Goal: Task Accomplishment & Management: Use online tool/utility

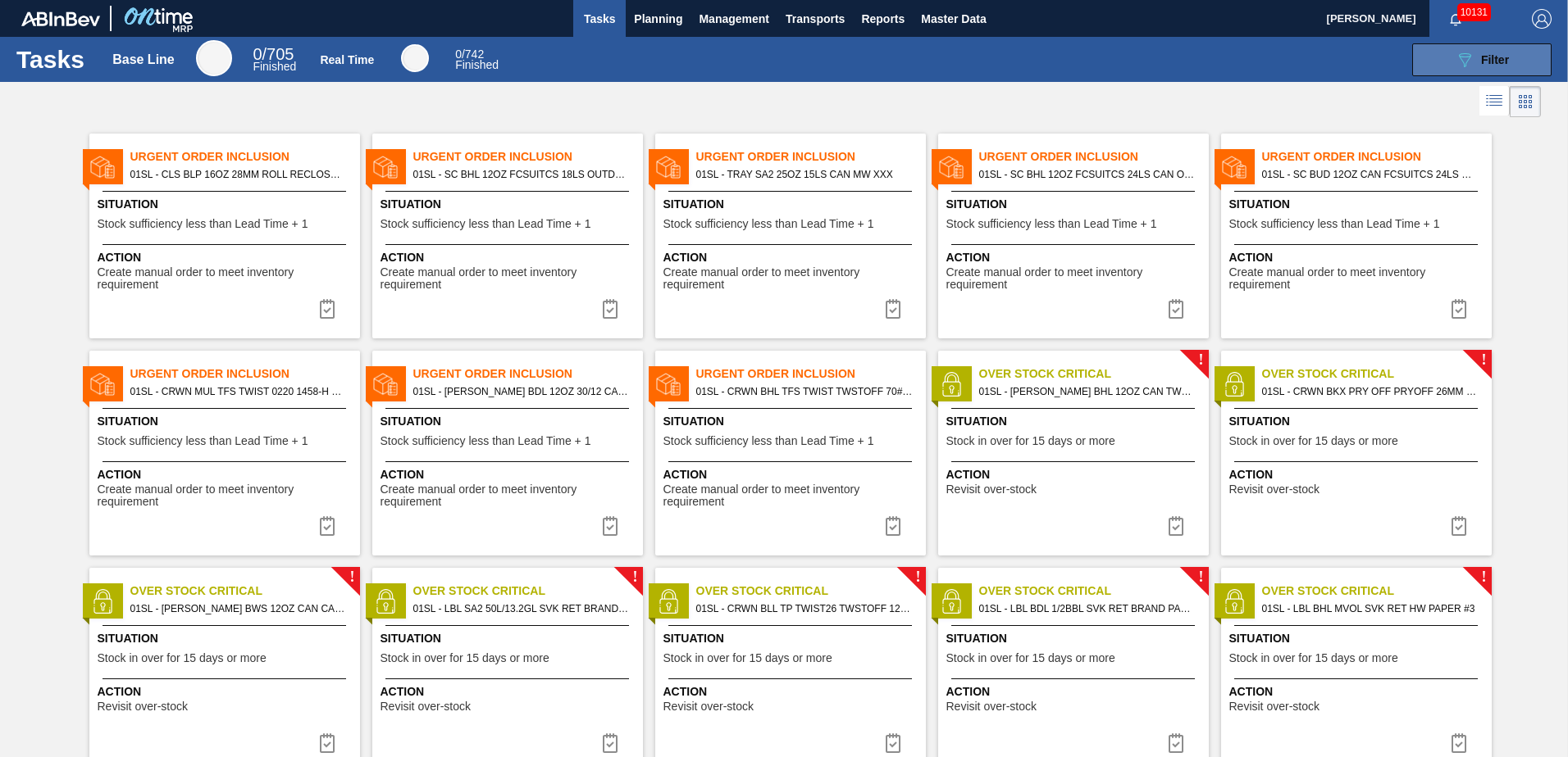
click at [1509, 51] on button "089F7B8B-B2A5-4AFE-B5C0-19BA573D28AC Filter" at bounding box center [1482, 59] width 140 height 32
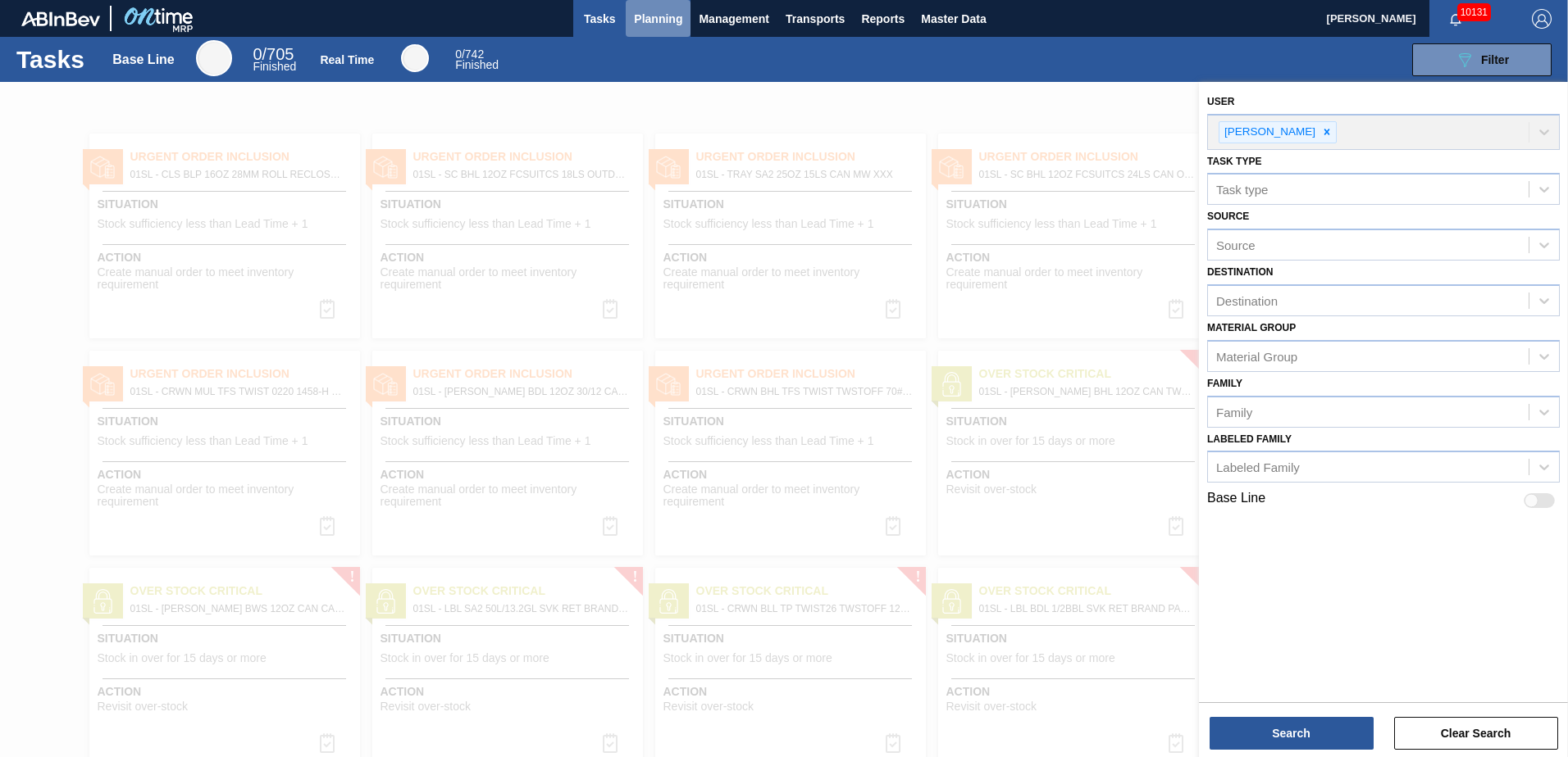
click at [652, 23] on span "Planning" at bounding box center [658, 19] width 48 height 20
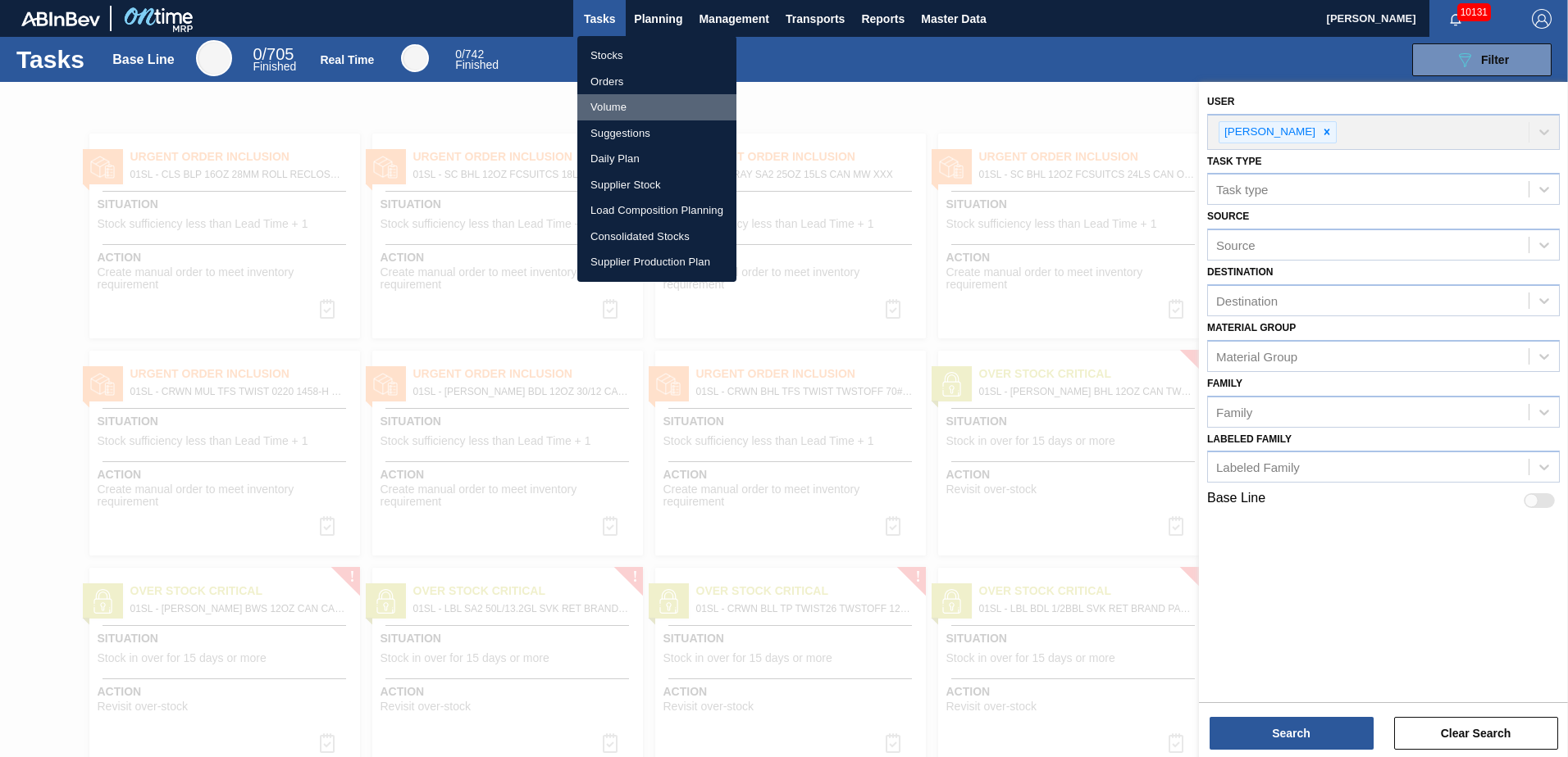
click at [620, 119] on li "Volume" at bounding box center [657, 107] width 159 height 27
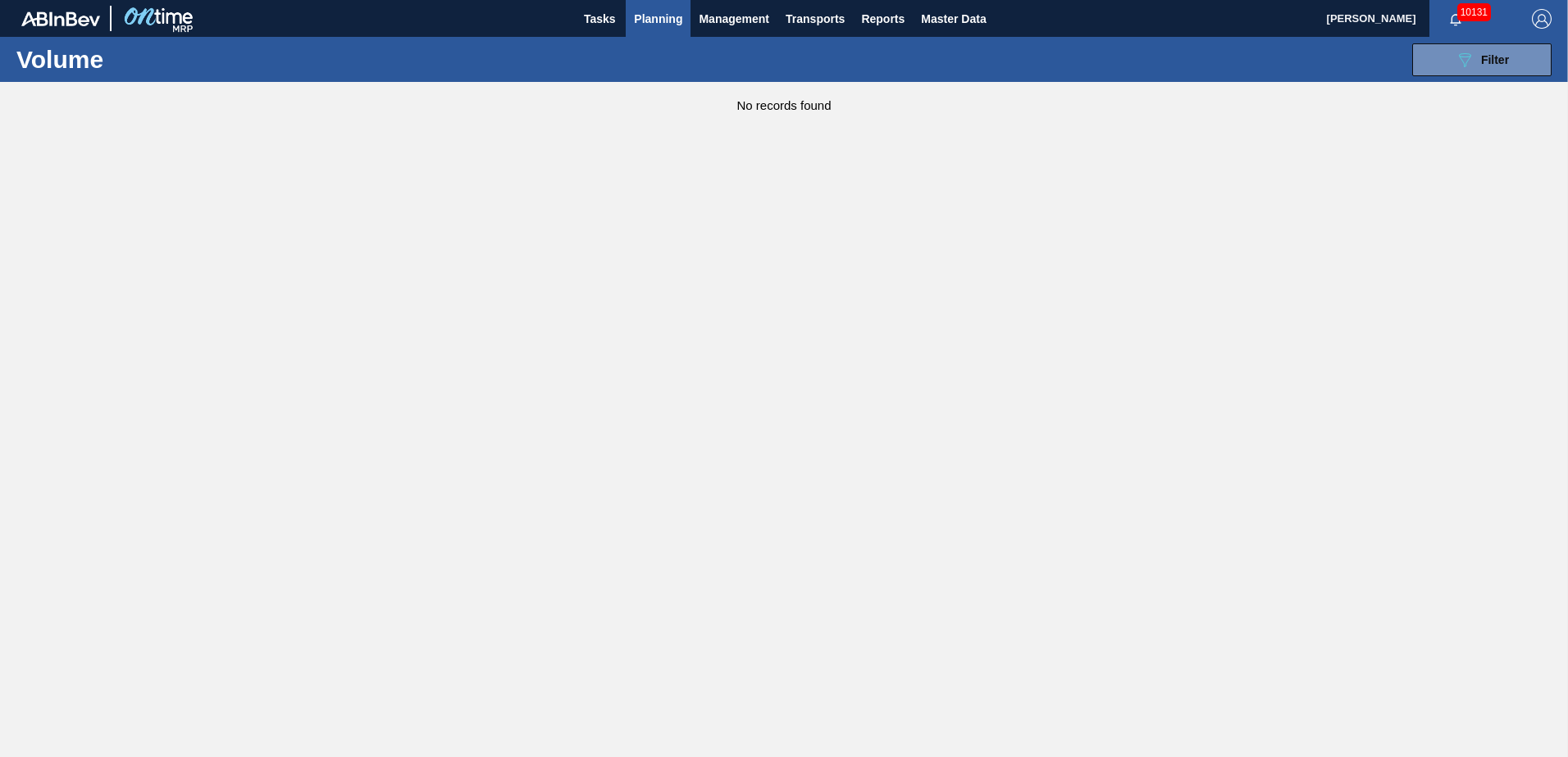
click at [655, 21] on span "Planning" at bounding box center [658, 19] width 48 height 20
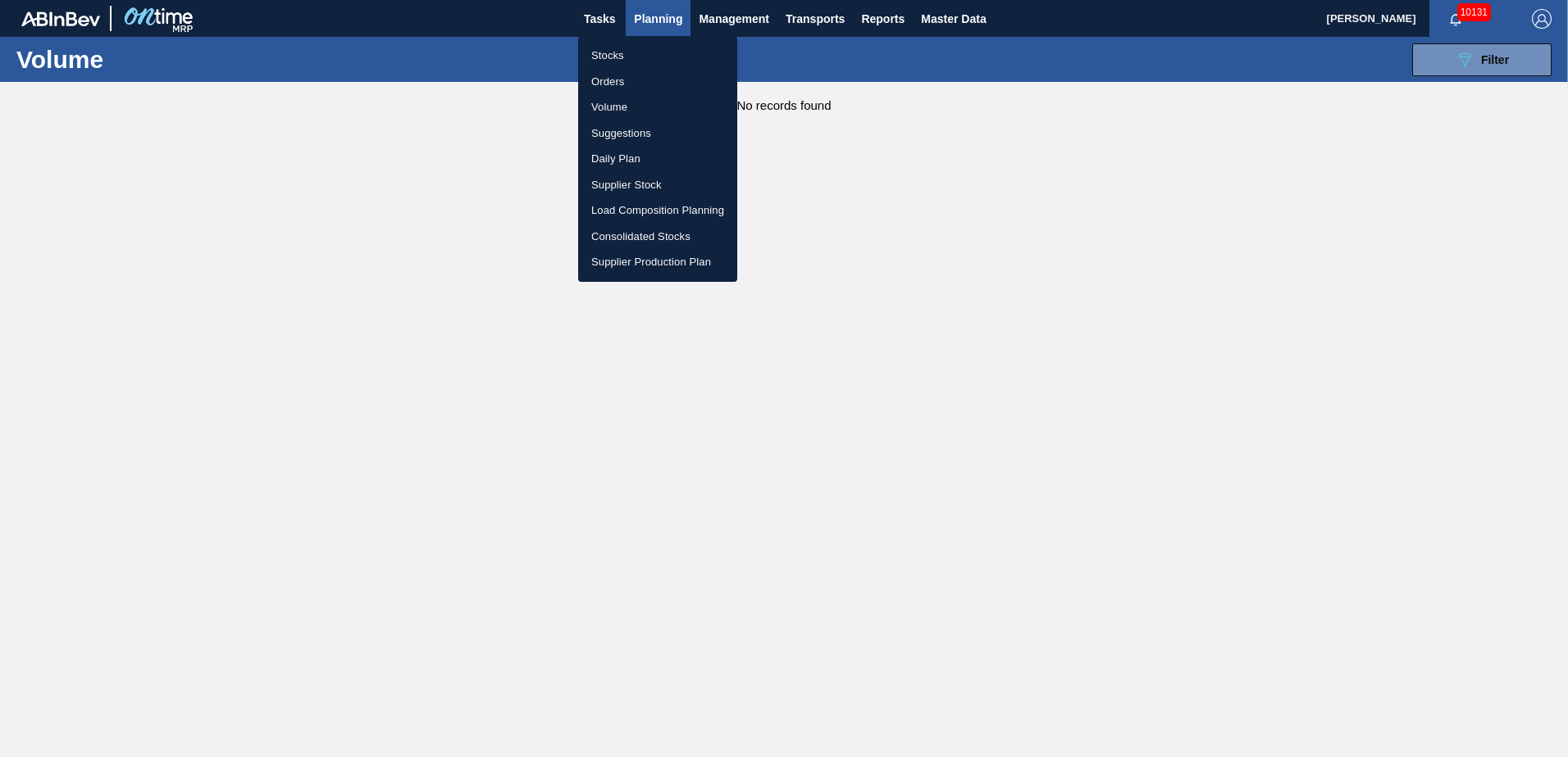
click at [658, 124] on li "Suggestions" at bounding box center [657, 134] width 159 height 27
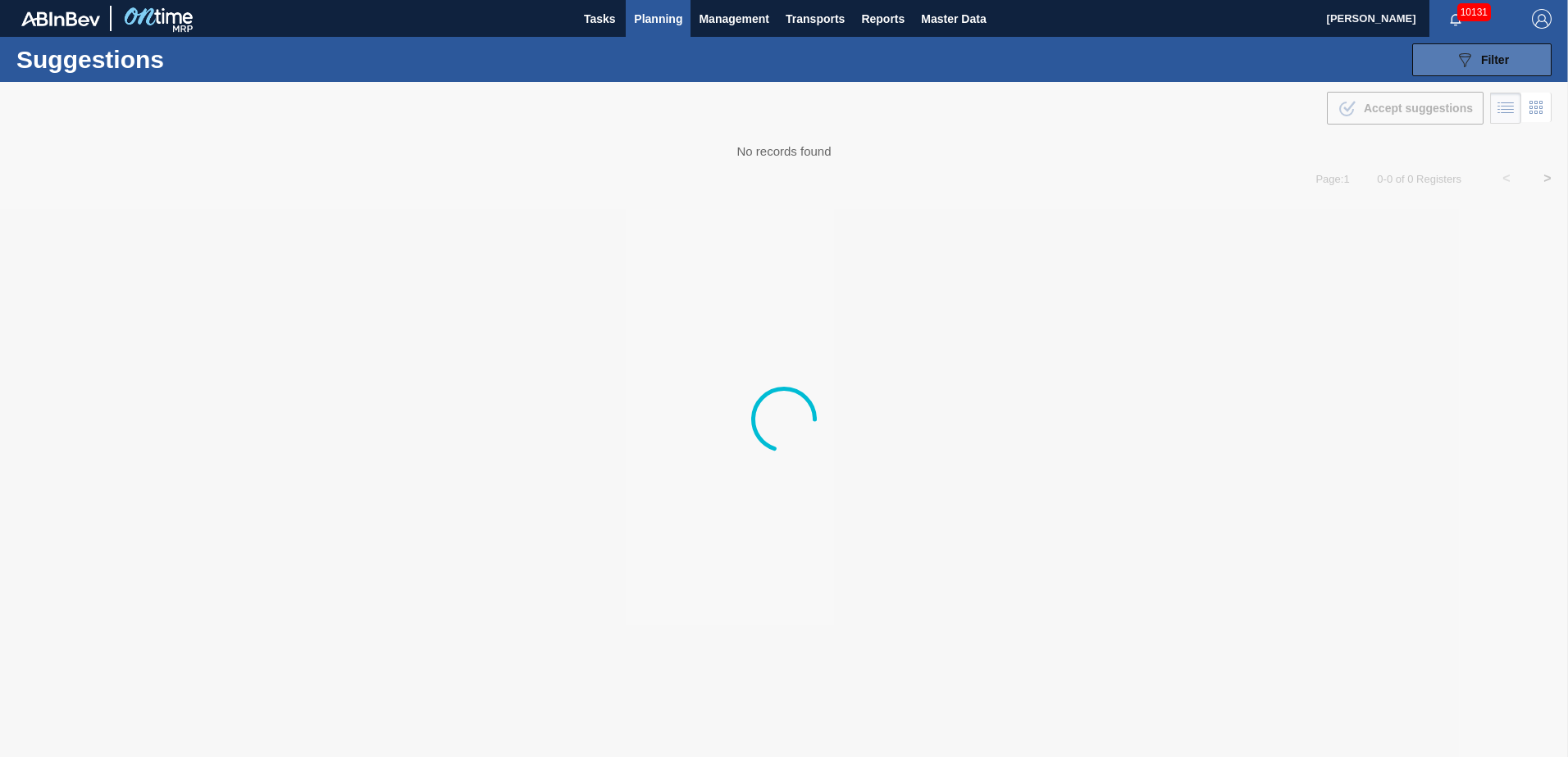
type from "[DATE]"
type to "[DATE]"
click at [1478, 65] on div "089F7B8B-B2A5-4AFE-B5C0-19BA573D28AC Filter" at bounding box center [1481, 60] width 54 height 20
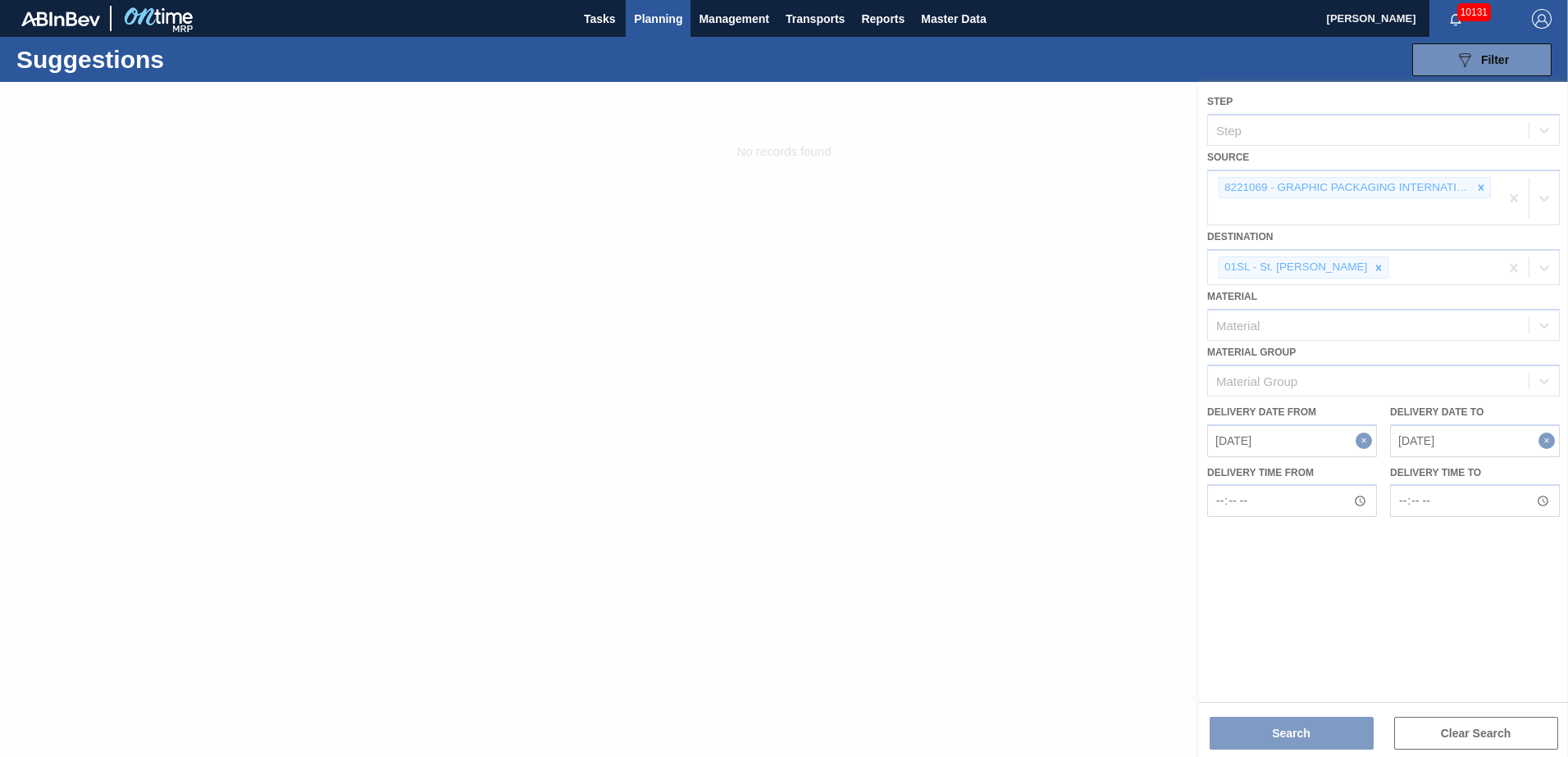
click at [1479, 190] on div at bounding box center [784, 420] width 1568 height 675
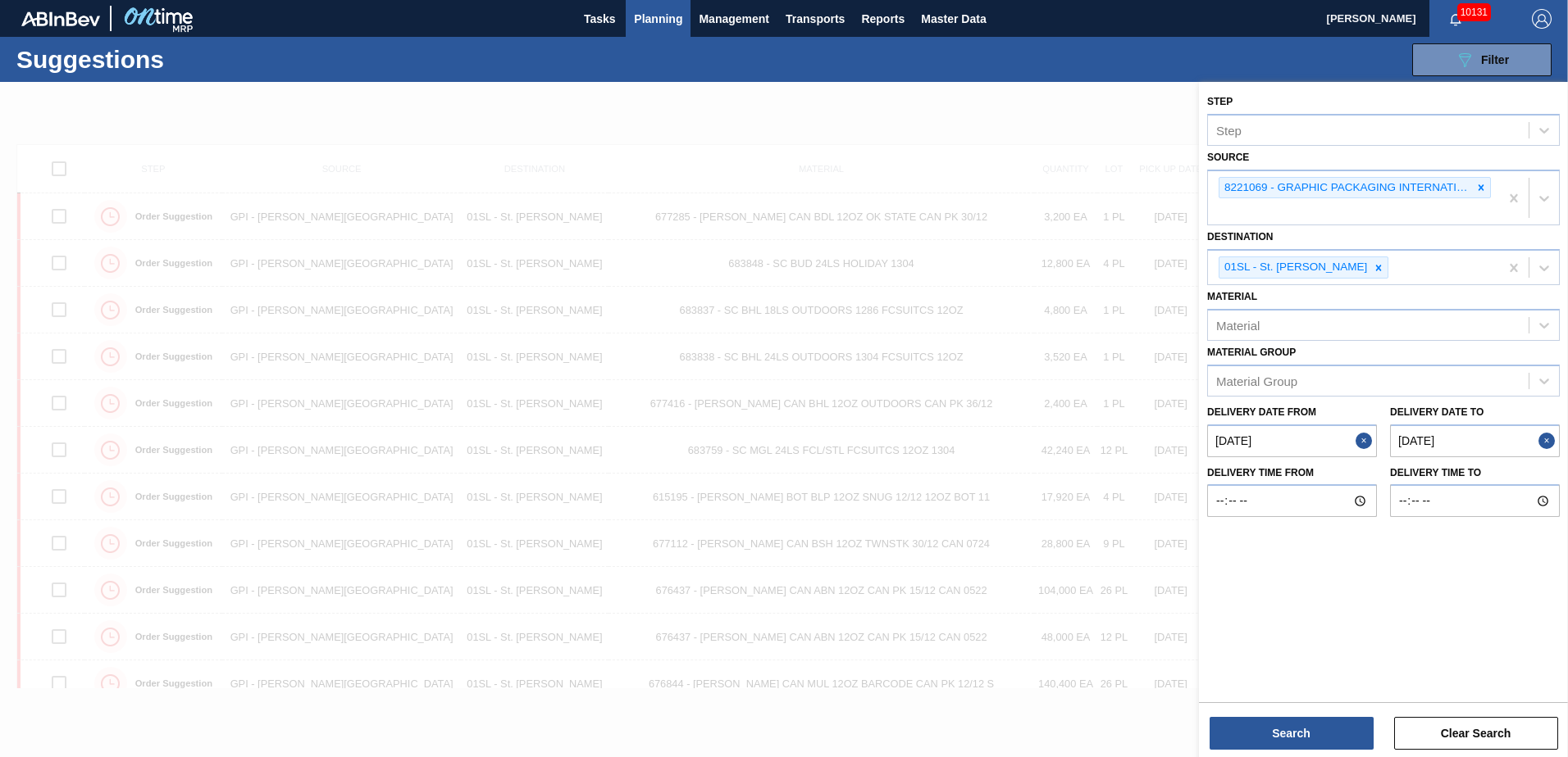
click at [1479, 190] on icon at bounding box center [1481, 188] width 12 height 12
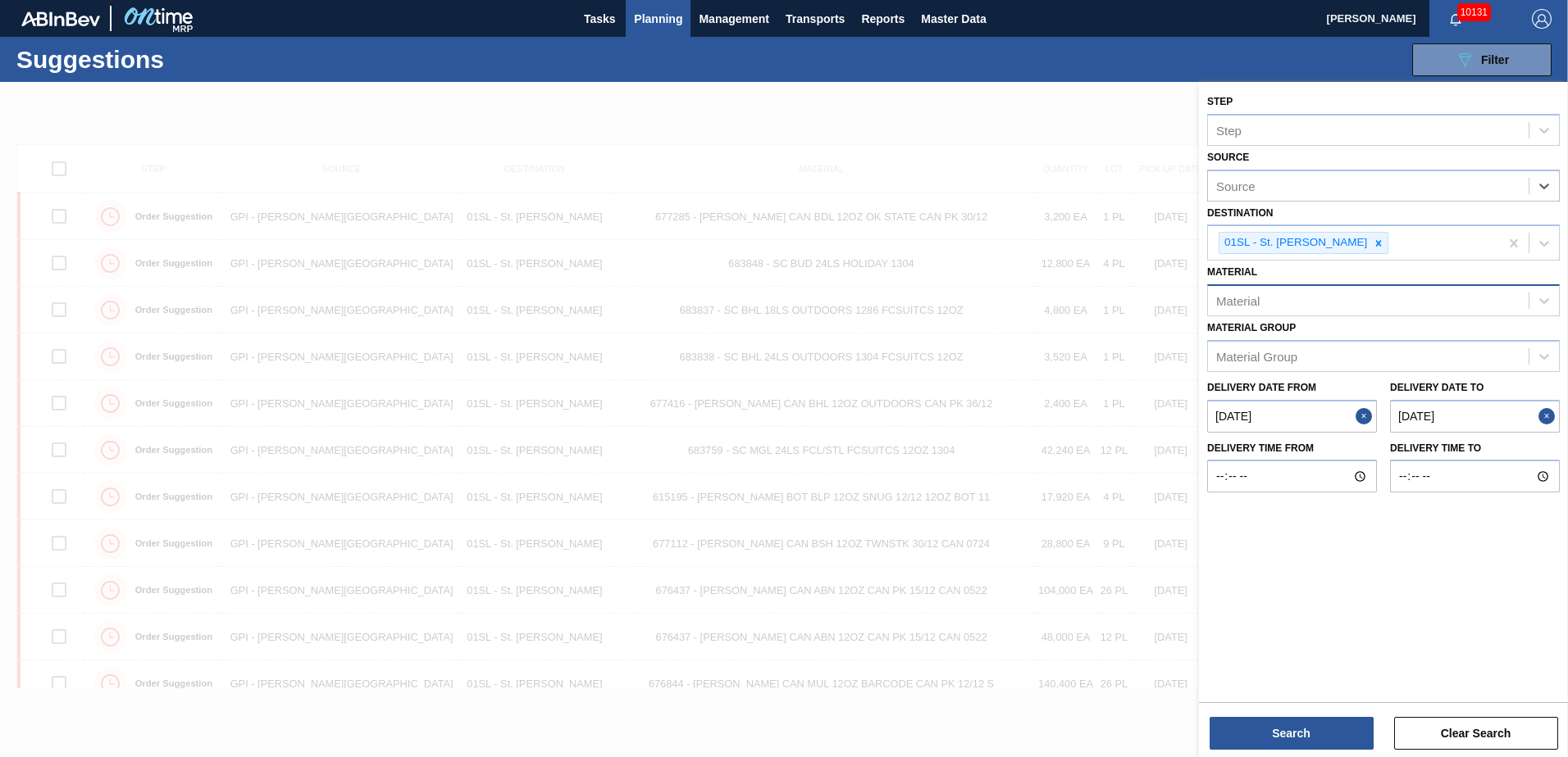
click at [1335, 291] on div "Material" at bounding box center [1367, 301] width 320 height 24
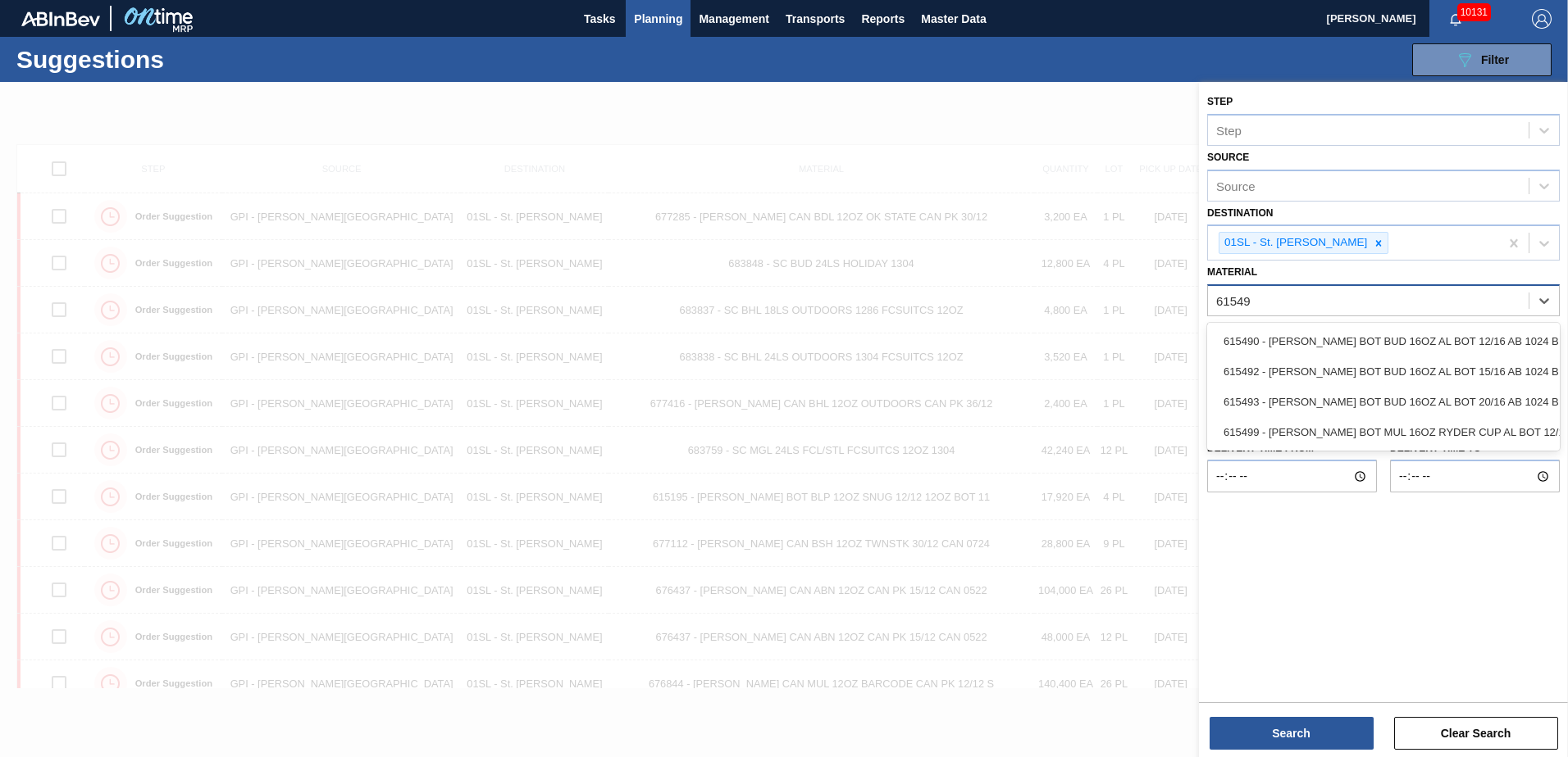
type input "615492"
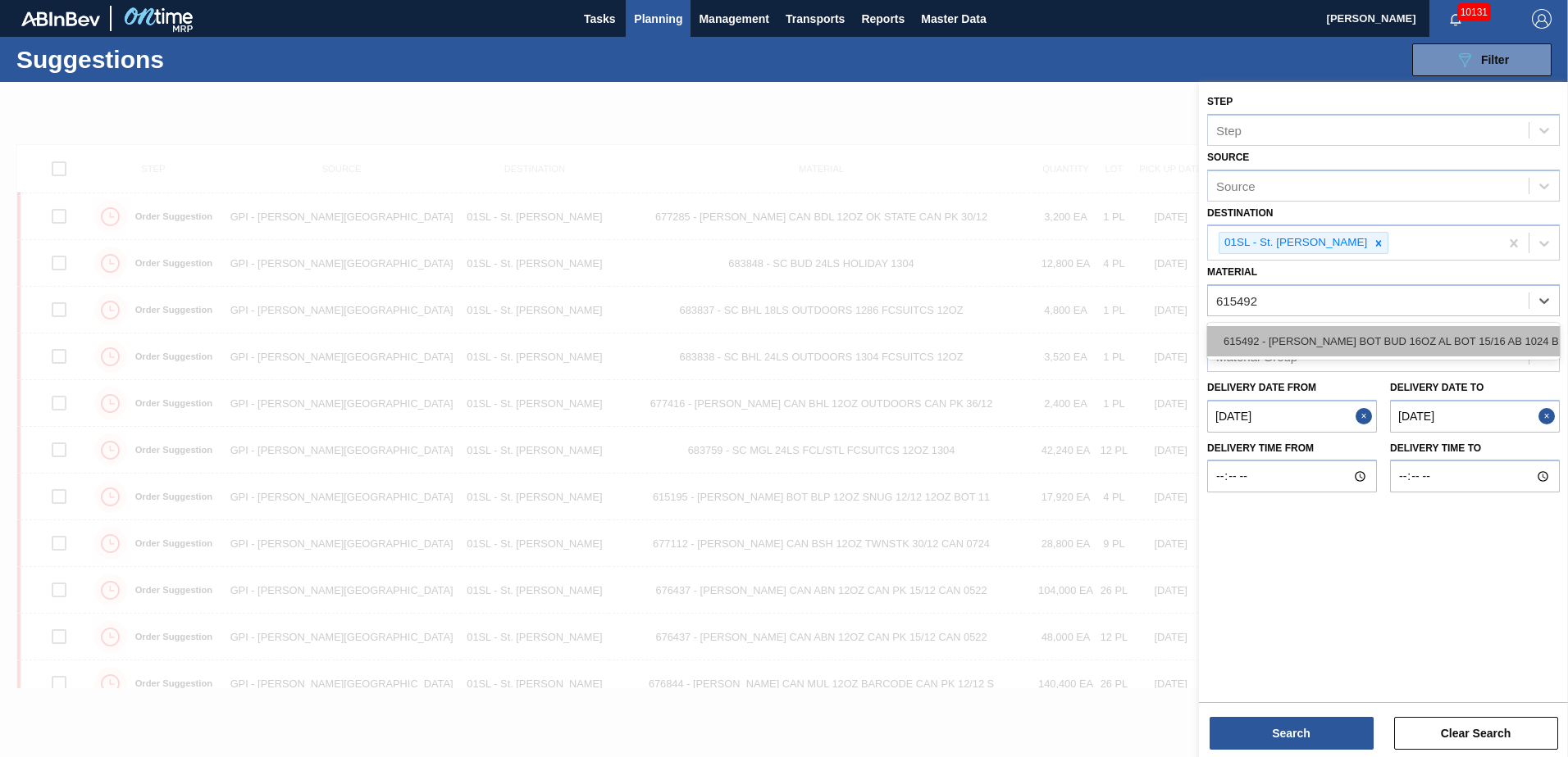
click at [1346, 344] on div "615492 - [PERSON_NAME] BOT BUD 16OZ AL BOT 15/16 AB 1024 B" at bounding box center [1383, 341] width 353 height 30
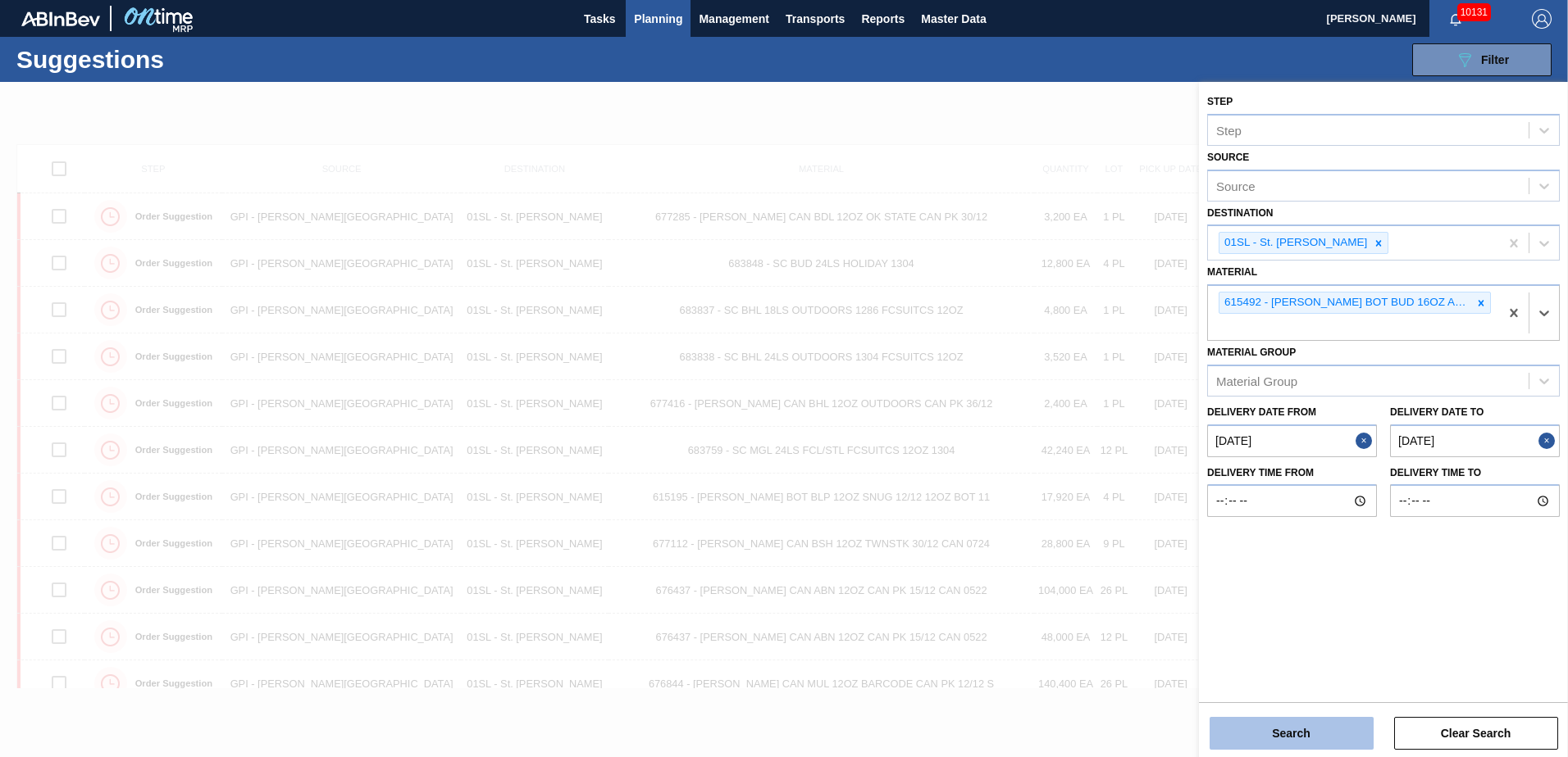
click at [1288, 736] on button "Search" at bounding box center [1291, 733] width 164 height 32
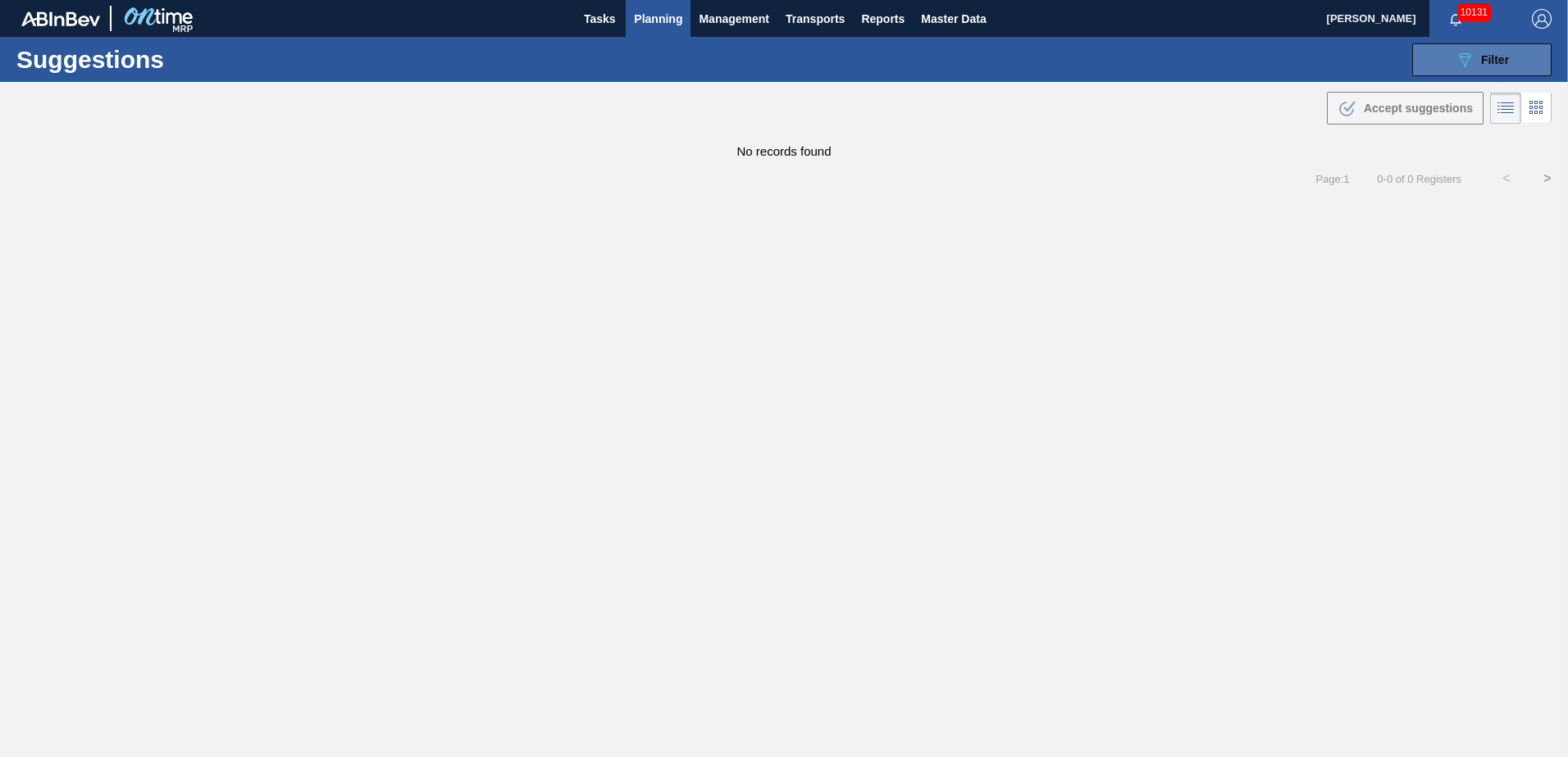
click at [1511, 47] on button "089F7B8B-B2A5-4AFE-B5C0-19BA573D28AC Filter" at bounding box center [1482, 59] width 140 height 32
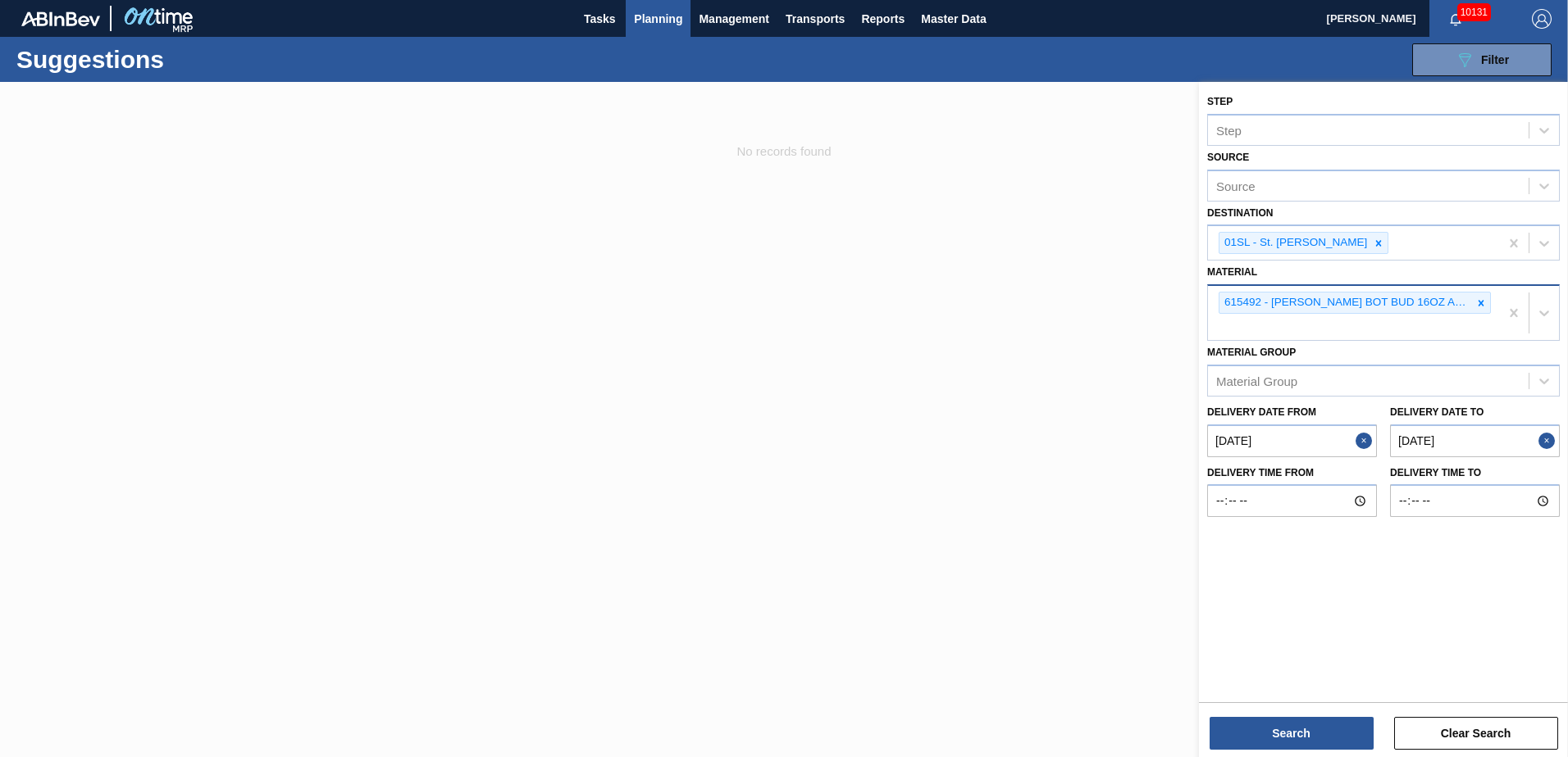
click at [1485, 305] on icon at bounding box center [1481, 304] width 12 height 12
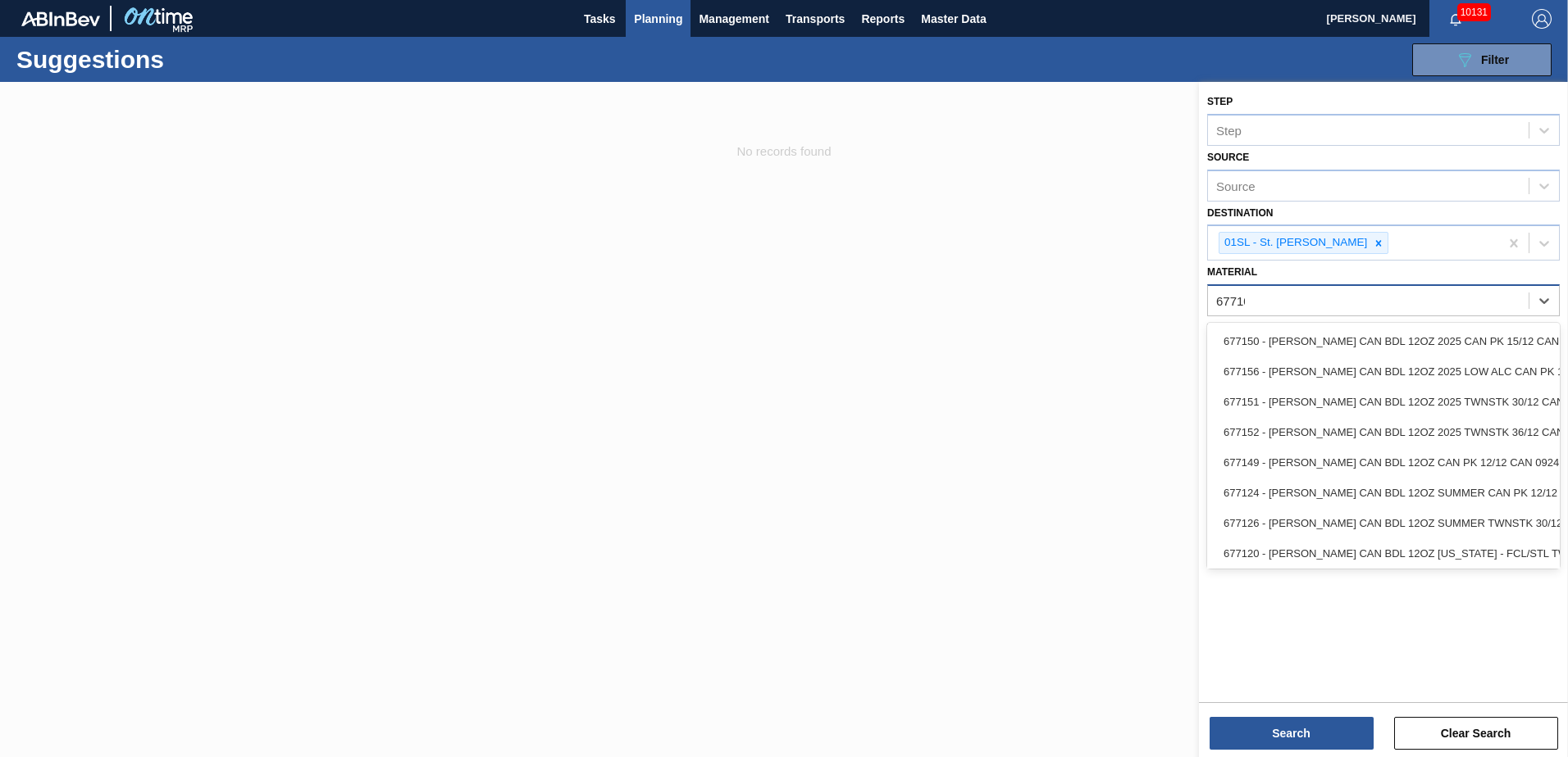
type input "677108"
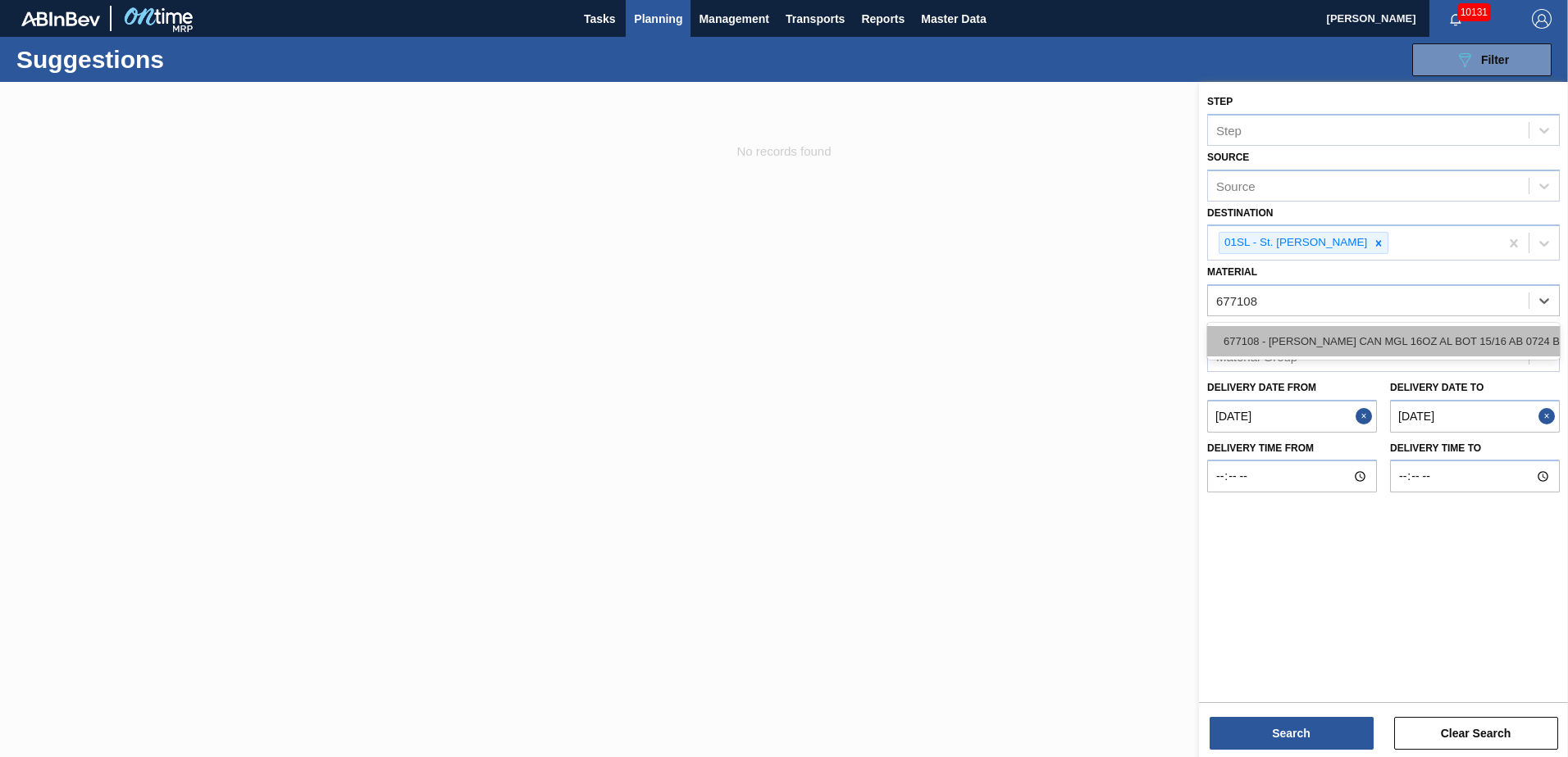
click at [1440, 348] on div "677108 - [PERSON_NAME] CAN MGL 16OZ AL BOT 15/16 AB 0724 B" at bounding box center [1383, 341] width 353 height 30
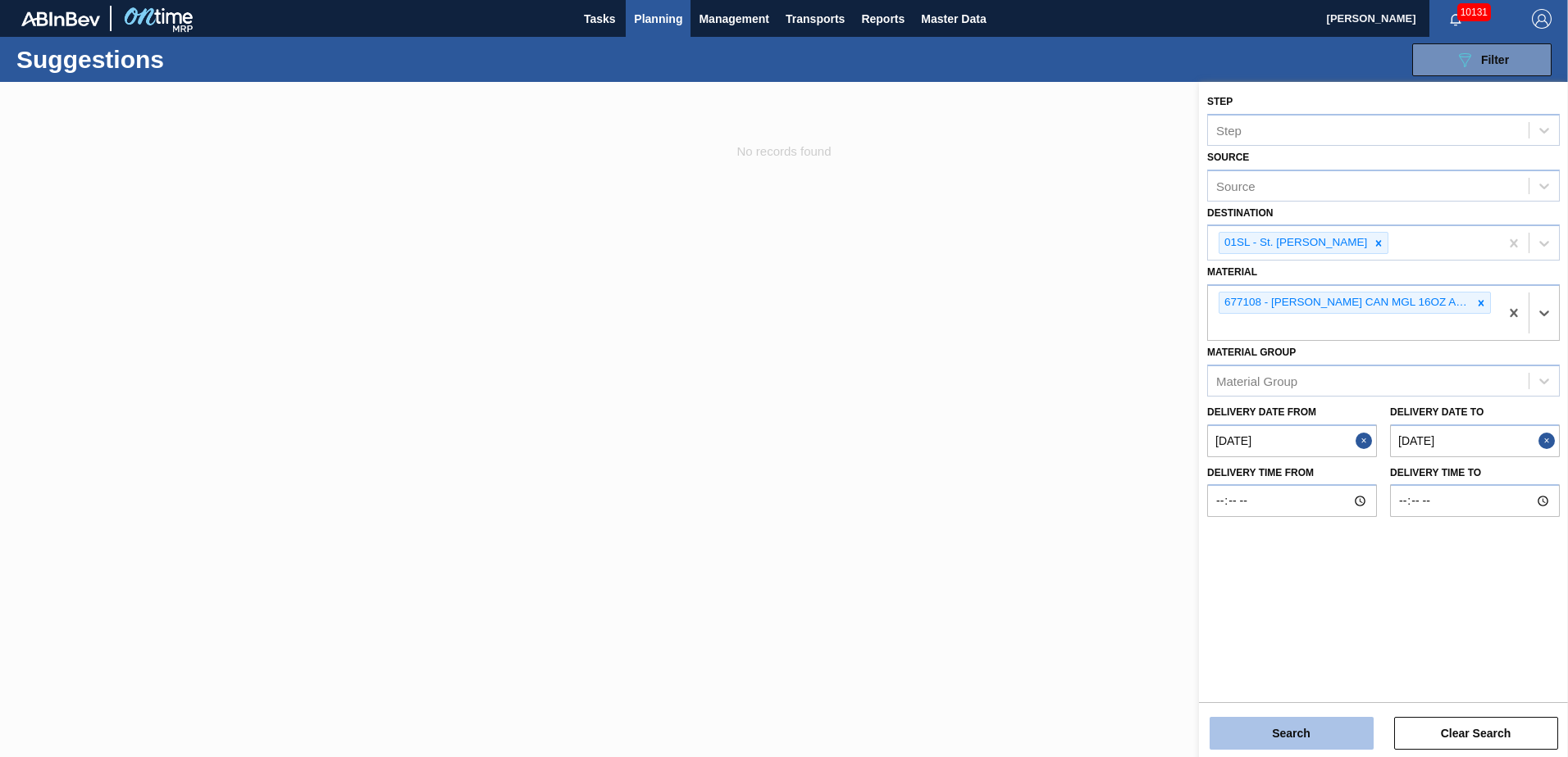
click at [1257, 736] on button "Search" at bounding box center [1291, 733] width 164 height 32
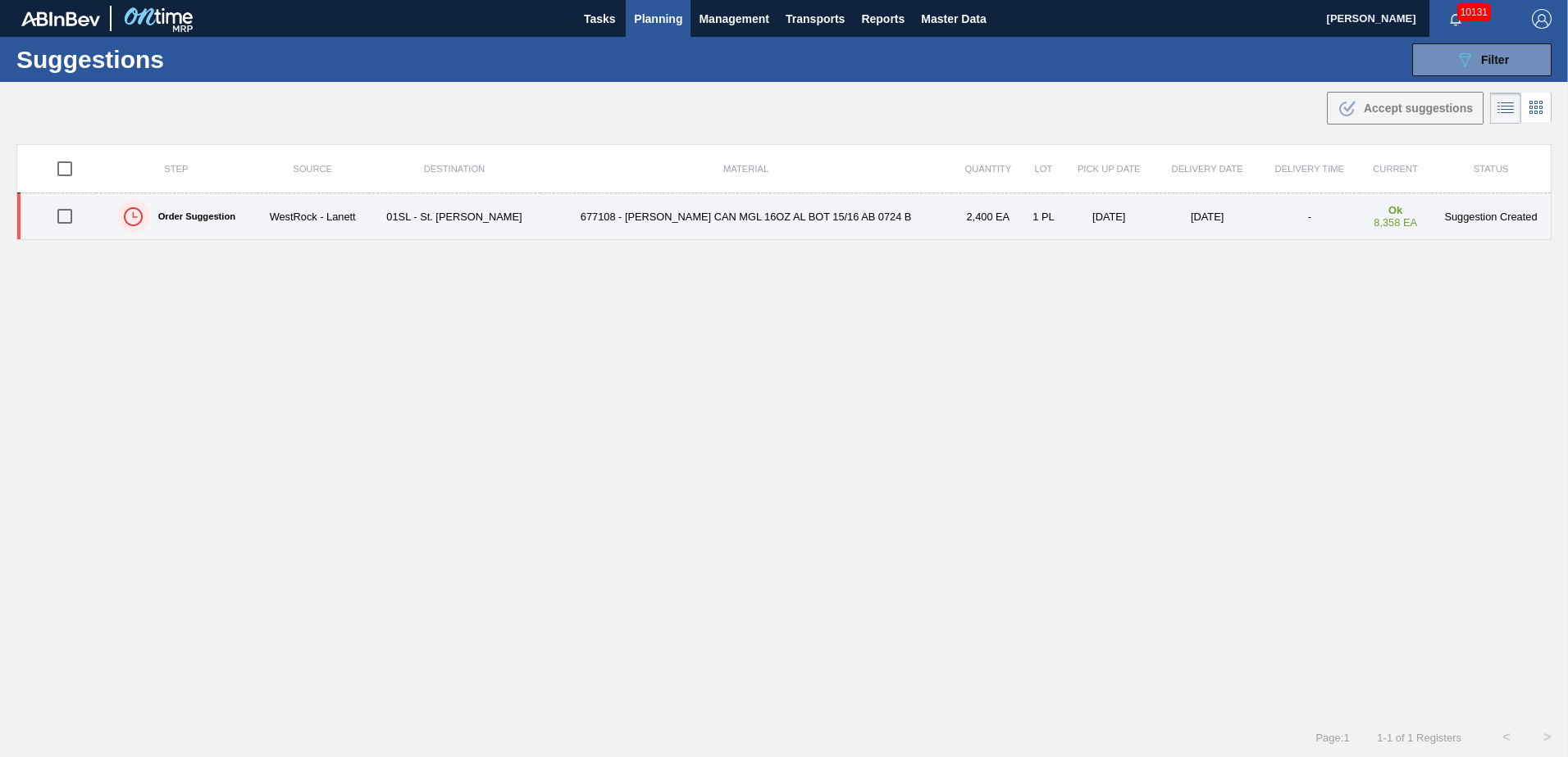
drag, startPoint x: 66, startPoint y: 213, endPoint x: 521, endPoint y: 219, distance: 455.0
click at [66, 213] on input "checkbox" at bounding box center [64, 215] width 34 height 34
checkbox input "true"
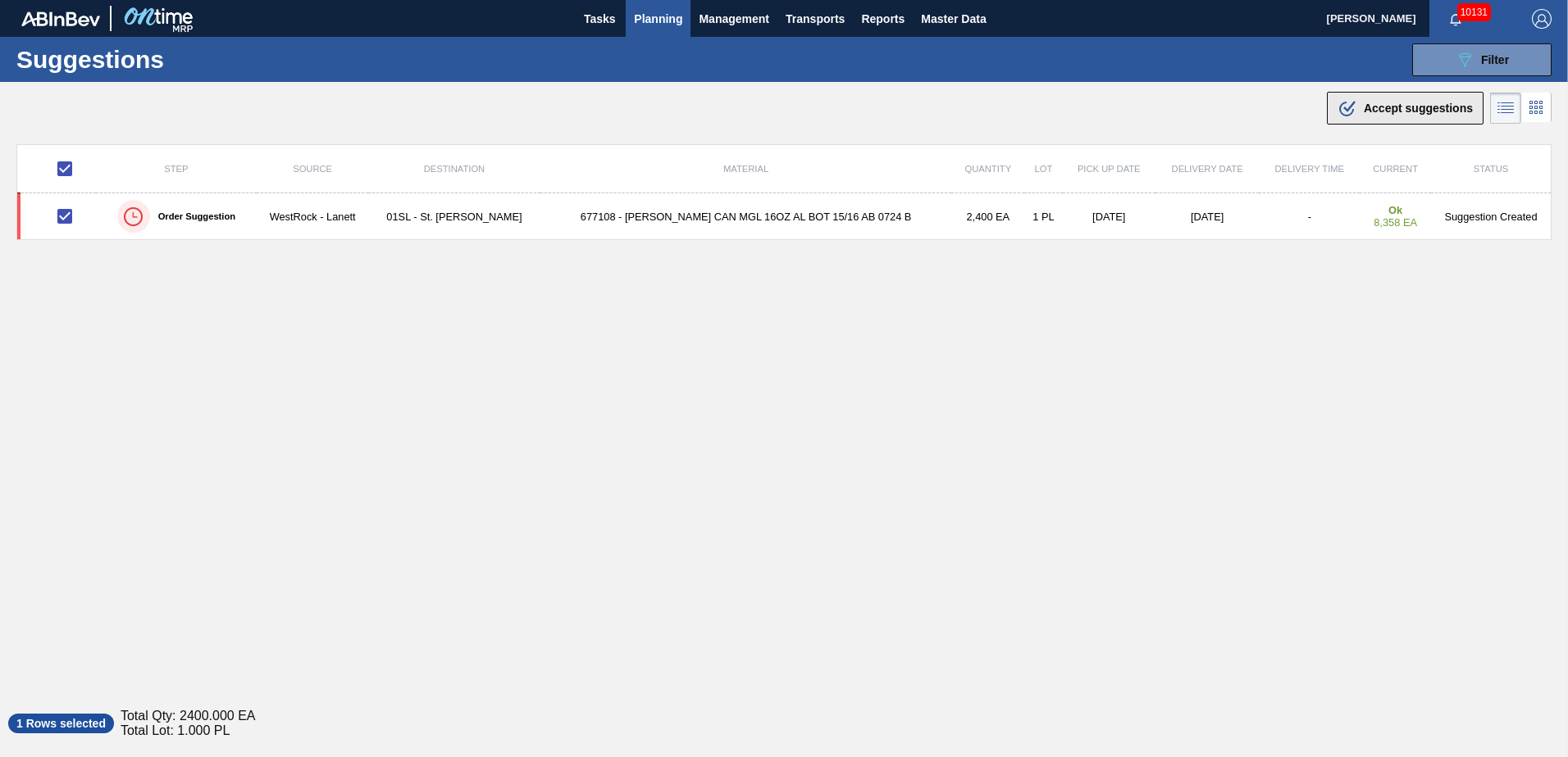
click at [1343, 100] on icon ".b{fill:var(--color-action-default)}" at bounding box center [1347, 108] width 20 height 20
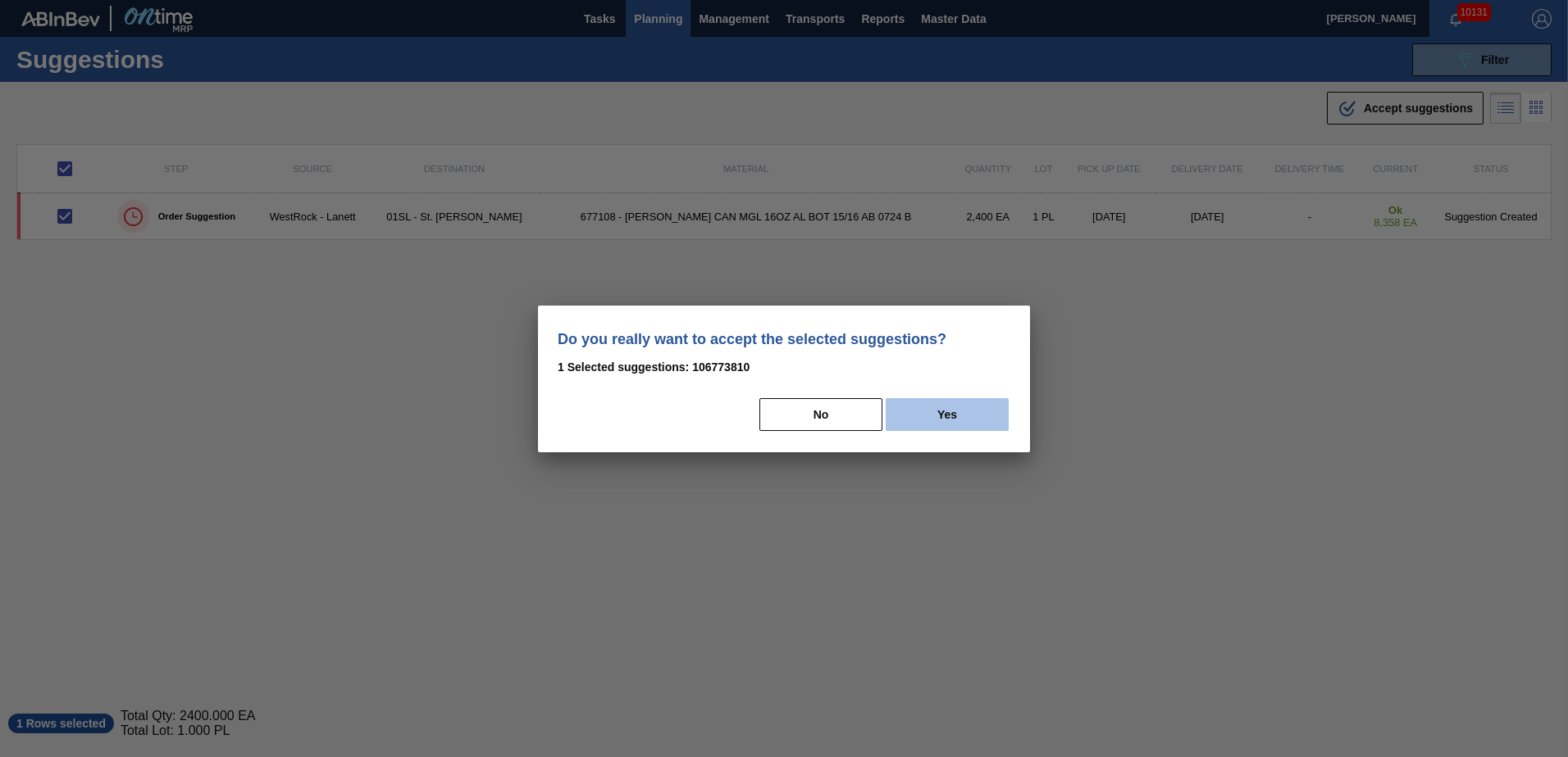
click at [969, 417] on button "Yes" at bounding box center [947, 414] width 123 height 32
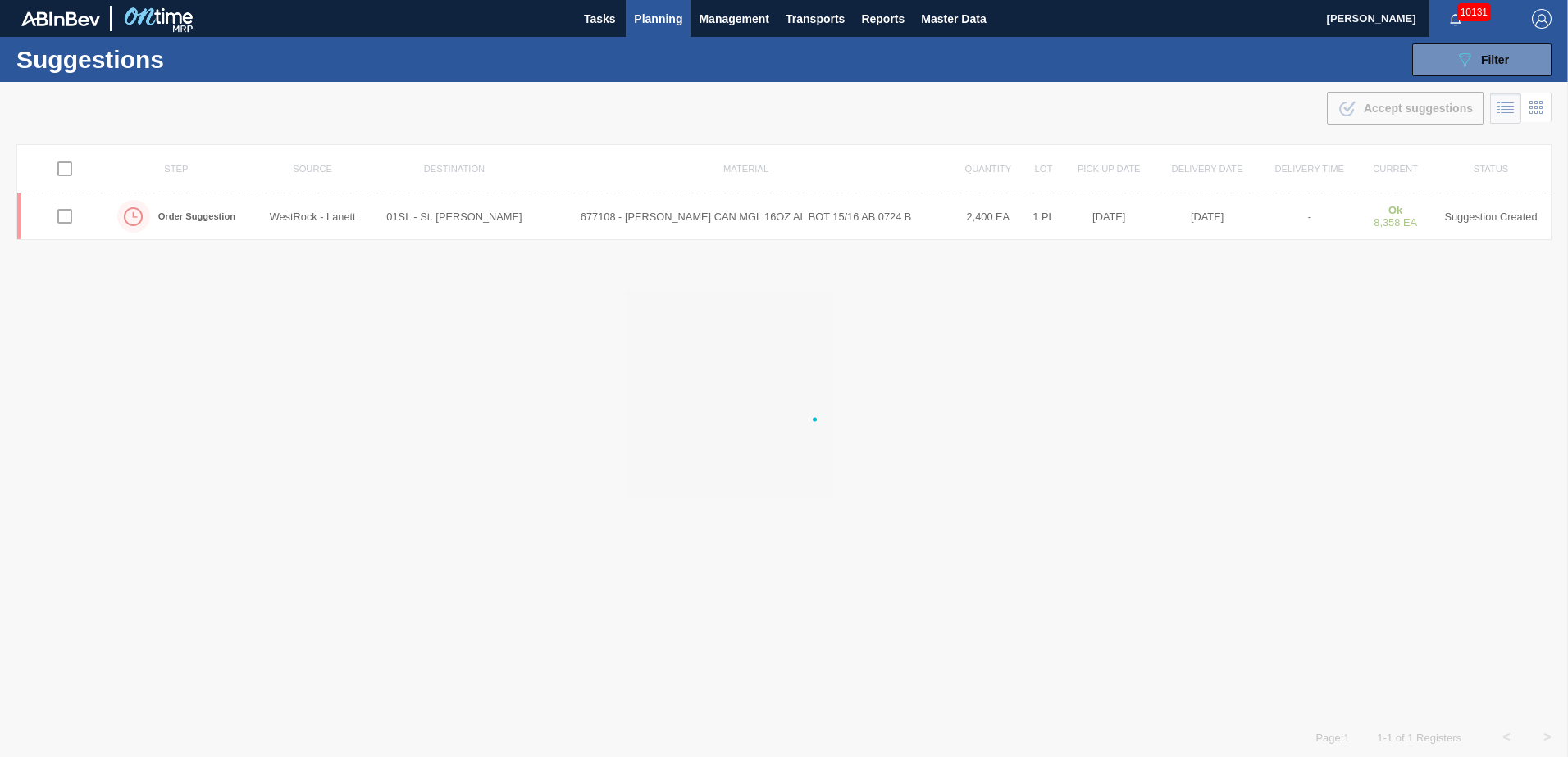
checkbox input "false"
click at [1481, 45] on button "089F7B8B-B2A5-4AFE-B5C0-19BA573D28AC Filter" at bounding box center [1482, 59] width 140 height 32
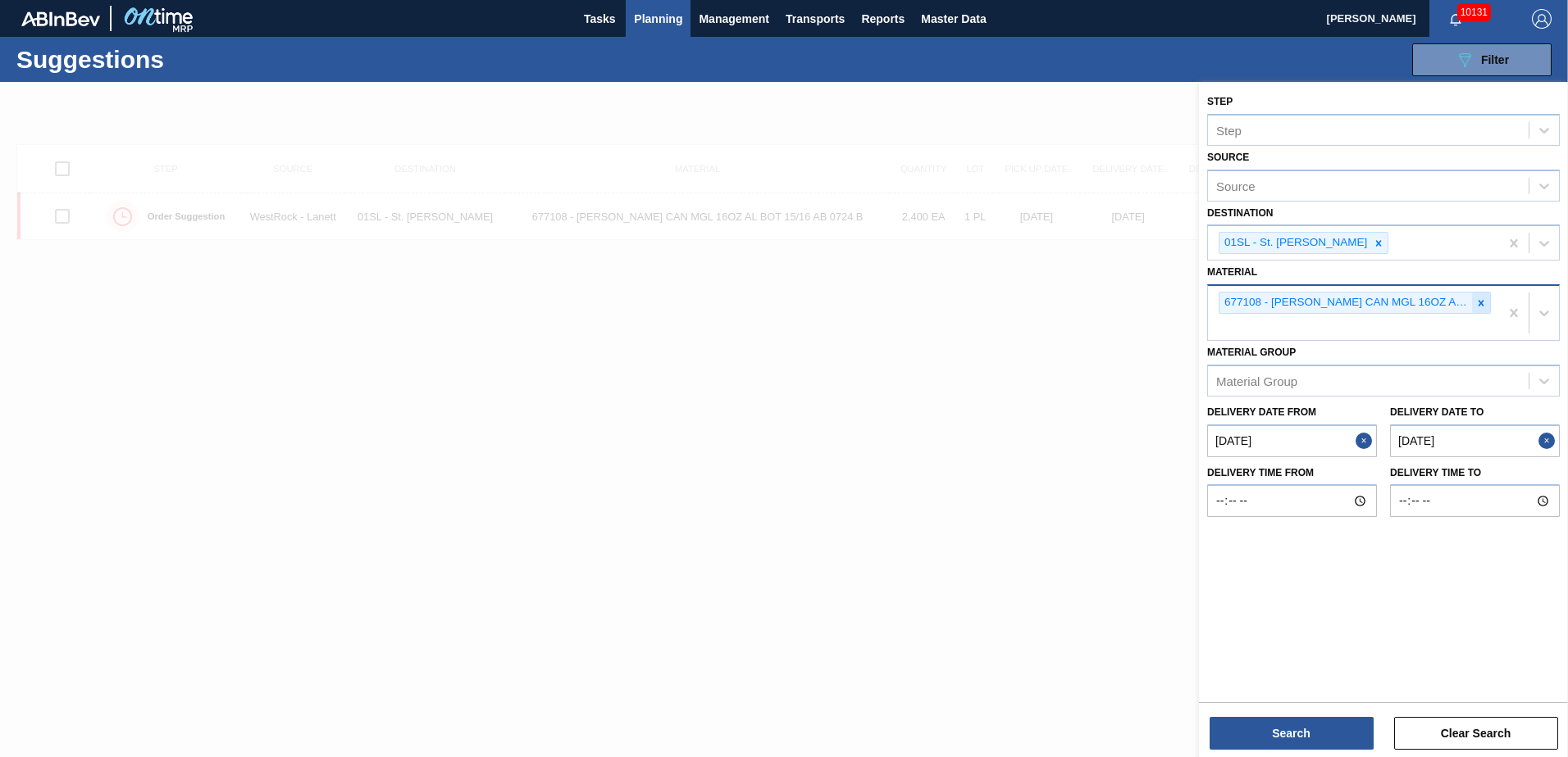
click at [1481, 308] on icon at bounding box center [1481, 304] width 12 height 12
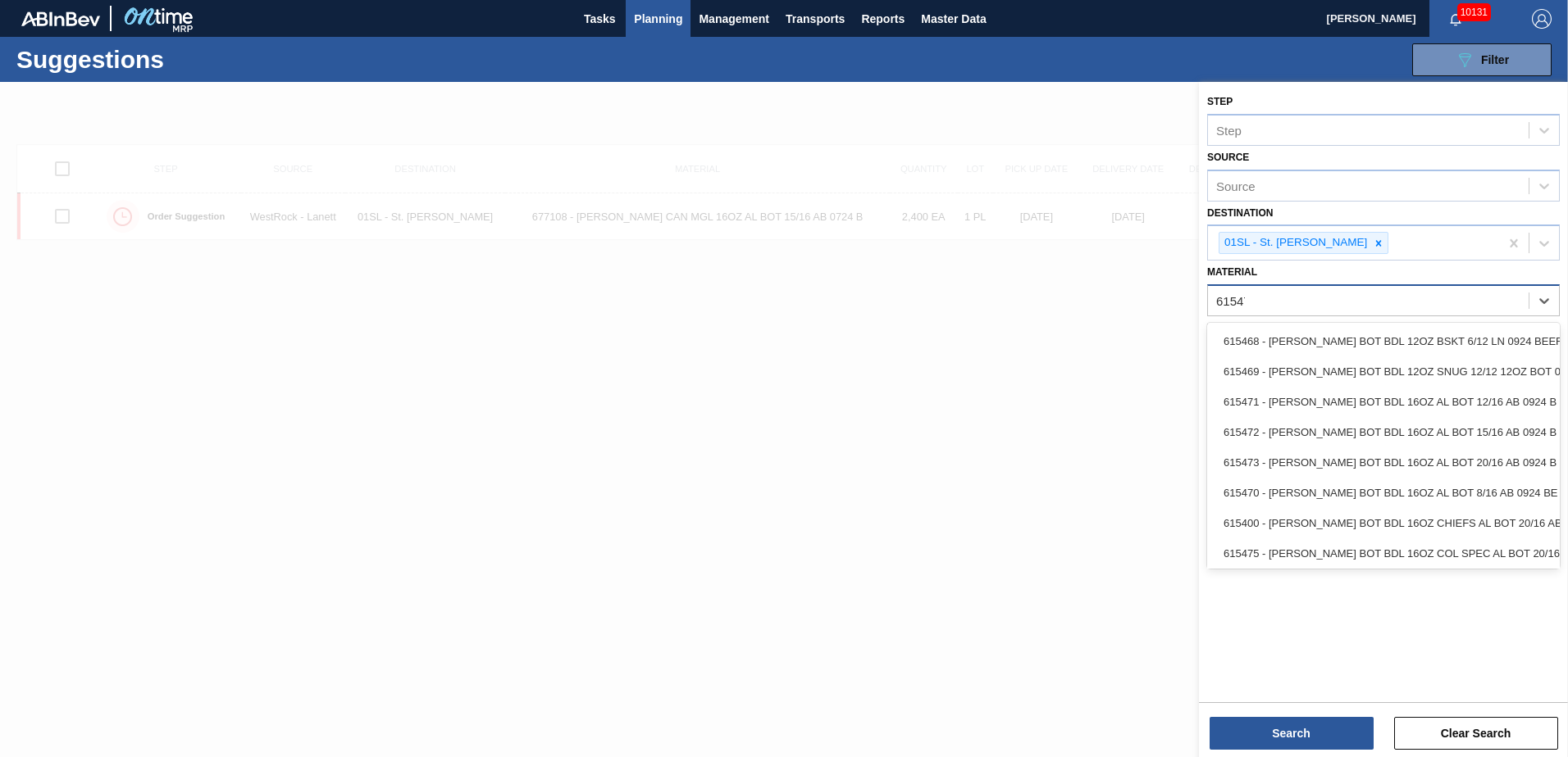
type input "615472"
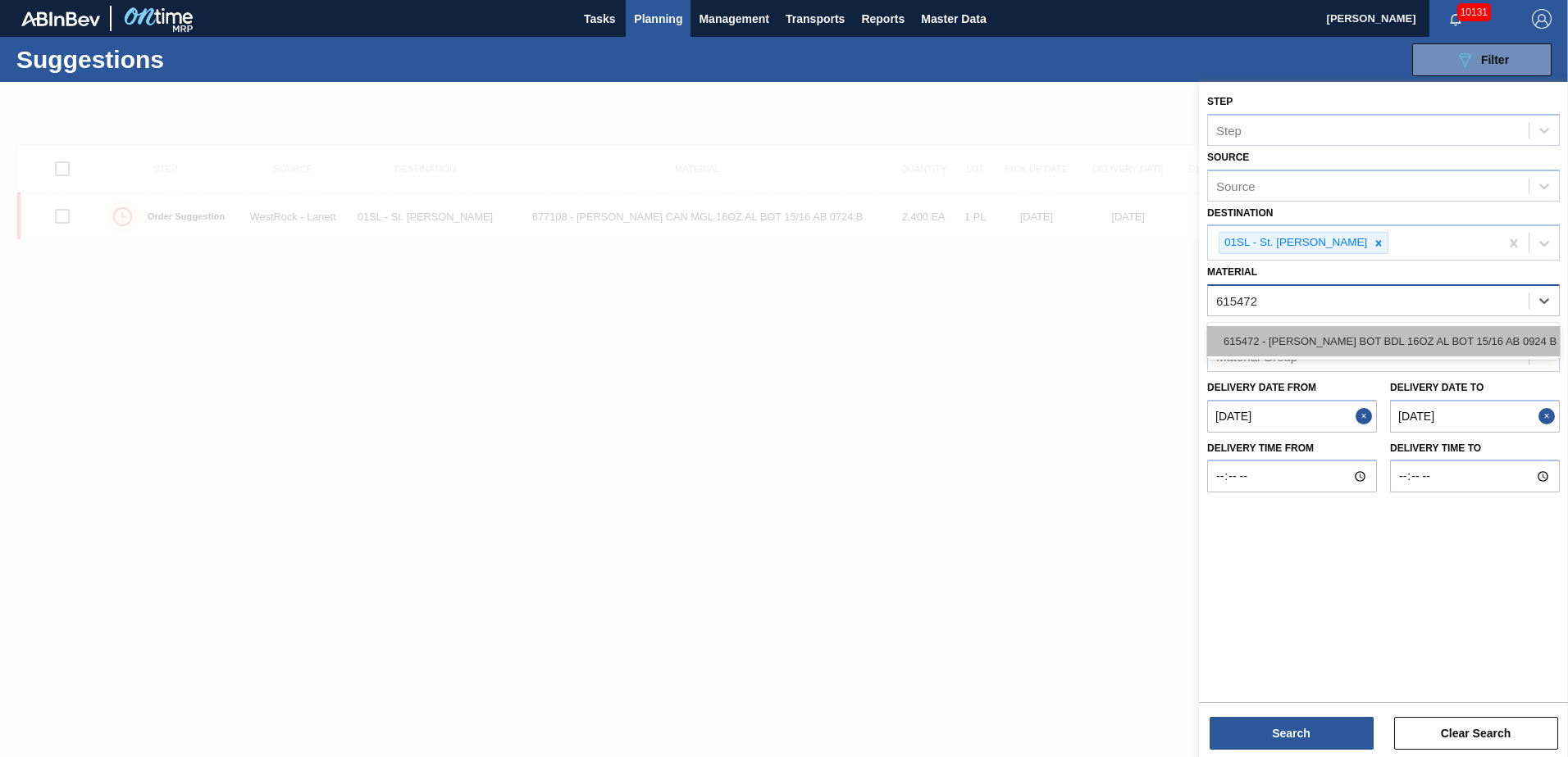
click at [1470, 338] on div "615472 - [PERSON_NAME] BOT BDL 16OZ AL BOT 15/16 AB 0924 B" at bounding box center [1383, 341] width 353 height 30
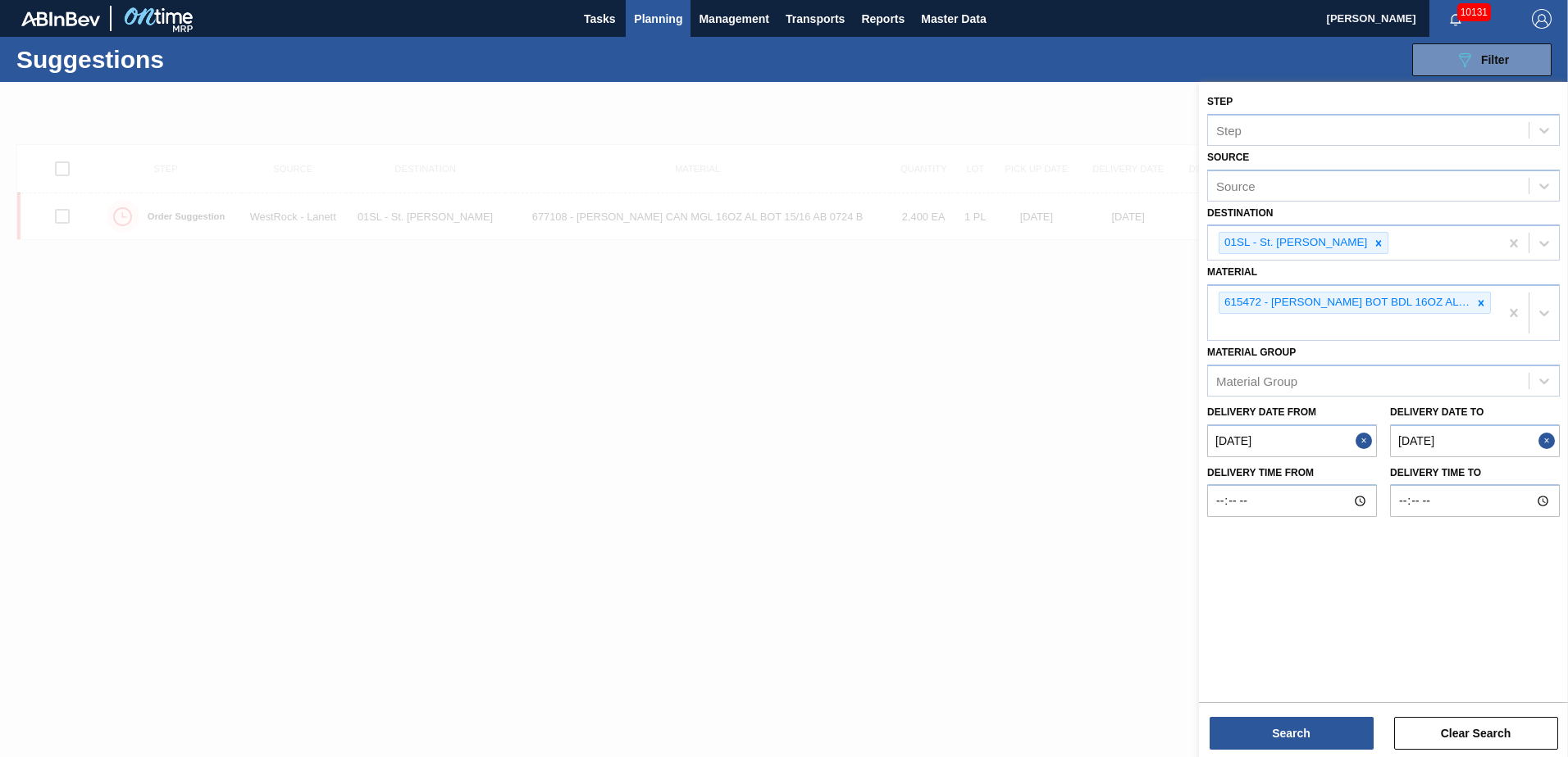
click at [1298, 715] on div "Search Clear Search" at bounding box center [1383, 725] width 369 height 46
click at [1290, 735] on button "Search" at bounding box center [1291, 733] width 164 height 32
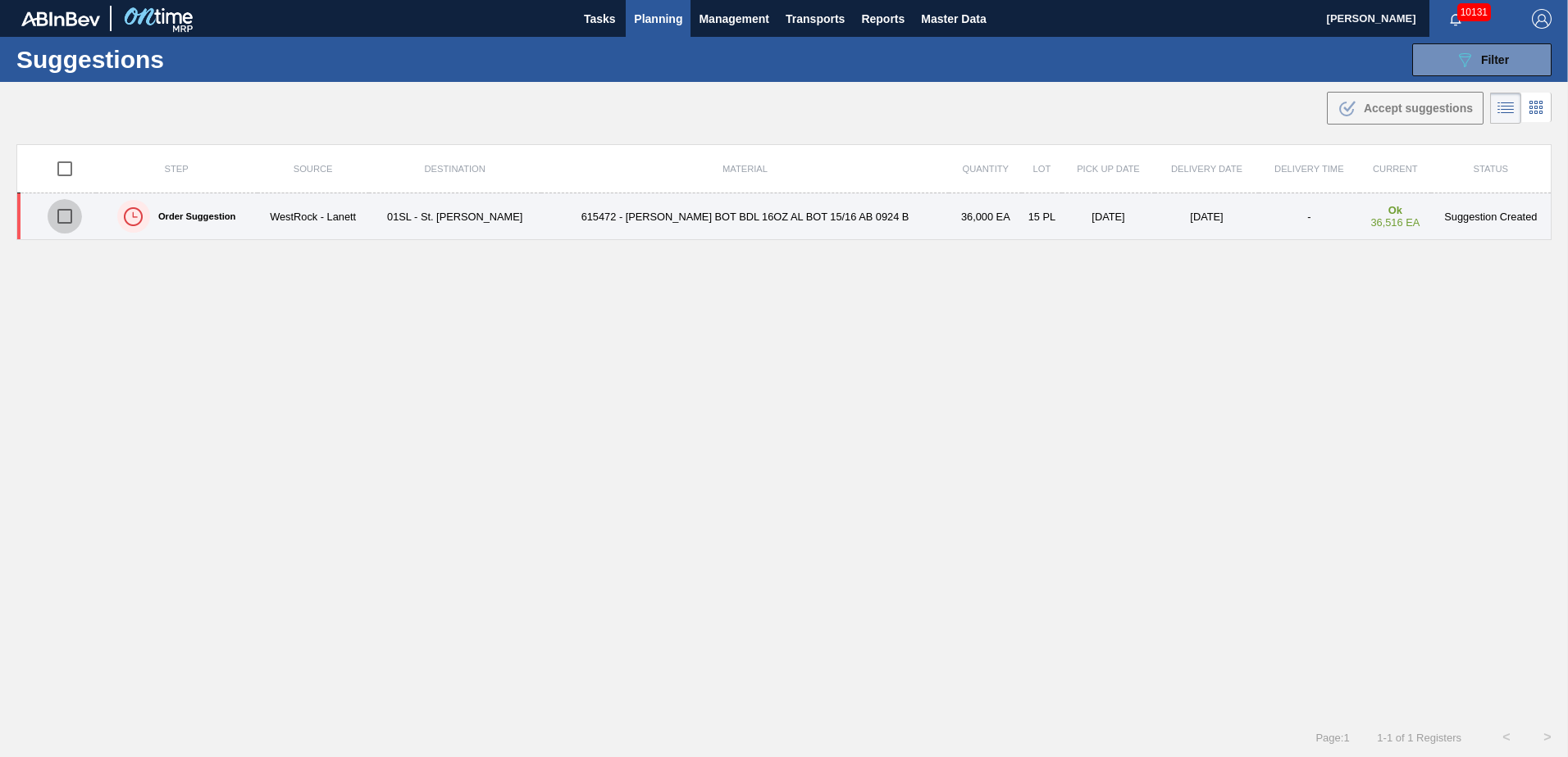
click at [61, 218] on input "checkbox" at bounding box center [64, 215] width 34 height 34
checkbox input "true"
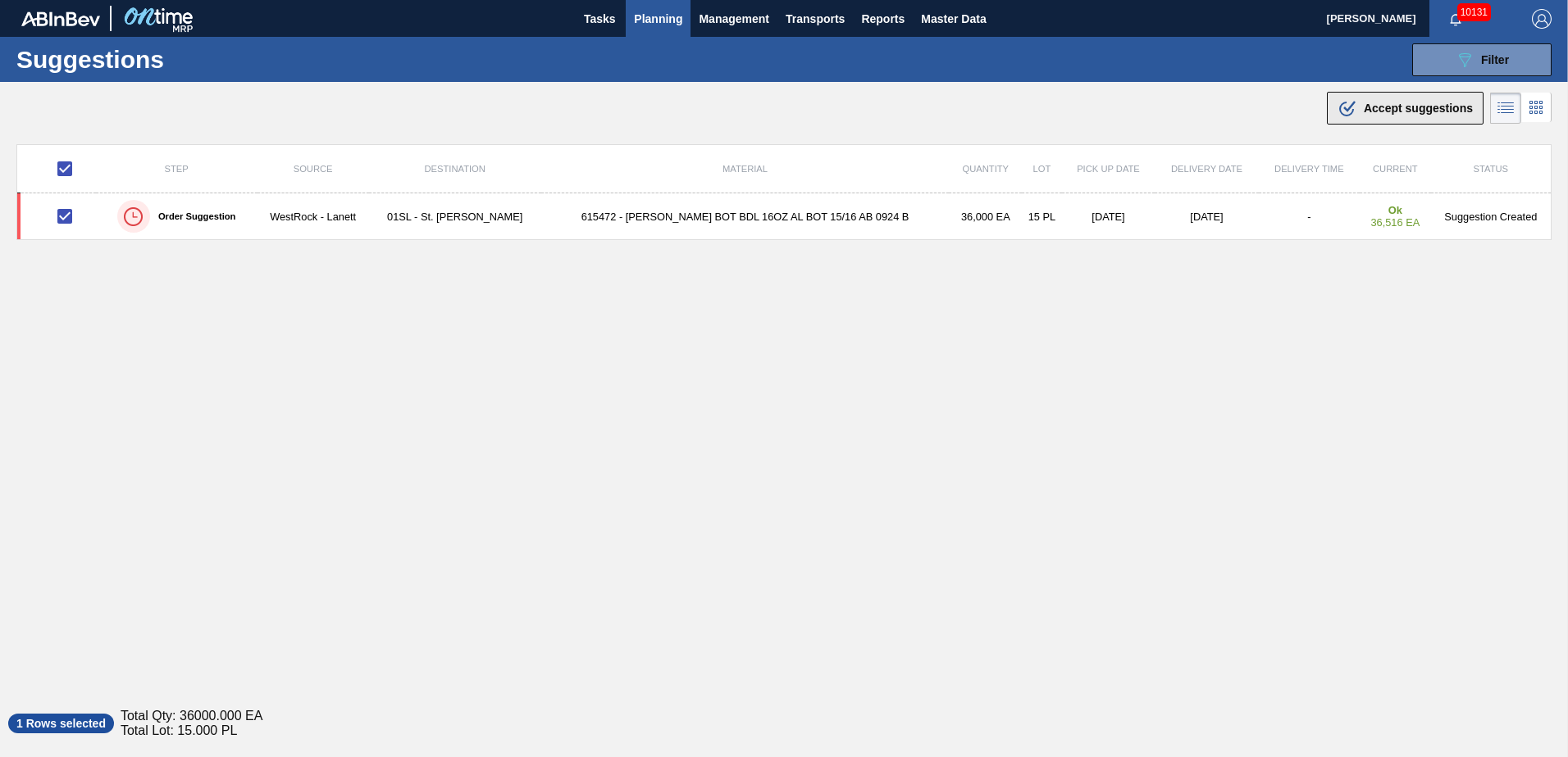
click at [1412, 101] on div ".b{fill:var(--color-action-default)} Accept suggestions" at bounding box center [1405, 108] width 136 height 20
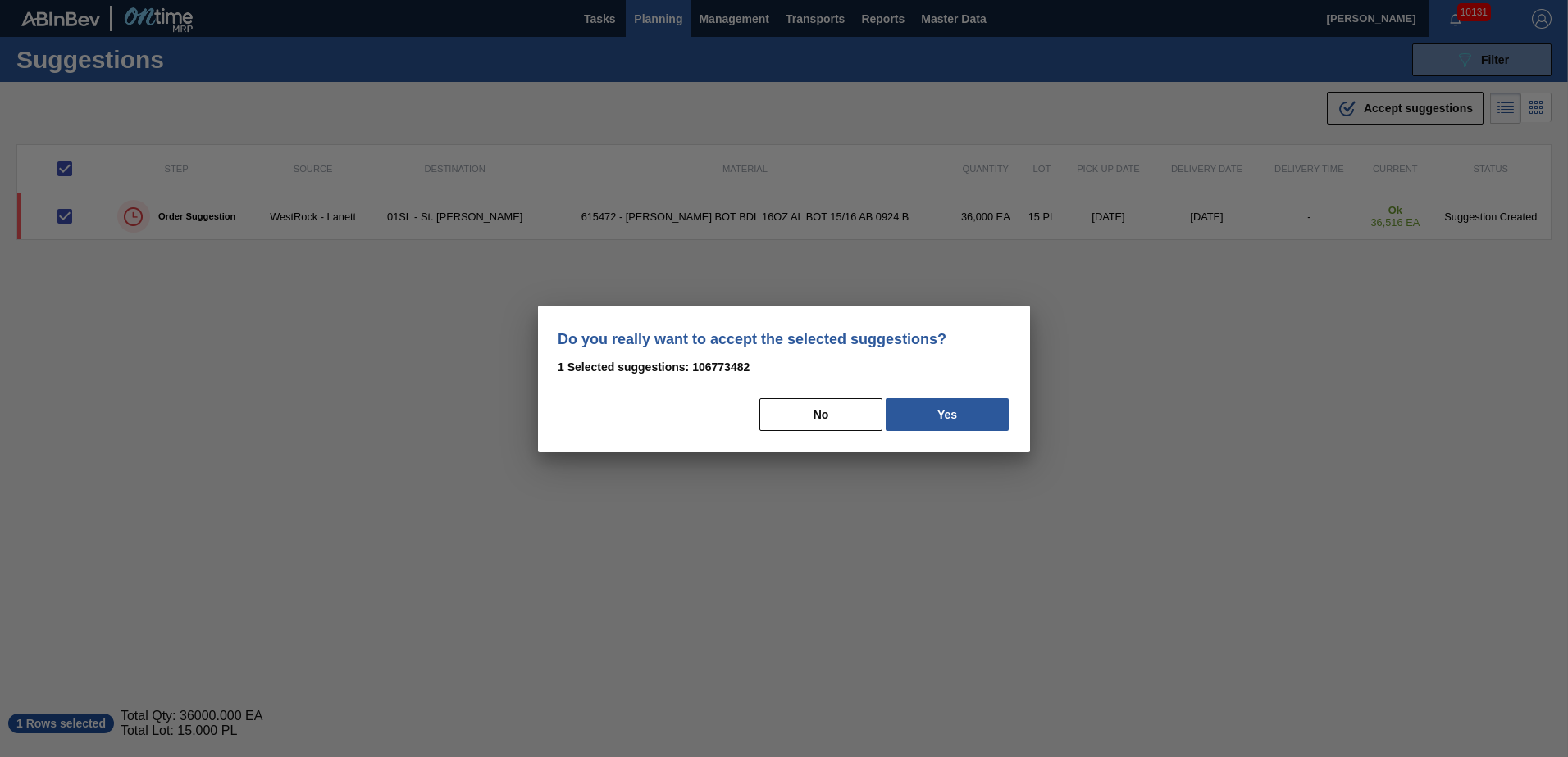
drag, startPoint x: 895, startPoint y: 414, endPoint x: 1357, endPoint y: 414, distance: 462.0
click at [896, 414] on button "Yes" at bounding box center [947, 414] width 123 height 32
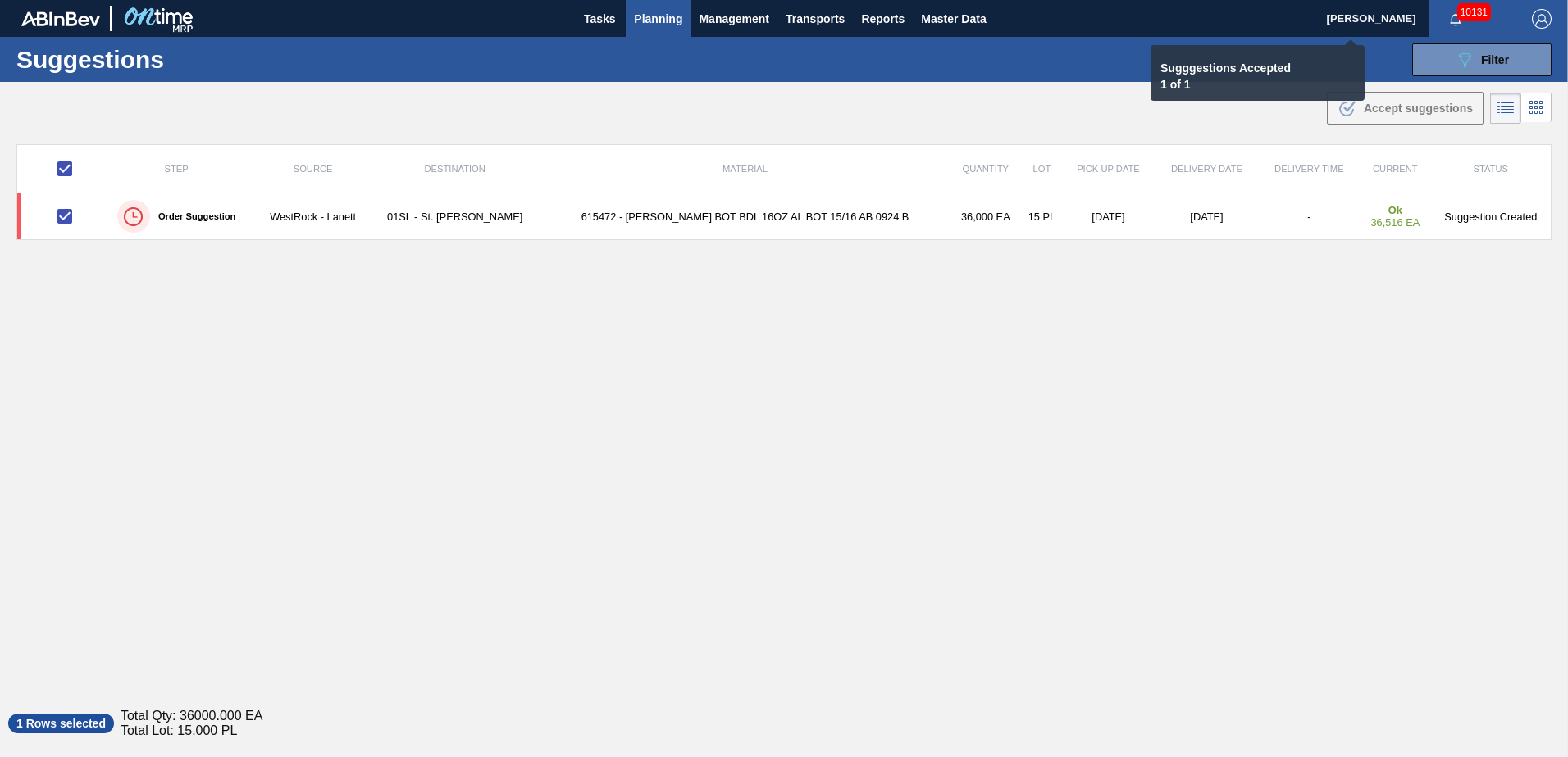
checkbox input "false"
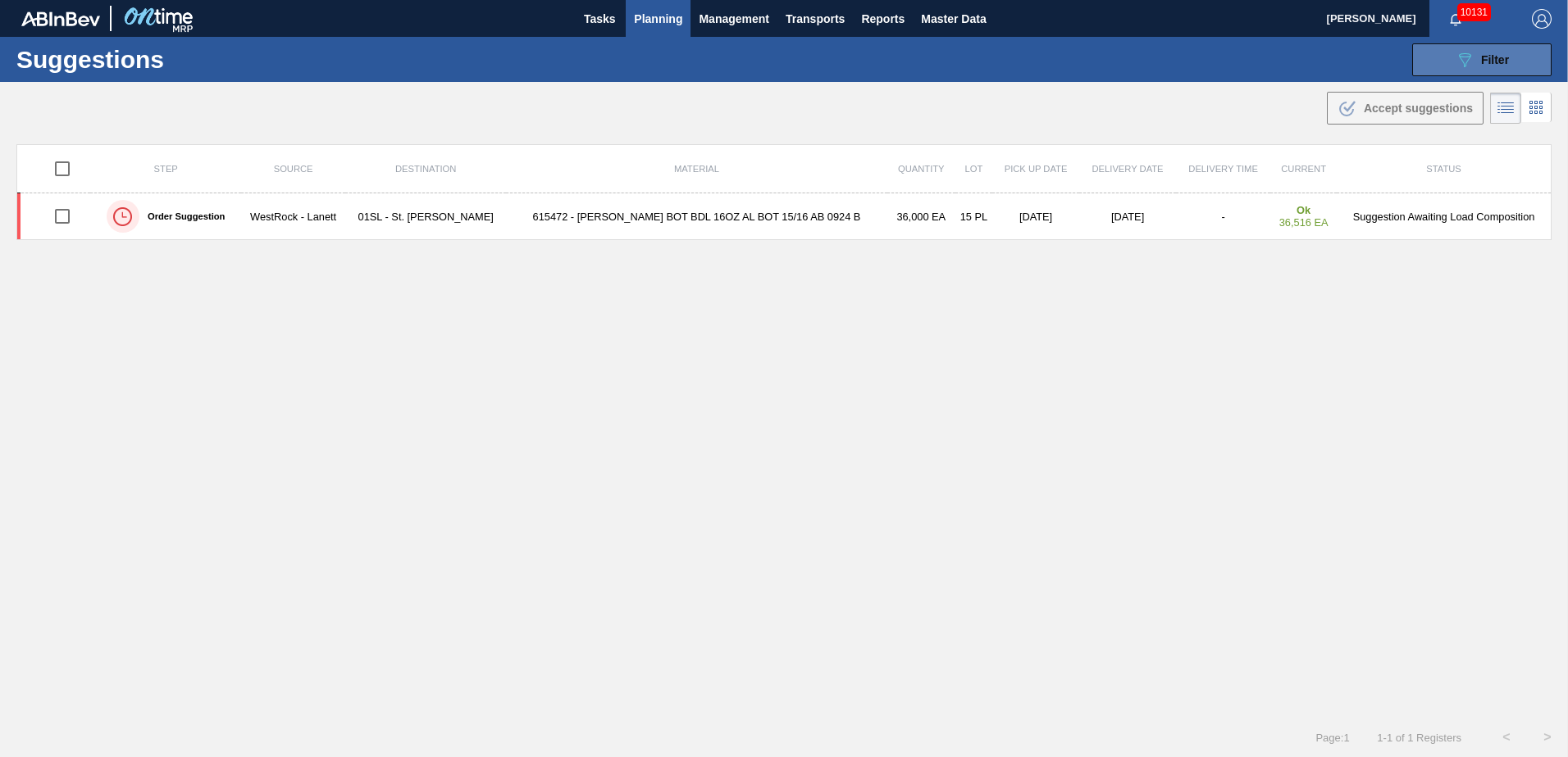
click at [1487, 59] on span "Filter" at bounding box center [1496, 60] width 28 height 13
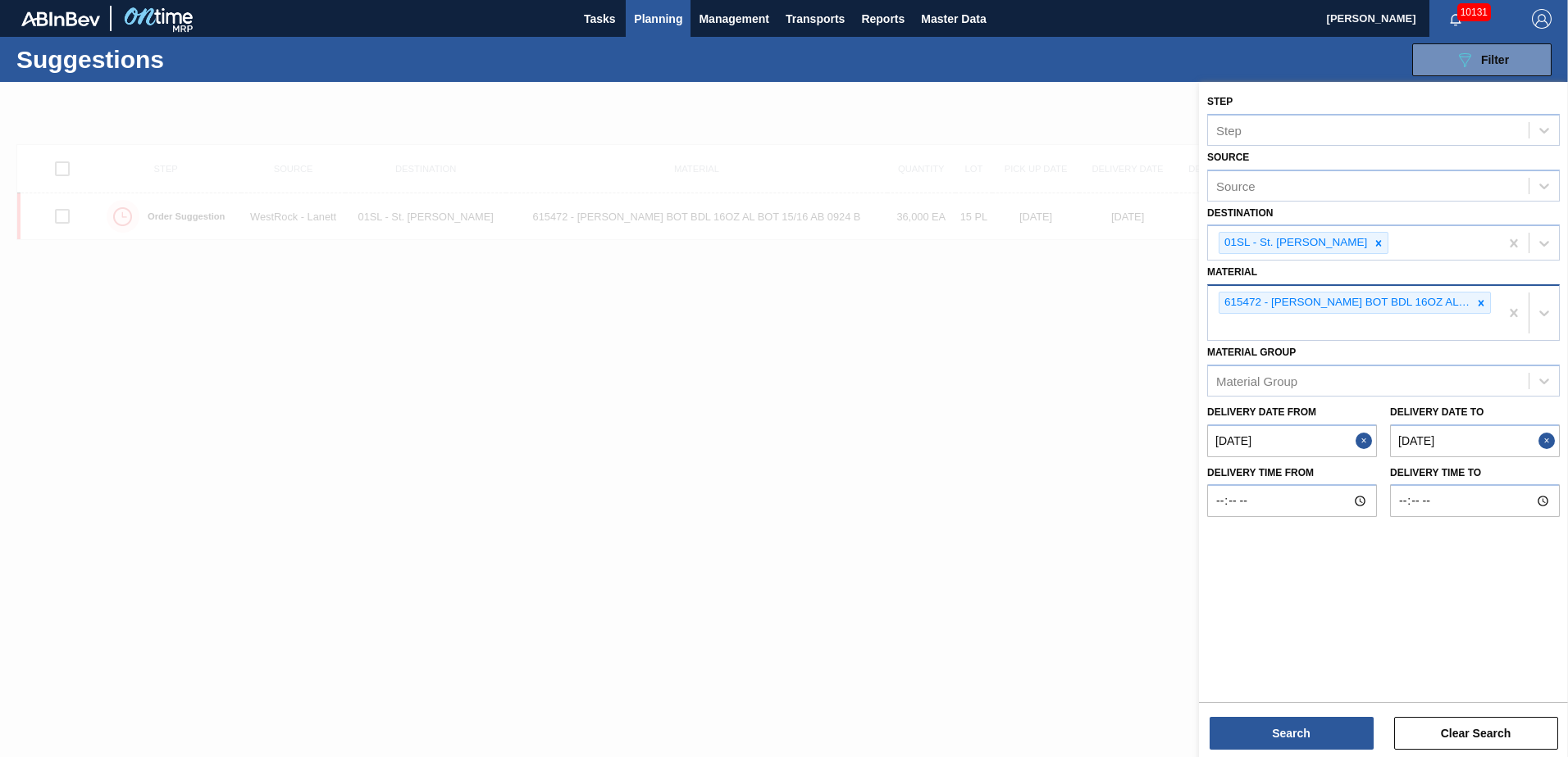
click at [1482, 304] on icon at bounding box center [1481, 303] width 6 height 6
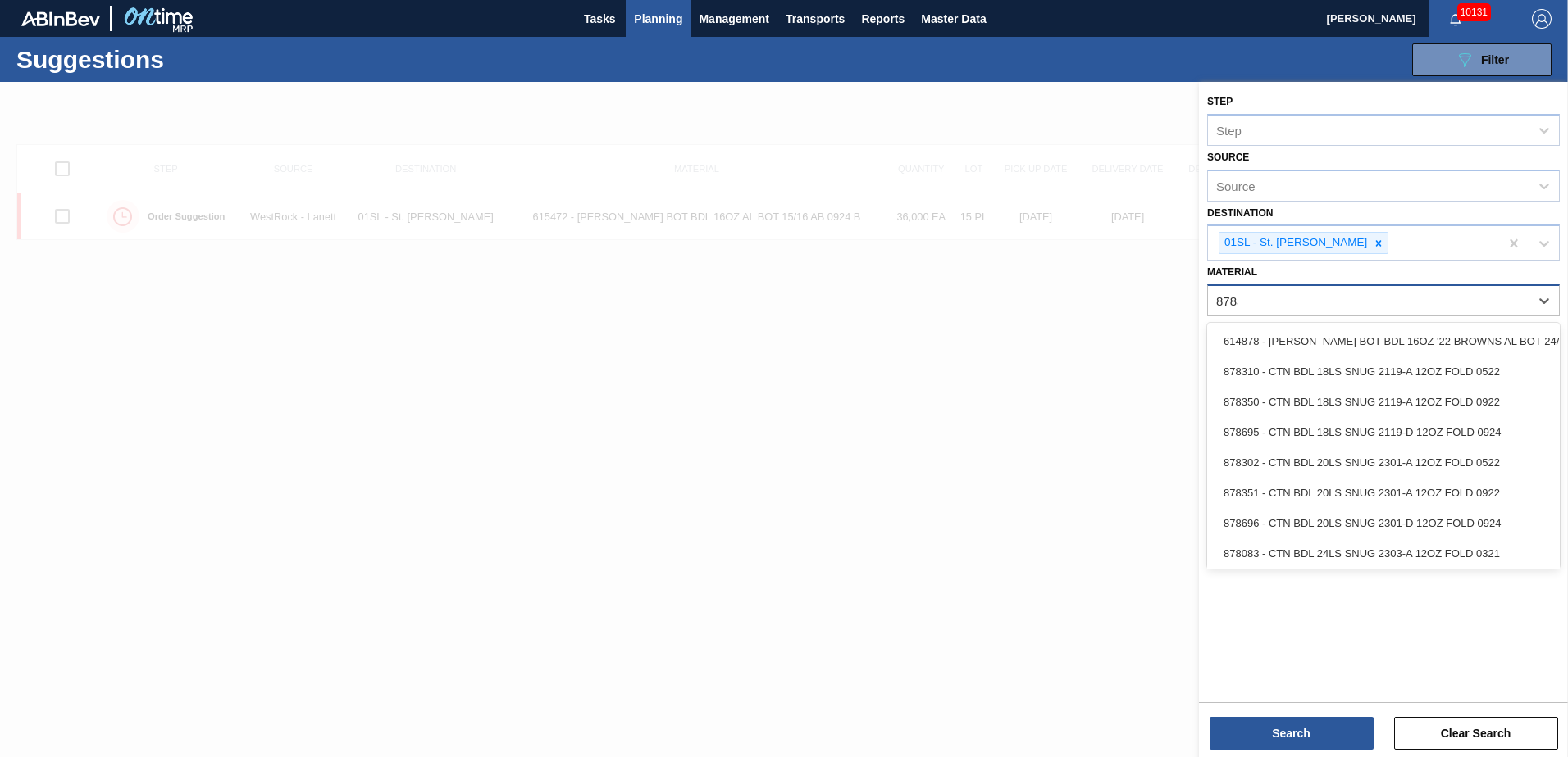
type input "878546"
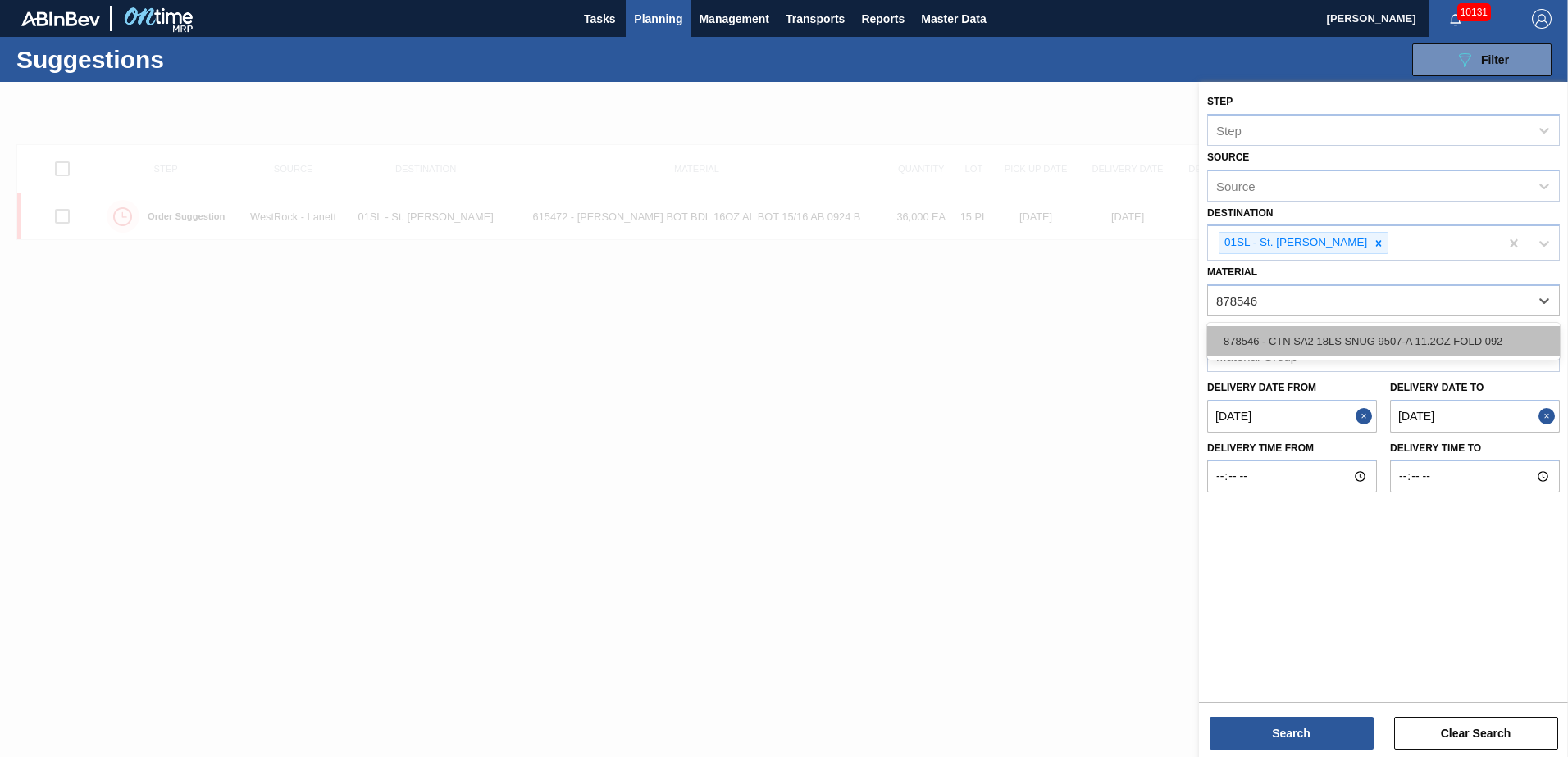
click at [1441, 334] on div "878546 - CTN SA2 18LS SNUG 9507-A 11.2OZ FOLD 092" at bounding box center [1383, 341] width 353 height 30
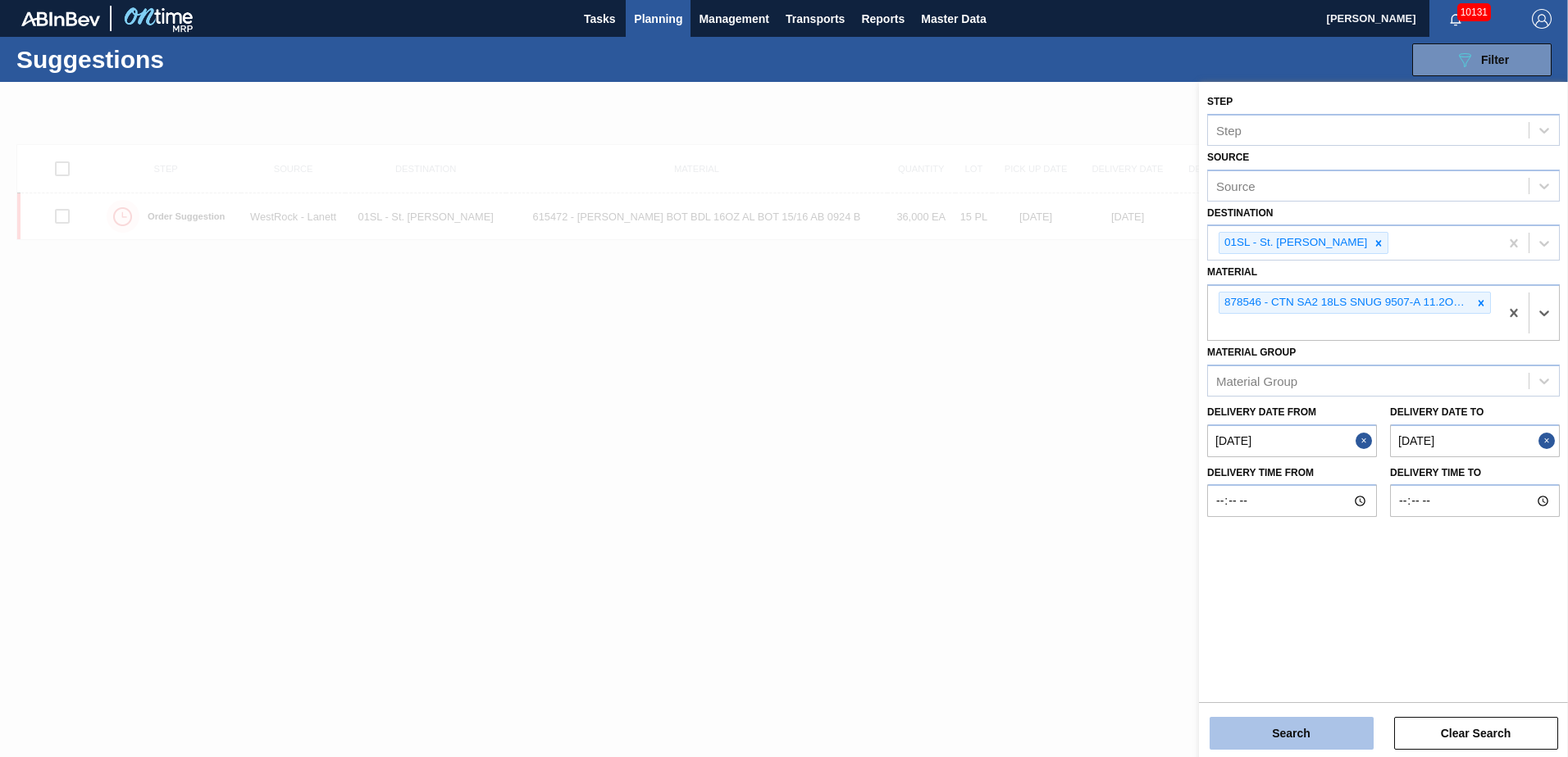
click at [1281, 733] on button "Search" at bounding box center [1291, 733] width 164 height 32
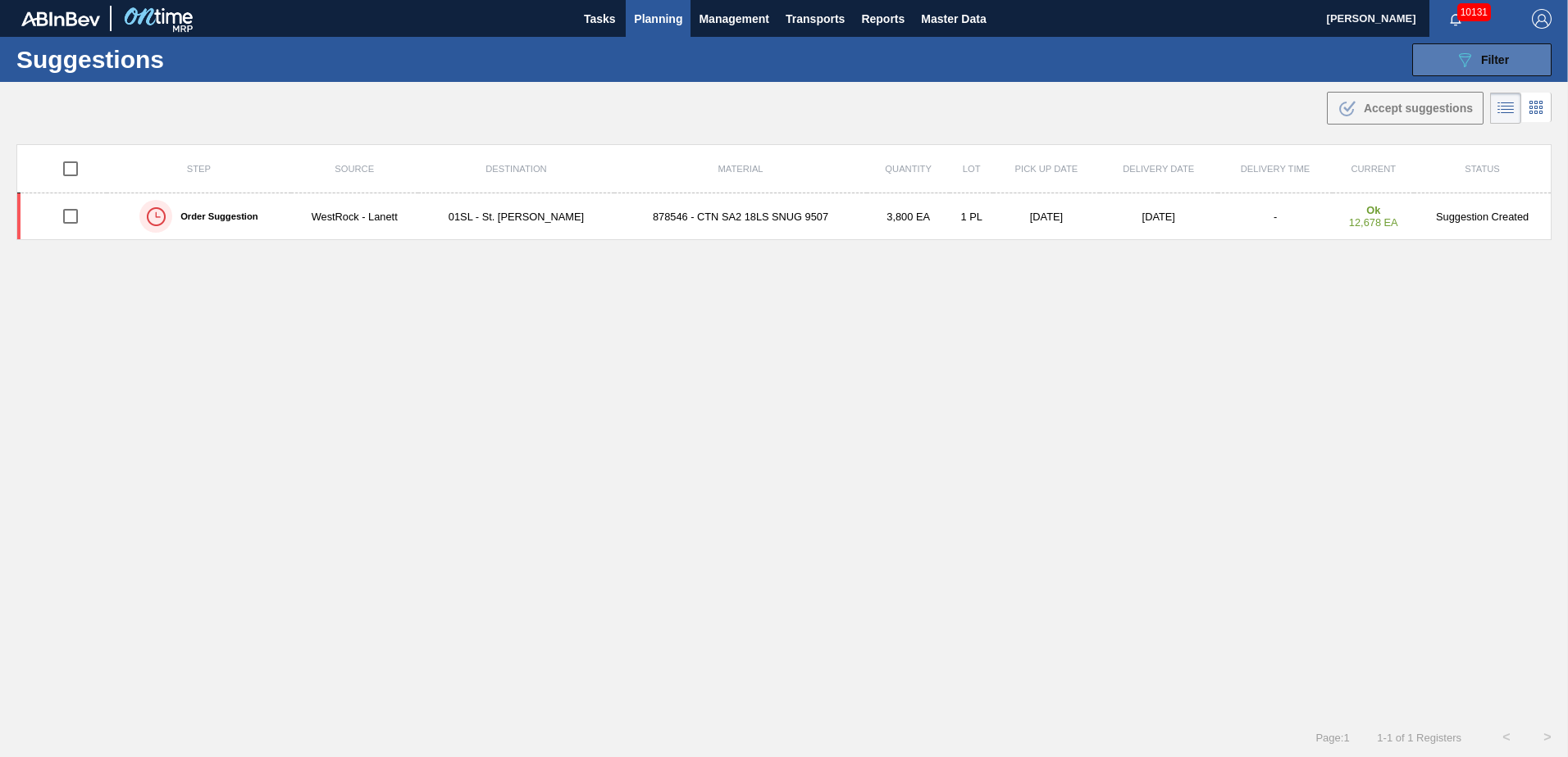
click at [1483, 57] on span "Filter" at bounding box center [1496, 60] width 28 height 13
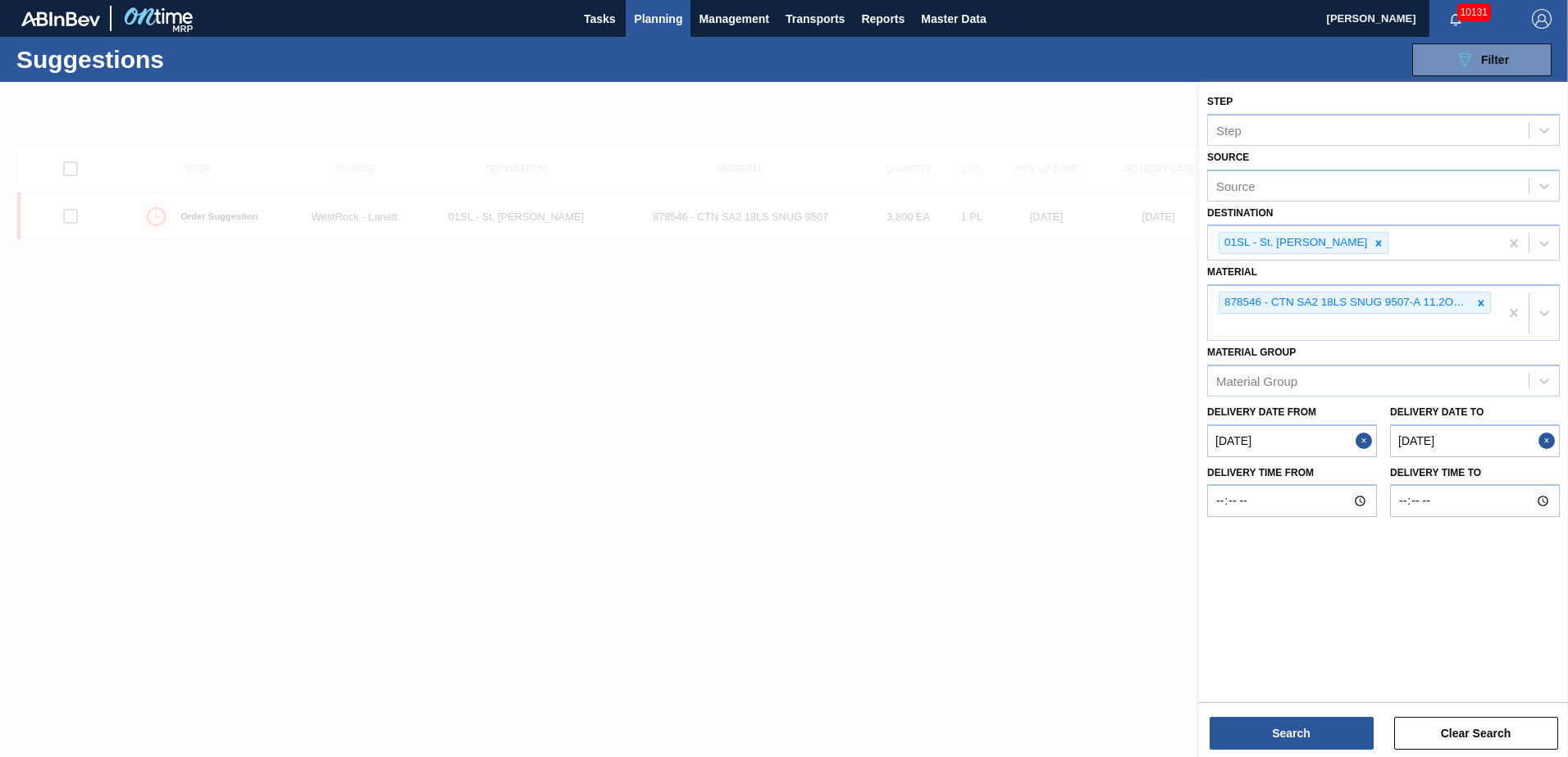
drag, startPoint x: 1481, startPoint y: 299, endPoint x: 1482, endPoint y: 319, distance: 20.0
click at [1482, 300] on icon at bounding box center [1481, 304] width 12 height 12
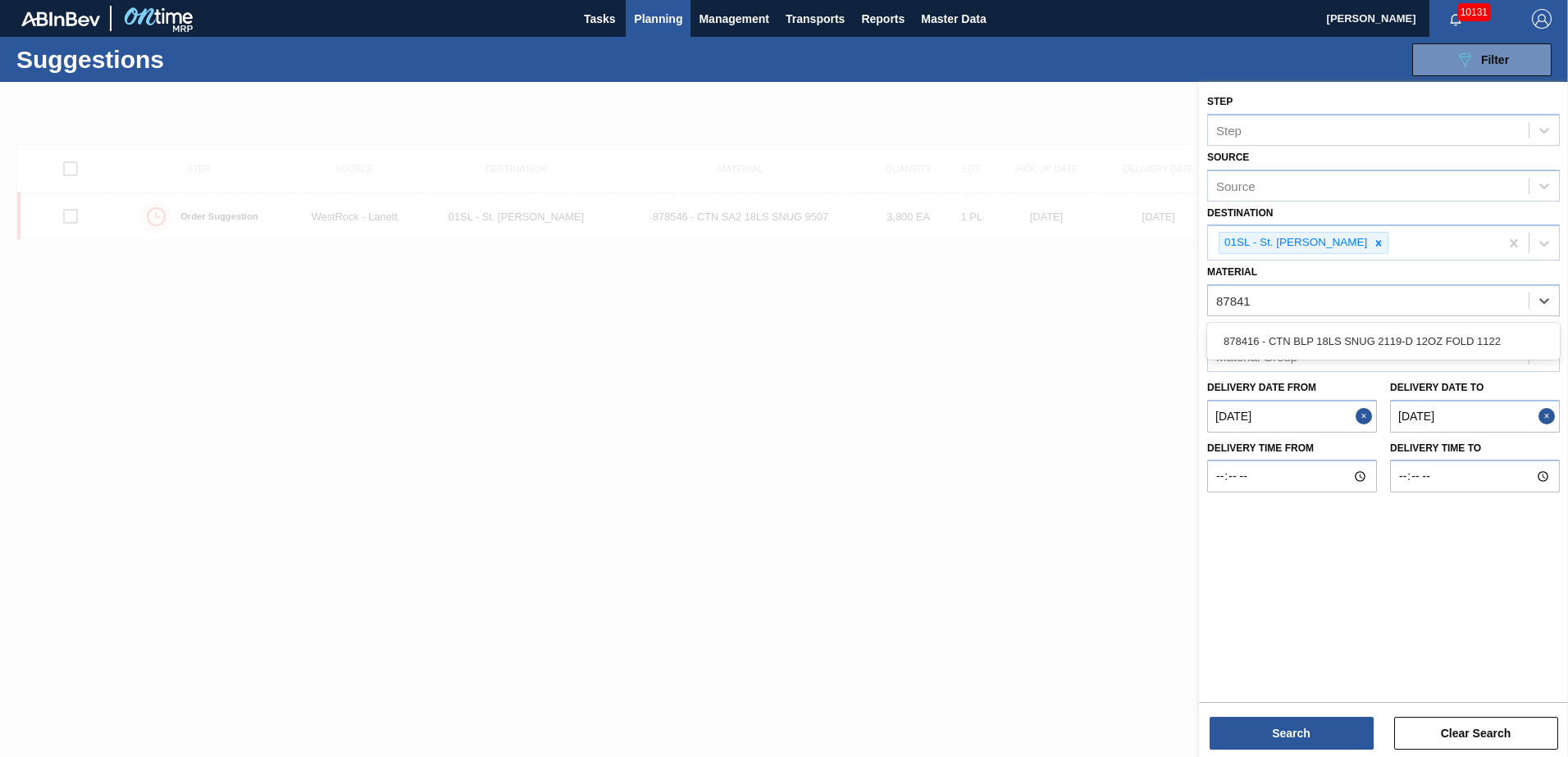
type input "878416"
click at [1444, 347] on div "878416 - CTN BLP 18LS SNUG 2119-D 12OZ FOLD 1122" at bounding box center [1383, 341] width 353 height 30
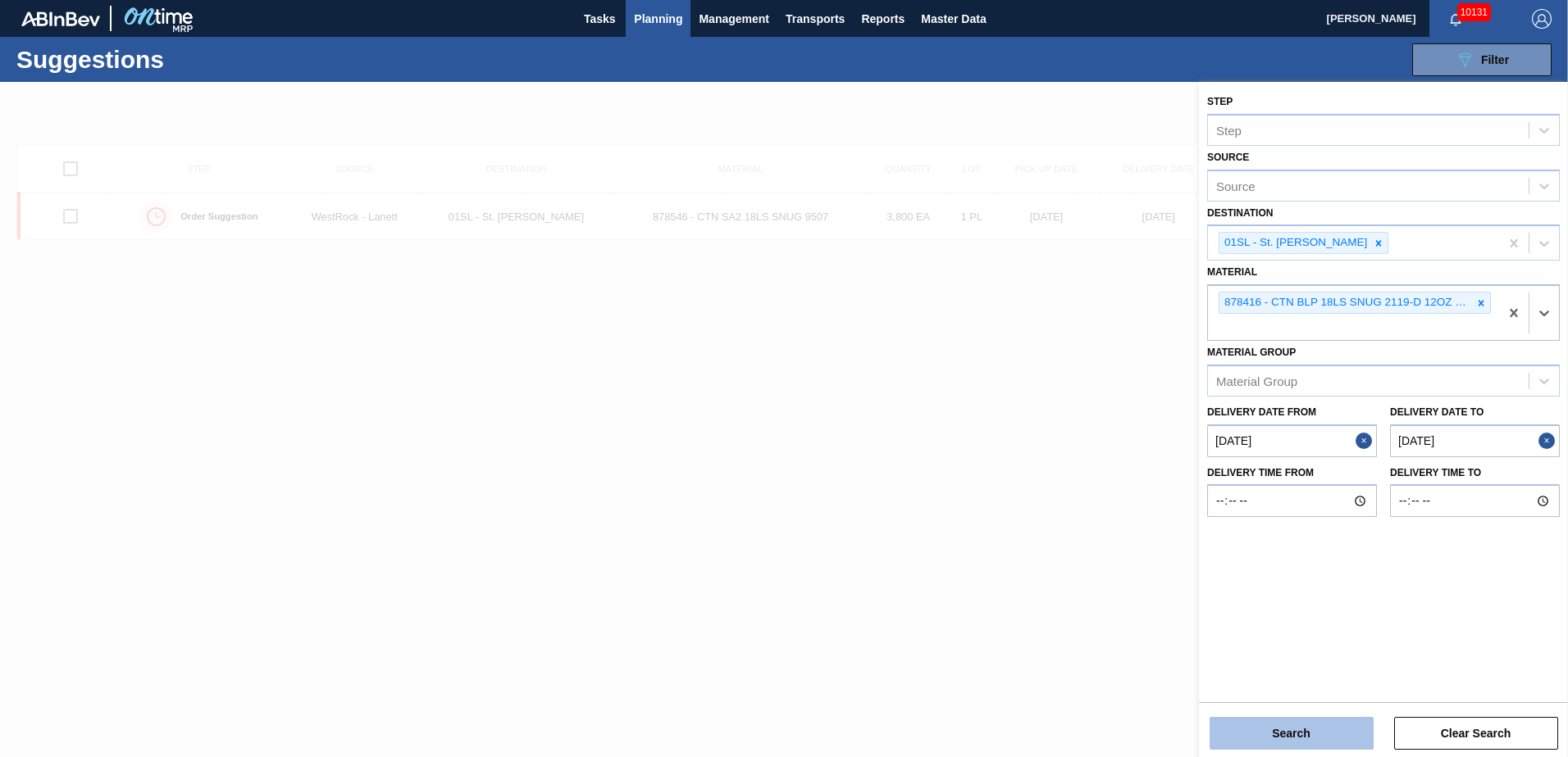
click at [1348, 741] on button "Search" at bounding box center [1291, 733] width 164 height 32
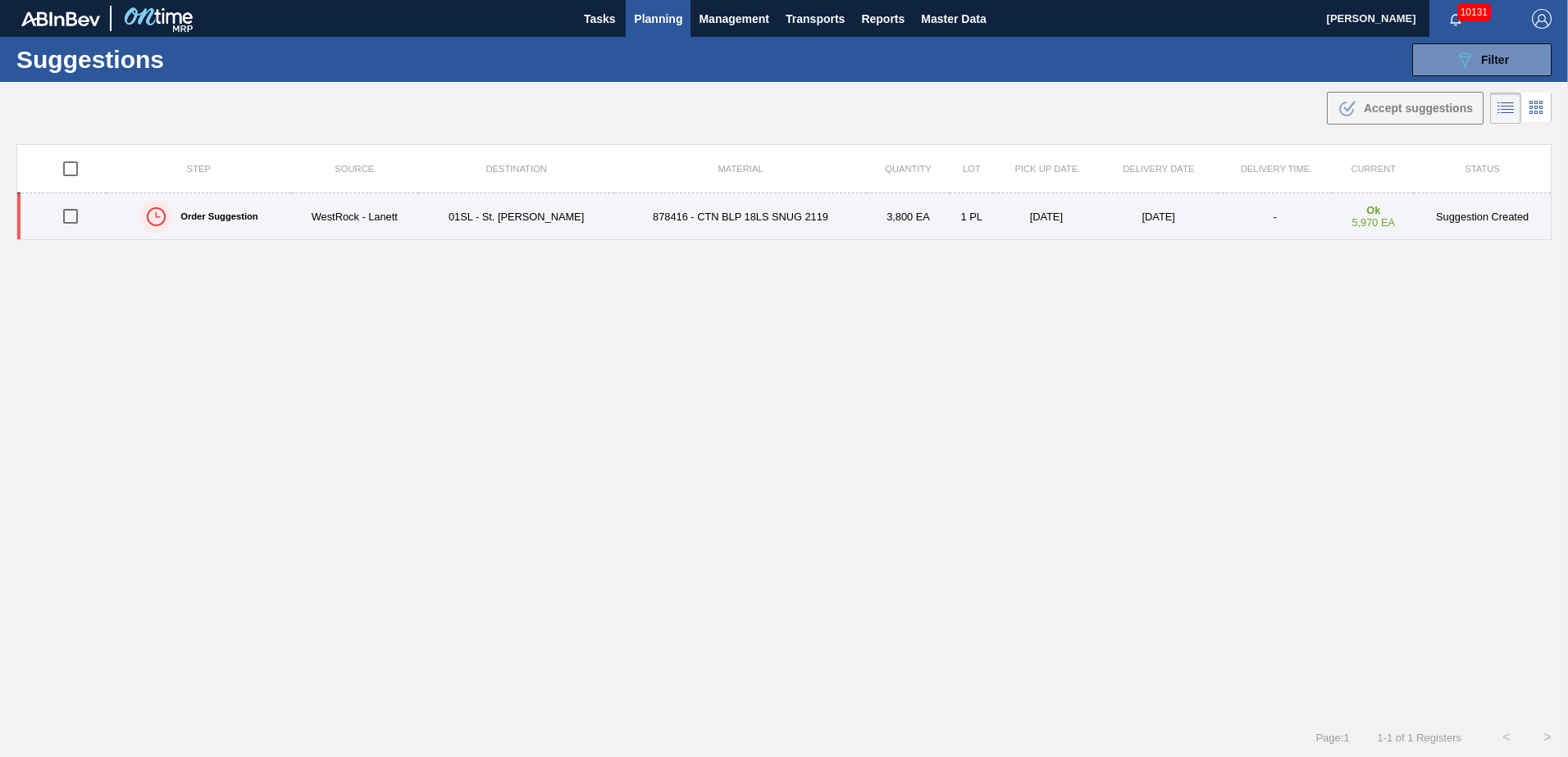
click at [71, 221] on input "checkbox" at bounding box center [70, 215] width 34 height 34
checkbox input "true"
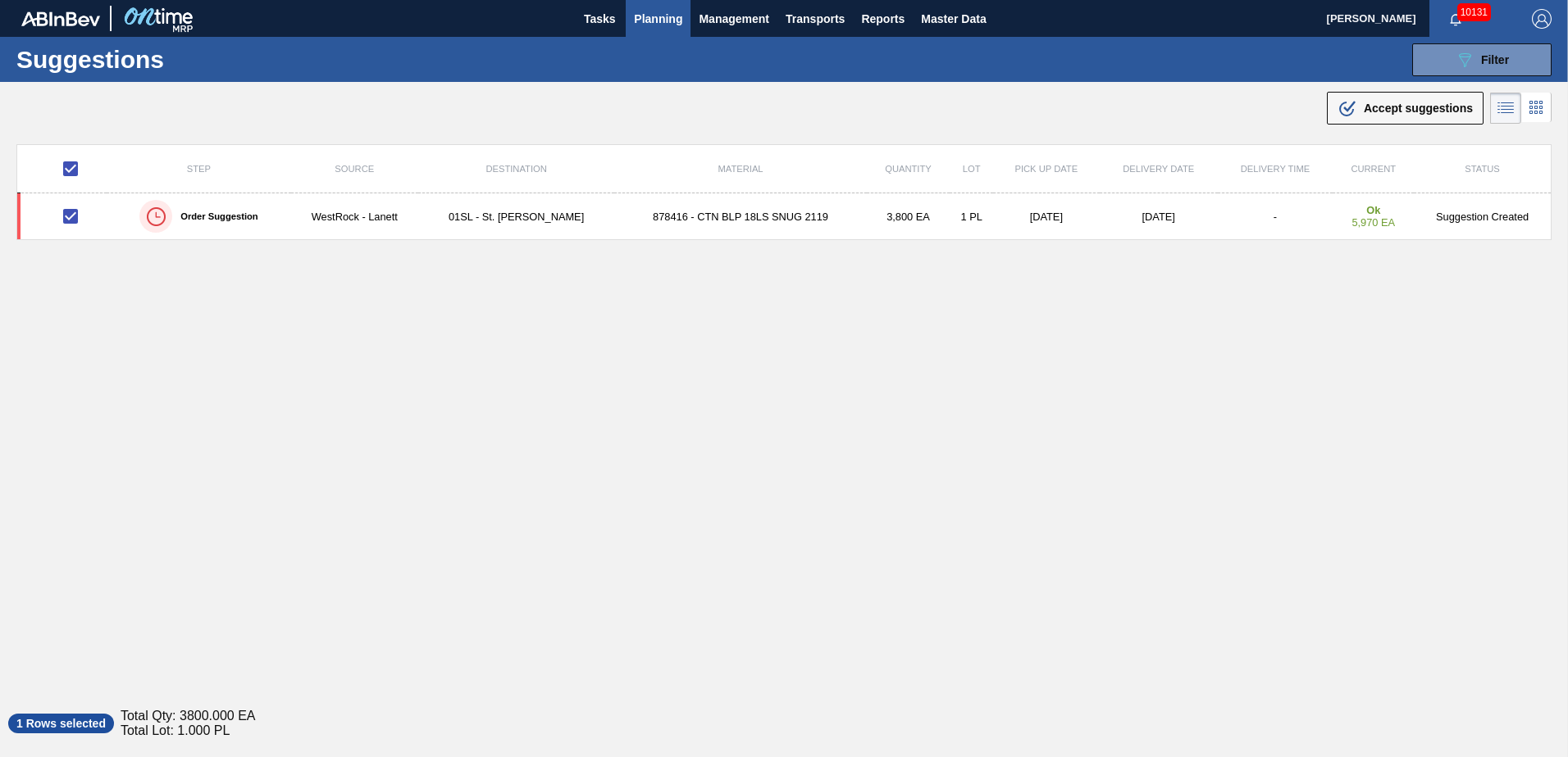
click at [1373, 126] on div ".b{fill:var(--color-action-default)} Accept suggestions" at bounding box center [784, 105] width 1568 height 46
click at [1377, 110] on span "Accept suggestions" at bounding box center [1418, 108] width 109 height 13
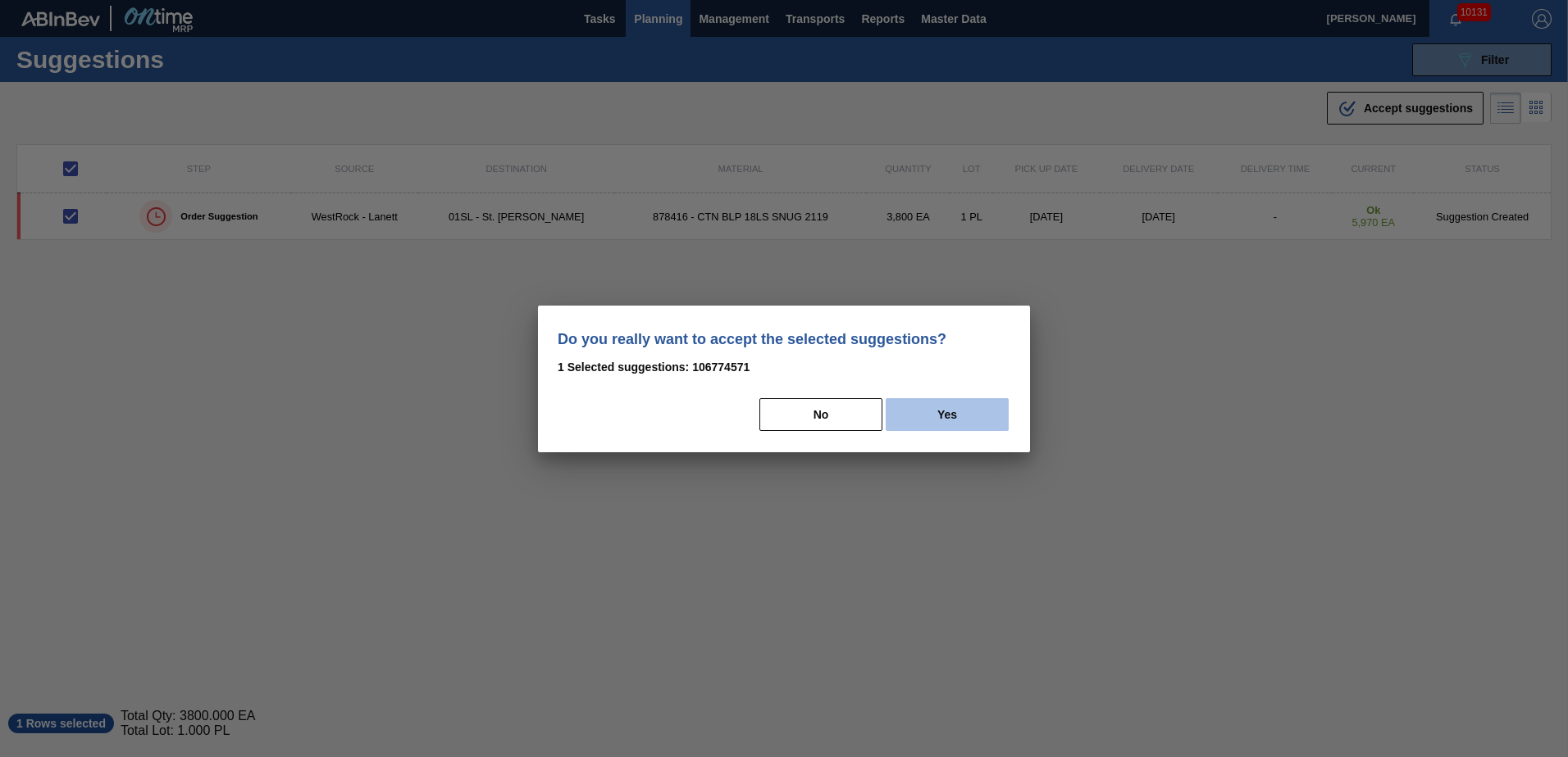
click at [1002, 404] on button "Yes" at bounding box center [947, 414] width 123 height 32
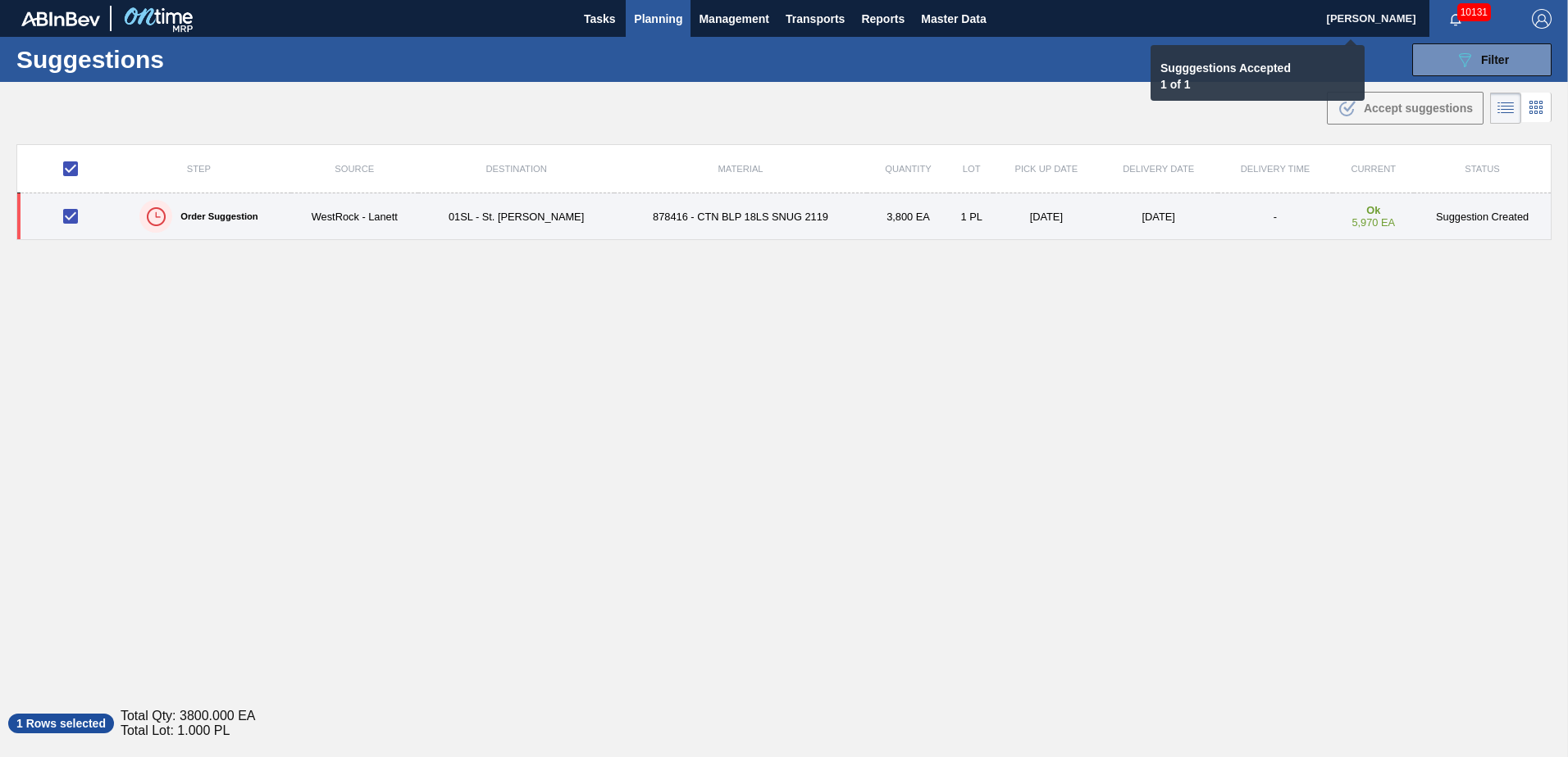
checkbox input "false"
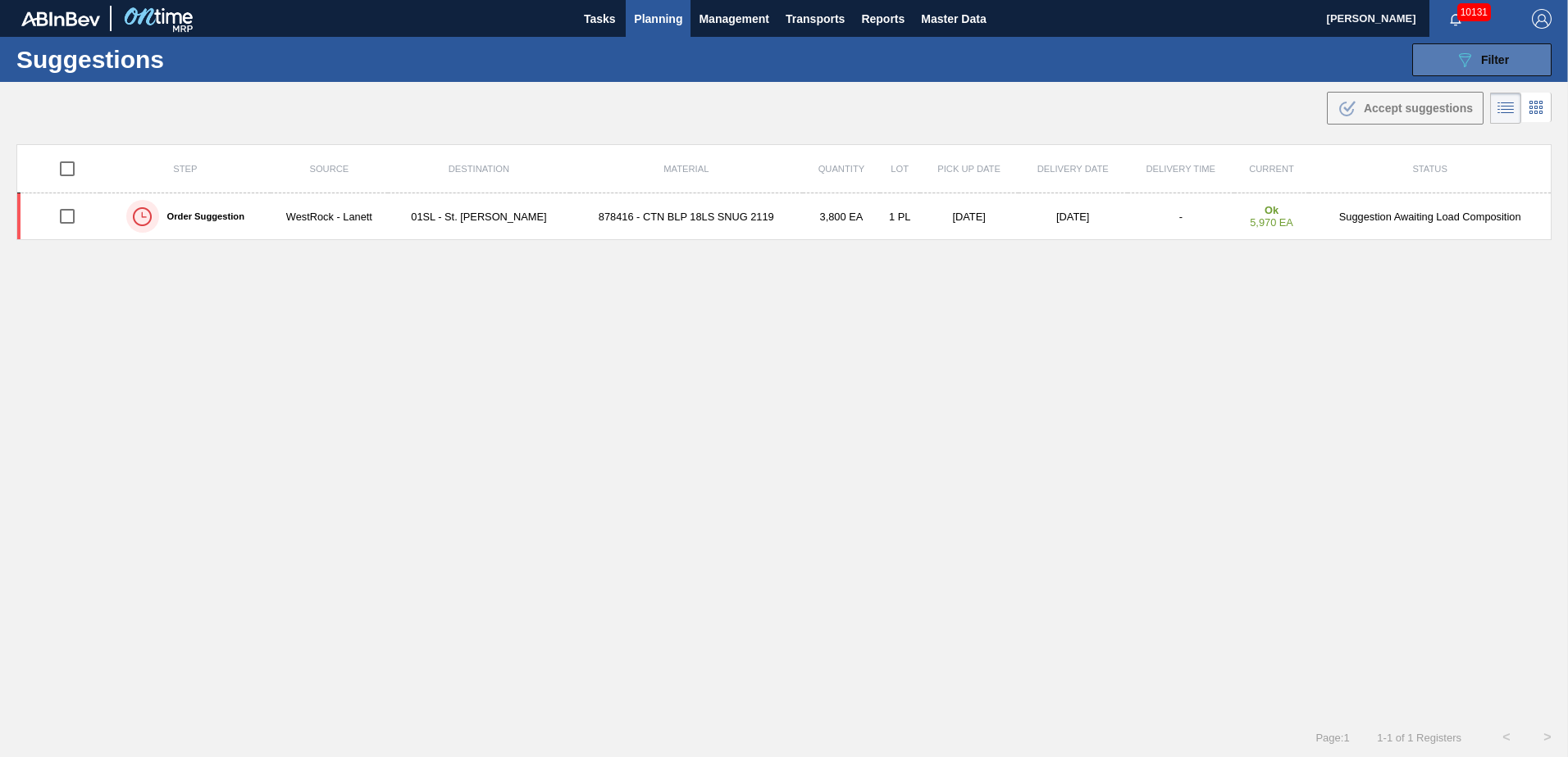
click at [1456, 67] on icon "089F7B8B-B2A5-4AFE-B5C0-19BA573D28AC" at bounding box center [1465, 60] width 20 height 20
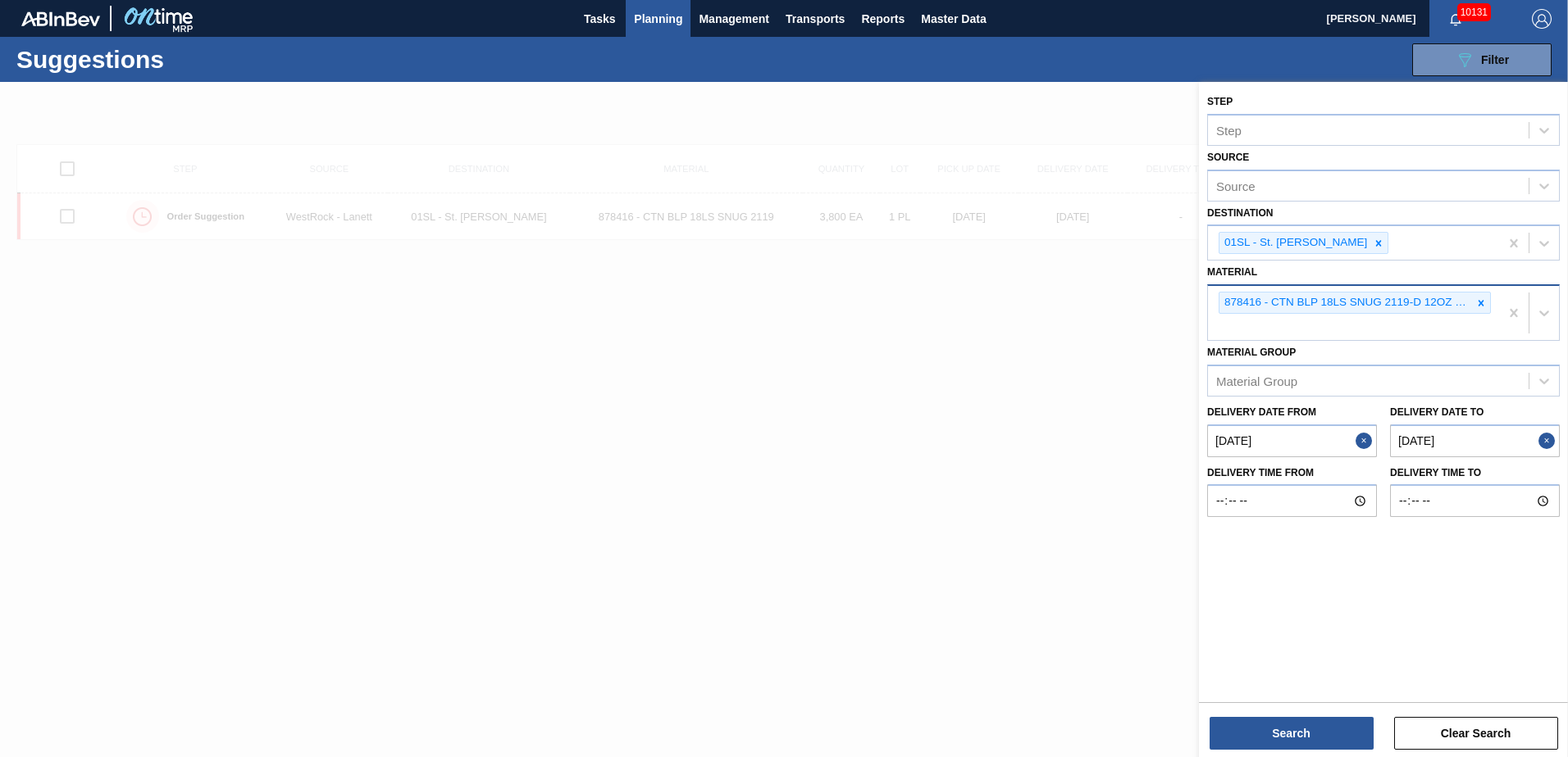
click at [1483, 306] on icon at bounding box center [1481, 304] width 12 height 12
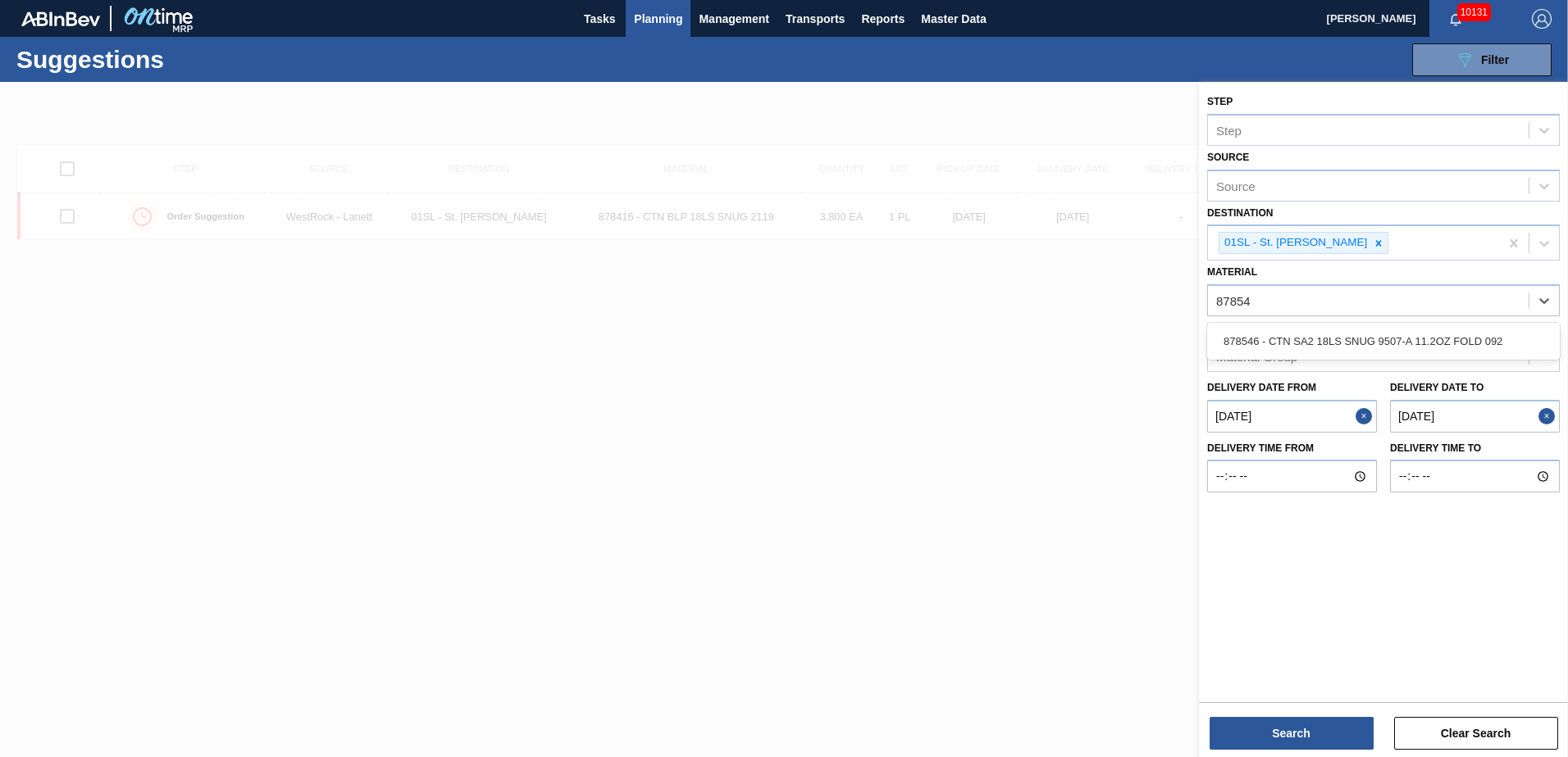
type input "878546"
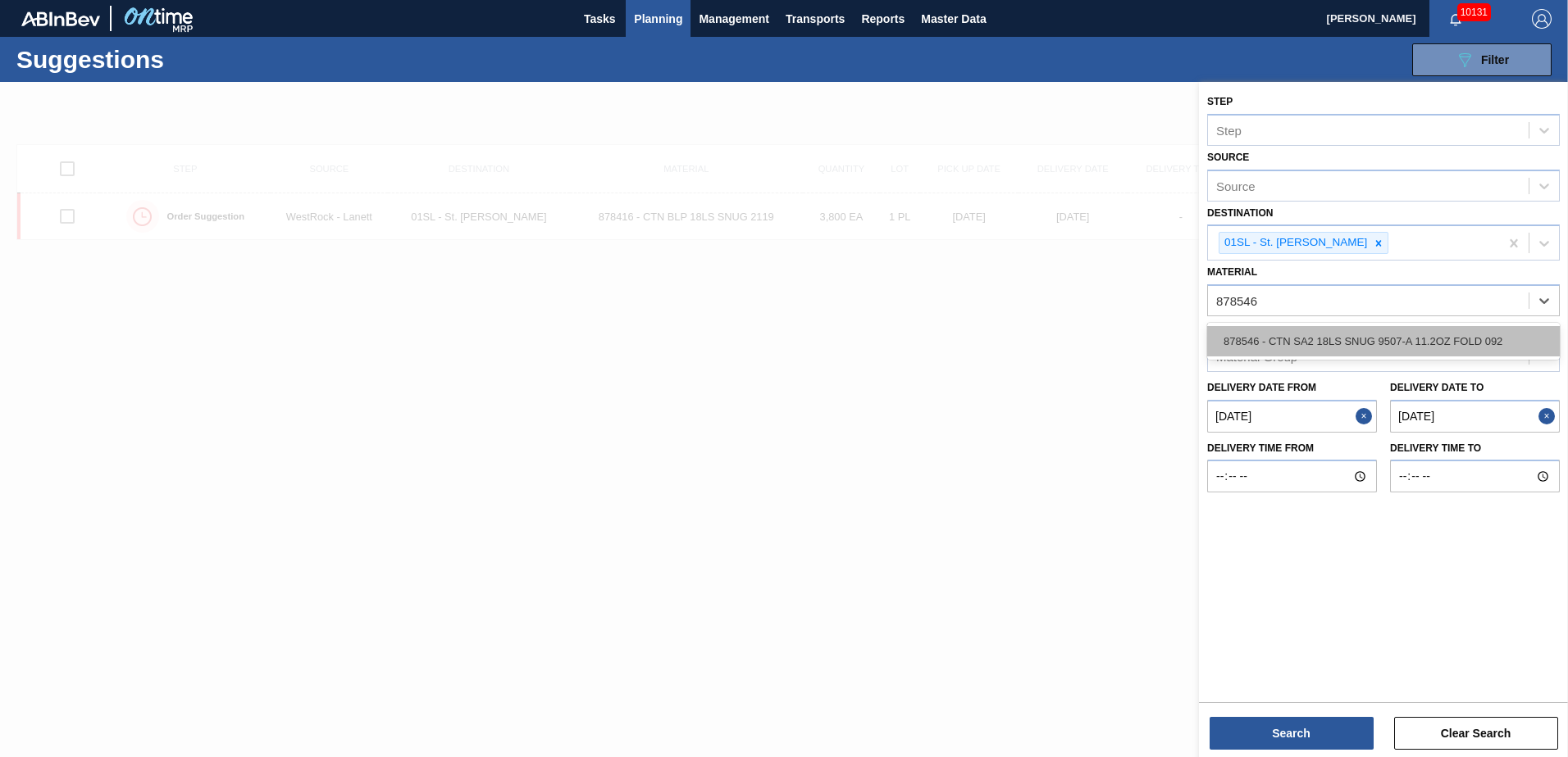
click at [1437, 354] on div "878546 - CTN SA2 18LS SNUG 9507-A 11.2OZ FOLD 092" at bounding box center [1383, 341] width 353 height 30
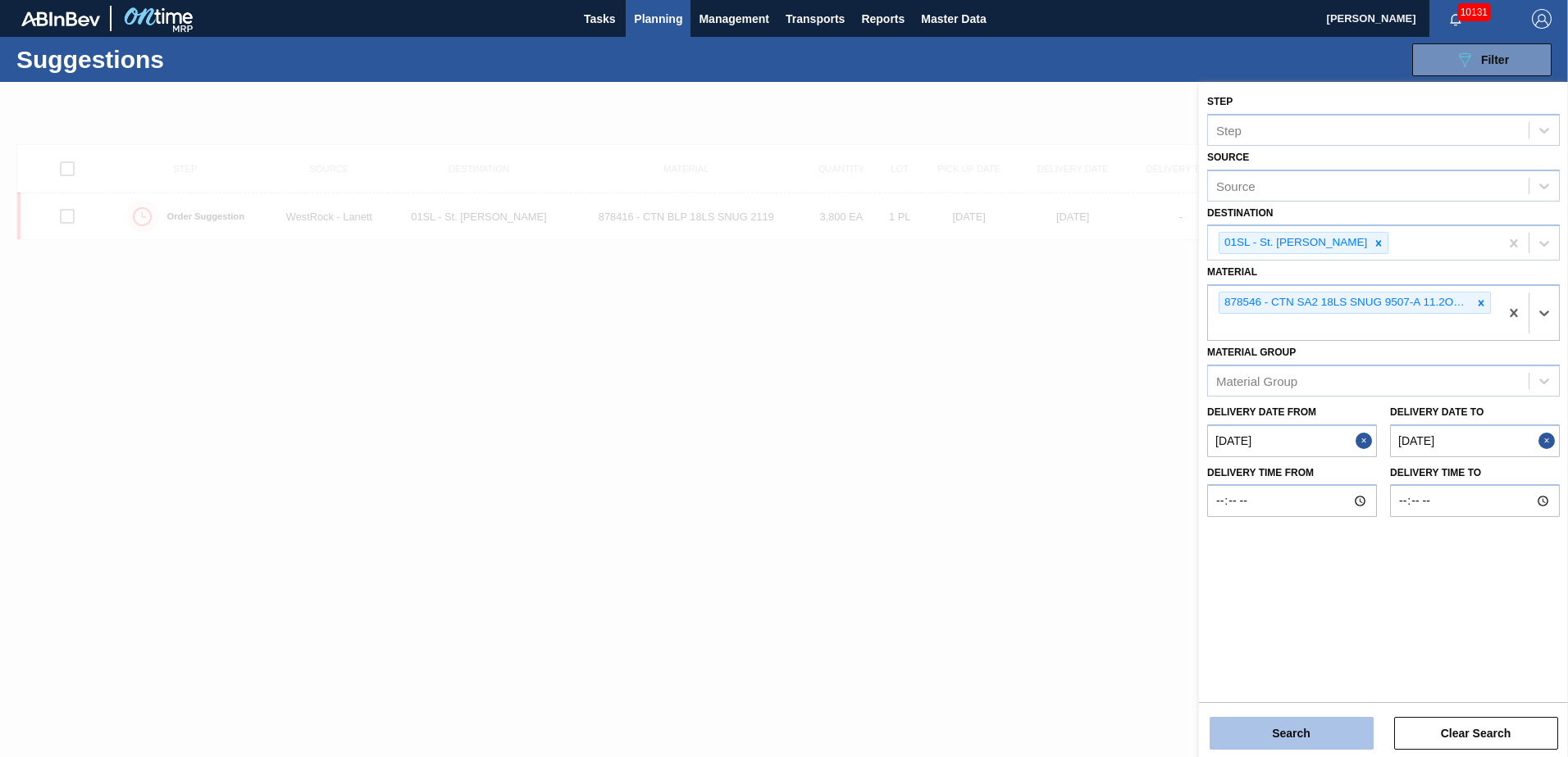
click at [1283, 728] on button "Search" at bounding box center [1291, 733] width 164 height 32
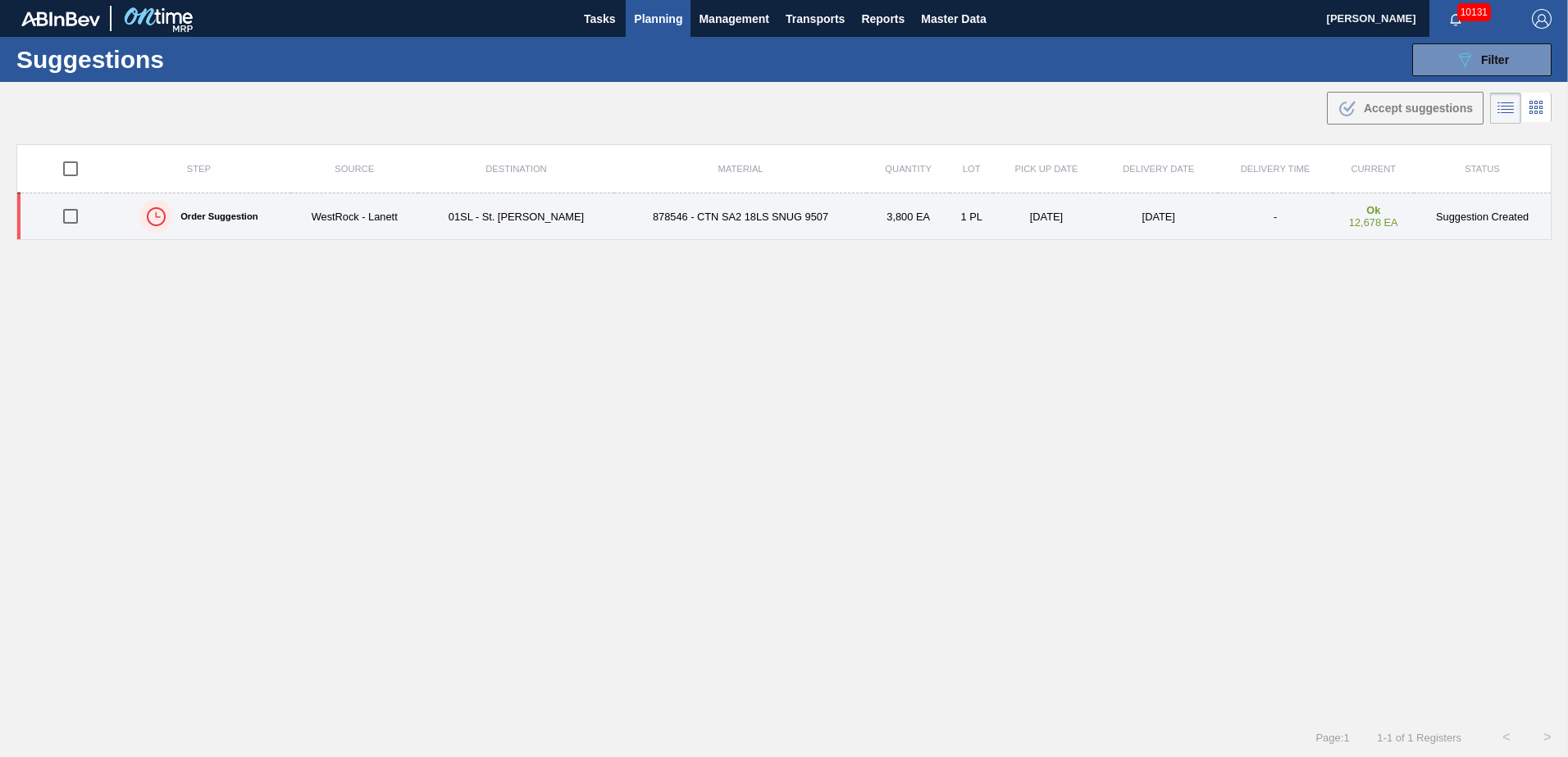
drag, startPoint x: 70, startPoint y: 215, endPoint x: 135, endPoint y: 215, distance: 65.0
click at [71, 215] on input "checkbox" at bounding box center [70, 215] width 34 height 34
checkbox input "true"
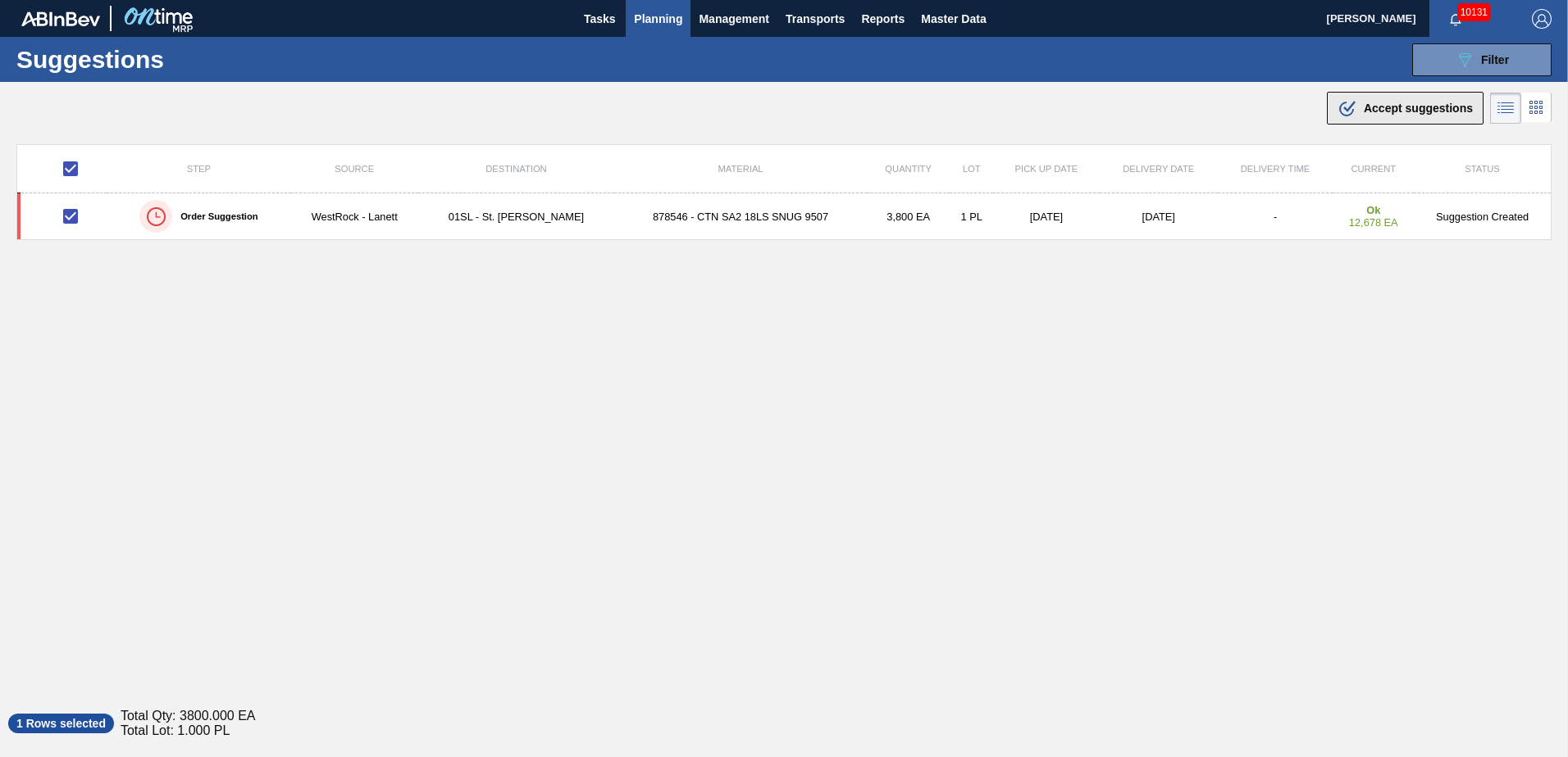
click at [1405, 112] on span "Accept suggestions" at bounding box center [1418, 108] width 109 height 13
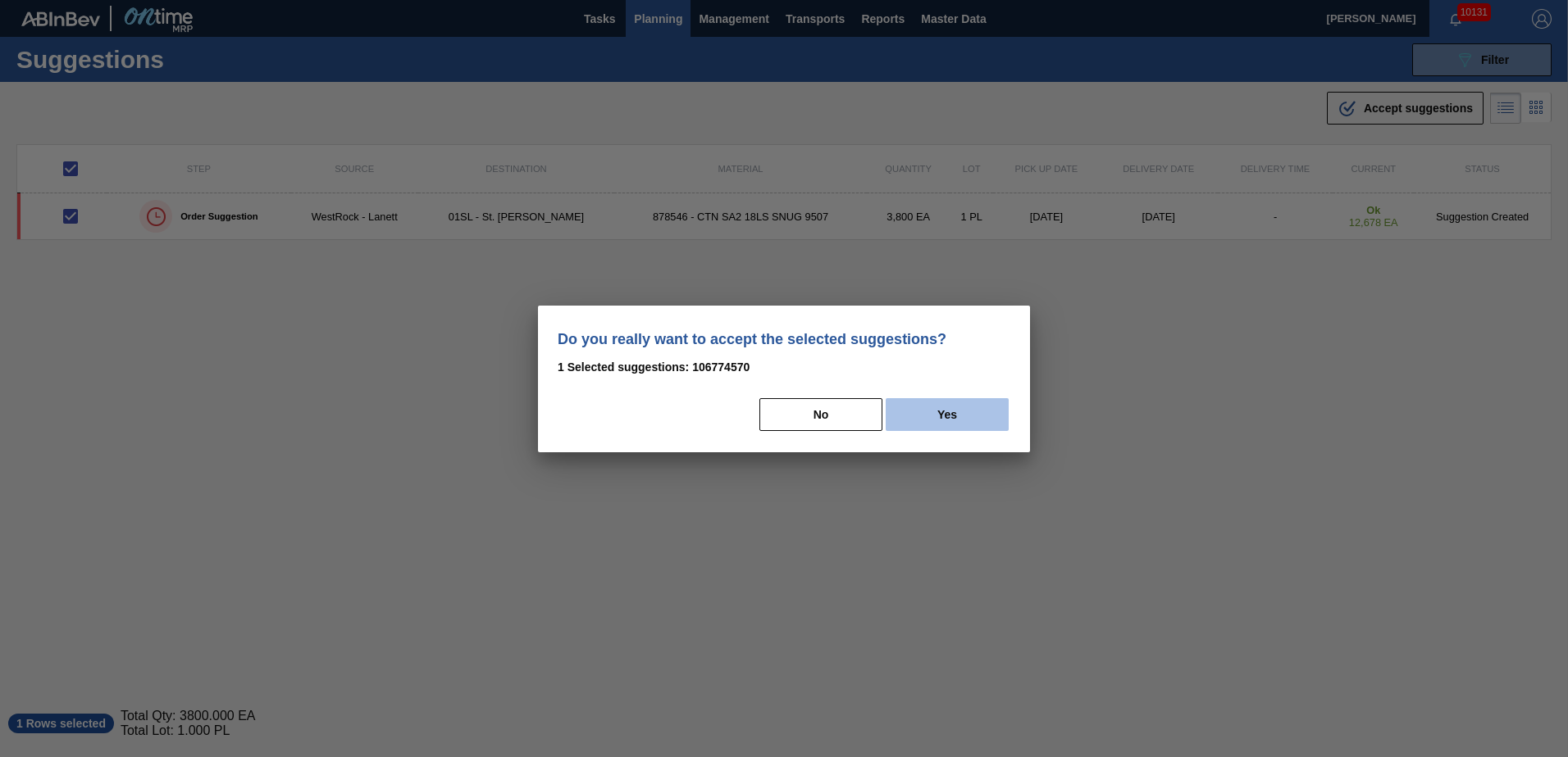
click at [945, 423] on button "Yes" at bounding box center [947, 414] width 123 height 32
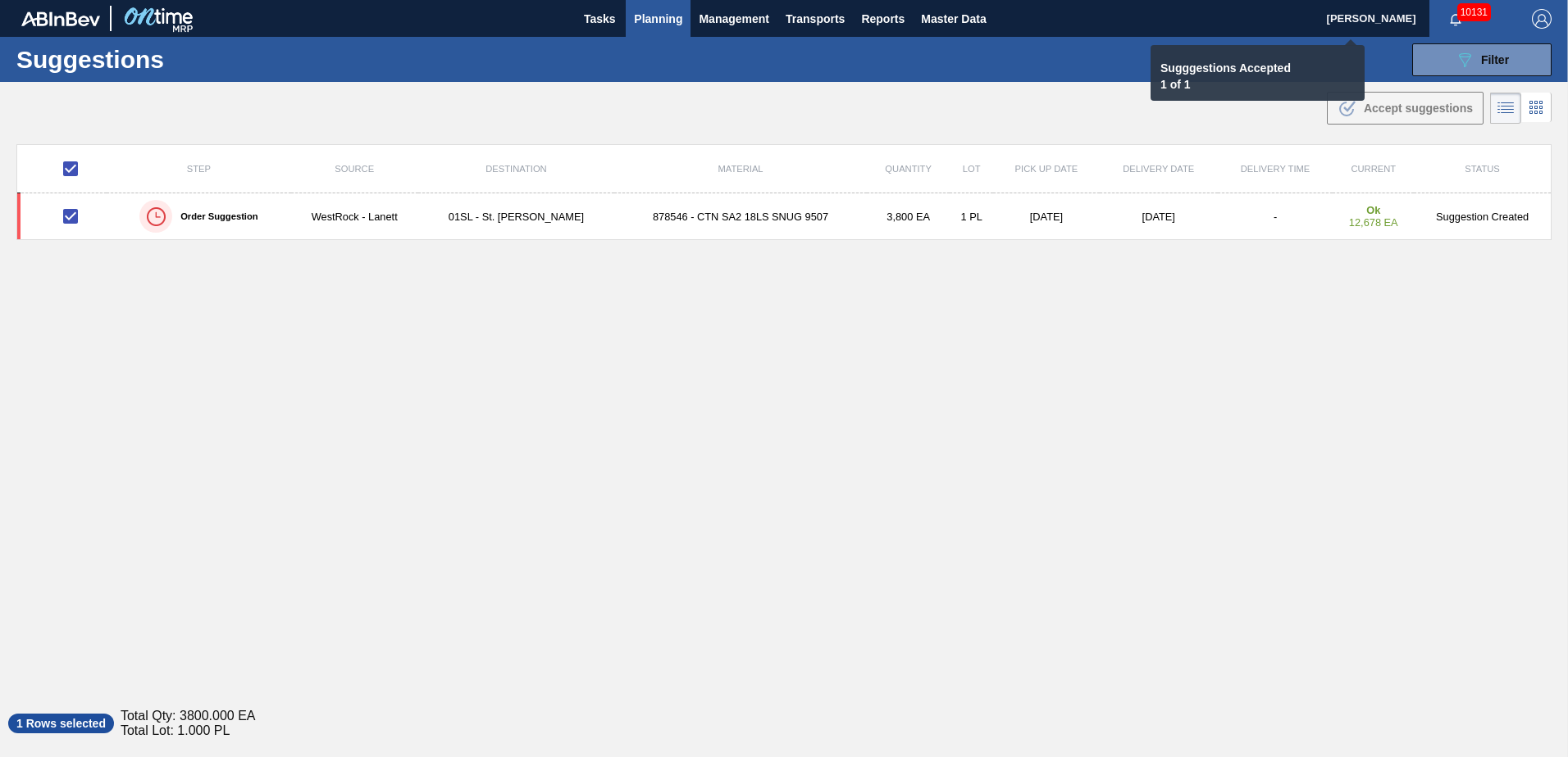
checkbox input "false"
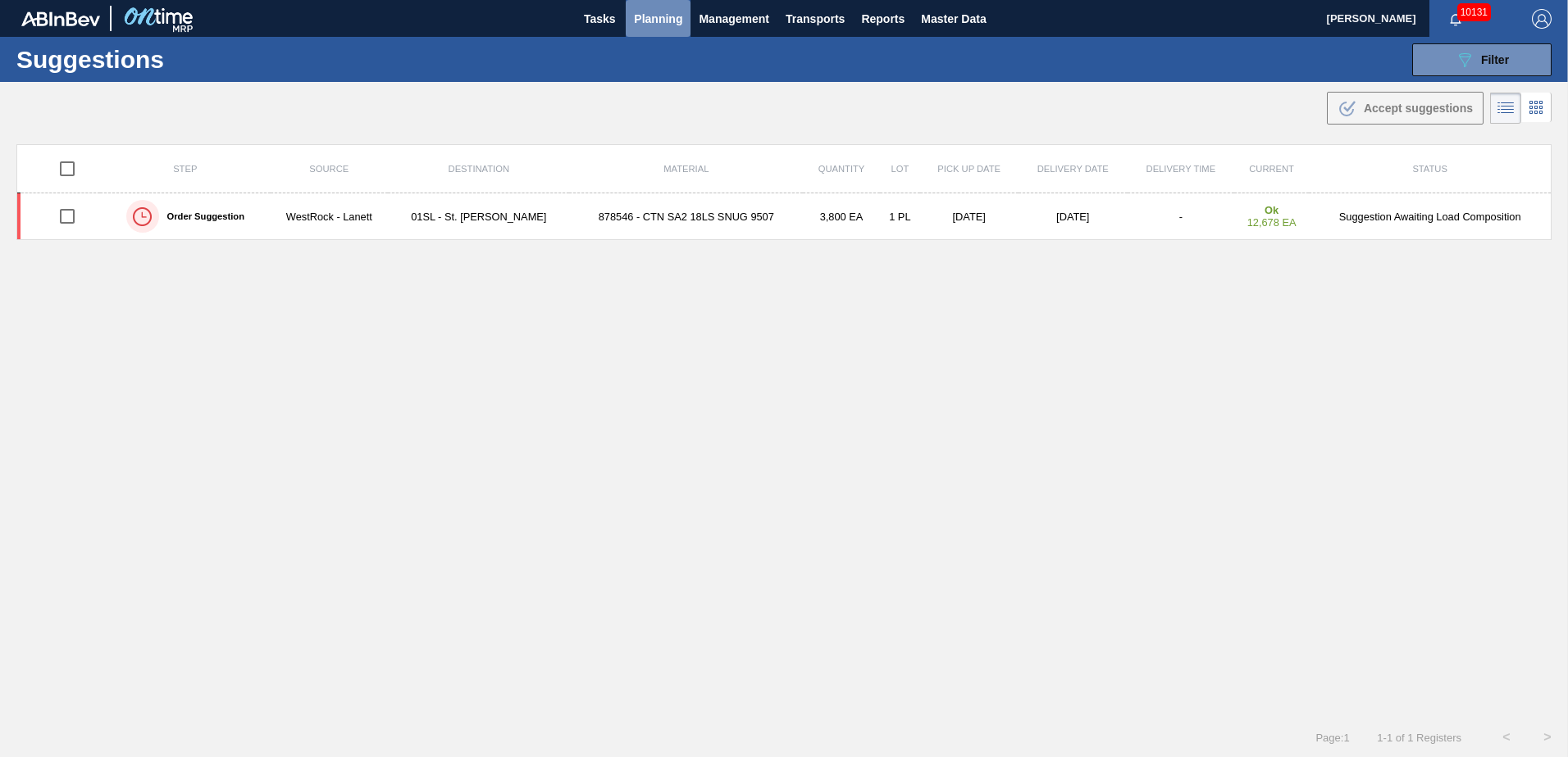
click at [661, 27] on span "Planning" at bounding box center [658, 19] width 48 height 20
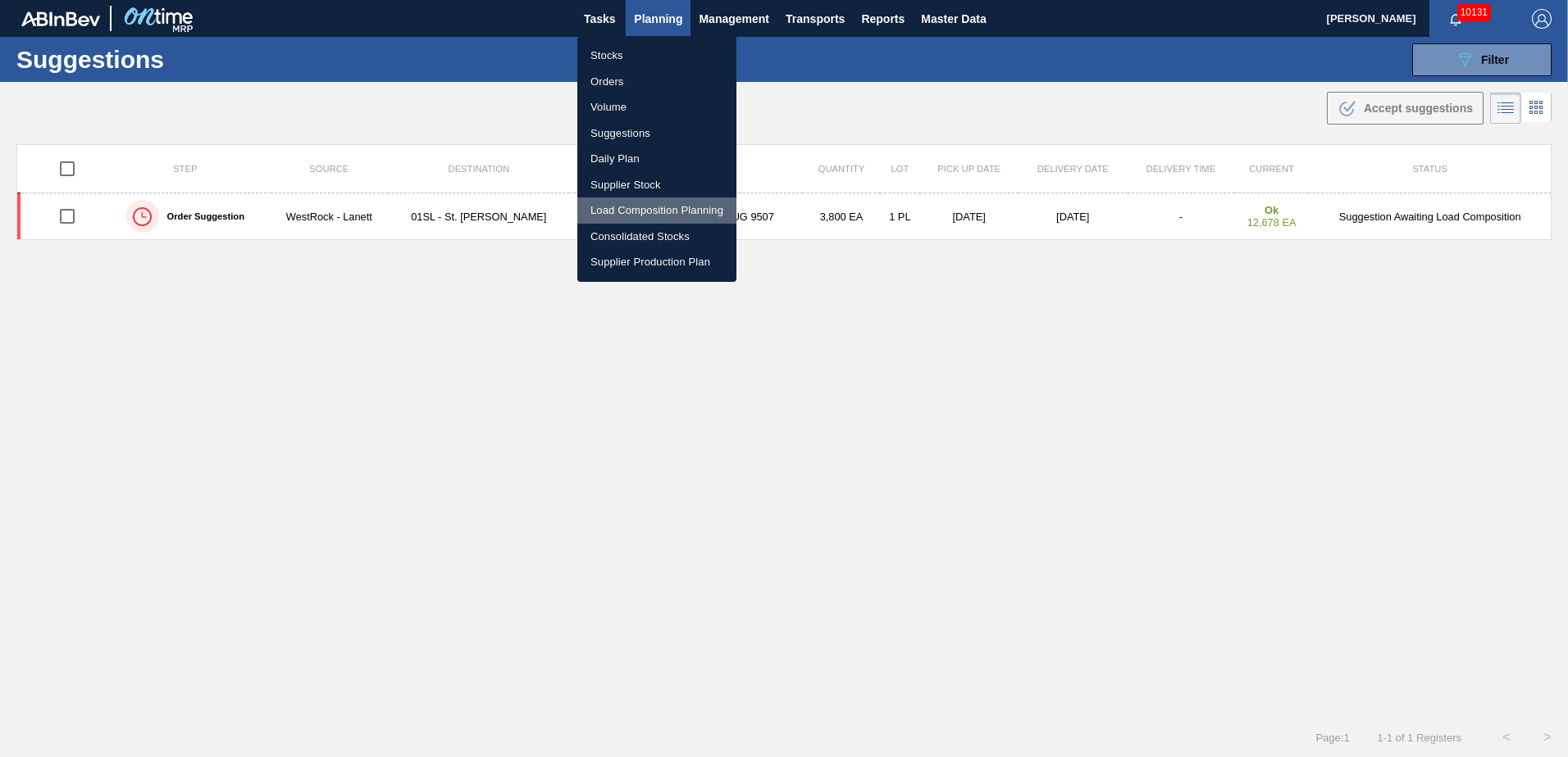
click at [621, 209] on li "Load Composition Planning" at bounding box center [657, 210] width 159 height 27
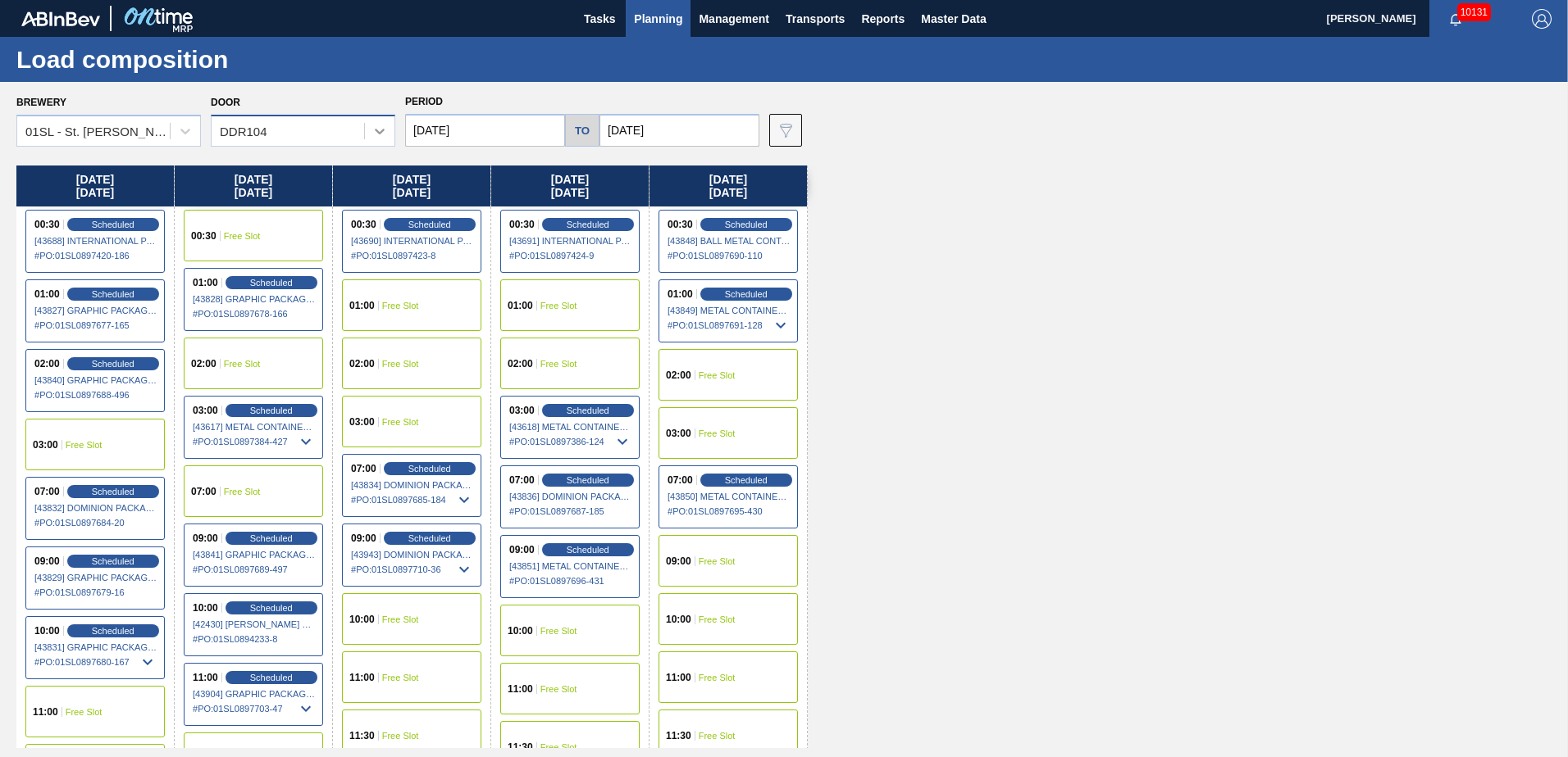
click at [372, 125] on icon at bounding box center [380, 131] width 17 height 17
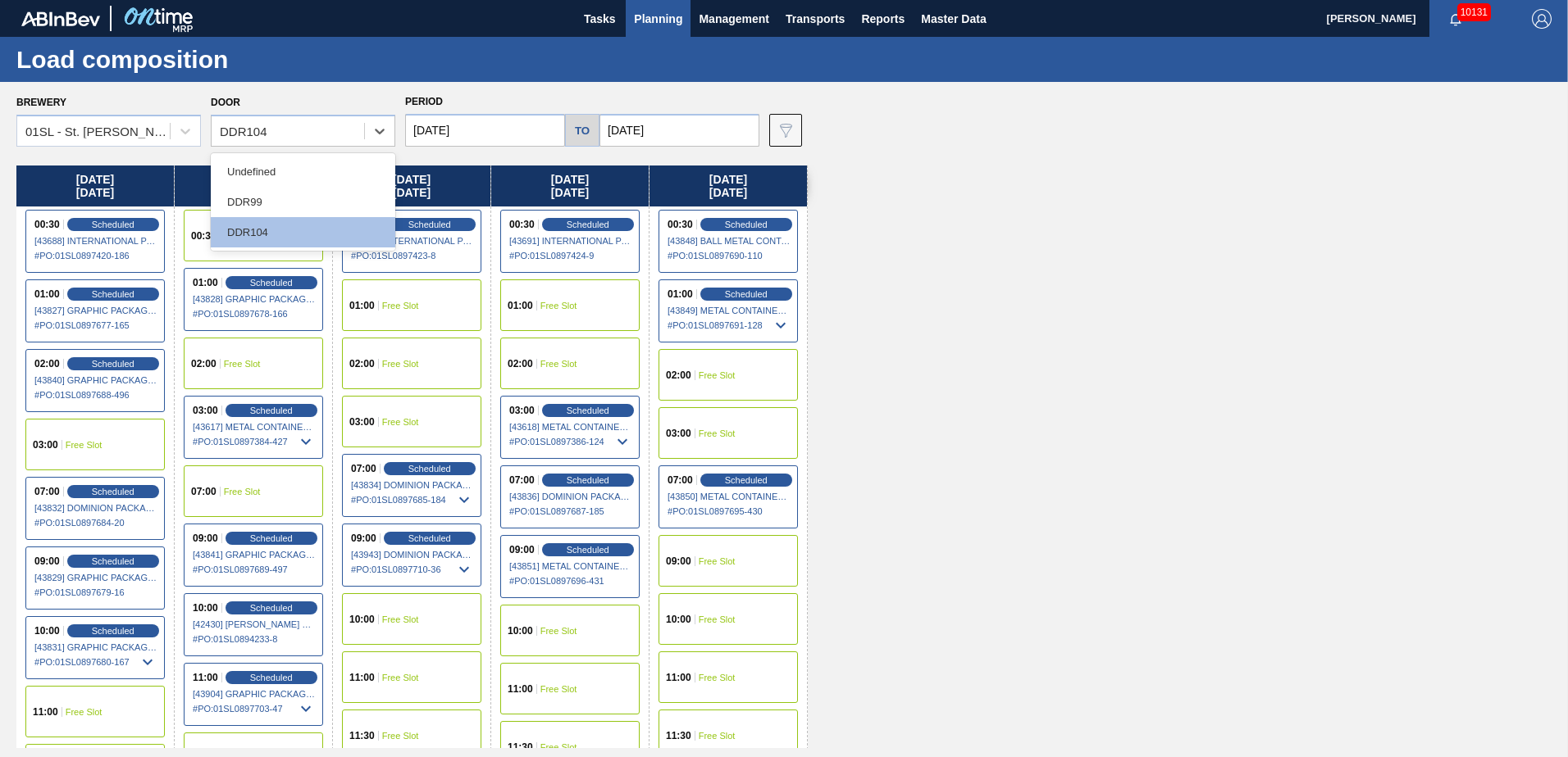
click at [308, 200] on div "DDR99" at bounding box center [303, 202] width 185 height 30
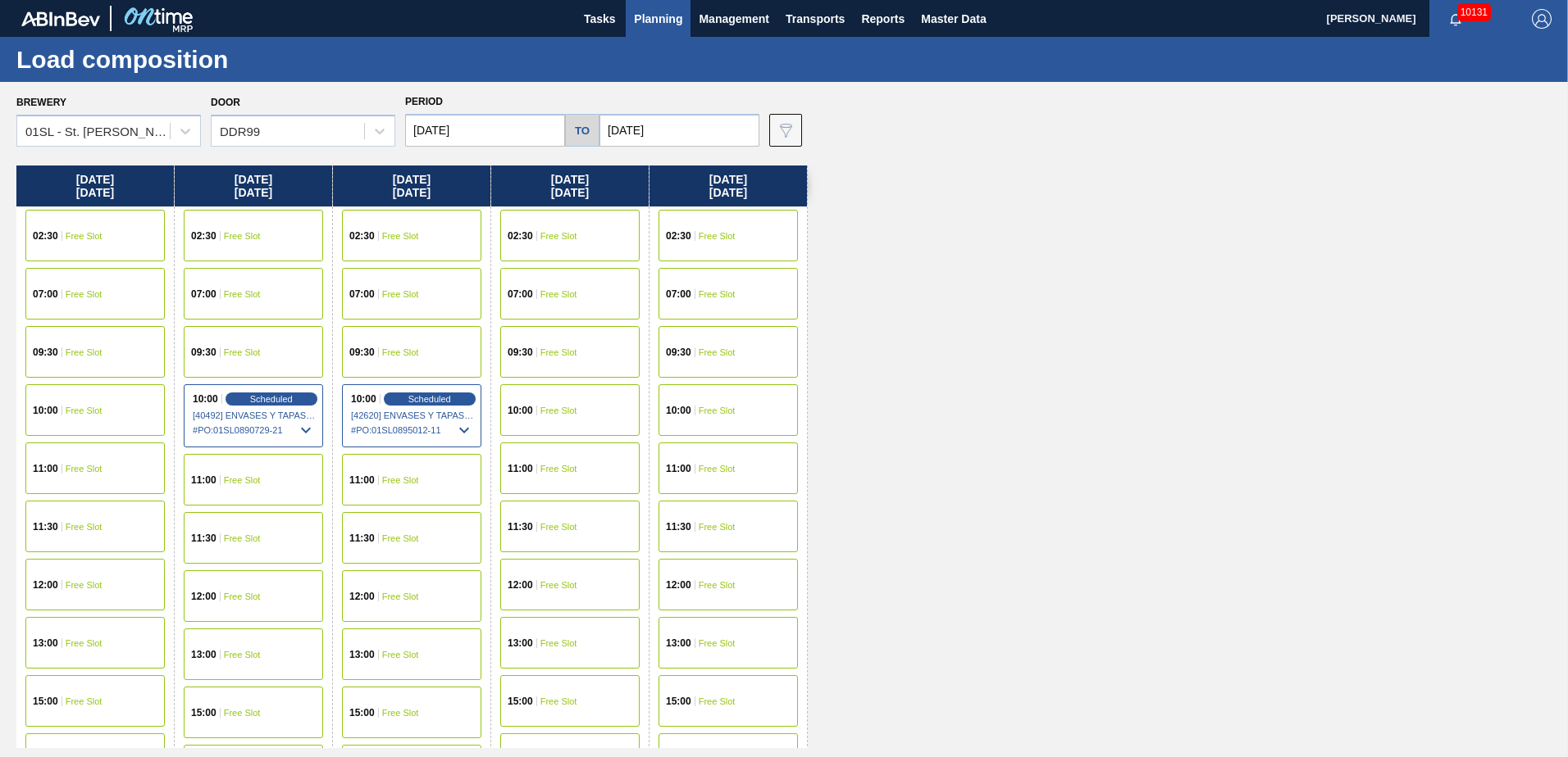
click at [543, 349] on span "Free Slot" at bounding box center [558, 353] width 37 height 10
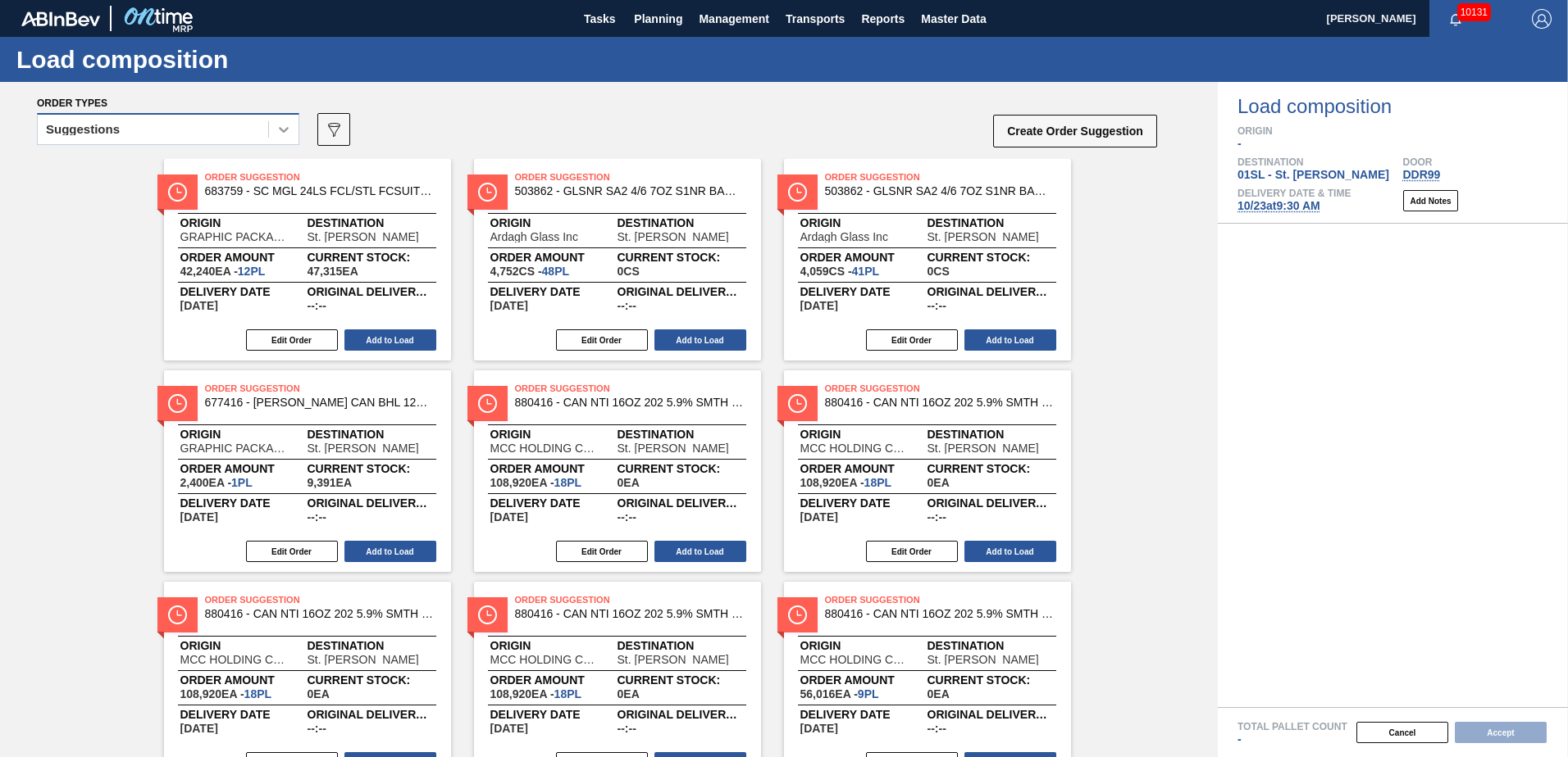
click at [284, 127] on icon at bounding box center [284, 130] width 17 height 17
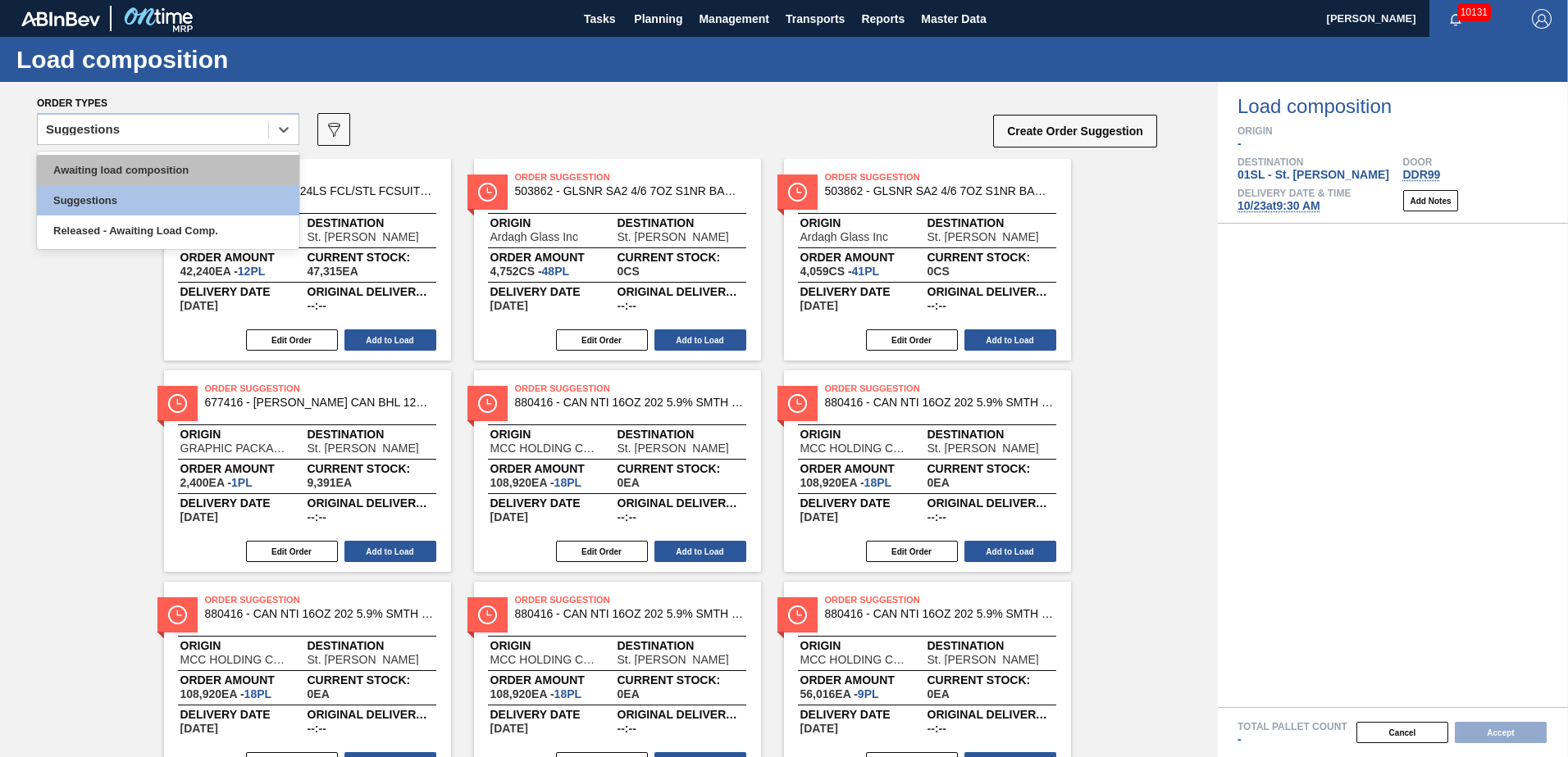
click at [218, 161] on div "Awaiting load composition" at bounding box center [167, 170] width 262 height 30
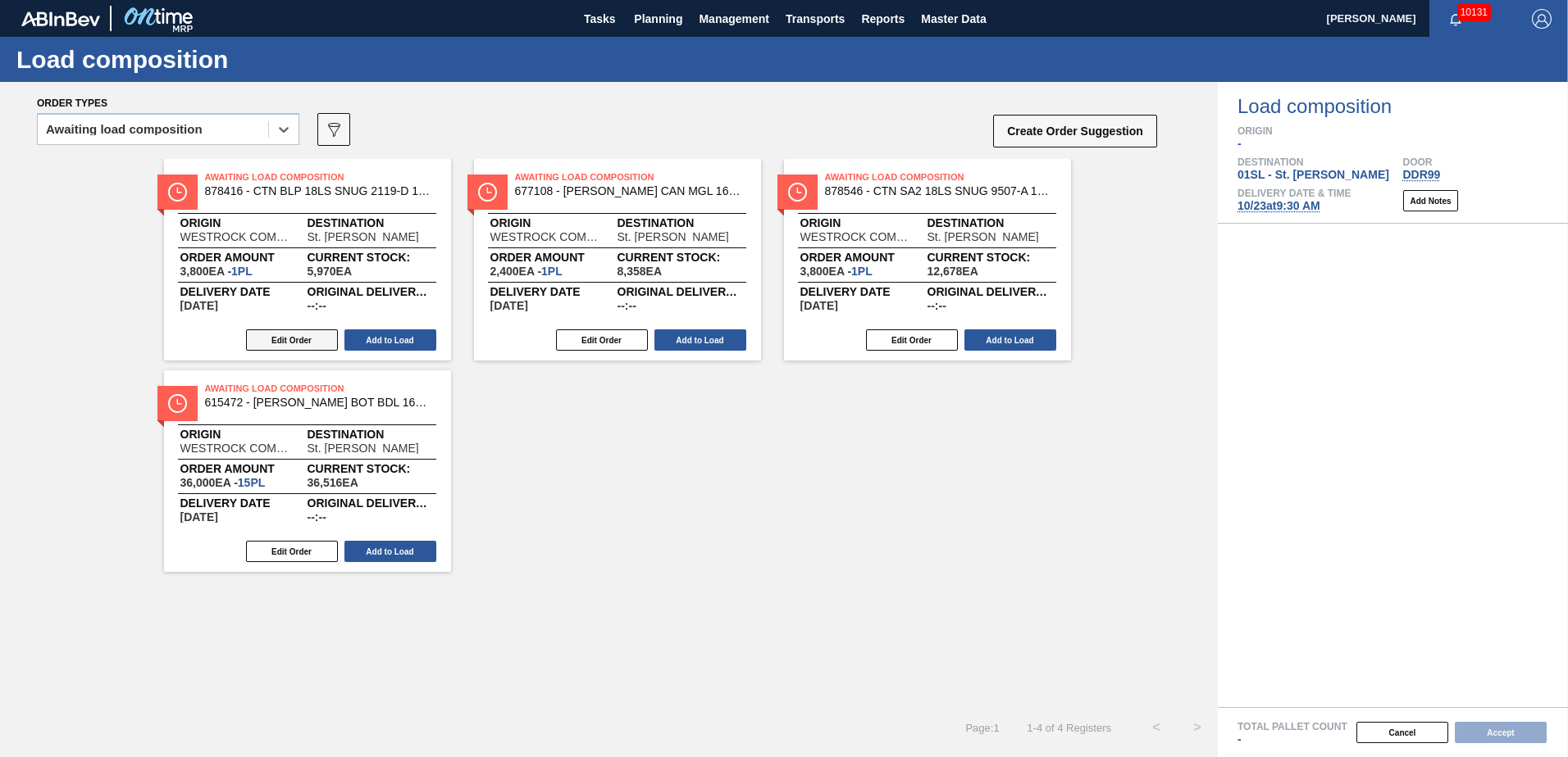
click at [319, 329] on button "Edit Order" at bounding box center [292, 340] width 92 height 22
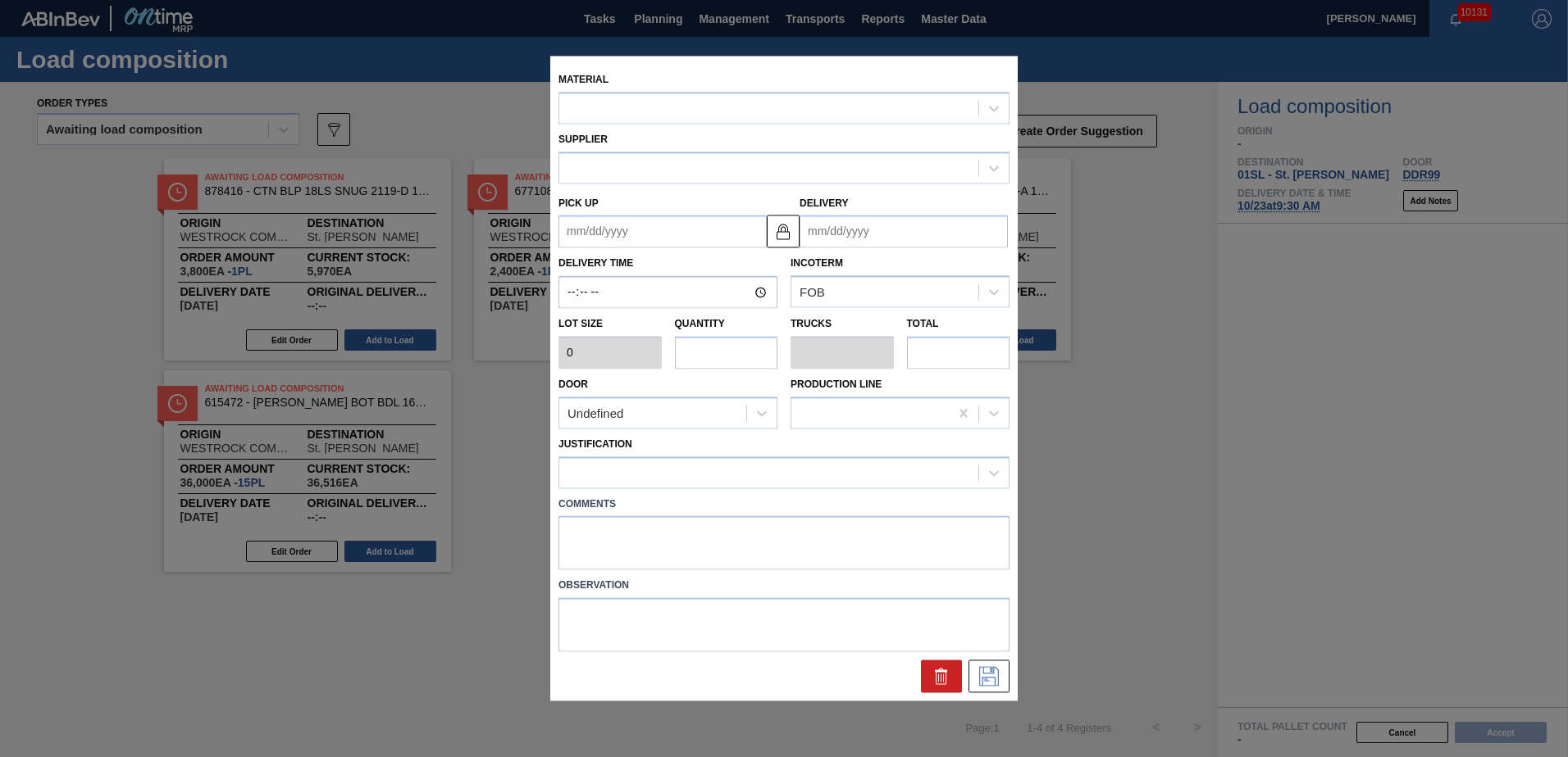
type input "3,800"
type input "1"
type input "0.045"
type input "3,800"
type up "[DATE]"
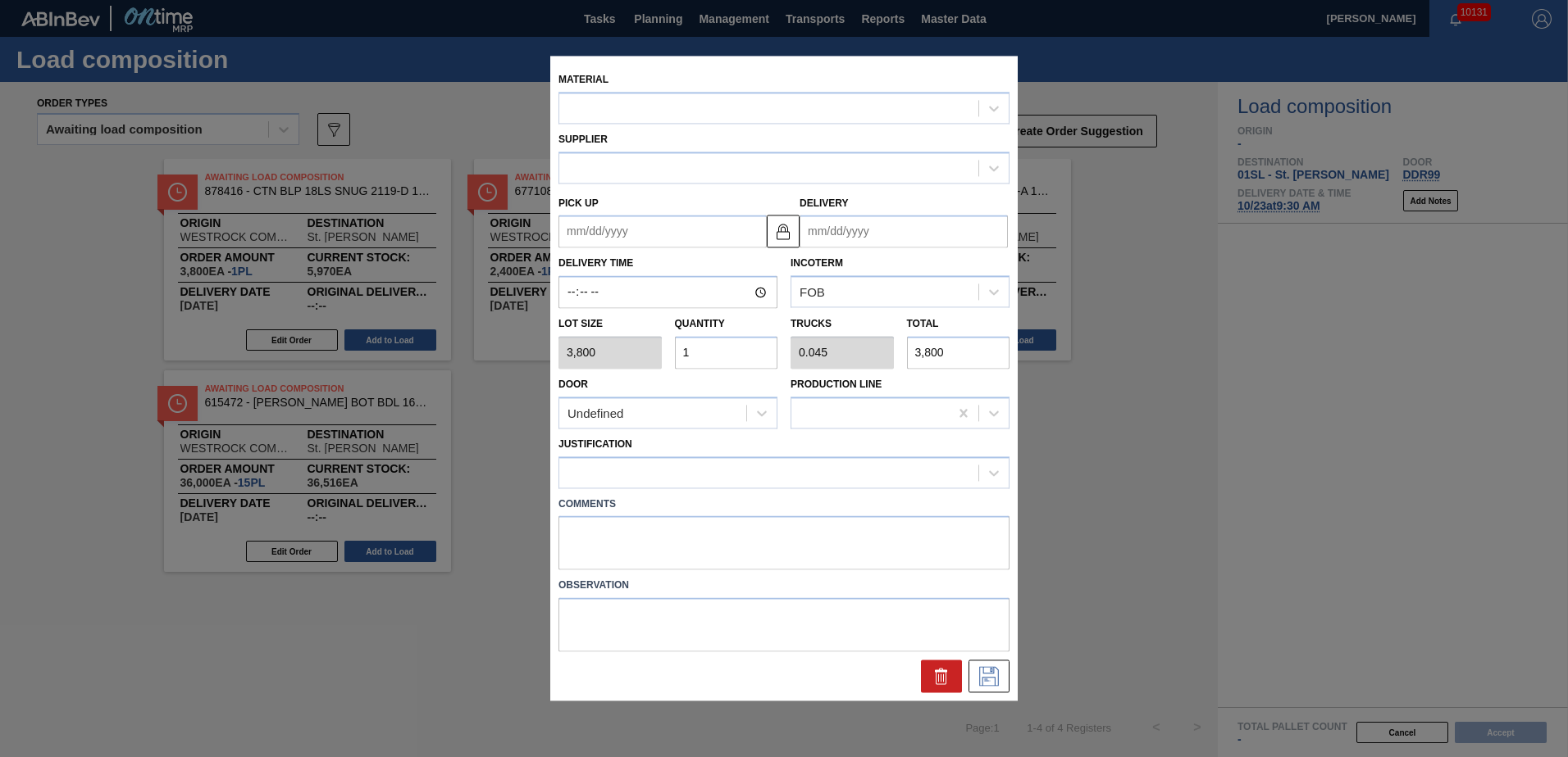
type input "[DATE]"
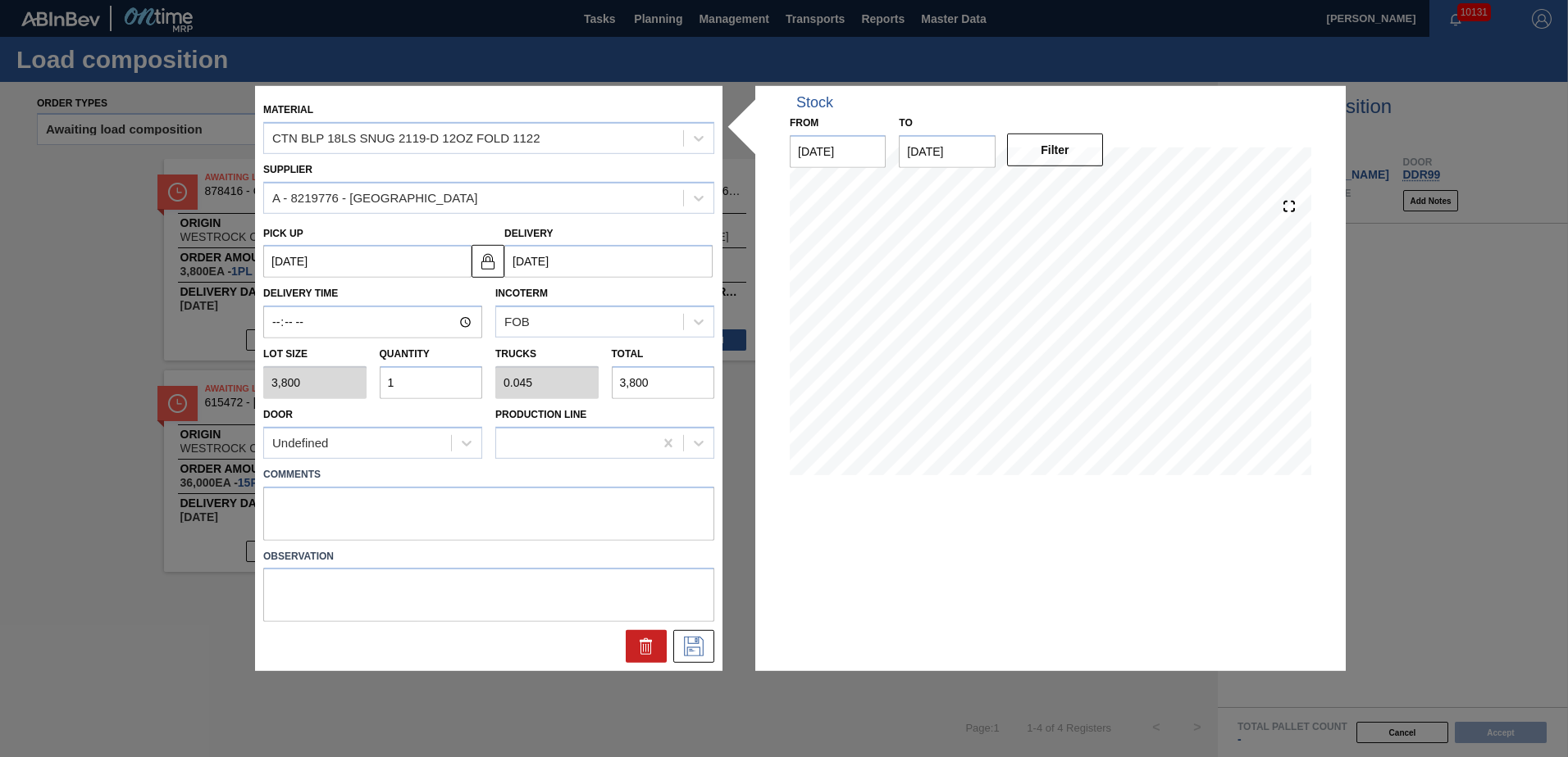
click at [256, 499] on div "Material CTN BLP 18LS SNUG 2119-D 12OZ FOLD 1122 Supplier A - 8219776 - WestRoc…" at bounding box center [489, 378] width 468 height 586
click at [345, 499] on textarea at bounding box center [489, 512] width 451 height 54
type textarea "Live unload"
click at [685, 644] on icon at bounding box center [694, 647] width 20 height 20
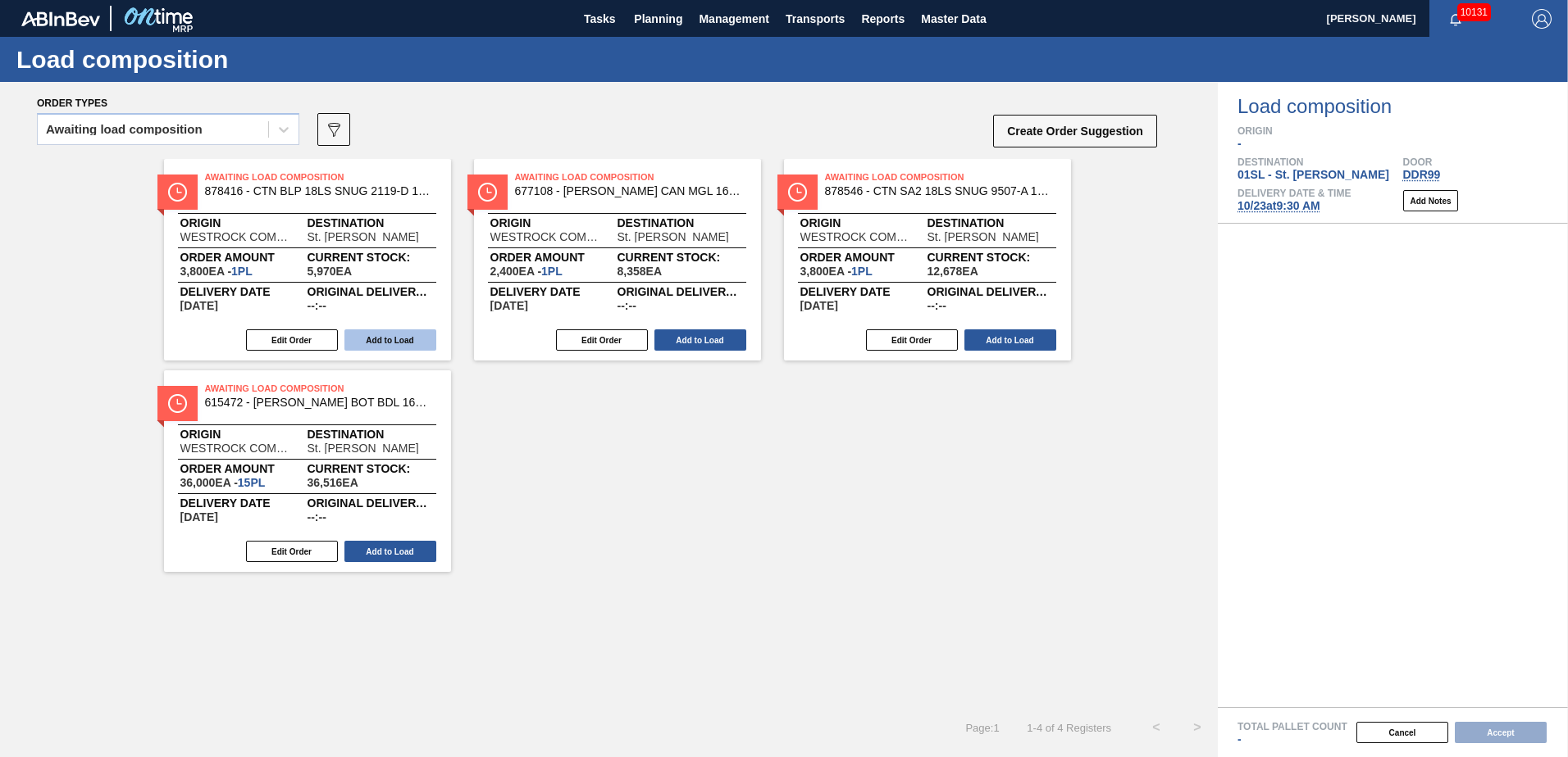
click at [393, 343] on button "Add to Load" at bounding box center [390, 340] width 92 height 22
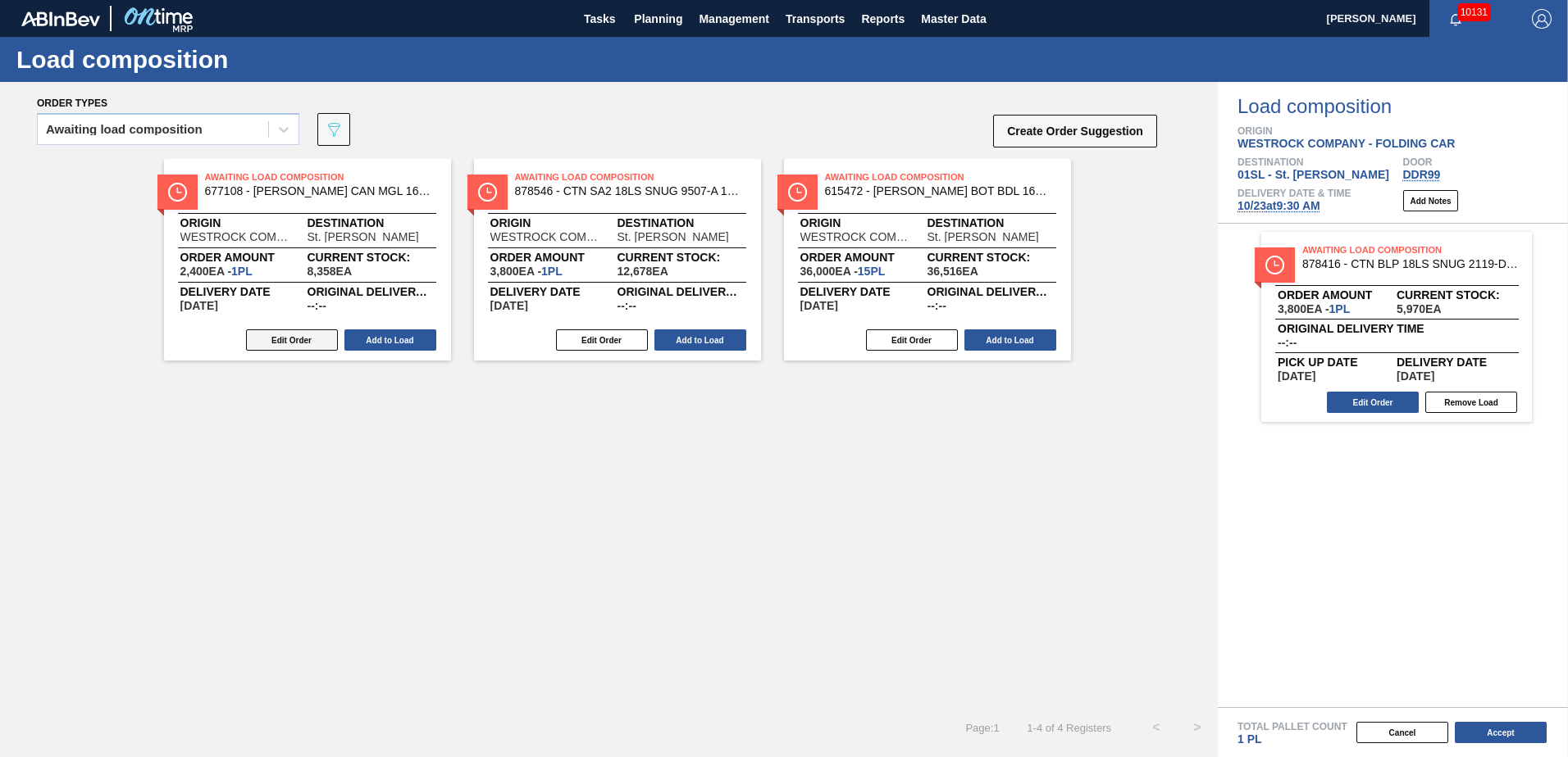
click at [310, 343] on button "Edit Order" at bounding box center [292, 340] width 92 height 22
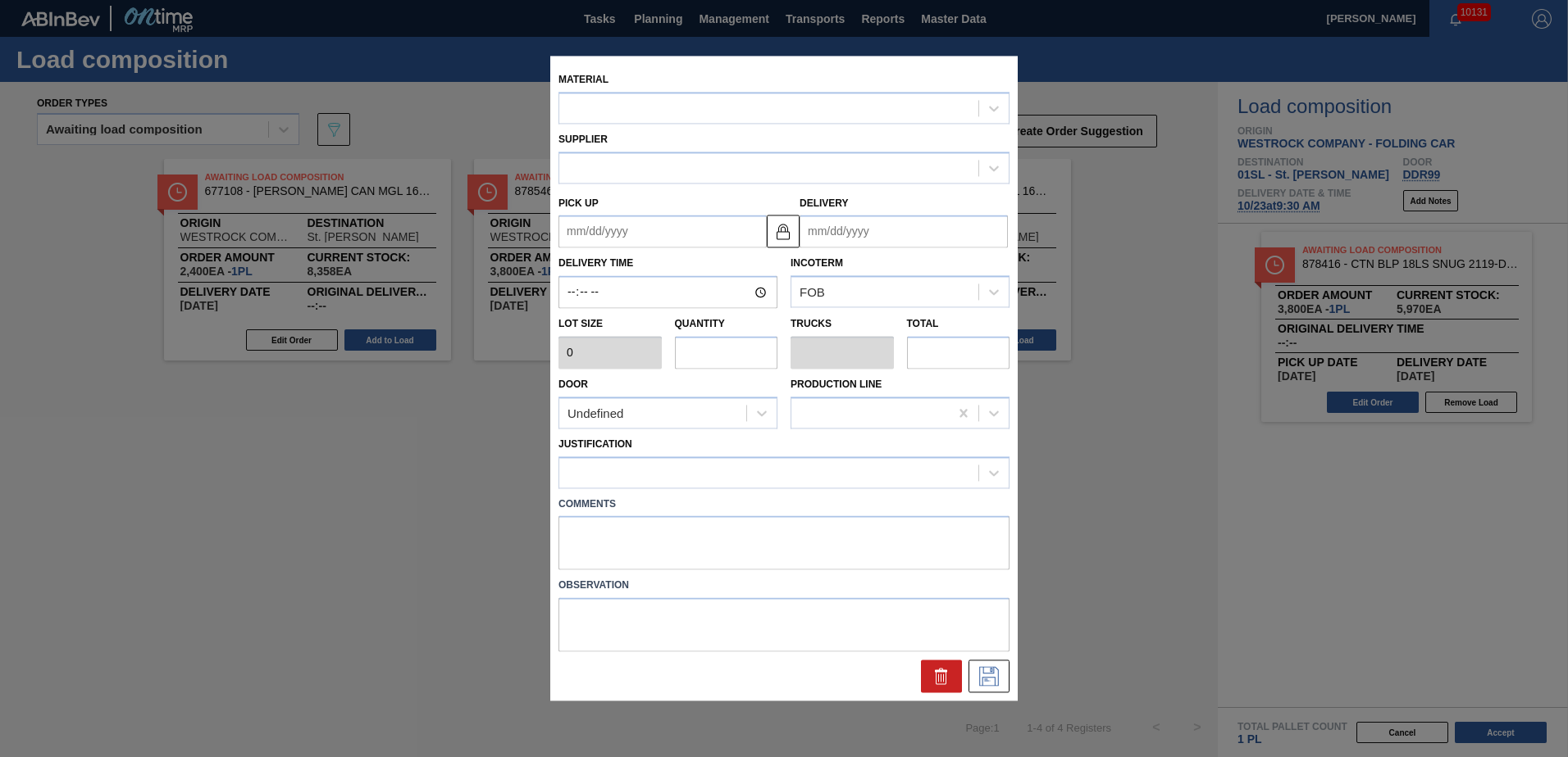
type input "2,400"
type input "1"
type input "0.038"
type input "2,400"
type up "[DATE]"
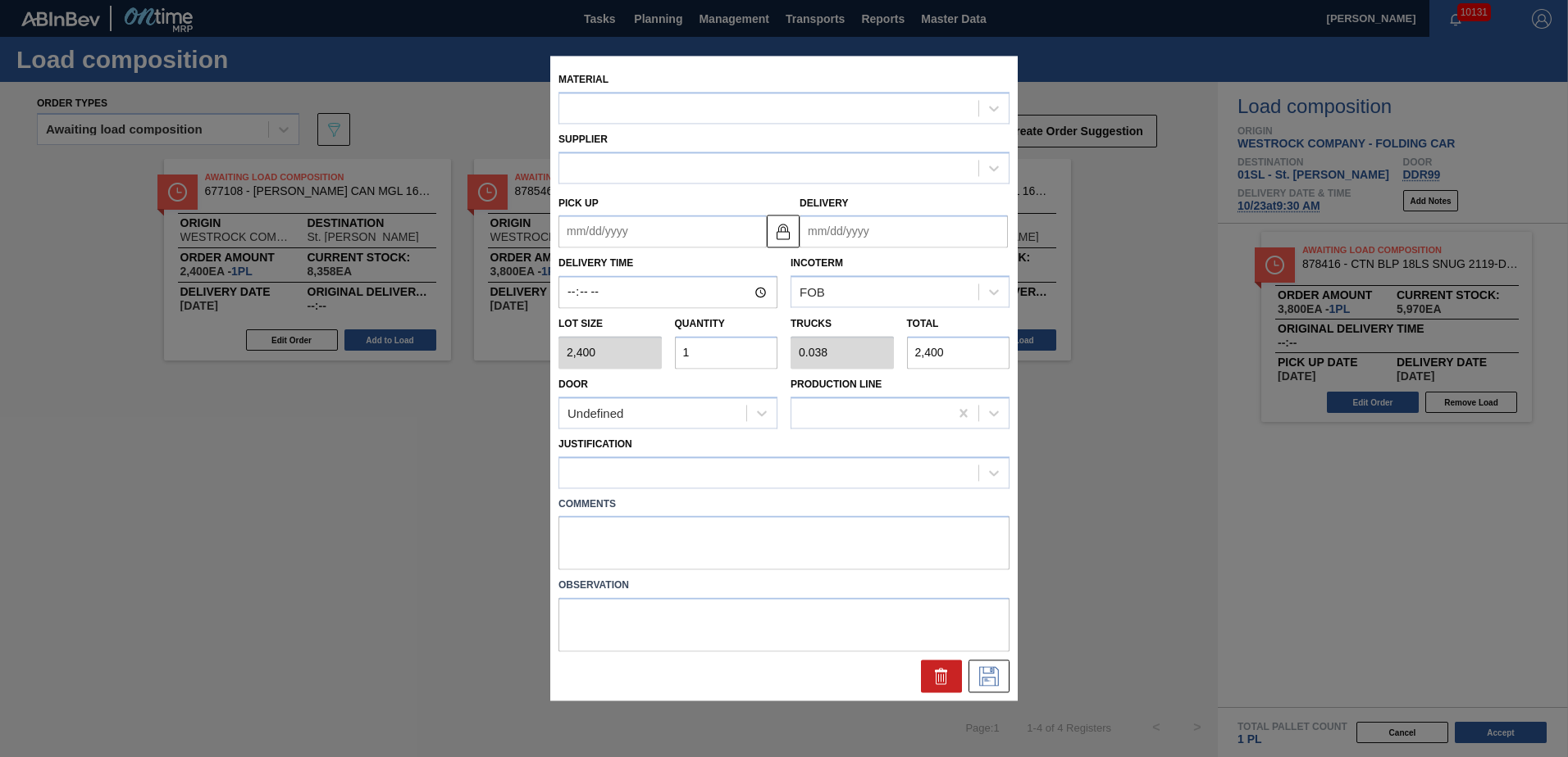
type input "[DATE]"
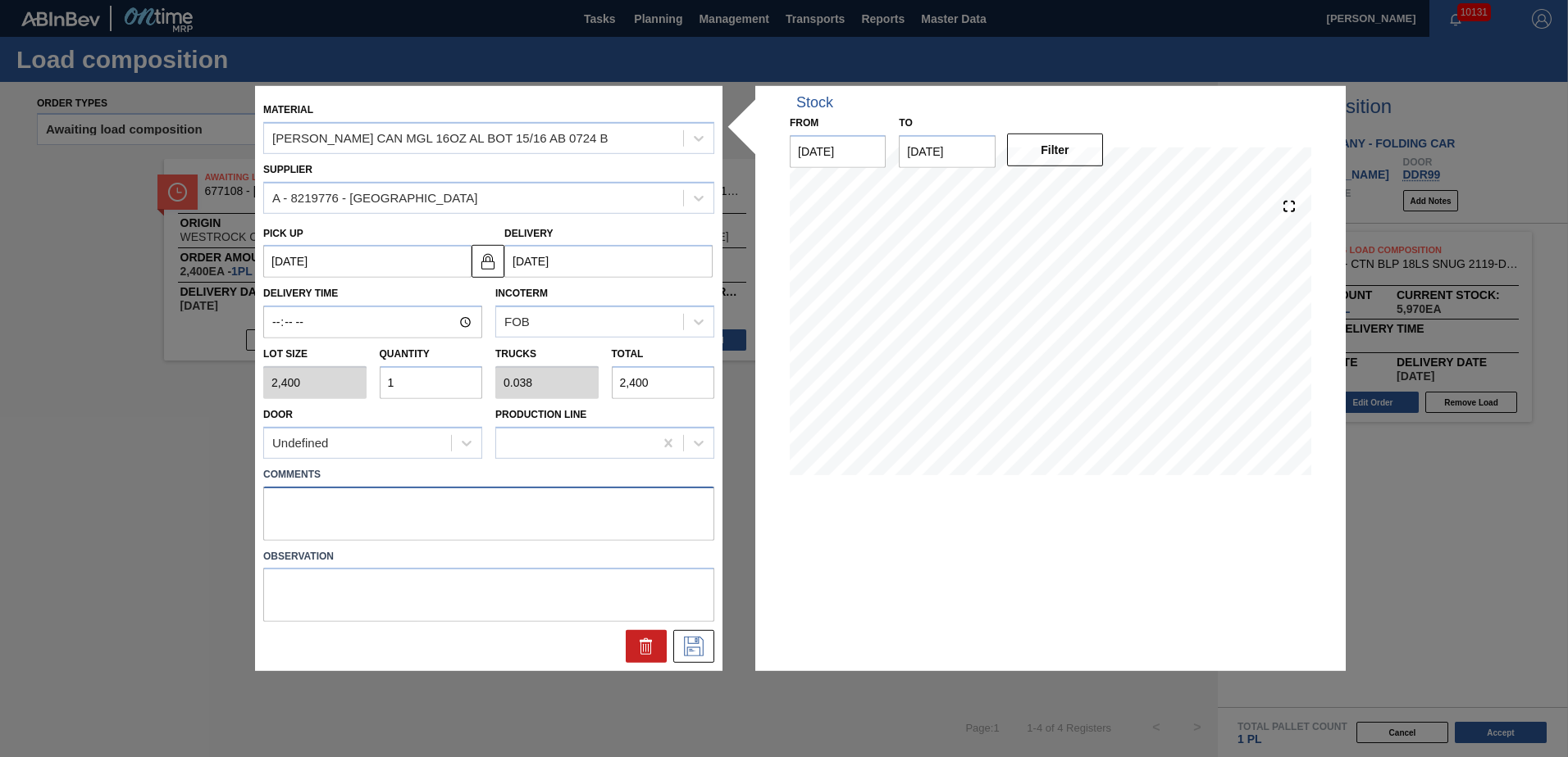
click at [345, 497] on textarea at bounding box center [489, 512] width 451 height 54
type textarea "Live unload"
click at [687, 652] on icon at bounding box center [694, 647] width 20 height 20
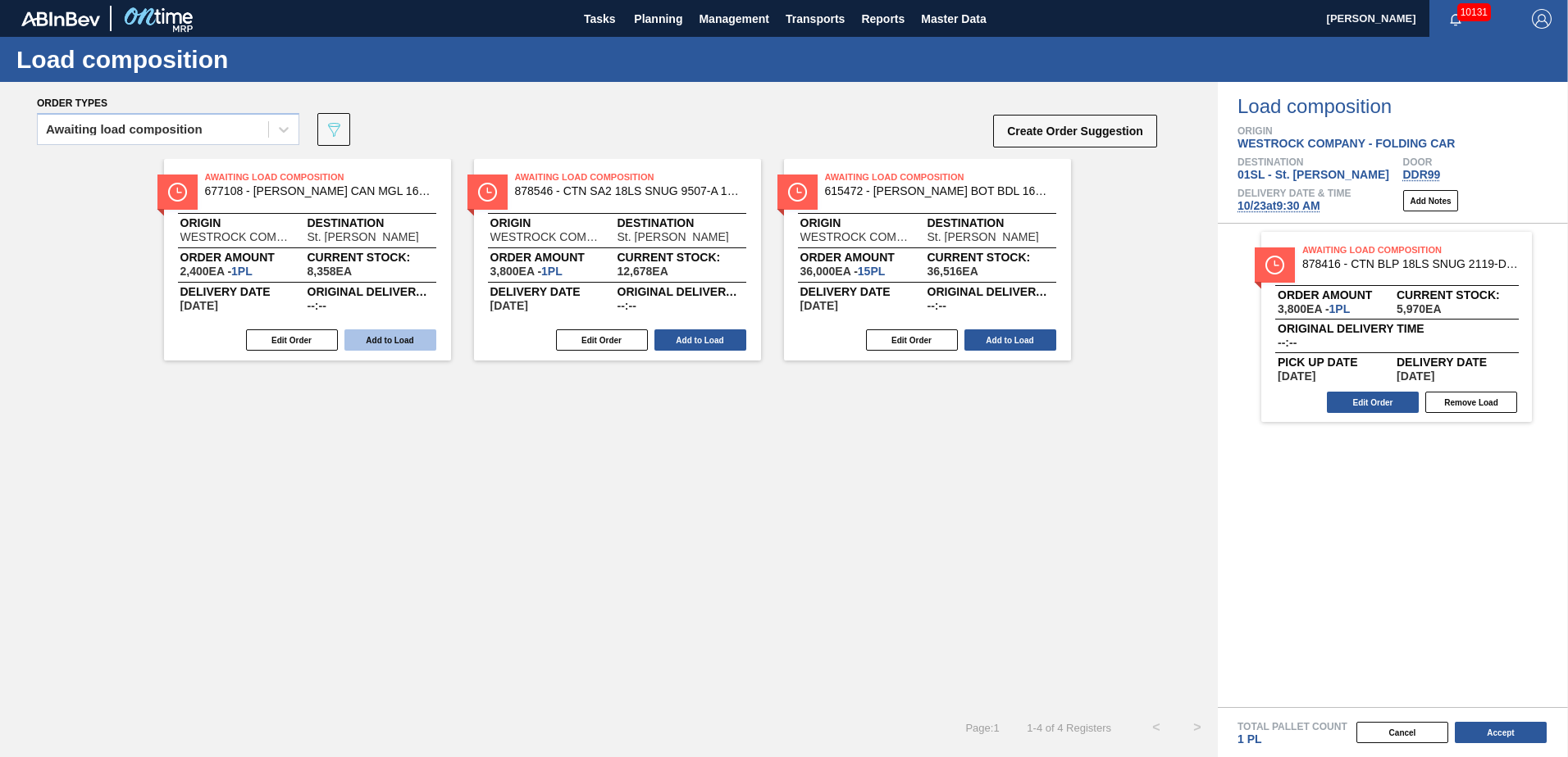
click at [396, 345] on button "Add to Load" at bounding box center [390, 340] width 92 height 22
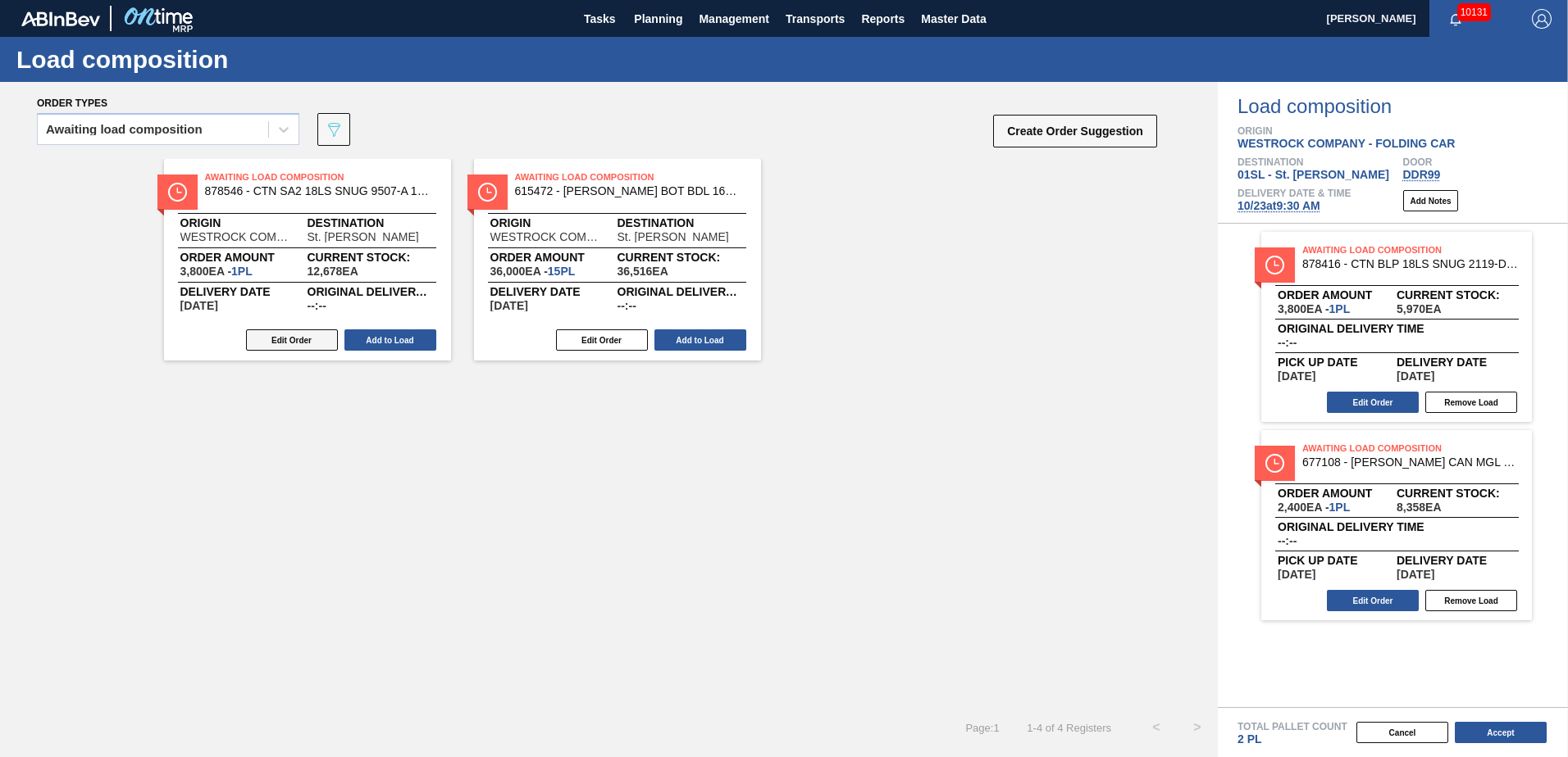
click at [306, 342] on button "Edit Order" at bounding box center [292, 340] width 92 height 22
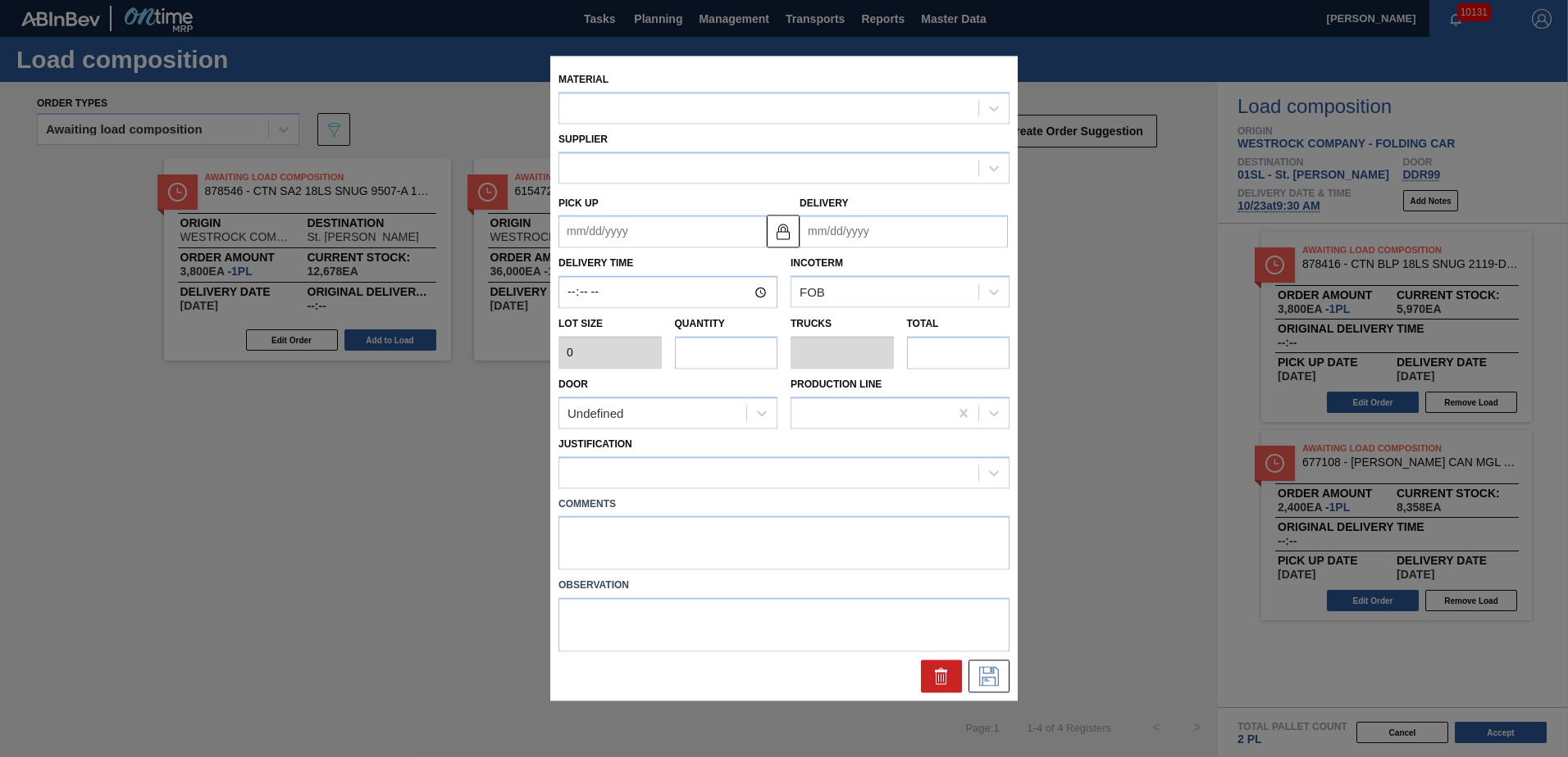
type input "3,800"
type input "1"
type input "0.05"
type input "3,800"
type up "[DATE]"
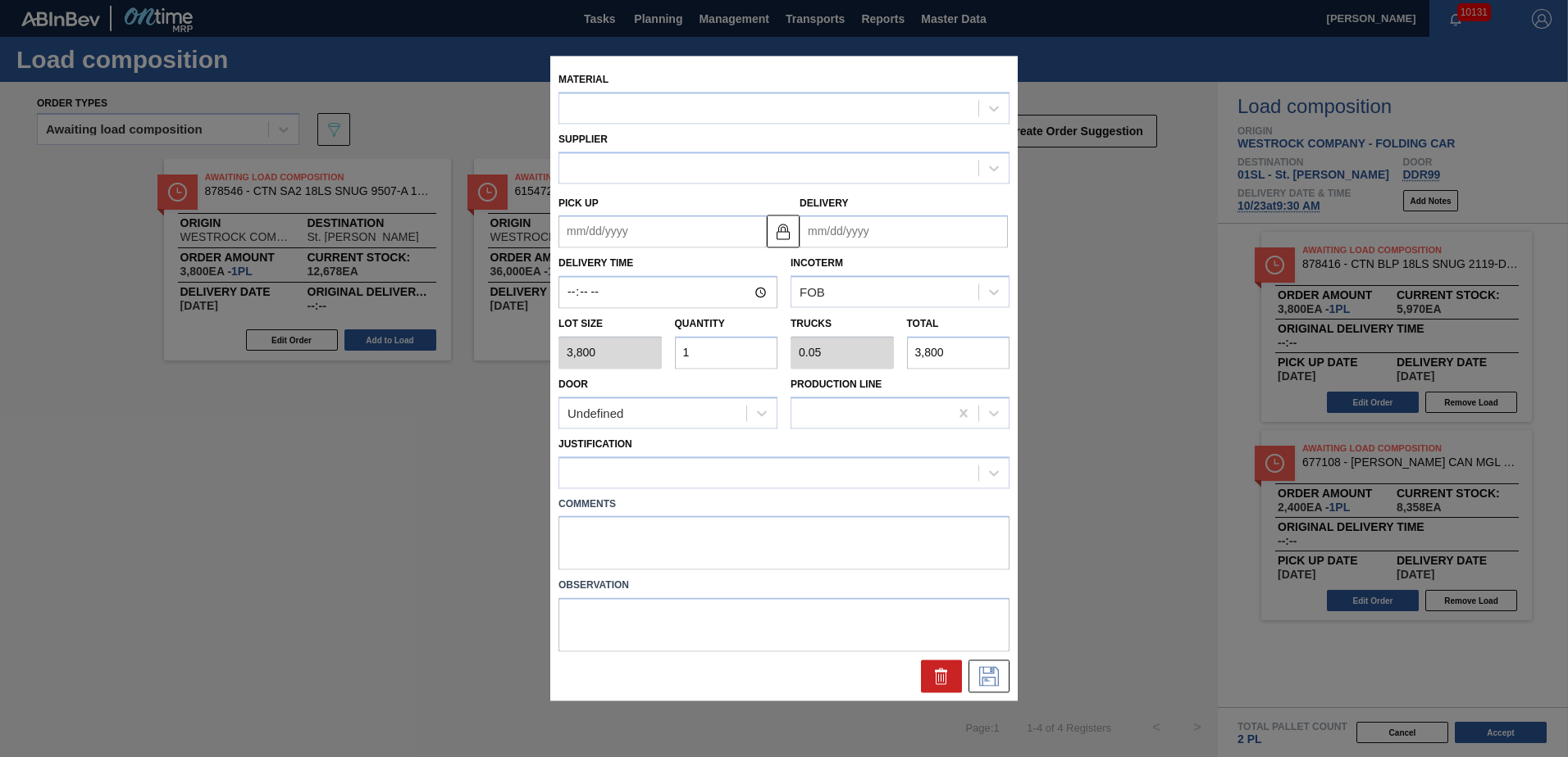
type input "[DATE]"
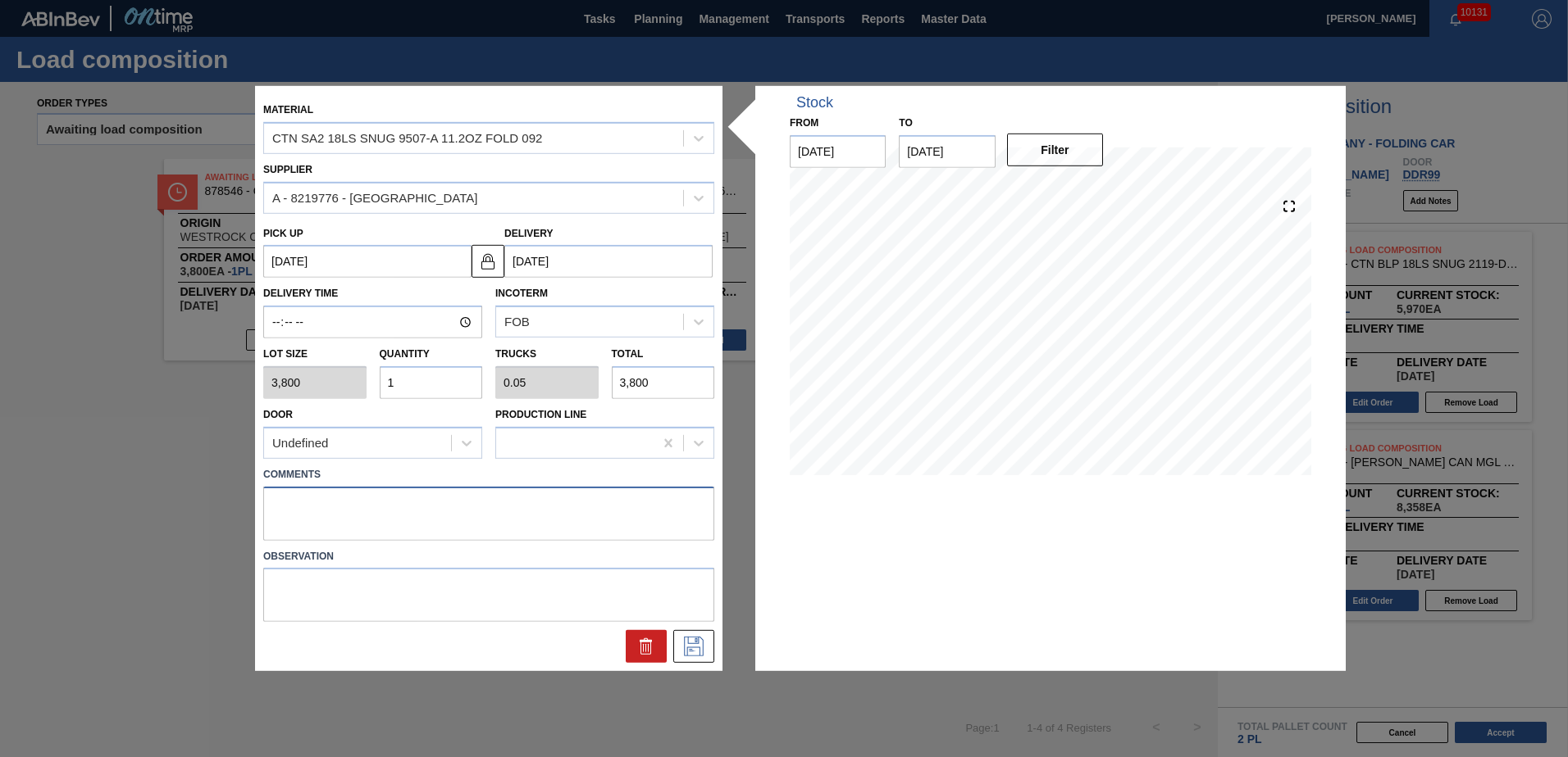
click at [330, 505] on textarea at bounding box center [489, 512] width 451 height 54
type textarea "Live unload"
click at [687, 652] on icon at bounding box center [694, 647] width 20 height 20
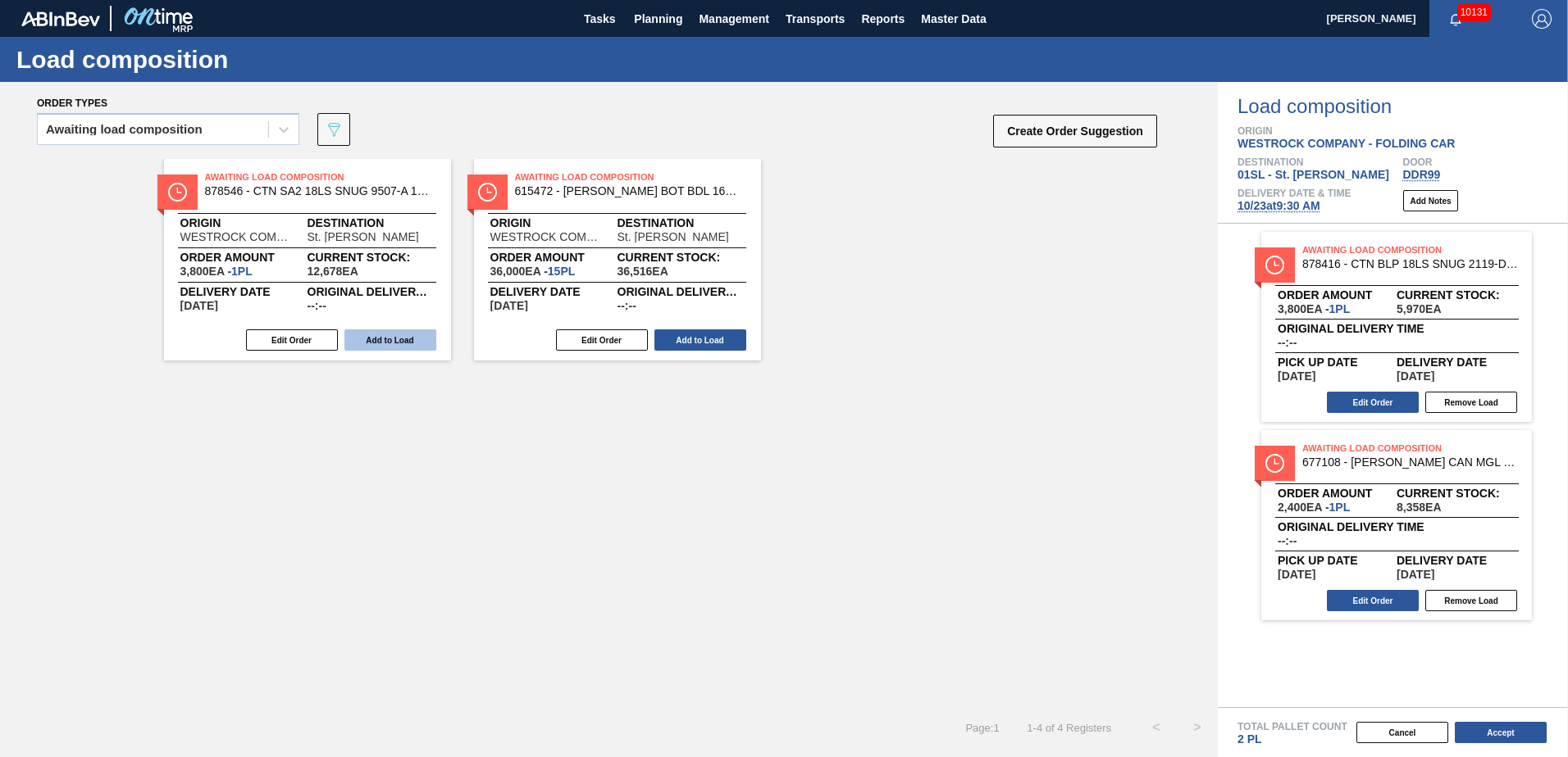
click at [404, 340] on button "Add to Load" at bounding box center [390, 340] width 92 height 22
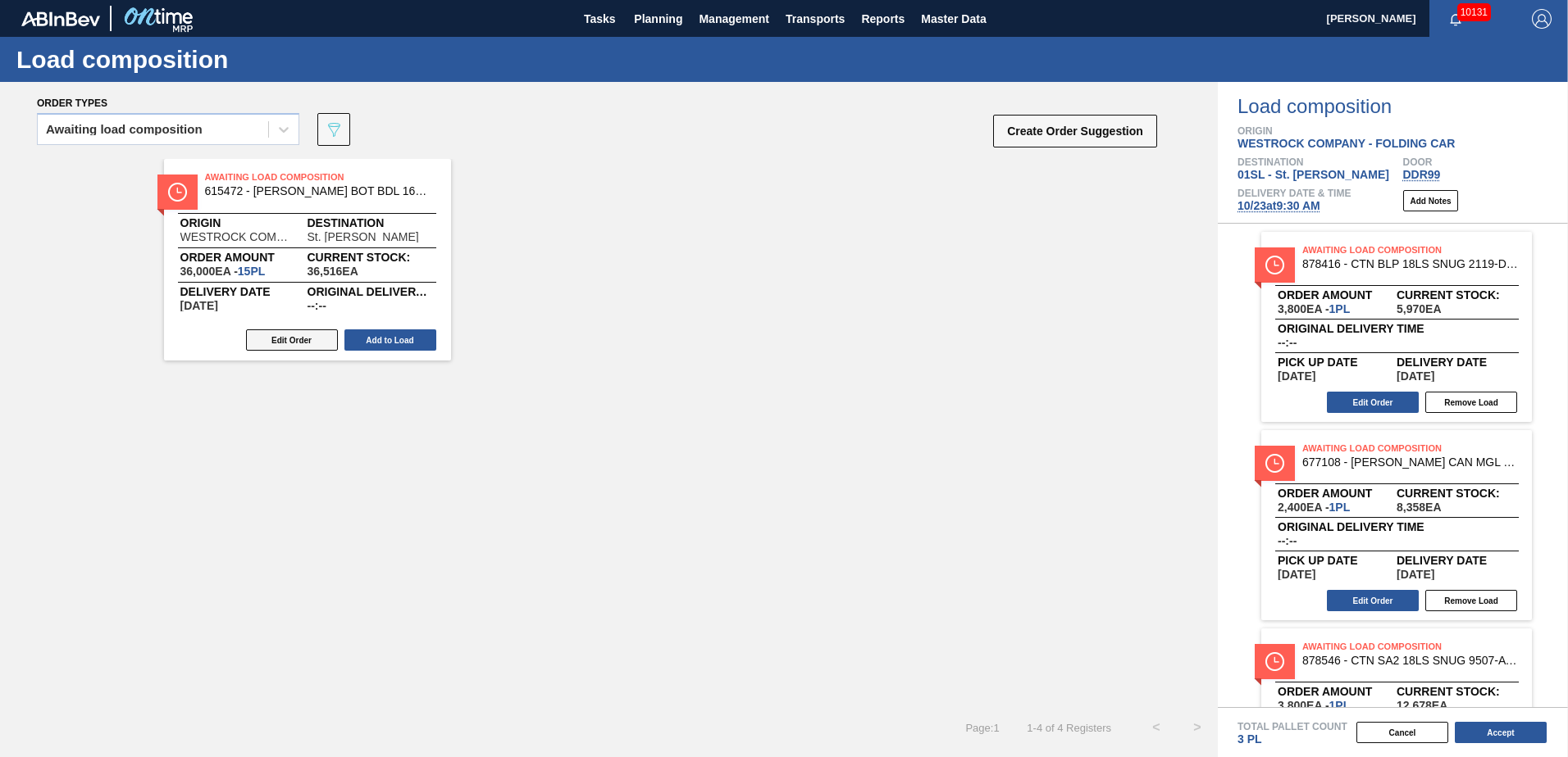
click at [301, 344] on button "Edit Order" at bounding box center [292, 340] width 92 height 22
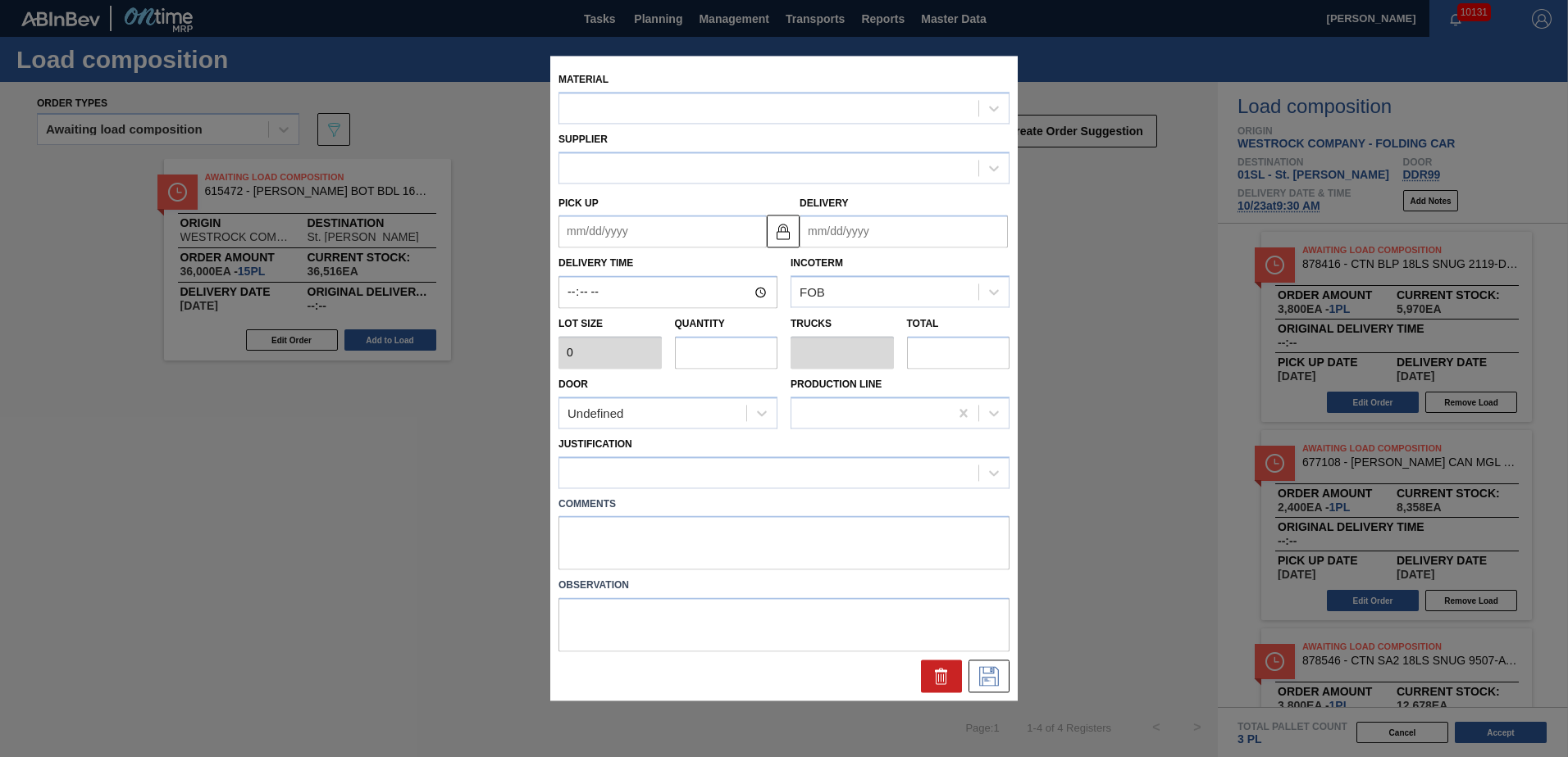
type input "2,400"
type input "15"
type input "0.577"
type input "36,000"
type up "[DATE]"
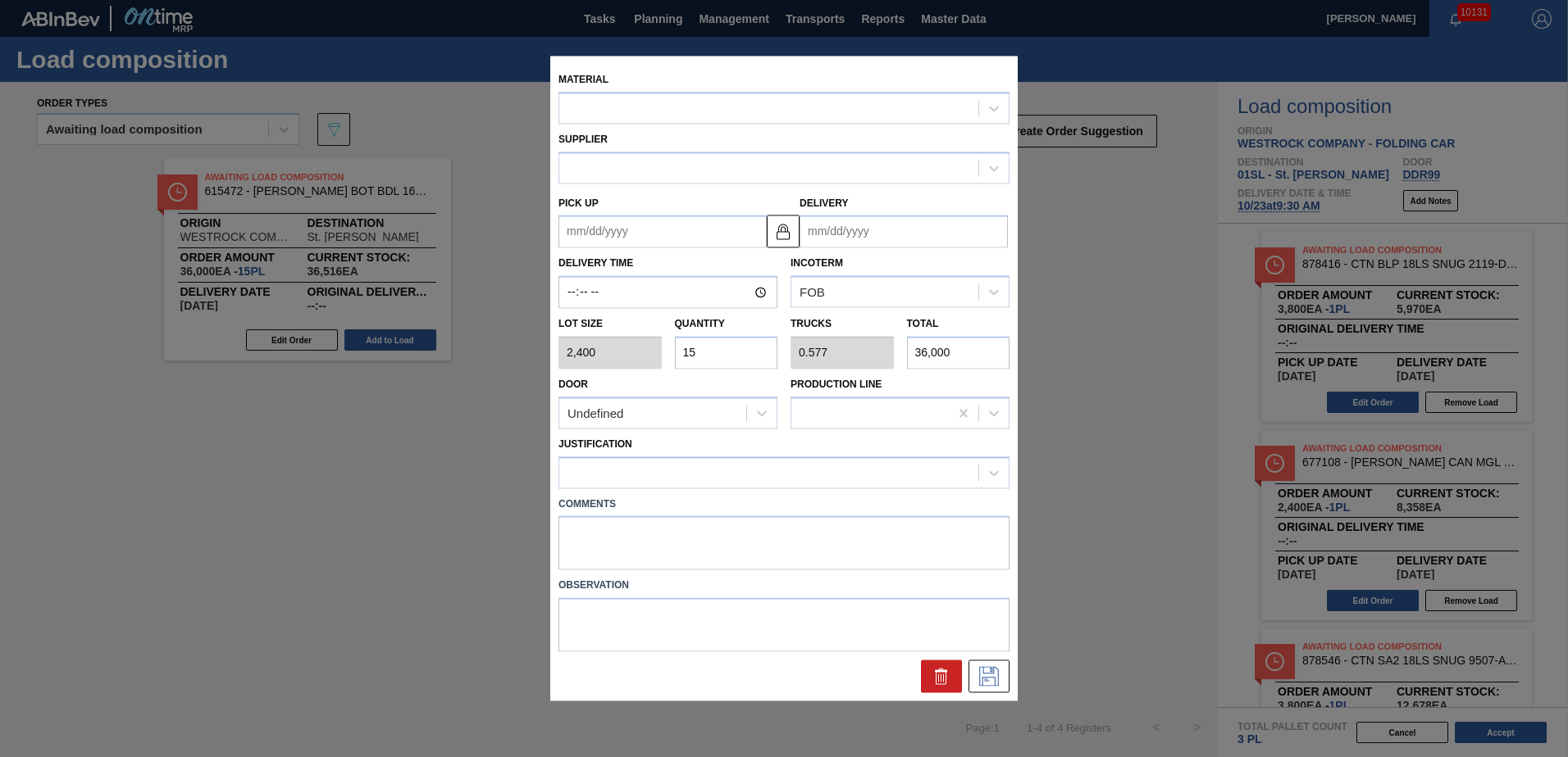
type input "[DATE]"
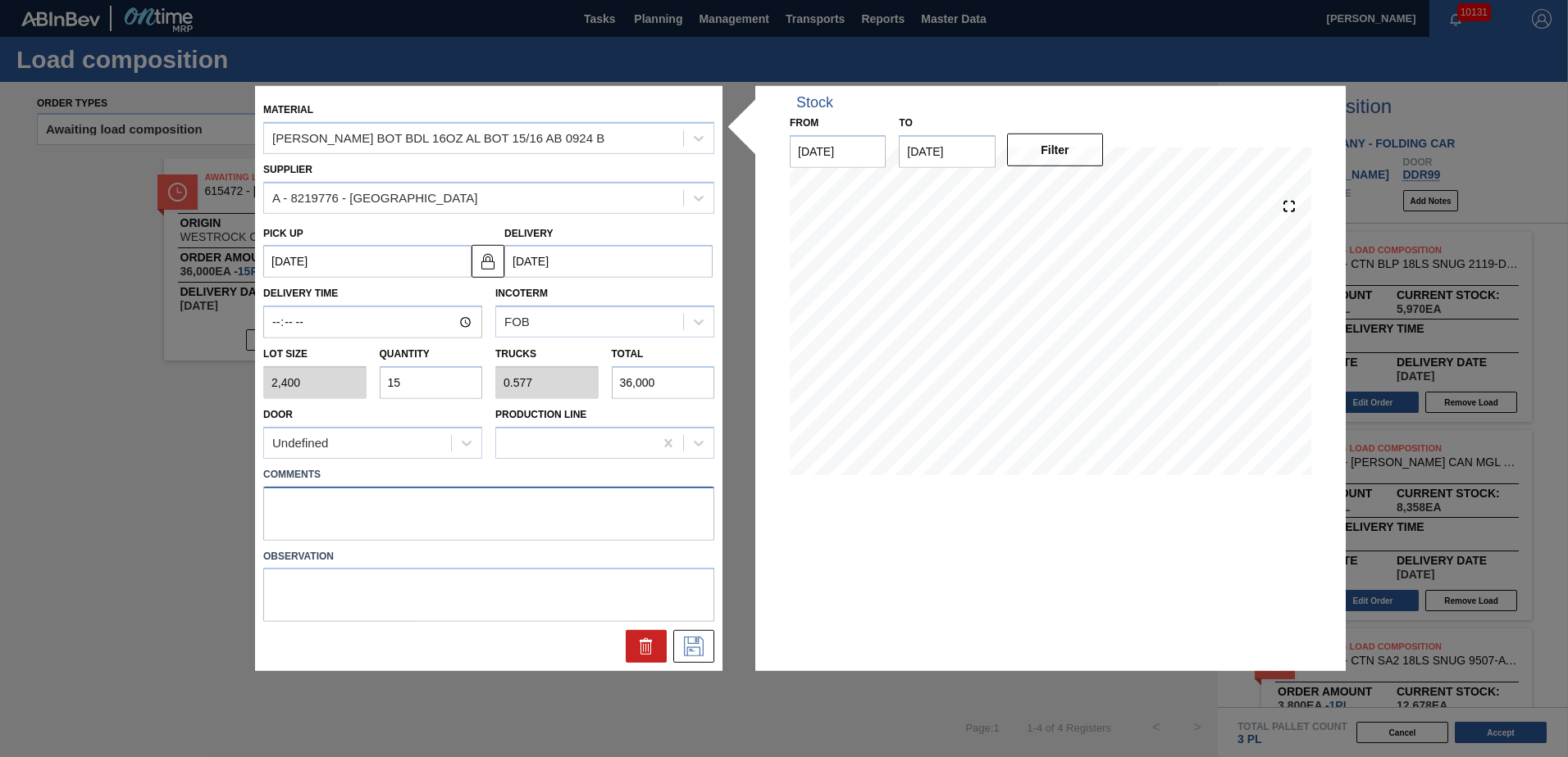
click at [290, 502] on textarea at bounding box center [489, 512] width 451 height 54
type textarea "Live unload"
click at [698, 651] on icon at bounding box center [694, 647] width 27 height 20
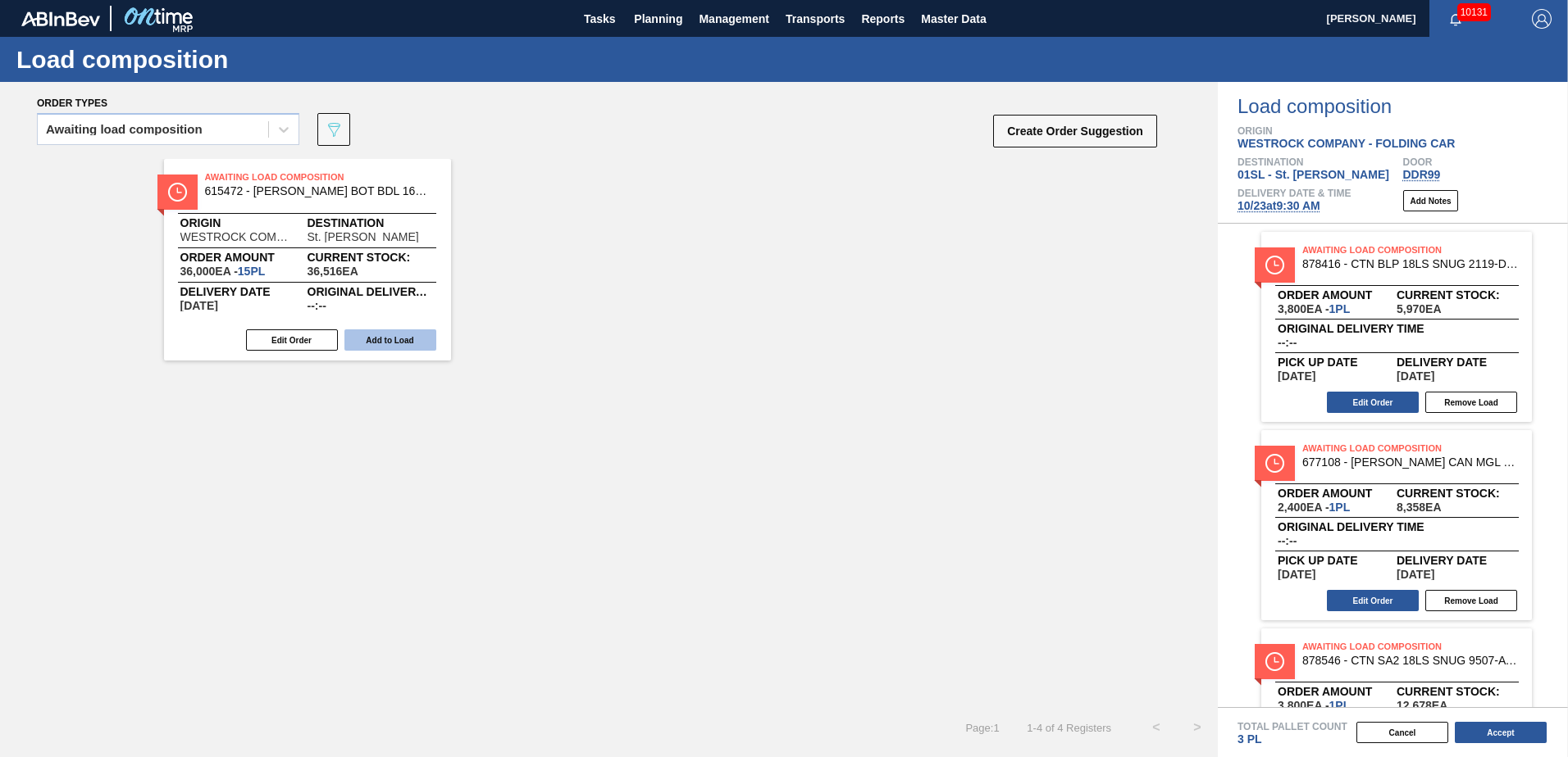
click at [380, 337] on button "Add to Load" at bounding box center [390, 340] width 92 height 22
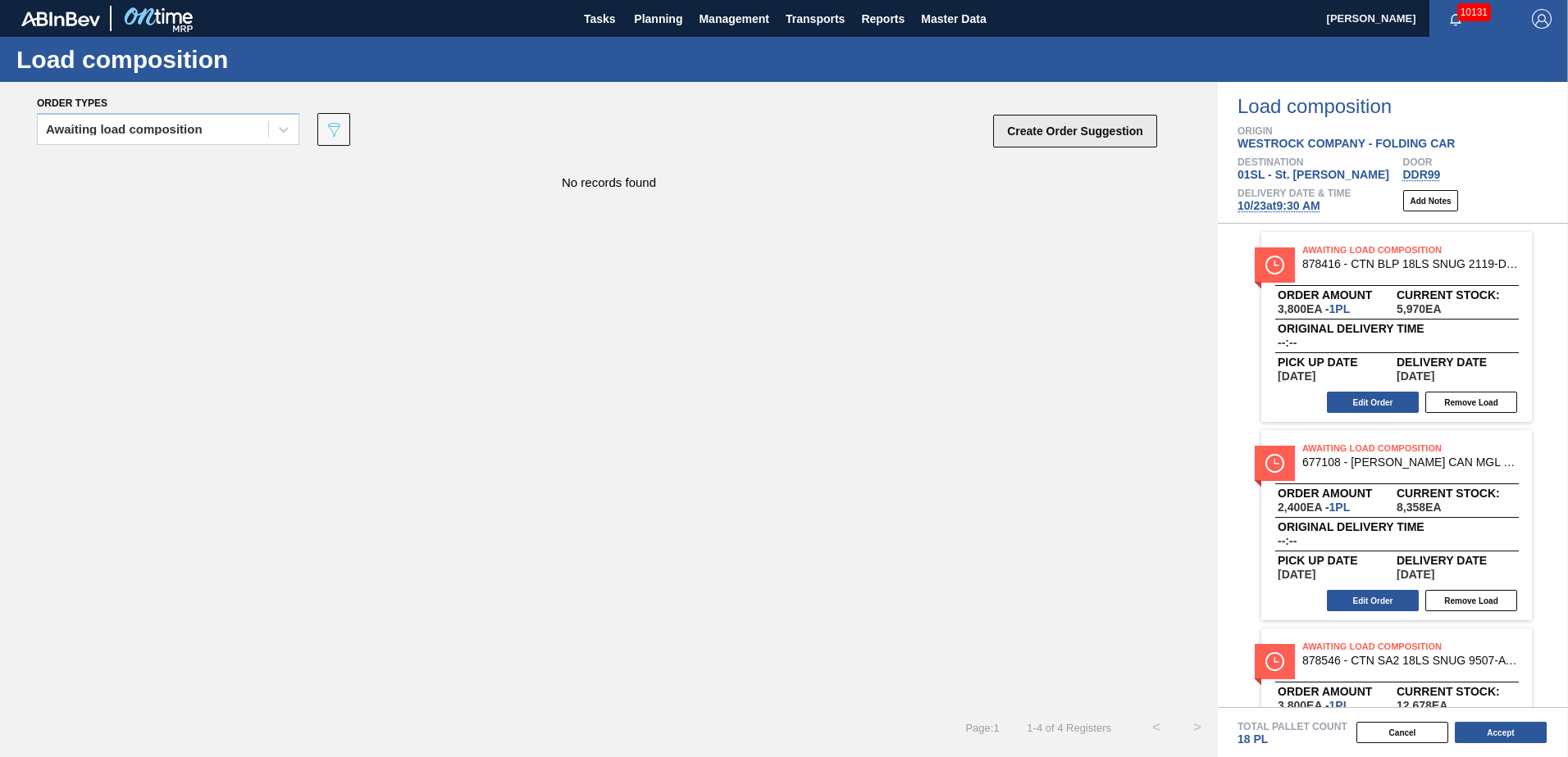
click at [1010, 142] on button "Create Order Suggestion" at bounding box center [1074, 131] width 164 height 32
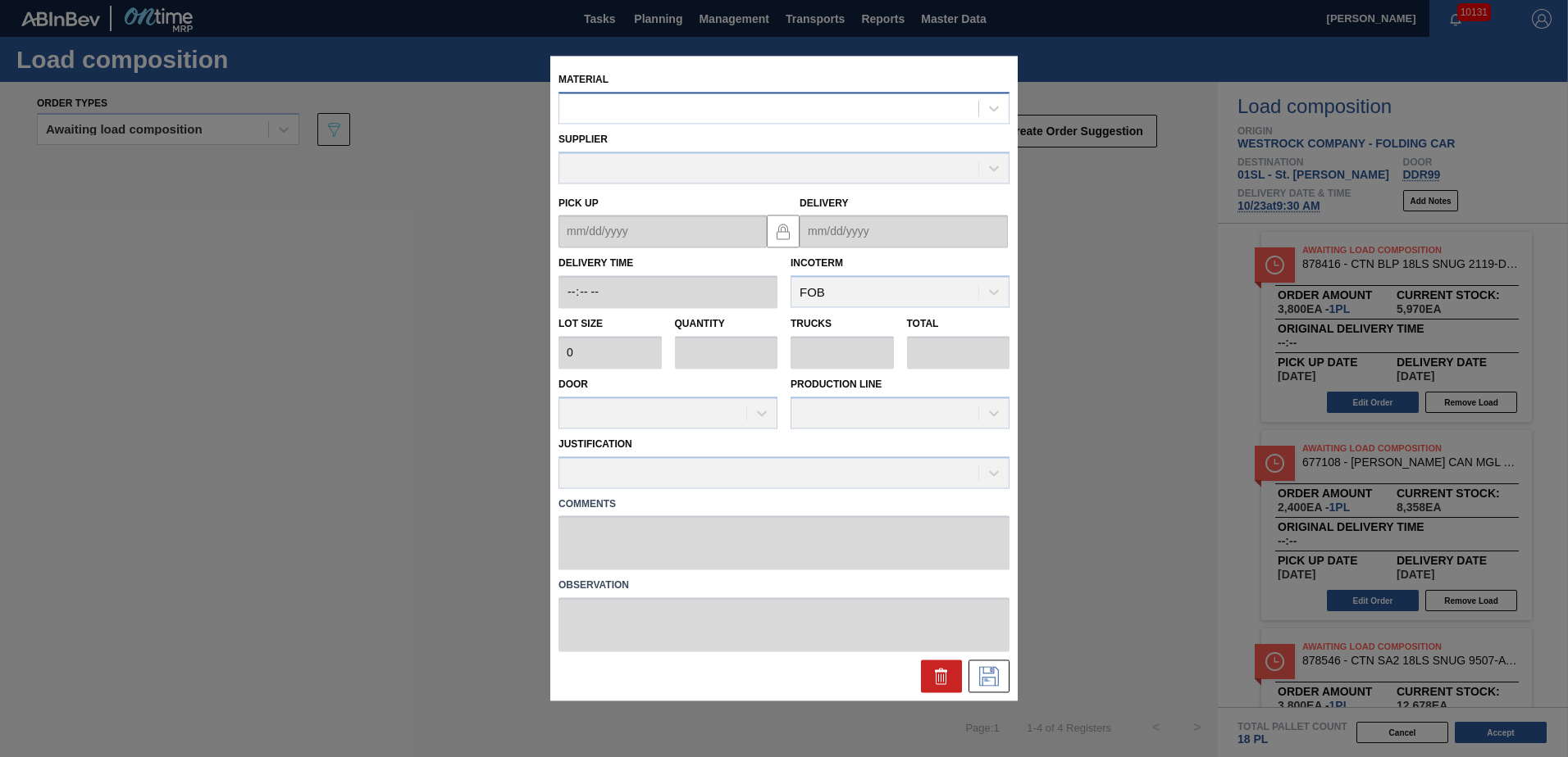
click at [765, 107] on div at bounding box center [769, 108] width 419 height 24
type input "615492"
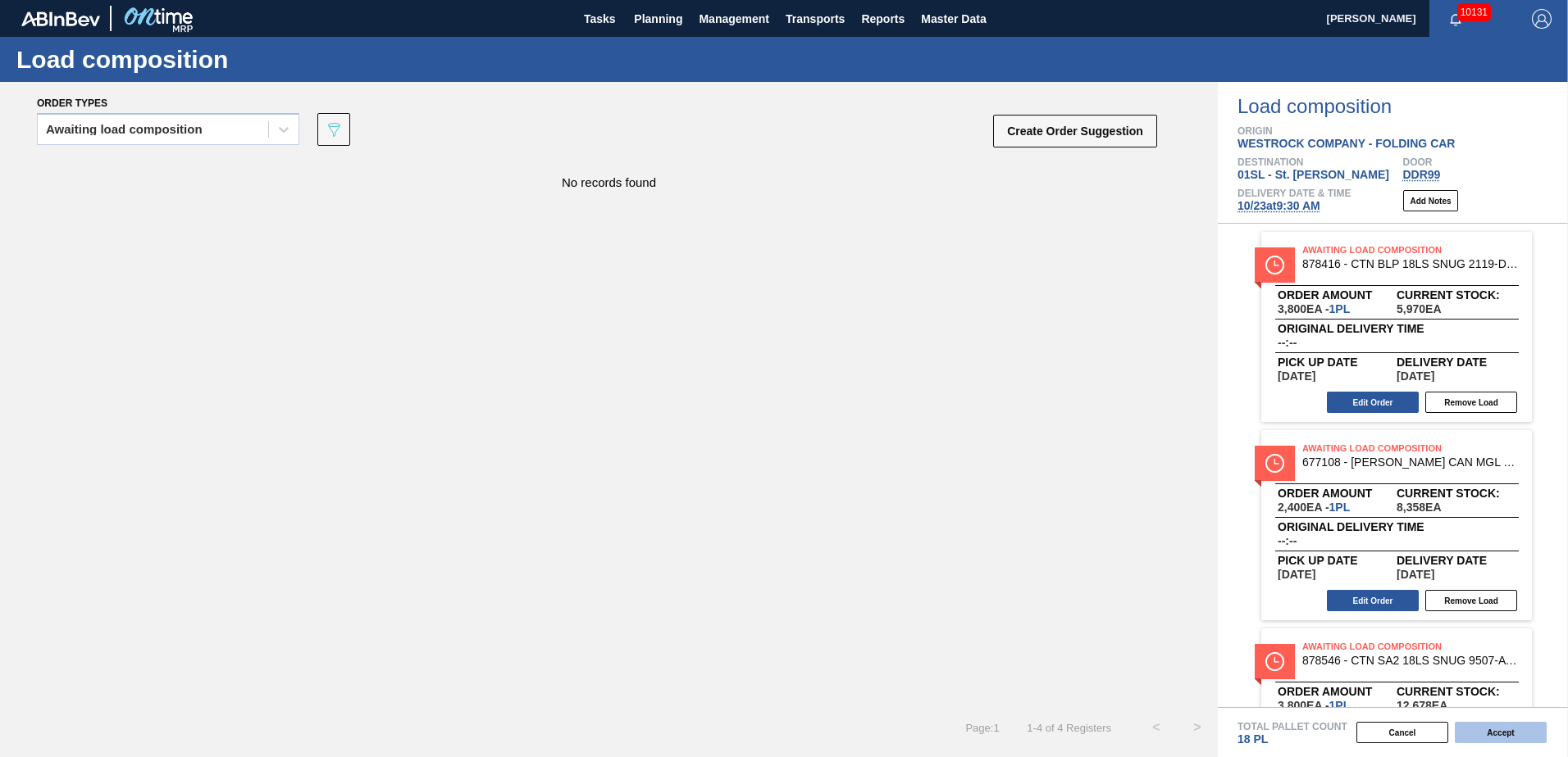
click at [1500, 727] on button "Accept" at bounding box center [1501, 733] width 92 height 22
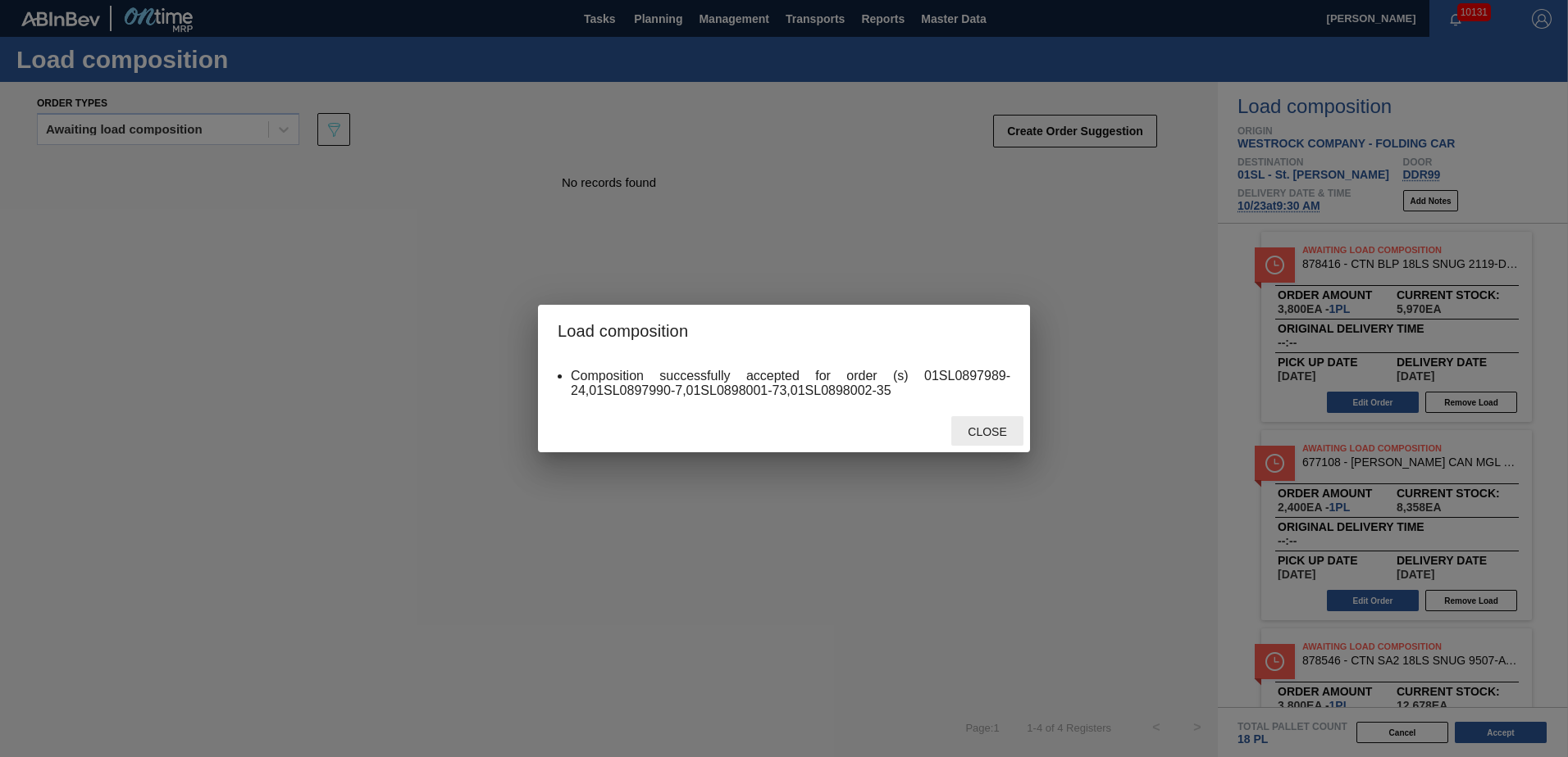
click at [961, 430] on span "Close" at bounding box center [987, 432] width 65 height 13
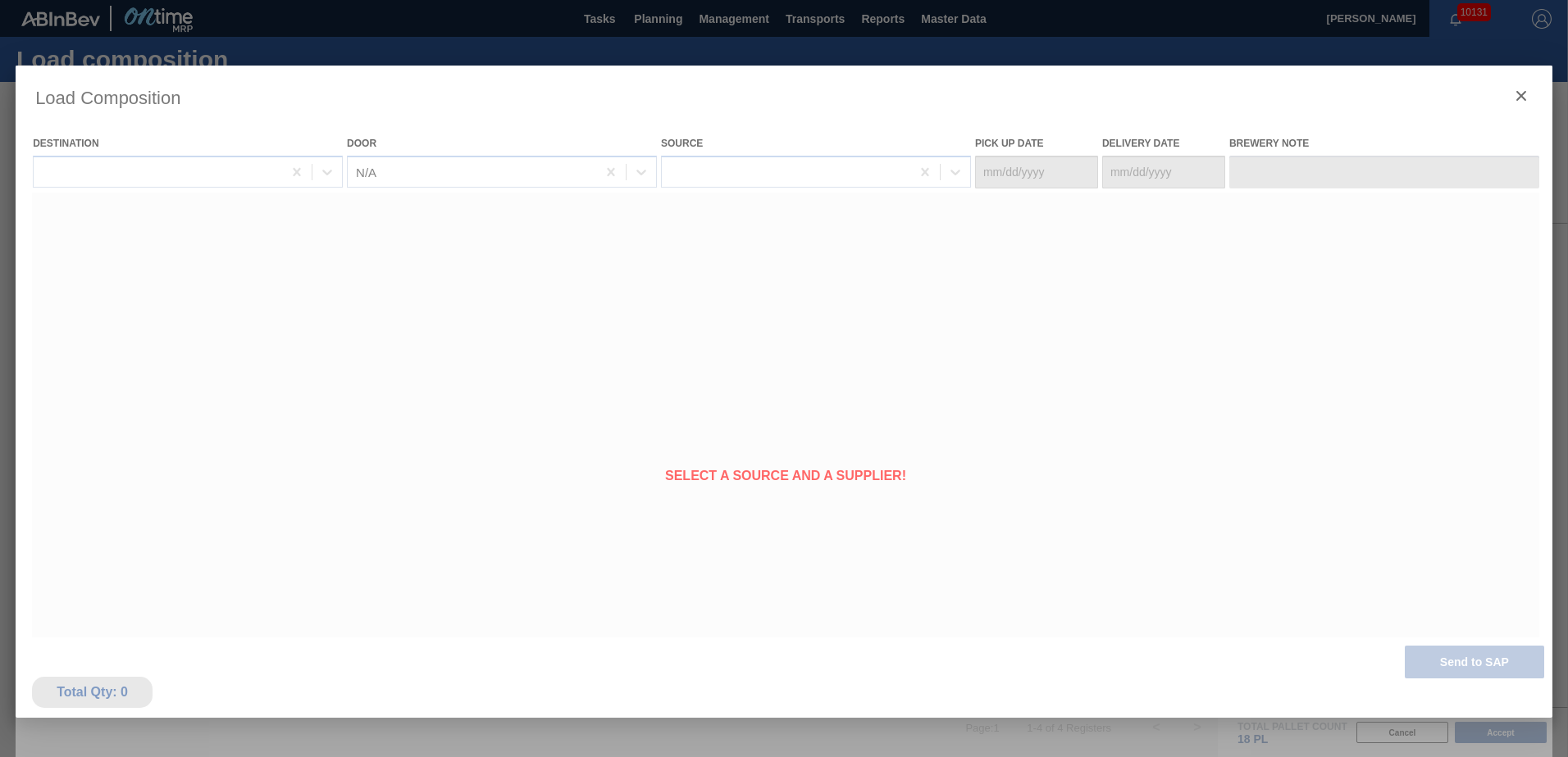
type Date "[DATE]"
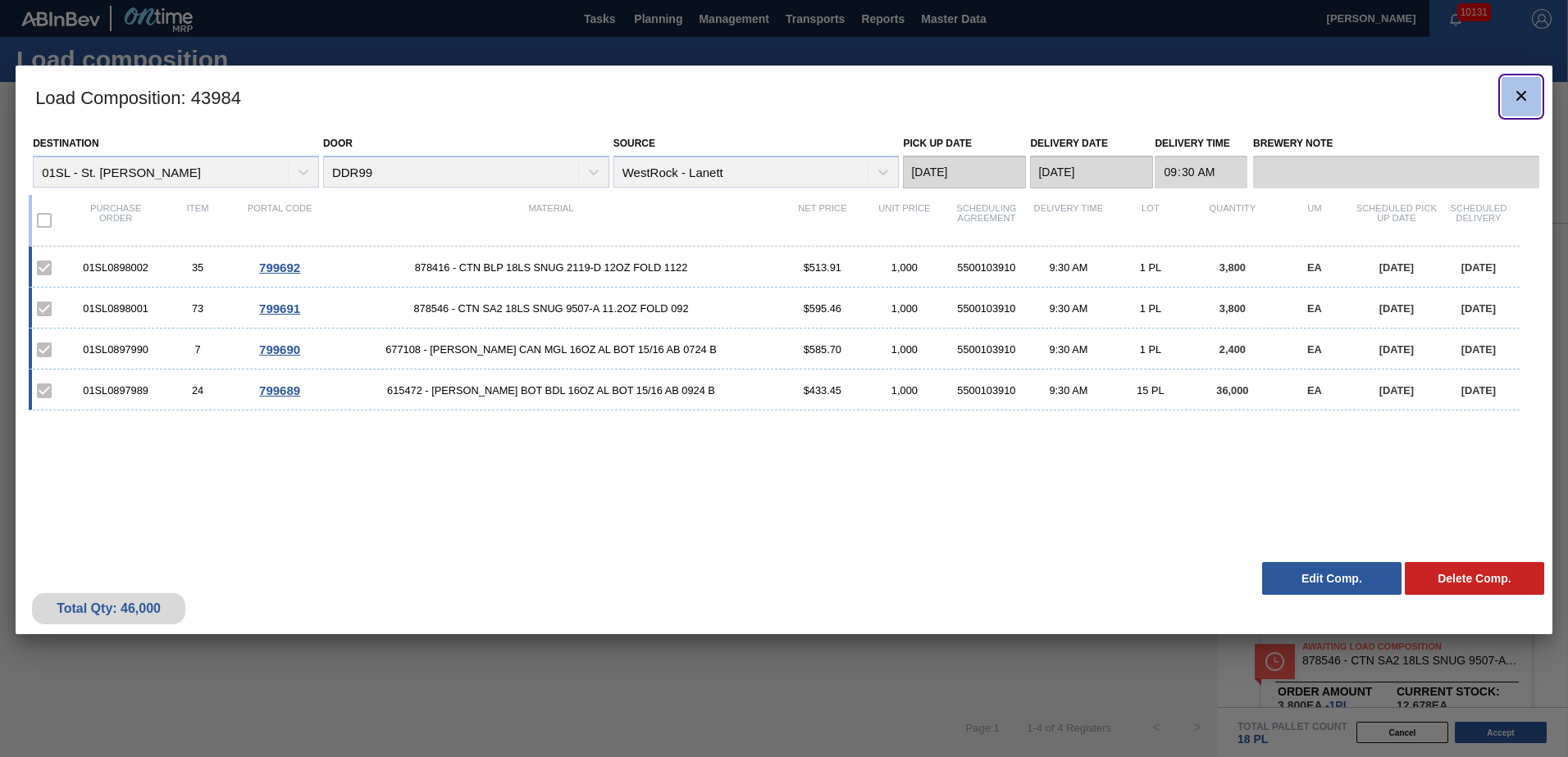
click at [1515, 94] on icon "botão de ícone" at bounding box center [1521, 96] width 20 height 20
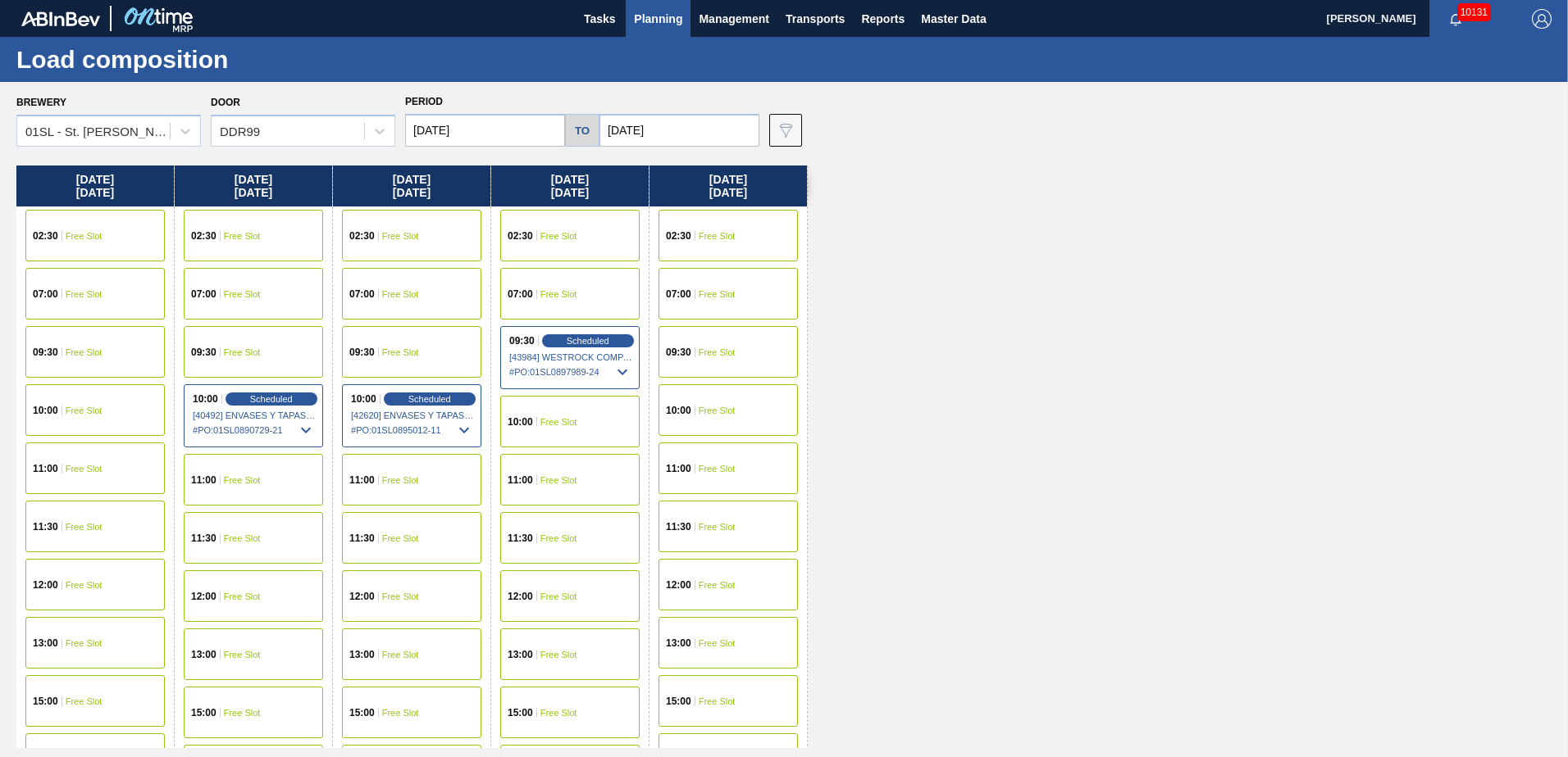
click at [660, 21] on span "Planning" at bounding box center [658, 19] width 48 height 20
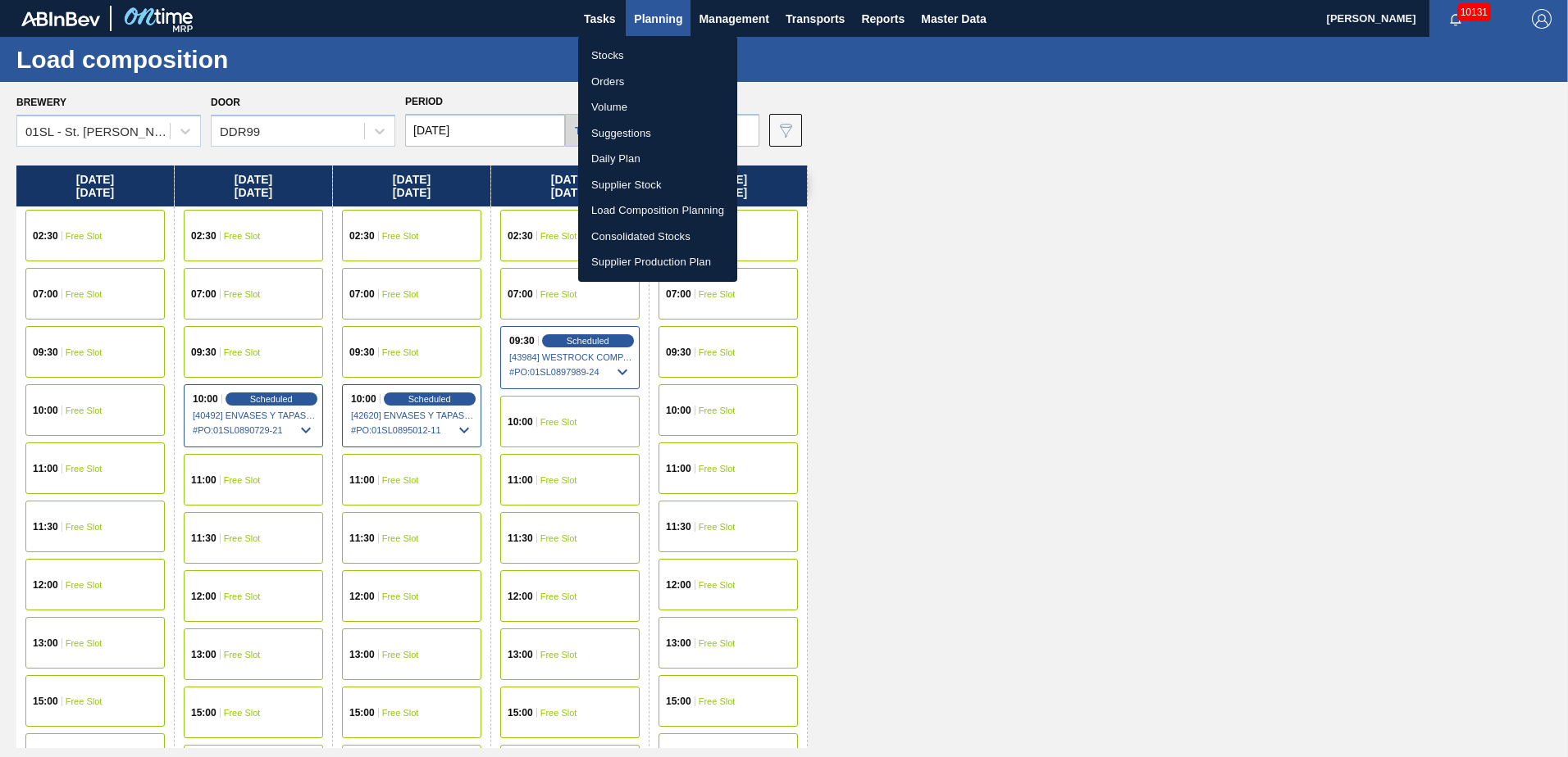
click at [637, 144] on li "Suggestions" at bounding box center [657, 134] width 159 height 27
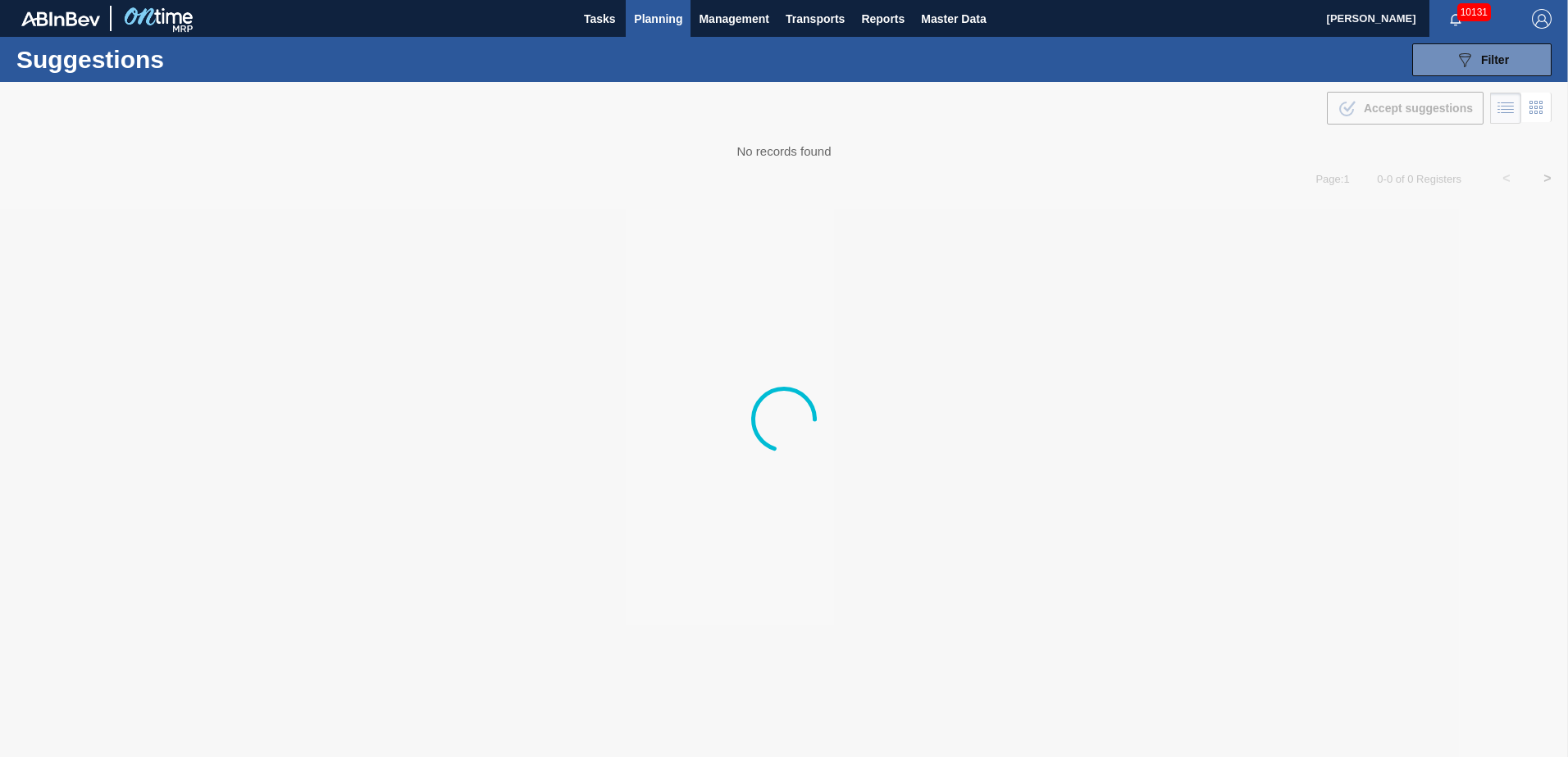
type from "[DATE]"
type to "[DATE]"
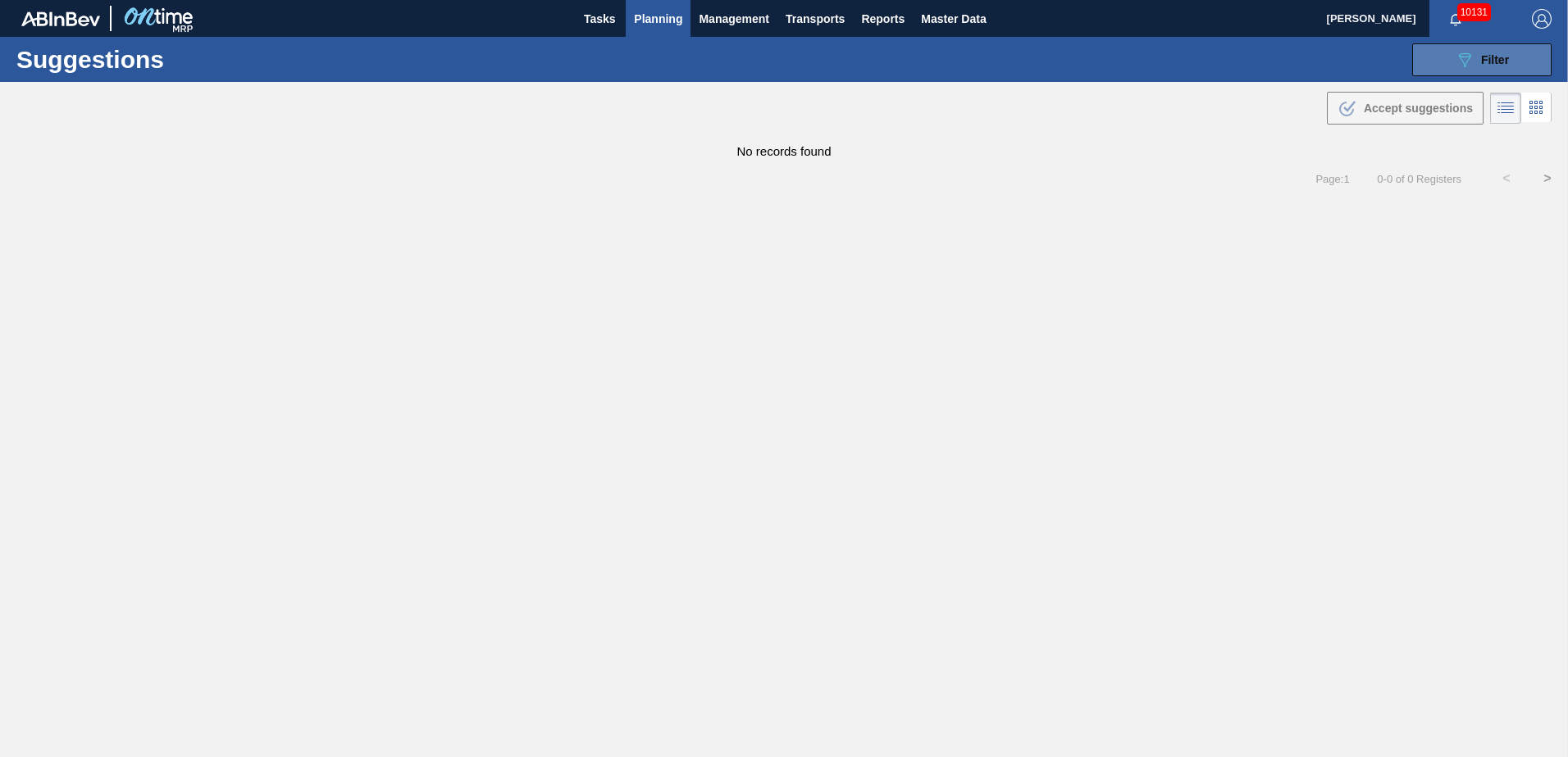
click at [1448, 54] on button "089F7B8B-B2A5-4AFE-B5C0-19BA573D28AC Filter" at bounding box center [1482, 59] width 140 height 32
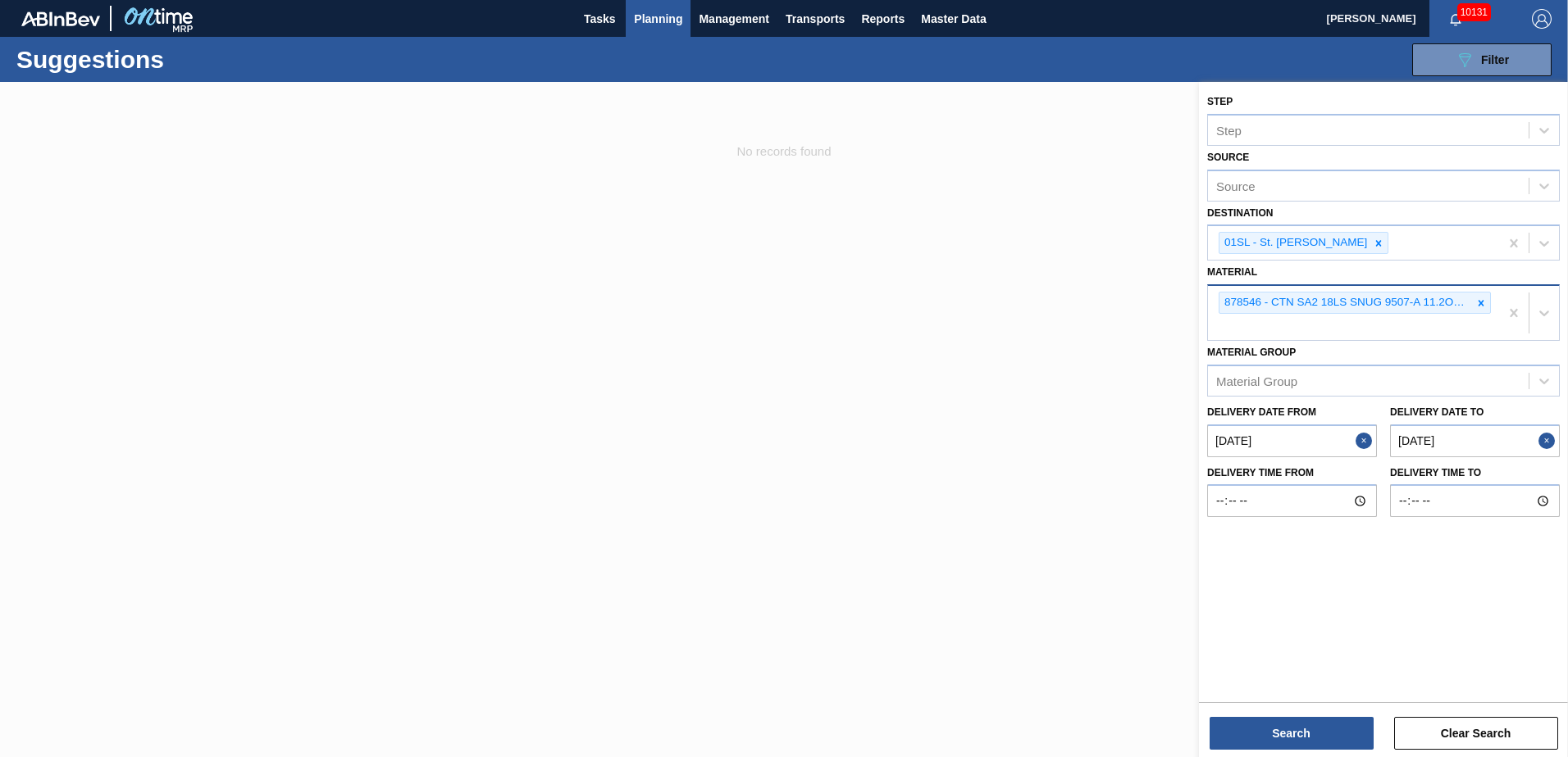
click at [1471, 304] on div "878546 - CTN SA2 18LS SNUG 9507-A 11.2OZ FOLD 092" at bounding box center [1345, 303] width 252 height 21
click at [1482, 304] on icon at bounding box center [1481, 304] width 12 height 12
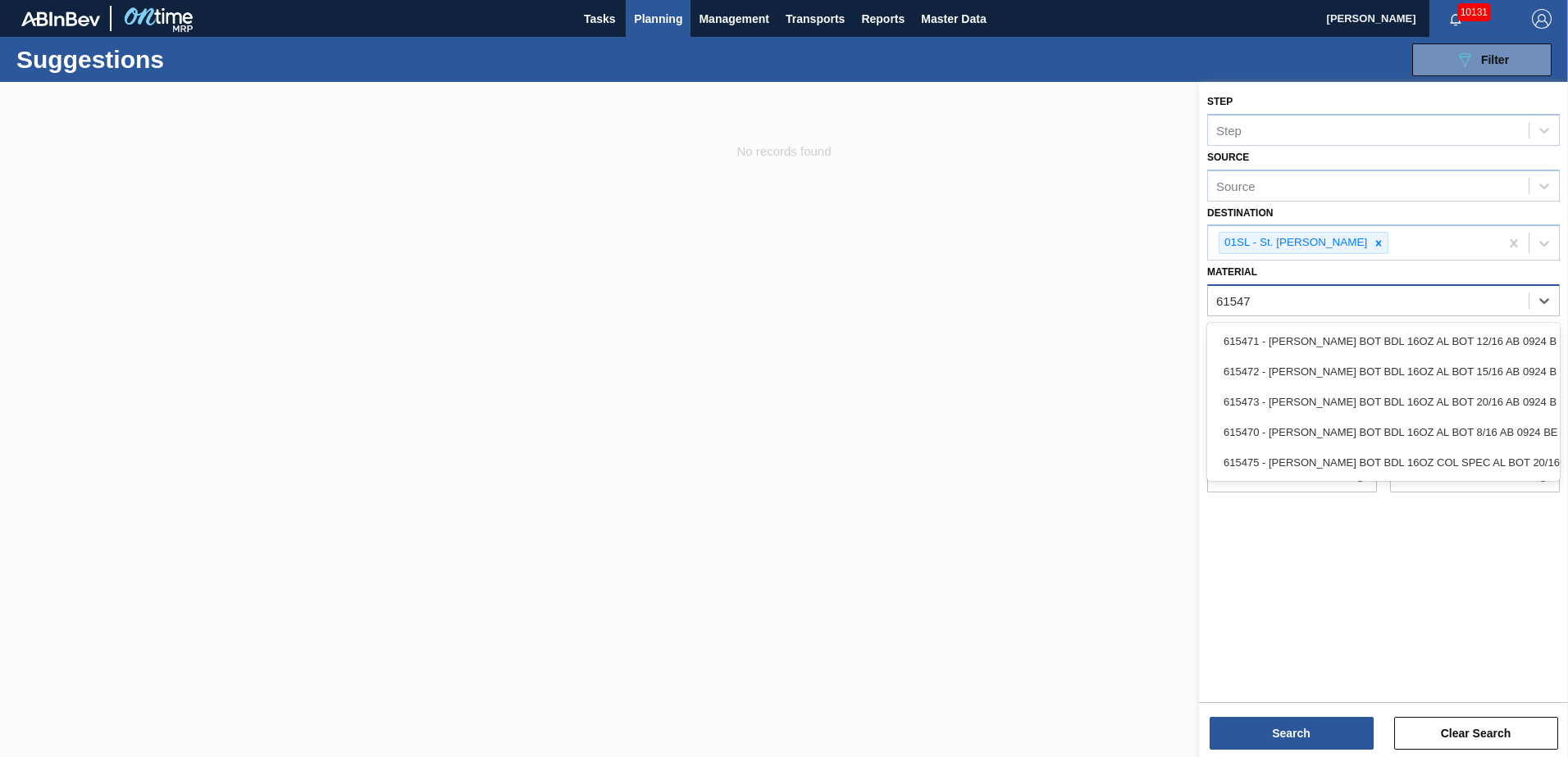
type input "615470"
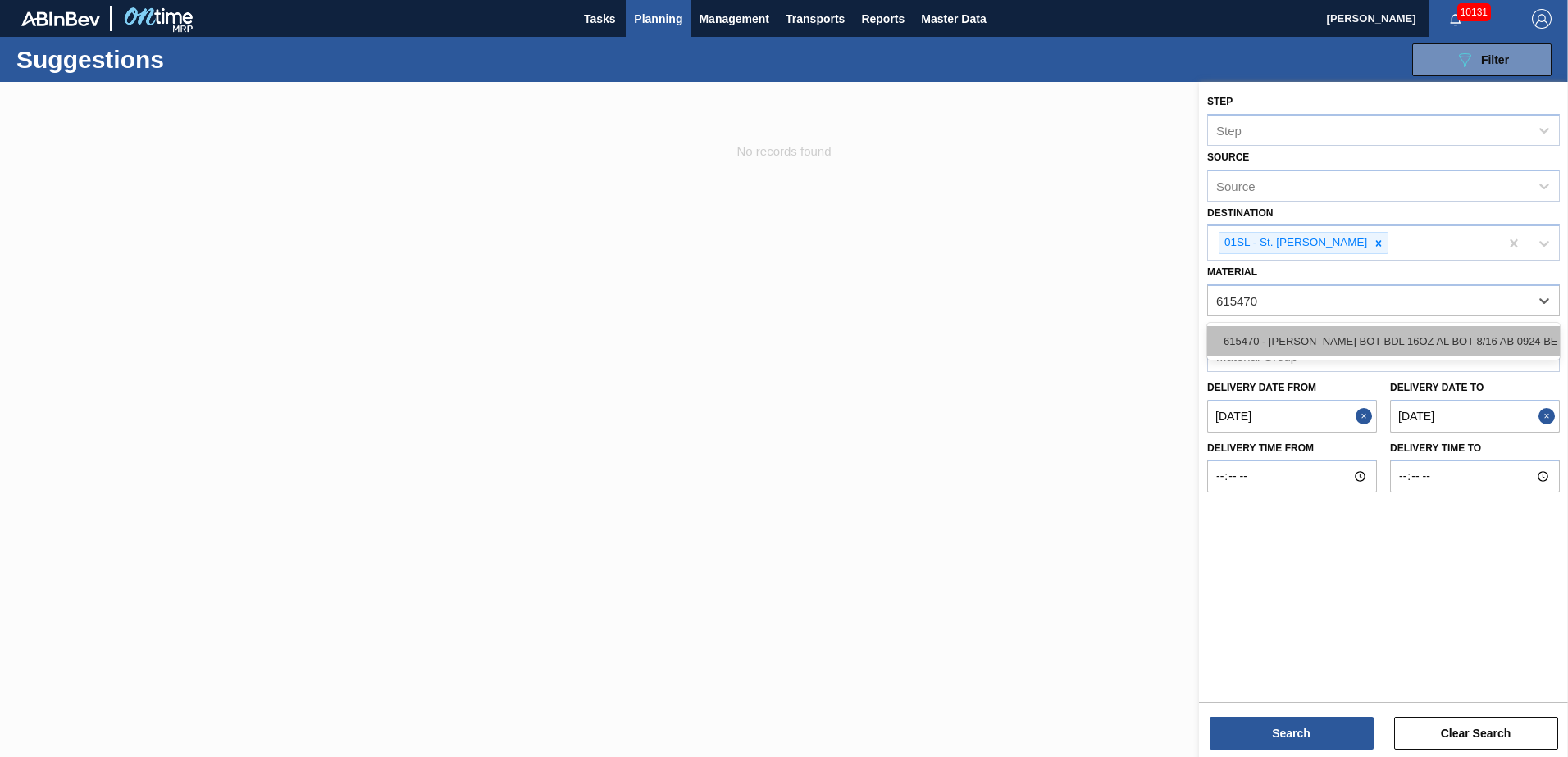
click at [1434, 332] on div "615470 - [PERSON_NAME] BOT BDL 16OZ AL BOT 8/16 AB 0924 BE" at bounding box center [1383, 341] width 353 height 30
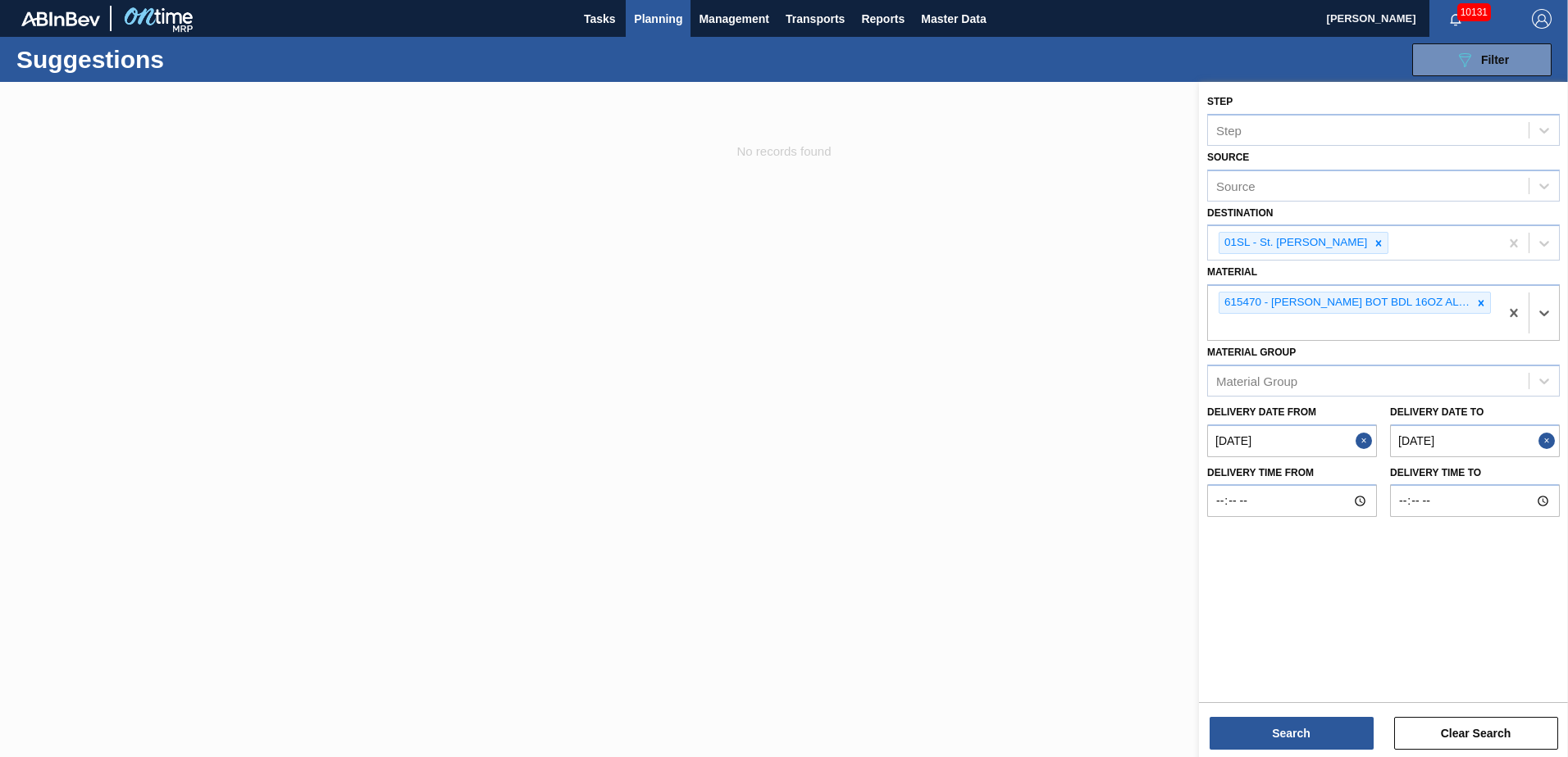
click at [1267, 755] on div "Step Step Source Source Destination 01SL - St. Louis Brewery Material option 61…" at bounding box center [1383, 422] width 369 height 679
click at [1258, 741] on button "Search" at bounding box center [1291, 733] width 164 height 32
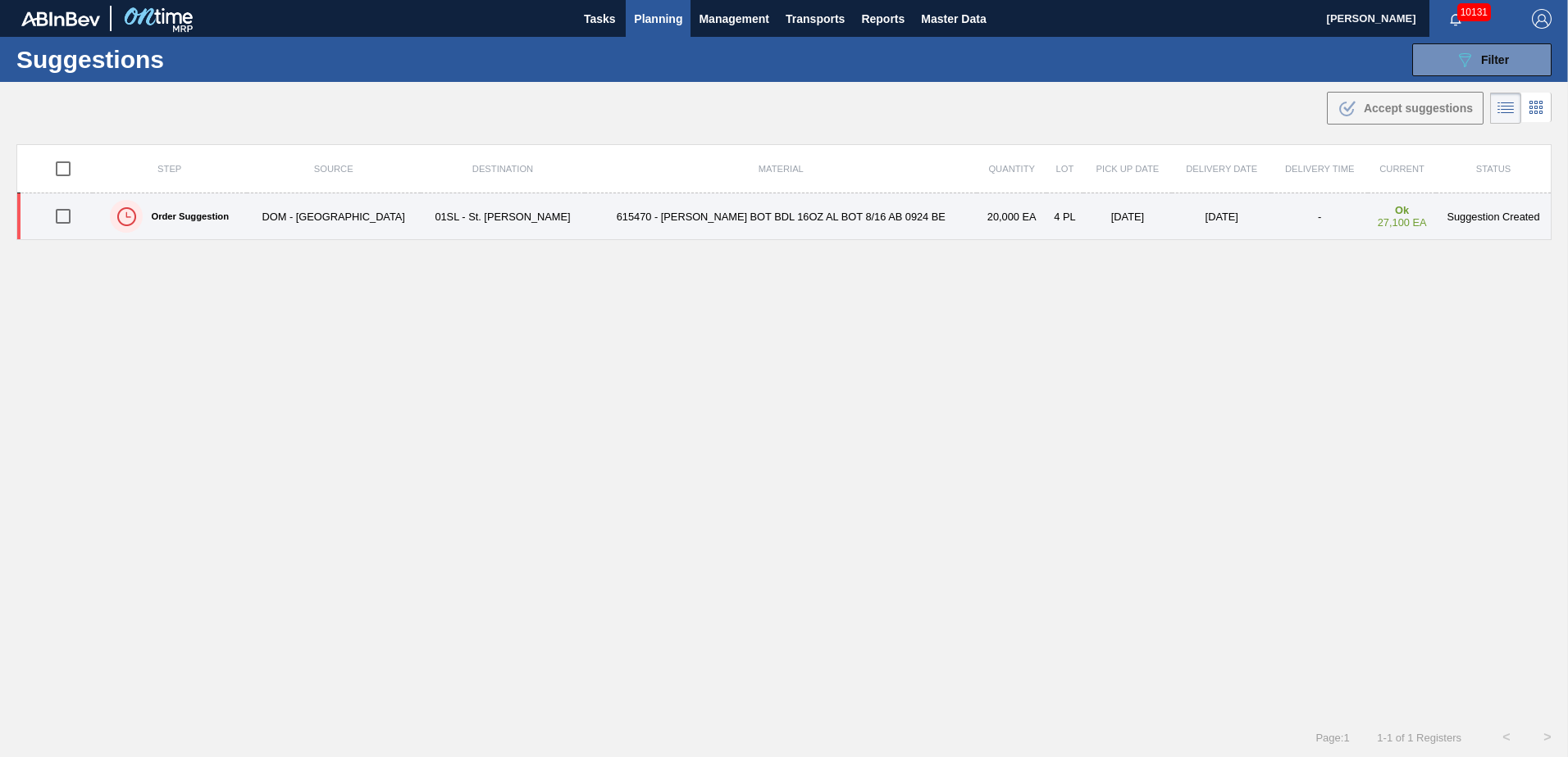
click at [72, 221] on input "checkbox" at bounding box center [62, 215] width 34 height 34
checkbox input "true"
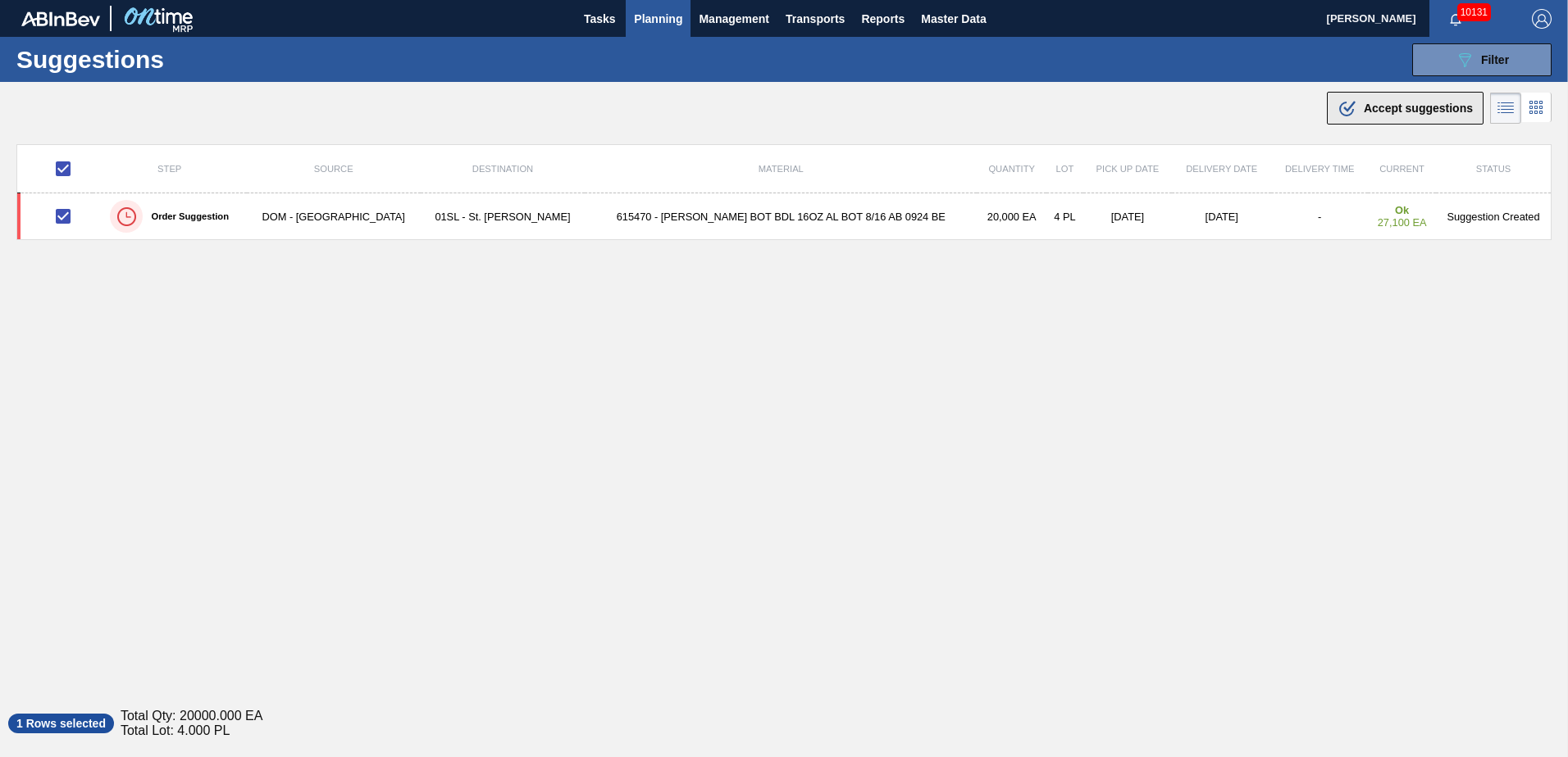
click at [1339, 111] on icon at bounding box center [1347, 109] width 15 height 15
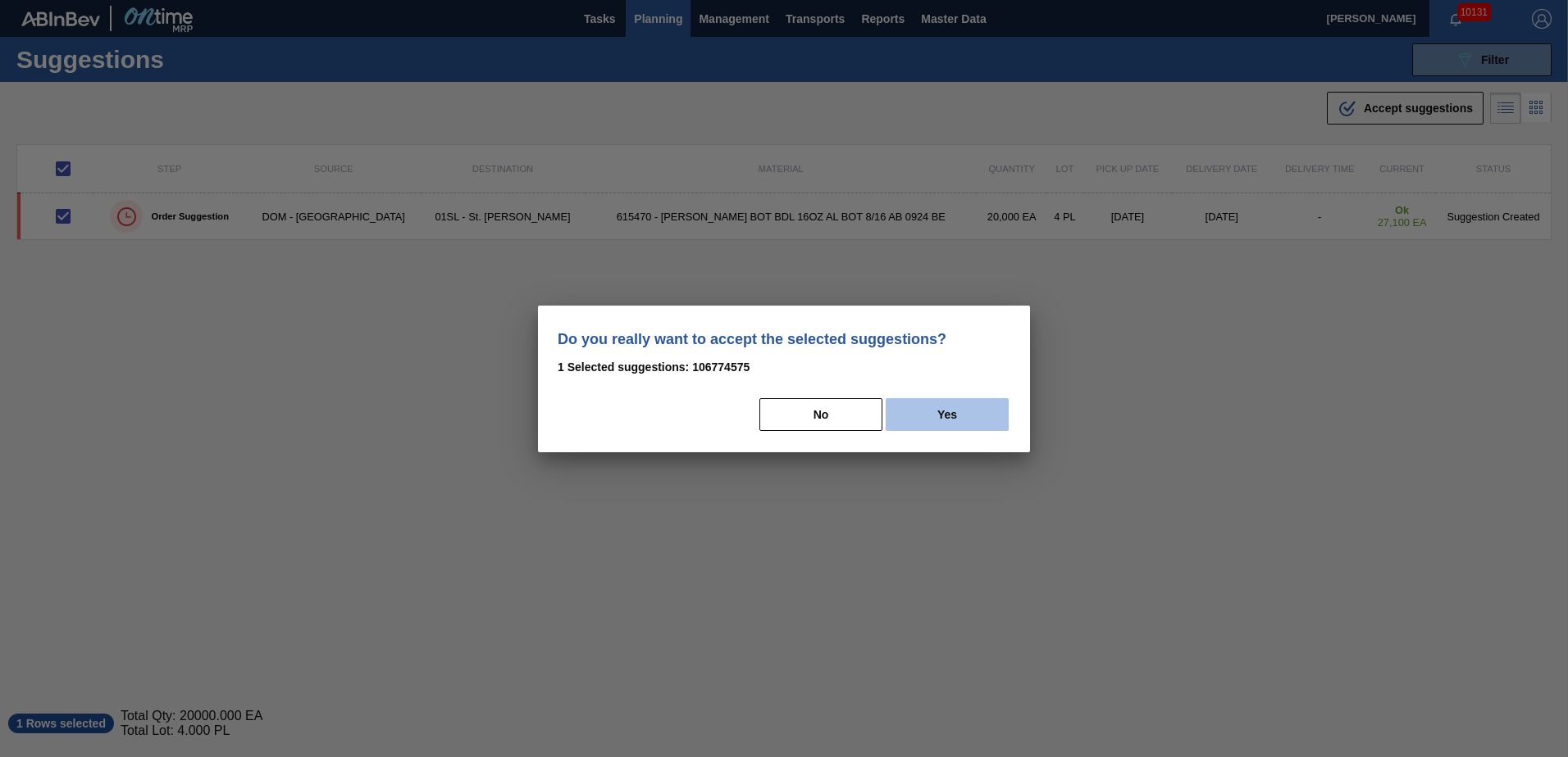
click at [963, 417] on button "Yes" at bounding box center [947, 414] width 123 height 32
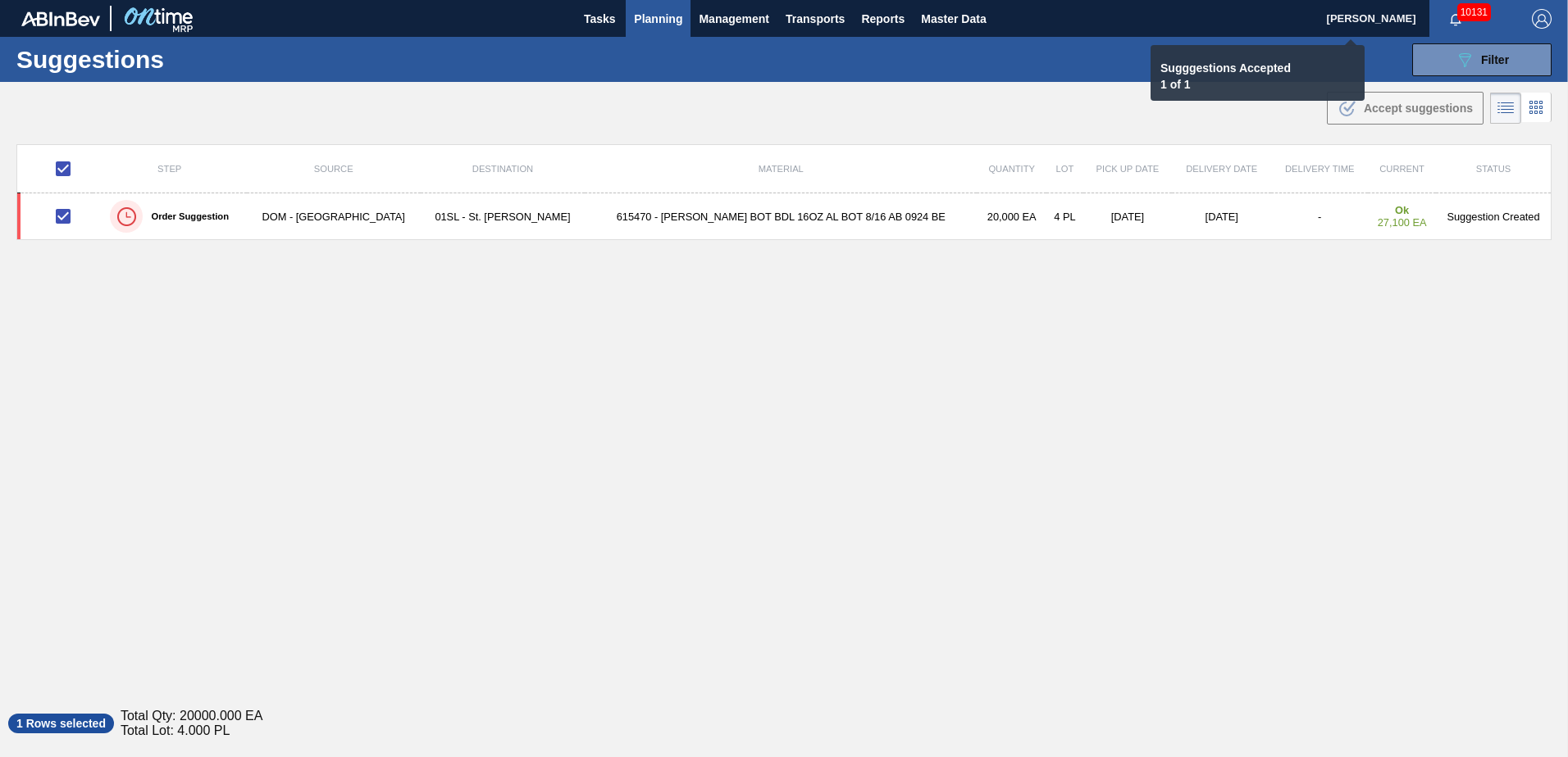
checkbox input "false"
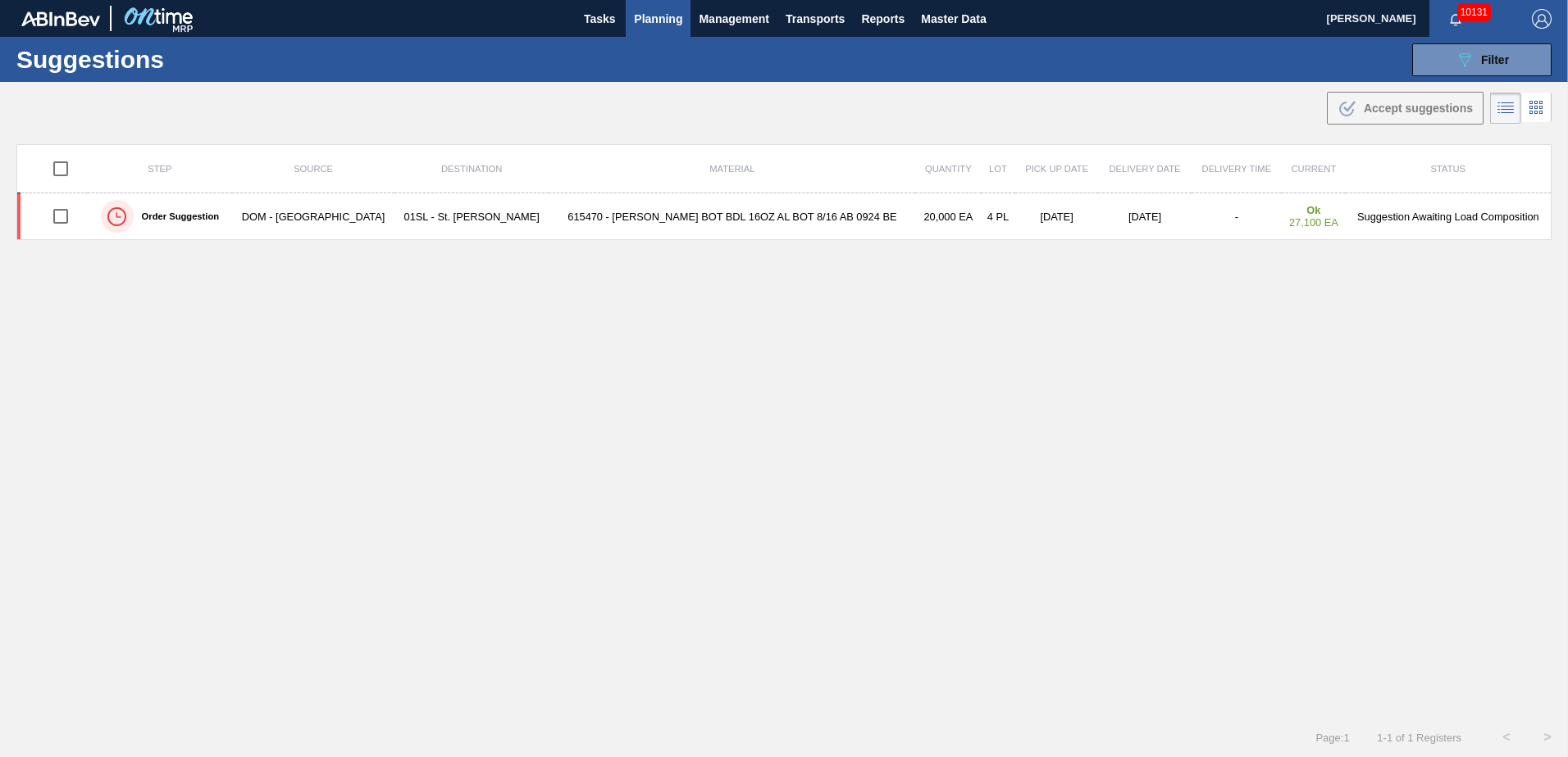
drag, startPoint x: 1431, startPoint y: 55, endPoint x: 1431, endPoint y: 87, distance: 32.0
click at [1431, 55] on button "089F7B8B-B2A5-4AFE-B5C0-19BA573D28AC Filter" at bounding box center [1482, 59] width 140 height 32
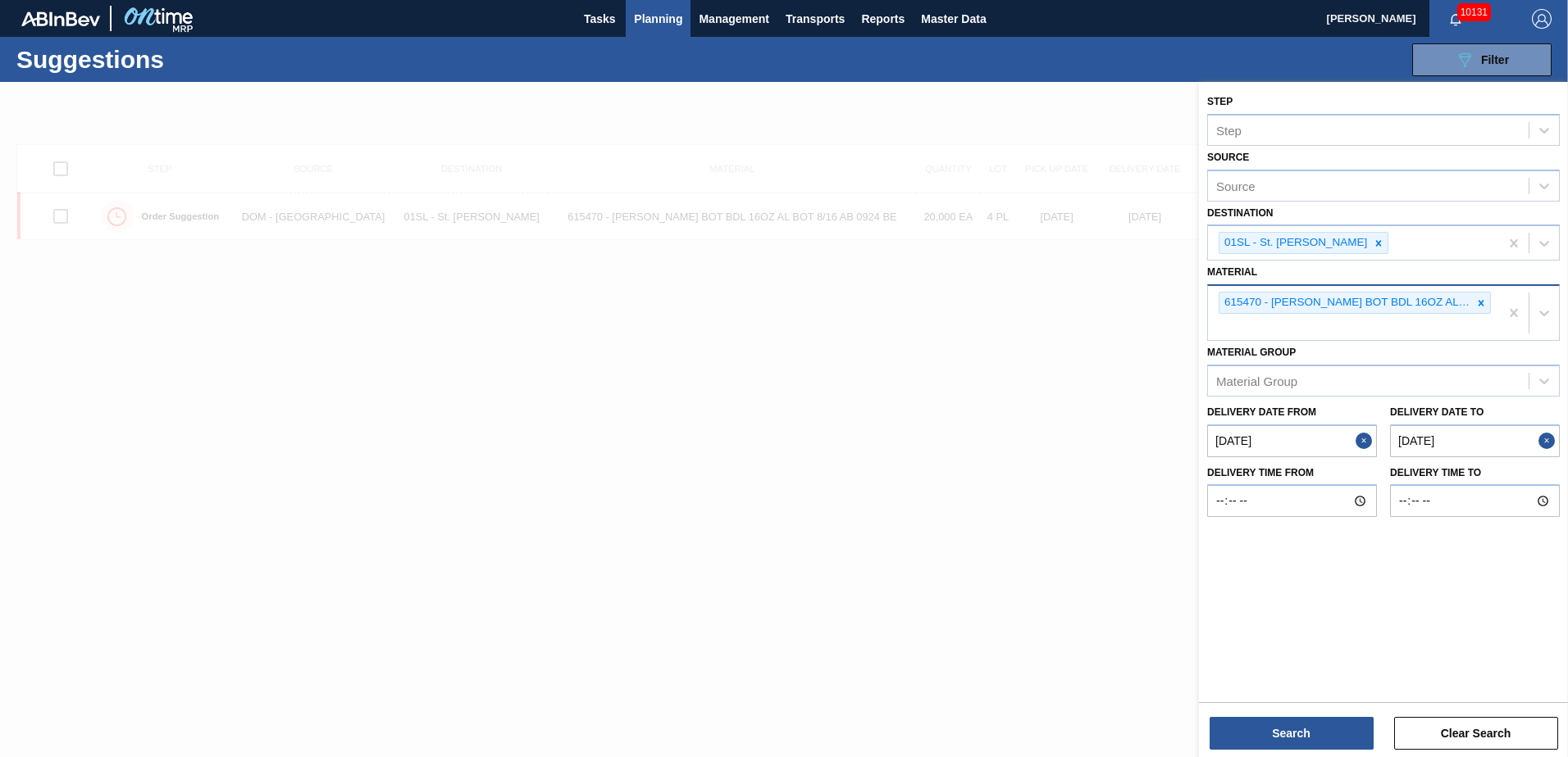
click at [1483, 300] on icon at bounding box center [1481, 304] width 12 height 12
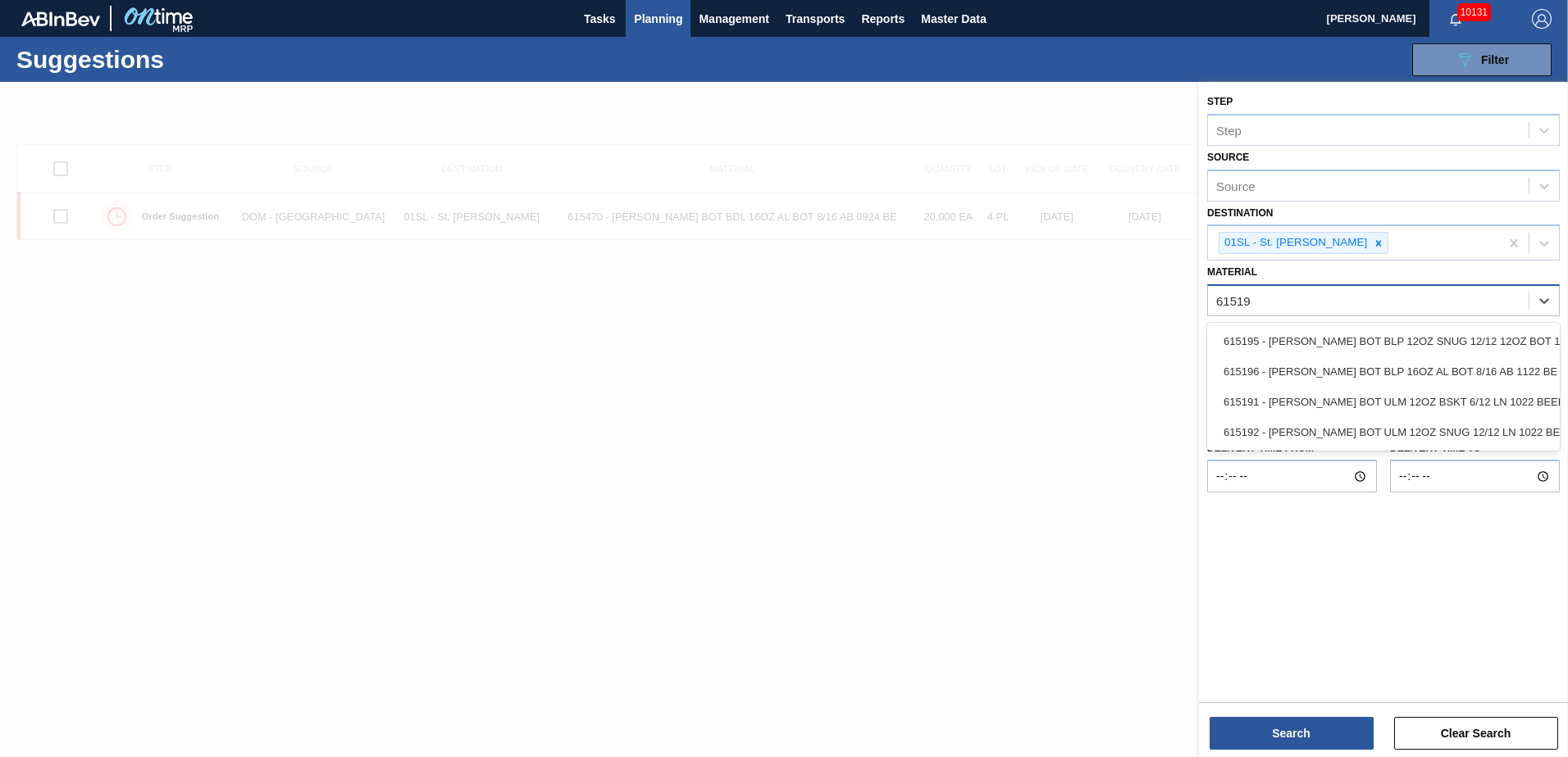
type input "615196"
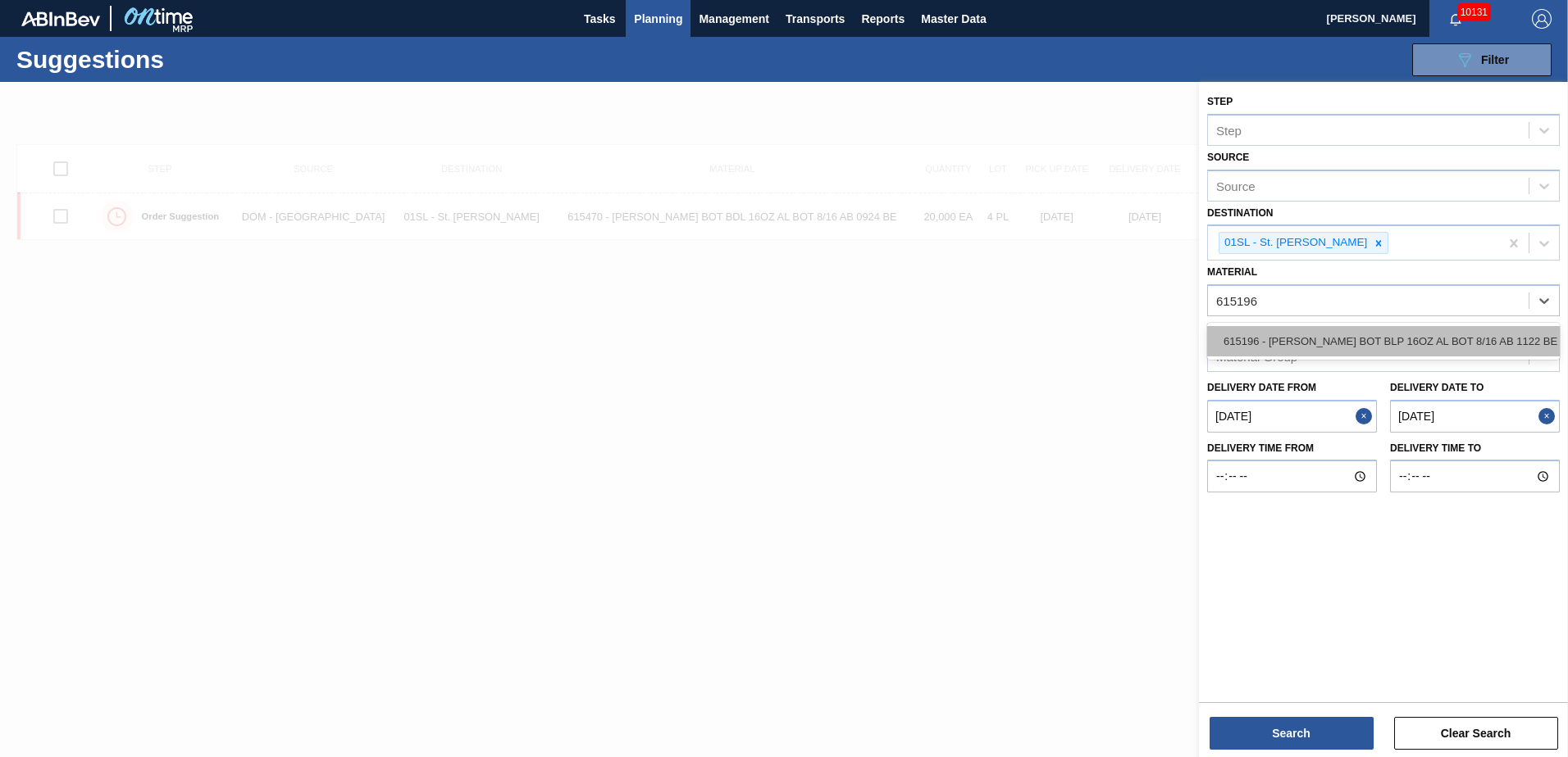
click at [1361, 347] on div "615196 - [PERSON_NAME] BOT BLP 16OZ AL BOT 8/16 AB 1122 BE" at bounding box center [1383, 341] width 353 height 30
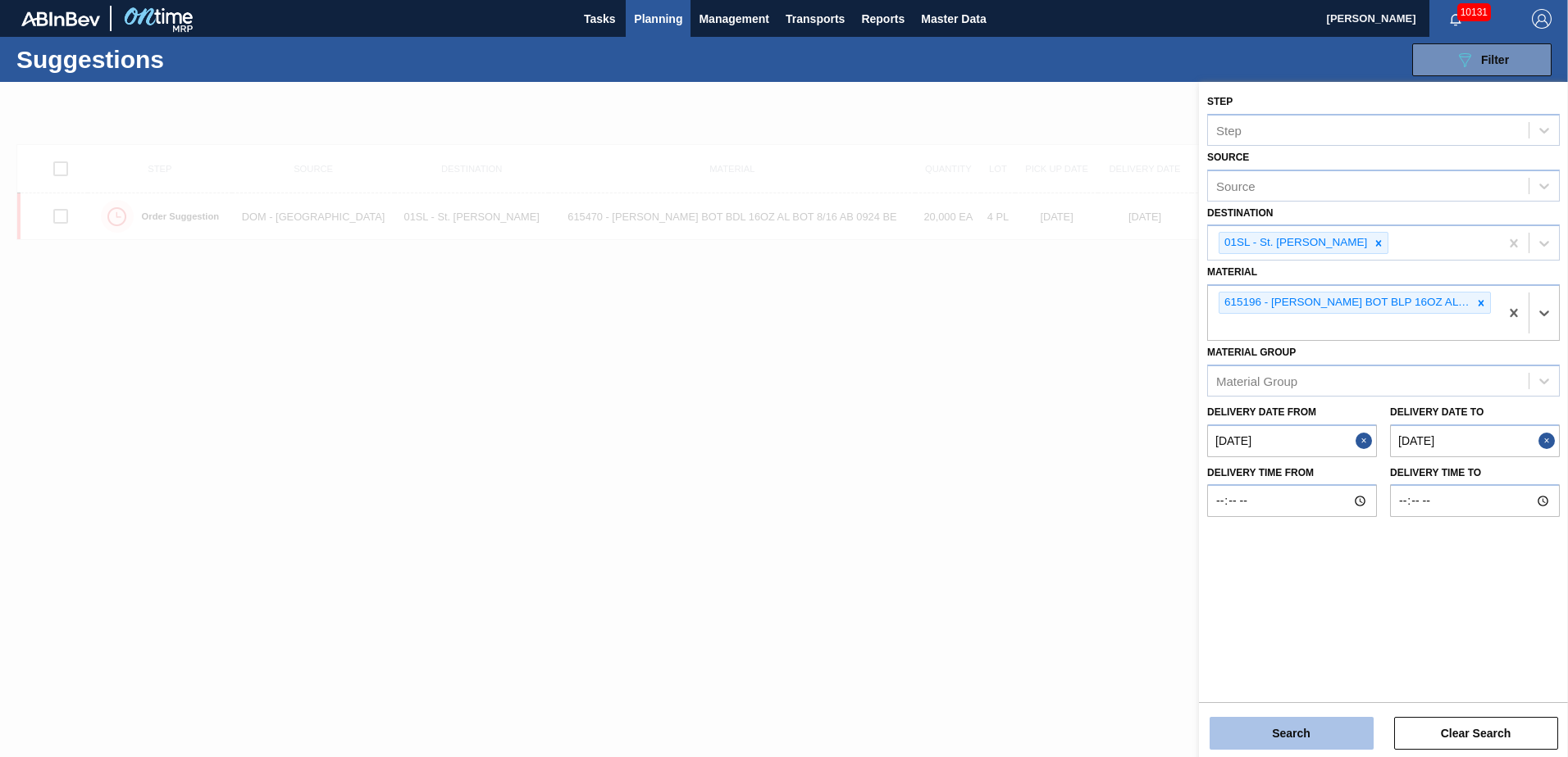
click at [1298, 728] on button "Search" at bounding box center [1291, 733] width 164 height 32
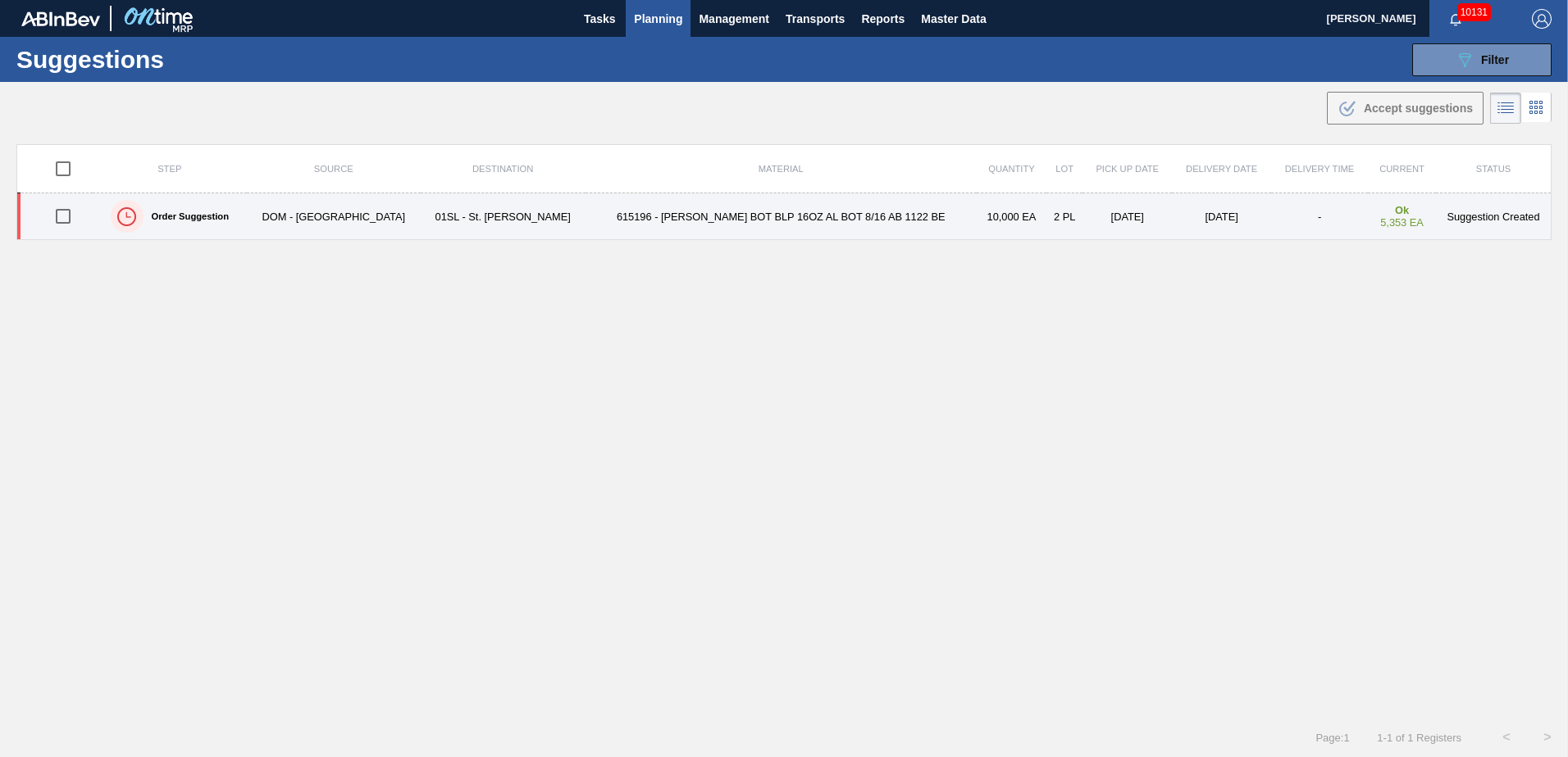
click at [75, 214] on input "checkbox" at bounding box center [62, 215] width 34 height 34
checkbox input "true"
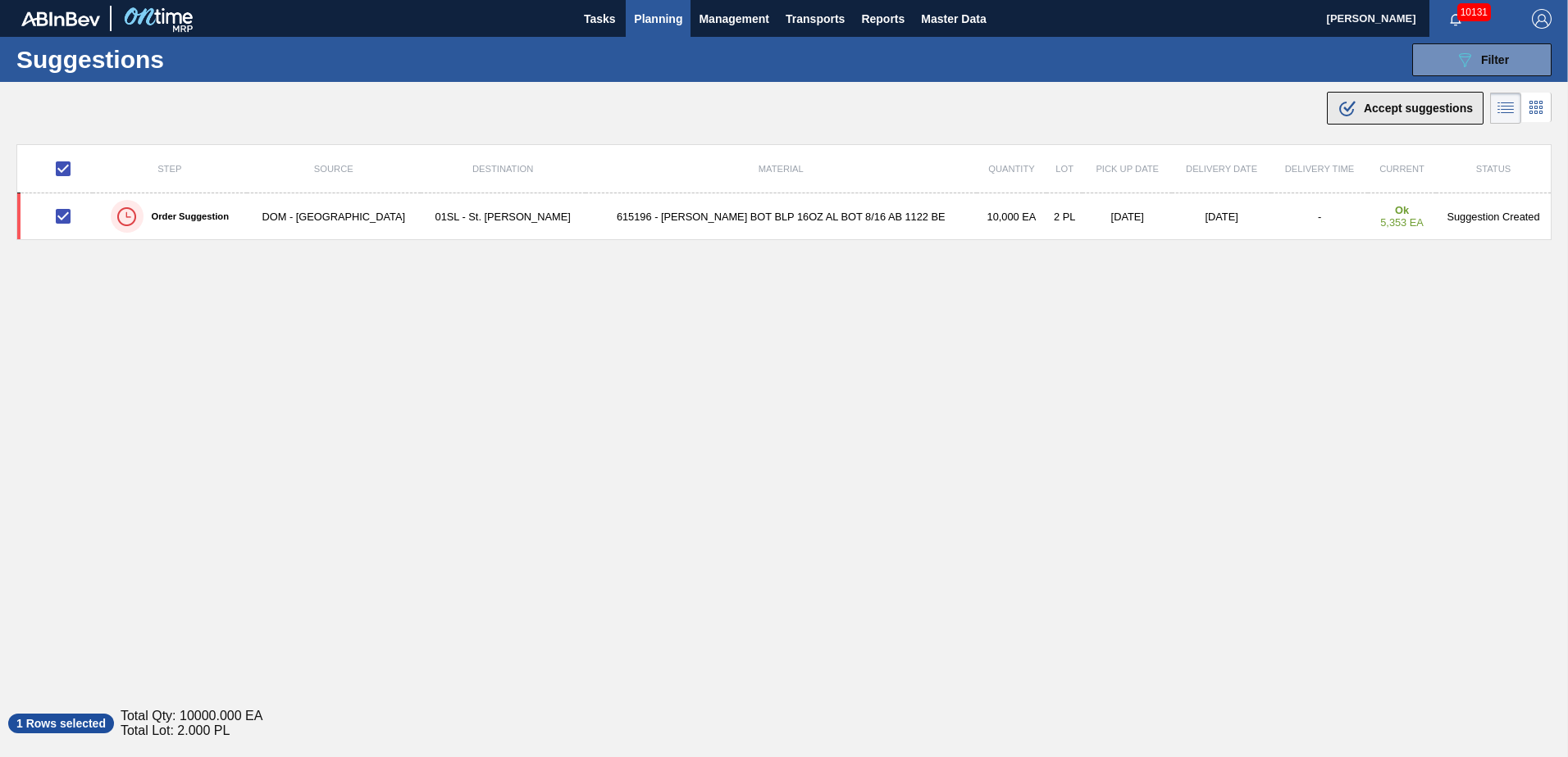
click at [1357, 106] on div ".b{fill:var(--color-action-default)} Accept suggestions" at bounding box center [1405, 108] width 136 height 20
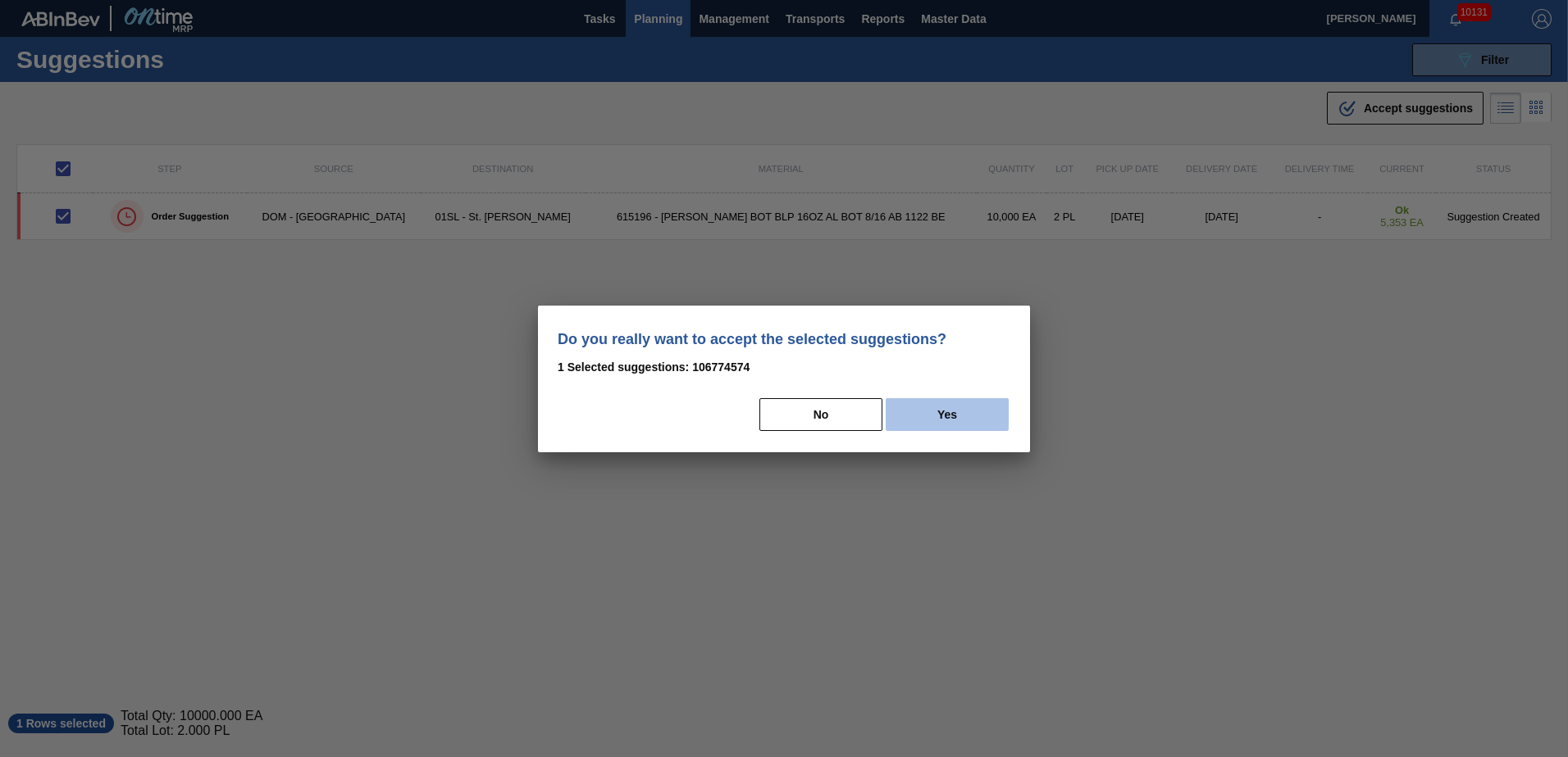
click at [935, 421] on button "Yes" at bounding box center [947, 414] width 123 height 32
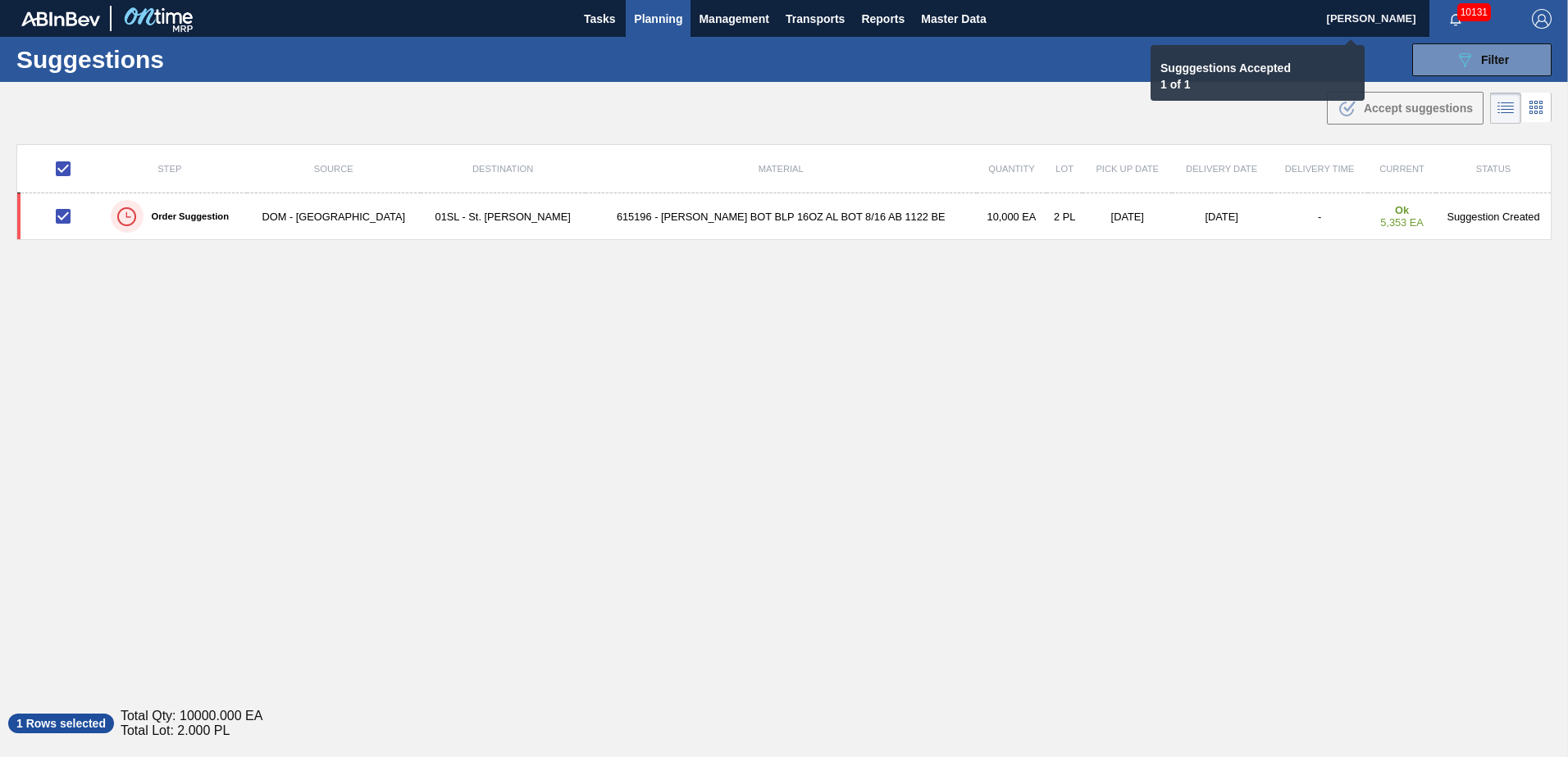
checkbox input "false"
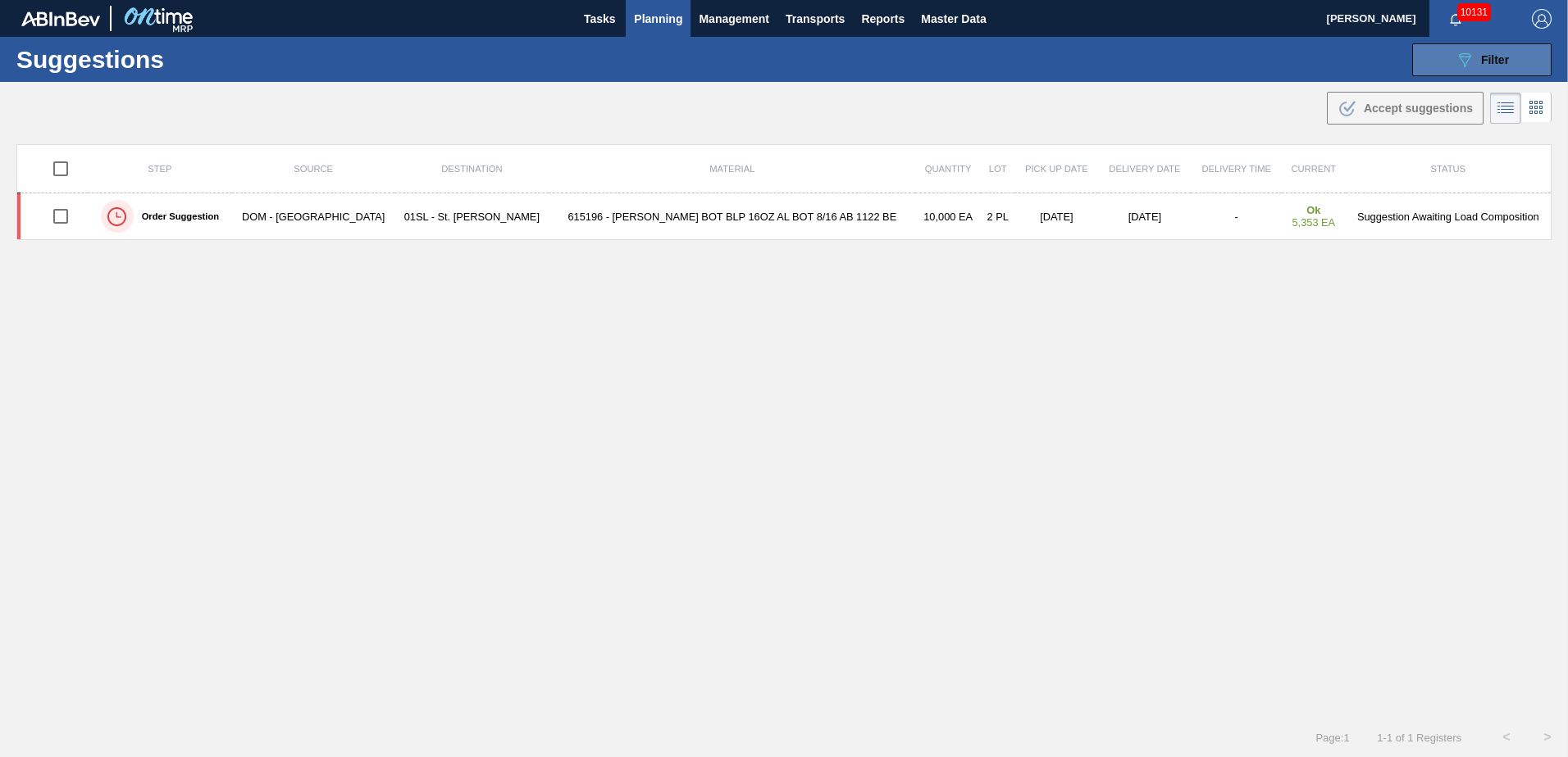
click at [1455, 66] on icon "089F7B8B-B2A5-4AFE-B5C0-19BA573D28AC" at bounding box center [1465, 60] width 20 height 20
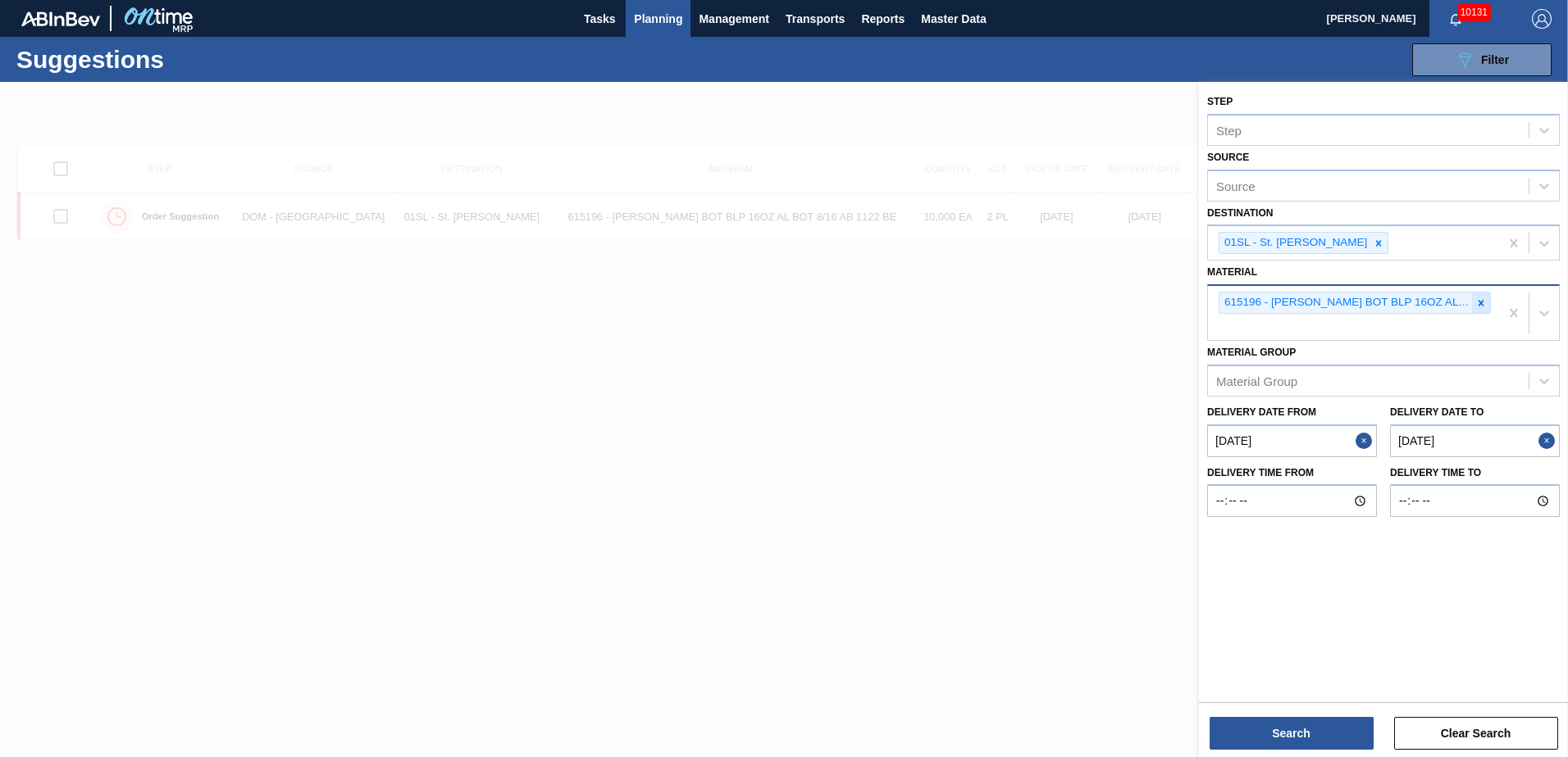
click at [1479, 305] on icon at bounding box center [1481, 304] width 12 height 12
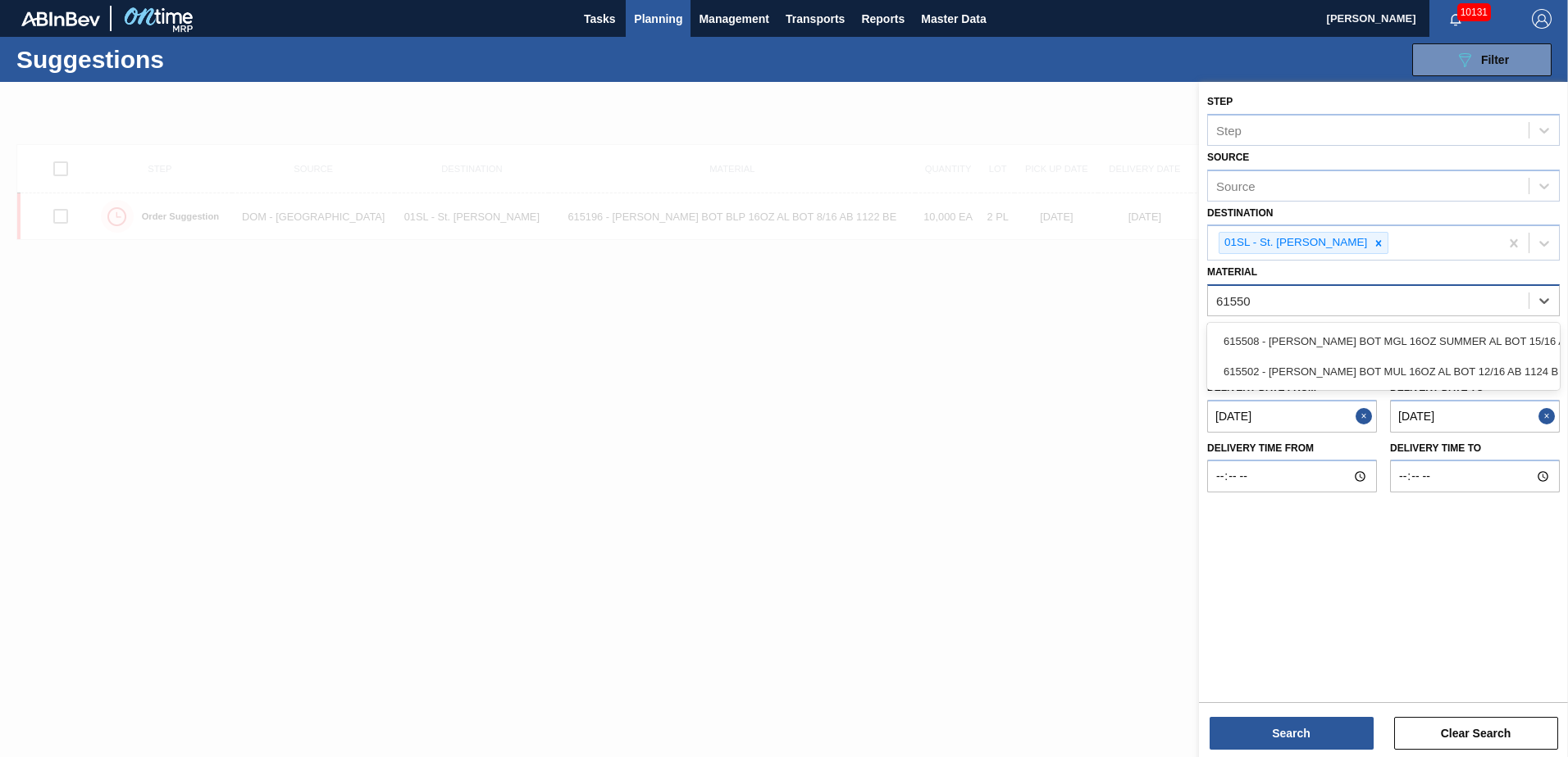
type input "615502"
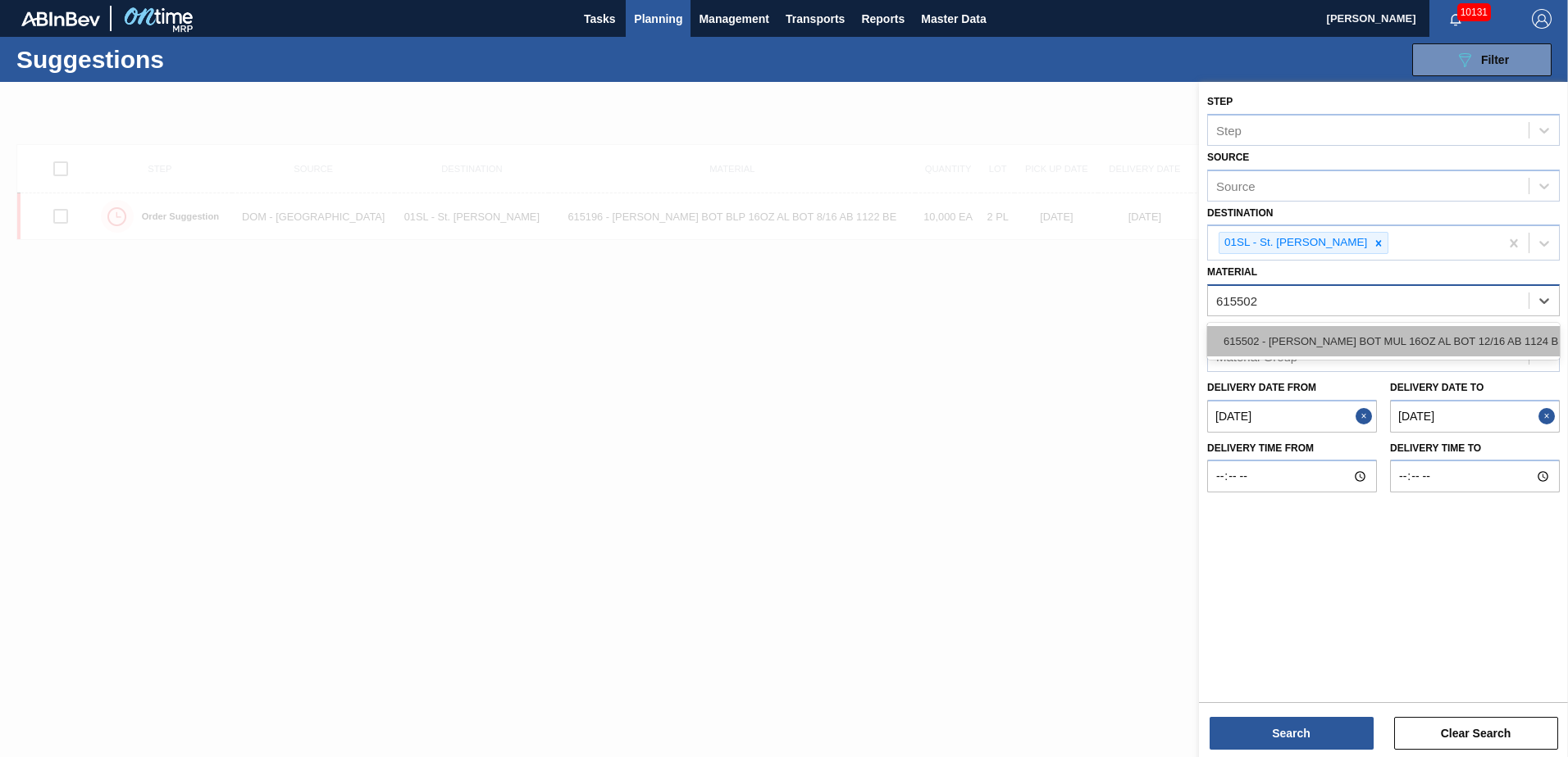
click at [1431, 339] on div "615502 - [PERSON_NAME] BOT MUL 16OZ AL BOT 12/16 AB 1124 B" at bounding box center [1383, 341] width 353 height 30
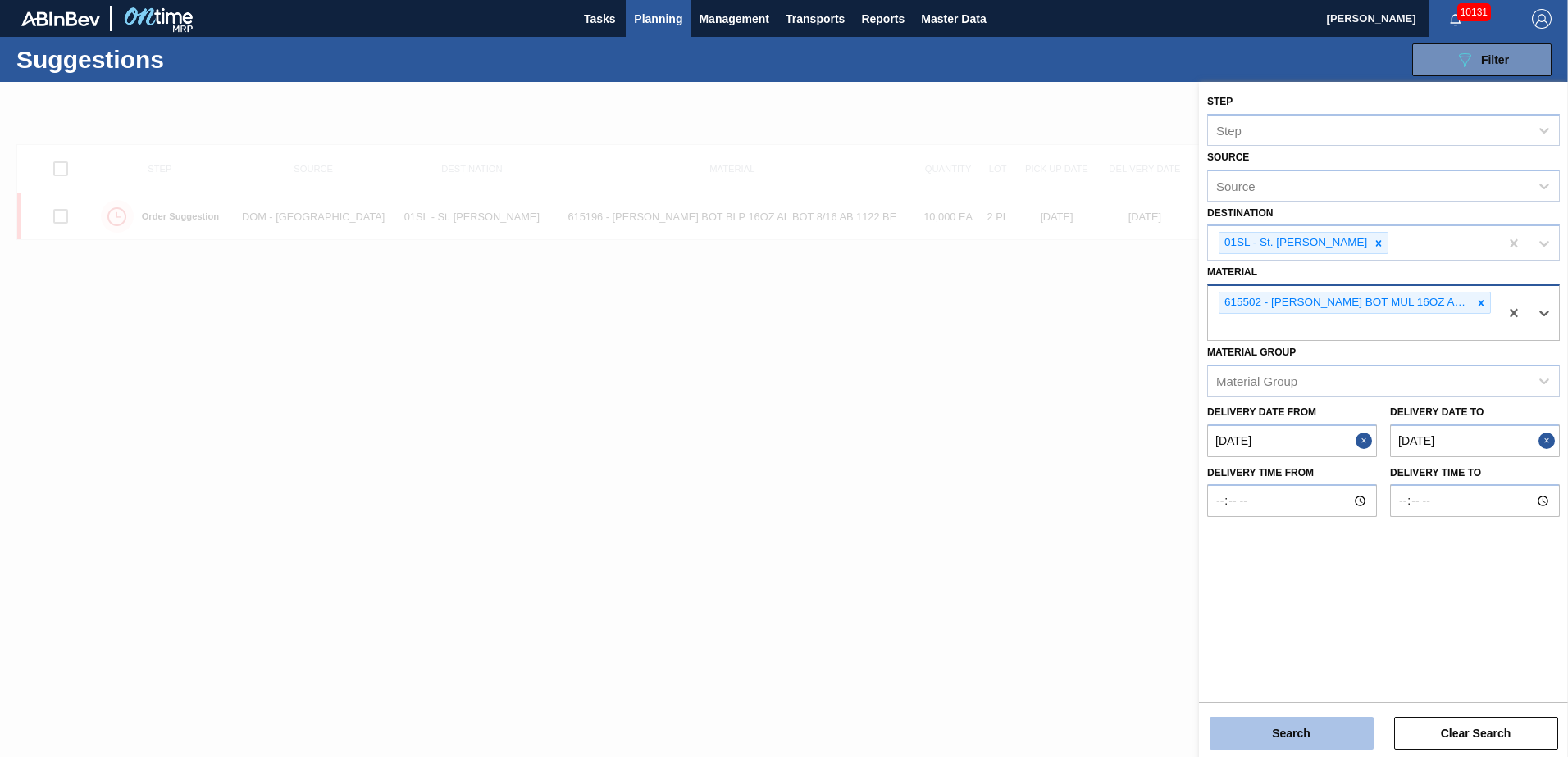
click at [1296, 734] on button "Search" at bounding box center [1291, 733] width 164 height 32
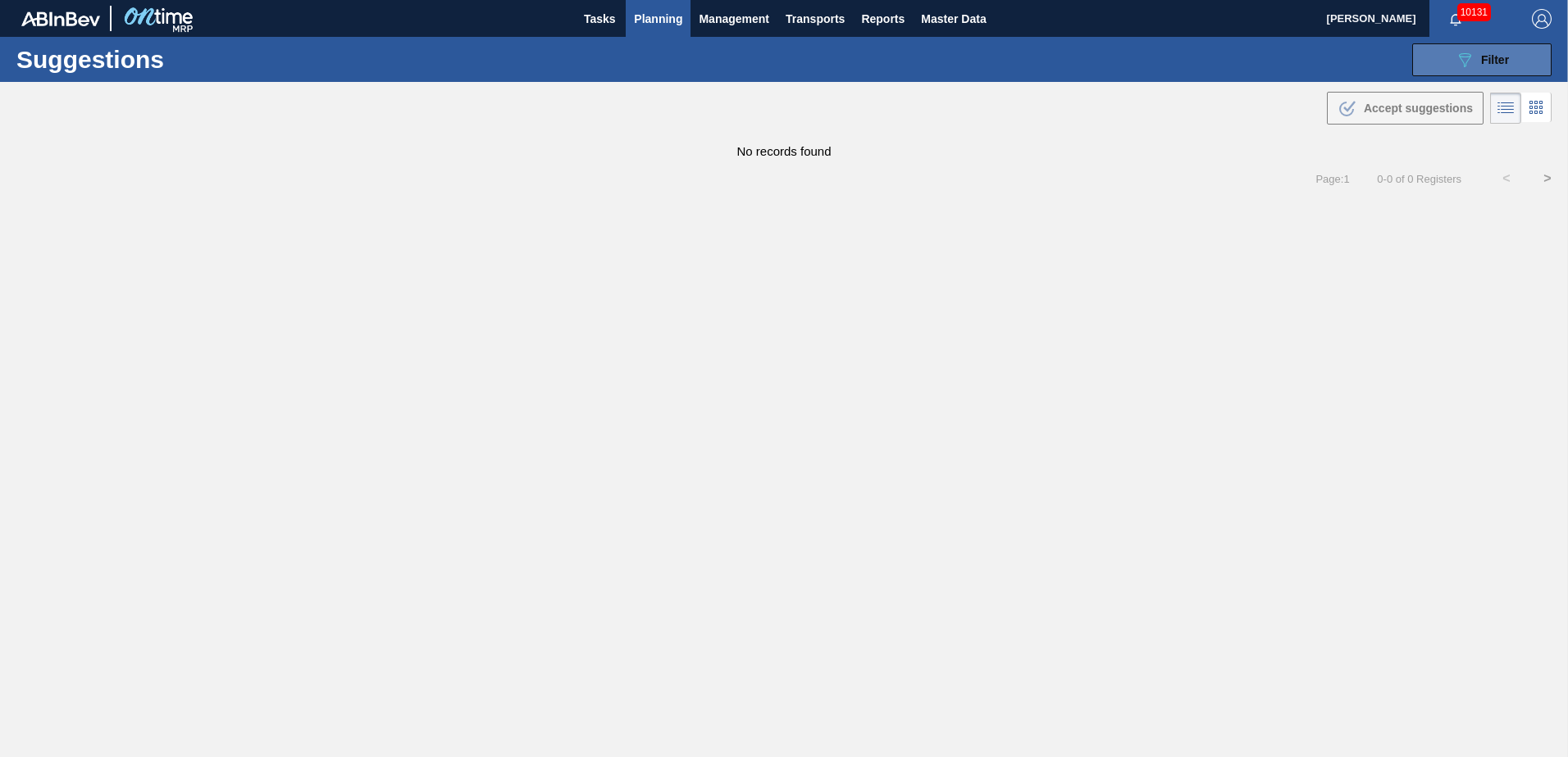
click at [1479, 56] on div "089F7B8B-B2A5-4AFE-B5C0-19BA573D28AC Filter" at bounding box center [1481, 60] width 54 height 20
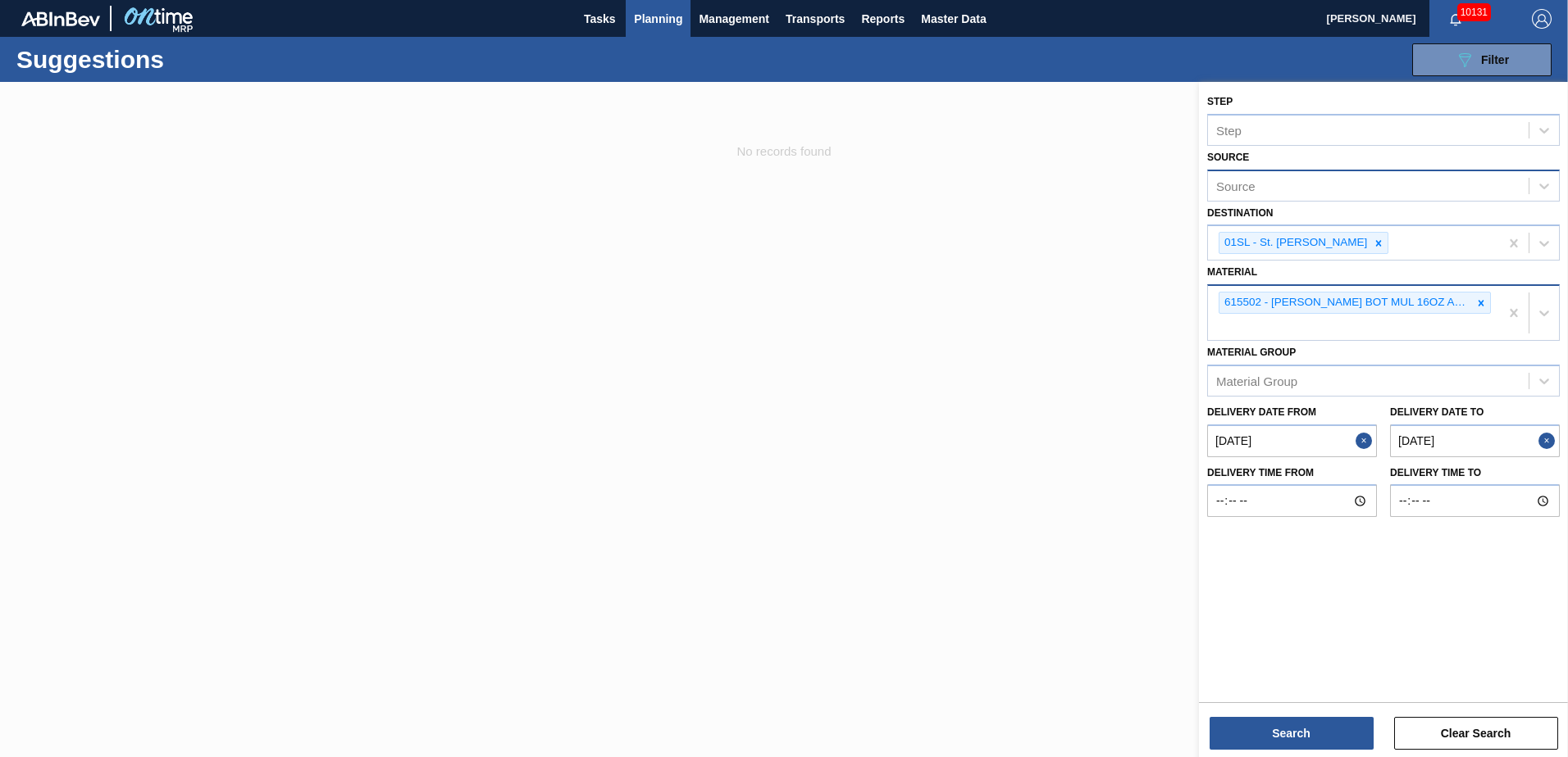
click at [1437, 175] on div "Source" at bounding box center [1367, 186] width 320 height 24
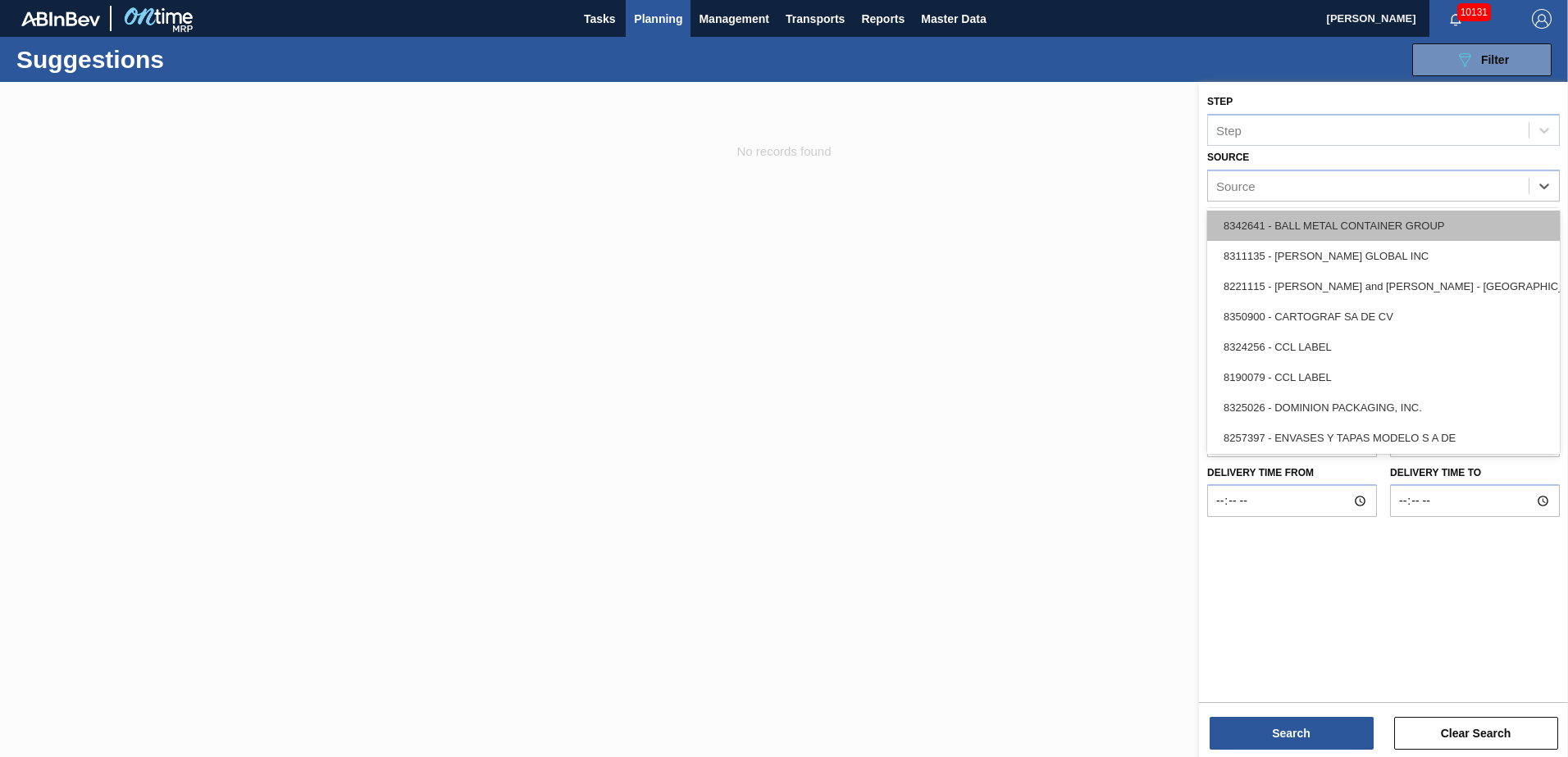
scroll to position [164, 0]
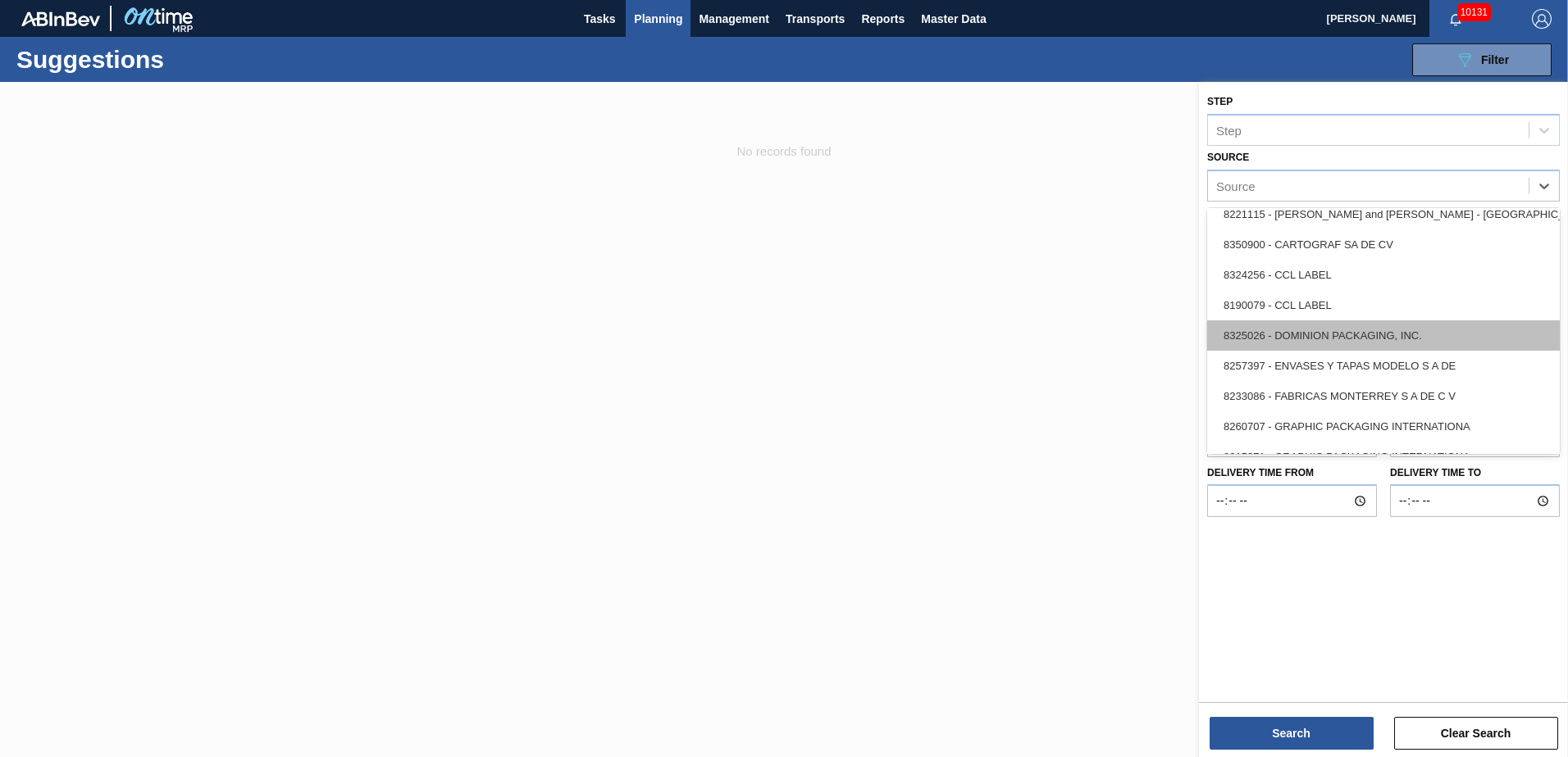
click at [1372, 340] on div "8325026 - DOMINION PACKAGING, INC." at bounding box center [1383, 335] width 353 height 30
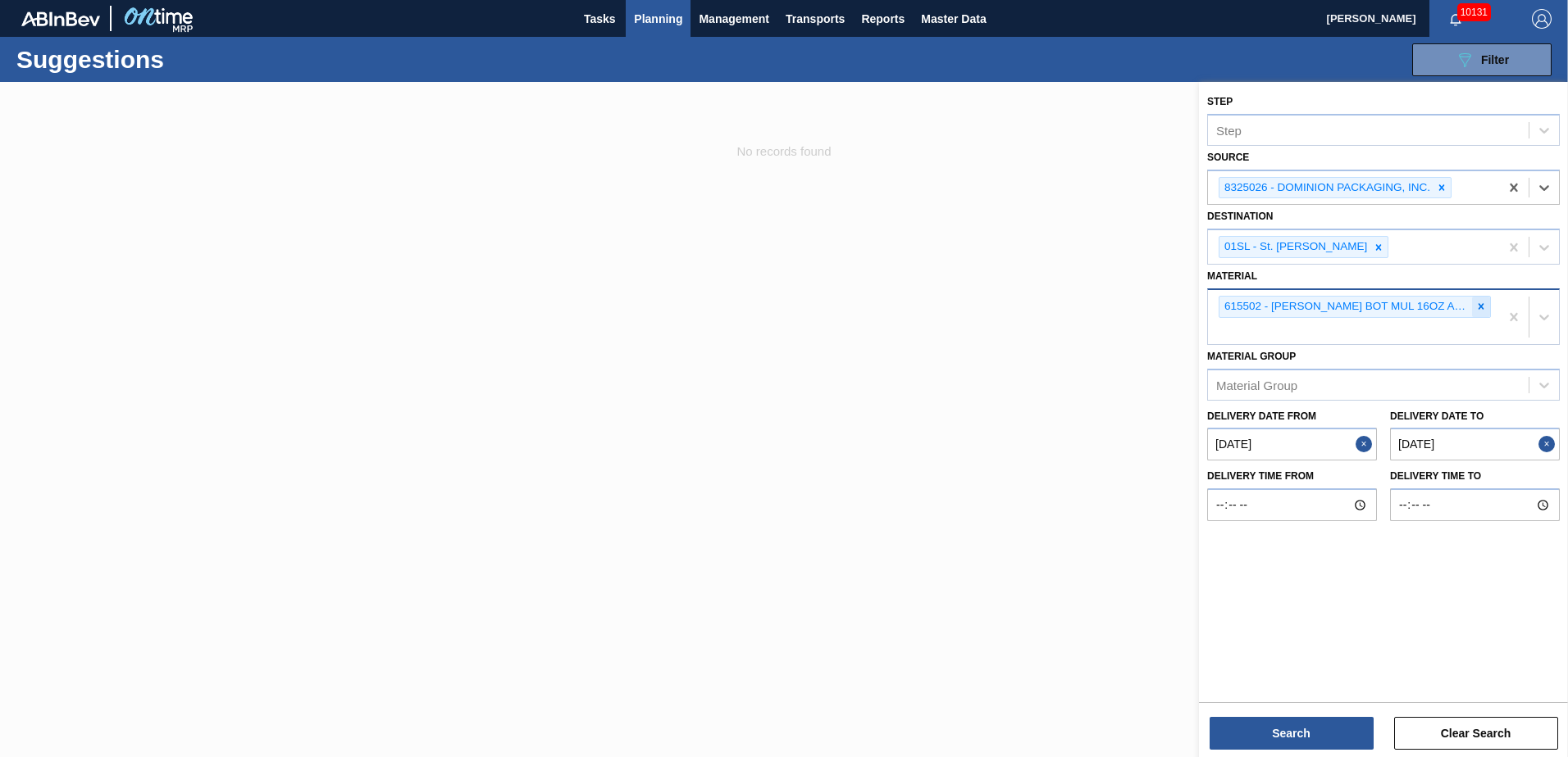
click at [1480, 304] on icon at bounding box center [1481, 307] width 6 height 6
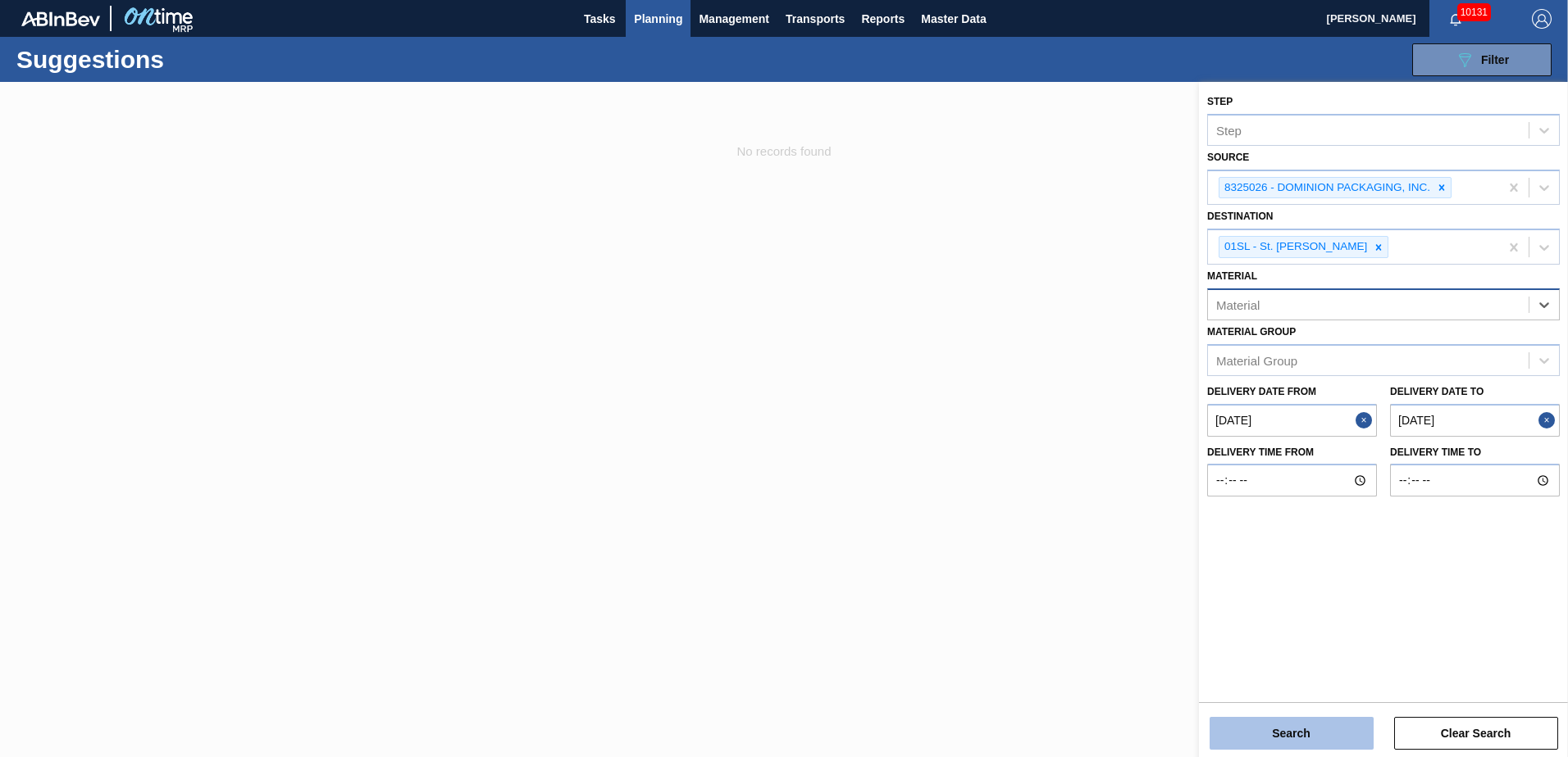
click at [1287, 738] on button "Search" at bounding box center [1291, 733] width 164 height 32
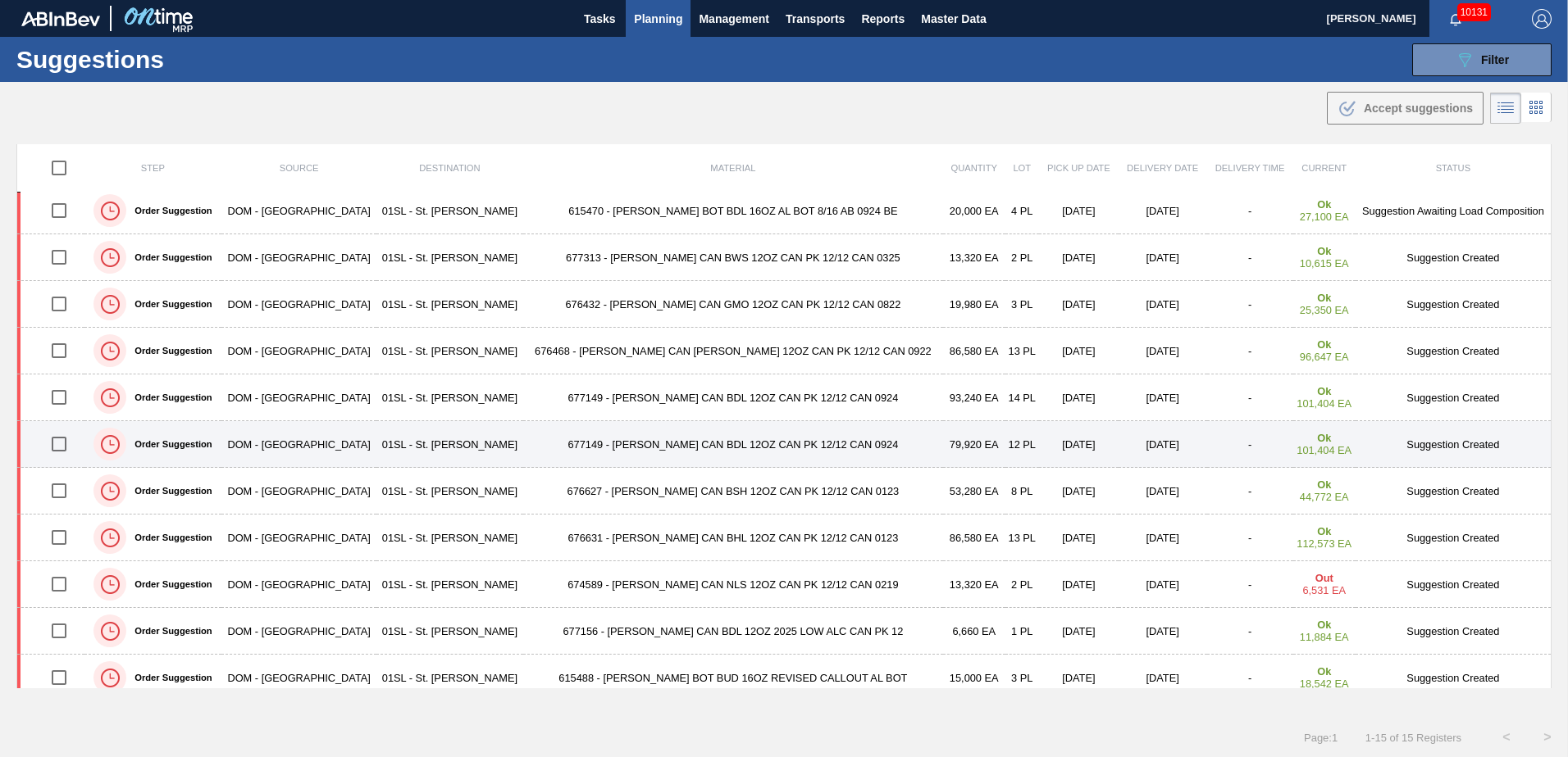
scroll to position [205, 0]
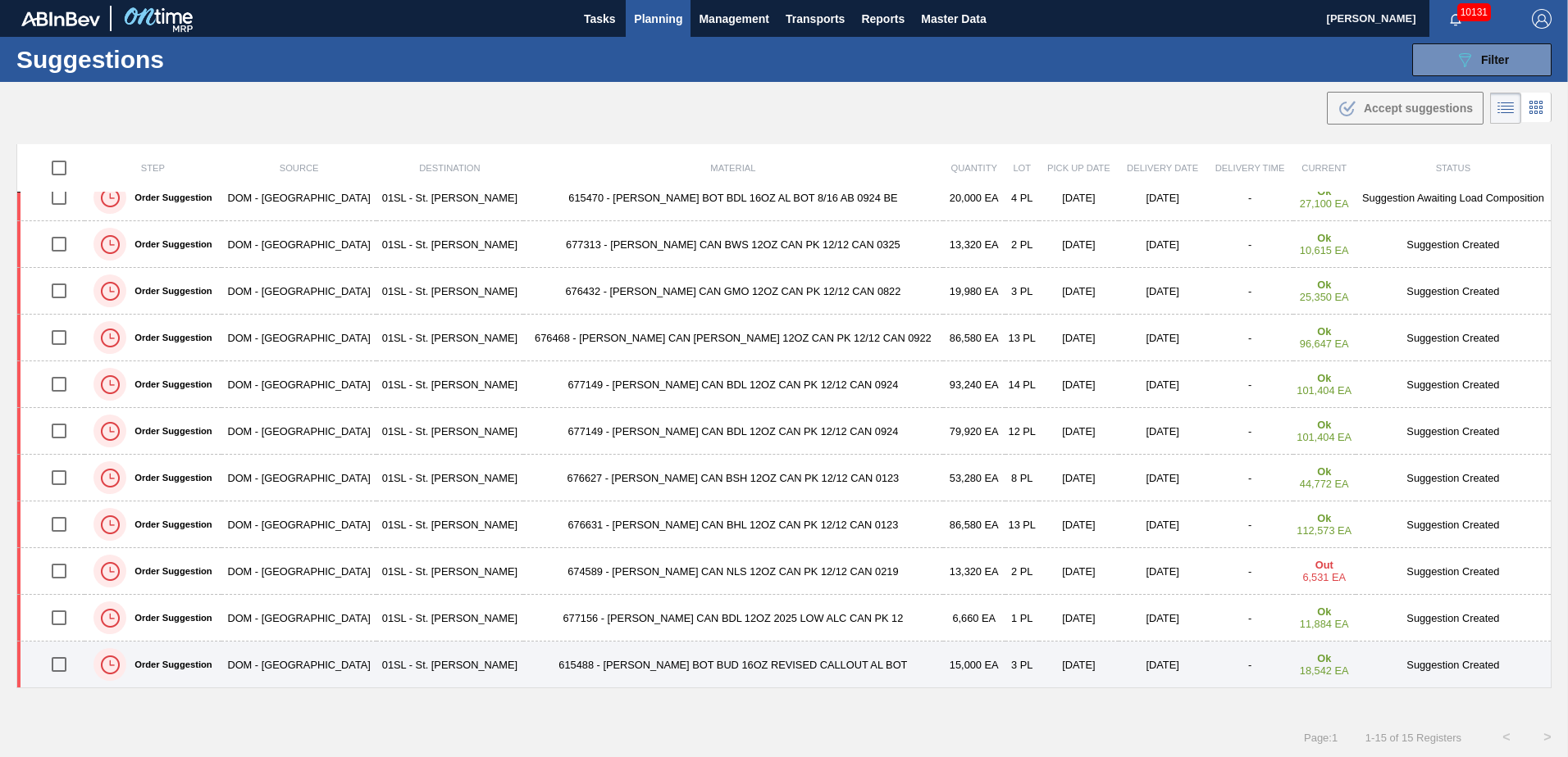
click at [62, 669] on input "checkbox" at bounding box center [58, 664] width 34 height 34
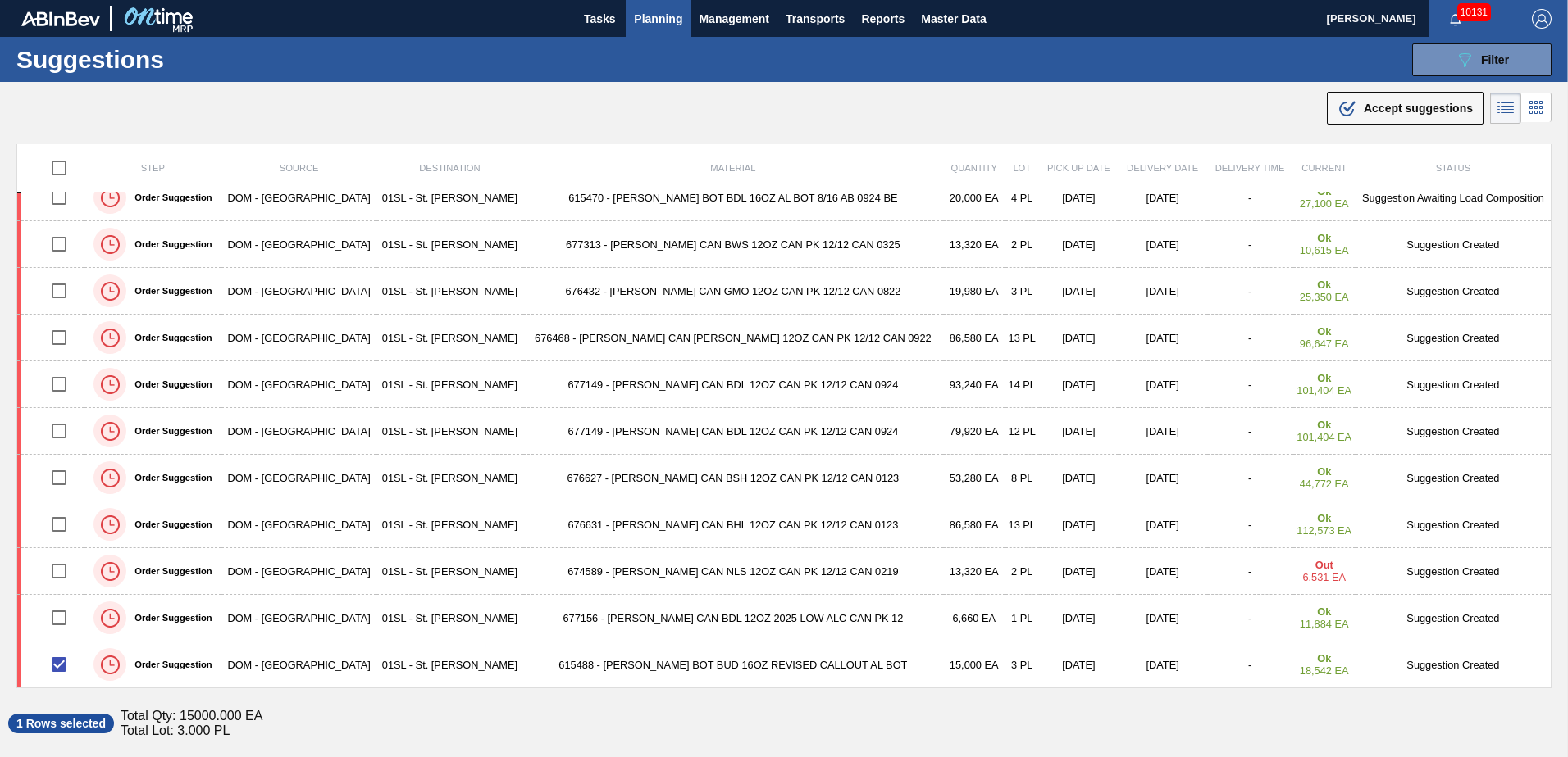
drag, startPoint x: 1370, startPoint y: 109, endPoint x: 1289, endPoint y: 174, distance: 103.9
click at [1370, 109] on span "Accept suggestions" at bounding box center [1418, 108] width 109 height 13
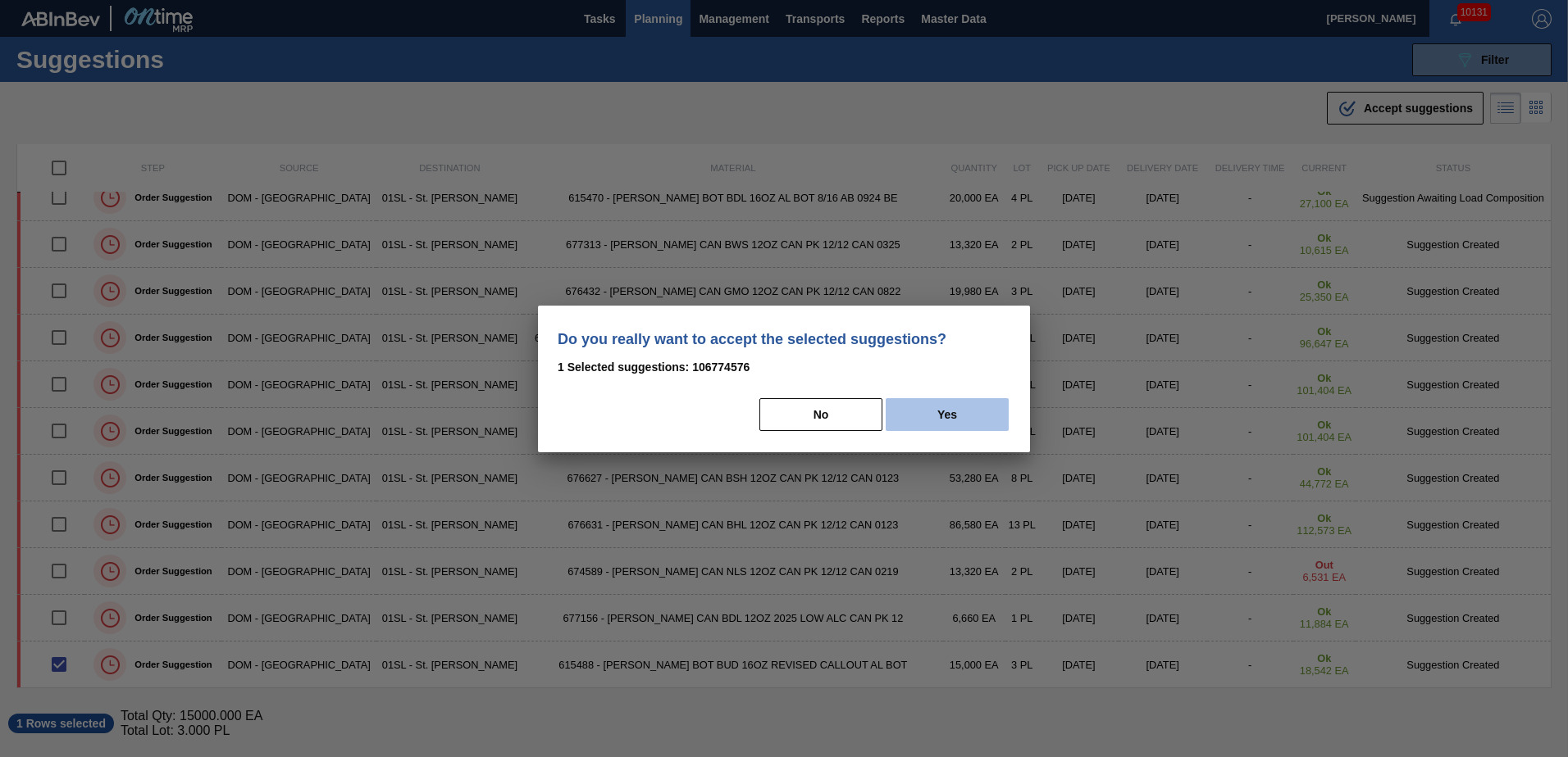
click at [951, 429] on button "Yes" at bounding box center [947, 414] width 123 height 32
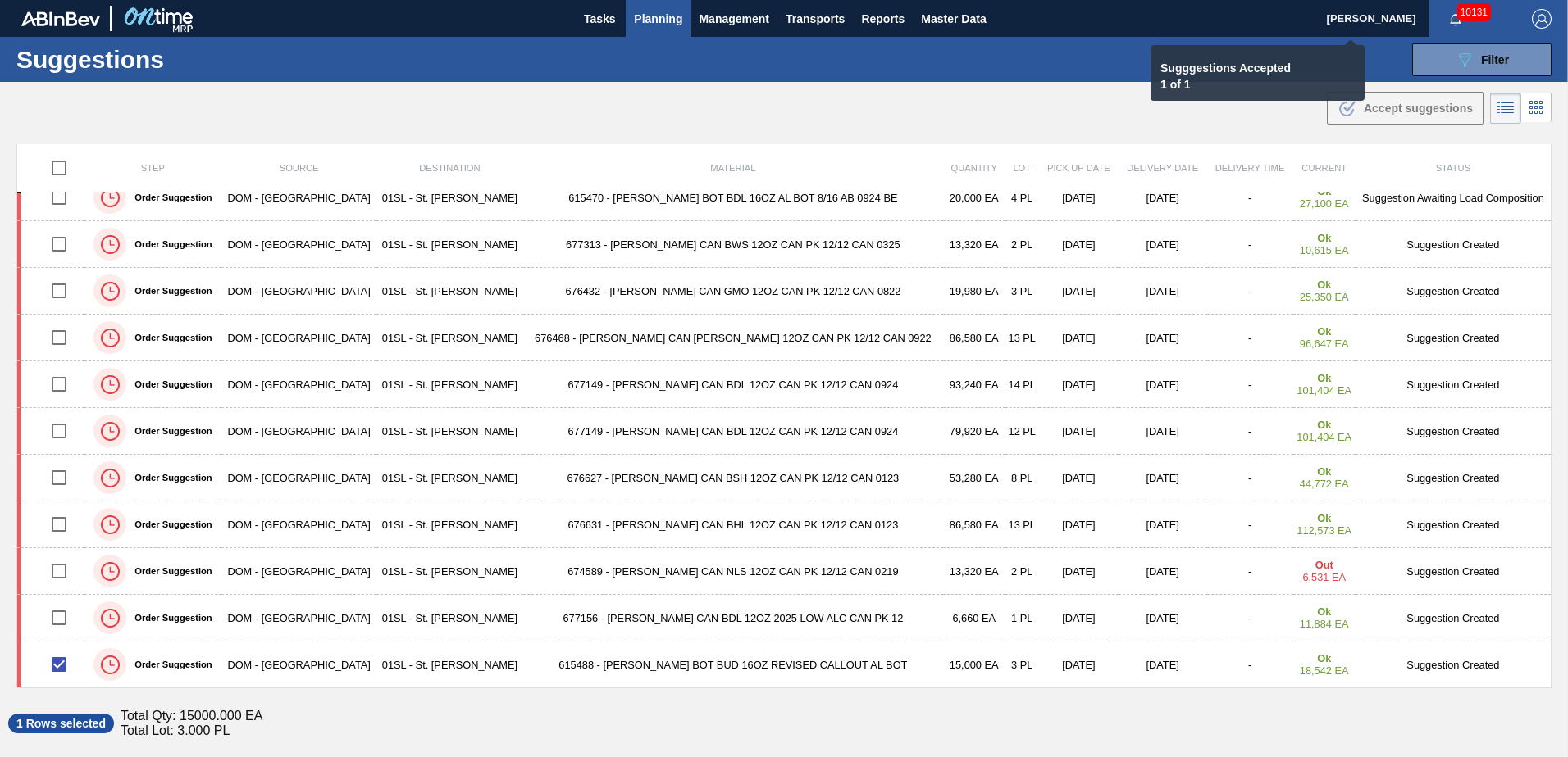
checkbox input "false"
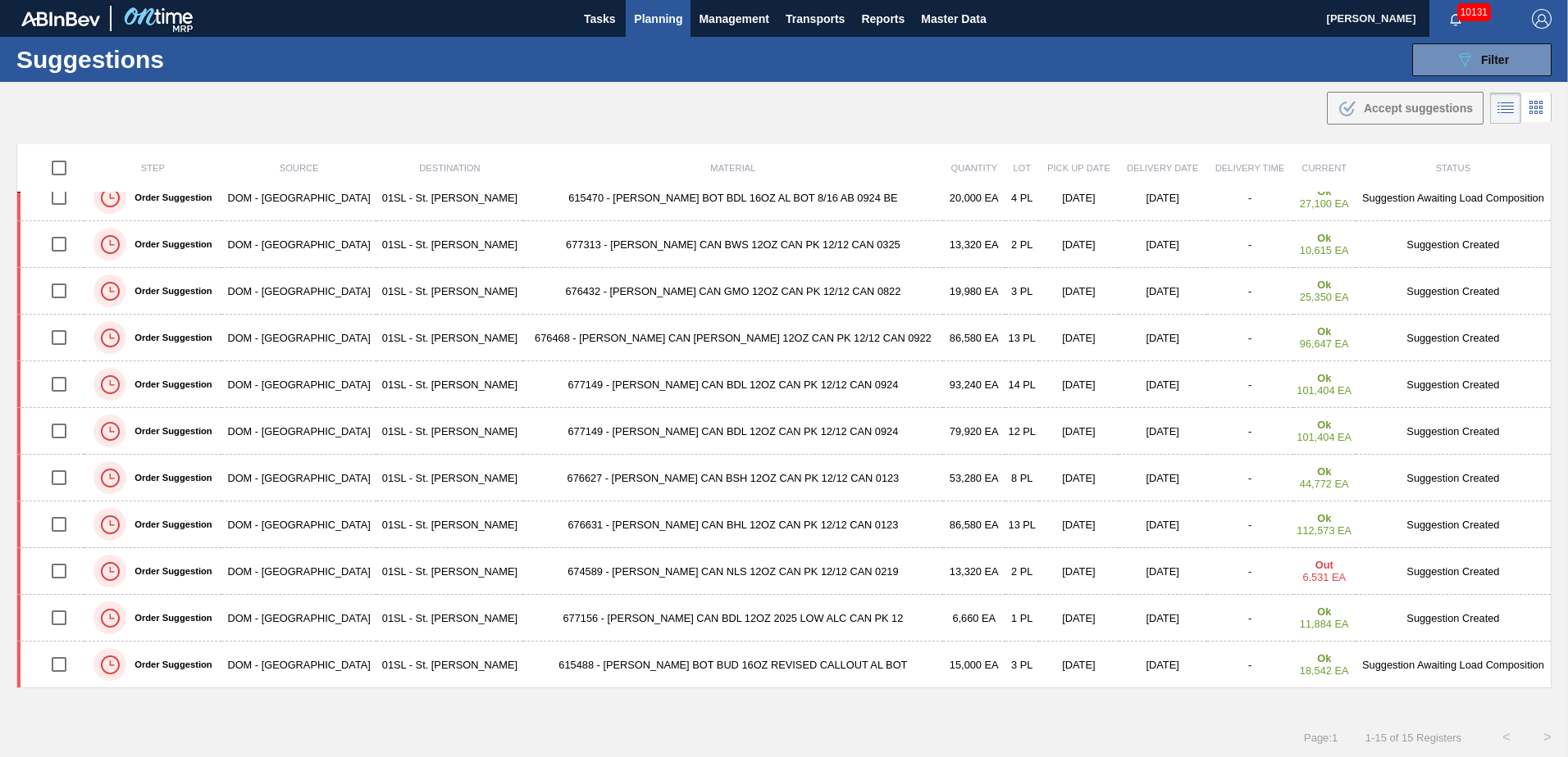
click at [683, 23] on button "Planning" at bounding box center [658, 18] width 65 height 37
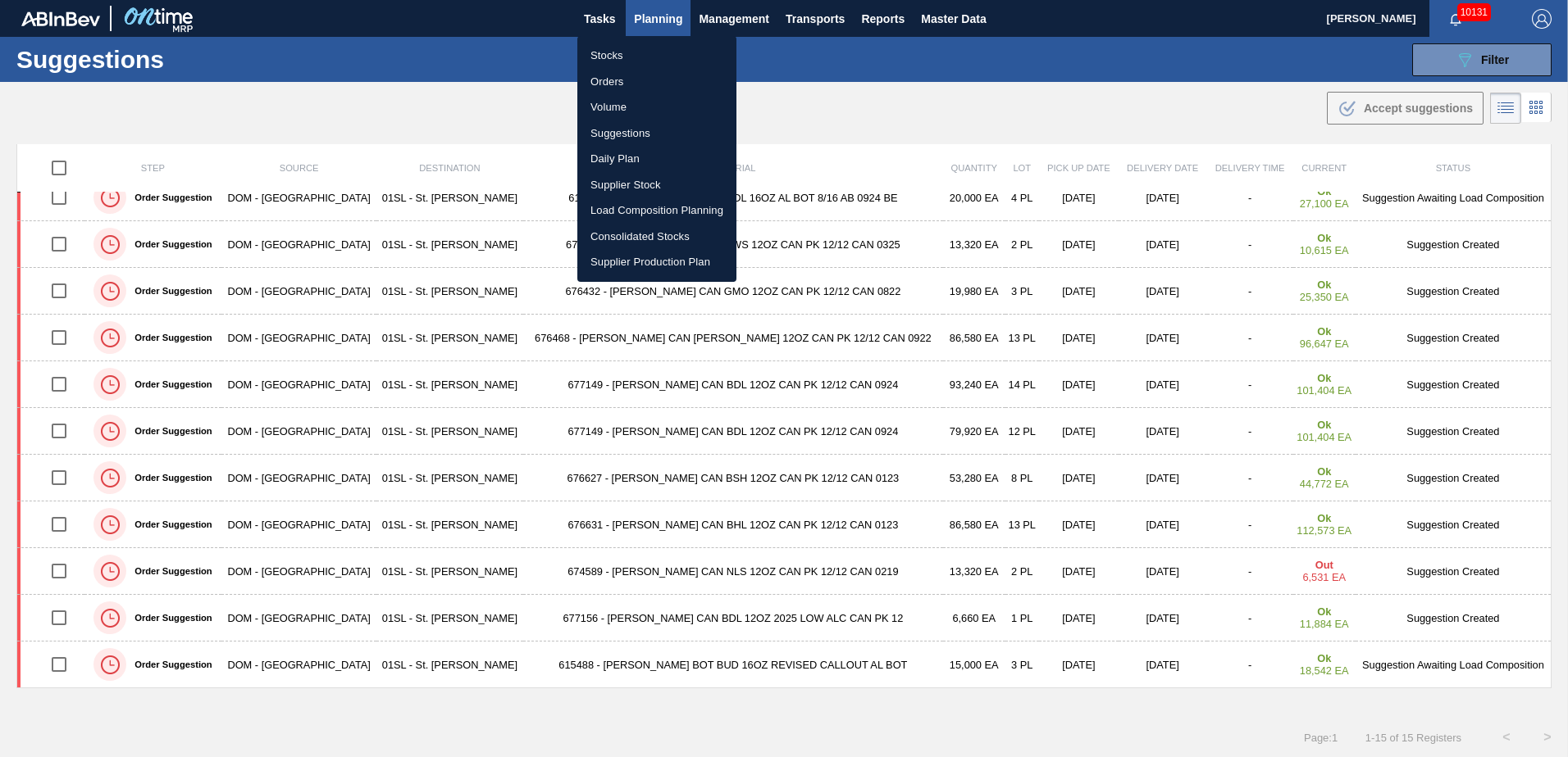
click at [631, 208] on li "Load Composition Planning" at bounding box center [657, 210] width 159 height 27
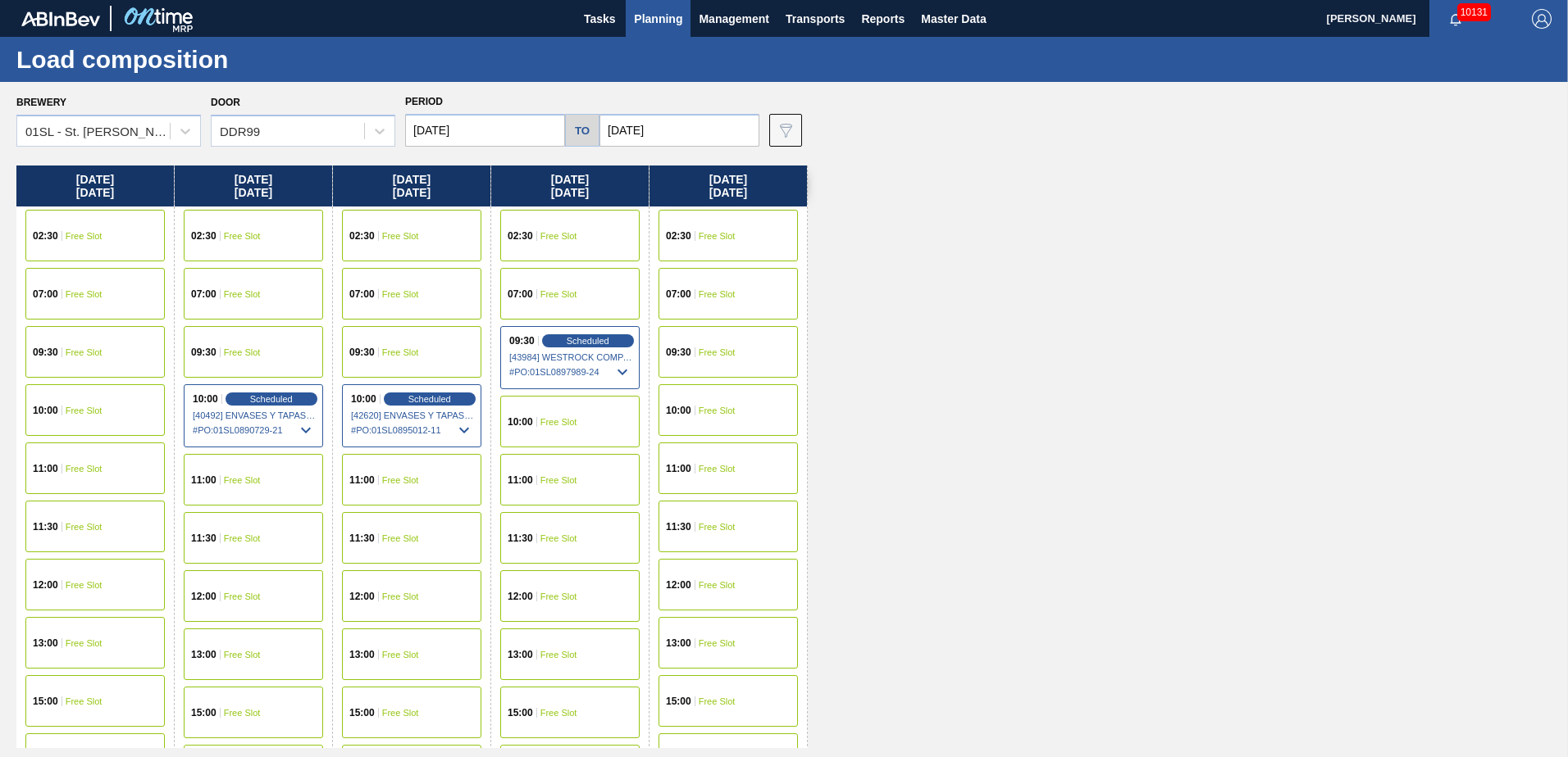
click at [702, 239] on span "Free Slot" at bounding box center [717, 236] width 37 height 10
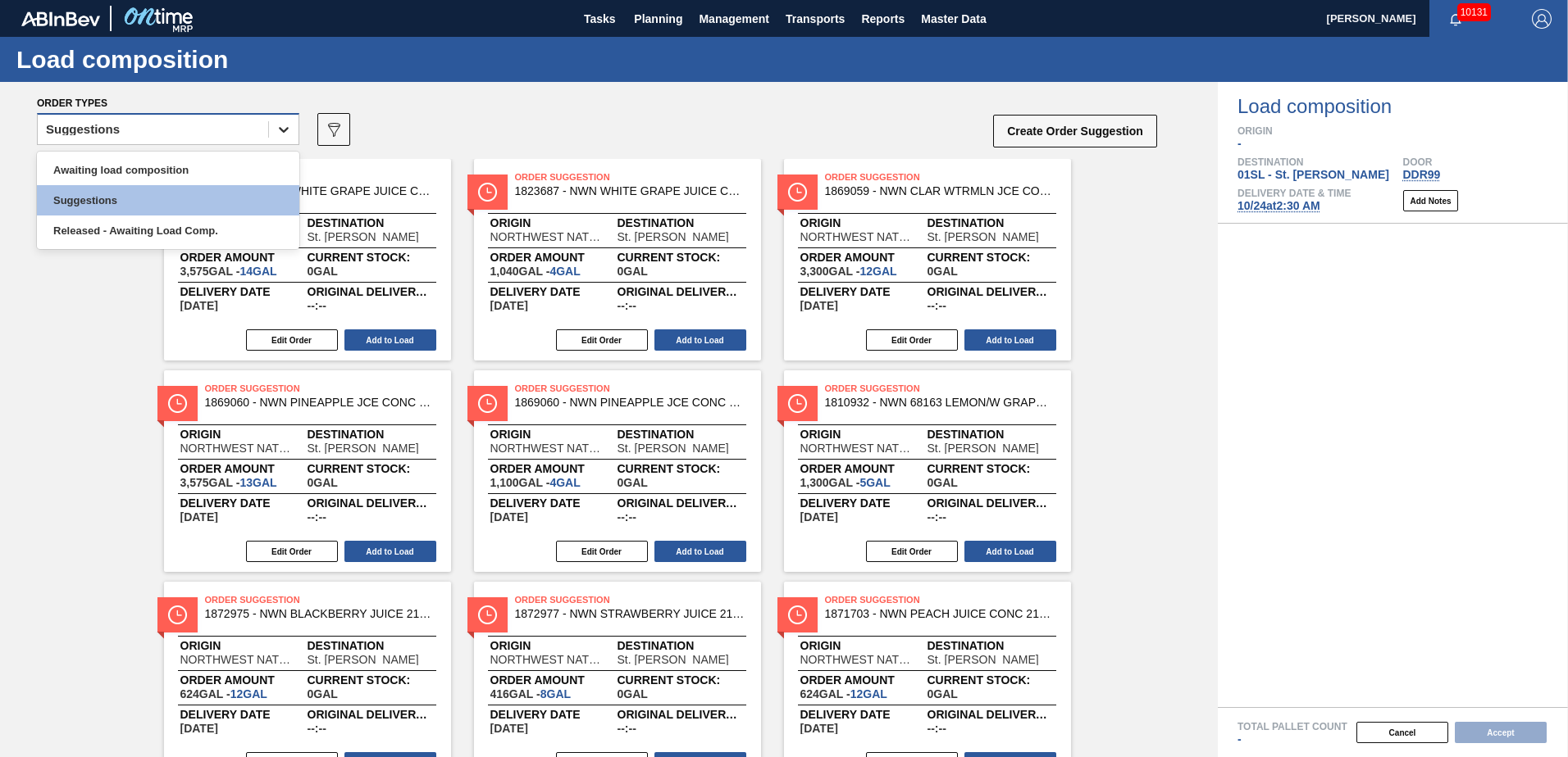
click at [285, 131] on icon at bounding box center [284, 130] width 10 height 6
click at [201, 173] on div "Awaiting load composition" at bounding box center [167, 170] width 262 height 30
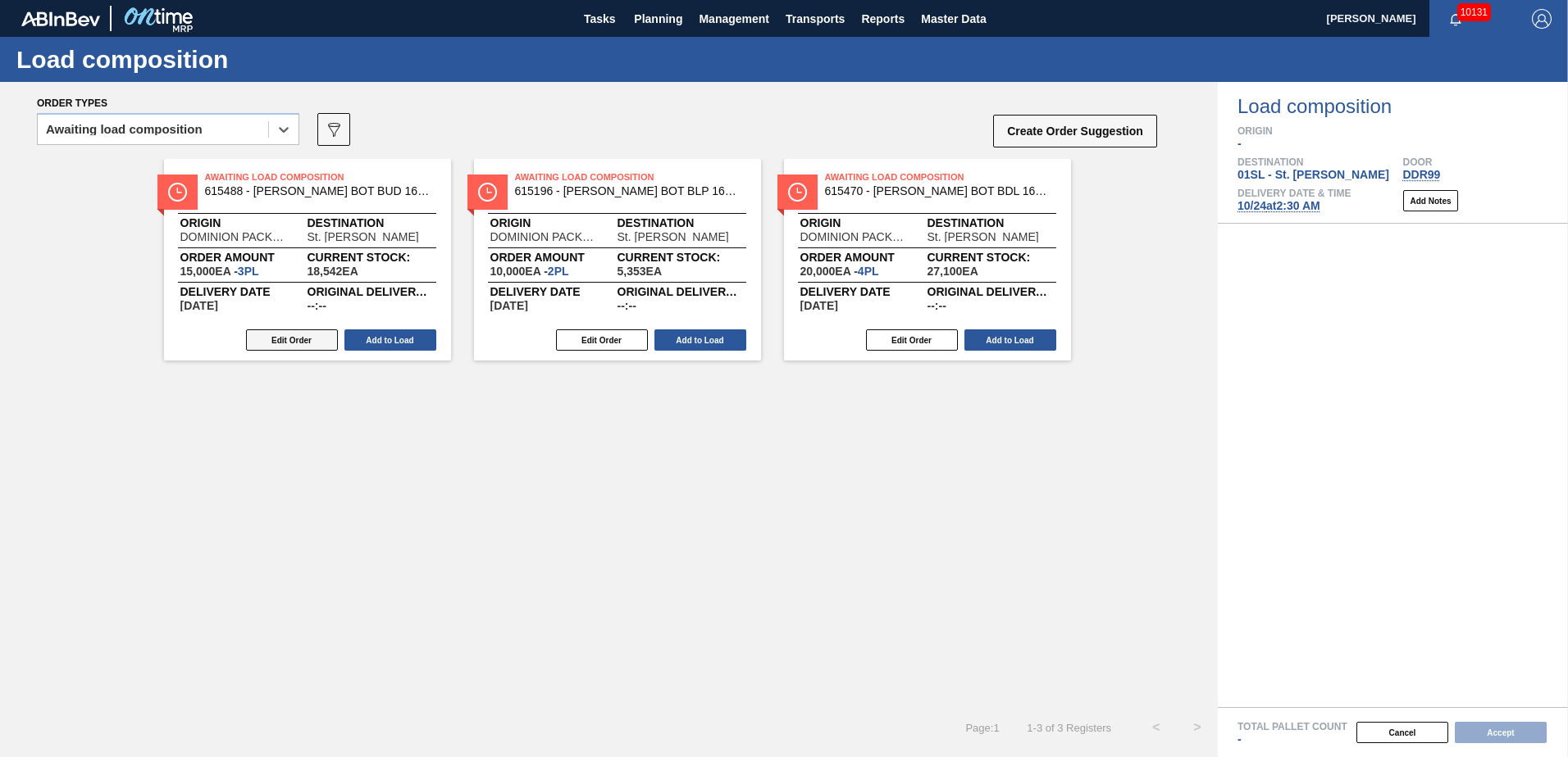
click at [309, 331] on button "Edit Order" at bounding box center [292, 340] width 92 height 22
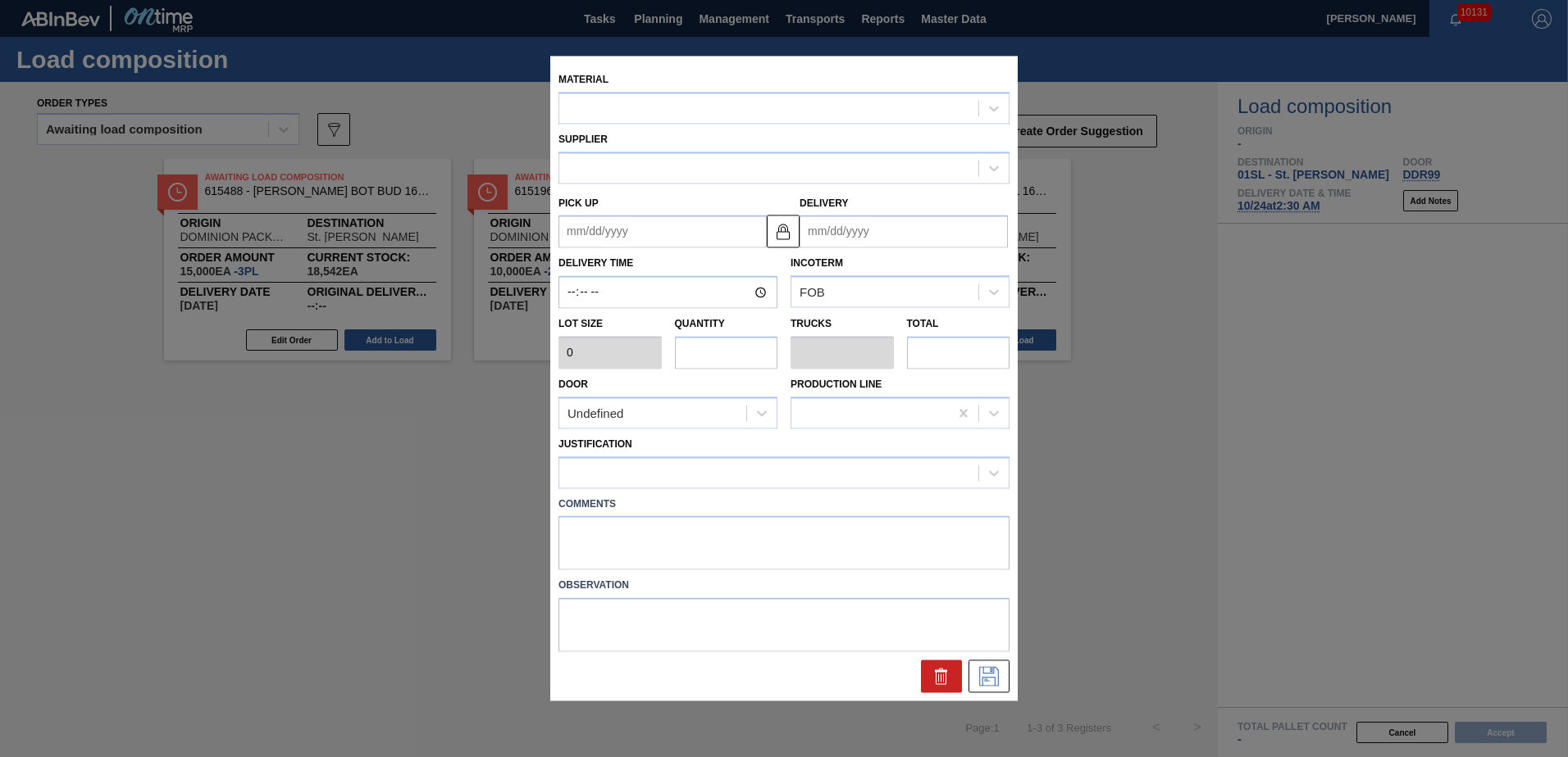
type input "5,000"
type input "3"
type input "0.115"
type input "15,000"
type up "[DATE]"
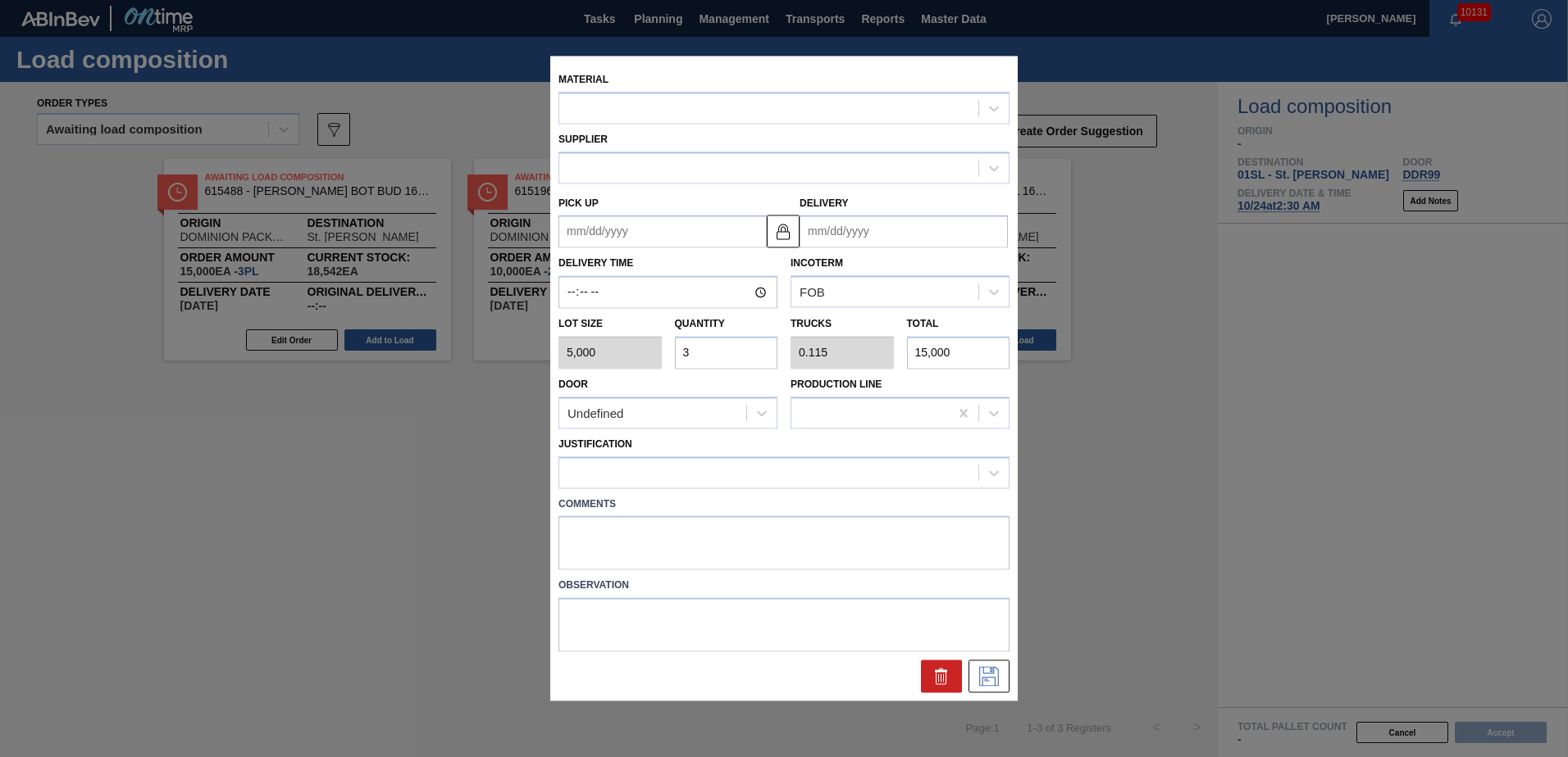
type input "[DATE]"
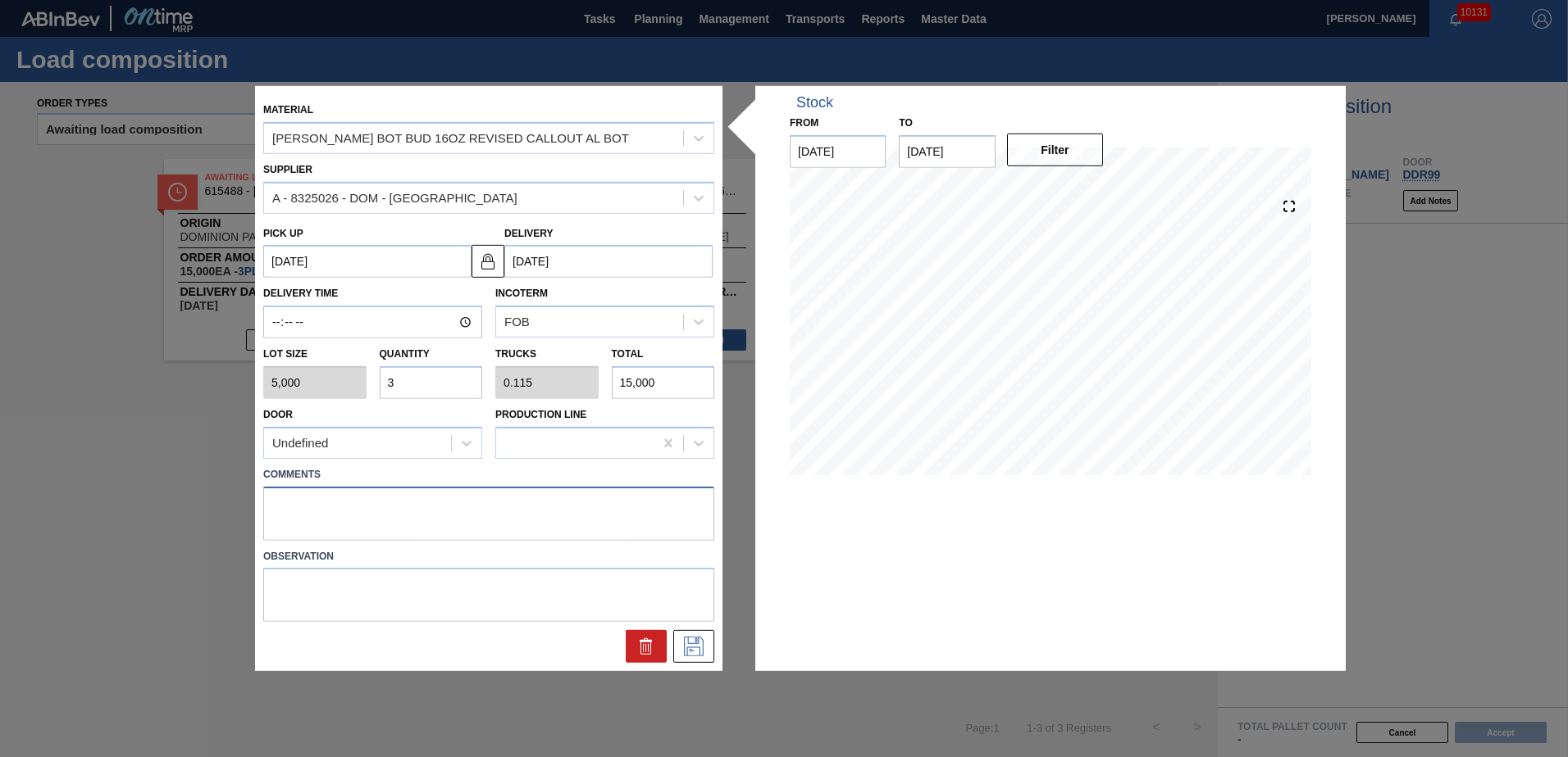
click at [288, 499] on textarea at bounding box center [489, 512] width 451 height 54
type textarea "Live unload"
click at [691, 641] on icon at bounding box center [694, 647] width 27 height 20
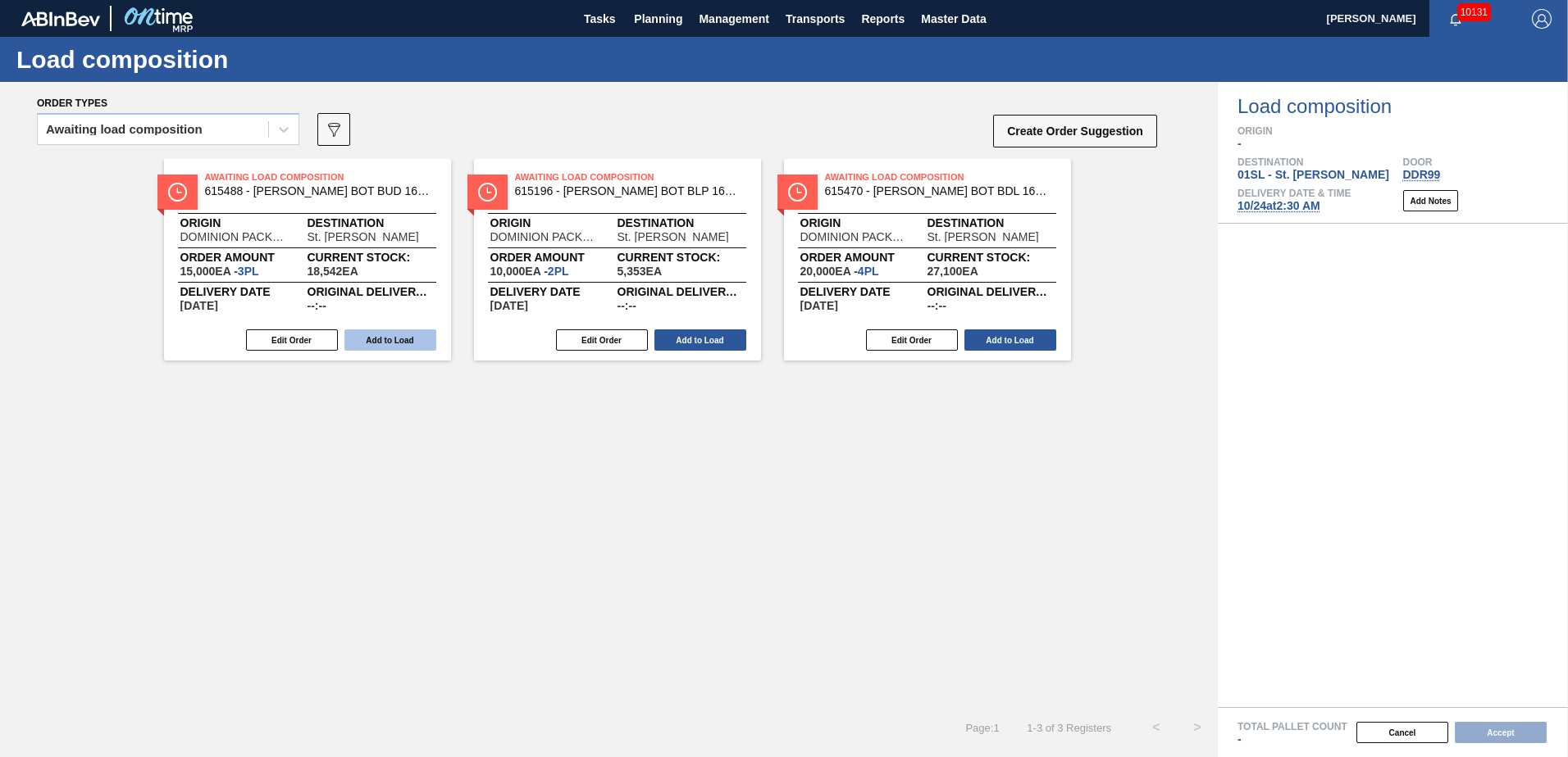
click at [390, 341] on button "Add to Load" at bounding box center [390, 340] width 92 height 22
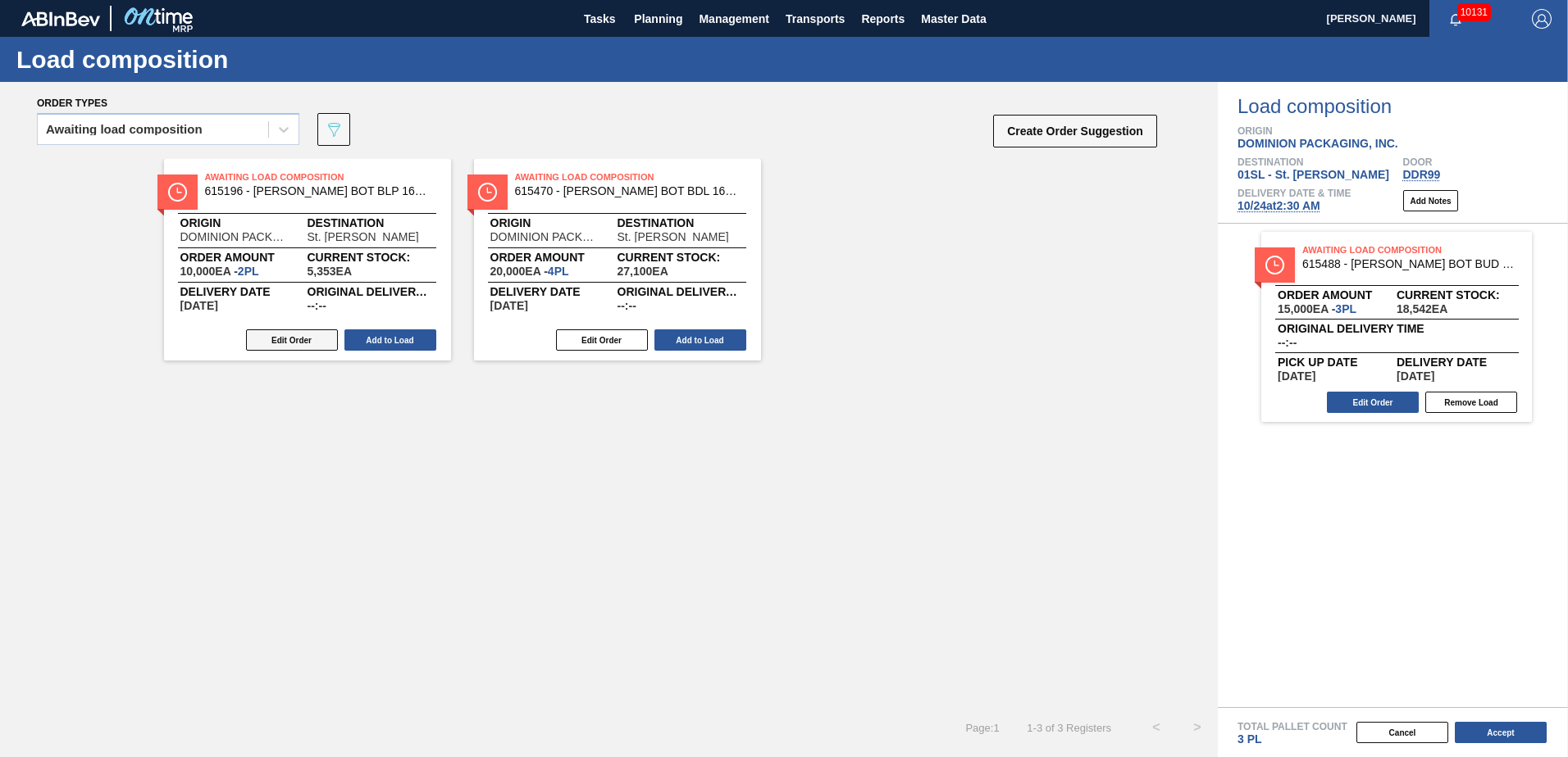
click at [286, 342] on button "Edit Order" at bounding box center [292, 340] width 92 height 22
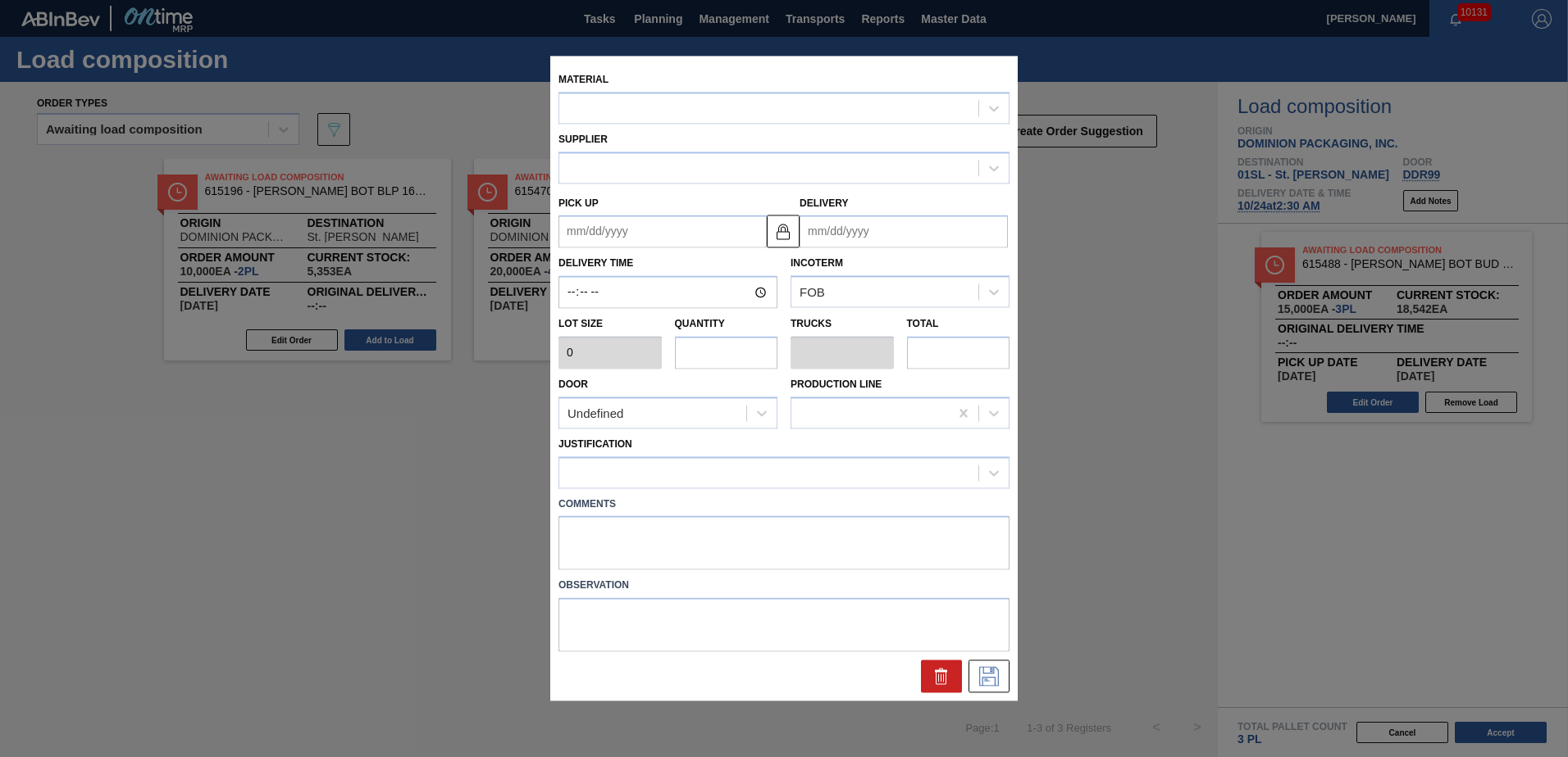
type input "5,000"
type input "2"
type input "0.077"
type input "10,000"
type up "[DATE]"
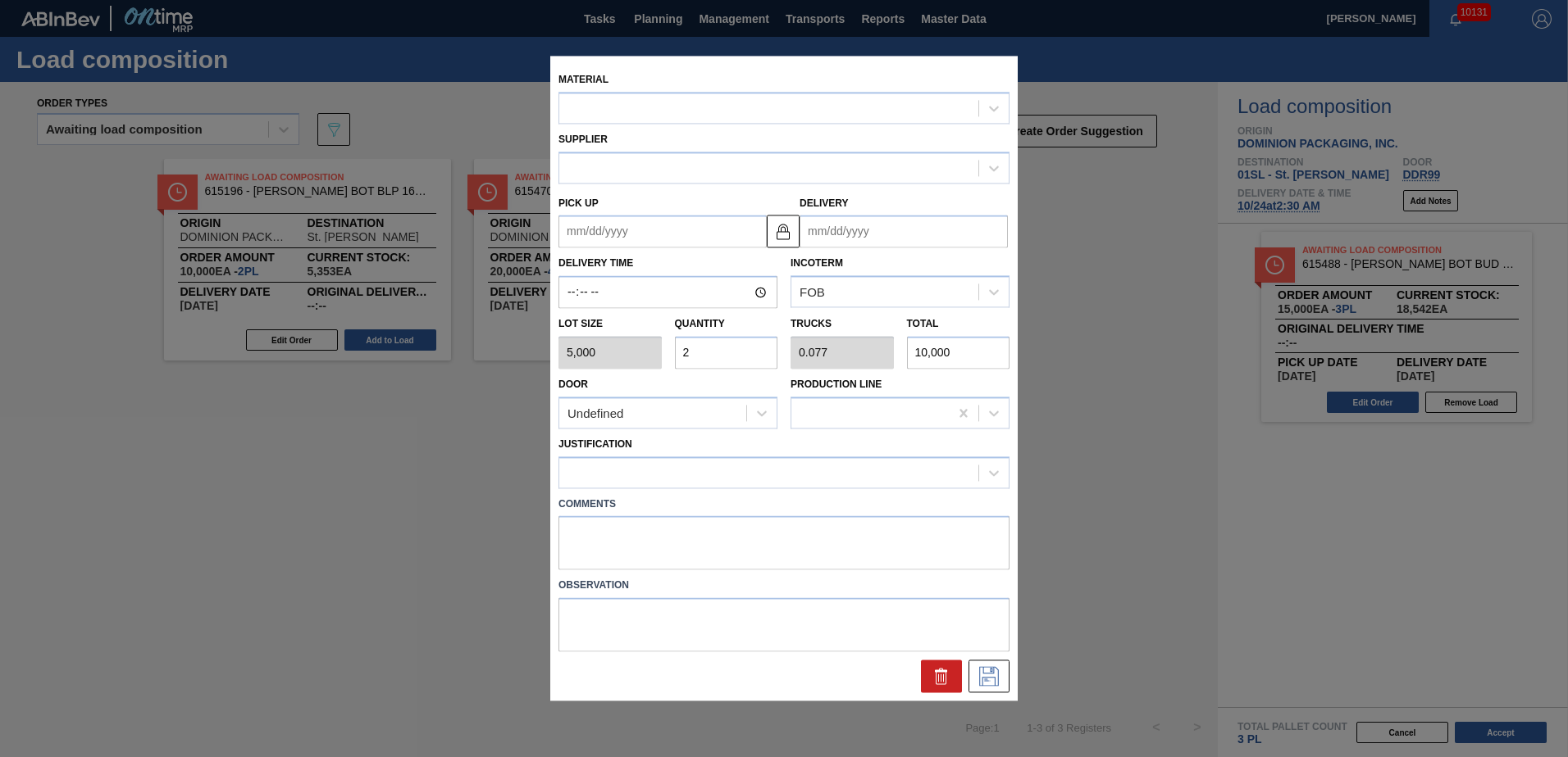
type input "[DATE]"
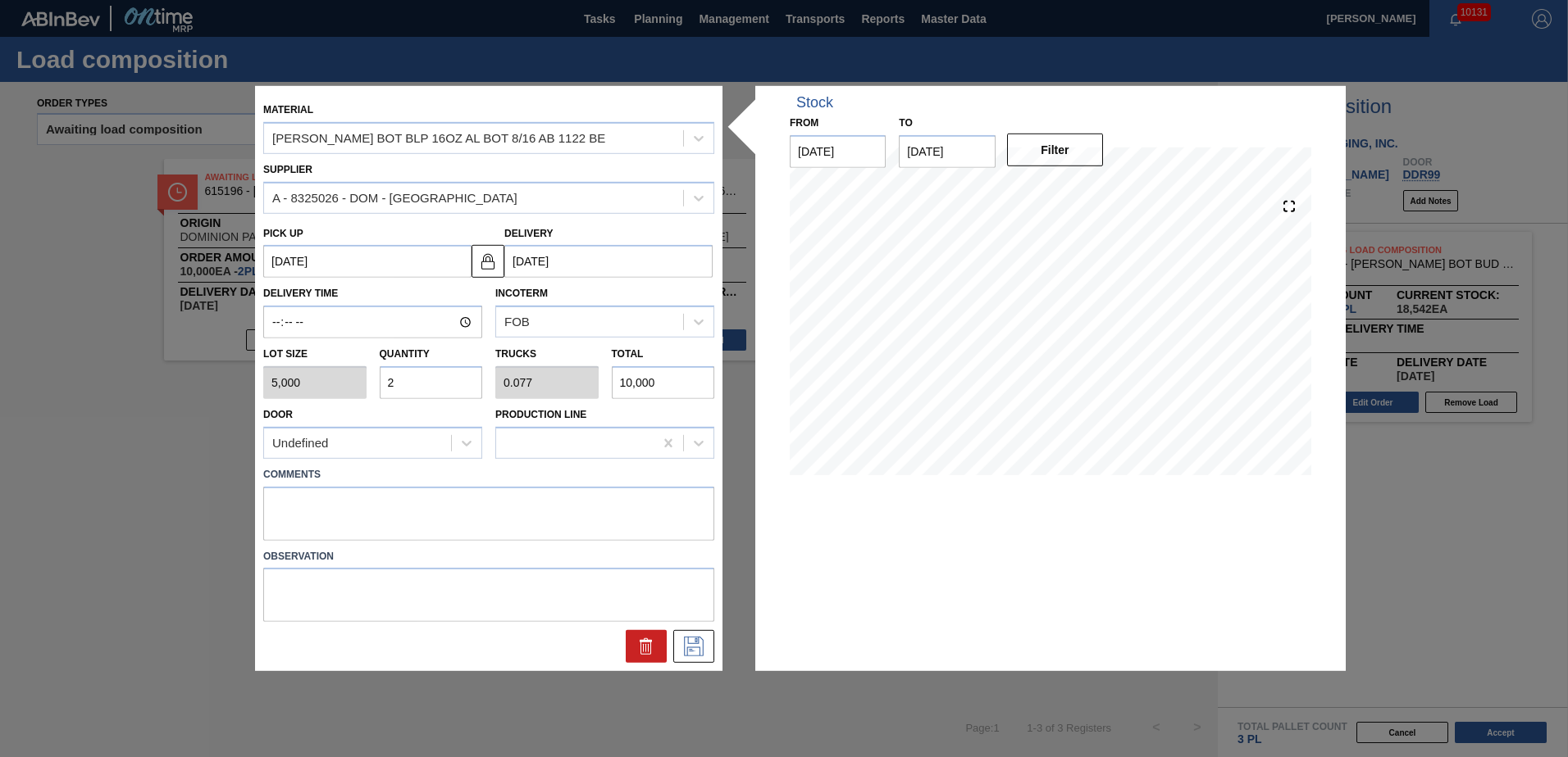
drag, startPoint x: 443, startPoint y: 482, endPoint x: 446, endPoint y: 473, distance: 9.5
click at [444, 477] on label "Comments" at bounding box center [489, 475] width 451 height 24
click at [433, 503] on textarea at bounding box center [489, 512] width 451 height 54
type textarea "Live unload"
click at [687, 652] on icon at bounding box center [694, 647] width 20 height 20
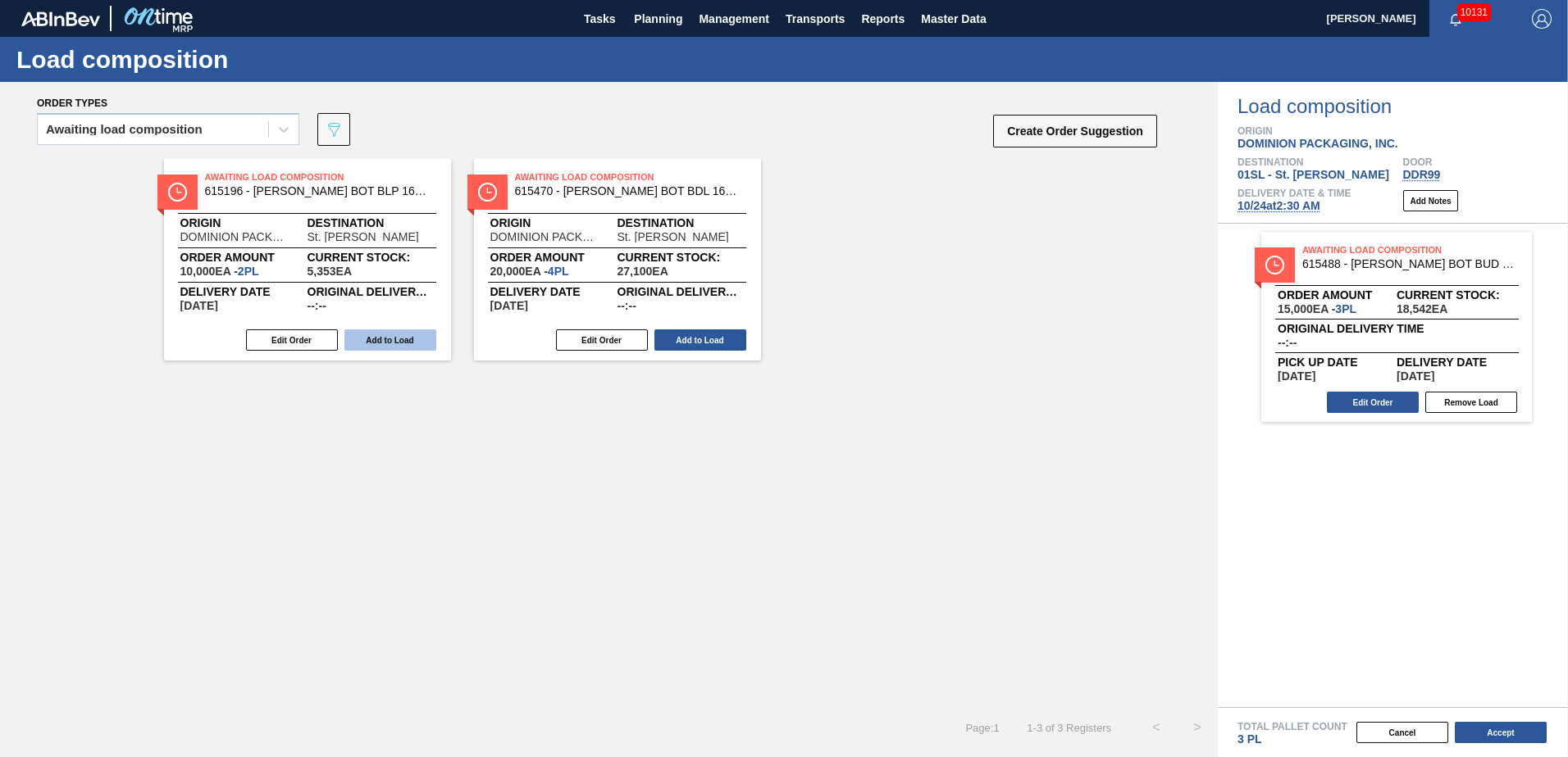
click at [401, 344] on button "Add to Load" at bounding box center [390, 340] width 92 height 22
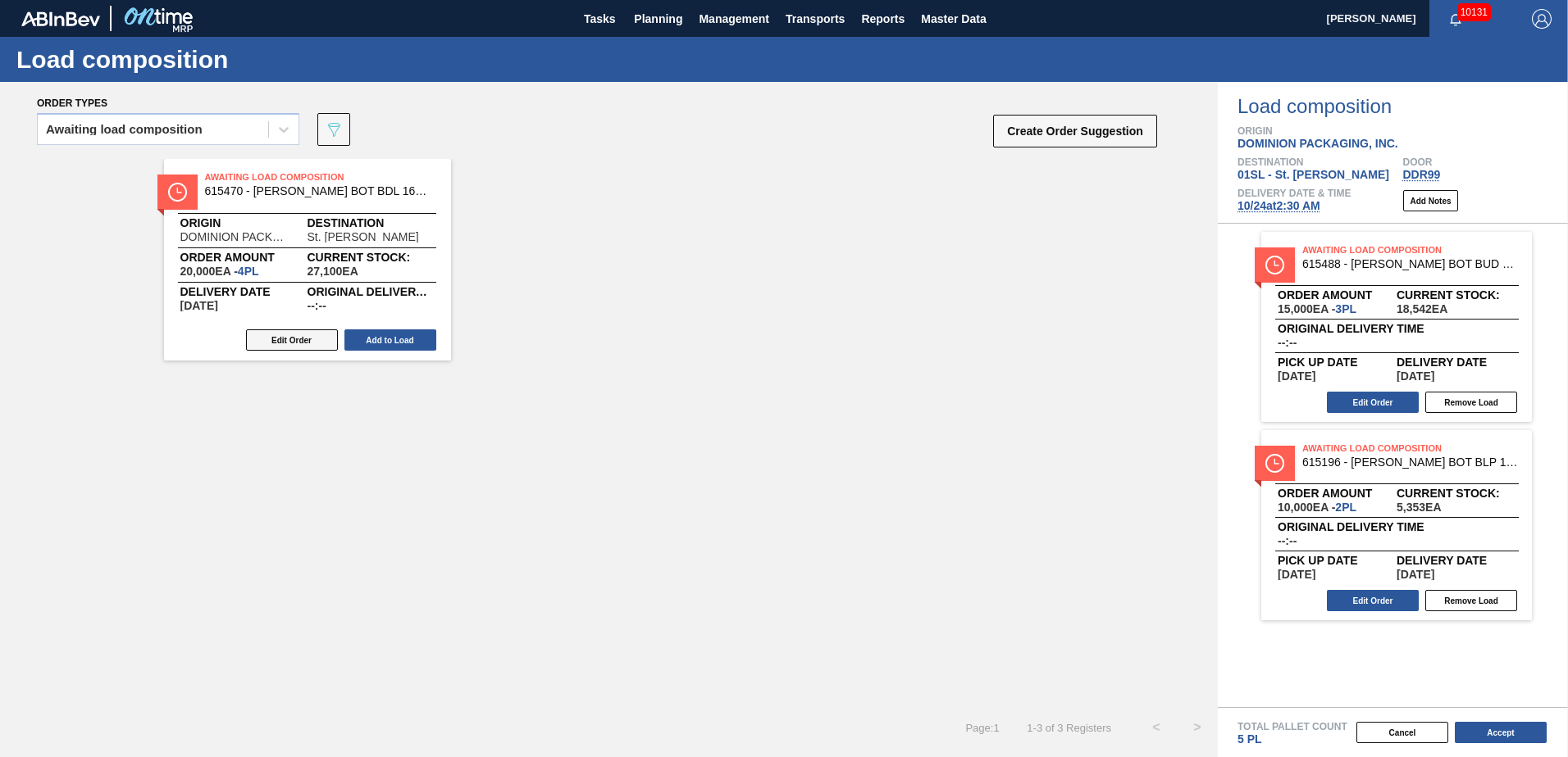
click at [313, 342] on button "Edit Order" at bounding box center [292, 340] width 92 height 22
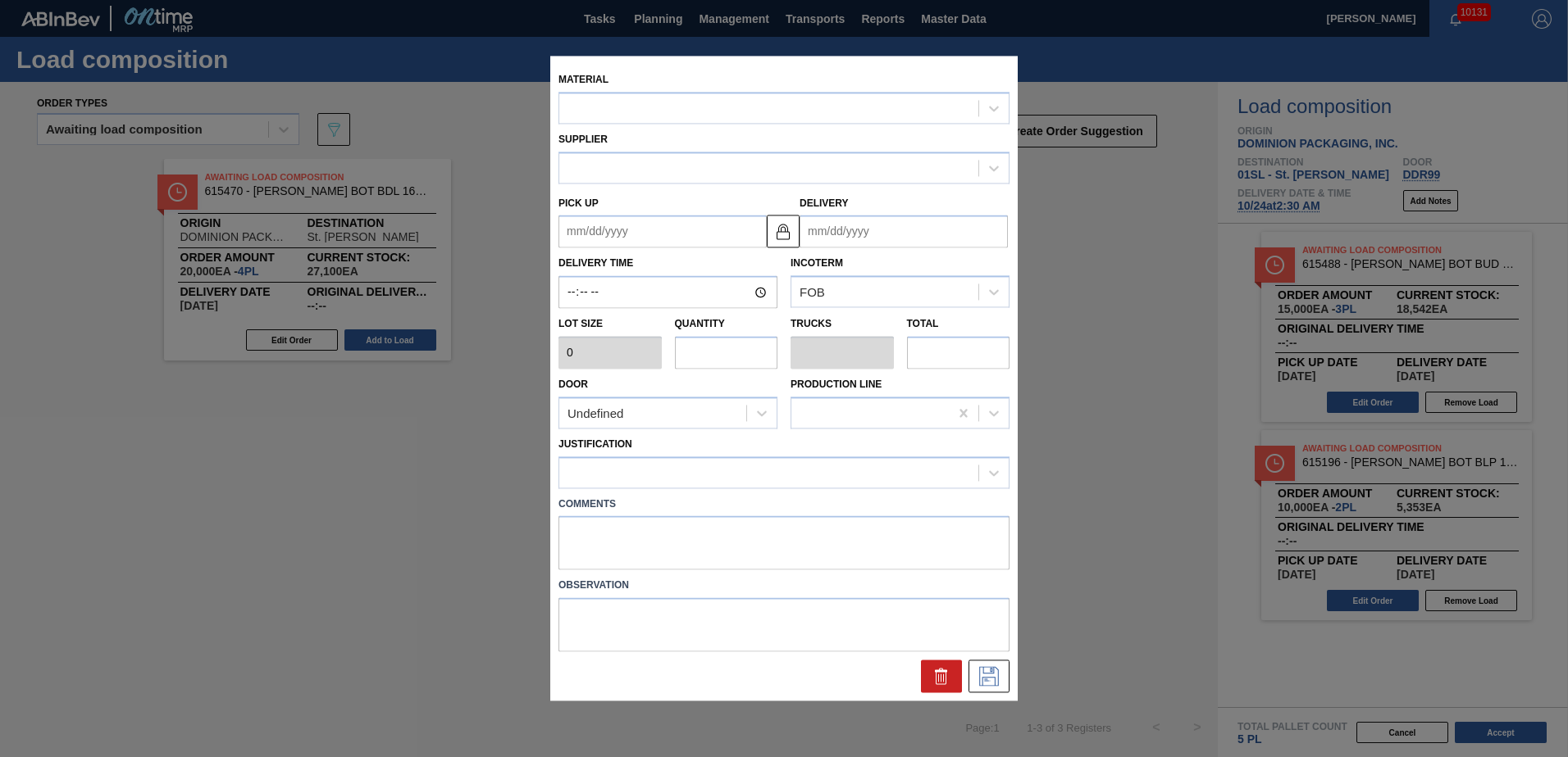
type input "5,000"
type input "4"
type input "0.154"
type input "20,000"
type up "[DATE]"
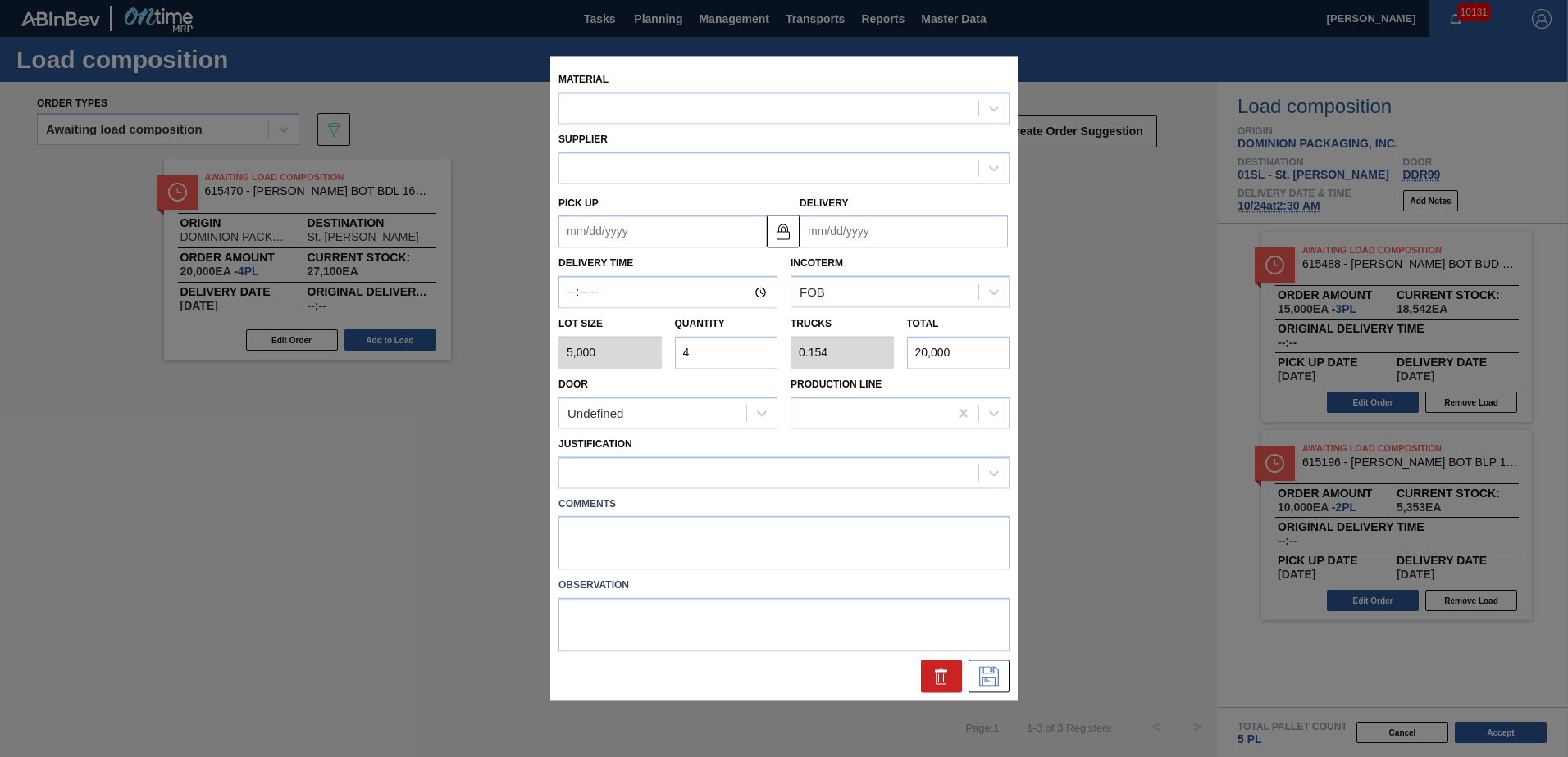
type input "[DATE]"
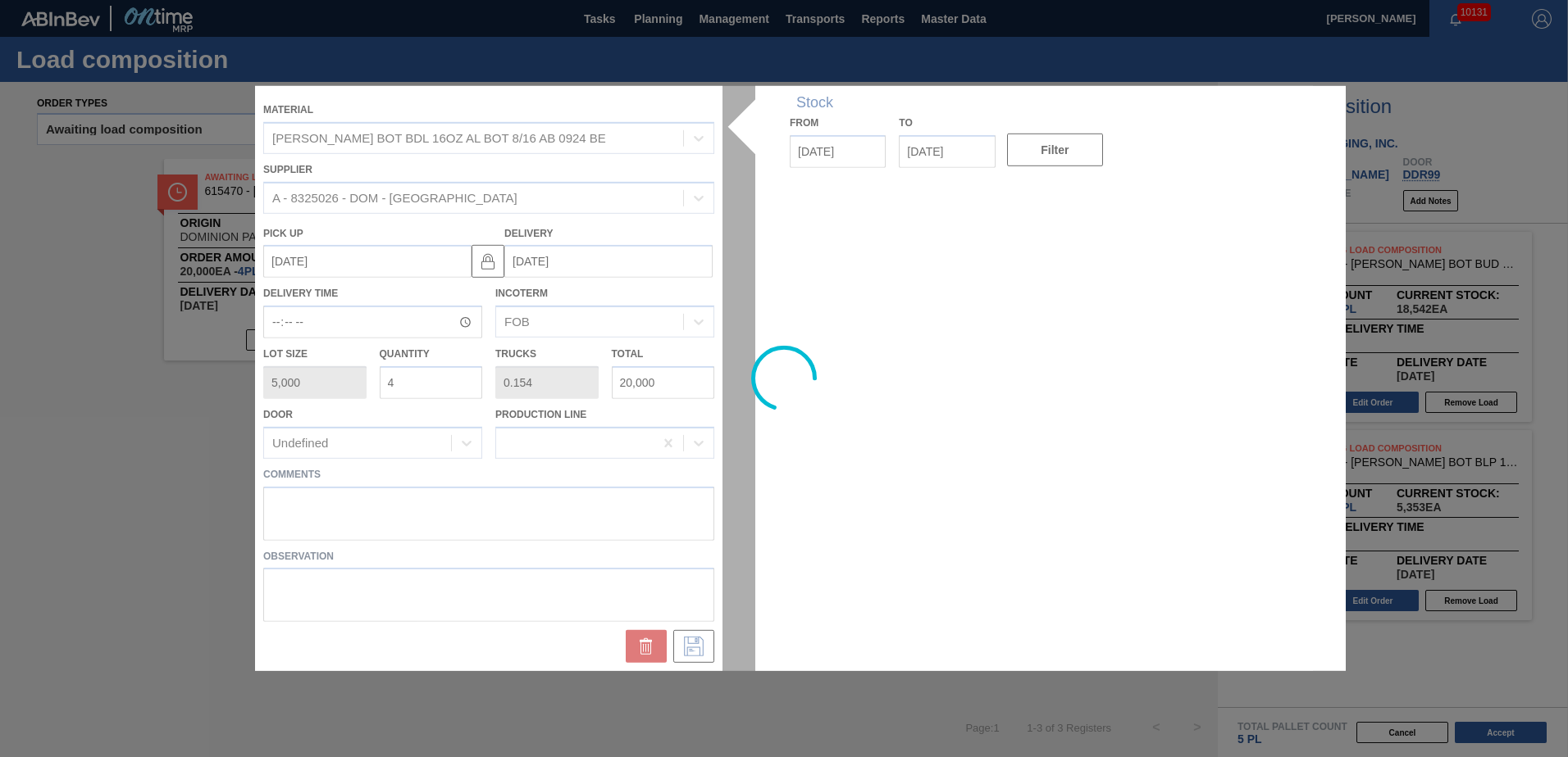
click at [324, 502] on div at bounding box center [783, 378] width 1058 height 586
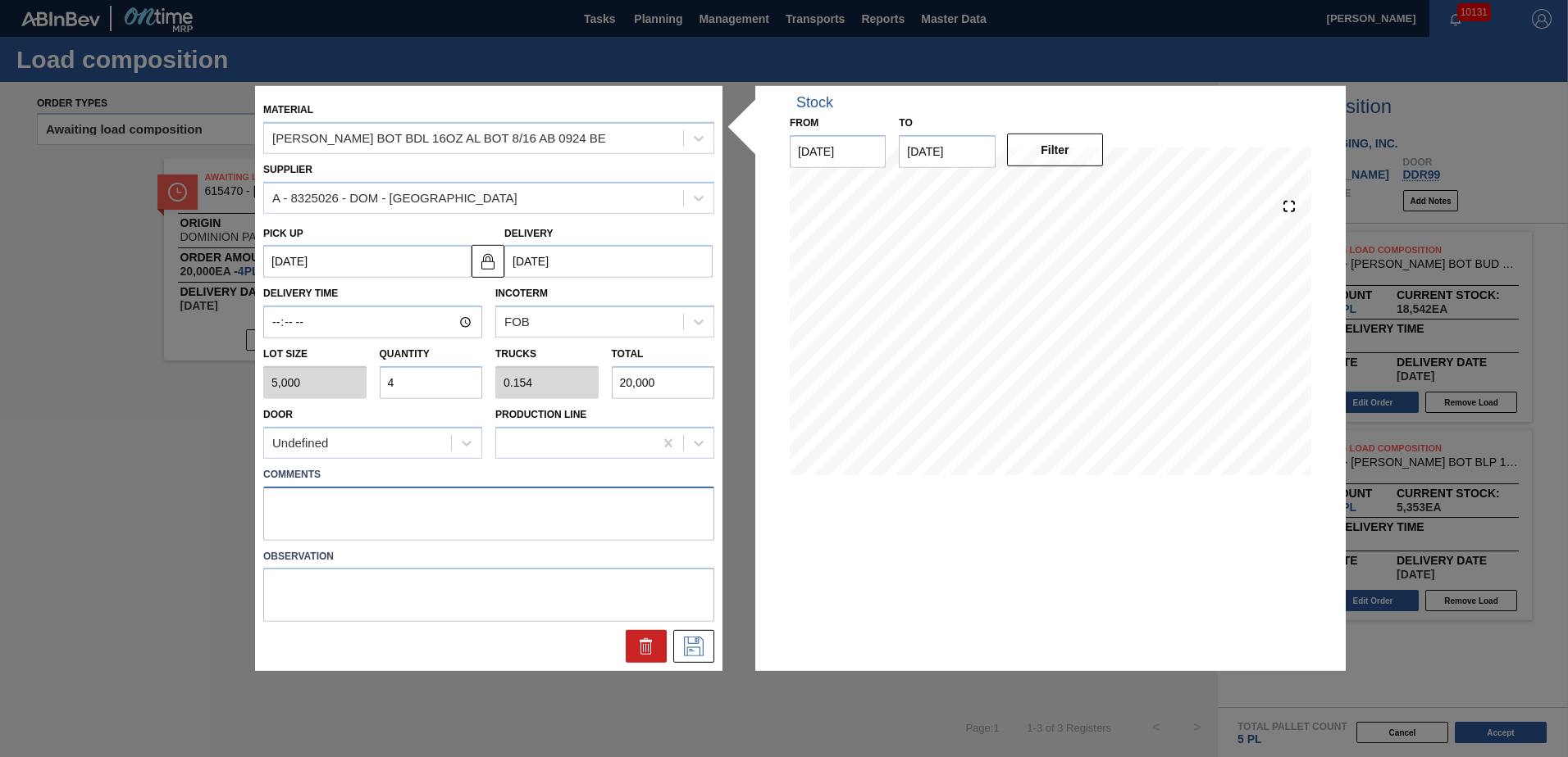
click at [290, 498] on textarea at bounding box center [489, 512] width 451 height 54
type textarea "Live unload"
click at [709, 648] on button at bounding box center [693, 646] width 41 height 32
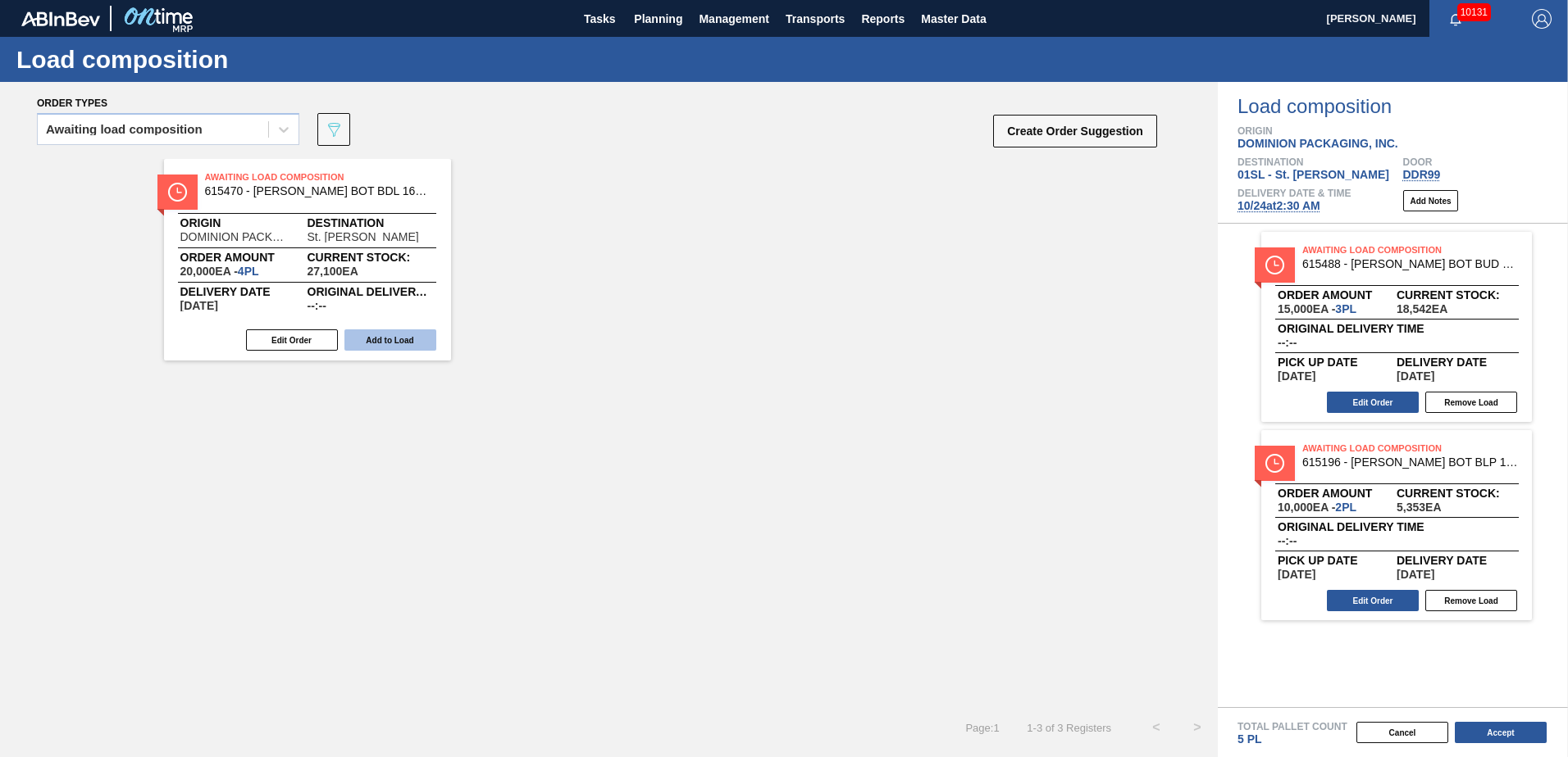
click at [420, 336] on button "Add to Load" at bounding box center [390, 340] width 92 height 22
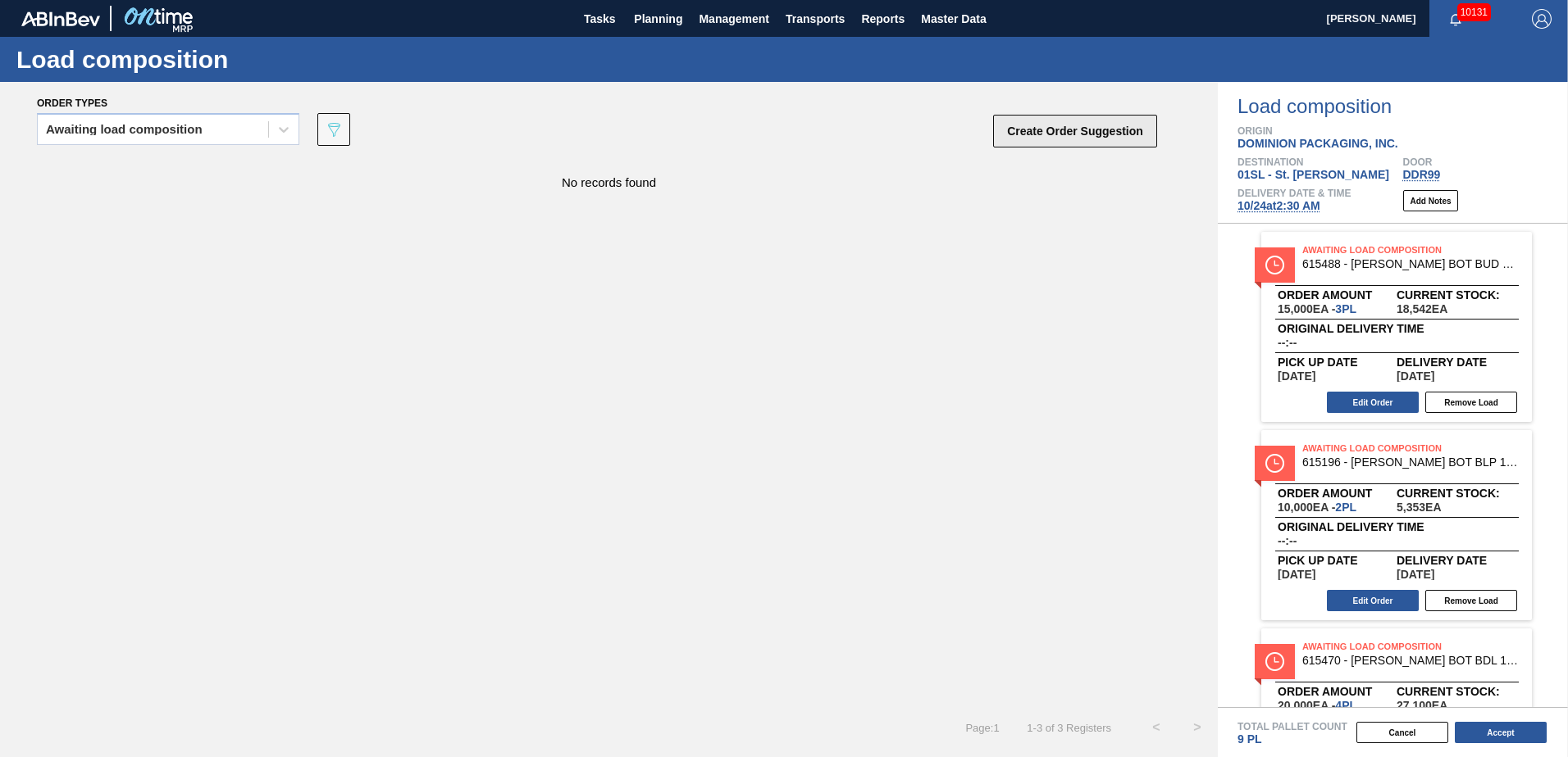
click at [1038, 140] on button "Create Order Suggestion" at bounding box center [1074, 131] width 164 height 32
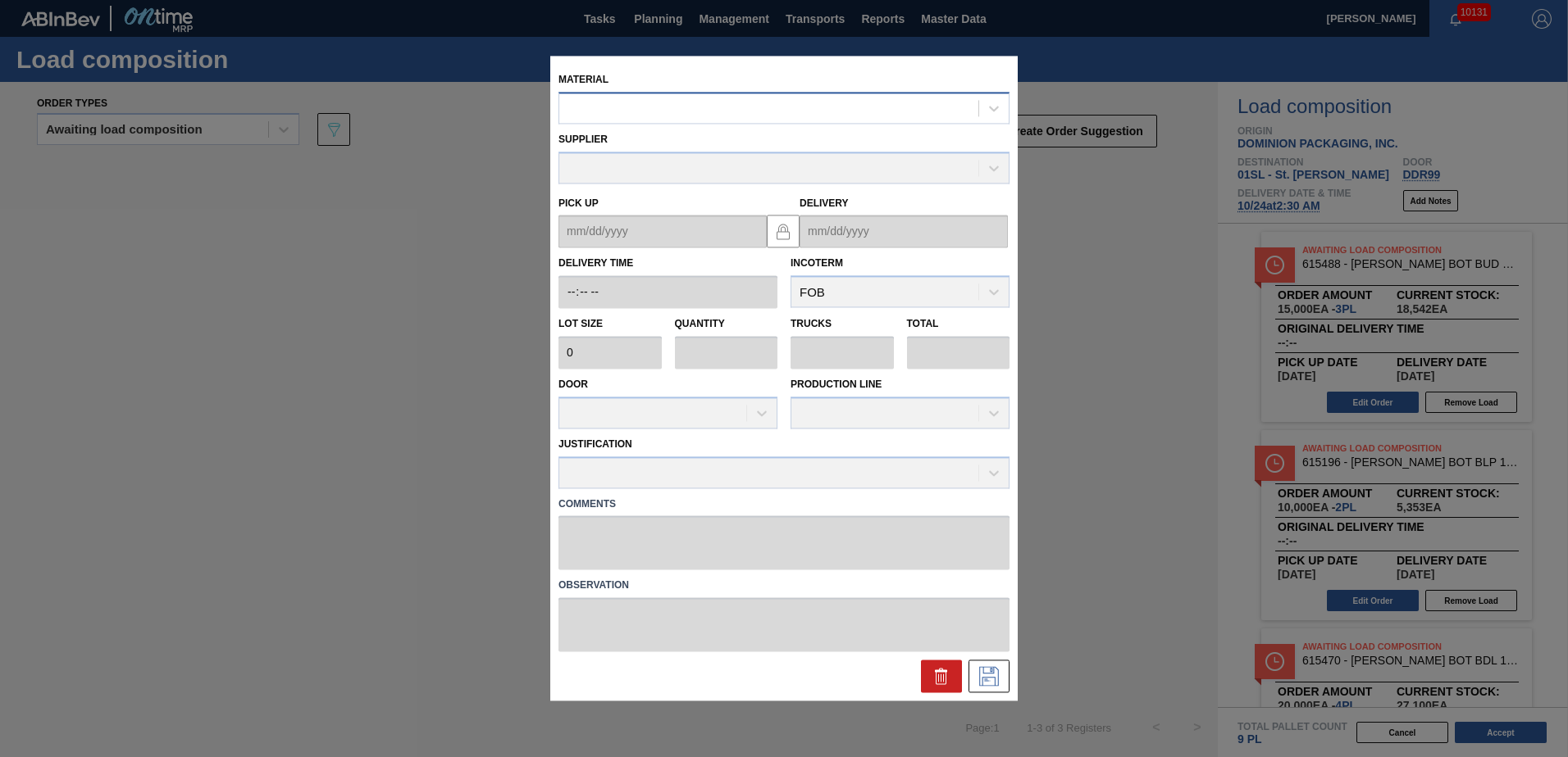
click at [823, 107] on div at bounding box center [769, 108] width 419 height 24
type input "615502"
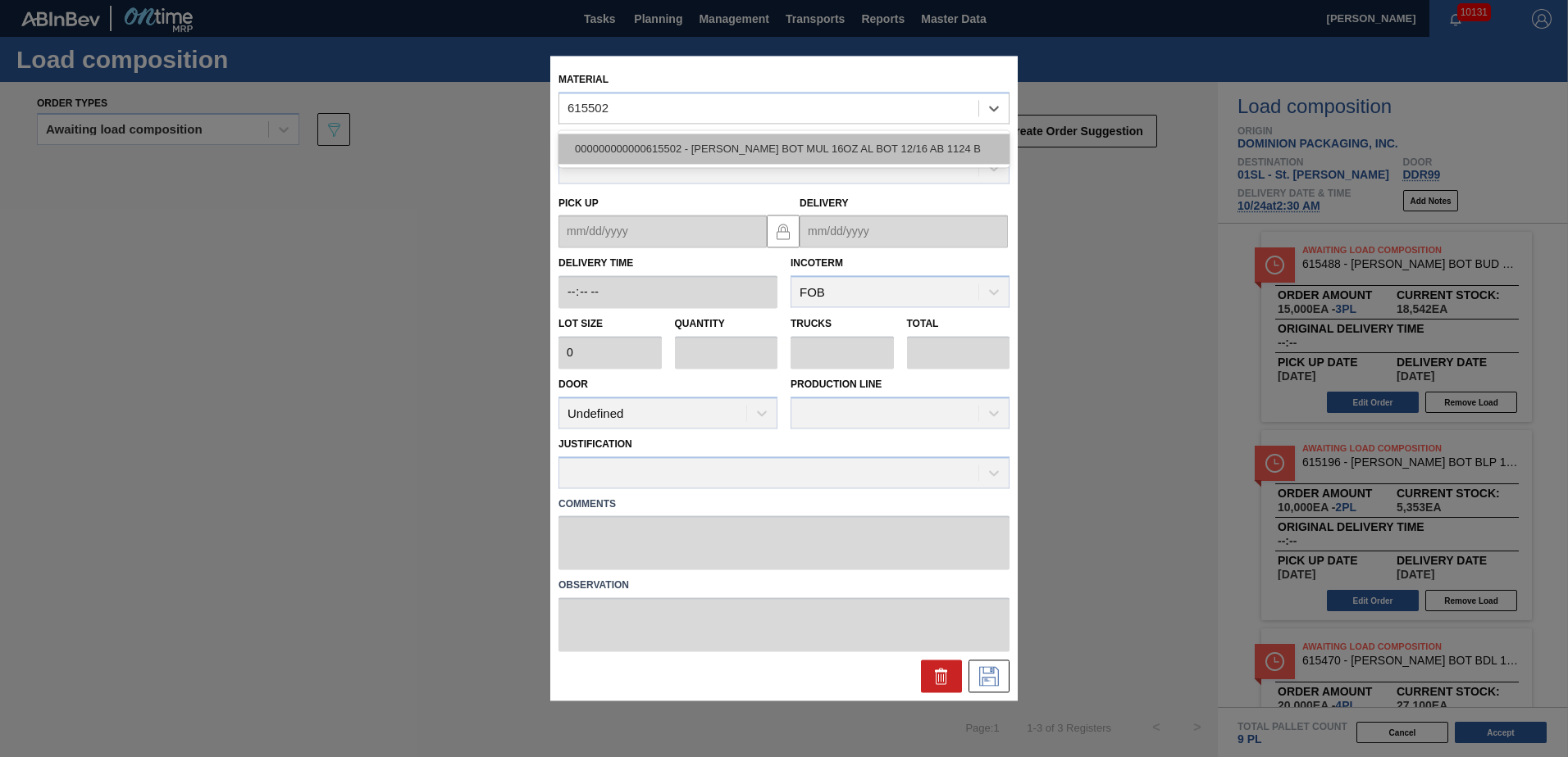
click at [838, 147] on div "000000000000615502 - [PERSON_NAME] BOT MUL 16OZ AL BOT 12/16 AB 1124 B" at bounding box center [784, 149] width 451 height 30
type input "5,000"
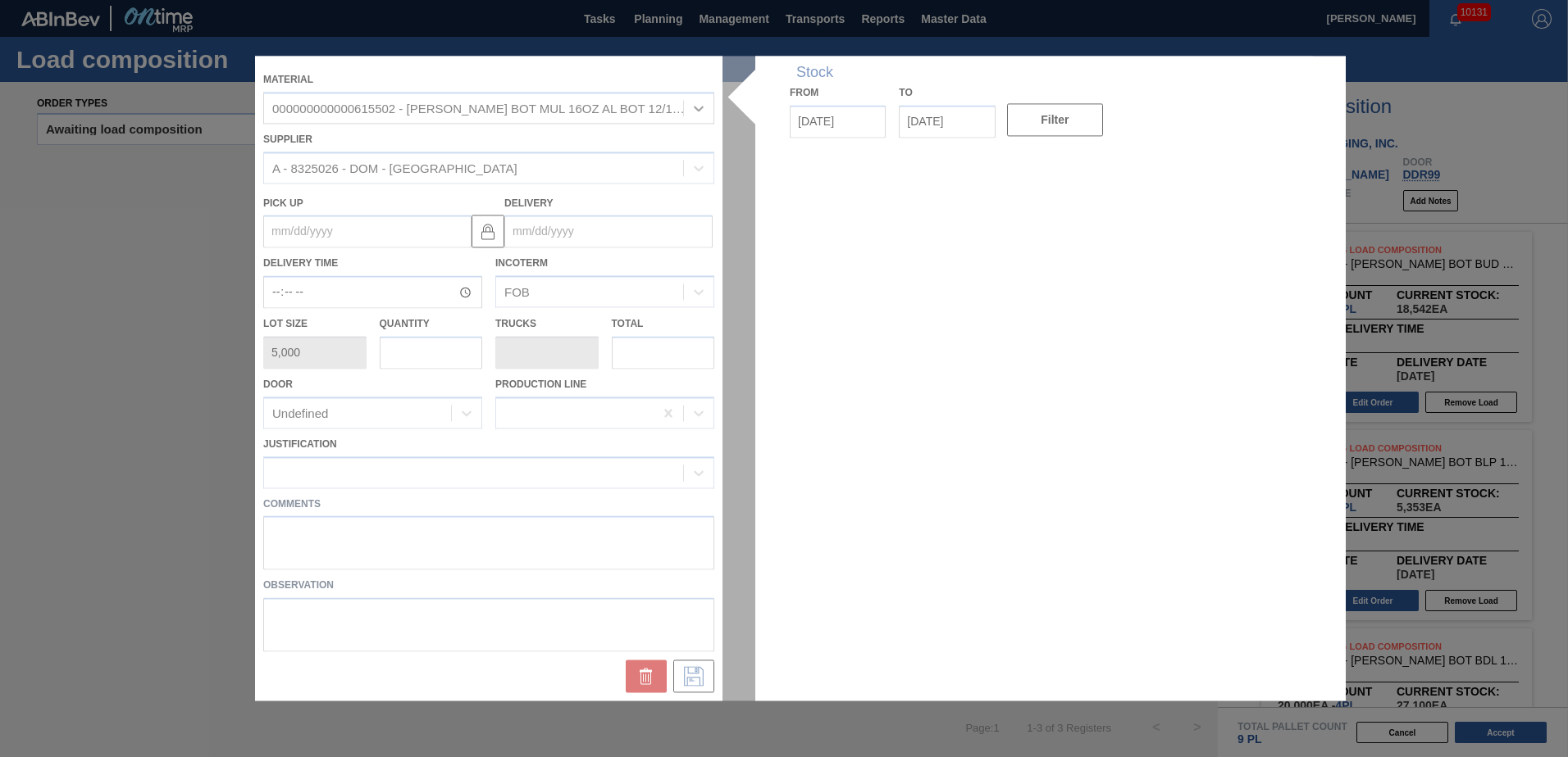
click at [597, 225] on div at bounding box center [783, 378] width 1058 height 645
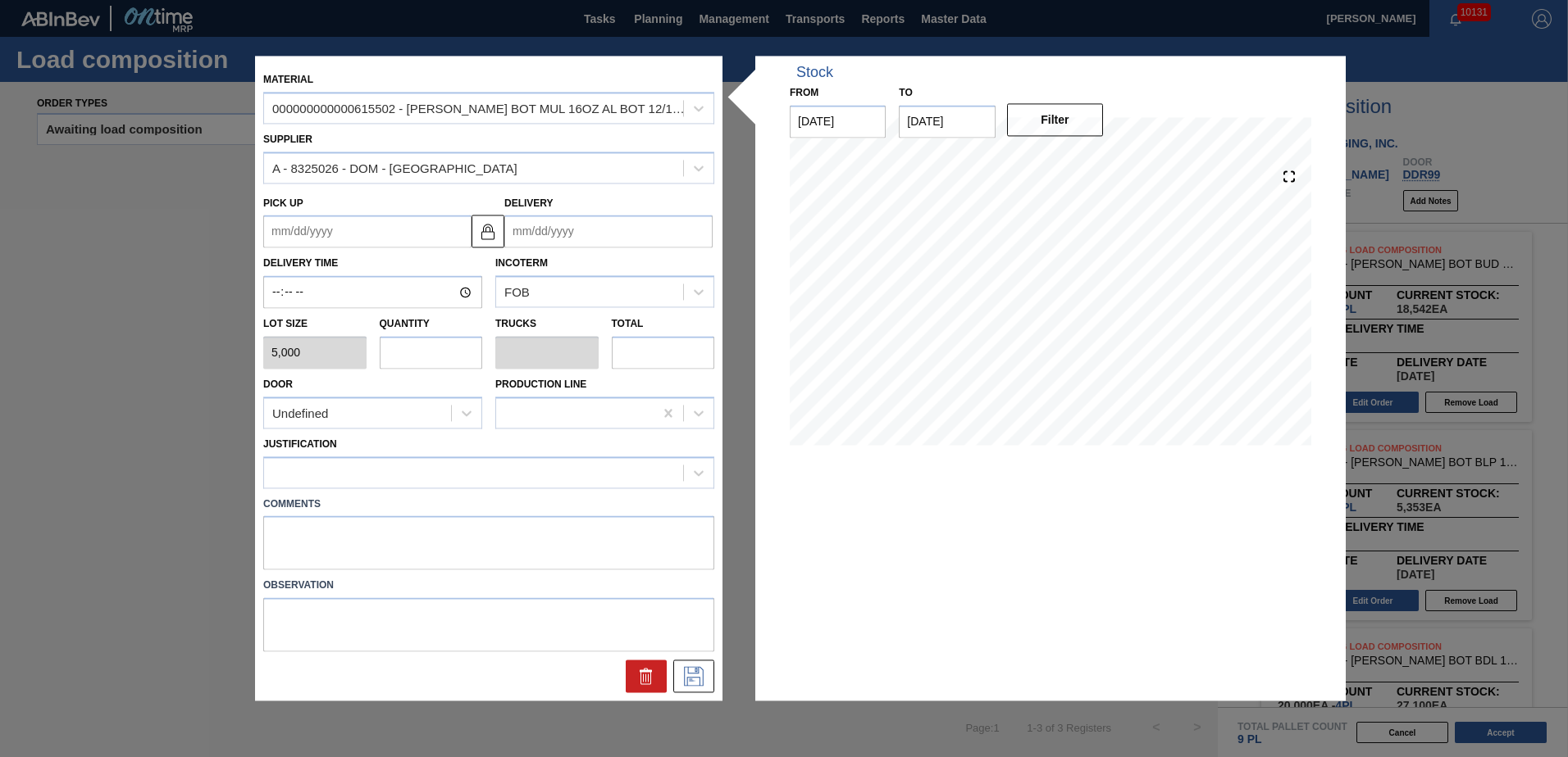
click at [603, 226] on input "Delivery" at bounding box center [608, 231] width 208 height 32
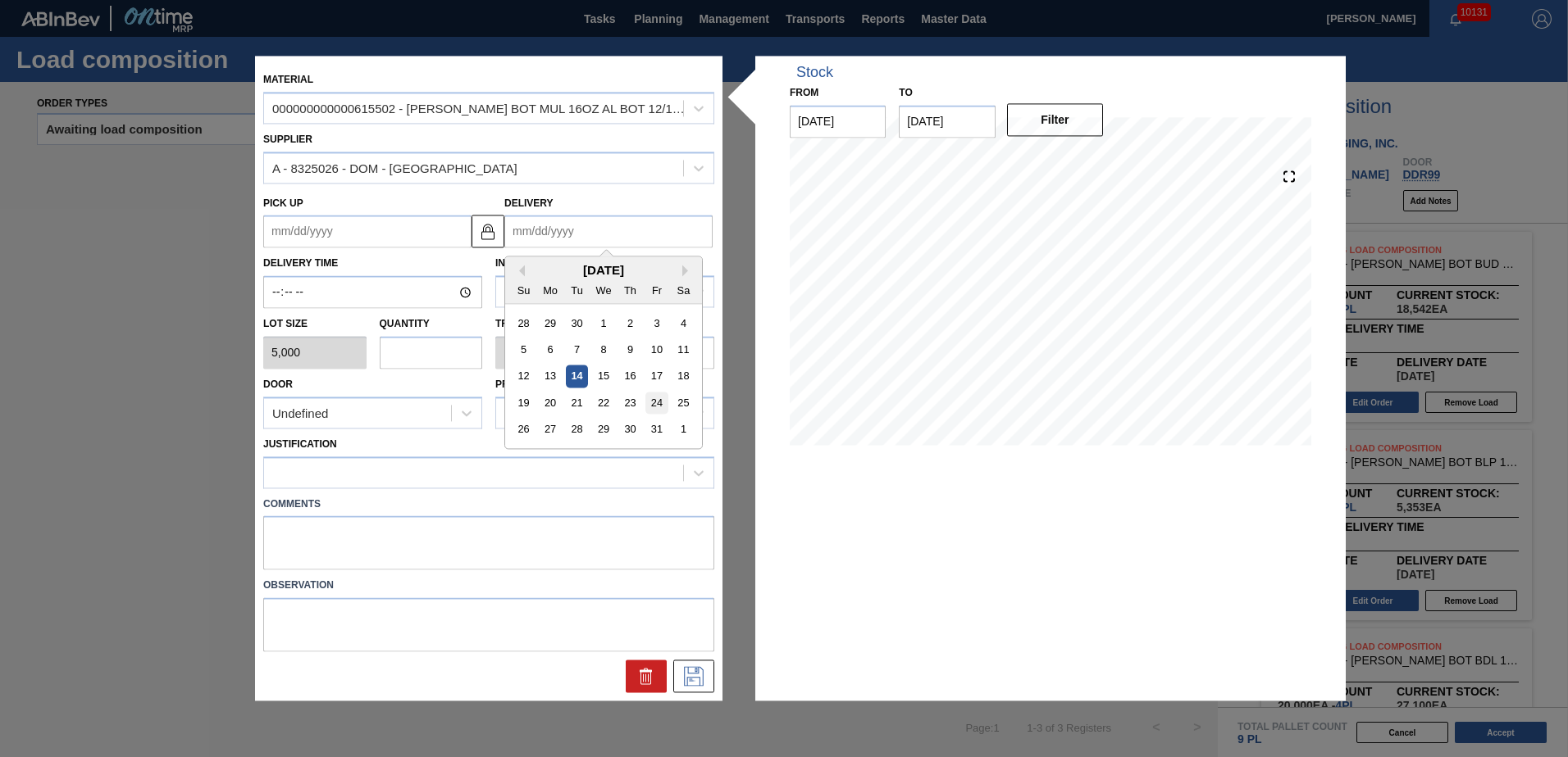
click at [658, 401] on div "24" at bounding box center [656, 403] width 22 height 22
type up "[DATE]"
type input "[DATE]"
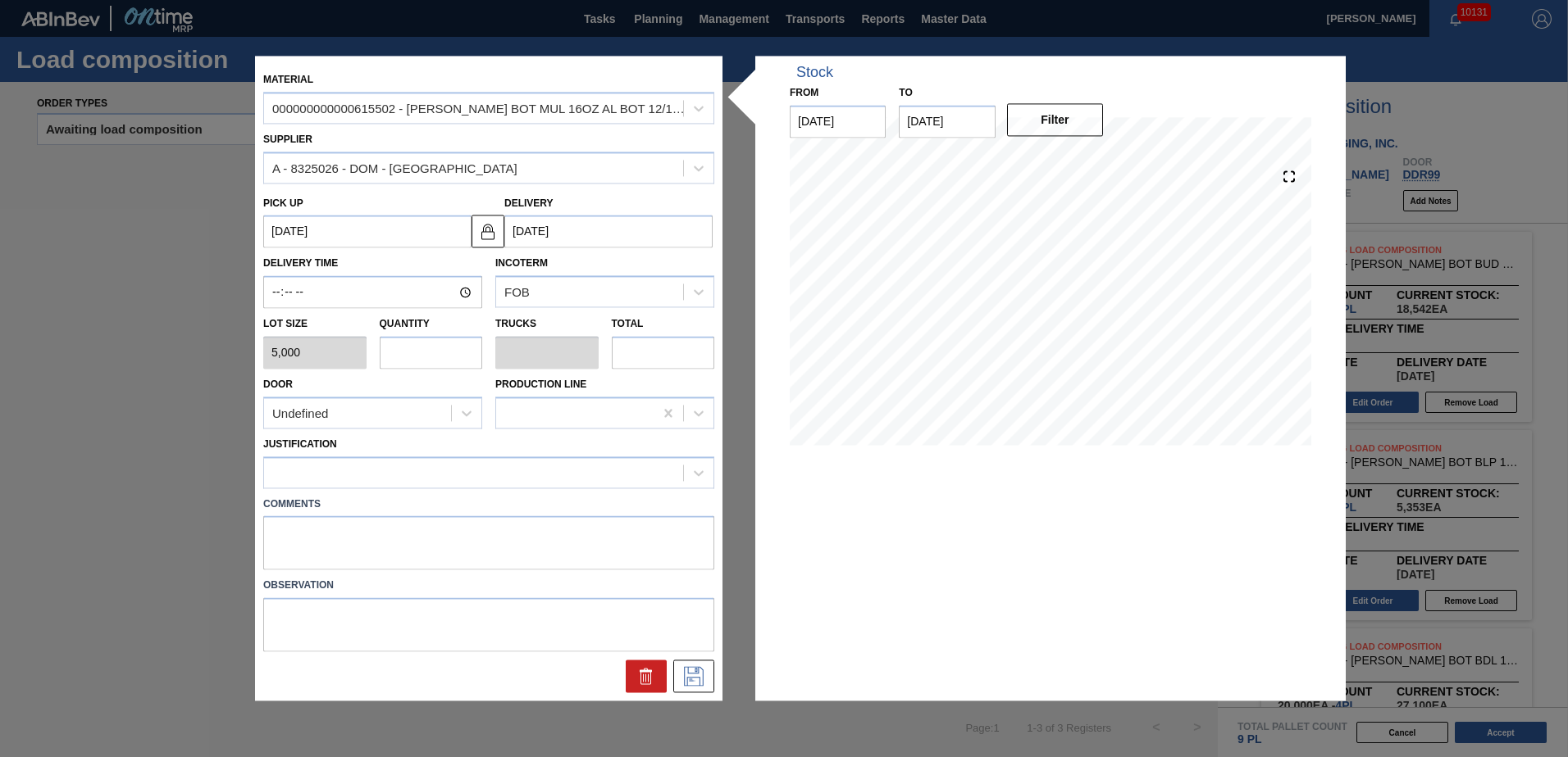
click at [424, 355] on input "text" at bounding box center [431, 352] width 103 height 32
type input "1"
type input "0.038"
type input "5,000"
type input "11"
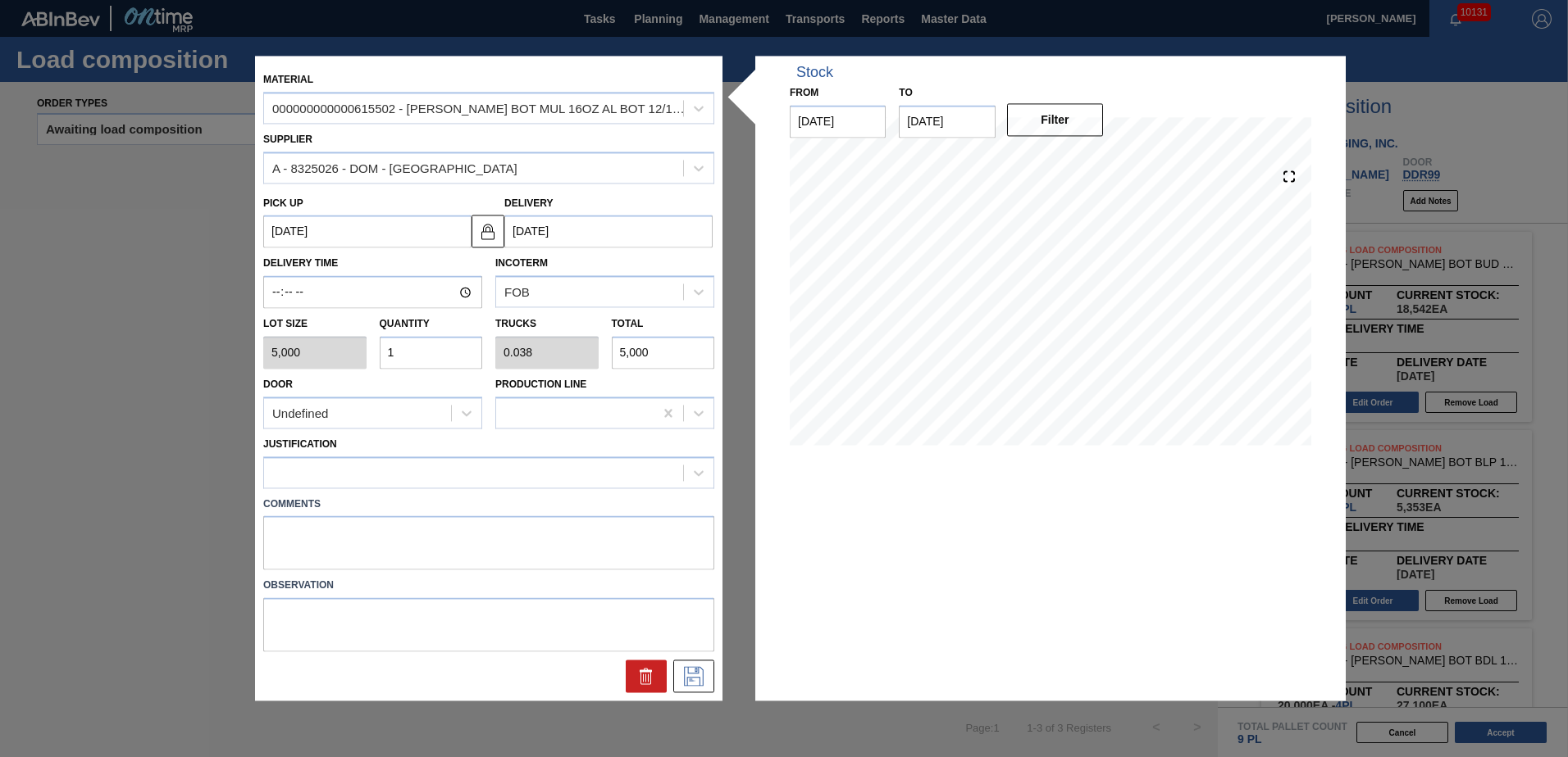
type input "0.423"
type input "55,000"
type input "11"
click at [456, 402] on div at bounding box center [466, 413] width 29 height 29
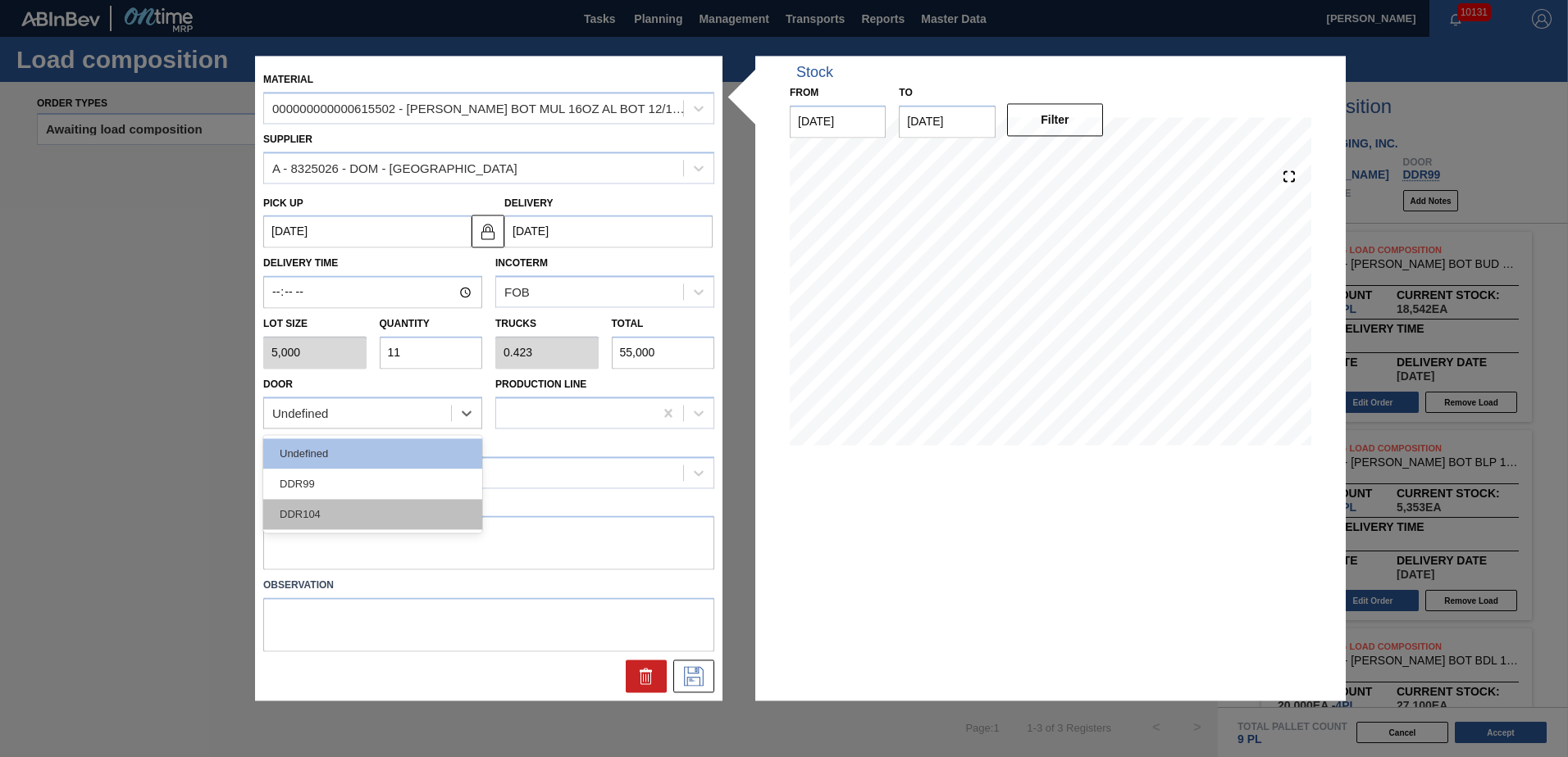
click at [355, 503] on div "DDR104" at bounding box center [372, 514] width 219 height 30
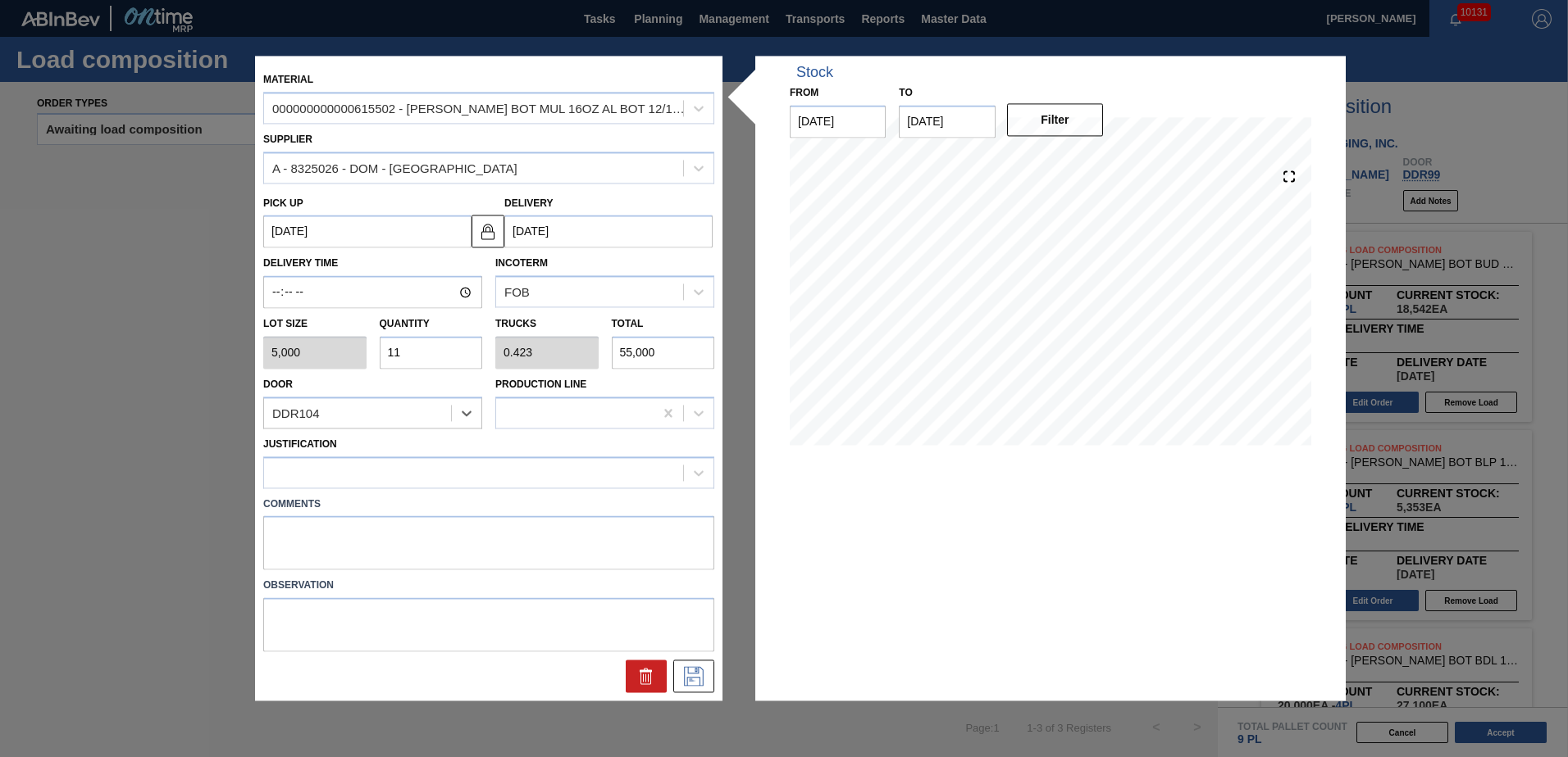
drag, startPoint x: 362, startPoint y: 417, endPoint x: 363, endPoint y: 430, distance: 13.0
click at [363, 416] on div "DDR104" at bounding box center [357, 413] width 187 height 24
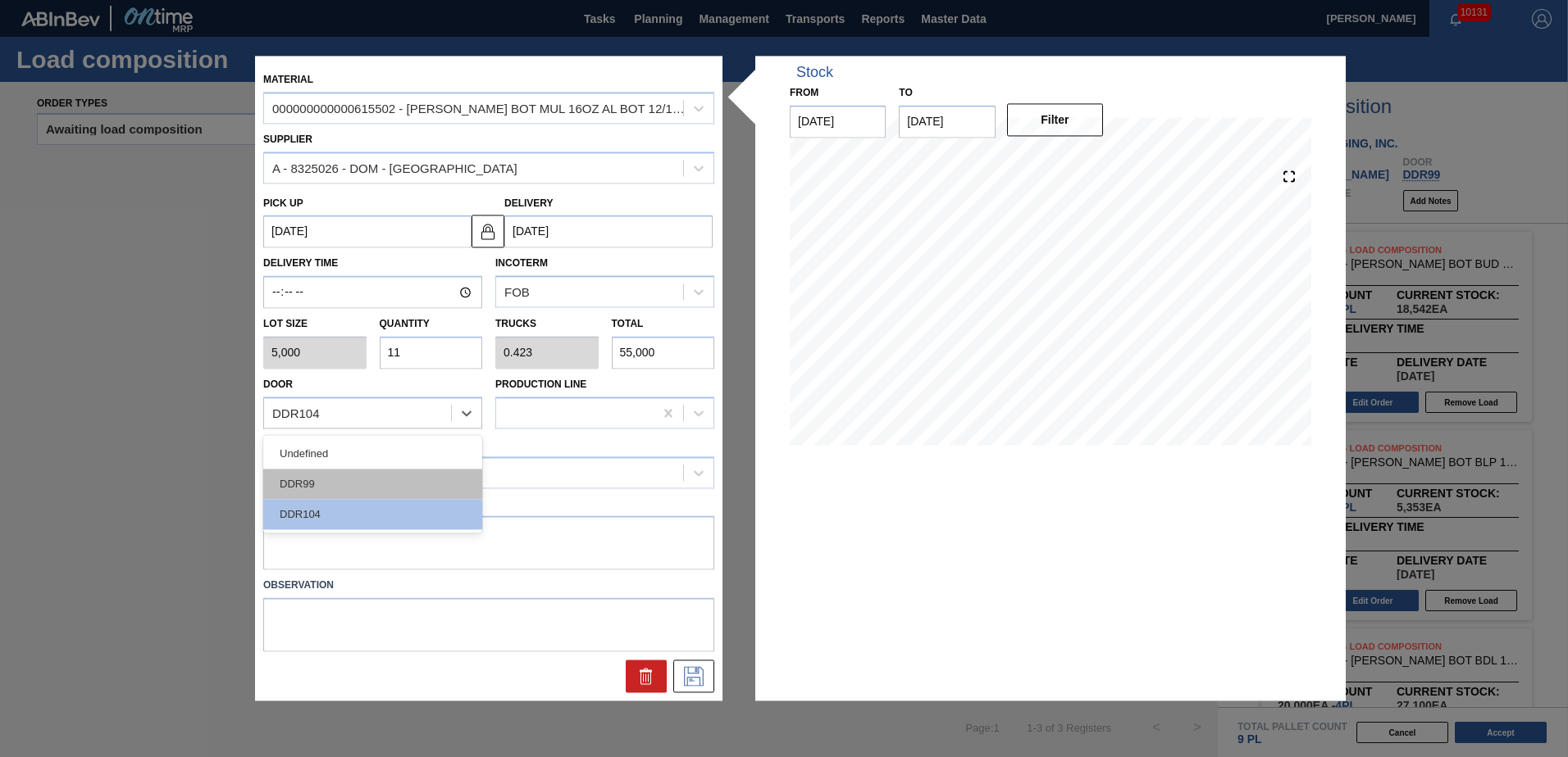
click at [354, 477] on div "DDR99" at bounding box center [372, 484] width 219 height 30
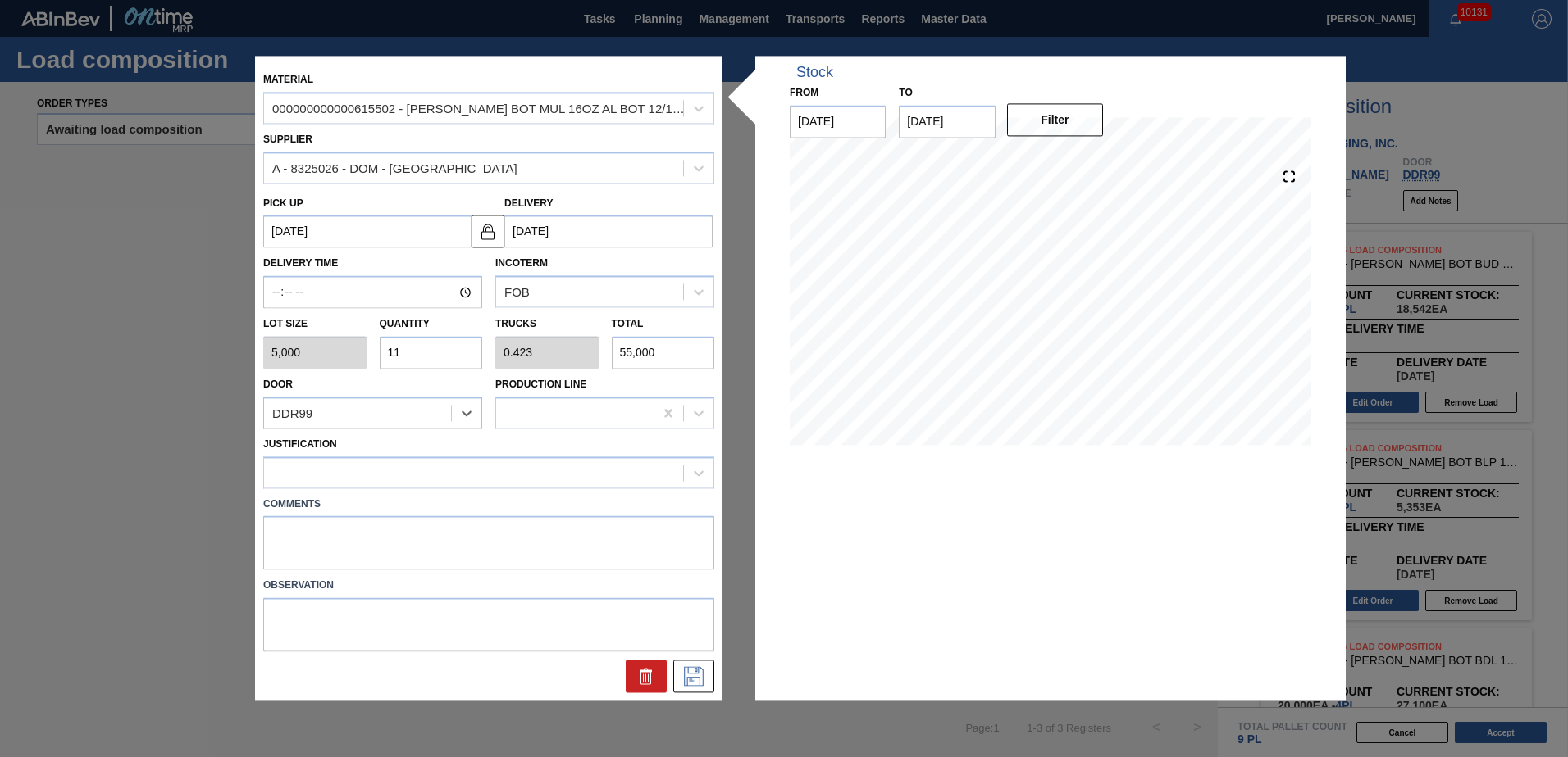
click at [353, 453] on div "Justification" at bounding box center [489, 460] width 451 height 56
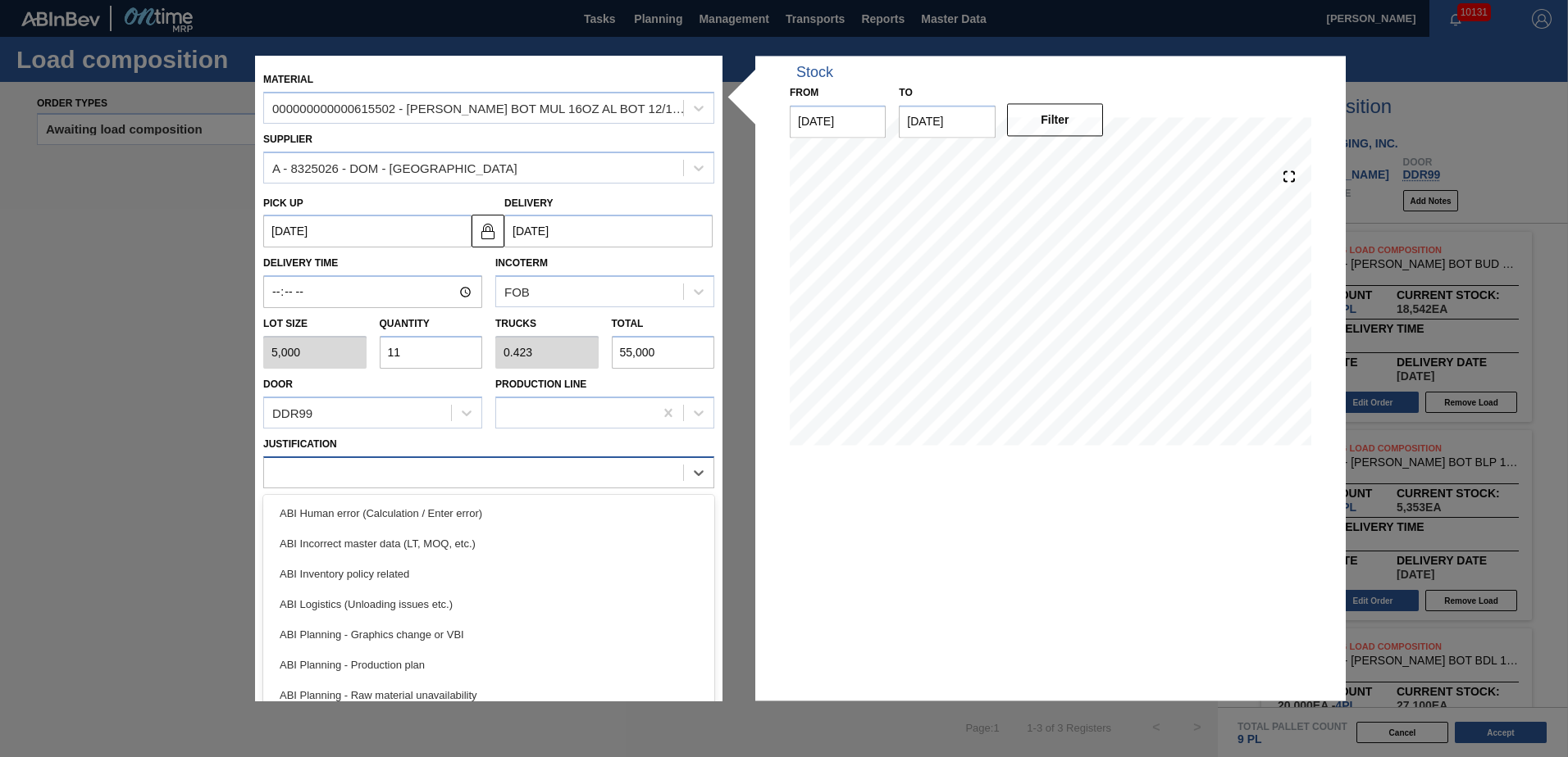
drag, startPoint x: 357, startPoint y: 470, endPoint x: 365, endPoint y: 492, distance: 23.4
click at [359, 470] on div at bounding box center [474, 473] width 419 height 24
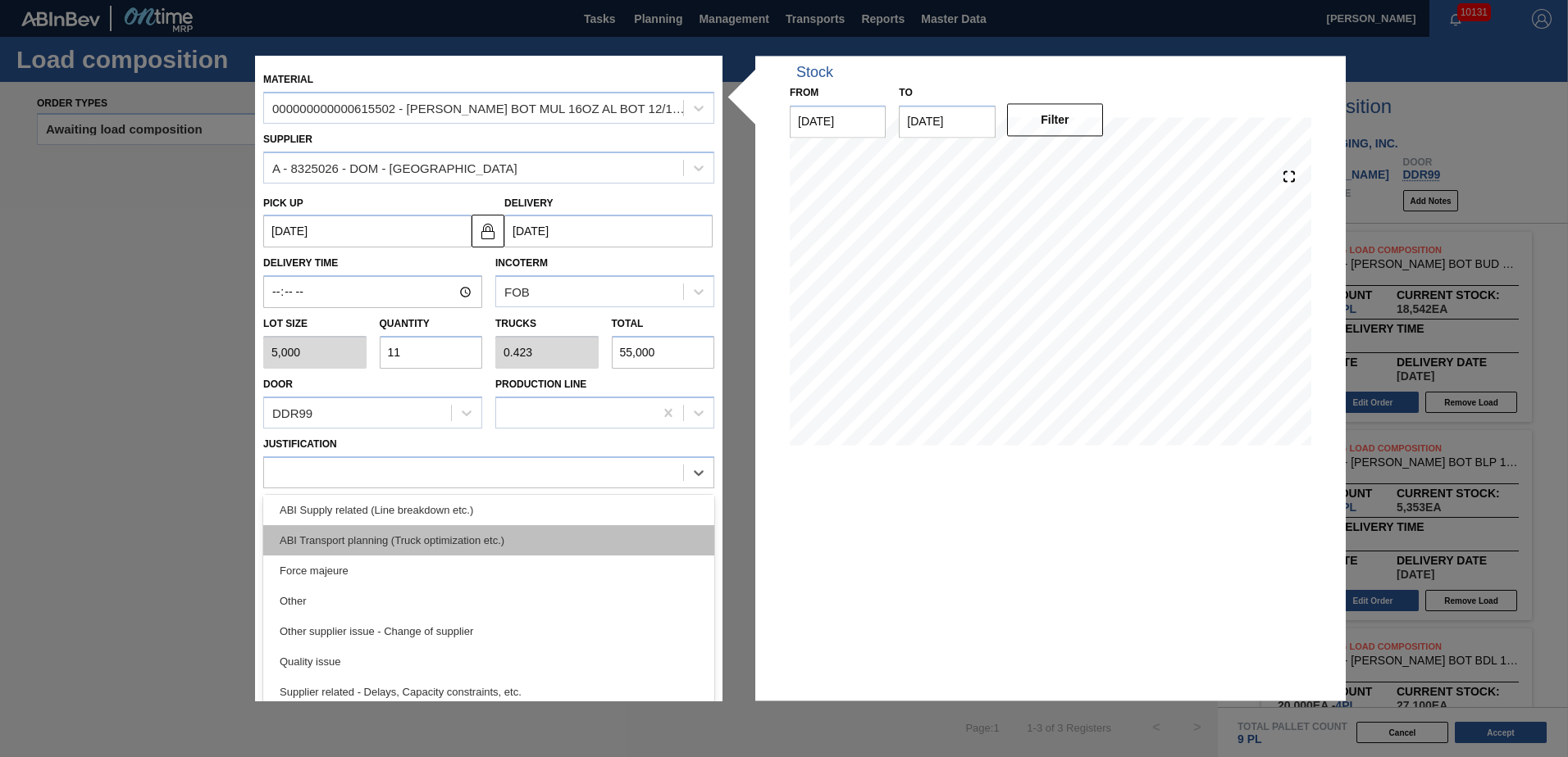
click at [392, 542] on div "ABI Transport planning (Truck optimization etc.)" at bounding box center [489, 541] width 451 height 30
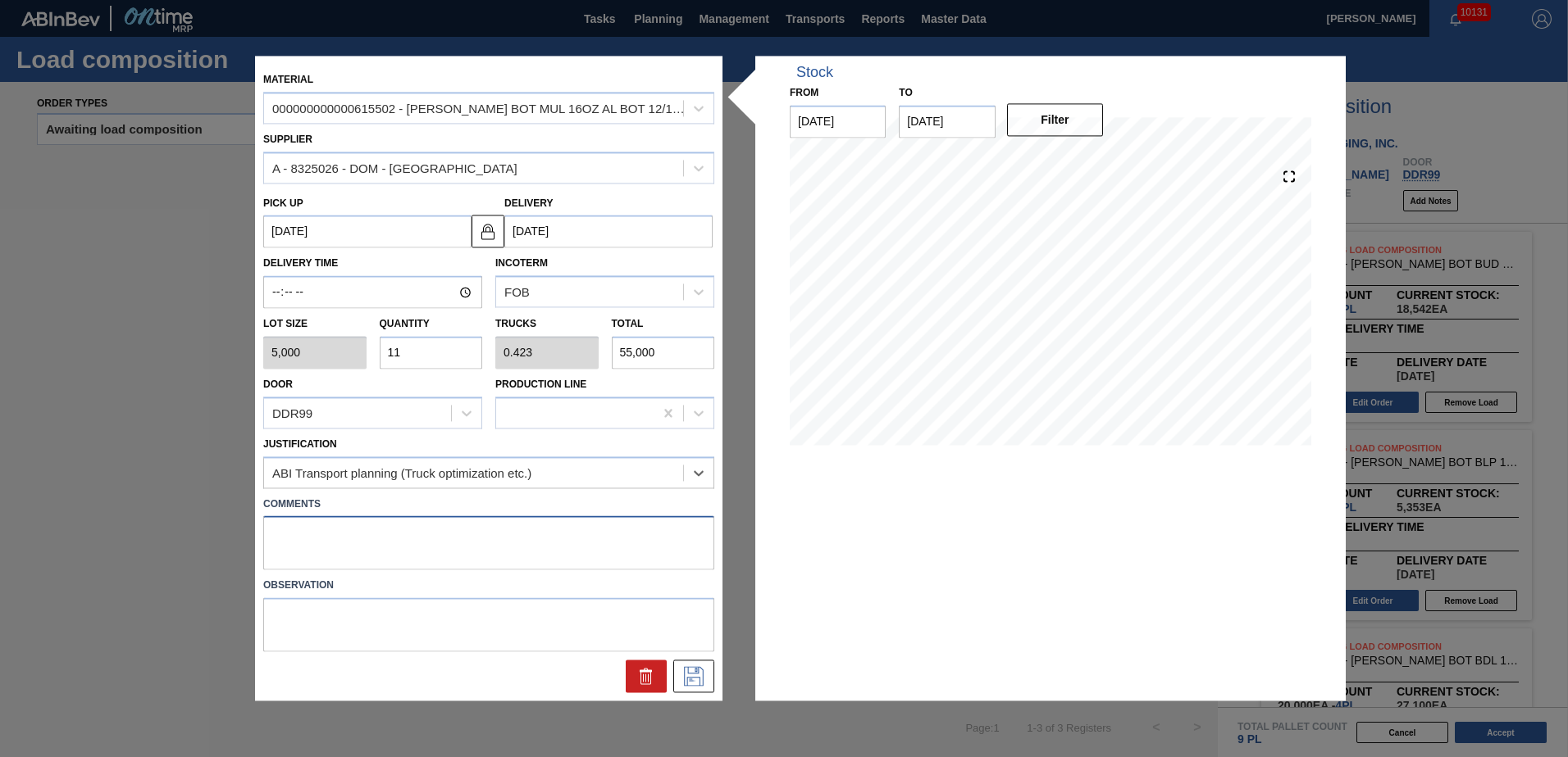
click at [363, 527] on textarea at bounding box center [489, 543] width 451 height 54
type textarea "Live unload"
click at [681, 678] on icon at bounding box center [694, 677] width 27 height 20
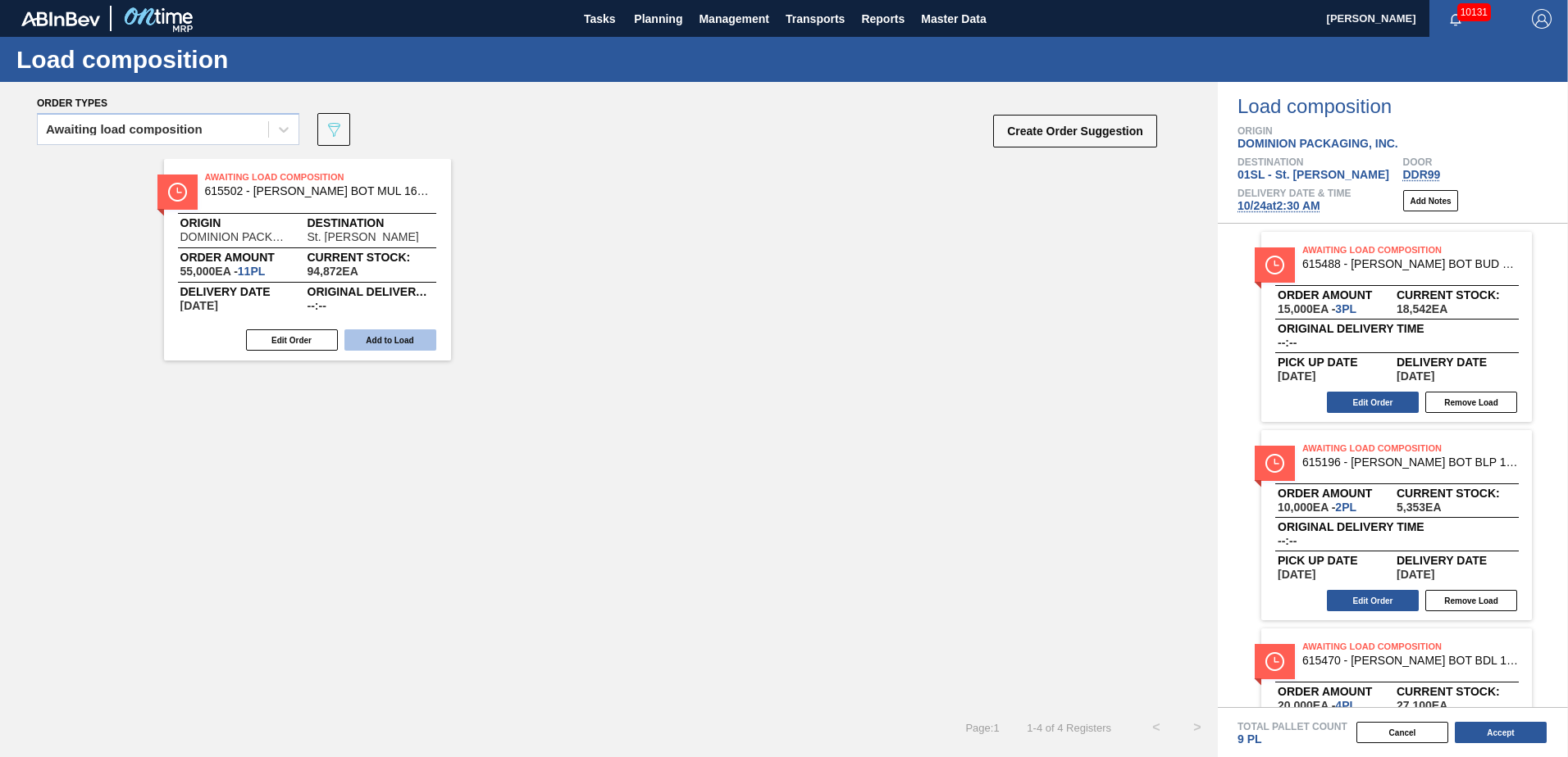
click at [395, 331] on button "Add to Load" at bounding box center [390, 340] width 92 height 22
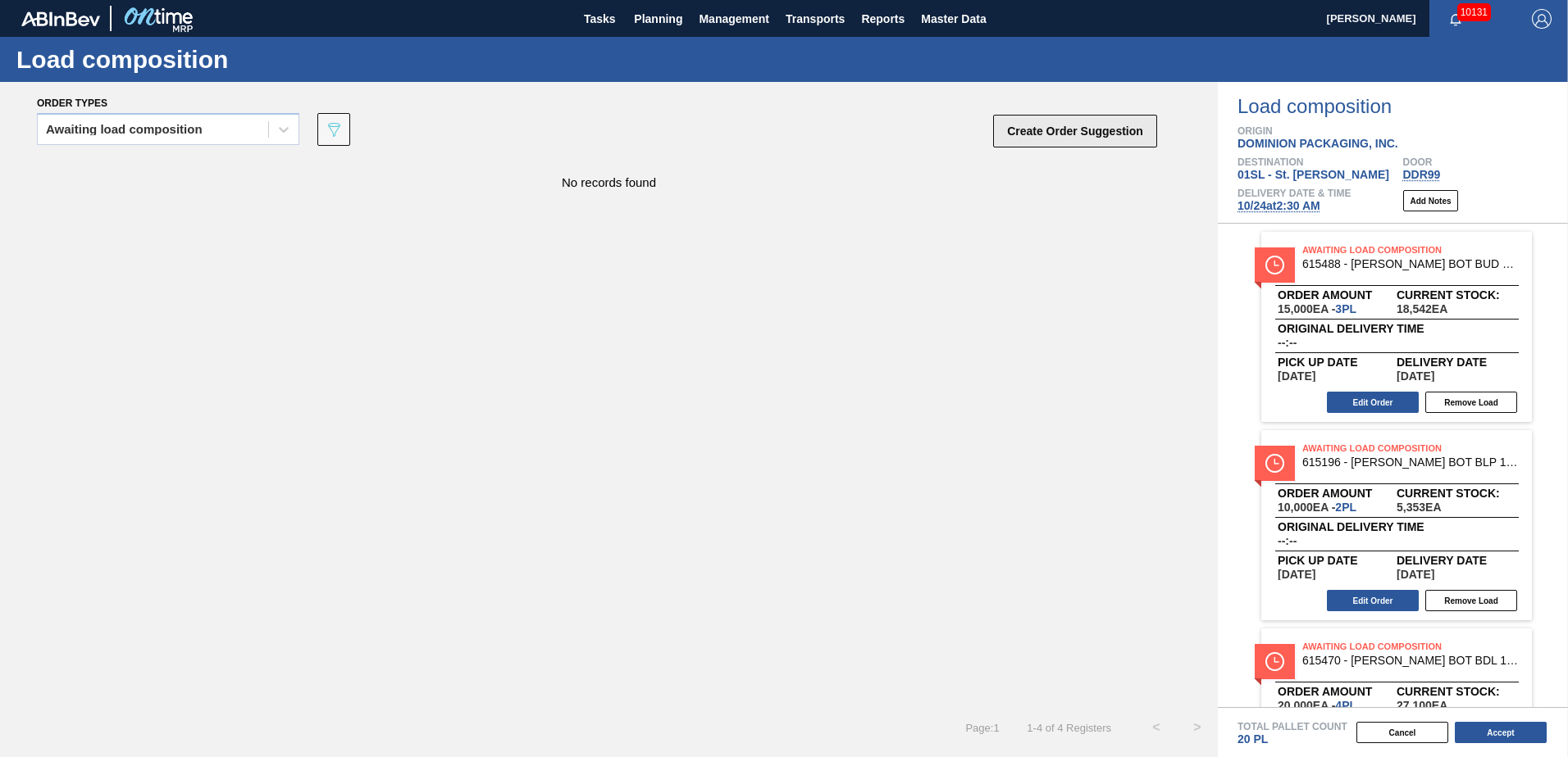
click at [1063, 125] on button "Create Order Suggestion" at bounding box center [1074, 131] width 164 height 32
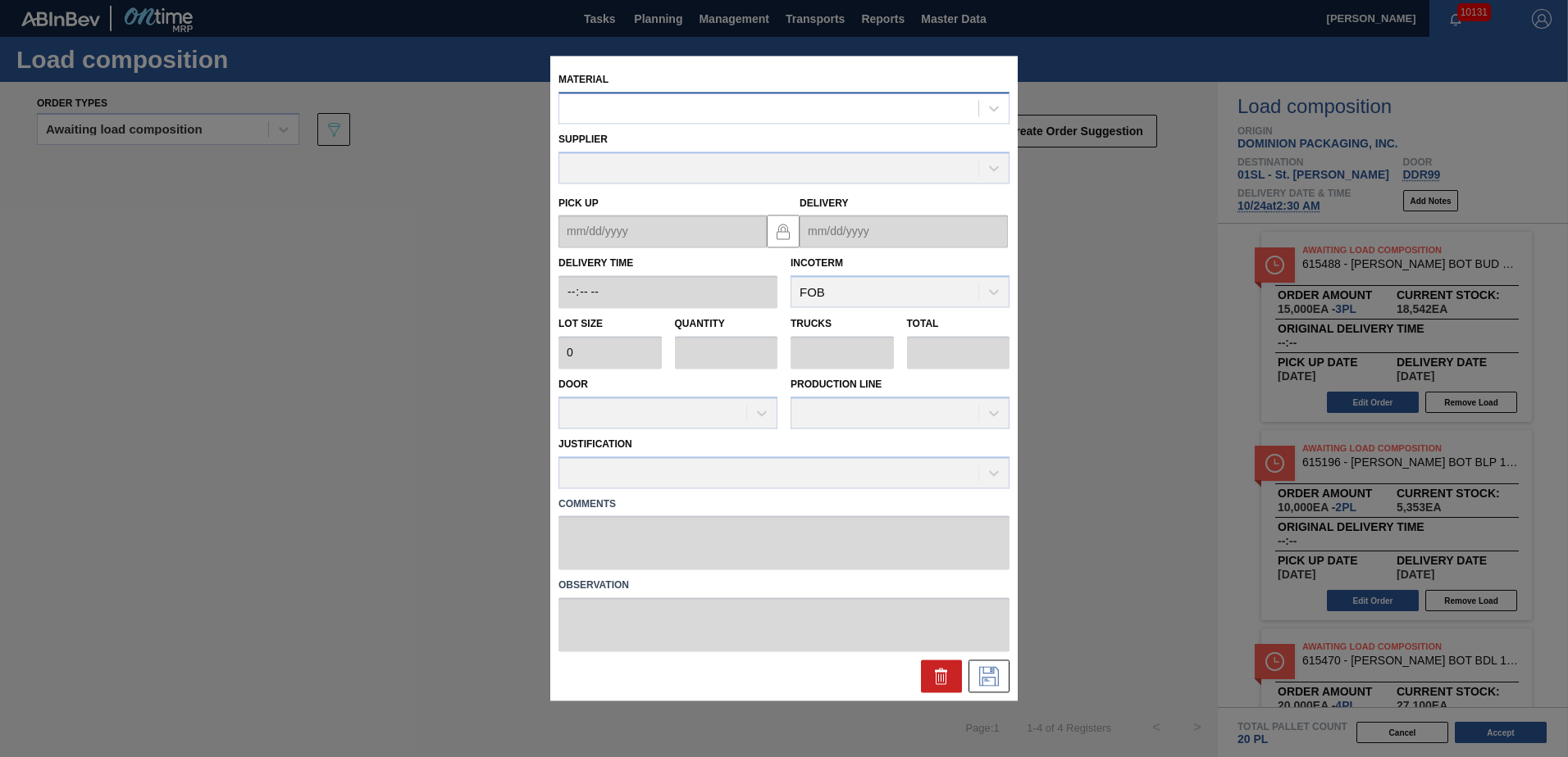
click at [772, 111] on div at bounding box center [769, 108] width 419 height 24
type input "615449"
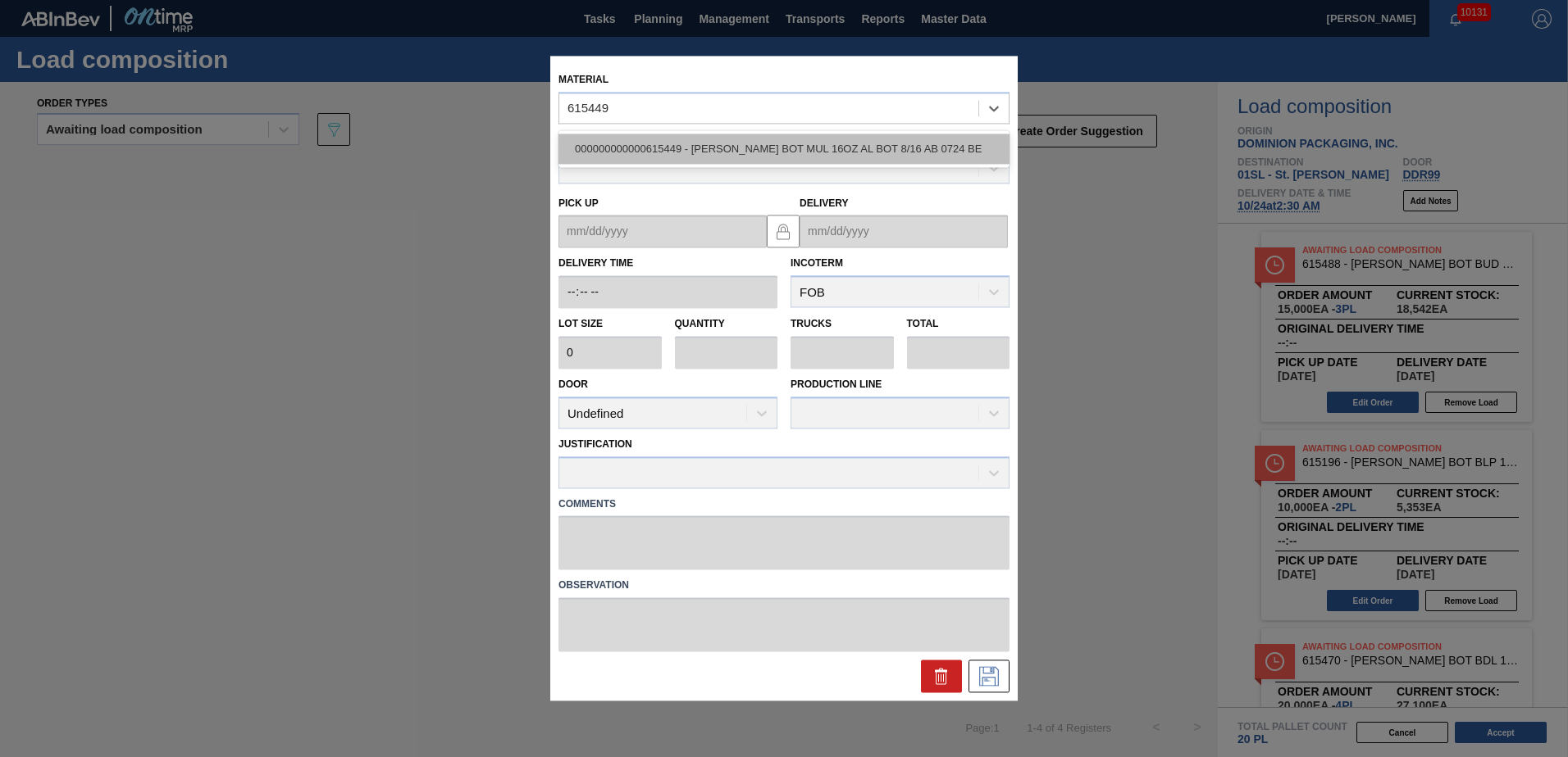
click at [791, 151] on div "000000000000615449 - [PERSON_NAME] BOT MUL 16OZ AL BOT 8/16 AB 0724 BE" at bounding box center [784, 149] width 451 height 30
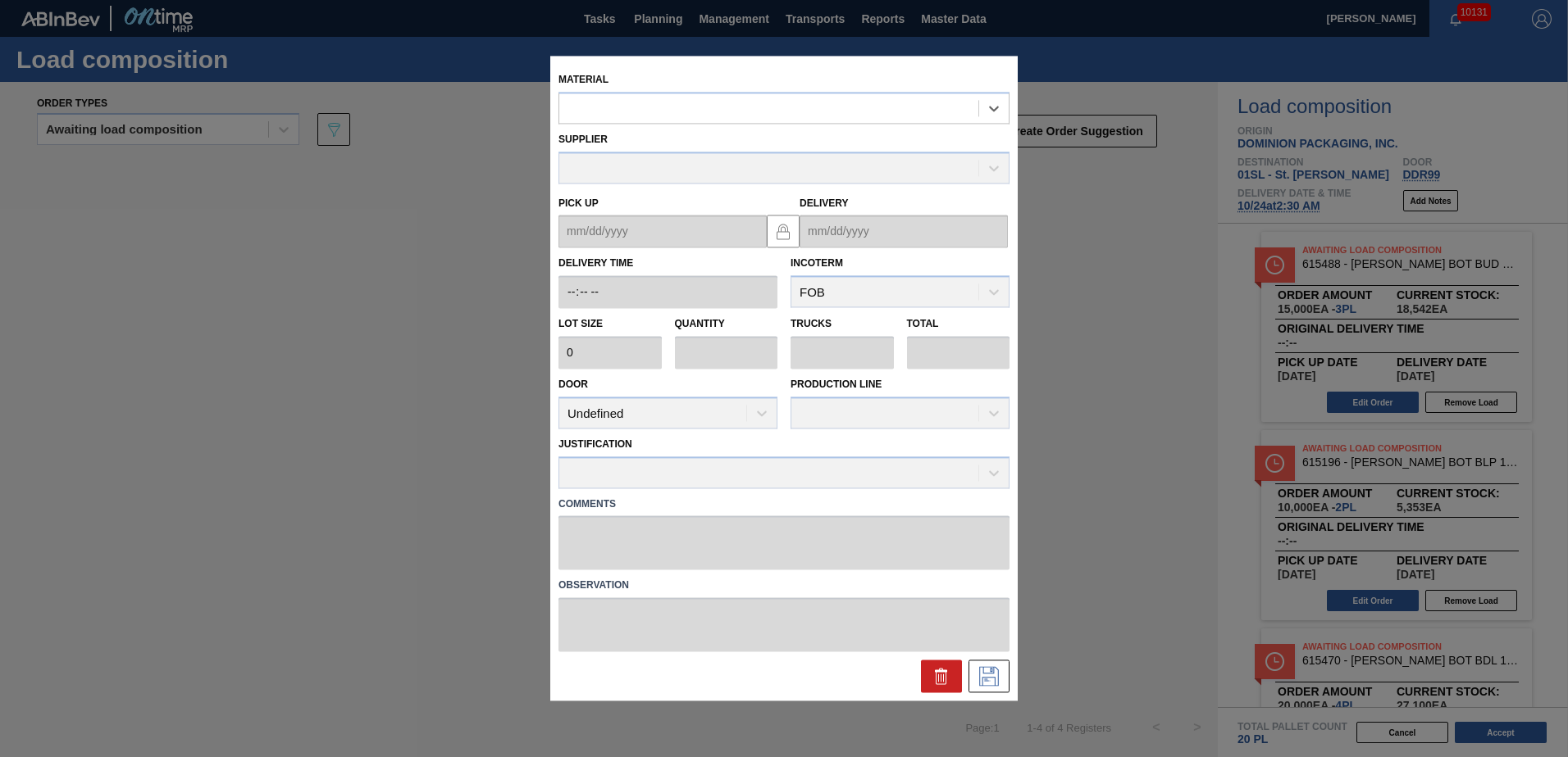
type input "5,000"
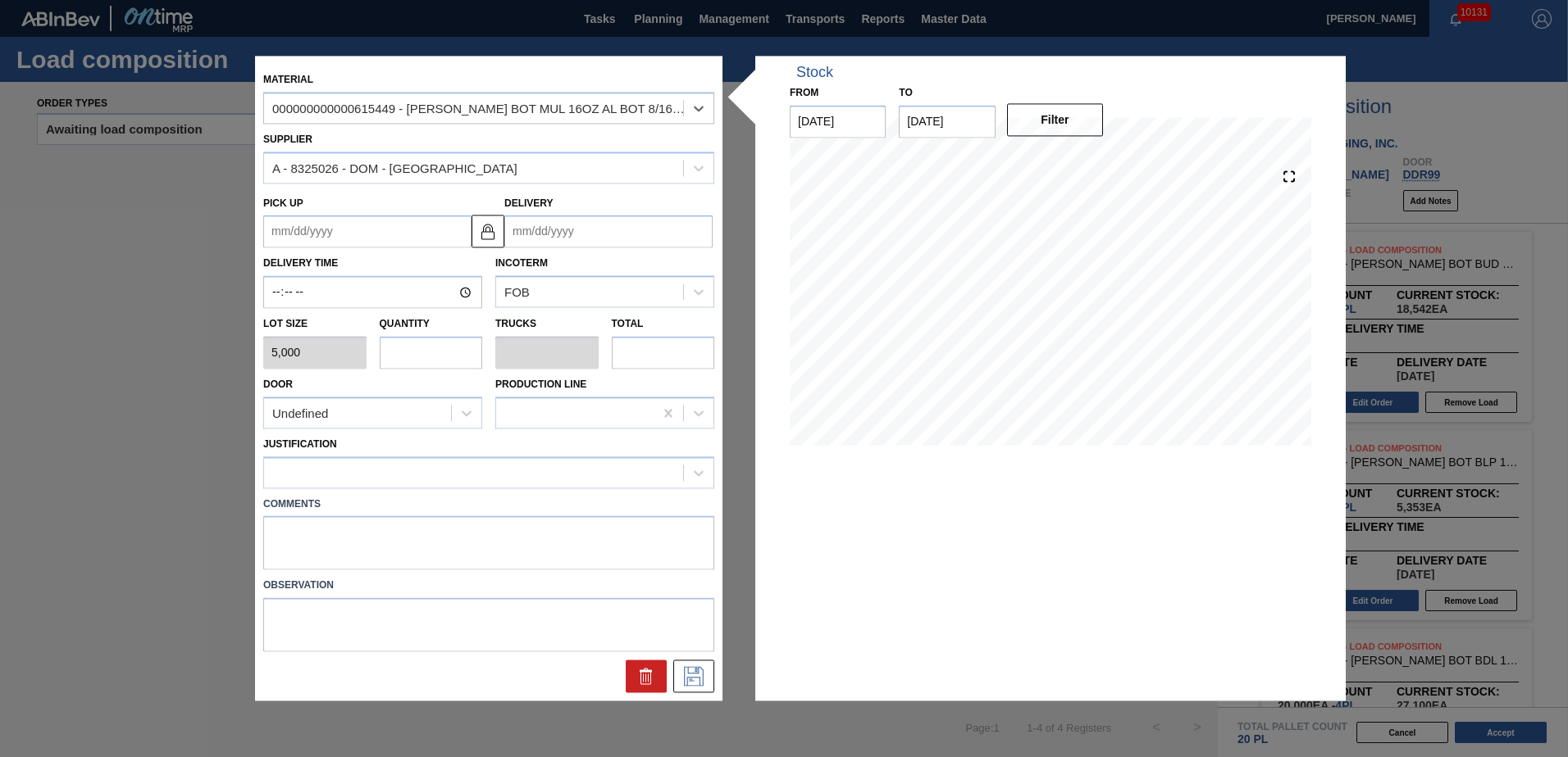
click at [536, 231] on input "Delivery" at bounding box center [608, 231] width 208 height 32
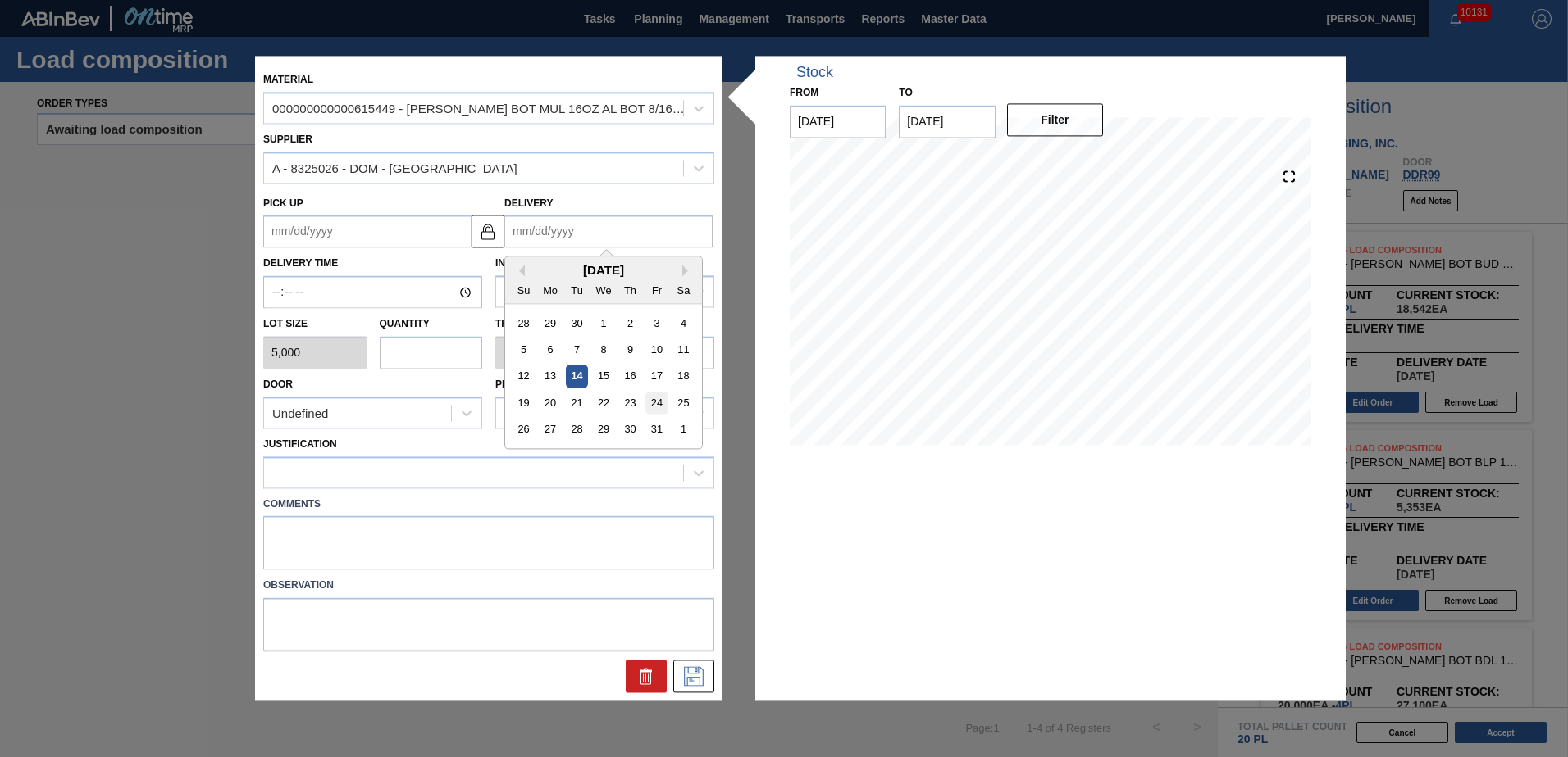
click at [654, 400] on div "24" at bounding box center [656, 403] width 22 height 22
type up "[DATE]"
type input "[DATE]"
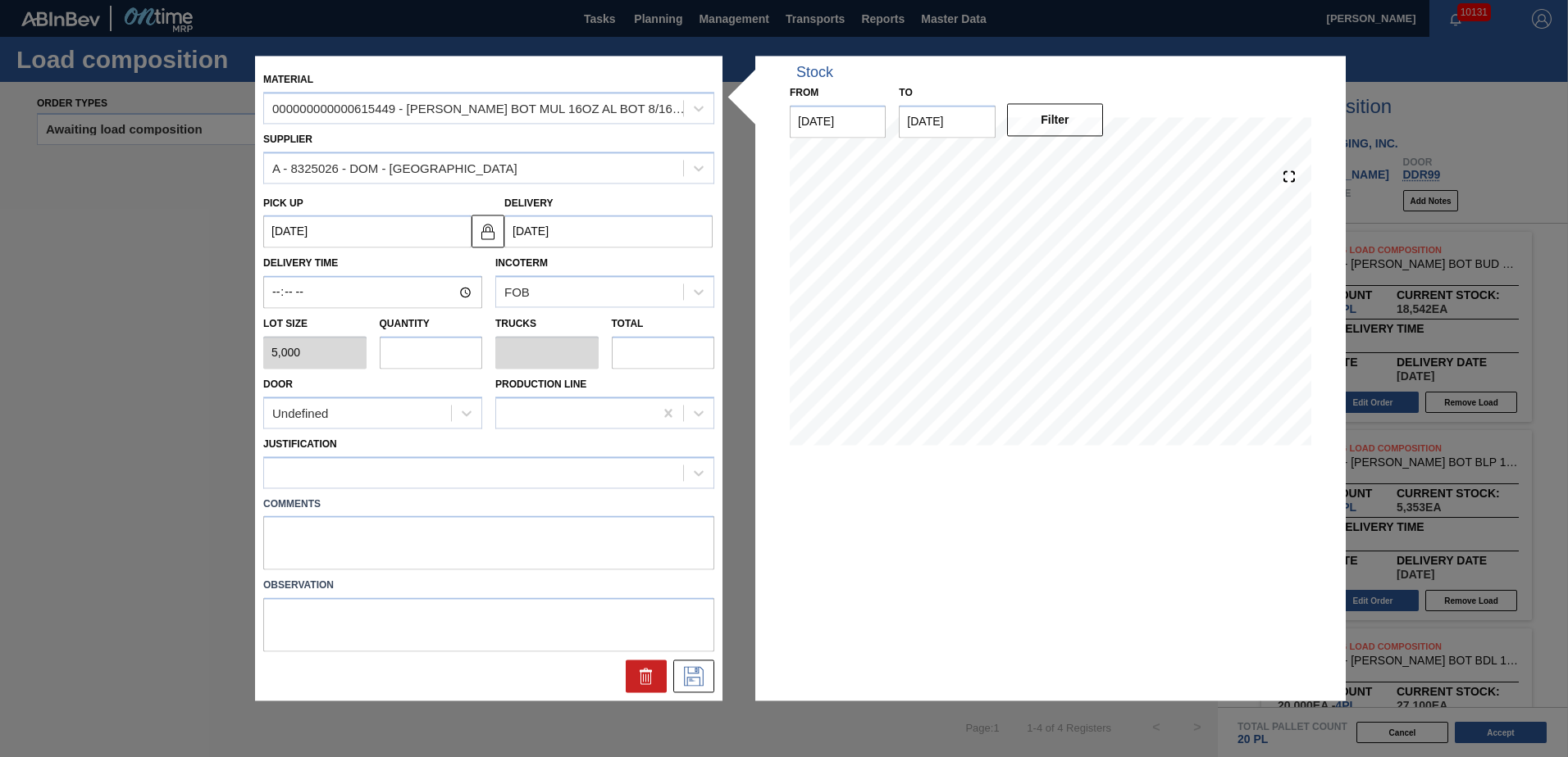
click at [464, 357] on input "text" at bounding box center [431, 352] width 103 height 32
type input "6"
type input "0.231"
type input "30,000"
type input "6"
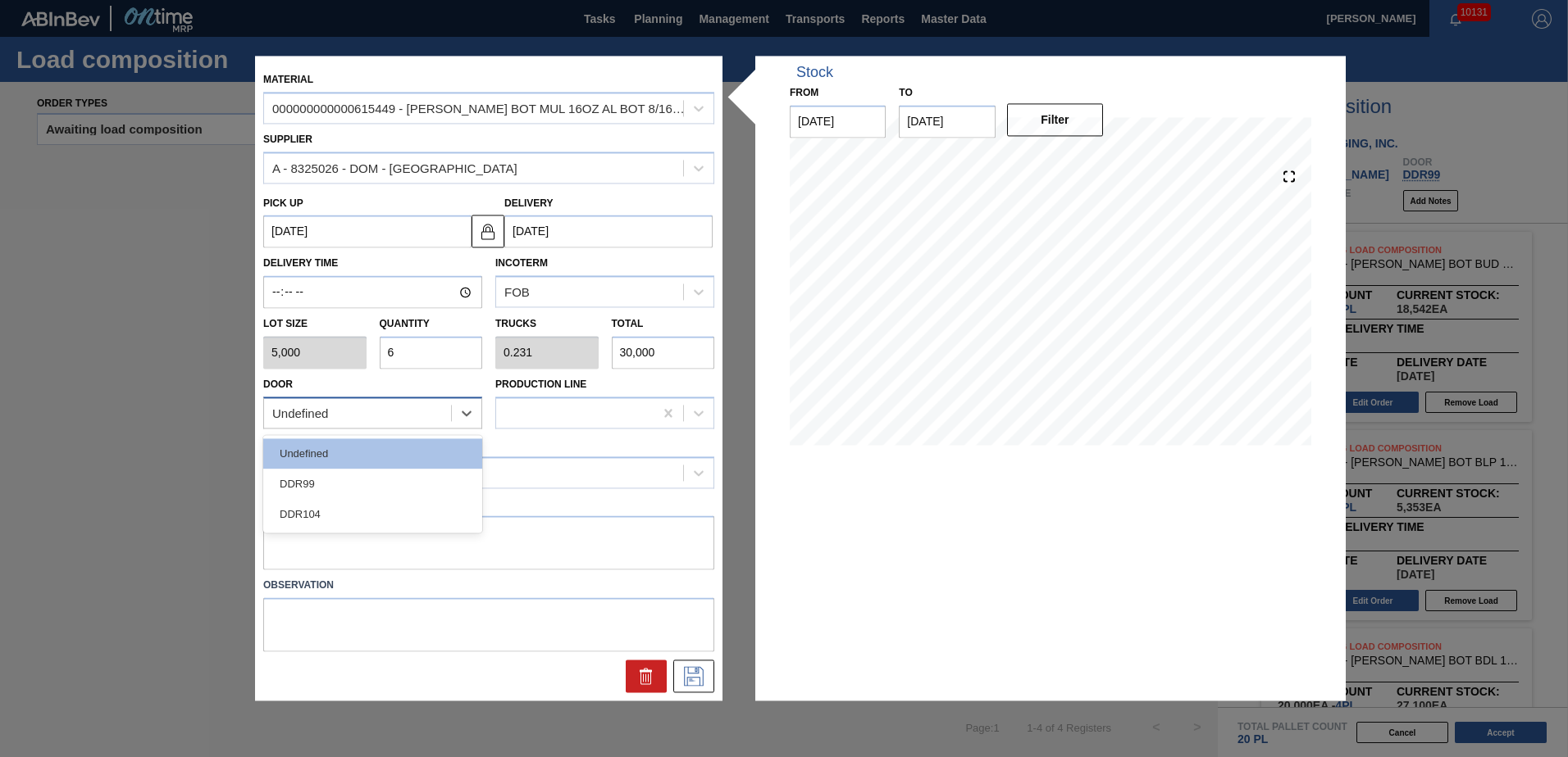
click at [437, 406] on div "Undefined" at bounding box center [357, 413] width 187 height 24
click at [375, 492] on div "DDR99" at bounding box center [372, 484] width 219 height 30
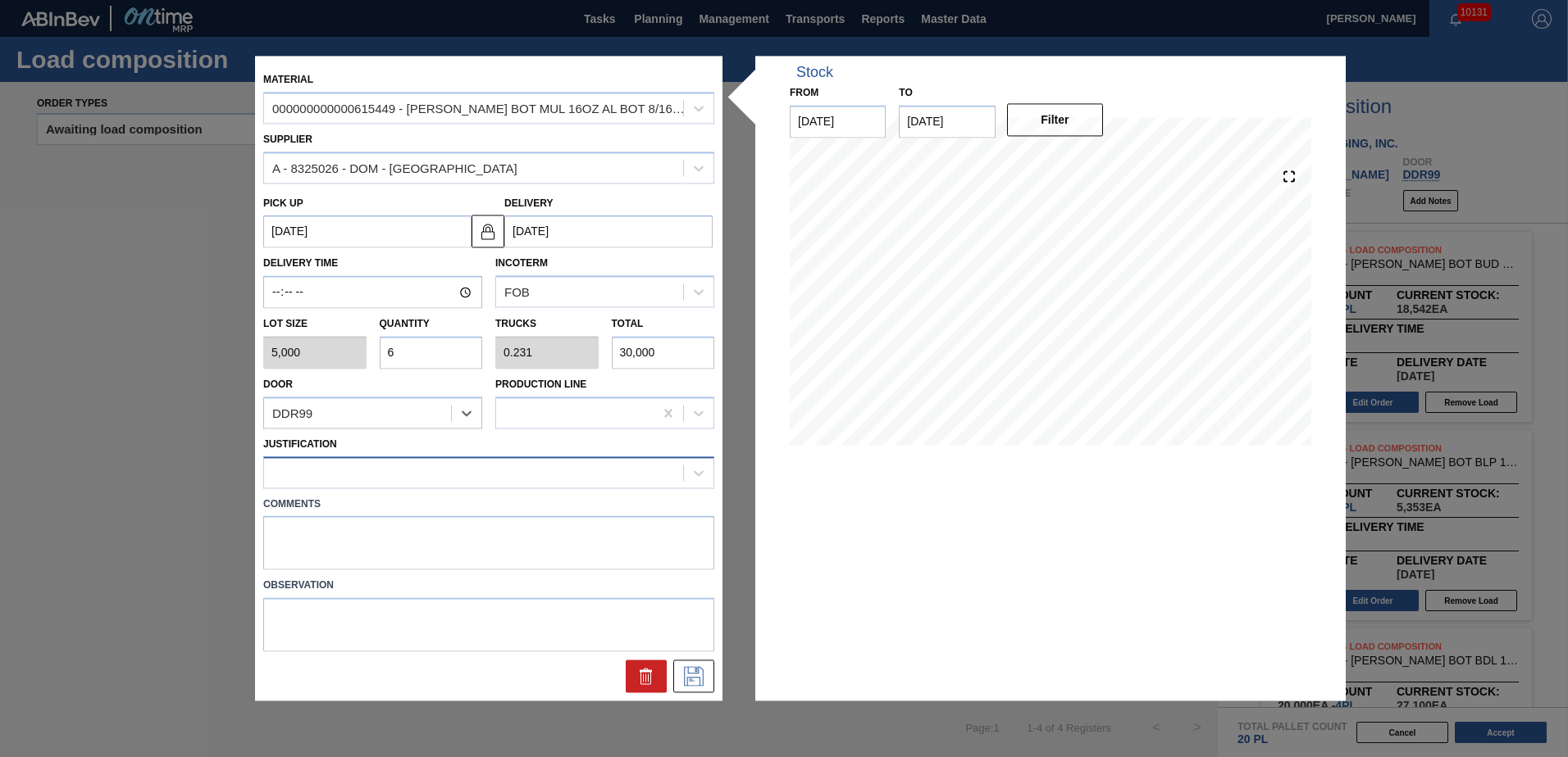
click at [385, 470] on div at bounding box center [474, 473] width 419 height 24
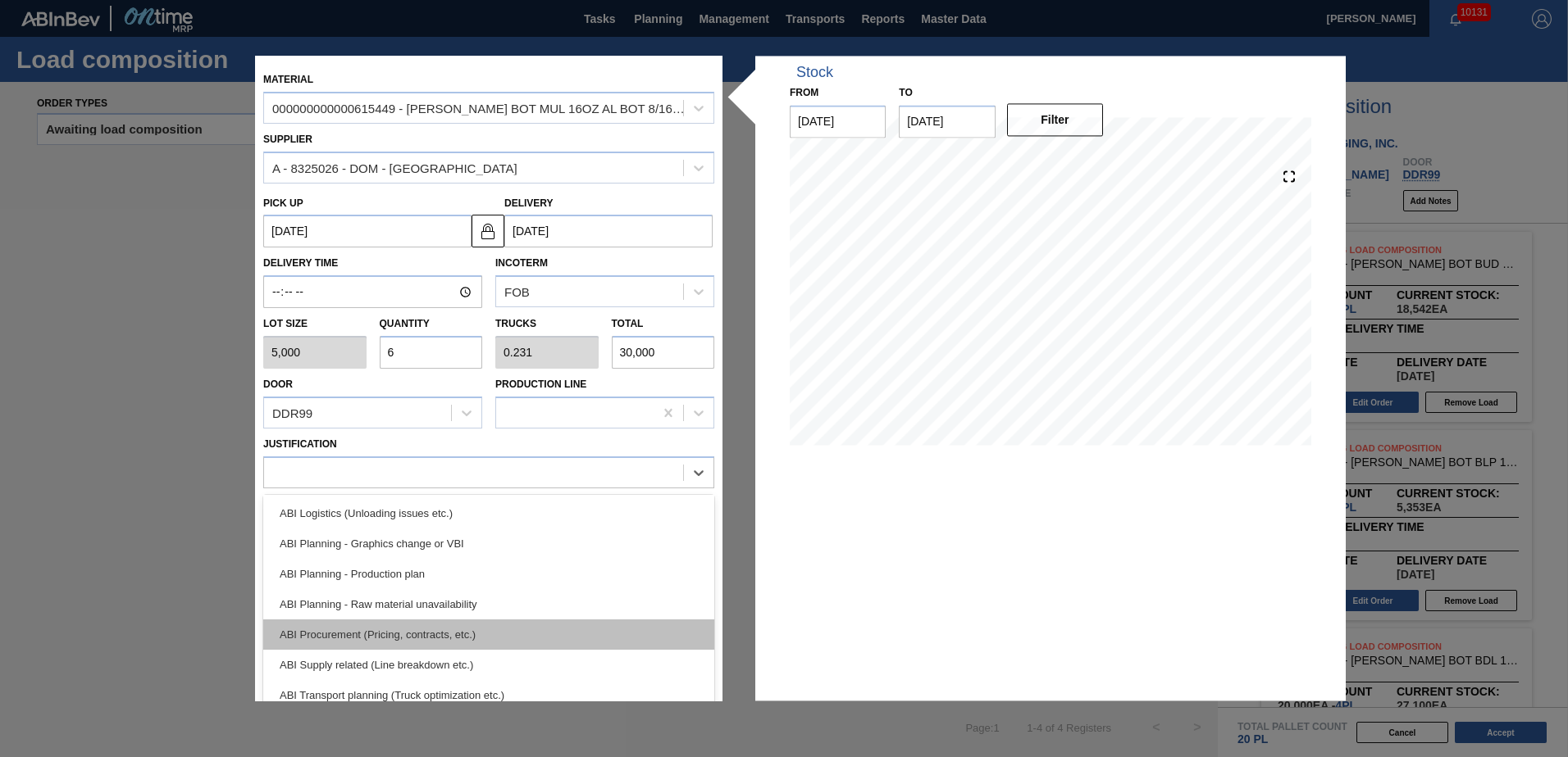
scroll to position [164, 0]
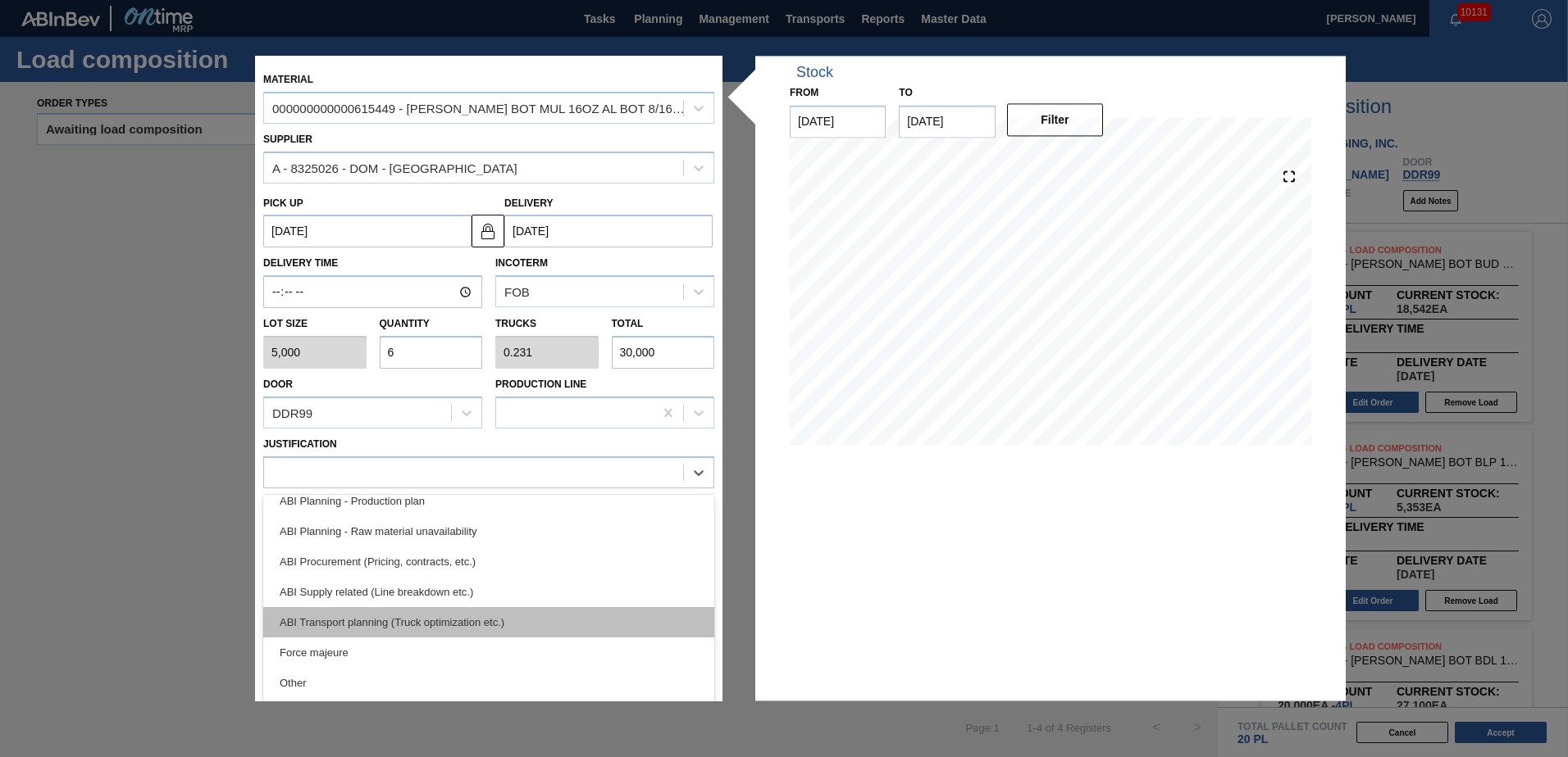
click at [459, 622] on div "ABI Transport planning (Truck optimization etc.)" at bounding box center [489, 622] width 451 height 30
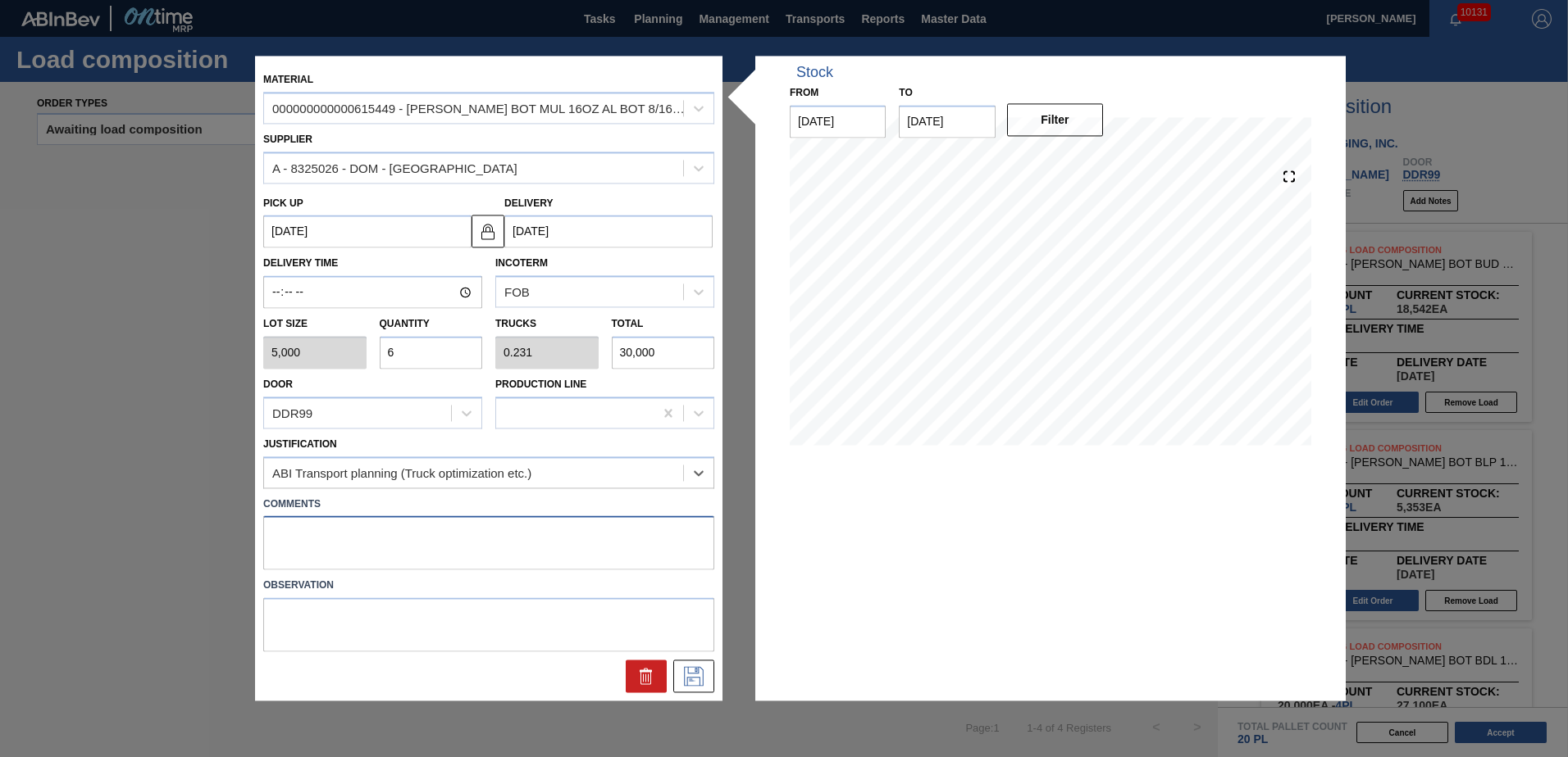
click at [306, 533] on textarea at bounding box center [489, 543] width 451 height 54
type textarea "Live unload"
click at [692, 671] on icon at bounding box center [694, 677] width 27 height 20
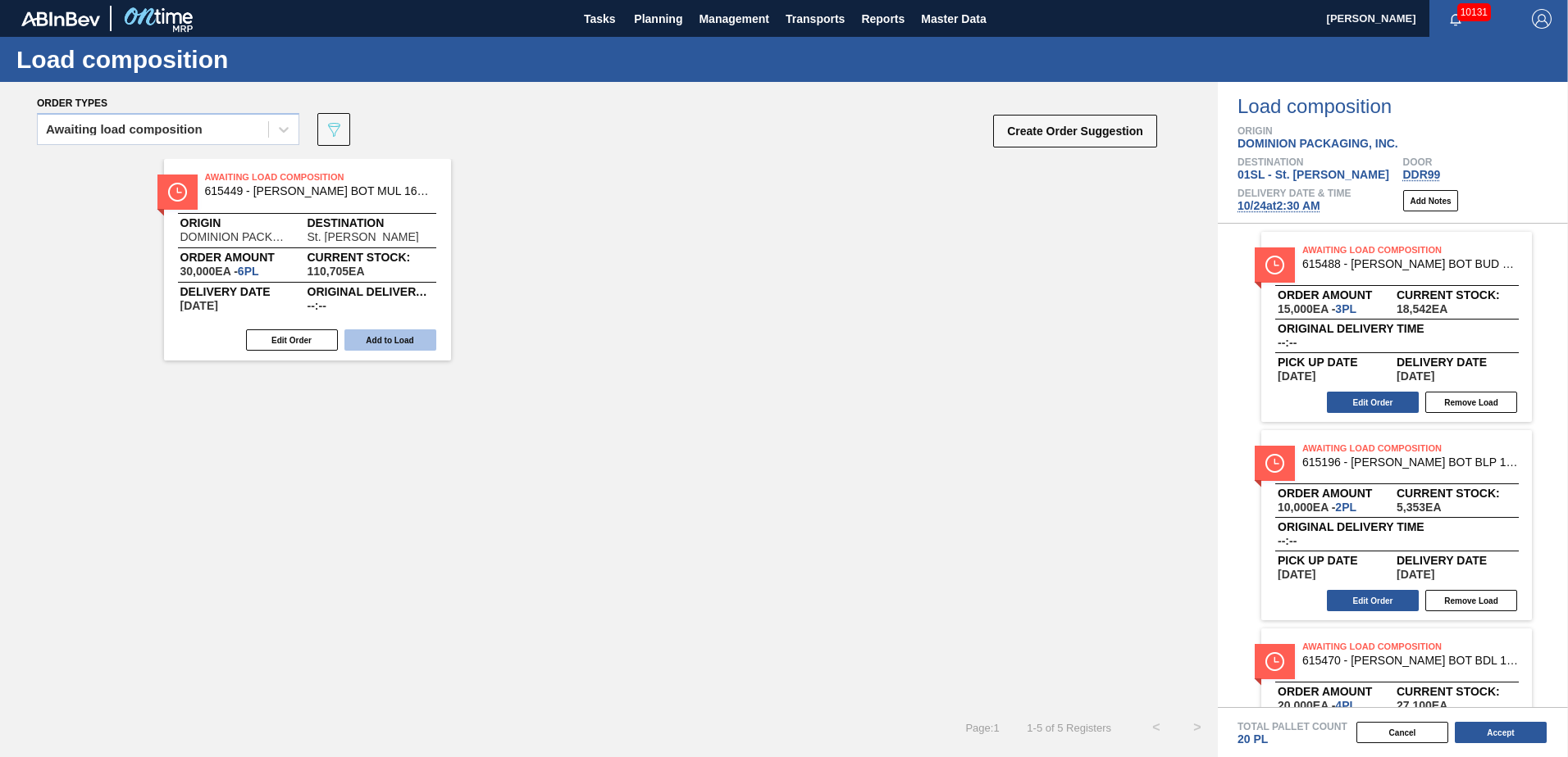
click at [406, 336] on button "Add to Load" at bounding box center [390, 340] width 92 height 22
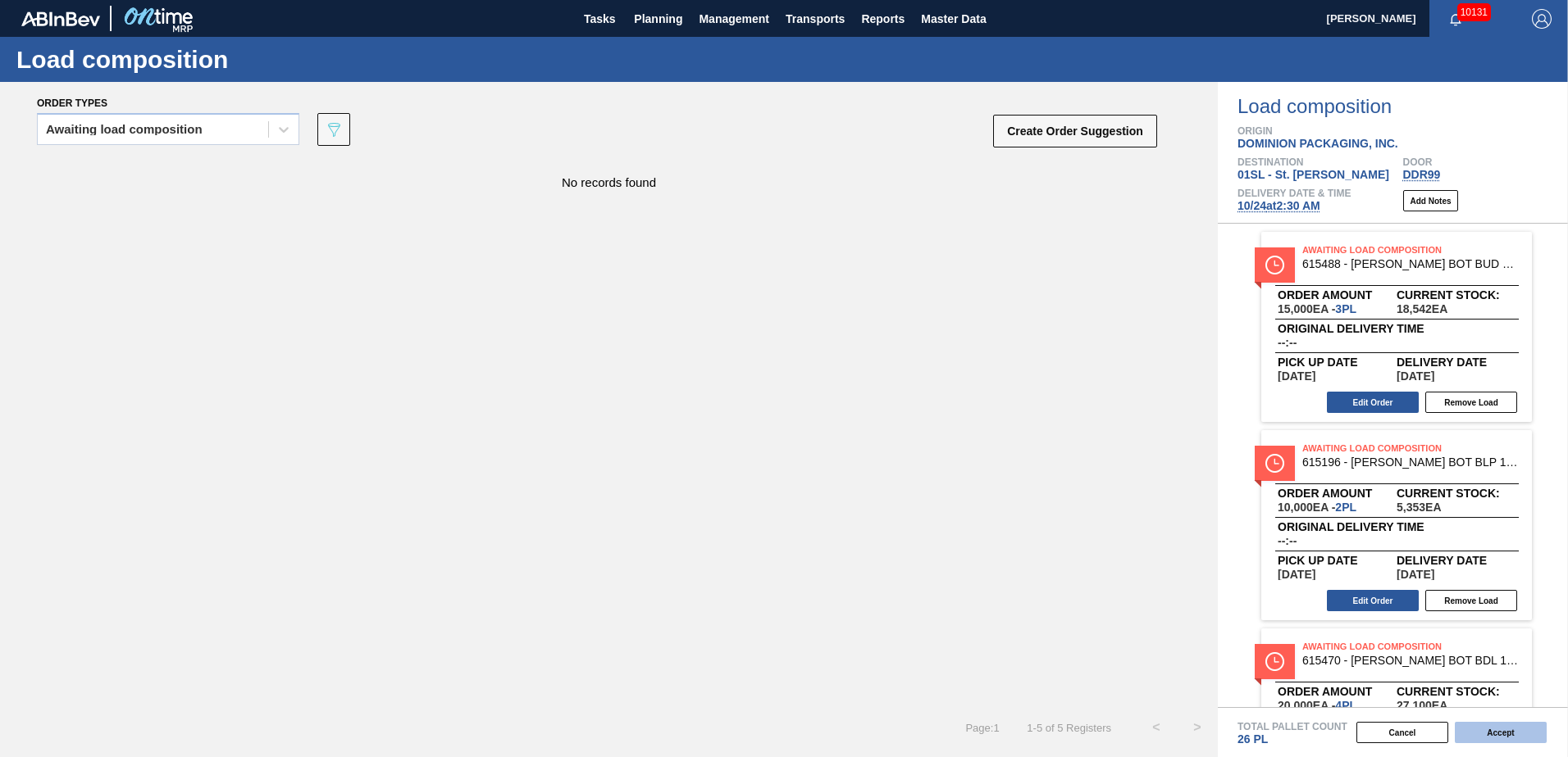
click at [1461, 735] on button "Accept" at bounding box center [1501, 733] width 92 height 22
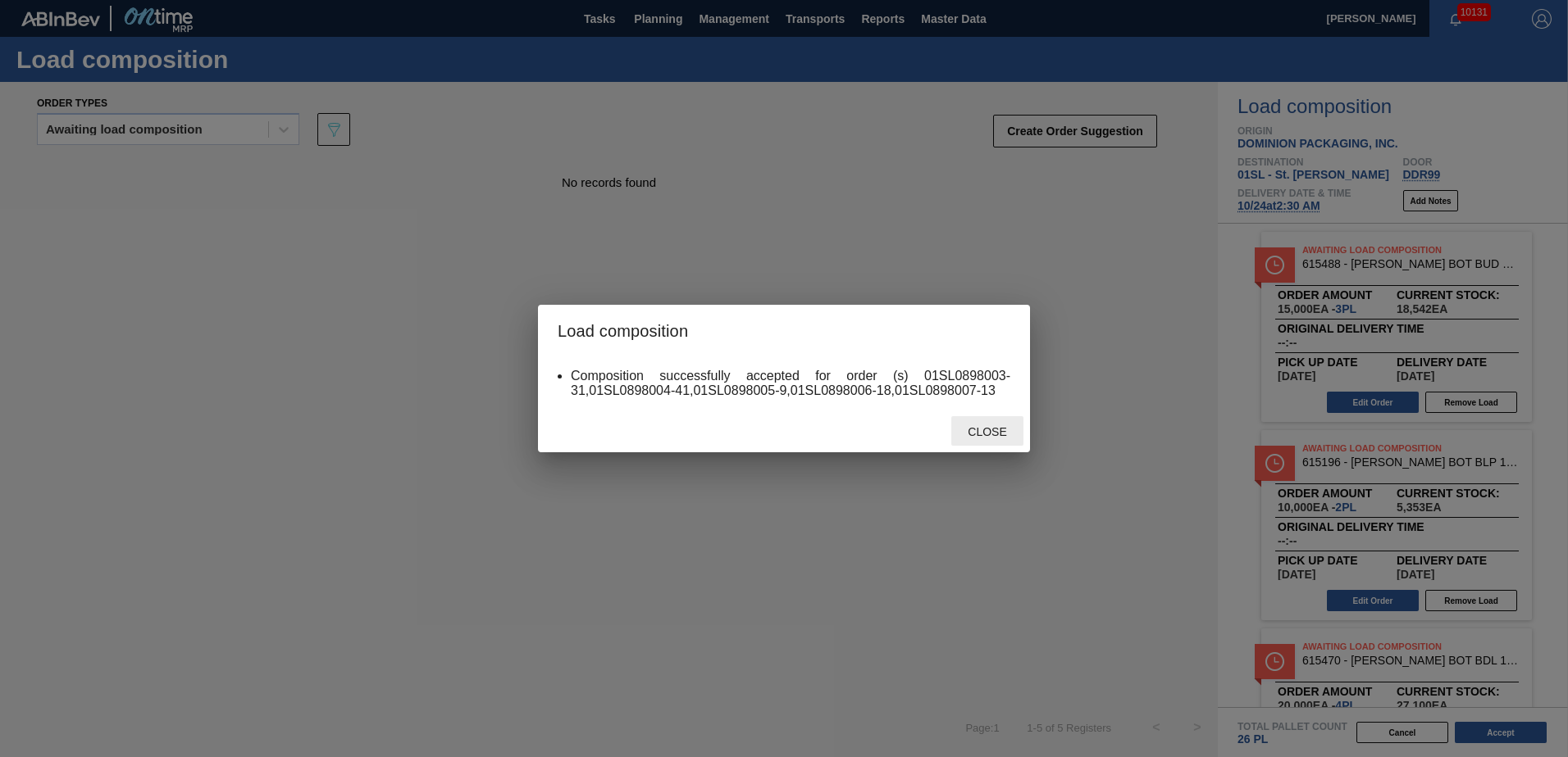
click at [988, 434] on span "Close" at bounding box center [987, 432] width 65 height 13
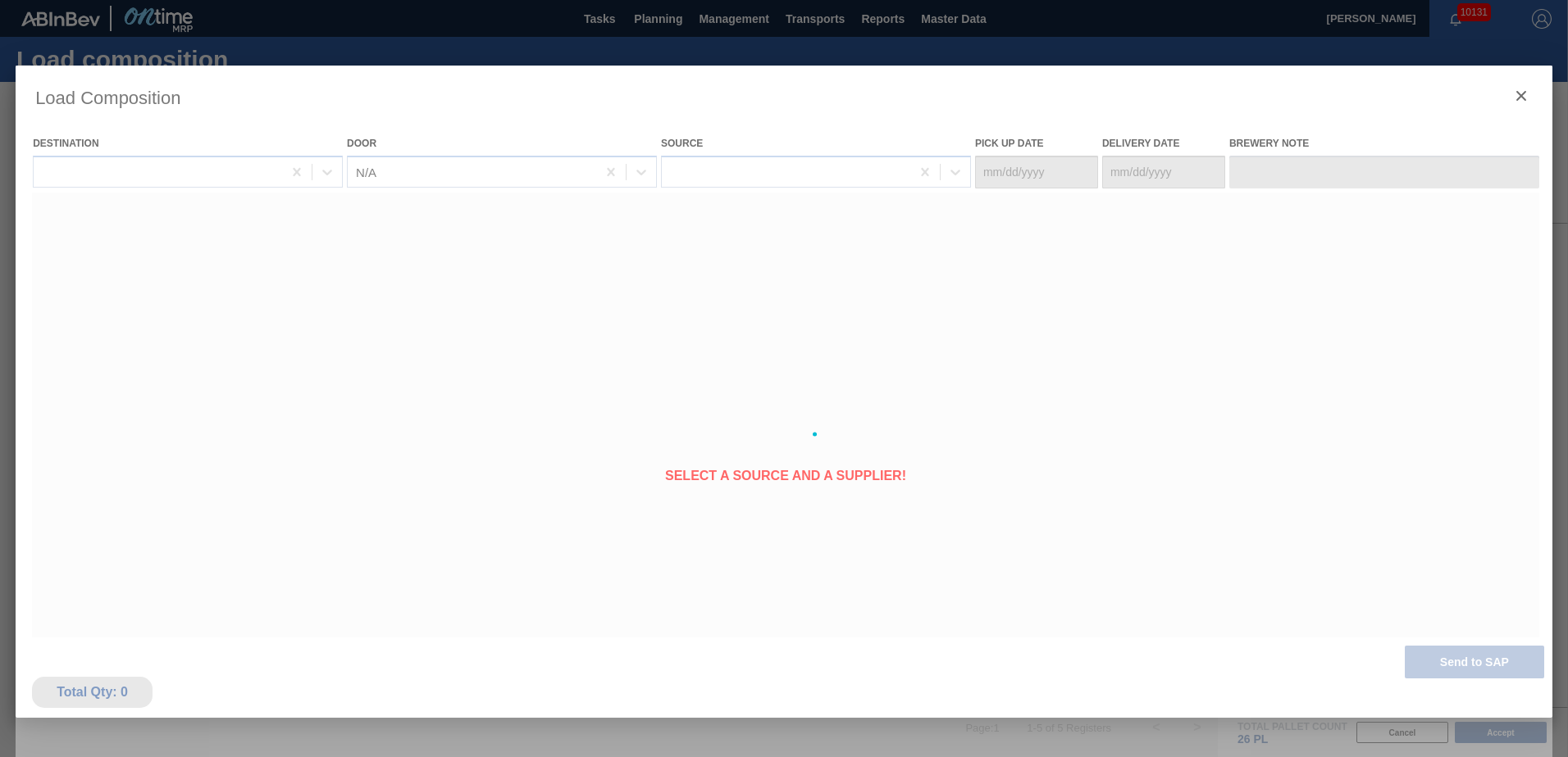
type Date "[DATE]"
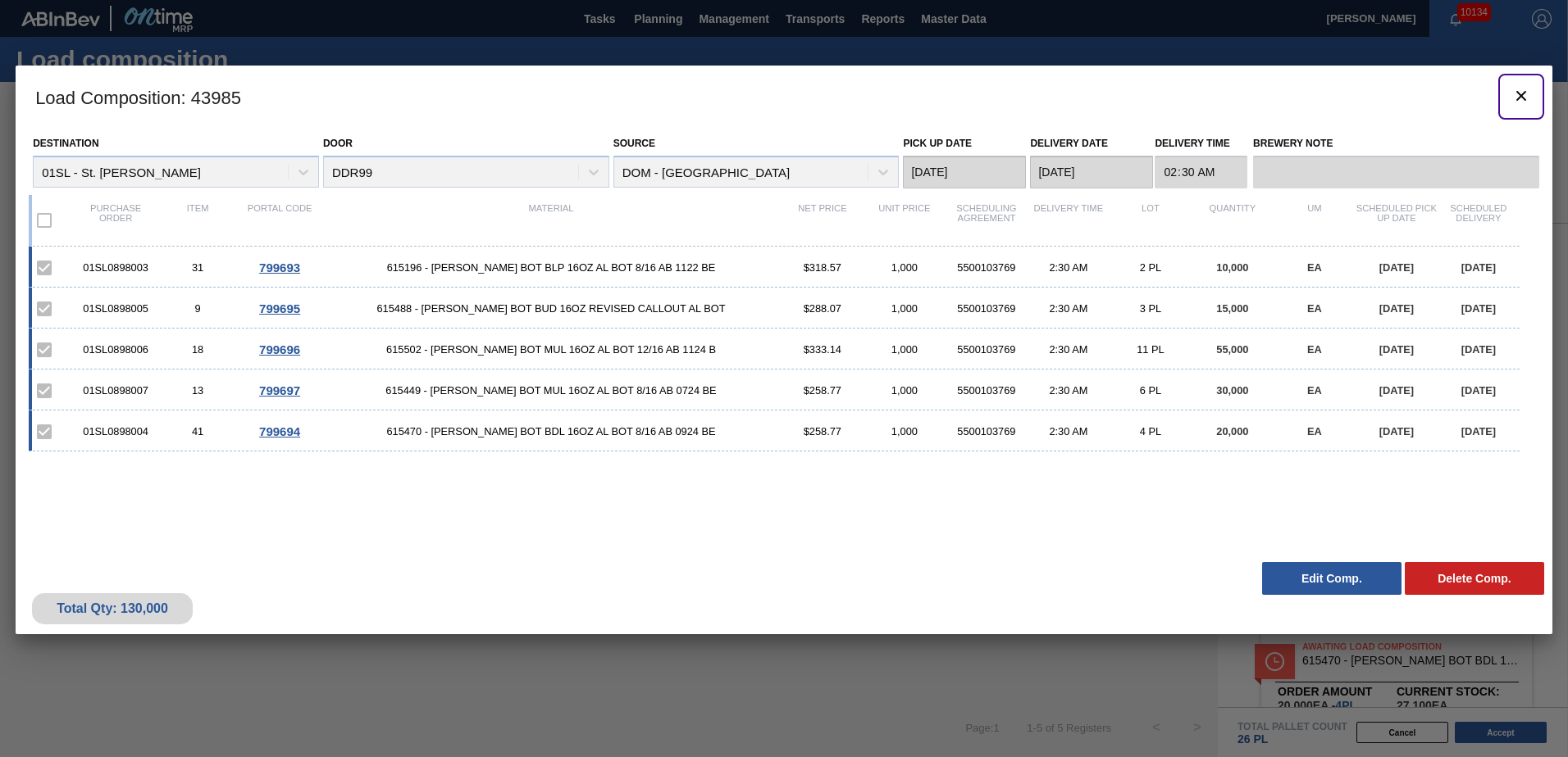
click at [1516, 96] on icon "botão de ícone" at bounding box center [1521, 96] width 20 height 20
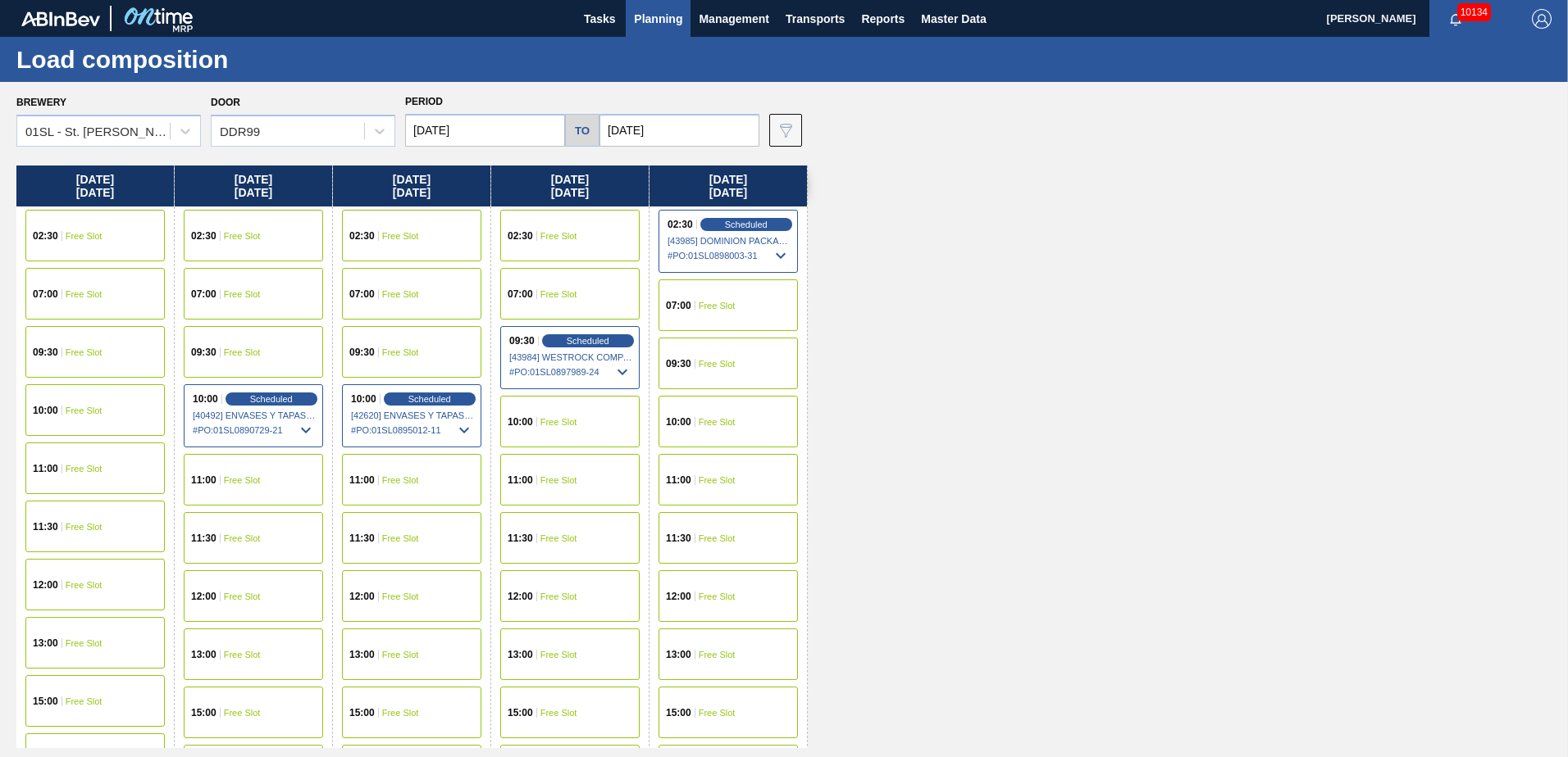
click at [657, 21] on span "Planning" at bounding box center [658, 19] width 48 height 20
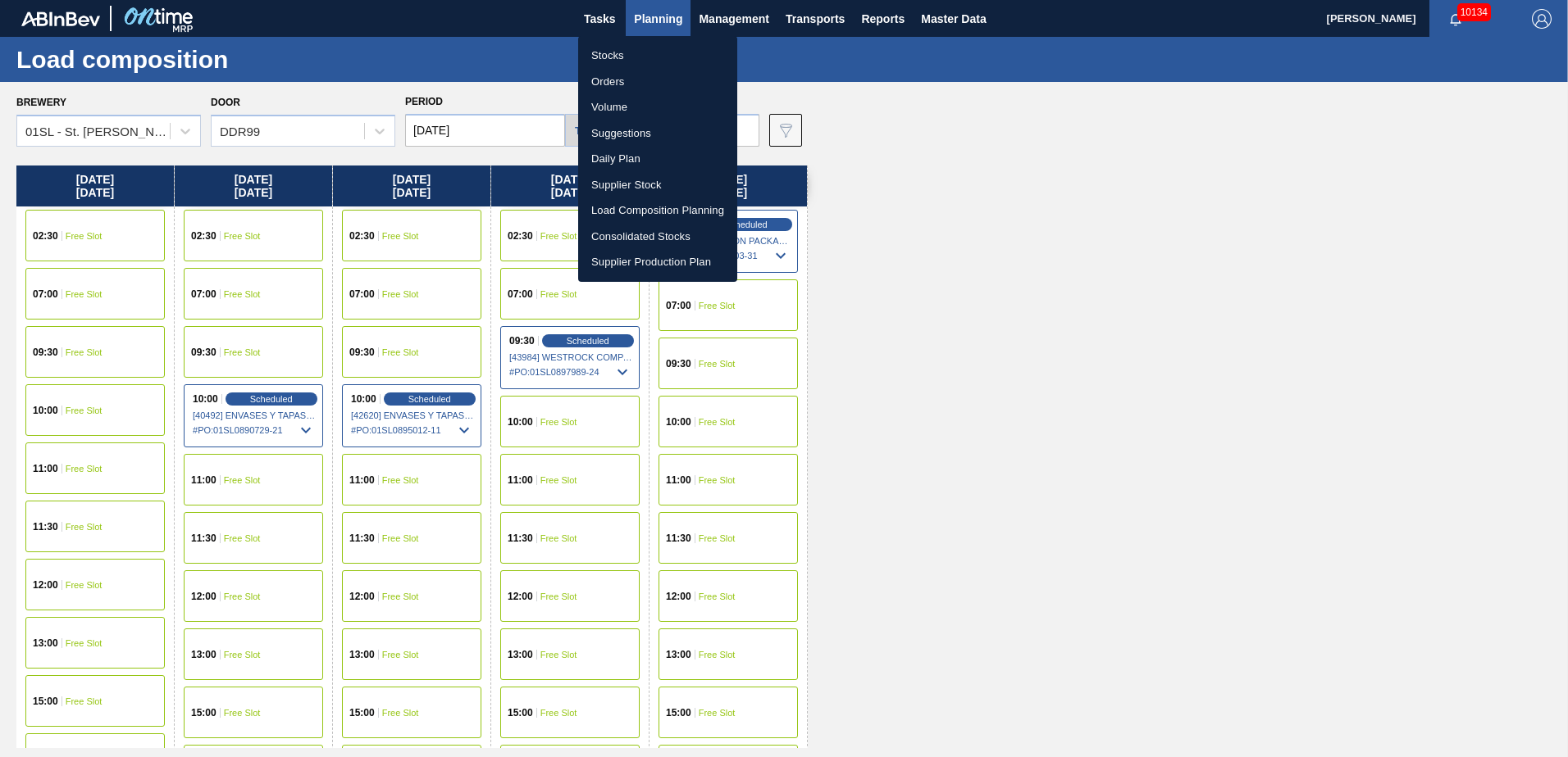
click at [648, 135] on li "Suggestions" at bounding box center [657, 134] width 159 height 27
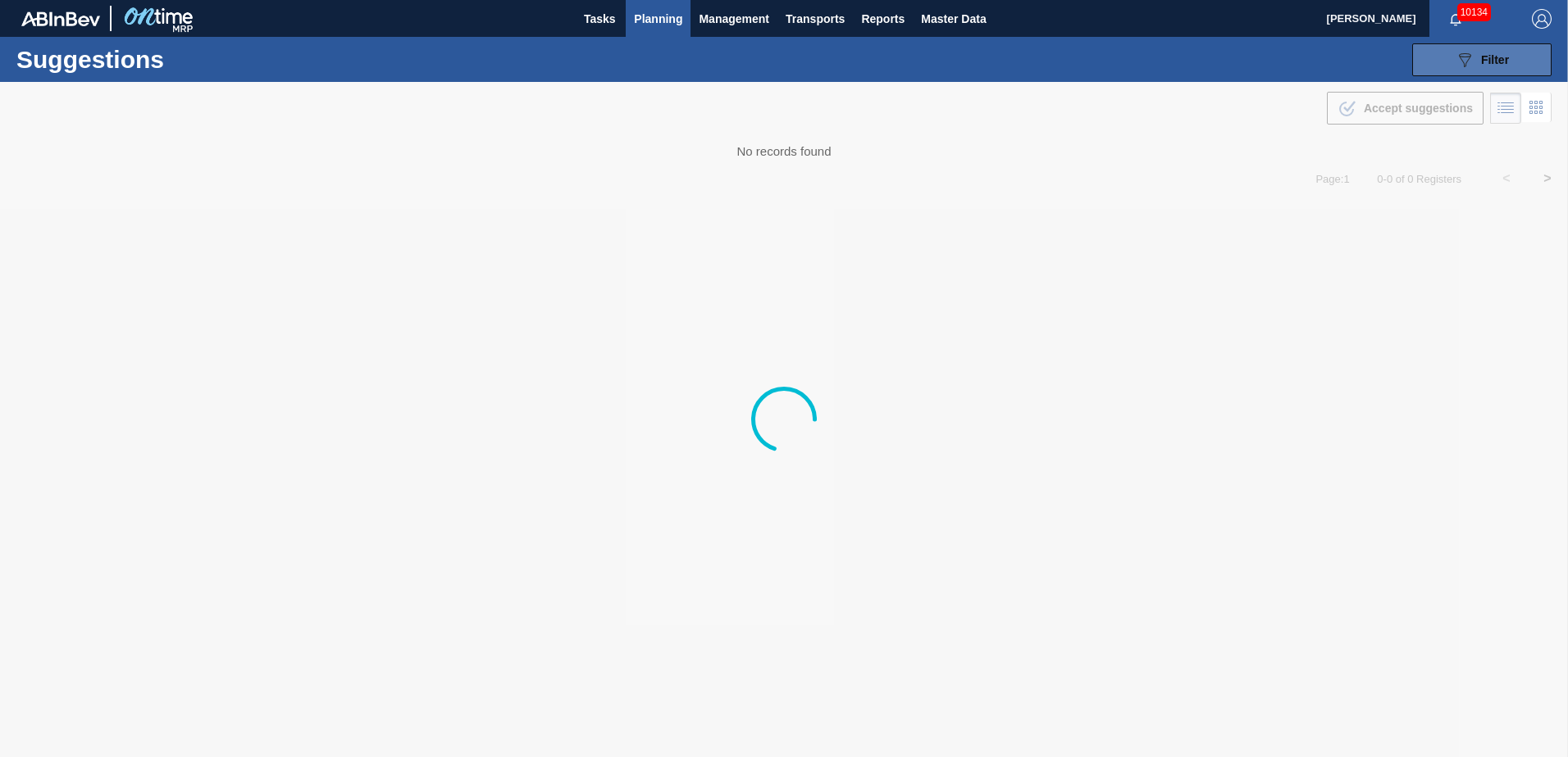
type from "[DATE]"
type to "[DATE]"
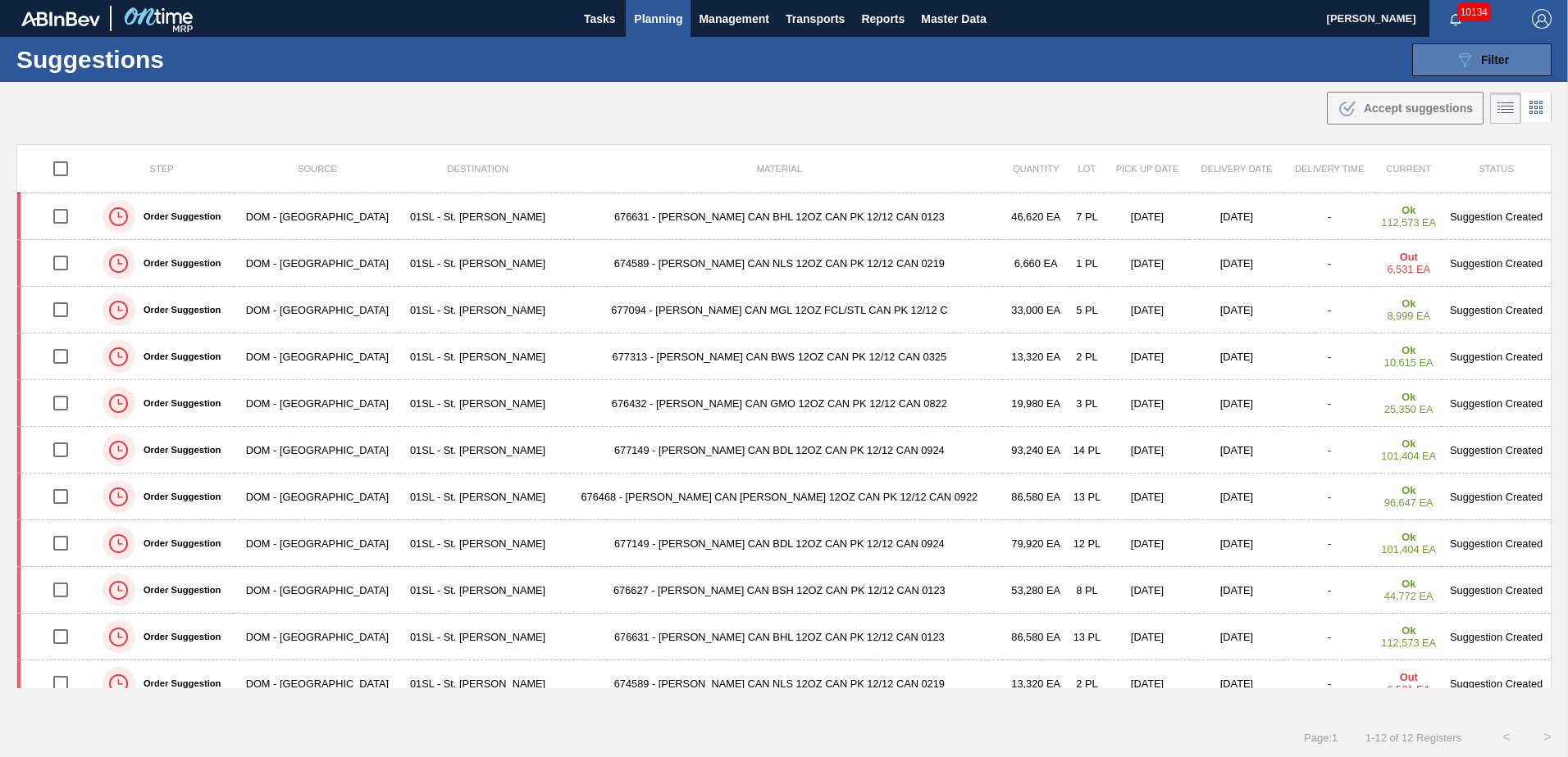
click at [1501, 71] on button "089F7B8B-B2A5-4AFE-B5C0-19BA573D28AC Filter" at bounding box center [1482, 59] width 140 height 32
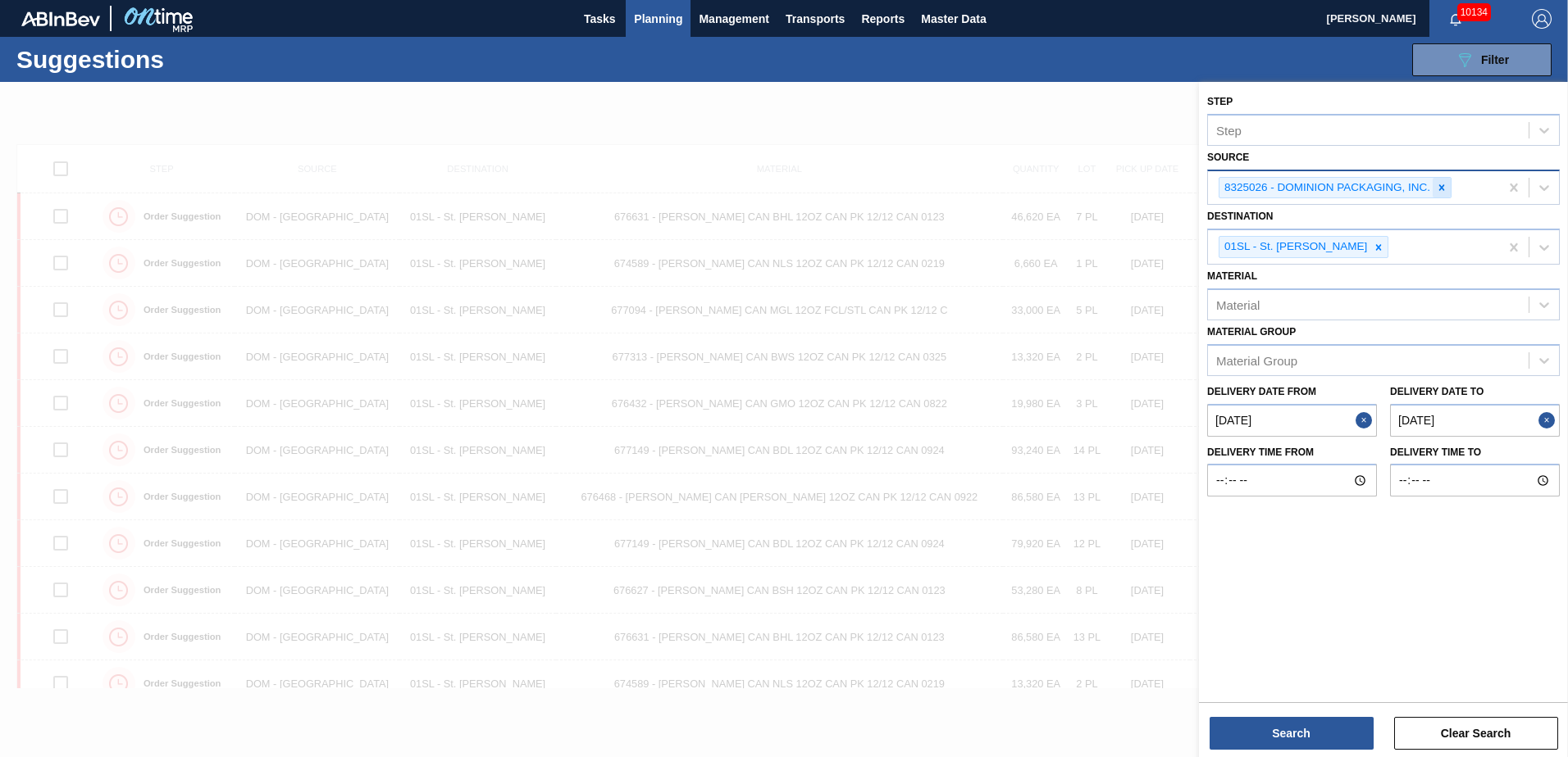
click at [1438, 186] on icon at bounding box center [1441, 188] width 12 height 12
click at [1317, 295] on div "Material" at bounding box center [1367, 301] width 320 height 24
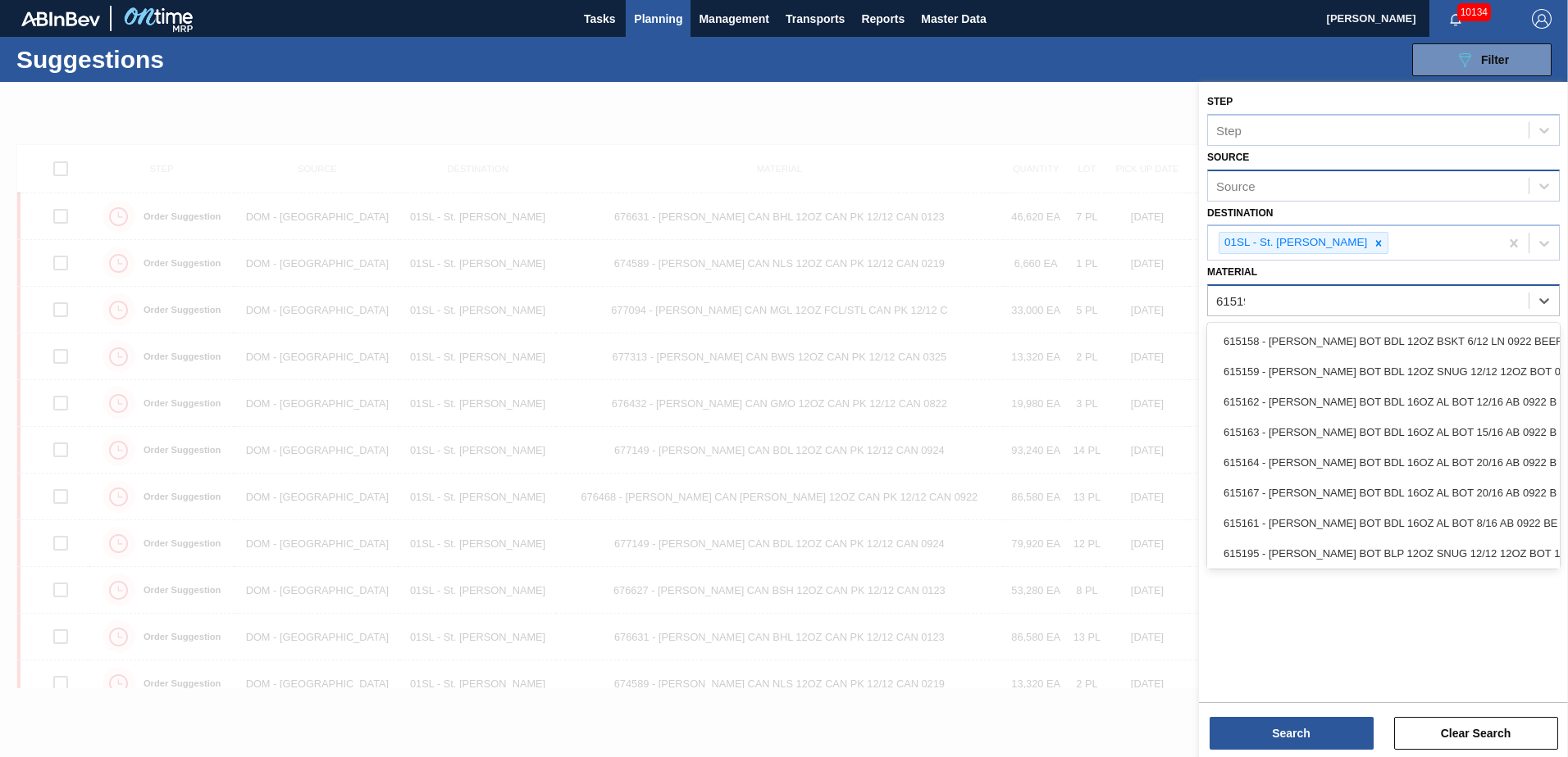
type input "615195"
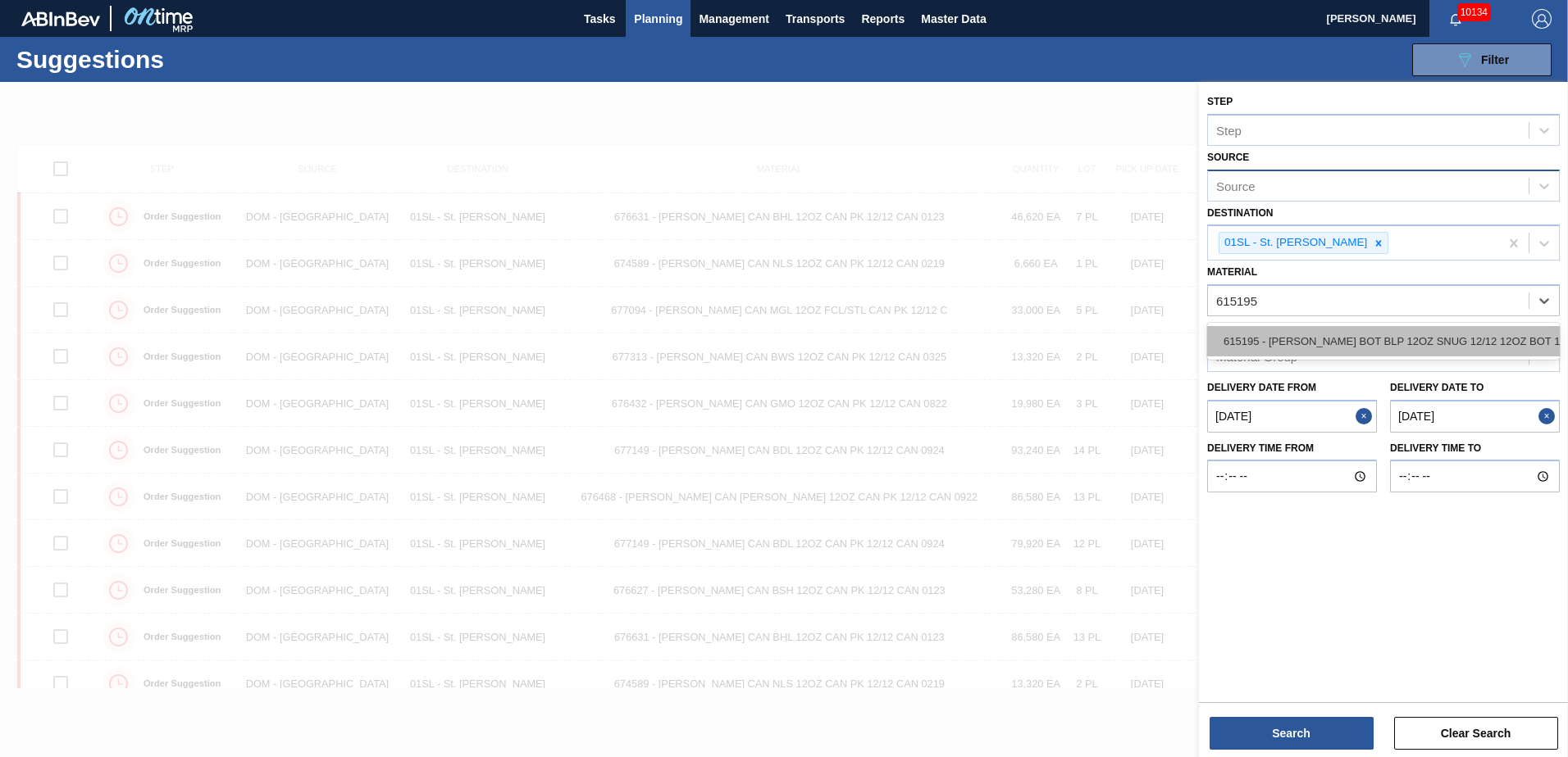
click at [1351, 343] on div "615195 - [PERSON_NAME] BOT BLP 12OZ SNUG 12/12 12OZ BOT 11" at bounding box center [1383, 341] width 353 height 30
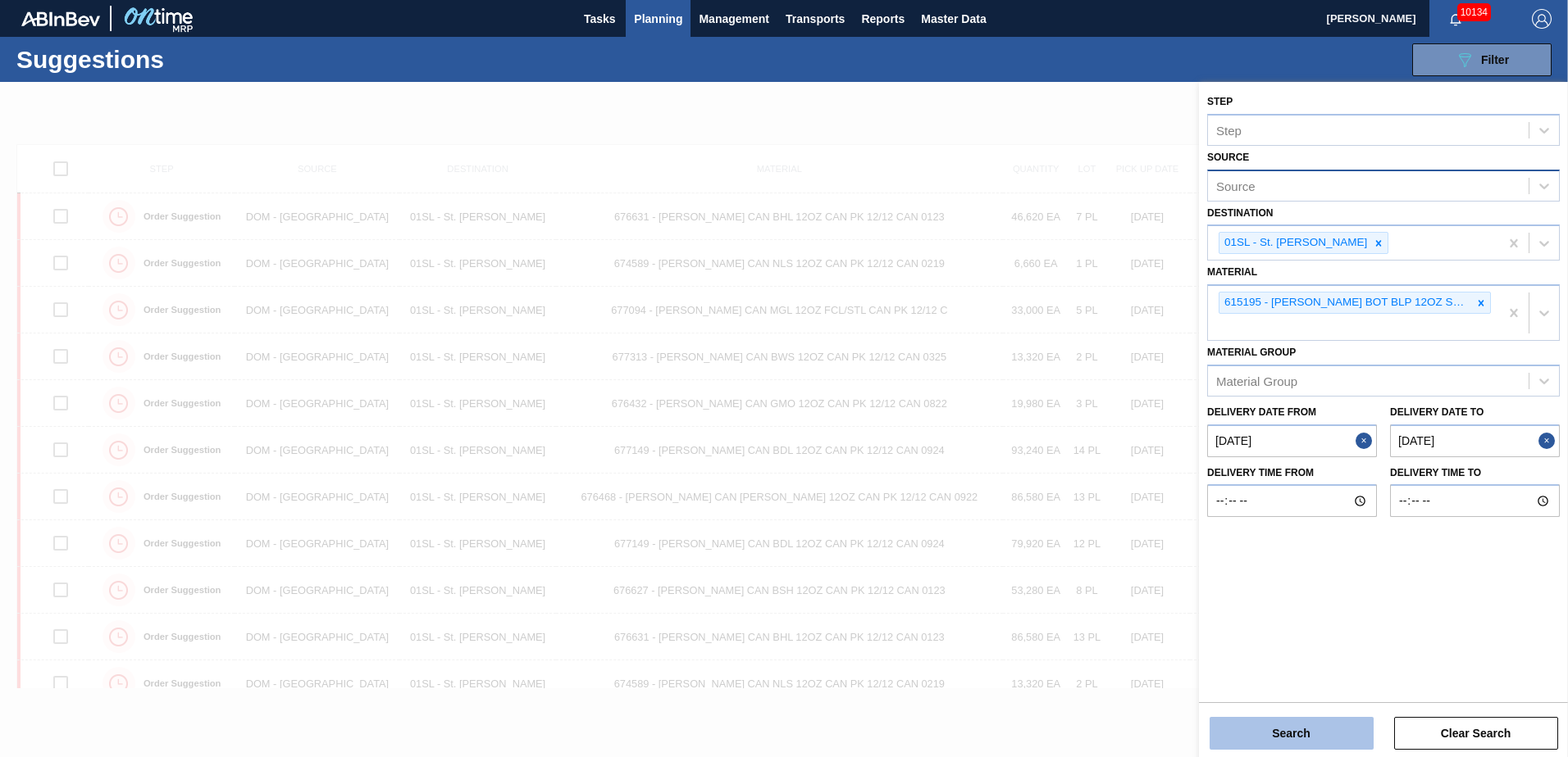
click at [1302, 726] on button "Search" at bounding box center [1291, 733] width 164 height 32
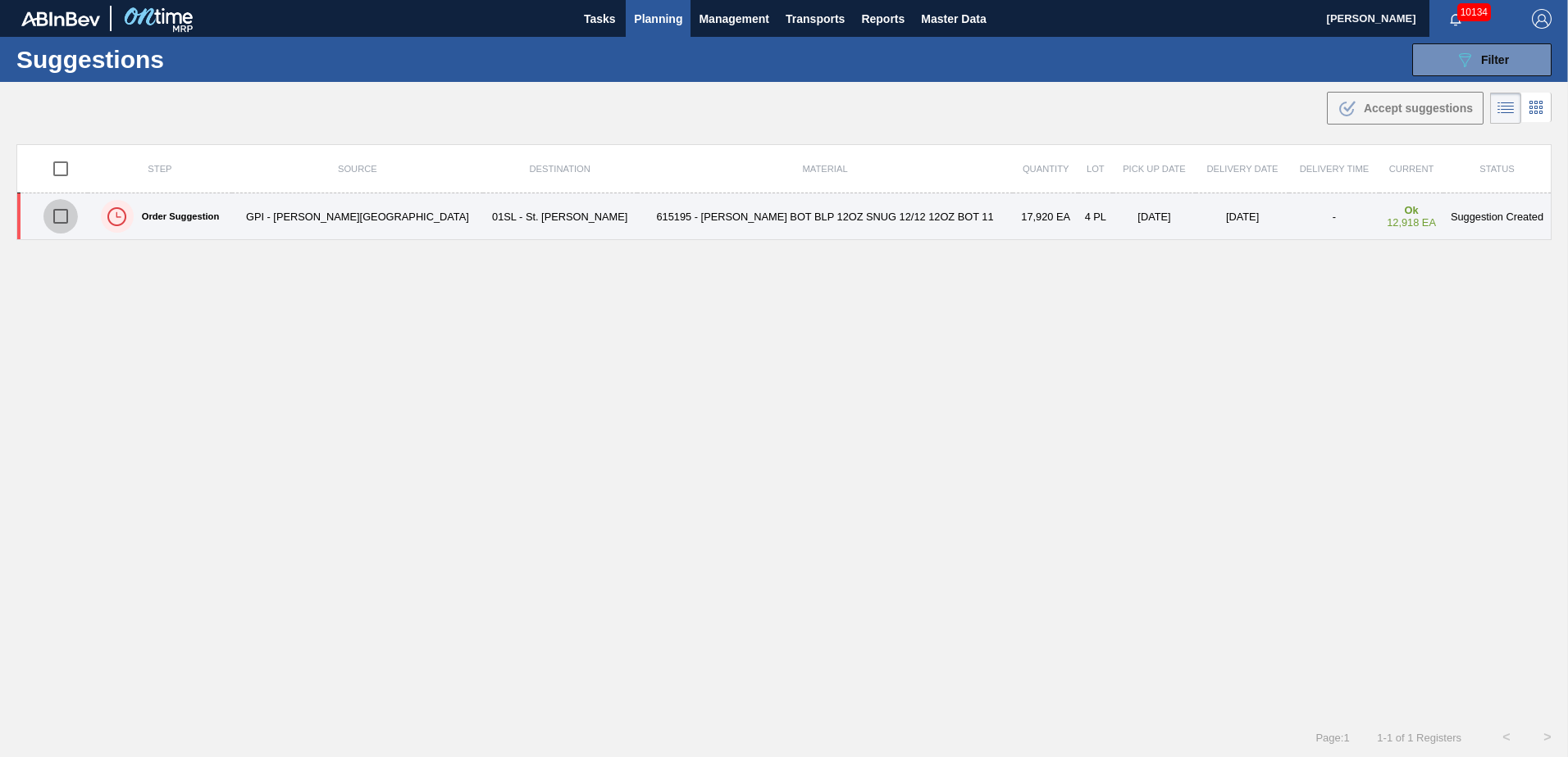
click at [63, 217] on input "checkbox" at bounding box center [60, 215] width 34 height 34
checkbox input "true"
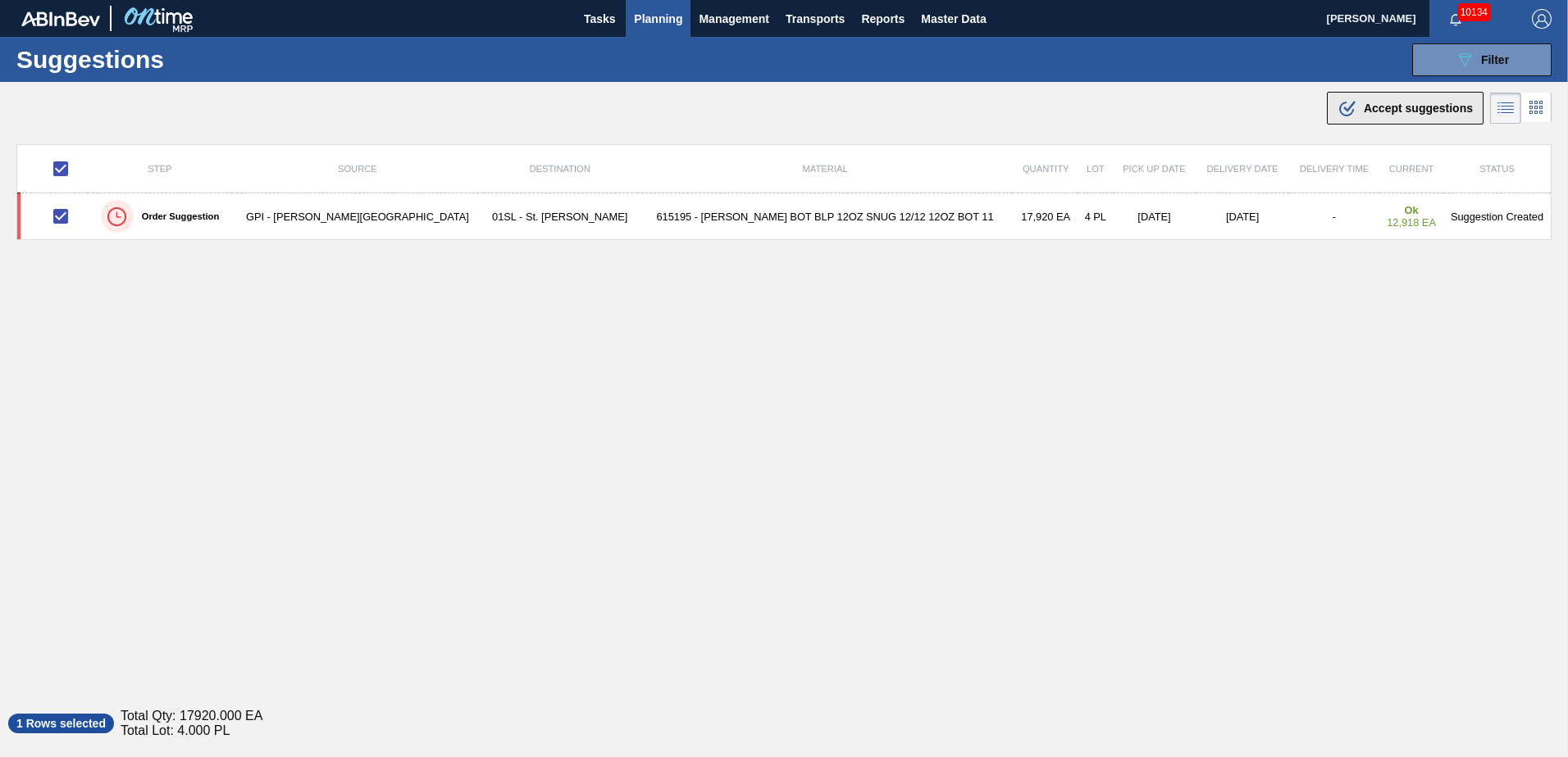
click at [1367, 111] on span "Accept suggestions" at bounding box center [1418, 108] width 109 height 13
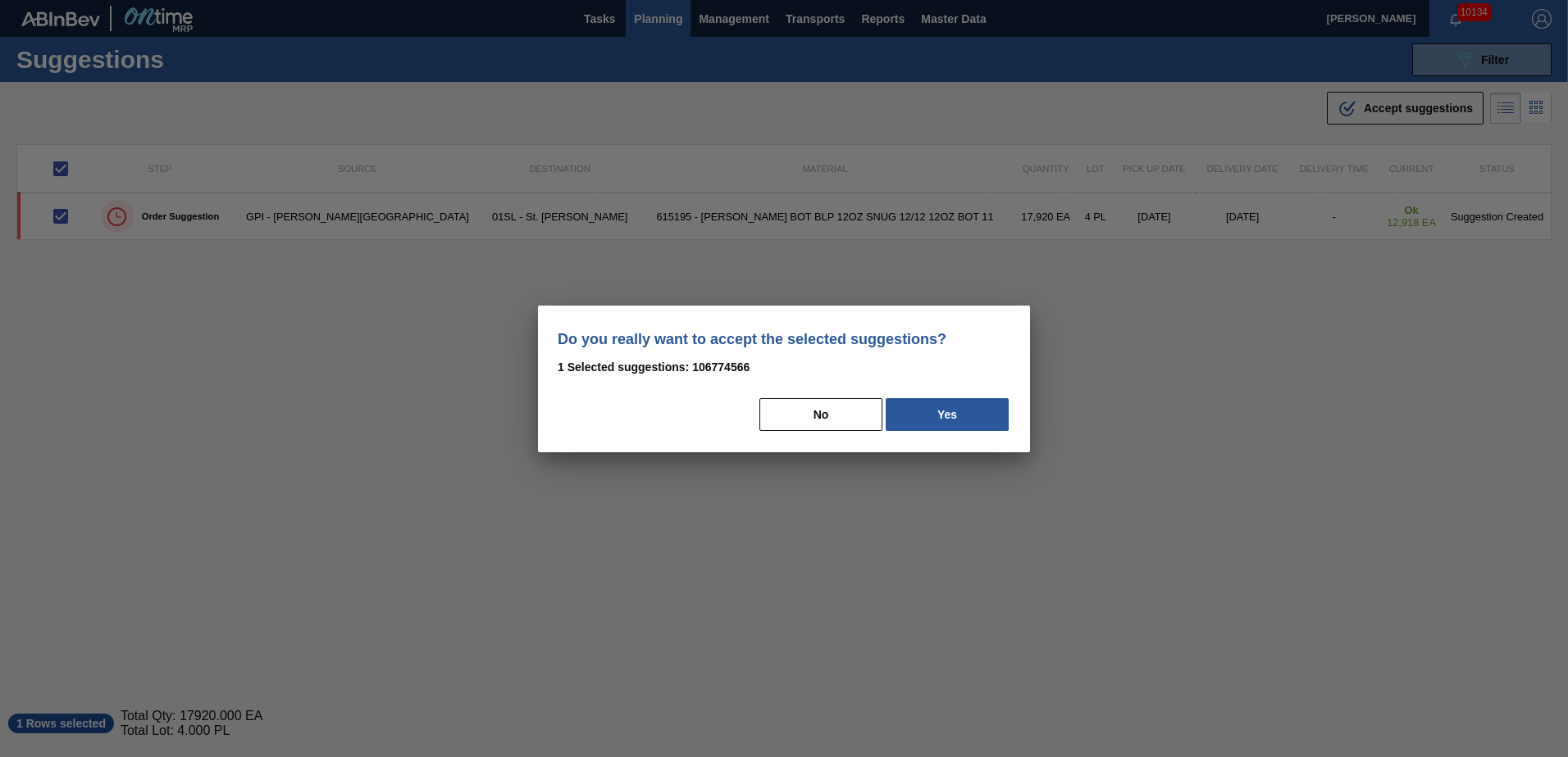
drag, startPoint x: 994, startPoint y: 418, endPoint x: 1085, endPoint y: 418, distance: 91.0
click at [1002, 418] on button "Yes" at bounding box center [947, 414] width 123 height 32
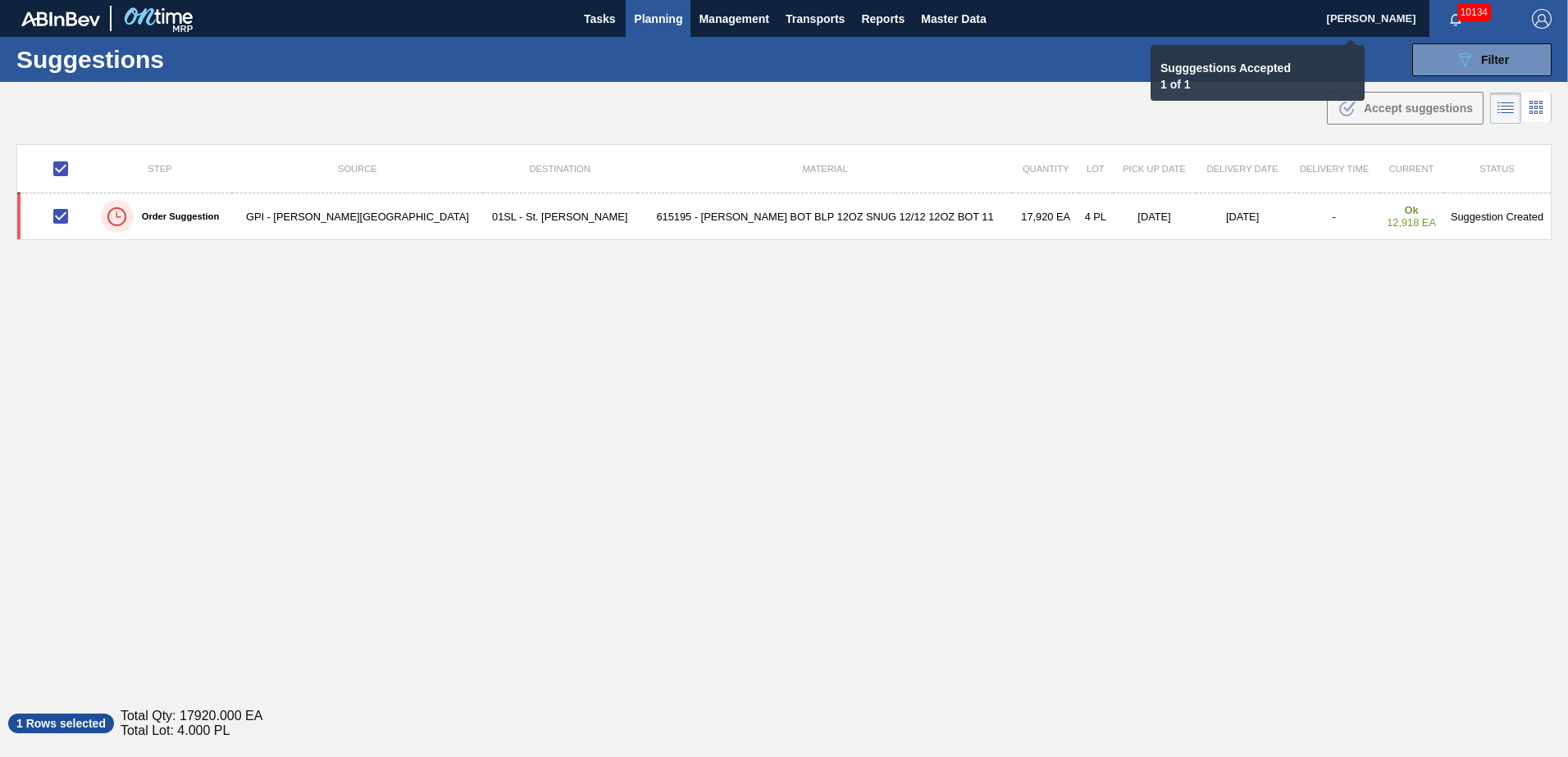
checkbox input "false"
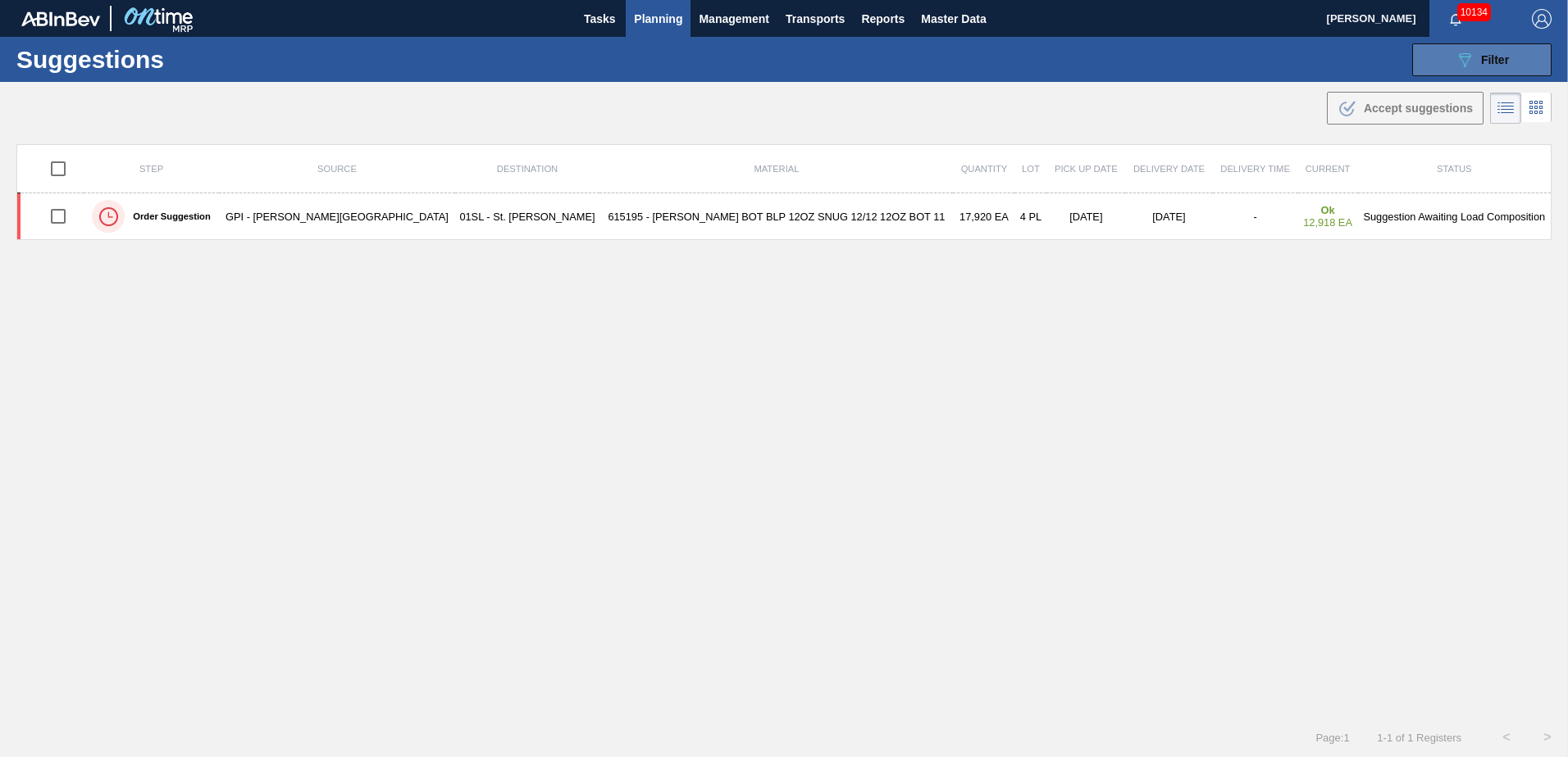
click at [1475, 64] on div "089F7B8B-B2A5-4AFE-B5C0-19BA573D28AC Filter" at bounding box center [1481, 60] width 54 height 20
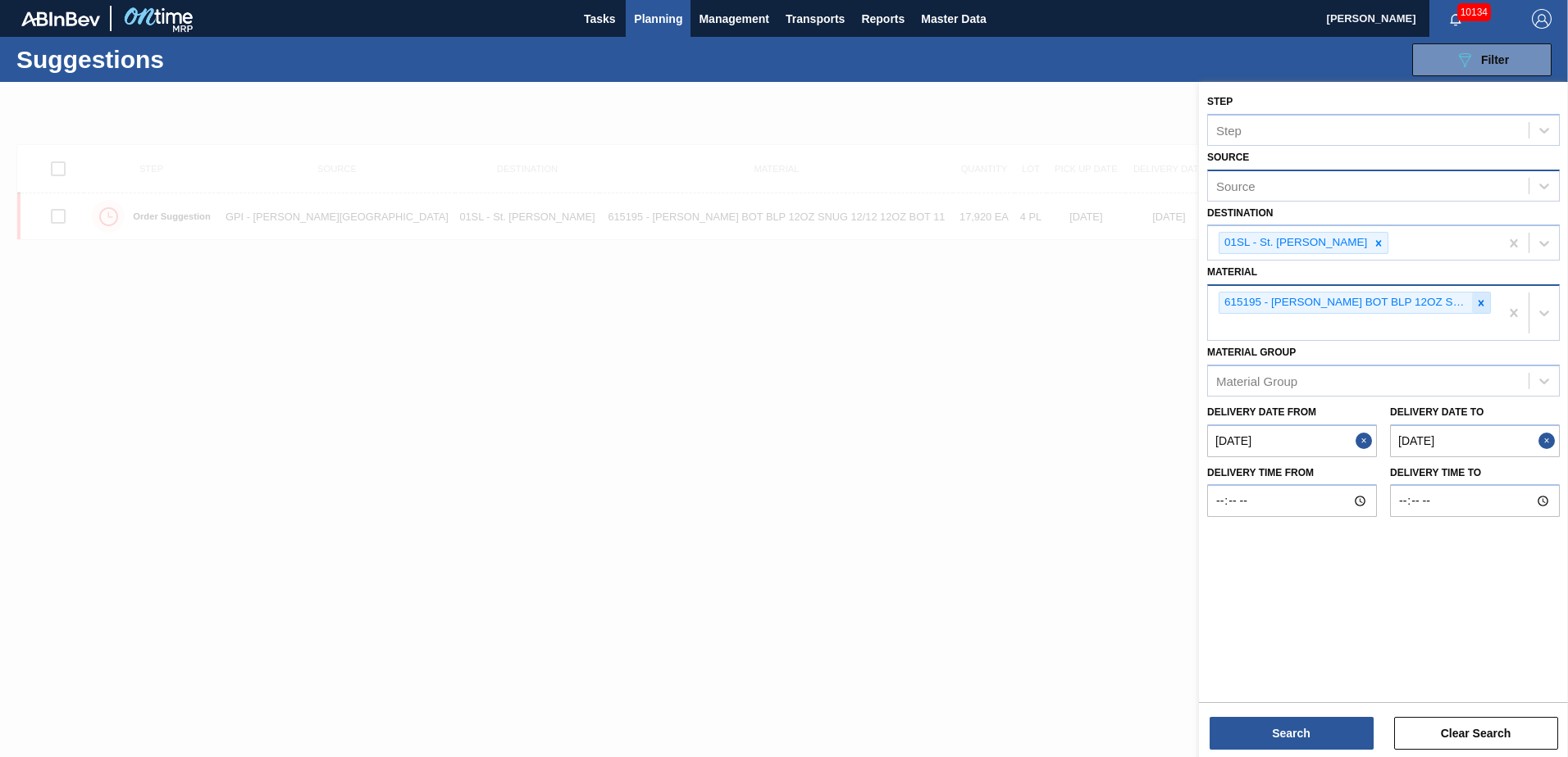
click at [1485, 308] on icon at bounding box center [1481, 304] width 12 height 12
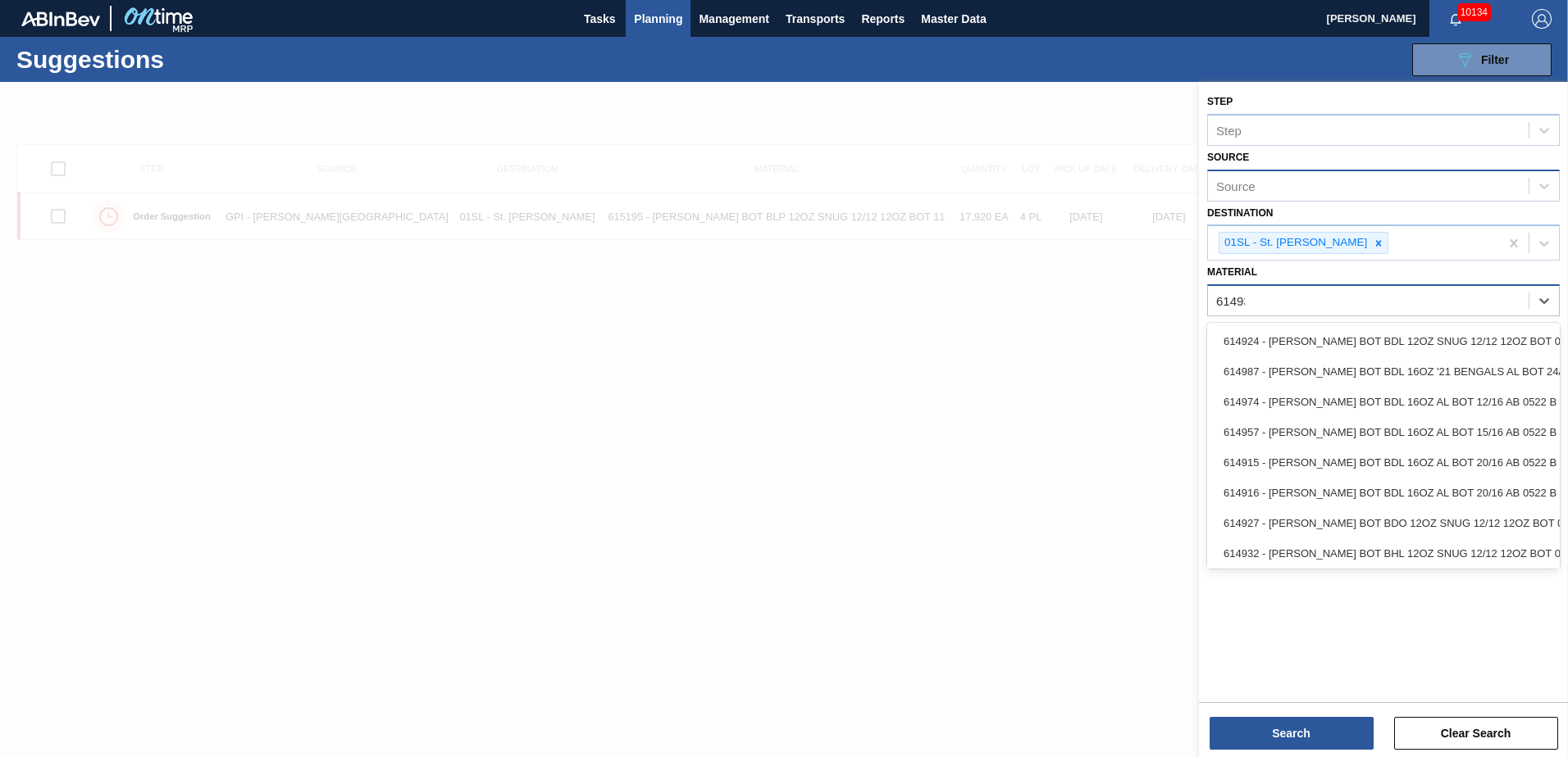
type input "614939"
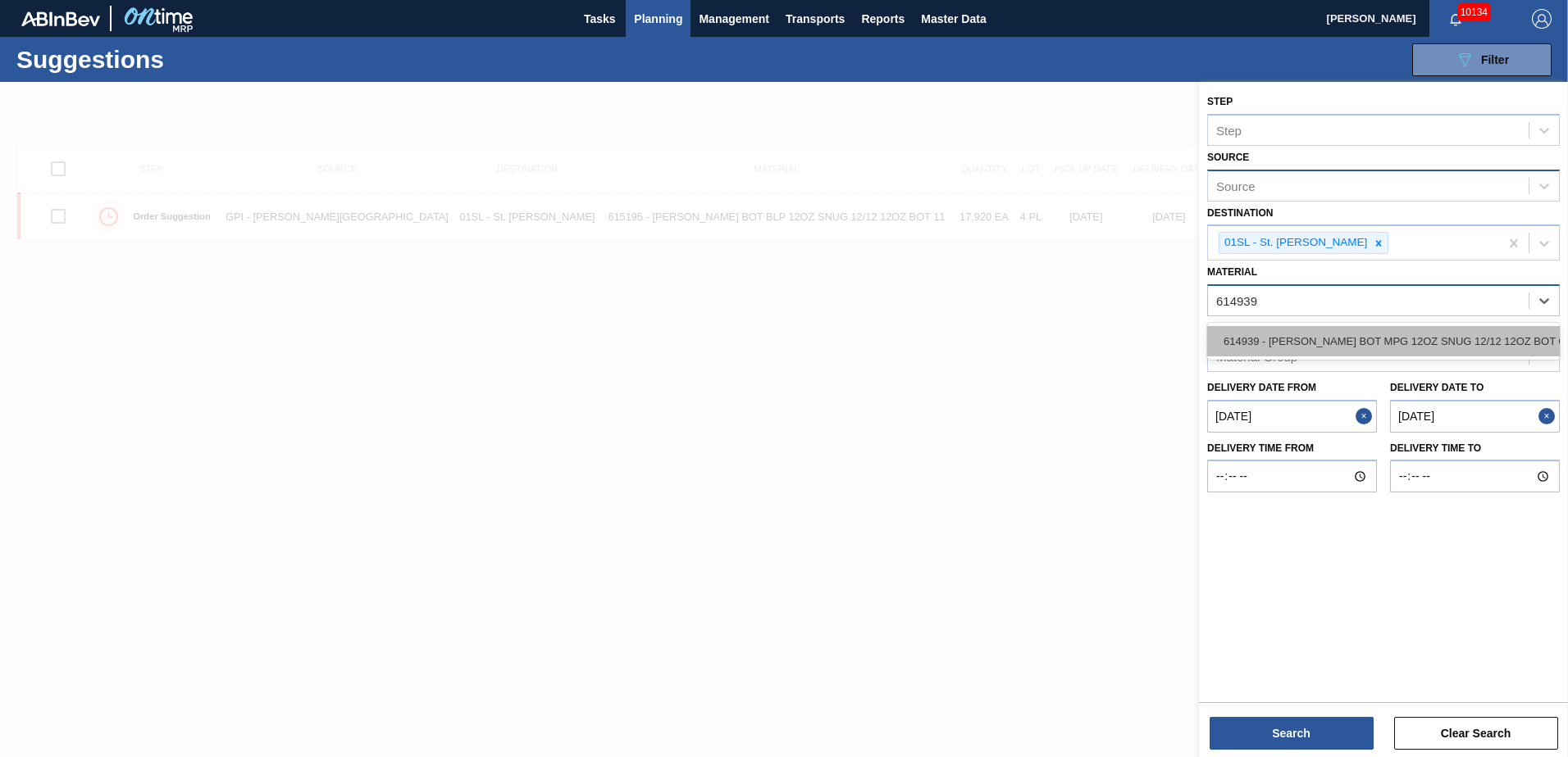
click at [1412, 344] on div "614939 - [PERSON_NAME] BOT MPG 12OZ SNUG 12/12 12OZ BOT 05" at bounding box center [1383, 341] width 353 height 30
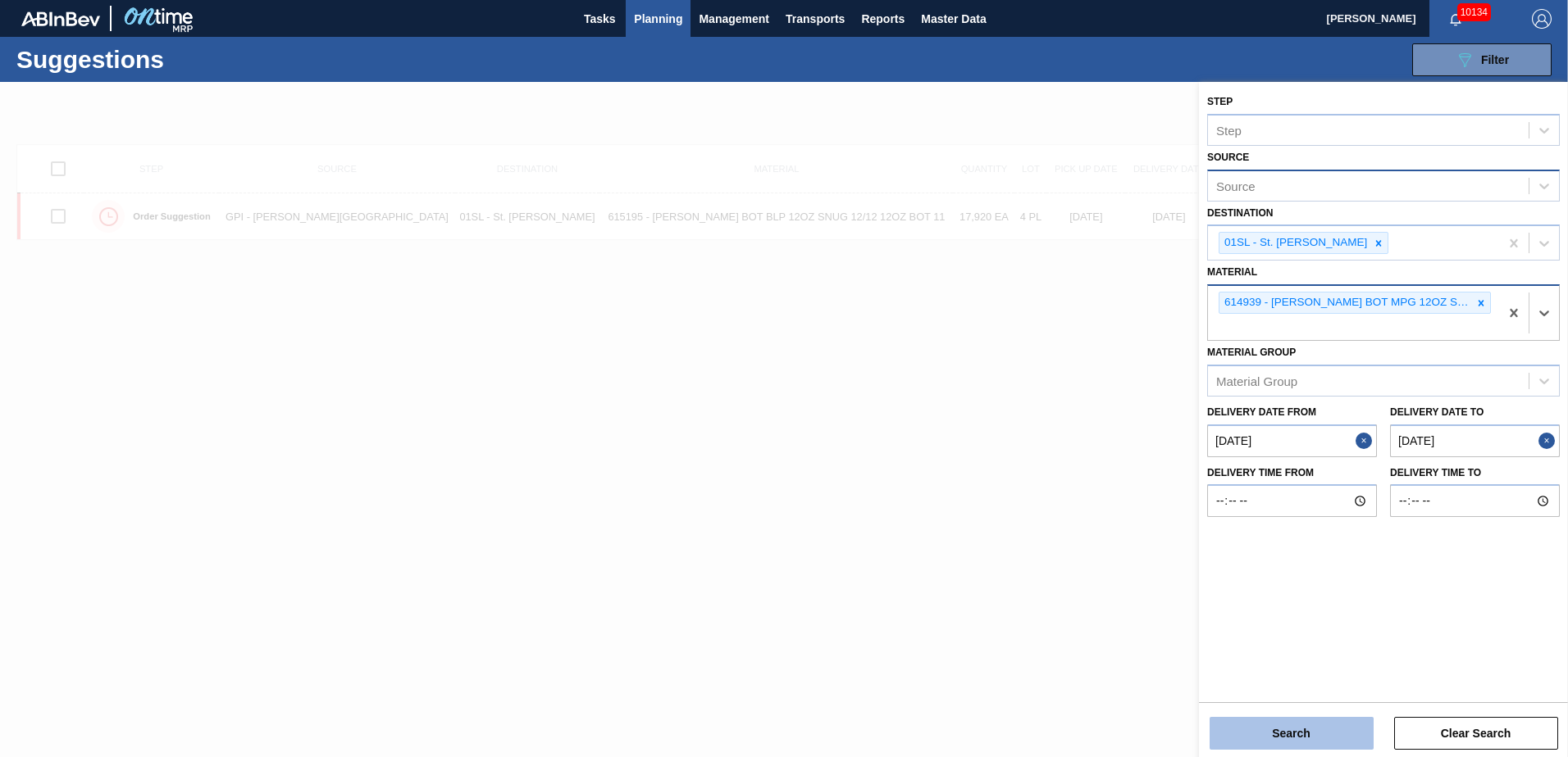
click at [1302, 737] on button "Search" at bounding box center [1291, 733] width 164 height 32
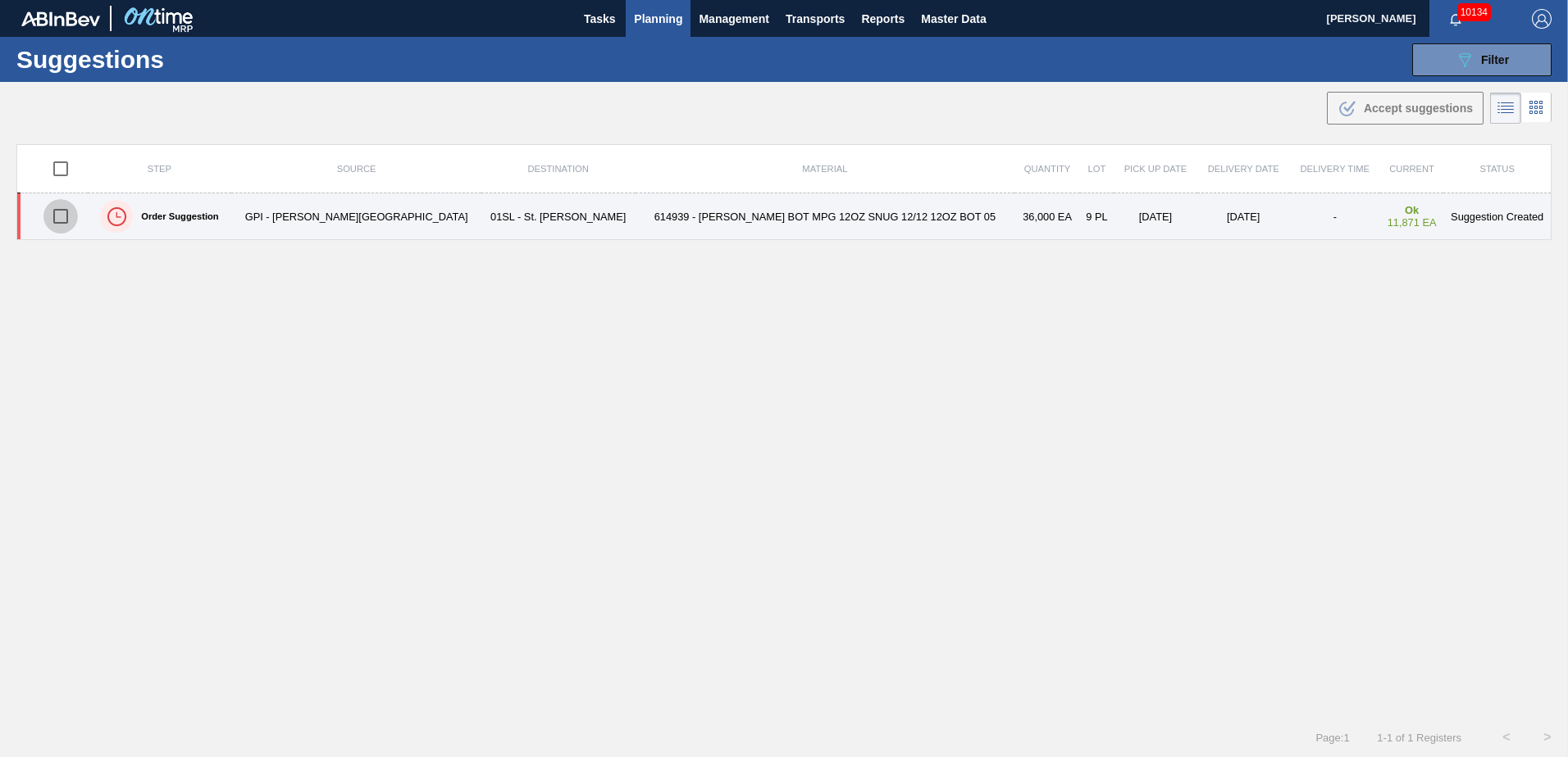
click at [68, 220] on input "checkbox" at bounding box center [60, 215] width 34 height 34
checkbox input "true"
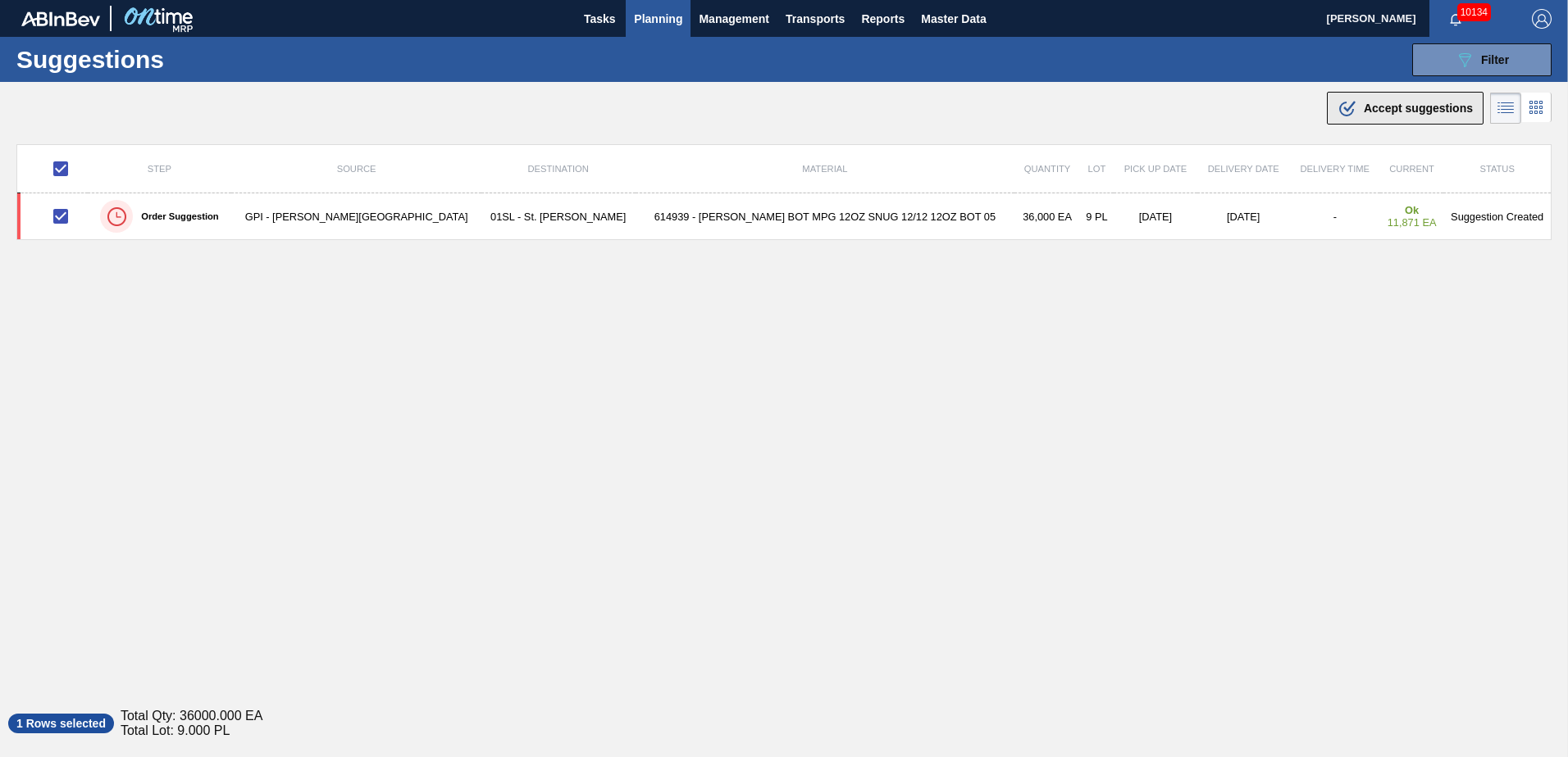
click at [1397, 108] on span "Accept suggestions" at bounding box center [1418, 108] width 109 height 13
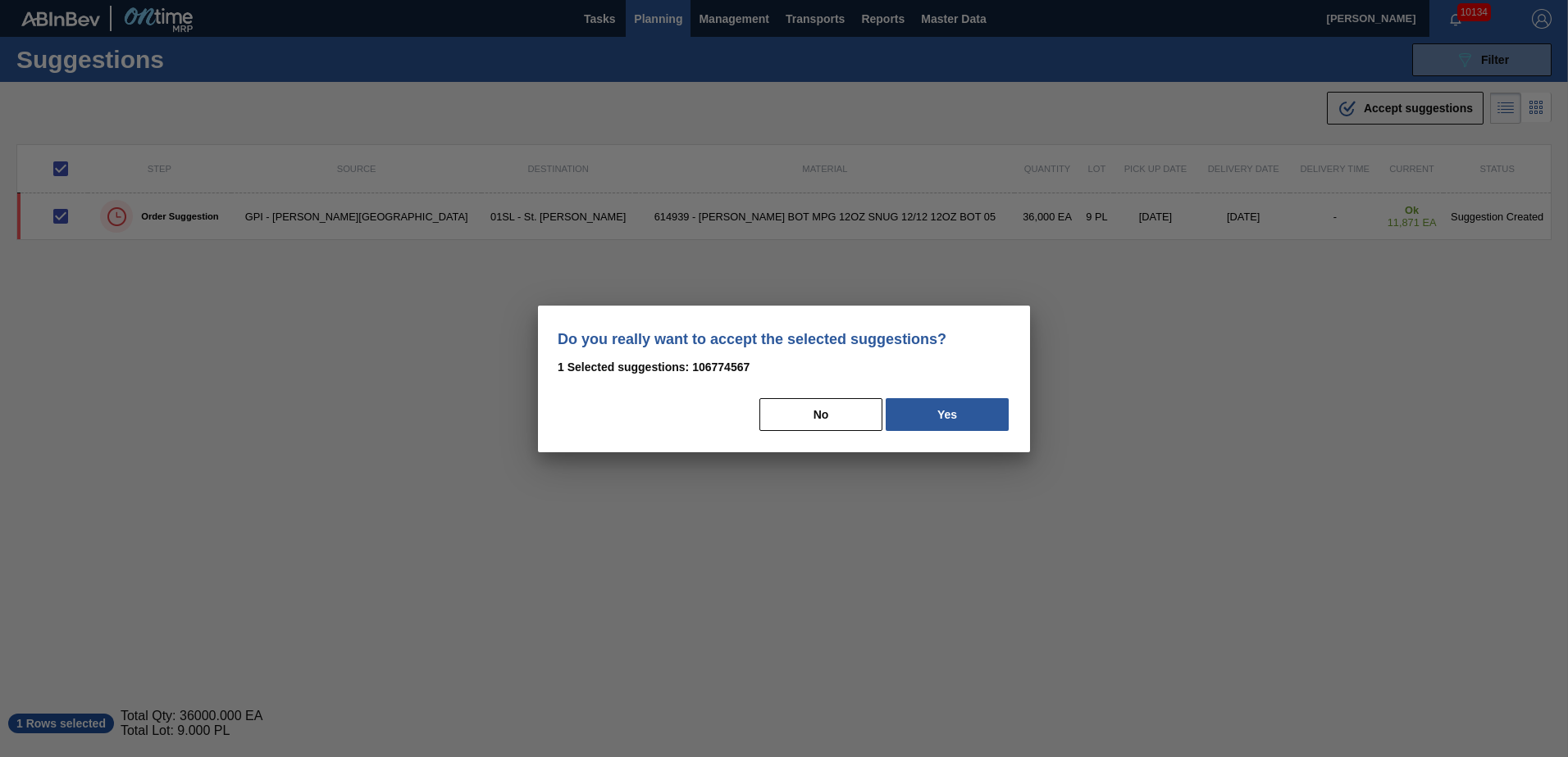
drag, startPoint x: 924, startPoint y: 420, endPoint x: 1514, endPoint y: 452, distance: 590.9
click at [926, 419] on button "Yes" at bounding box center [947, 414] width 123 height 32
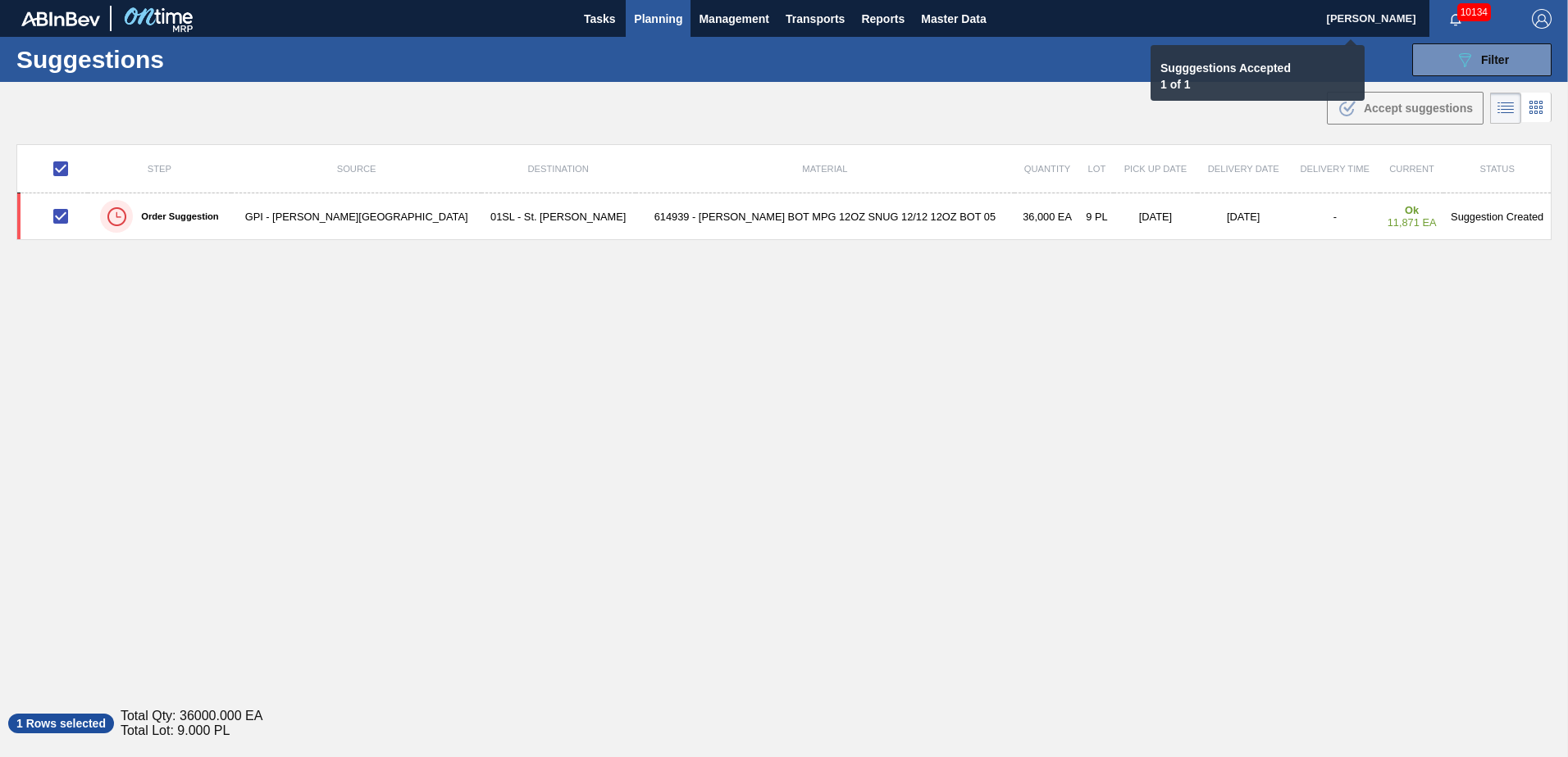
checkbox input "false"
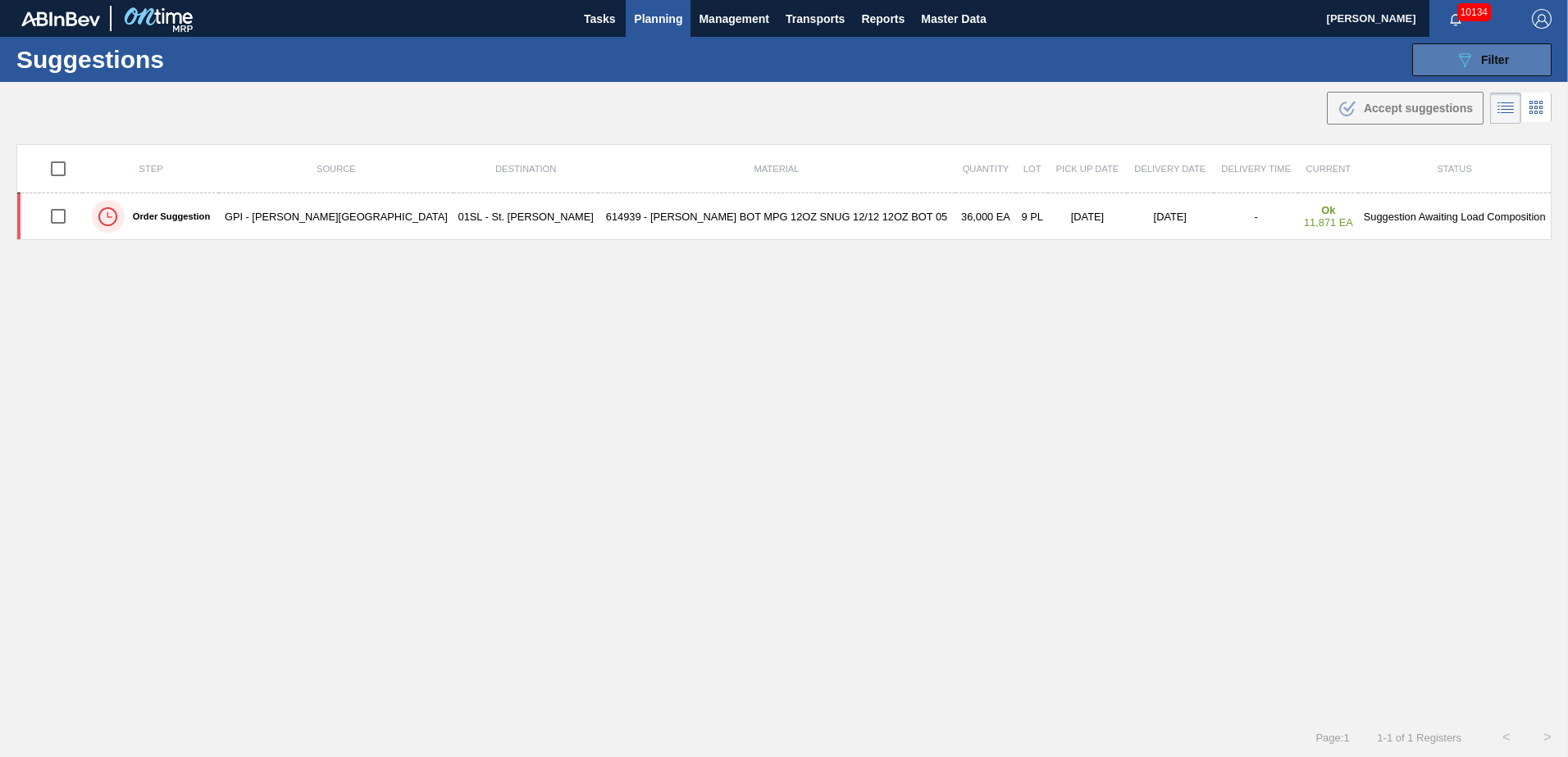
click at [1441, 65] on button "089F7B8B-B2A5-4AFE-B5C0-19BA573D28AC Filter" at bounding box center [1482, 59] width 140 height 32
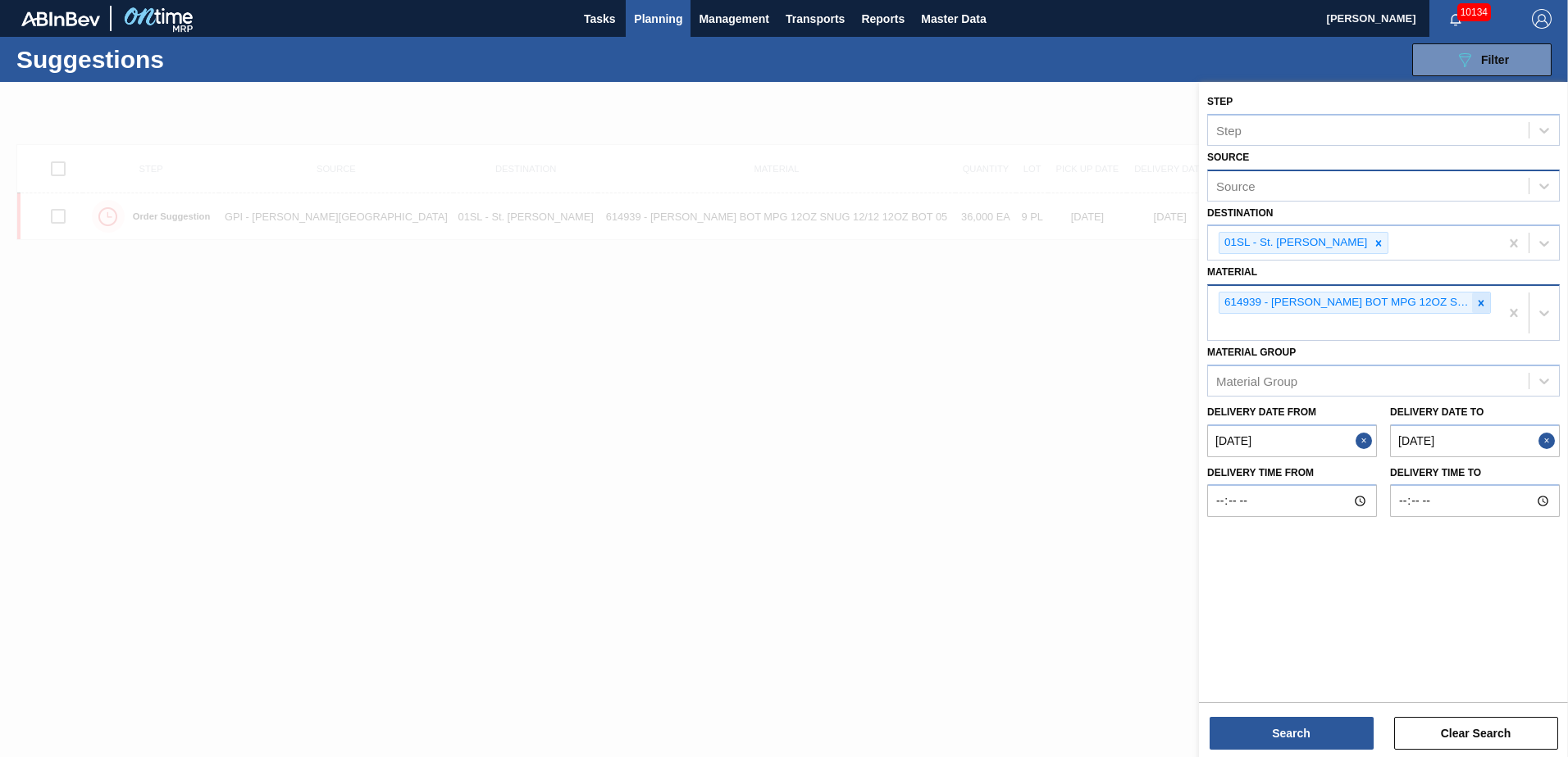
click at [1477, 300] on icon at bounding box center [1481, 304] width 12 height 12
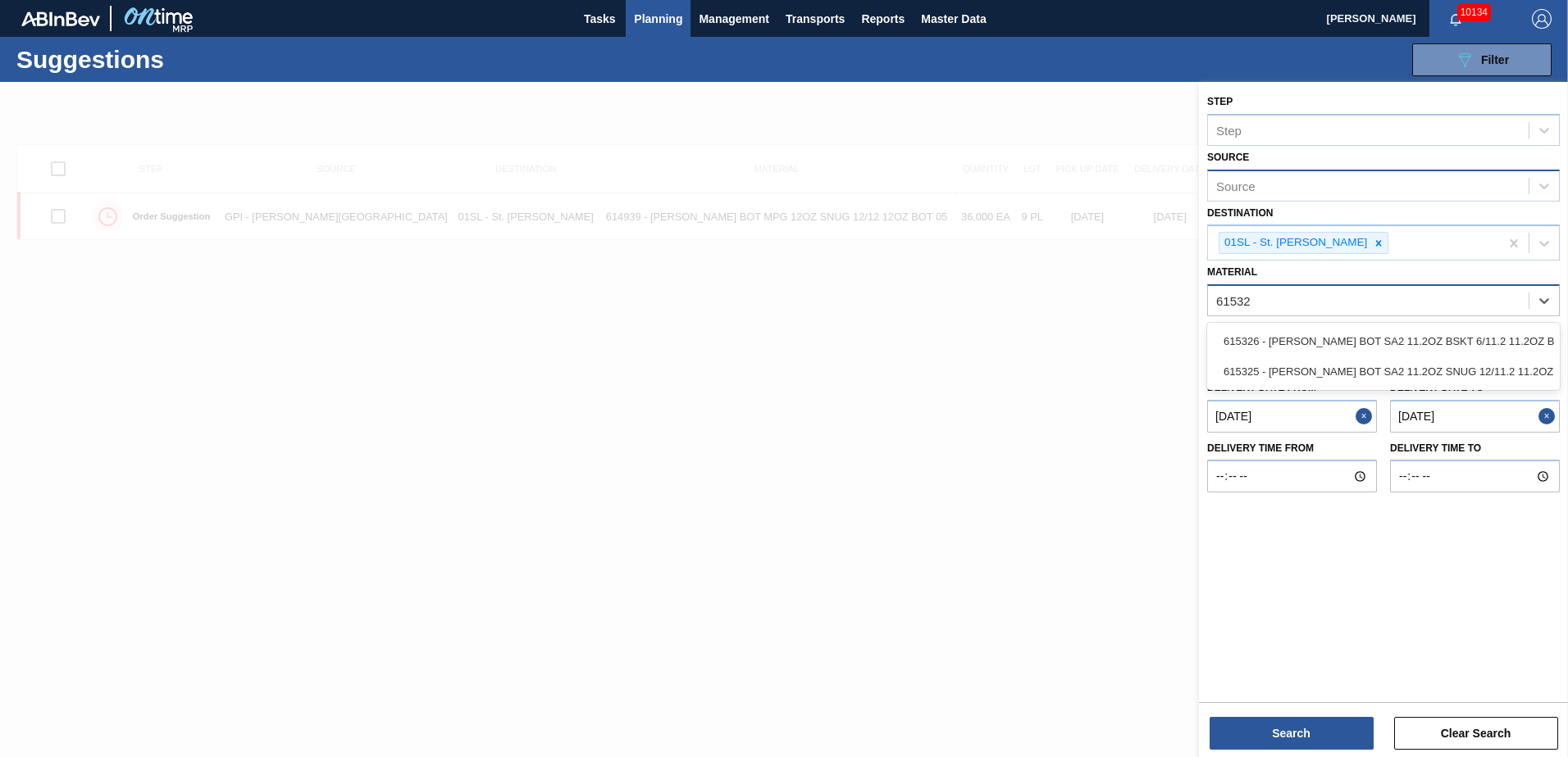
type input "615325"
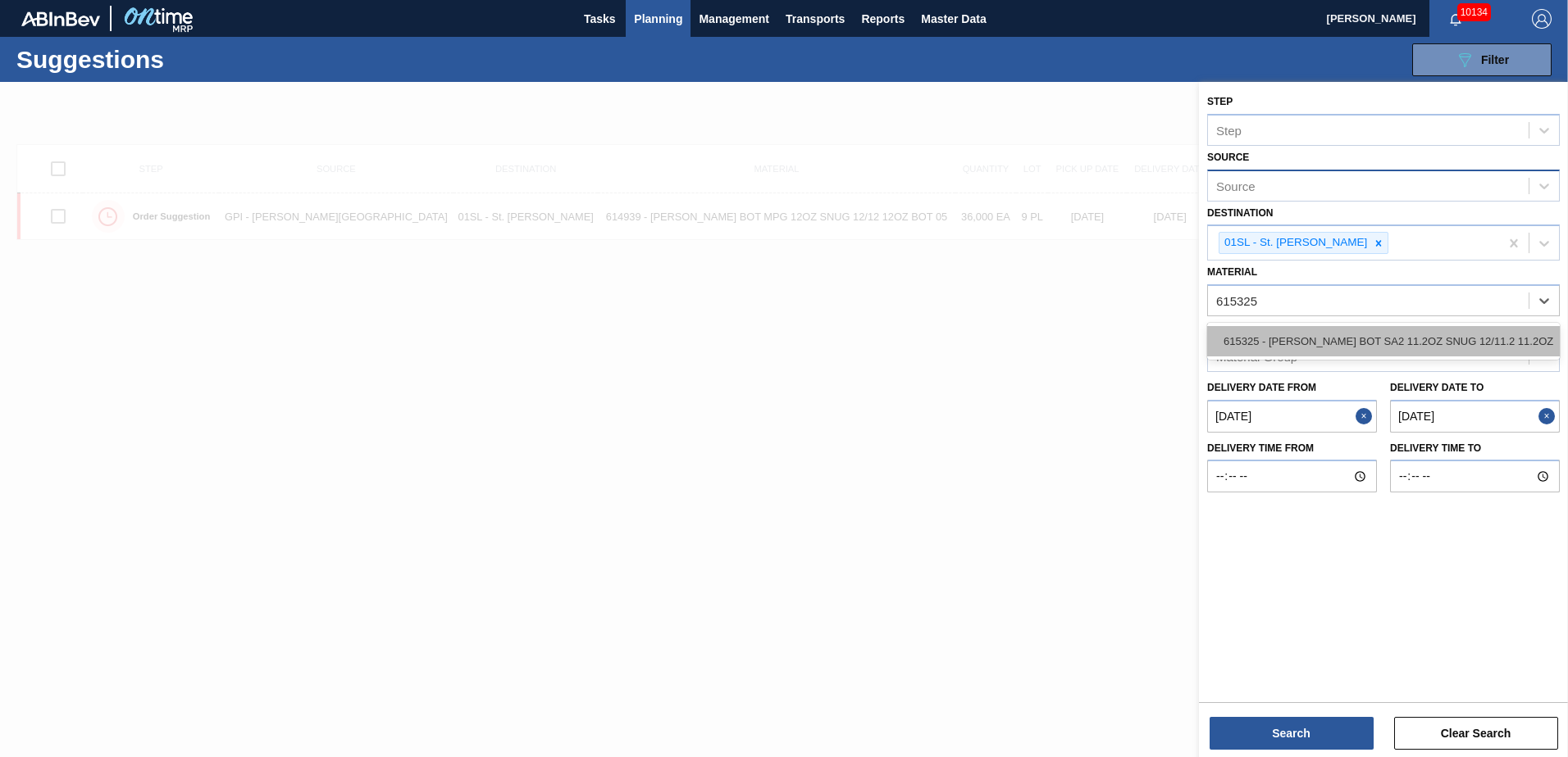
click at [1448, 346] on div "615325 - [PERSON_NAME] BOT SA2 11.2OZ SNUG 12/11.2 11.2OZ" at bounding box center [1383, 341] width 353 height 30
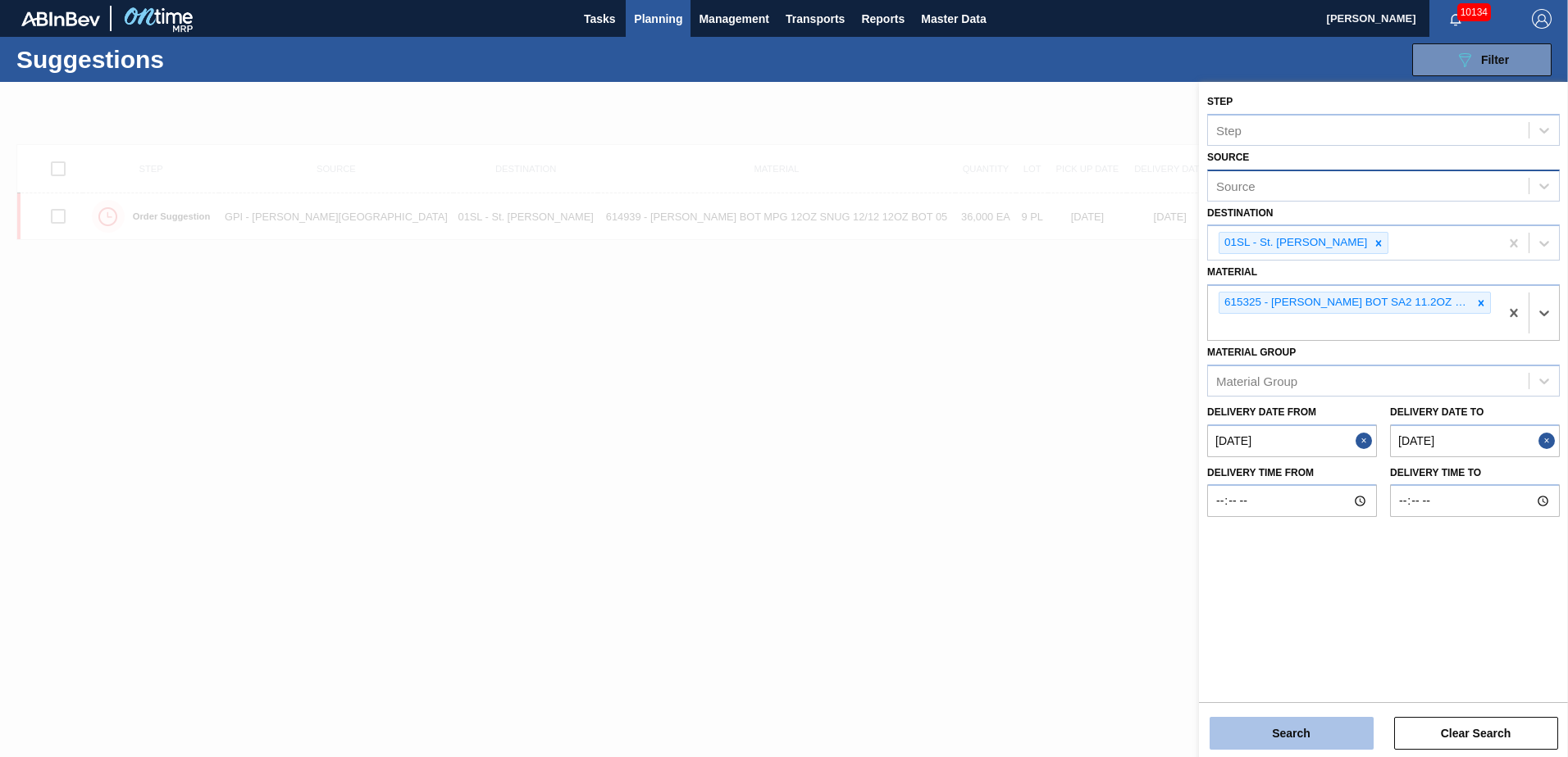
click at [1314, 726] on button "Search" at bounding box center [1291, 733] width 164 height 32
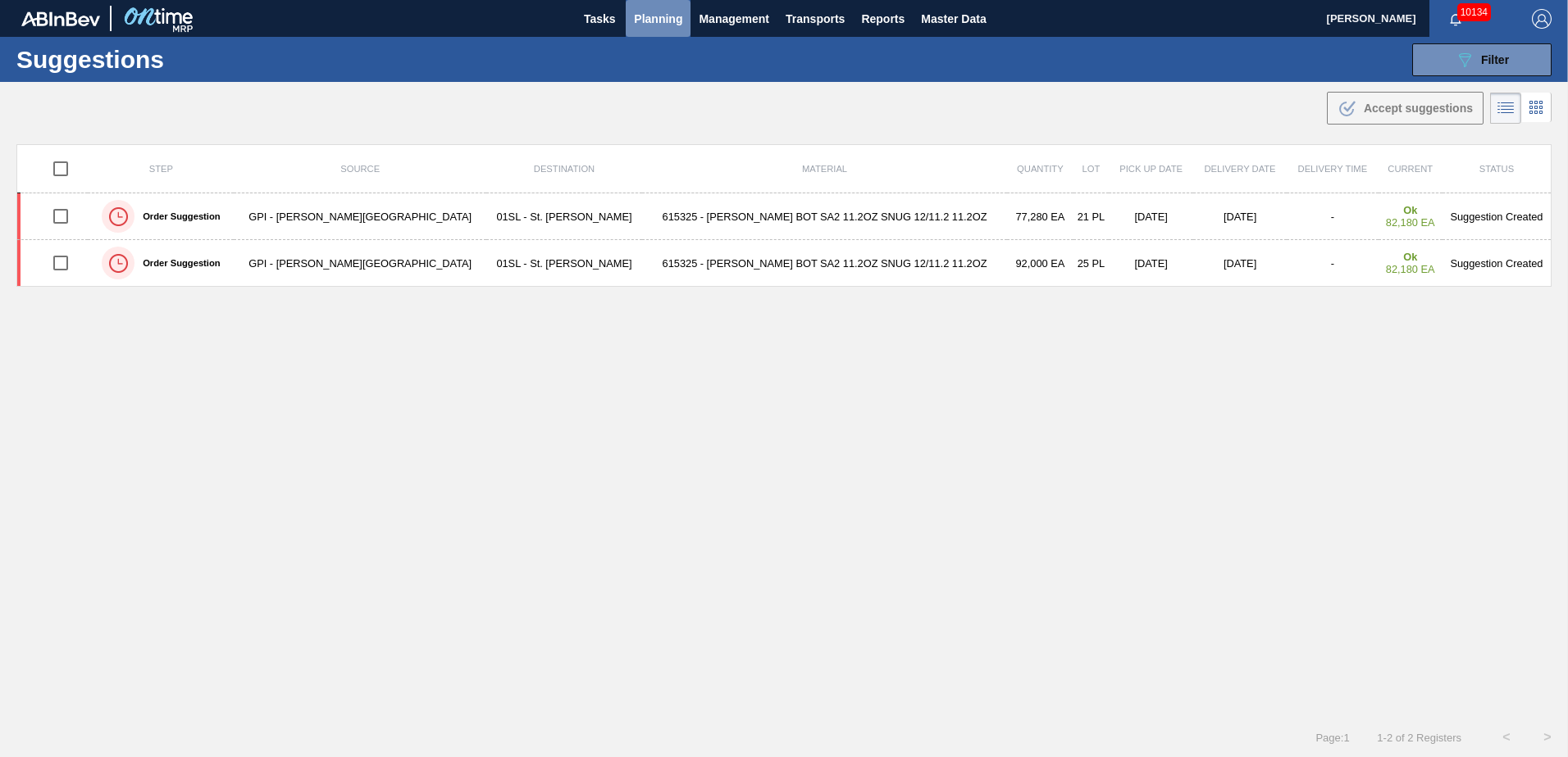
click at [639, 17] on span "Planning" at bounding box center [658, 19] width 48 height 20
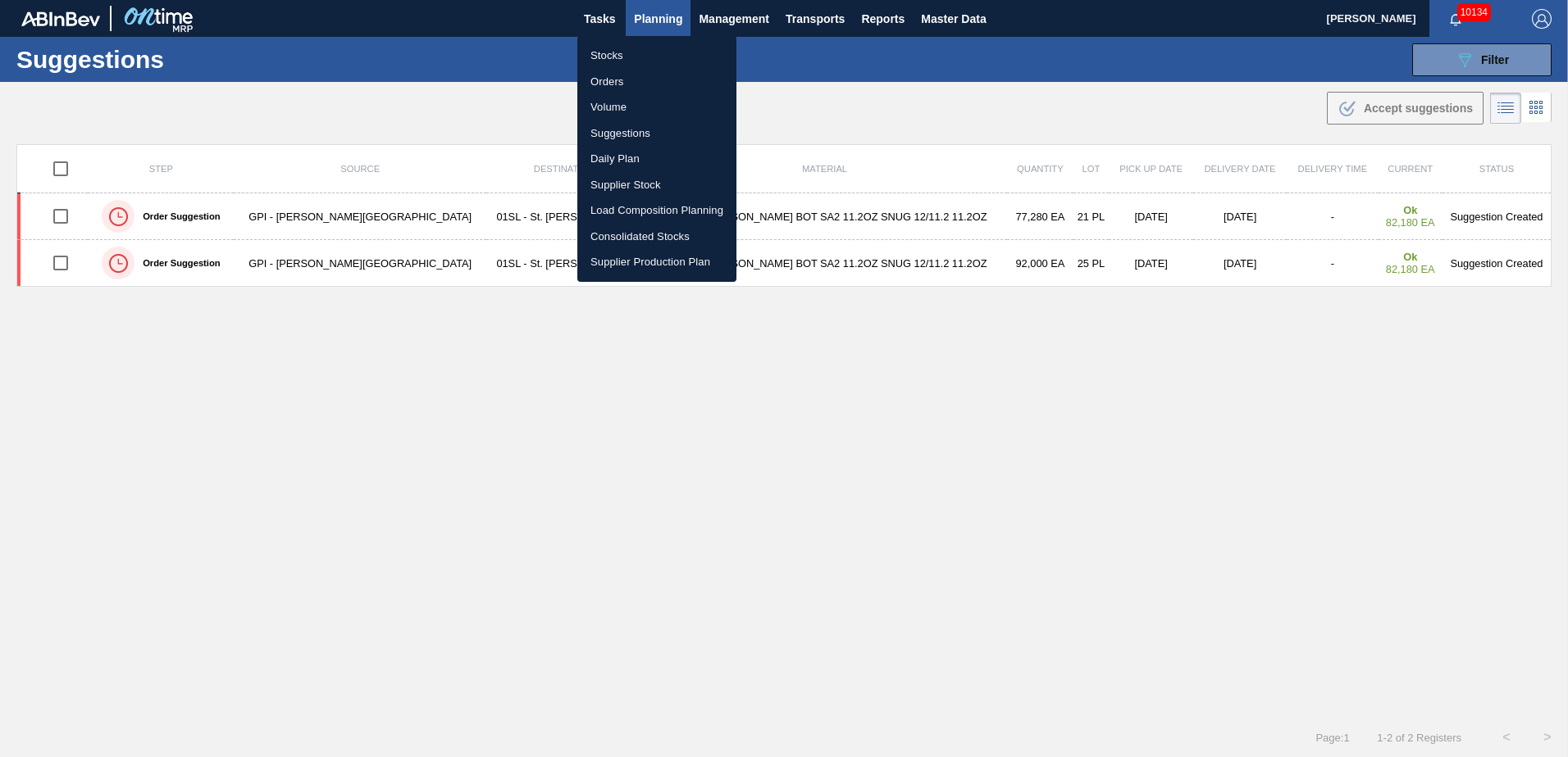
click at [605, 209] on li "Load Composition Planning" at bounding box center [657, 210] width 159 height 27
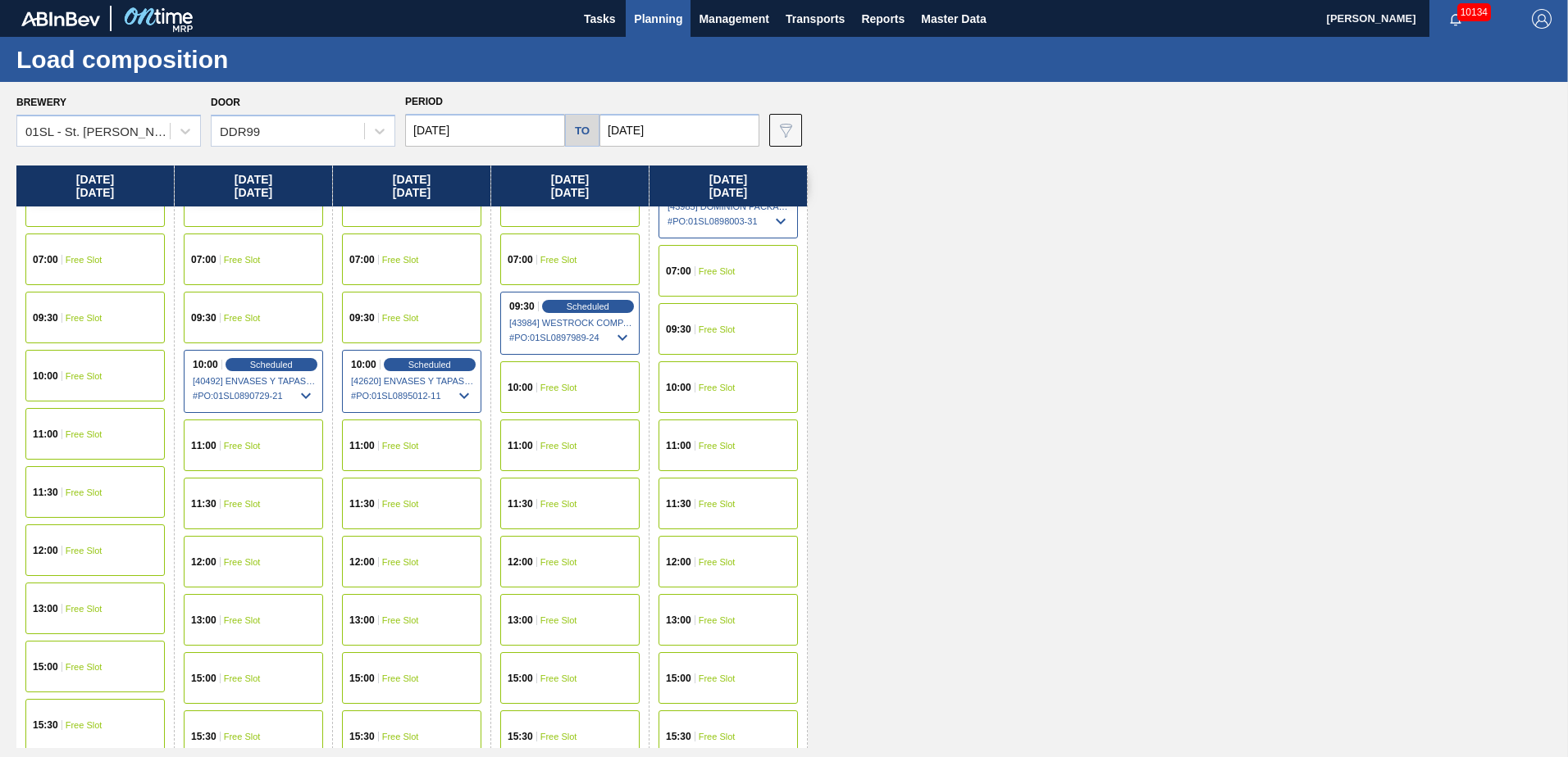
scroll to position [52, 0]
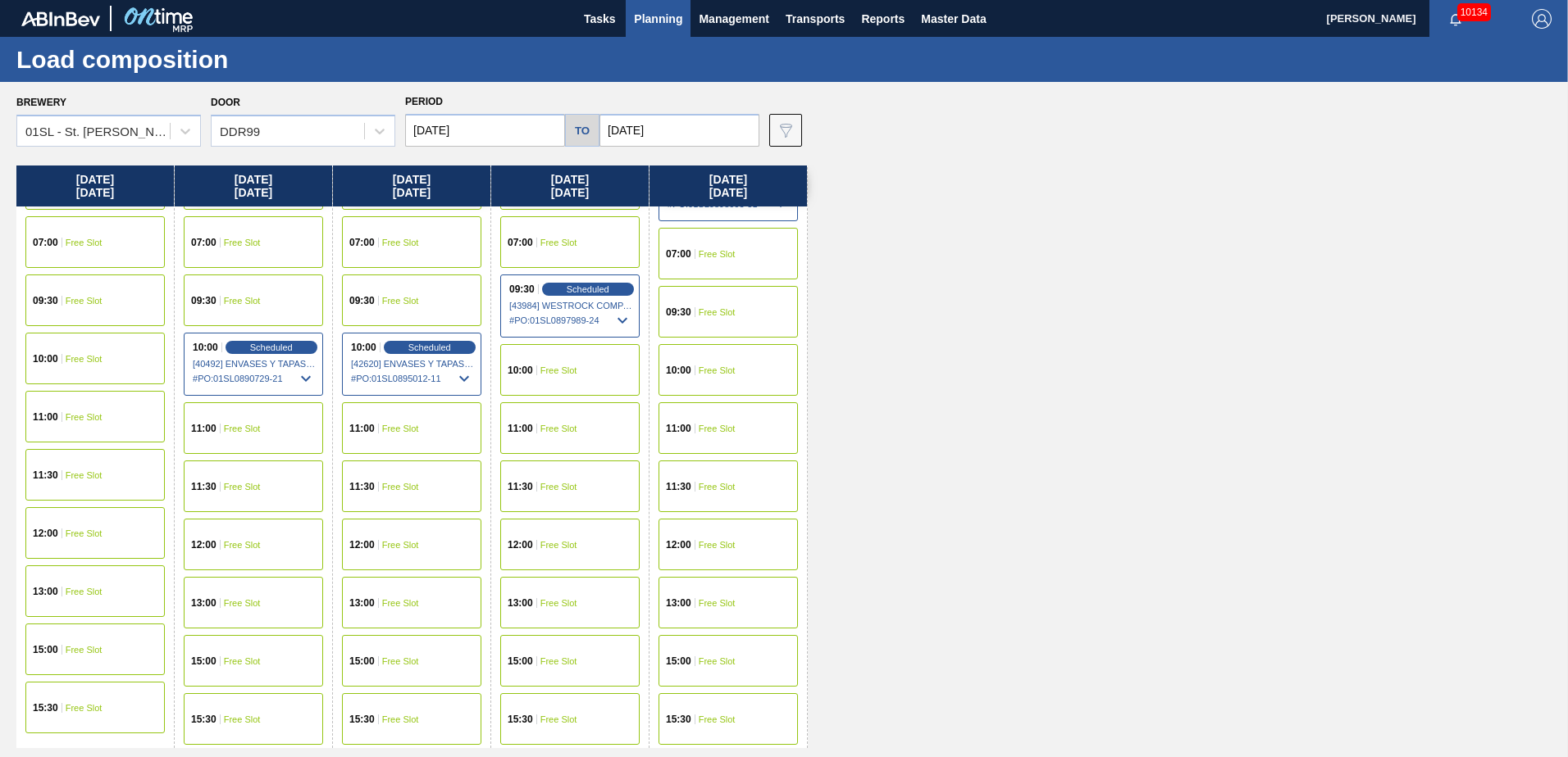
click at [545, 711] on div "15:30 Free Slot" at bounding box center [570, 720] width 140 height 52
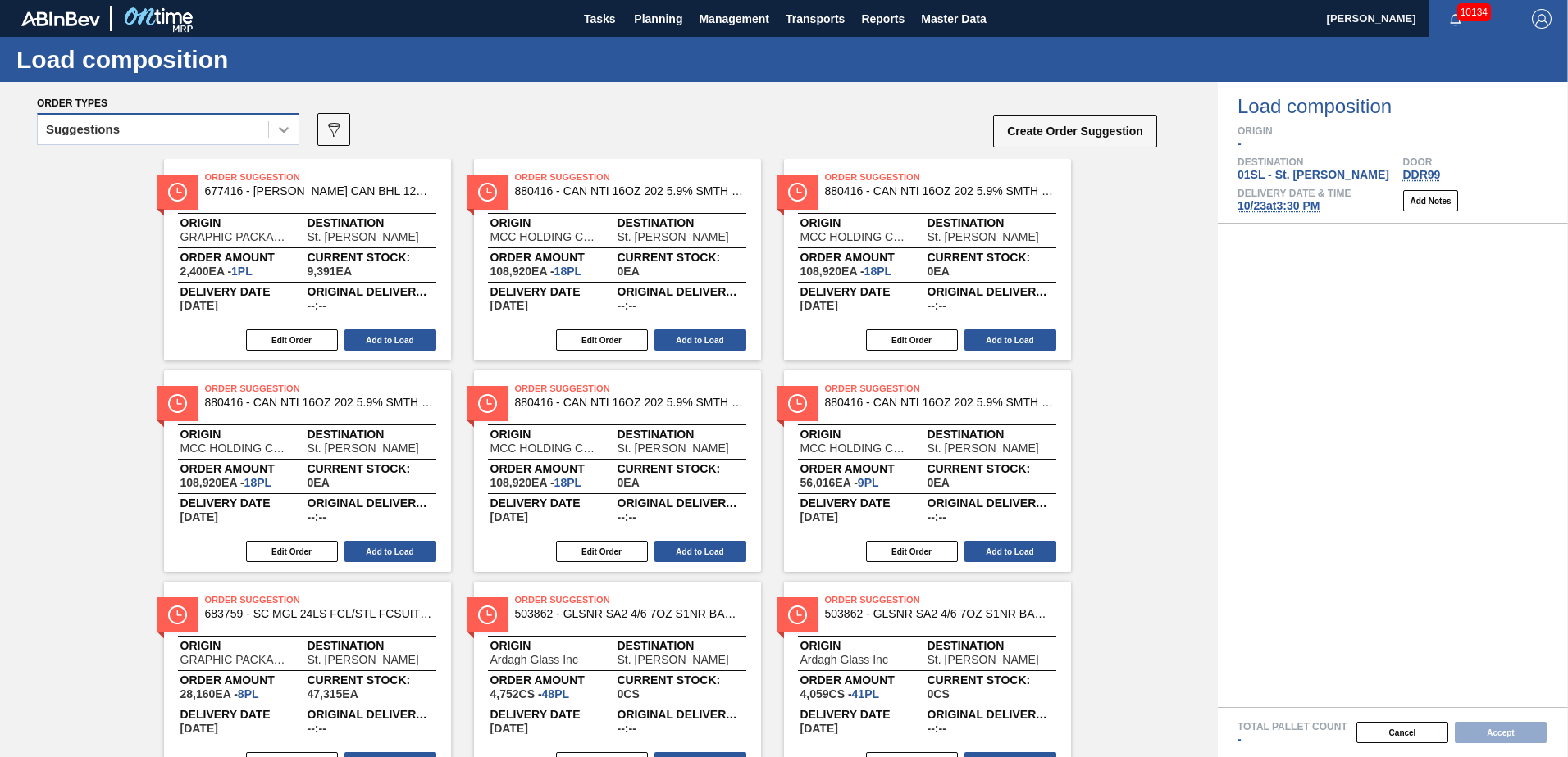
click at [280, 126] on icon at bounding box center [284, 130] width 17 height 17
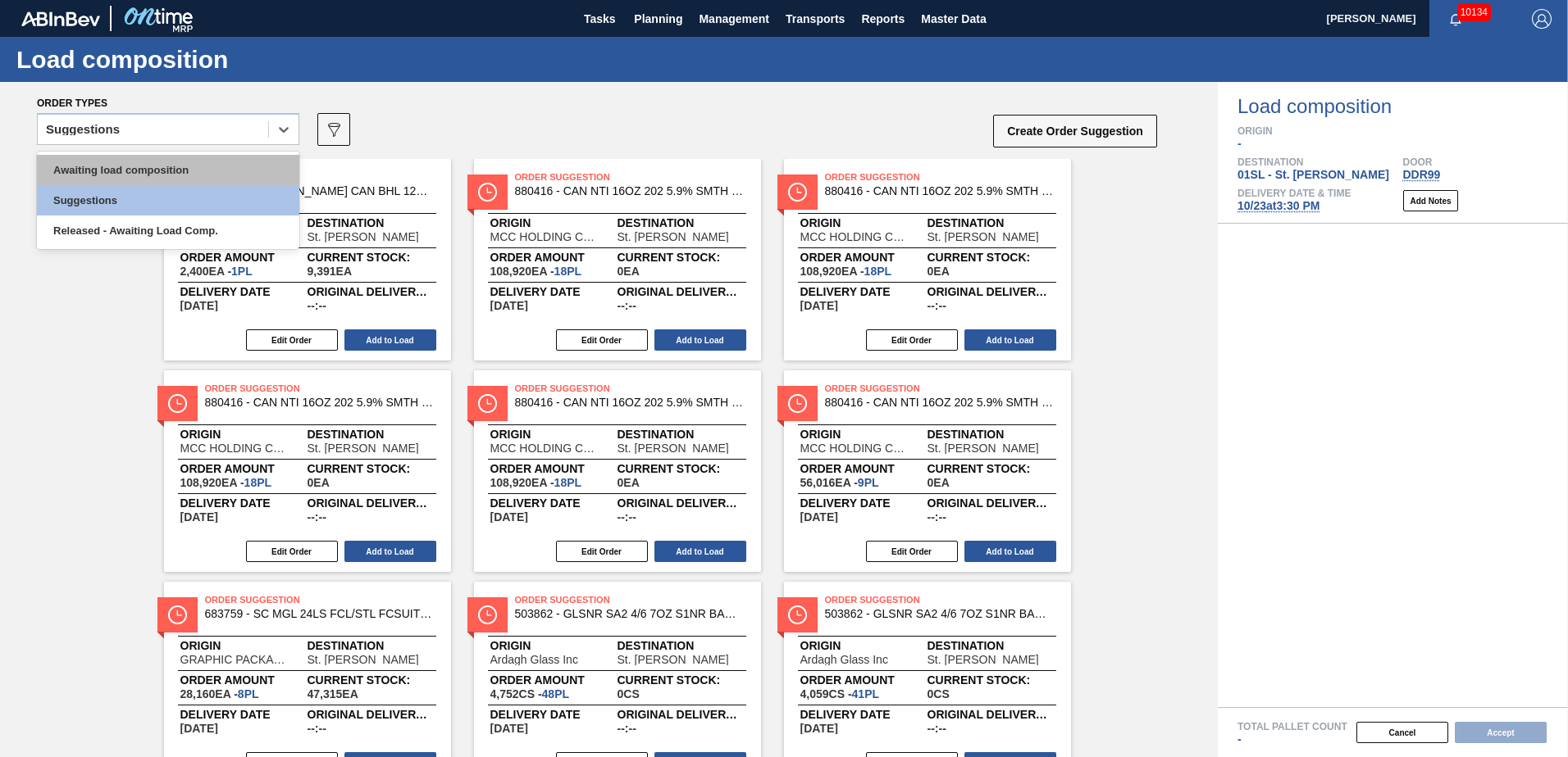
click at [206, 173] on div "Awaiting load composition" at bounding box center [167, 170] width 262 height 30
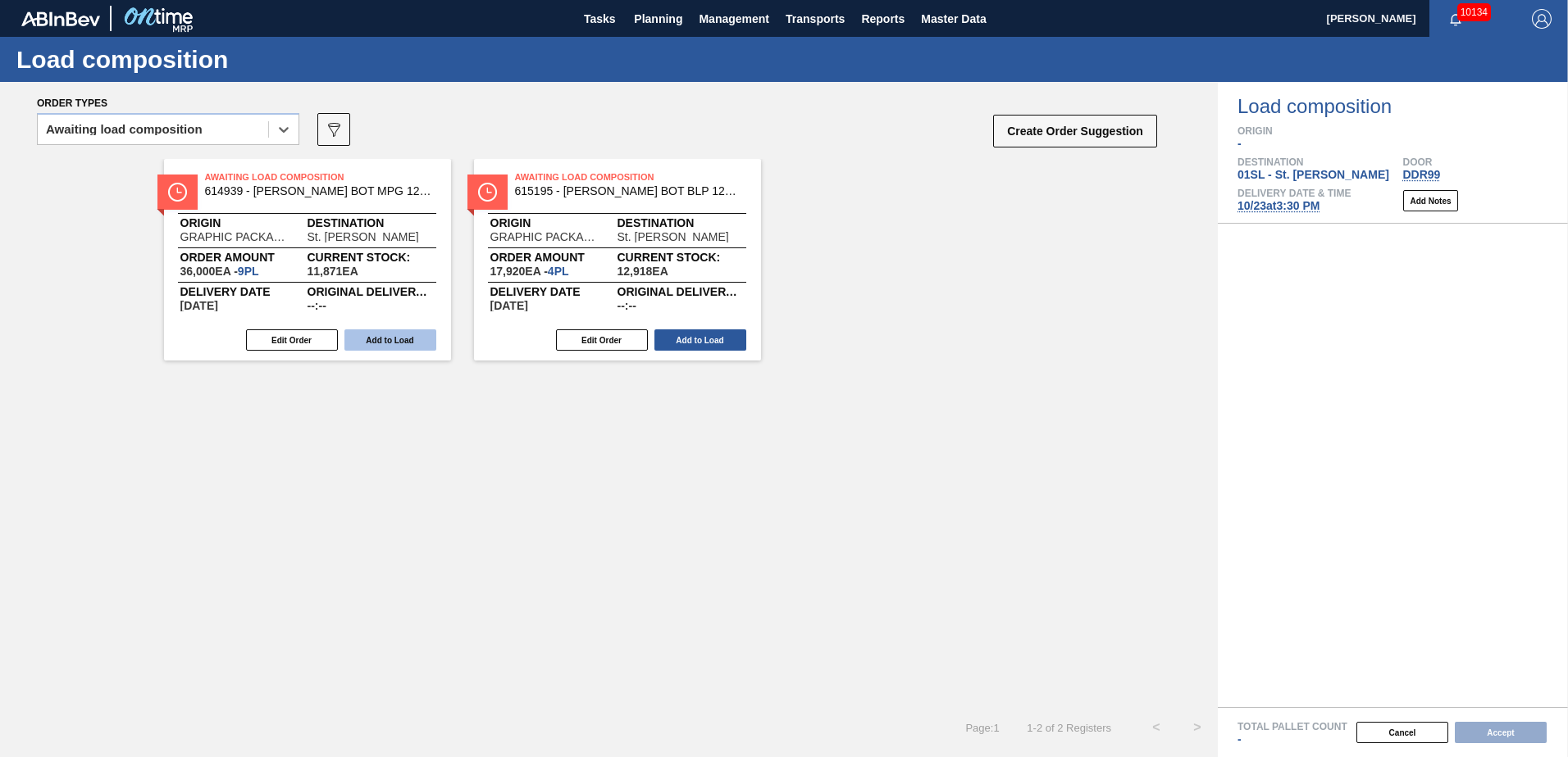
click at [383, 339] on button "Add to Load" at bounding box center [390, 340] width 92 height 22
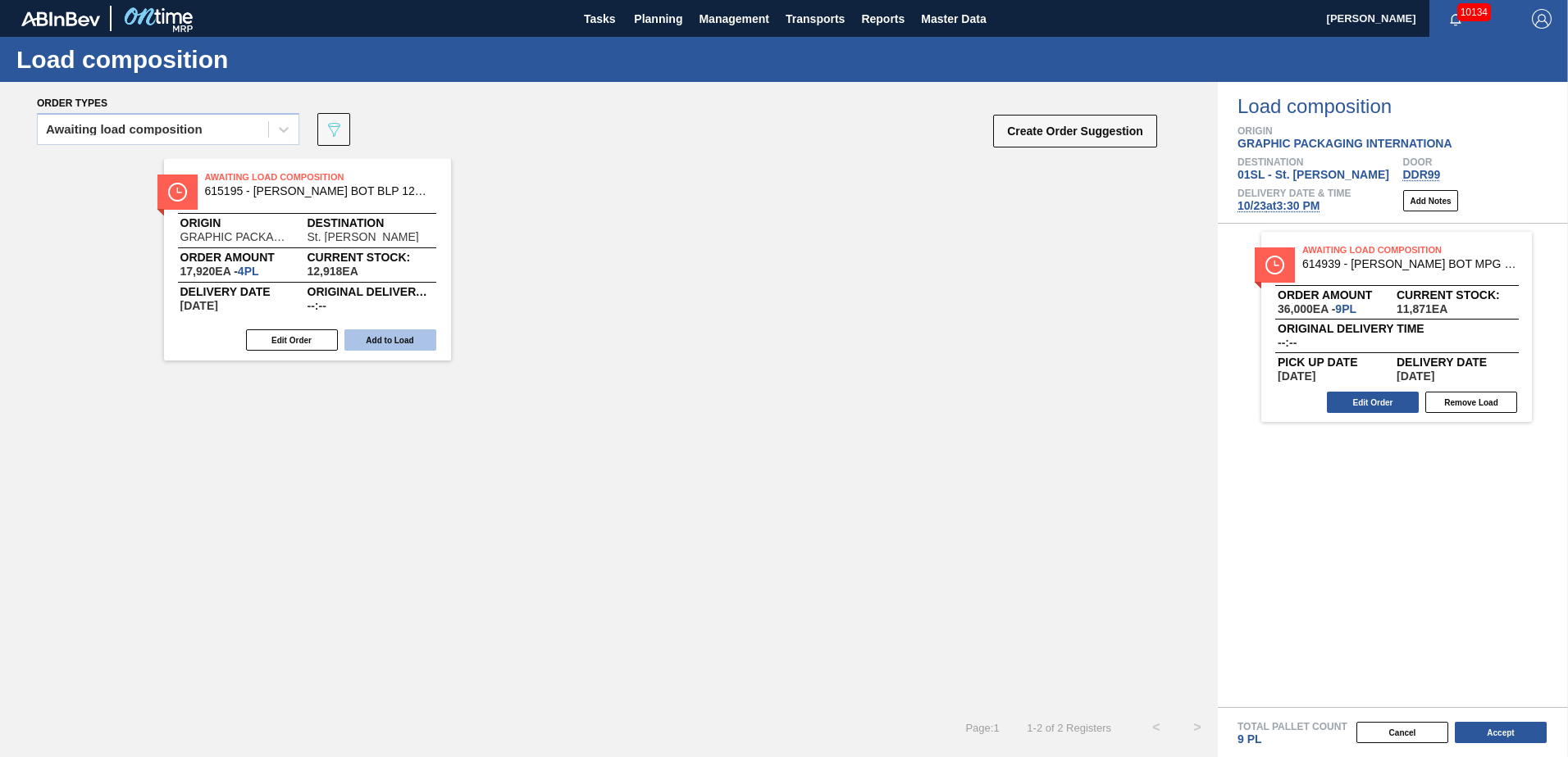
click at [388, 340] on button "Add to Load" at bounding box center [390, 340] width 92 height 22
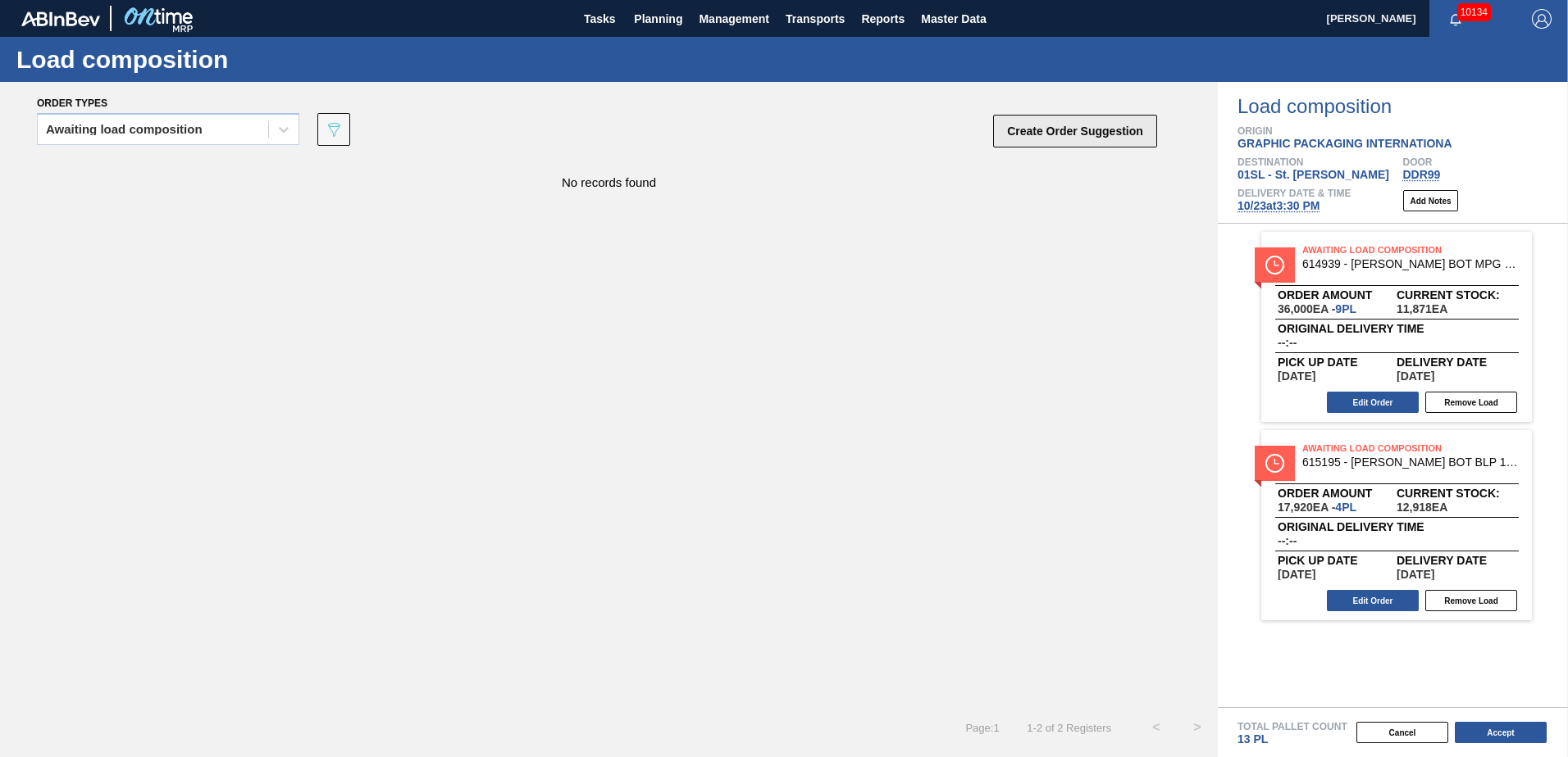
click at [1081, 134] on button "Create Order Suggestion" at bounding box center [1074, 131] width 164 height 32
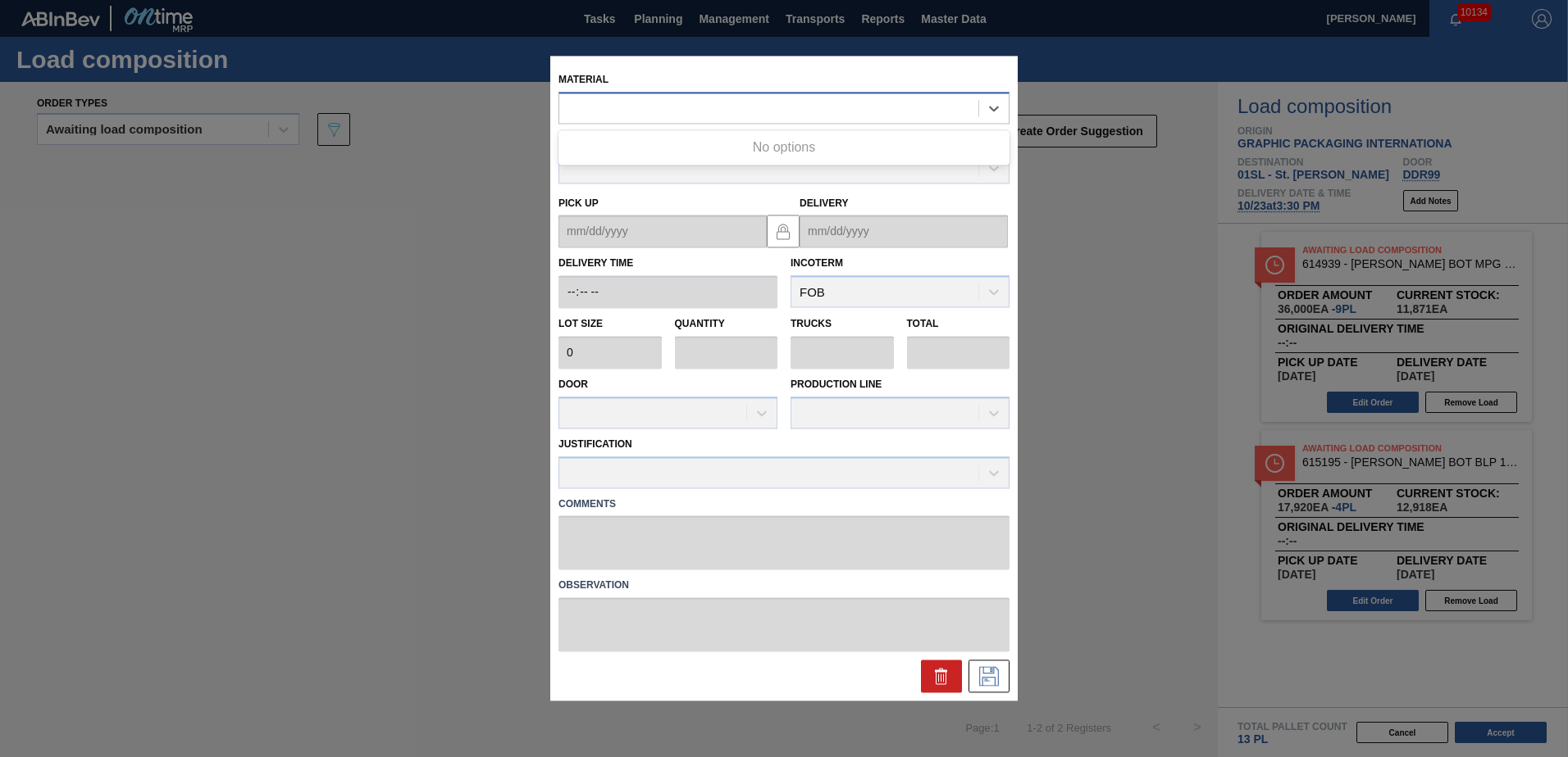
click at [827, 107] on div at bounding box center [769, 108] width 419 height 24
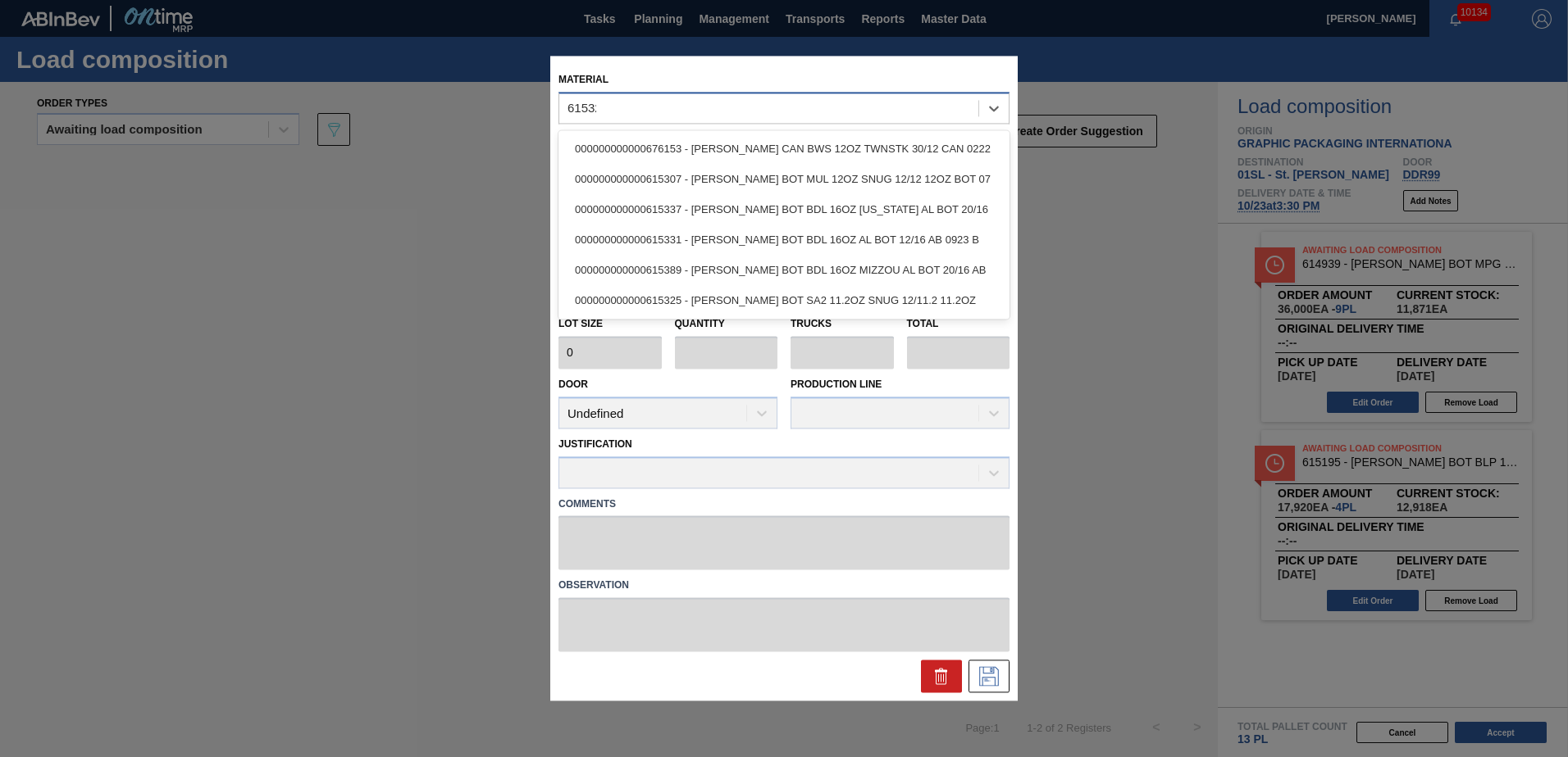
type input "615325"
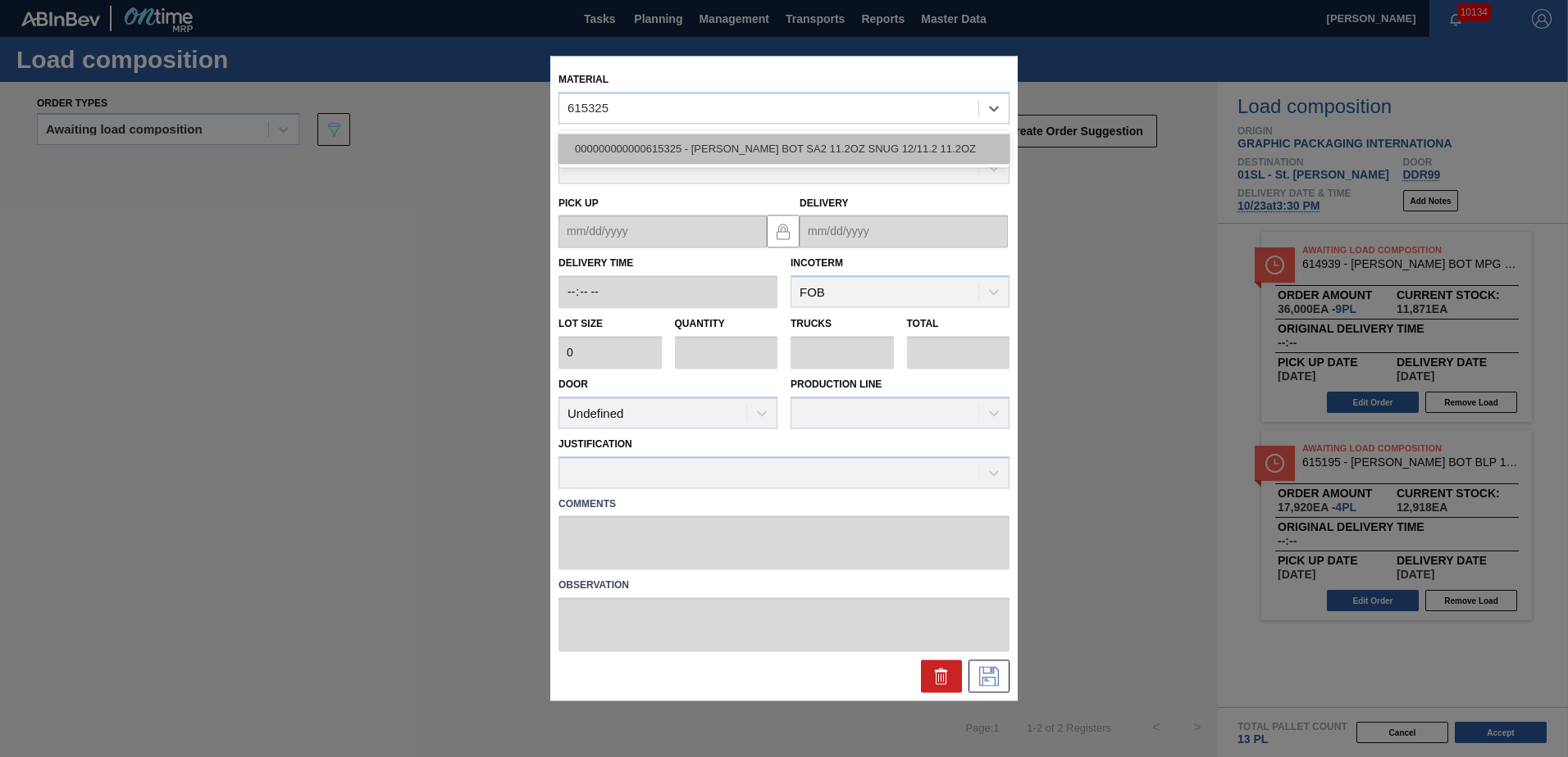
click at [831, 149] on div "000000000000615325 - [PERSON_NAME] BOT SA2 11.2OZ SNUG 12/11.2 11.2OZ" at bounding box center [784, 149] width 451 height 30
type input "3,680"
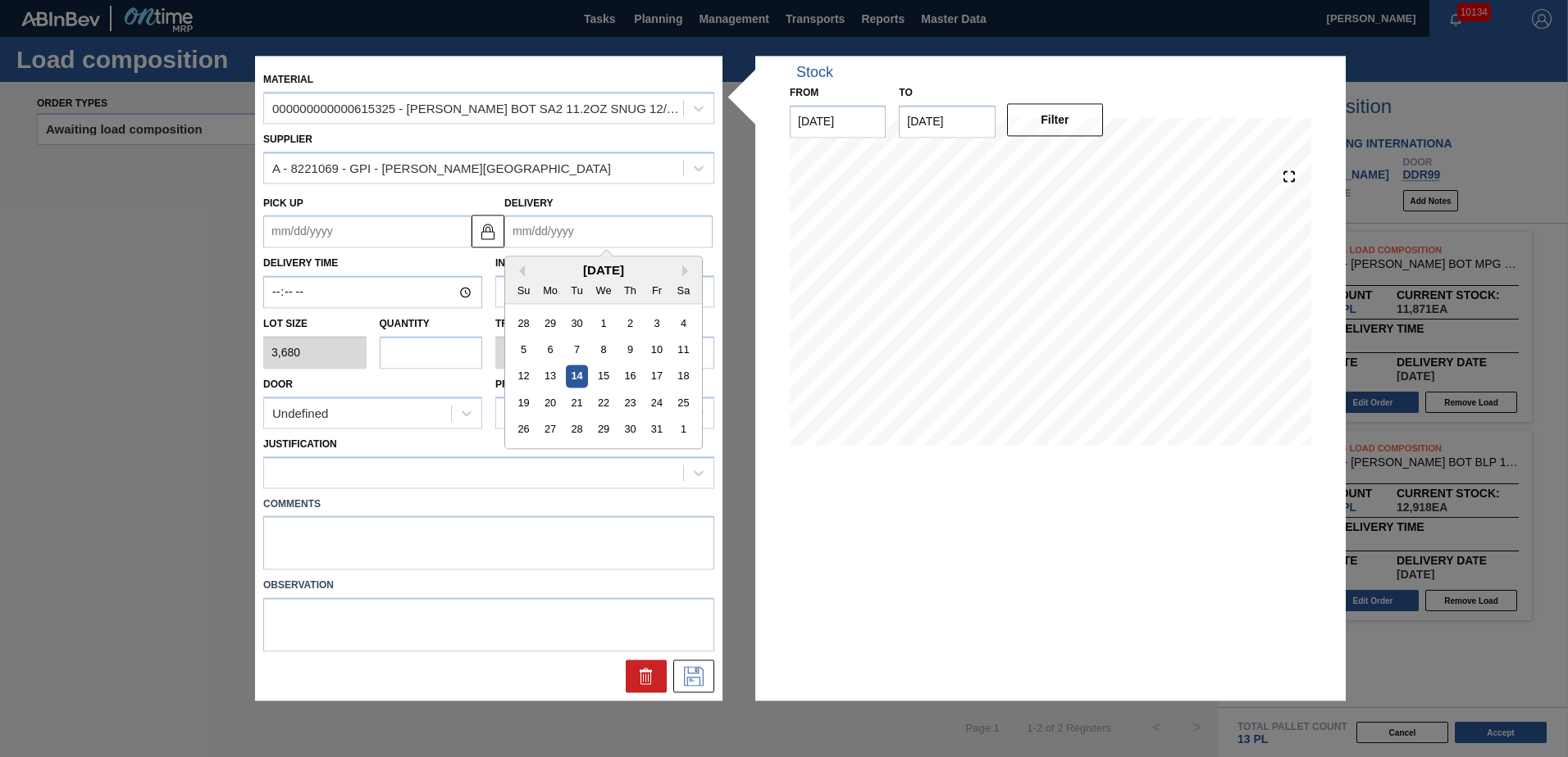
click at [562, 227] on input "Delivery" at bounding box center [608, 231] width 208 height 32
click at [636, 404] on div "23" at bounding box center [630, 403] width 22 height 22
type up "[DATE]"
type input "[DATE]"
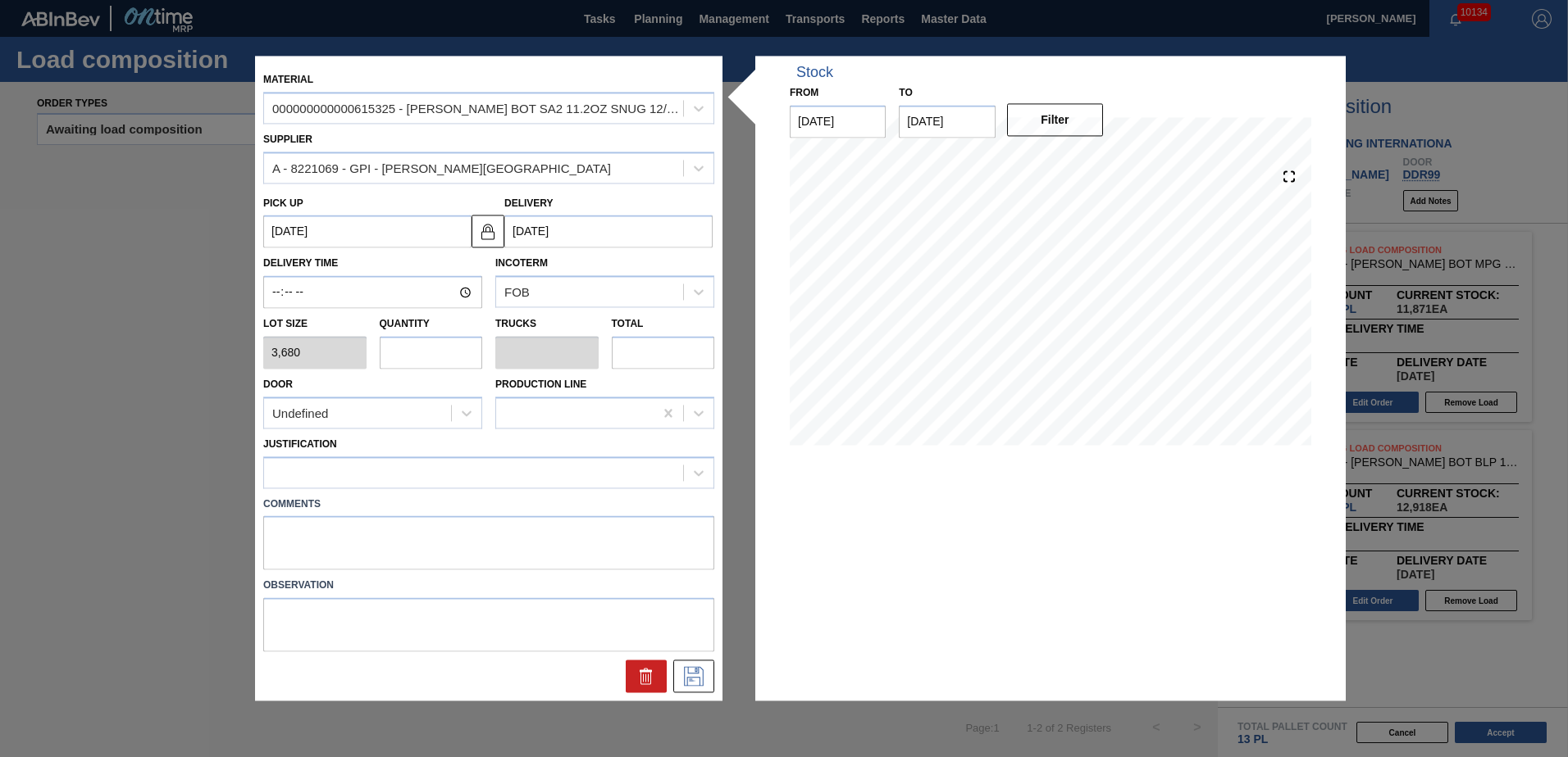
click at [447, 349] on input "text" at bounding box center [431, 352] width 103 height 32
type input "1"
type input "0.038"
type input "3,680"
type input "13"
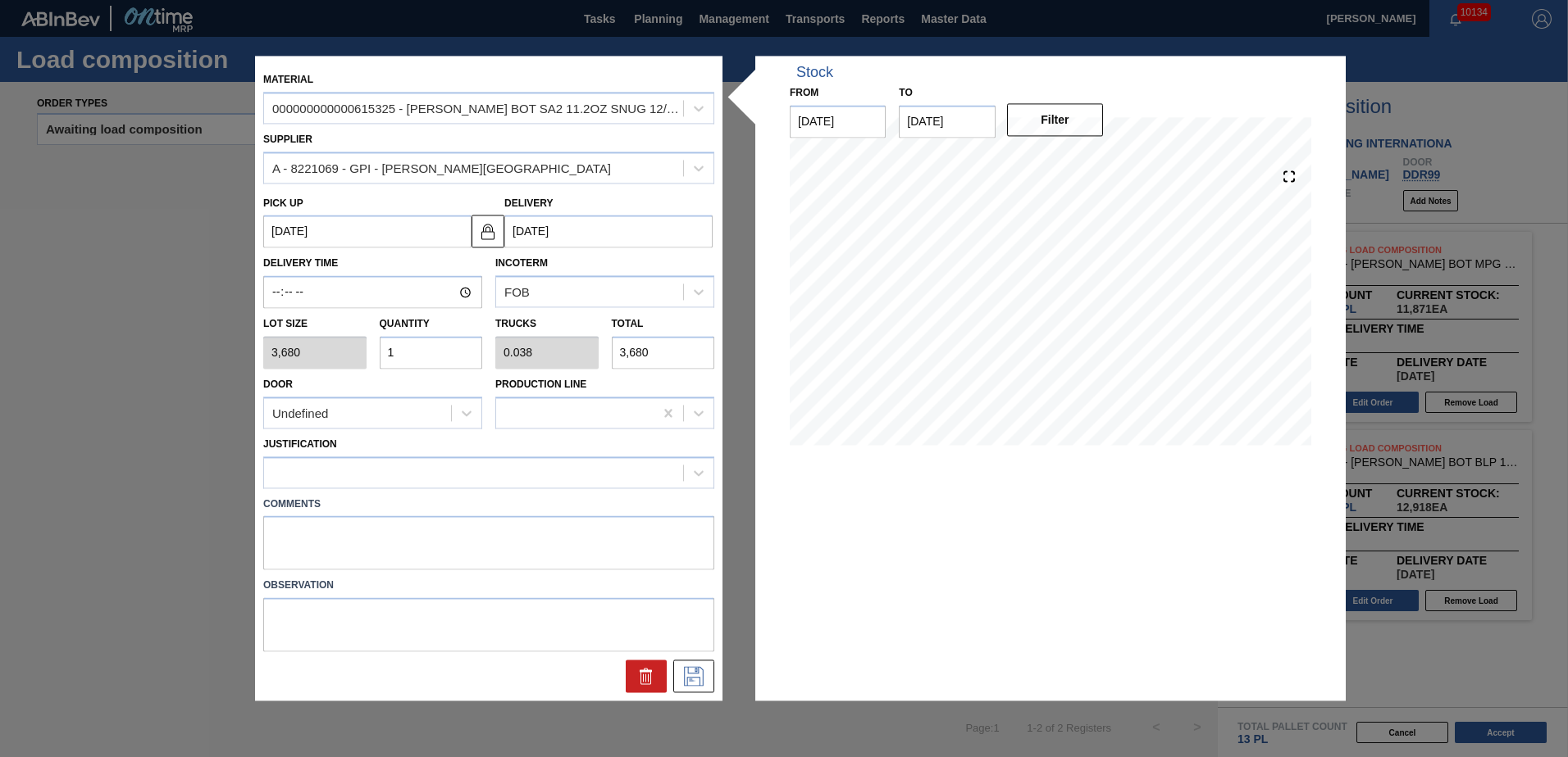
type input "0.5"
type input "47,840"
type input "13"
click at [443, 418] on div "Undefined" at bounding box center [357, 413] width 187 height 24
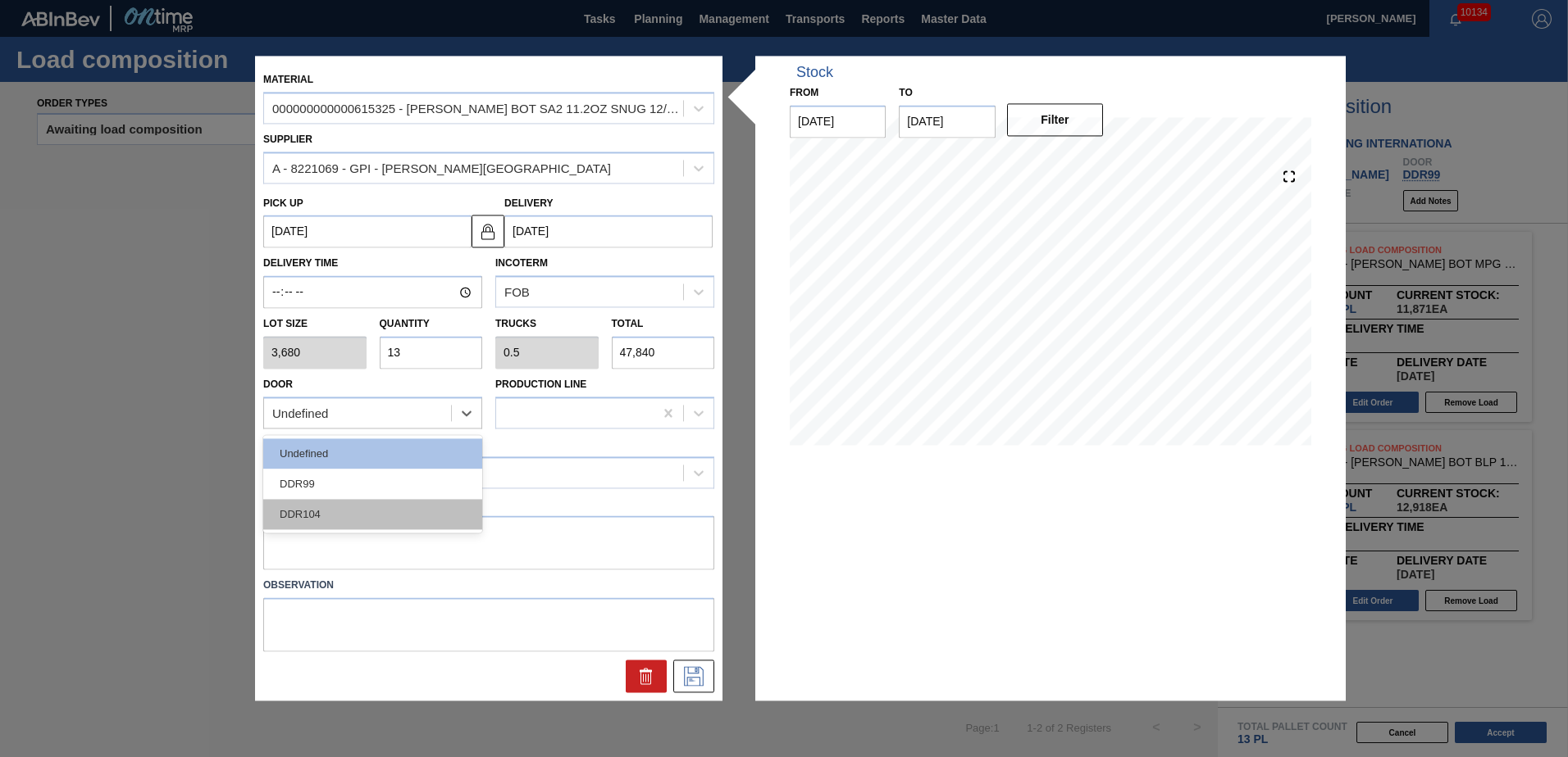
click at [368, 523] on div "DDR104" at bounding box center [372, 514] width 219 height 30
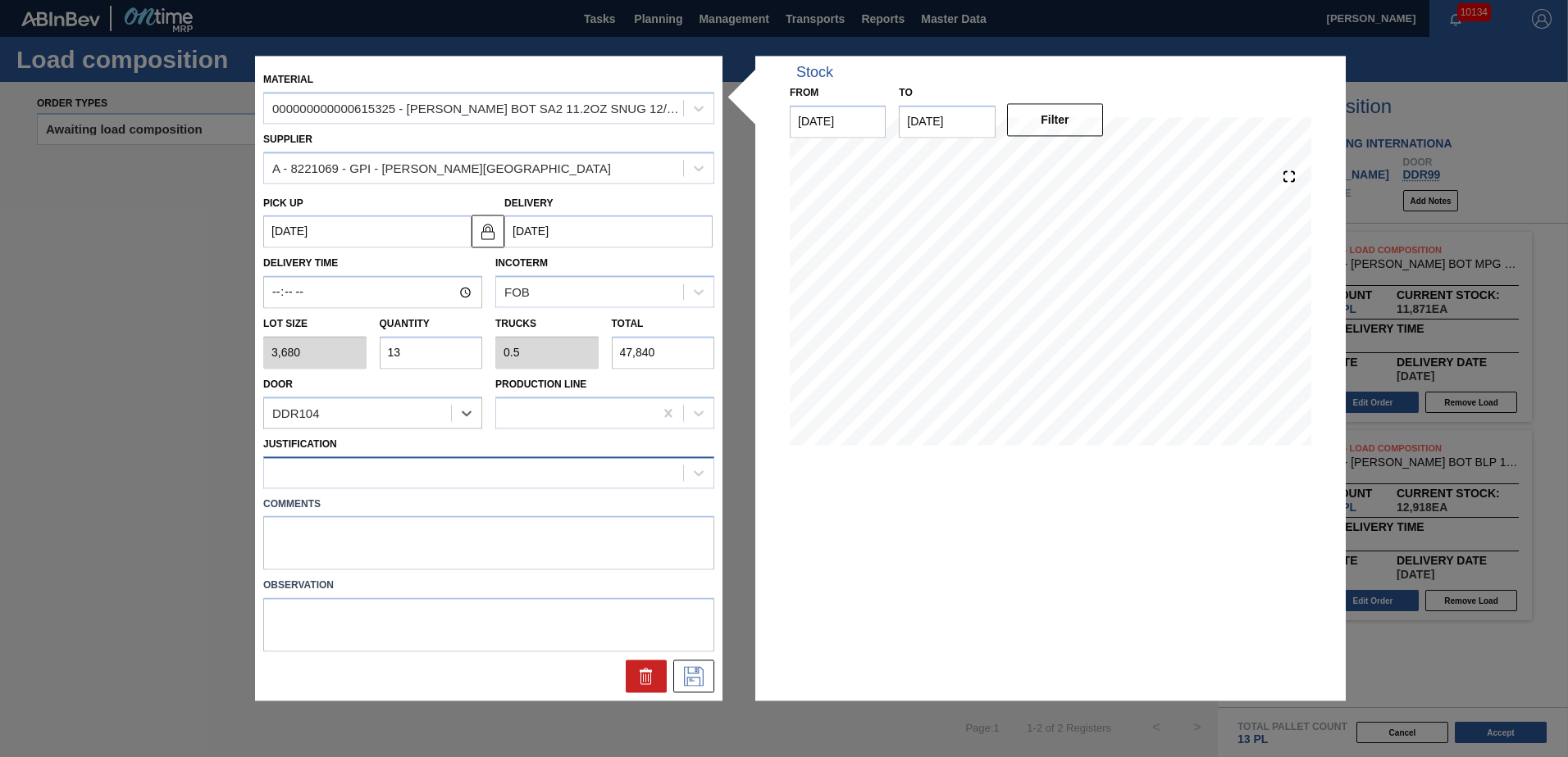
click at [365, 470] on div at bounding box center [474, 473] width 419 height 24
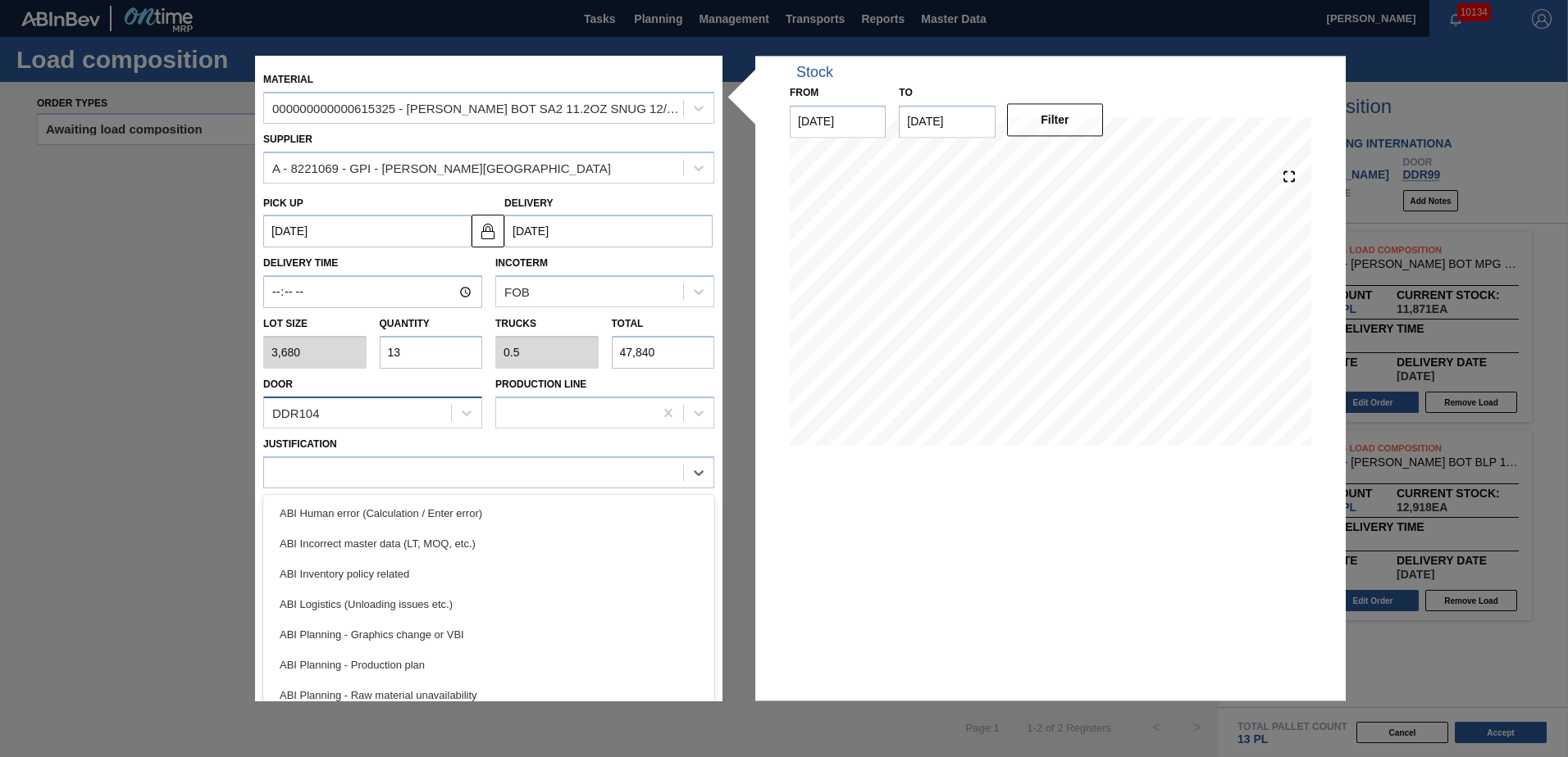
click at [391, 418] on div "DDR104" at bounding box center [357, 413] width 187 height 24
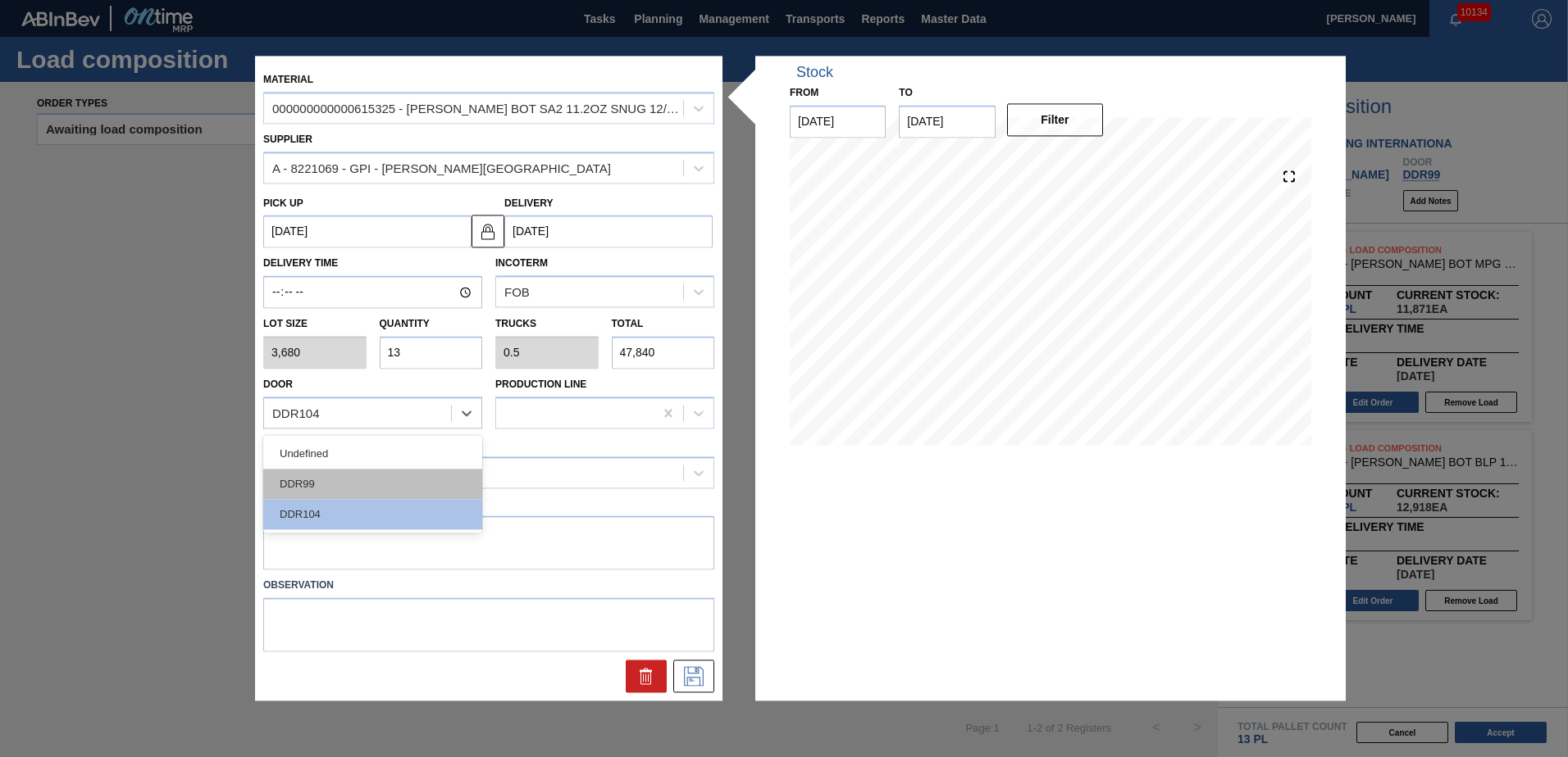
click at [342, 479] on div "DDR99" at bounding box center [372, 484] width 219 height 30
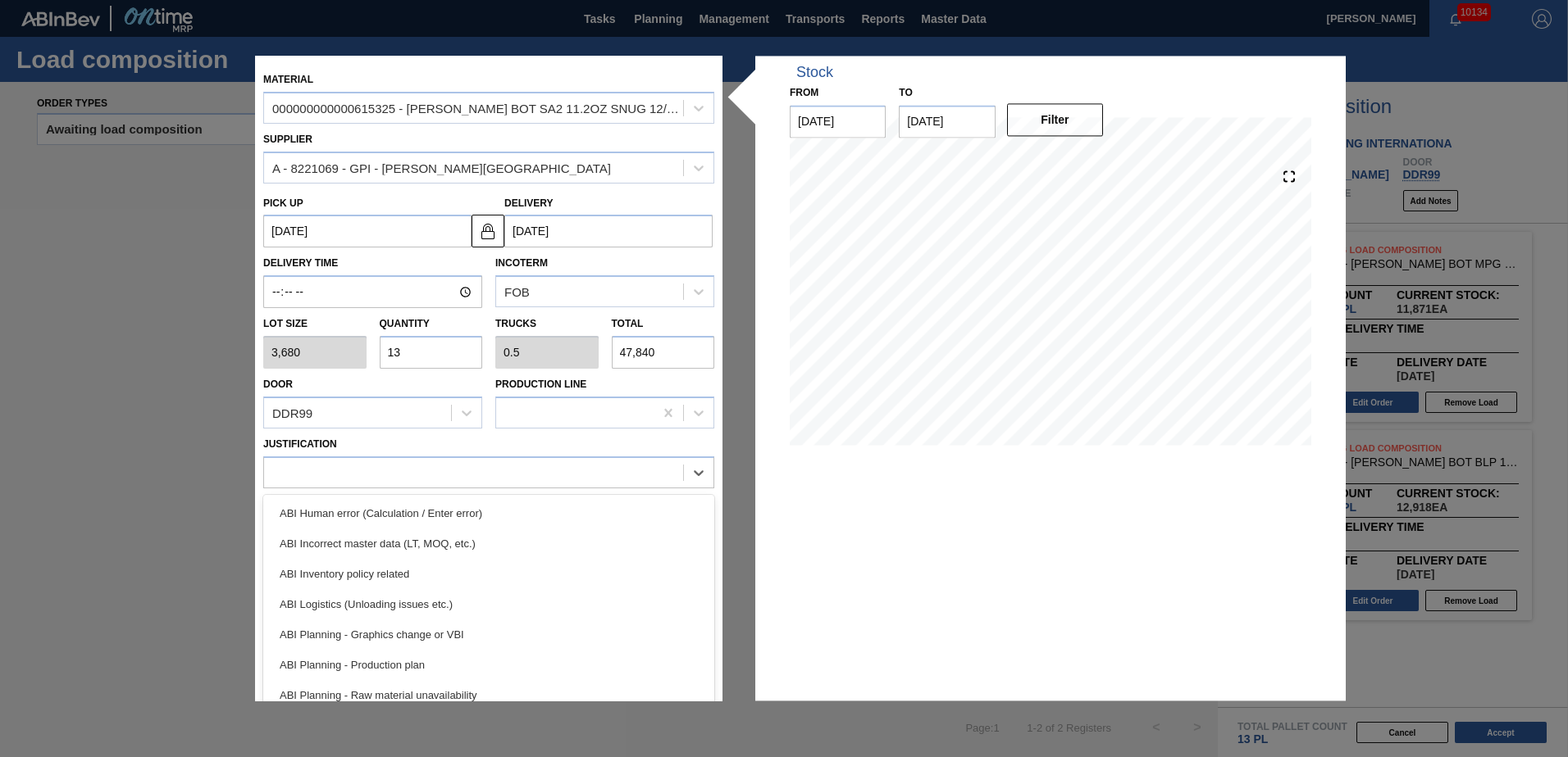
drag, startPoint x: 468, startPoint y: 475, endPoint x: 470, endPoint y: 490, distance: 15.1
click at [469, 475] on div at bounding box center [474, 473] width 419 height 24
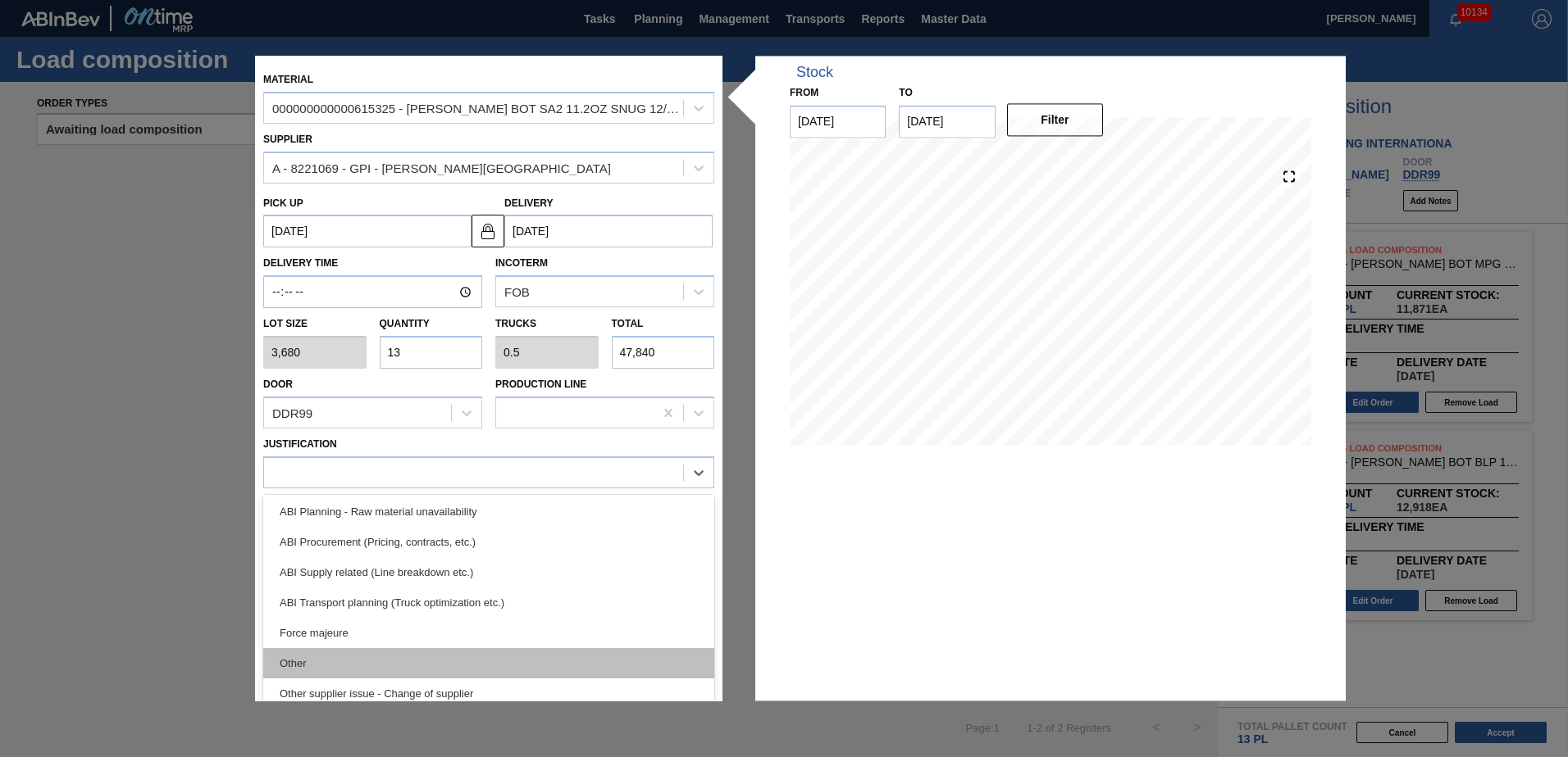
scroll to position [246, 0]
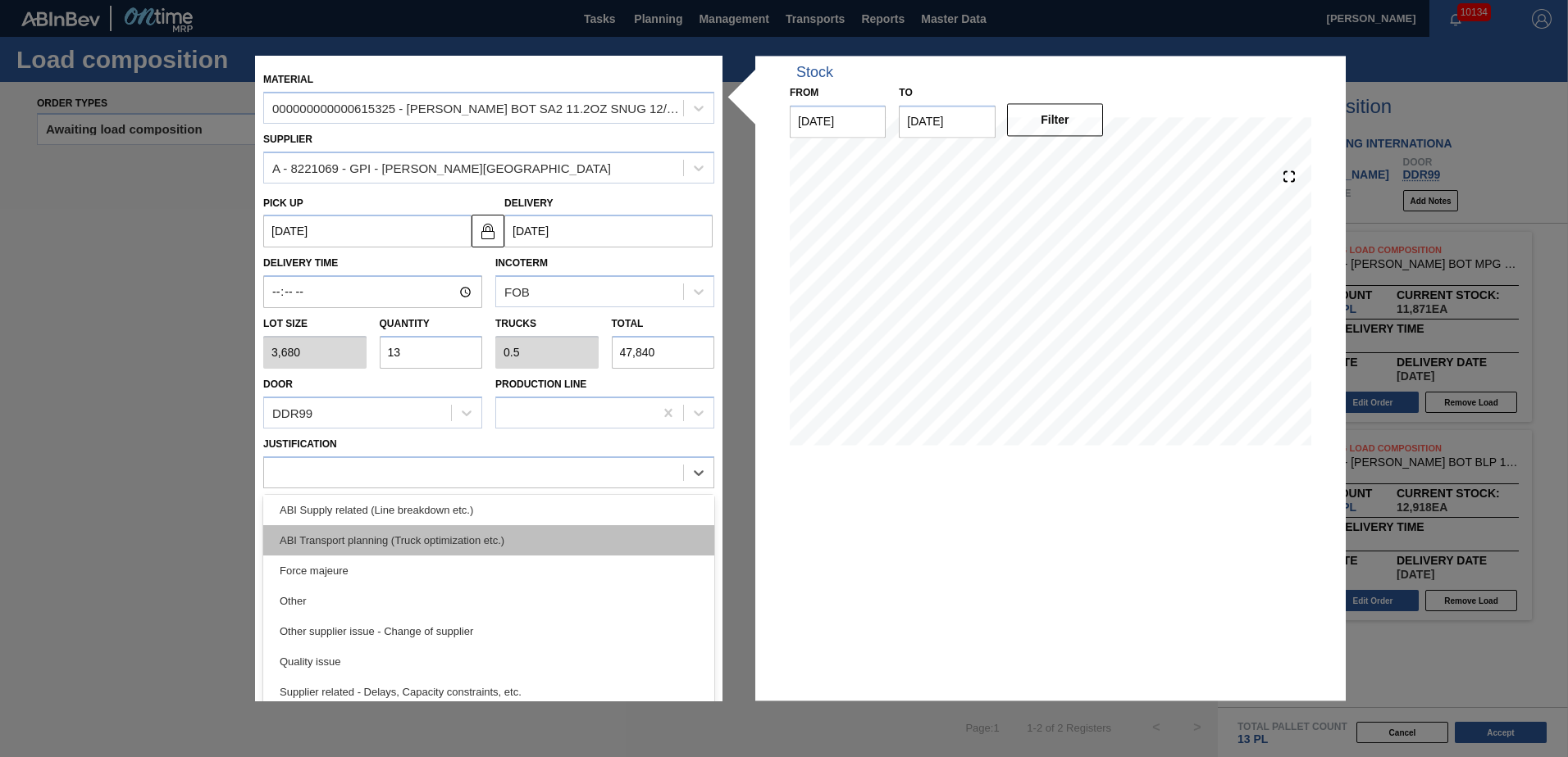
click at [433, 535] on div "ABI Transport planning (Truck optimization etc.)" at bounding box center [489, 541] width 451 height 30
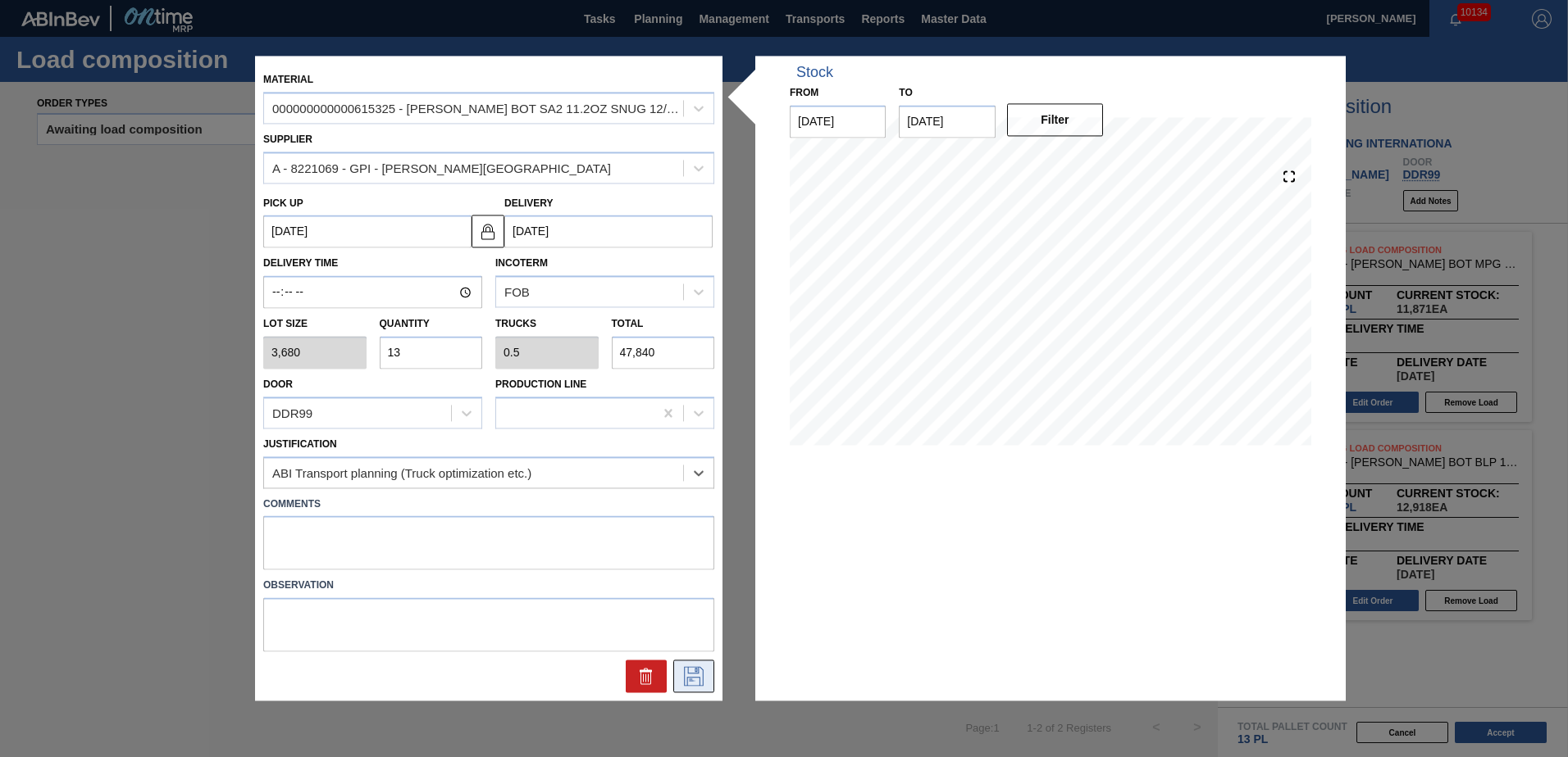
click at [703, 678] on icon at bounding box center [694, 677] width 27 height 20
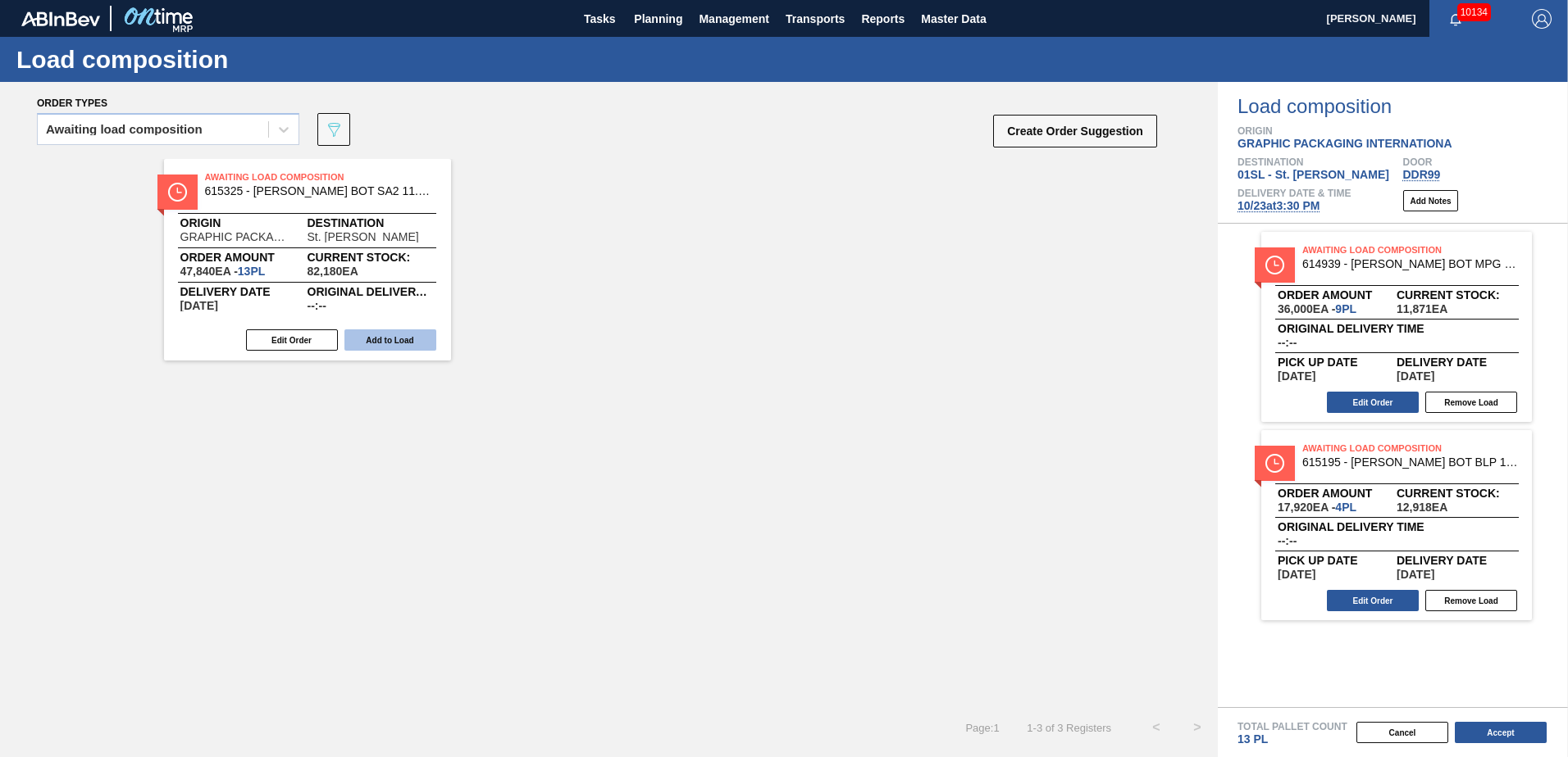
click at [408, 341] on button "Add to Load" at bounding box center [390, 340] width 92 height 22
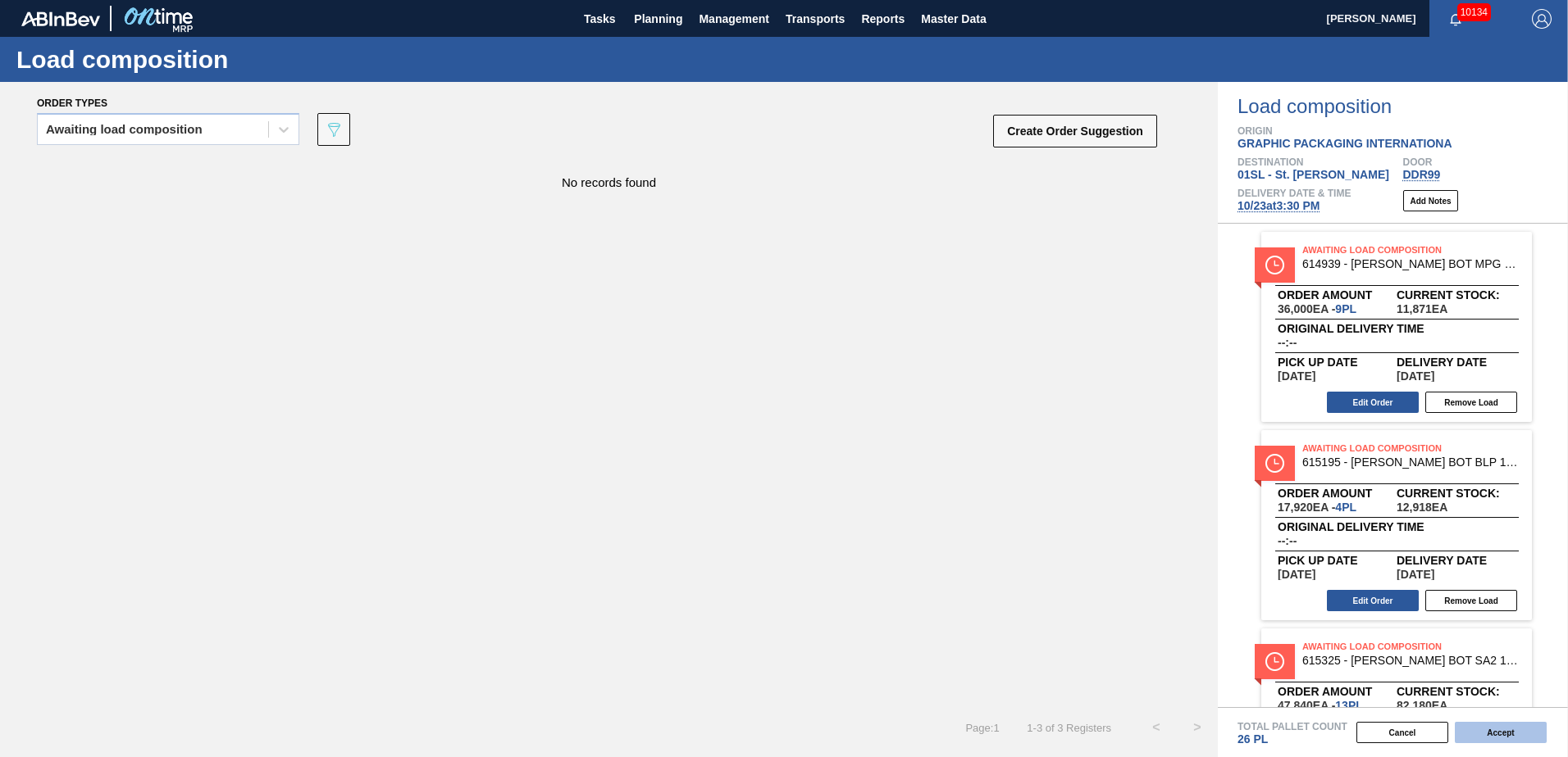
click at [1516, 736] on button "Accept" at bounding box center [1501, 733] width 92 height 22
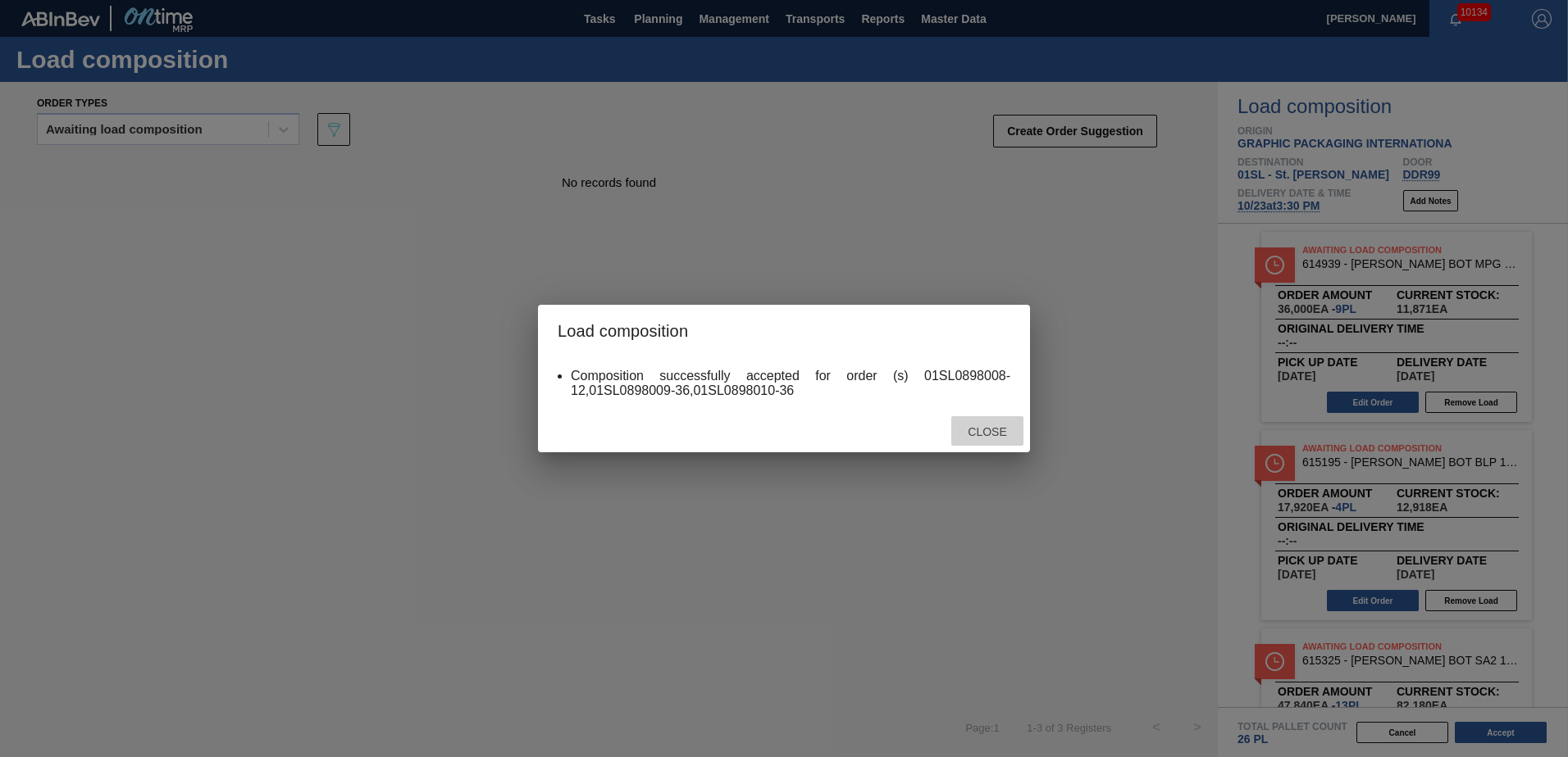
click at [993, 434] on span "Close" at bounding box center [987, 432] width 65 height 13
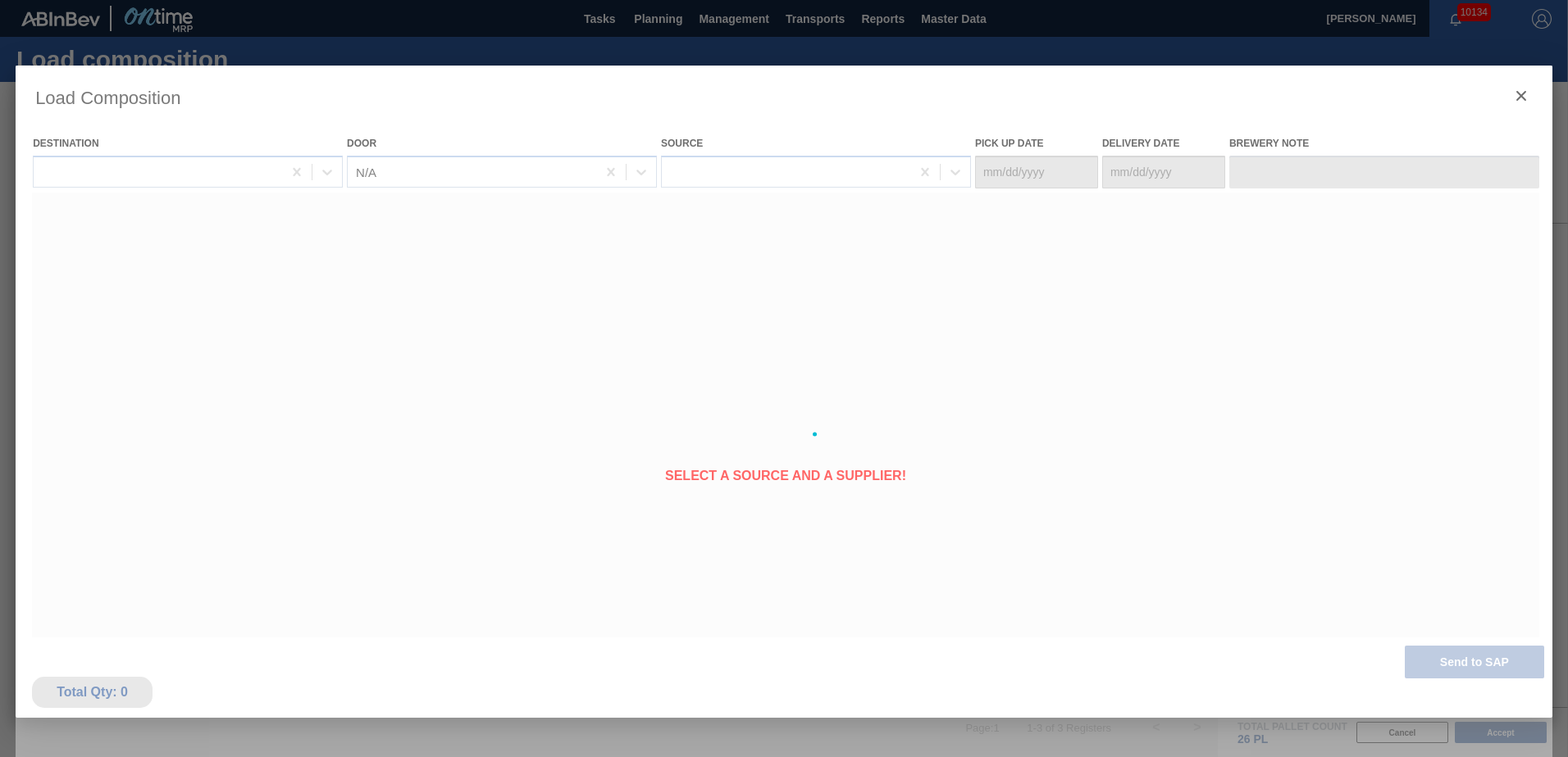
type Date "[DATE]"
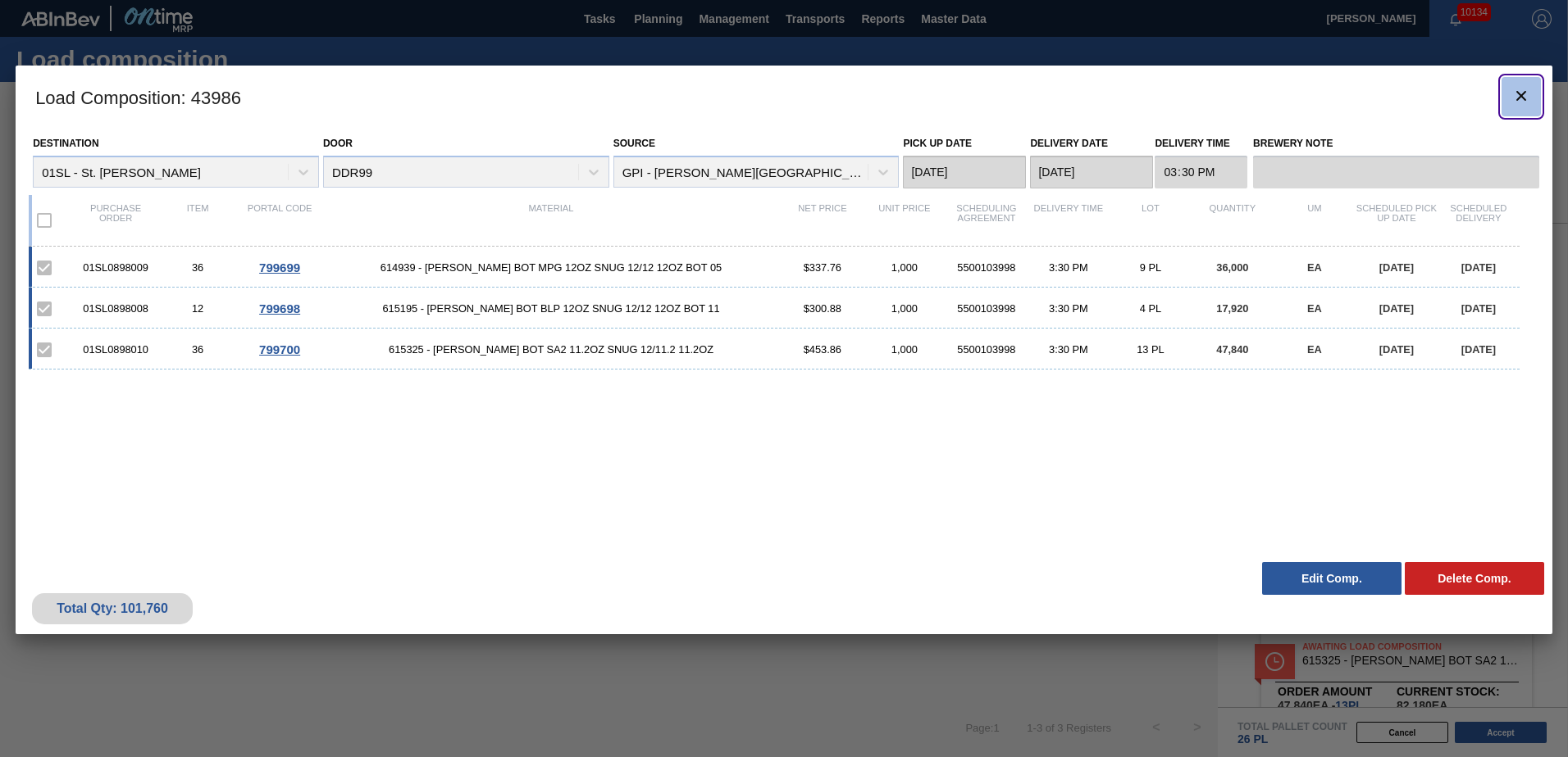
click at [1513, 111] on button "botão de ícone" at bounding box center [1521, 96] width 39 height 39
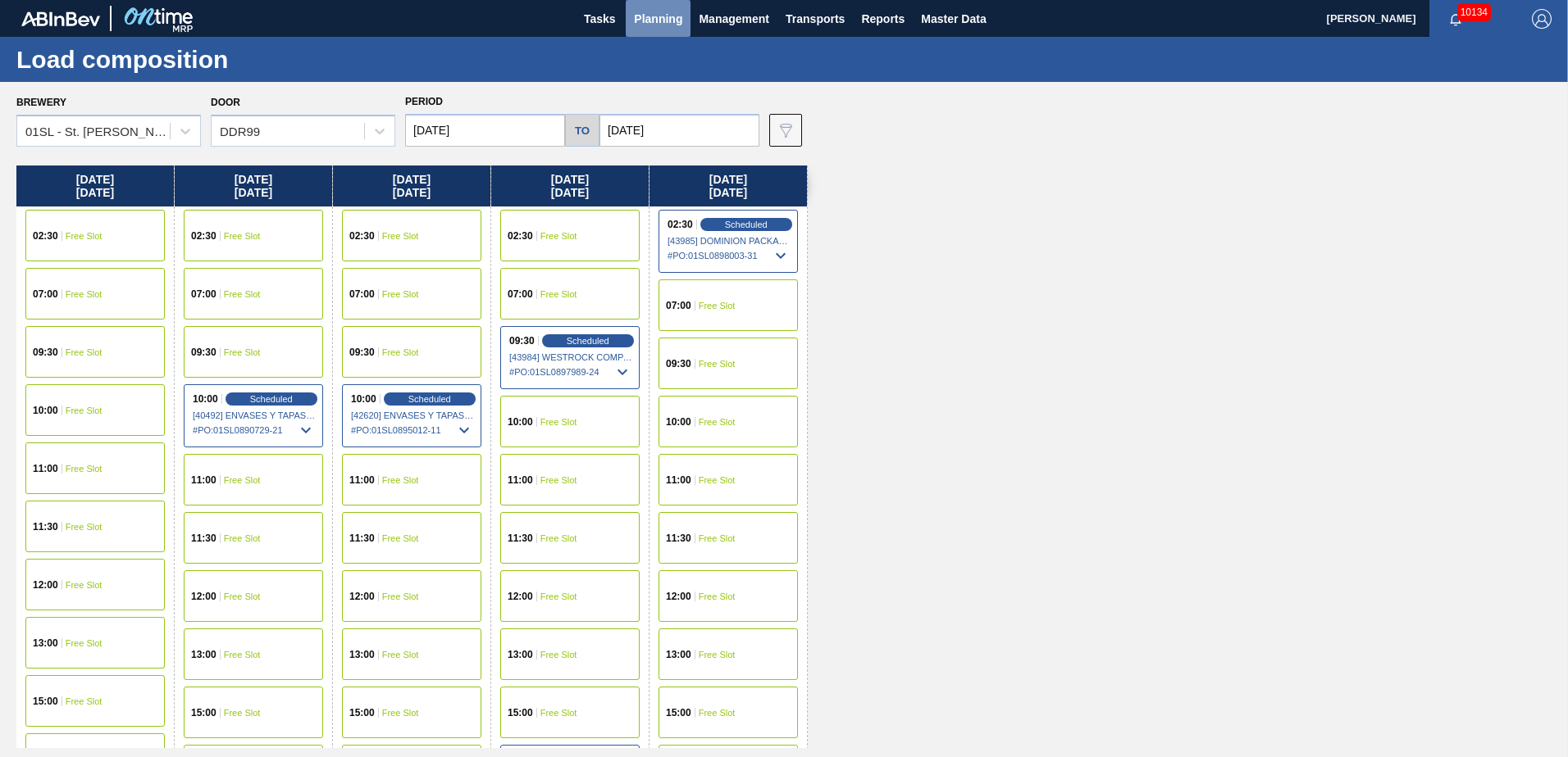
click at [653, 18] on span "Planning" at bounding box center [658, 19] width 48 height 20
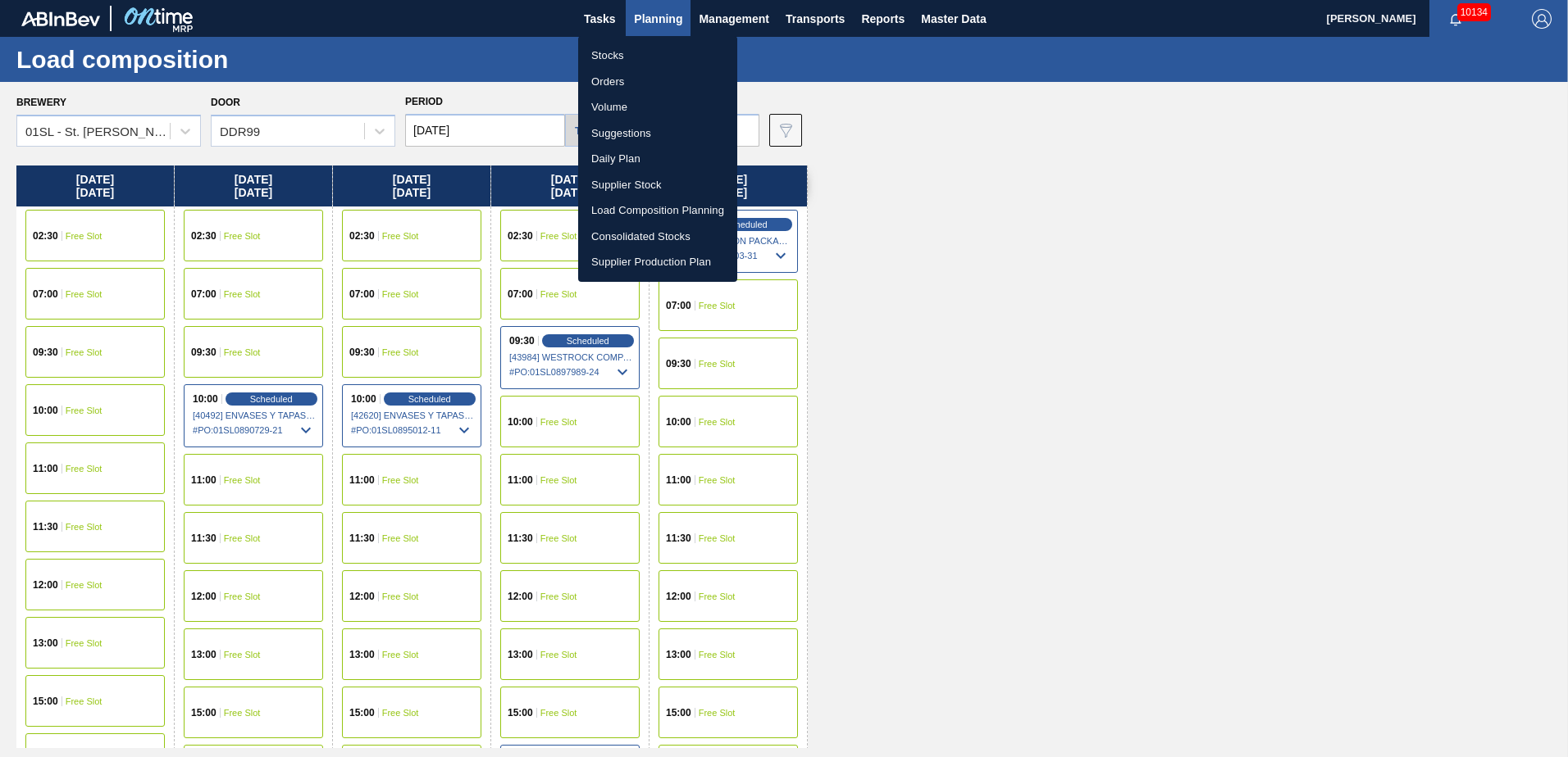
click at [643, 131] on li "Suggestions" at bounding box center [657, 134] width 159 height 27
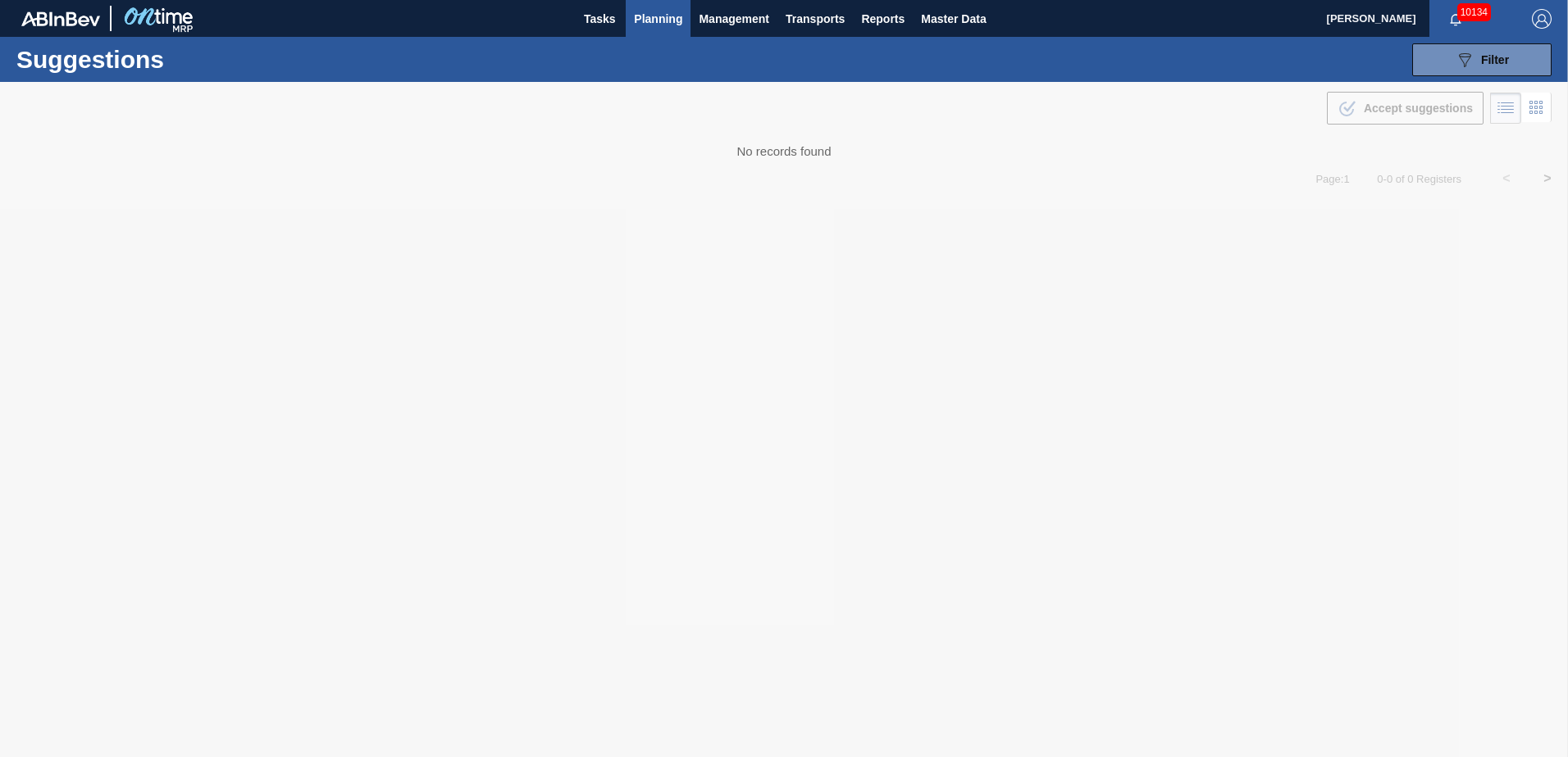
type from "[DATE]"
type to "[DATE]"
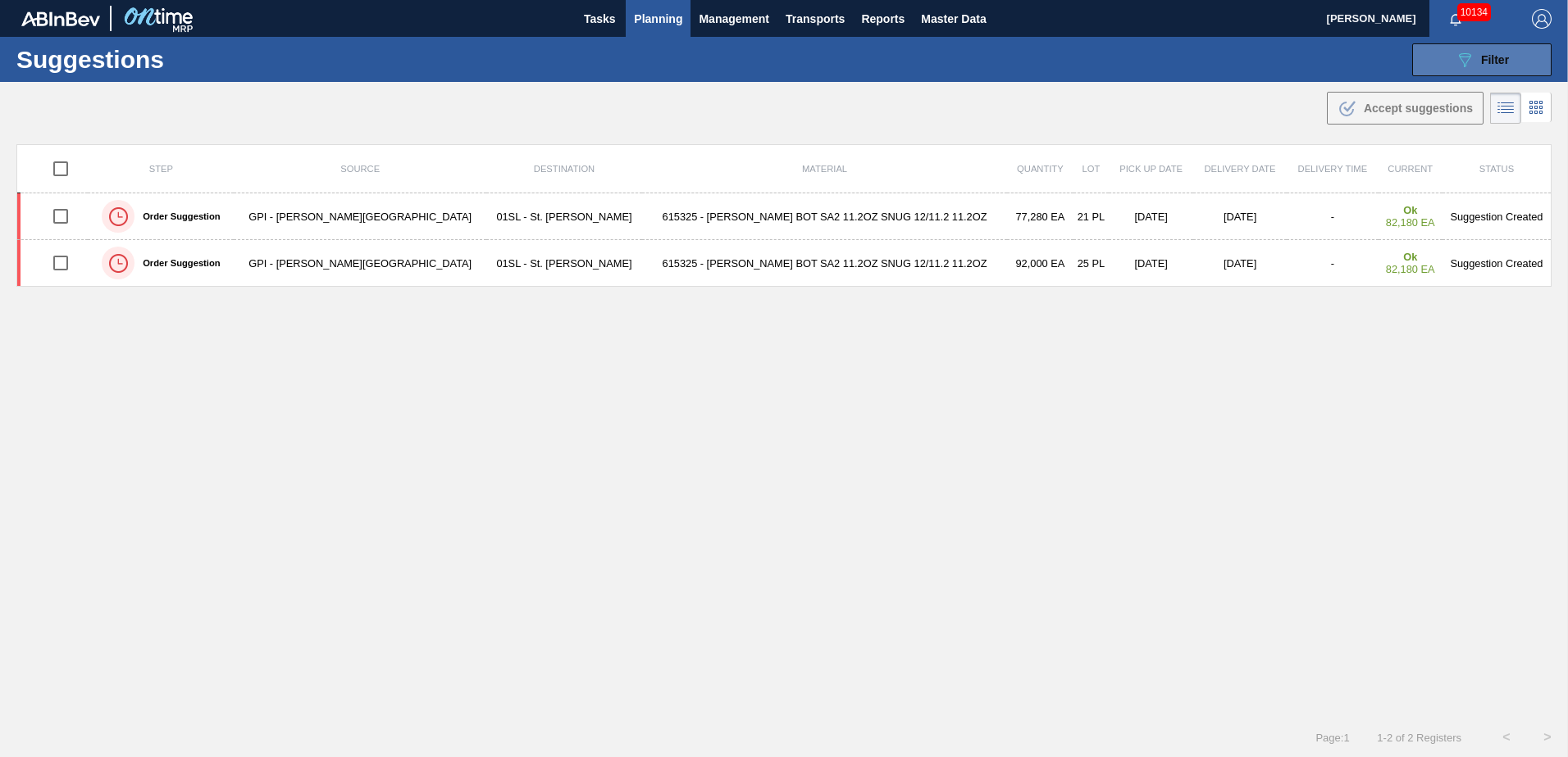
click at [1502, 58] on span "Filter" at bounding box center [1496, 60] width 28 height 13
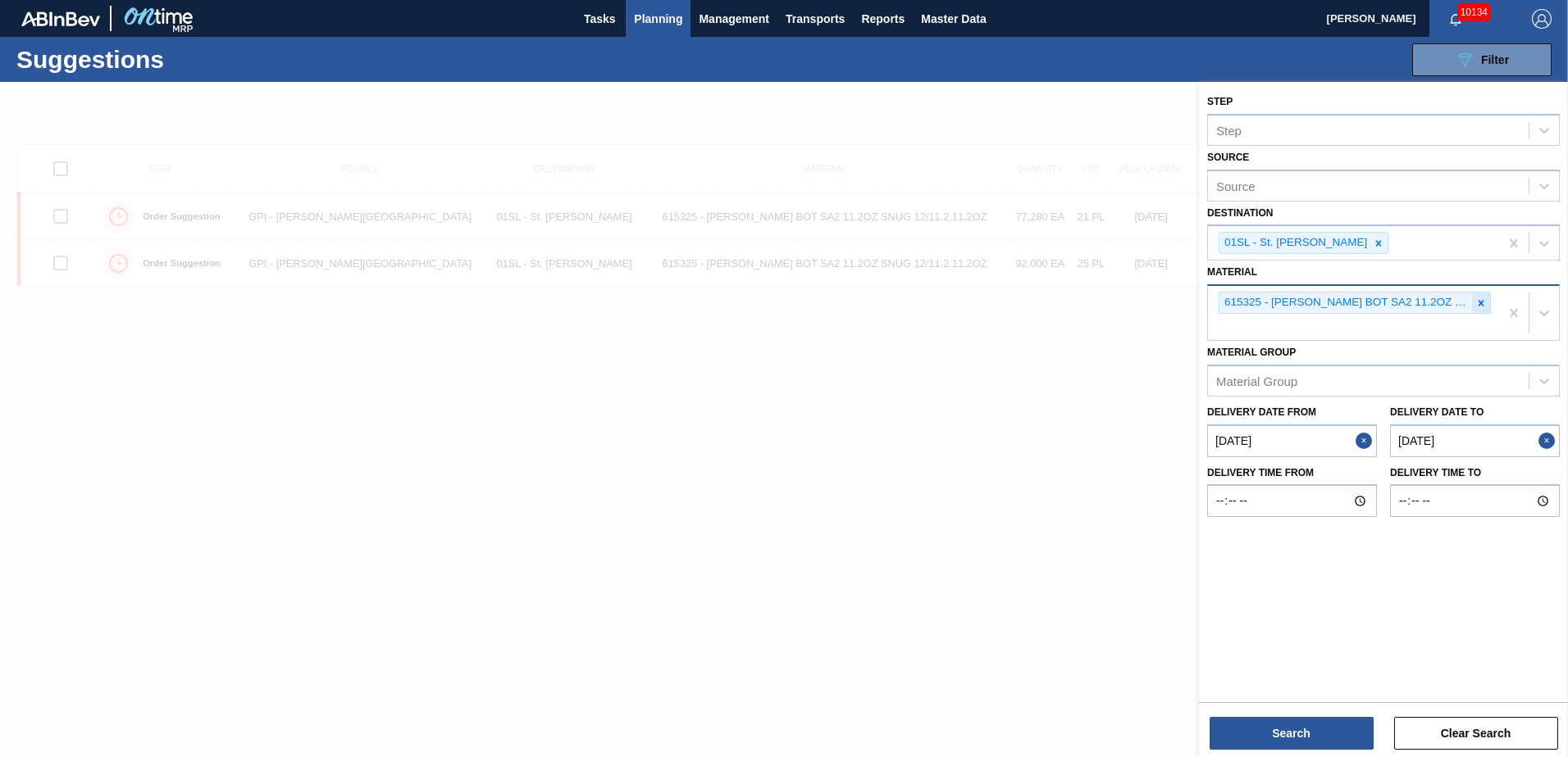
click at [1486, 301] on icon at bounding box center [1481, 304] width 12 height 12
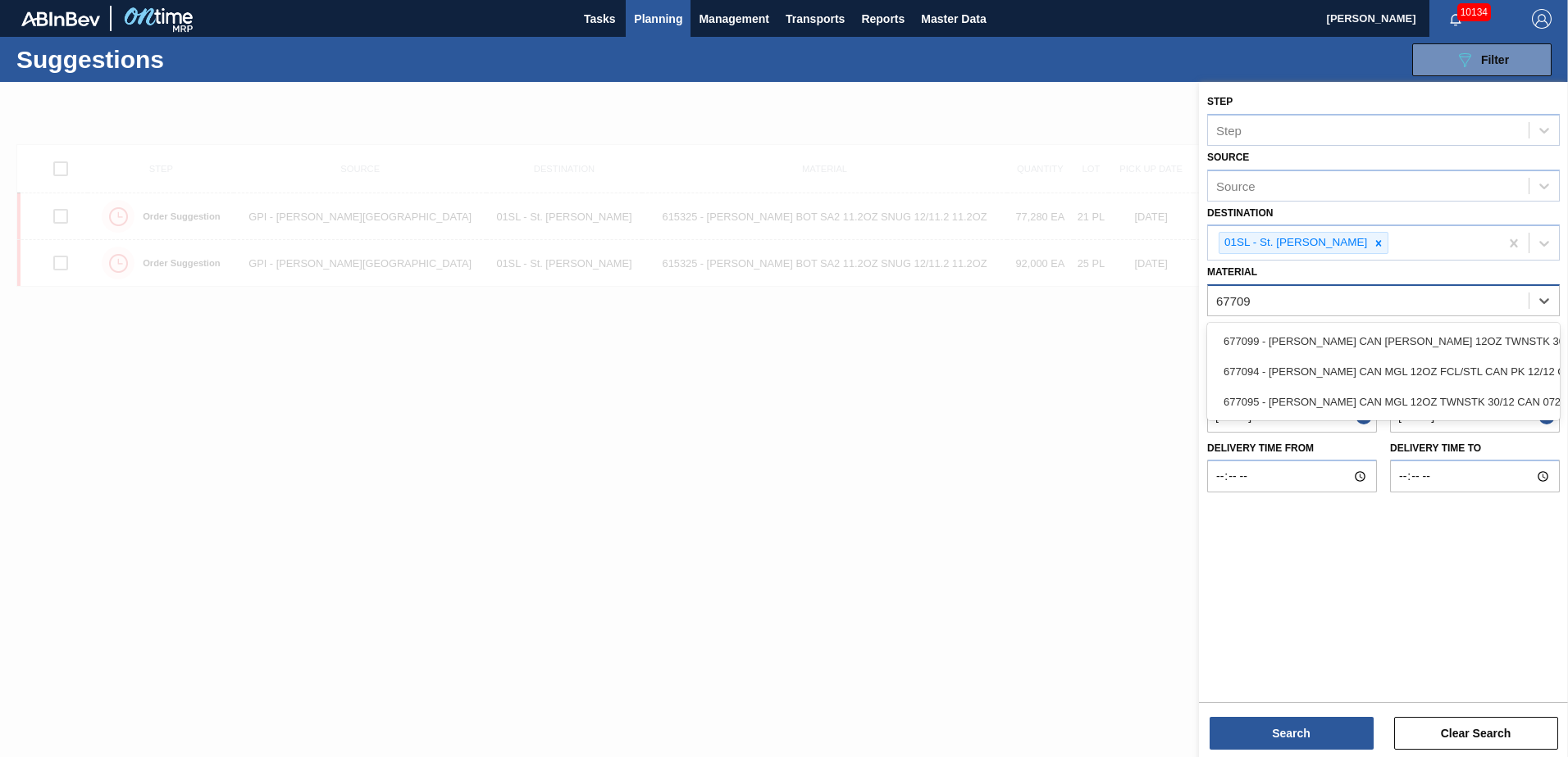
type input "677094"
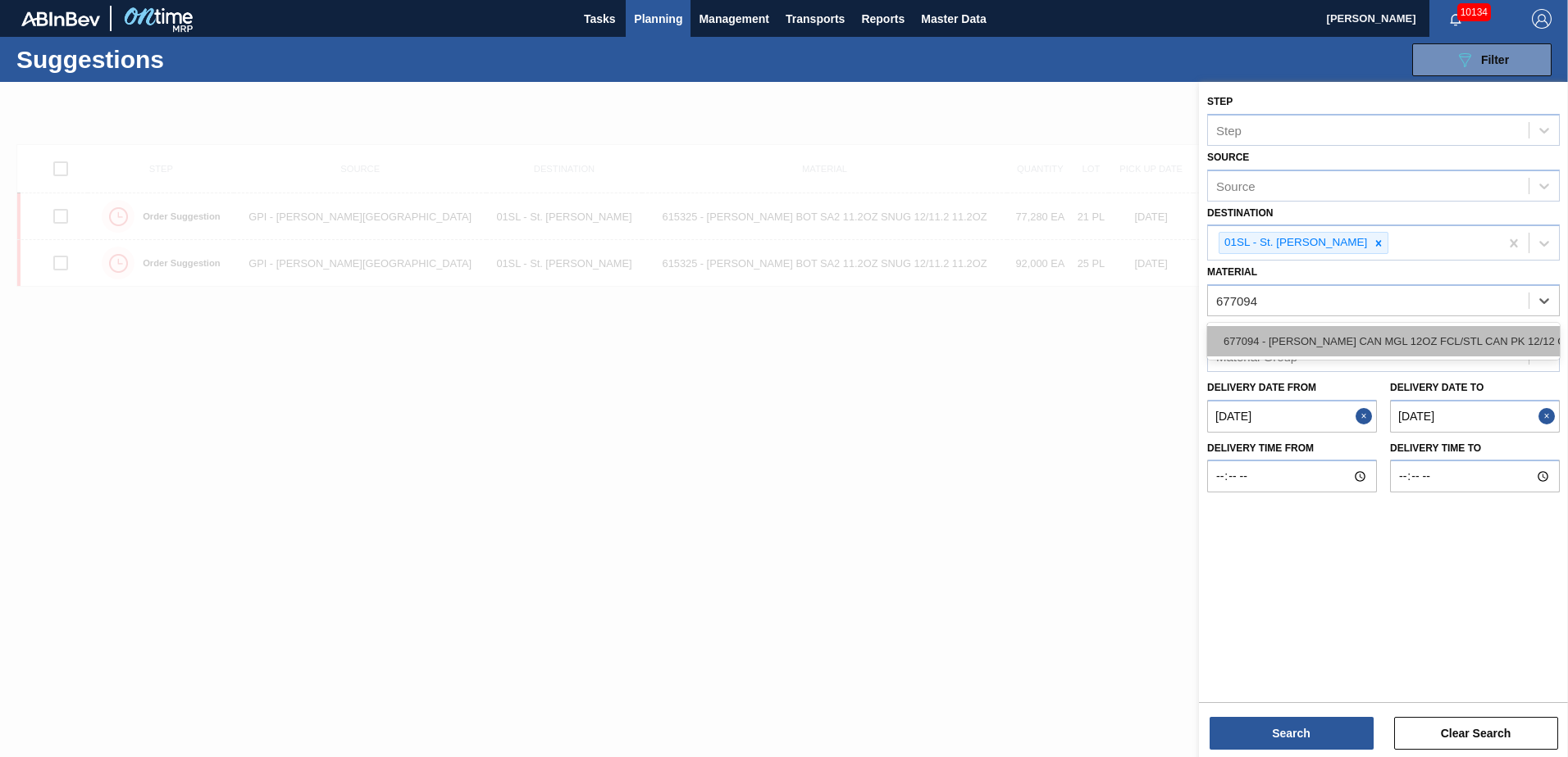
click at [1441, 335] on div "677094 - [PERSON_NAME] CAN MGL 12OZ FCL/STL CAN PK 12/12 C" at bounding box center [1383, 341] width 353 height 30
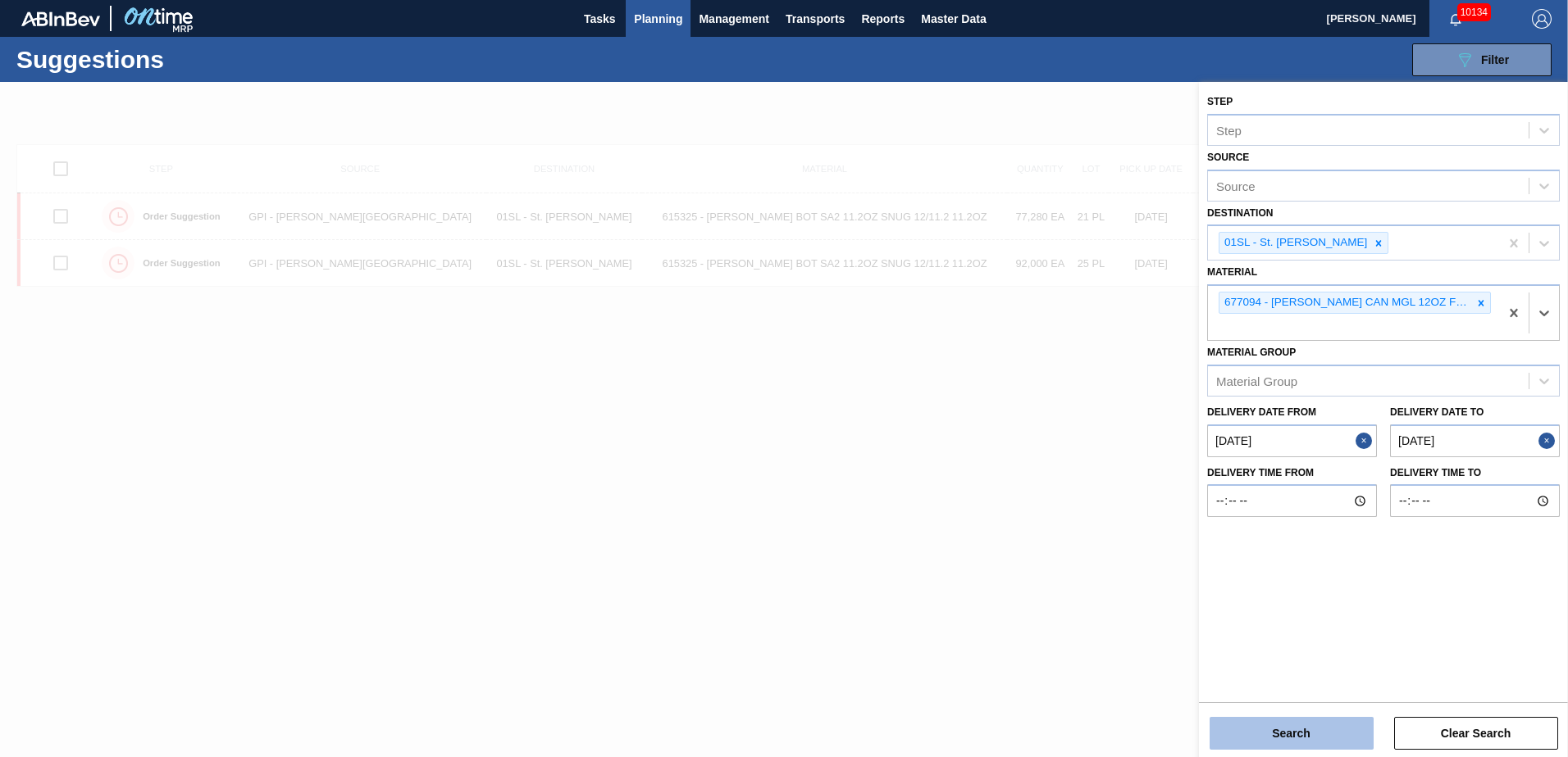
click at [1283, 735] on button "Search" at bounding box center [1291, 733] width 164 height 32
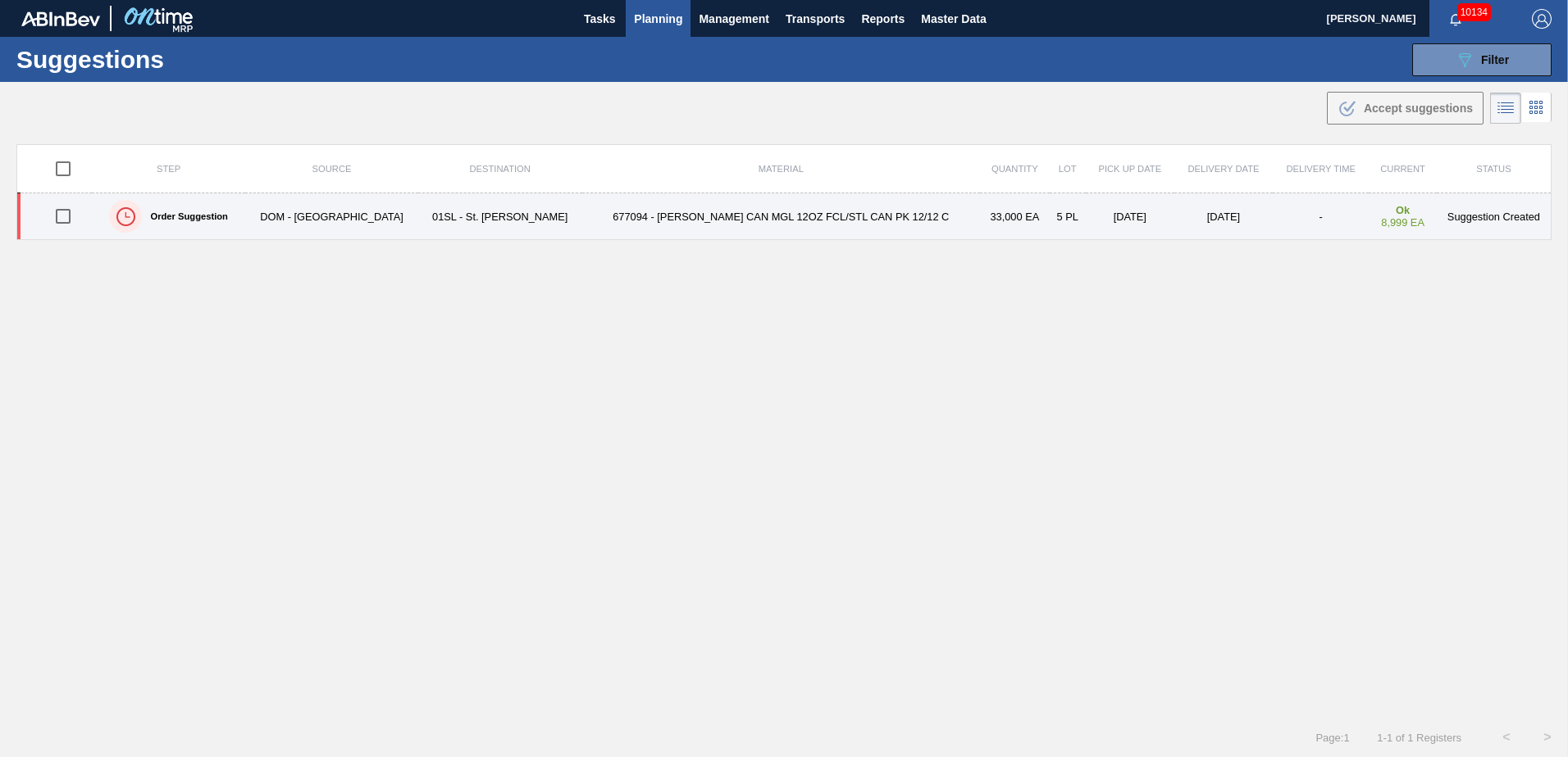
click at [66, 210] on input "checkbox" at bounding box center [62, 215] width 34 height 34
checkbox input "true"
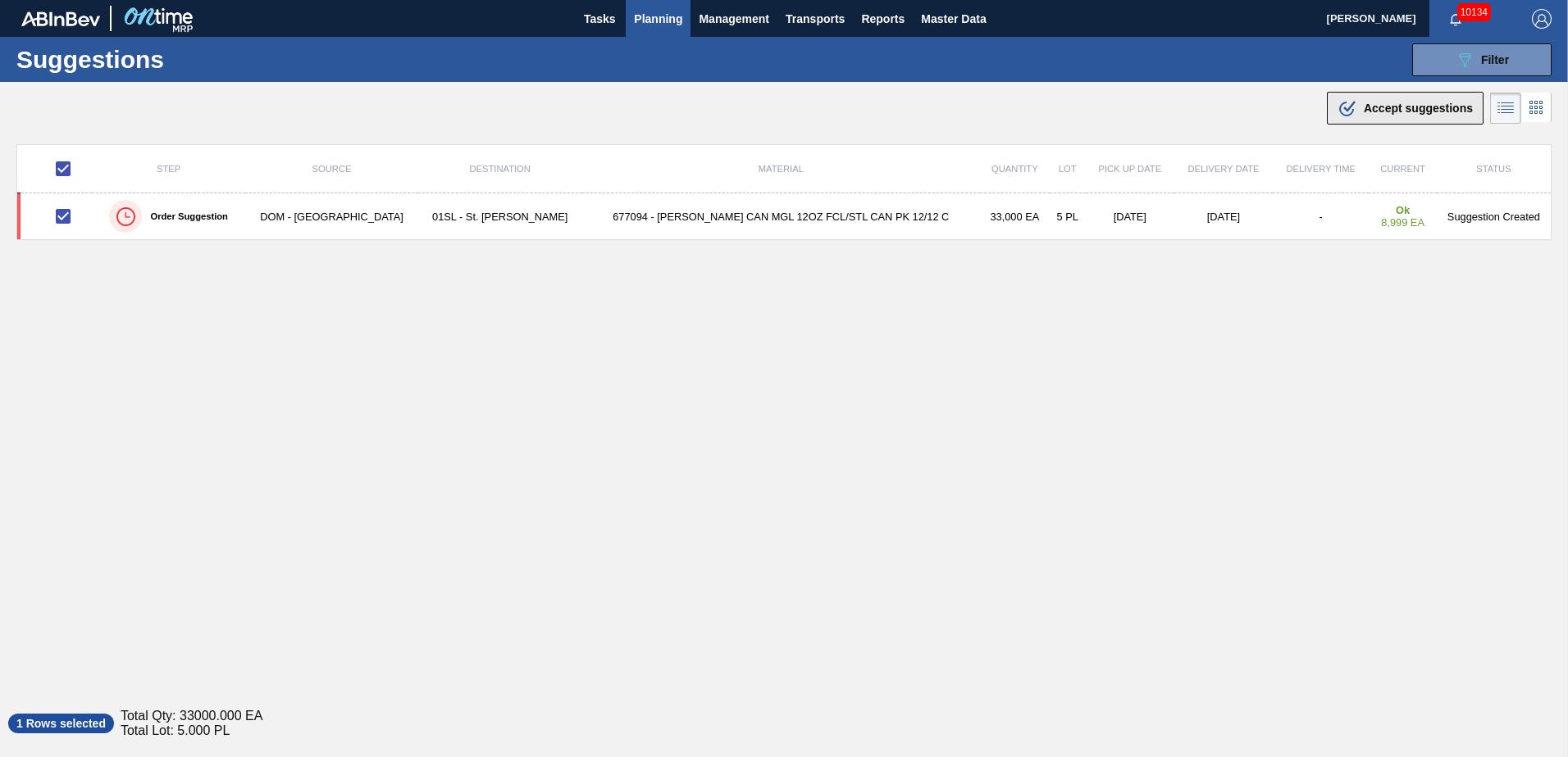
click at [1357, 123] on button ".b{fill:var(--color-action-default)} Accept suggestions" at bounding box center [1405, 107] width 156 height 32
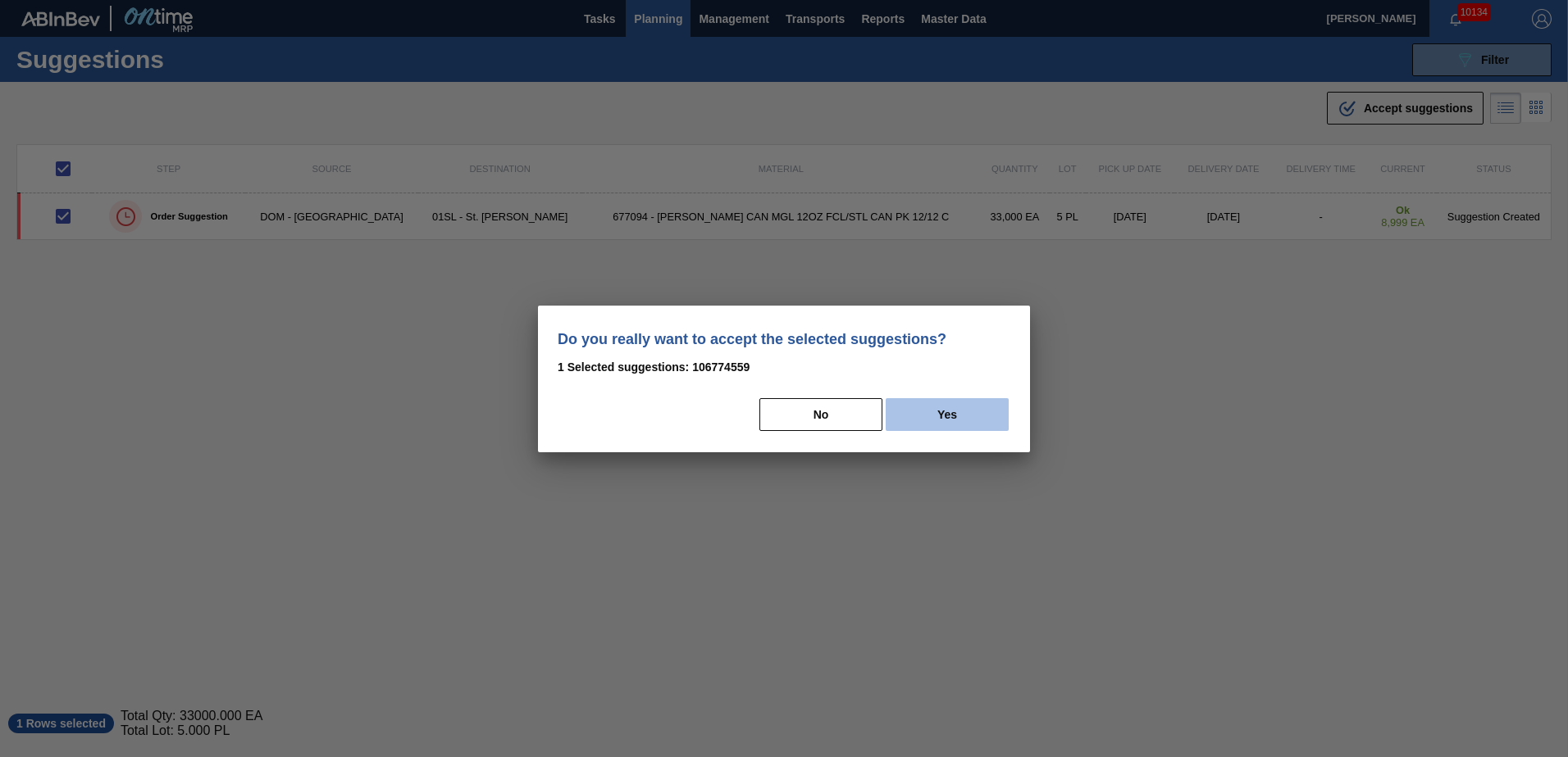
click at [989, 416] on button "Yes" at bounding box center [947, 414] width 123 height 32
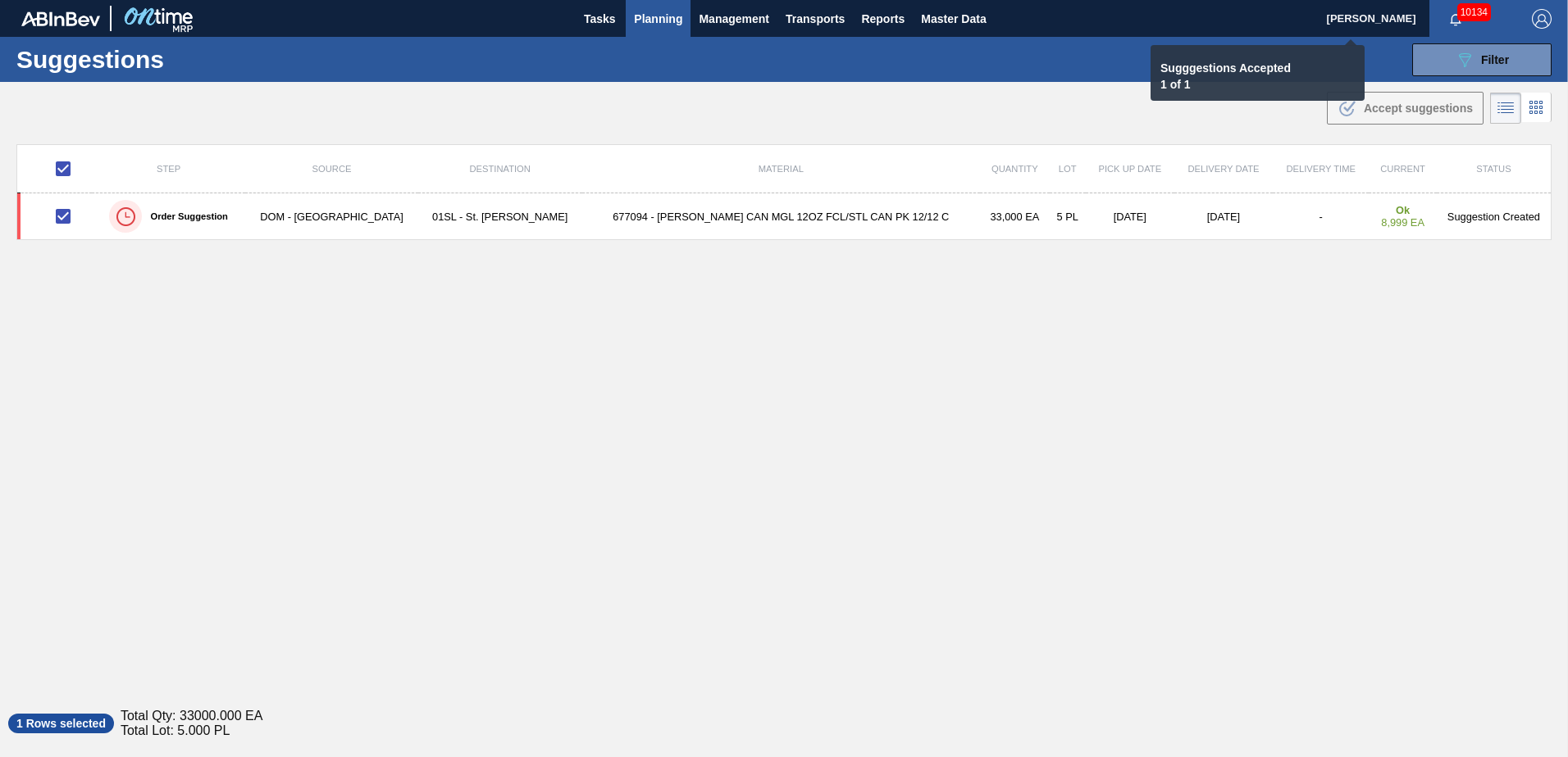
checkbox input "false"
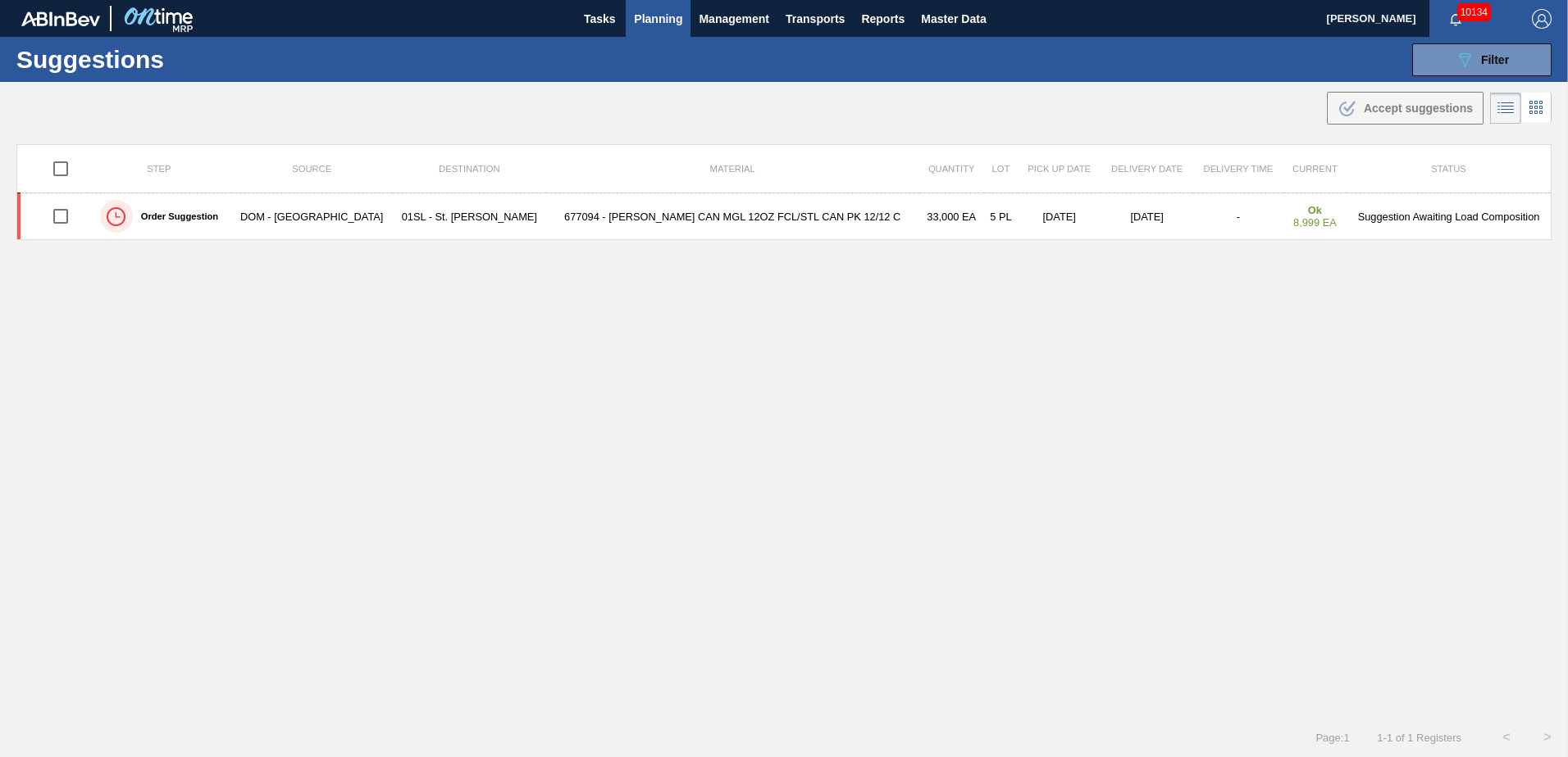
drag, startPoint x: 1451, startPoint y: 67, endPoint x: 1453, endPoint y: 82, distance: 15.1
click at [1455, 67] on icon "089F7B8B-B2A5-4AFE-B5C0-19BA573D28AC" at bounding box center [1465, 60] width 20 height 20
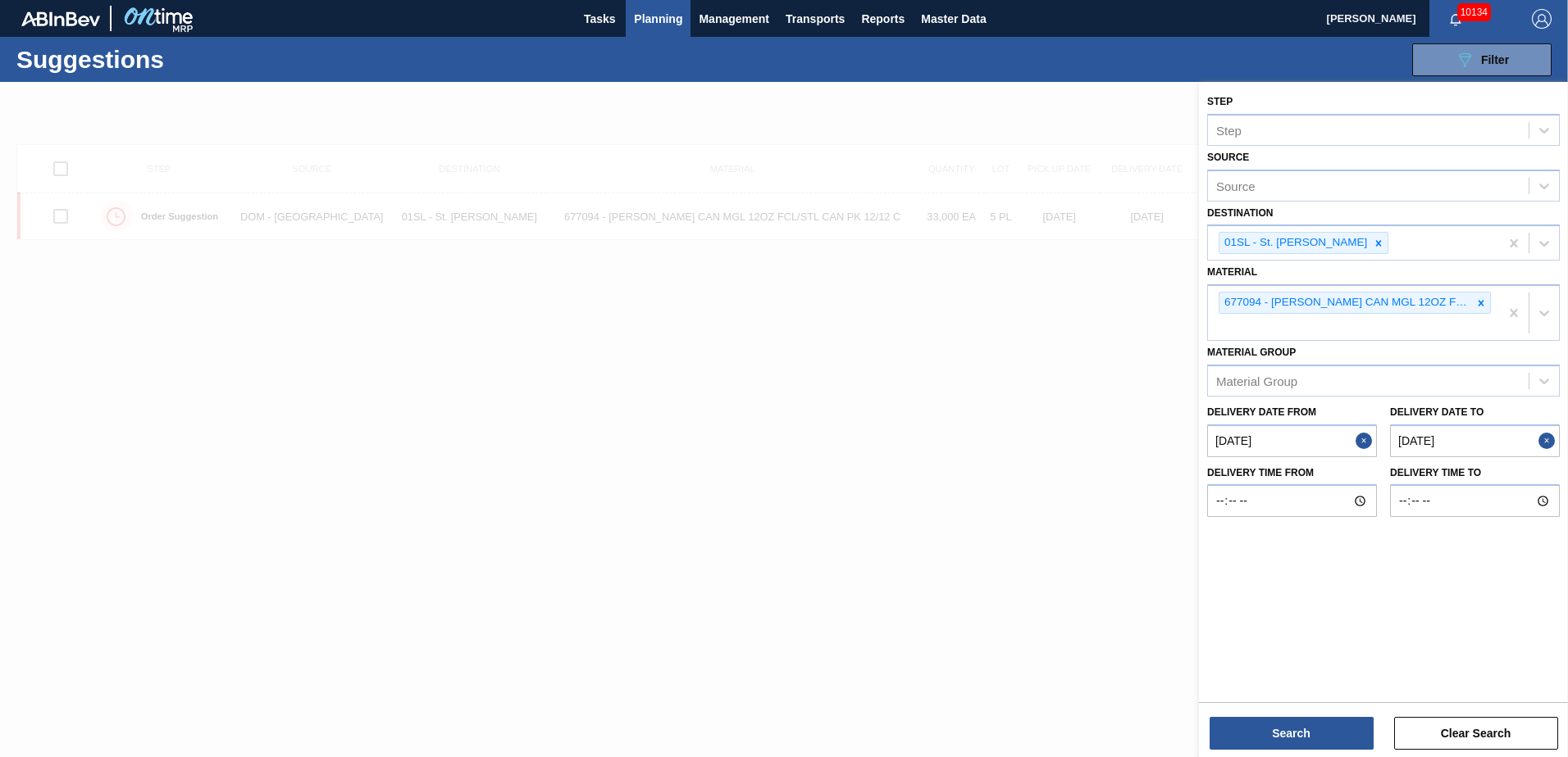
click at [1018, 323] on div at bounding box center [784, 461] width 1568 height 757
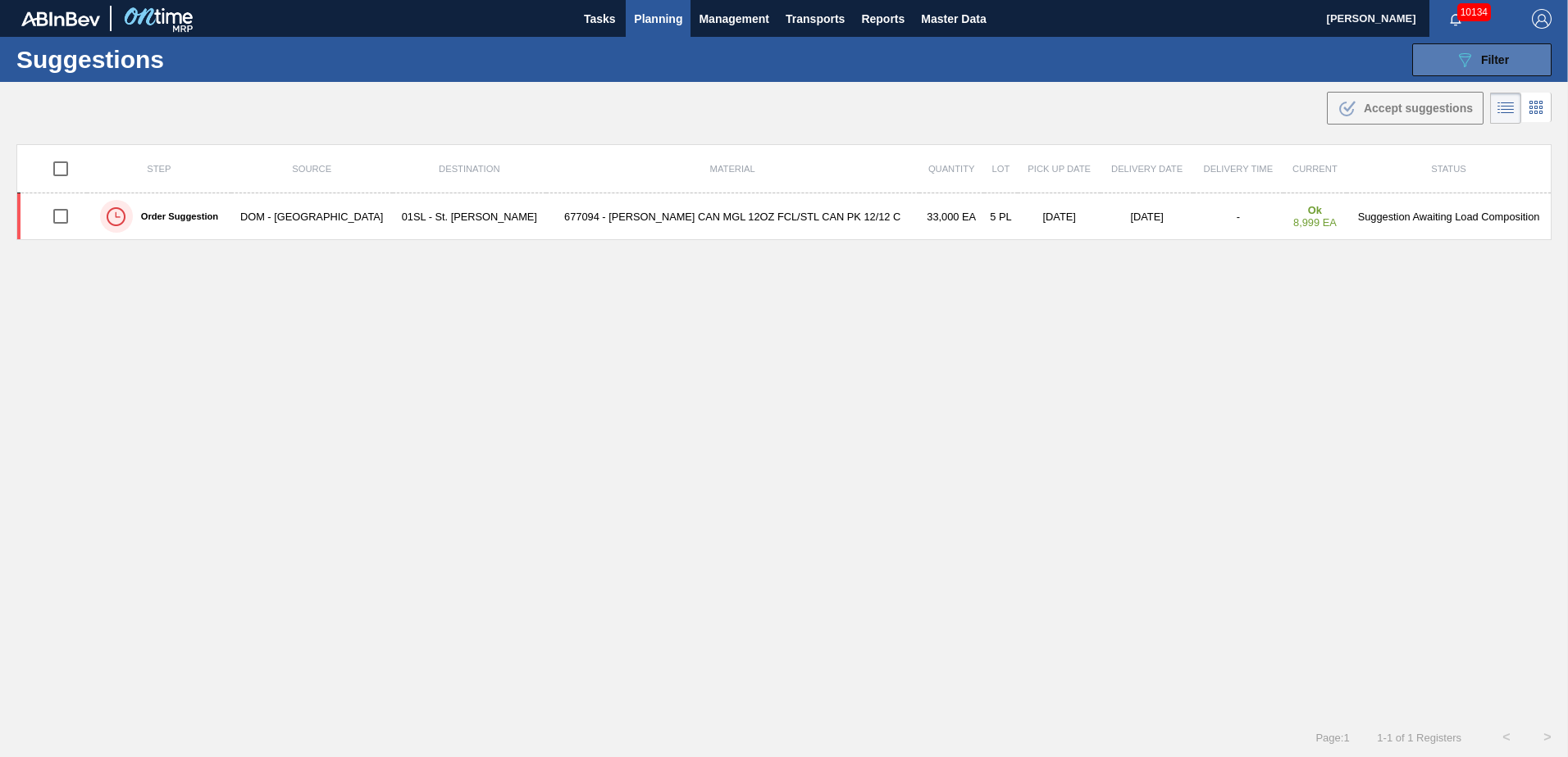
click at [1476, 43] on button "089F7B8B-B2A5-4AFE-B5C0-19BA573D28AC Filter" at bounding box center [1482, 59] width 140 height 32
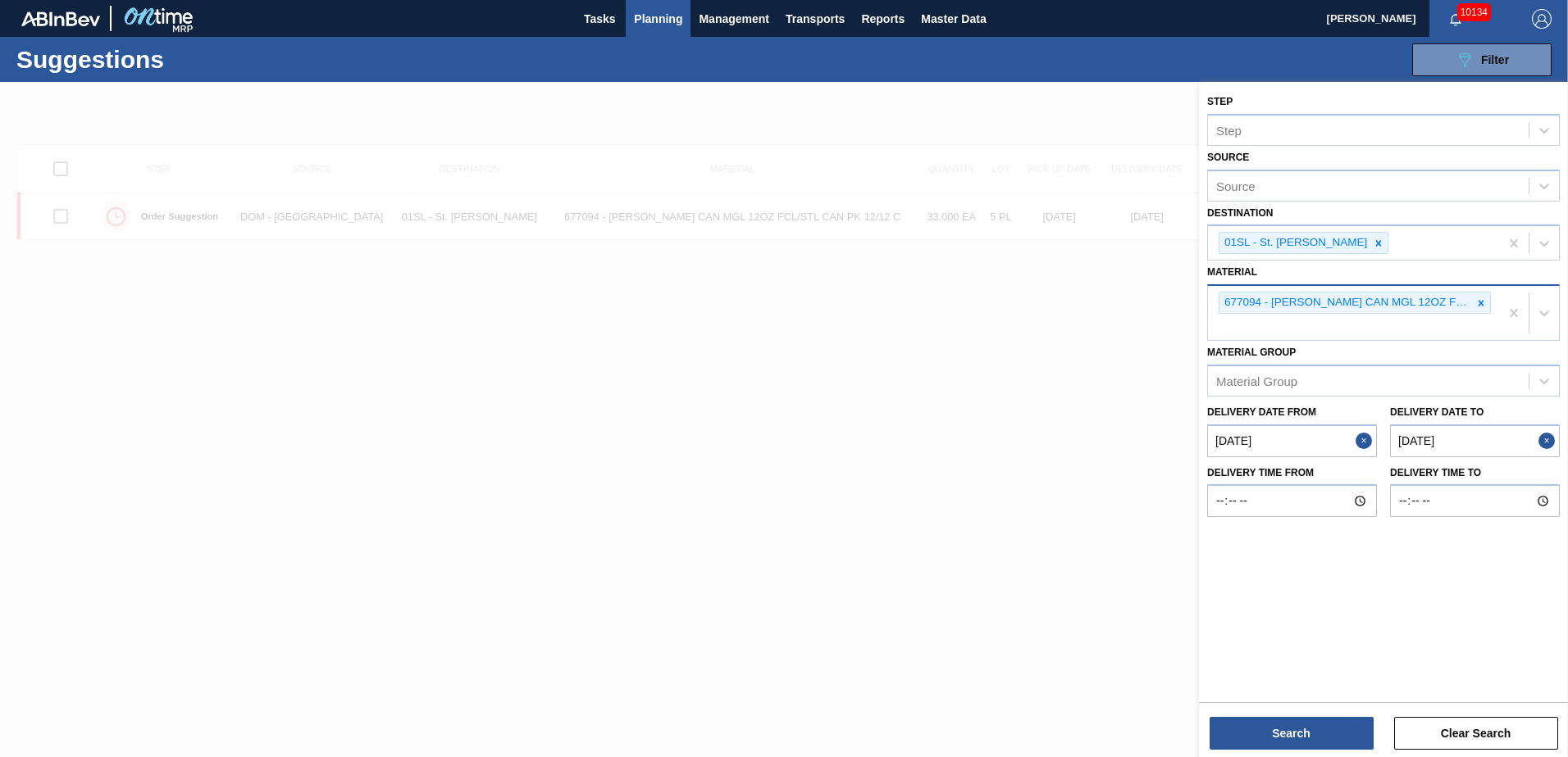
click at [1483, 302] on icon at bounding box center [1481, 303] width 6 height 6
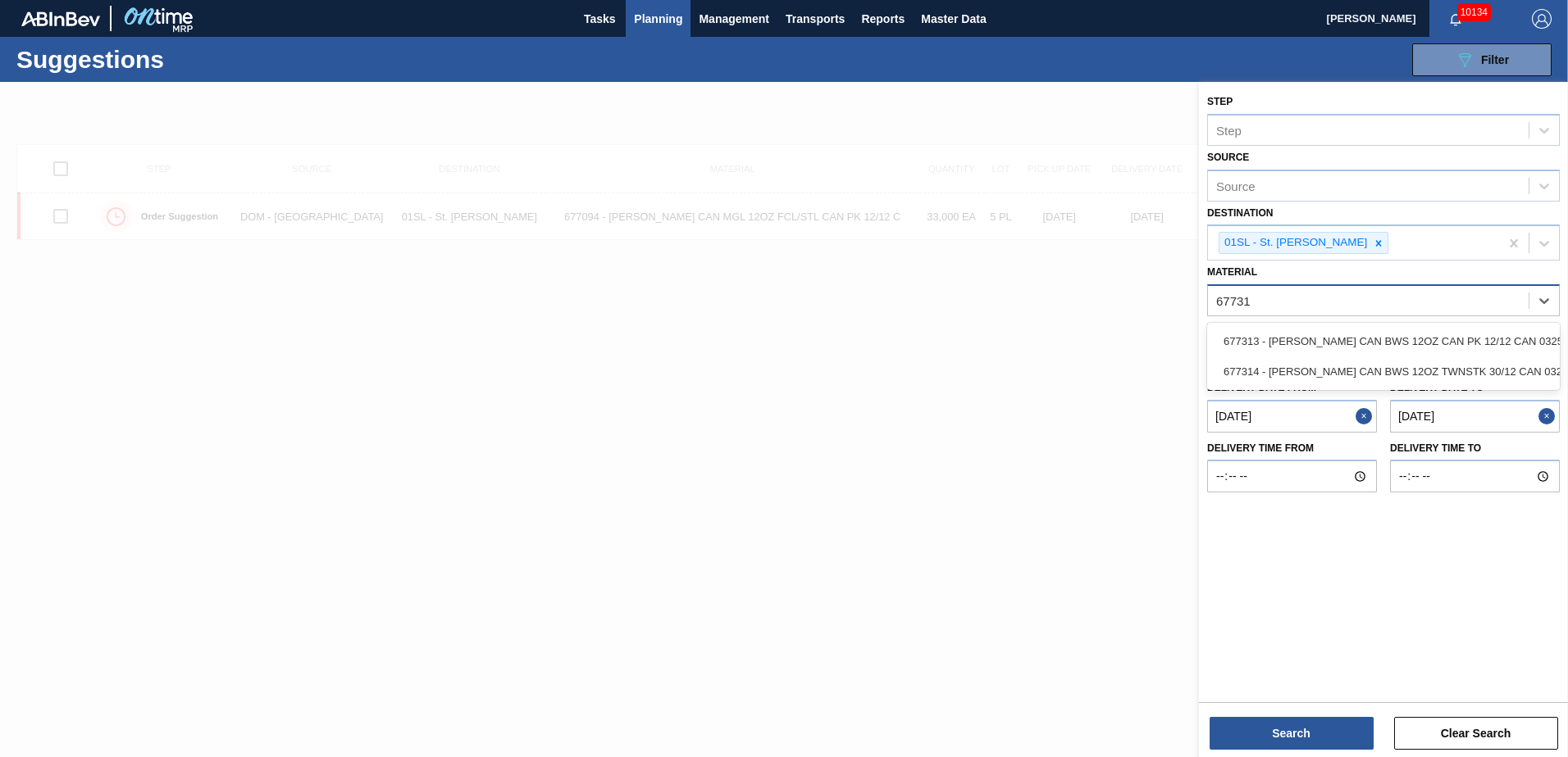
type input "677313"
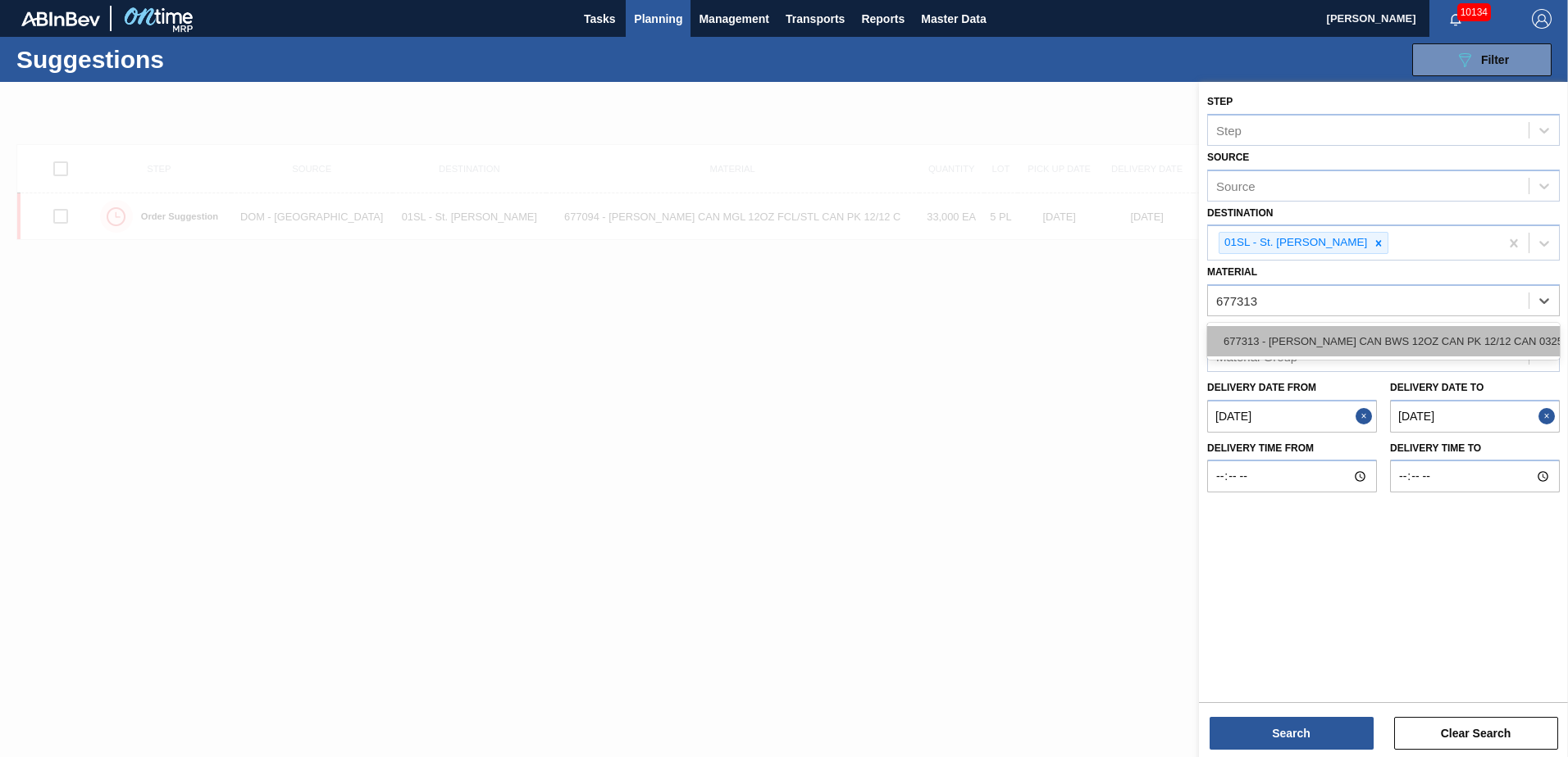
click at [1449, 330] on div "677313 - [PERSON_NAME] CAN BWS 12OZ CAN PK 12/12 CAN 0325" at bounding box center [1383, 341] width 353 height 30
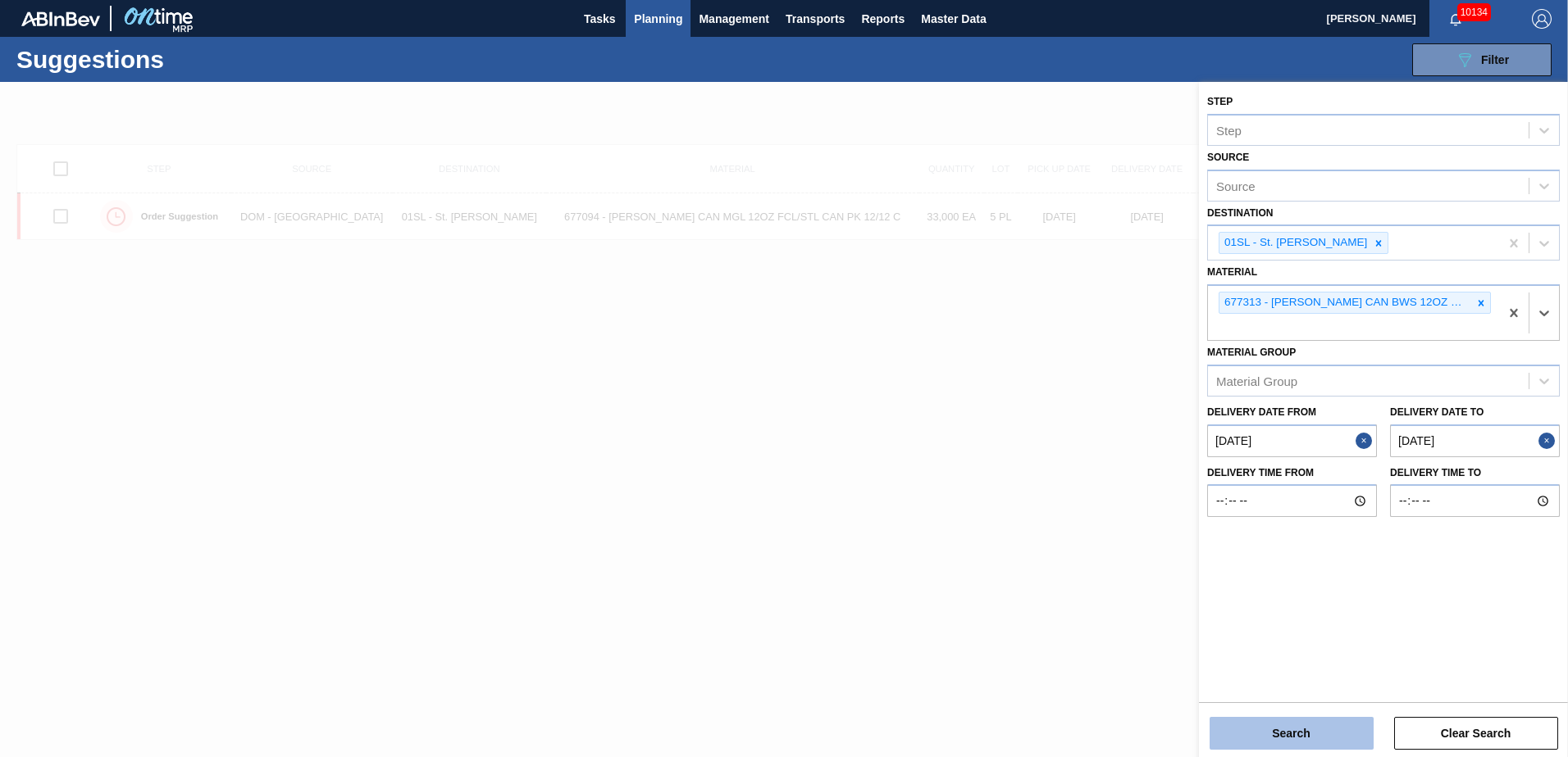
click at [1305, 730] on button "Search" at bounding box center [1291, 733] width 164 height 32
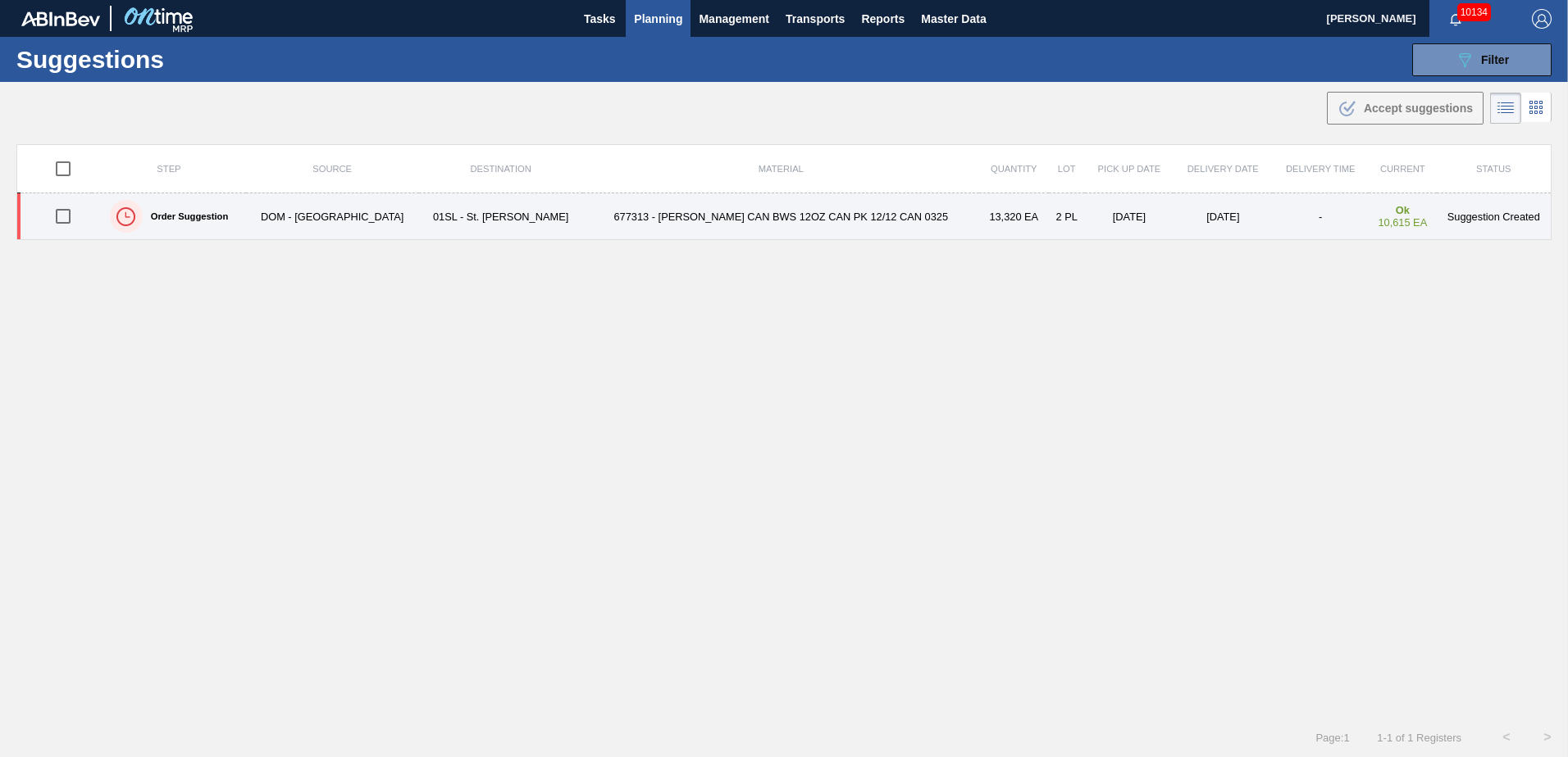
click at [72, 218] on input "checkbox" at bounding box center [62, 215] width 34 height 34
checkbox input "true"
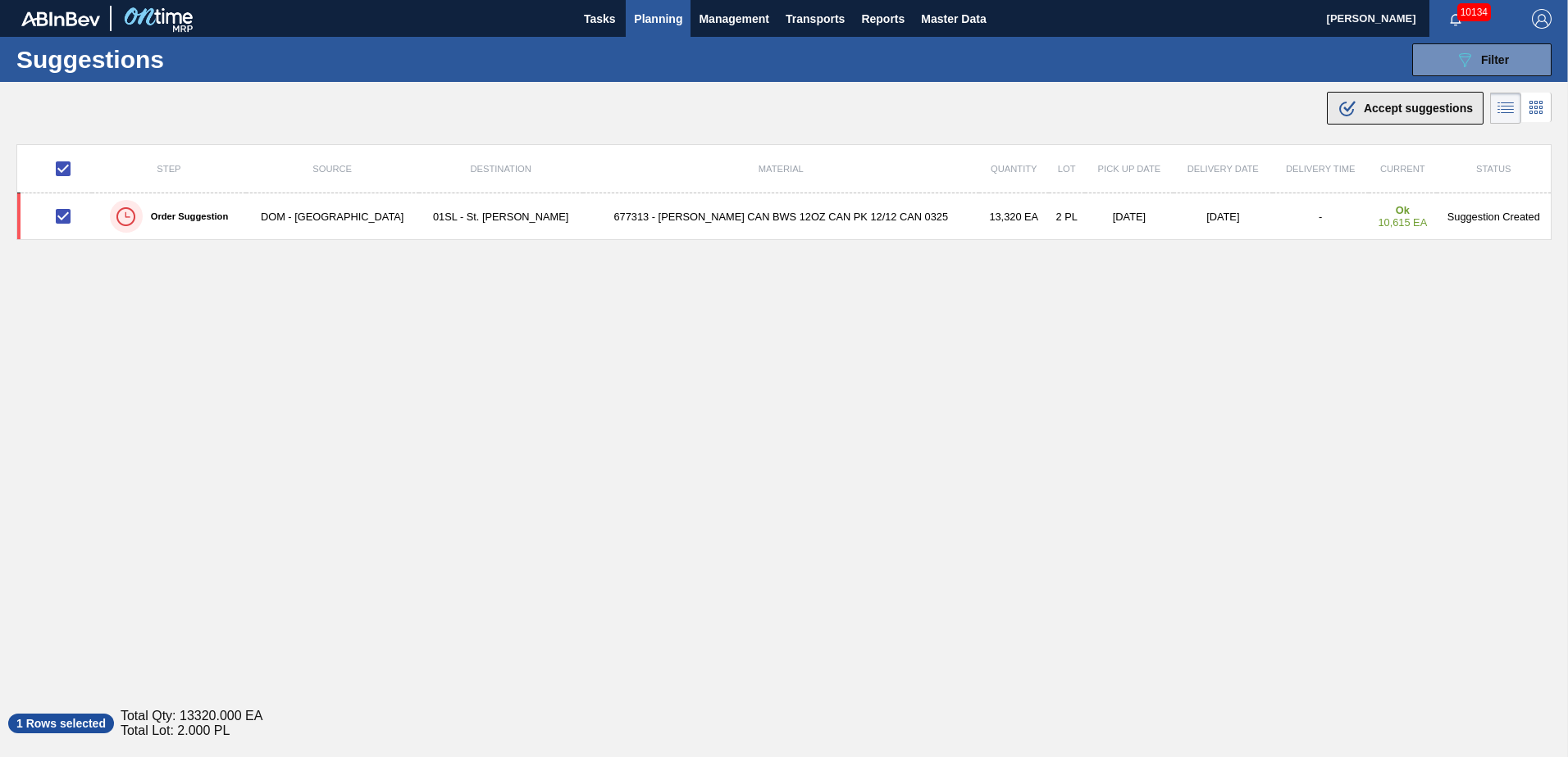
click at [1347, 101] on icon ".b{fill:var(--color-action-default)}" at bounding box center [1347, 108] width 20 height 20
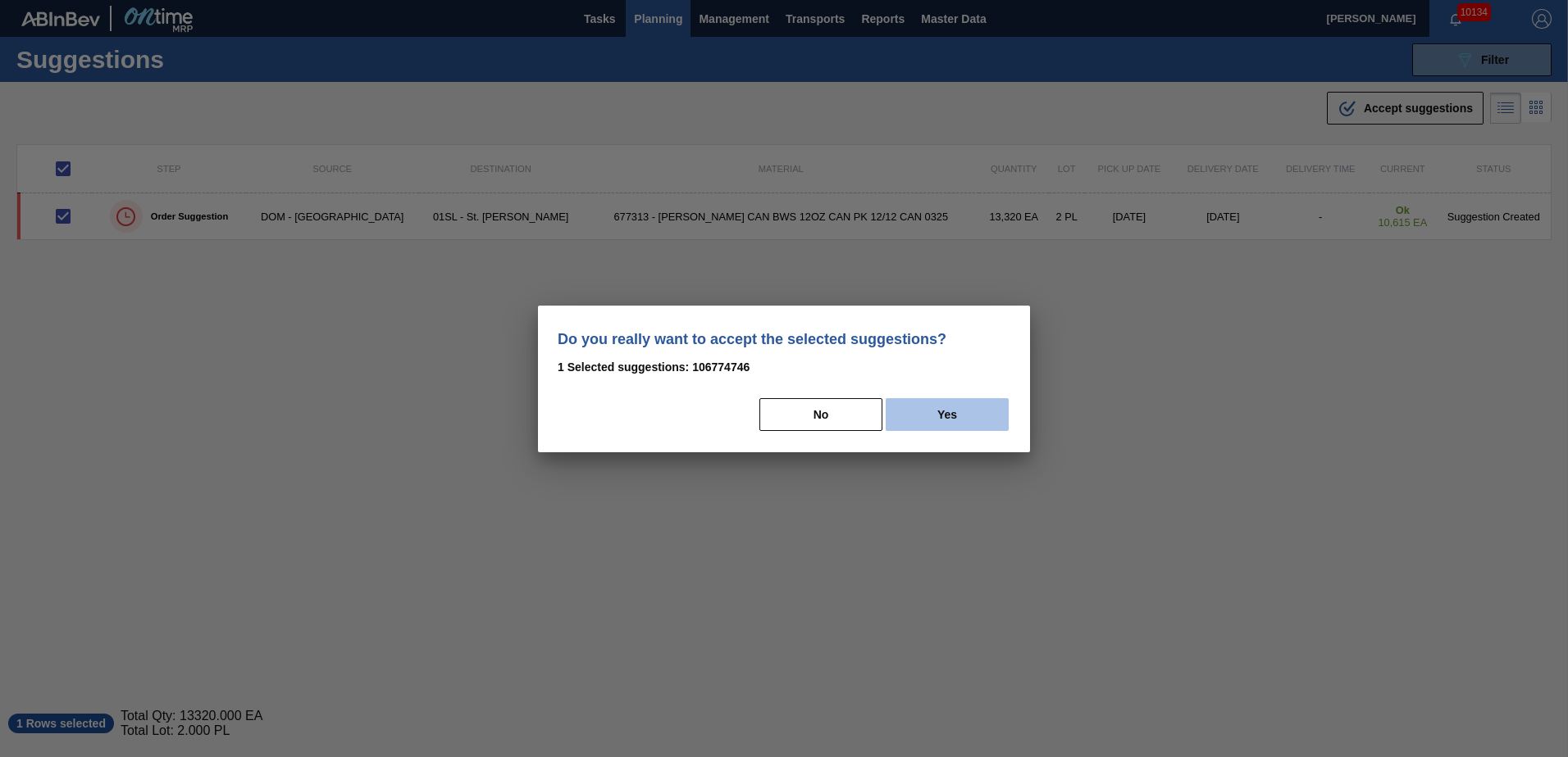
click at [951, 413] on button "Yes" at bounding box center [947, 414] width 123 height 32
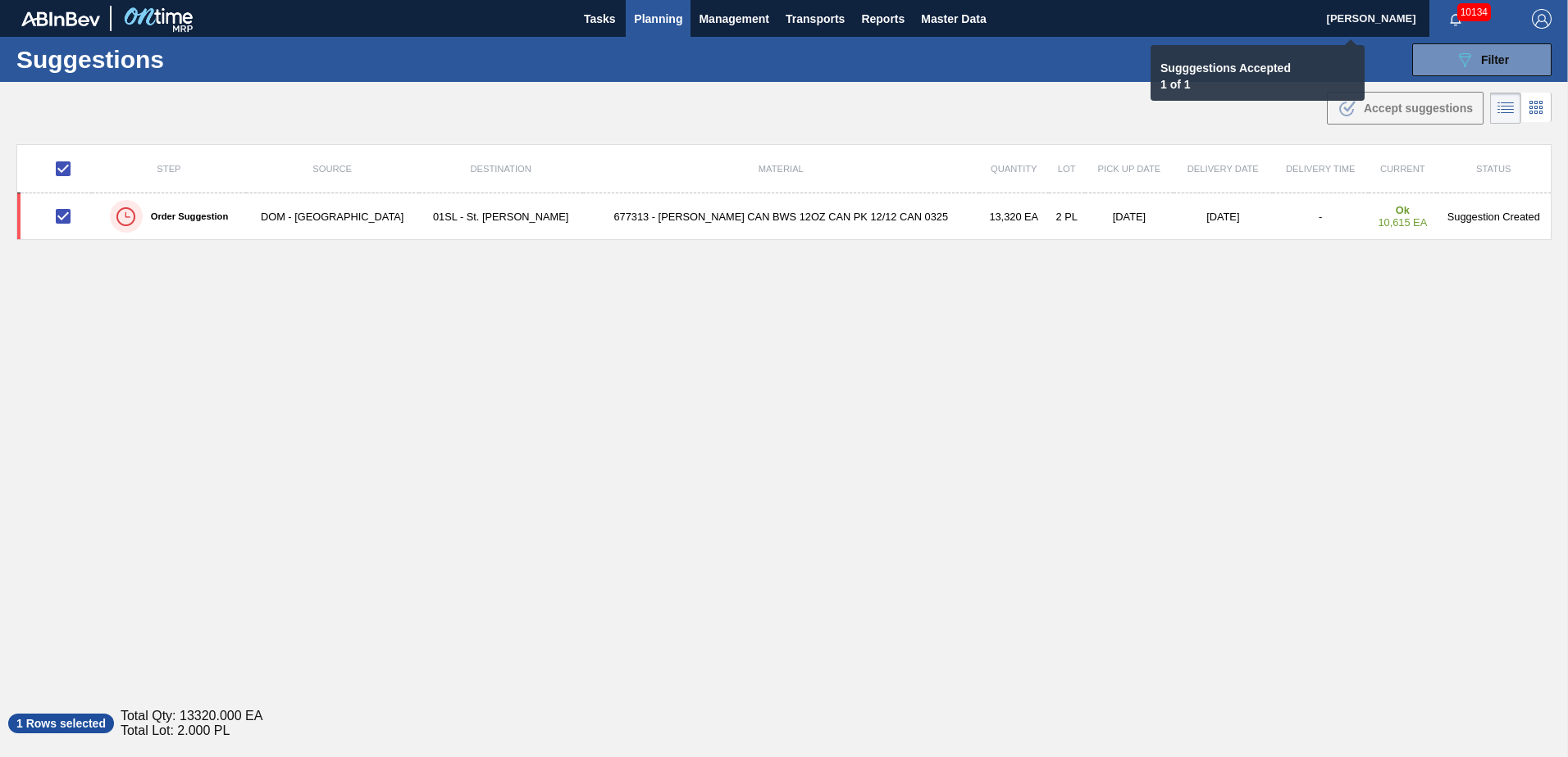
checkbox input "false"
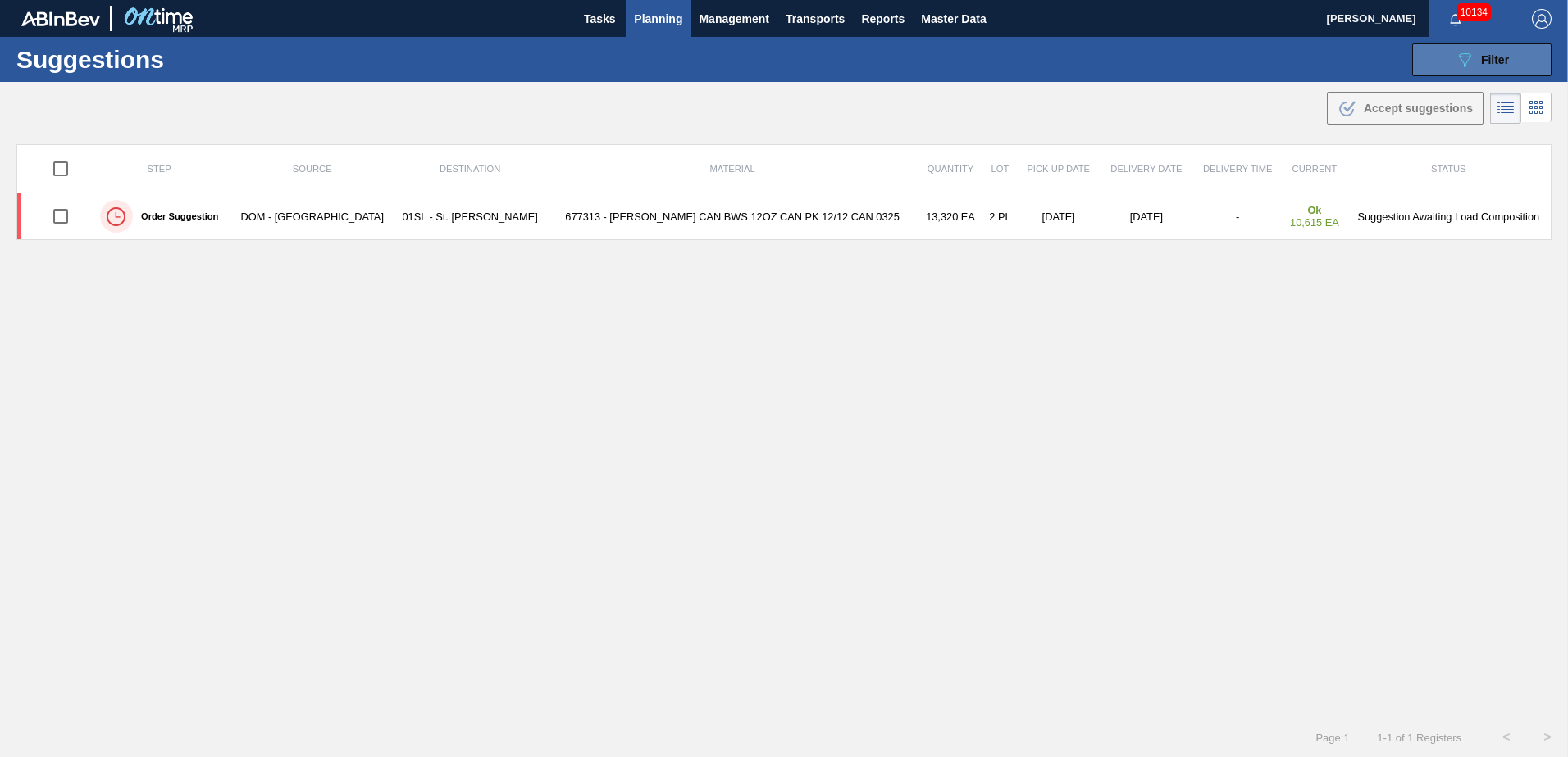
click at [1467, 44] on button "089F7B8B-B2A5-4AFE-B5C0-19BA573D28AC Filter" at bounding box center [1482, 59] width 140 height 32
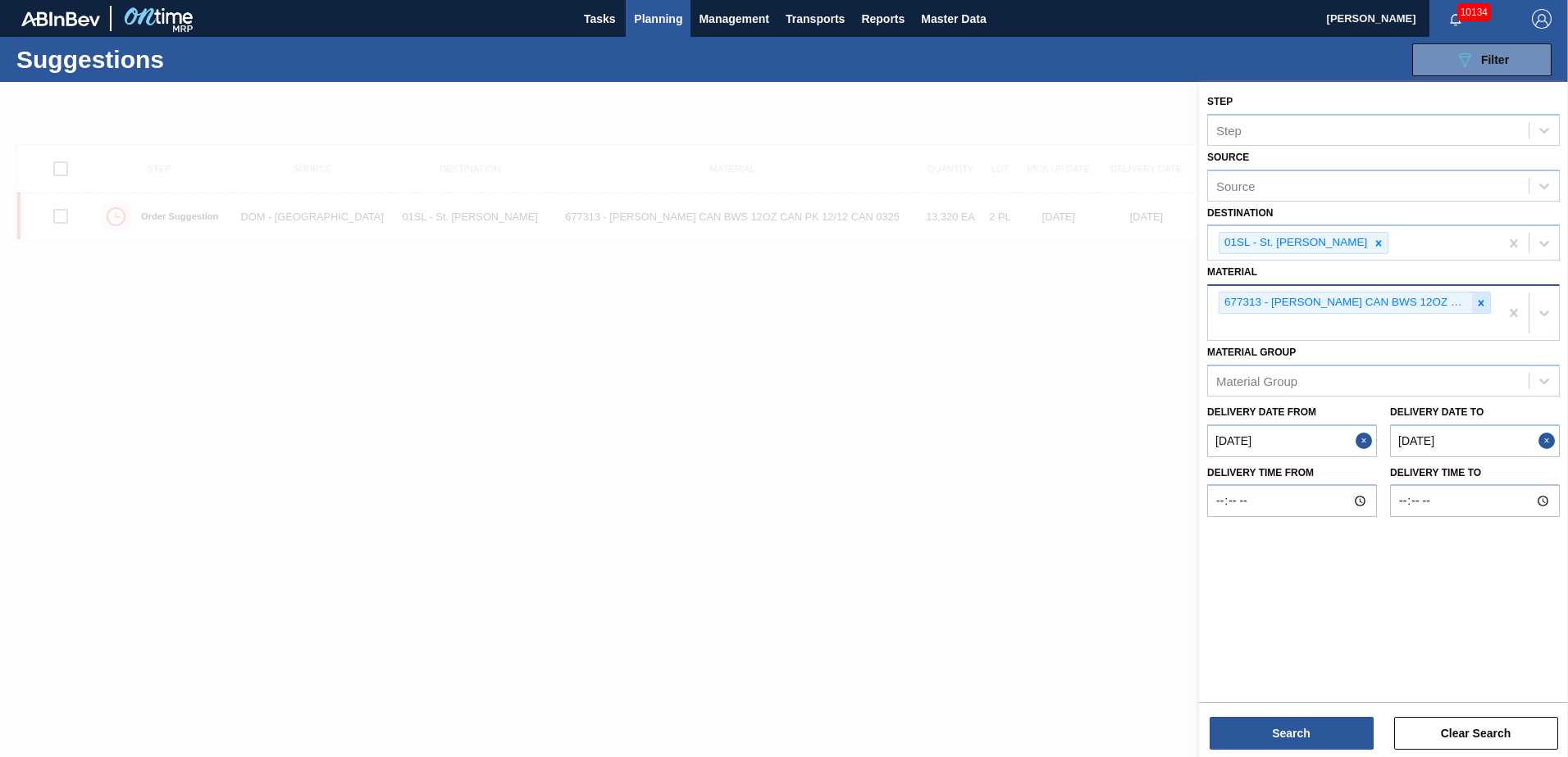
click at [1482, 304] on icon at bounding box center [1481, 303] width 6 height 6
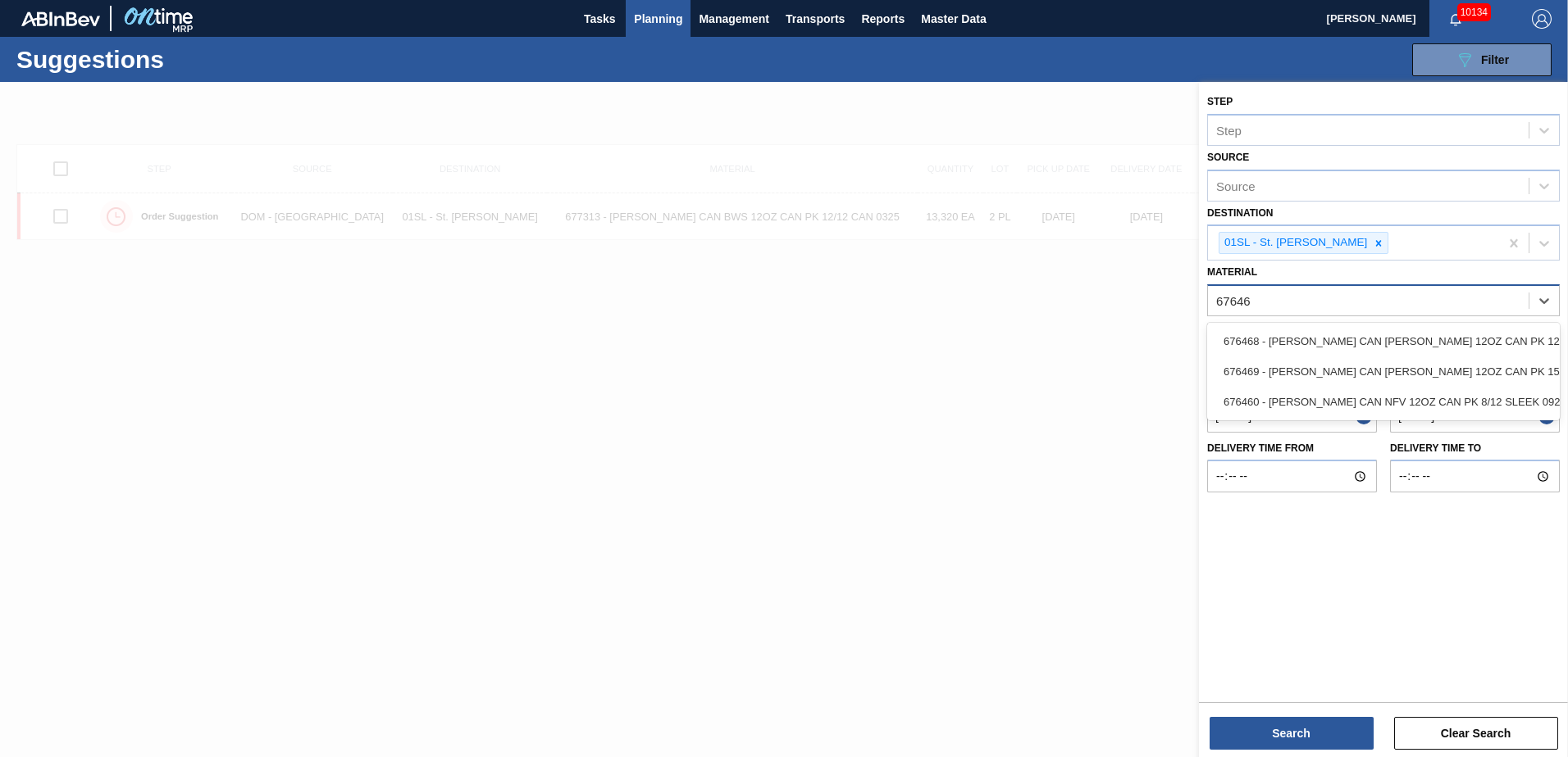
type input "676468"
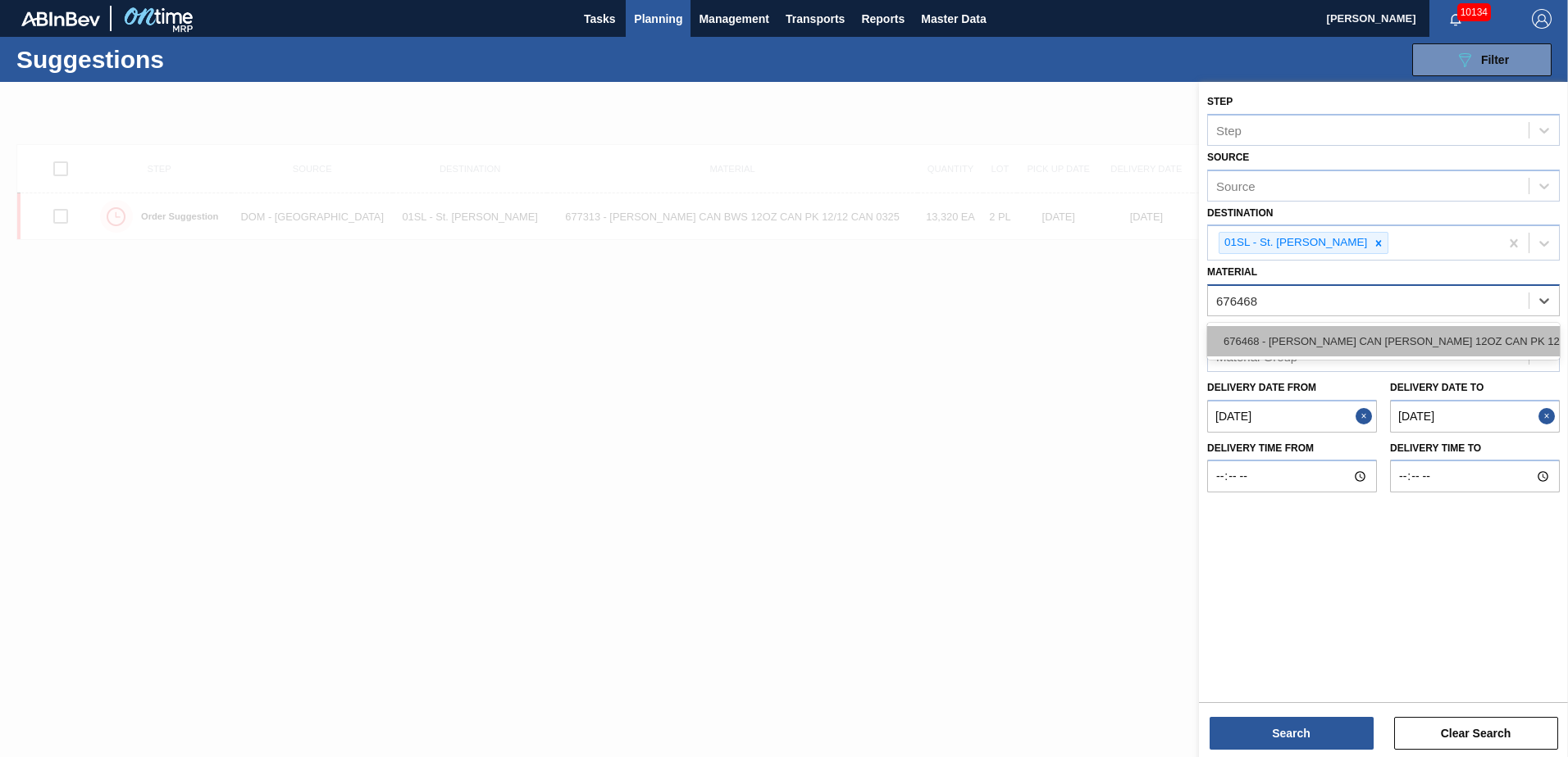
click at [1371, 349] on div "676468 - [PERSON_NAME] CAN [PERSON_NAME] 12OZ CAN PK 12/12 CAN 0922" at bounding box center [1383, 341] width 353 height 30
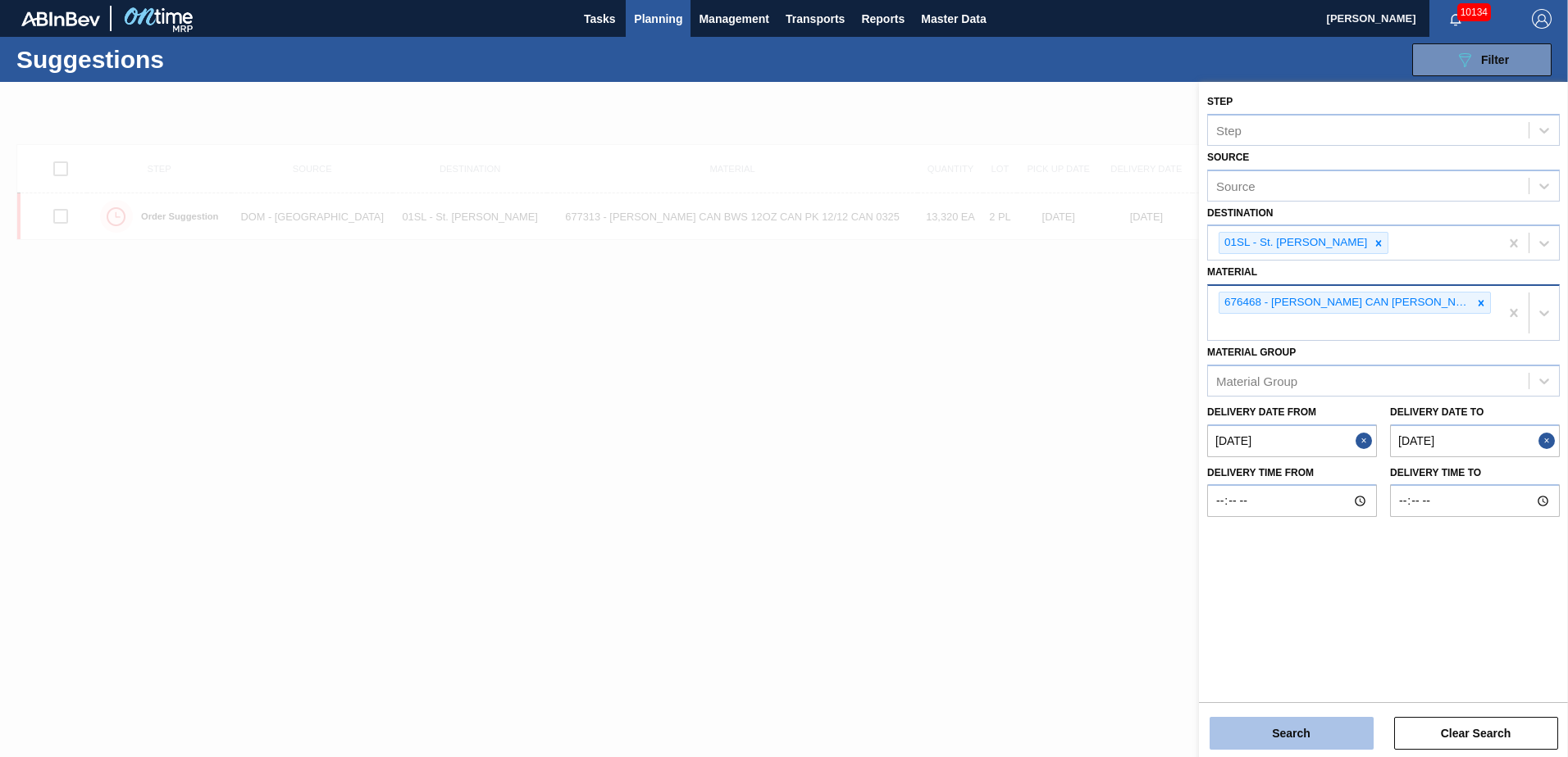
click at [1285, 730] on button "Search" at bounding box center [1291, 733] width 164 height 32
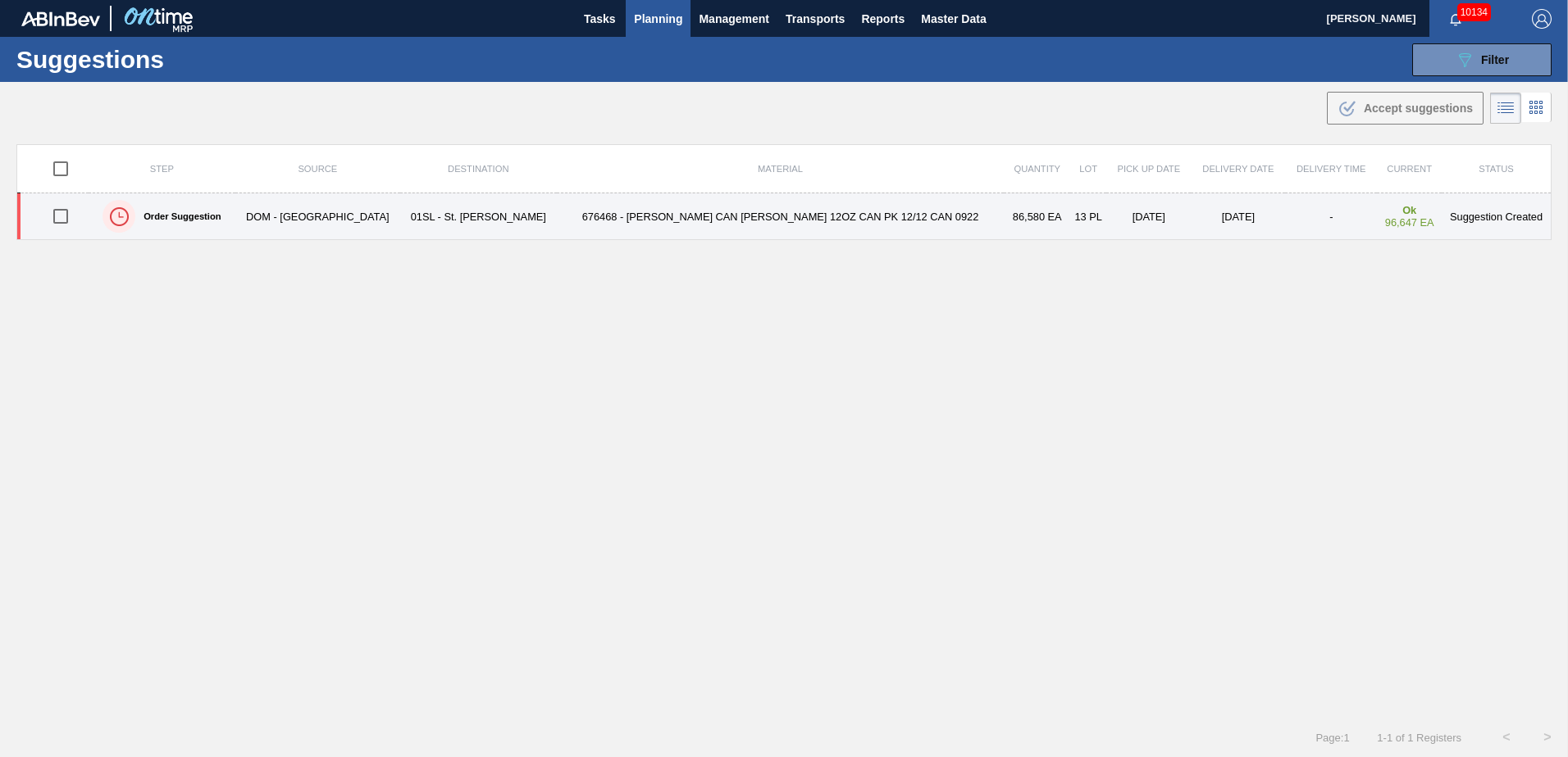
click at [62, 214] on input "checkbox" at bounding box center [60, 215] width 34 height 34
checkbox input "true"
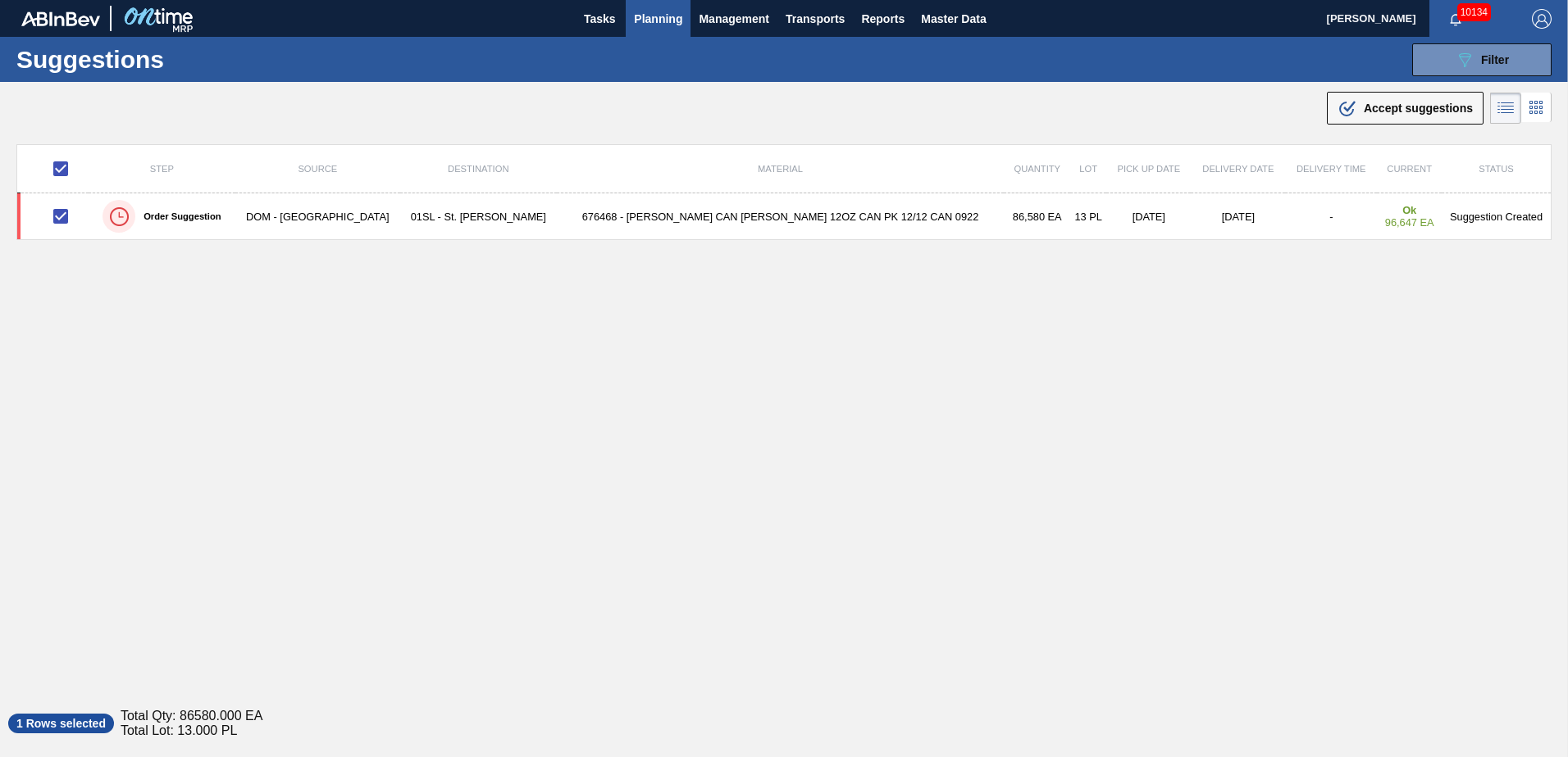
drag, startPoint x: 1376, startPoint y: 106, endPoint x: 1072, endPoint y: 377, distance: 407.3
click at [1376, 106] on span "Accept suggestions" at bounding box center [1418, 108] width 109 height 13
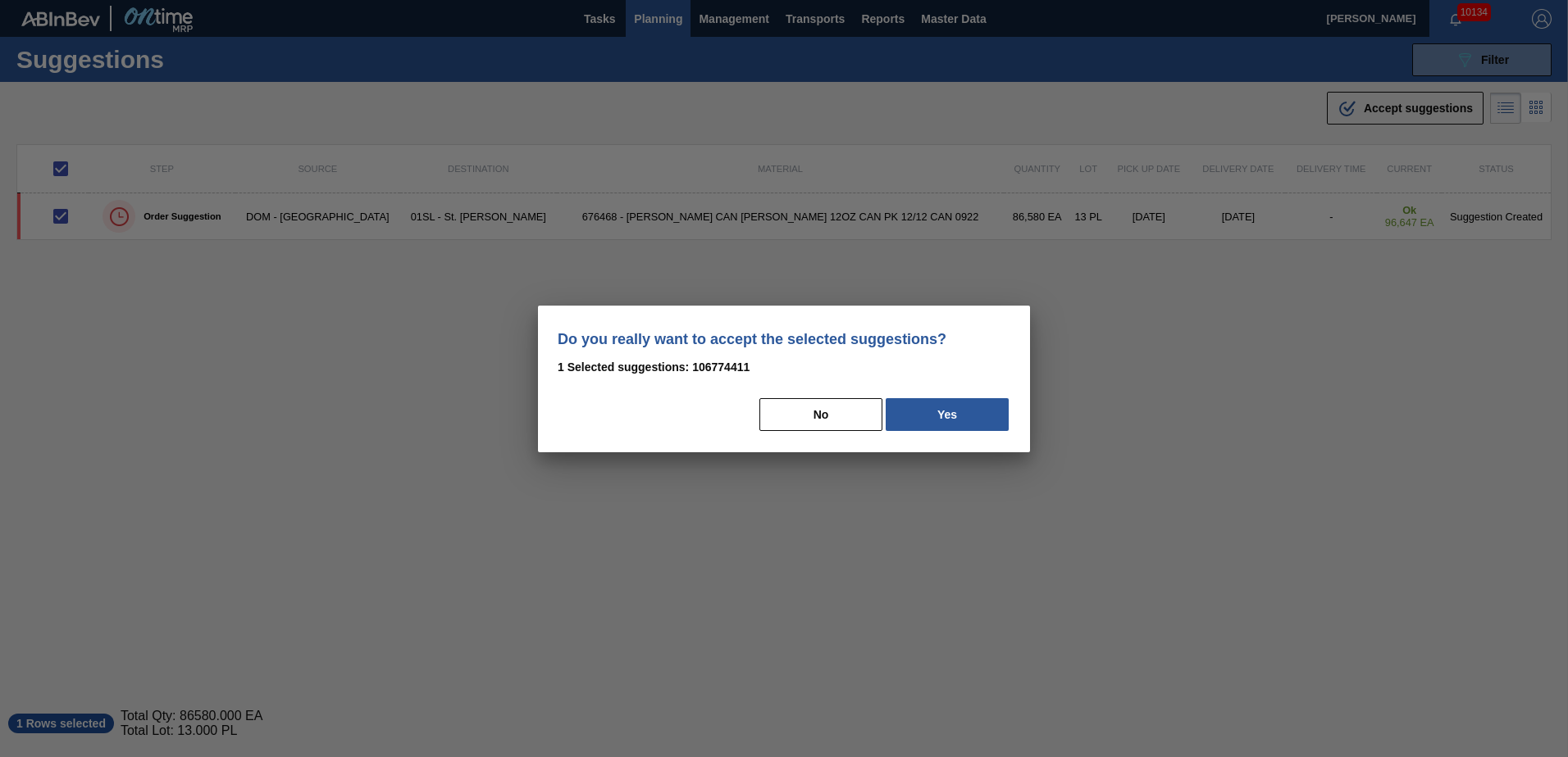
drag, startPoint x: 965, startPoint y: 411, endPoint x: 1045, endPoint y: 413, distance: 80.0
click at [975, 411] on button "Yes" at bounding box center [947, 414] width 123 height 32
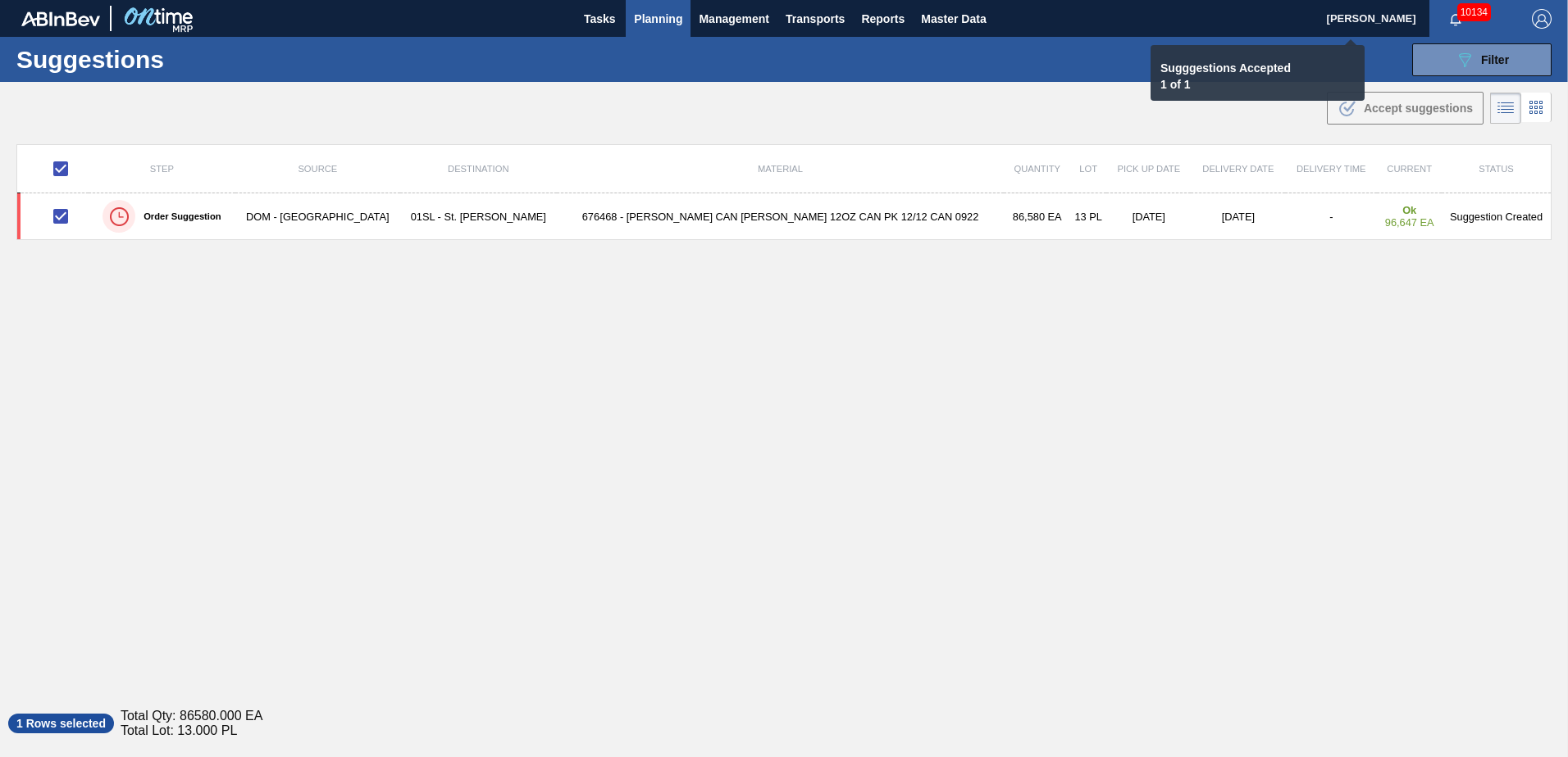
checkbox input "false"
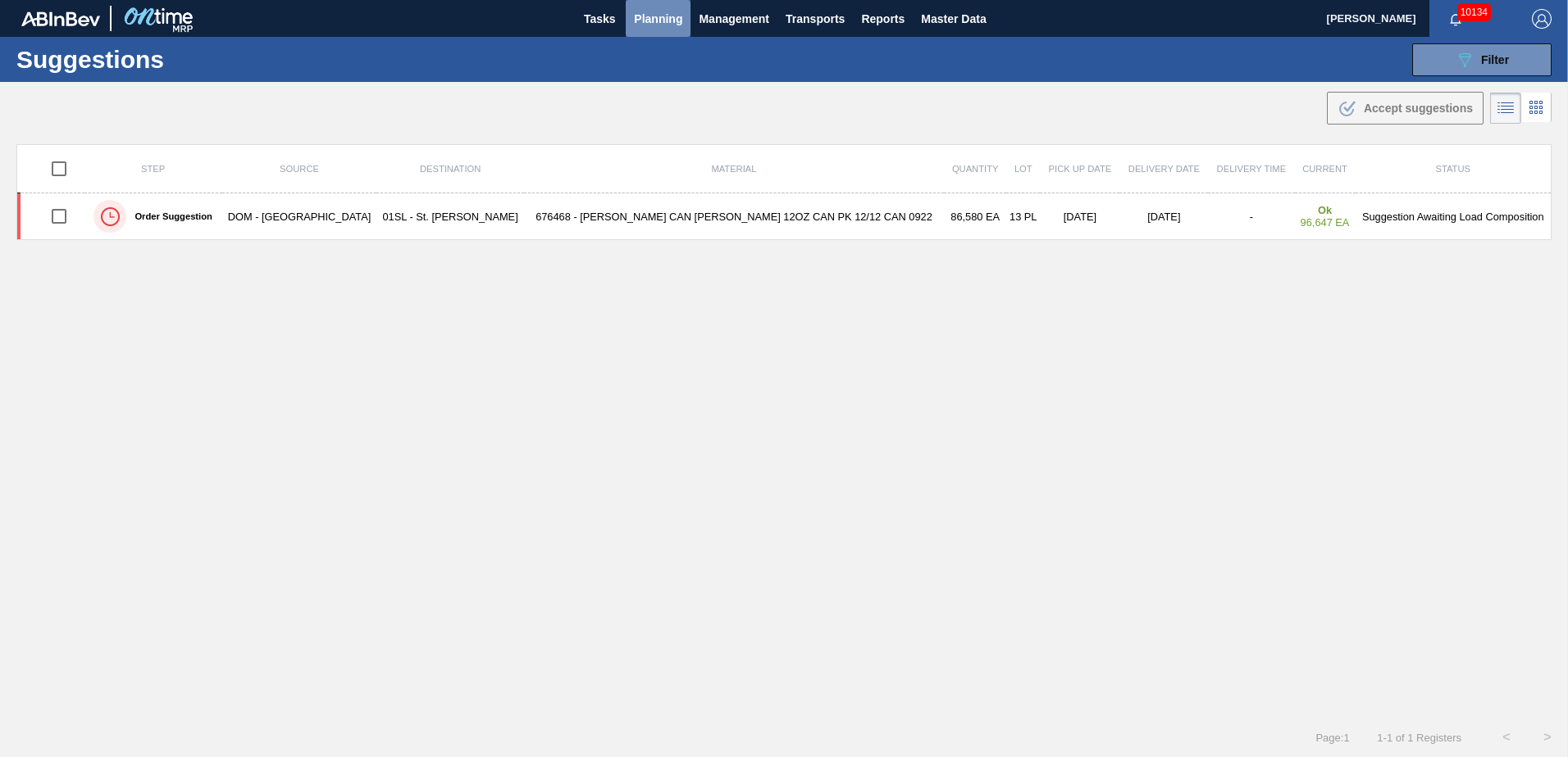
click at [633, 22] on button "Planning" at bounding box center [658, 18] width 65 height 37
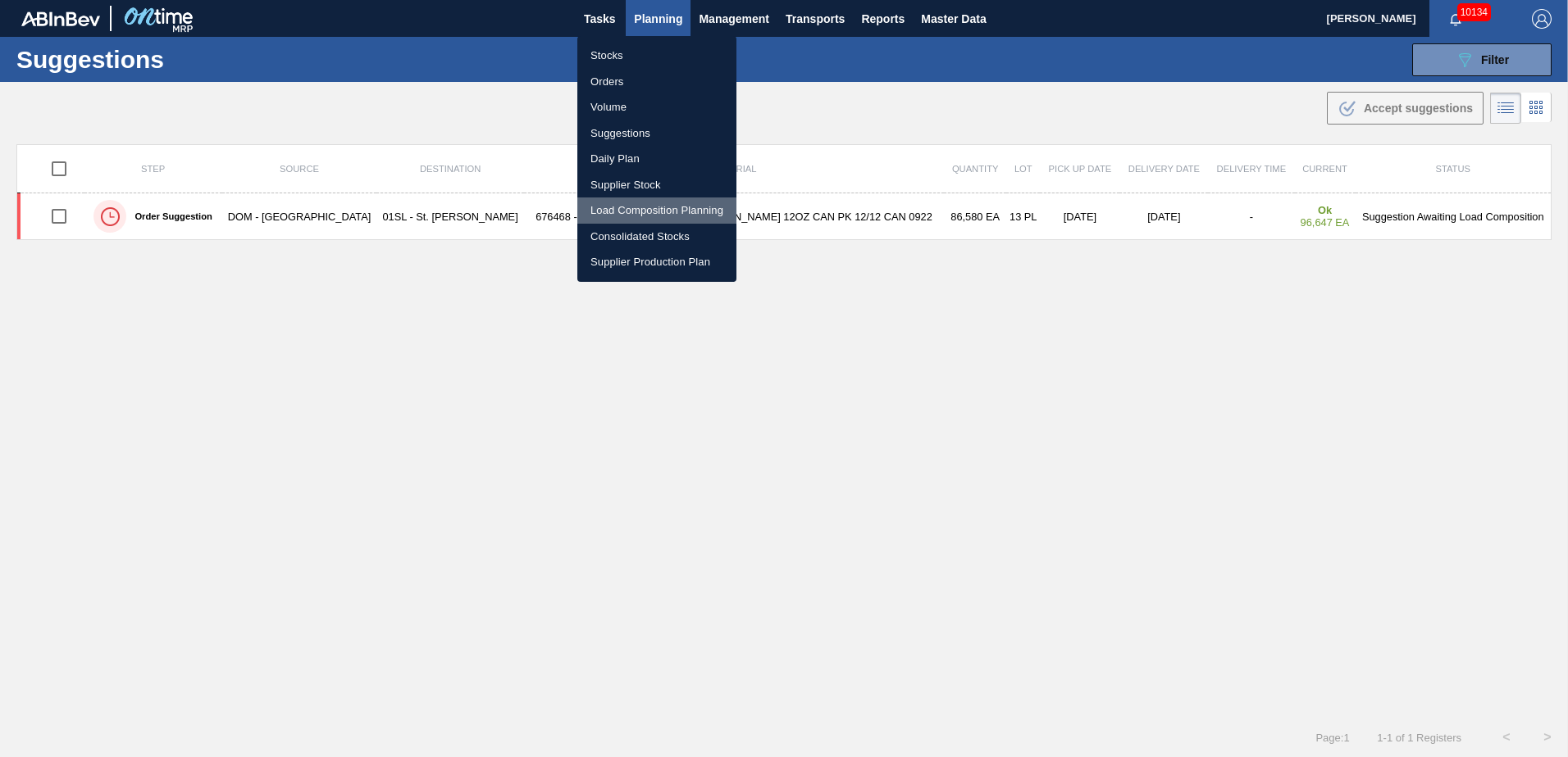
click at [616, 215] on li "Load Composition Planning" at bounding box center [657, 210] width 159 height 27
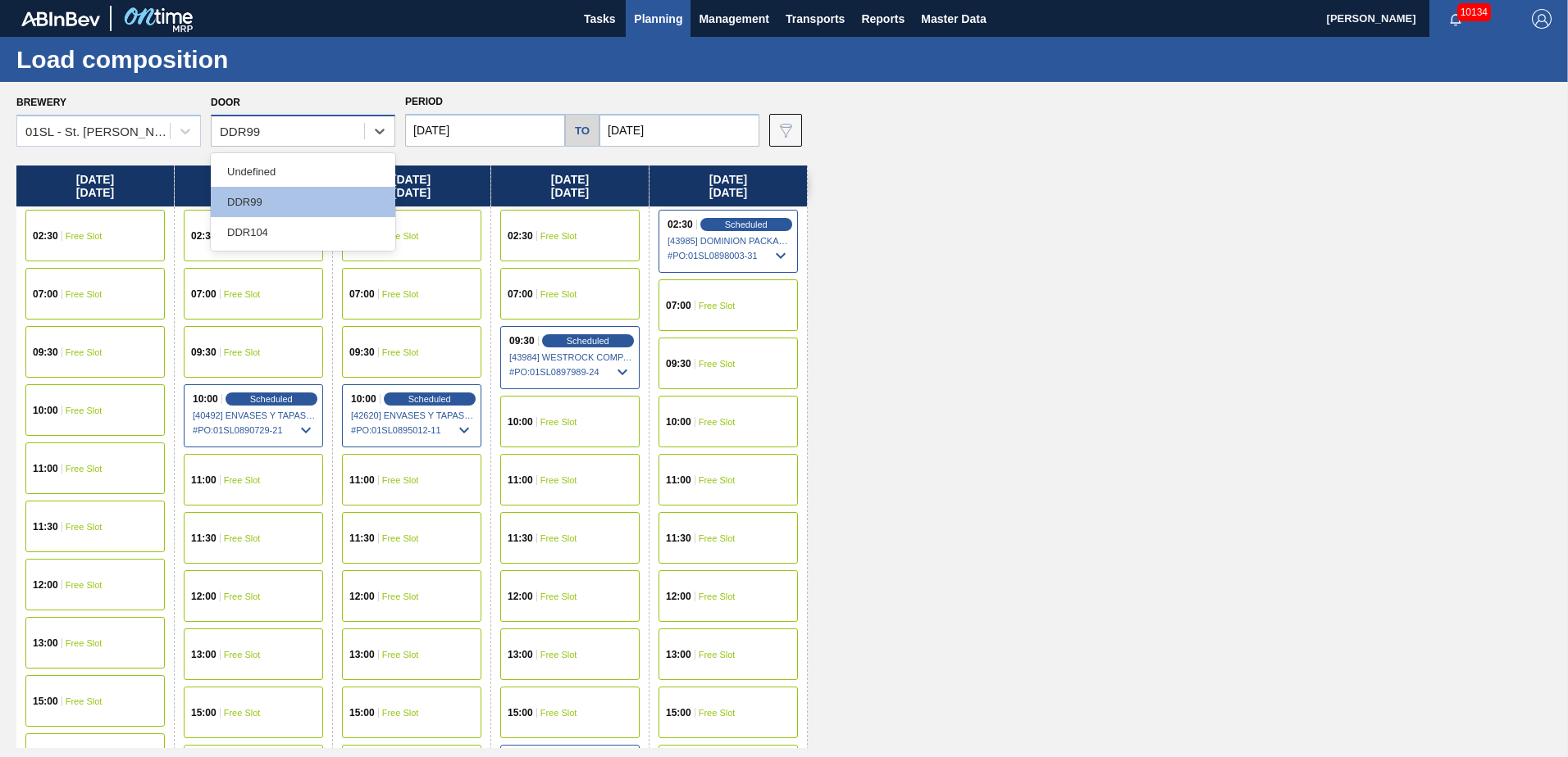
click at [360, 138] on div "DDR99" at bounding box center [287, 131] width 152 height 24
click at [290, 226] on div "DDR104" at bounding box center [303, 232] width 185 height 30
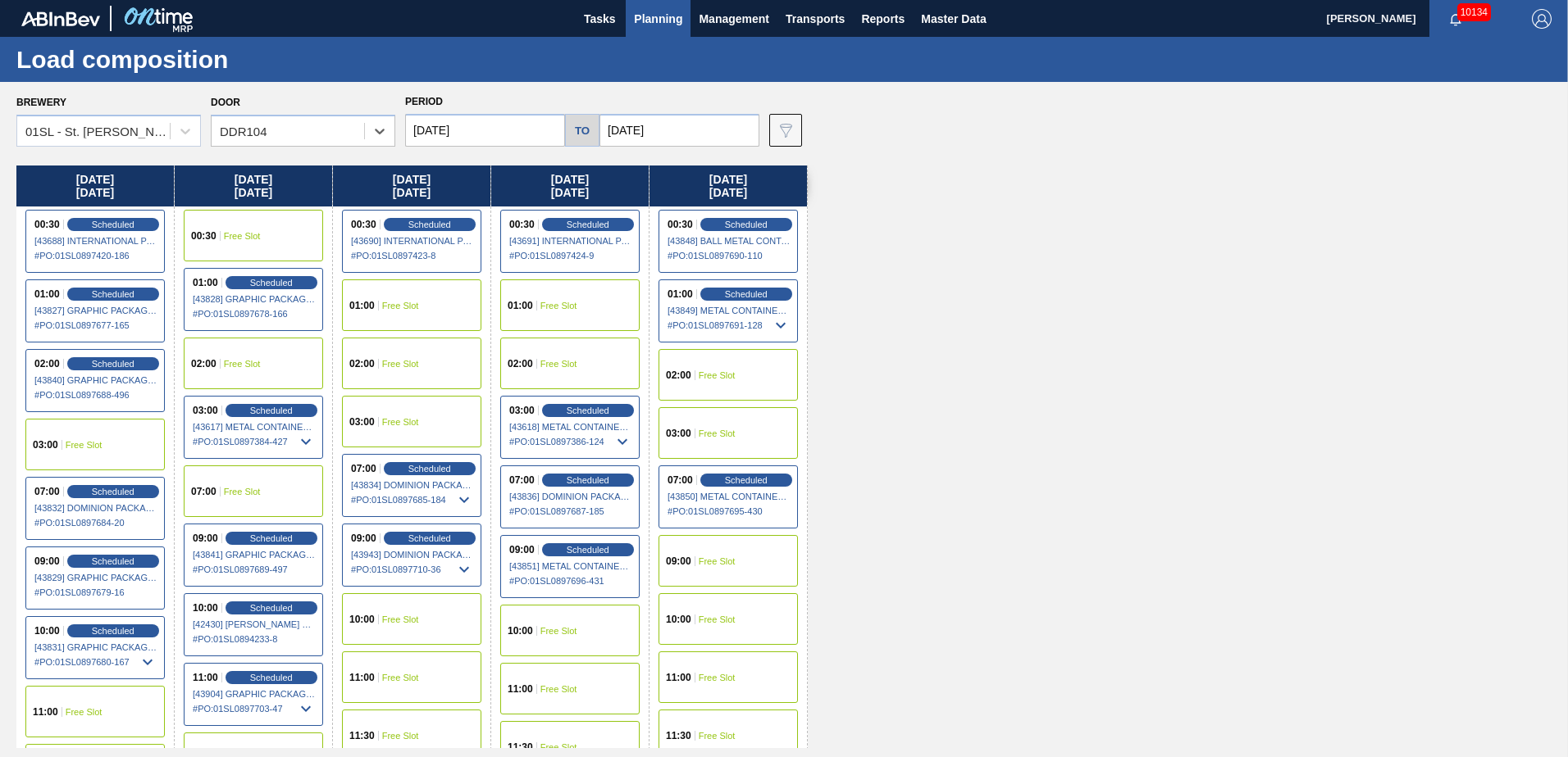
click at [551, 626] on span "Free Slot" at bounding box center [558, 631] width 37 height 10
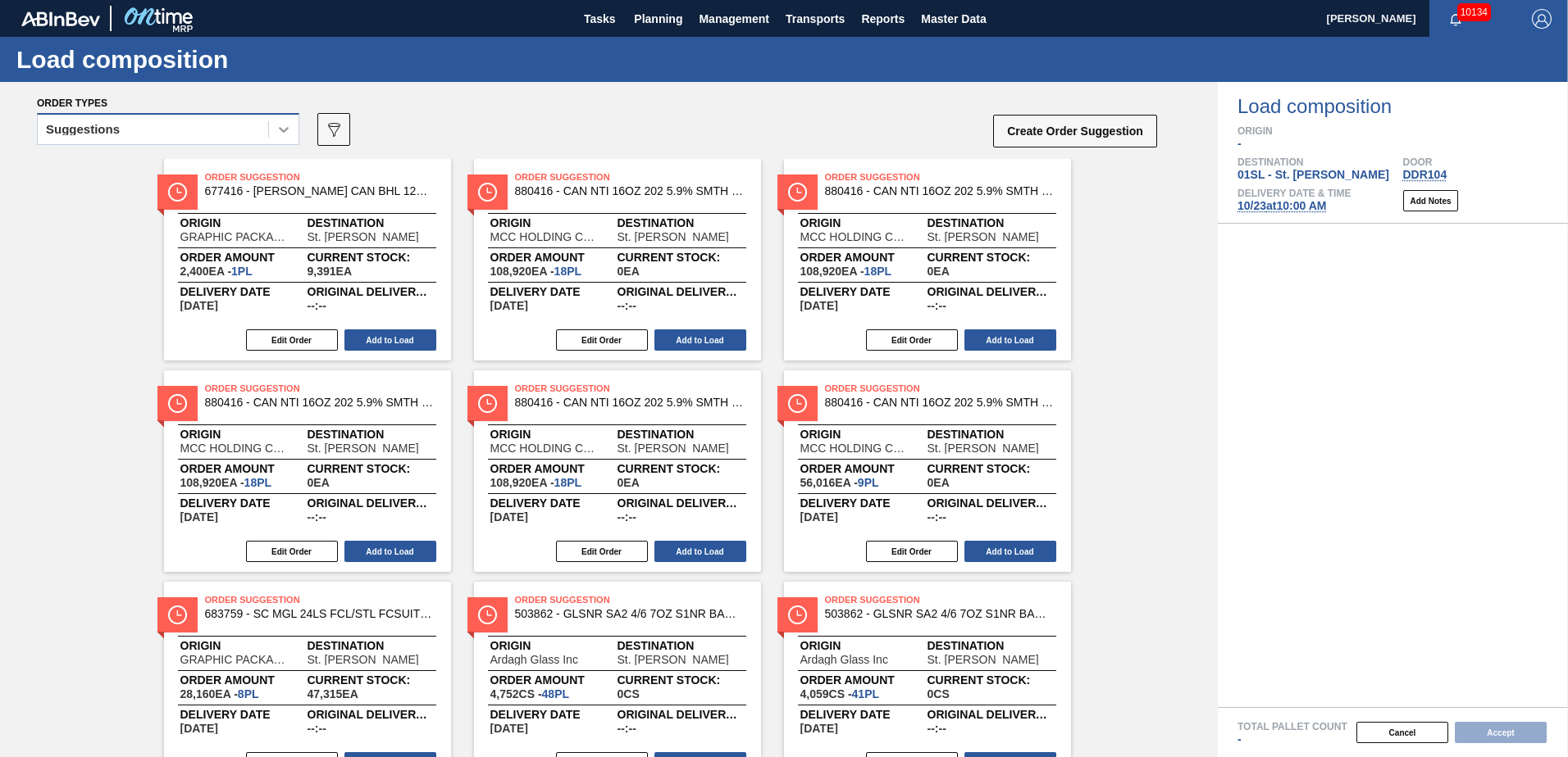
click at [283, 136] on icon at bounding box center [284, 130] width 17 height 17
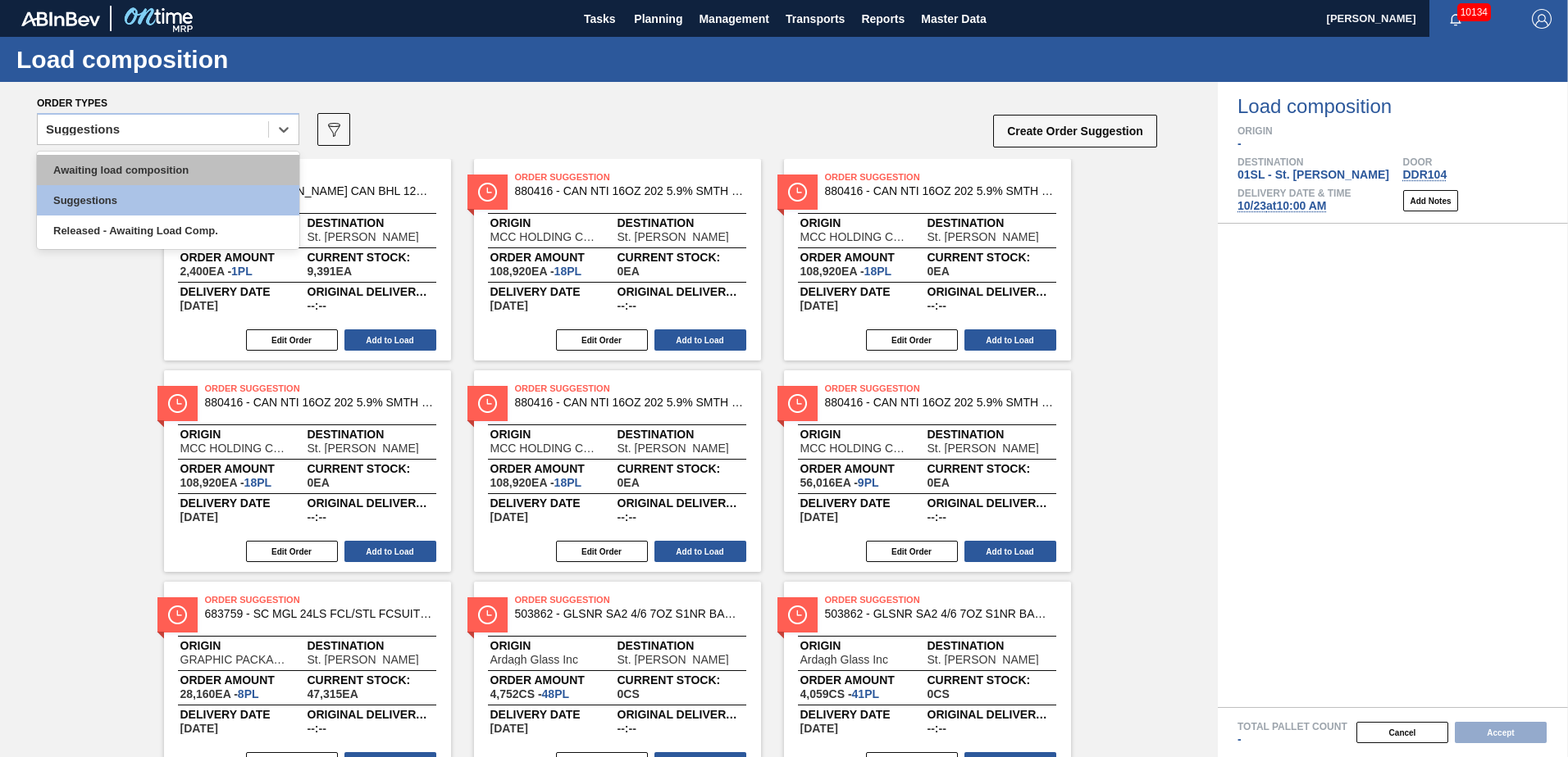
click at [200, 166] on div "Awaiting load composition" at bounding box center [167, 170] width 262 height 30
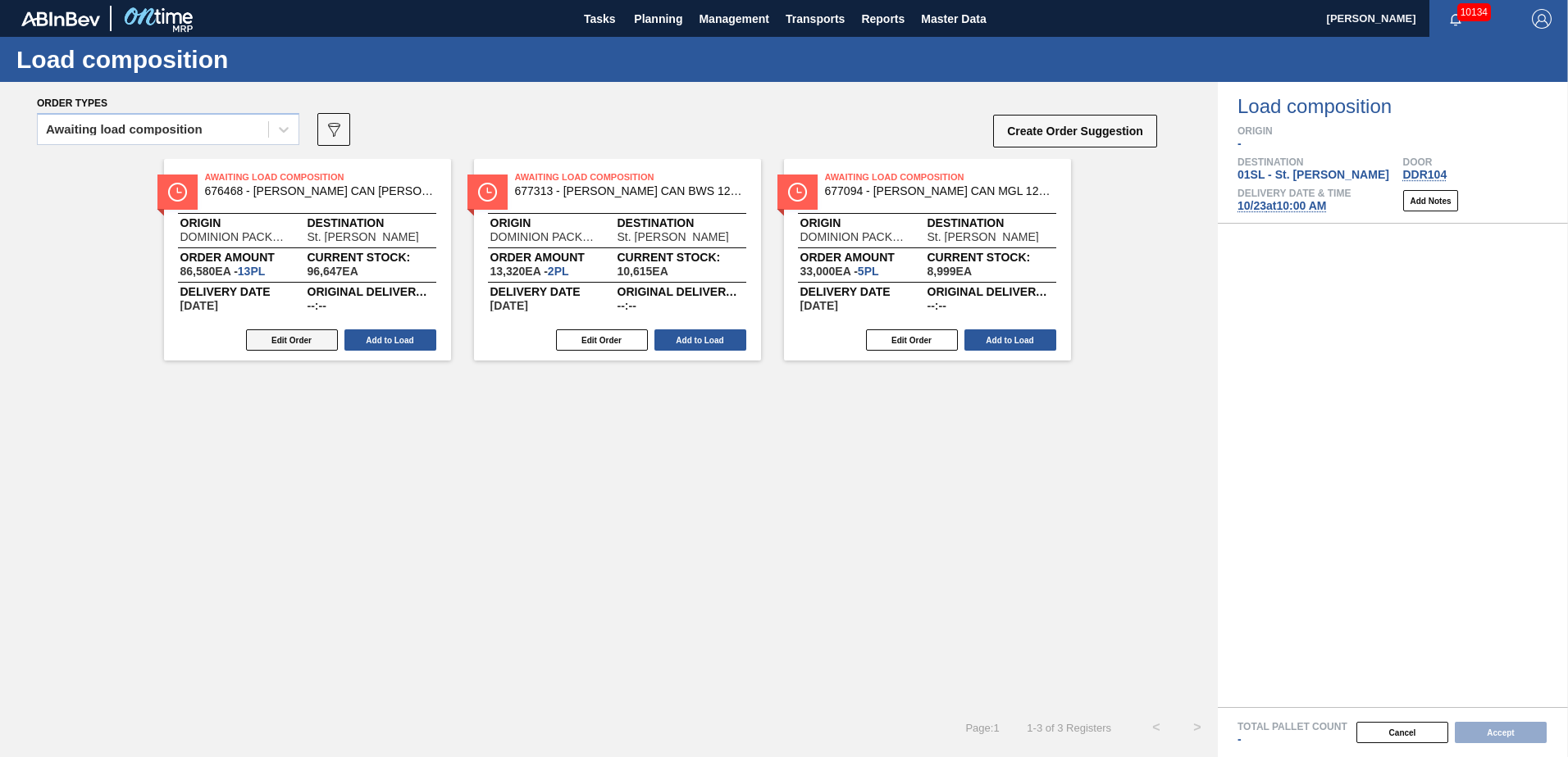
click at [319, 332] on button "Edit Order" at bounding box center [292, 340] width 92 height 22
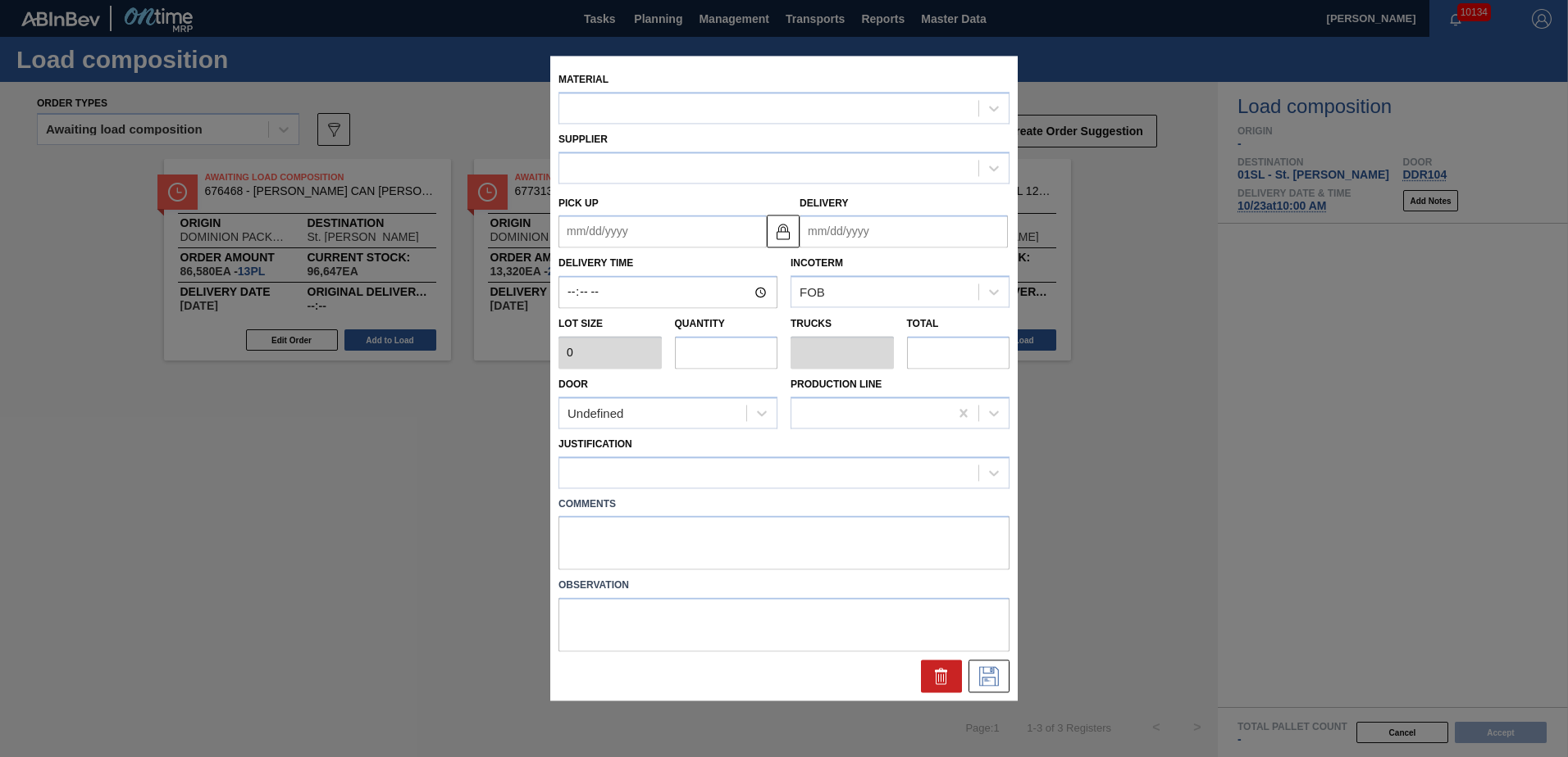
type input "6,660"
type input "13"
type input "0.5"
type input "86,580"
type up "[DATE]"
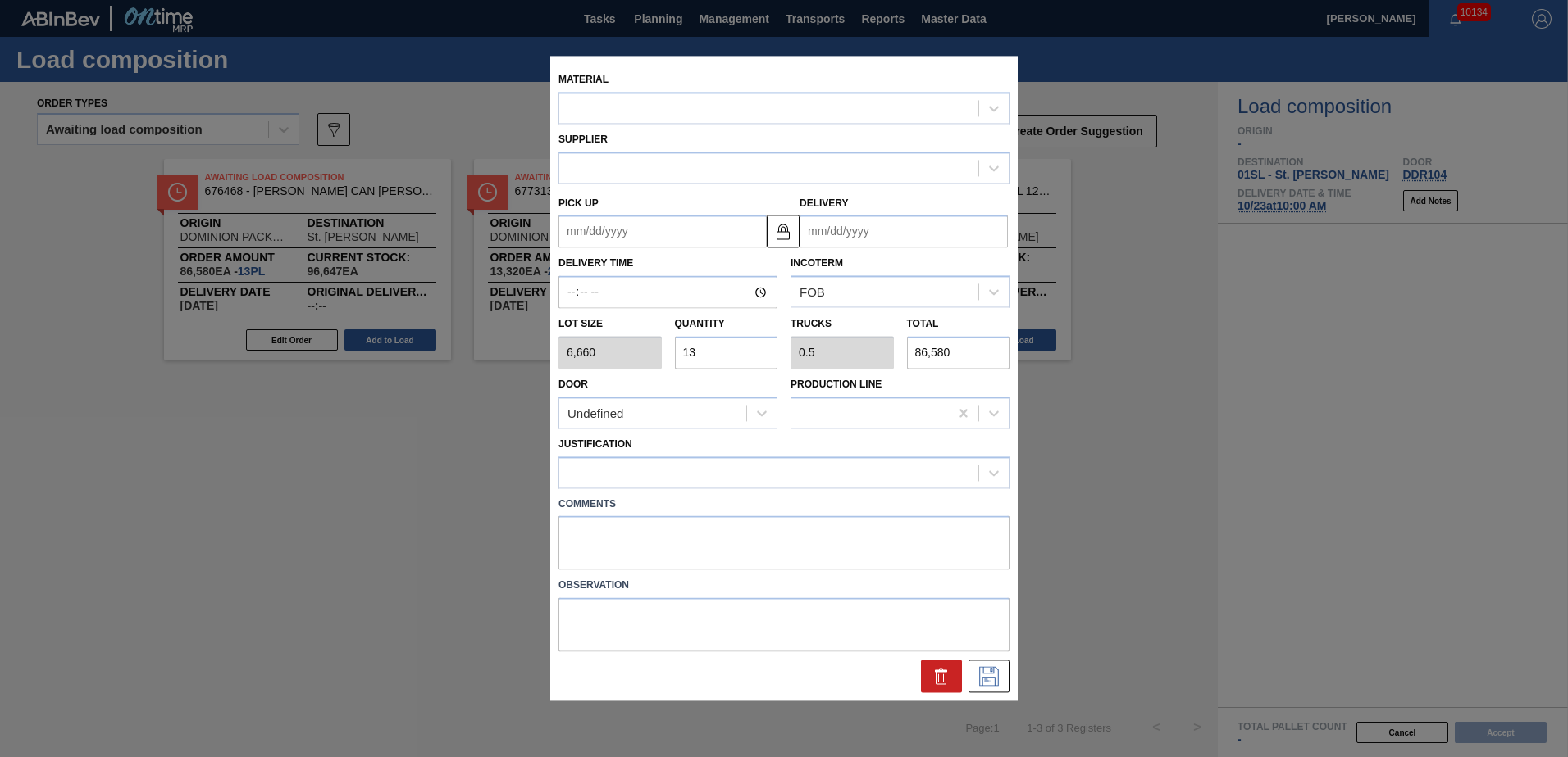
type input "[DATE]"
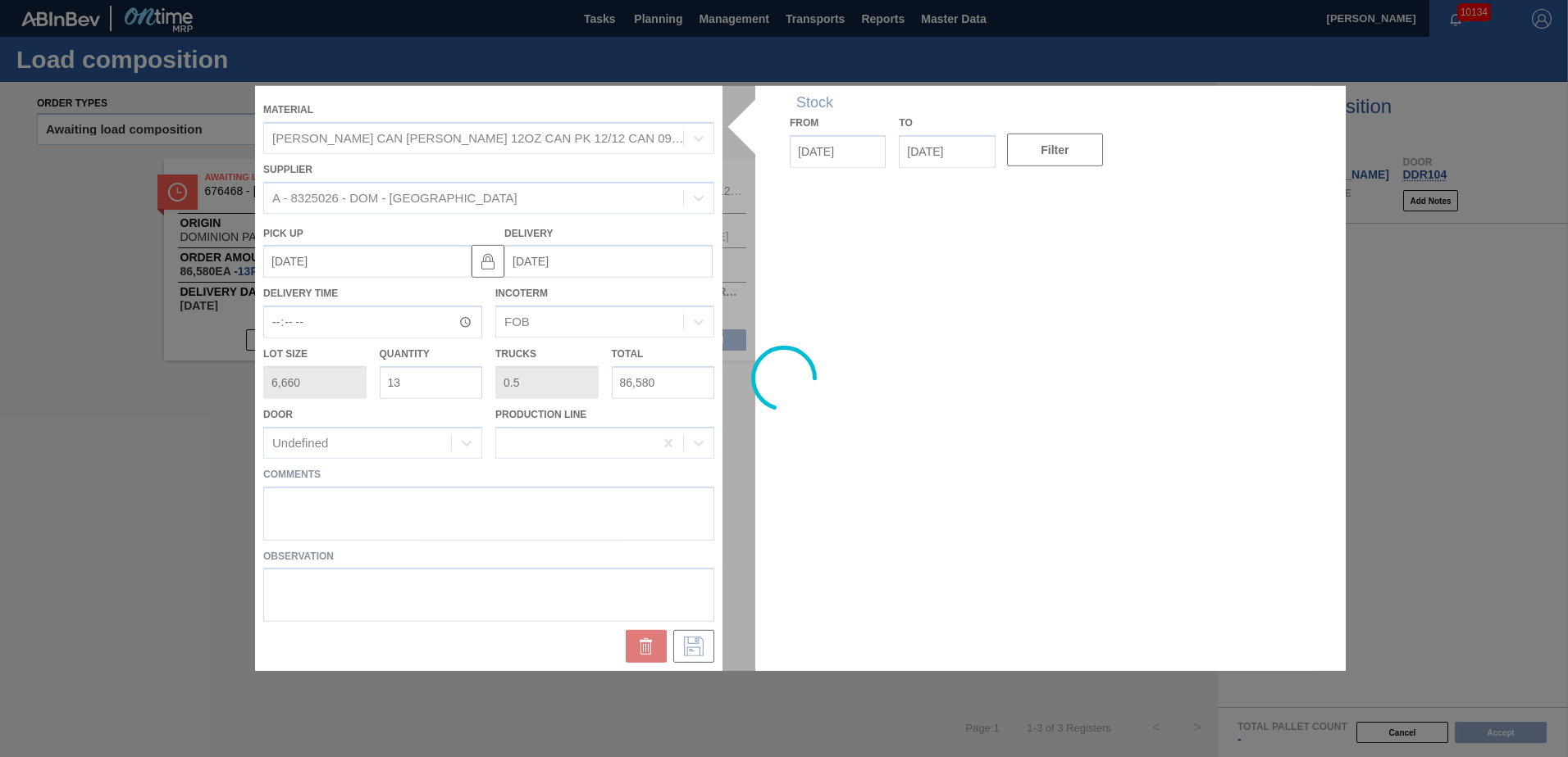
click at [332, 492] on div at bounding box center [783, 378] width 1058 height 586
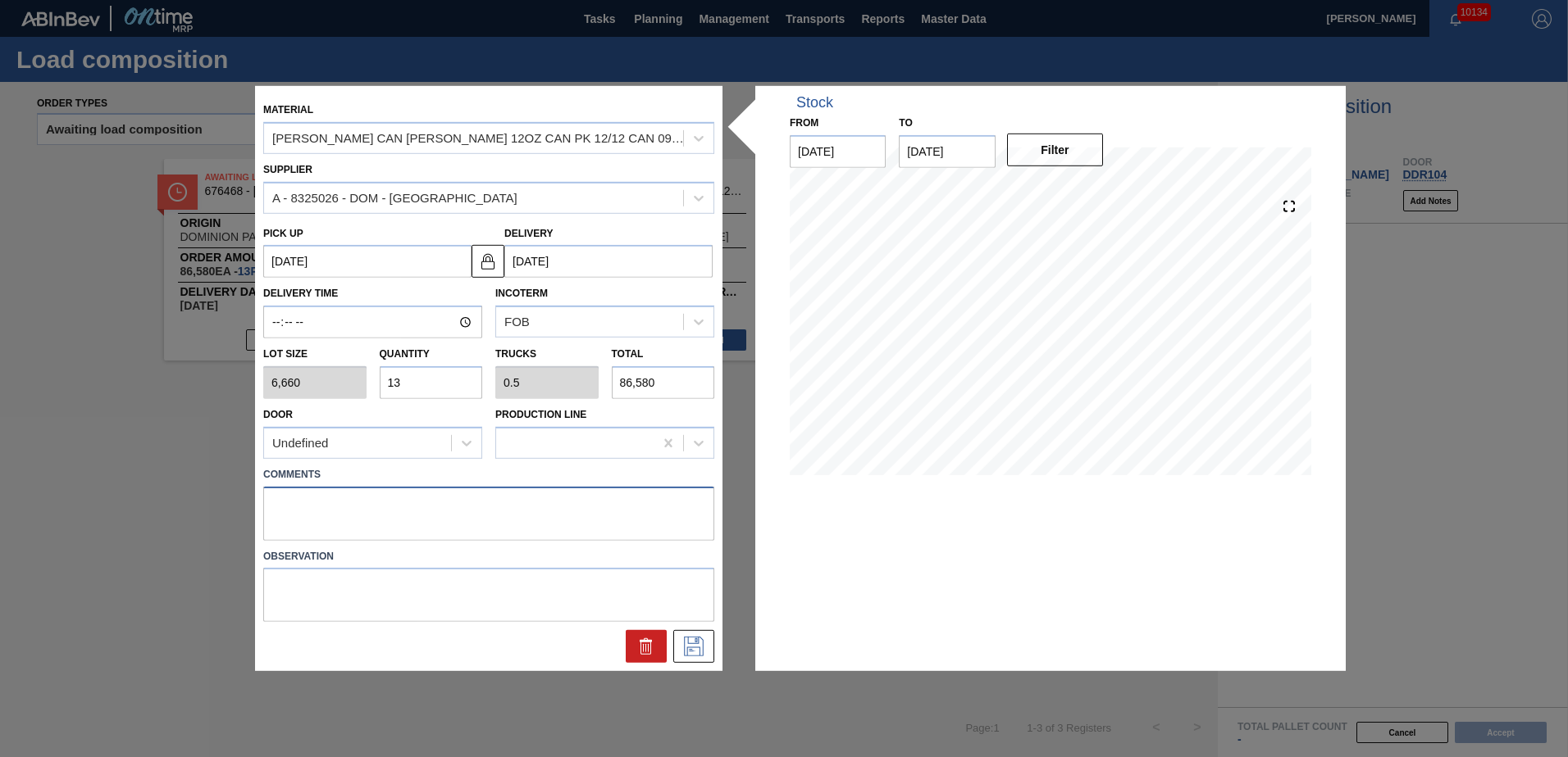
click at [295, 502] on textarea at bounding box center [489, 512] width 451 height 54
type textarea "Live unload"
click at [690, 642] on icon at bounding box center [694, 647] width 27 height 20
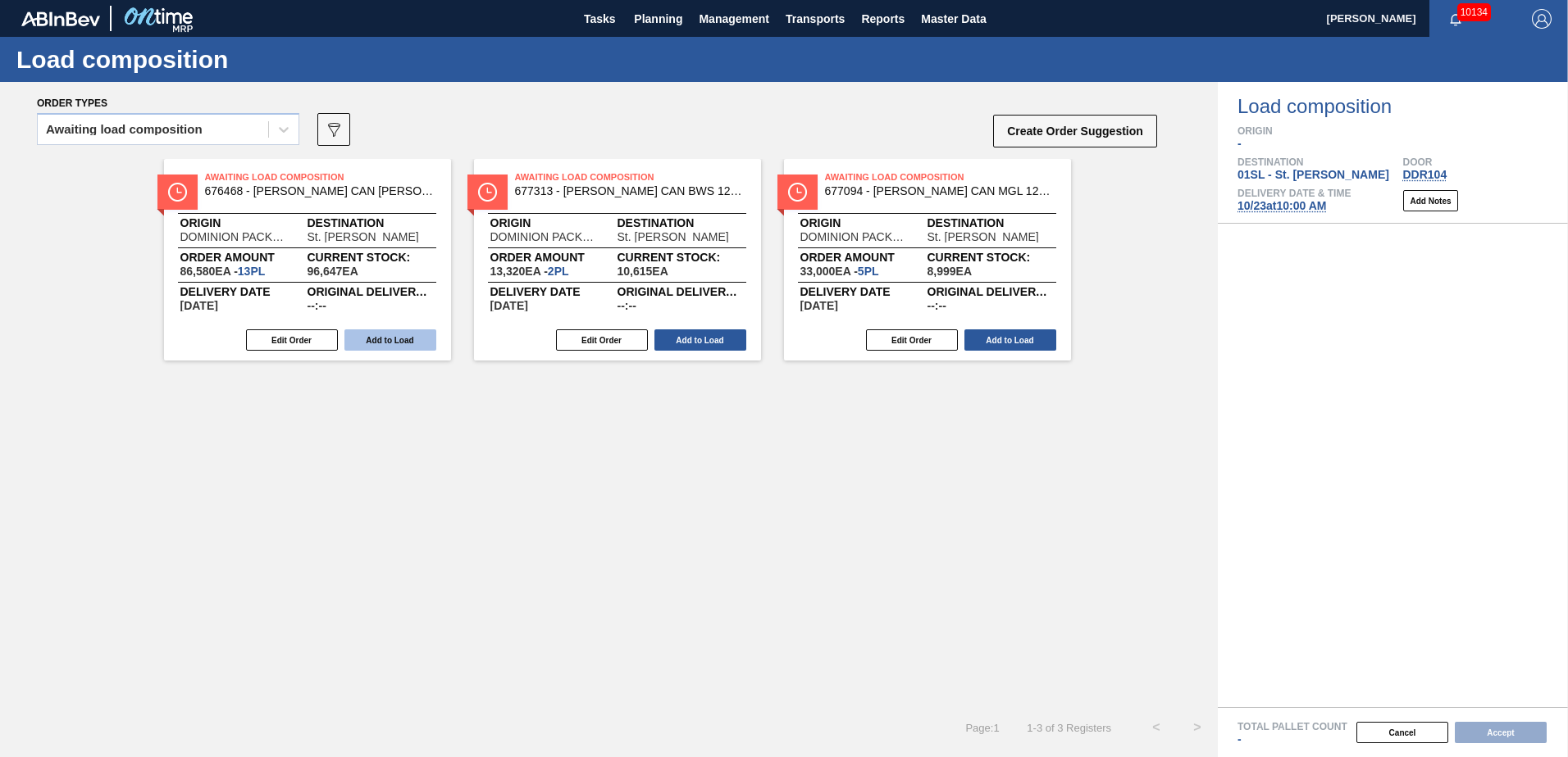
click at [382, 339] on button "Add to Load" at bounding box center [390, 340] width 92 height 22
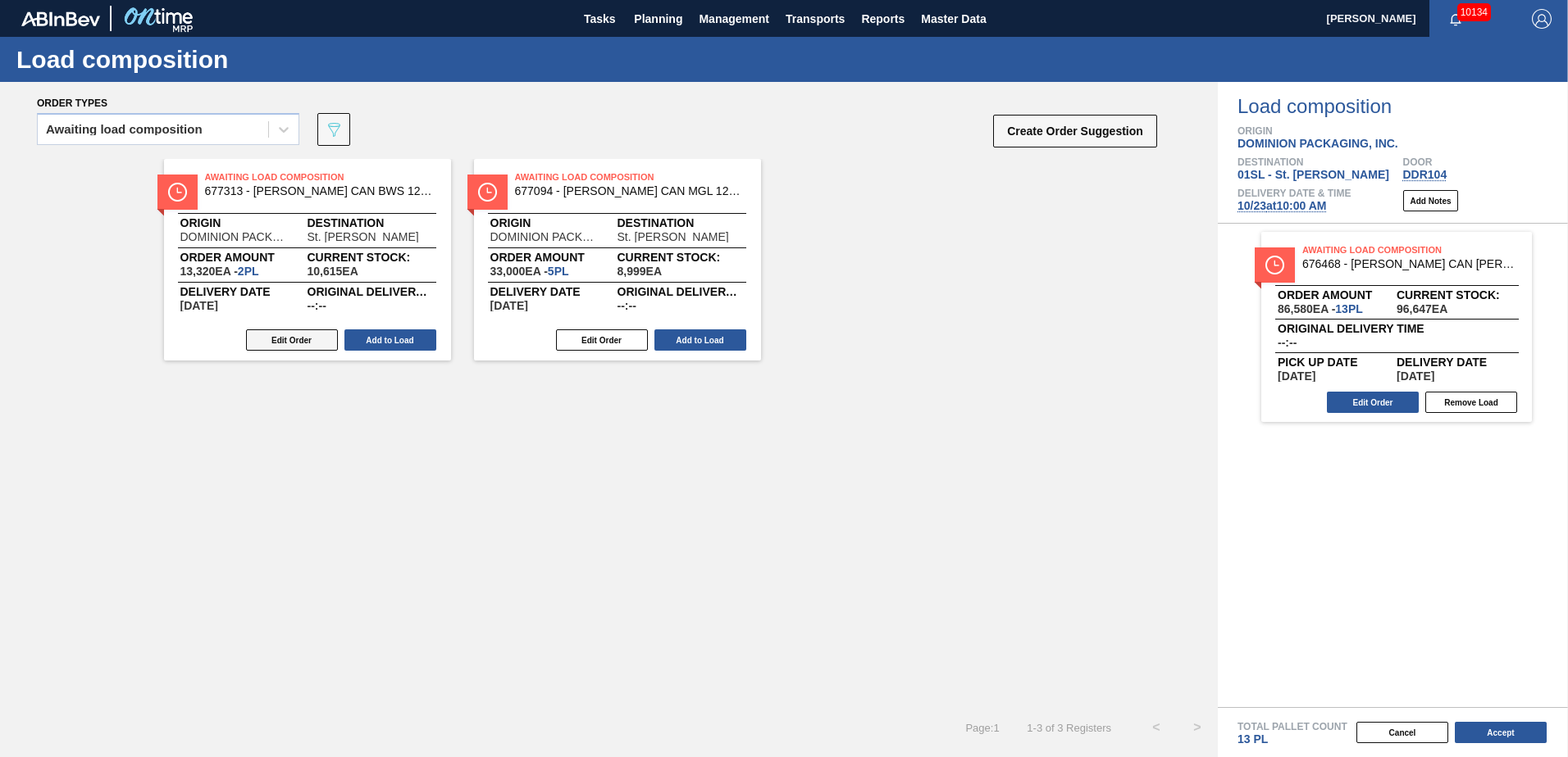
click at [296, 338] on button "Edit Order" at bounding box center [292, 340] width 92 height 22
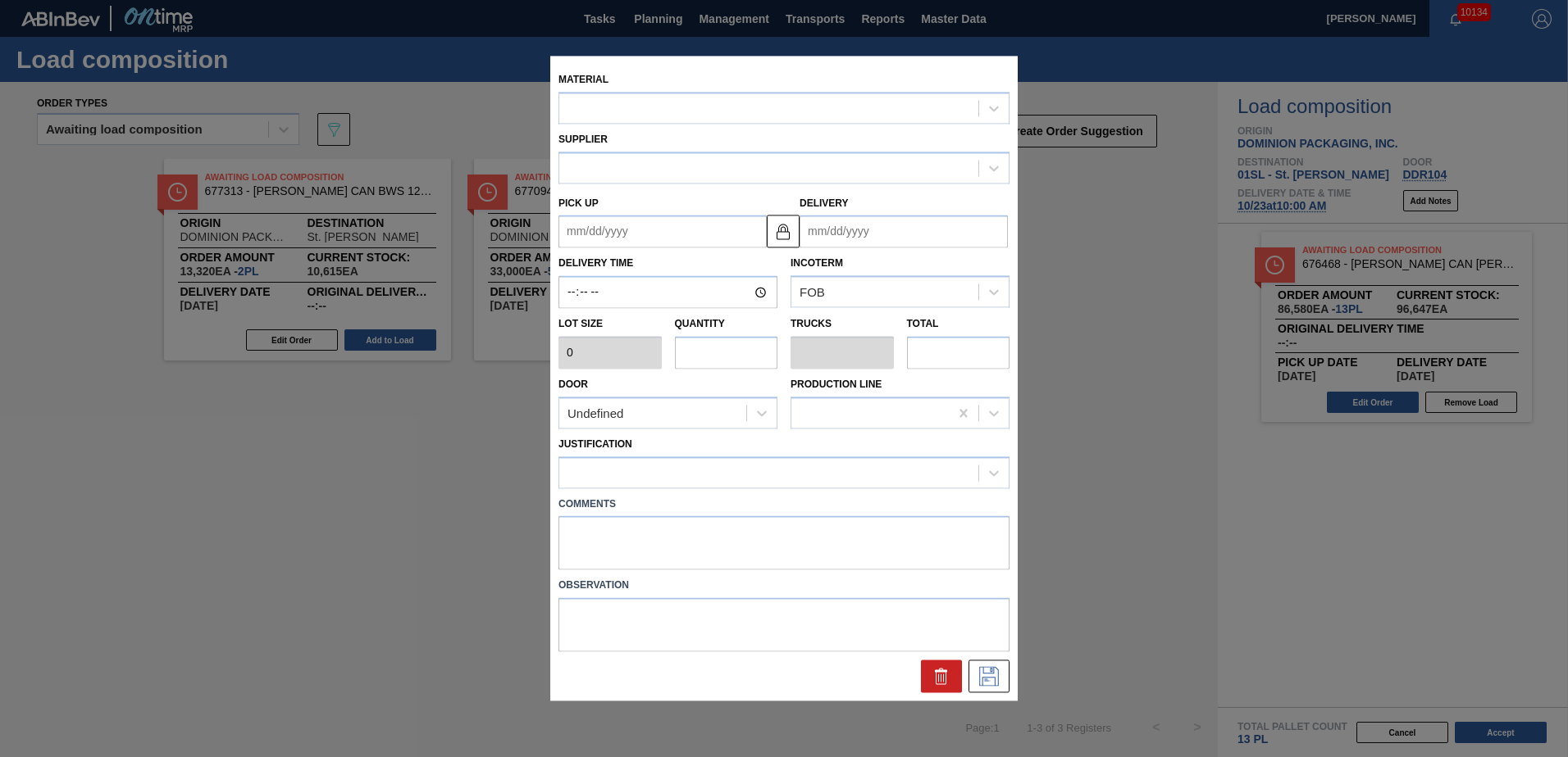
type input "6,660"
type input "2"
type input "0.077"
type input "13,320"
type up "[DATE]"
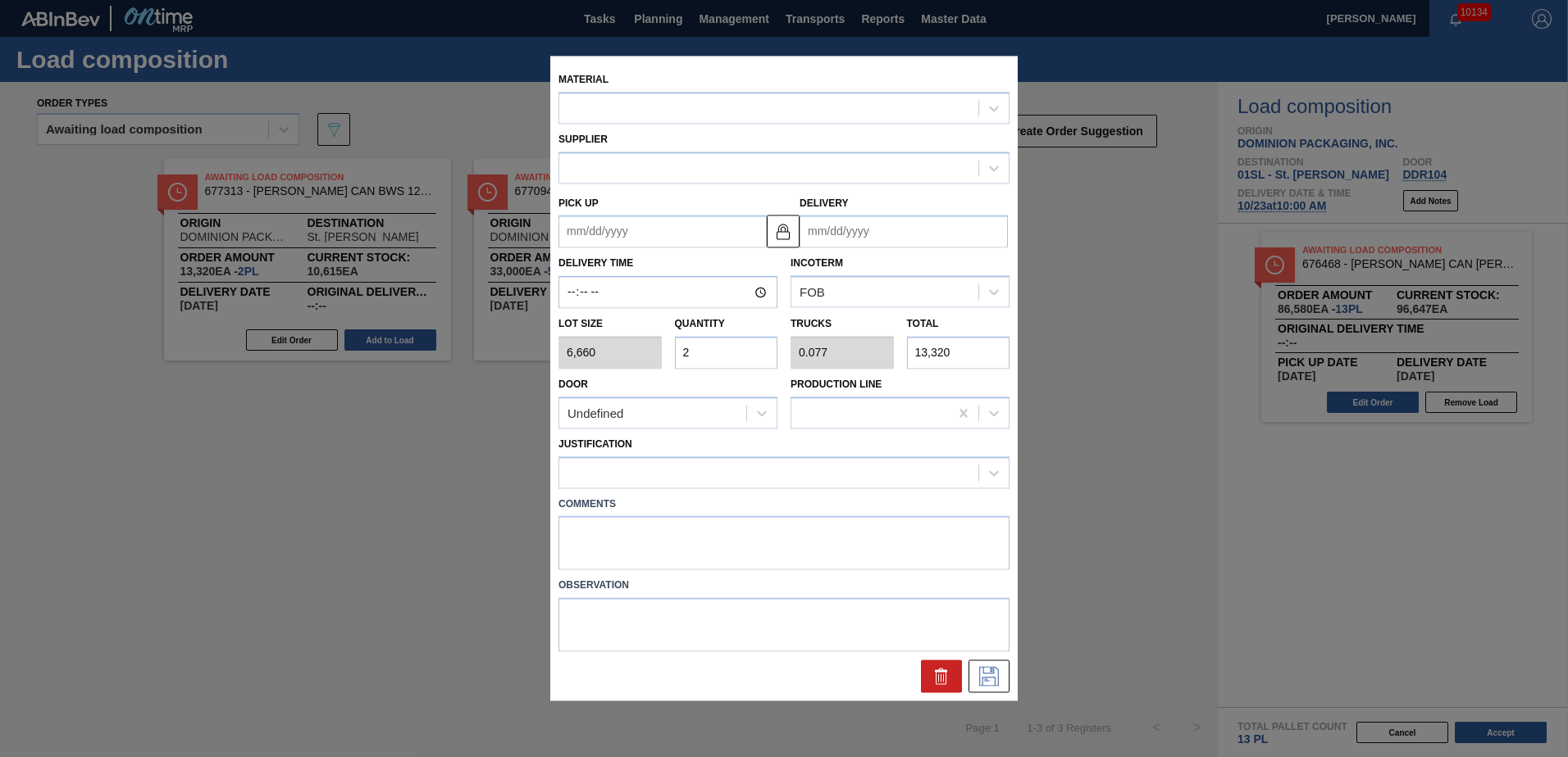
type input "[DATE]"
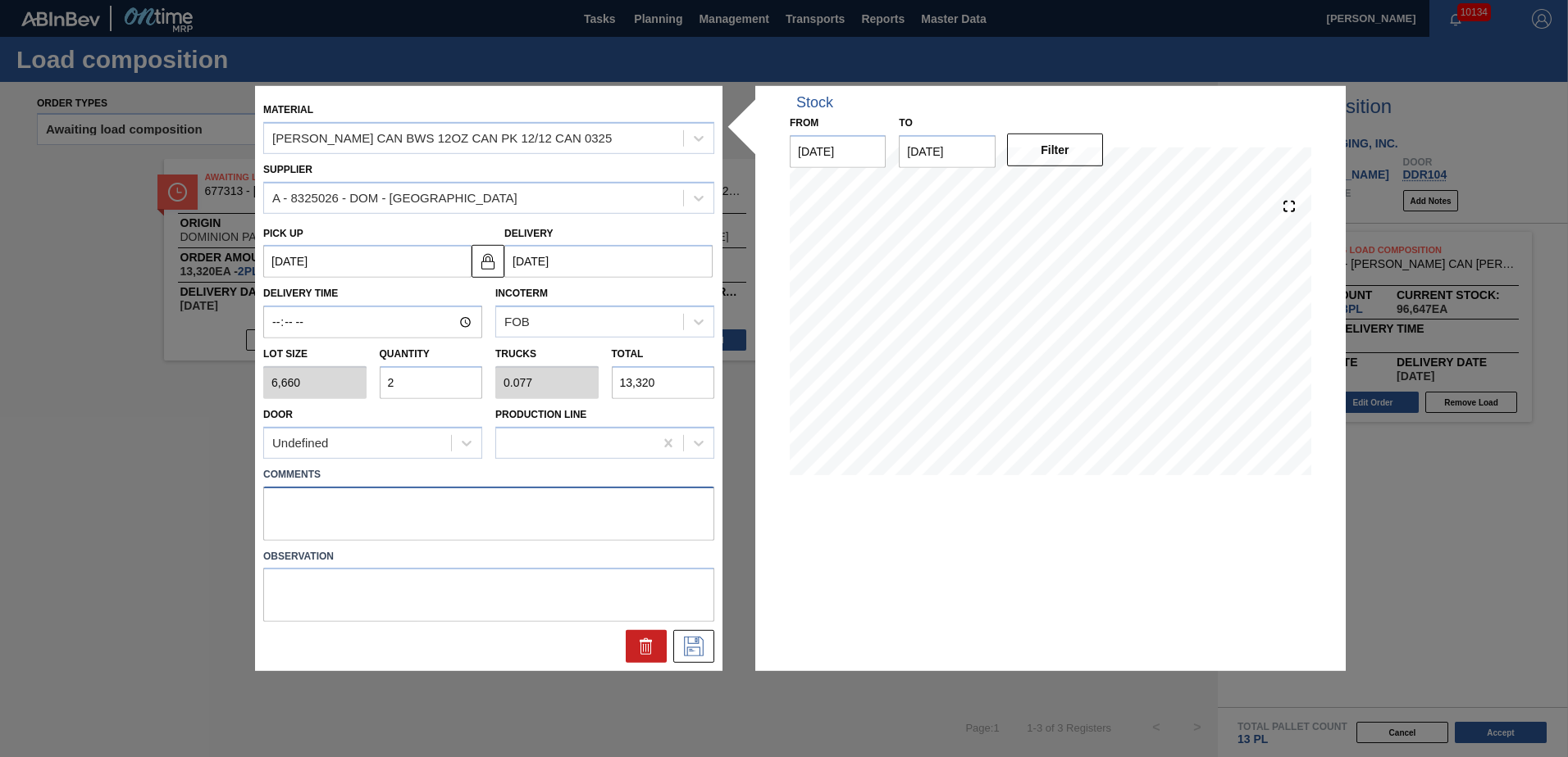
click at [295, 497] on textarea at bounding box center [489, 512] width 451 height 54
type textarea "Live unload"
click at [696, 654] on icon at bounding box center [694, 647] width 27 height 20
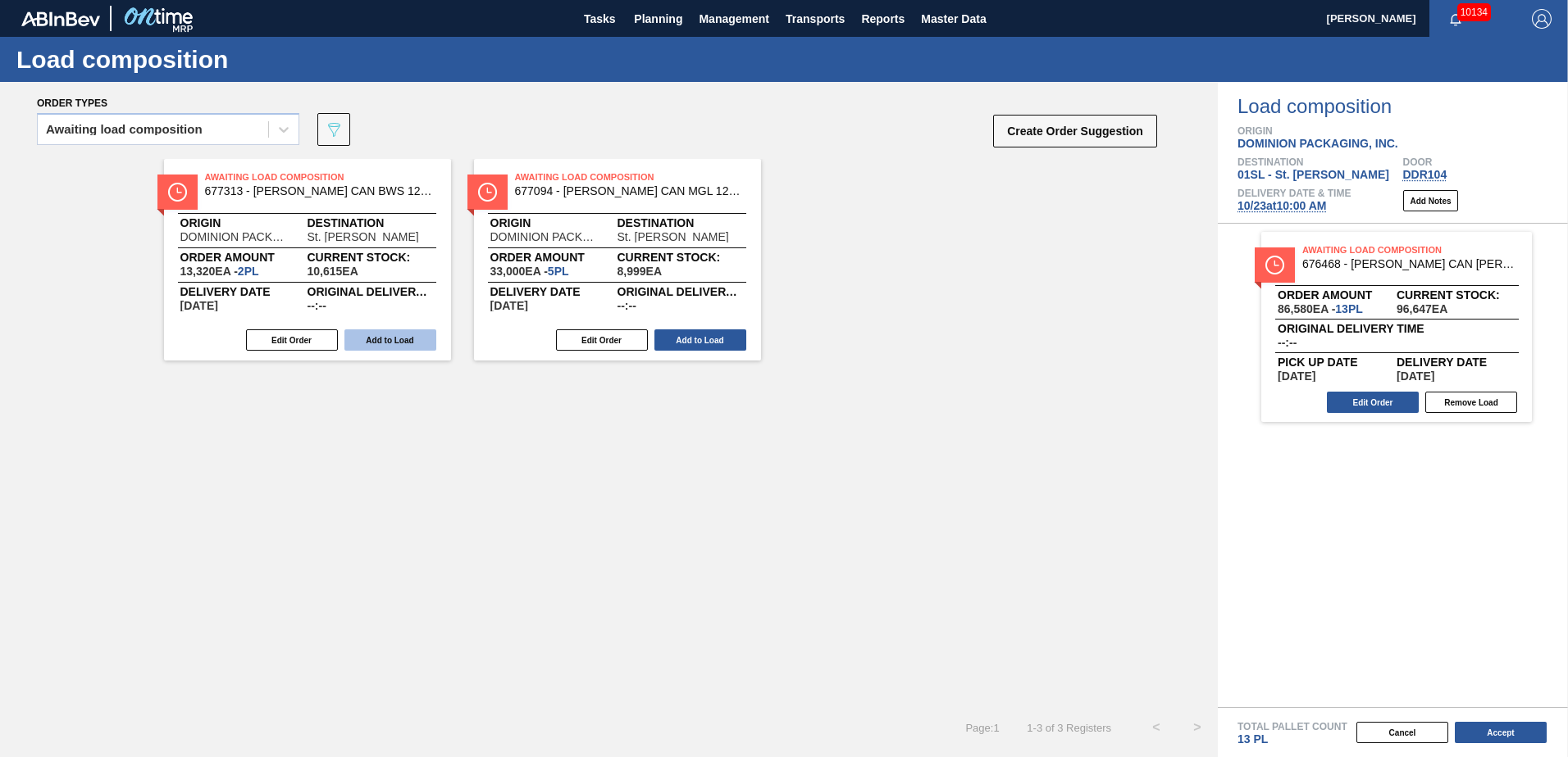
click at [386, 341] on button "Add to Load" at bounding box center [390, 340] width 92 height 22
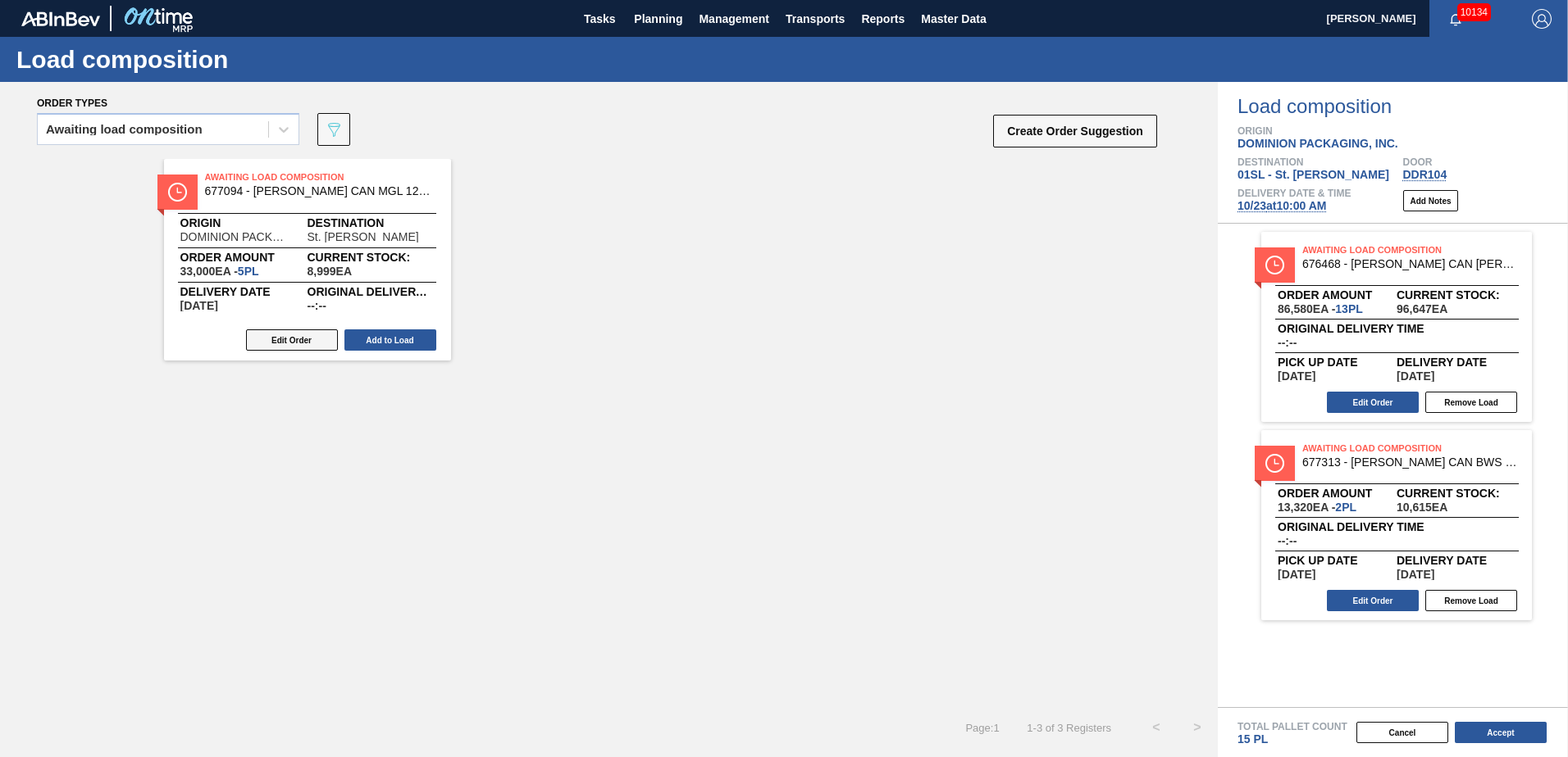
click at [300, 332] on button "Edit Order" at bounding box center [292, 340] width 92 height 22
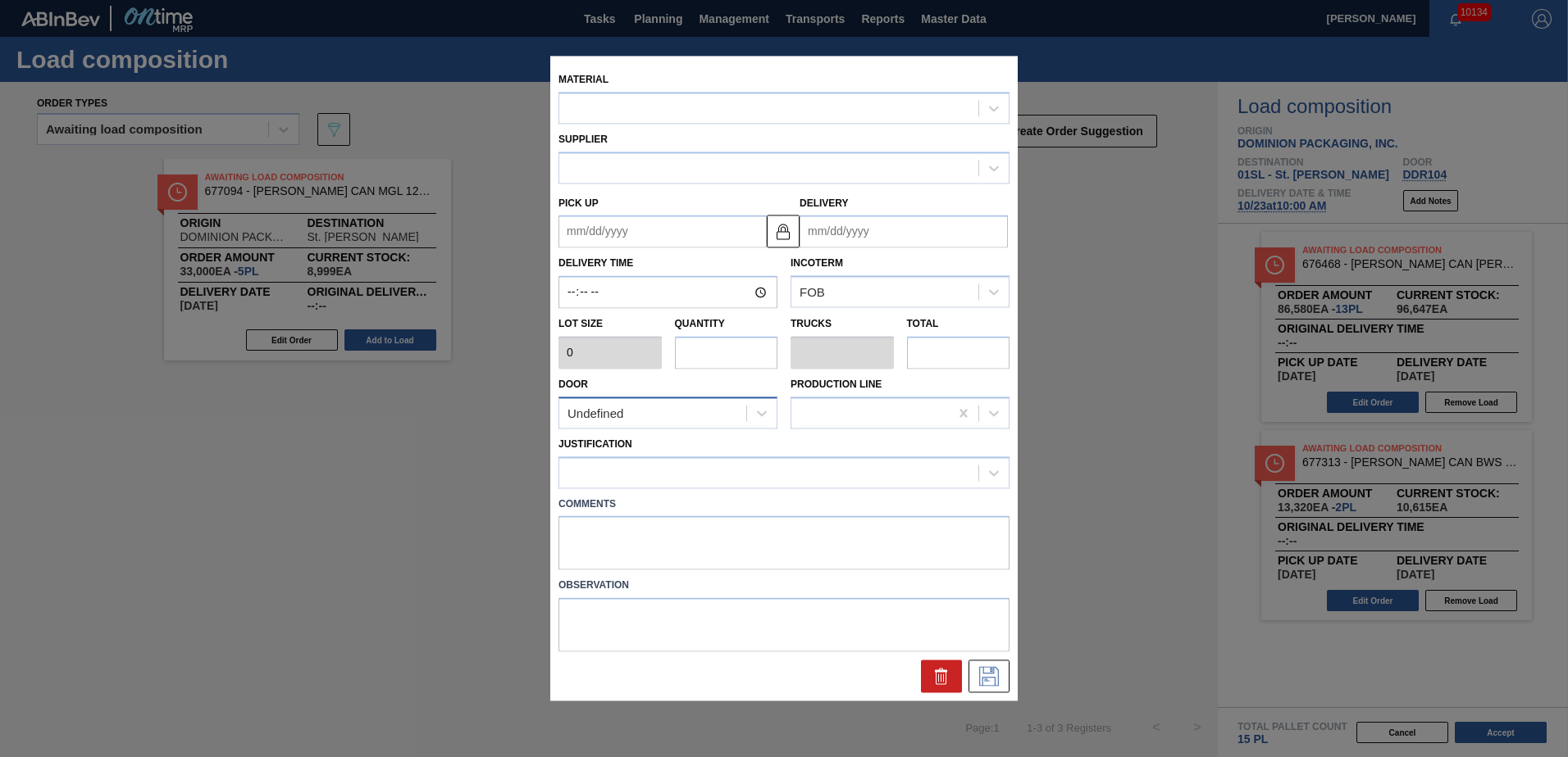
type input "6,600"
type input "5"
type input "0.192"
type input "33,000"
type up "[DATE]"
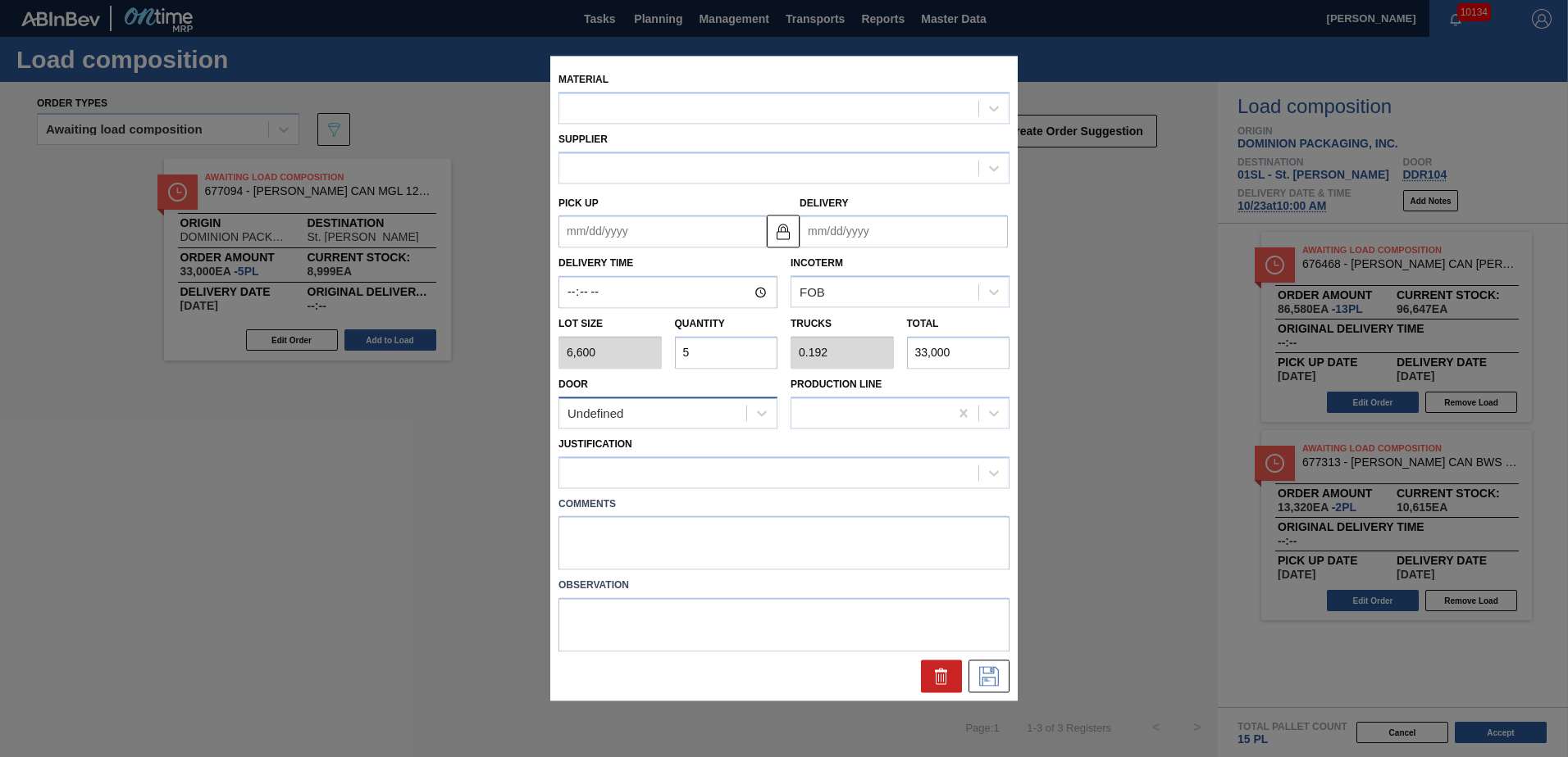
type input "[DATE]"
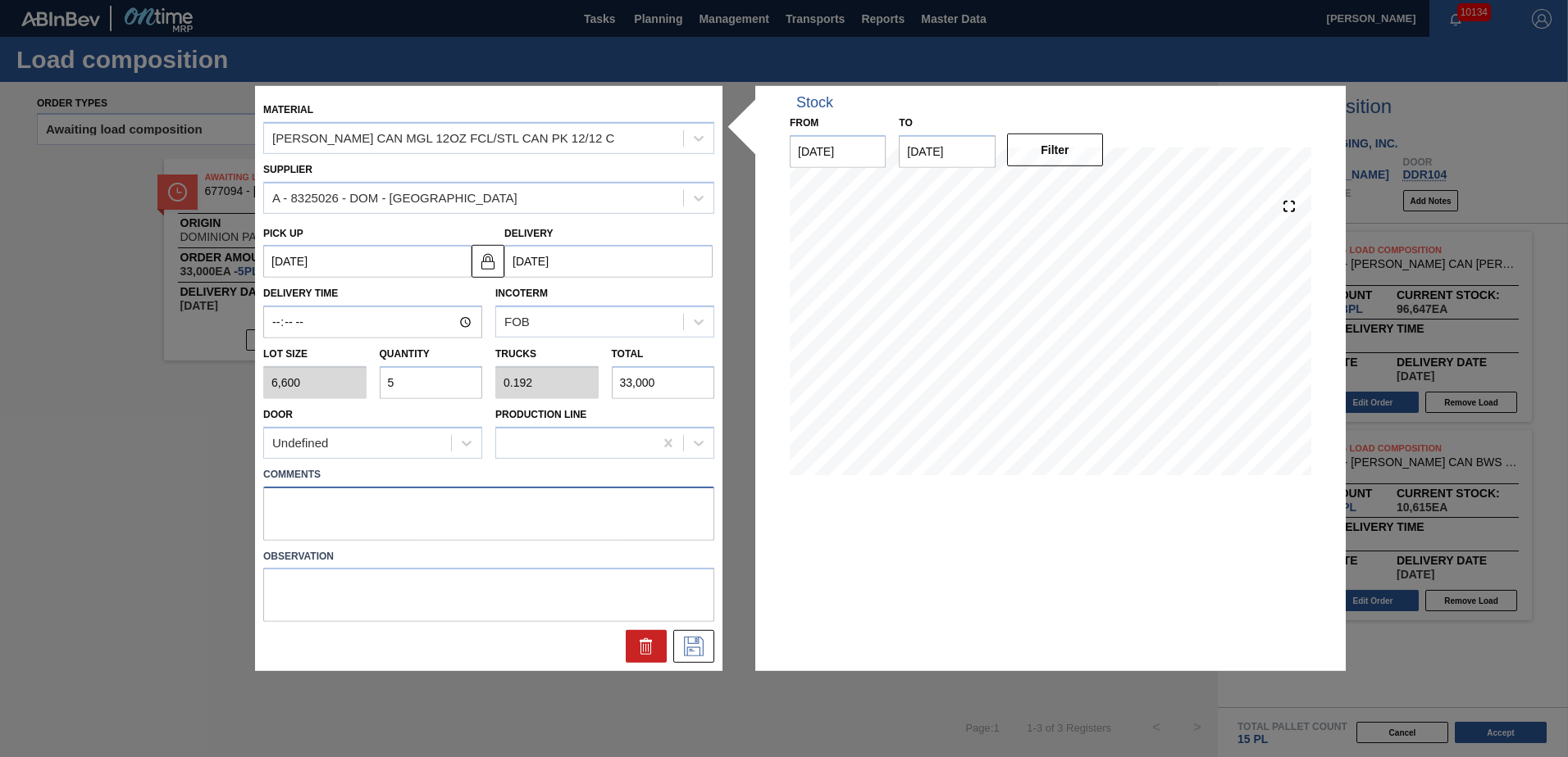
click at [319, 507] on textarea at bounding box center [489, 512] width 451 height 54
type textarea "Live unload"
click at [701, 633] on button at bounding box center [693, 646] width 41 height 32
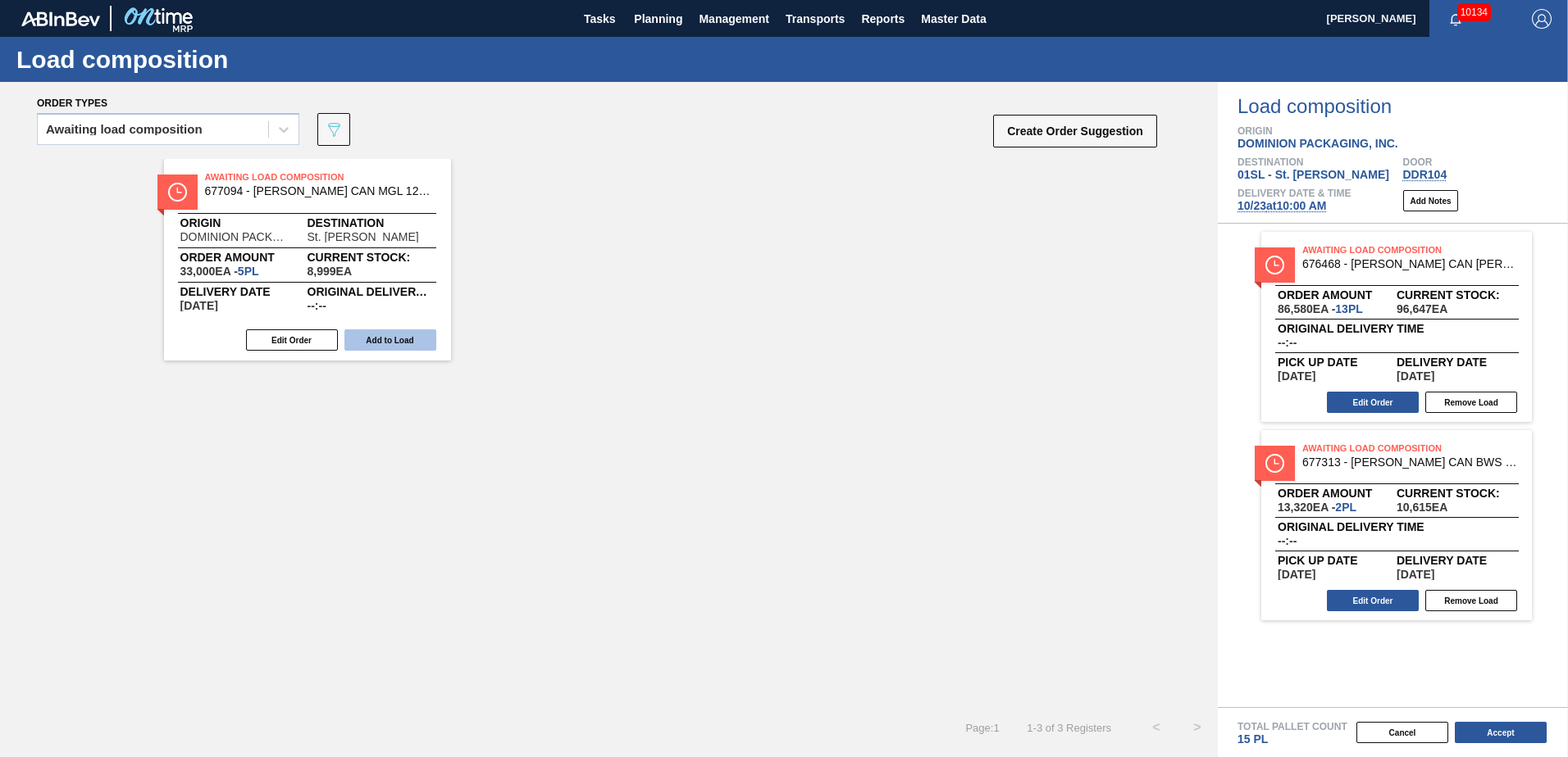
click at [394, 330] on button "Add to Load" at bounding box center [390, 340] width 92 height 22
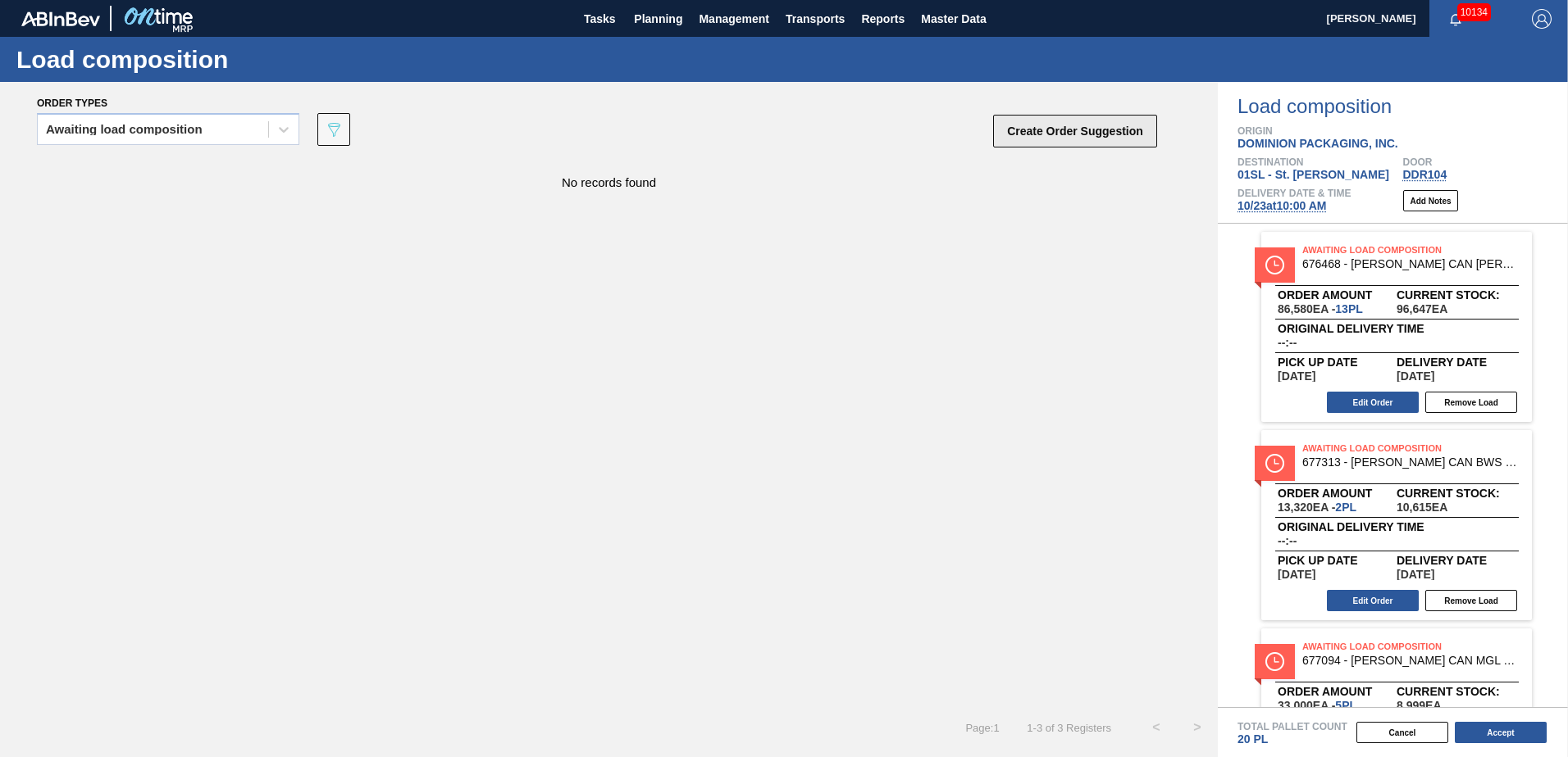
click at [1037, 138] on button "Create Order Suggestion" at bounding box center [1074, 131] width 164 height 32
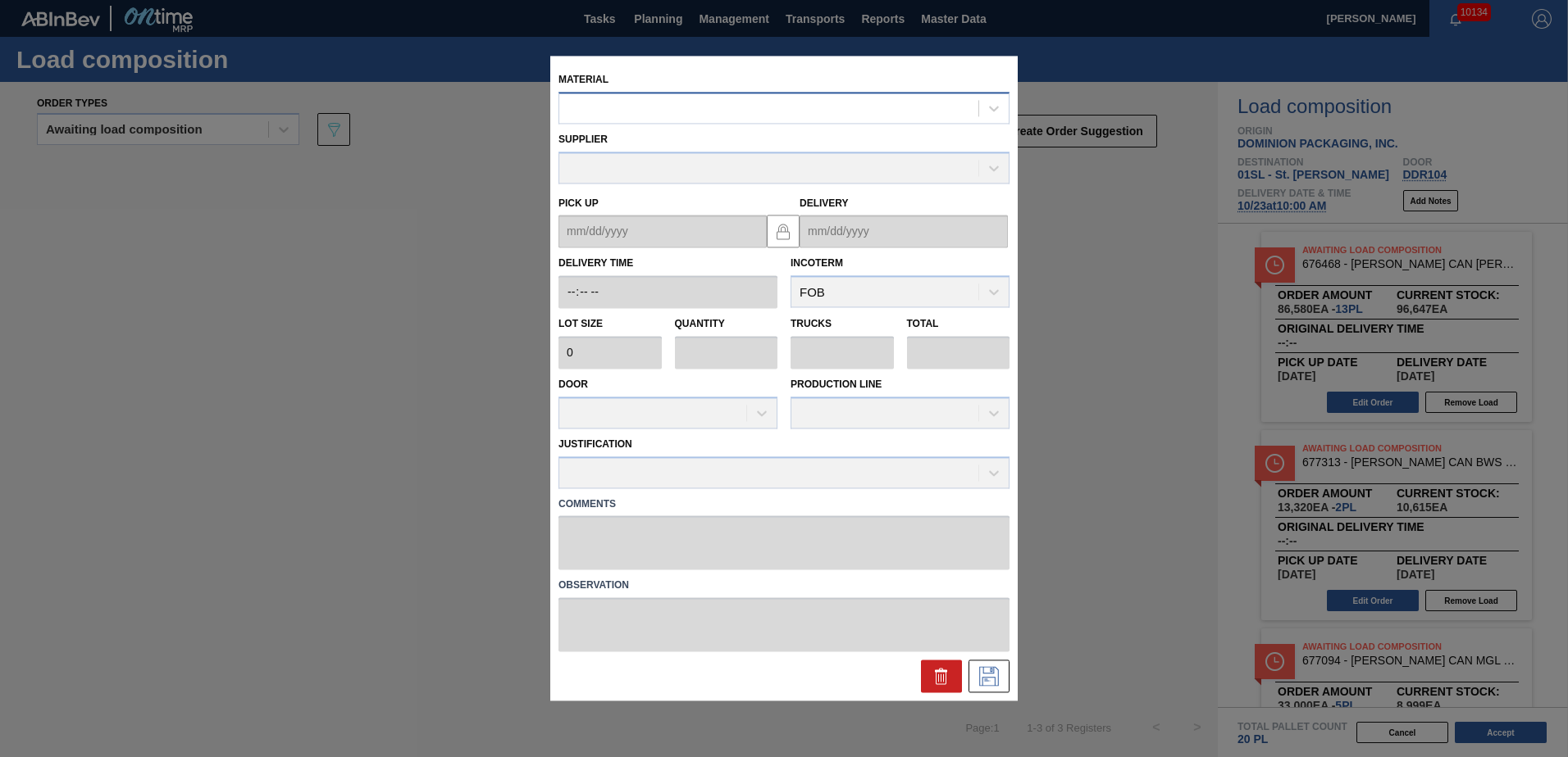
click at [722, 110] on div at bounding box center [769, 108] width 419 height 24
type input "676468"
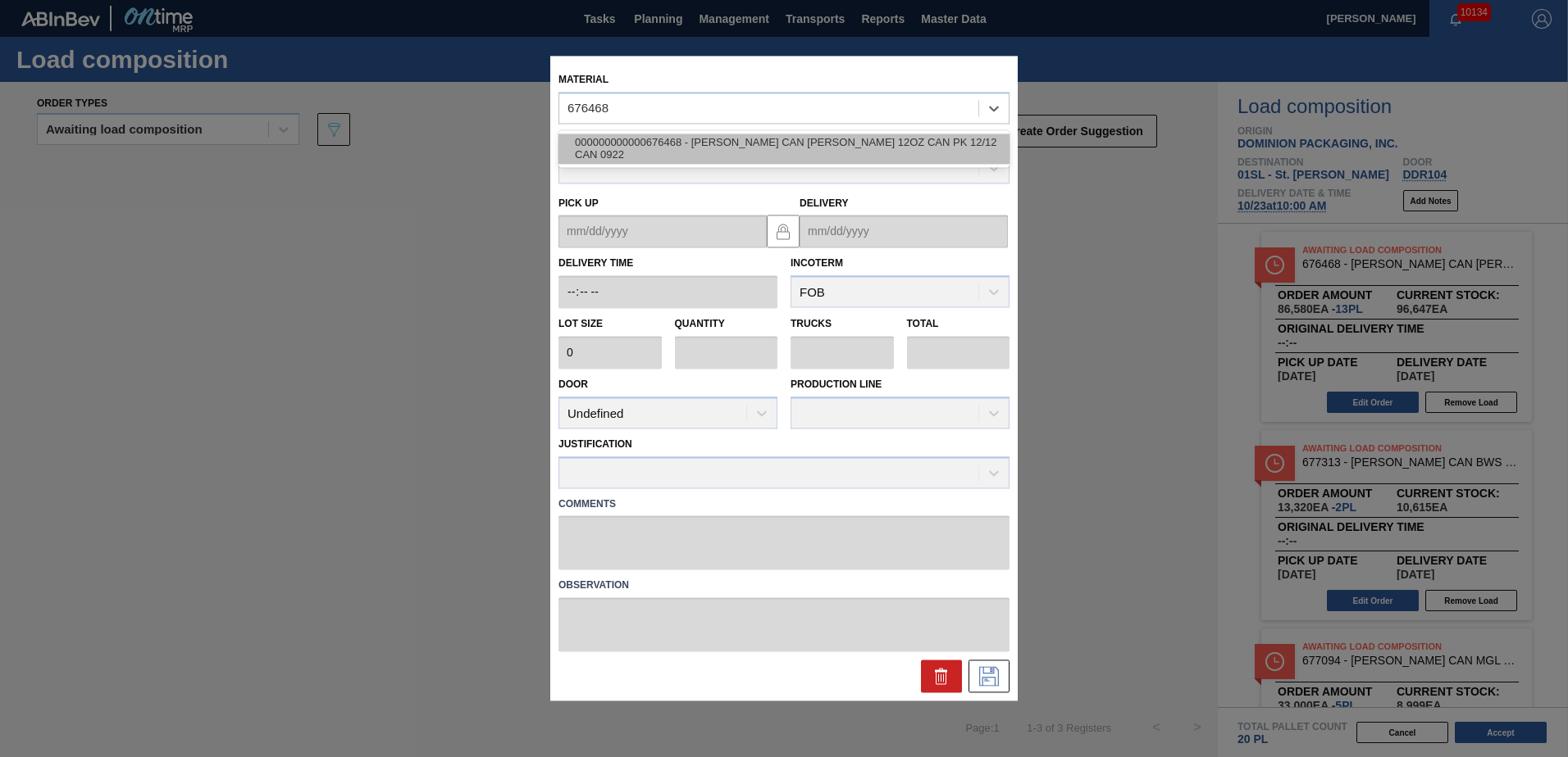
click at [758, 150] on div "000000000000676468 - [PERSON_NAME] CAN [PERSON_NAME] 12OZ CAN PK 12/12 CAN 0922" at bounding box center [784, 149] width 451 height 30
type input "6,660"
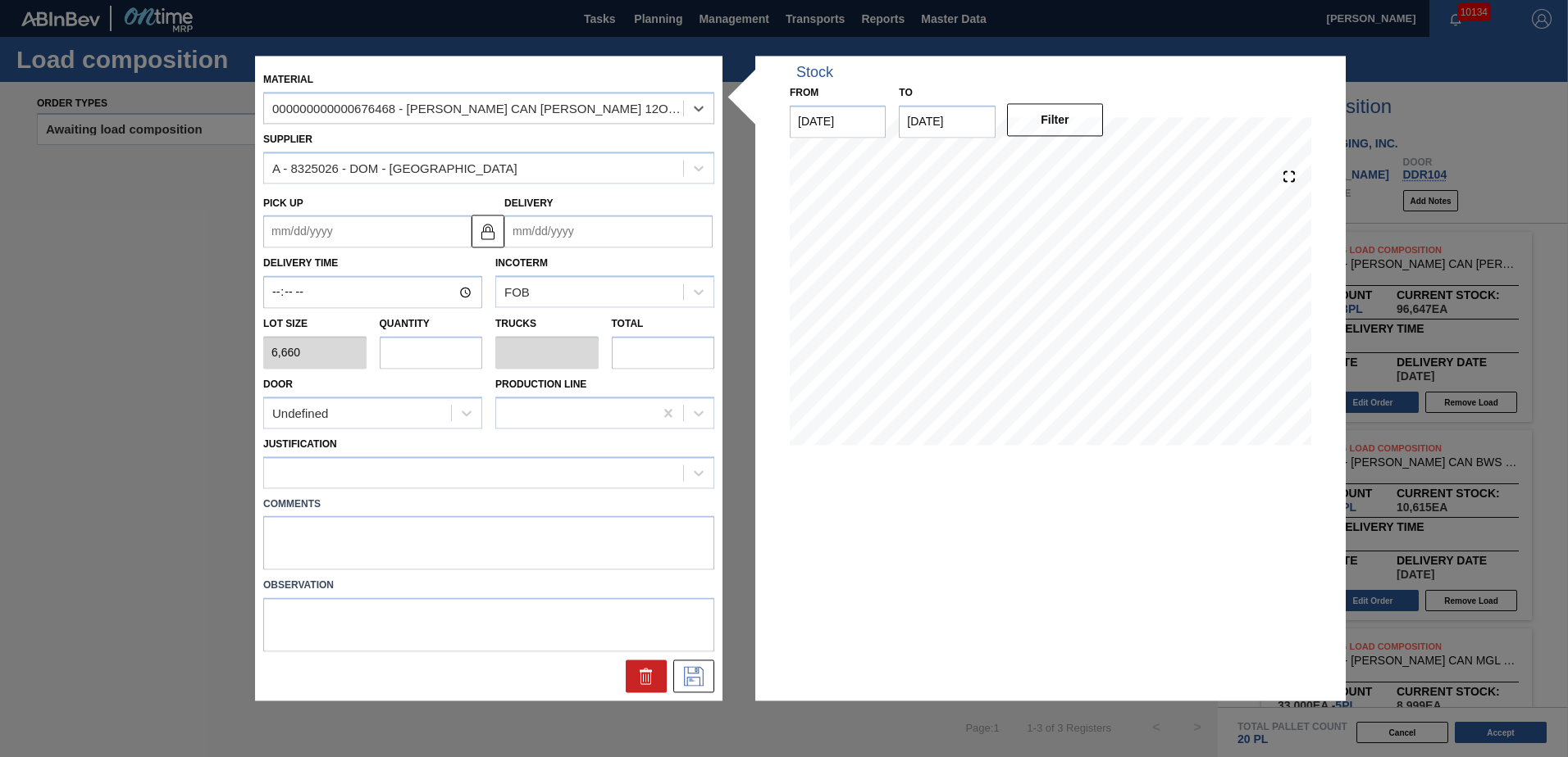
click at [559, 229] on input "Delivery" at bounding box center [608, 231] width 208 height 32
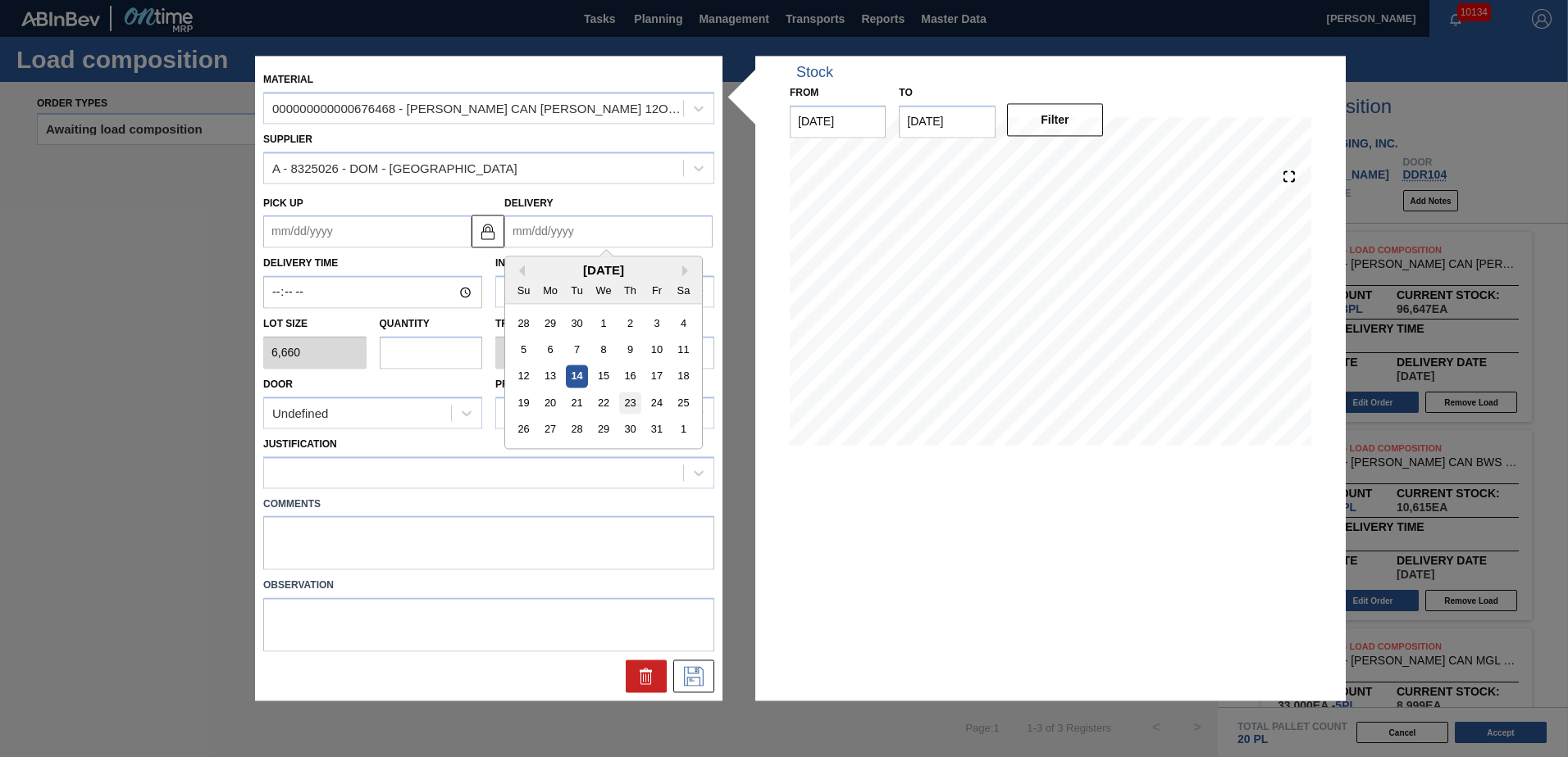
click at [632, 401] on div "23" at bounding box center [630, 403] width 22 height 22
type up "[DATE]"
type input "[DATE]"
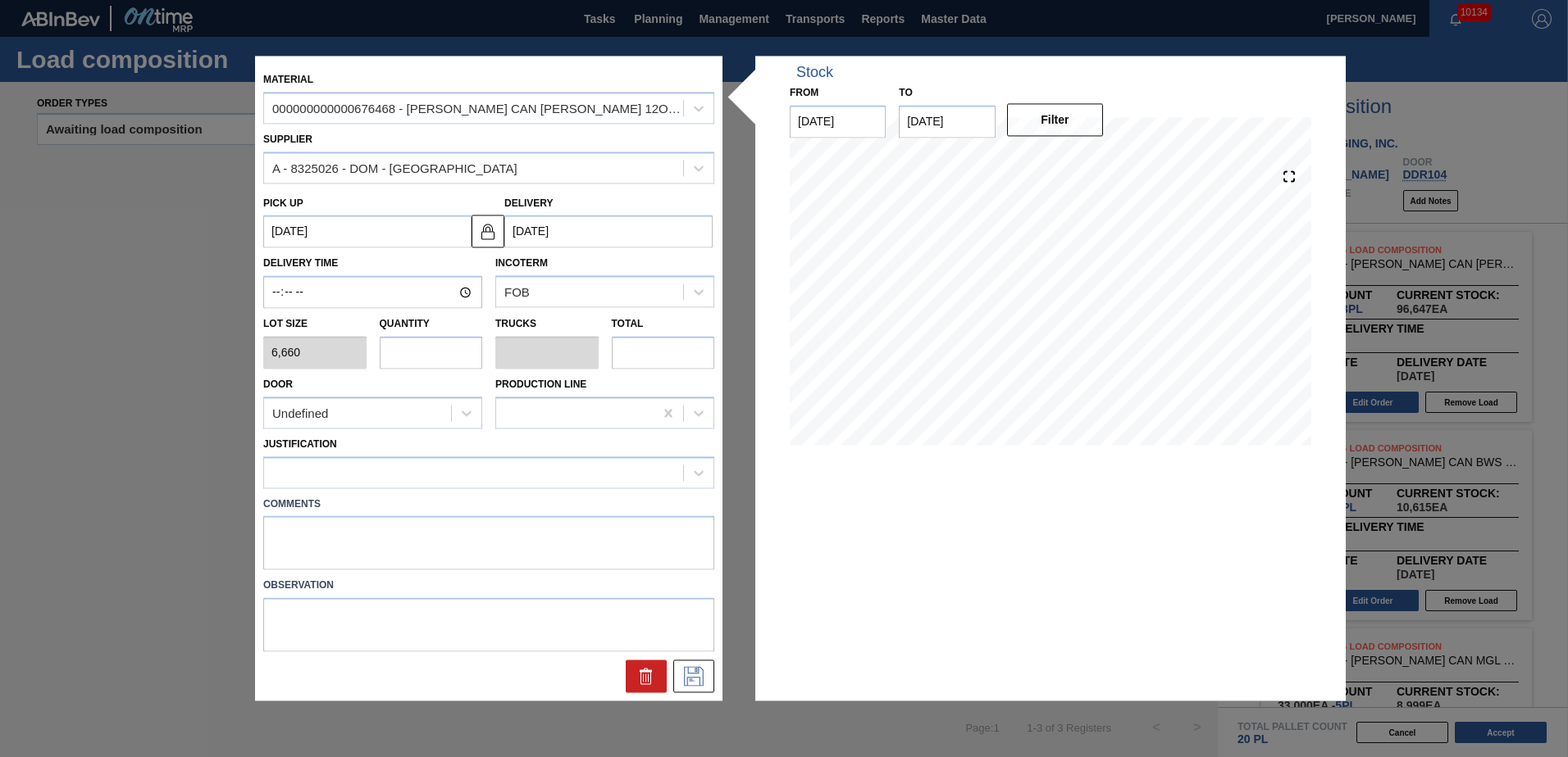
click at [444, 358] on input "text" at bounding box center [431, 352] width 103 height 32
type input "6"
type input "0.231"
type input "39,960"
type input "6"
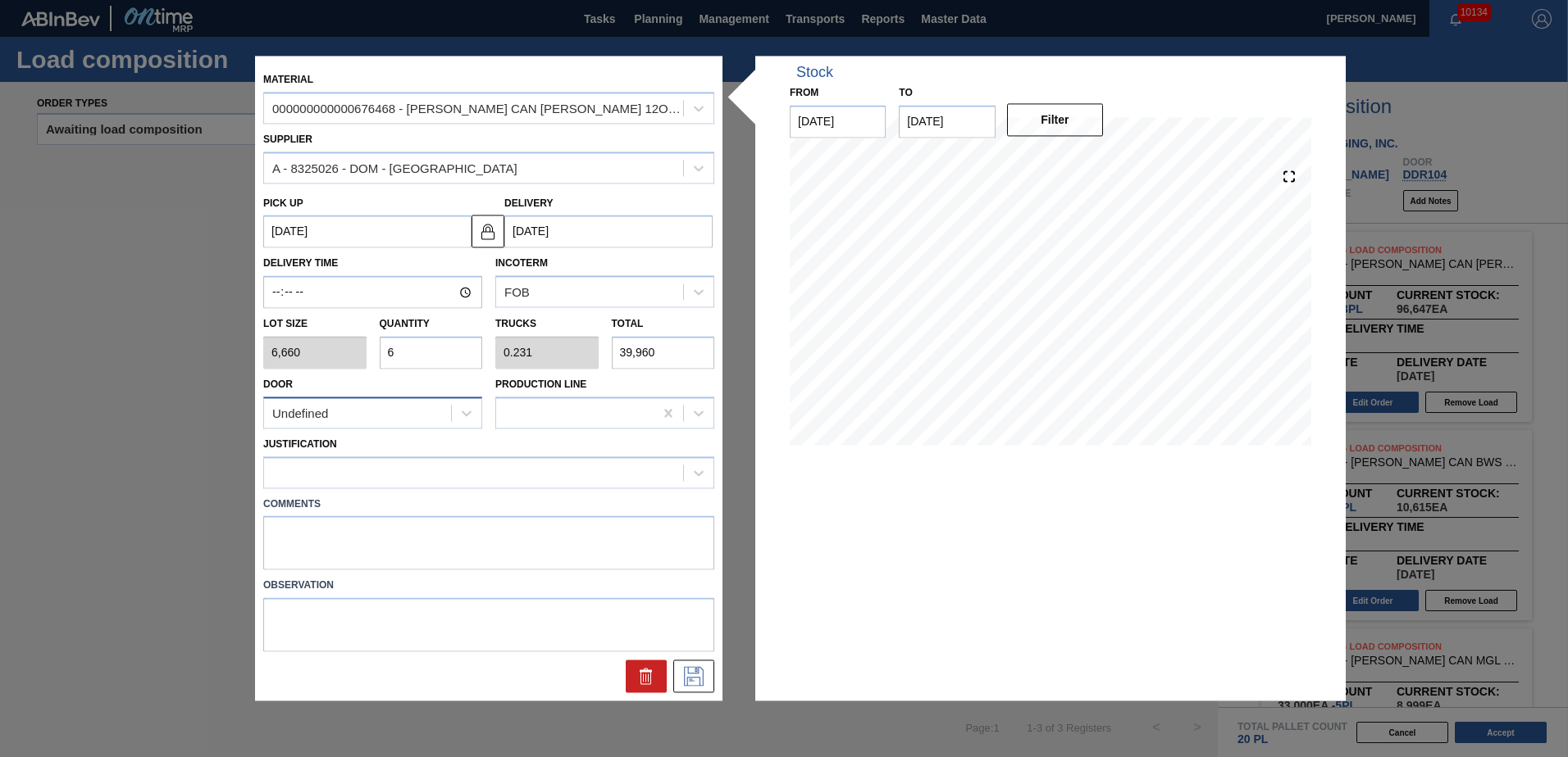
click at [429, 417] on div "Undefined" at bounding box center [357, 413] width 187 height 24
click at [360, 509] on div "DDR104" at bounding box center [372, 514] width 219 height 30
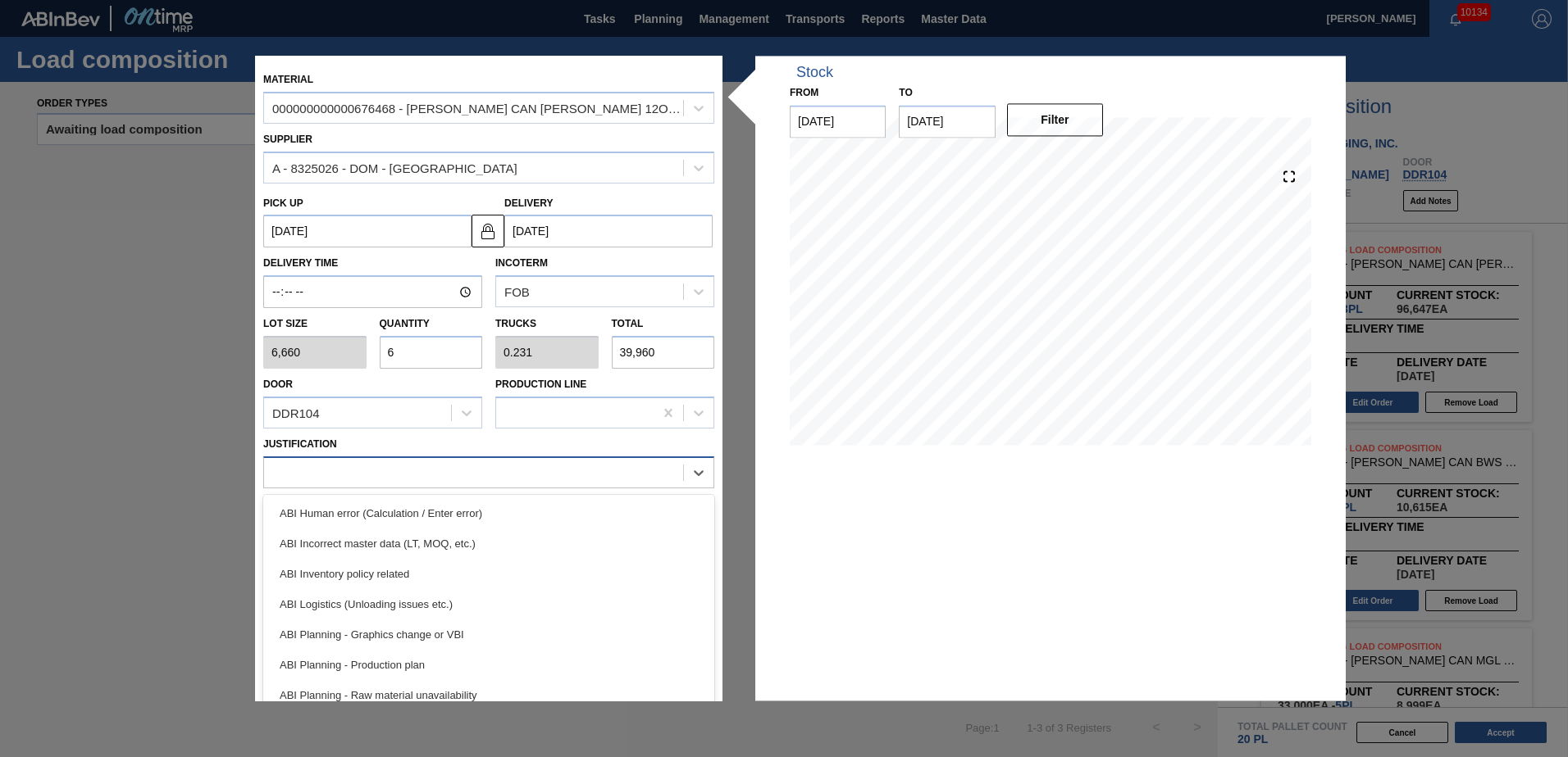
click at [349, 461] on div at bounding box center [474, 473] width 419 height 24
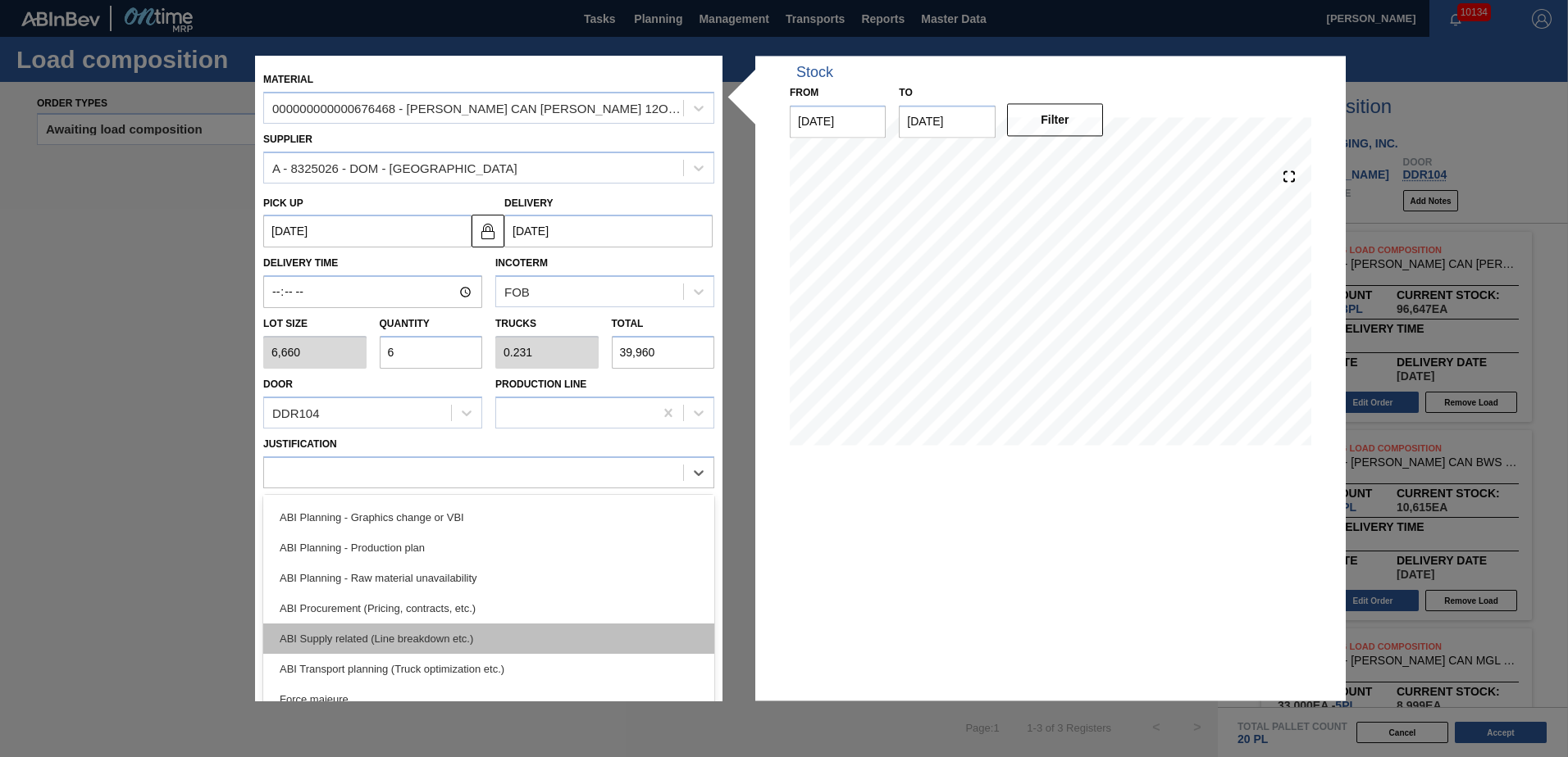
scroll to position [164, 0]
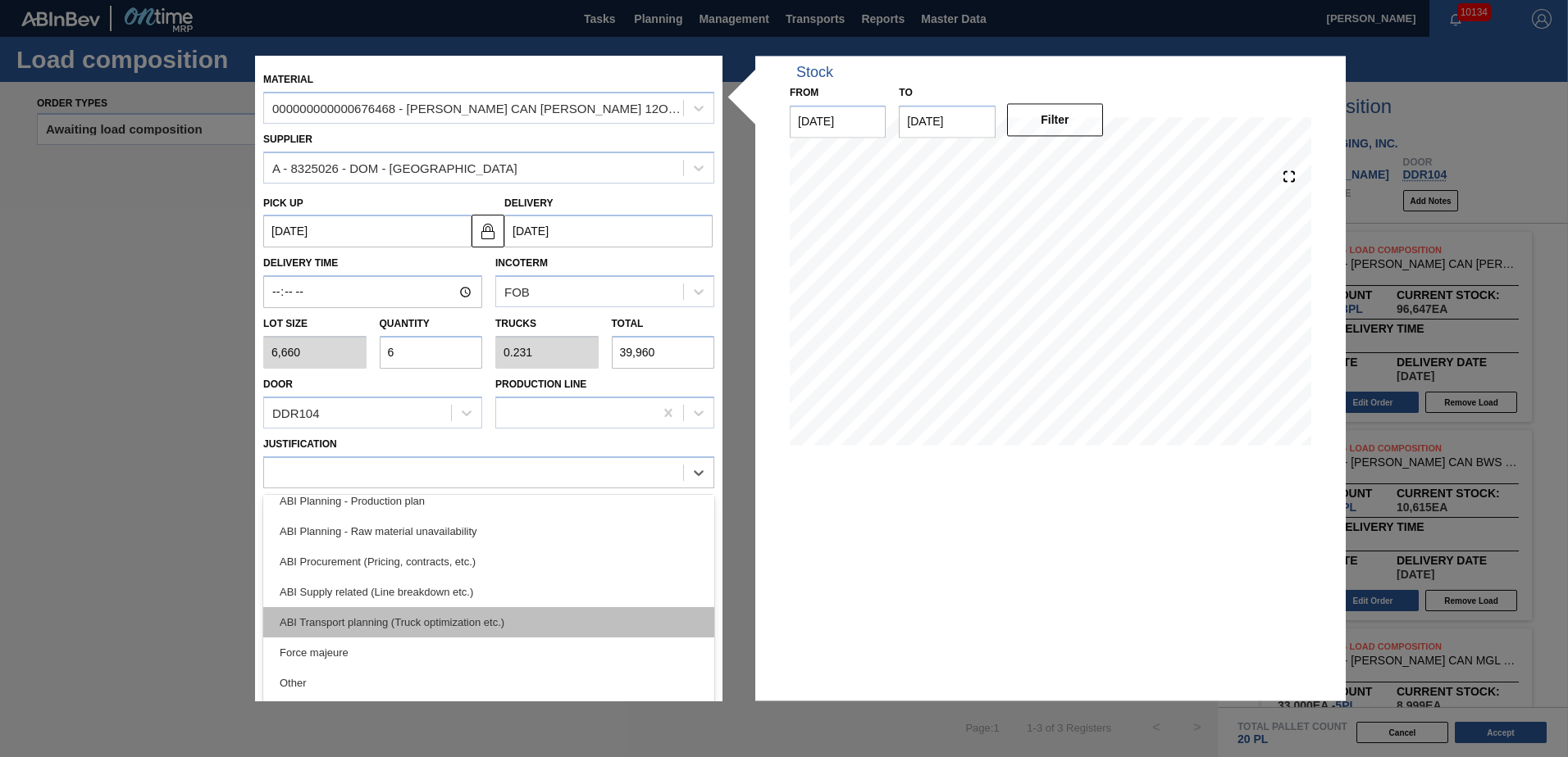
click at [462, 626] on div "ABI Transport planning (Truck optimization etc.)" at bounding box center [489, 622] width 451 height 30
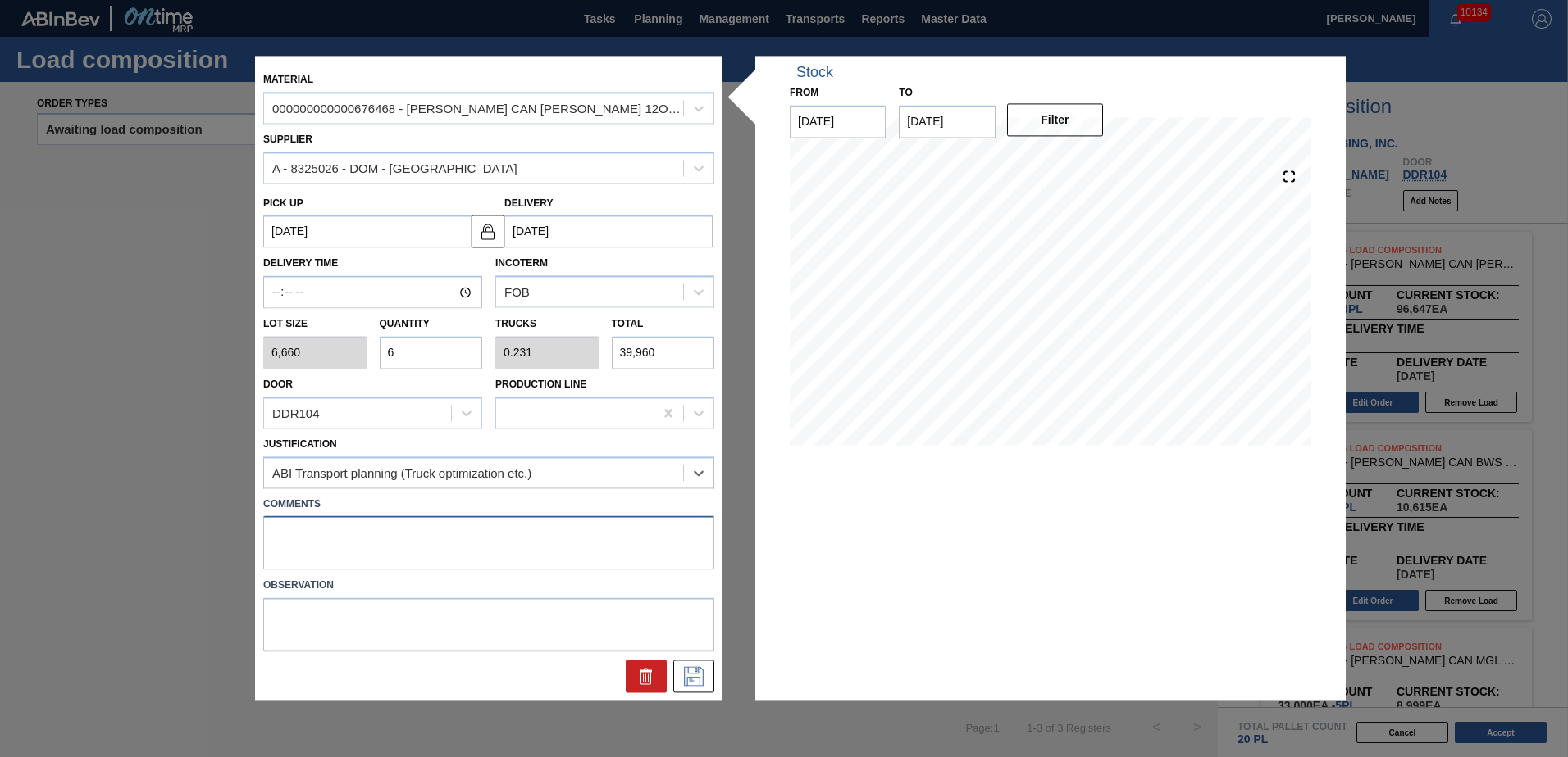
click at [399, 531] on textarea at bounding box center [489, 543] width 451 height 54
type textarea "Live unload"
click at [697, 676] on icon at bounding box center [694, 677] width 27 height 20
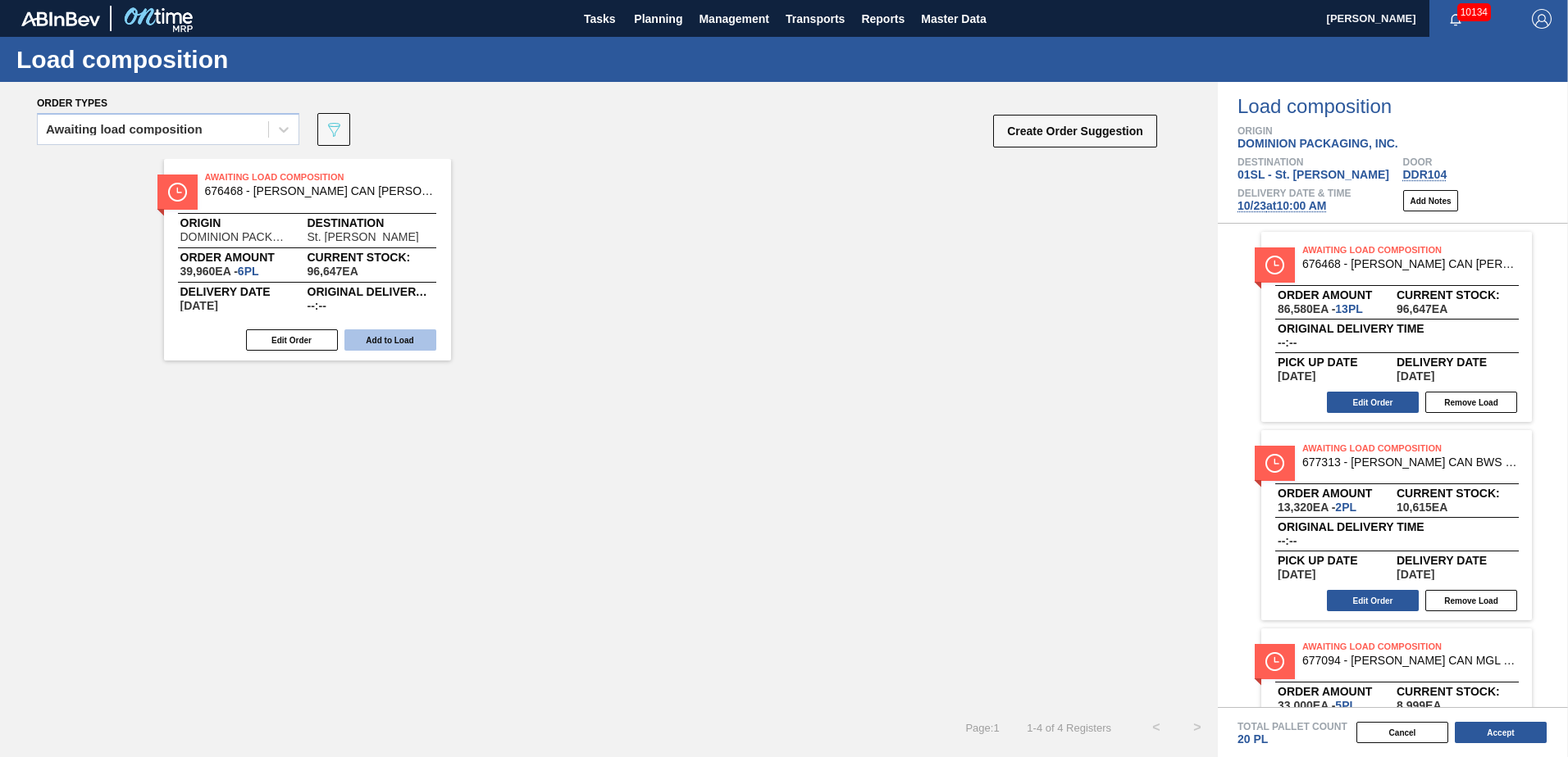
click at [408, 344] on button "Add to Load" at bounding box center [390, 340] width 92 height 22
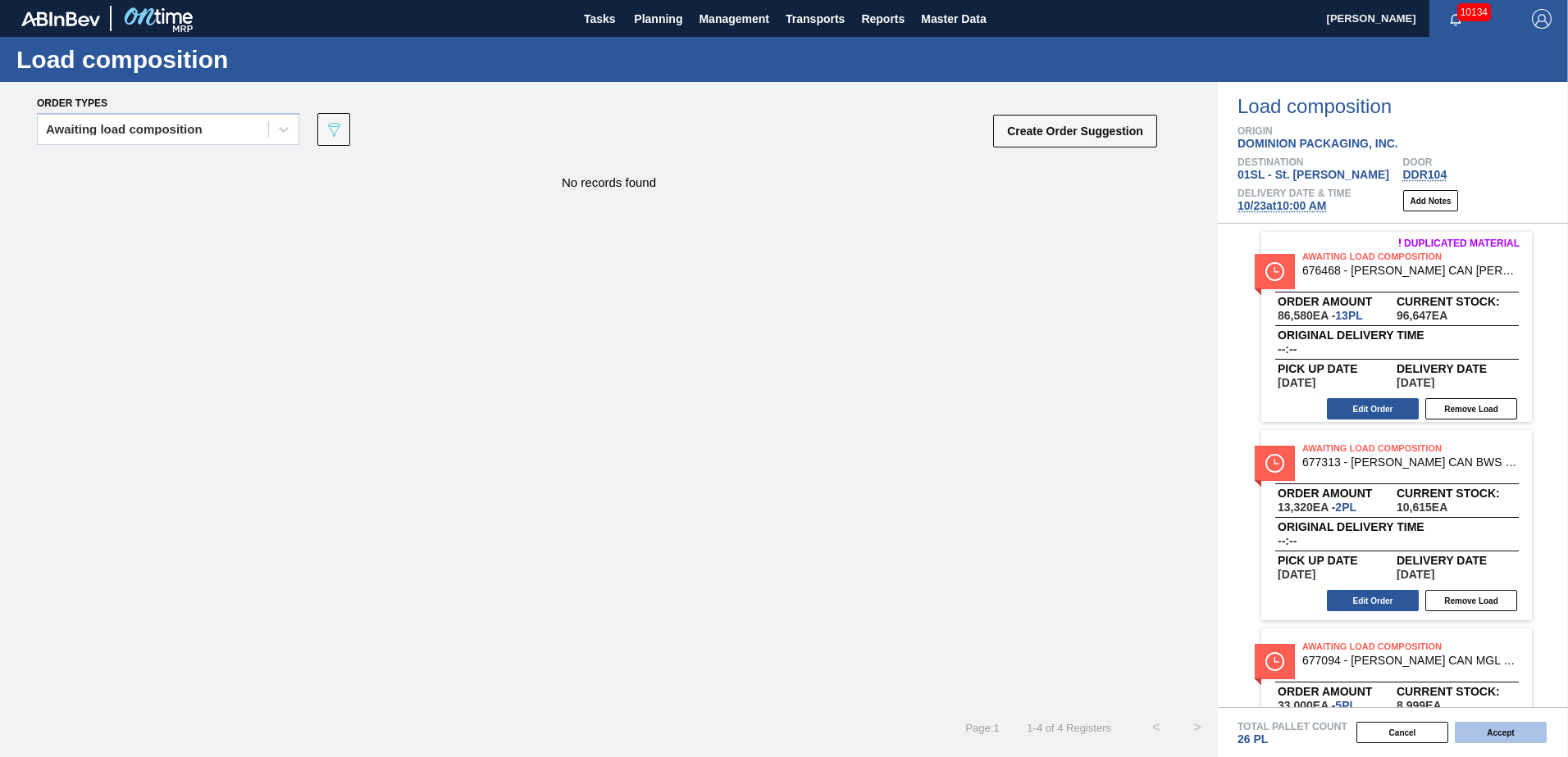
click at [1522, 739] on button "Accept" at bounding box center [1501, 733] width 92 height 22
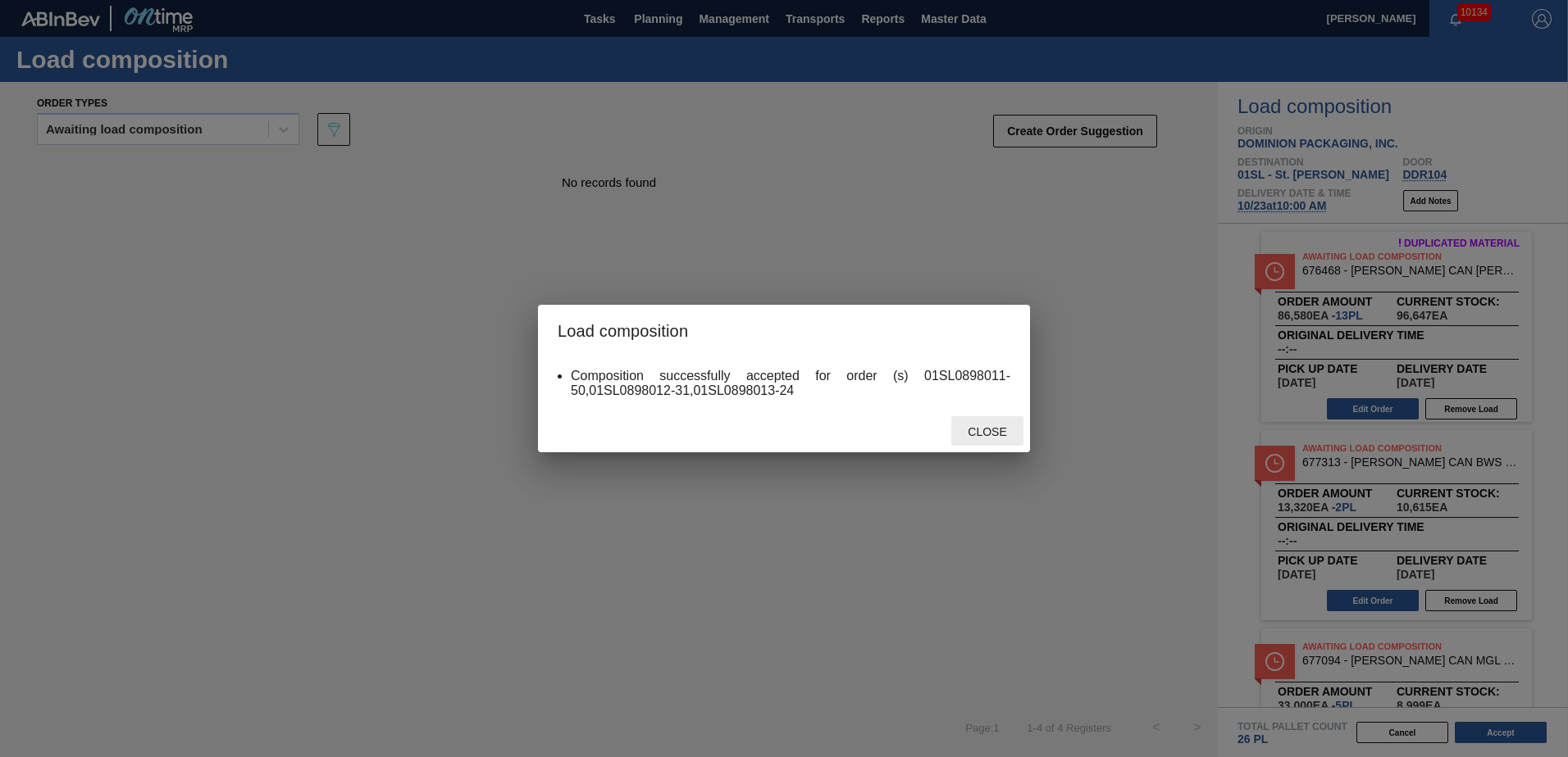
click at [1014, 423] on div "Close" at bounding box center [987, 432] width 72 height 30
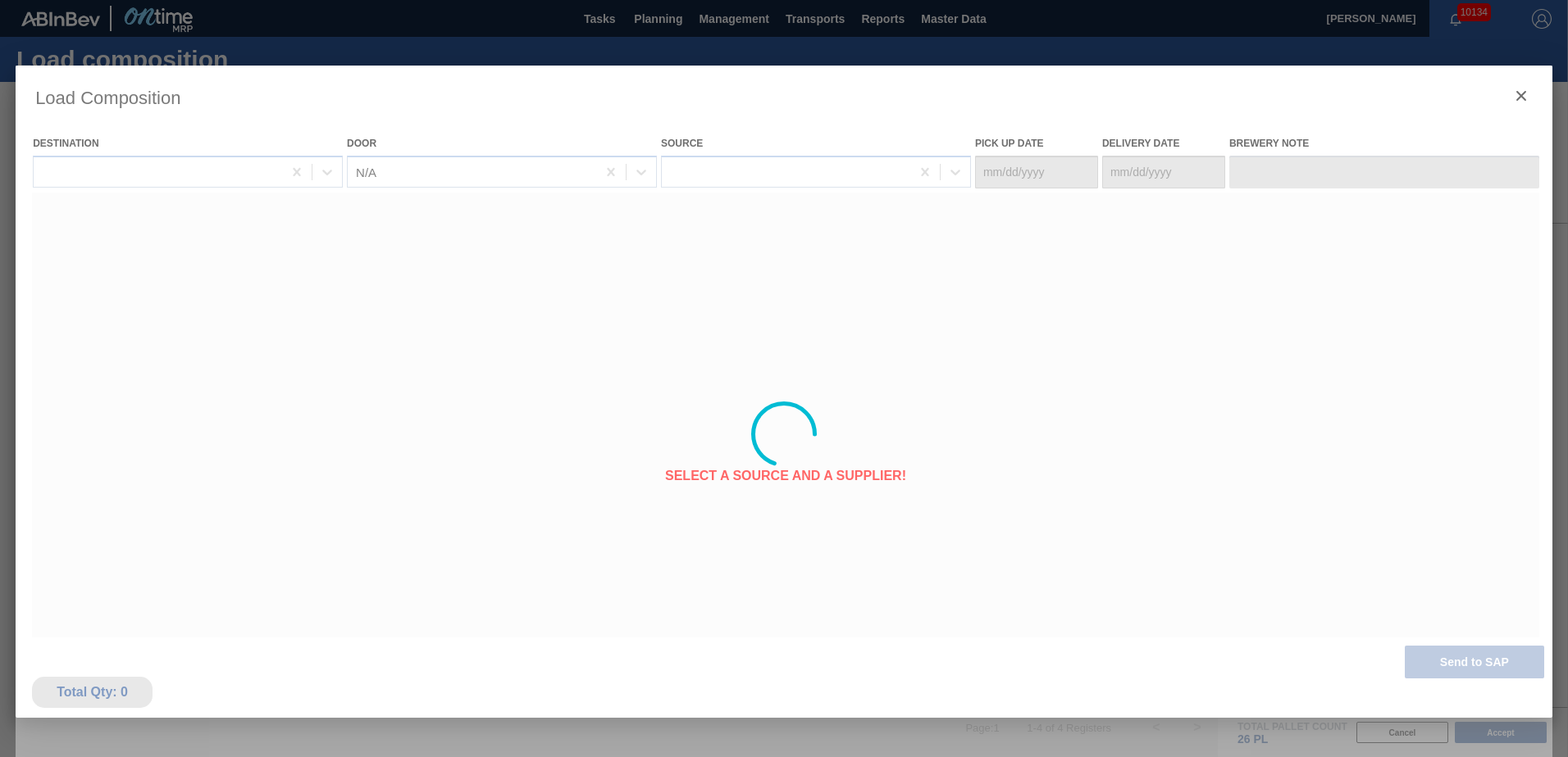
type Date "[DATE]"
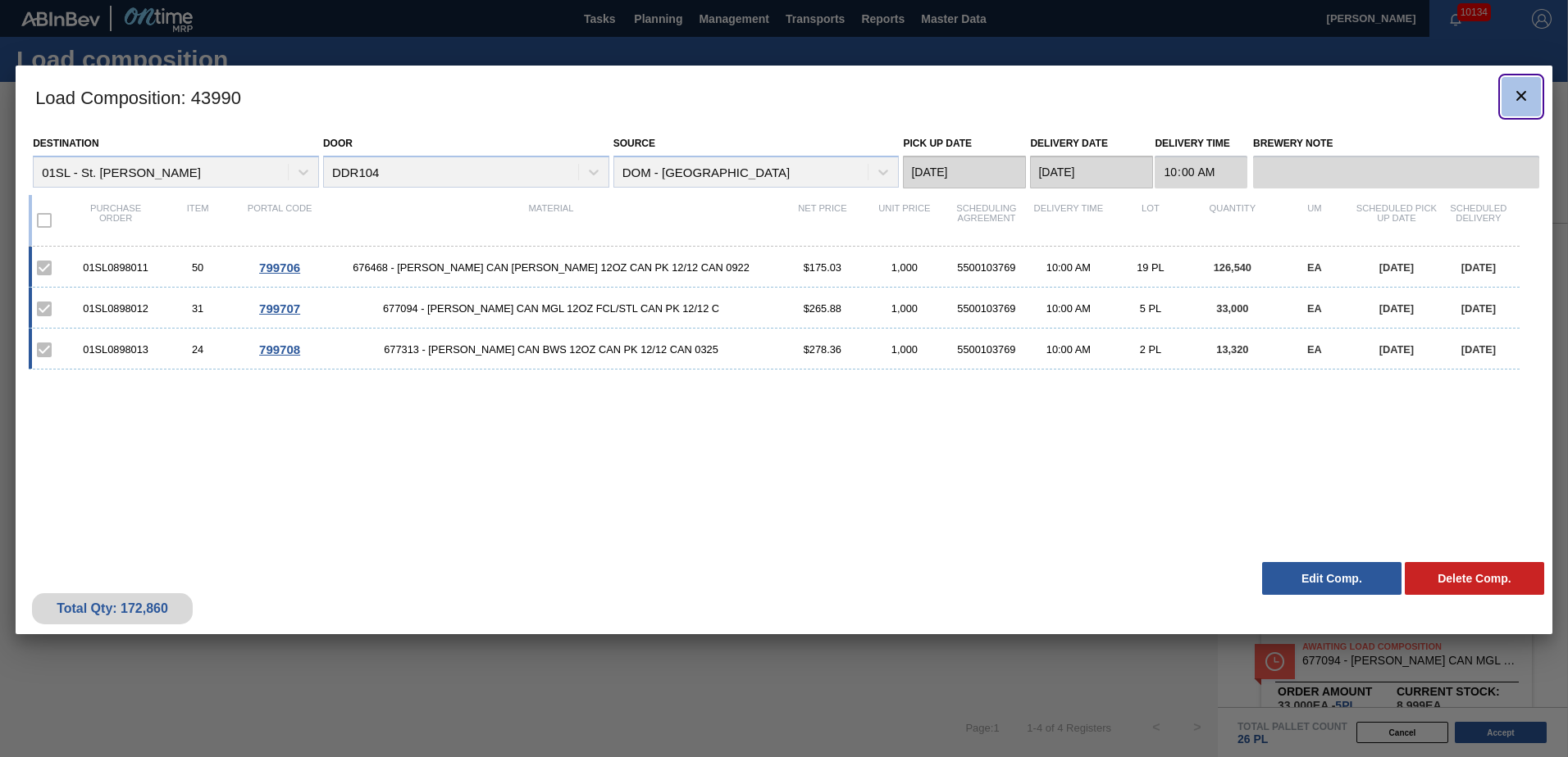
click at [1527, 84] on button "botão de ícone" at bounding box center [1521, 96] width 39 height 39
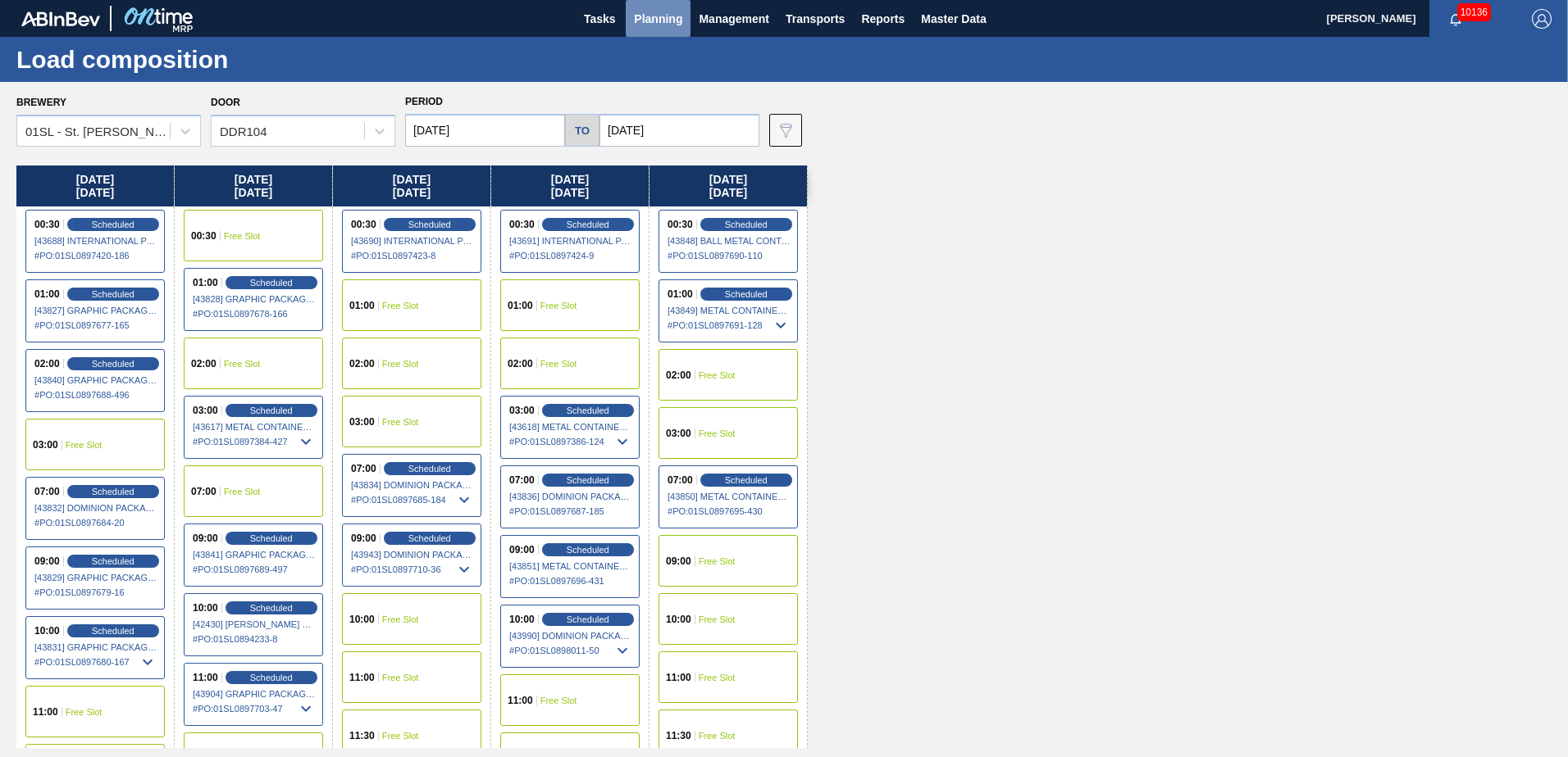
click at [662, 23] on span "Planning" at bounding box center [658, 19] width 48 height 20
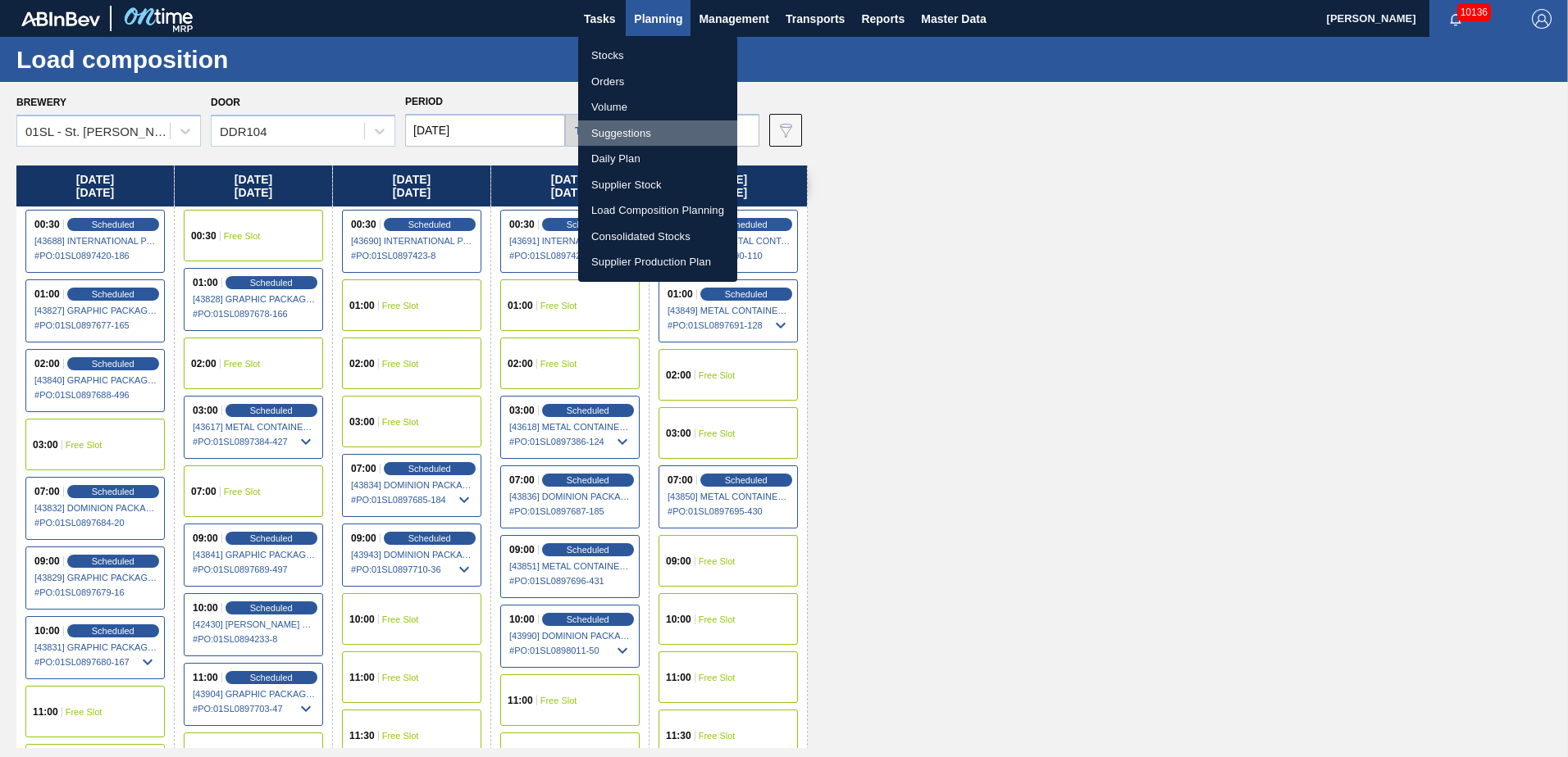
click at [638, 135] on li "Suggestions" at bounding box center [657, 134] width 159 height 27
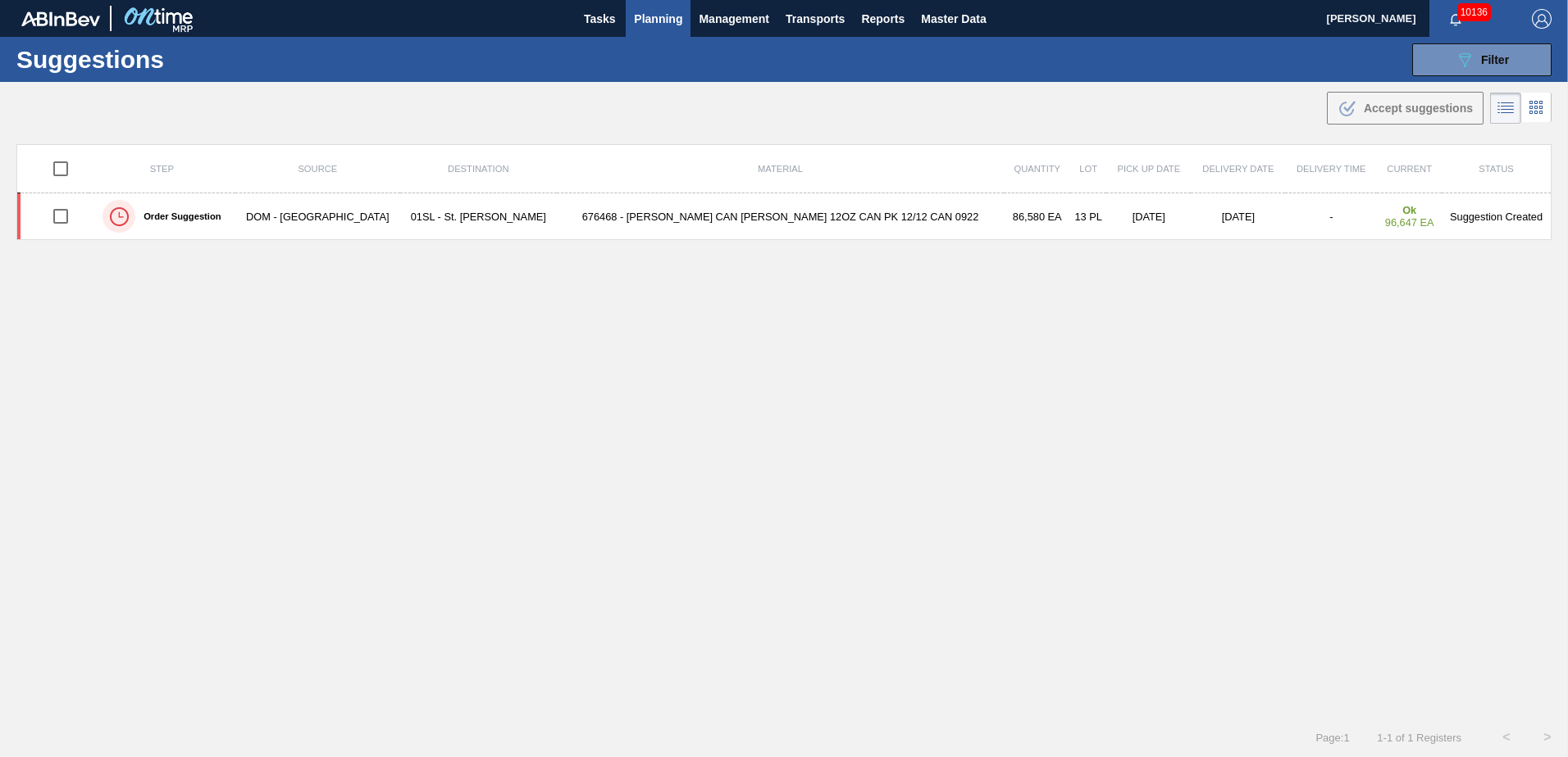
type from "[DATE]"
type to "[DATE]"
click at [679, 12] on span "Planning" at bounding box center [658, 19] width 48 height 20
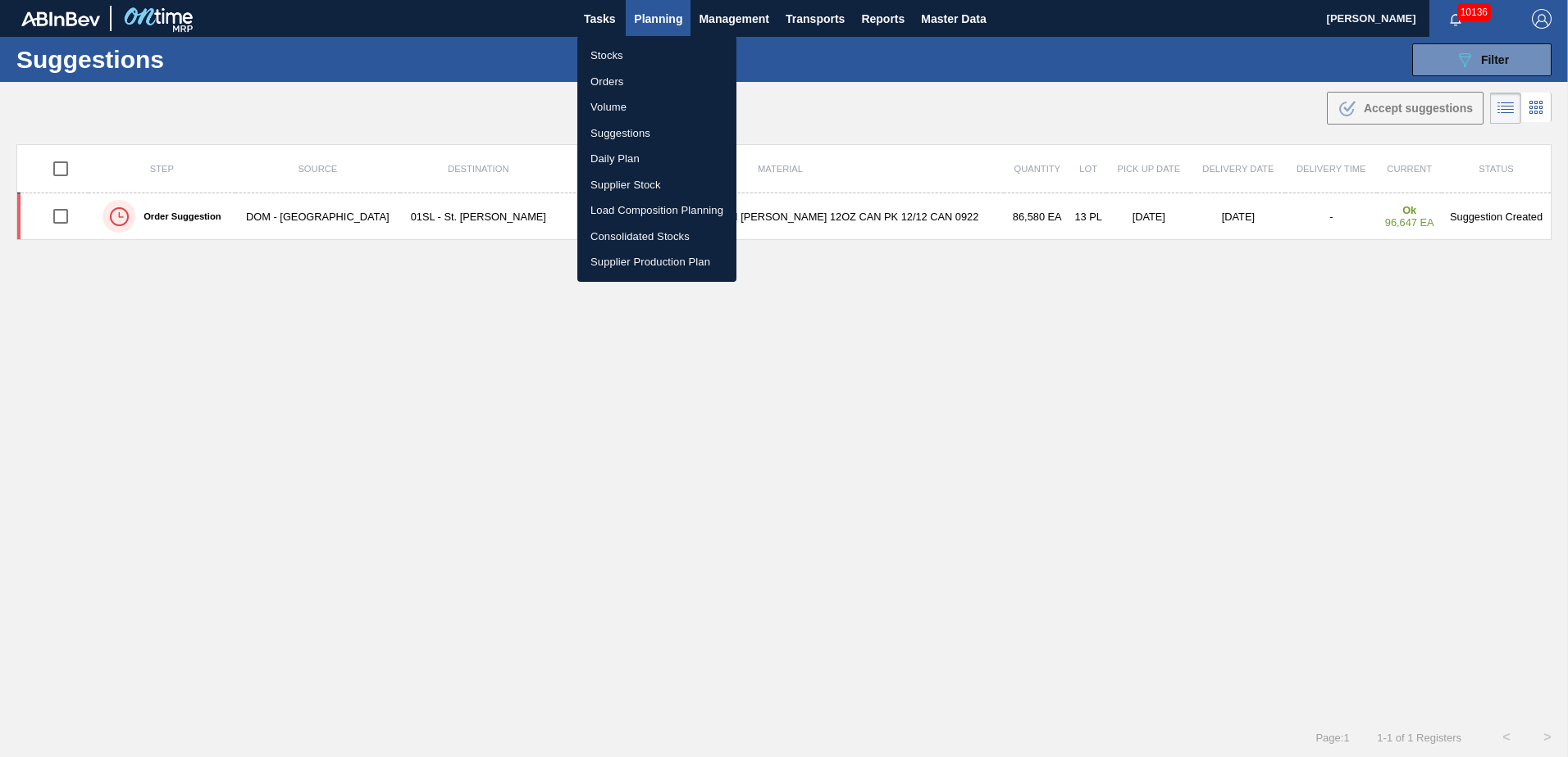
drag, startPoint x: 633, startPoint y: 128, endPoint x: 650, endPoint y: 129, distance: 17.0
click at [633, 128] on li "Suggestions" at bounding box center [657, 134] width 159 height 27
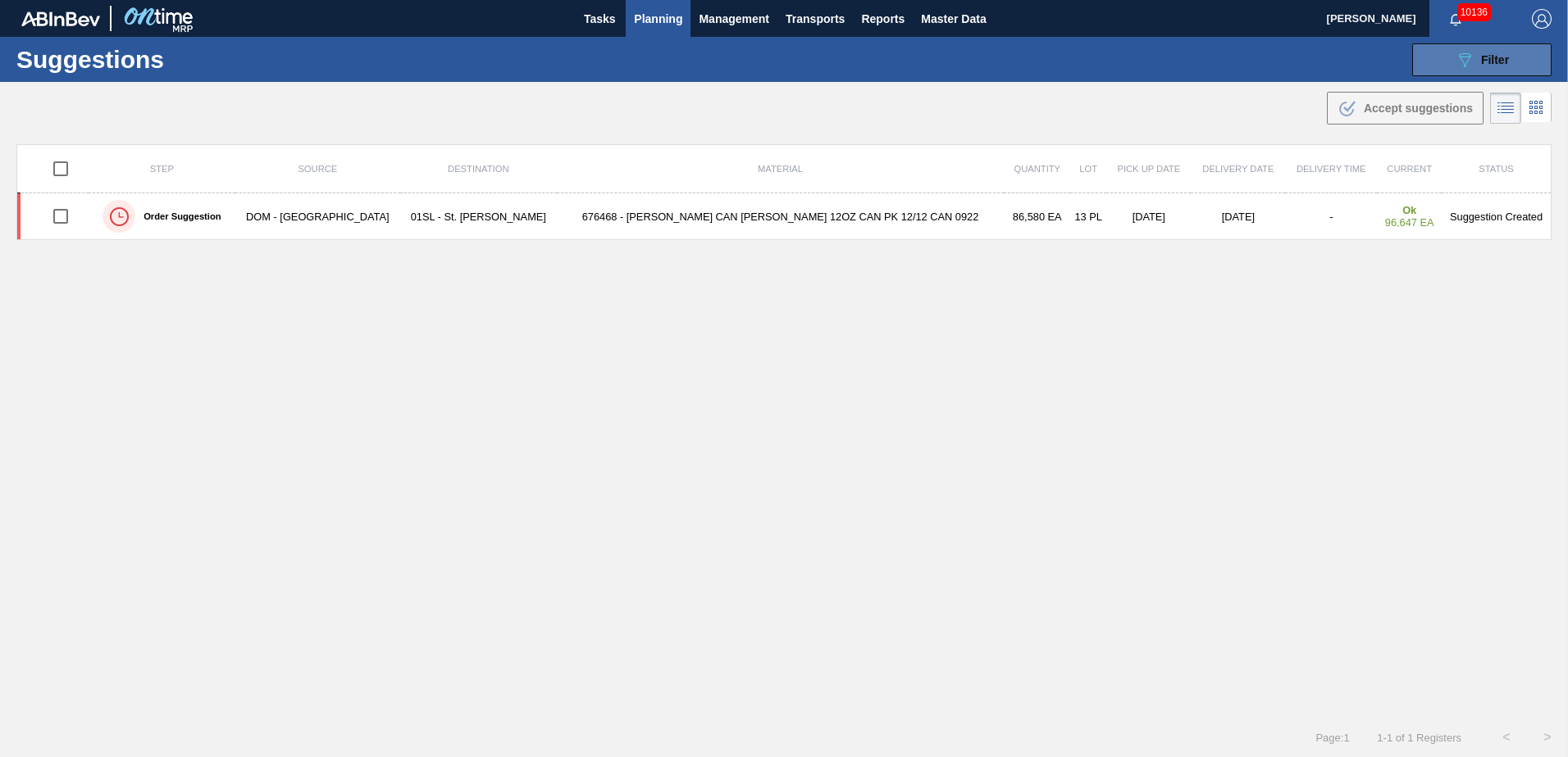
click at [1471, 69] on icon "089F7B8B-B2A5-4AFE-B5C0-19BA573D28AC" at bounding box center [1465, 60] width 20 height 20
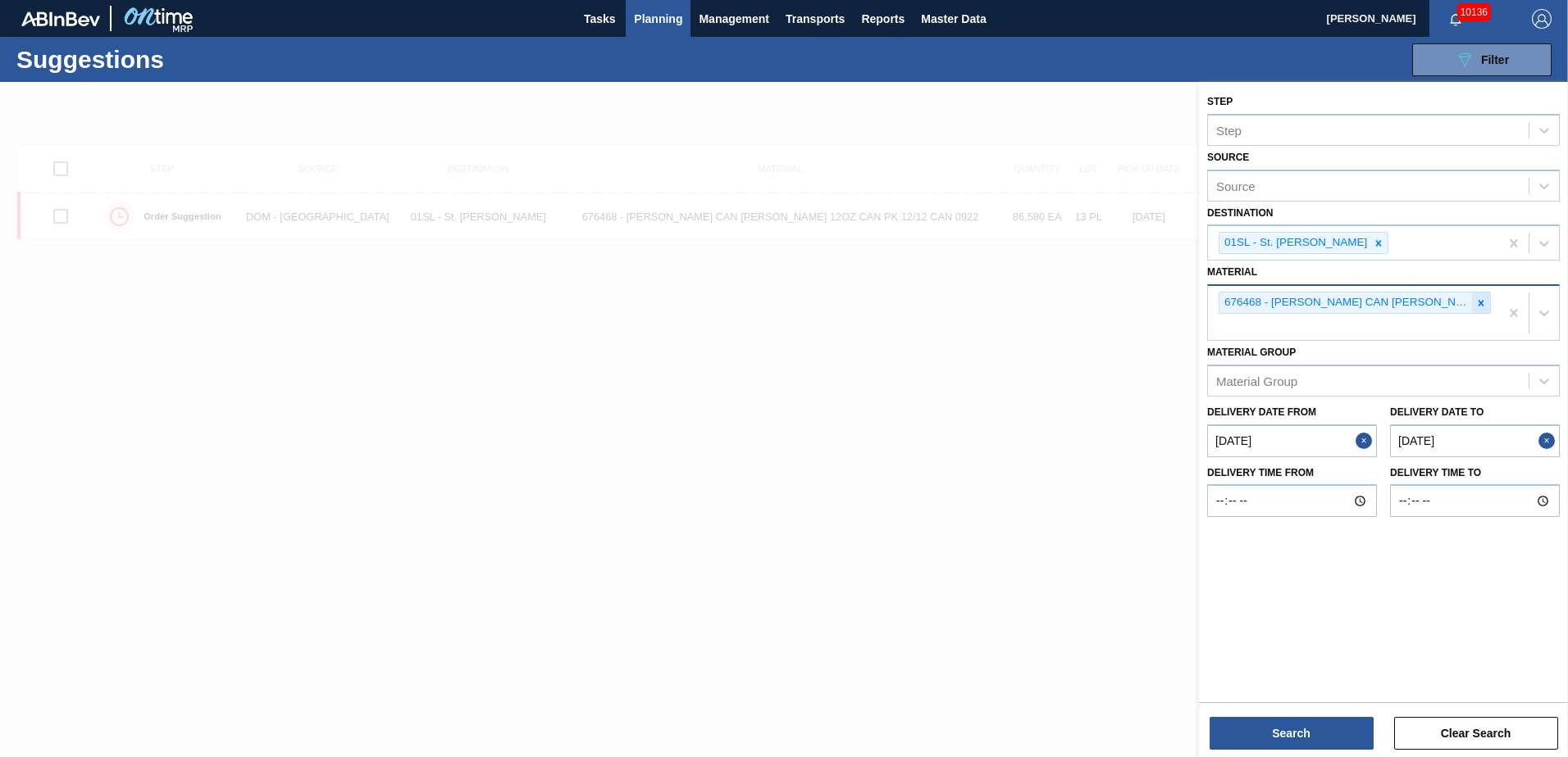
click at [1479, 302] on icon at bounding box center [1481, 304] width 12 height 12
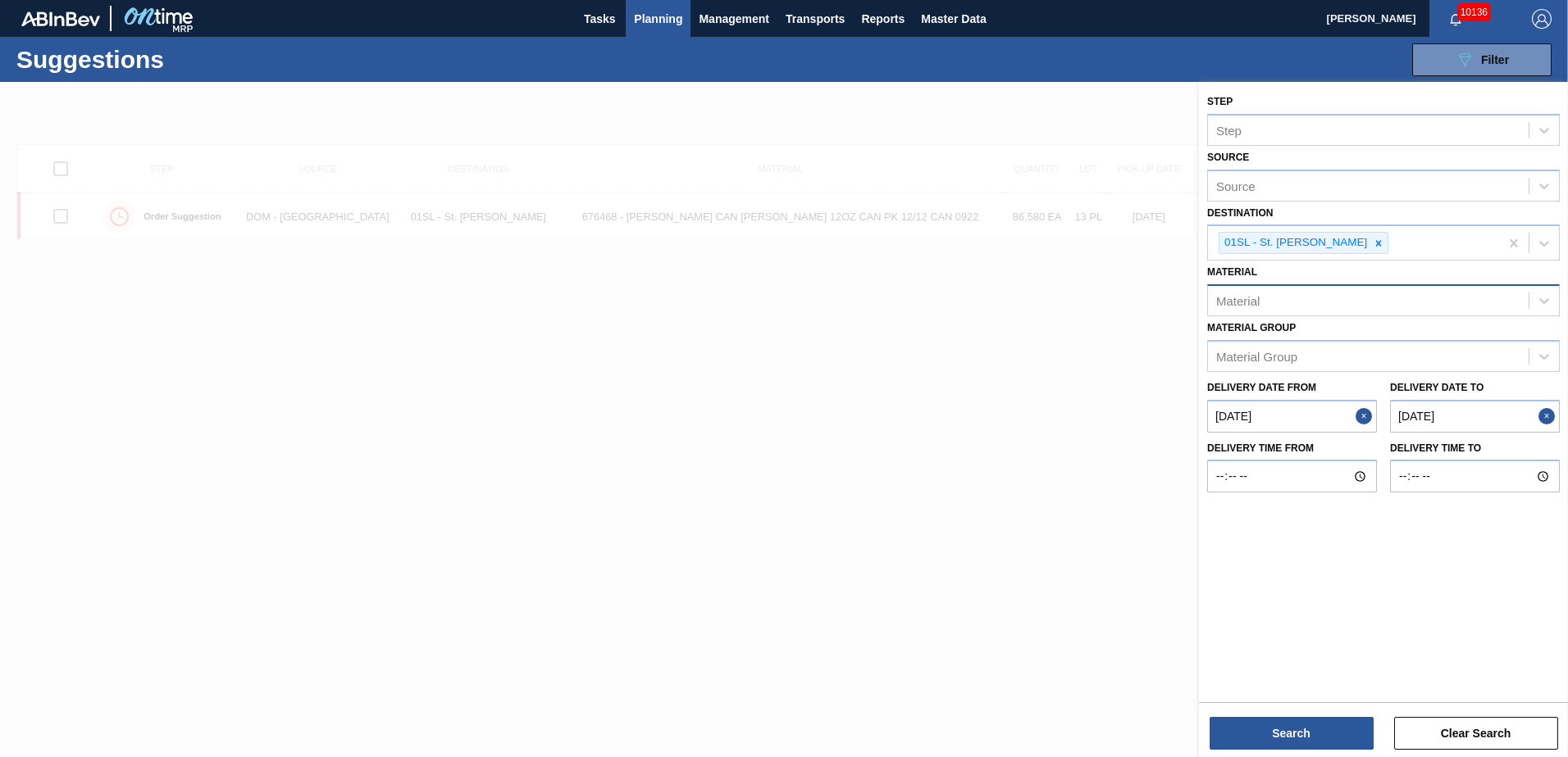
click at [1238, 304] on div "Material" at bounding box center [1238, 301] width 43 height 14
type input "710194"
click at [1270, 329] on div "710194 - TRAY CAN GEN 2/12 SLIM 12OZ GEN KRFT 172" at bounding box center [1383, 341] width 353 height 30
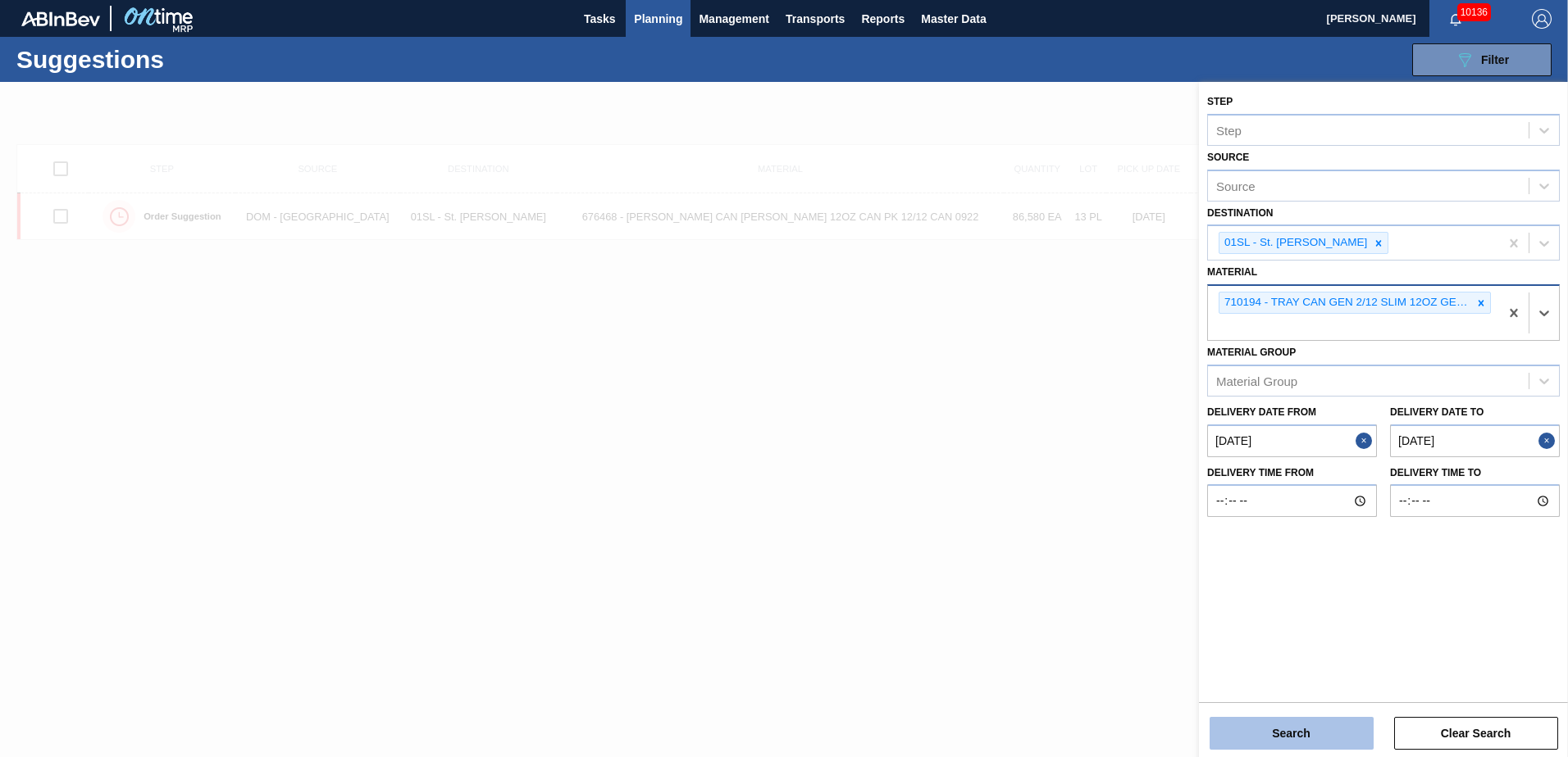
click at [1286, 725] on button "Search" at bounding box center [1291, 733] width 164 height 32
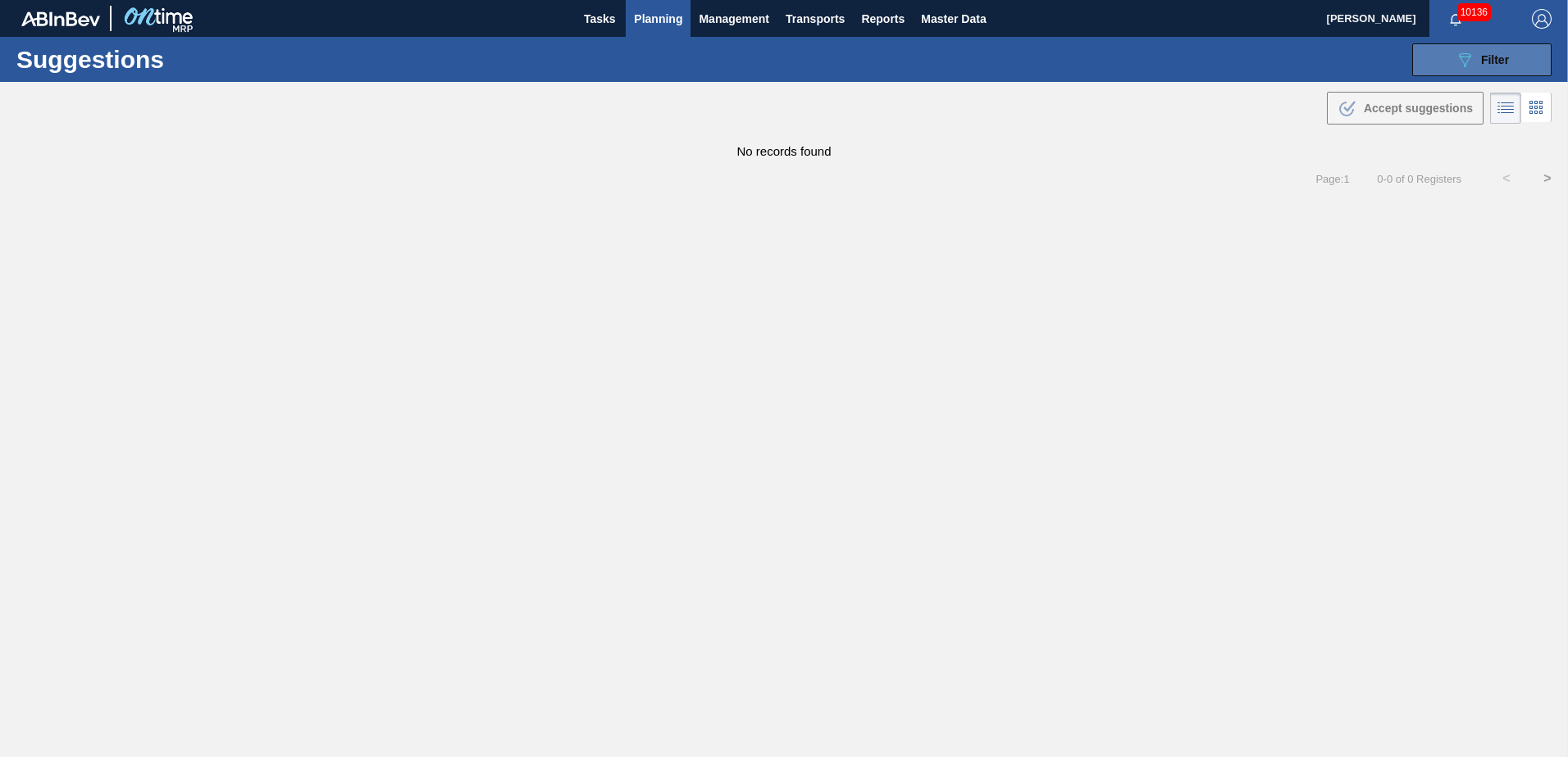
click at [1514, 60] on button "089F7B8B-B2A5-4AFE-B5C0-19BA573D28AC Filter" at bounding box center [1482, 59] width 140 height 32
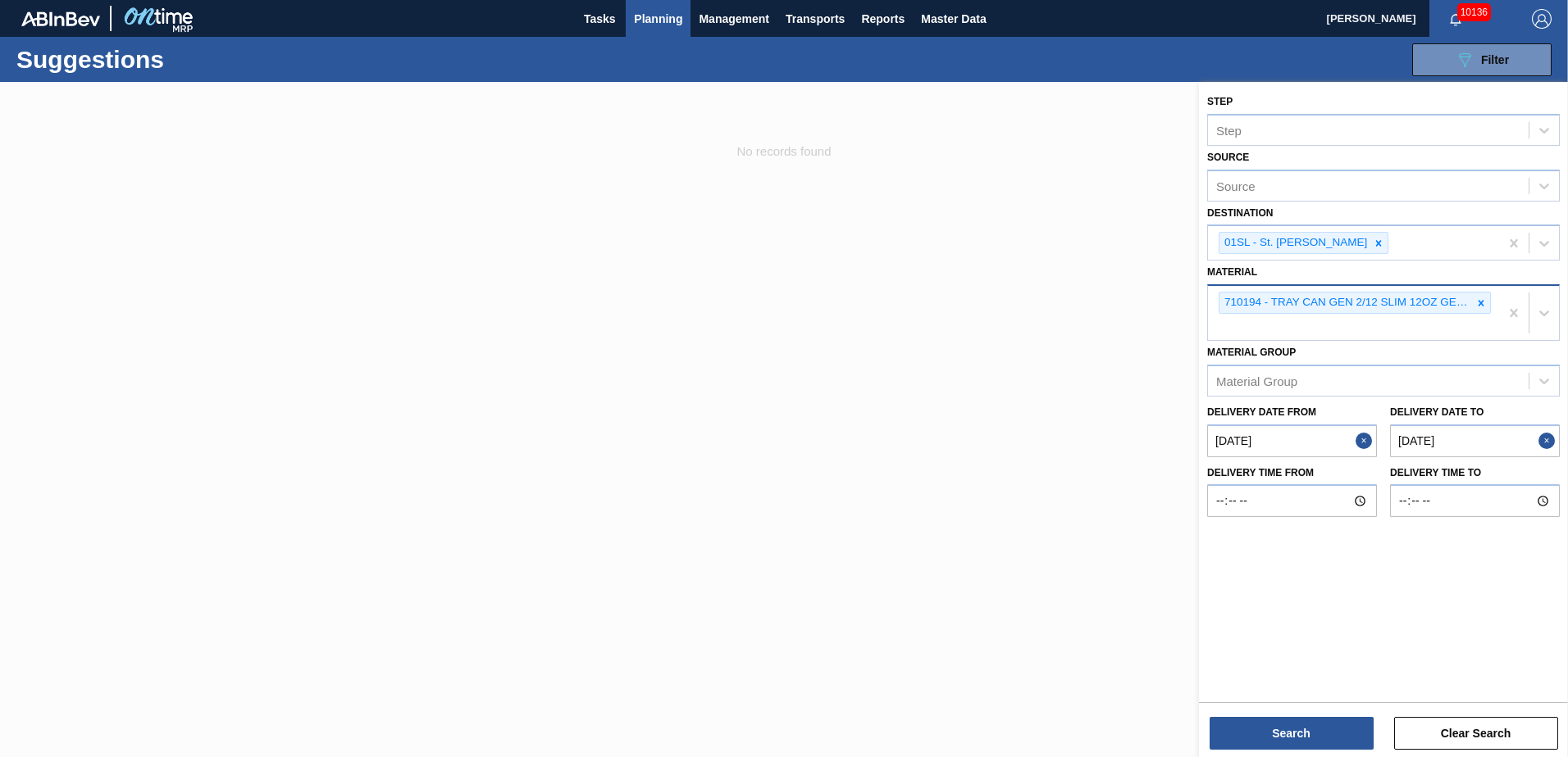
click at [684, 3] on button "Planning" at bounding box center [658, 18] width 65 height 37
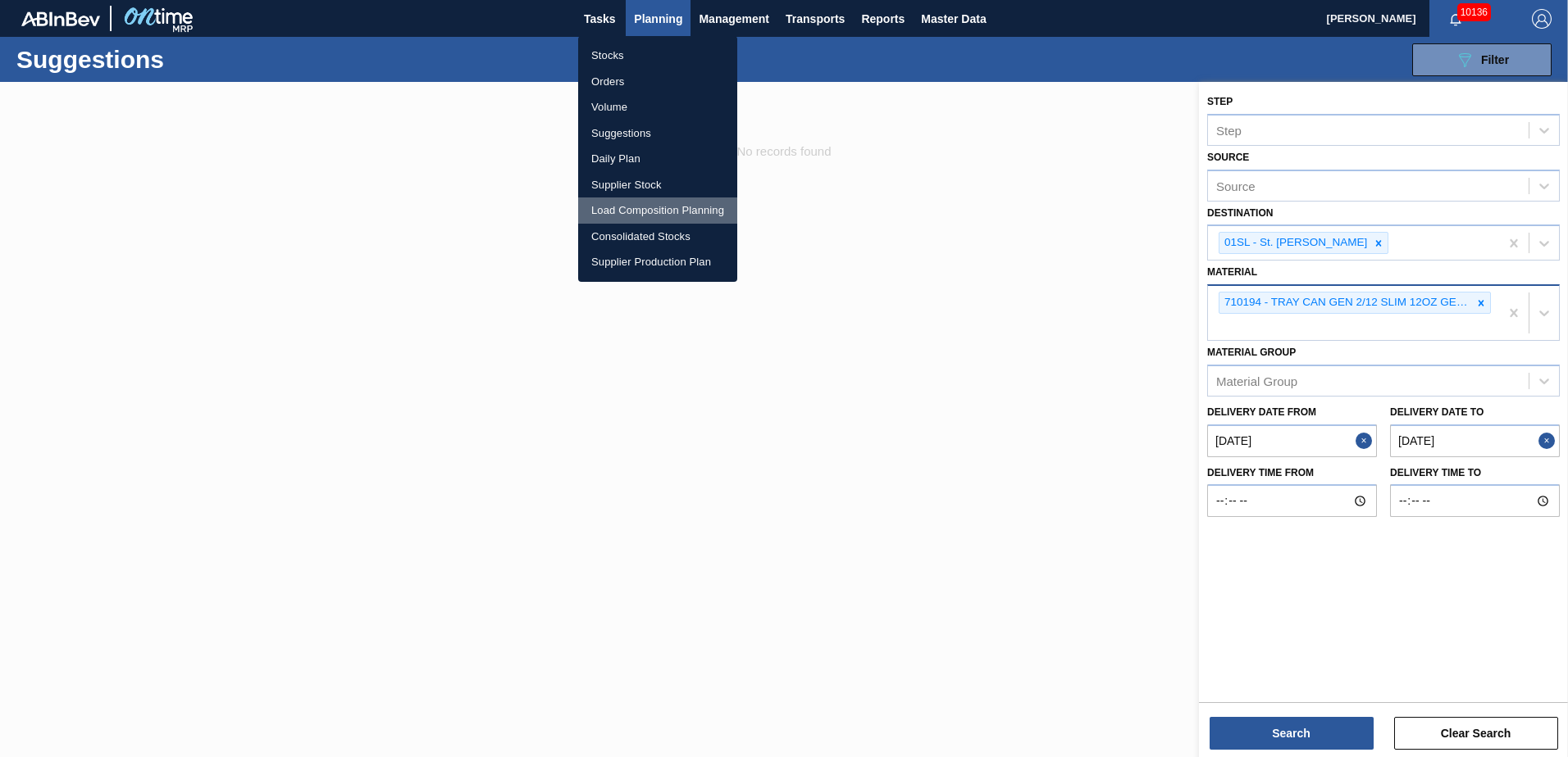
click at [647, 203] on li "Load Composition Planning" at bounding box center [657, 210] width 159 height 27
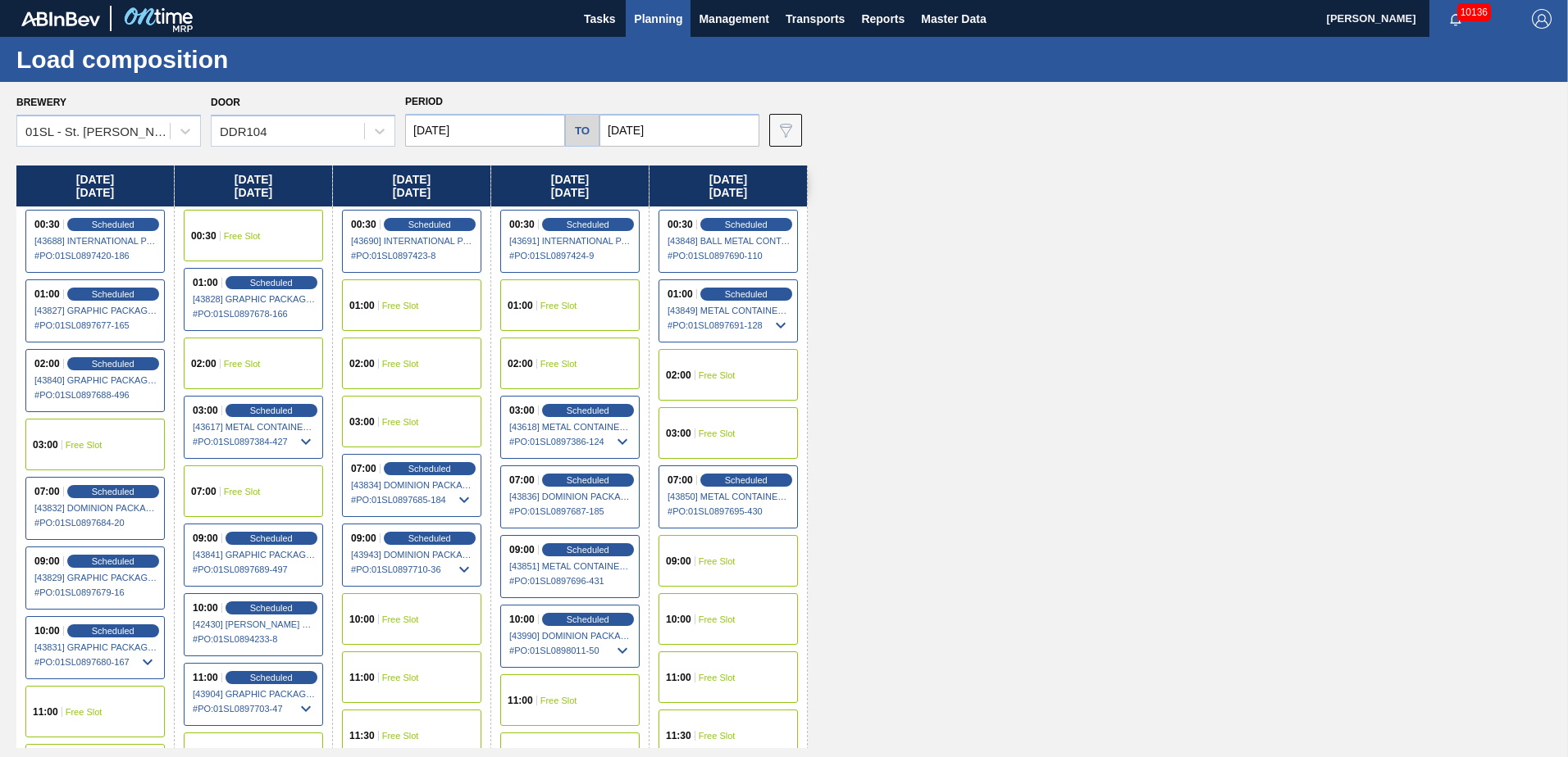
click at [695, 134] on input "[DATE]" at bounding box center [679, 130] width 160 height 32
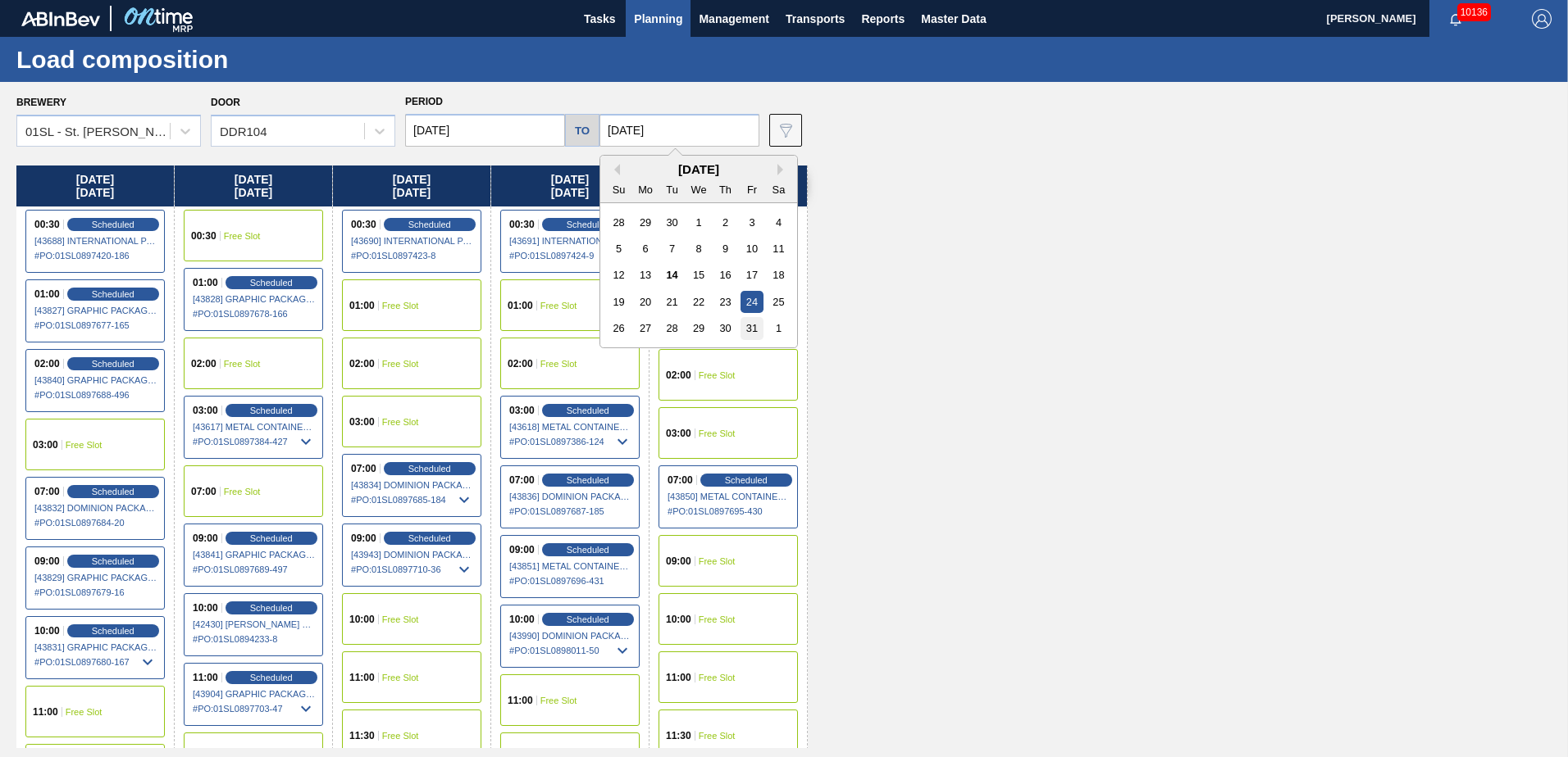
click at [753, 324] on div "31" at bounding box center [752, 328] width 22 height 22
type input "[DATE]"
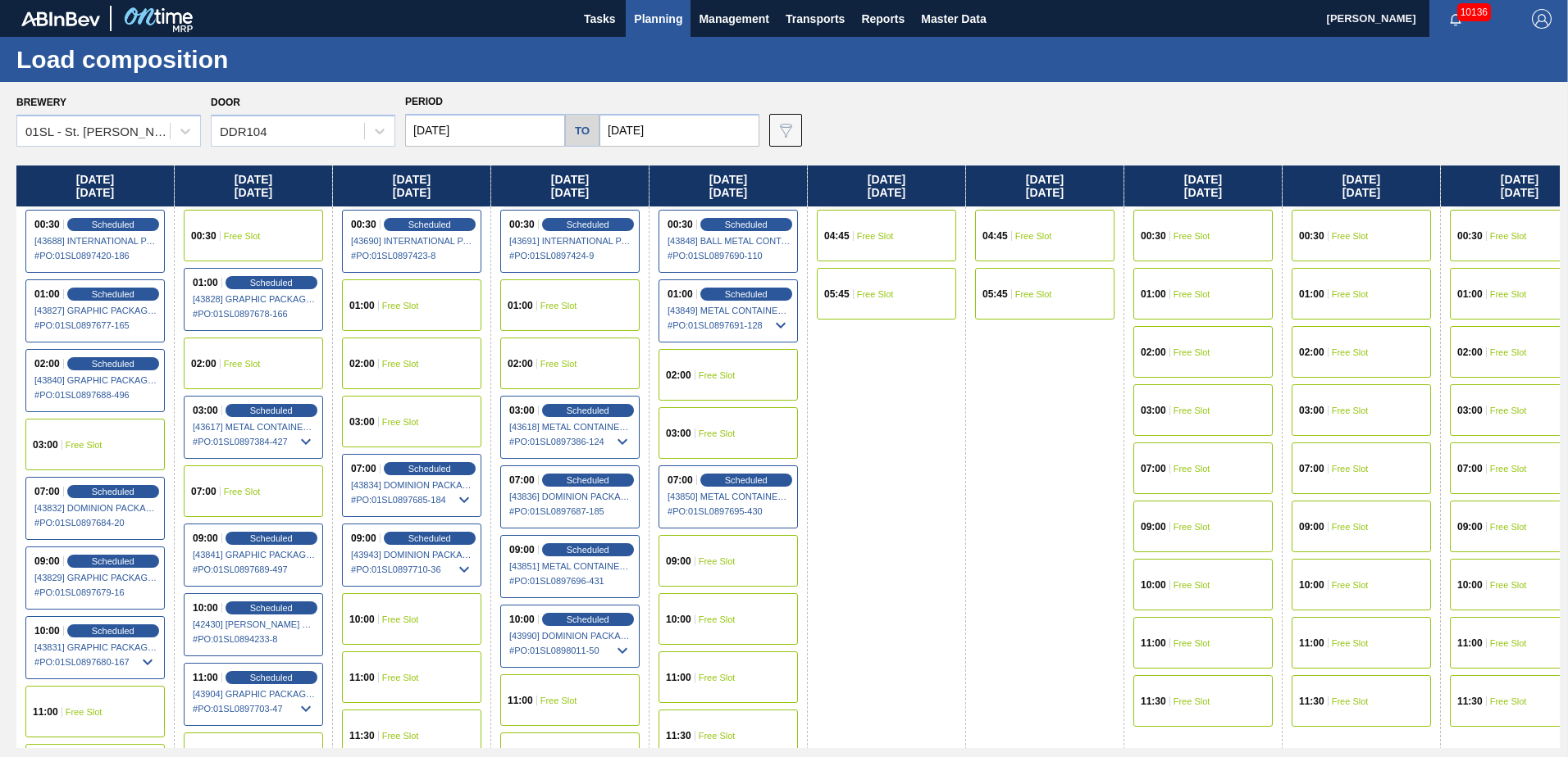
click at [510, 135] on input "[DATE]" at bounding box center [485, 130] width 160 height 32
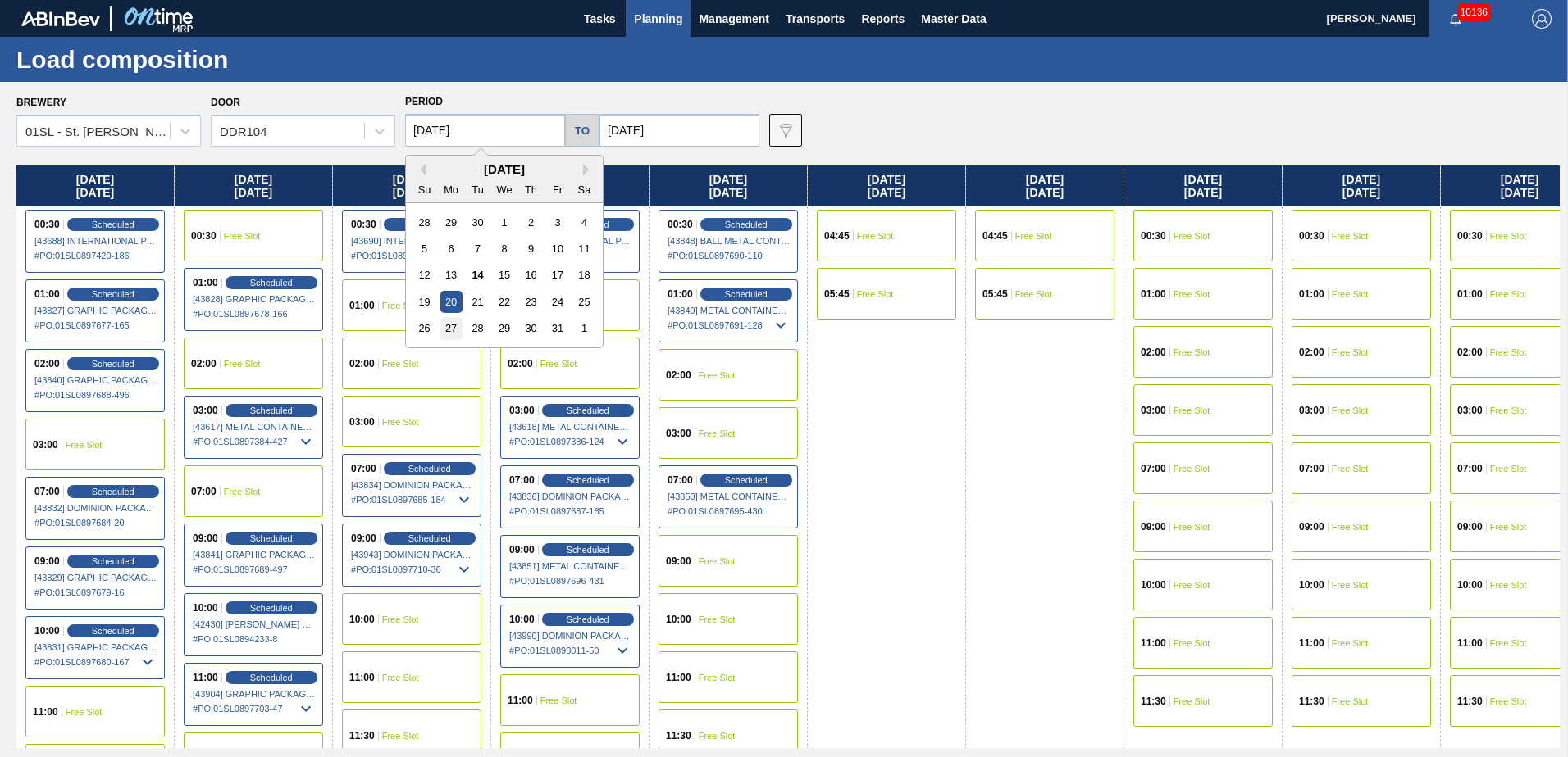
click at [453, 330] on div "27" at bounding box center [451, 328] width 22 height 22
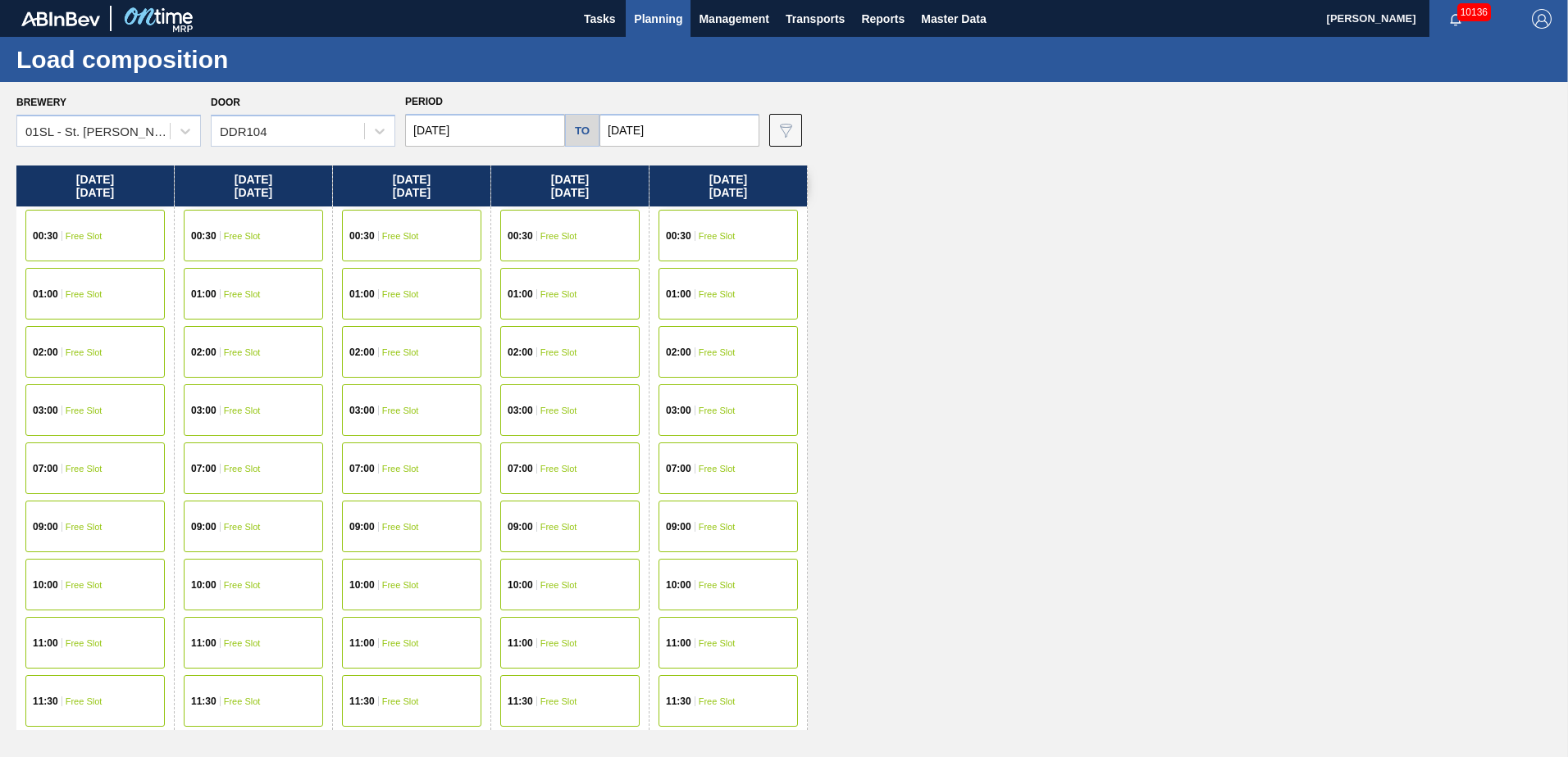
click at [141, 229] on div "00:30 Free Slot" at bounding box center [96, 235] width 140 height 52
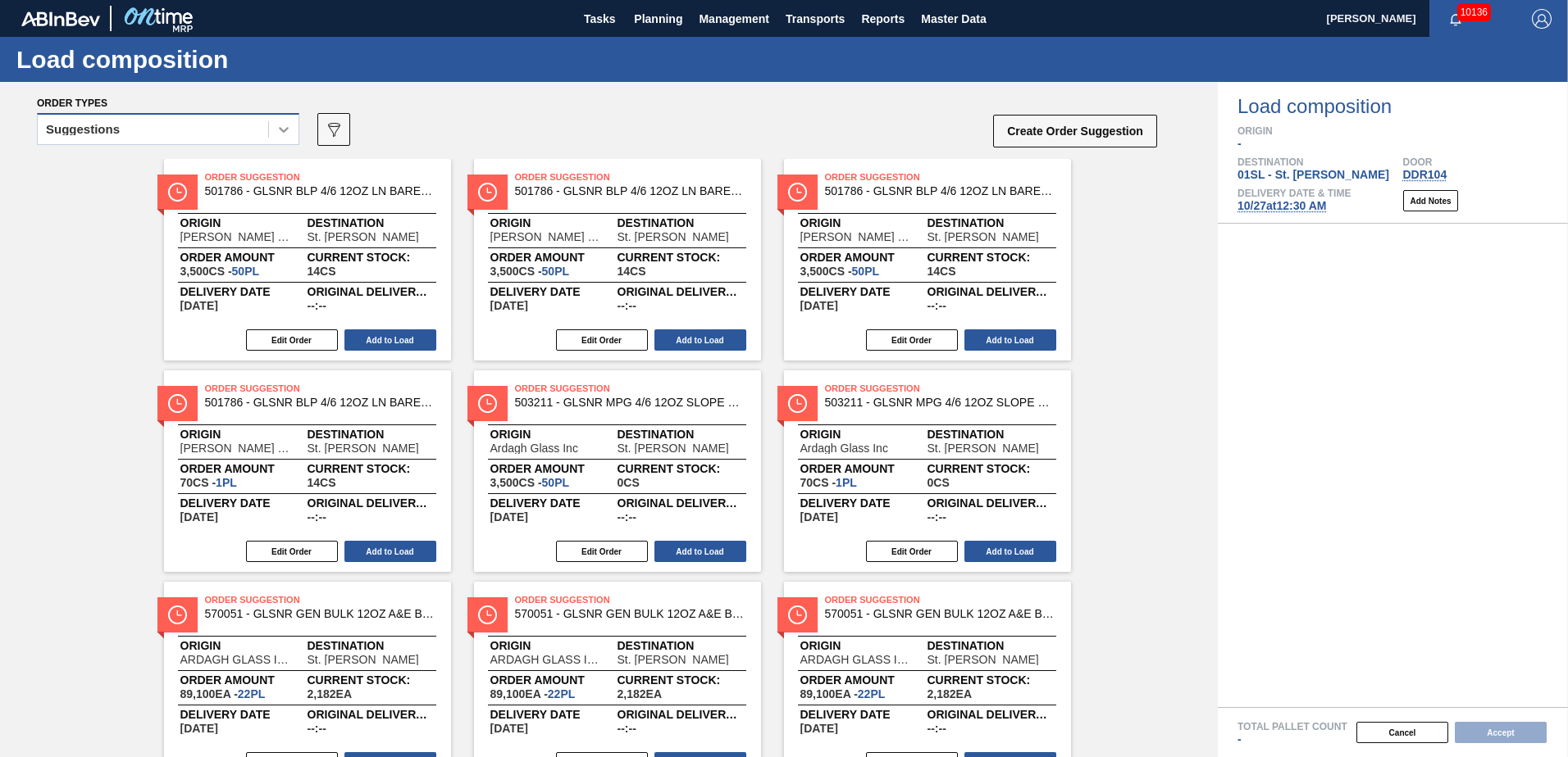
click at [274, 132] on div at bounding box center [283, 129] width 29 height 29
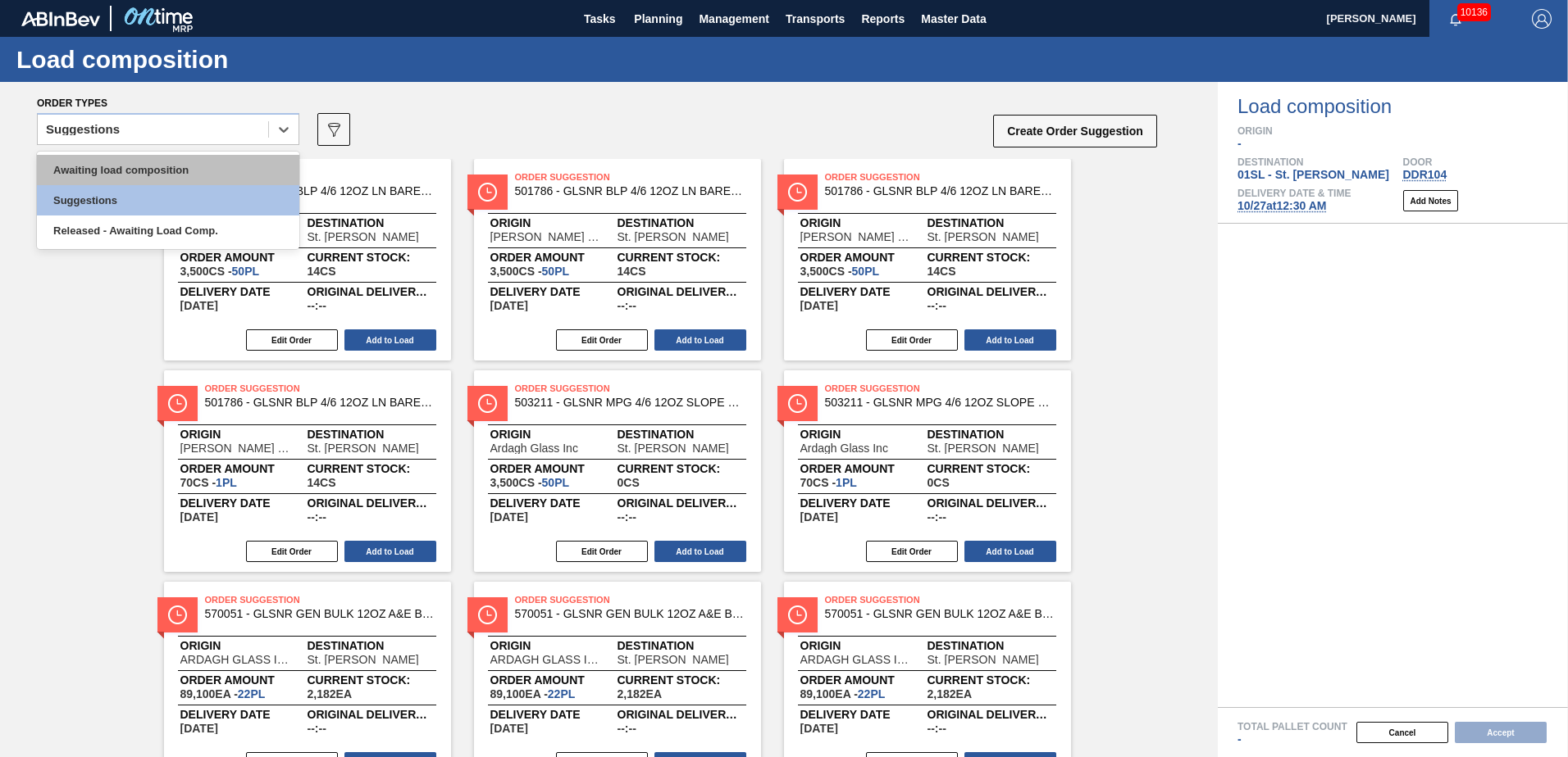
click at [206, 172] on div "Awaiting load composition" at bounding box center [167, 170] width 262 height 30
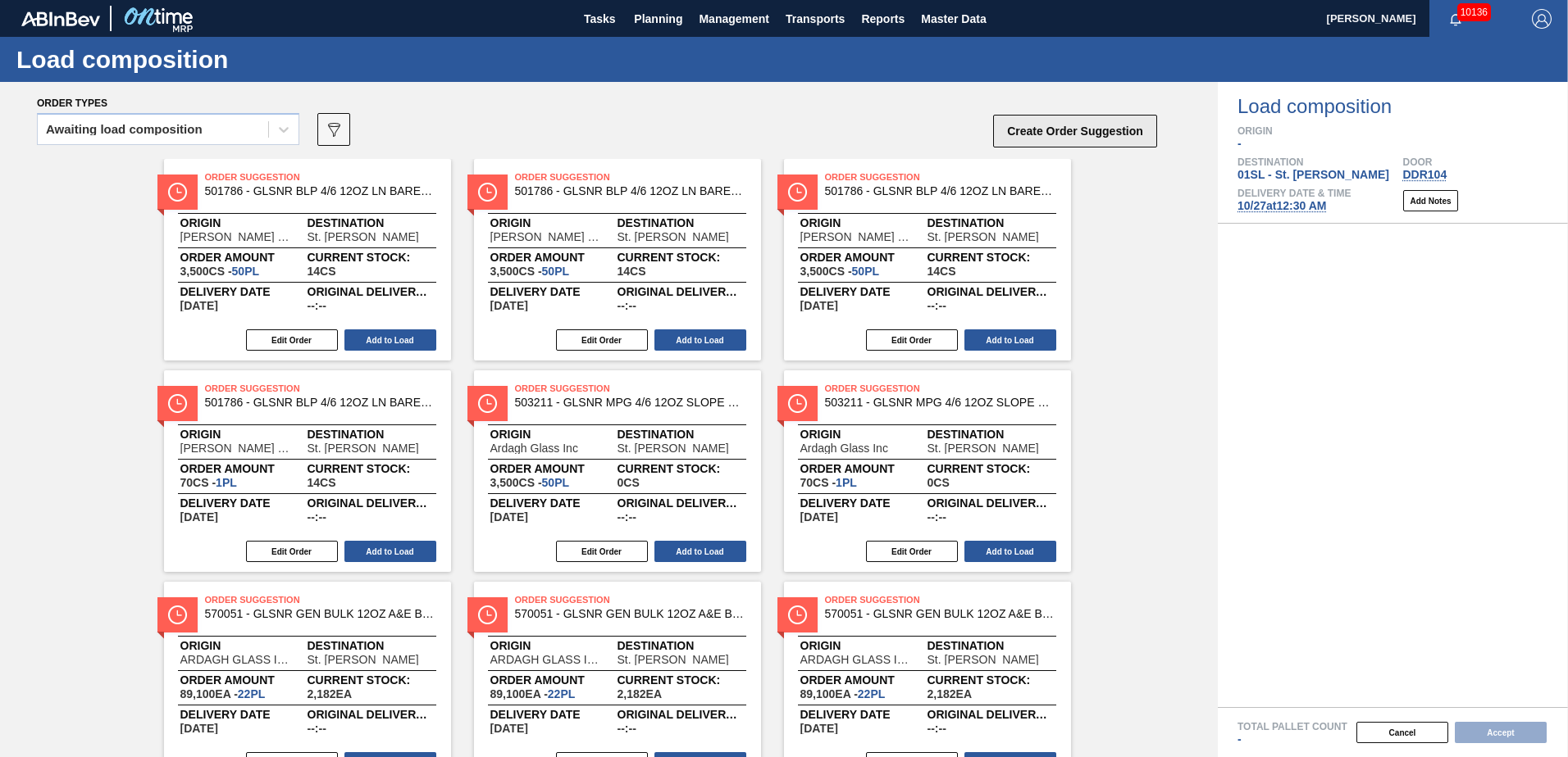
click at [1053, 126] on button "Create Order Suggestion" at bounding box center [1074, 131] width 164 height 32
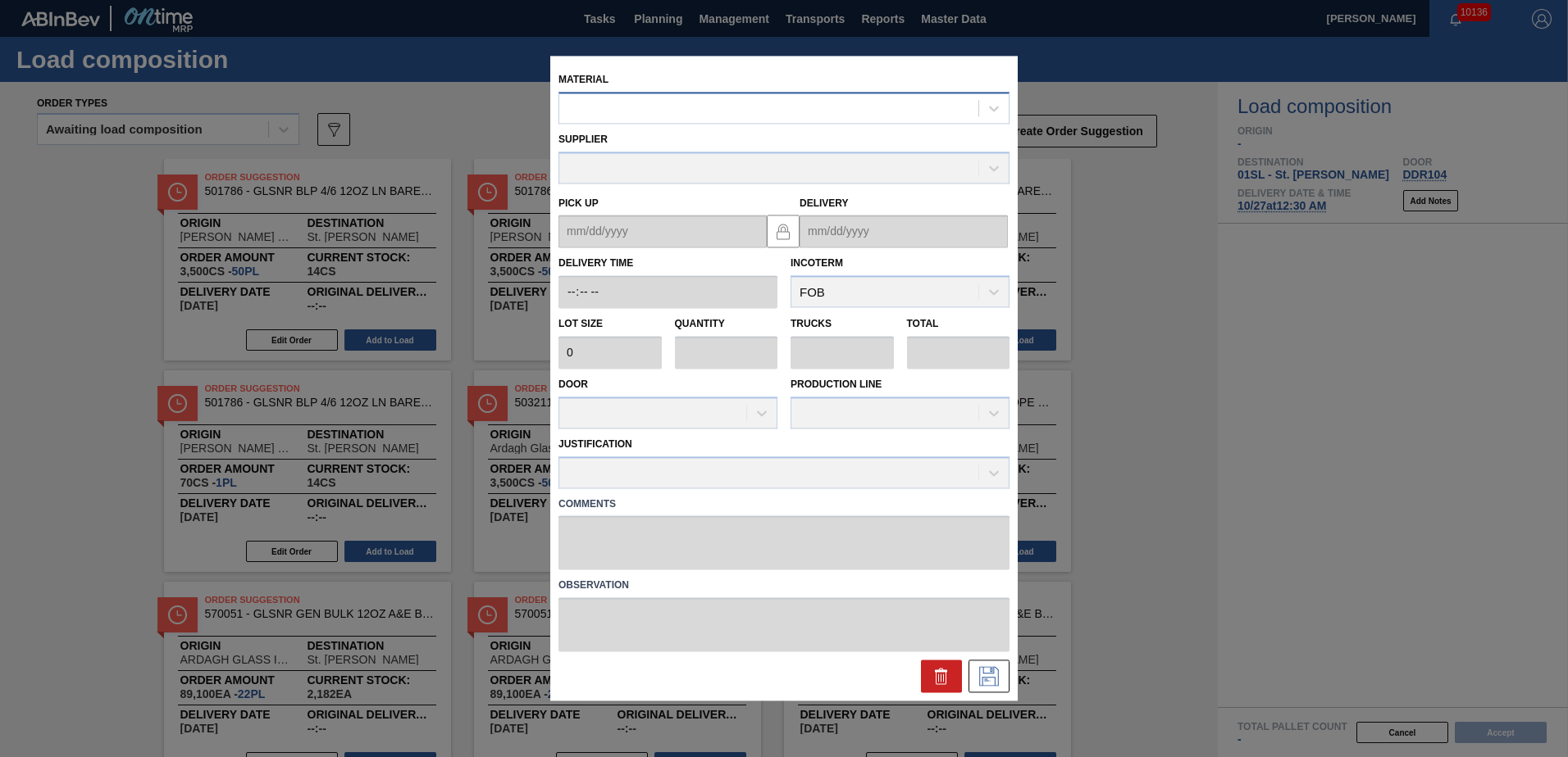
click at [833, 109] on div at bounding box center [769, 108] width 419 height 24
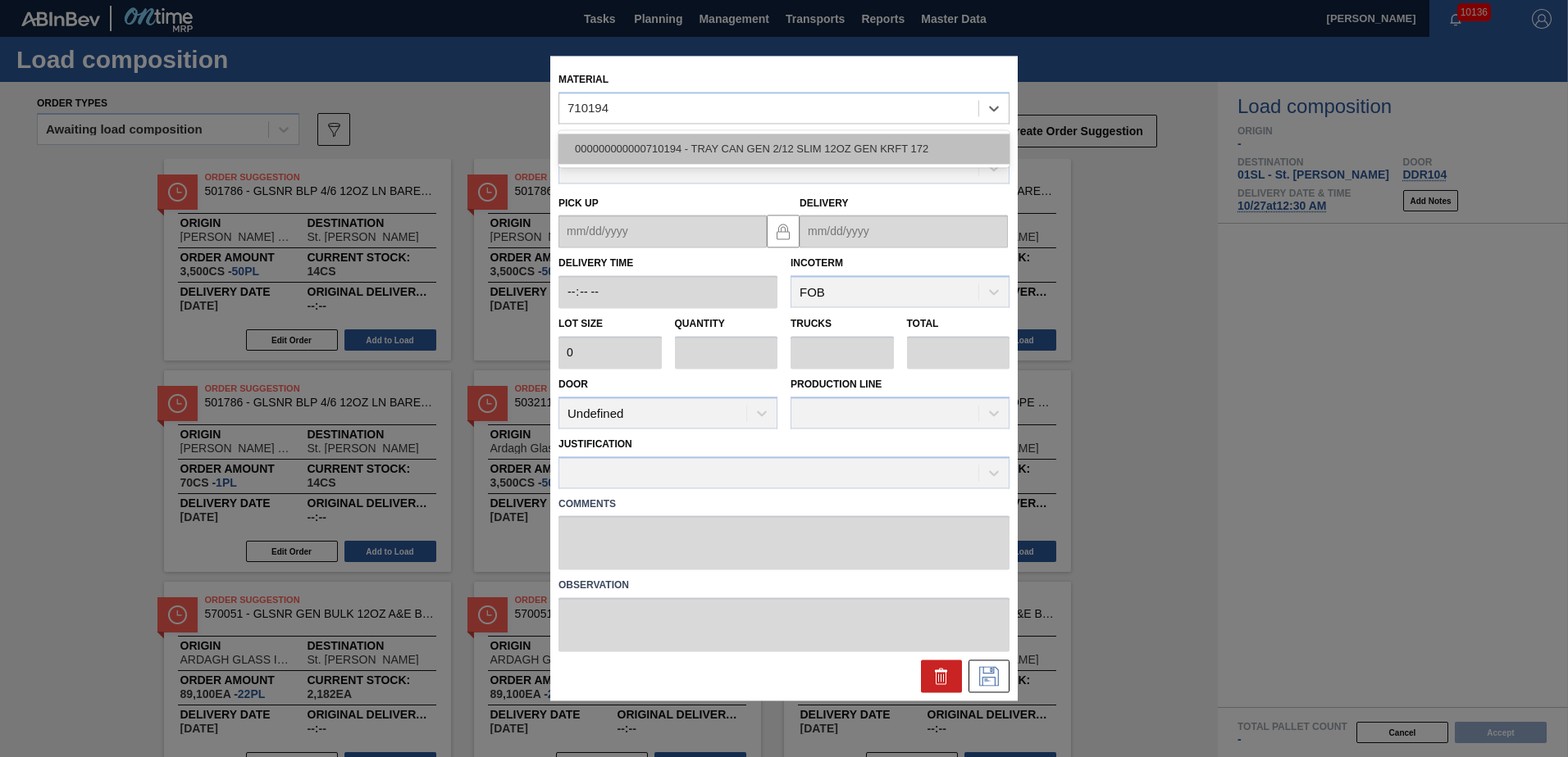
click at [821, 142] on div "000000000000710194 - TRAY CAN GEN 2/12 SLIM 12OZ GEN KRFT 172" at bounding box center [784, 149] width 451 height 30
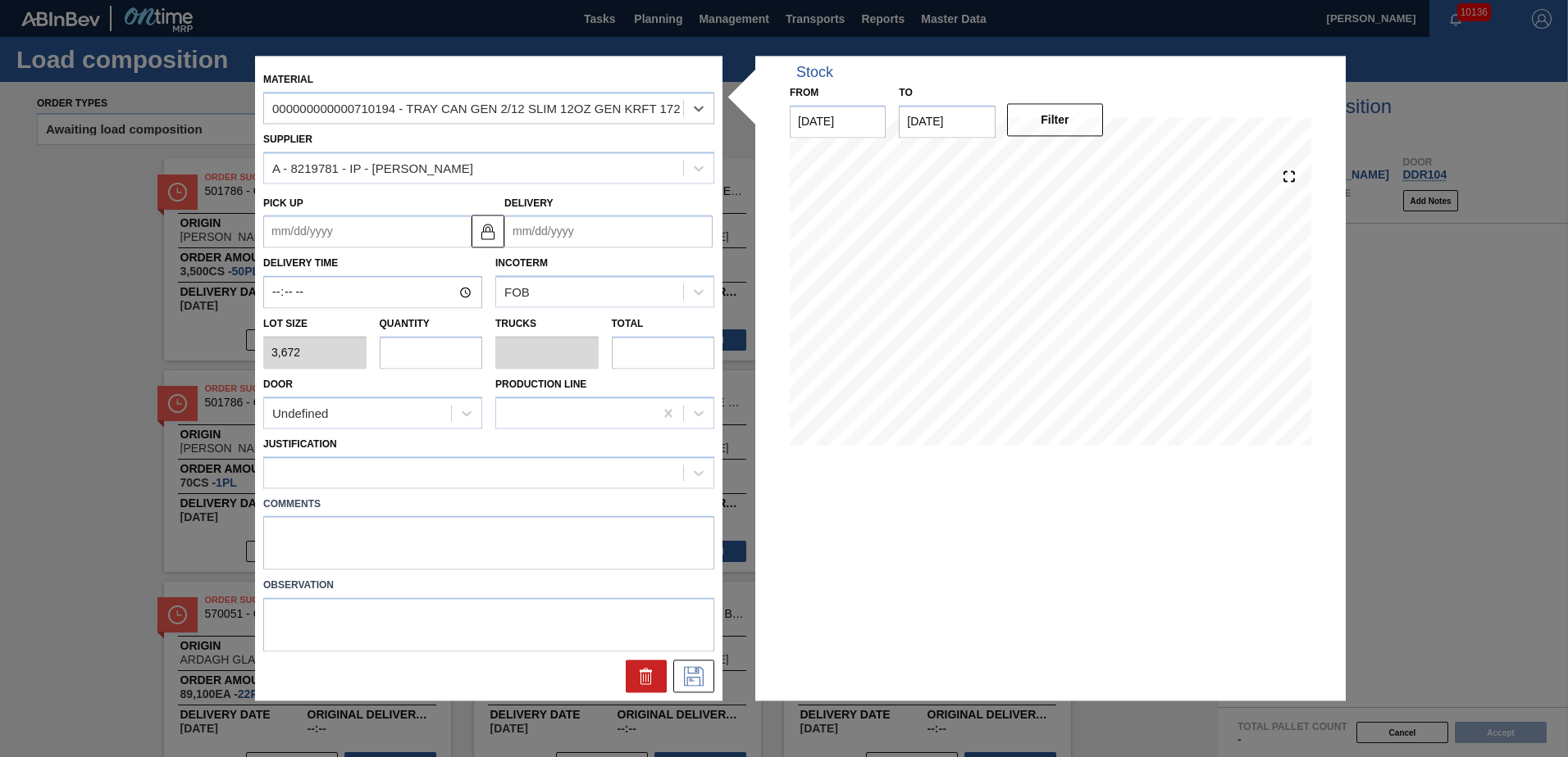
click at [598, 229] on input "Delivery" at bounding box center [608, 231] width 208 height 32
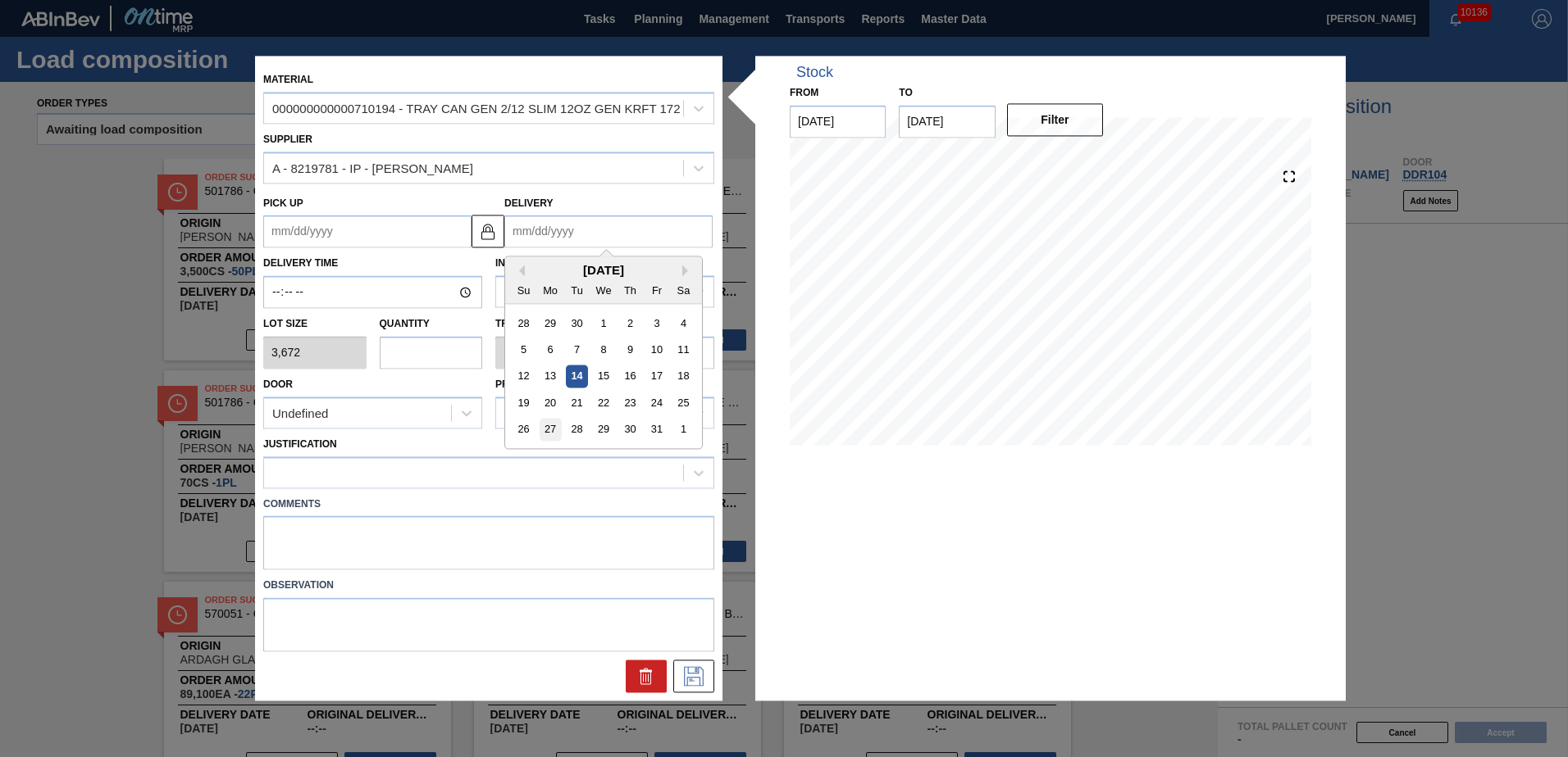
click at [555, 432] on div "27" at bounding box center [550, 430] width 22 height 22
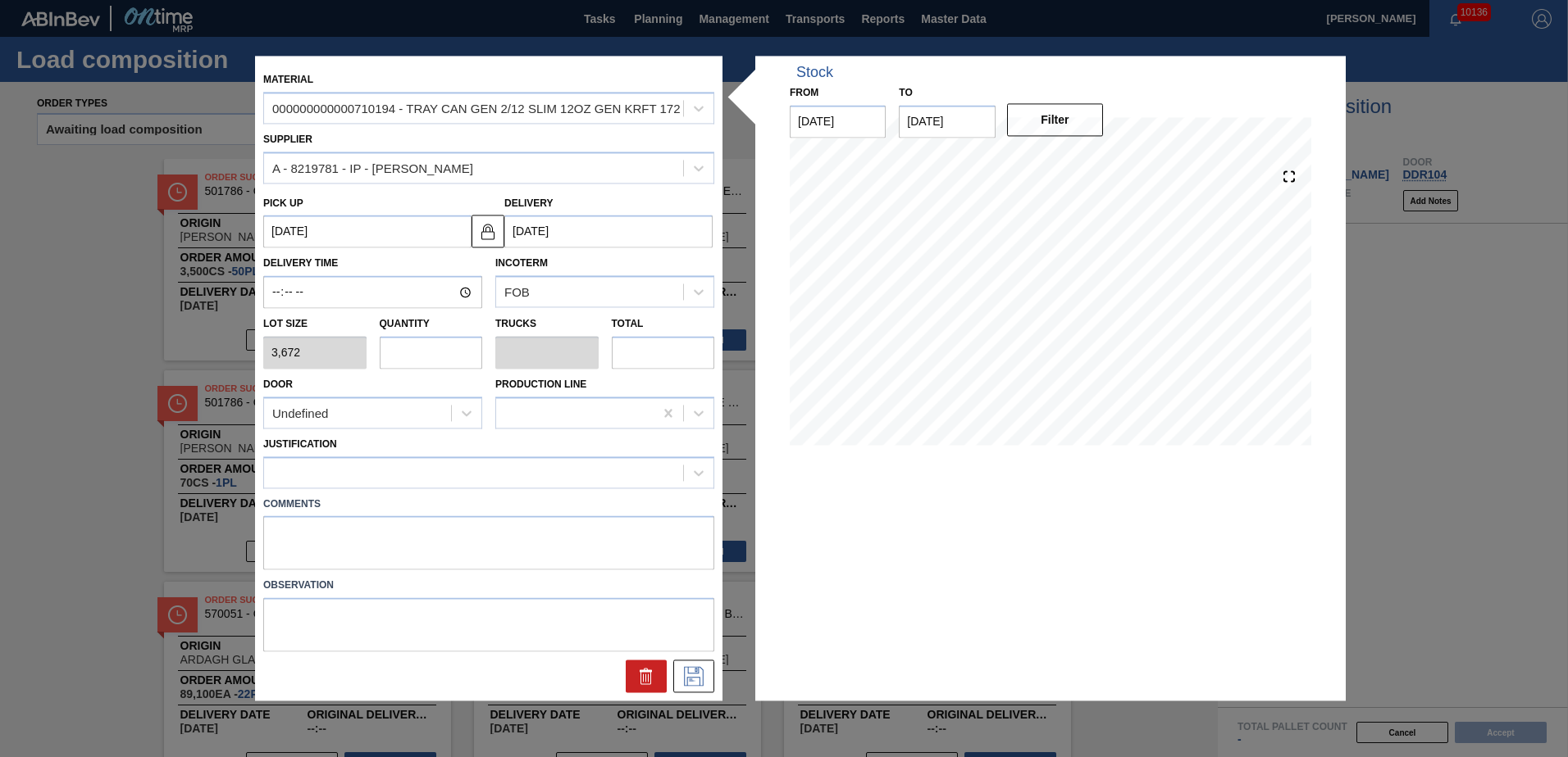
click at [430, 355] on input "text" at bounding box center [431, 352] width 103 height 32
click at [415, 403] on div "Undefined" at bounding box center [357, 413] width 187 height 24
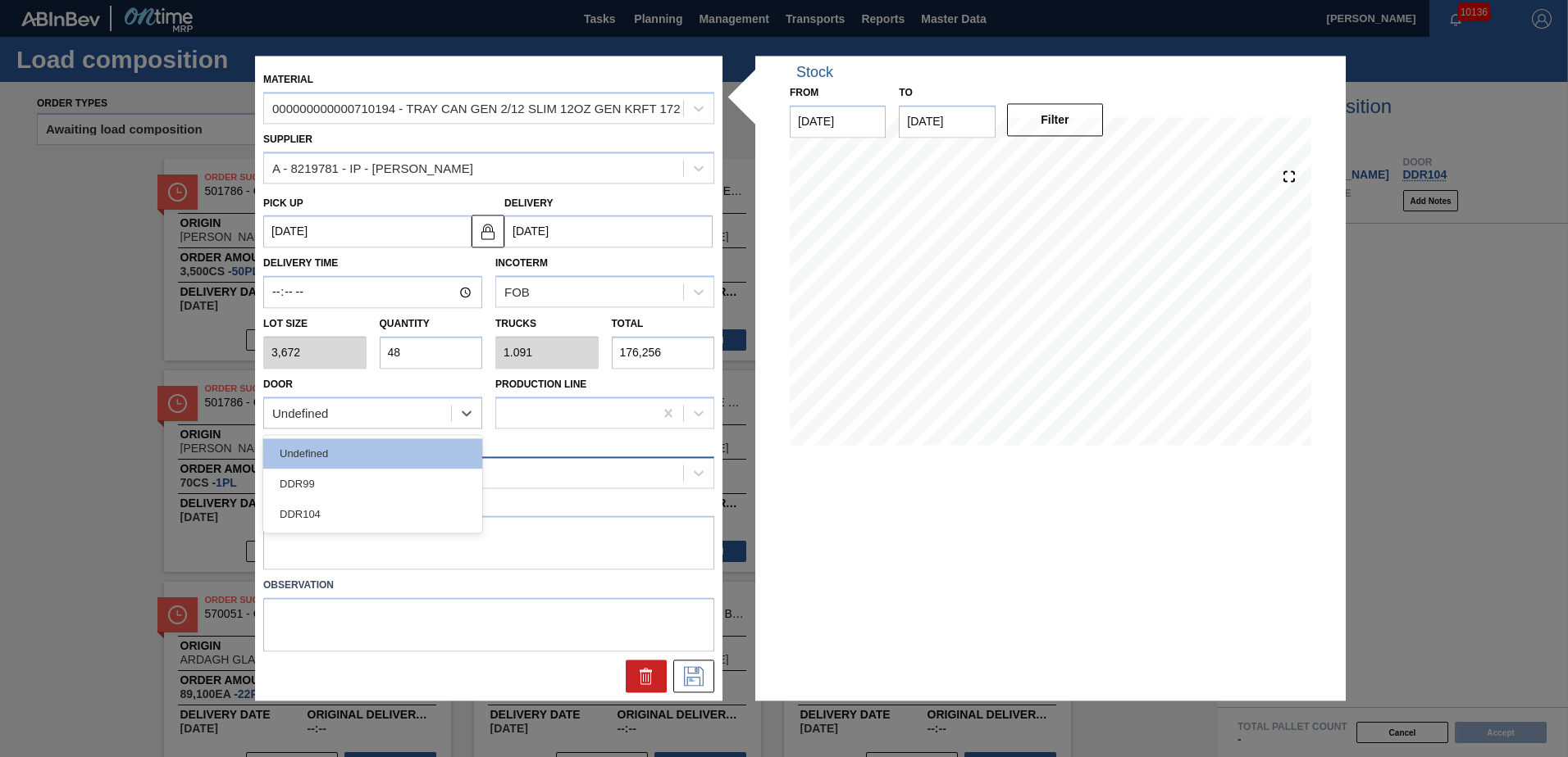
drag, startPoint x: 360, startPoint y: 514, endPoint x: 359, endPoint y: 477, distance: 37.0
click at [360, 515] on div "DDR104" at bounding box center [372, 514] width 219 height 30
click at [357, 466] on div at bounding box center [474, 473] width 419 height 24
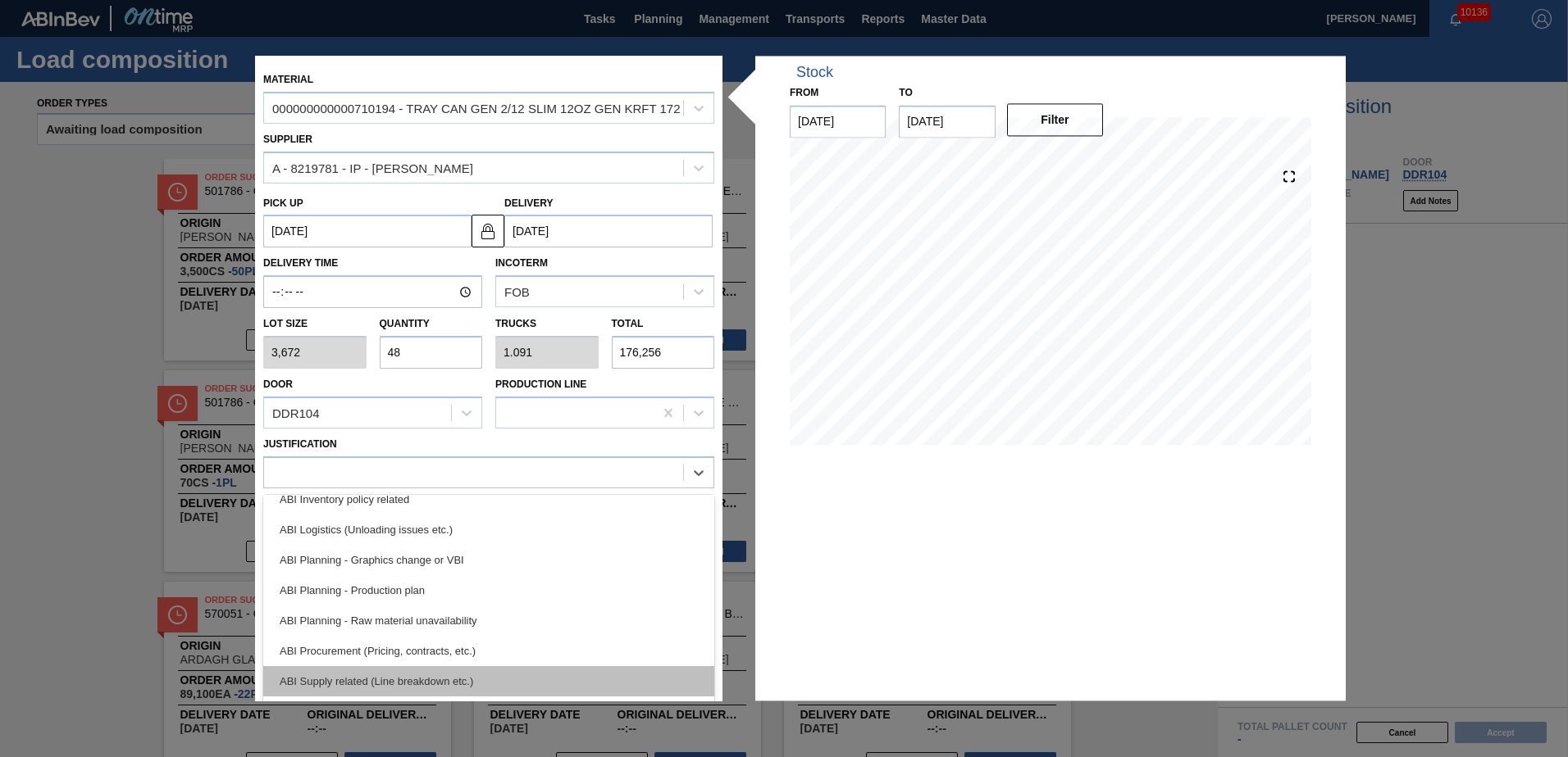
scroll to position [164, 0]
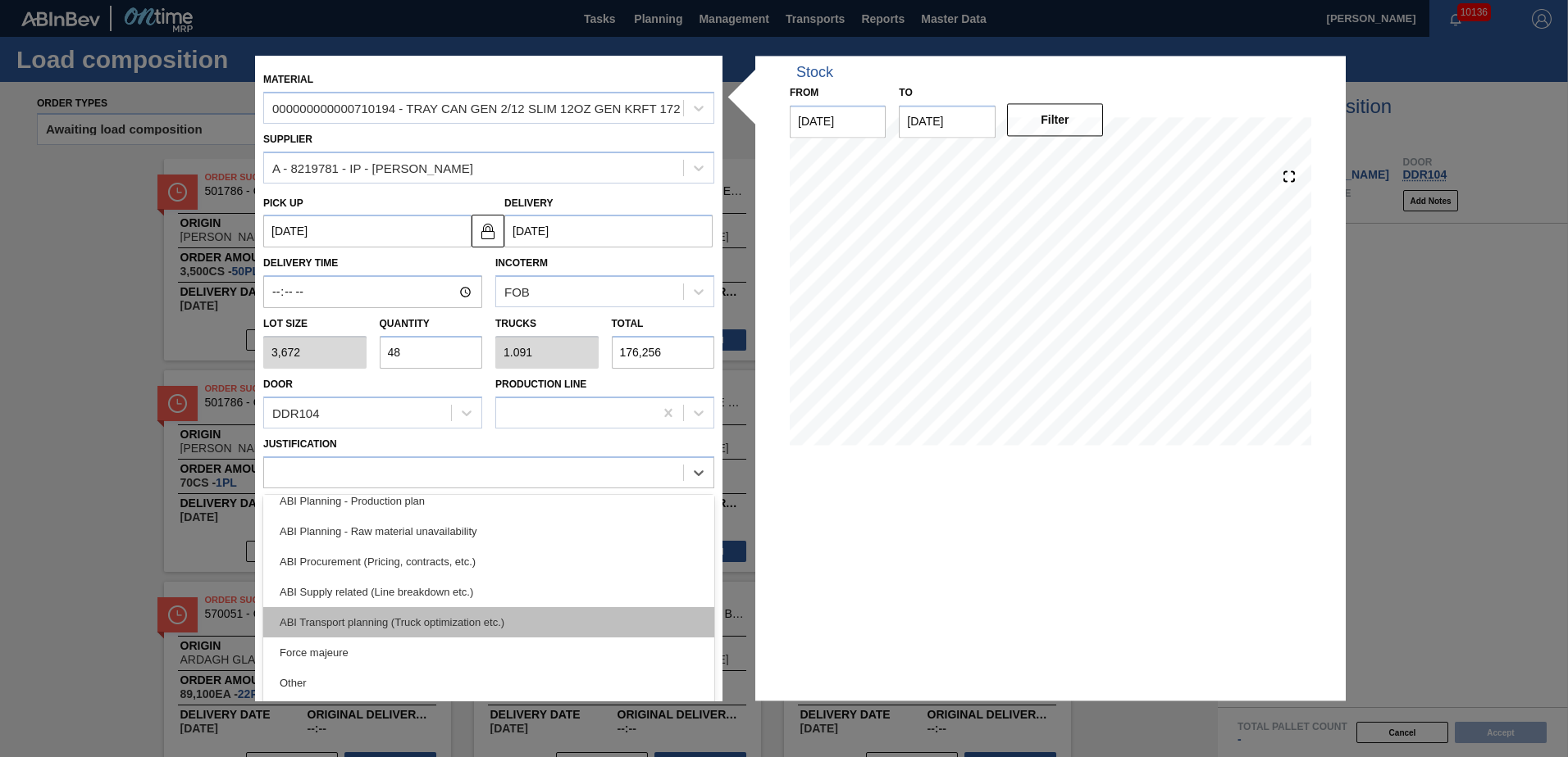
click at [424, 622] on div "ABI Transport planning (Truck optimization etc.)" at bounding box center [489, 622] width 451 height 30
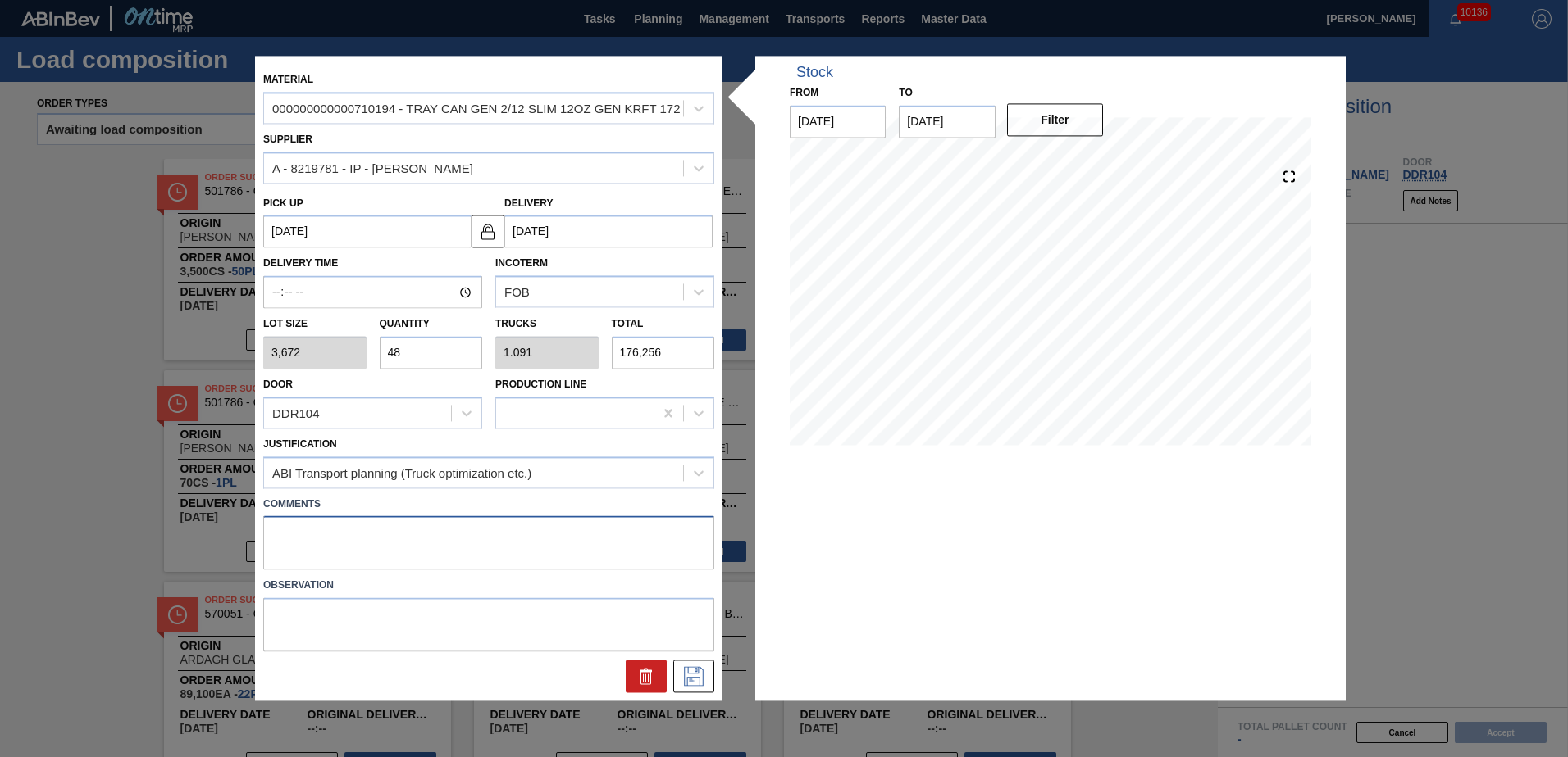
click at [335, 538] on textarea at bounding box center [489, 543] width 451 height 54
click at [697, 672] on icon at bounding box center [693, 675] width 8 height 13
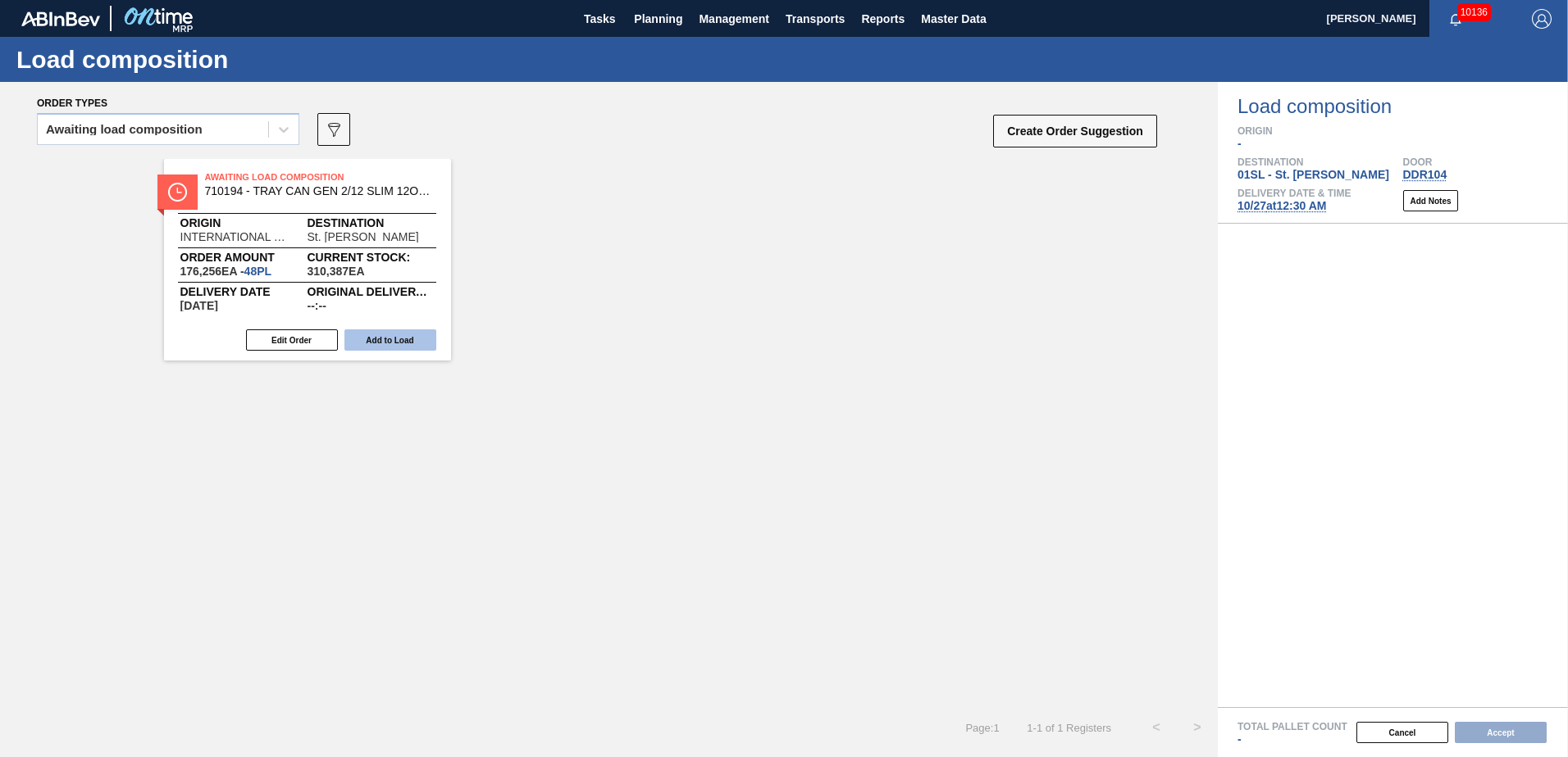
click at [365, 339] on button "Add to Load" at bounding box center [390, 340] width 92 height 22
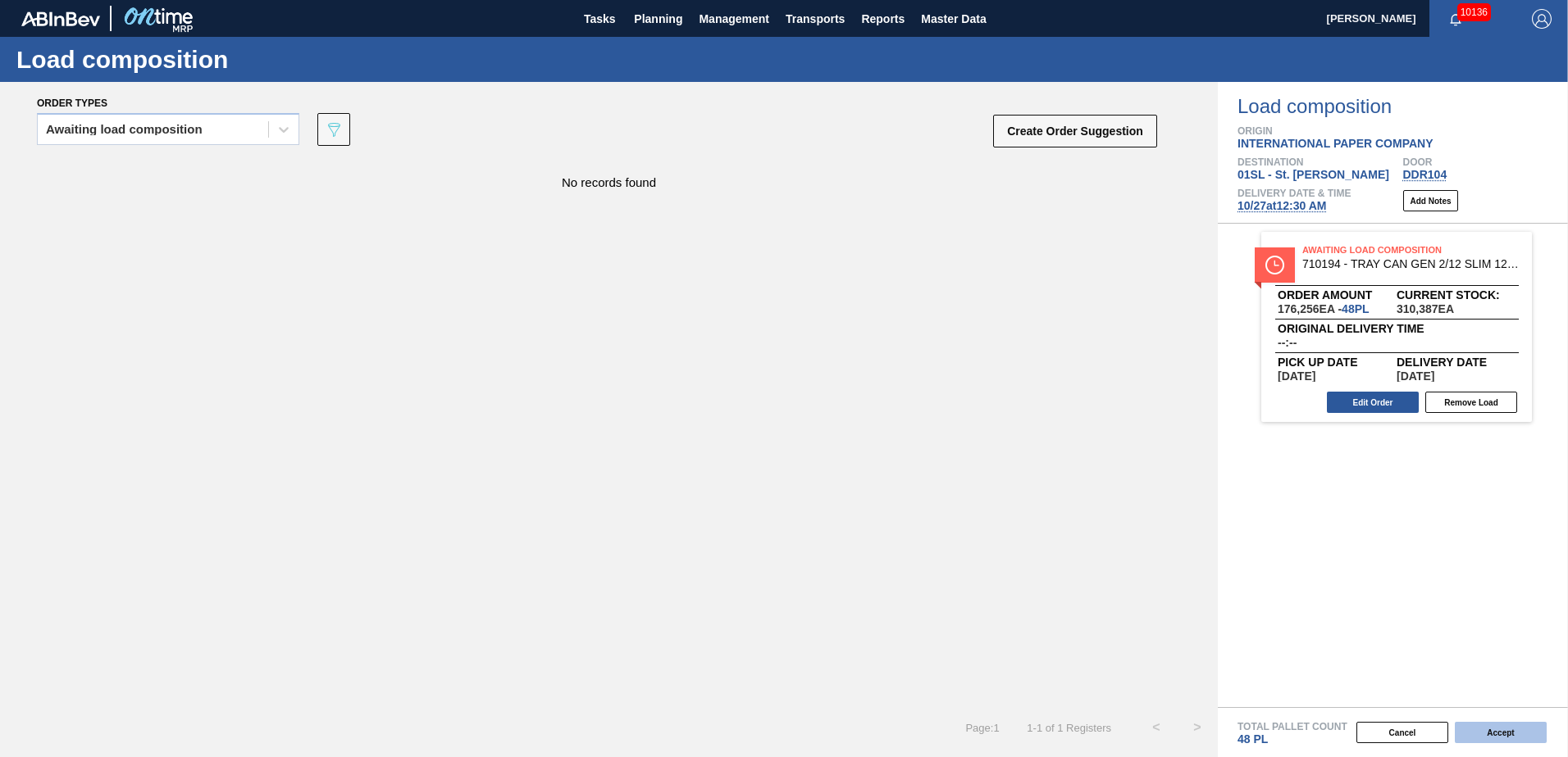
click at [1531, 736] on button "Accept" at bounding box center [1501, 733] width 92 height 22
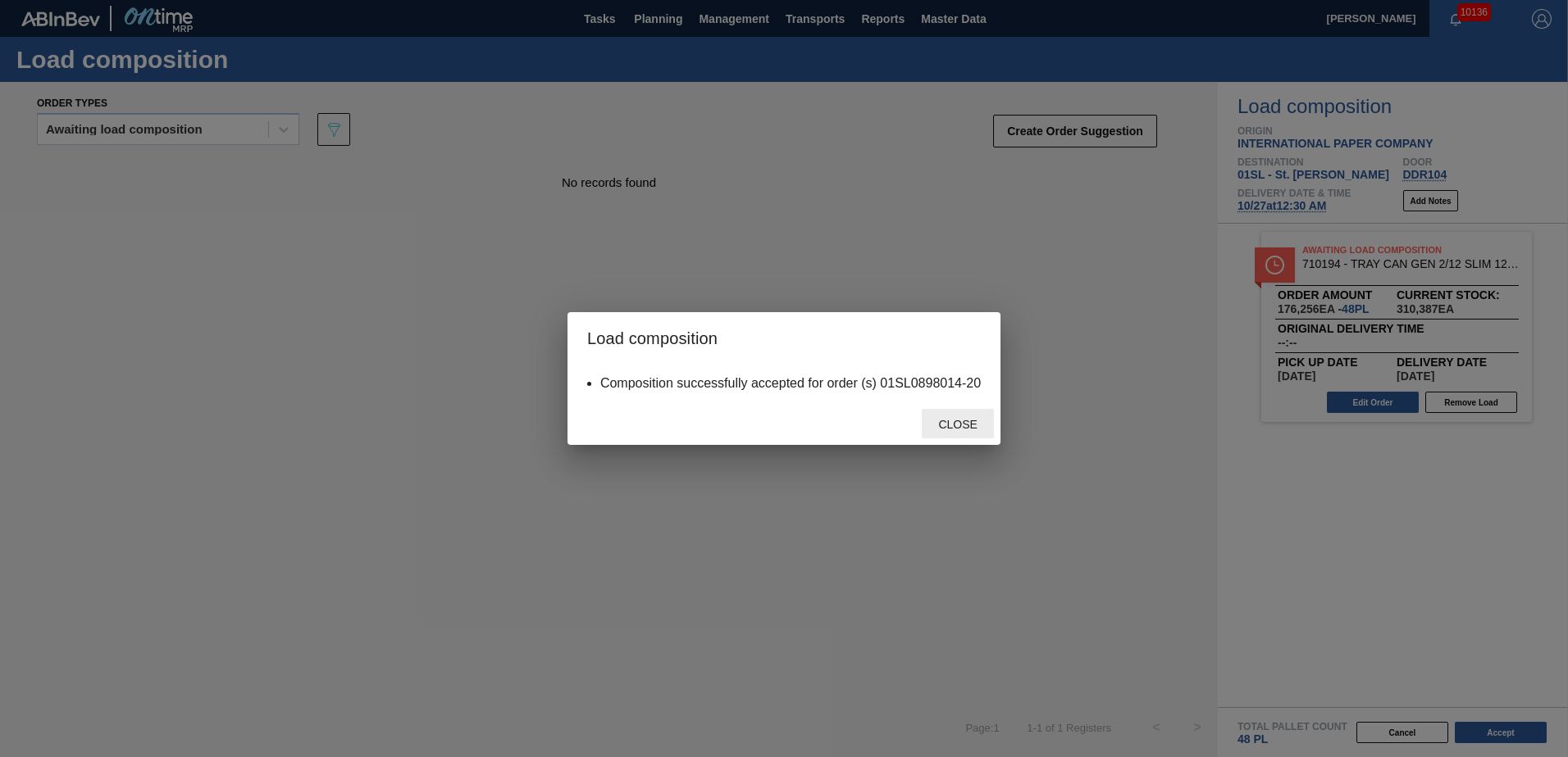
click at [960, 433] on div "Close" at bounding box center [958, 424] width 72 height 30
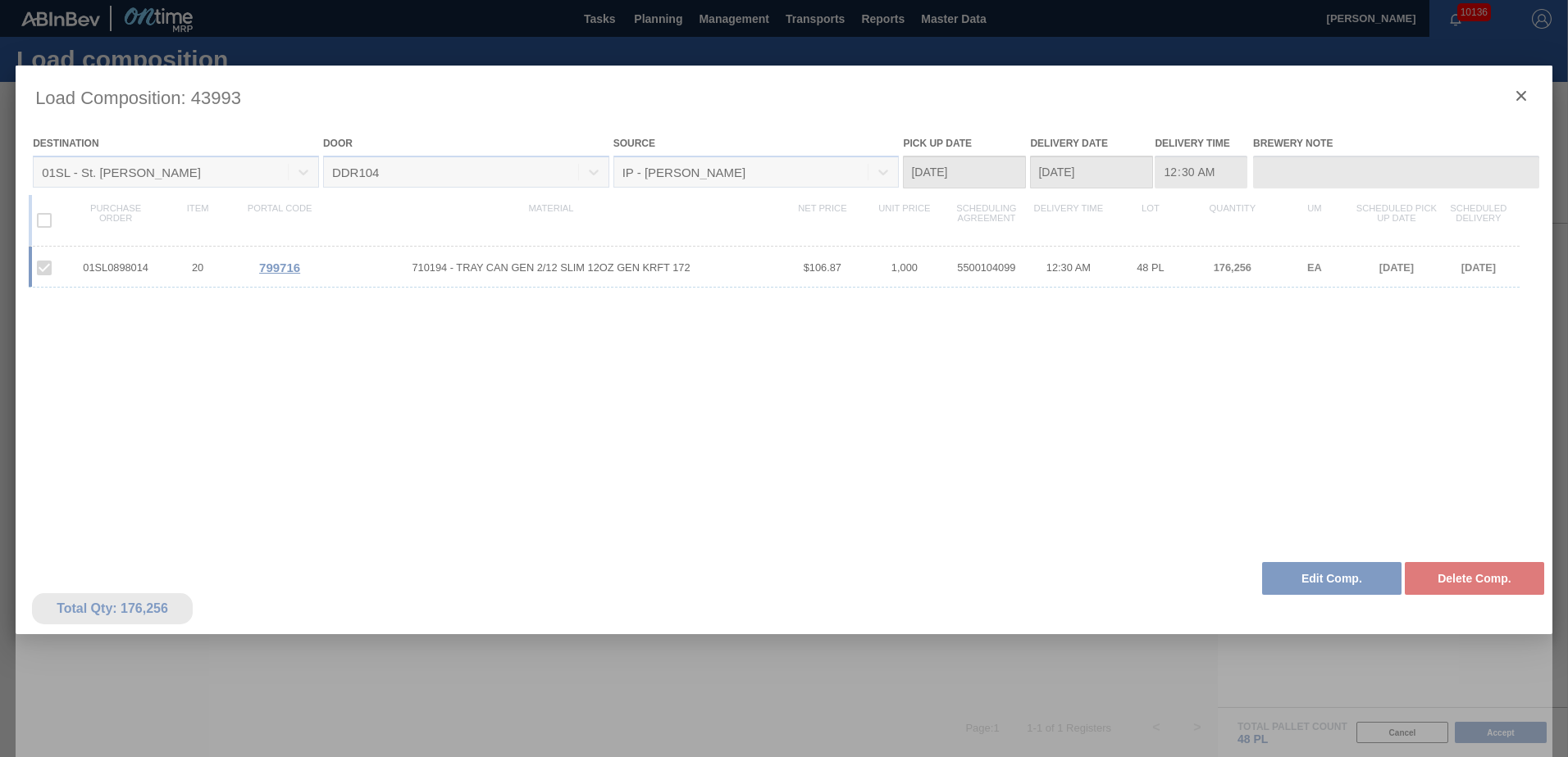
click at [1517, 96] on div at bounding box center [784, 434] width 1537 height 738
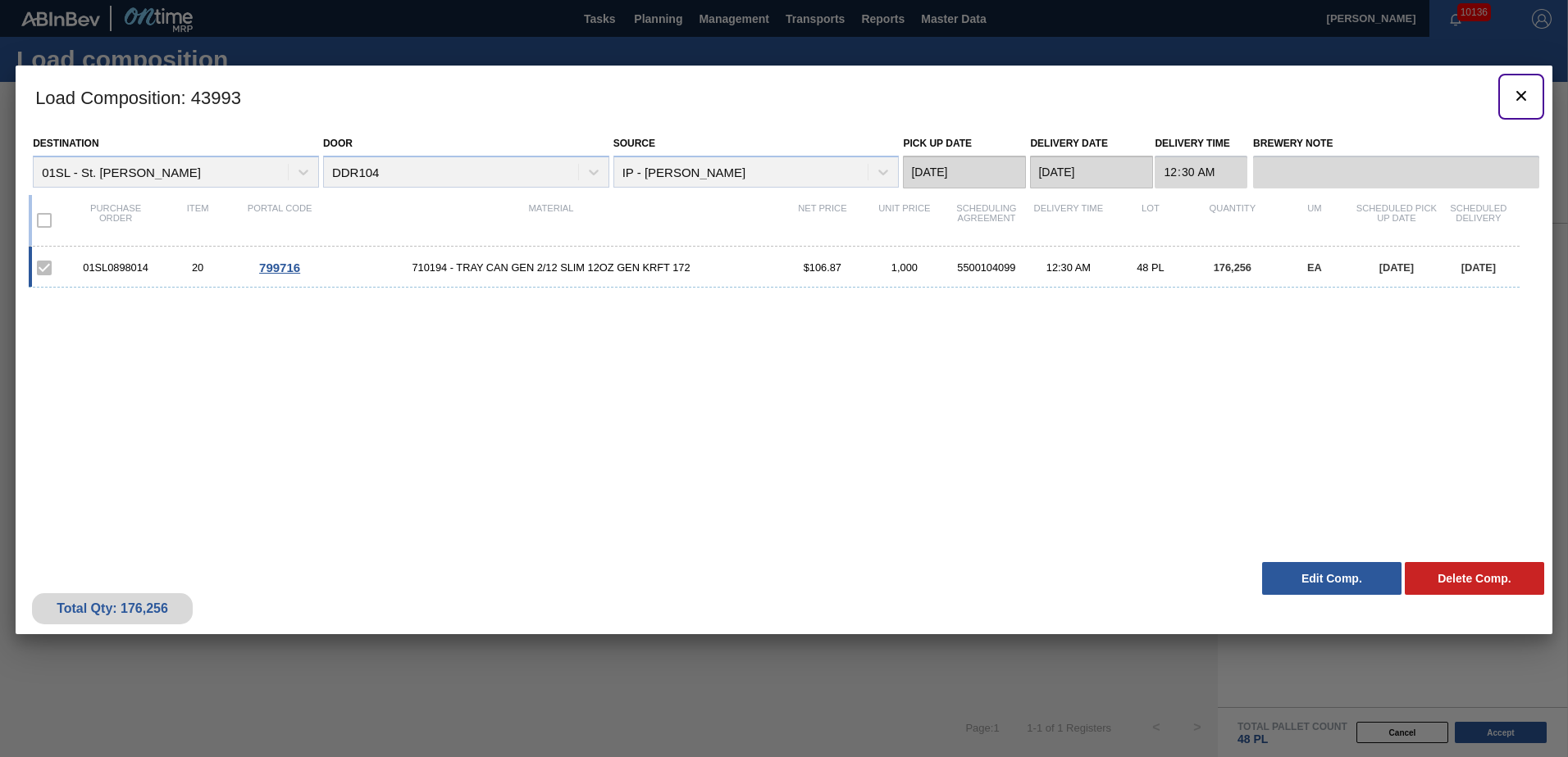
click at [1517, 96] on icon "botão de ícone" at bounding box center [1521, 96] width 20 height 20
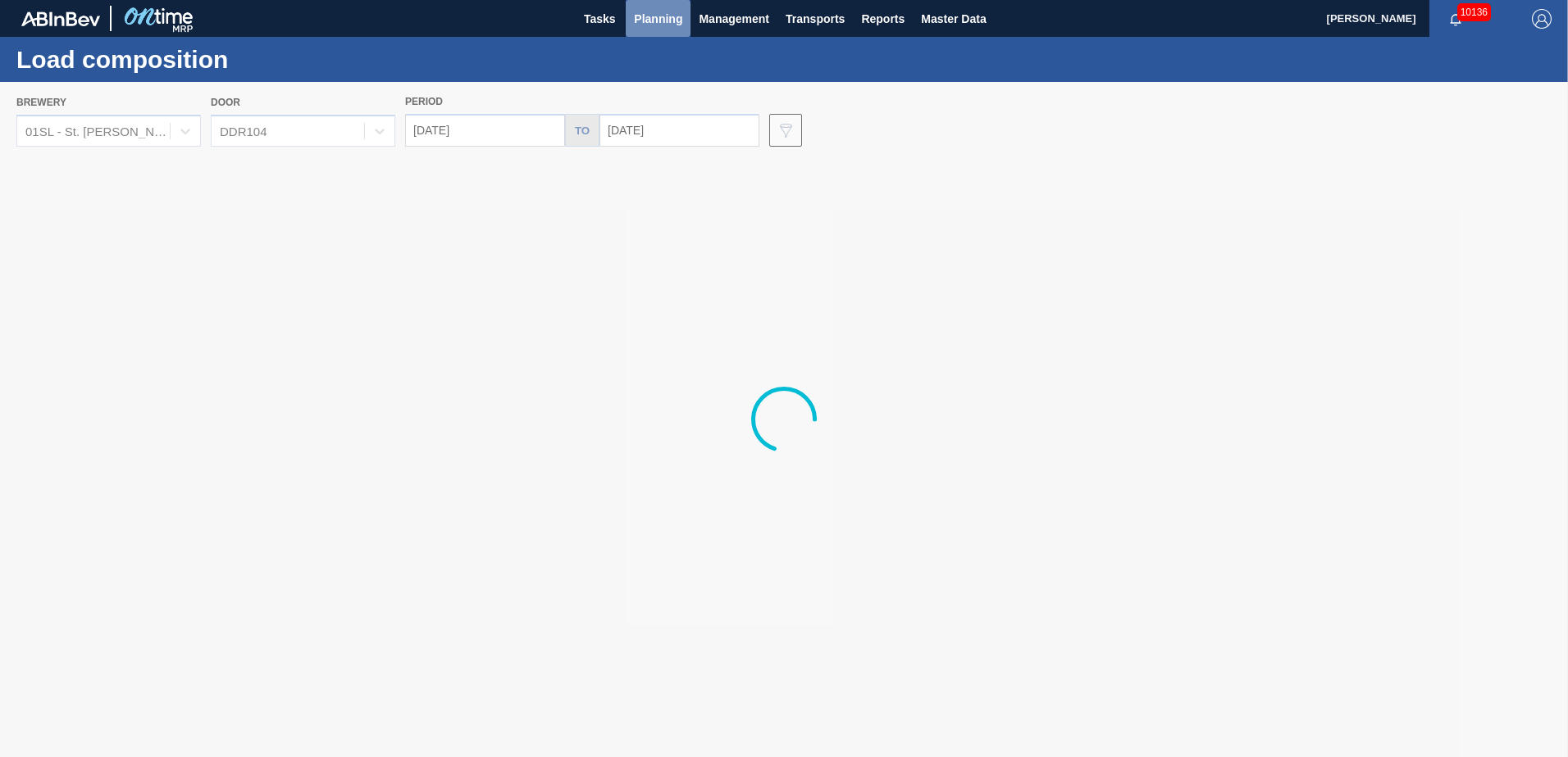
click at [664, 17] on span "Planning" at bounding box center [658, 19] width 48 height 20
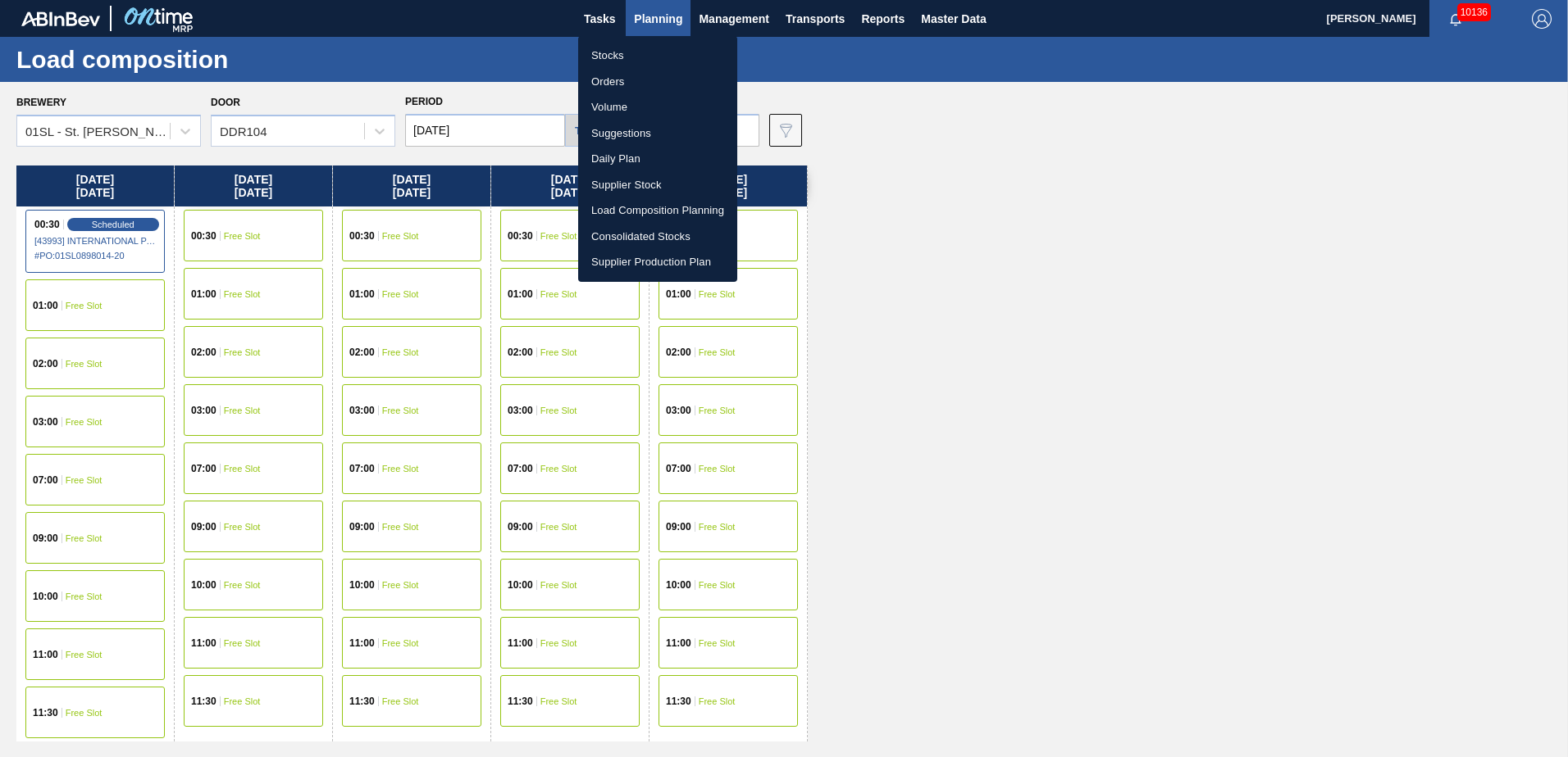
click at [645, 131] on li "Suggestions" at bounding box center [657, 134] width 159 height 27
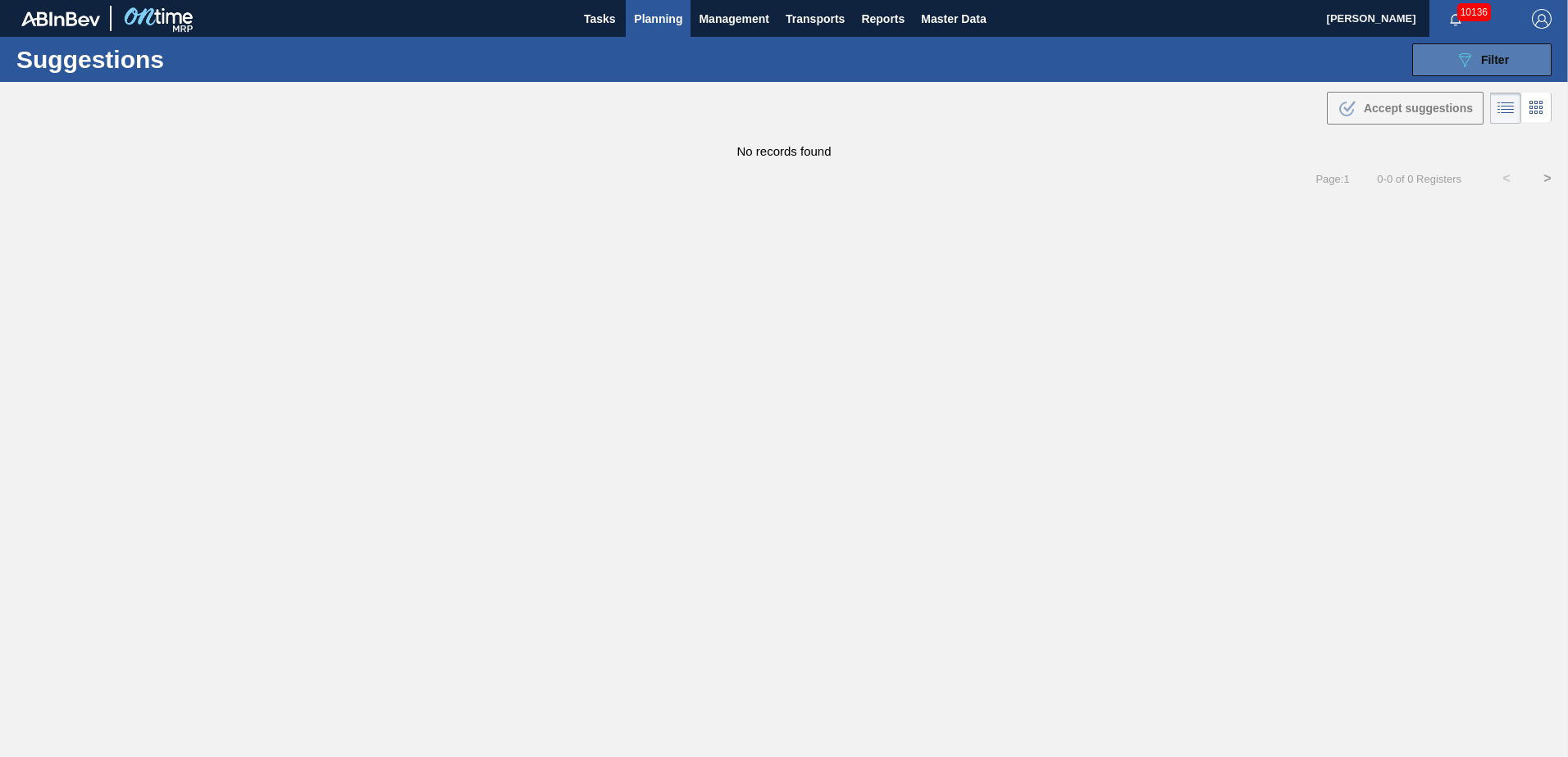
click at [1466, 62] on icon "089F7B8B-B2A5-4AFE-B5C0-19BA573D28AC" at bounding box center [1465, 60] width 20 height 20
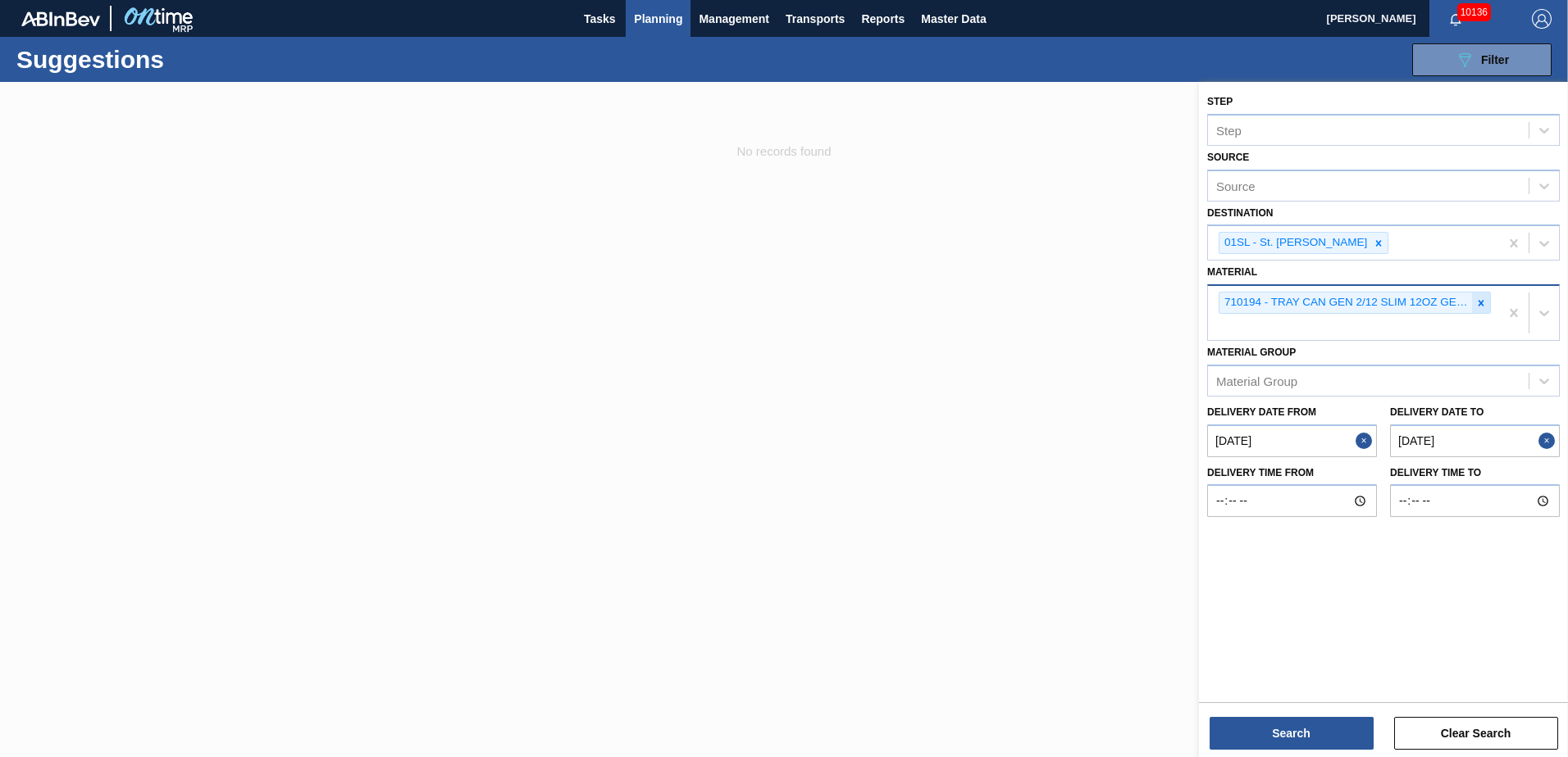
click at [1477, 303] on icon at bounding box center [1481, 304] width 12 height 12
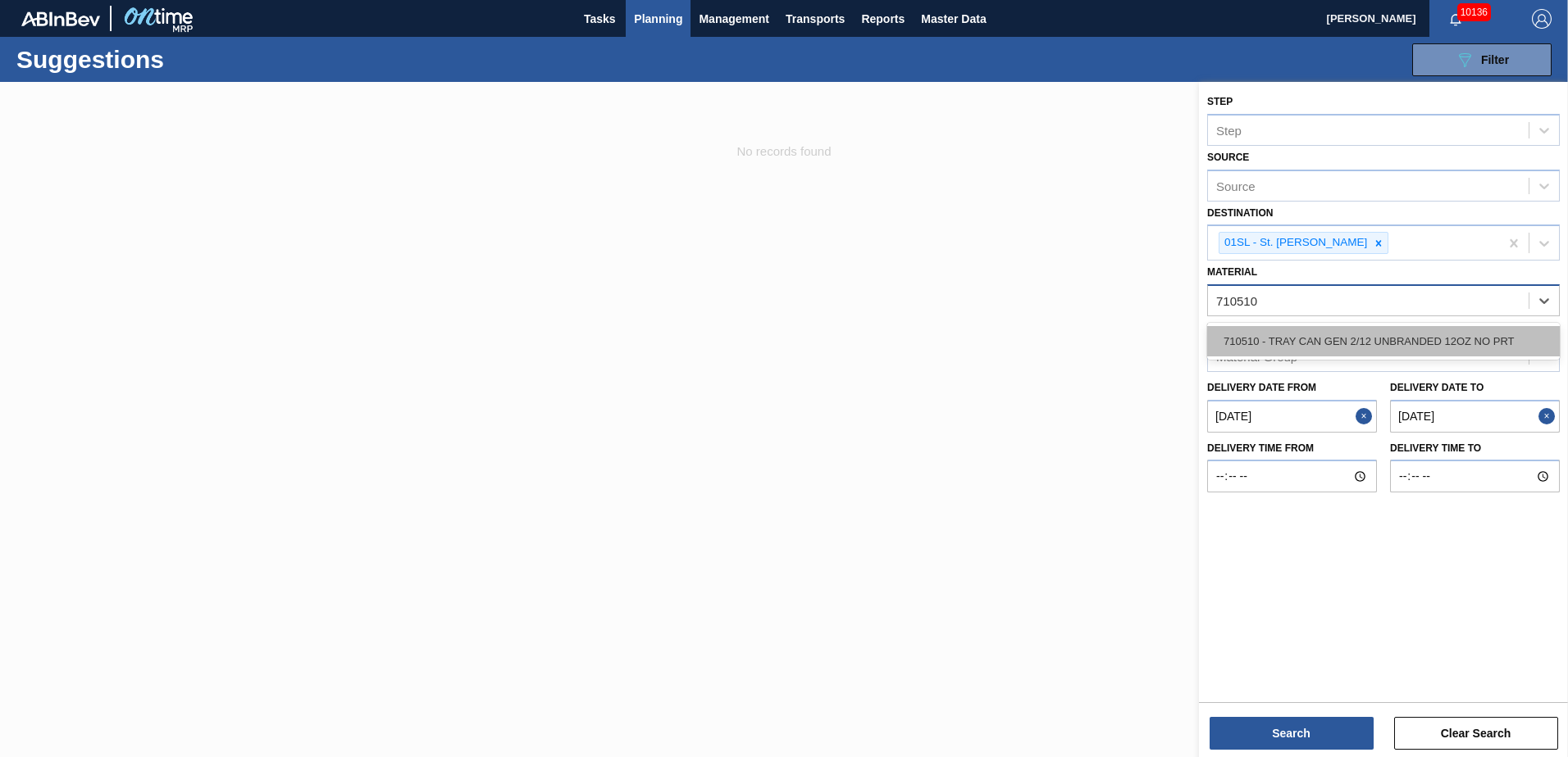
click at [1437, 341] on div "710510 - TRAY CAN GEN 2/12 UNBRANDED 12OZ NO PRT" at bounding box center [1383, 341] width 353 height 30
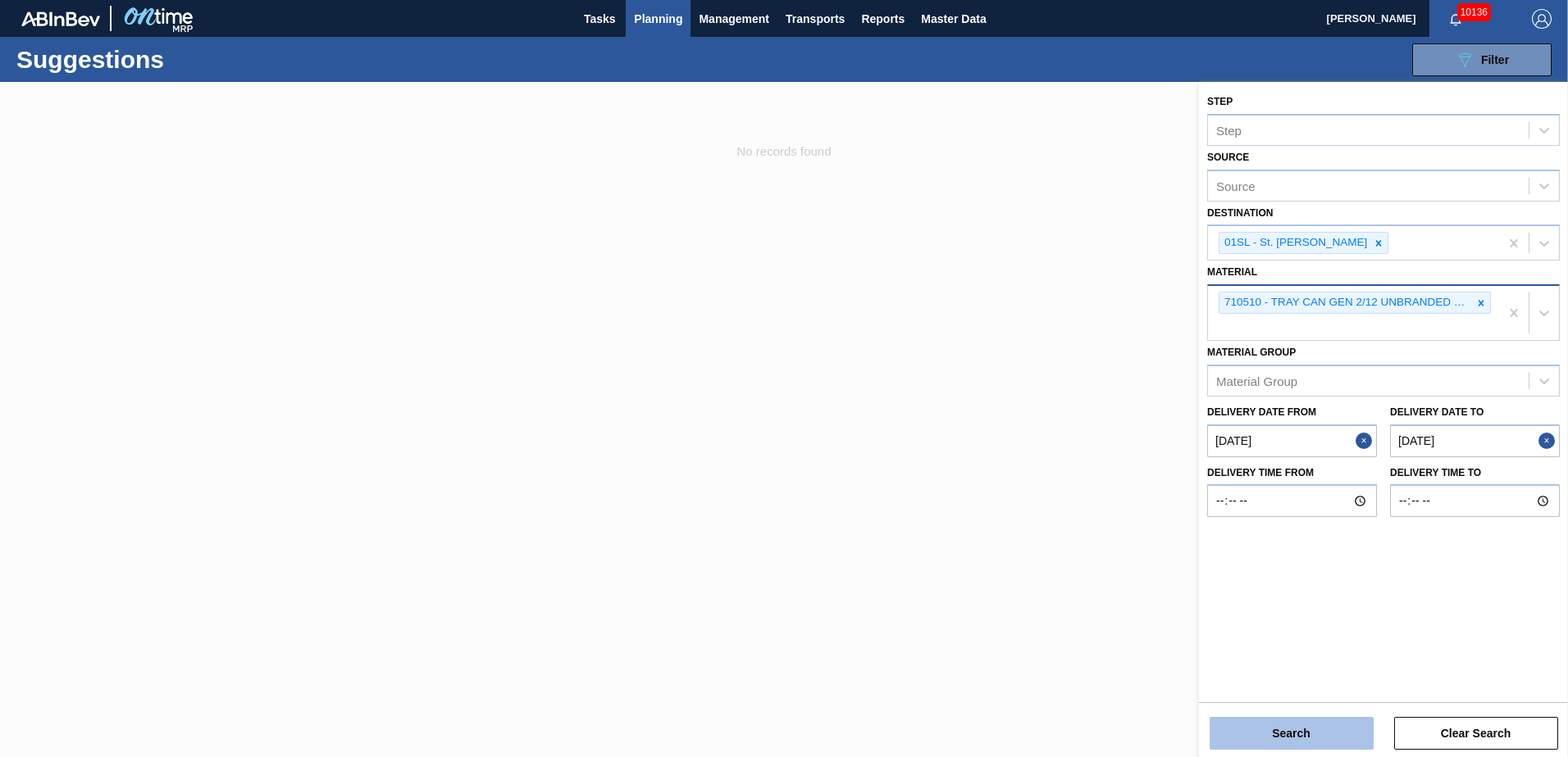
click at [1286, 728] on button "Search" at bounding box center [1291, 733] width 164 height 32
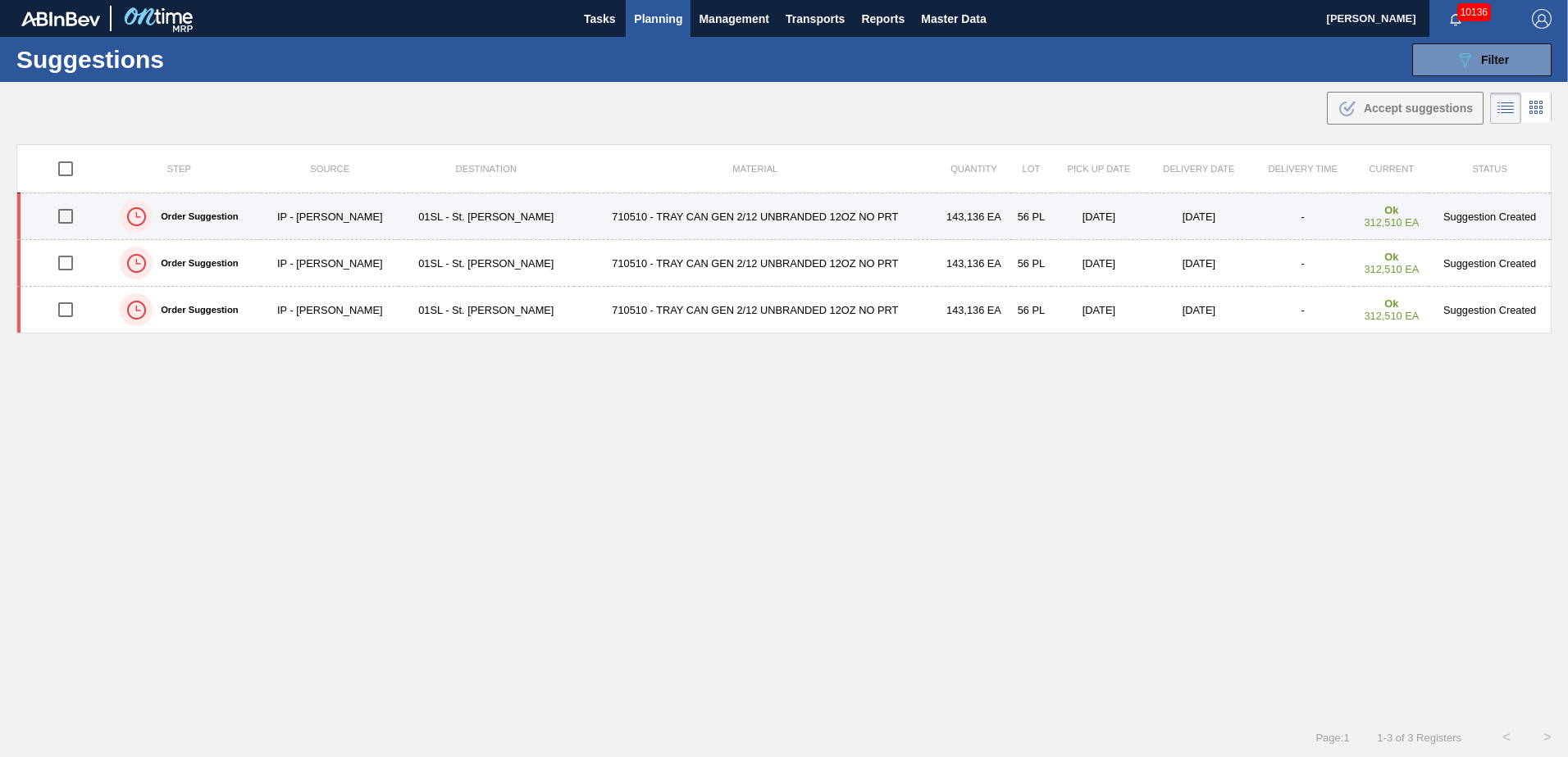
click at [62, 220] on input "checkbox" at bounding box center [65, 215] width 34 height 34
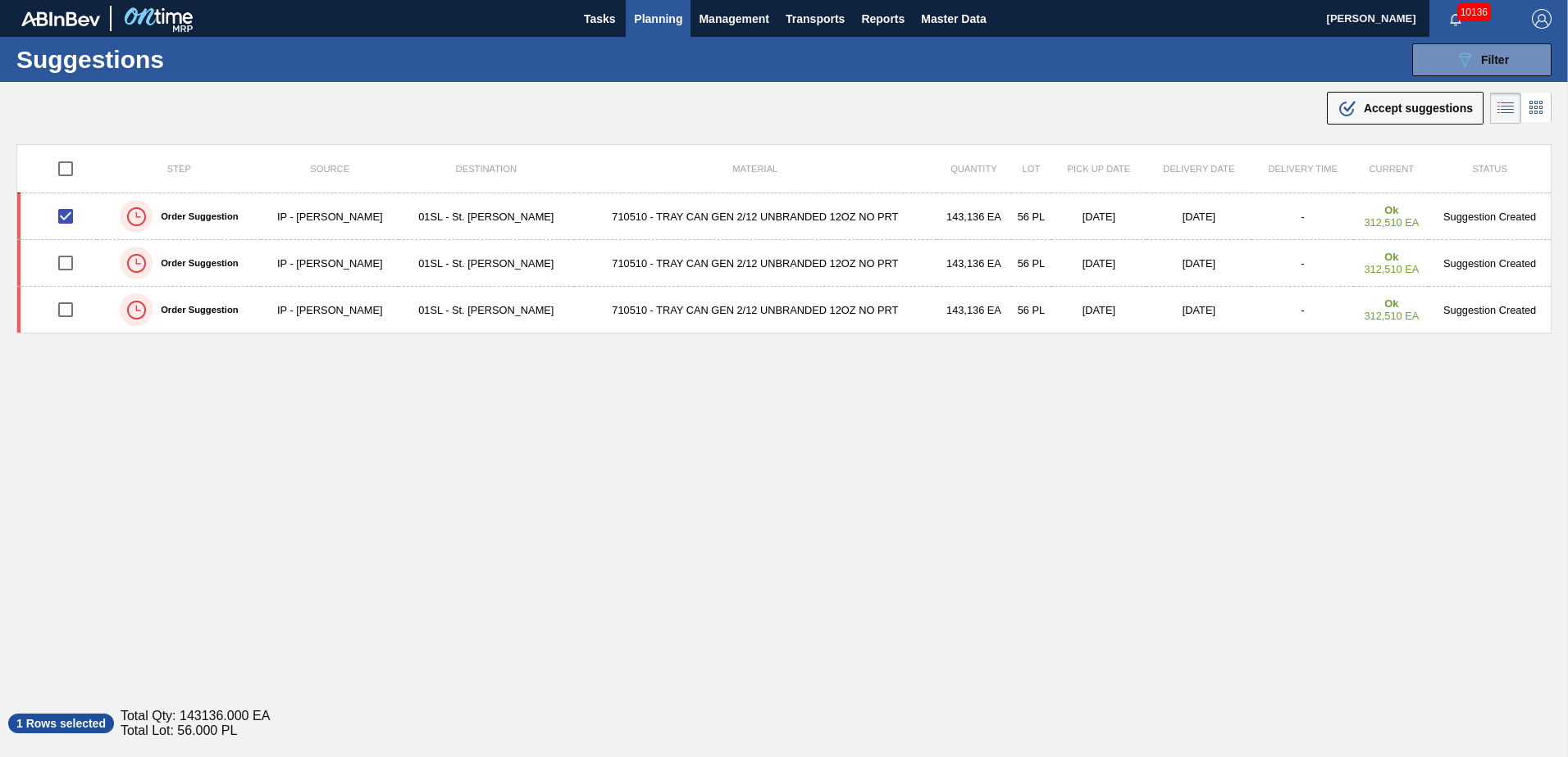
click at [1424, 98] on div ".b{fill:var(--color-action-default)} Accept suggestions" at bounding box center [1405, 108] width 136 height 20
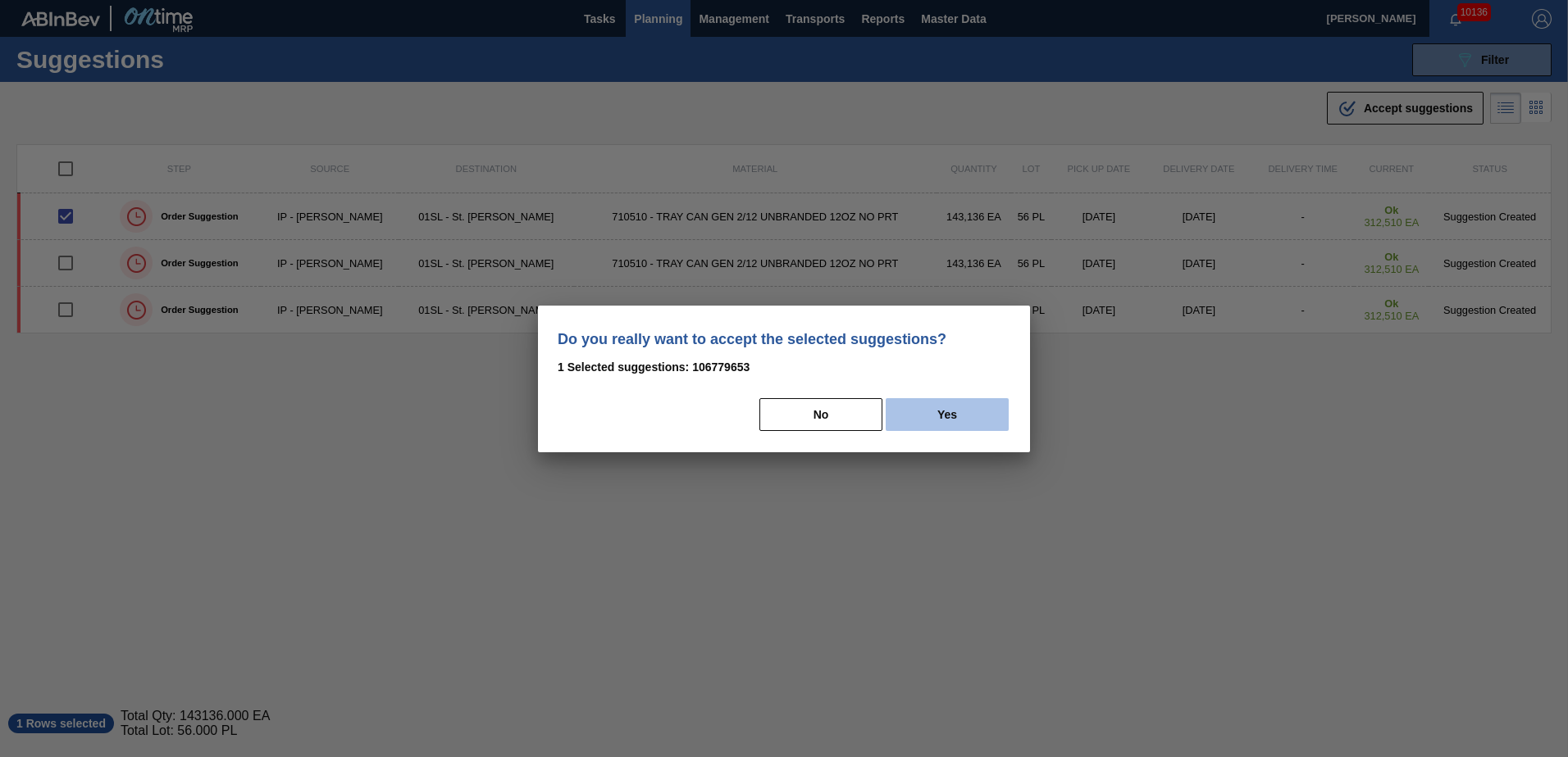
click at [981, 410] on button "Yes" at bounding box center [947, 414] width 123 height 32
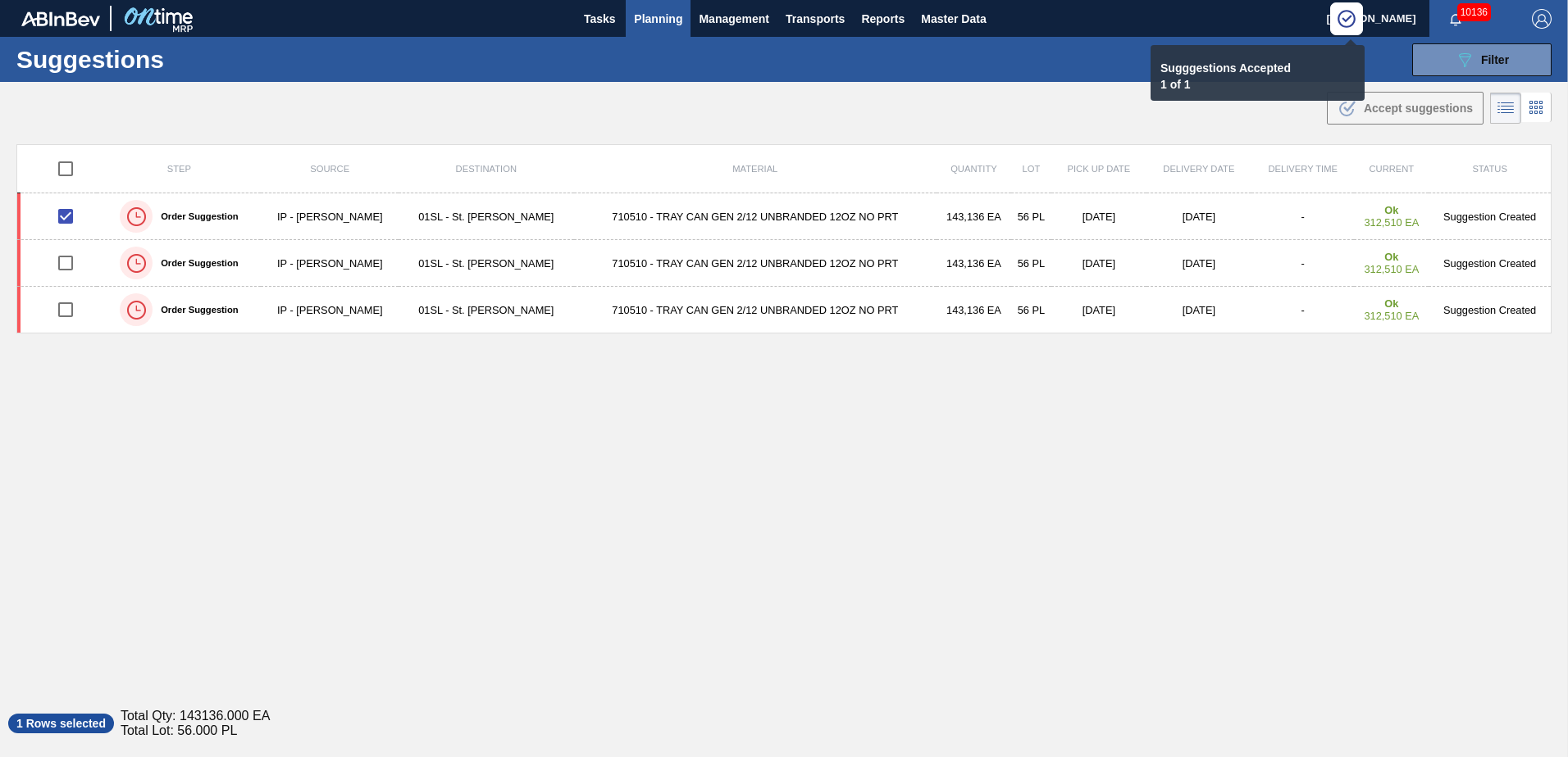
click at [665, 22] on span "Planning" at bounding box center [658, 19] width 48 height 20
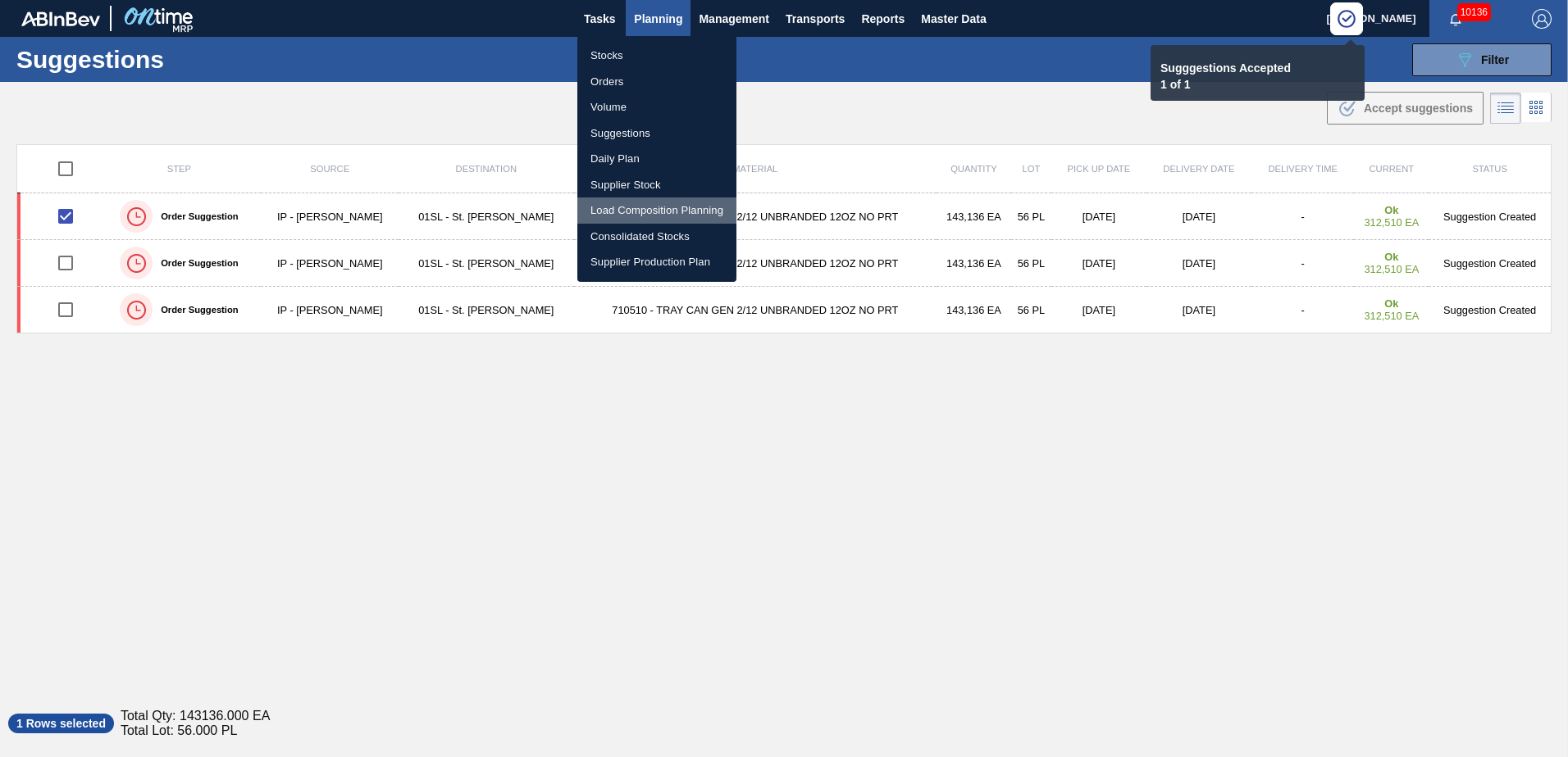
click at [653, 217] on li "Load Composition Planning" at bounding box center [657, 210] width 159 height 27
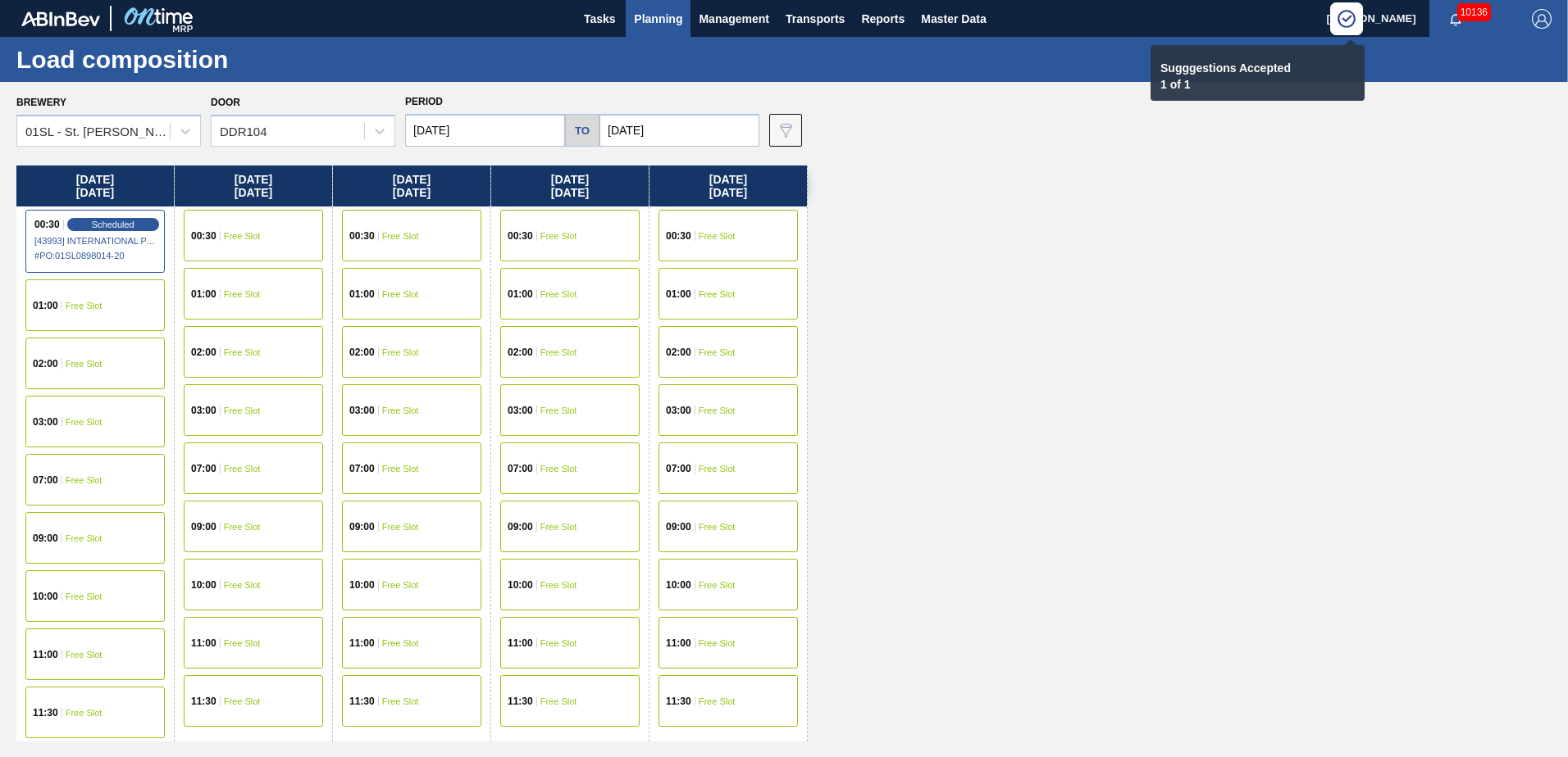
click at [232, 232] on span "Free Slot" at bounding box center [242, 236] width 37 height 10
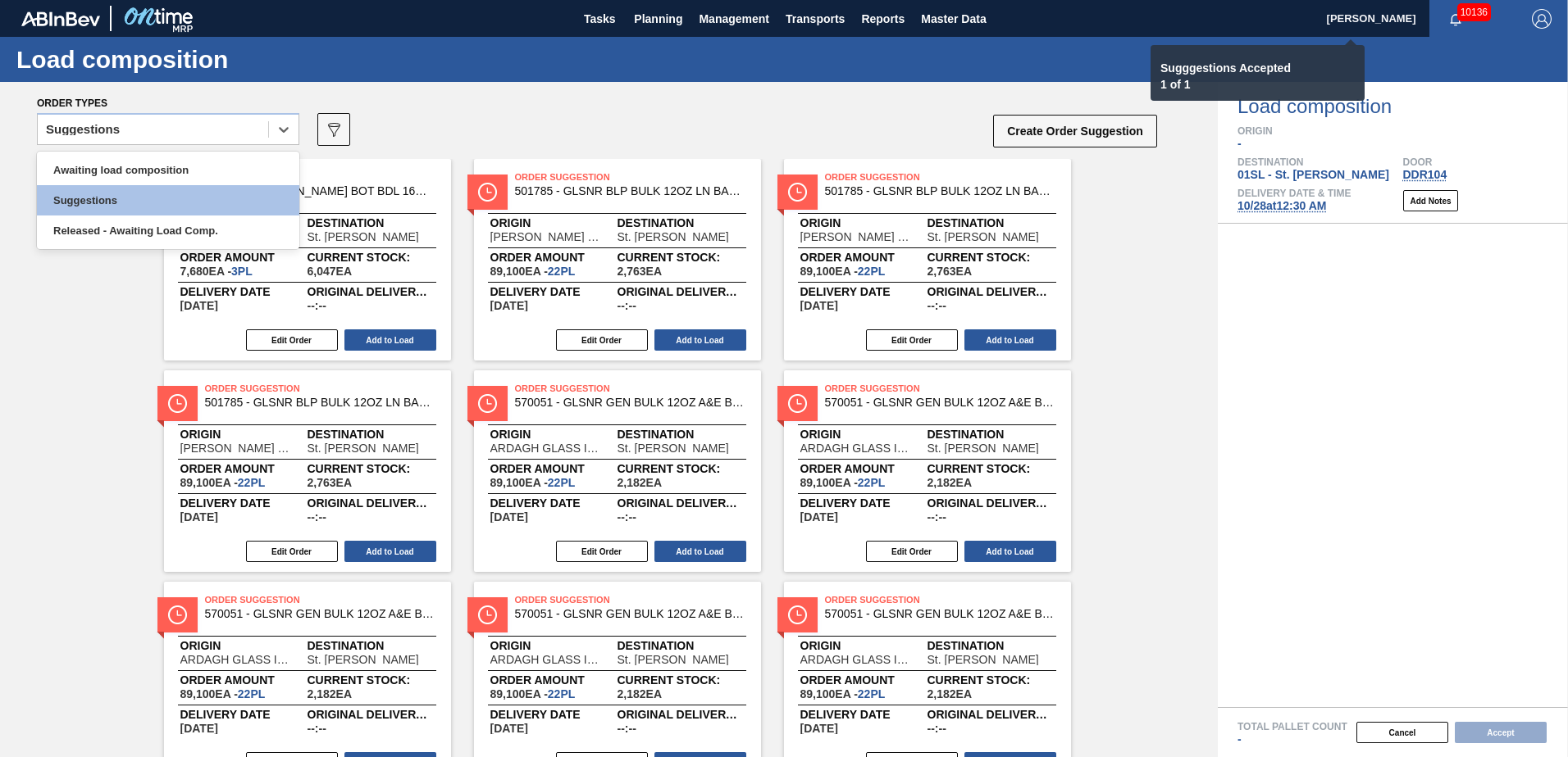
click at [283, 129] on icon at bounding box center [284, 130] width 17 height 17
click at [223, 165] on div "Awaiting load composition" at bounding box center [167, 170] width 262 height 30
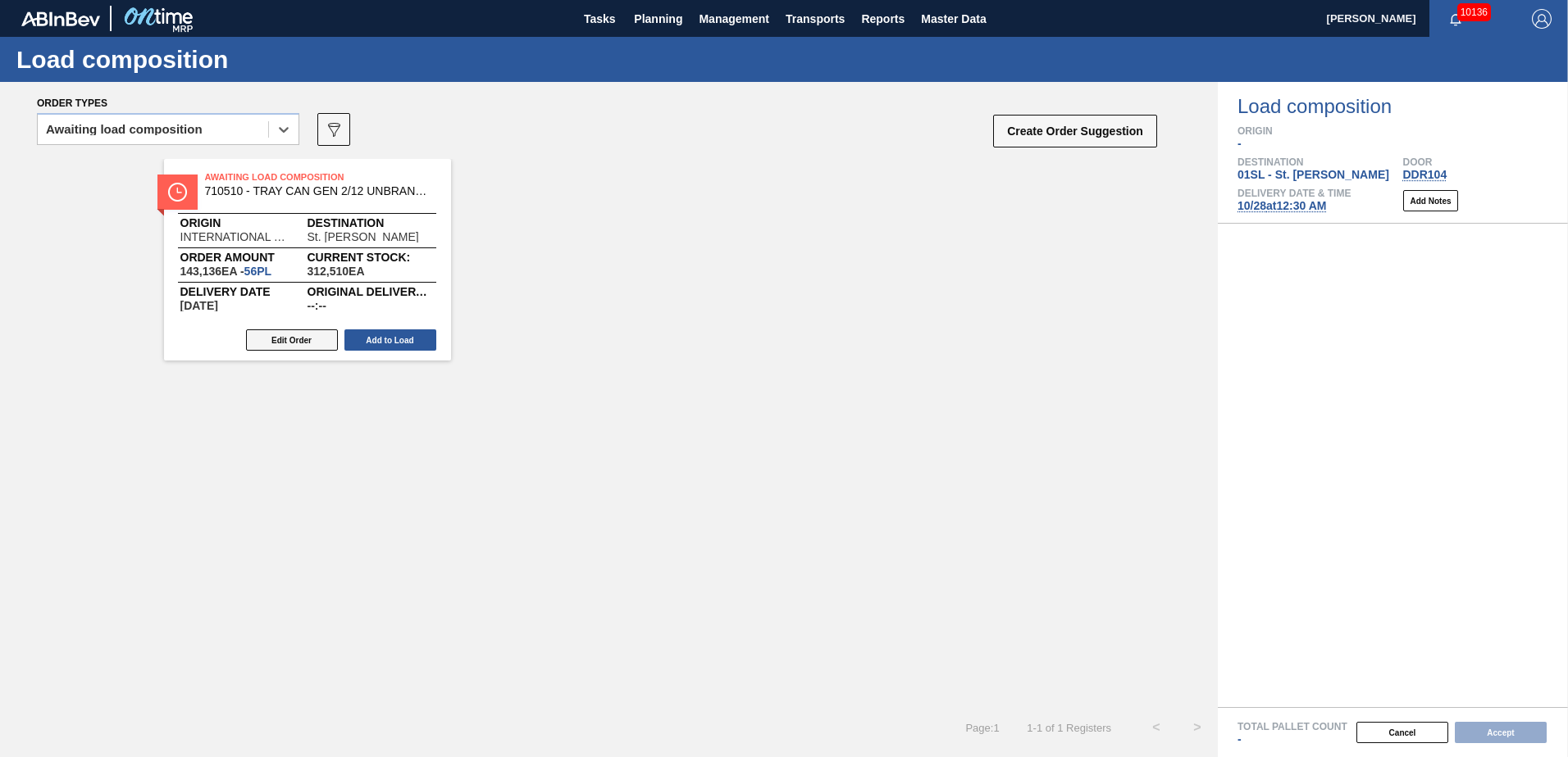
click at [269, 339] on button "Edit Order" at bounding box center [292, 340] width 92 height 22
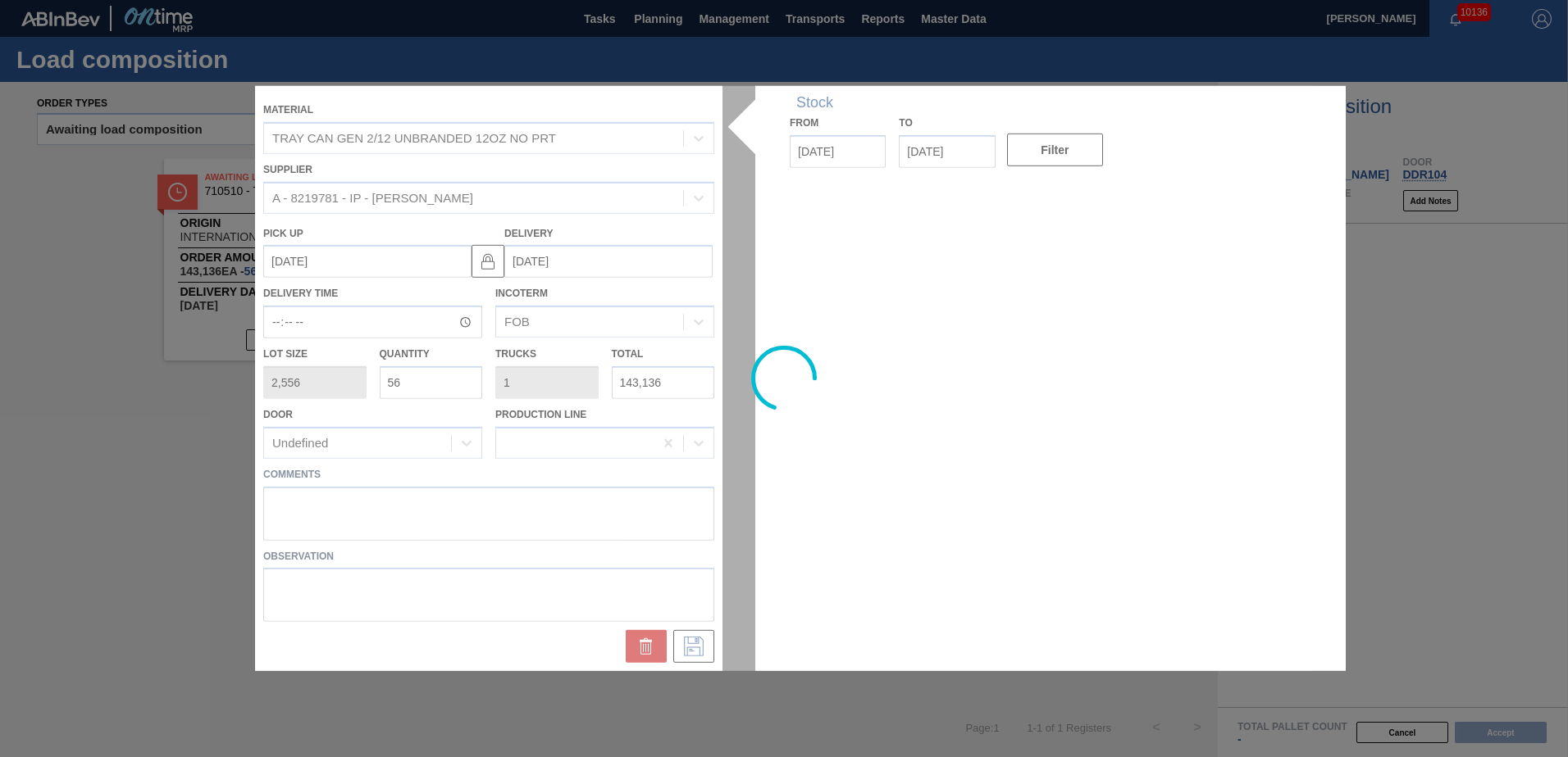
click at [293, 504] on div at bounding box center [783, 378] width 1058 height 586
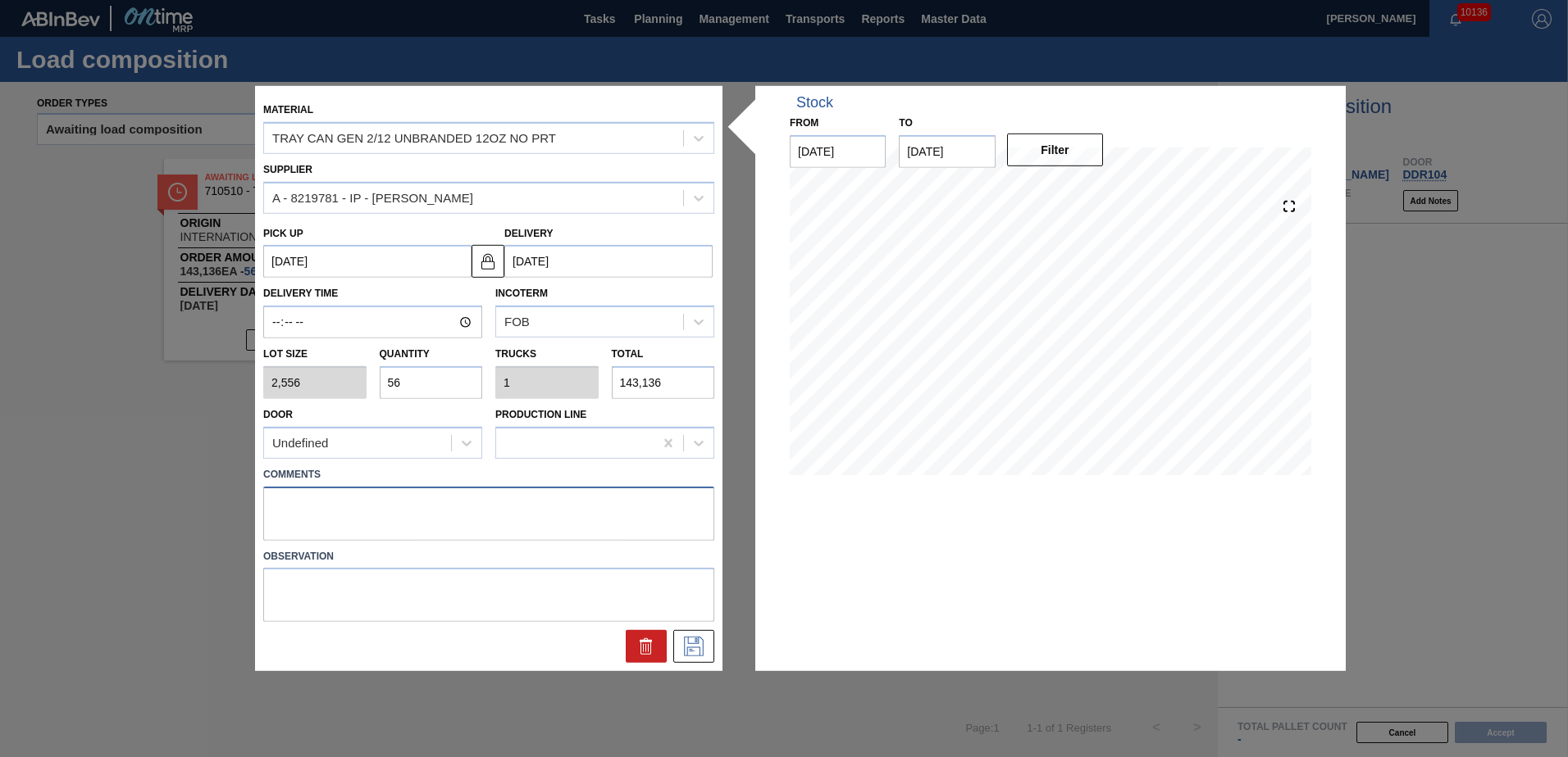
click at [308, 495] on textarea at bounding box center [489, 512] width 451 height 54
click at [697, 659] on button at bounding box center [693, 646] width 41 height 32
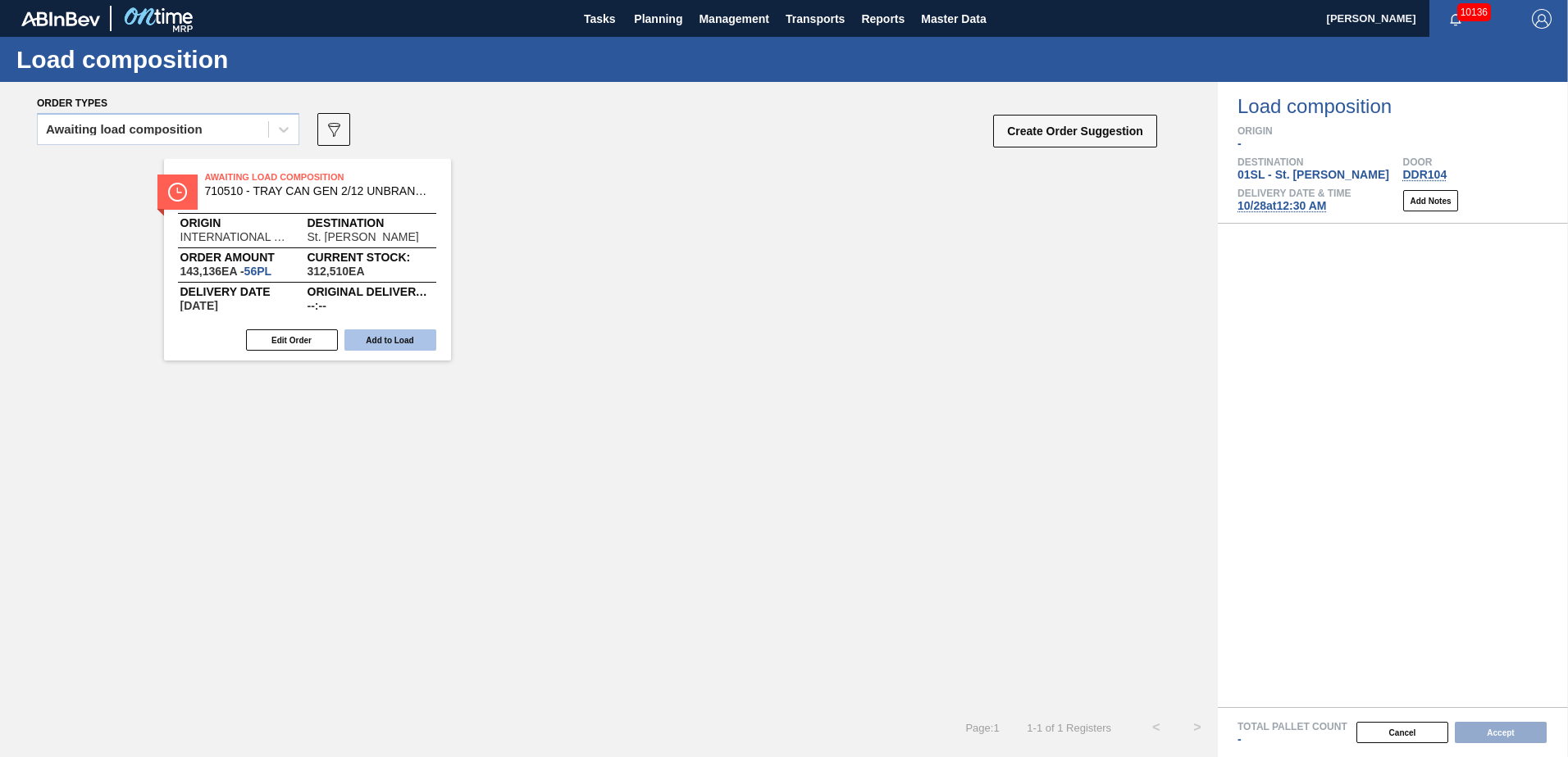
click at [418, 343] on button "Add to Load" at bounding box center [390, 340] width 92 height 22
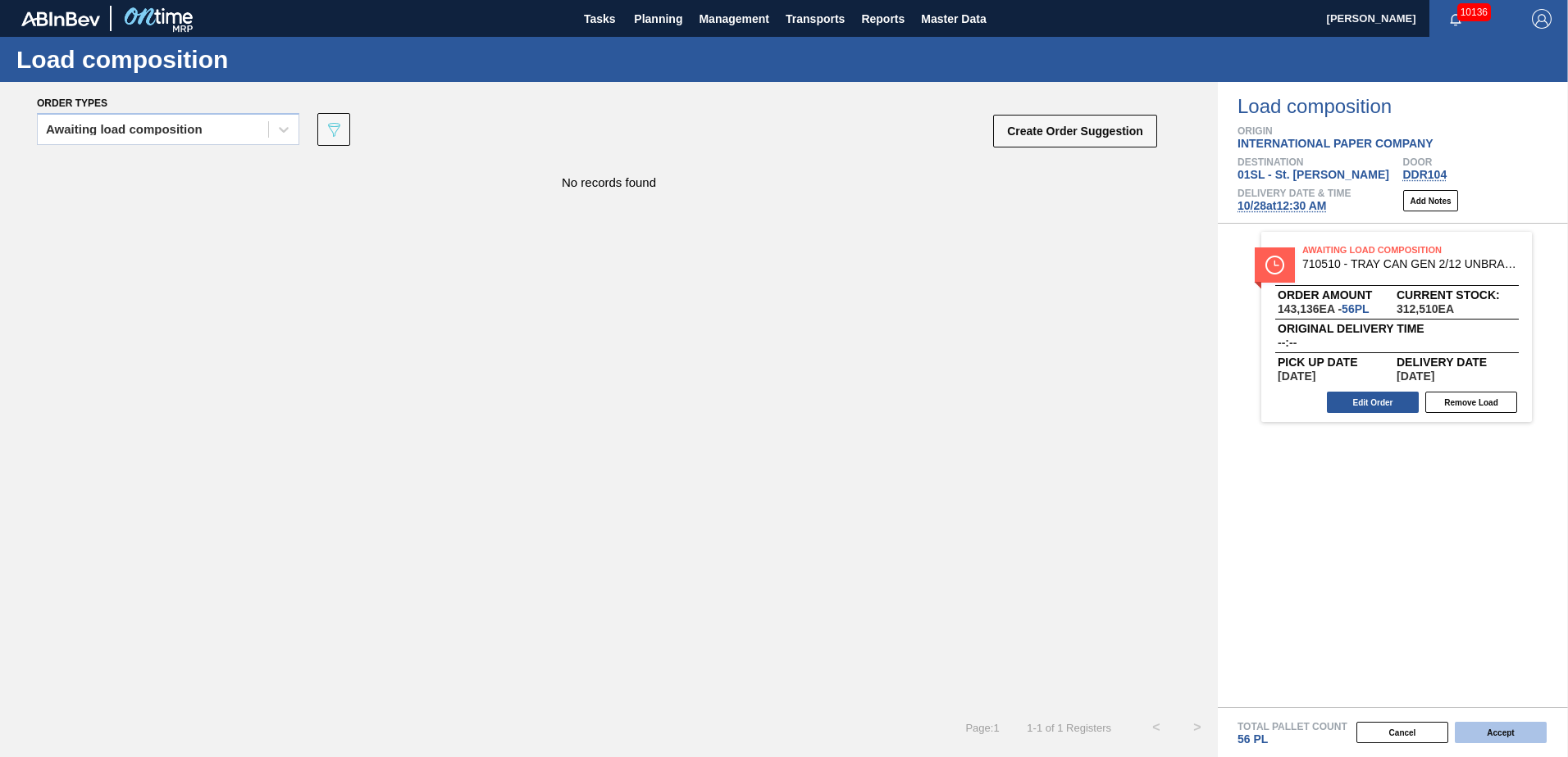
click at [1502, 732] on button "Accept" at bounding box center [1501, 733] width 92 height 22
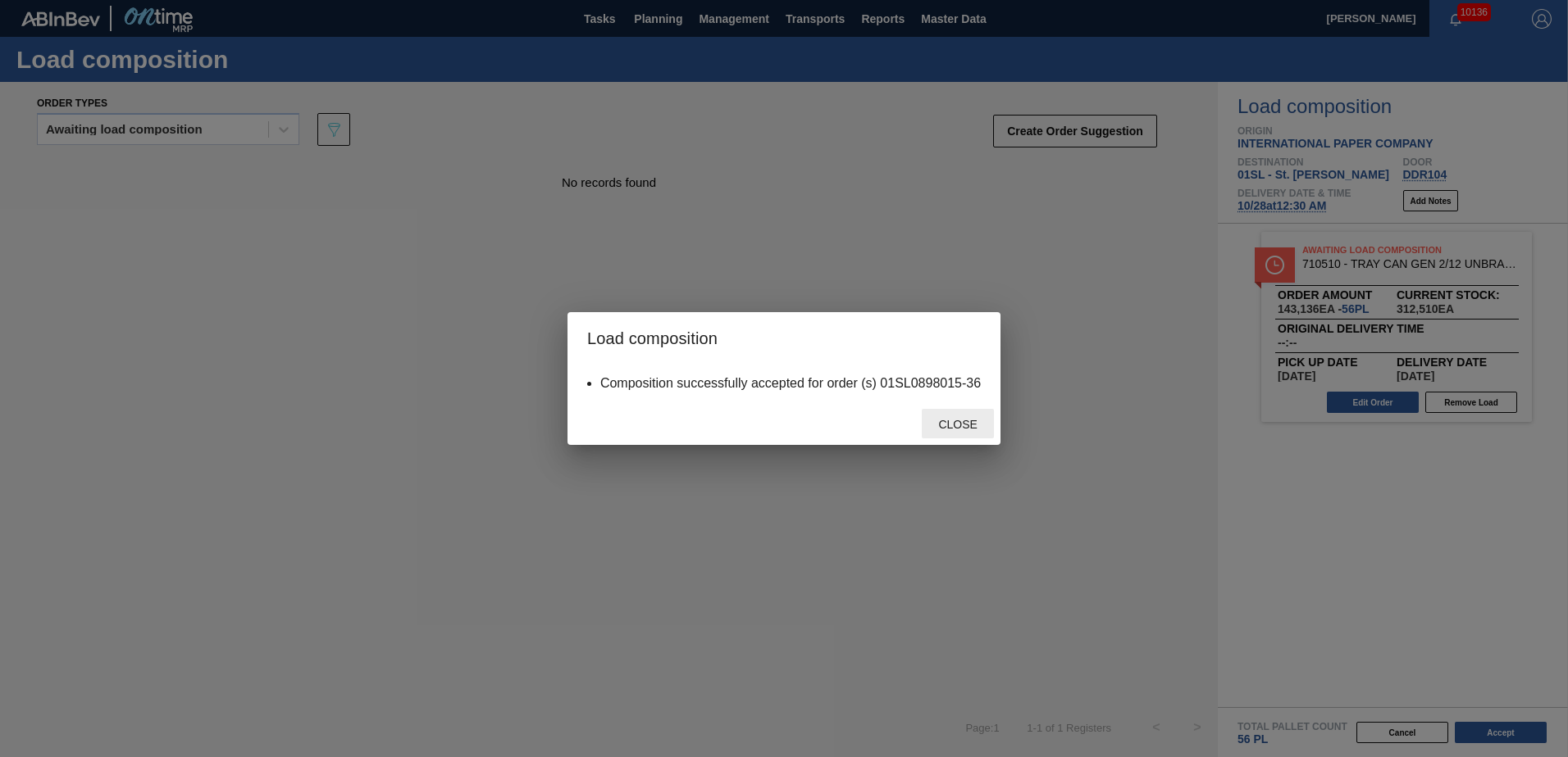
click at [950, 433] on div "Close" at bounding box center [958, 424] width 72 height 30
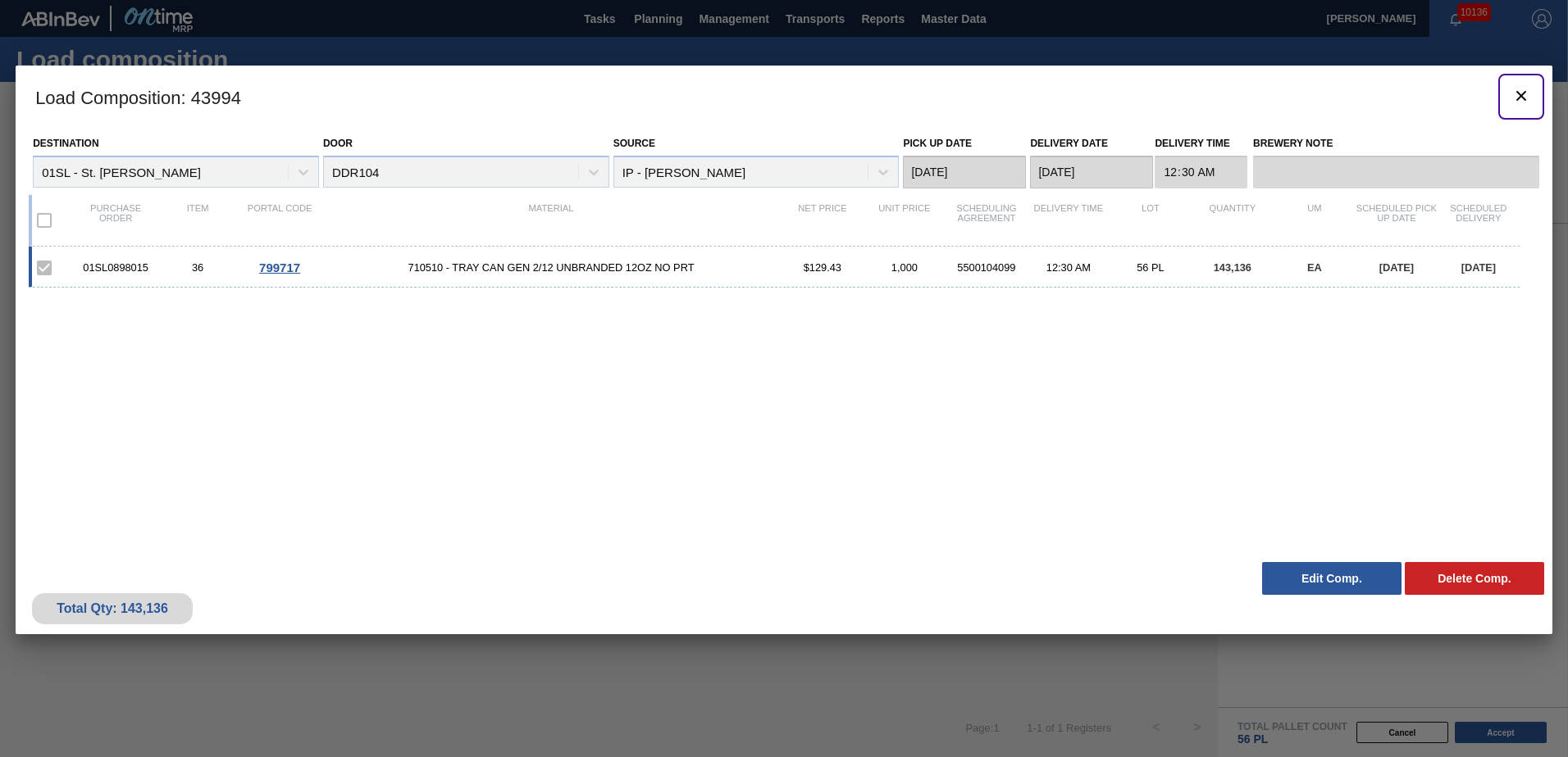
click at [1521, 92] on icon "botão de ícone" at bounding box center [1521, 96] width 20 height 20
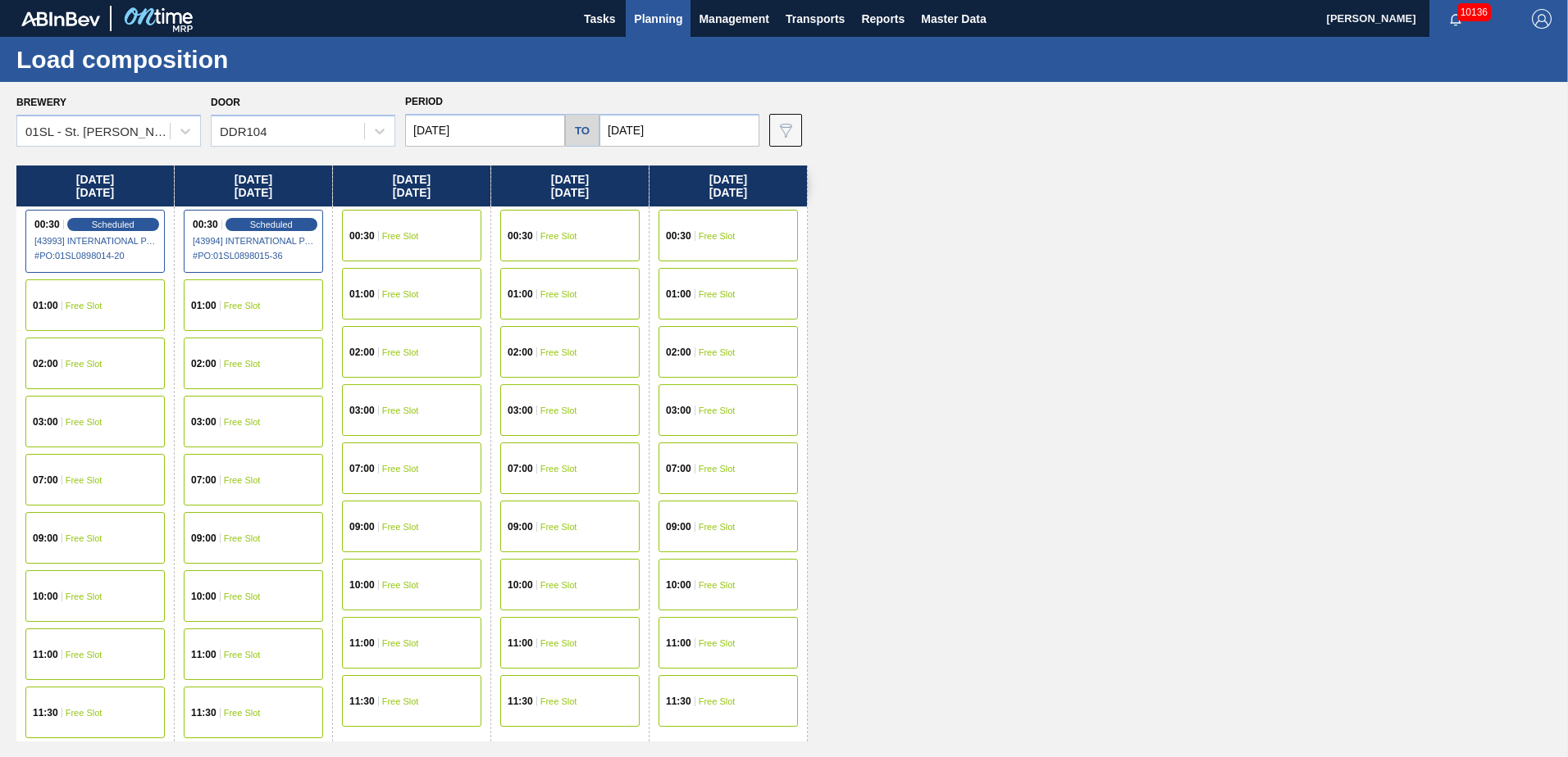
click at [643, 11] on span "Planning" at bounding box center [658, 19] width 48 height 20
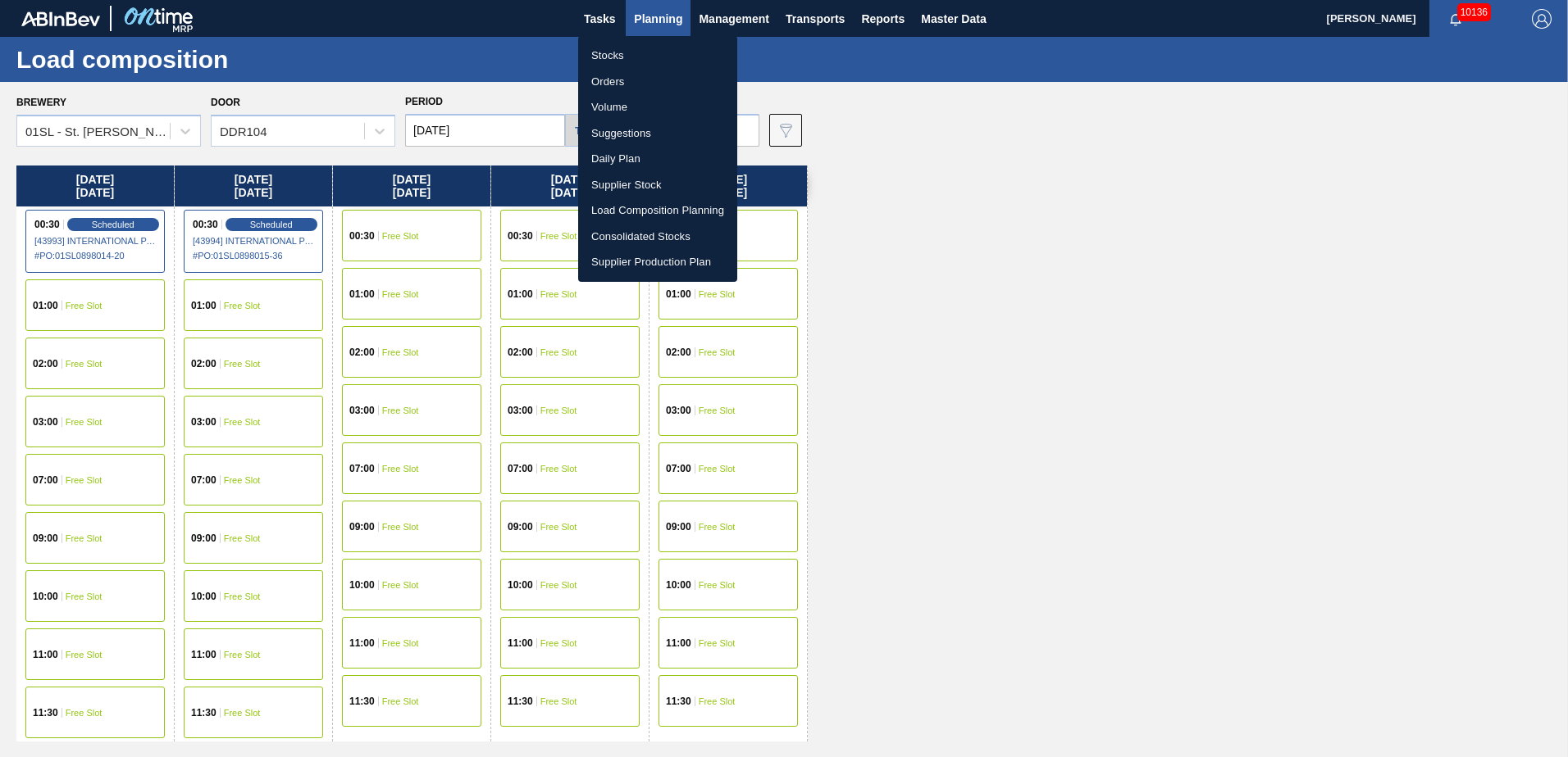
click at [638, 135] on li "Suggestions" at bounding box center [657, 134] width 159 height 27
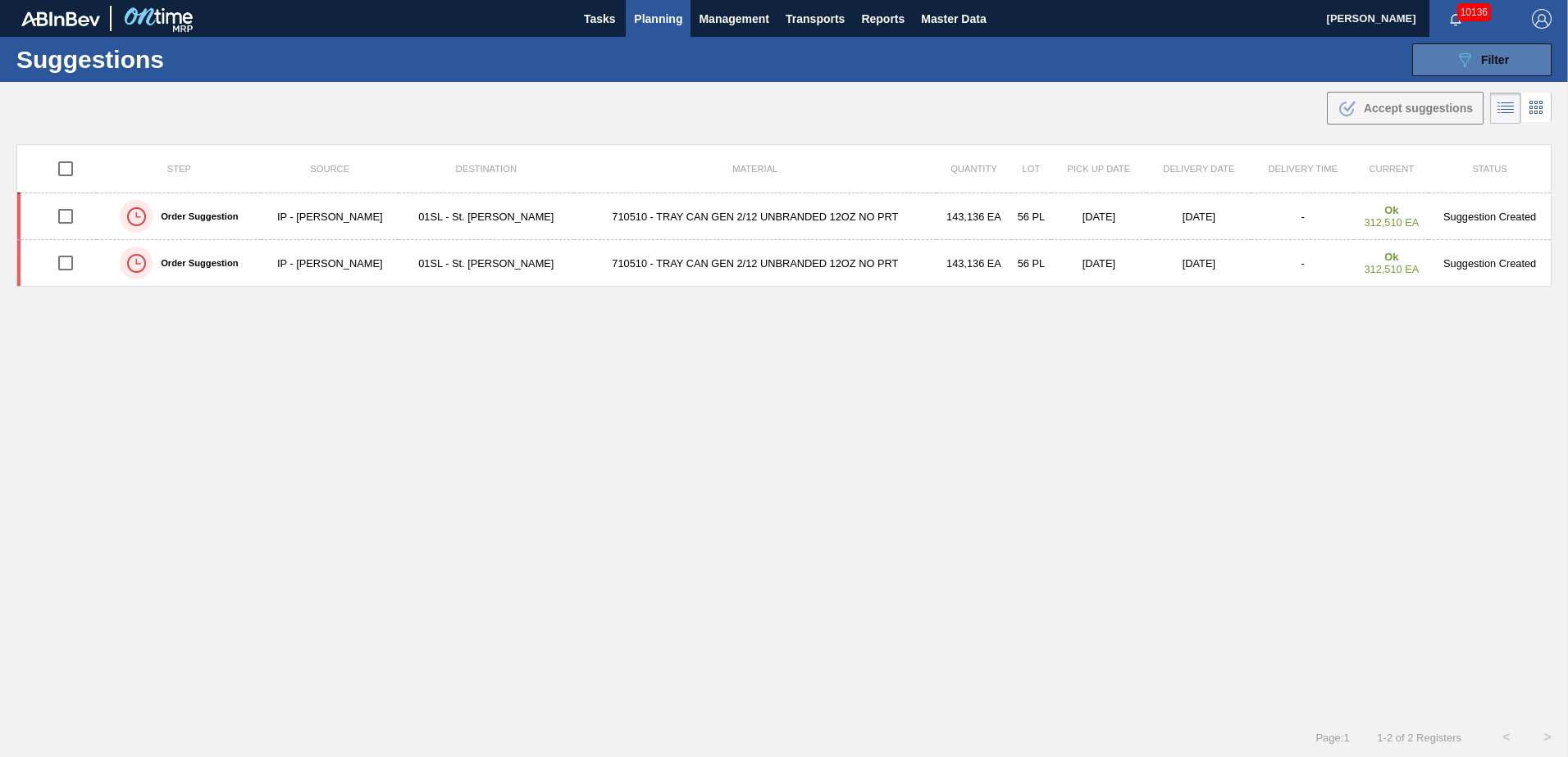
click at [1478, 67] on div "089F7B8B-B2A5-4AFE-B5C0-19BA573D28AC Filter" at bounding box center [1481, 60] width 54 height 20
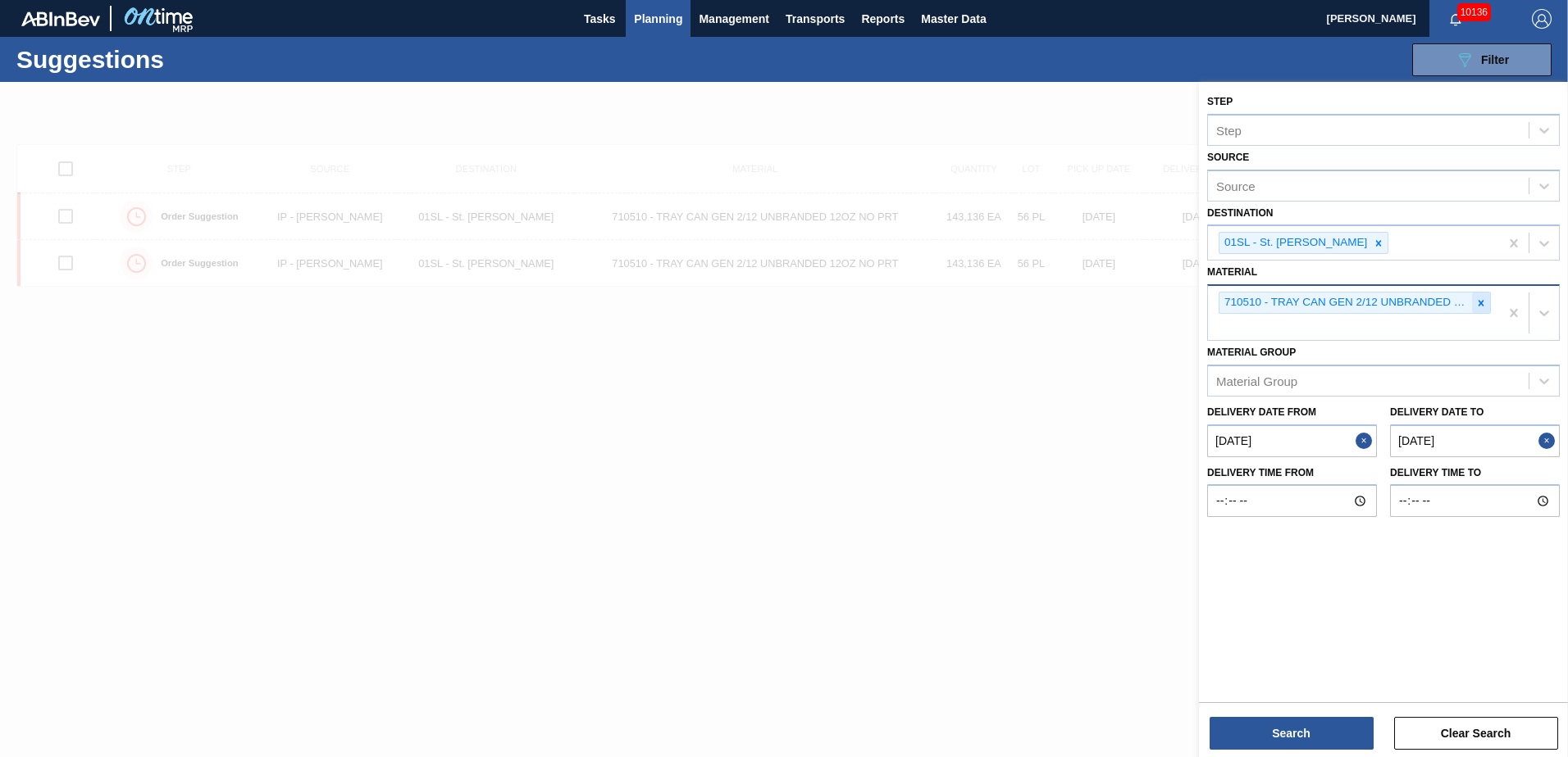
click at [1478, 301] on icon at bounding box center [1481, 304] width 12 height 12
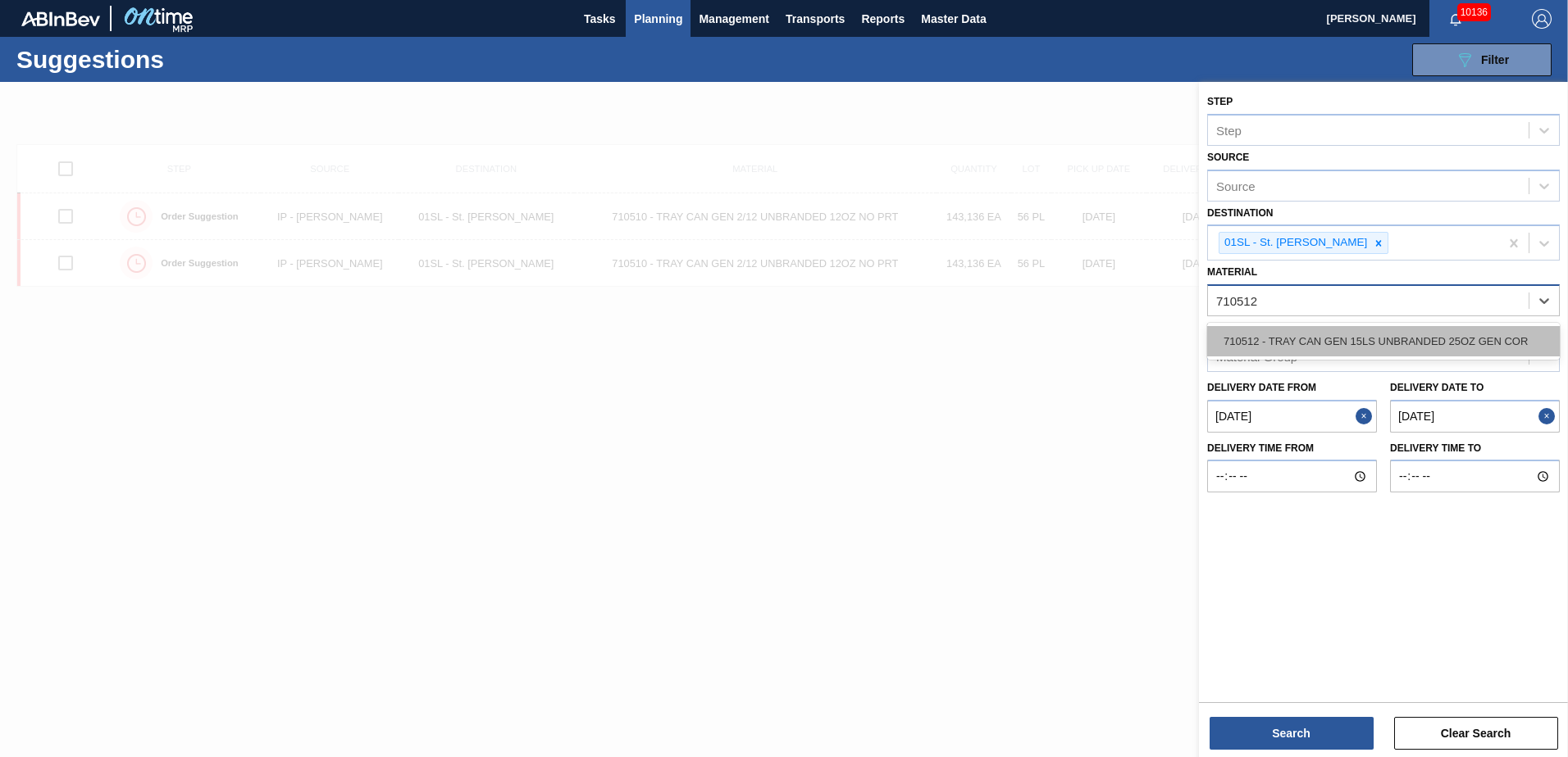
click at [1394, 342] on div "710512 - TRAY CAN GEN 15LS UNBRANDED 25OZ GEN COR" at bounding box center [1383, 341] width 353 height 30
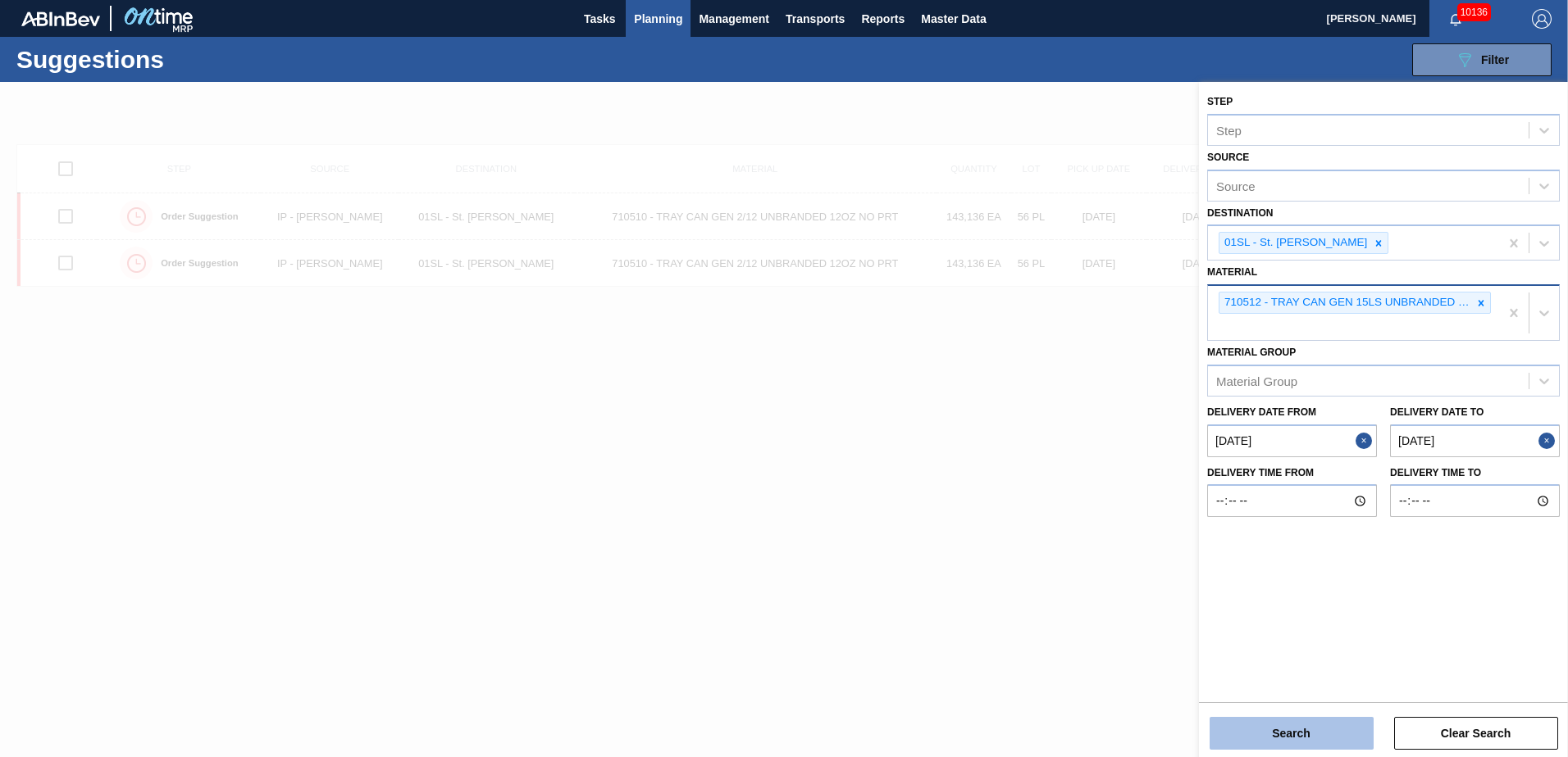
click at [1312, 724] on button "Search" at bounding box center [1291, 733] width 164 height 32
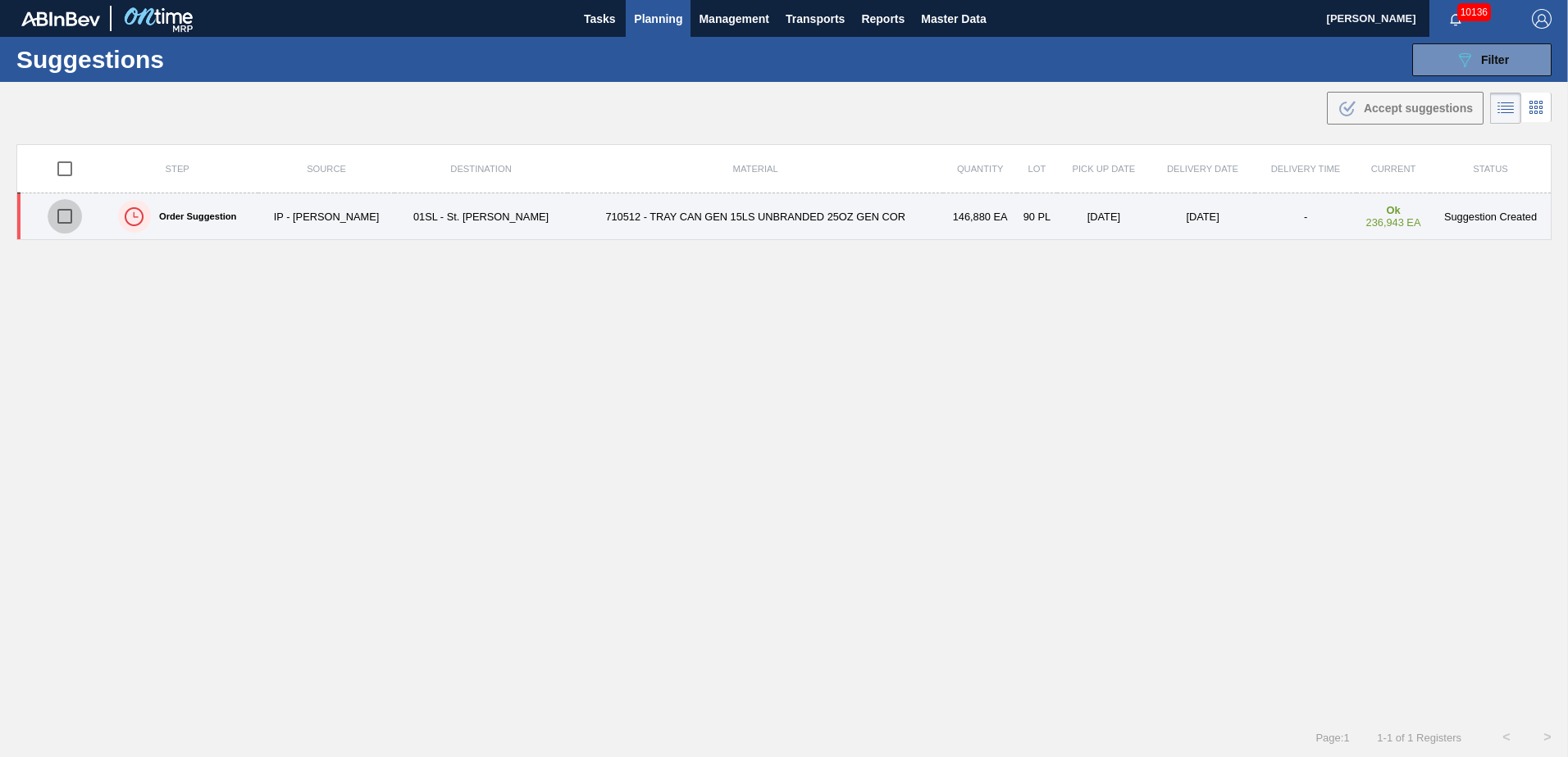
click at [66, 219] on input "checkbox" at bounding box center [64, 215] width 34 height 34
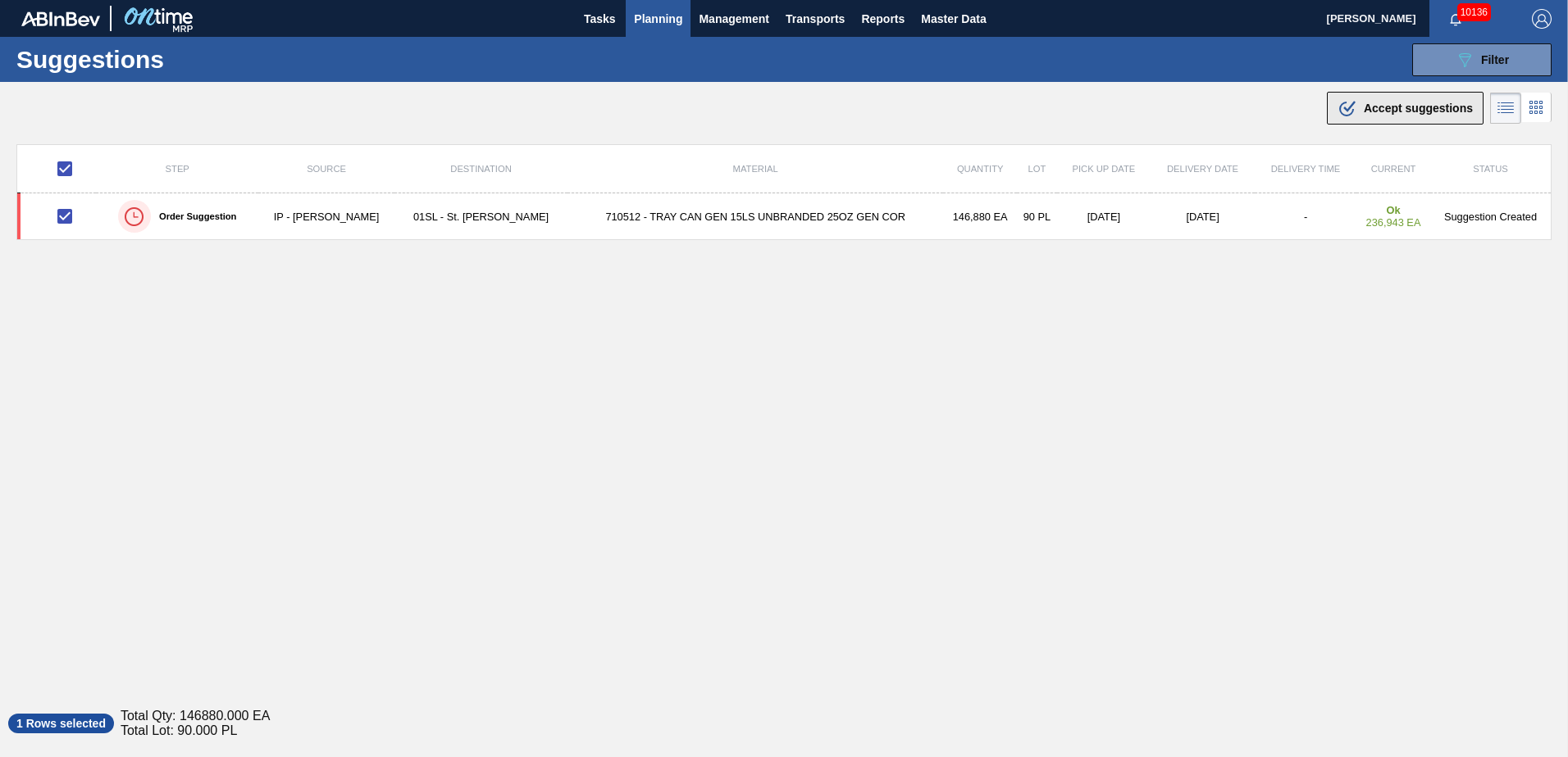
click at [1369, 100] on div ".b{fill:var(--color-action-default)} Accept suggestions" at bounding box center [1405, 108] width 136 height 20
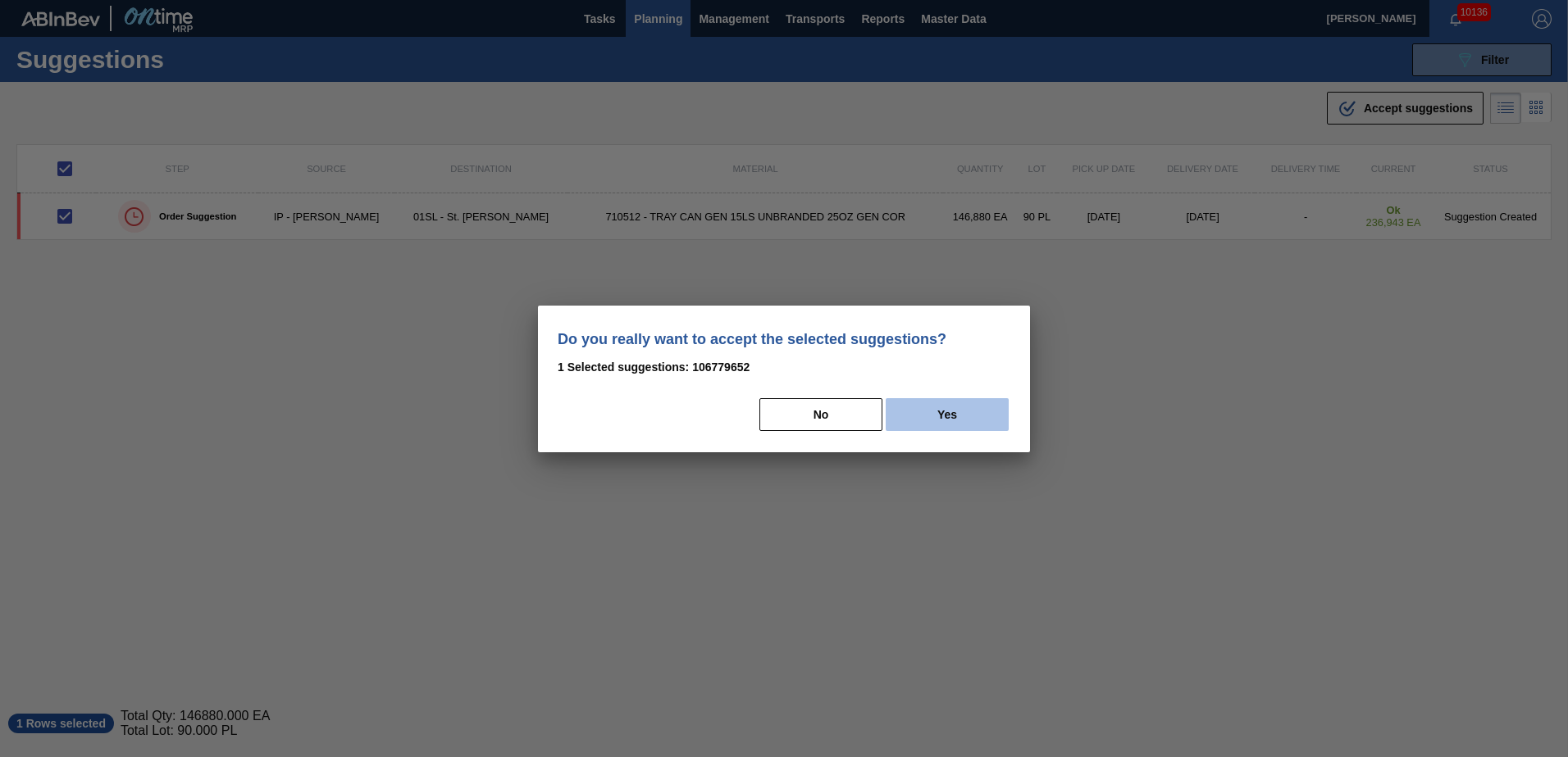
click at [936, 410] on button "Yes" at bounding box center [947, 414] width 123 height 32
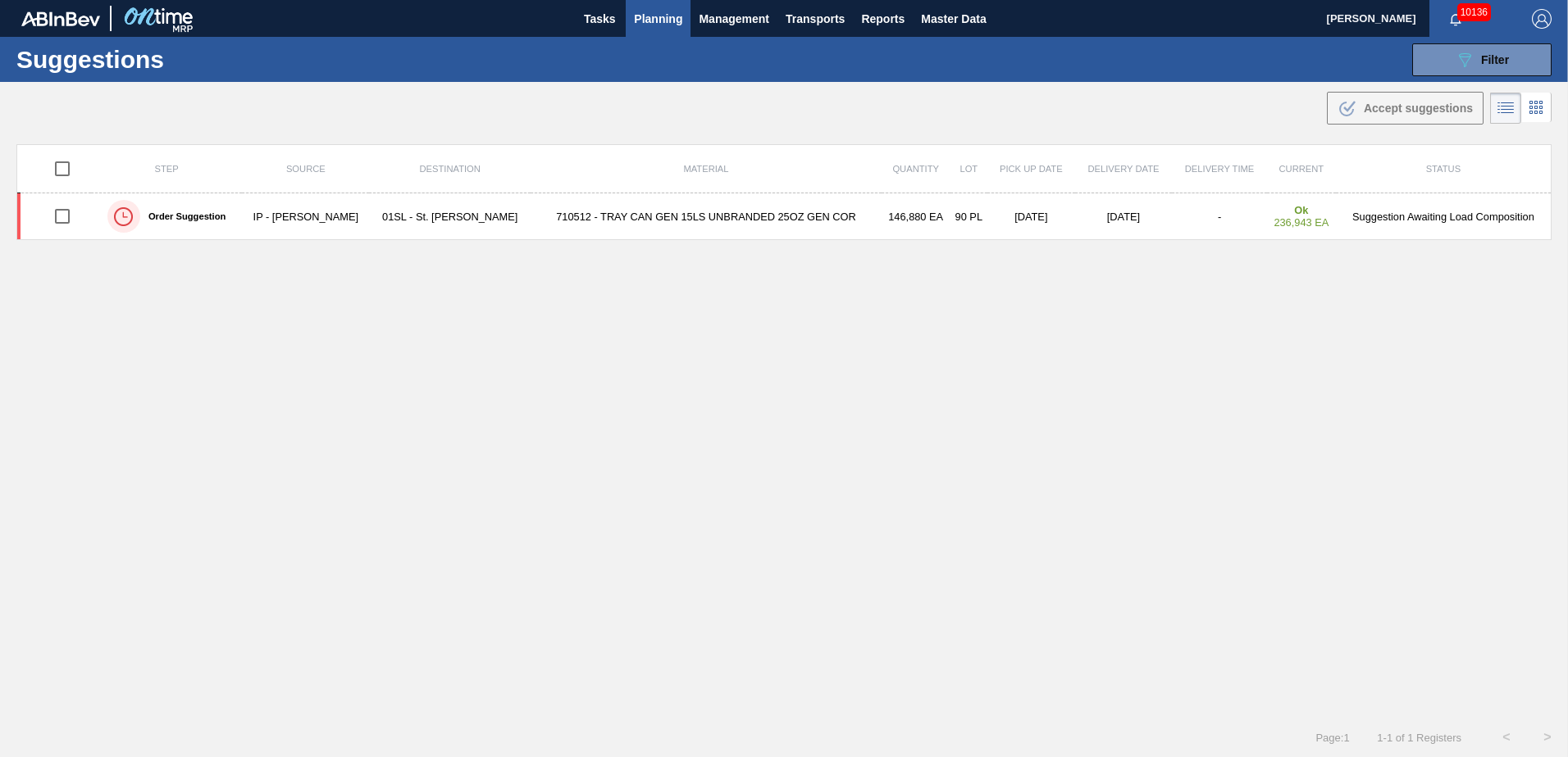
click at [648, 23] on span "Planning" at bounding box center [658, 19] width 48 height 20
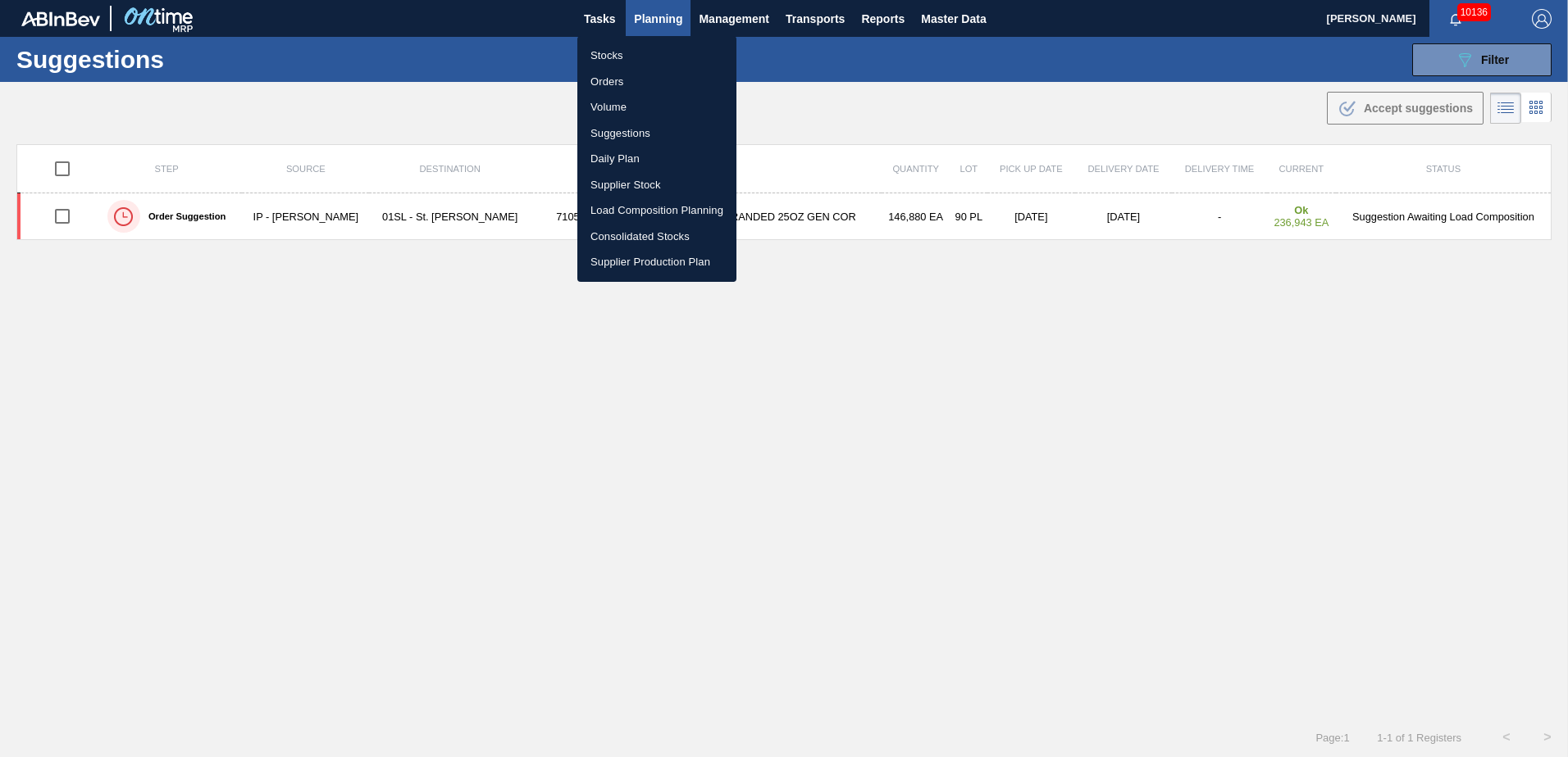
click at [641, 208] on li "Load Composition Planning" at bounding box center [657, 210] width 159 height 27
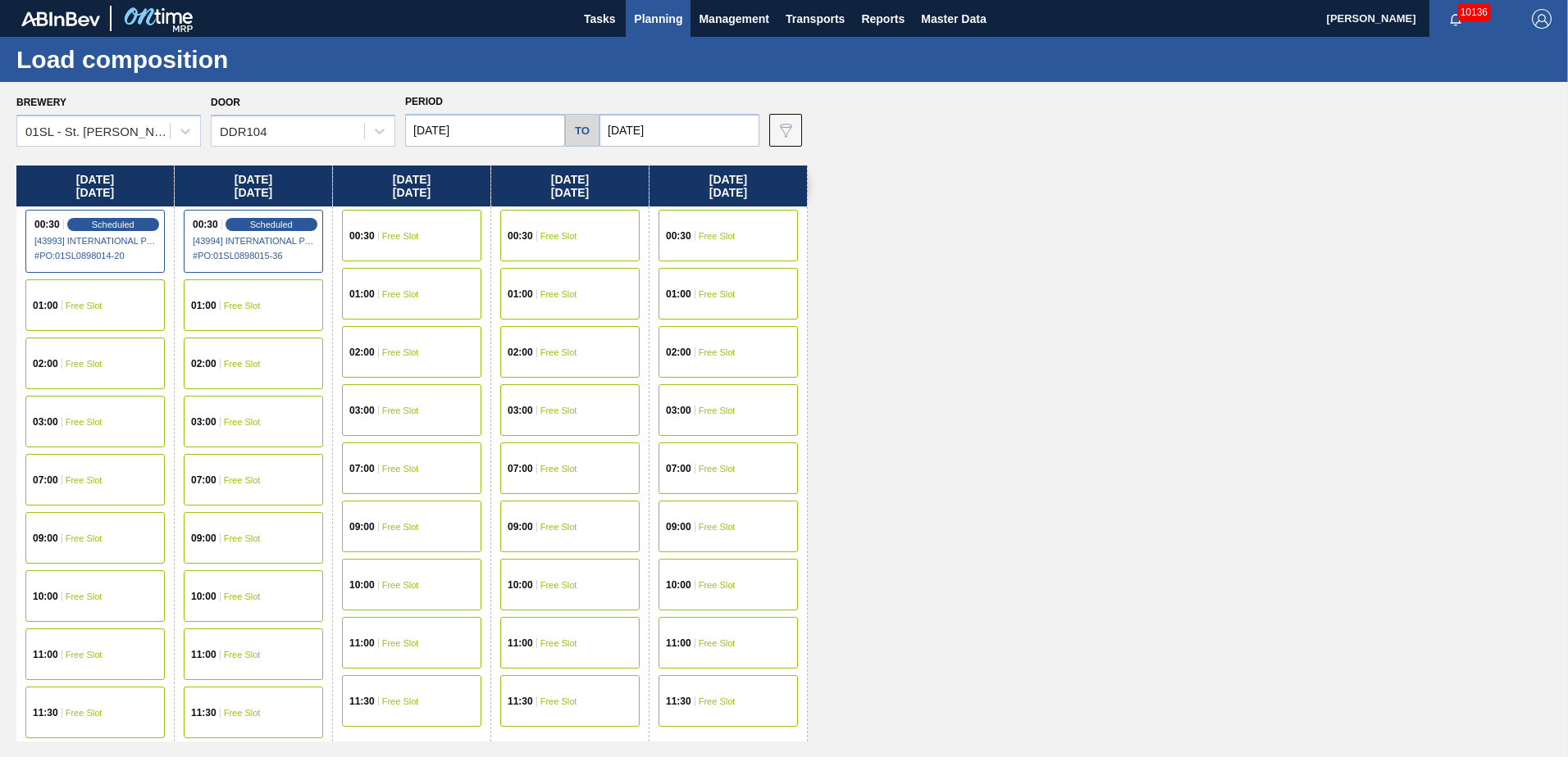
click at [387, 240] on span "Free Slot" at bounding box center [400, 236] width 37 height 10
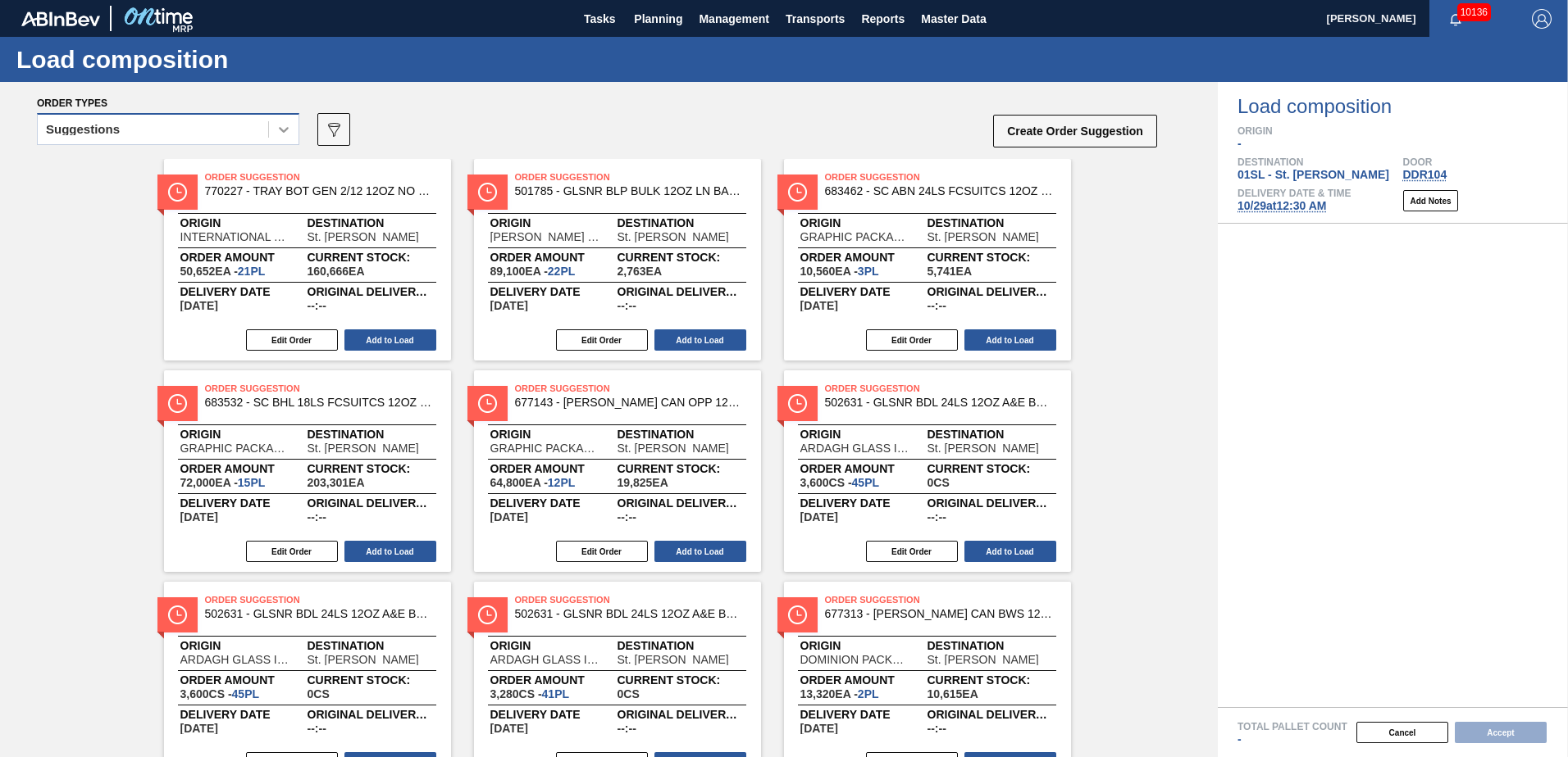
click at [285, 135] on icon at bounding box center [284, 130] width 17 height 17
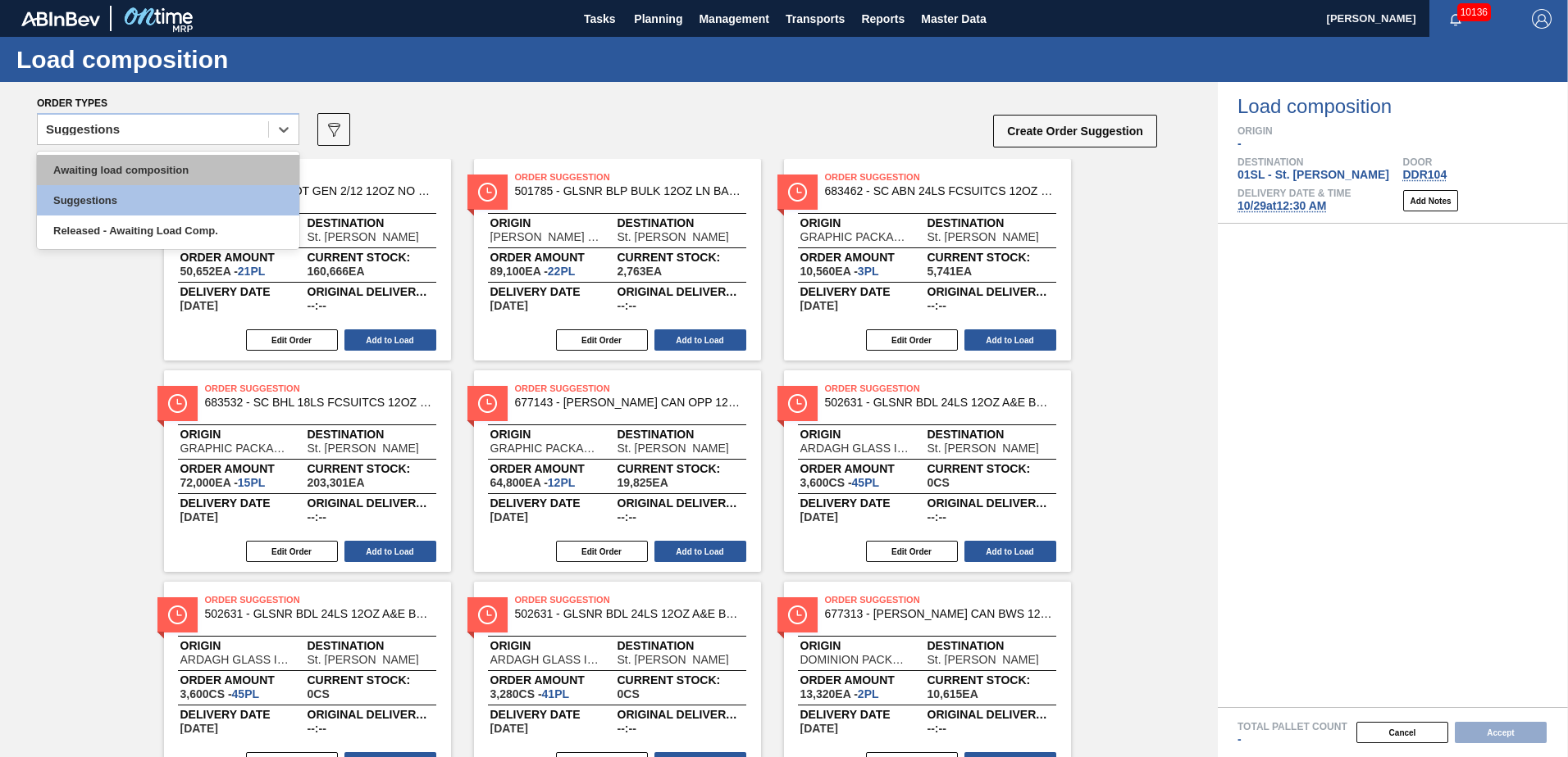
click at [178, 169] on div "Awaiting load composition" at bounding box center [167, 170] width 262 height 30
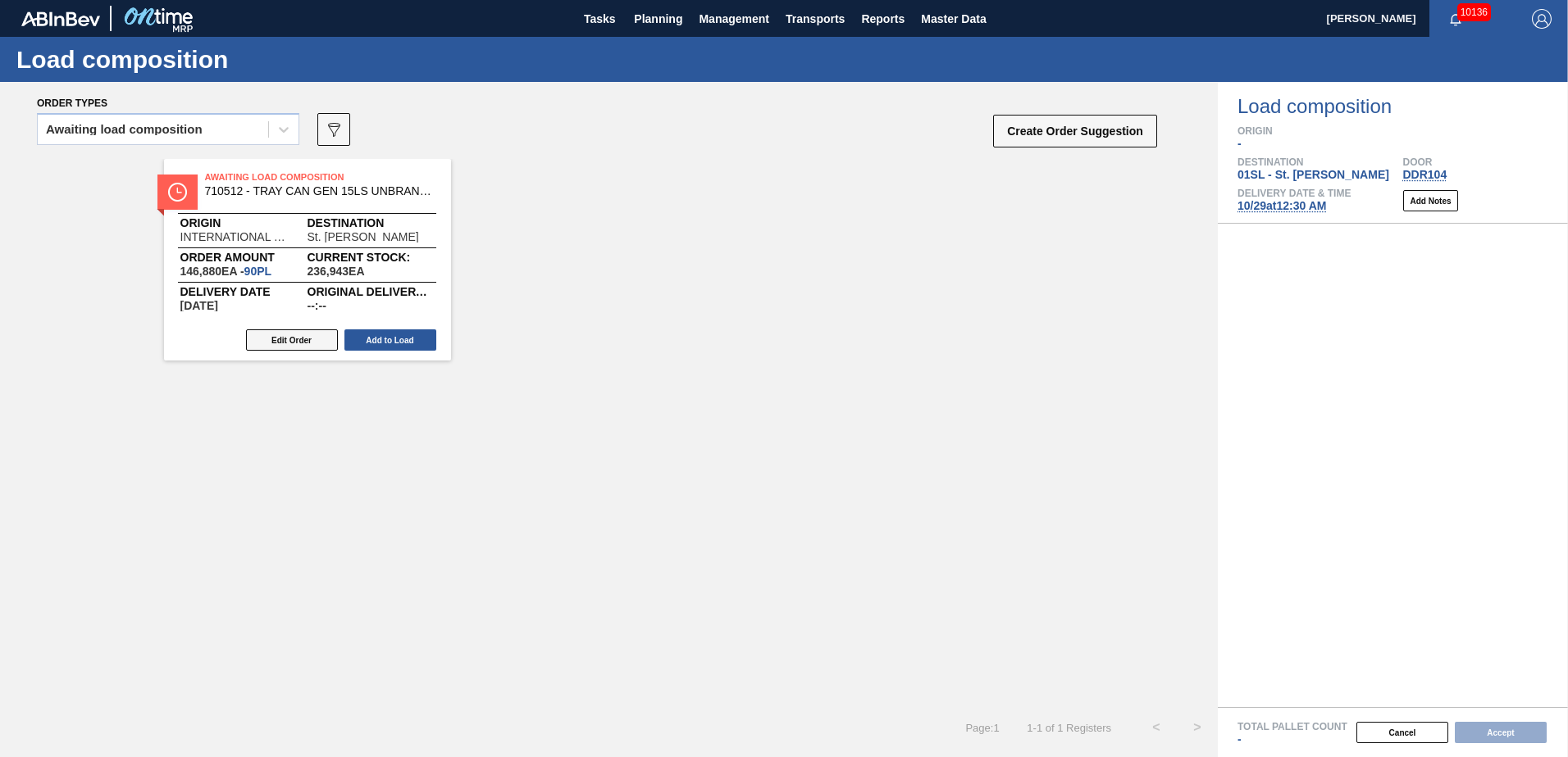
click at [295, 331] on button "Edit Order" at bounding box center [292, 340] width 92 height 22
click at [311, 497] on div "Awaiting Load Composition 710512 - TRAY CAN GEN 15LS UNBRANDED 25OZ GEN COR Ori…" at bounding box center [608, 433] width 1218 height 548
click at [315, 341] on button "Edit Order" at bounding box center [292, 340] width 92 height 22
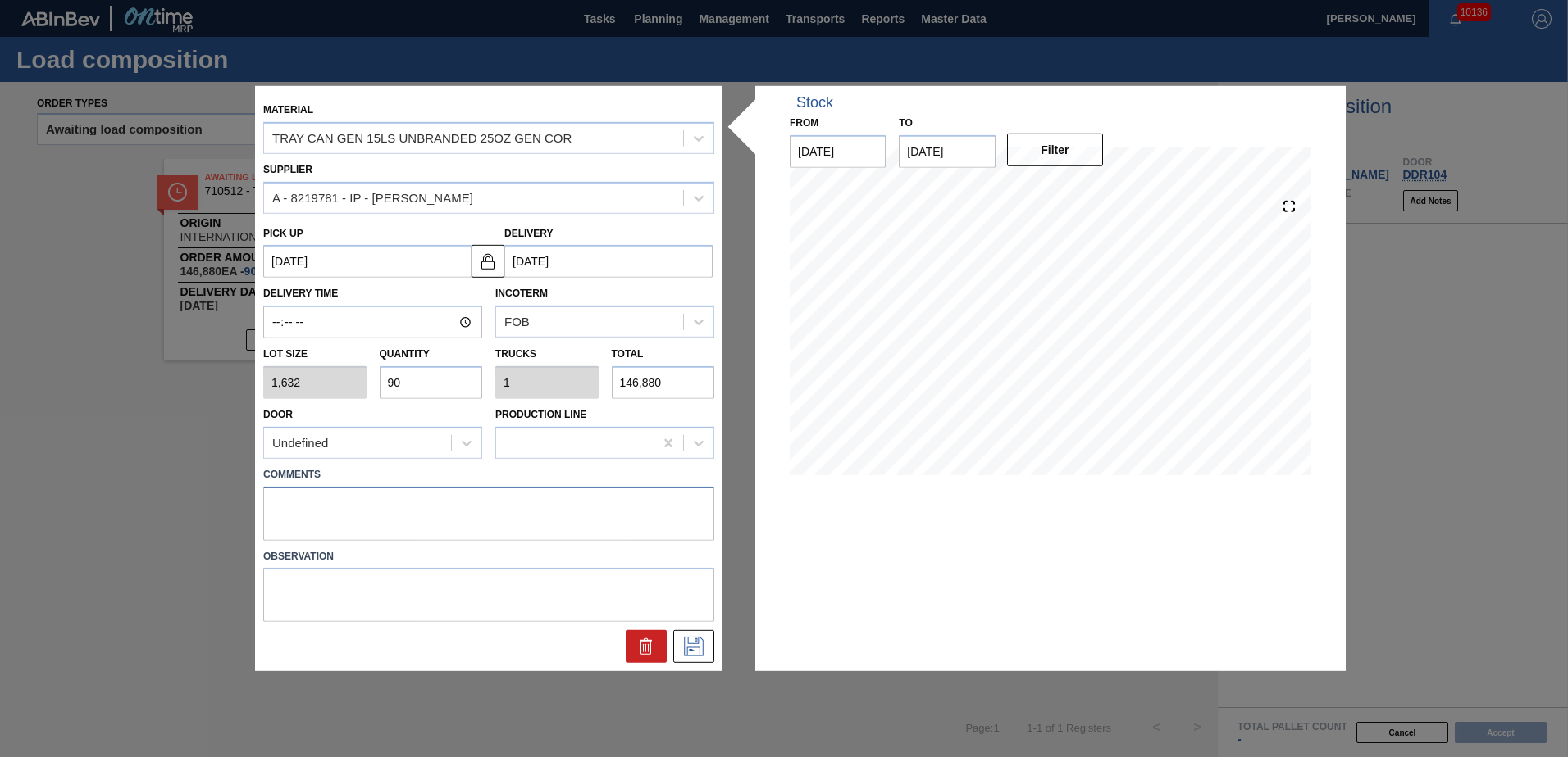
click at [312, 506] on textarea at bounding box center [489, 512] width 451 height 54
click at [697, 651] on icon at bounding box center [694, 647] width 27 height 20
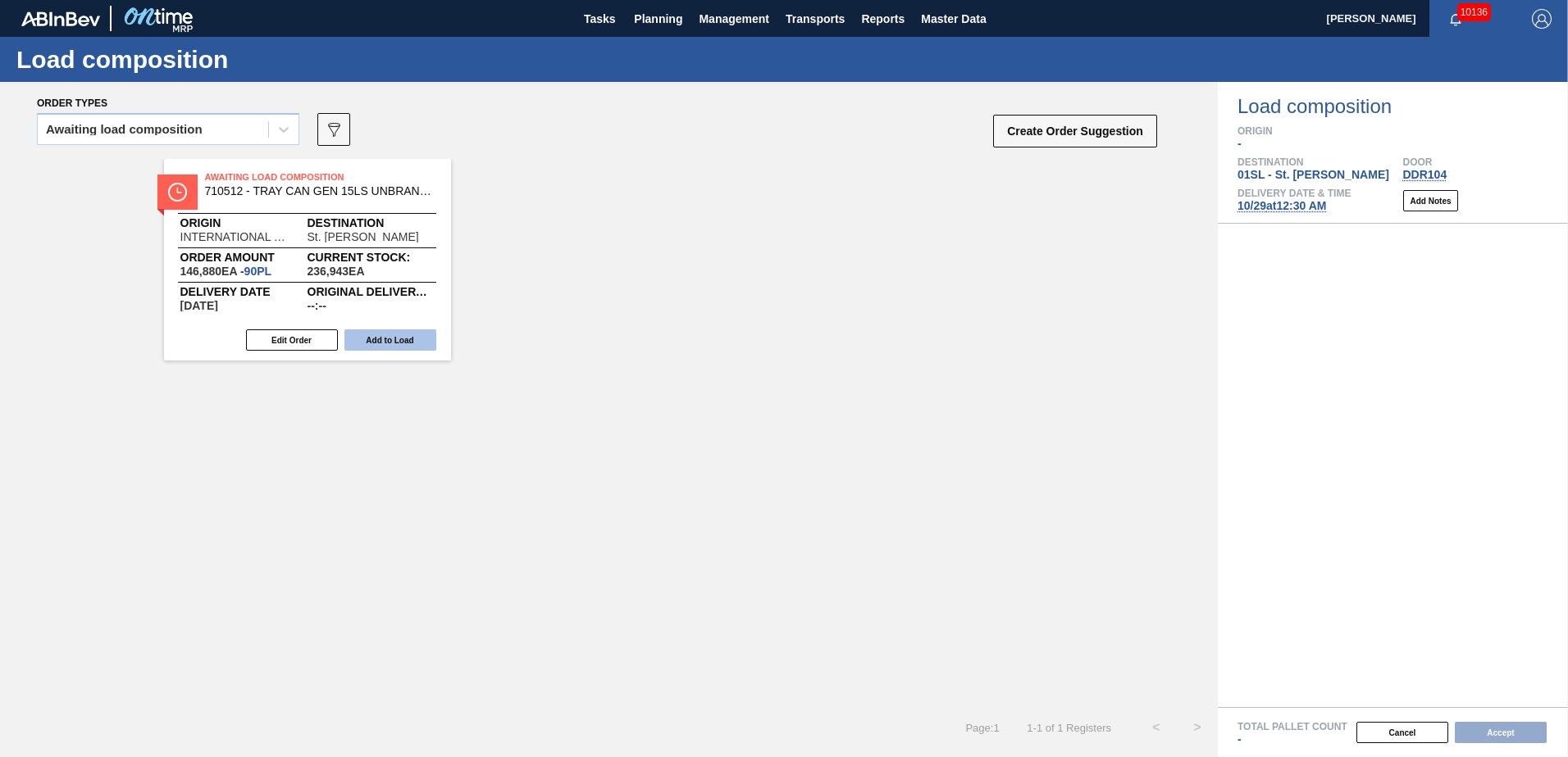
click at [386, 347] on button "Add to Load" at bounding box center [390, 340] width 92 height 22
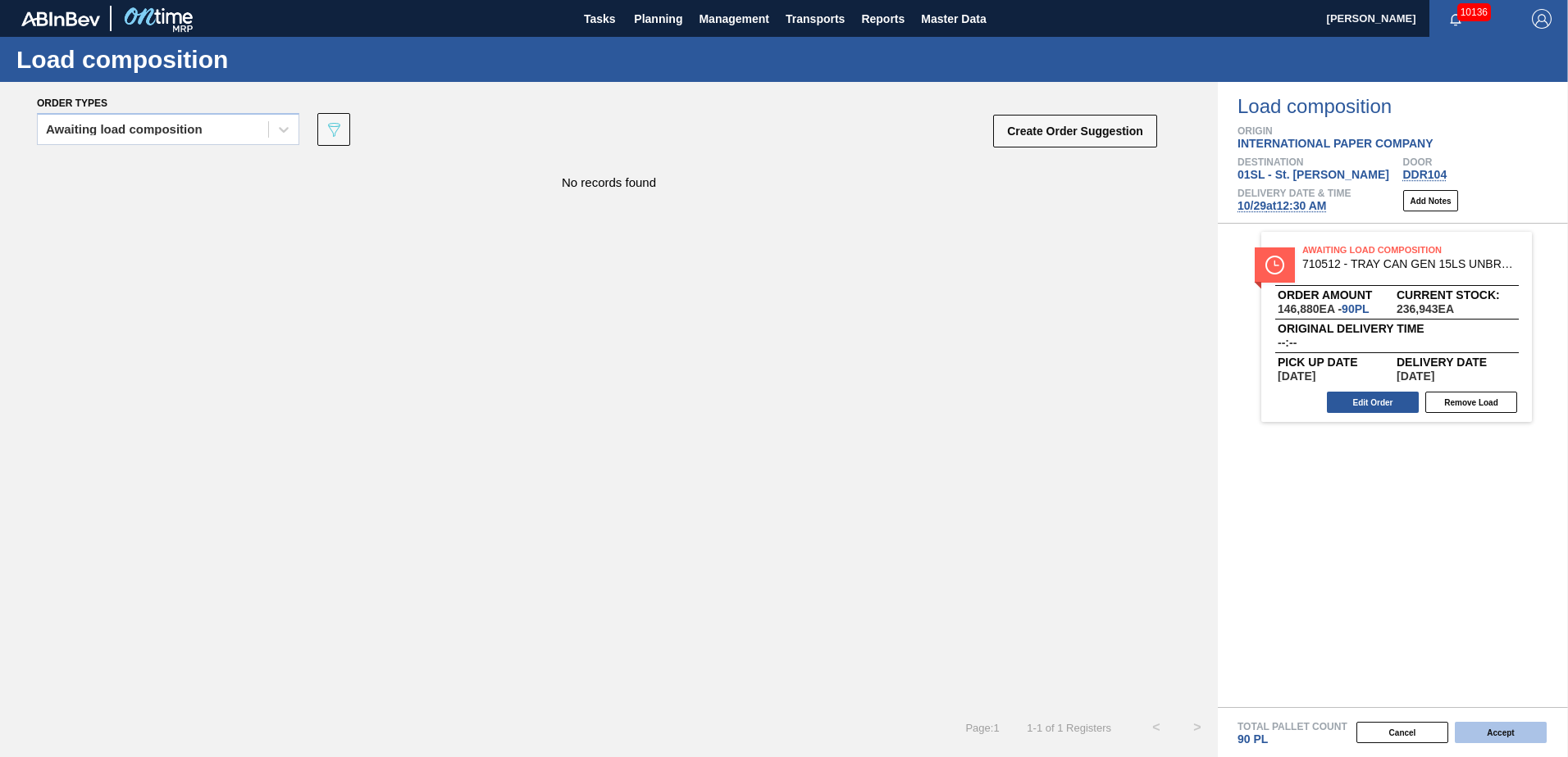
click at [1501, 736] on button "Accept" at bounding box center [1501, 733] width 92 height 22
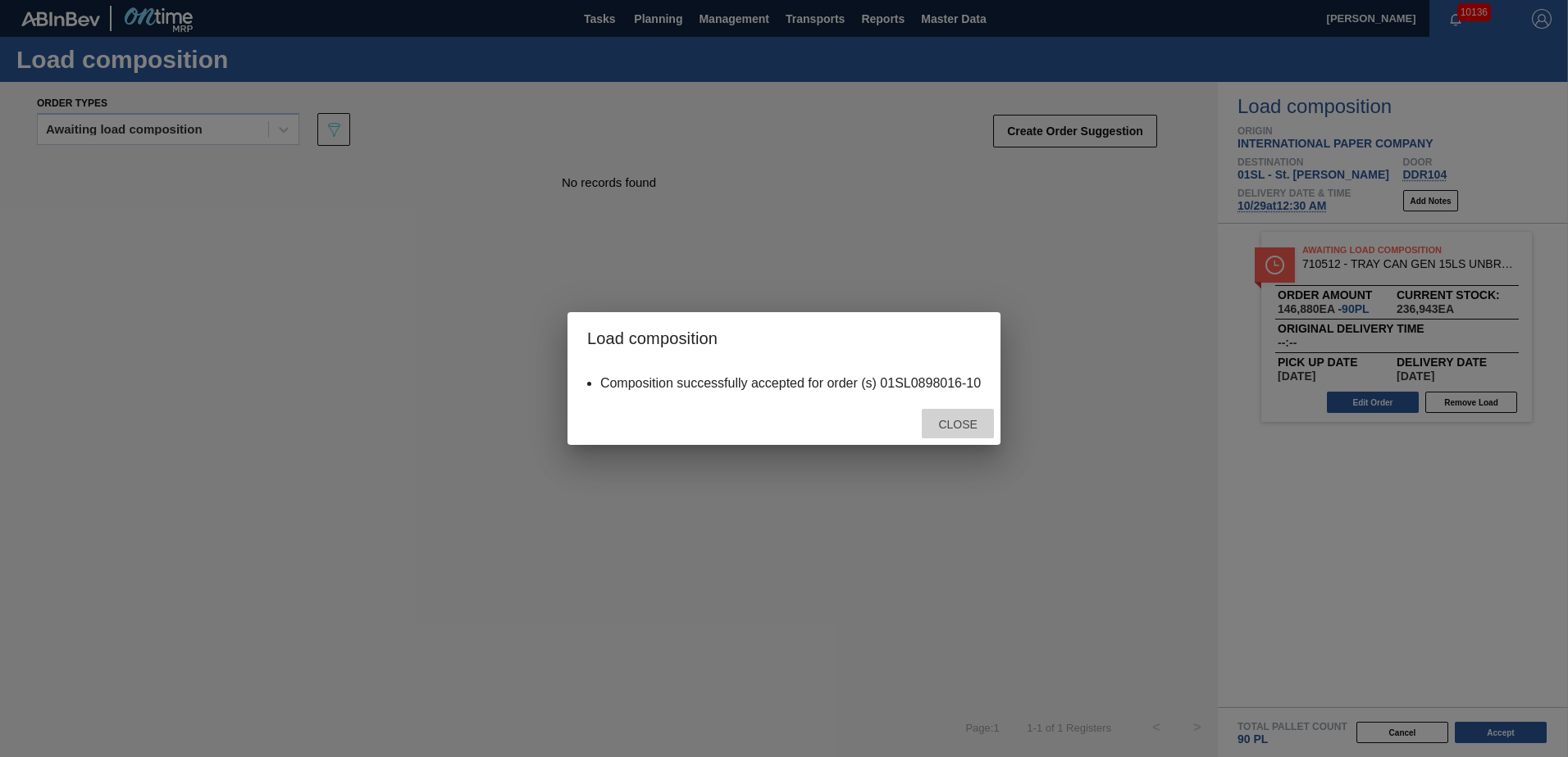
click at [969, 418] on span "Close" at bounding box center [958, 425] width 65 height 13
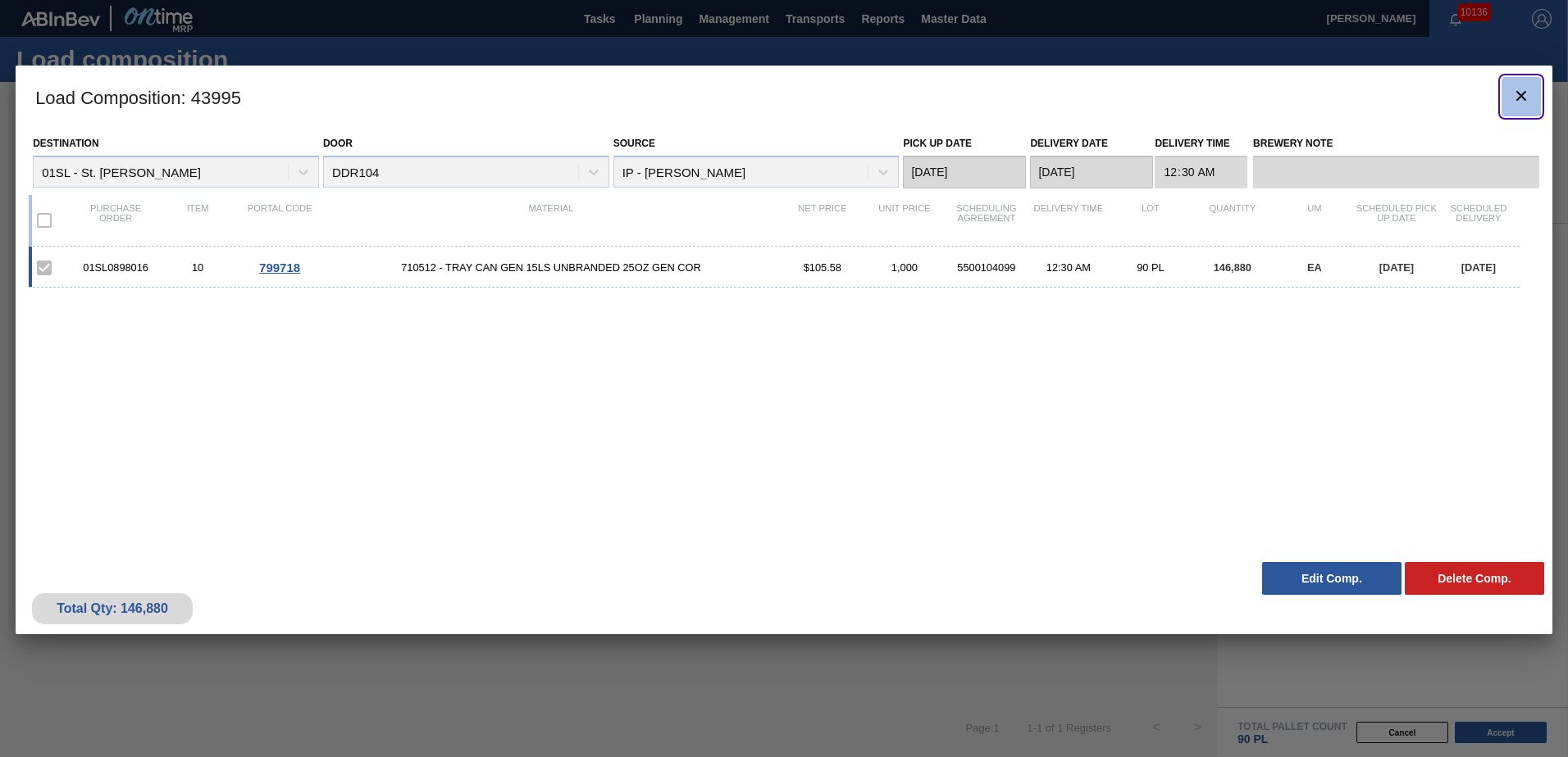
click at [1507, 103] on button "botão de ícone" at bounding box center [1521, 96] width 39 height 39
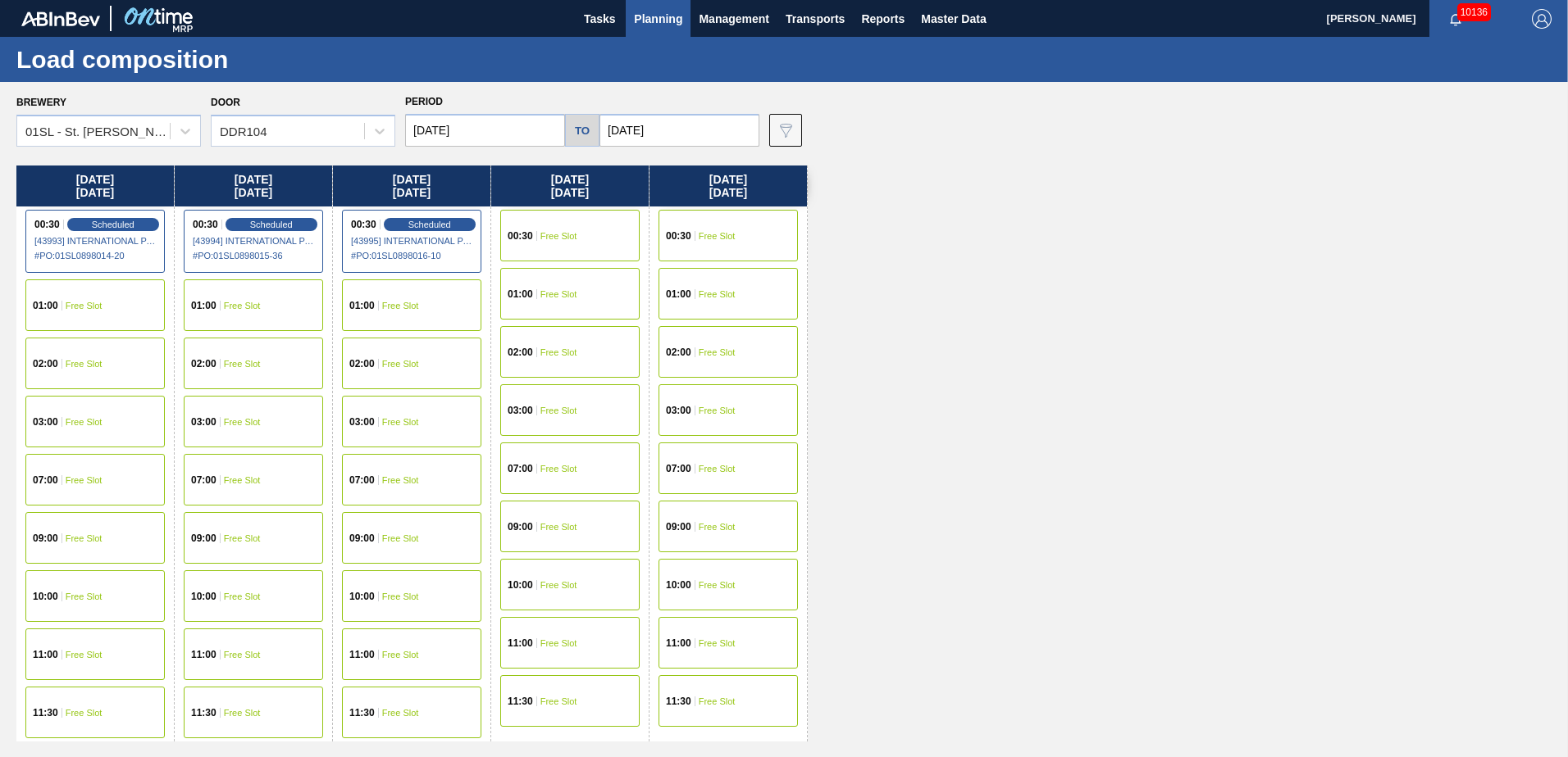
click at [648, 7] on button "Planning" at bounding box center [658, 18] width 65 height 37
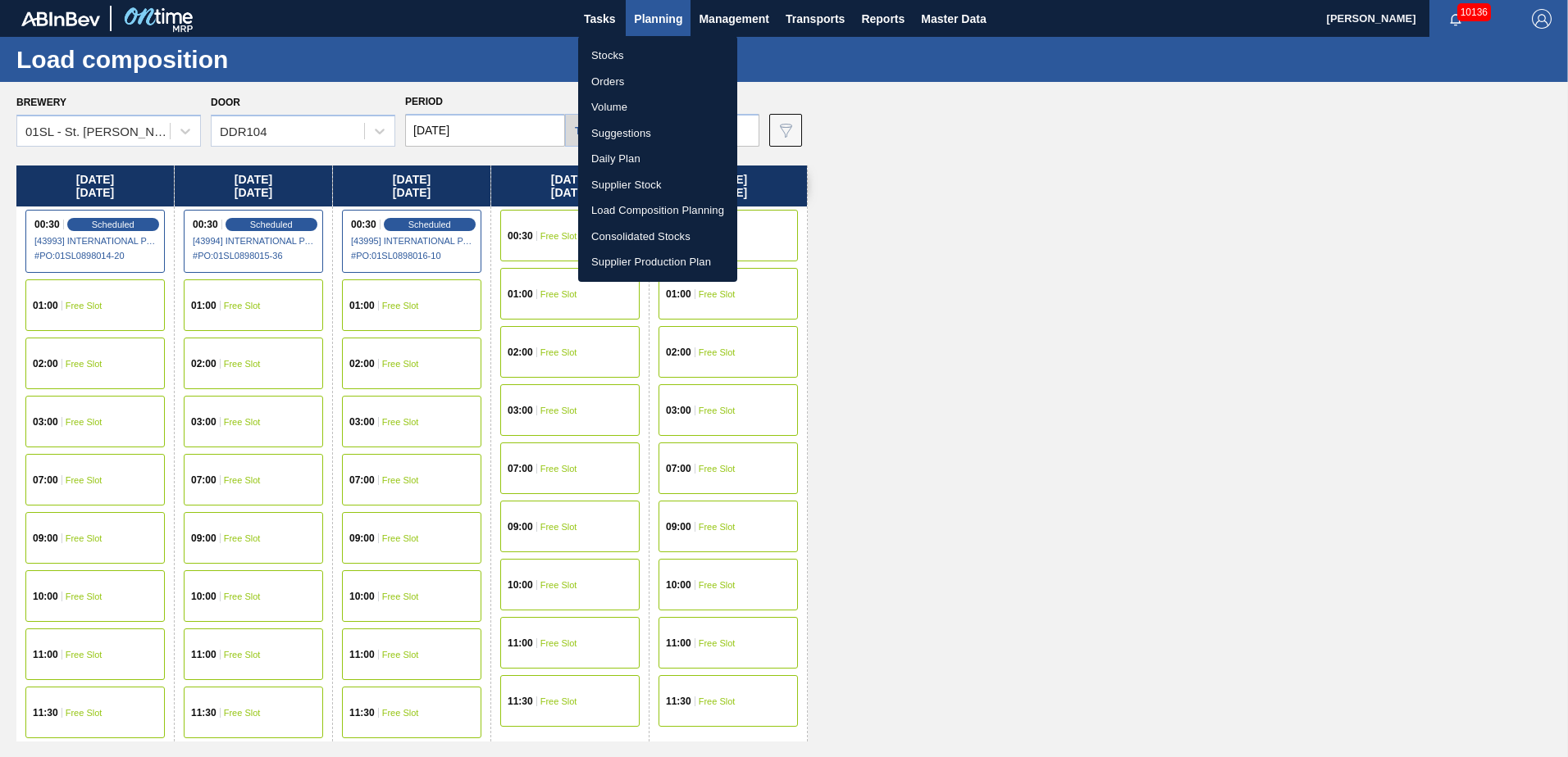
click at [637, 139] on li "Suggestions" at bounding box center [657, 134] width 159 height 27
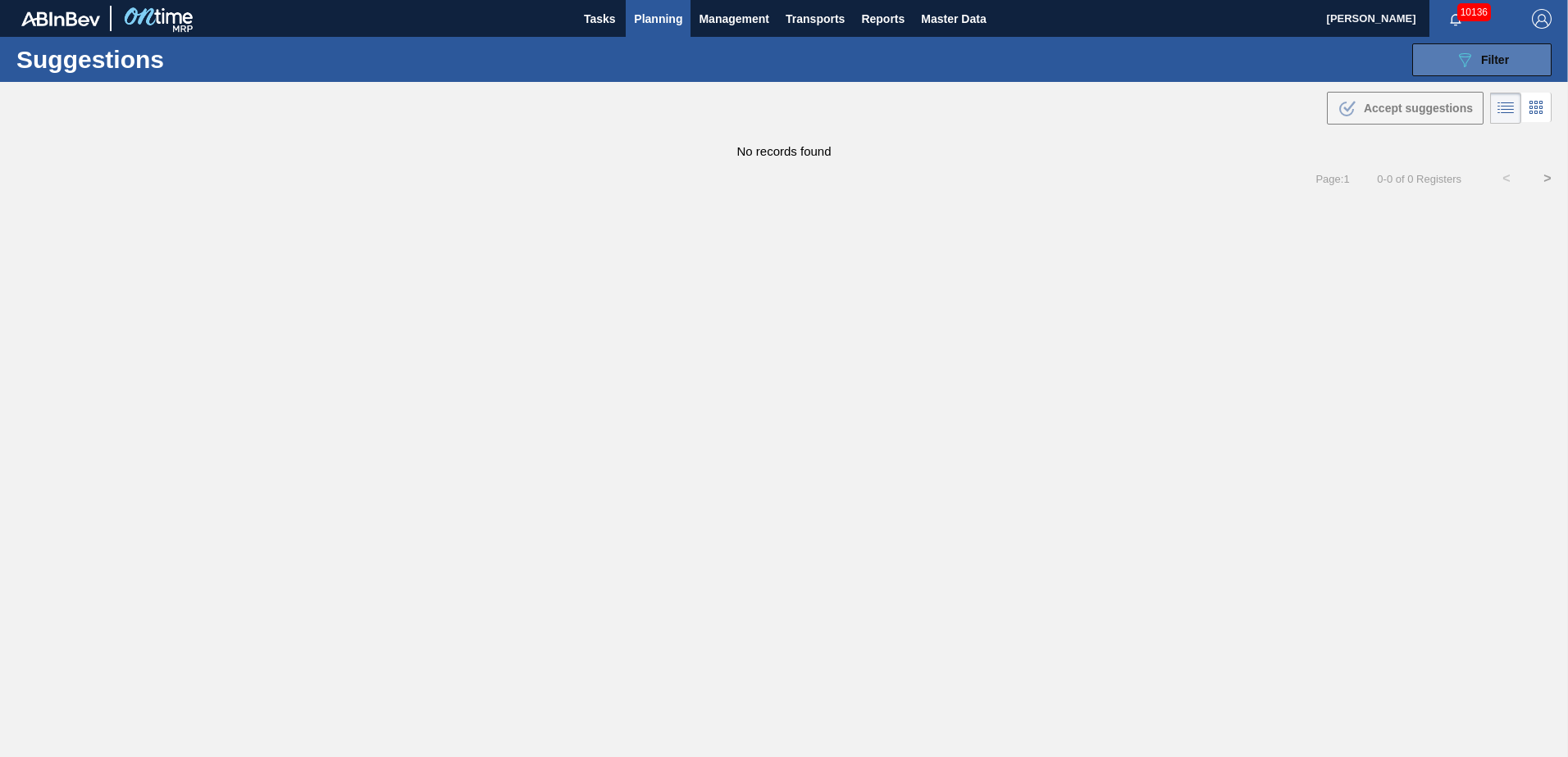
click at [1431, 62] on button "089F7B8B-B2A5-4AFE-B5C0-19BA573D28AC Filter" at bounding box center [1482, 59] width 140 height 32
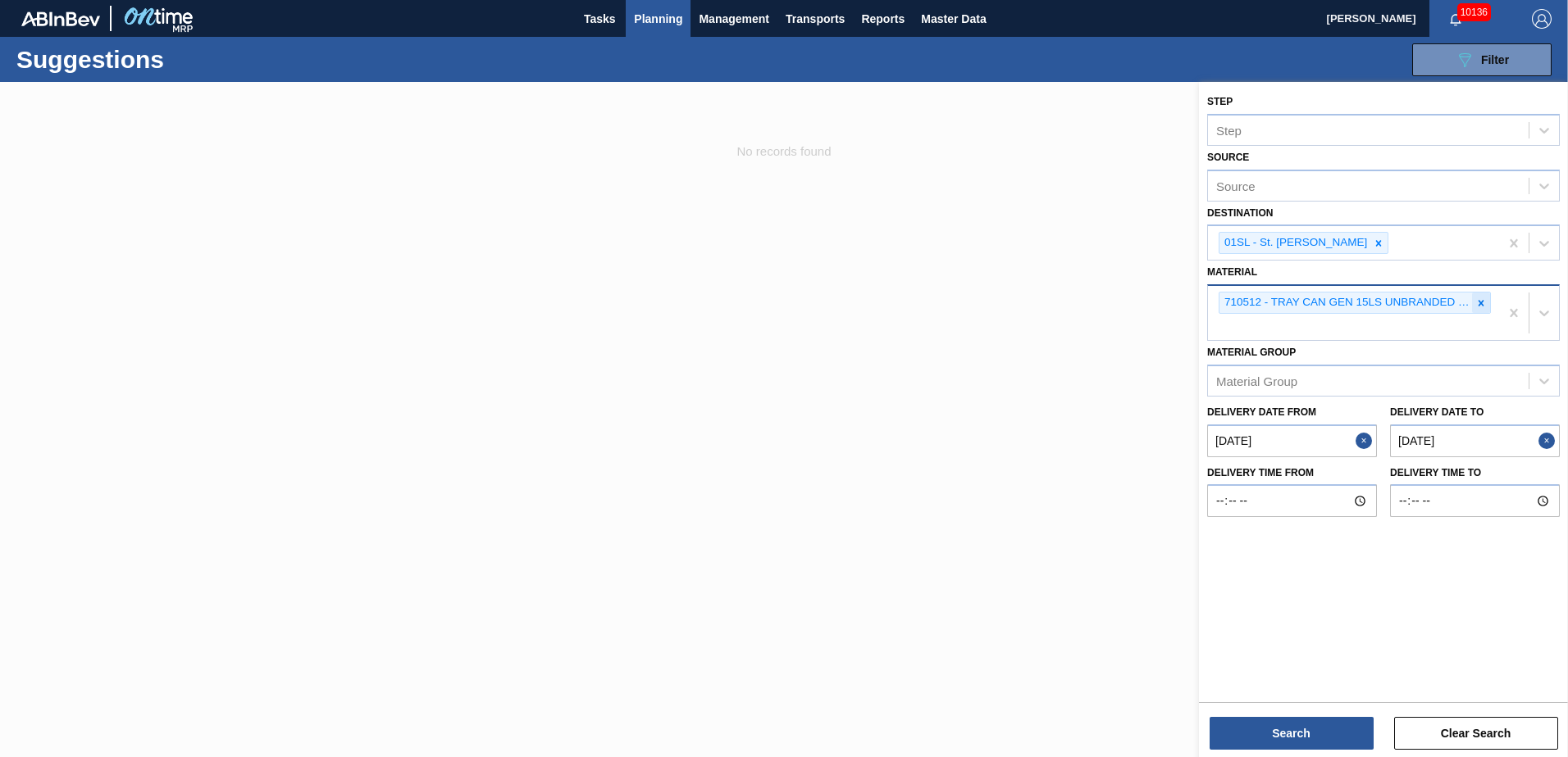
click at [1478, 298] on icon at bounding box center [1481, 304] width 12 height 12
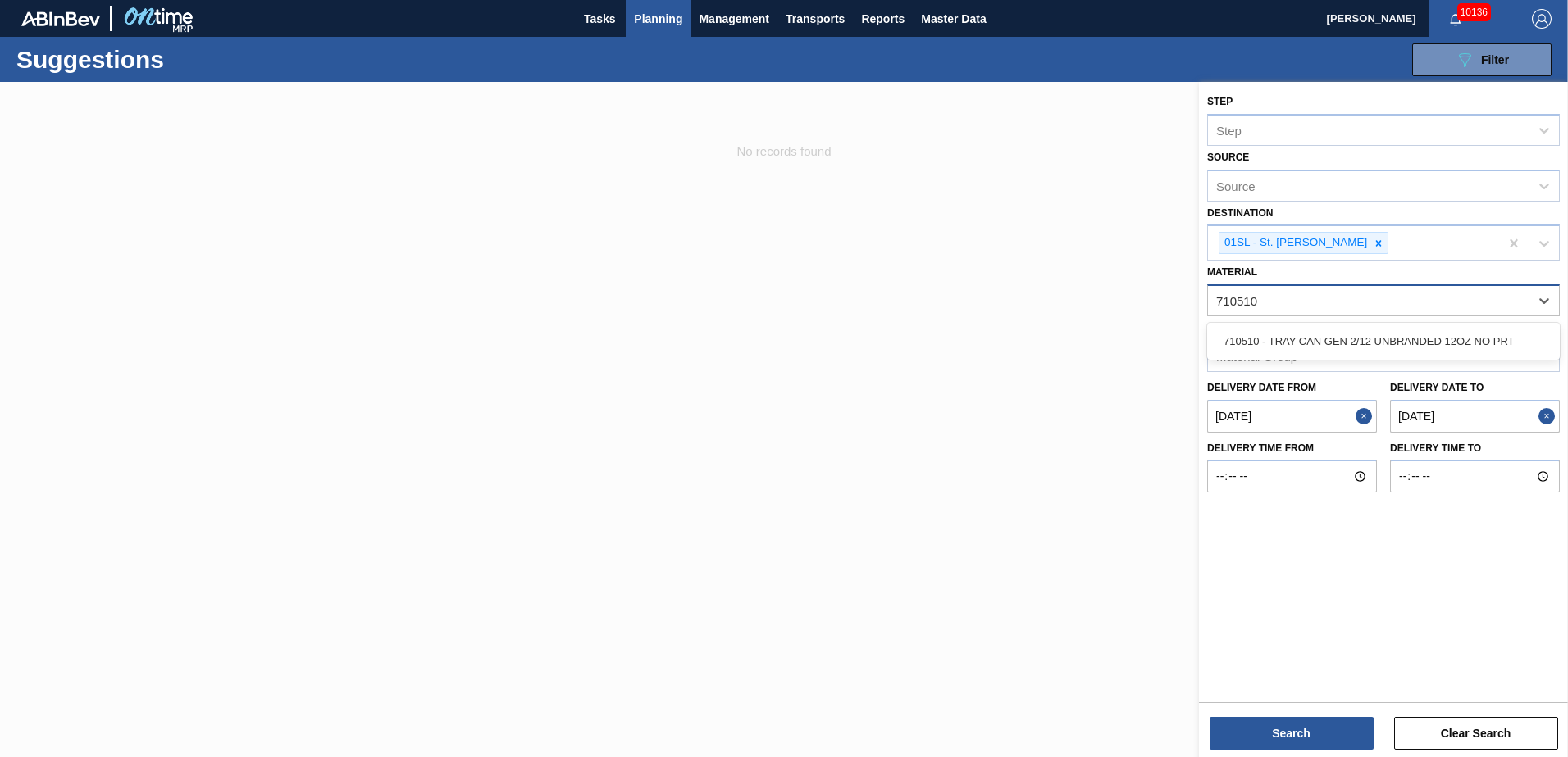
click at [1336, 323] on div "710510 - TRAY CAN GEN 2/12 UNBRANDED 12OZ NO PRT" at bounding box center [1383, 341] width 353 height 37
click at [1321, 349] on div "710510 - TRAY CAN GEN 2/12 UNBRANDED 12OZ NO PRT" at bounding box center [1383, 341] width 353 height 30
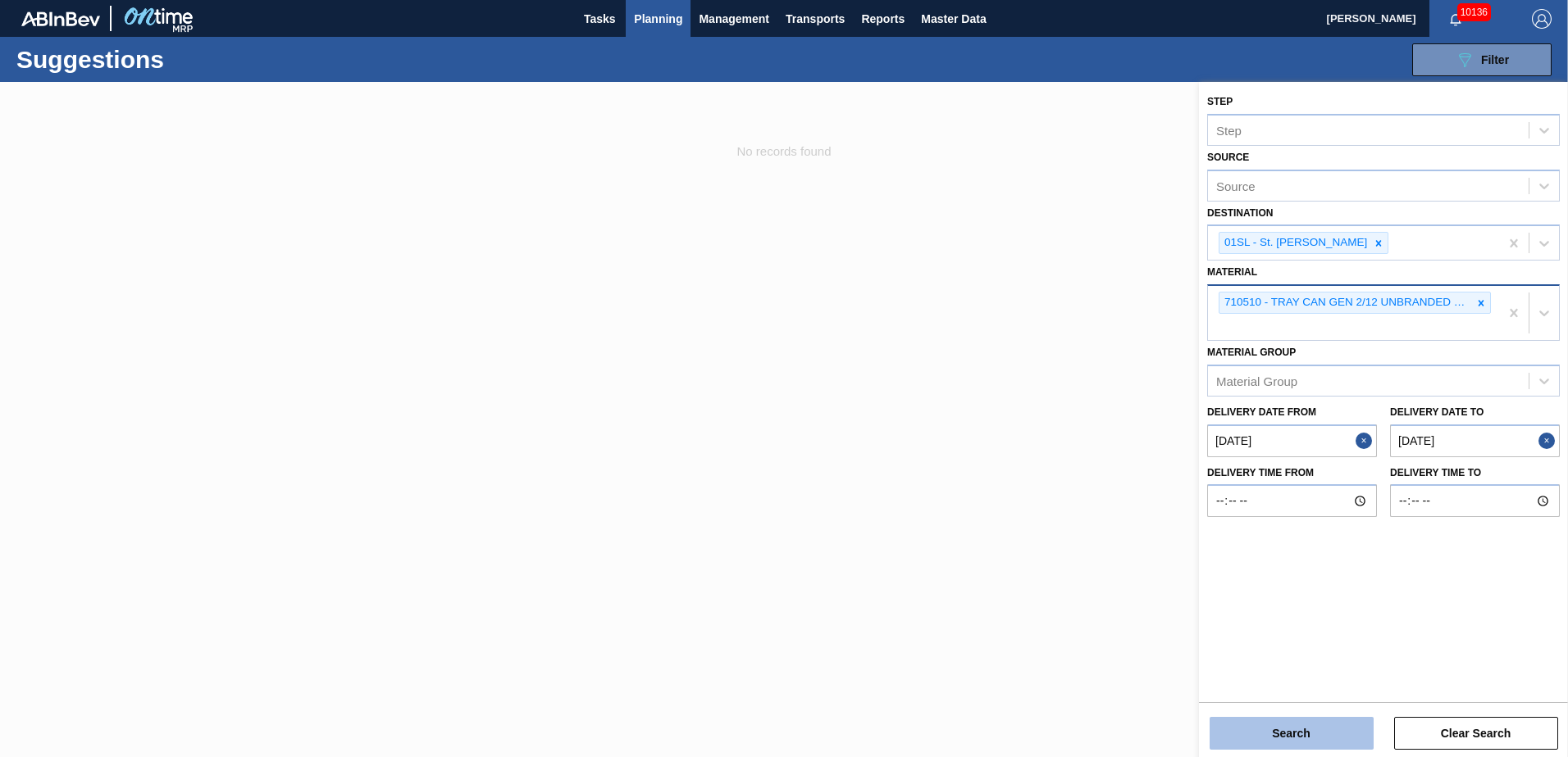
click at [1298, 734] on button "Search" at bounding box center [1291, 733] width 164 height 32
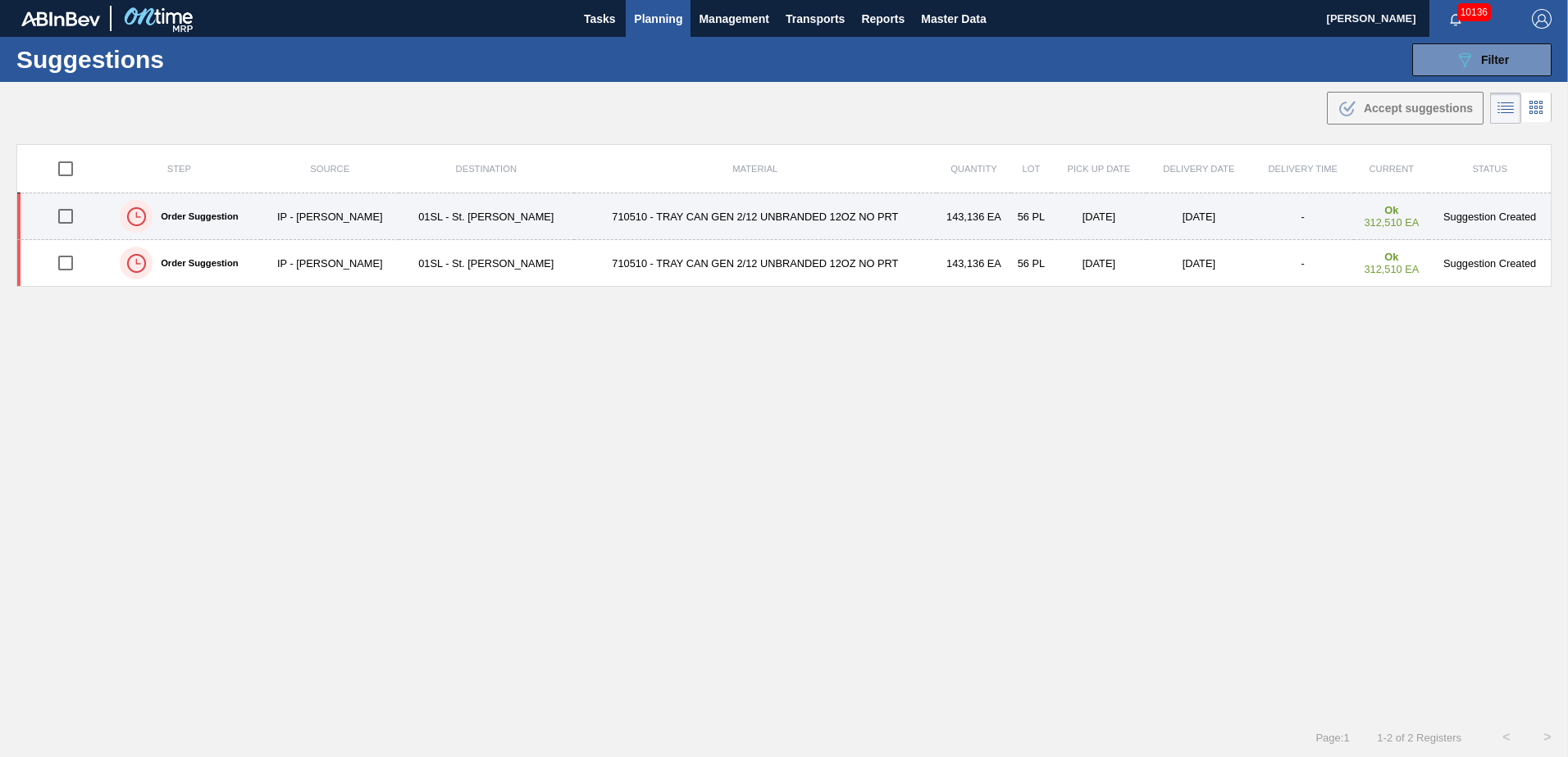
click at [72, 215] on input "checkbox" at bounding box center [65, 215] width 34 height 34
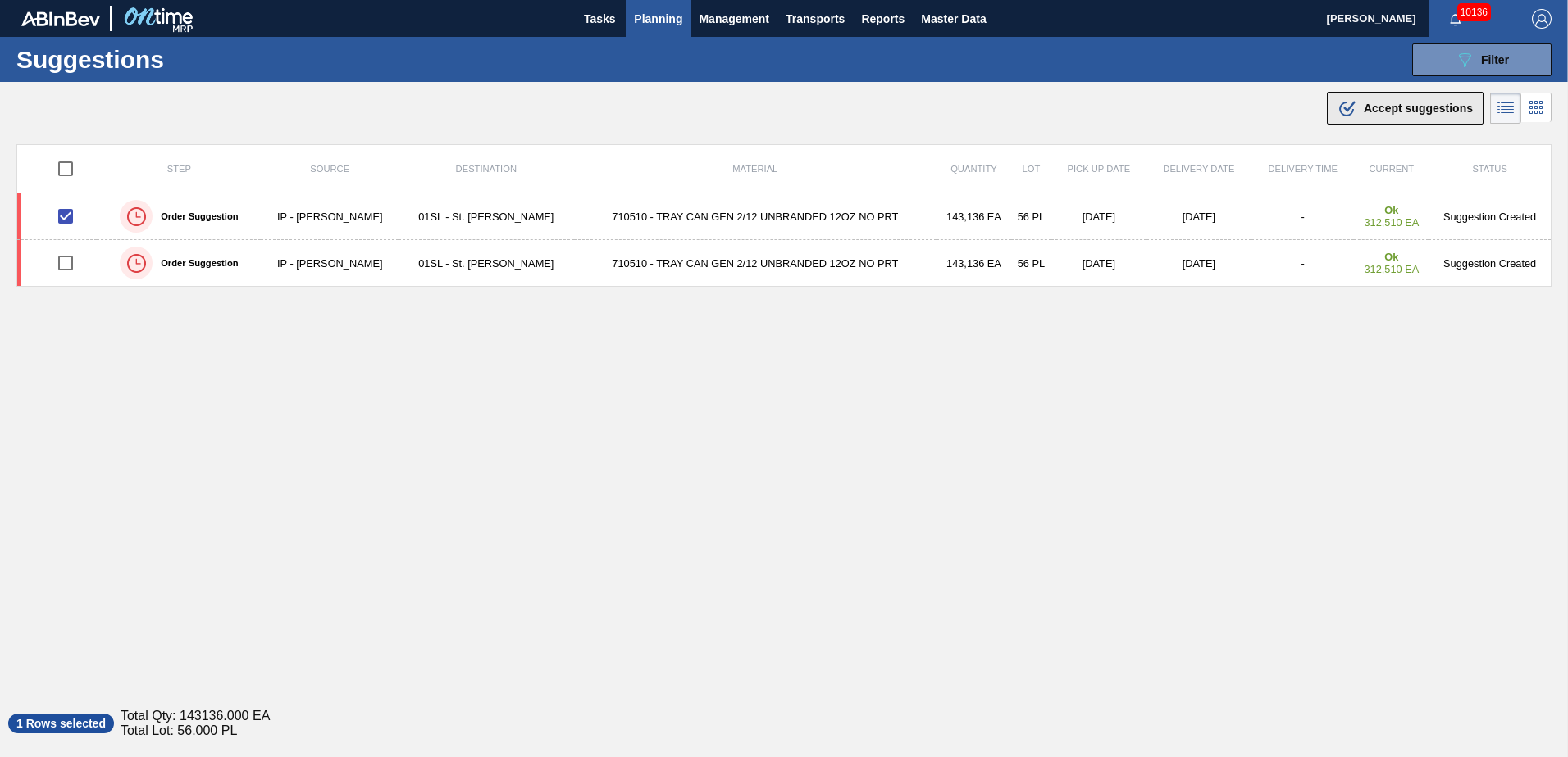
click at [1419, 115] on div ".b{fill:var(--color-action-default)} Accept suggestions" at bounding box center [1405, 108] width 136 height 20
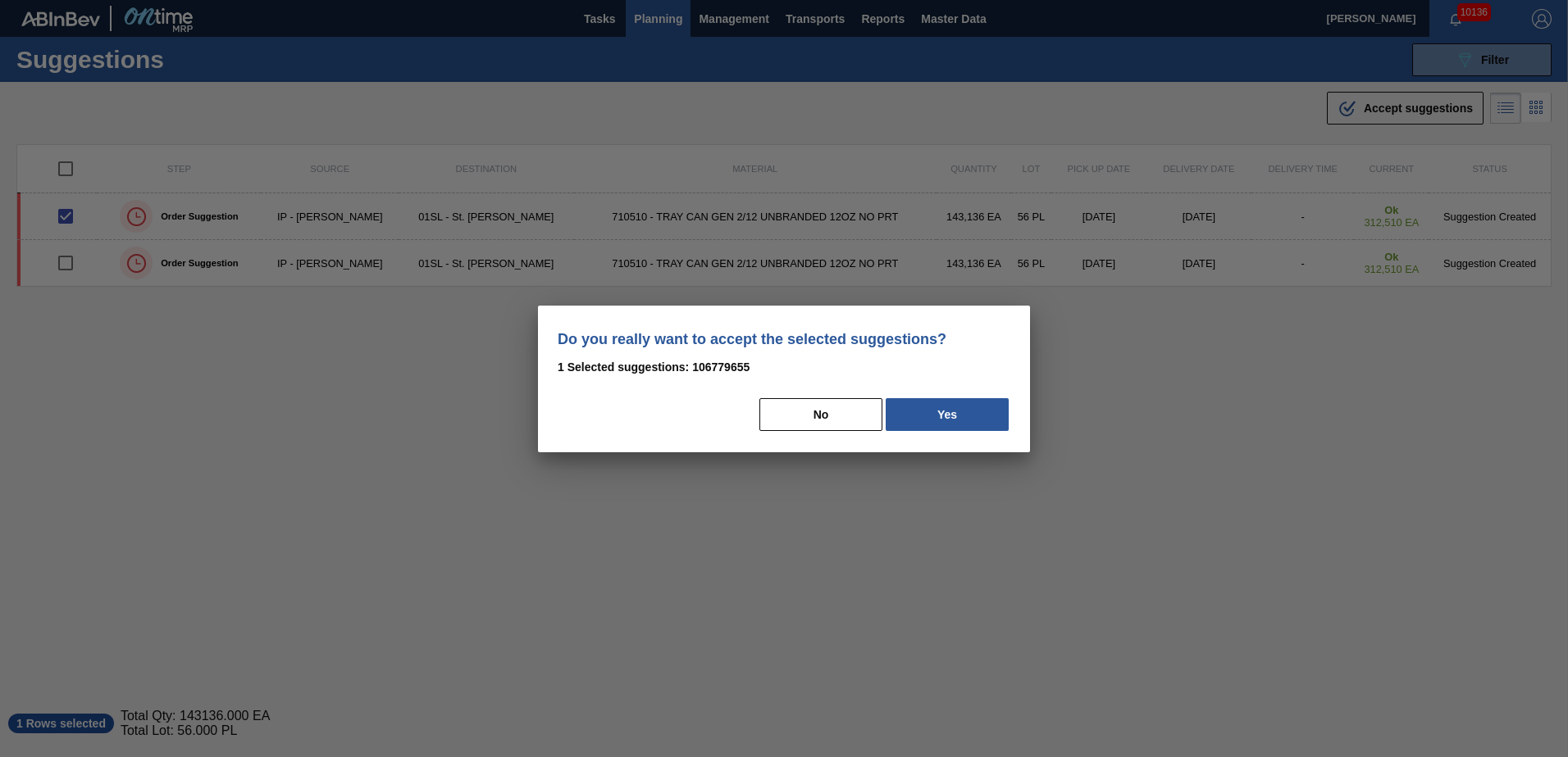
click at [955, 431] on div "No Yes" at bounding box center [784, 414] width 453 height 36
click at [955, 419] on button "Yes" at bounding box center [947, 414] width 123 height 32
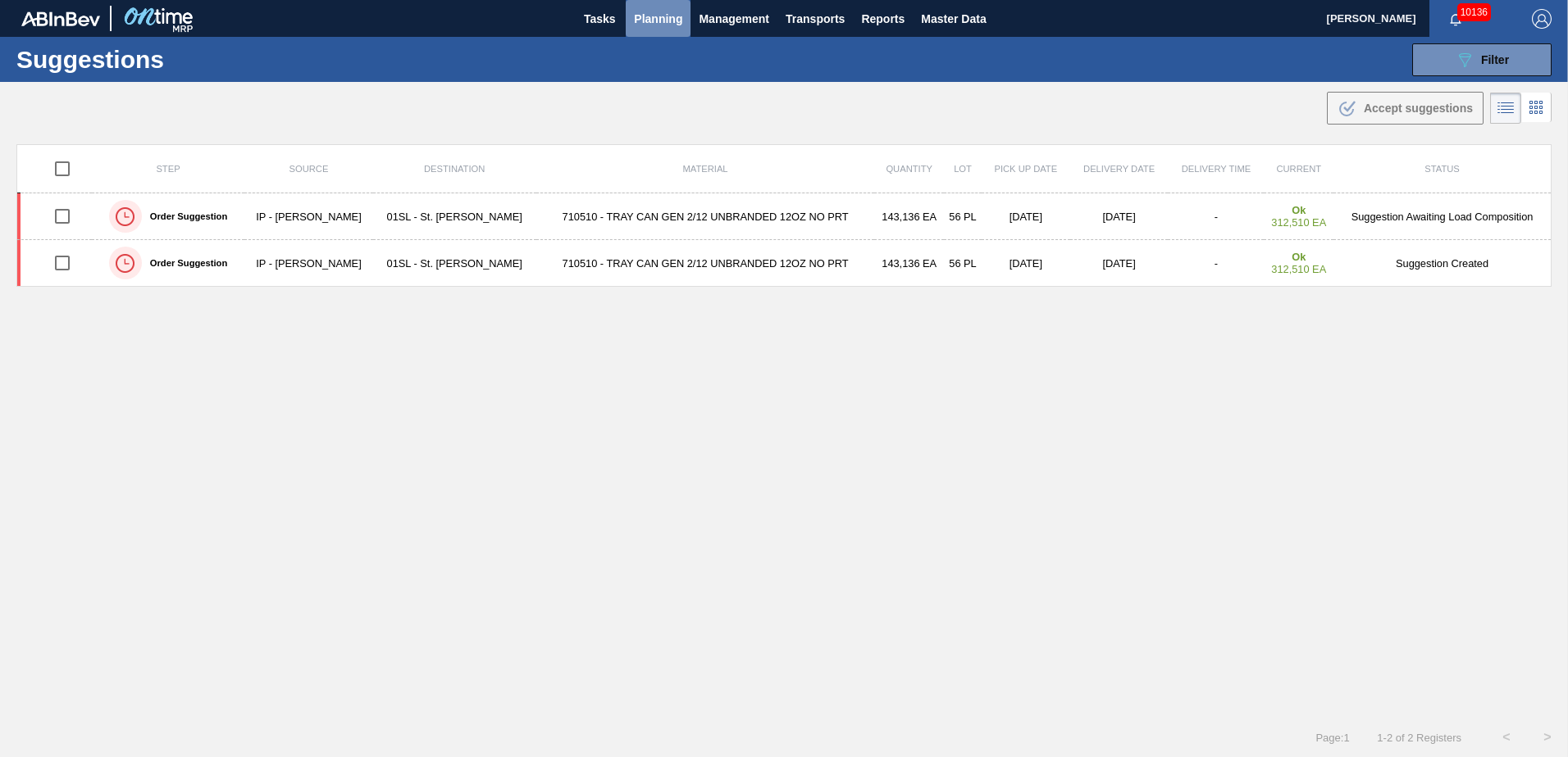
click at [651, 12] on span "Planning" at bounding box center [658, 19] width 48 height 20
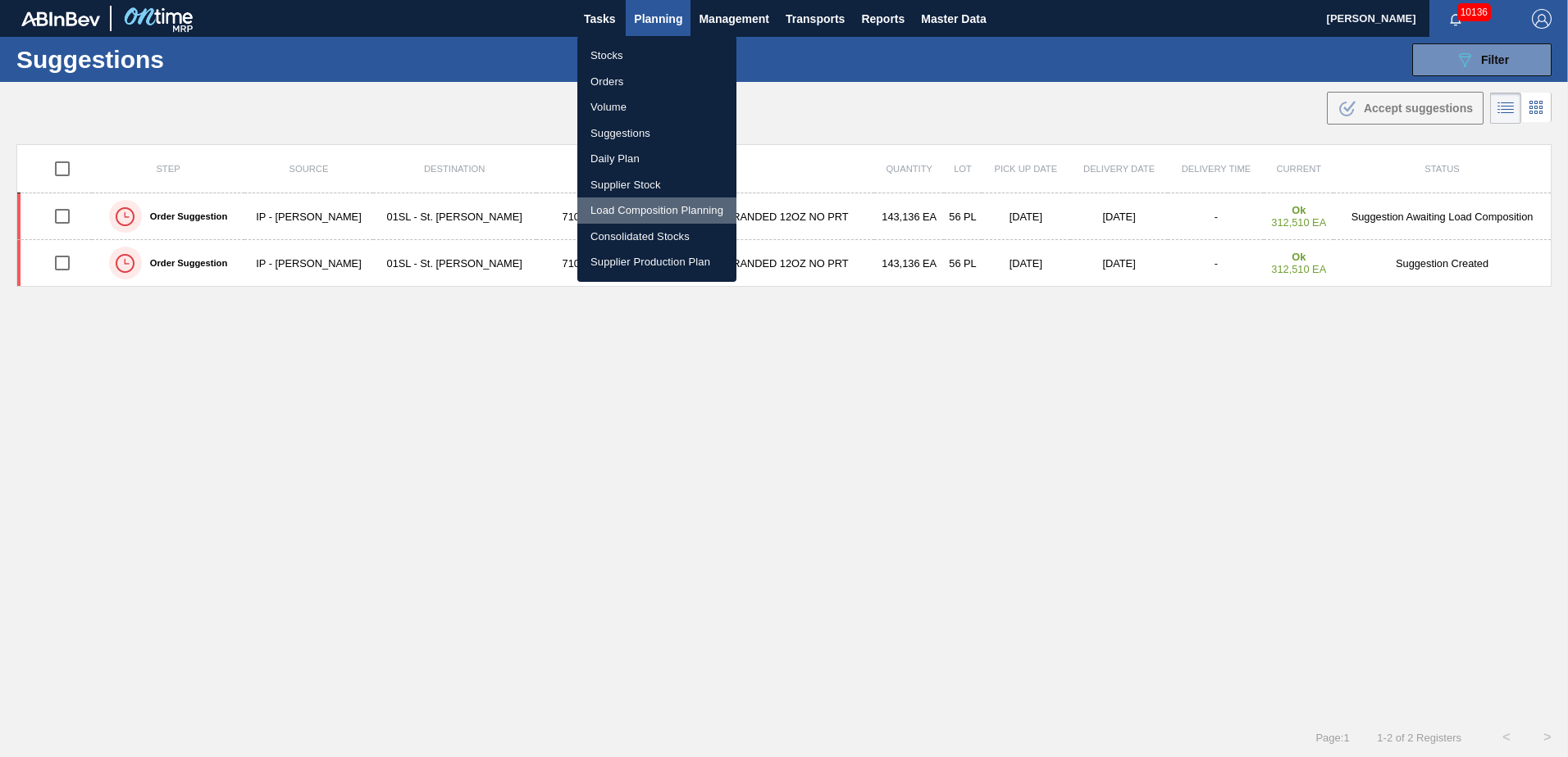
click at [611, 210] on li "Load Composition Planning" at bounding box center [657, 210] width 159 height 27
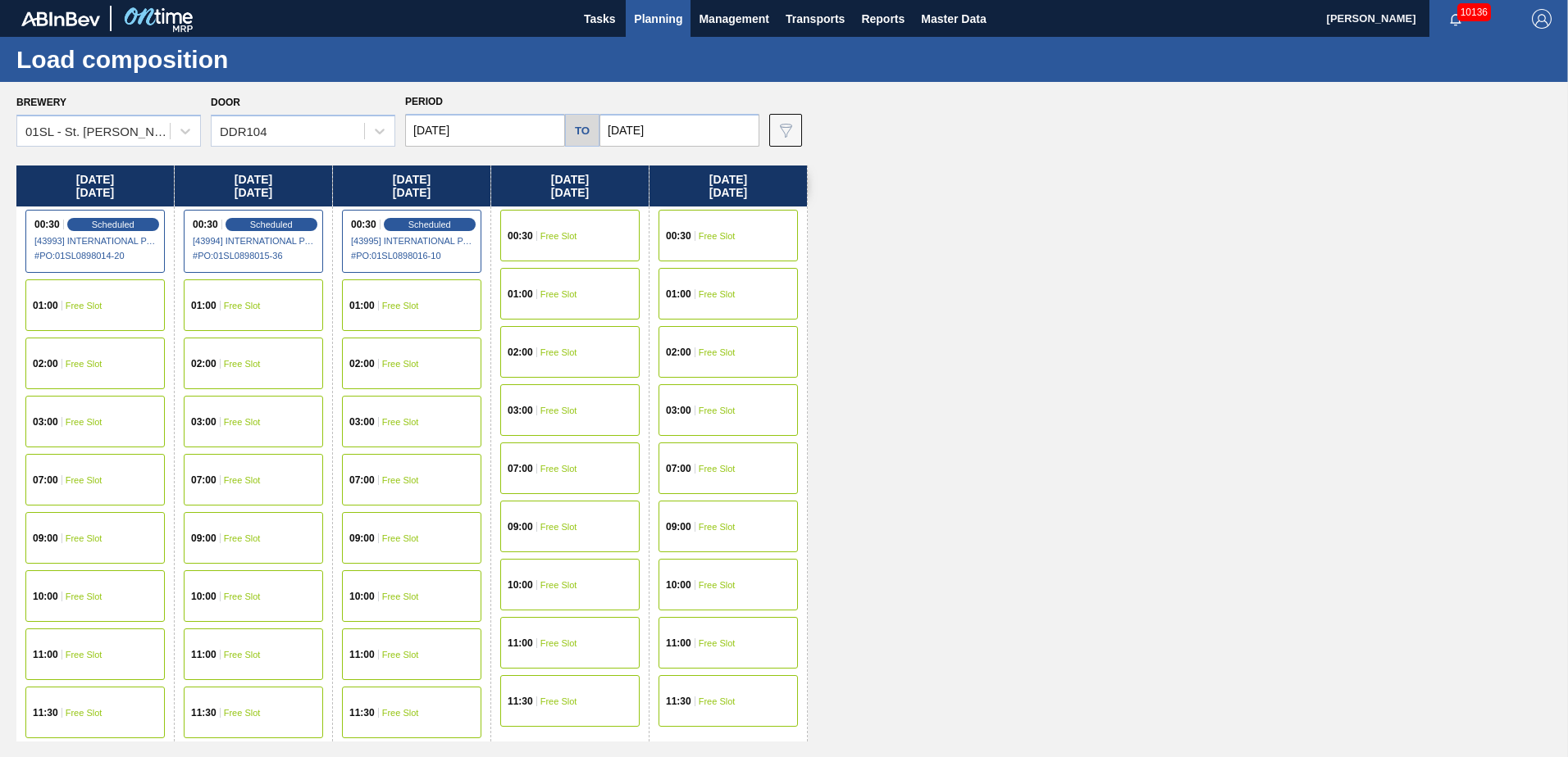
click at [558, 235] on span "Free Slot" at bounding box center [558, 236] width 37 height 10
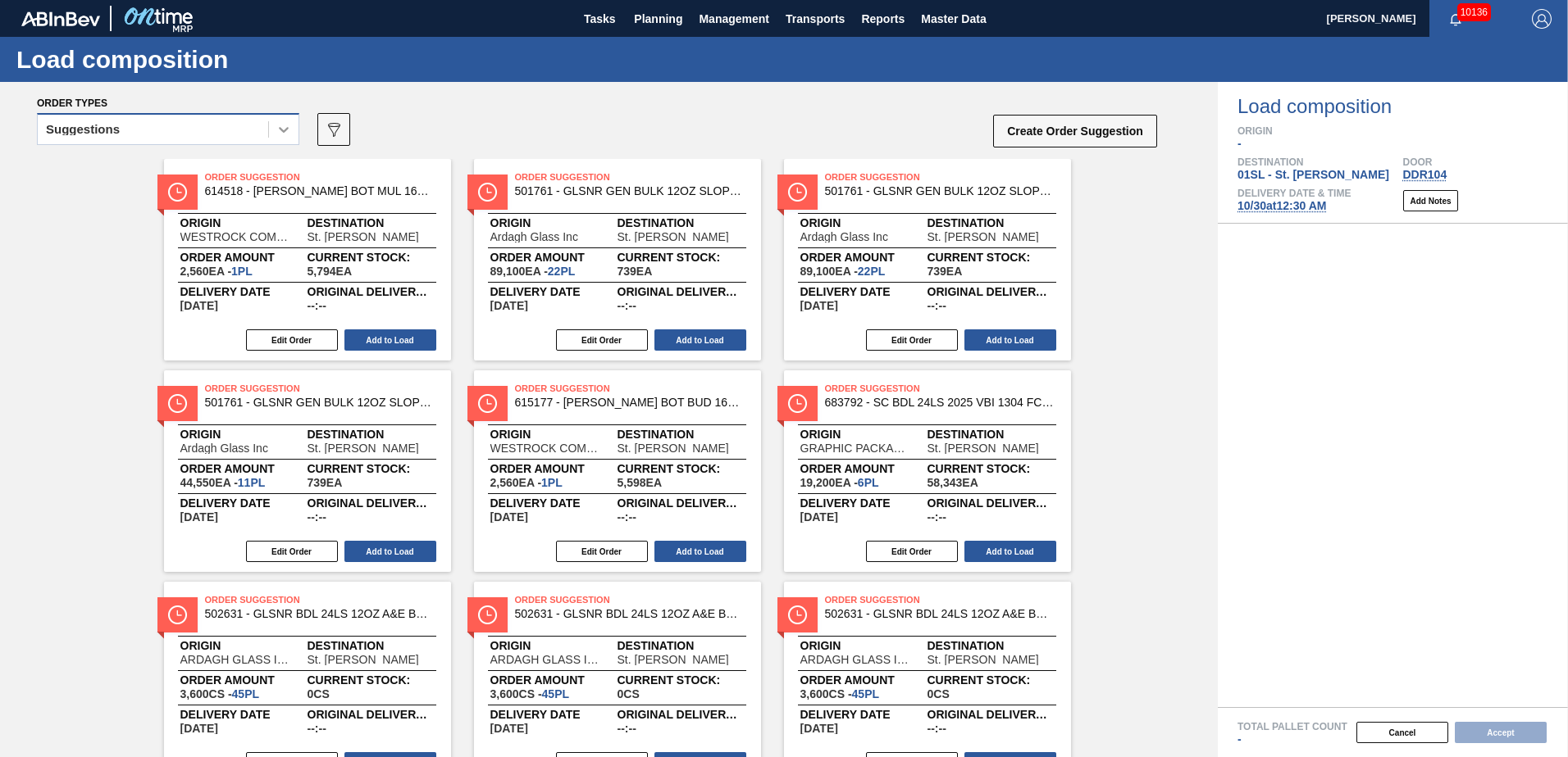
click at [289, 134] on icon at bounding box center [284, 130] width 17 height 17
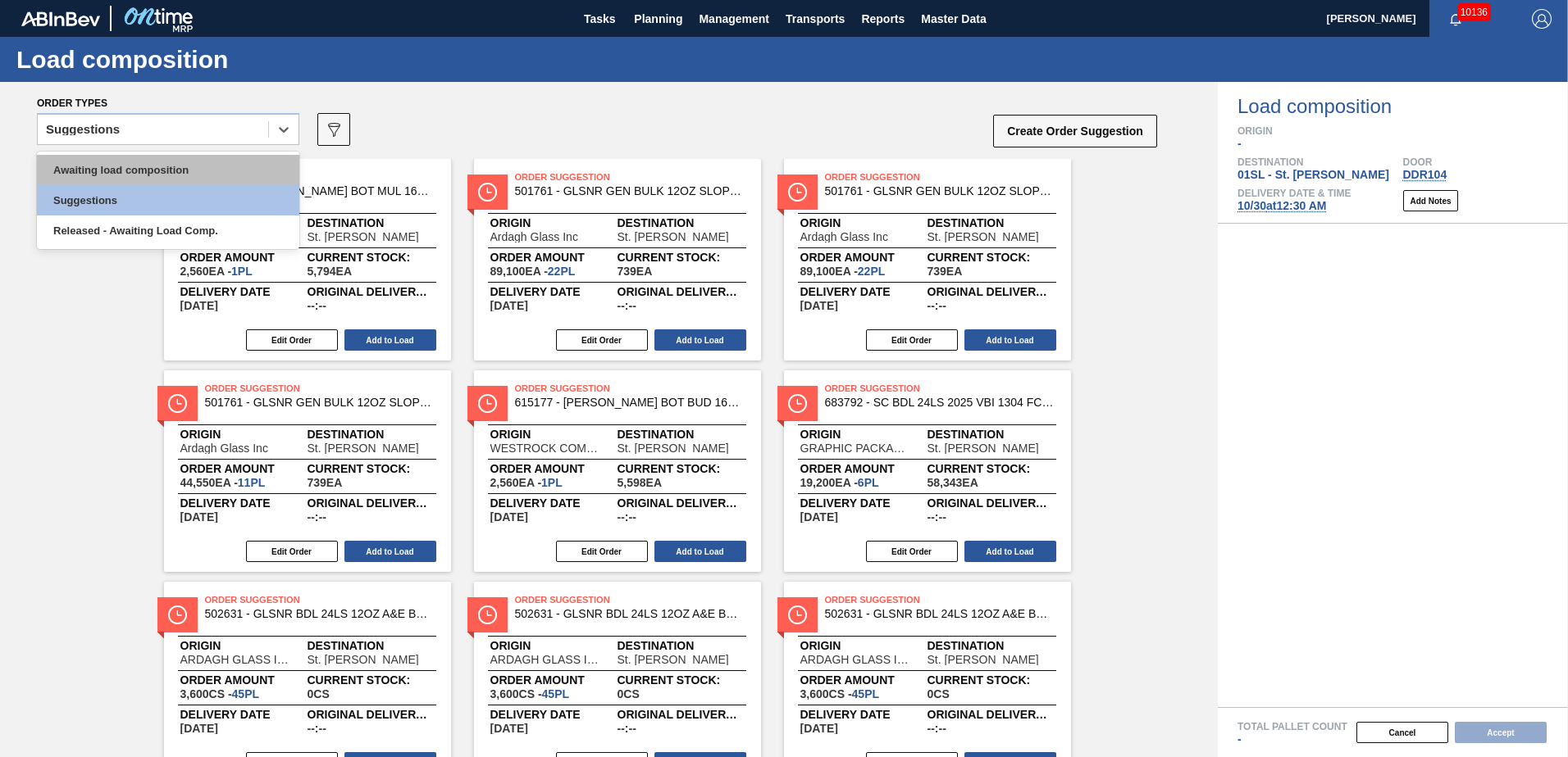
click at [217, 171] on div "Awaiting load composition" at bounding box center [167, 170] width 262 height 30
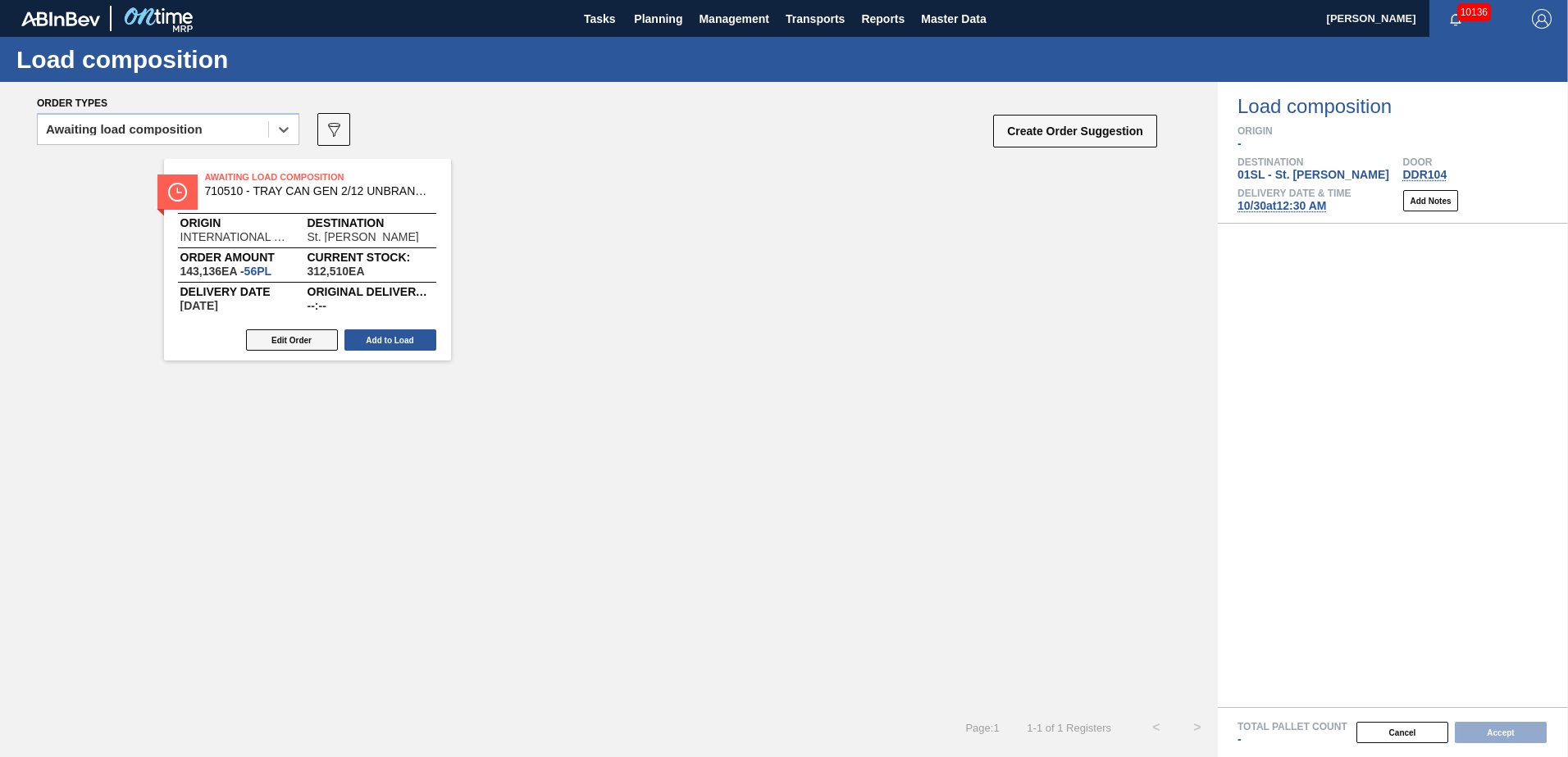
click at [298, 341] on button "Edit Order" at bounding box center [292, 340] width 92 height 22
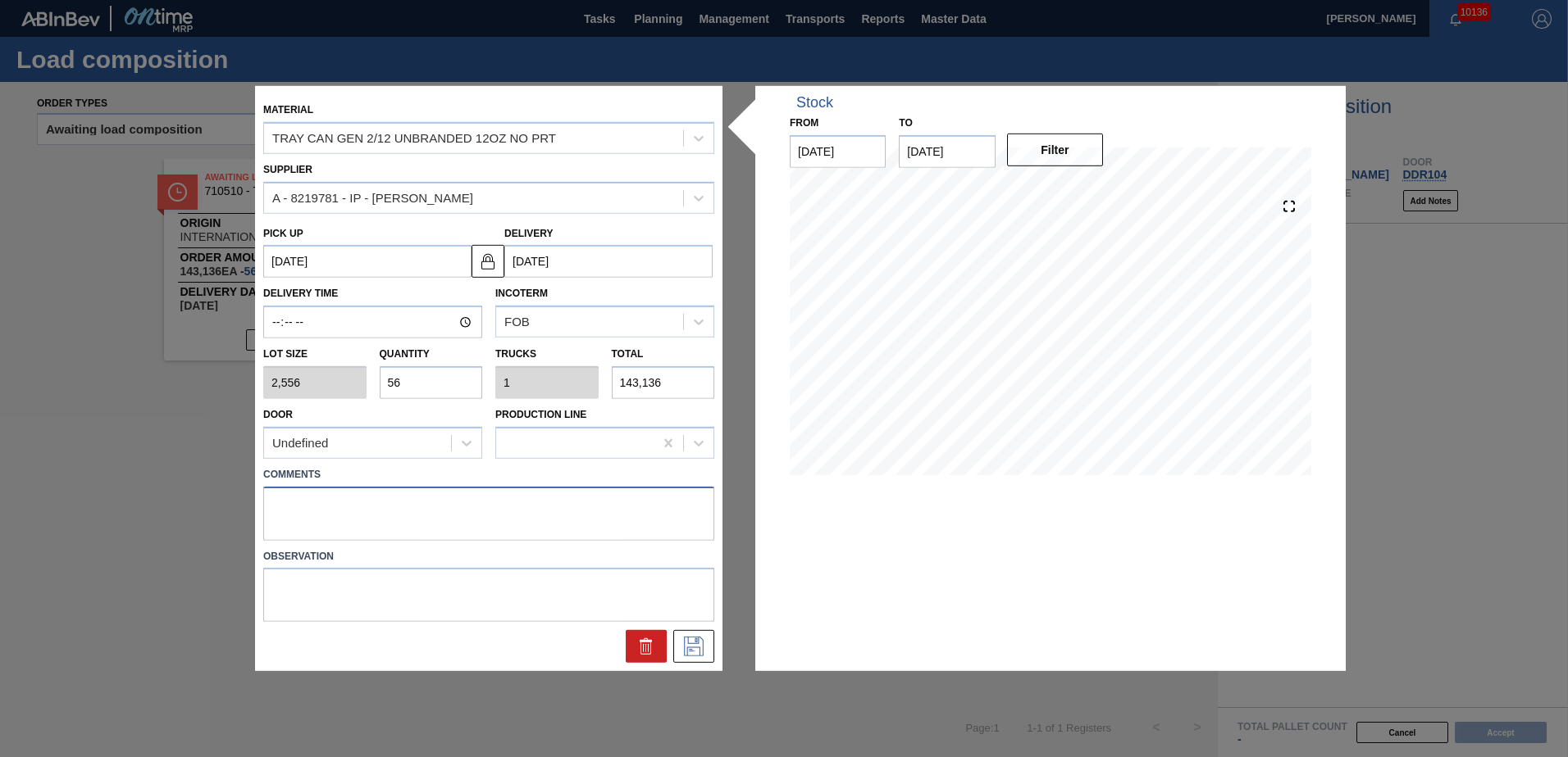
click at [320, 501] on textarea at bounding box center [489, 512] width 451 height 54
click at [698, 651] on icon at bounding box center [694, 647] width 27 height 20
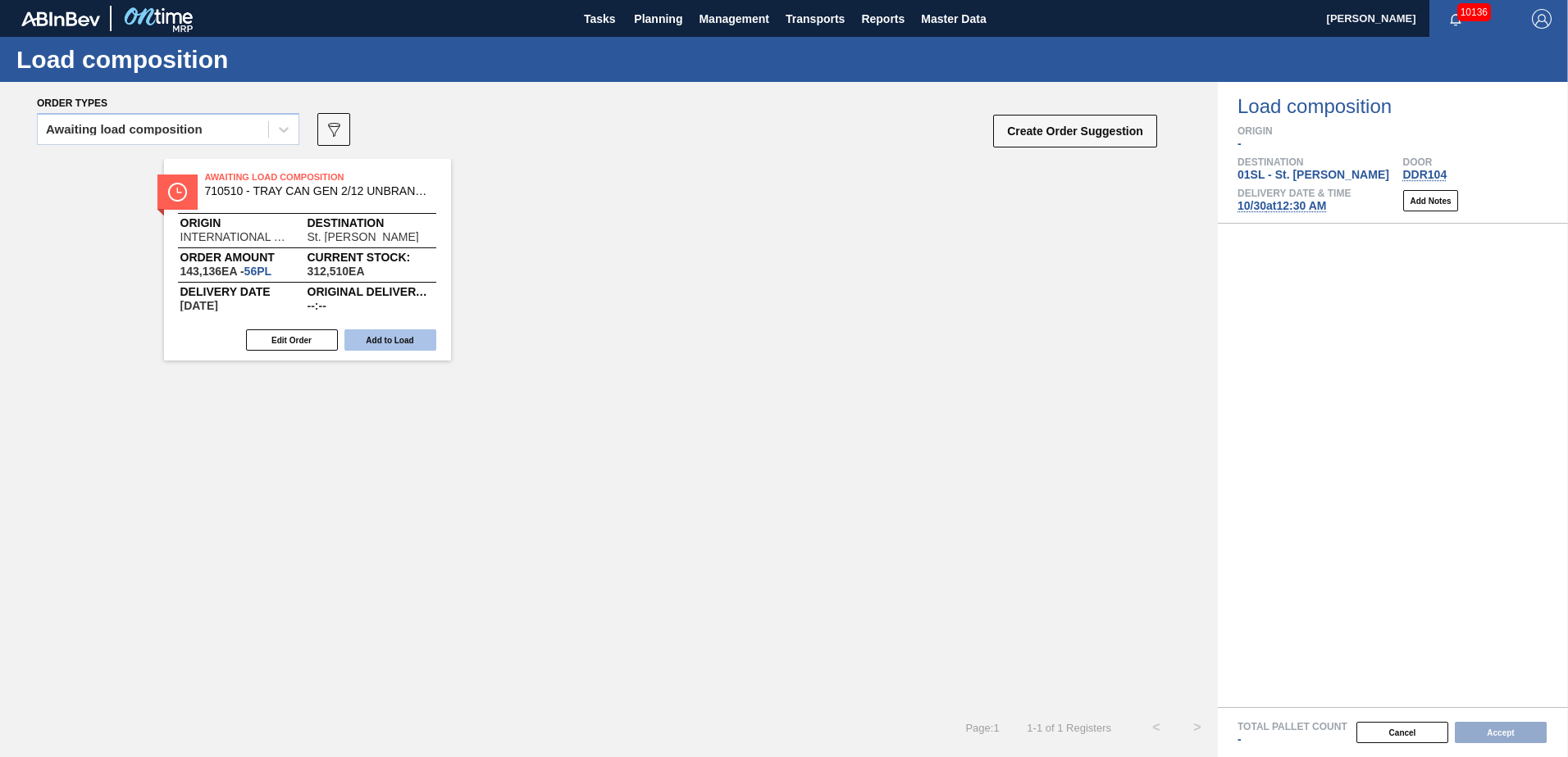
click at [389, 348] on button "Add to Load" at bounding box center [390, 340] width 92 height 22
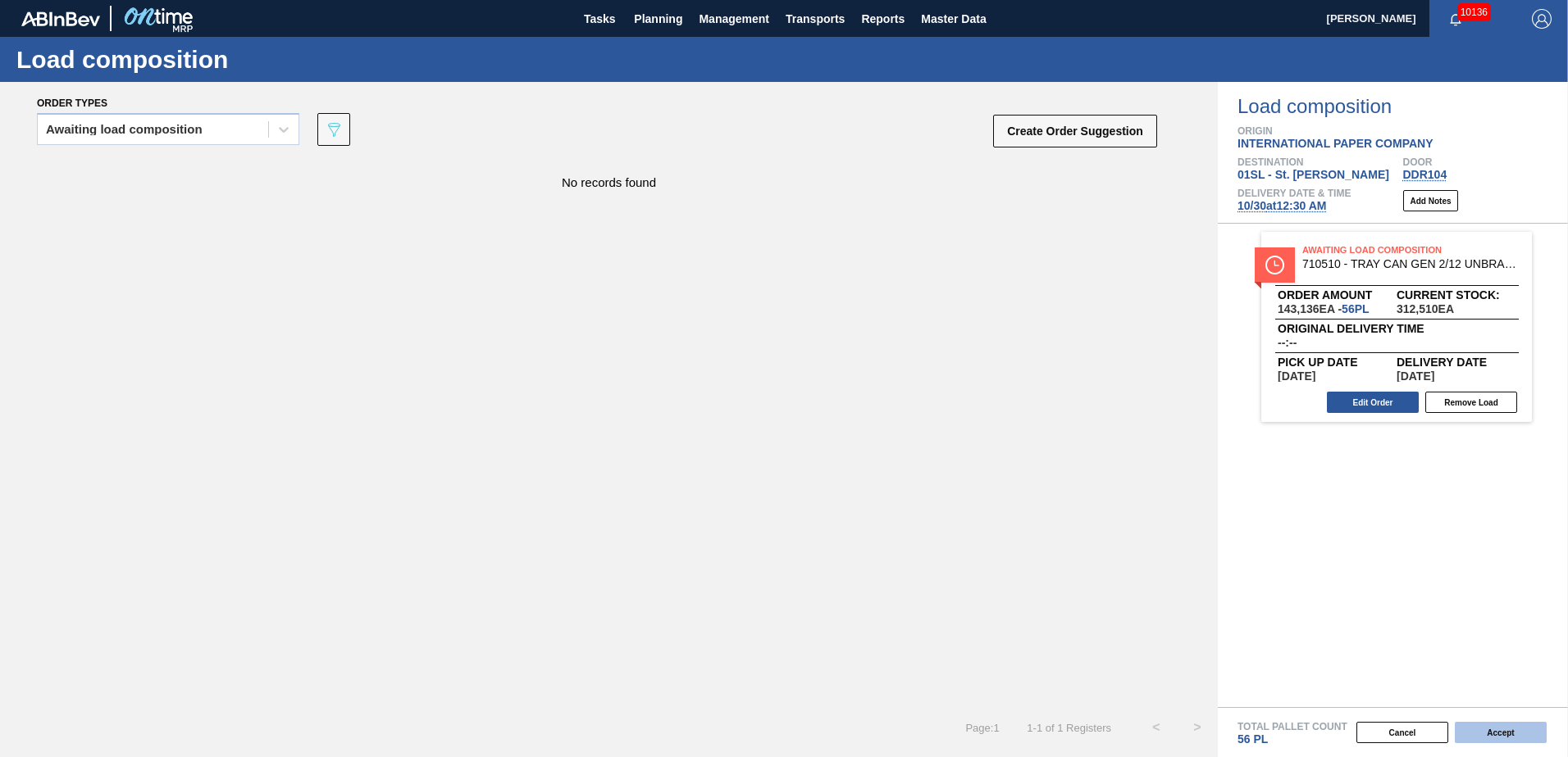
click at [1487, 734] on button "Accept" at bounding box center [1501, 733] width 92 height 22
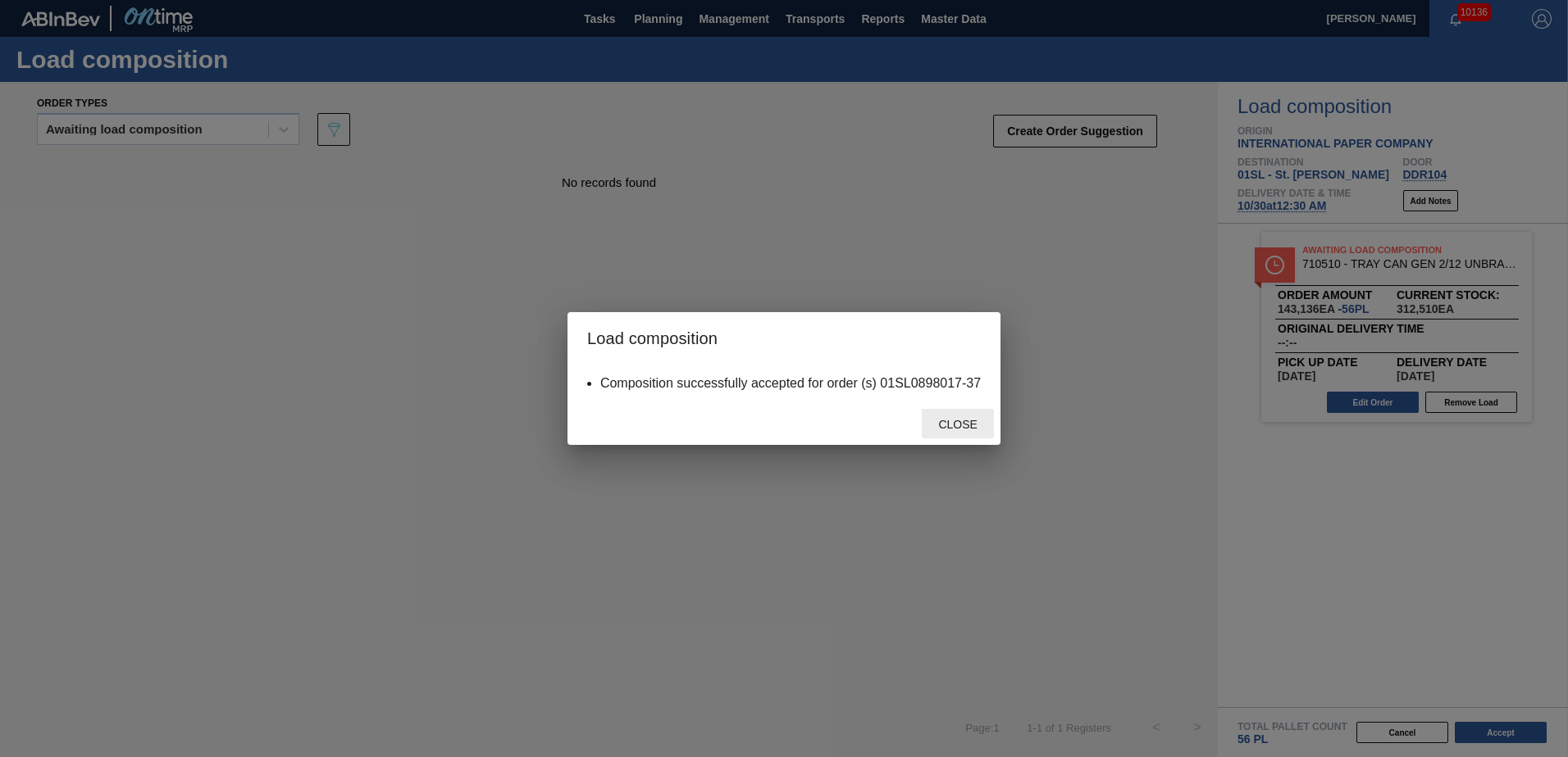
click at [945, 421] on span "Close" at bounding box center [958, 425] width 65 height 13
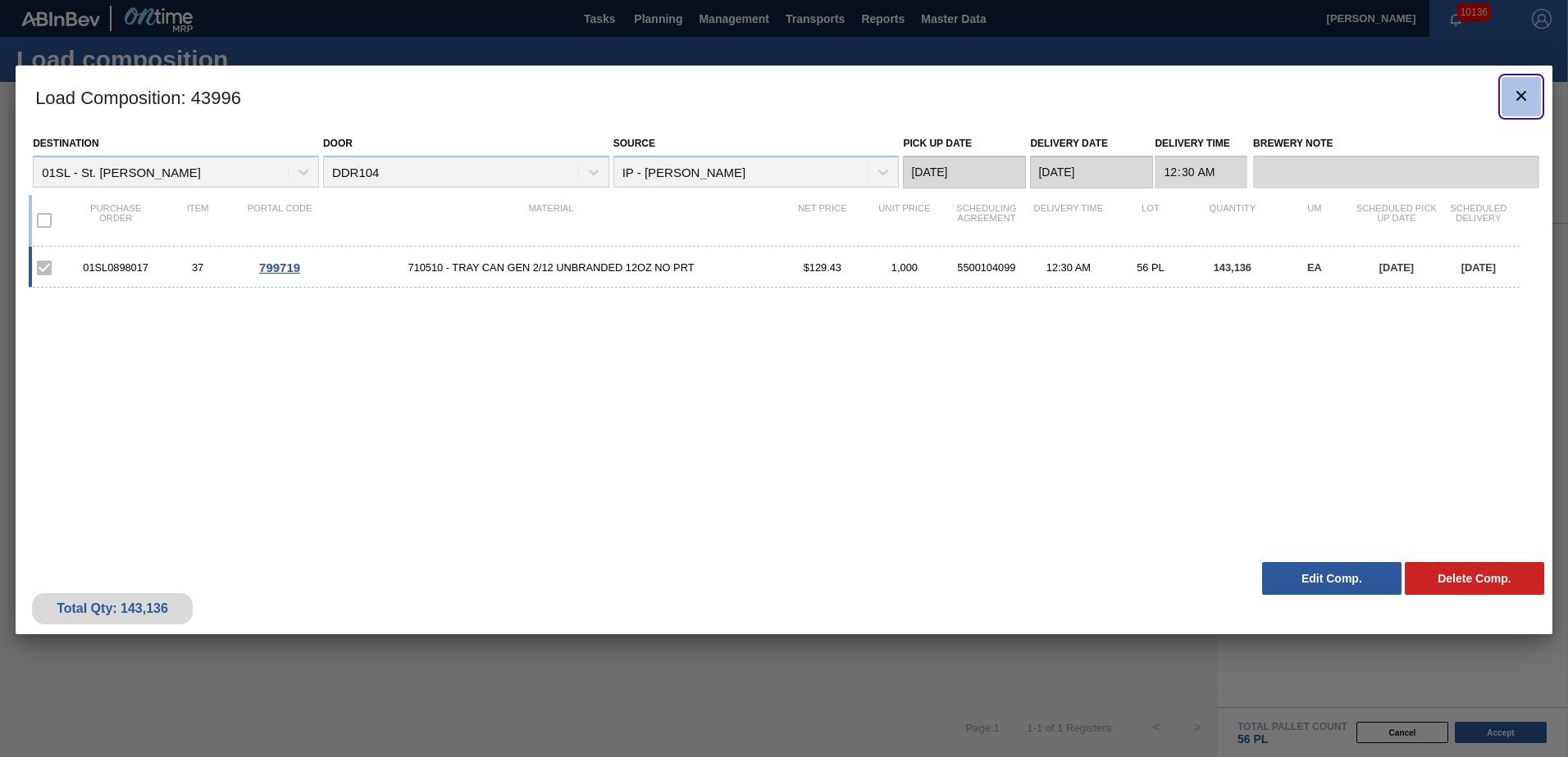
click at [1517, 100] on icon "botão de ícone" at bounding box center [1521, 96] width 10 height 10
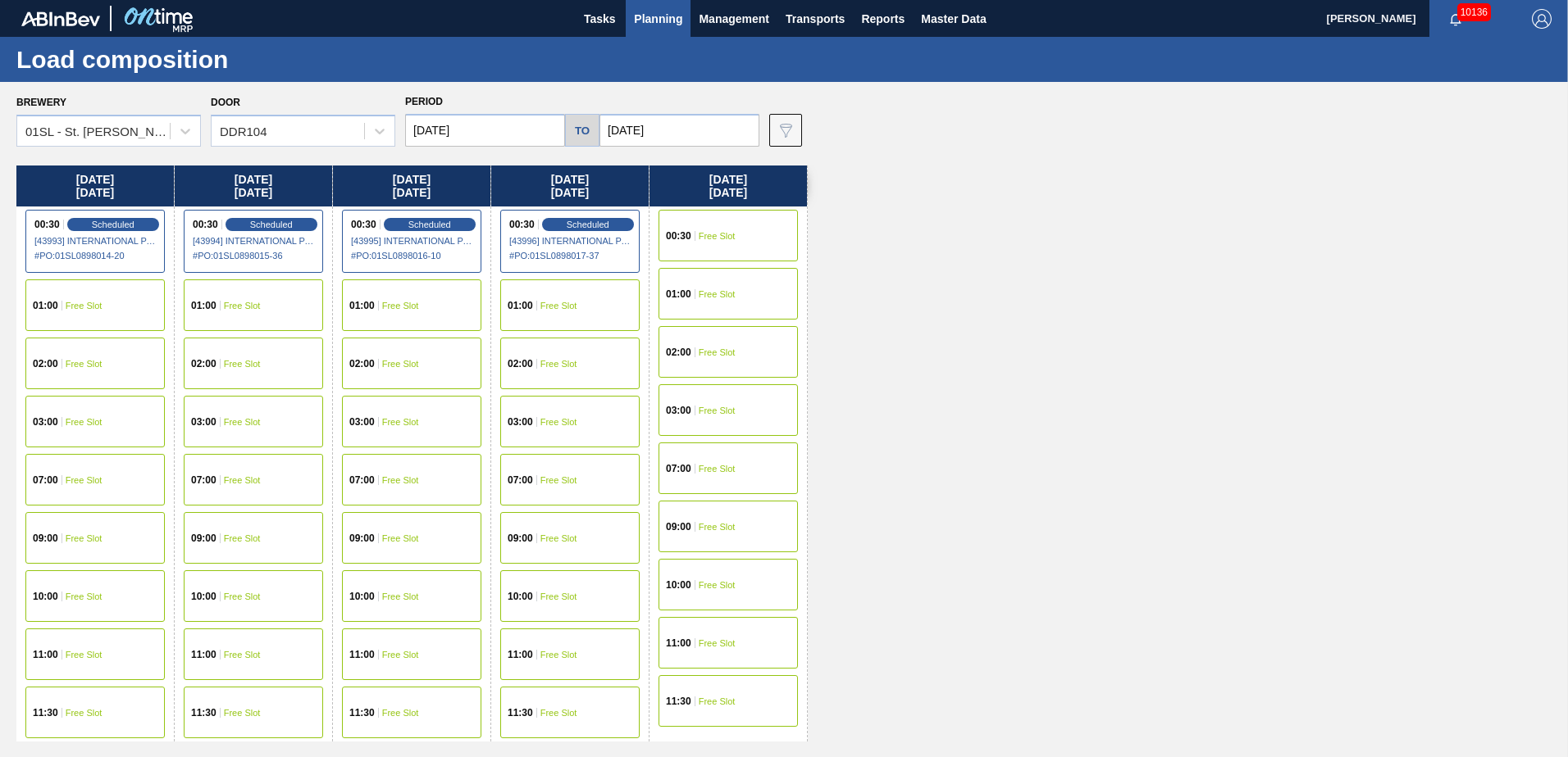
click at [657, 22] on span "Planning" at bounding box center [658, 19] width 48 height 20
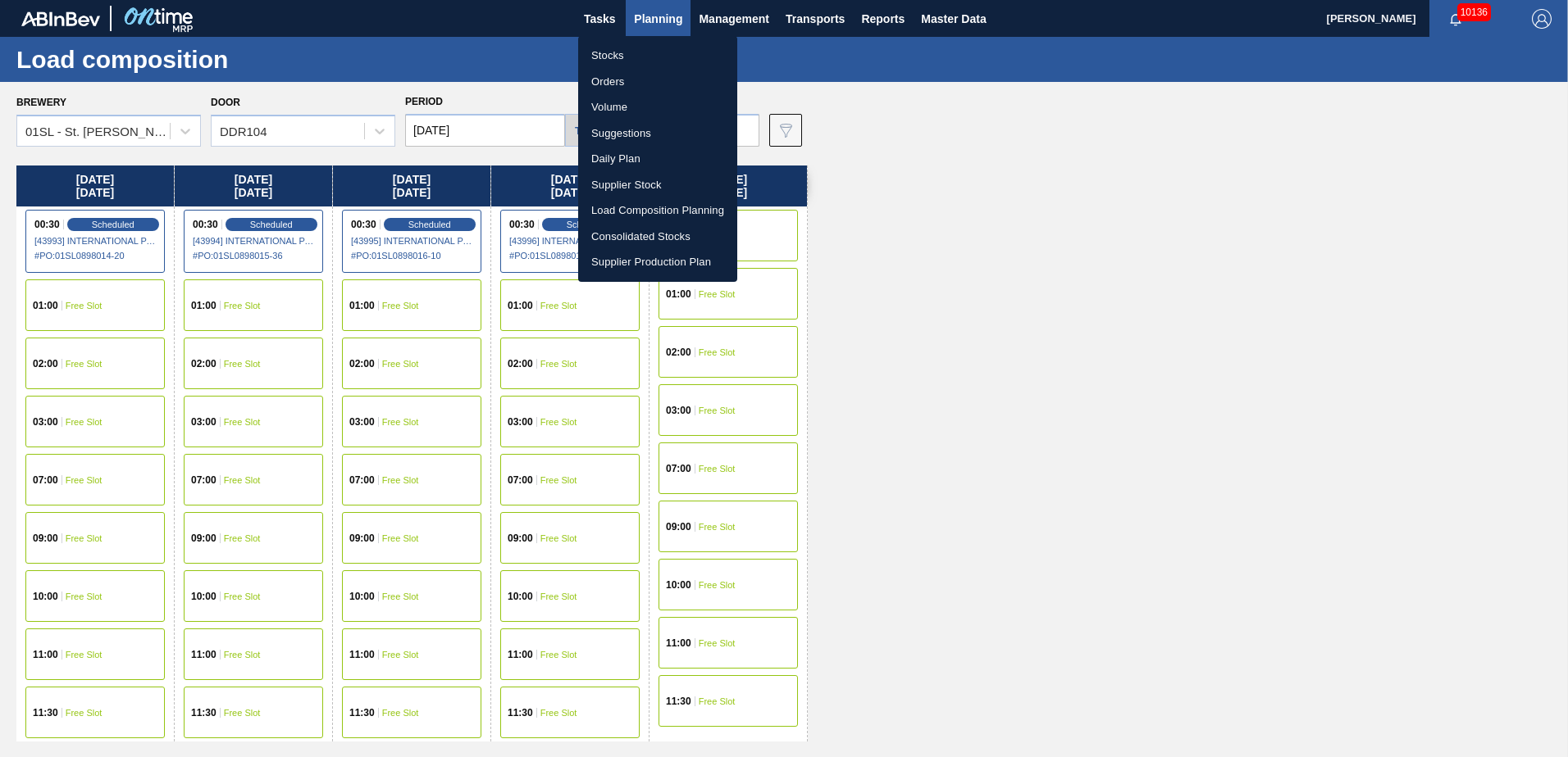
click at [633, 131] on li "Suggestions" at bounding box center [657, 134] width 159 height 27
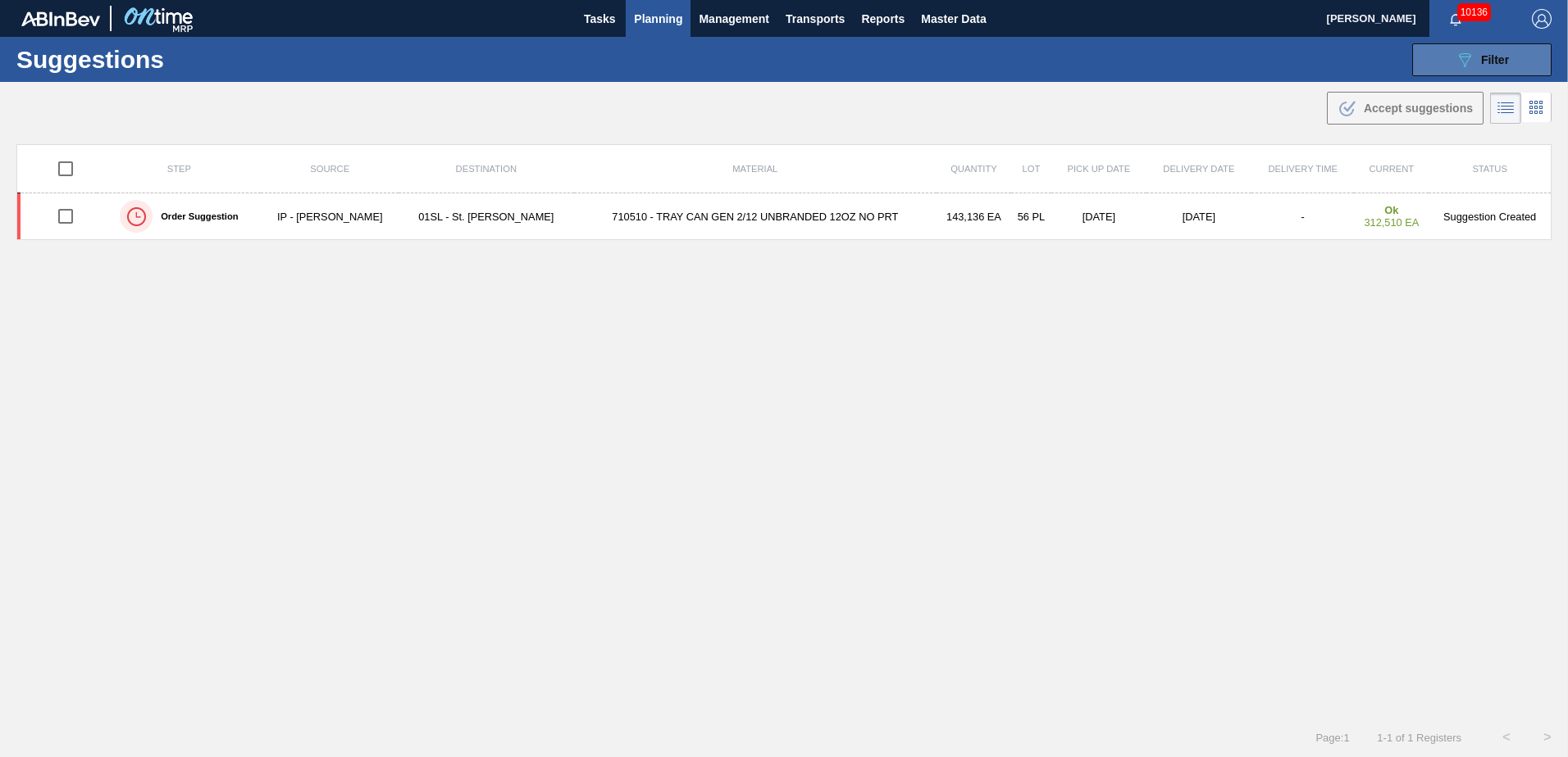
click at [1459, 64] on icon "089F7B8B-B2A5-4AFE-B5C0-19BA573D28AC" at bounding box center [1465, 60] width 20 height 20
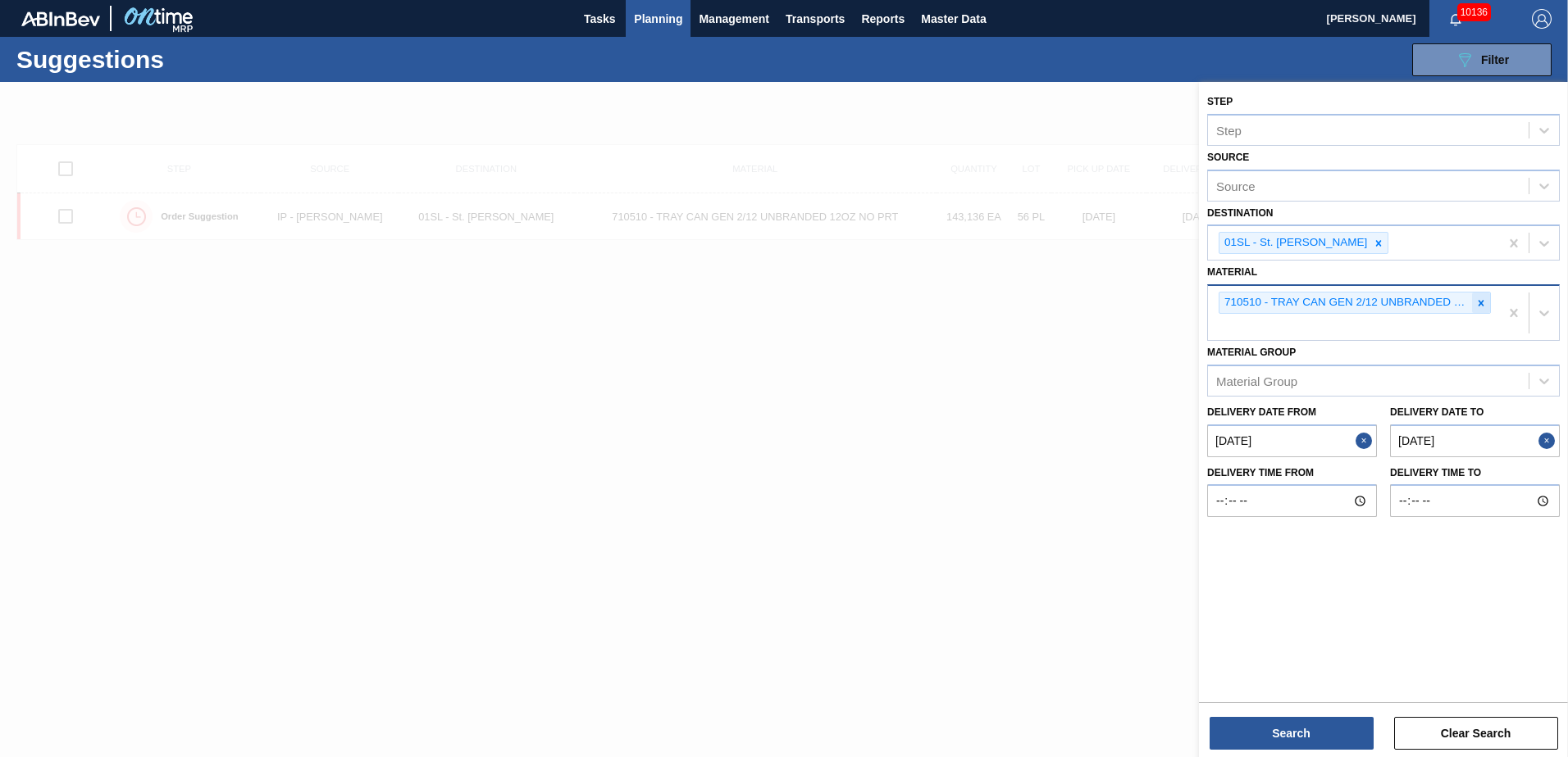
click at [1486, 307] on icon at bounding box center [1481, 304] width 12 height 12
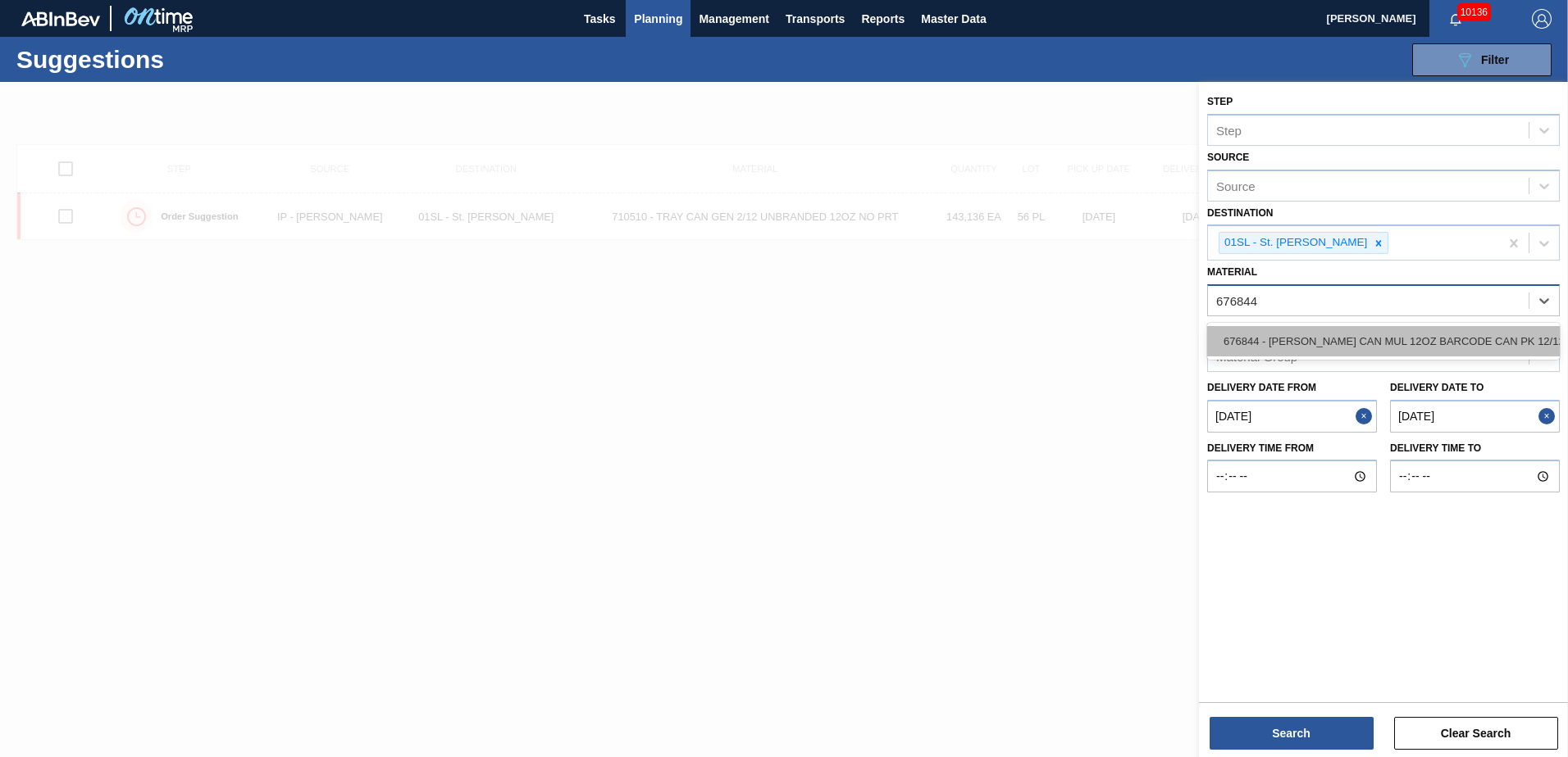
click at [1457, 338] on div "676844 - [PERSON_NAME] CAN MUL 12OZ BARCODE CAN PK 12/12 S" at bounding box center [1383, 341] width 353 height 30
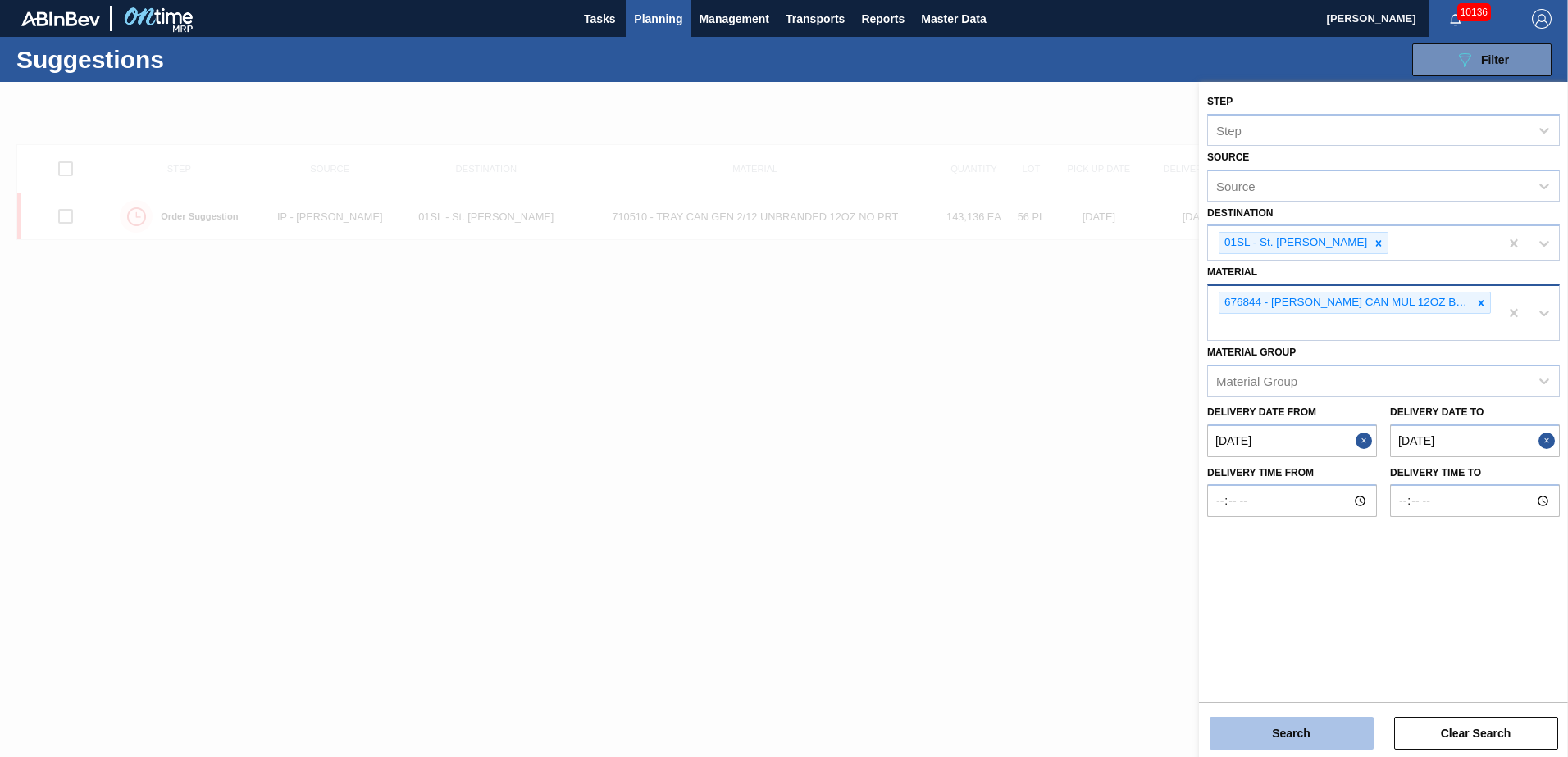
click at [1321, 727] on button "Search" at bounding box center [1291, 733] width 164 height 32
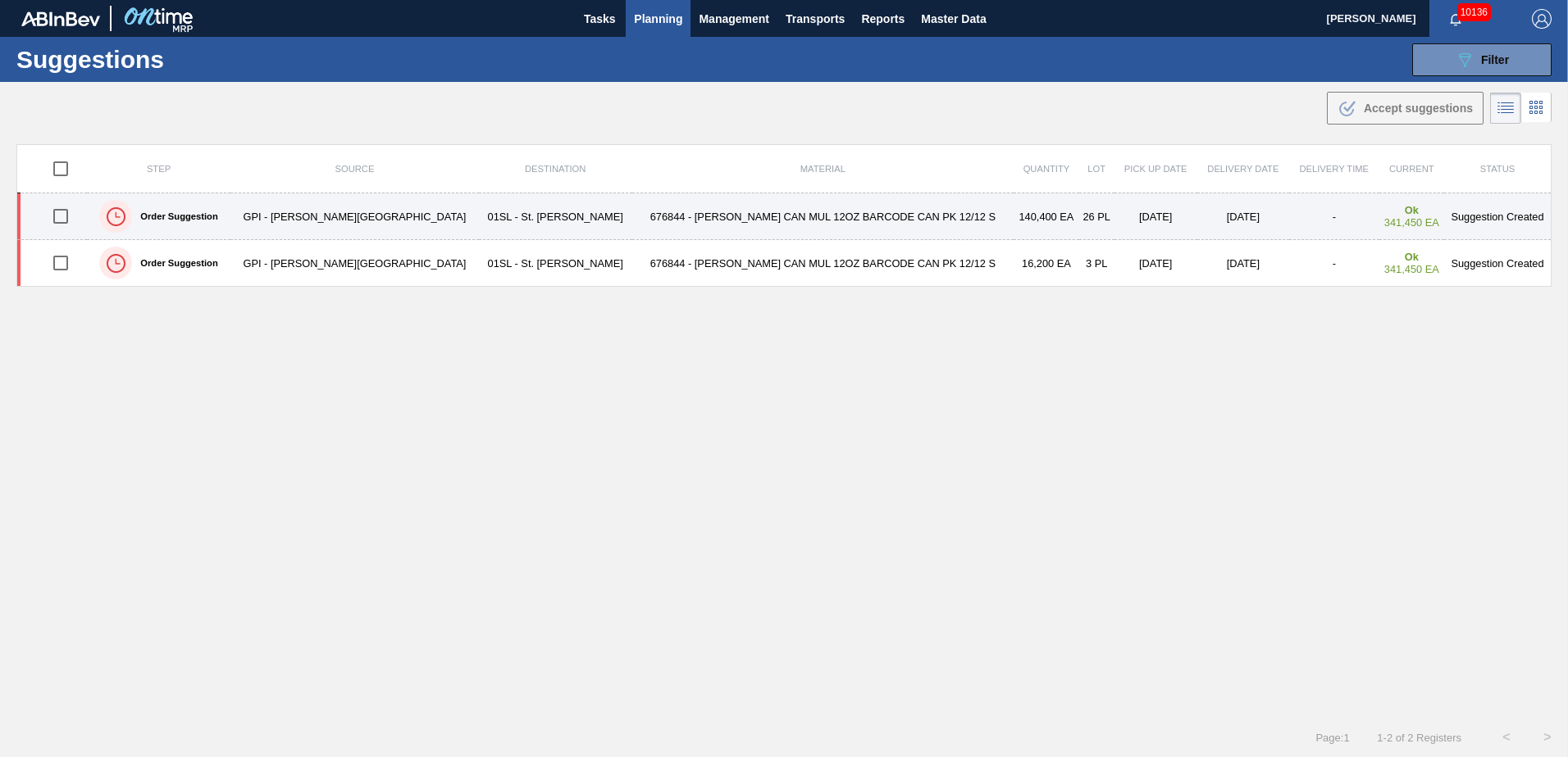
click at [66, 219] on input "checkbox" at bounding box center [60, 215] width 34 height 34
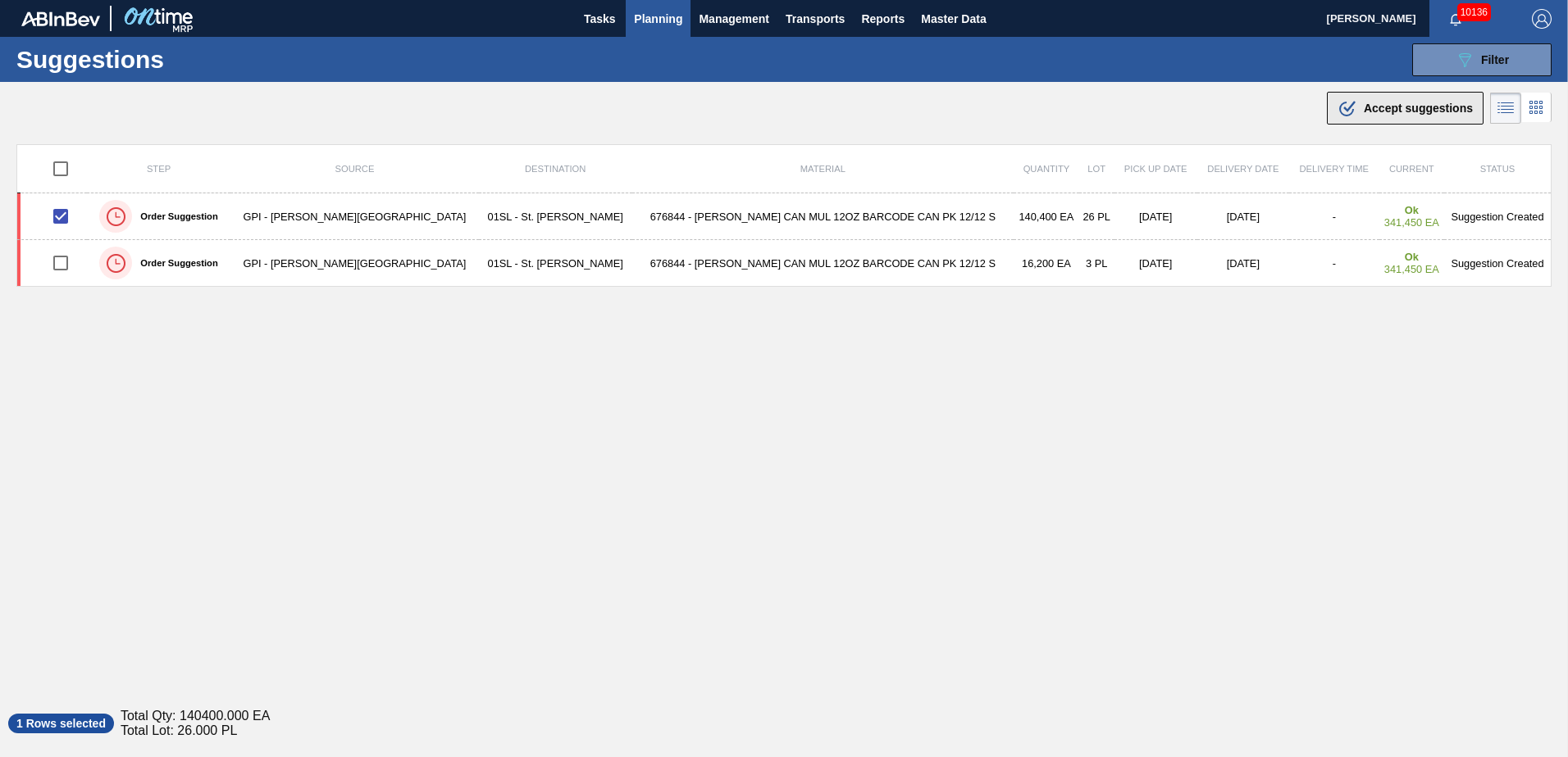
click at [1423, 111] on span "Accept suggestions" at bounding box center [1418, 108] width 109 height 13
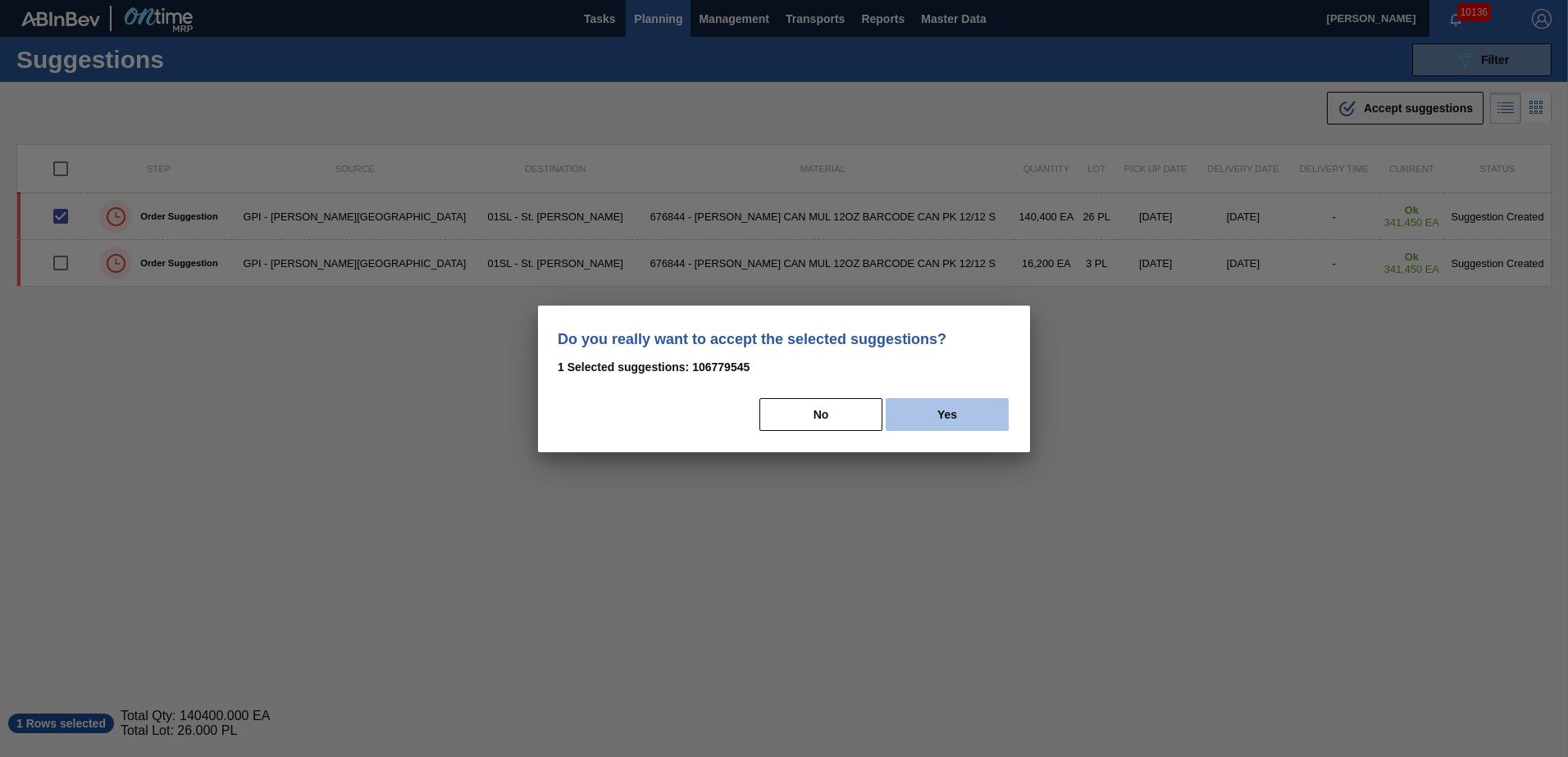
click at [960, 426] on button "Yes" at bounding box center [947, 414] width 123 height 32
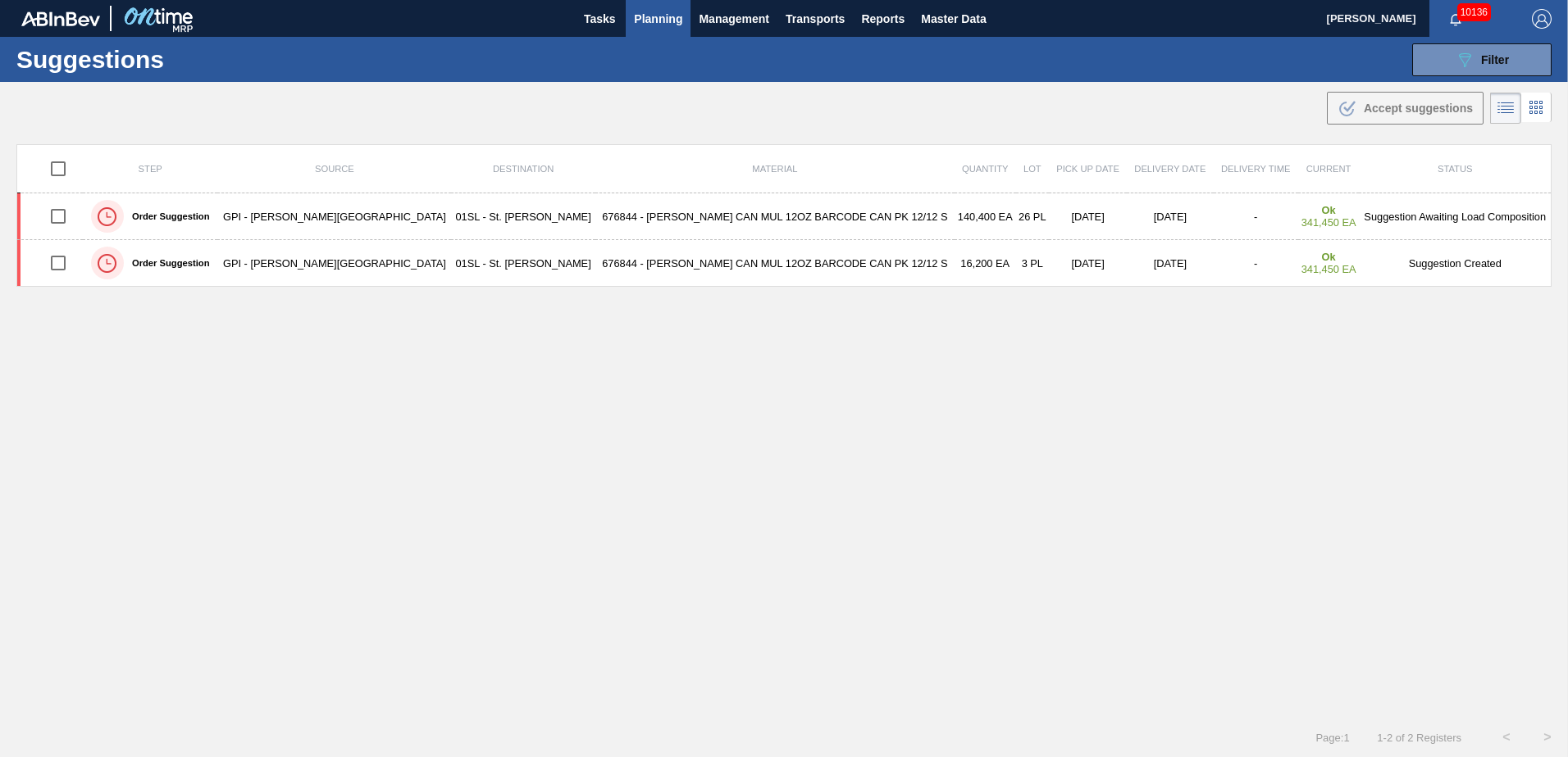
click at [662, 4] on button "Planning" at bounding box center [658, 18] width 65 height 37
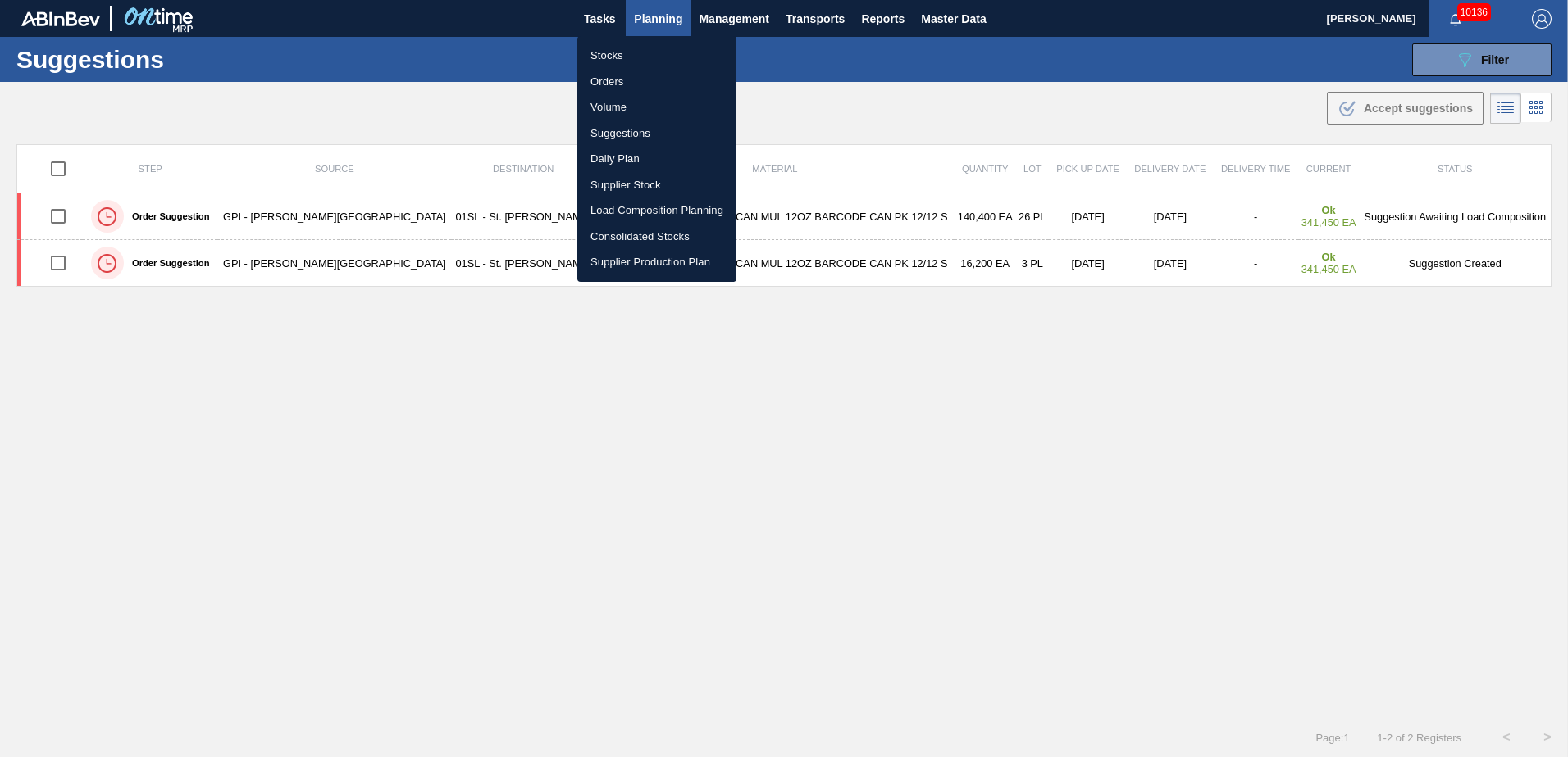
click at [644, 206] on li "Load Composition Planning" at bounding box center [657, 210] width 159 height 27
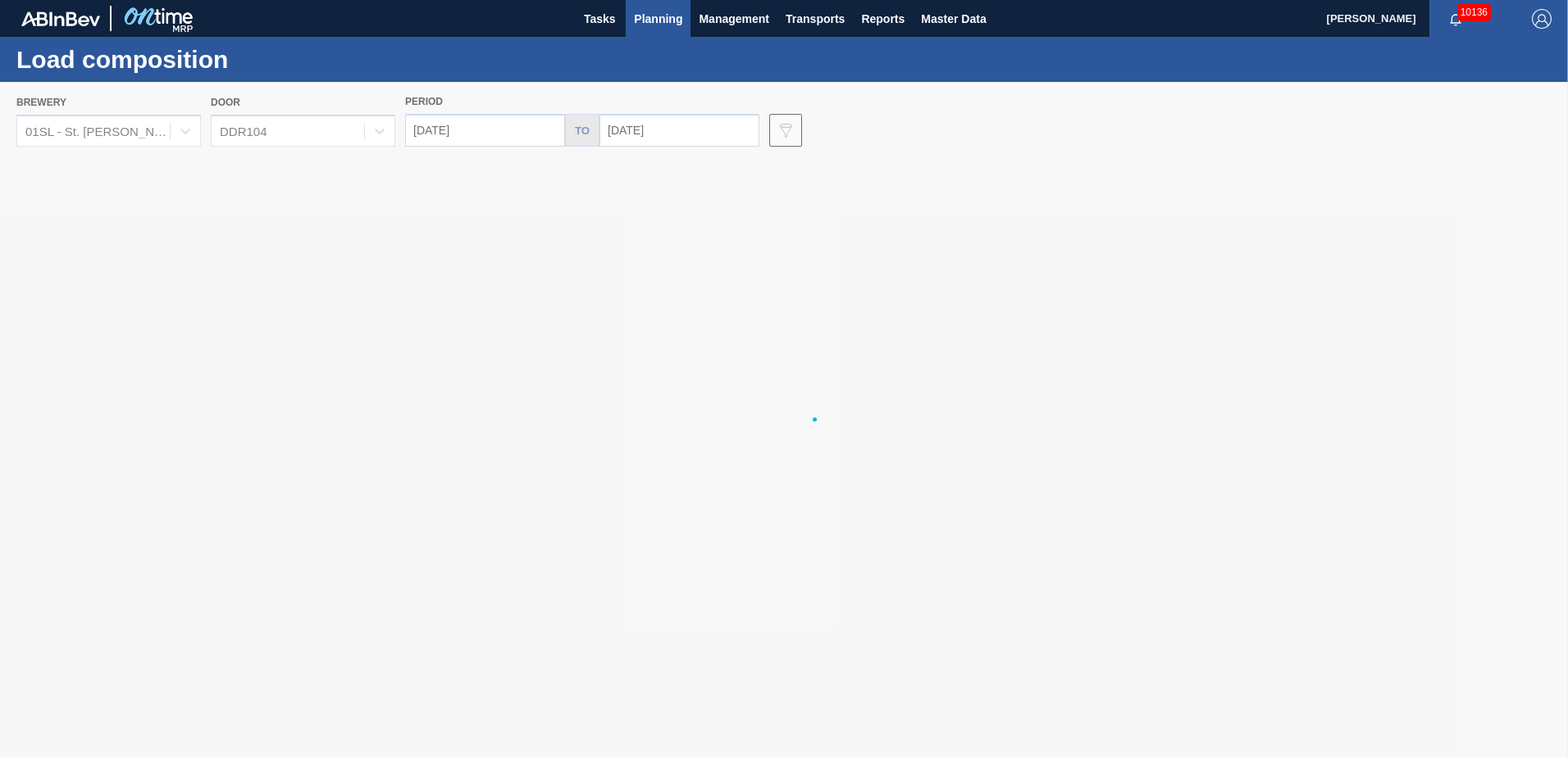
click at [487, 127] on div at bounding box center [784, 420] width 1568 height 675
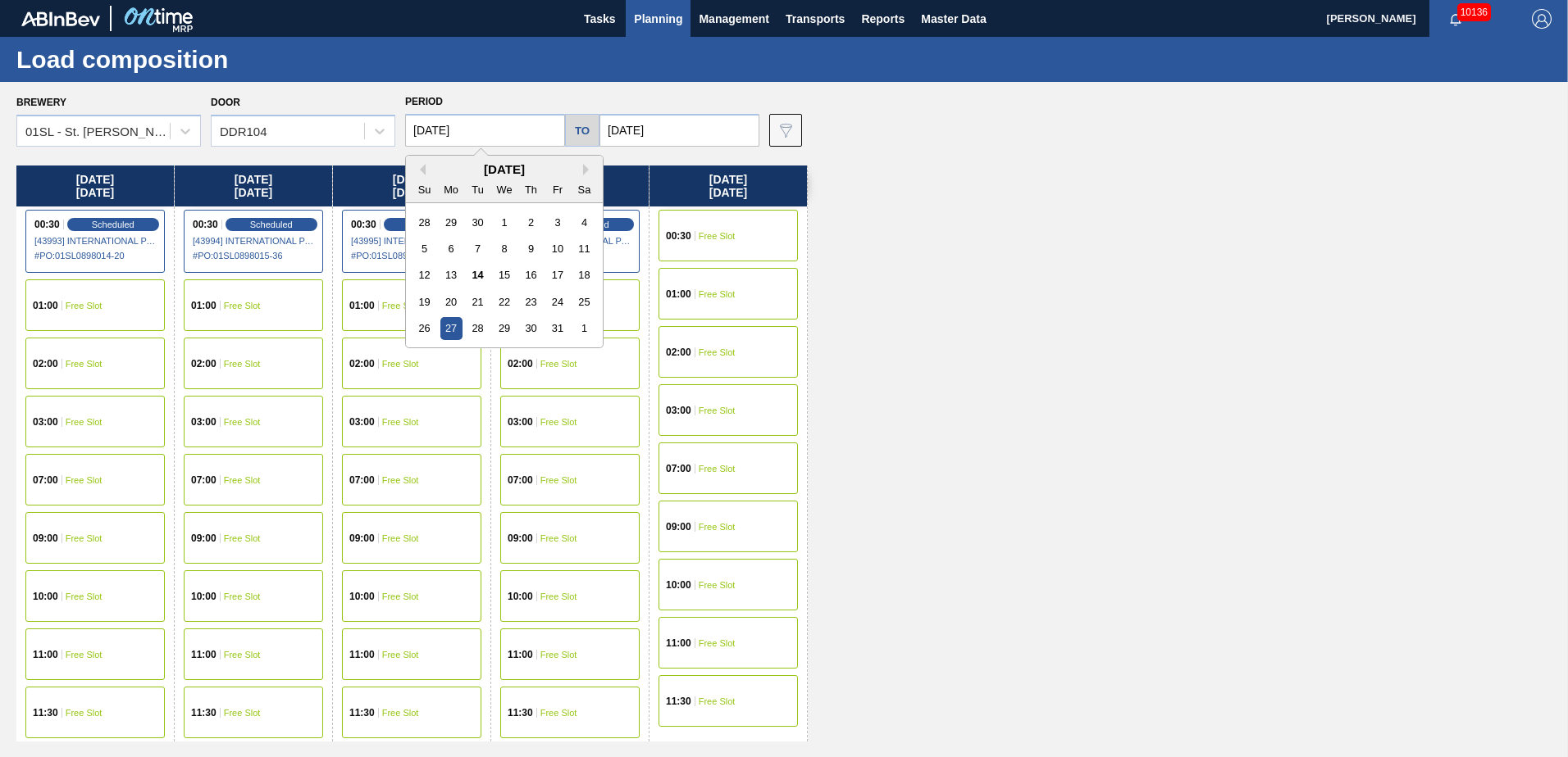
click at [487, 127] on input "[DATE]" at bounding box center [485, 130] width 160 height 32
click at [503, 301] on div "22" at bounding box center [504, 302] width 22 height 22
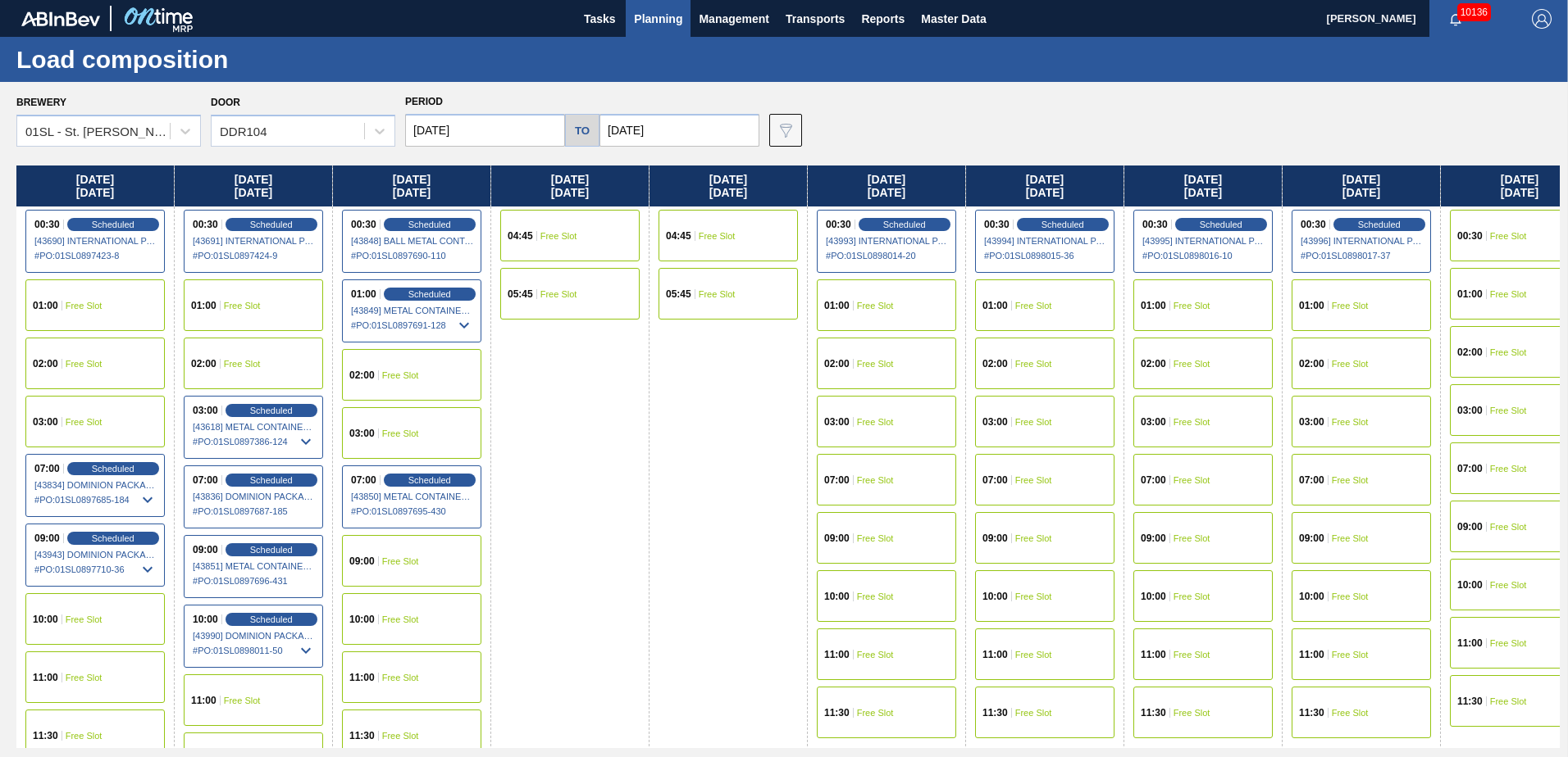
click at [672, 138] on input "[DATE]" at bounding box center [679, 130] width 160 height 32
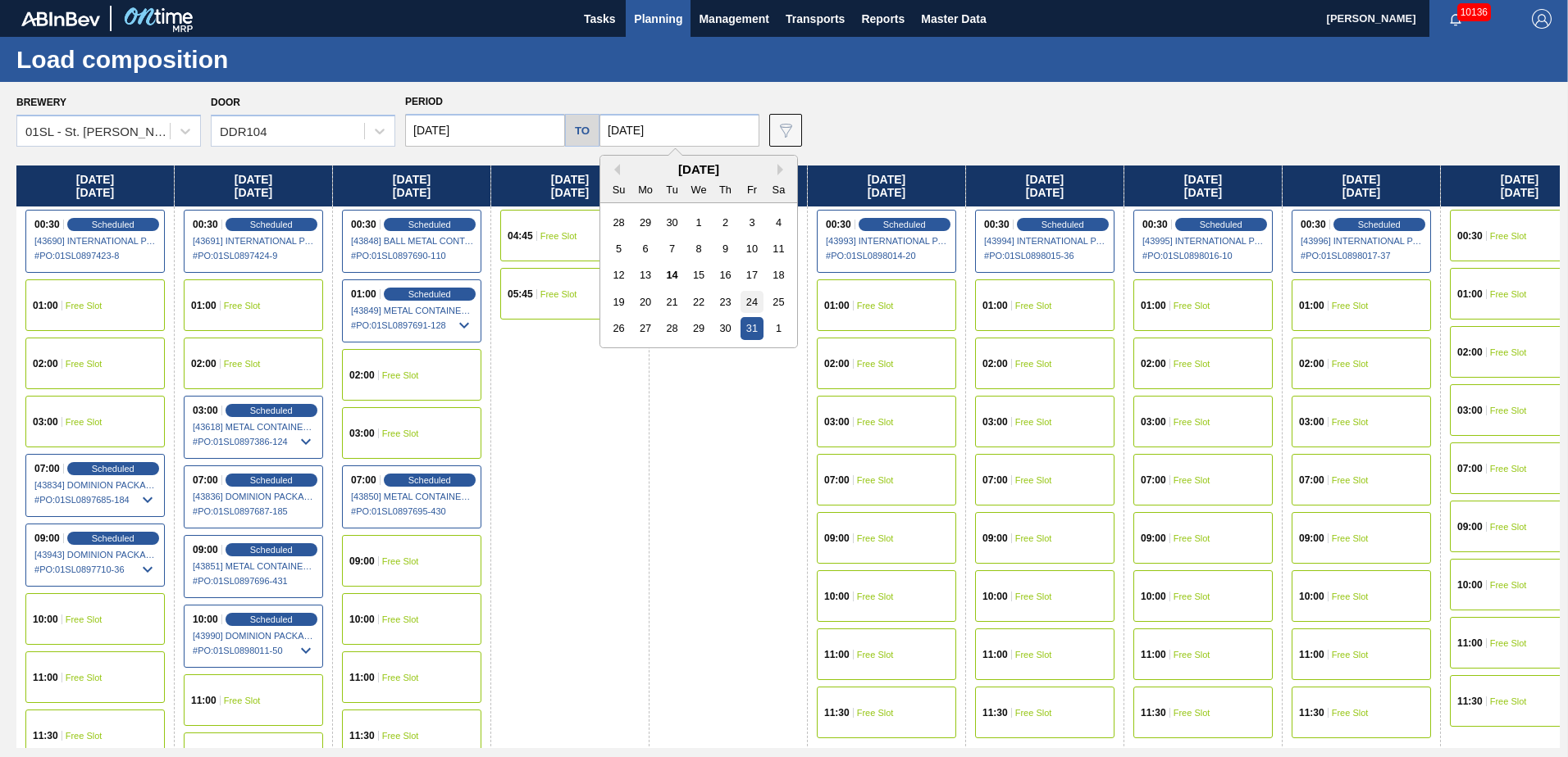
click at [756, 302] on div "24" at bounding box center [752, 302] width 22 height 22
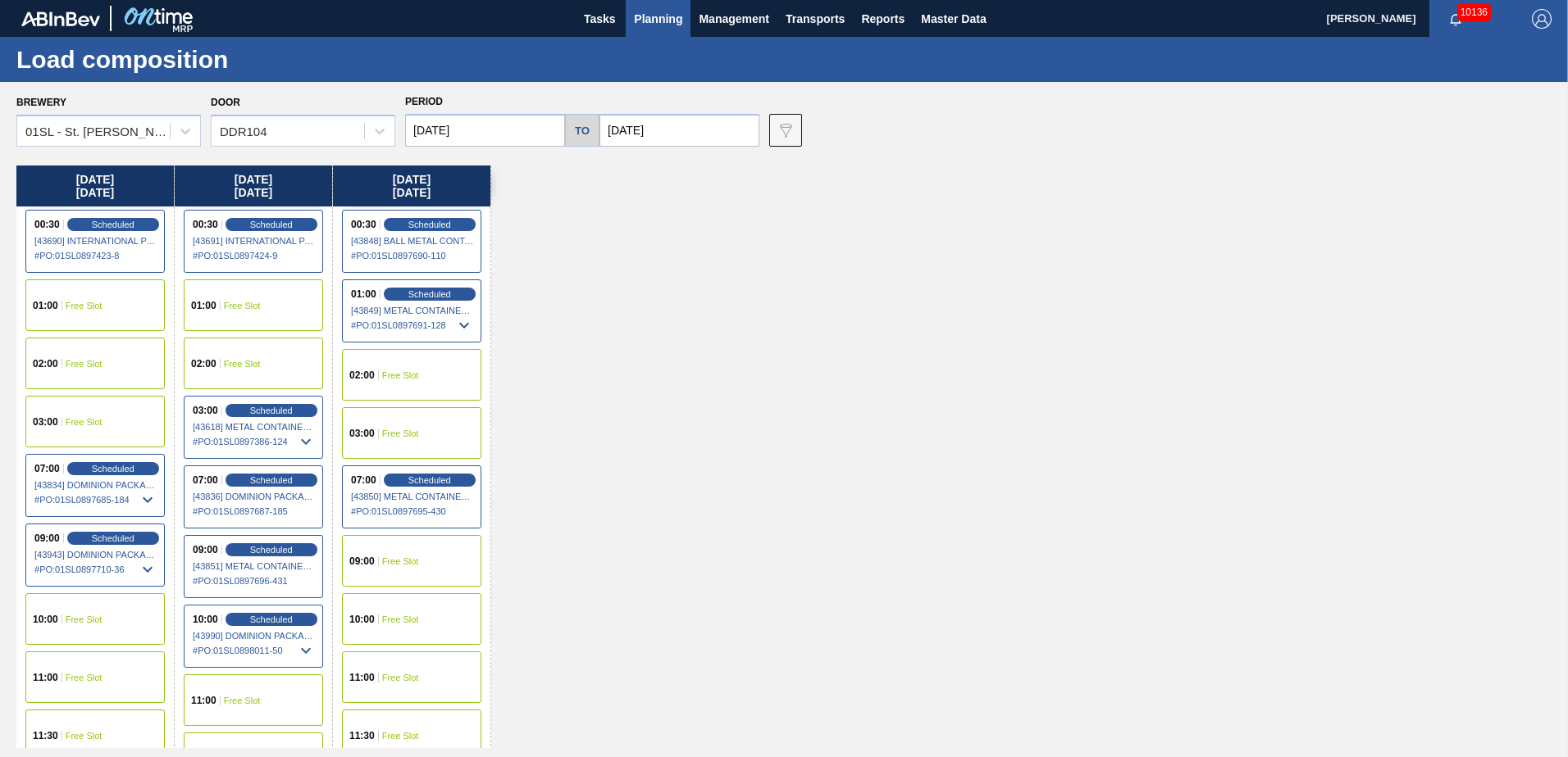
click at [255, 304] on span "Free Slot" at bounding box center [242, 306] width 37 height 10
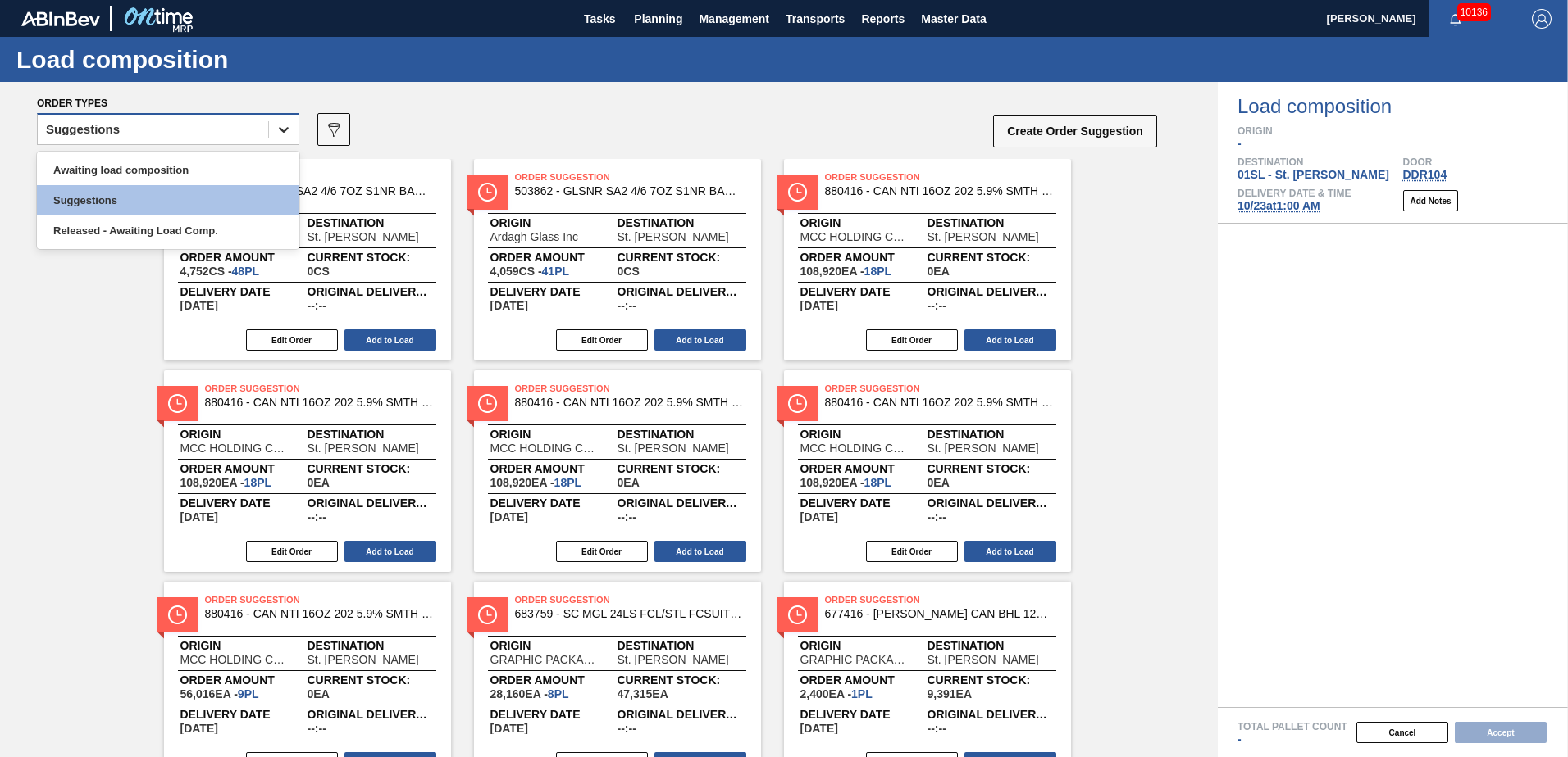
click at [270, 140] on div at bounding box center [283, 129] width 29 height 29
click at [168, 176] on div "Awaiting load composition" at bounding box center [167, 170] width 262 height 30
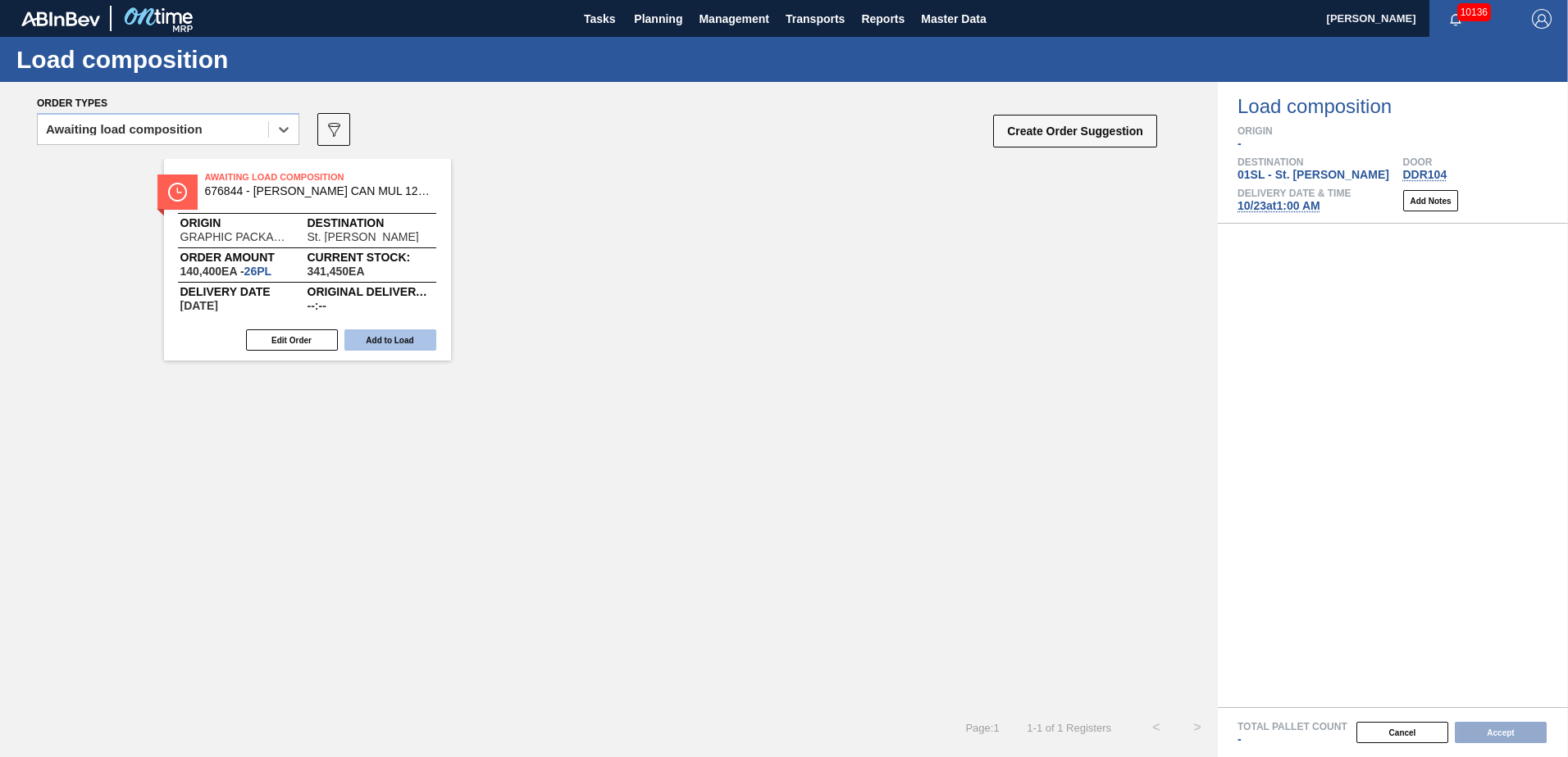
click at [399, 336] on button "Add to Load" at bounding box center [390, 340] width 92 height 22
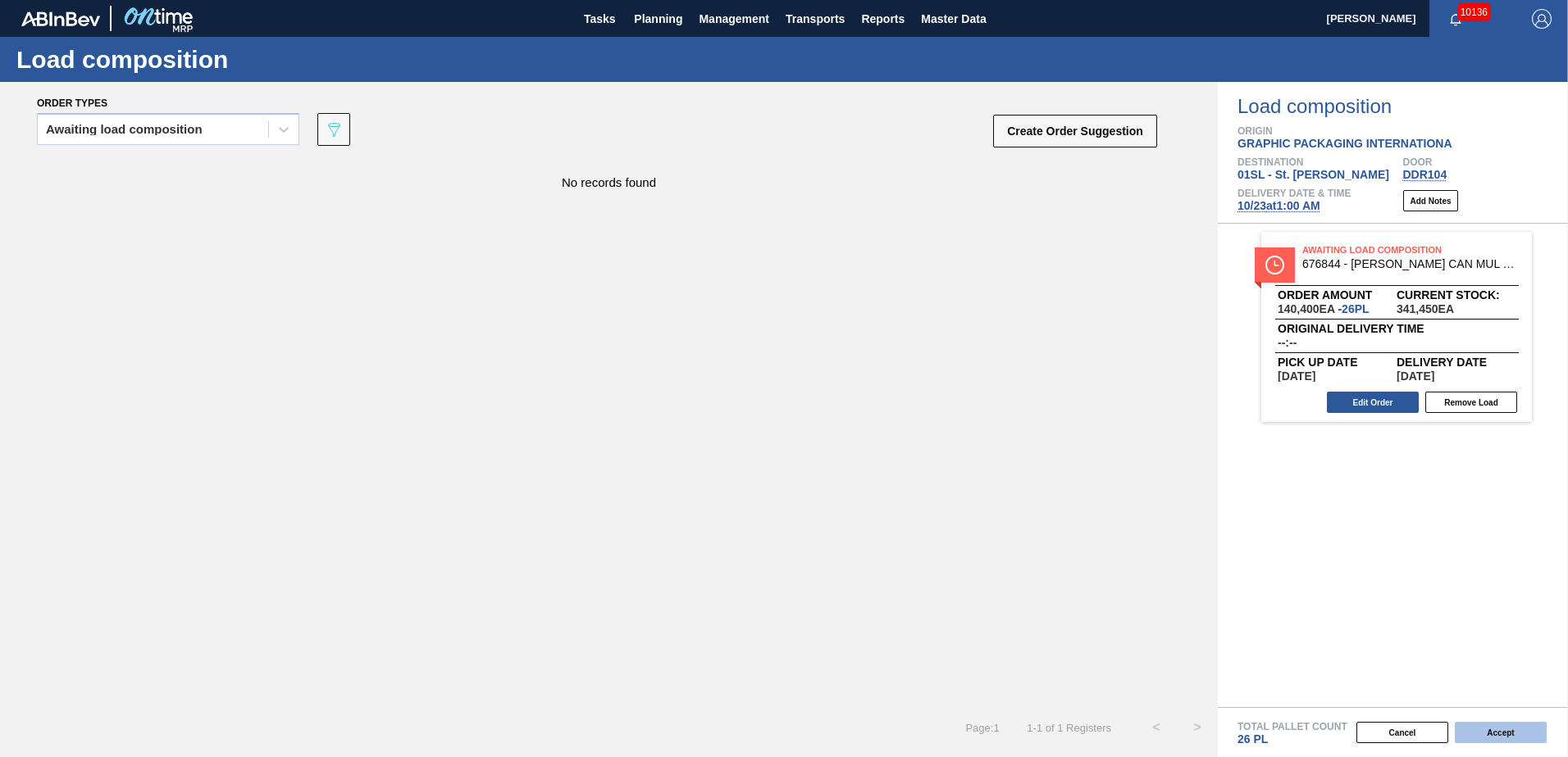
click at [1478, 735] on button "Accept" at bounding box center [1501, 733] width 92 height 22
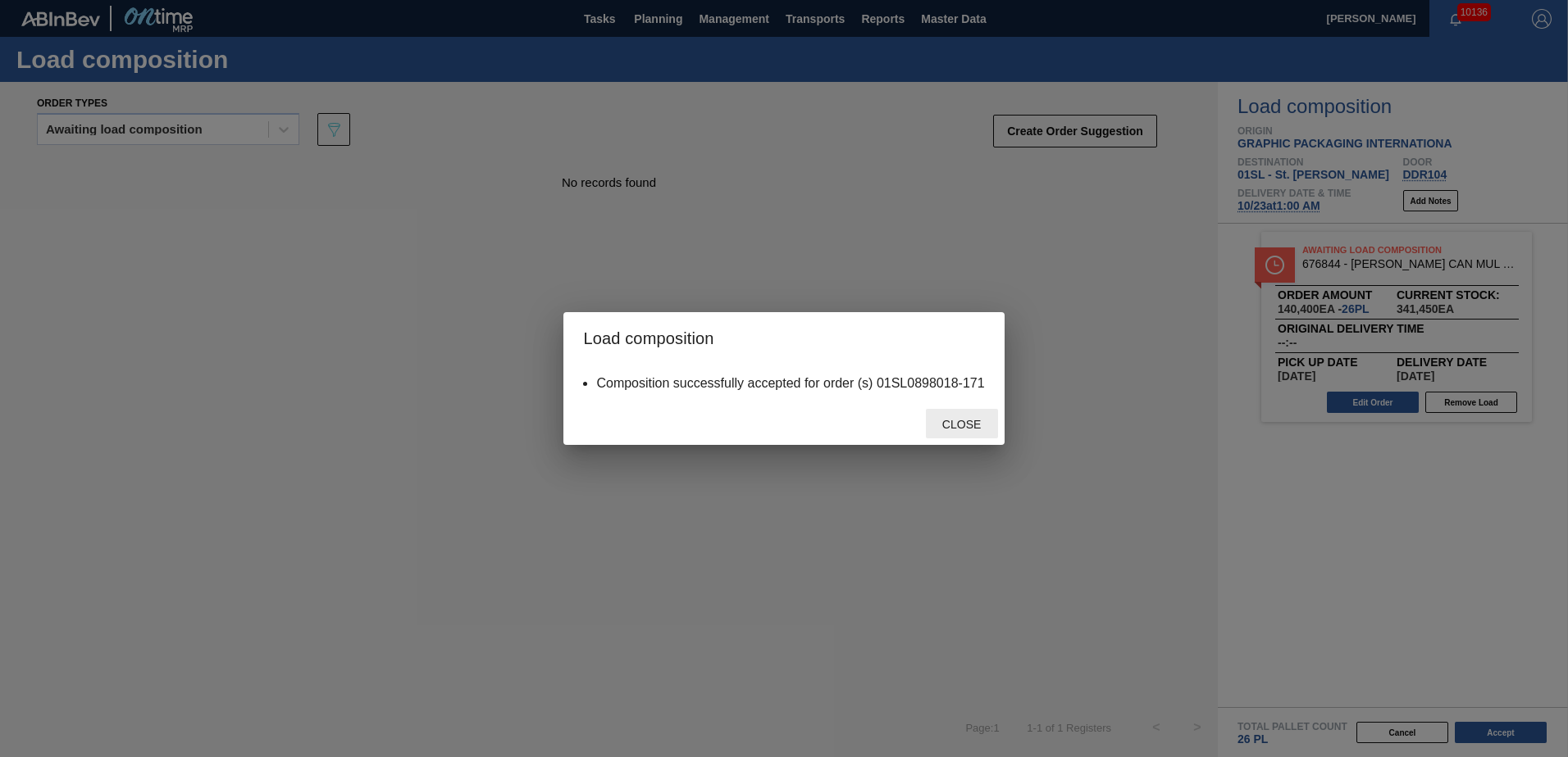
click at [974, 423] on span "Close" at bounding box center [961, 425] width 65 height 13
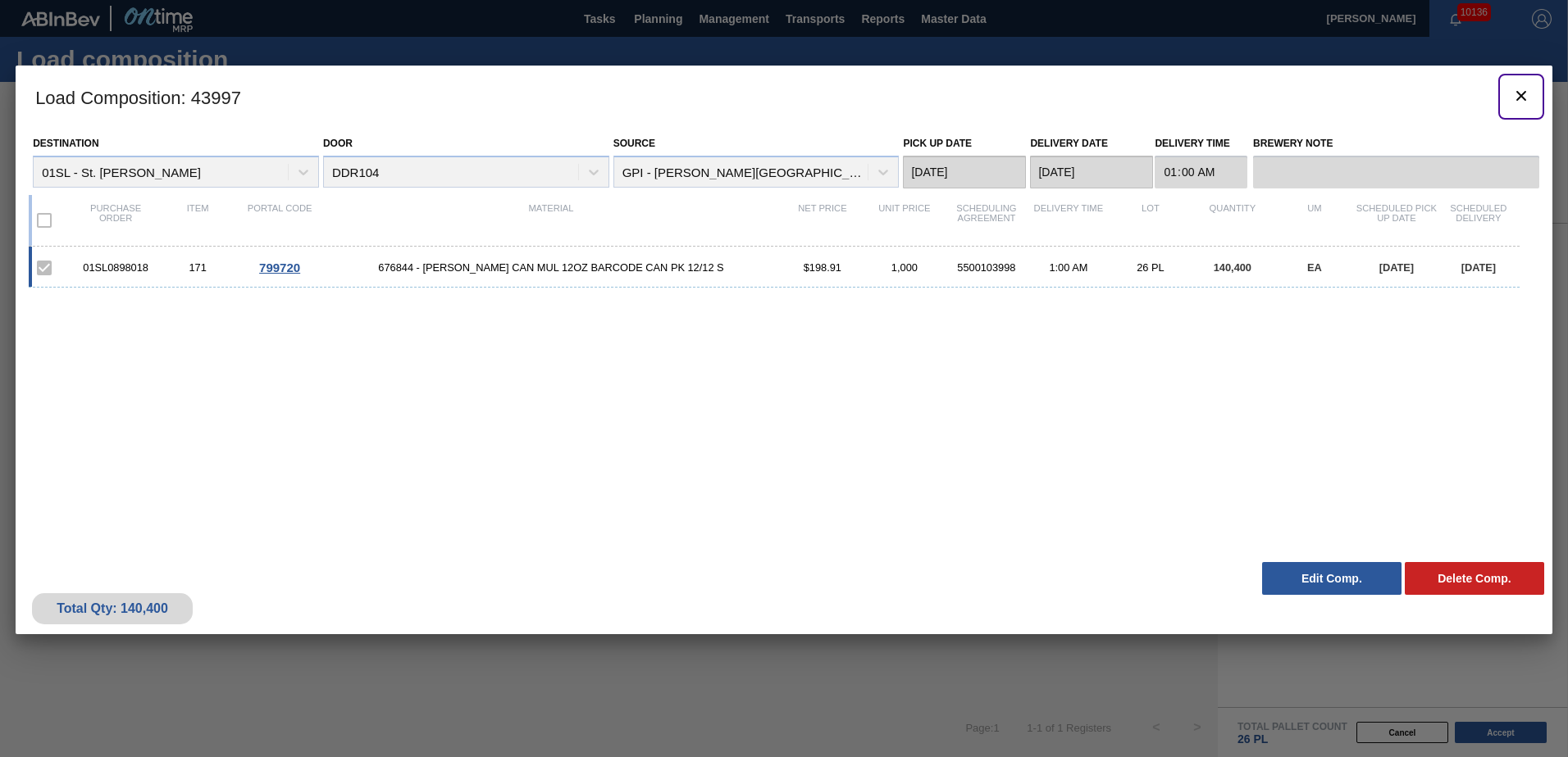
click at [1519, 96] on icon "botão de ícone" at bounding box center [1521, 96] width 20 height 20
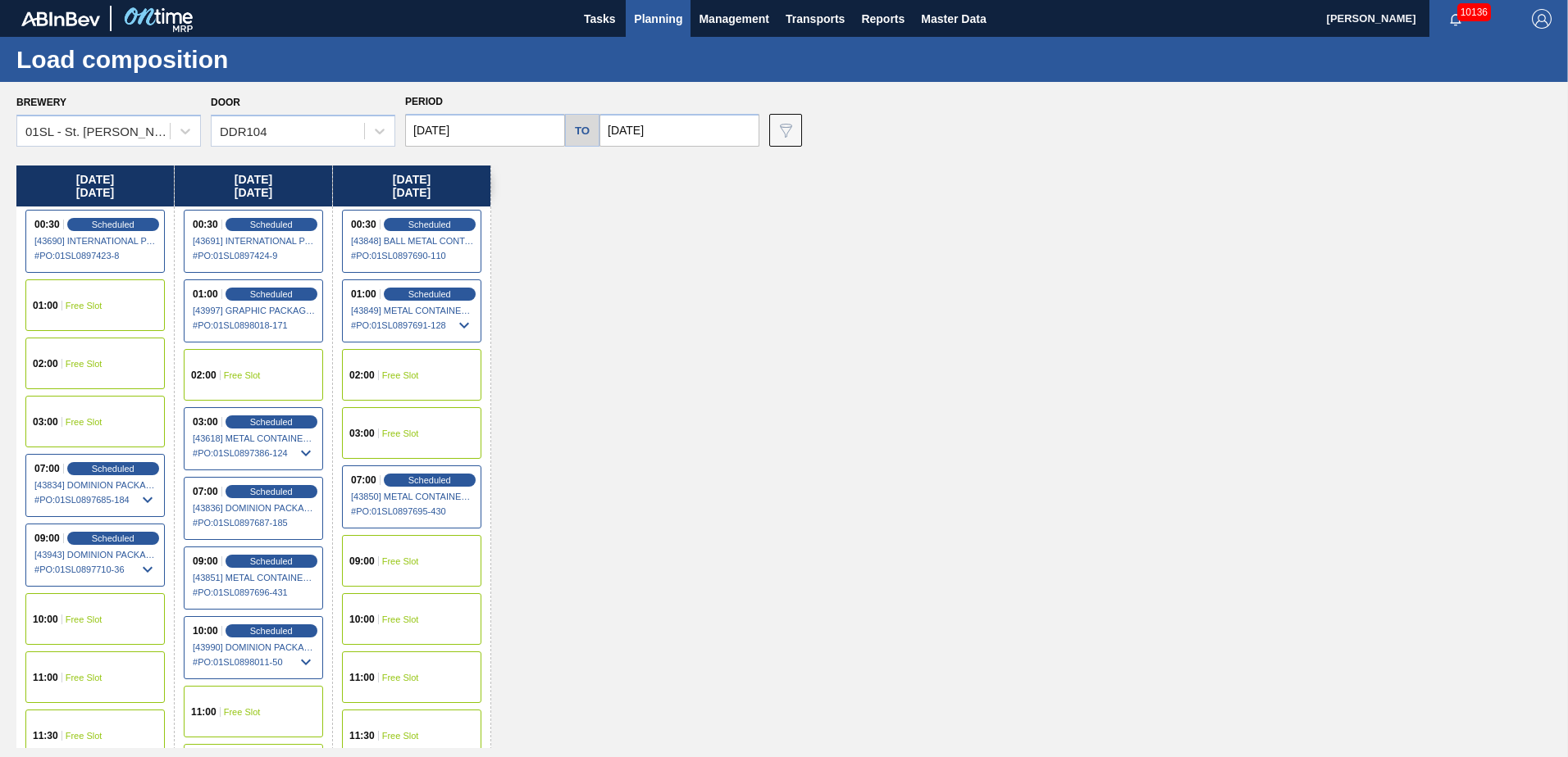
click at [662, 17] on span "Planning" at bounding box center [658, 19] width 48 height 20
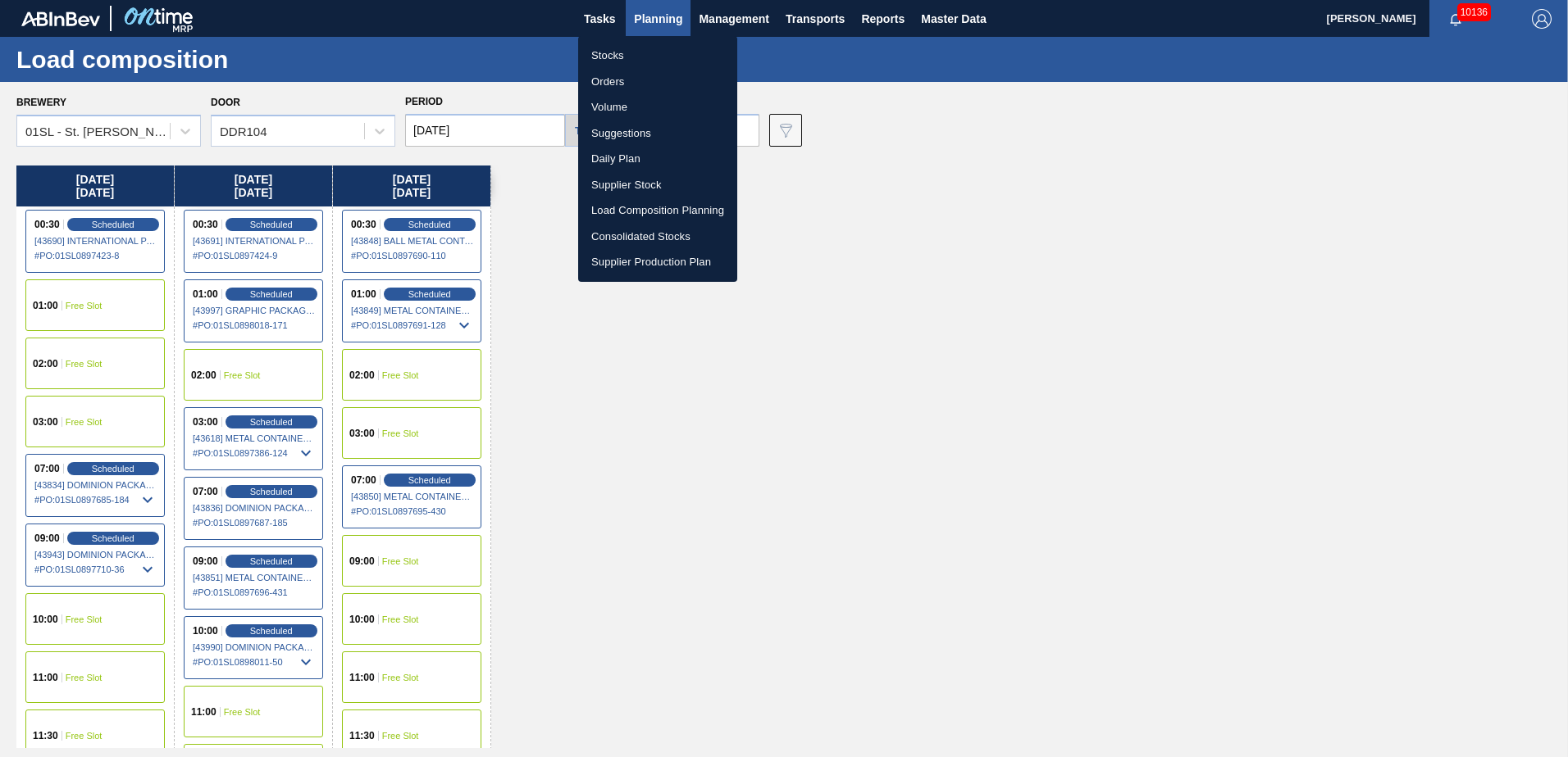
click at [618, 137] on li "Suggestions" at bounding box center [657, 134] width 159 height 27
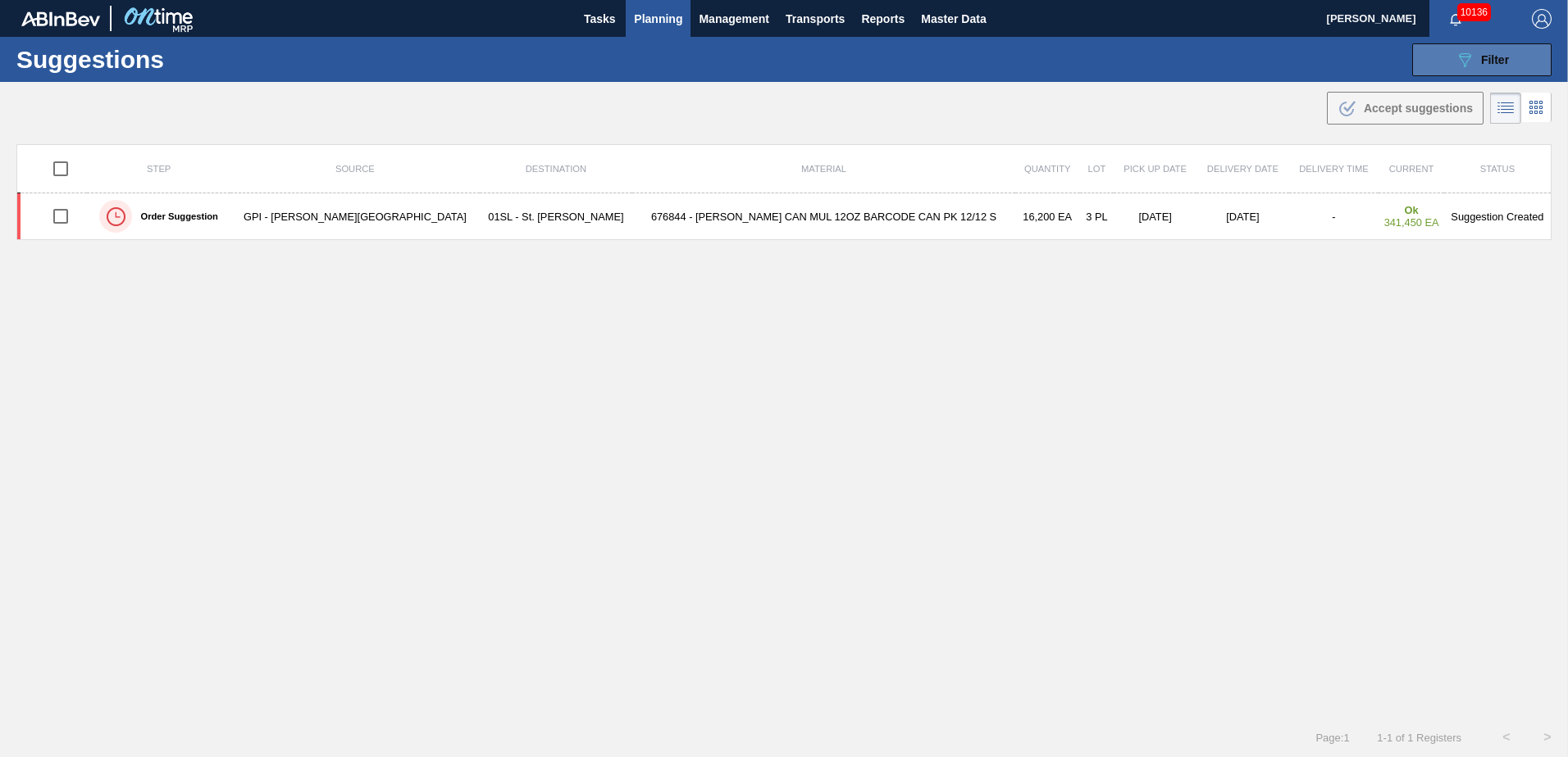
click at [1455, 61] on icon "089F7B8B-B2A5-4AFE-B5C0-19BA573D28AC" at bounding box center [1465, 60] width 20 height 20
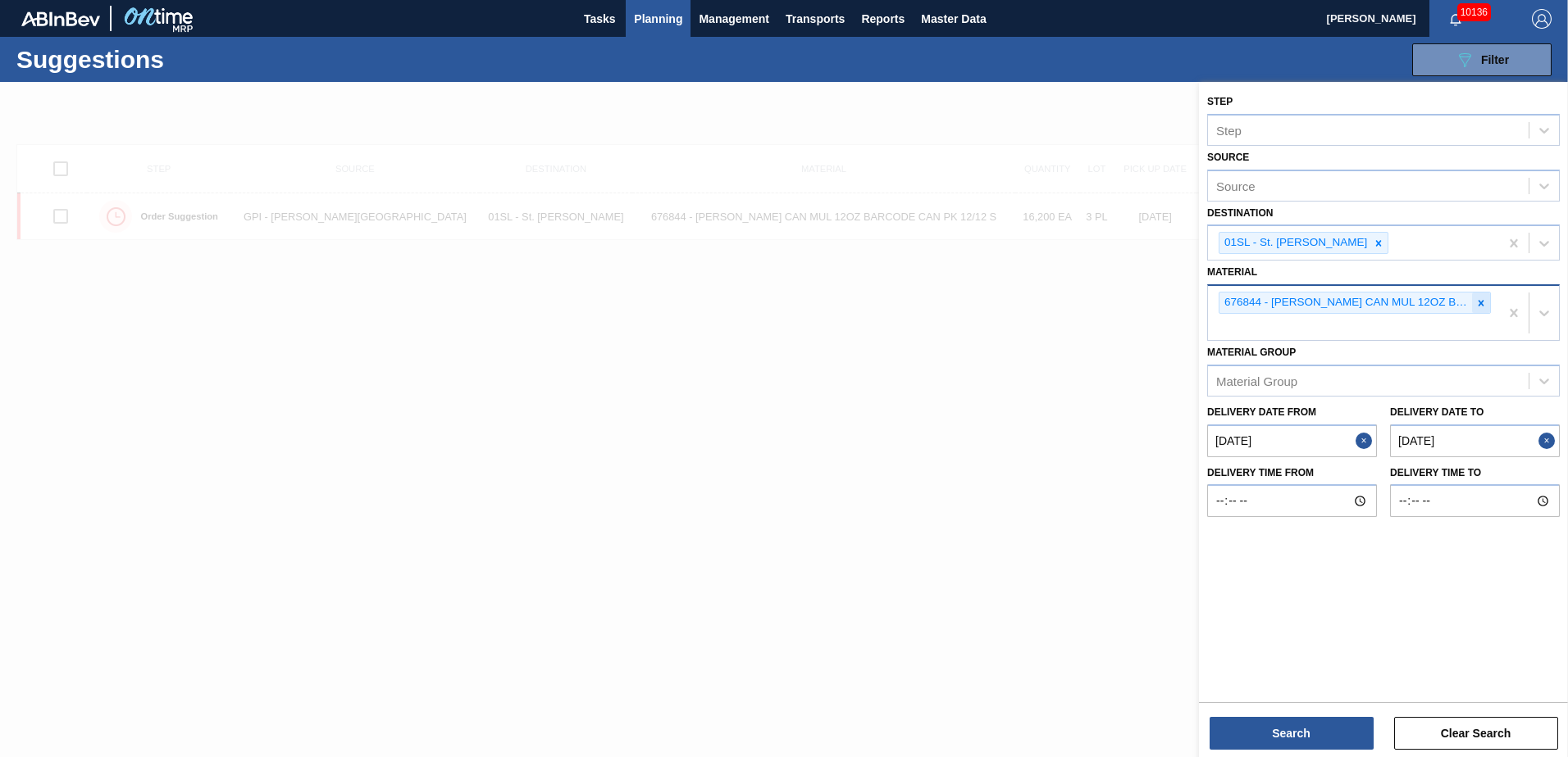
click at [1475, 302] on div at bounding box center [1481, 303] width 18 height 21
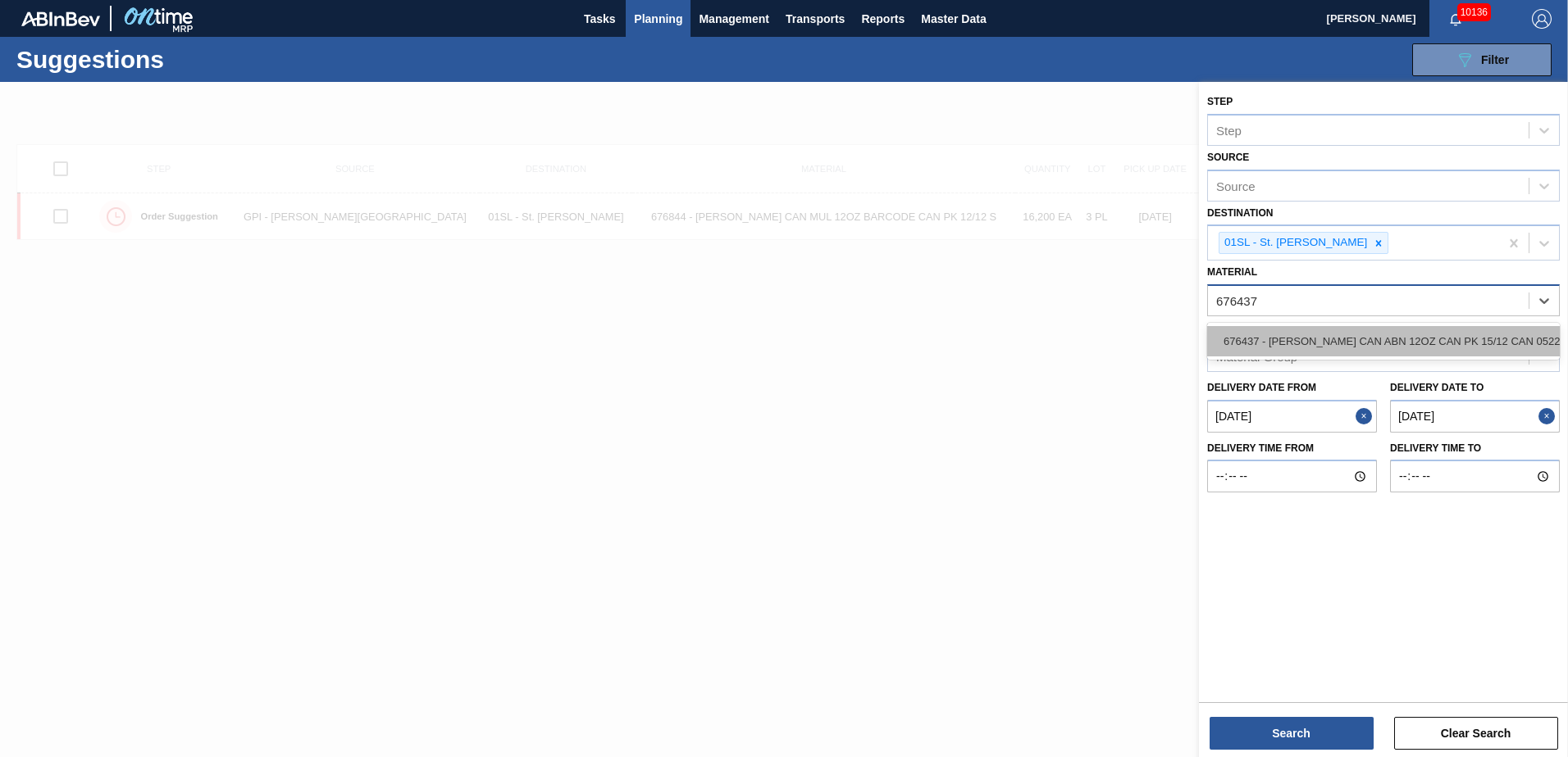
click at [1455, 327] on div "676437 - [PERSON_NAME] CAN ABN 12OZ CAN PK 15/12 CAN 0522" at bounding box center [1383, 341] width 353 height 30
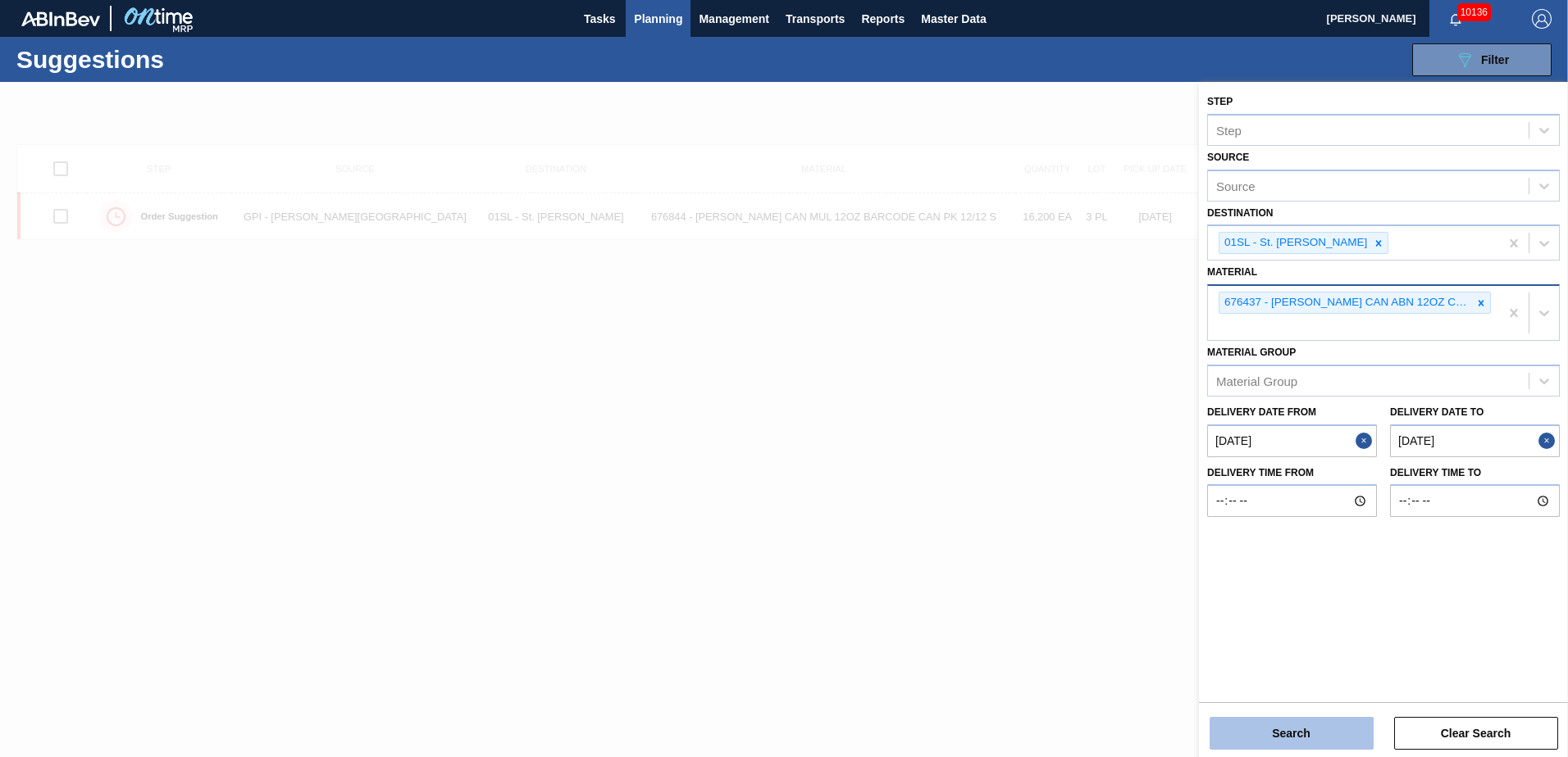
click at [1305, 724] on button "Search" at bounding box center [1291, 733] width 164 height 32
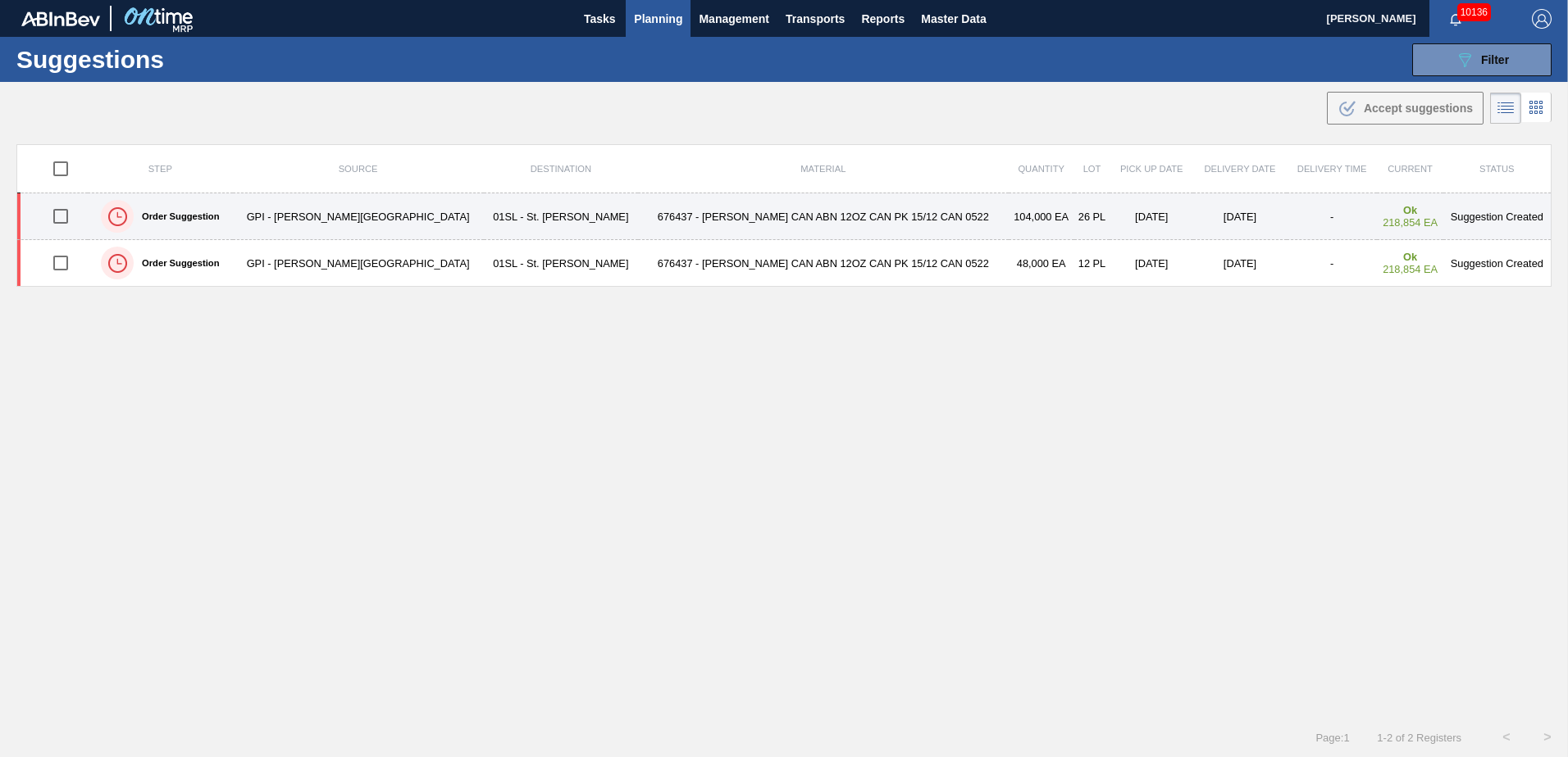
click at [67, 211] on input "checkbox" at bounding box center [60, 215] width 34 height 34
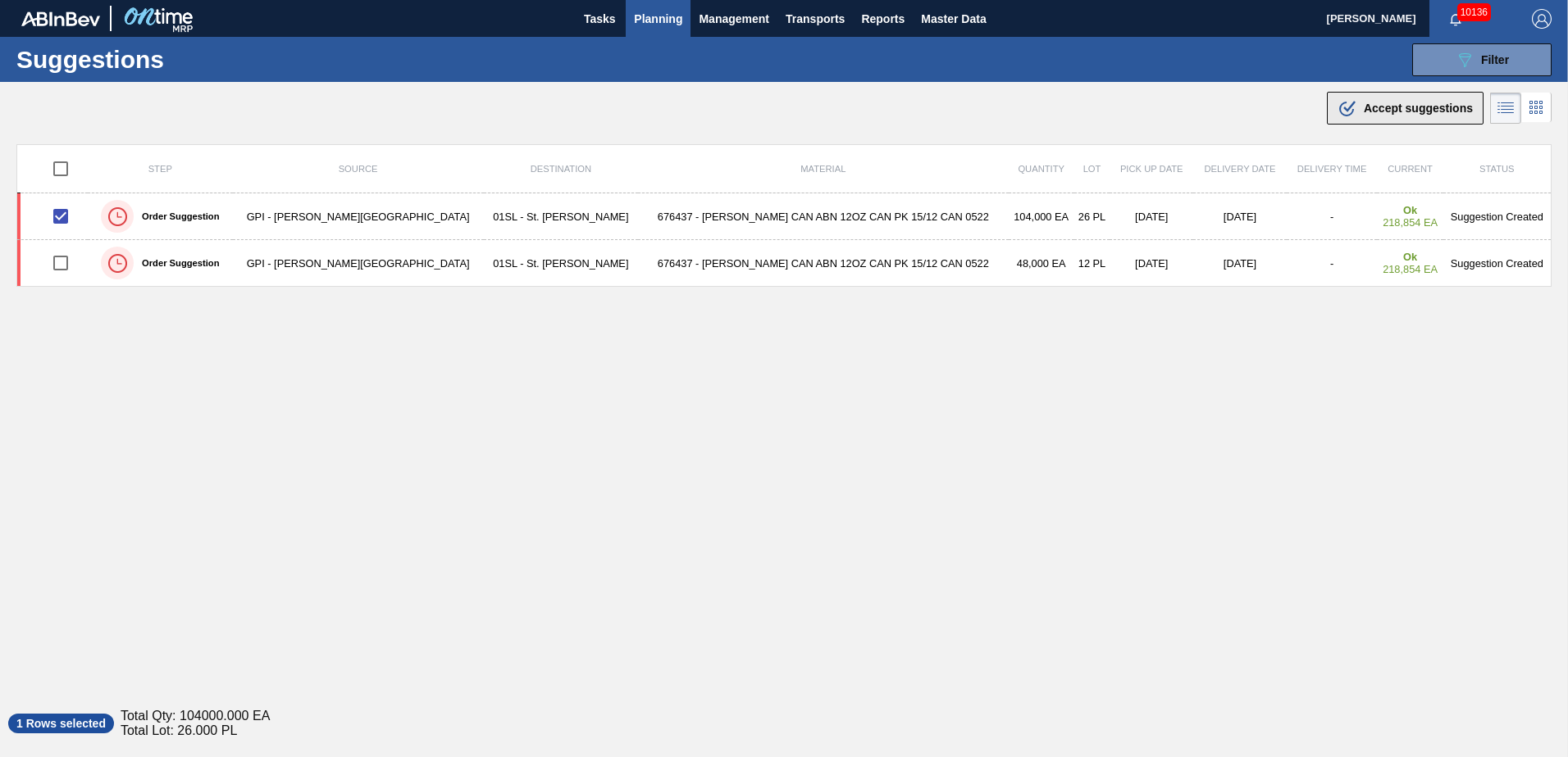
click at [1375, 106] on span "Accept suggestions" at bounding box center [1418, 108] width 109 height 13
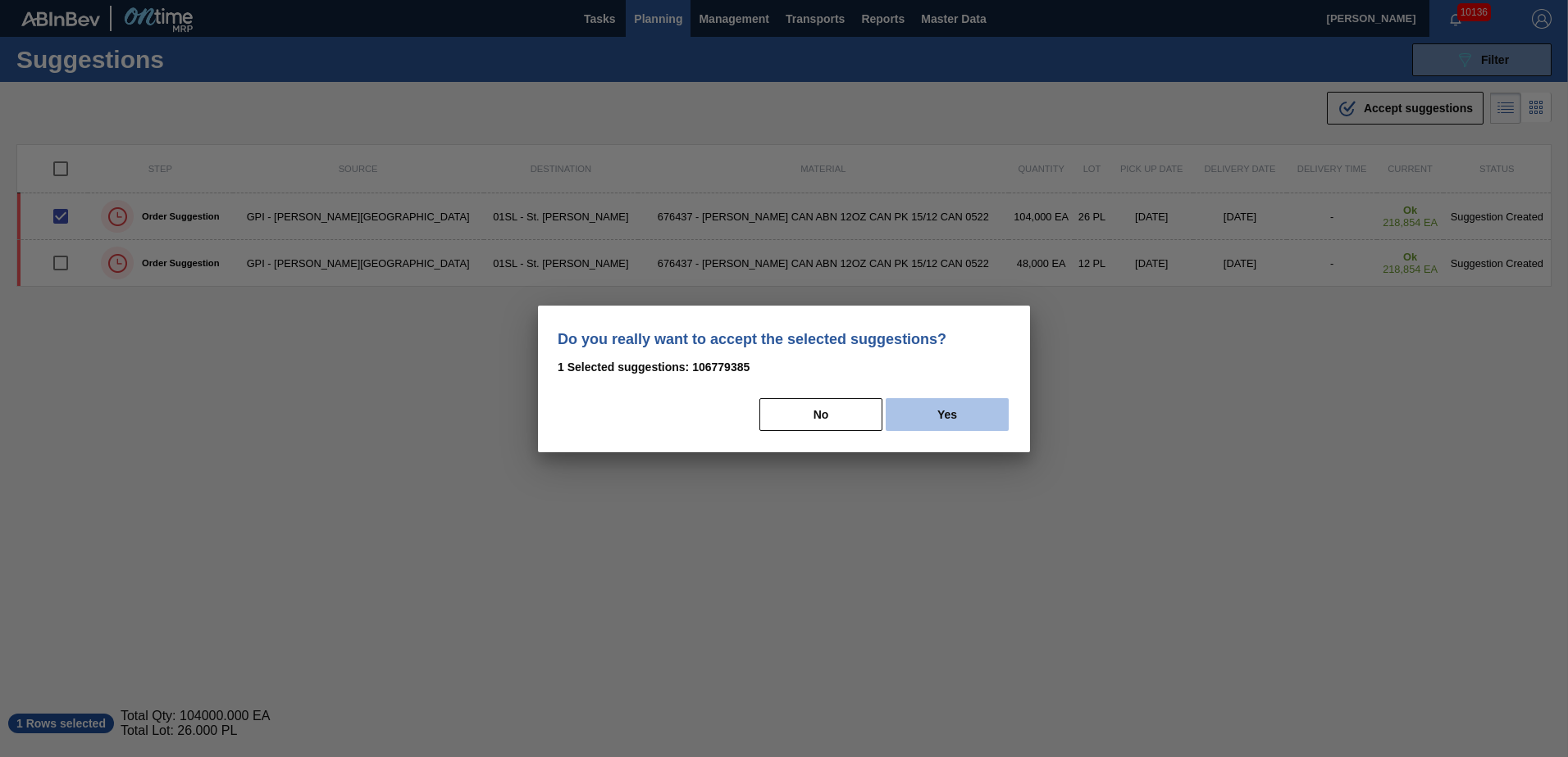
click at [966, 413] on button "Yes" at bounding box center [947, 414] width 123 height 32
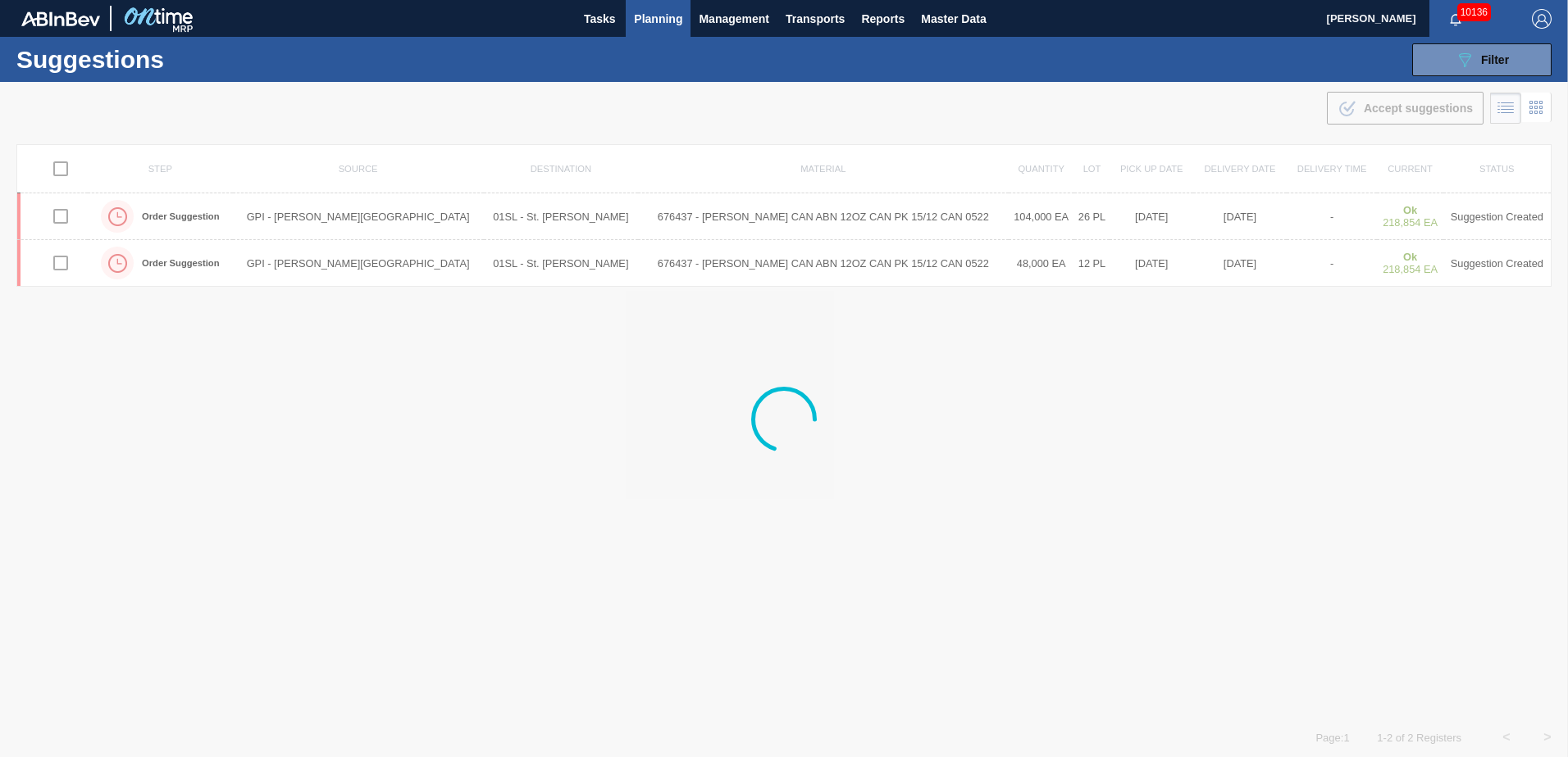
click at [661, 18] on span "Planning" at bounding box center [658, 19] width 48 height 20
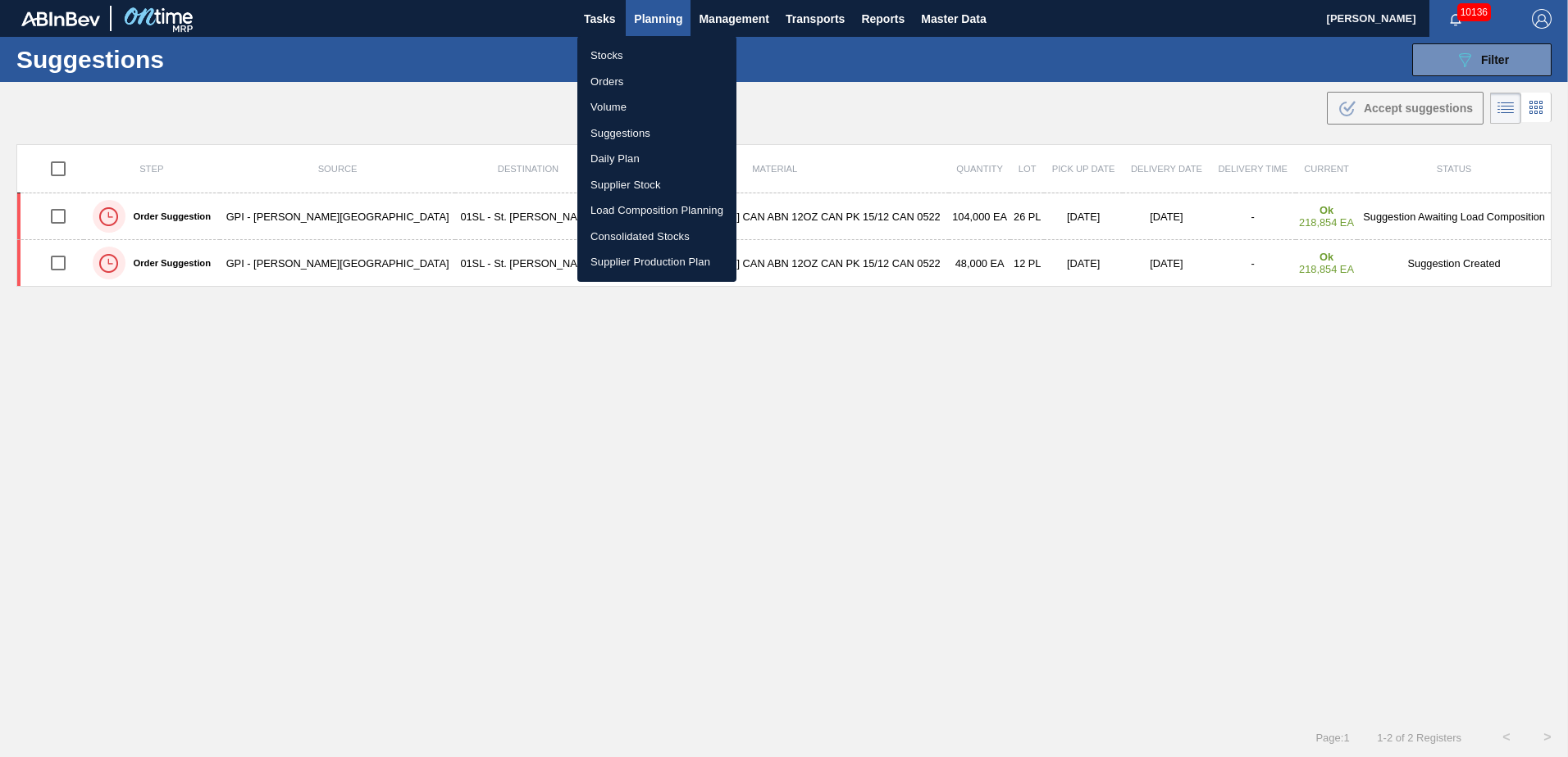
click at [632, 207] on li "Load Composition Planning" at bounding box center [657, 210] width 159 height 27
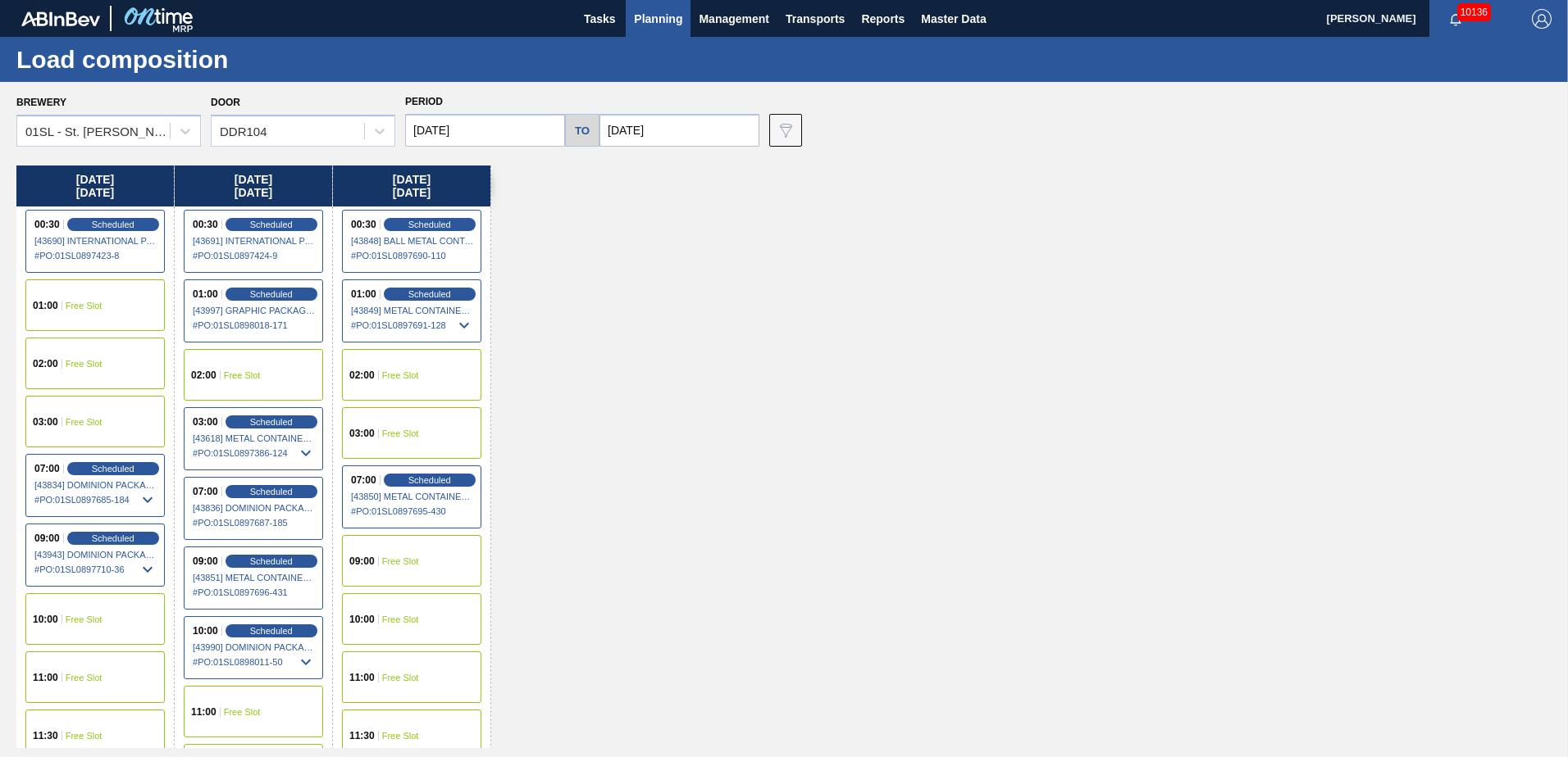
click at [87, 301] on span "Free Slot" at bounding box center [84, 306] width 37 height 10
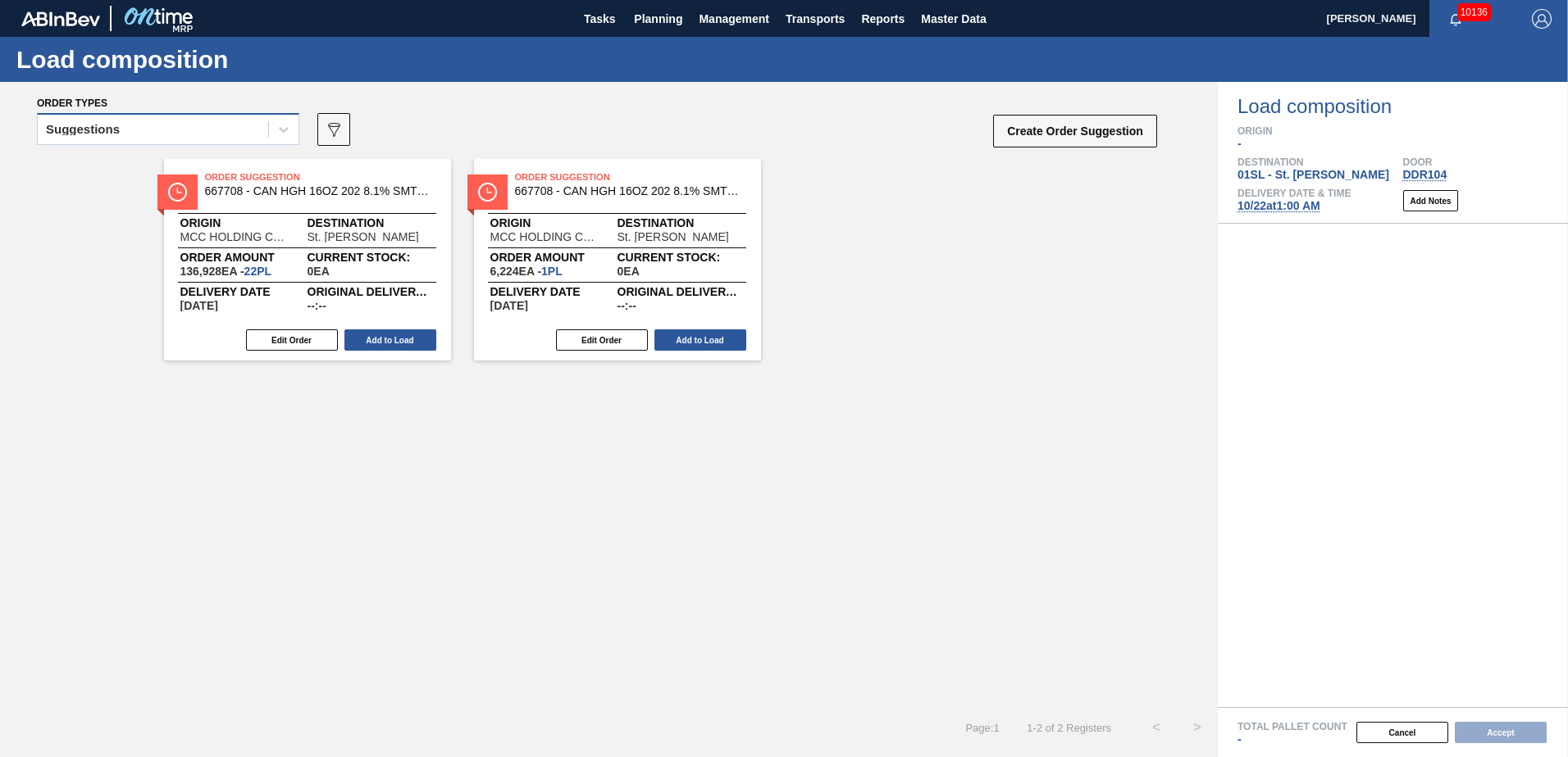
click at [267, 131] on div "Suggestions" at bounding box center [152, 130] width 231 height 24
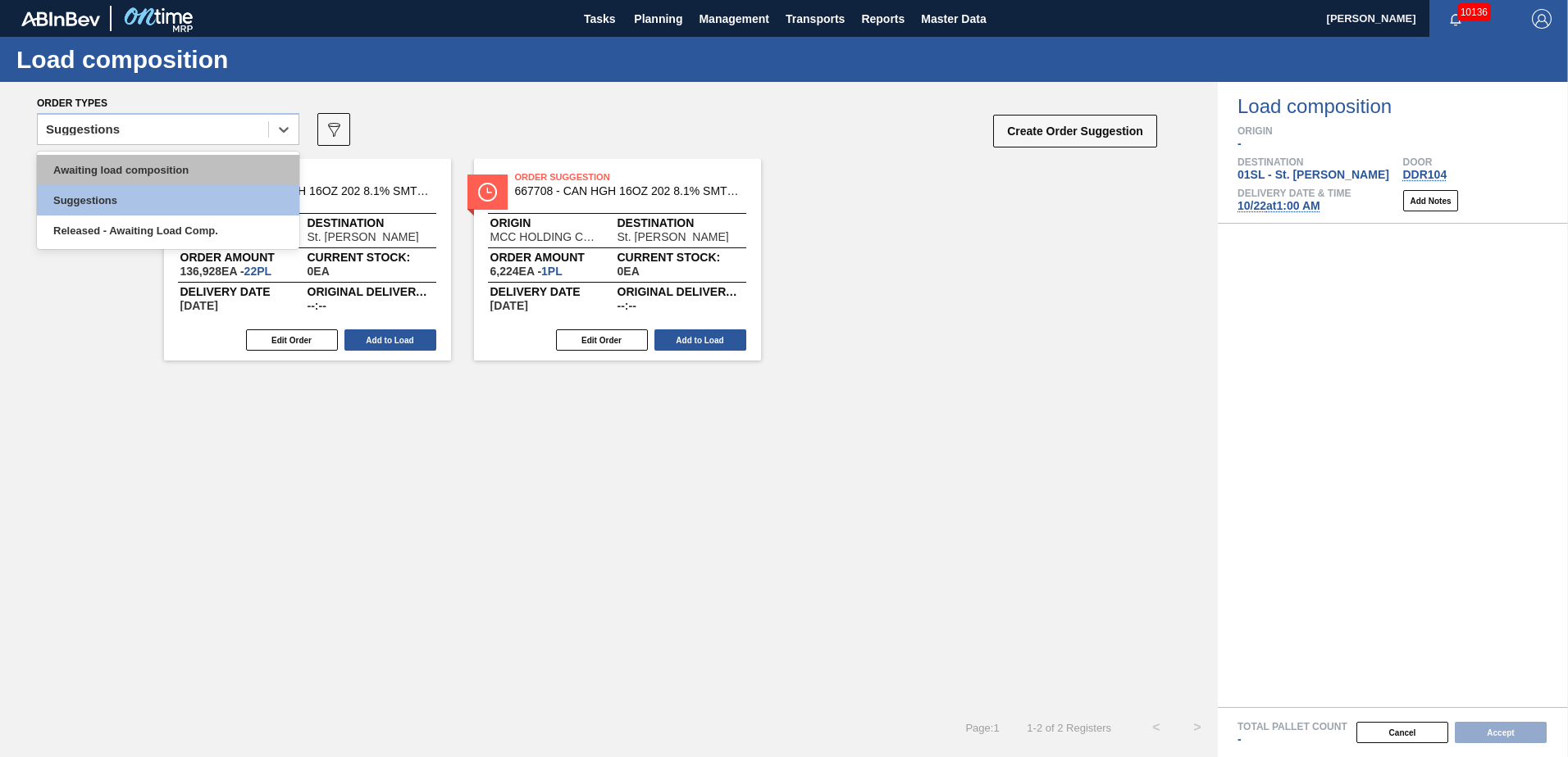
click at [199, 172] on div "Awaiting load composition" at bounding box center [167, 170] width 262 height 30
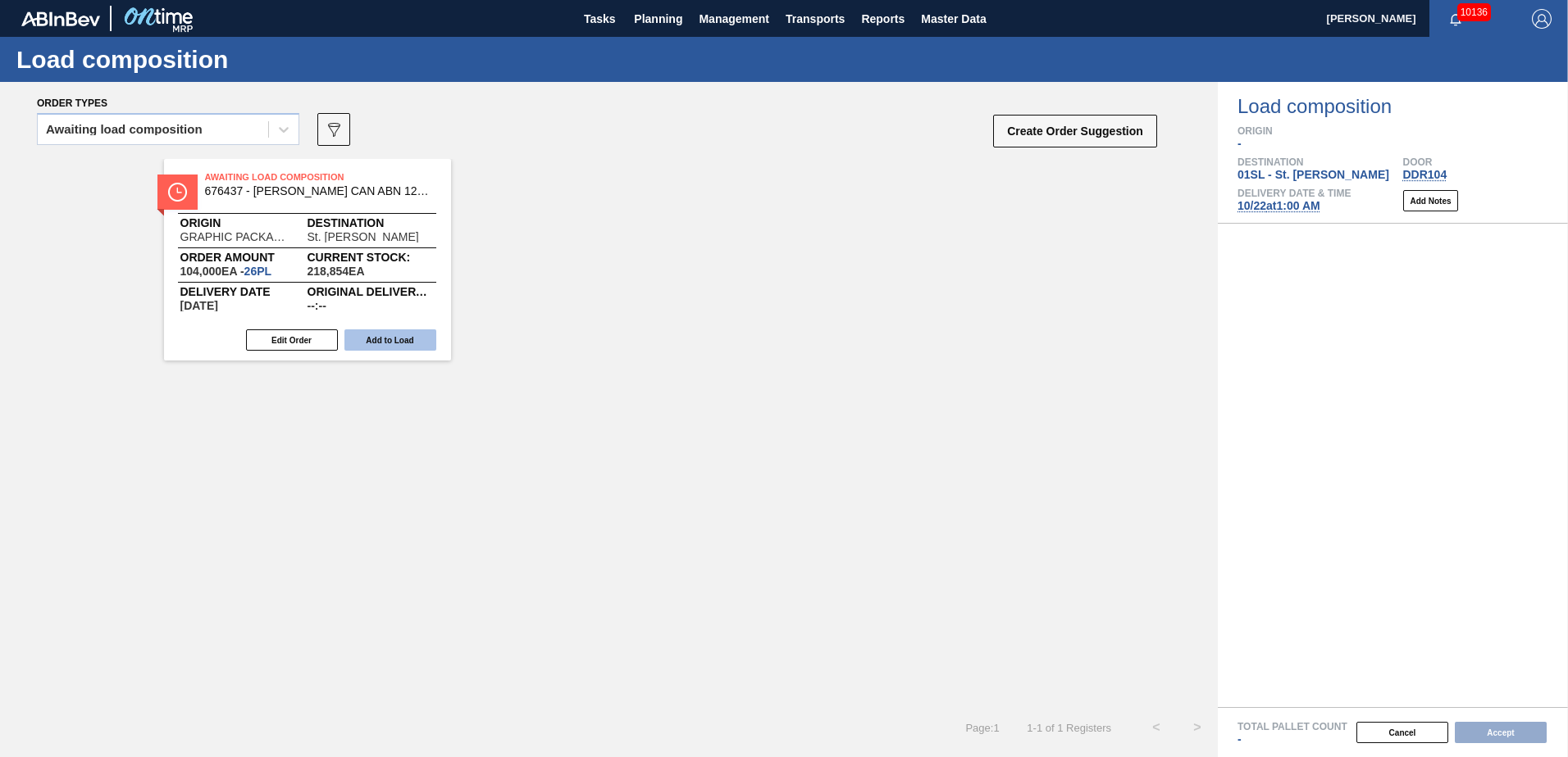
click at [407, 345] on button "Add to Load" at bounding box center [390, 340] width 92 height 22
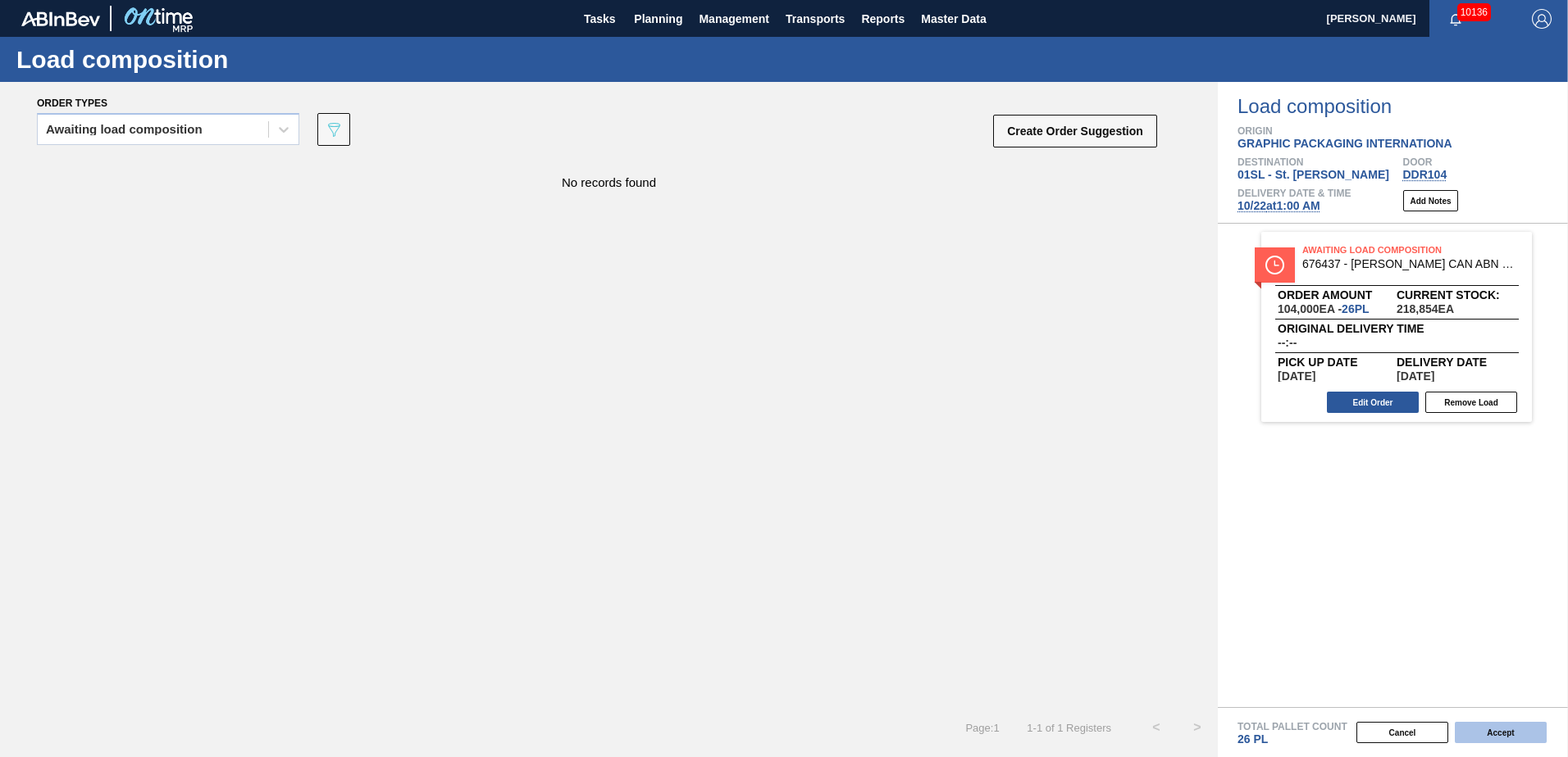
click at [1491, 732] on button "Accept" at bounding box center [1501, 733] width 92 height 22
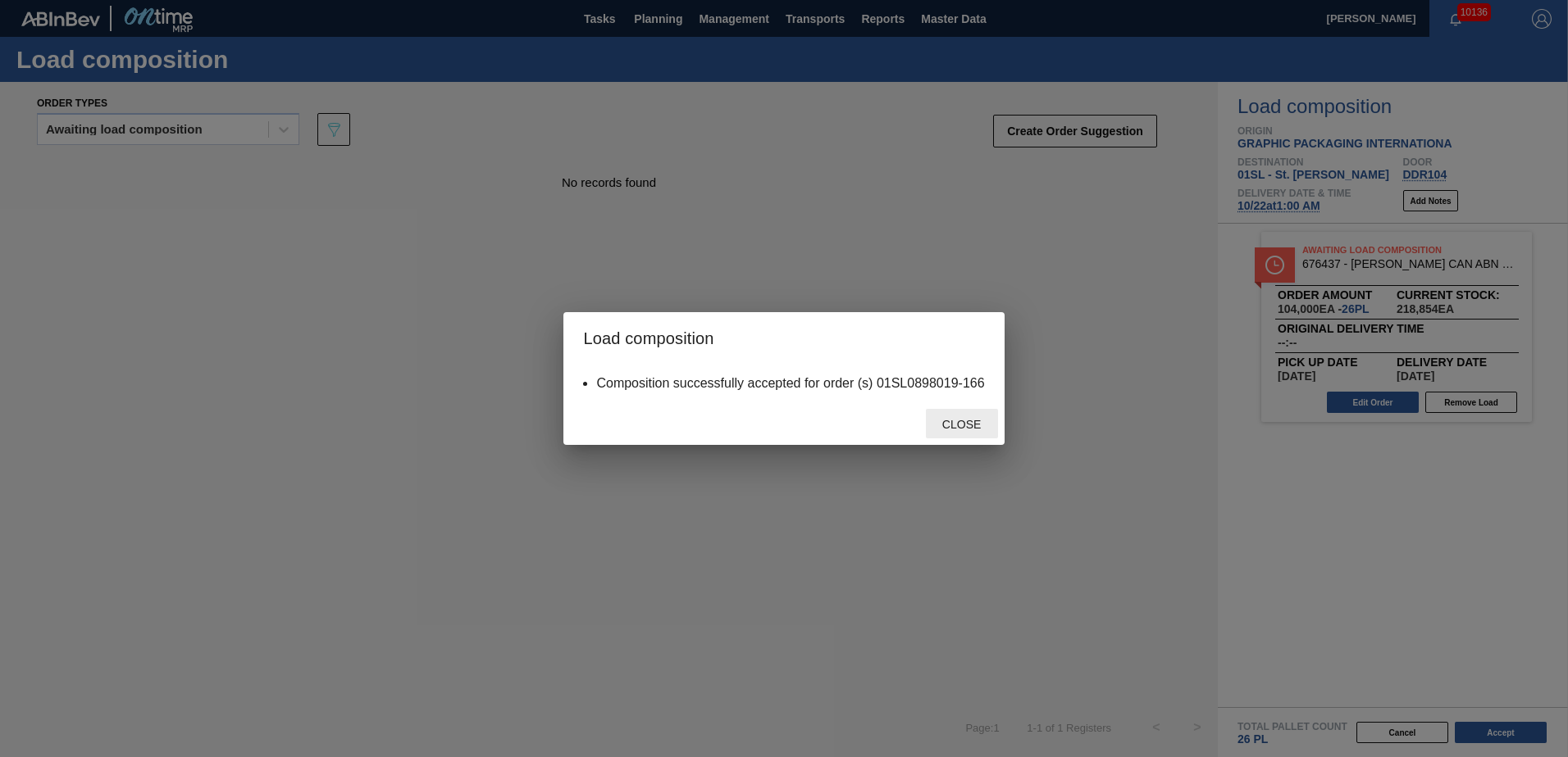
click at [975, 426] on span "Close" at bounding box center [961, 425] width 65 height 13
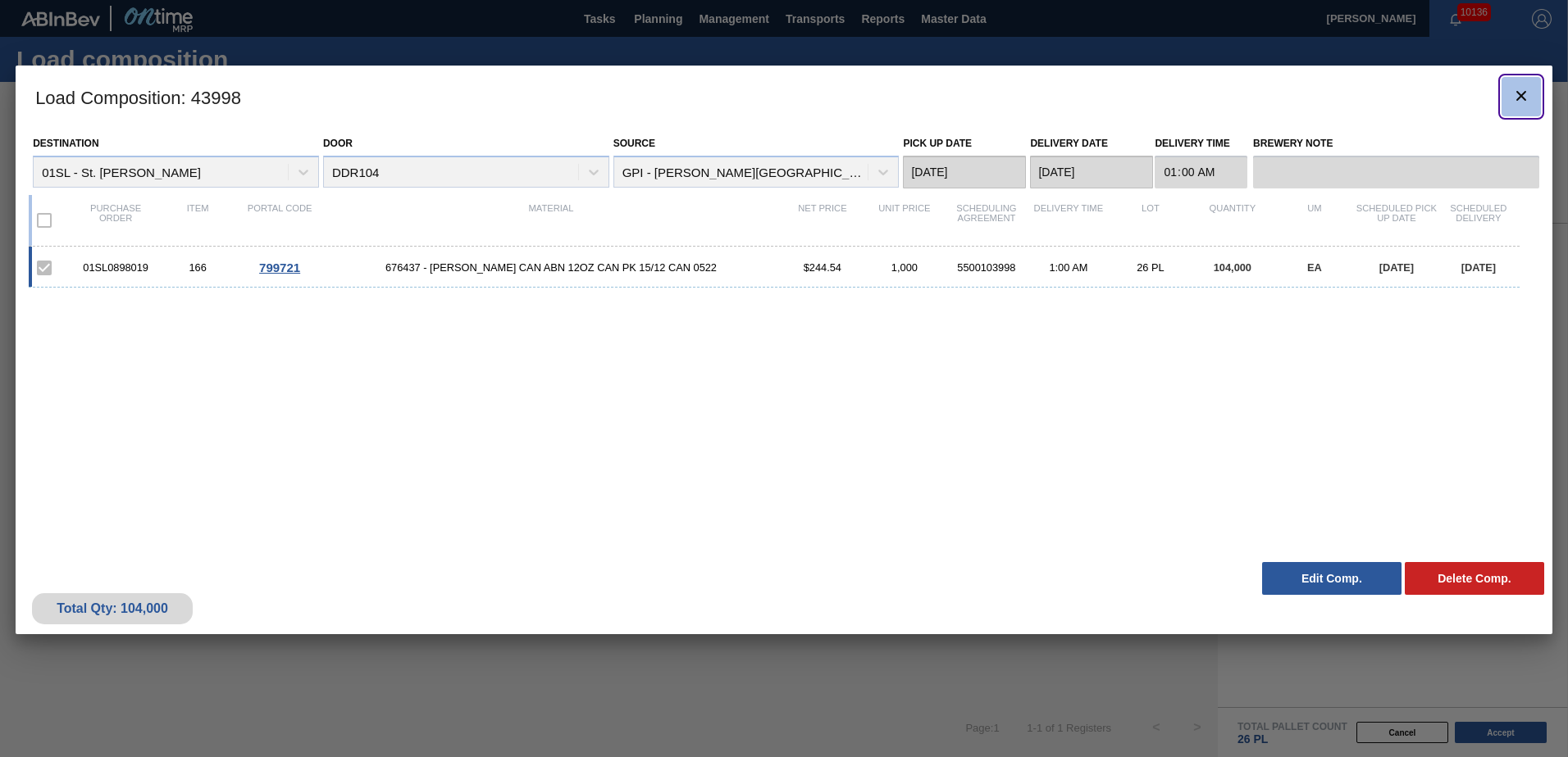
click at [1509, 94] on button "botão de ícone" at bounding box center [1521, 96] width 39 height 39
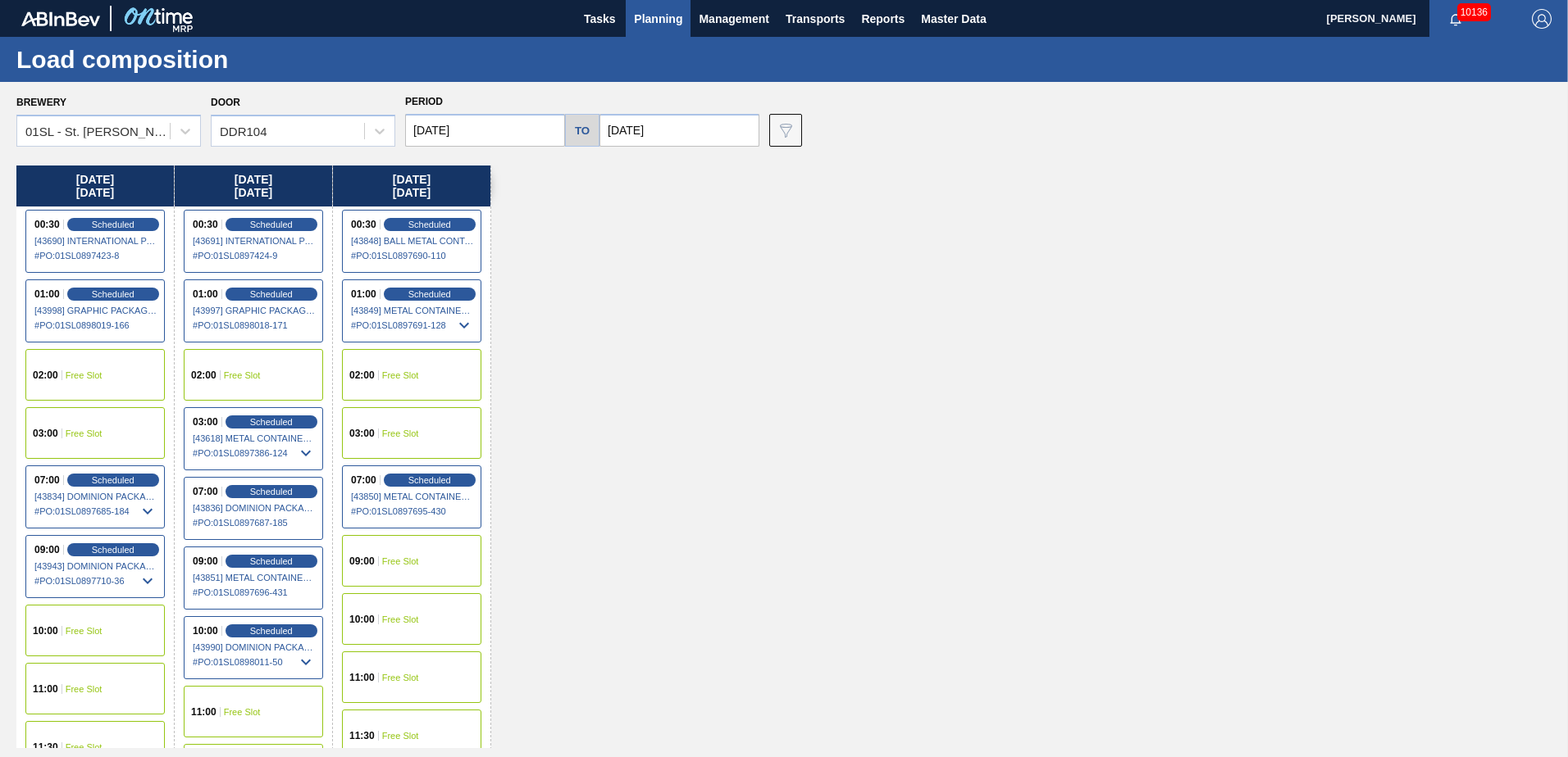
click at [650, 26] on span "Planning" at bounding box center [658, 19] width 48 height 20
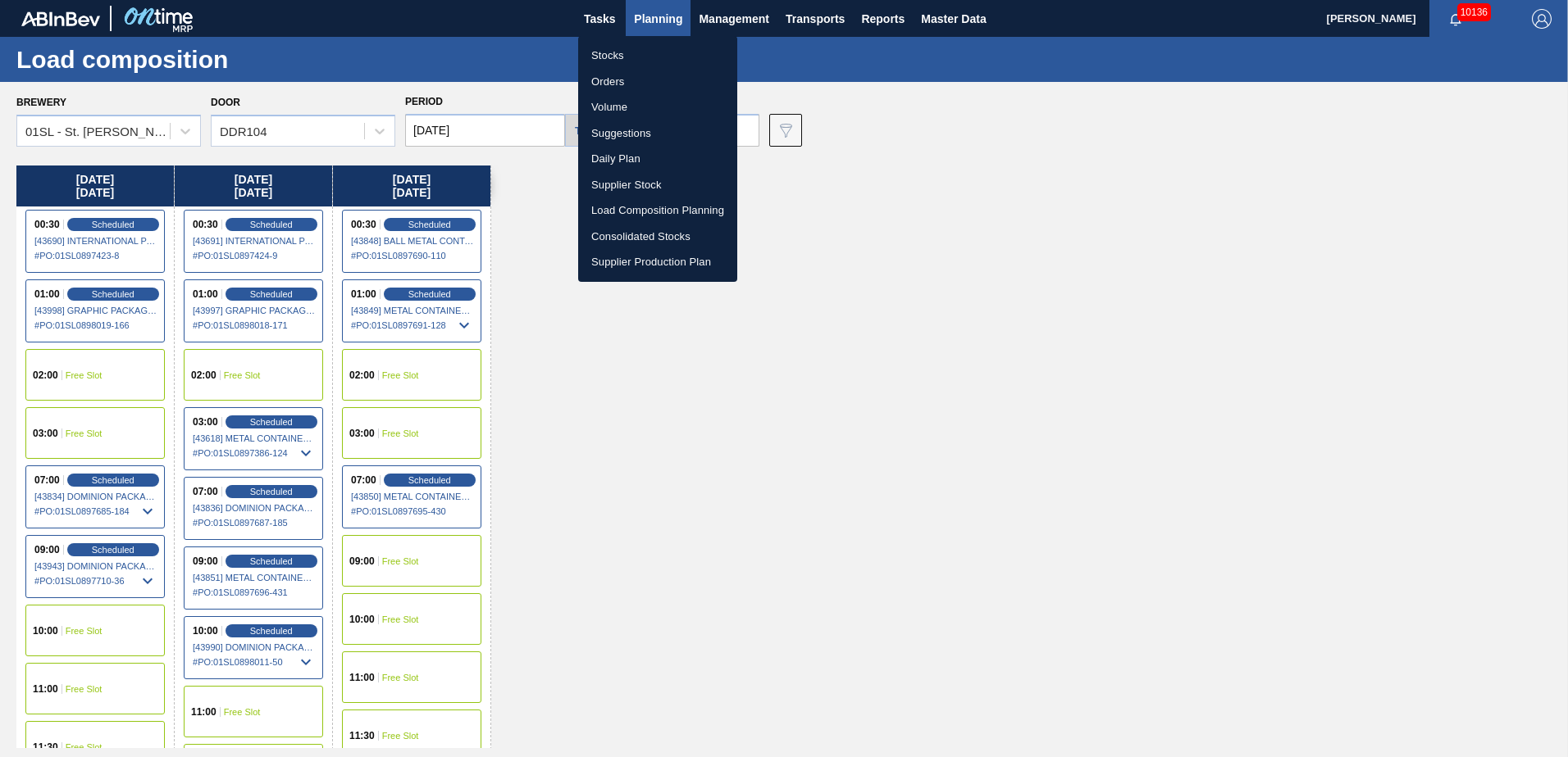
click at [634, 131] on li "Suggestions" at bounding box center [657, 134] width 159 height 27
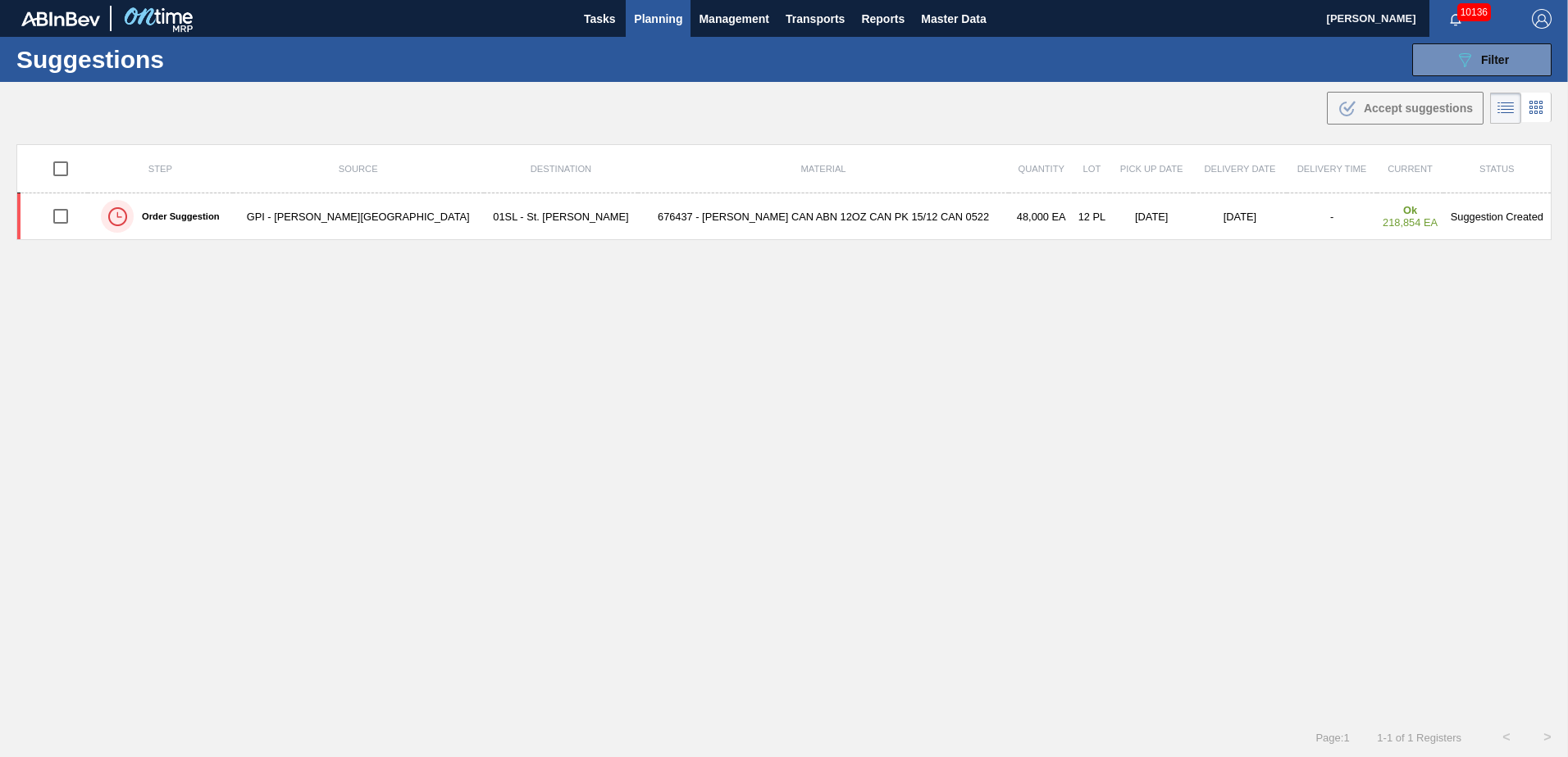
click at [1436, 77] on div "Suggestions 089F7B8B-B2A5-4AFE-B5C0-19BA573D28AC Filter Step Step Source Source…" at bounding box center [784, 59] width 1568 height 45
click at [1460, 69] on icon "089F7B8B-B2A5-4AFE-B5C0-19BA573D28AC" at bounding box center [1465, 60] width 20 height 20
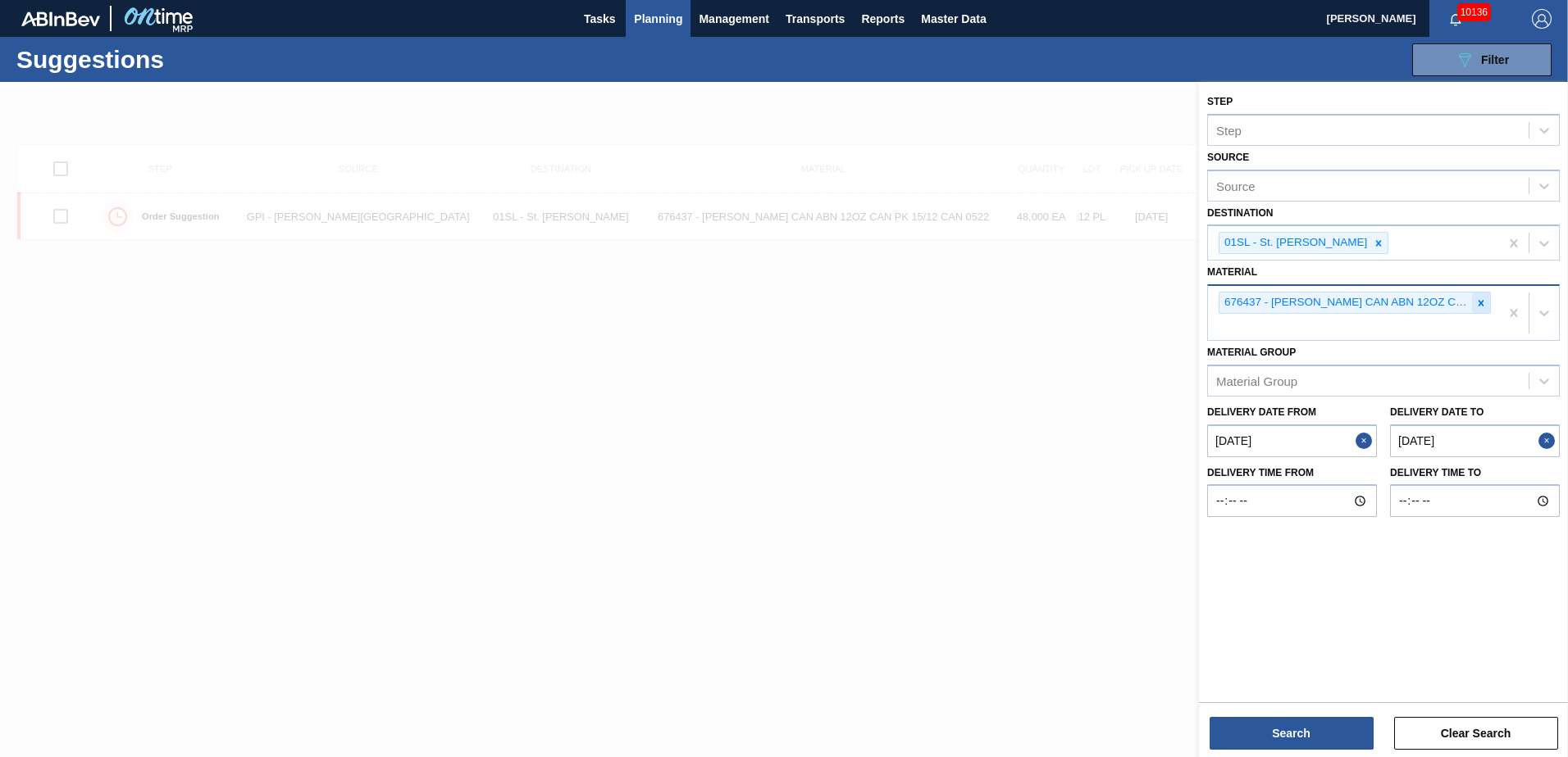
click at [1487, 304] on div at bounding box center [1481, 303] width 18 height 21
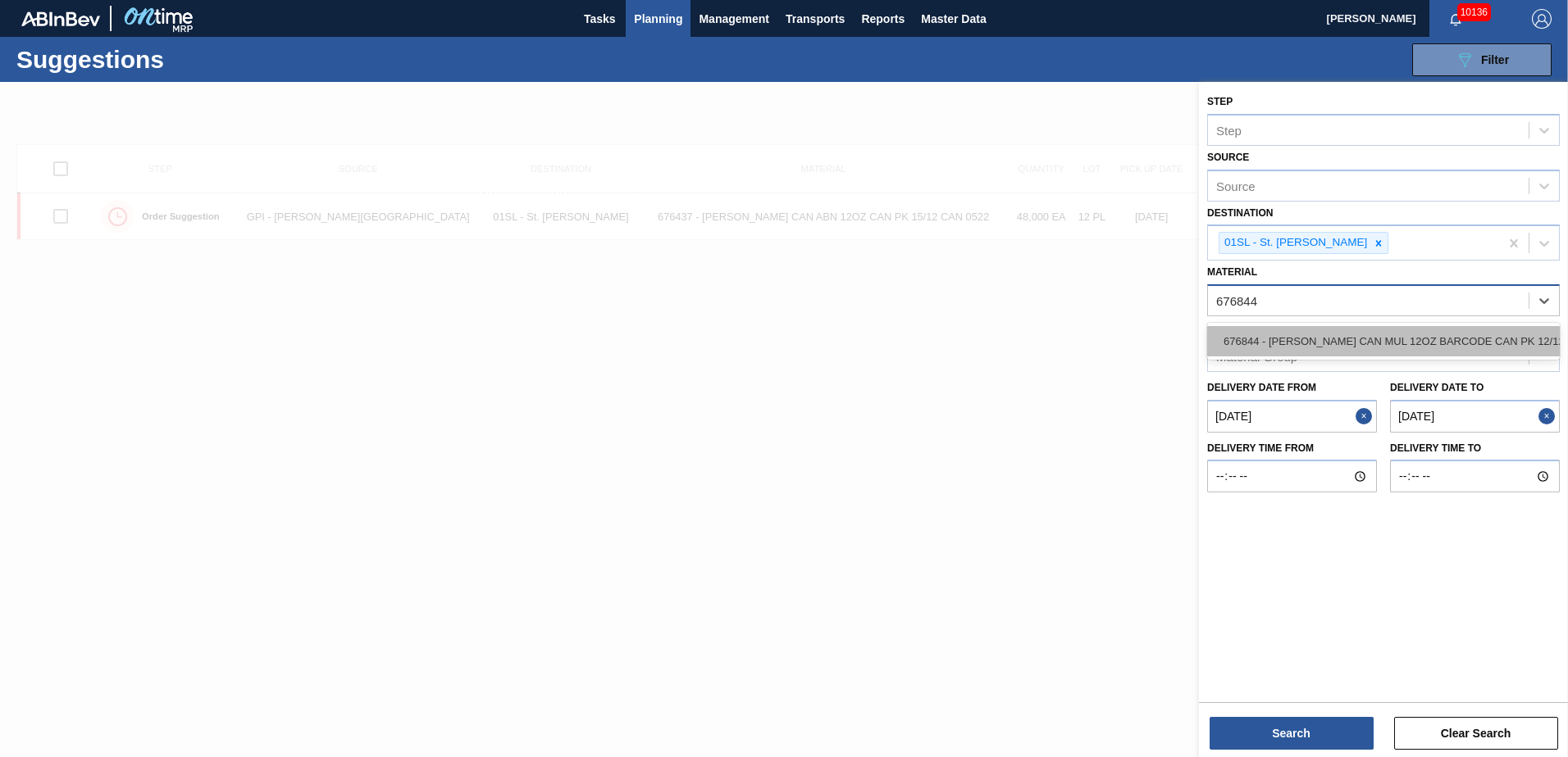
click at [1412, 329] on div "676844 - [PERSON_NAME] CAN MUL 12OZ BARCODE CAN PK 12/12 S" at bounding box center [1383, 341] width 353 height 30
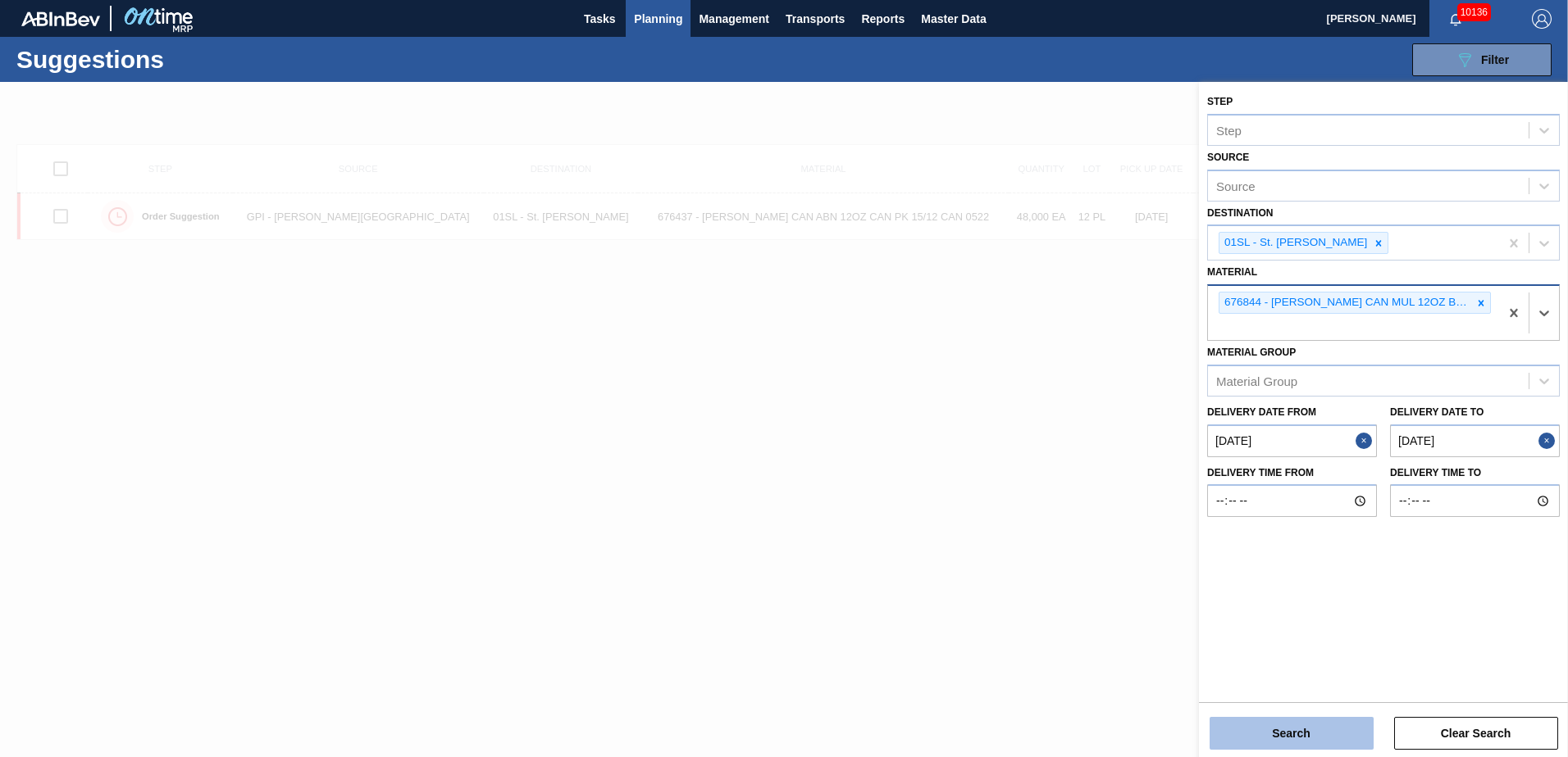
click at [1276, 723] on button "Search" at bounding box center [1291, 733] width 164 height 32
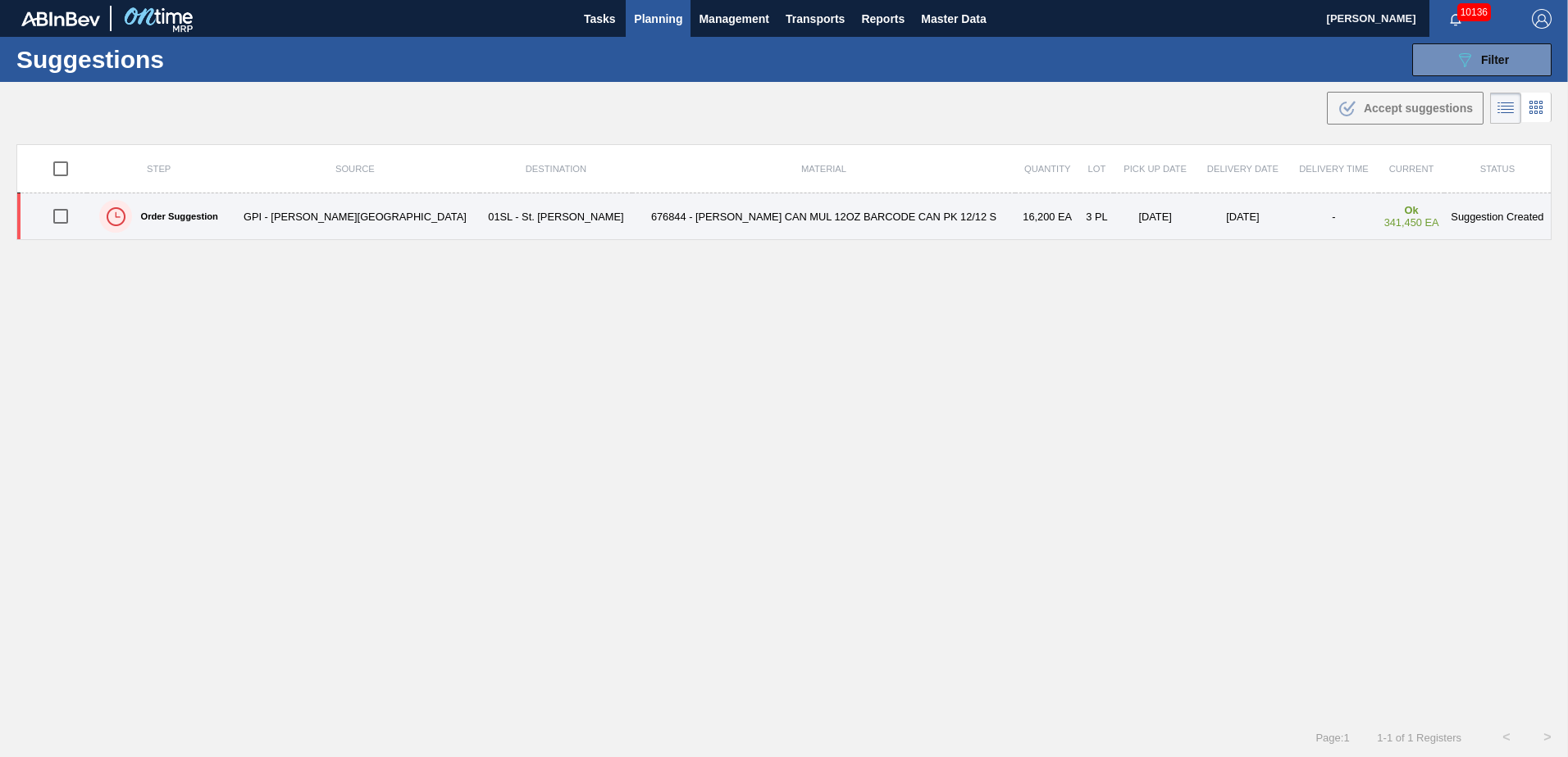
click at [59, 215] on input "checkbox" at bounding box center [60, 215] width 34 height 34
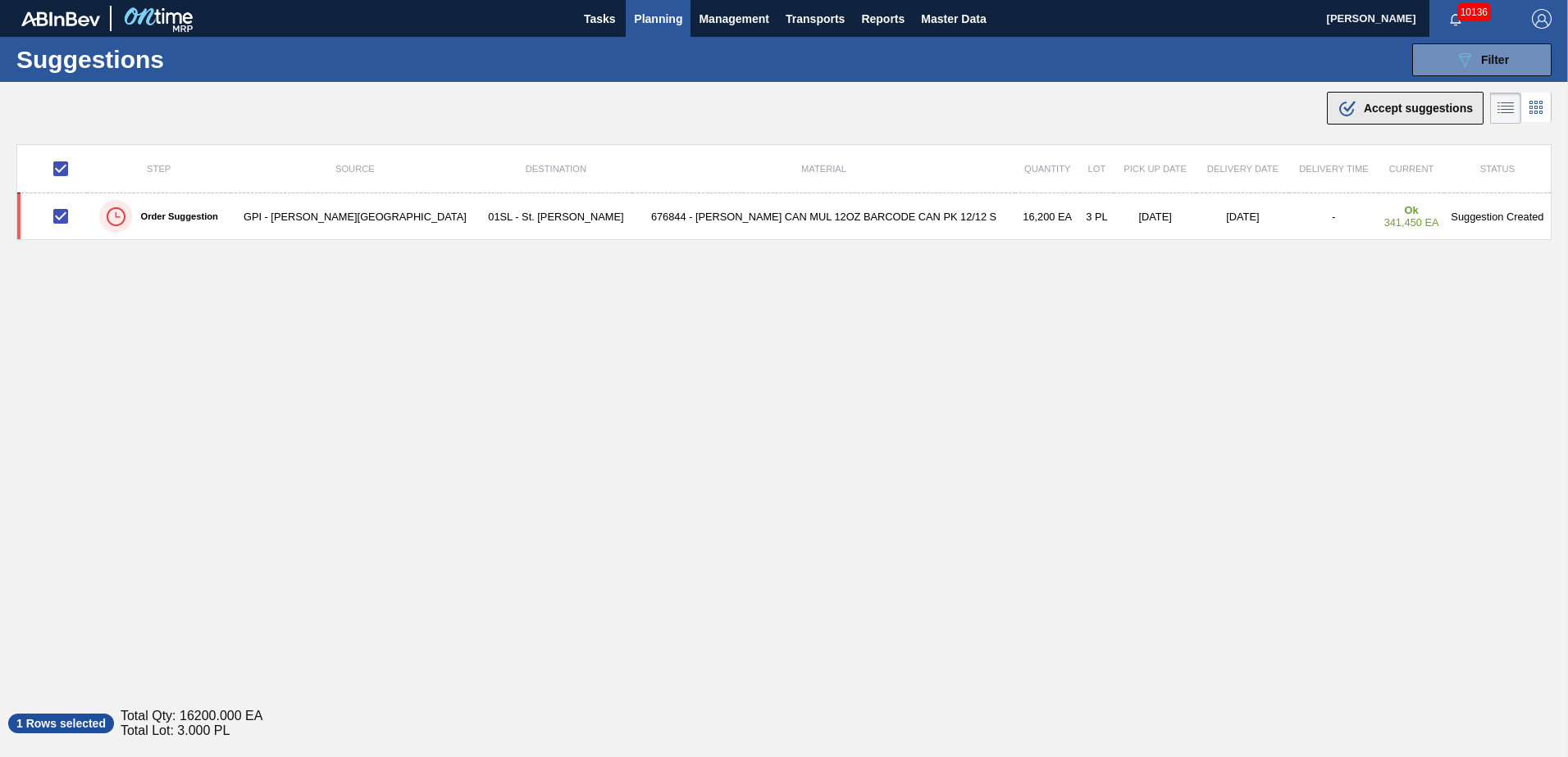
click at [1348, 109] on icon ".b{fill:var(--color-action-default)}" at bounding box center [1347, 108] width 20 height 20
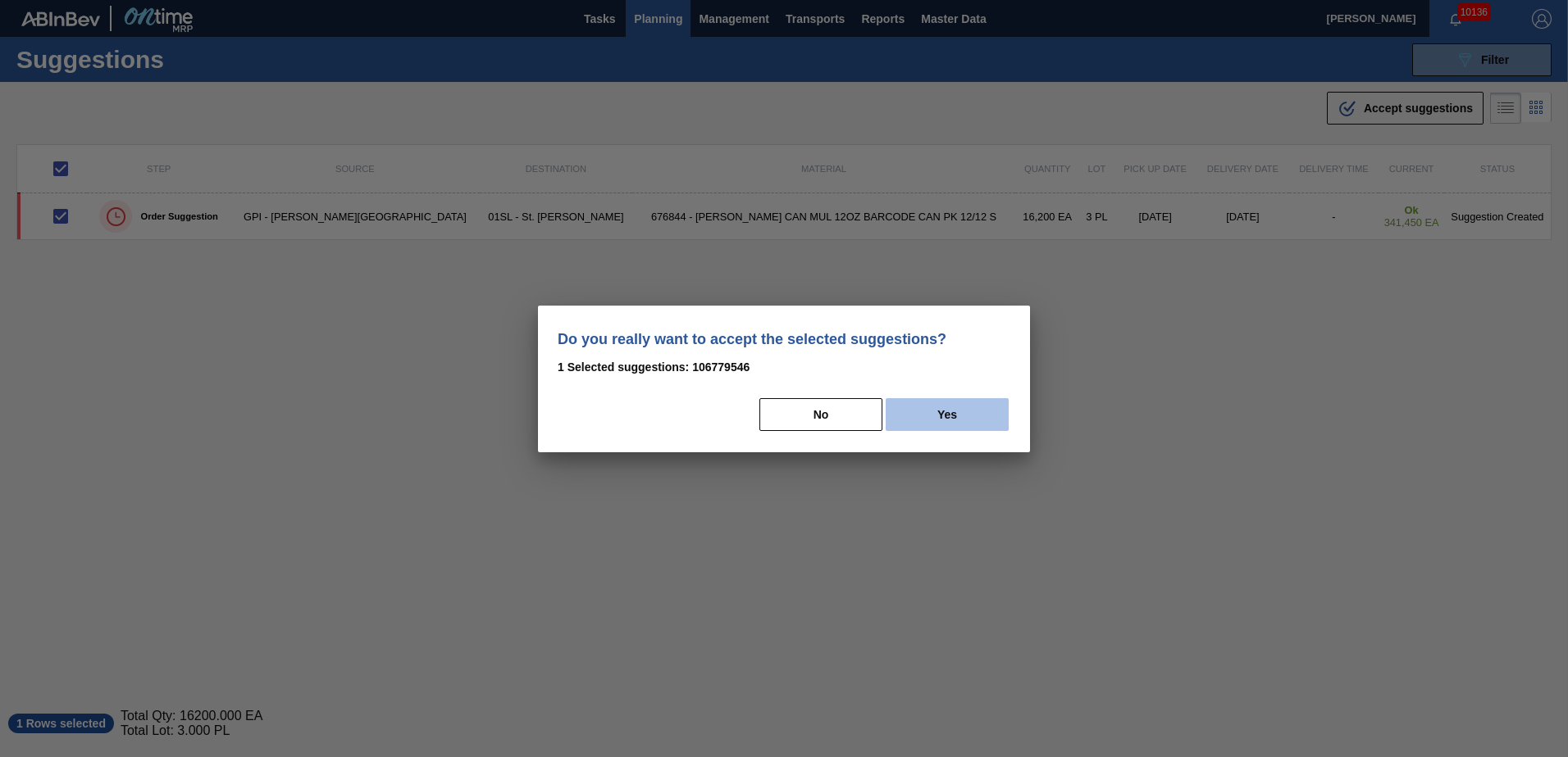
click at [980, 422] on button "Yes" at bounding box center [947, 414] width 123 height 32
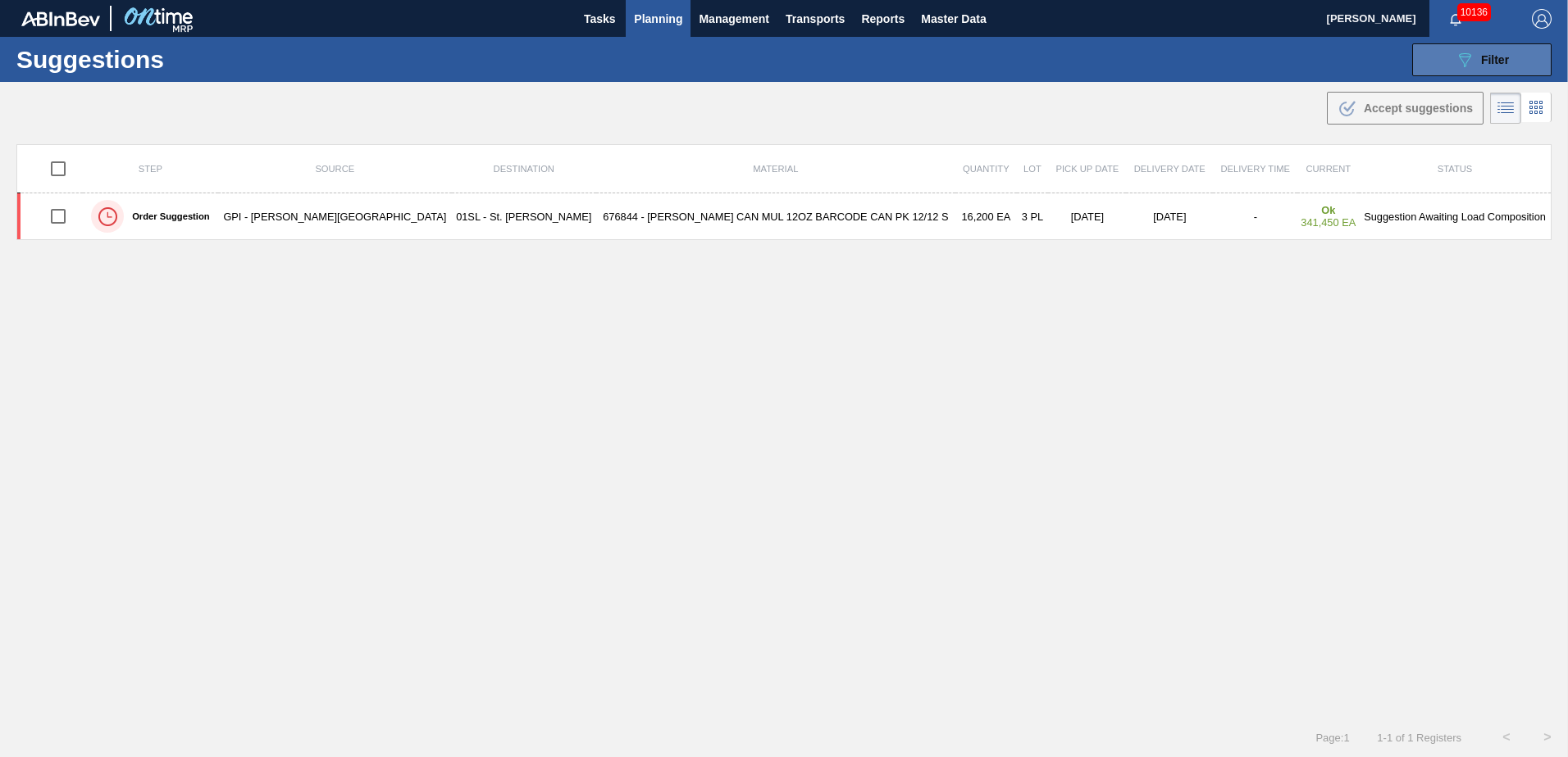
click at [1445, 59] on button "089F7B8B-B2A5-4AFE-B5C0-19BA573D28AC Filter" at bounding box center [1482, 59] width 140 height 32
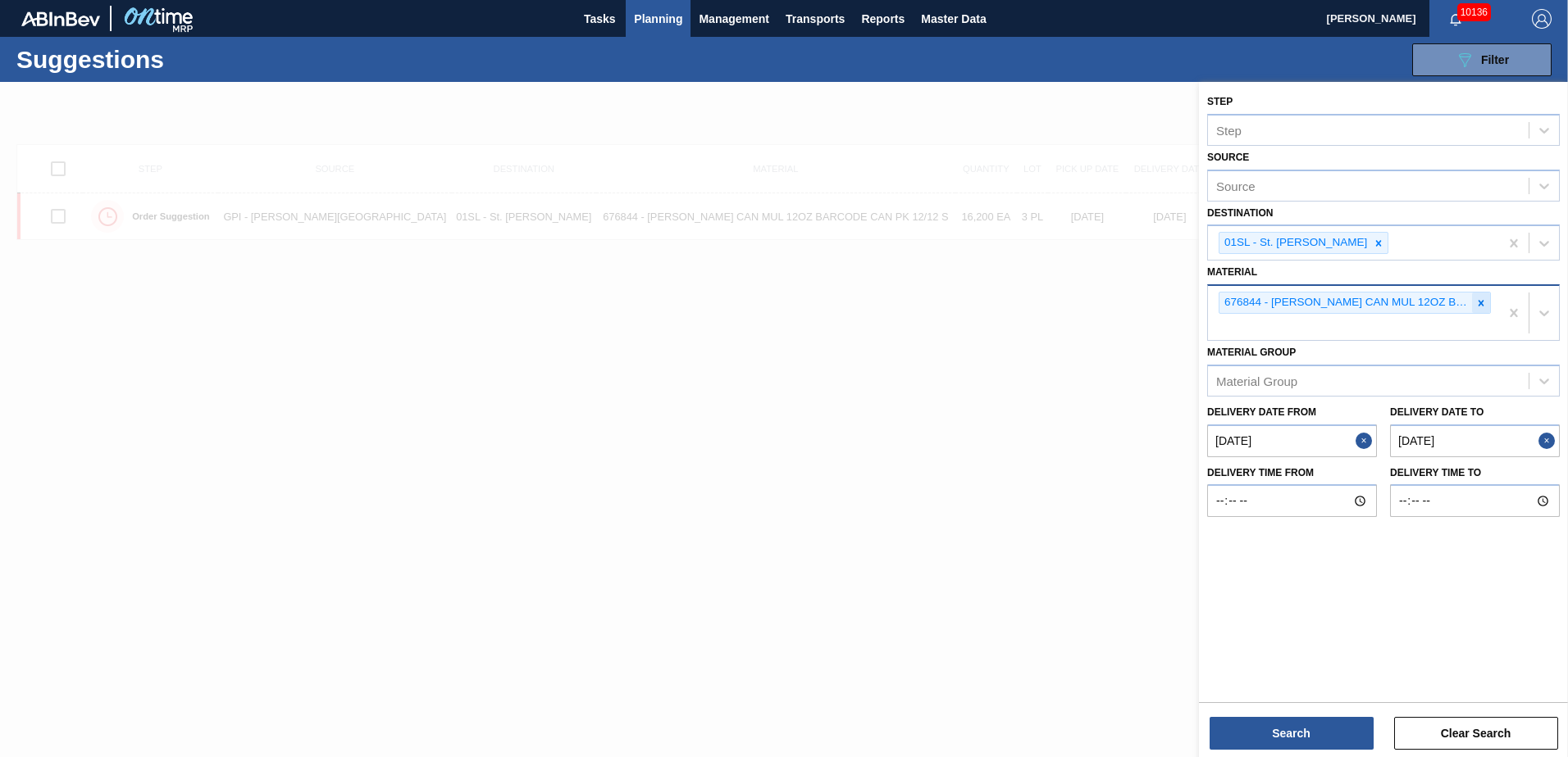
click at [1485, 299] on icon at bounding box center [1481, 304] width 12 height 12
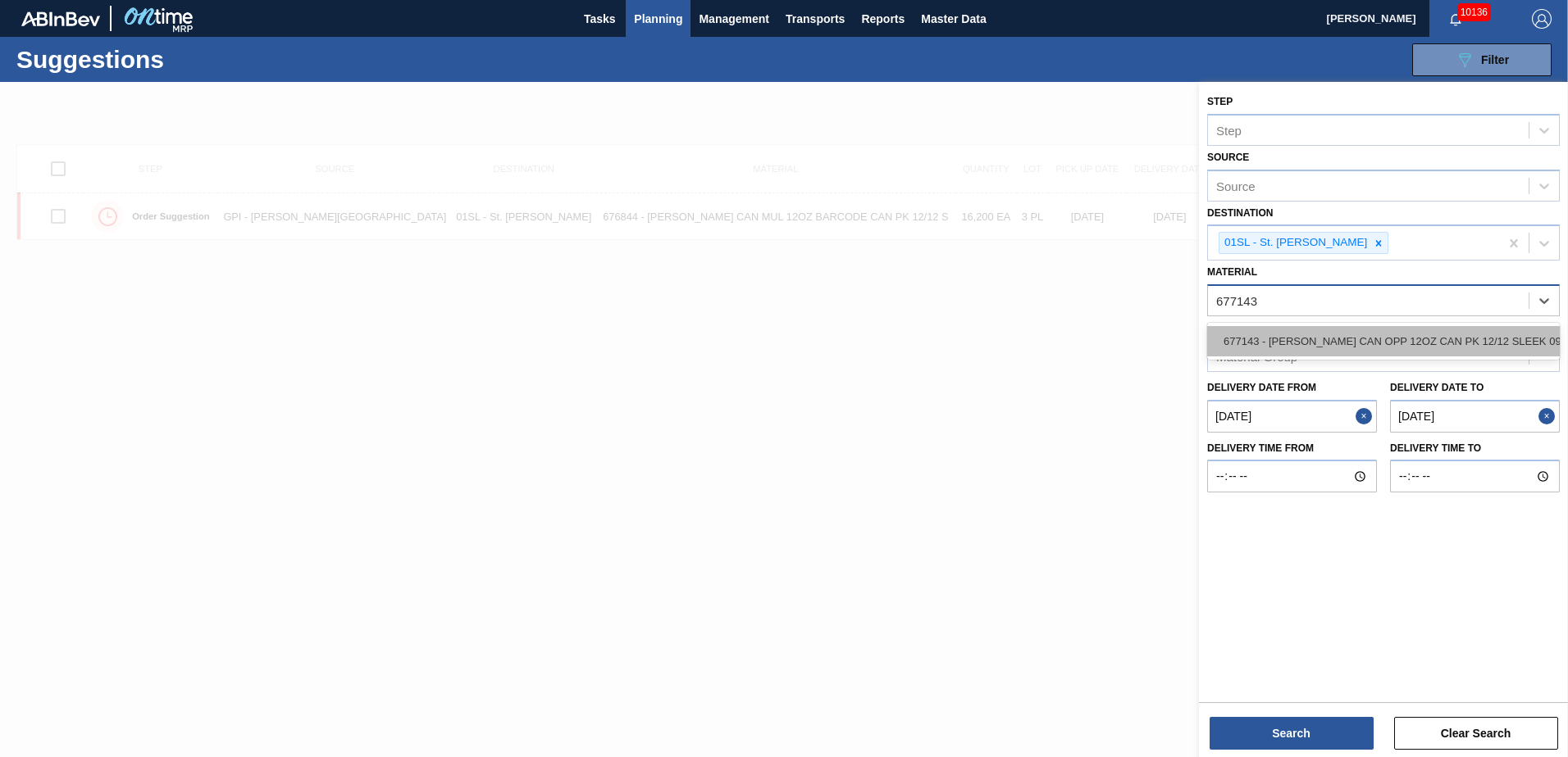
click at [1455, 332] on div "677143 - [PERSON_NAME] CAN OPP 12OZ CAN PK 12/12 SLEEK 092" at bounding box center [1383, 341] width 353 height 30
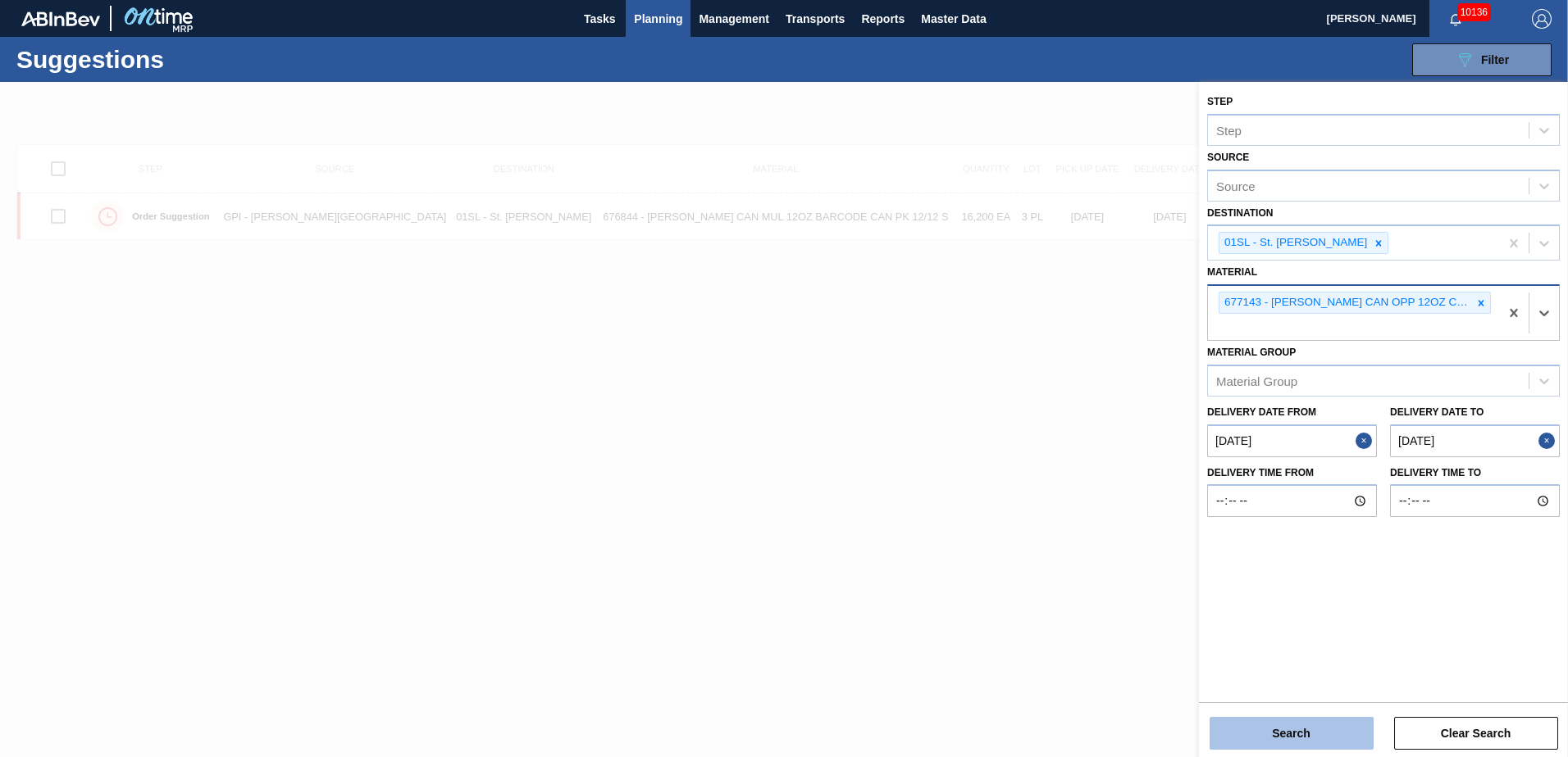
click at [1293, 732] on button "Search" at bounding box center [1291, 733] width 164 height 32
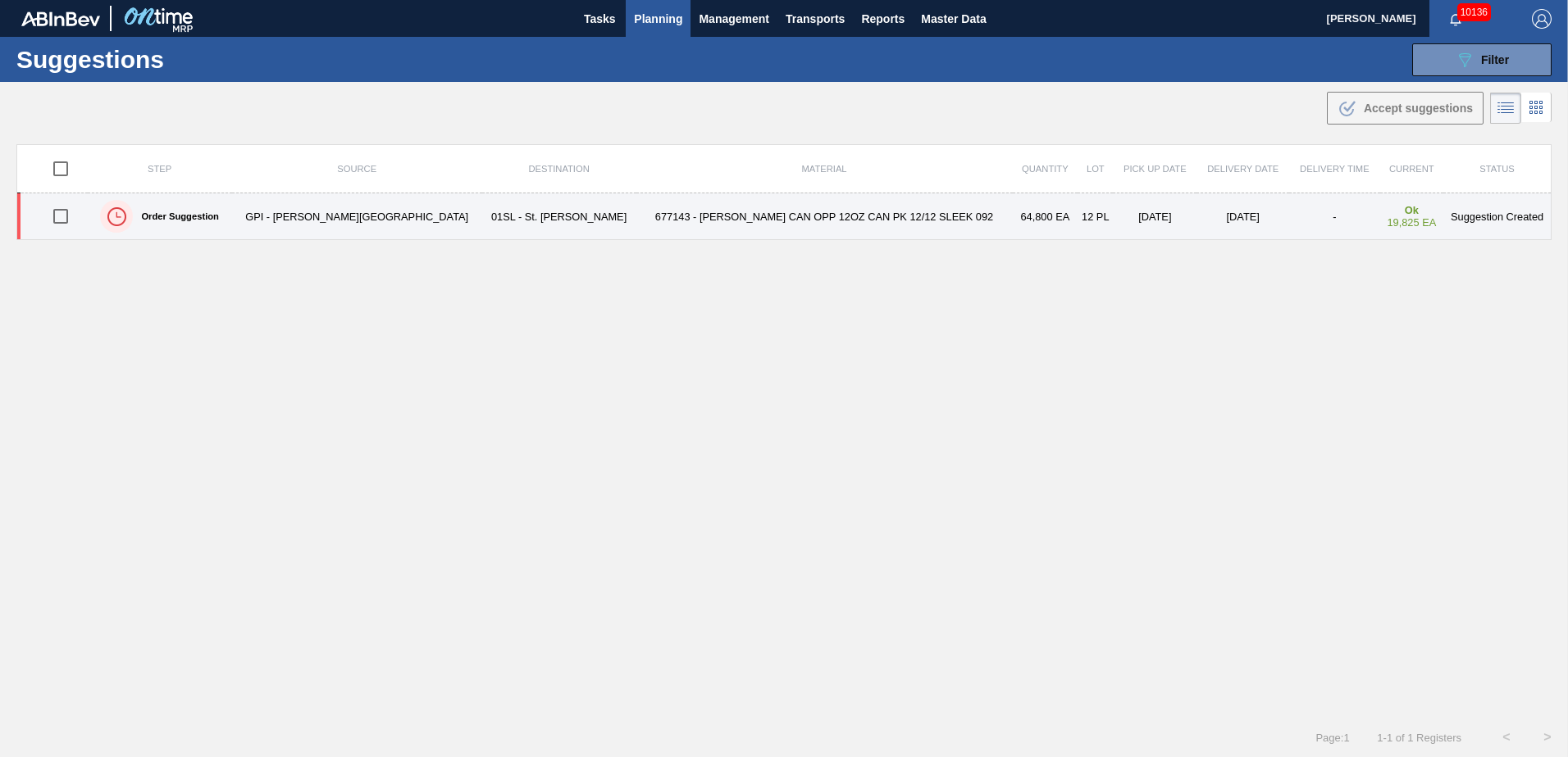
drag, startPoint x: 66, startPoint y: 213, endPoint x: 1097, endPoint y: 162, distance: 1032.3
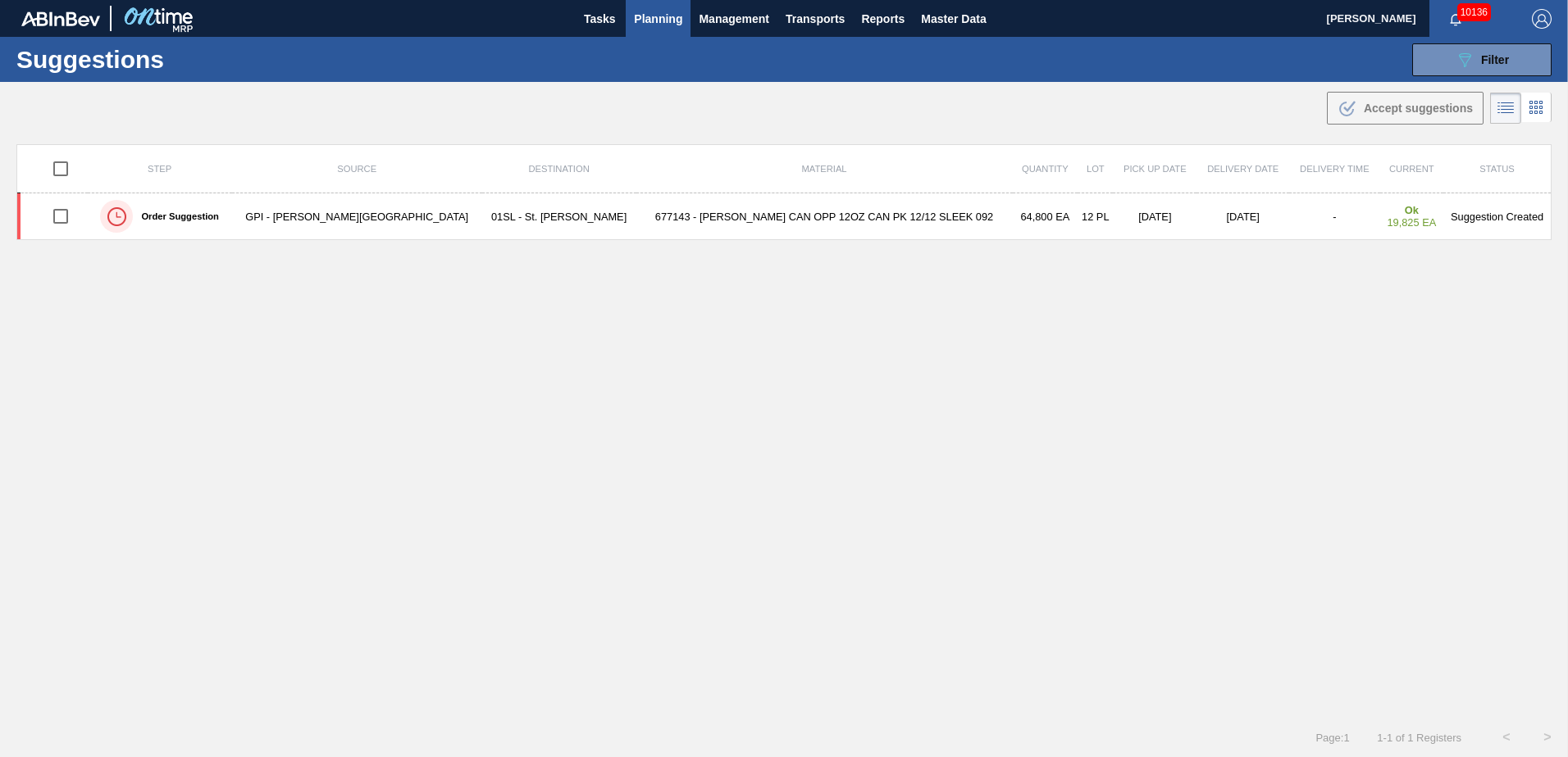
click at [67, 213] on input "checkbox" at bounding box center [60, 215] width 34 height 34
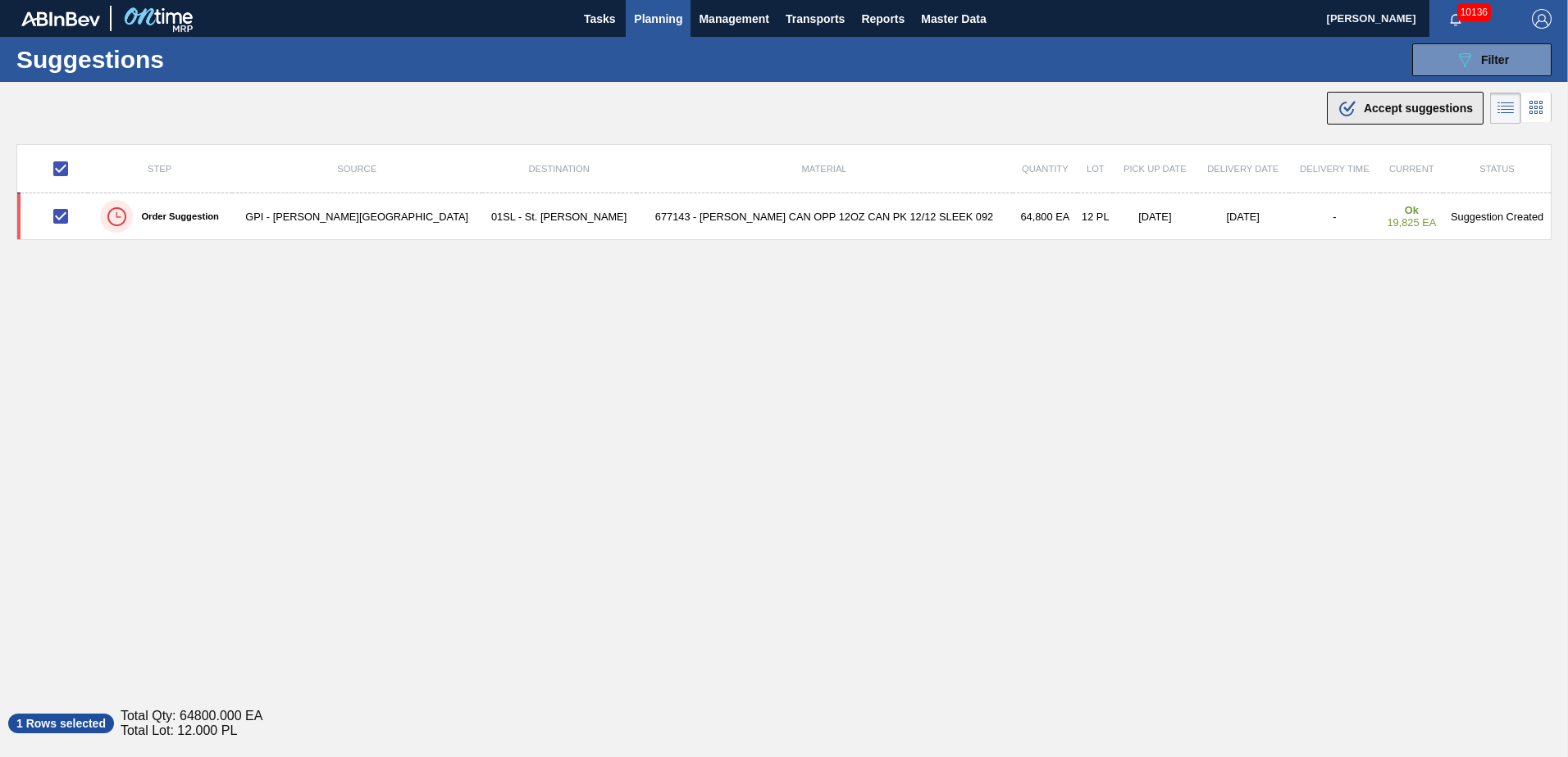
click at [1377, 114] on span "Accept suggestions" at bounding box center [1418, 108] width 109 height 13
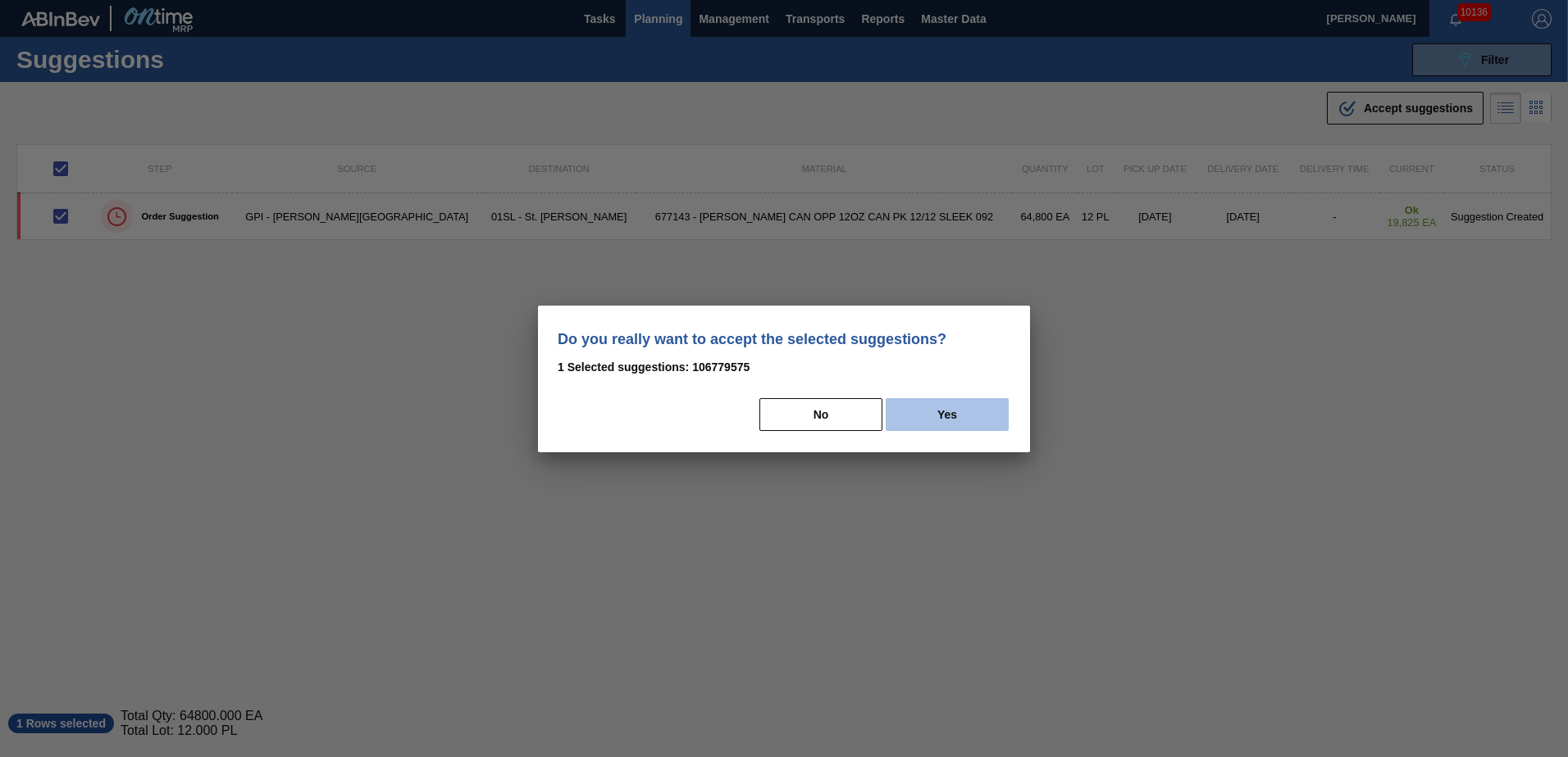
click at [939, 421] on button "Yes" at bounding box center [947, 414] width 123 height 32
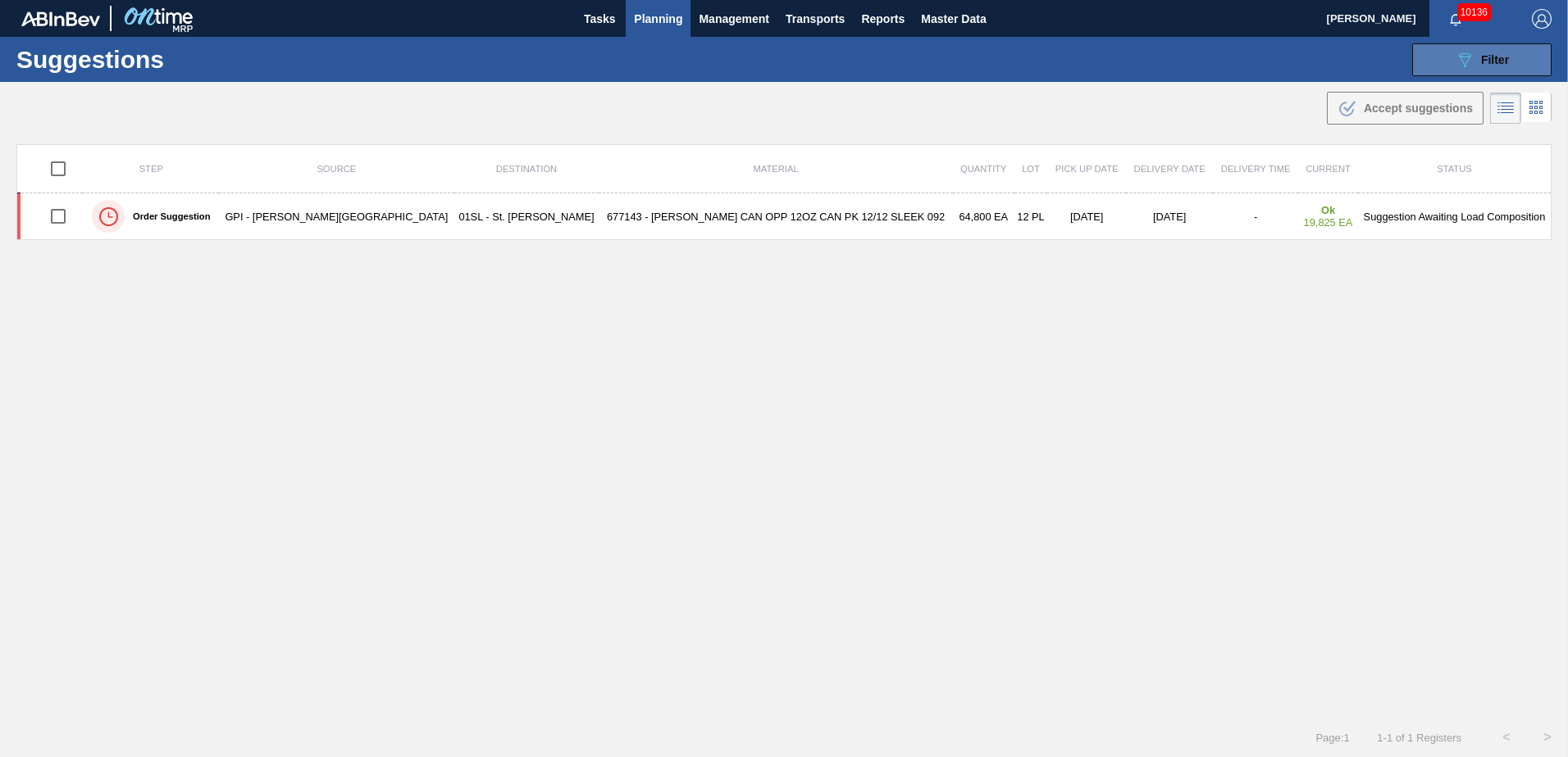
click at [1476, 47] on button "089F7B8B-B2A5-4AFE-B5C0-19BA573D28AC Filter" at bounding box center [1482, 59] width 140 height 32
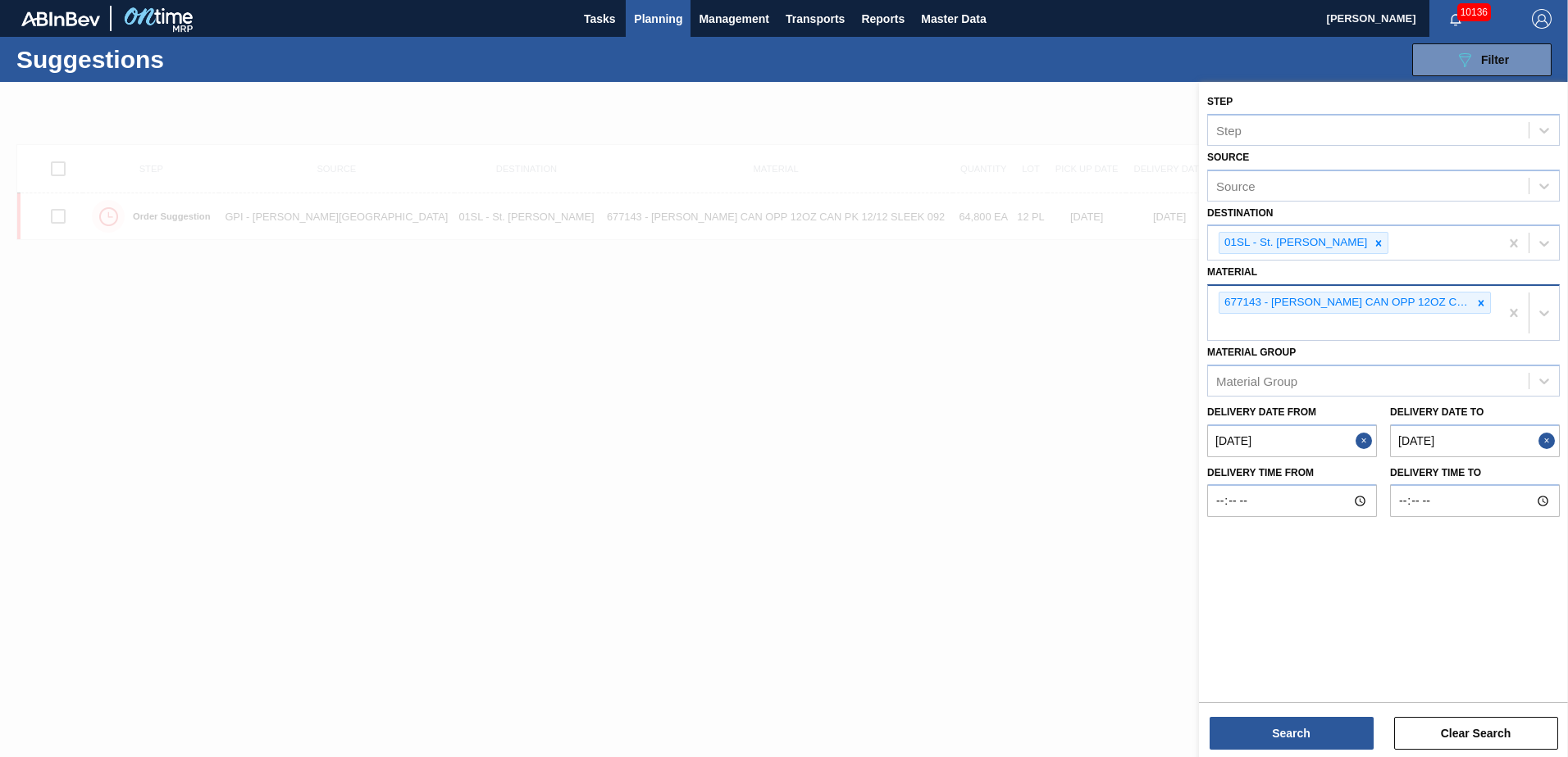
drag, startPoint x: 1478, startPoint y: 300, endPoint x: 1425, endPoint y: 377, distance: 93.5
click at [1481, 300] on icon at bounding box center [1481, 304] width 12 height 12
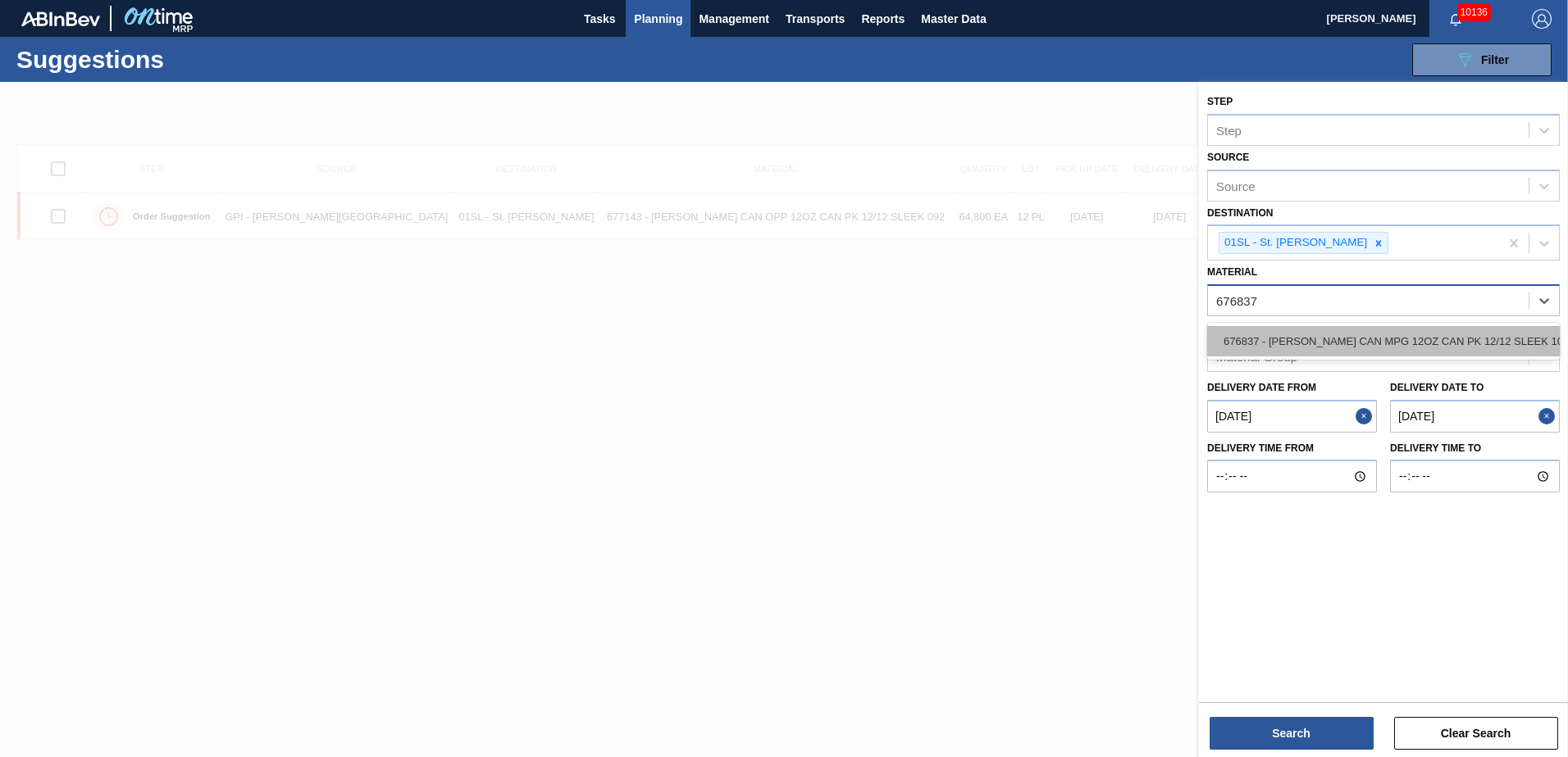
click at [1355, 334] on div "676837 - [PERSON_NAME] CAN MPG 12OZ CAN PK 12/12 SLEEK 102" at bounding box center [1383, 341] width 353 height 30
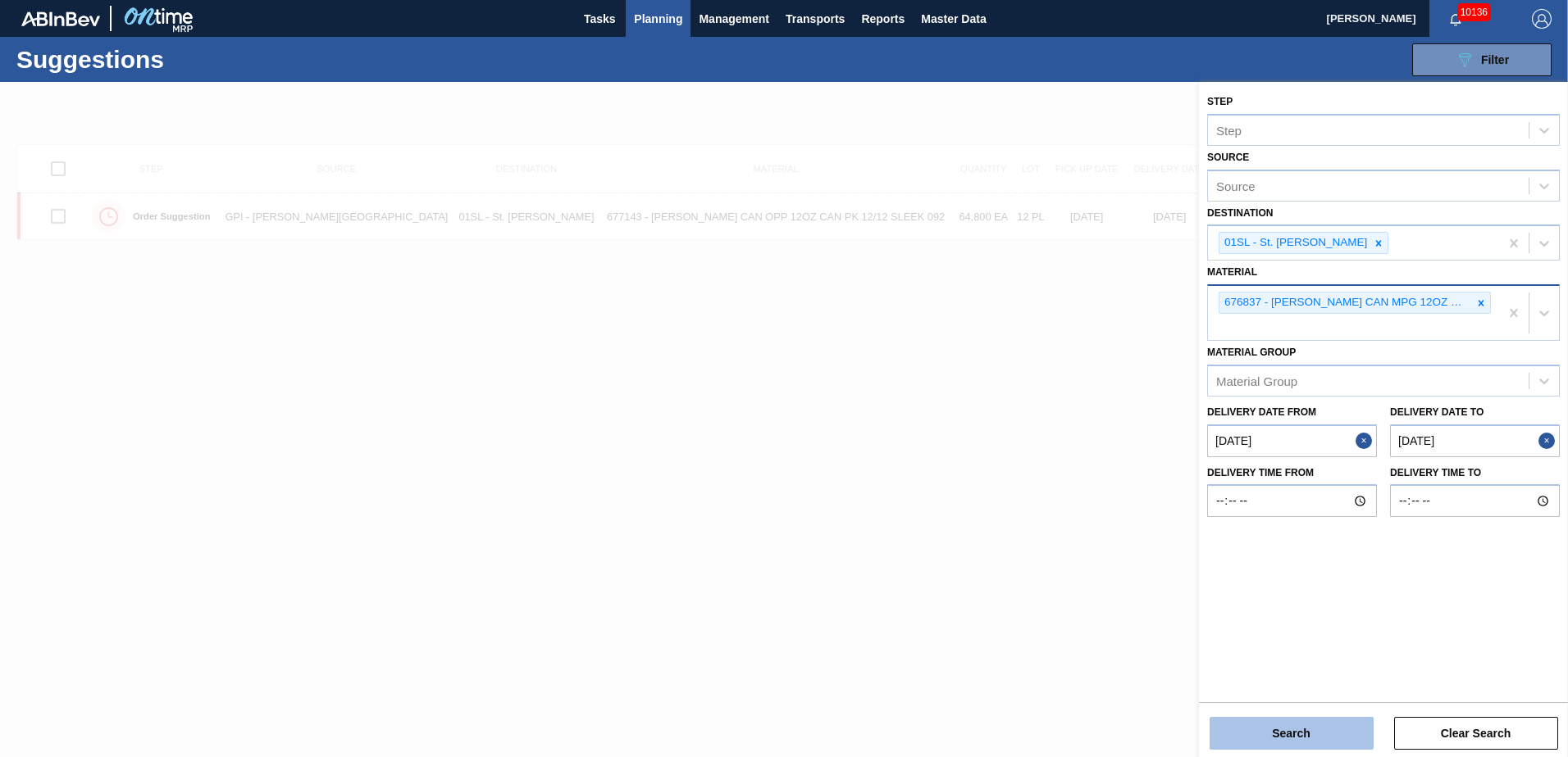
click at [1287, 731] on button "Search" at bounding box center [1291, 733] width 164 height 32
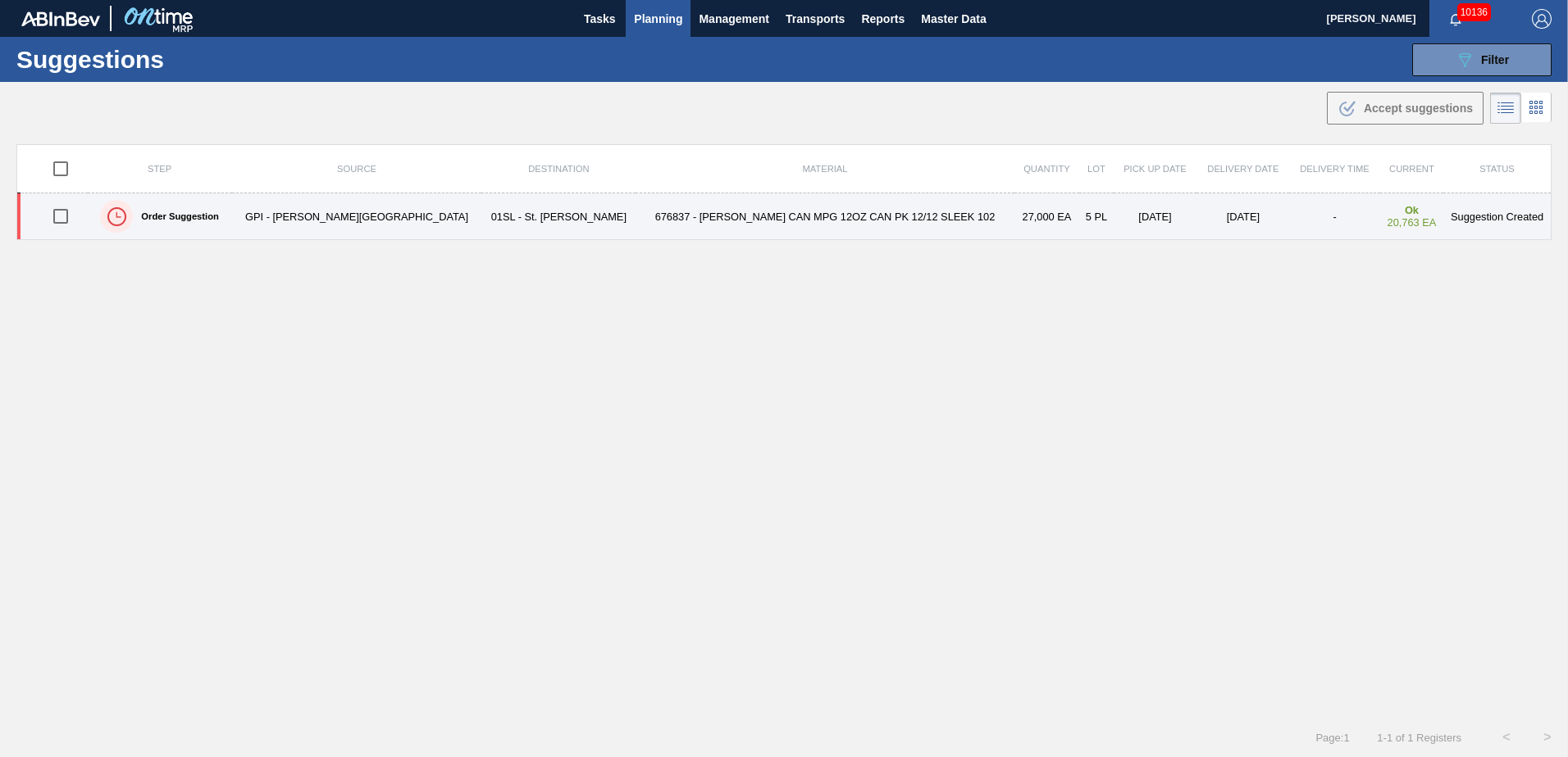
click at [65, 213] on input "checkbox" at bounding box center [60, 215] width 34 height 34
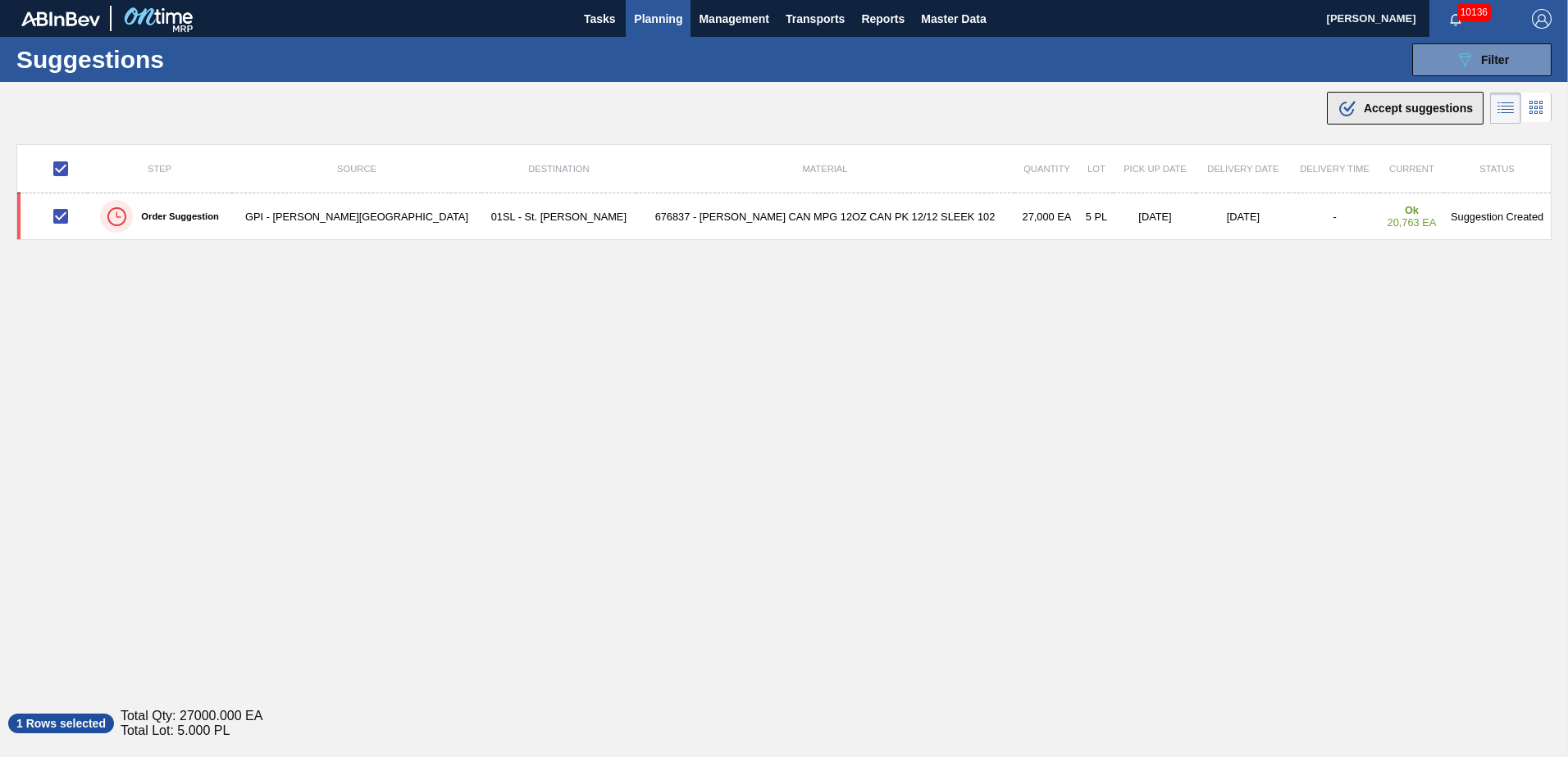
click at [1412, 114] on span "Accept suggestions" at bounding box center [1418, 108] width 109 height 13
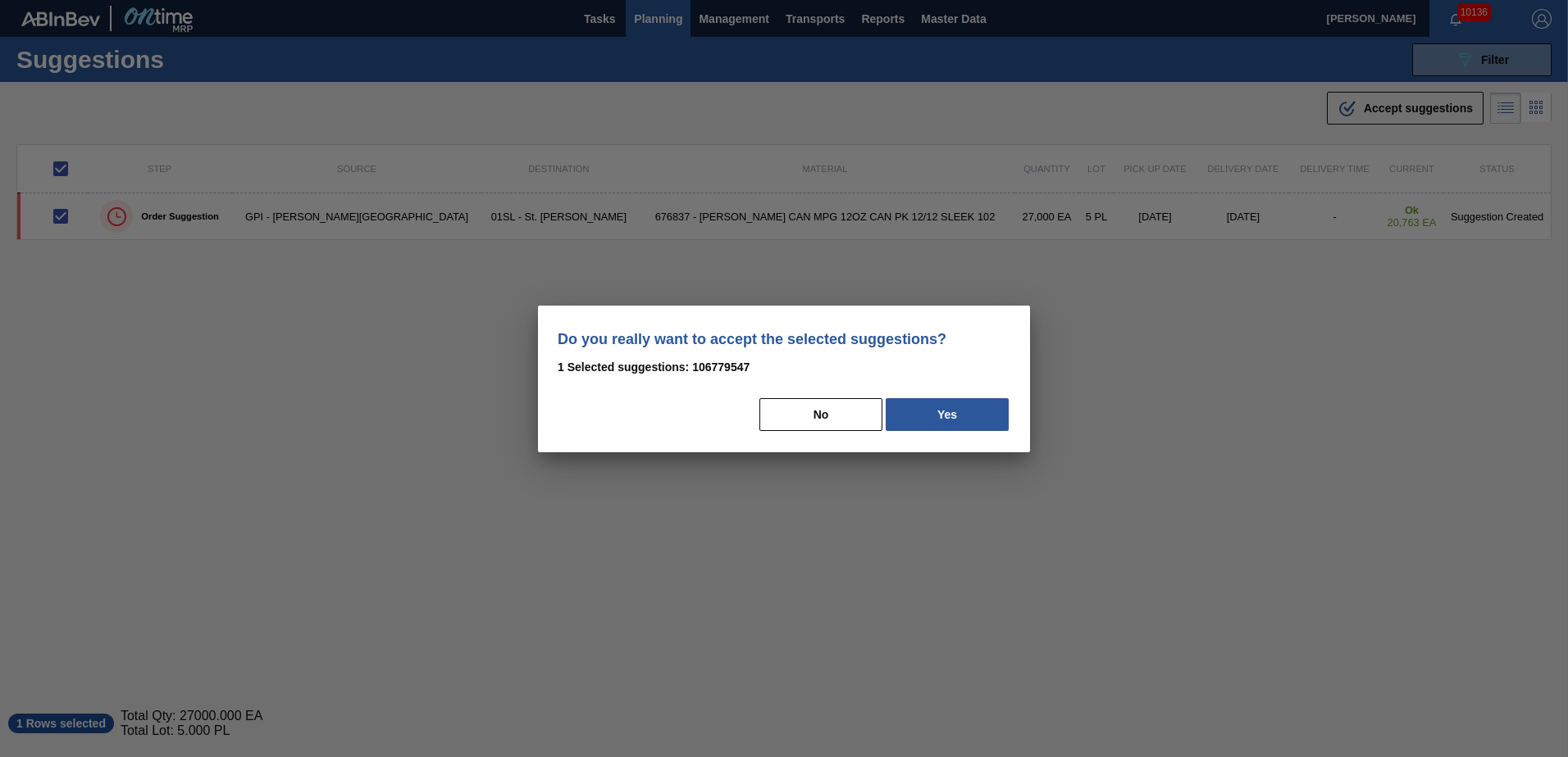
click at [932, 433] on div "Do you really want to accept the selected suggestions? 1 Selected suggestions: …" at bounding box center [783, 379] width 492 height 146
click at [990, 405] on button "Yes" at bounding box center [947, 414] width 123 height 32
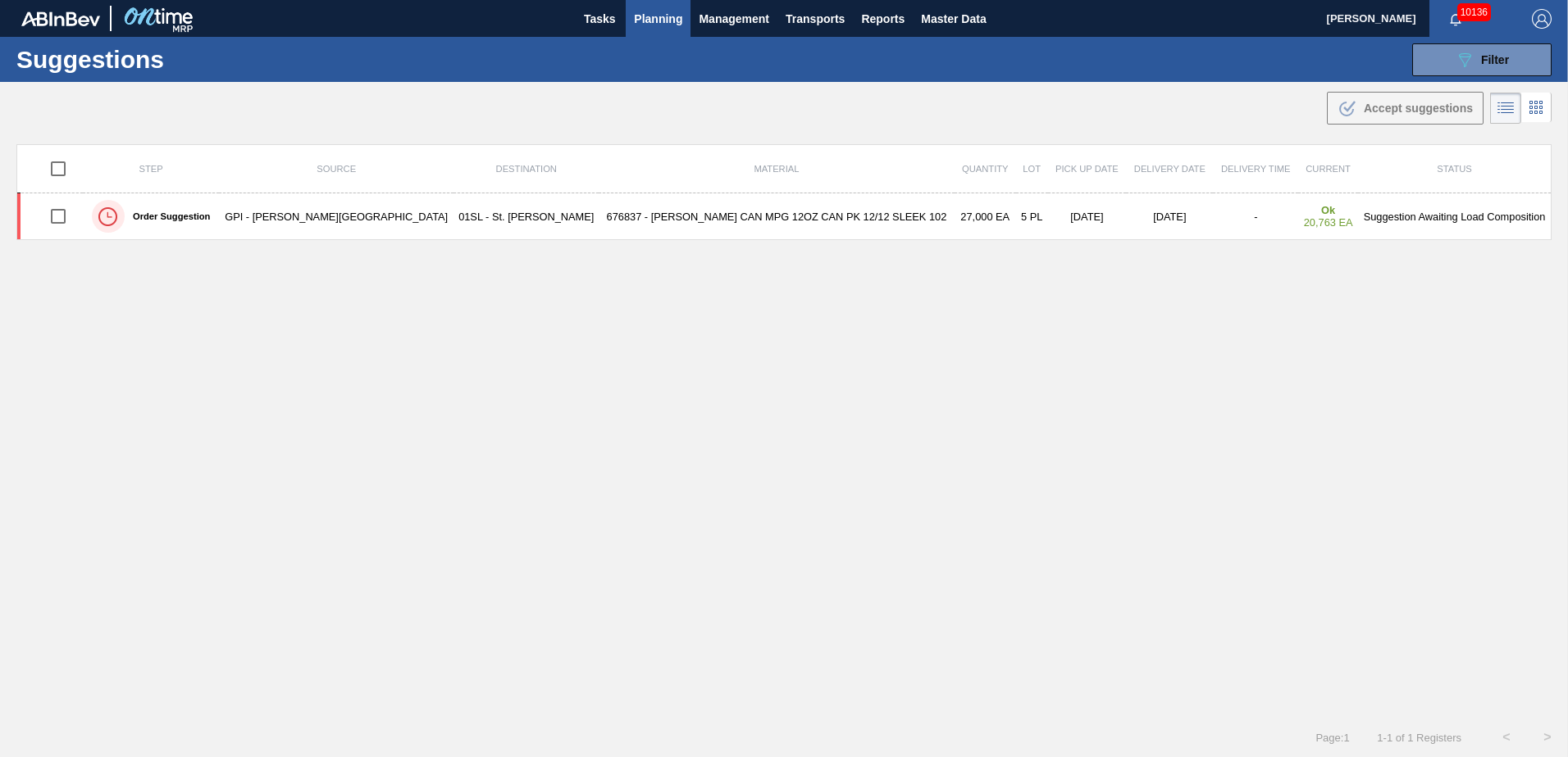
click at [653, 12] on span "Planning" at bounding box center [658, 19] width 48 height 20
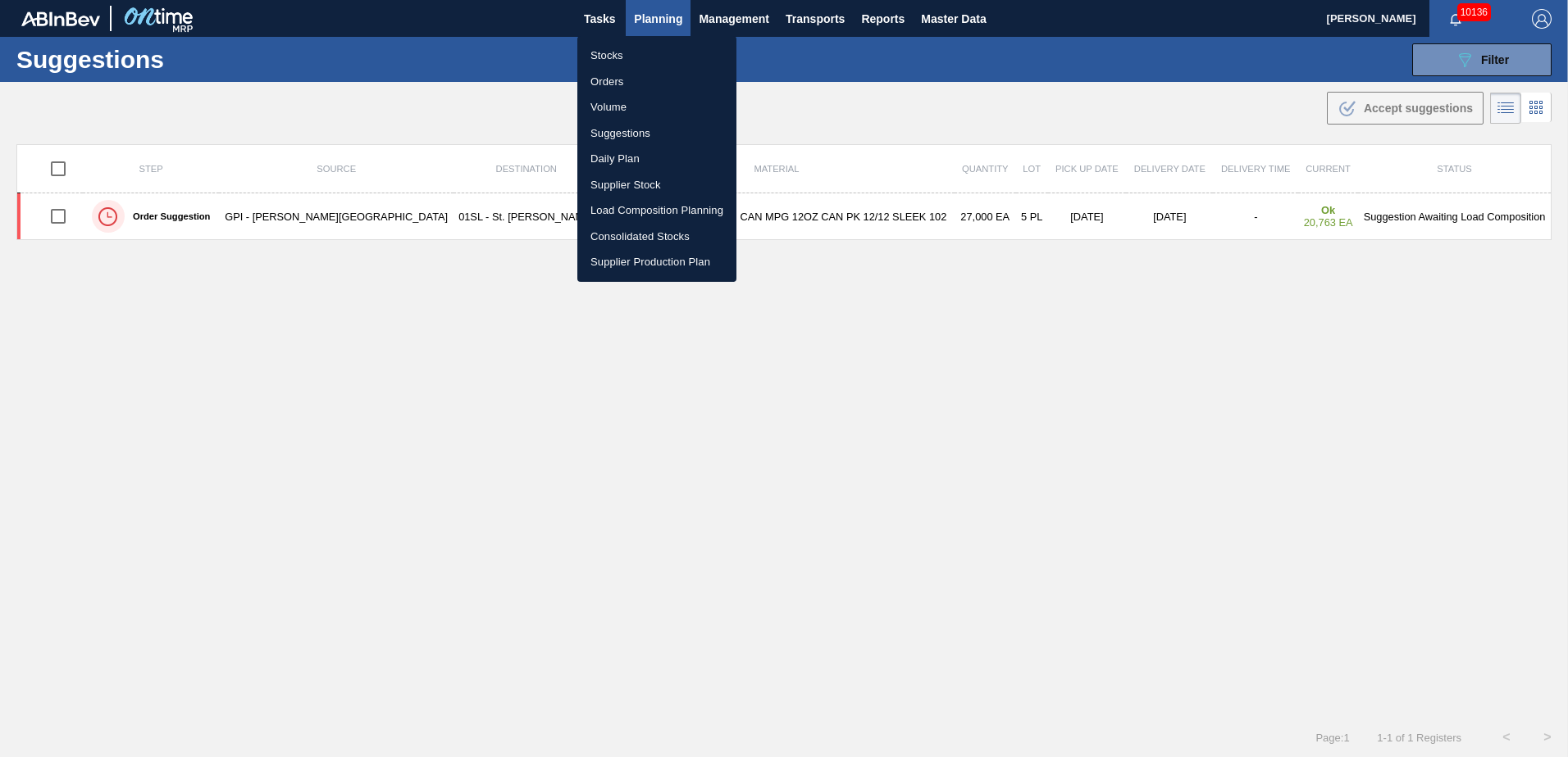
click at [638, 200] on li "Load Composition Planning" at bounding box center [657, 210] width 159 height 27
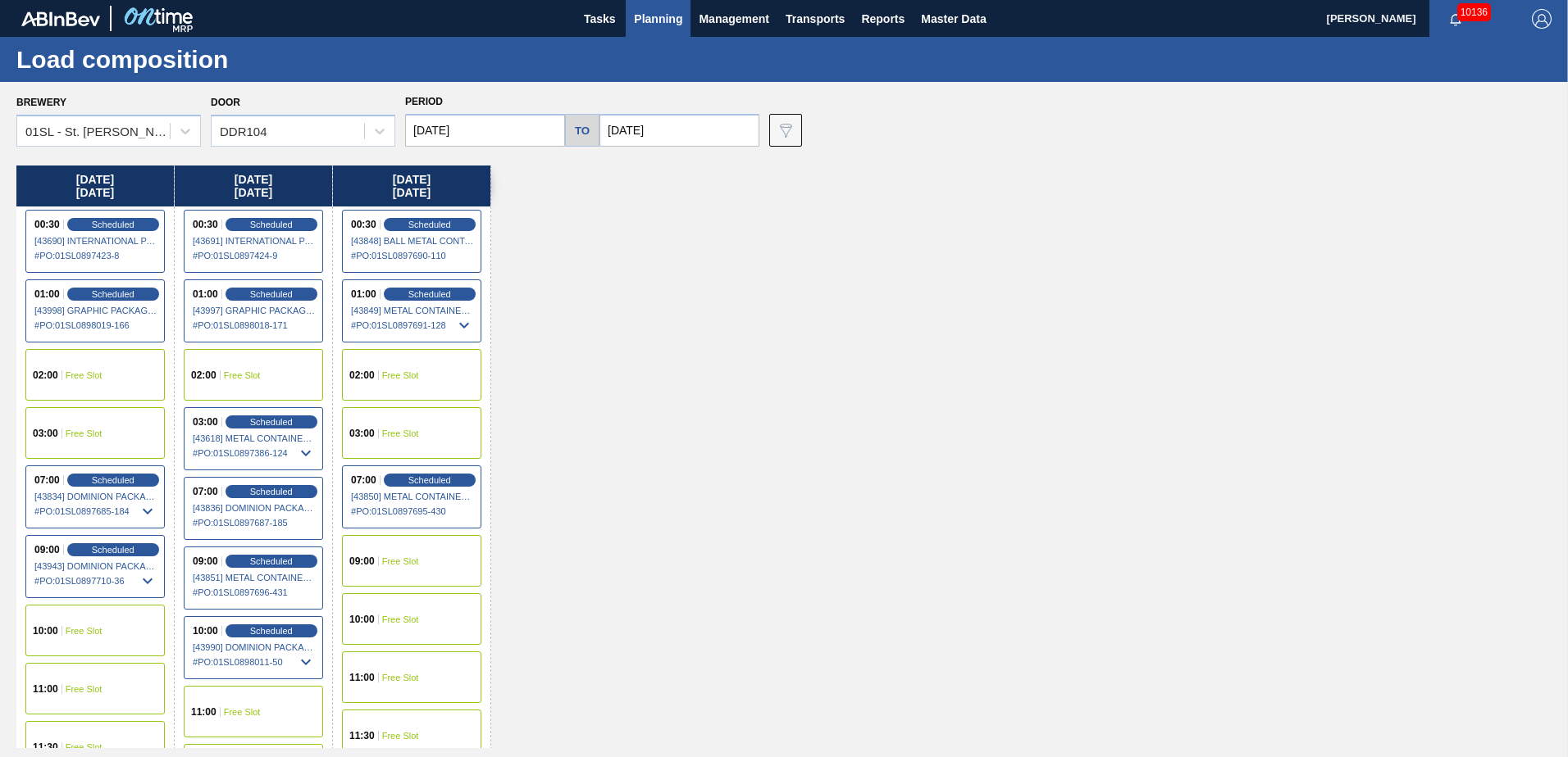
click at [100, 626] on span "Free Slot" at bounding box center [84, 631] width 37 height 10
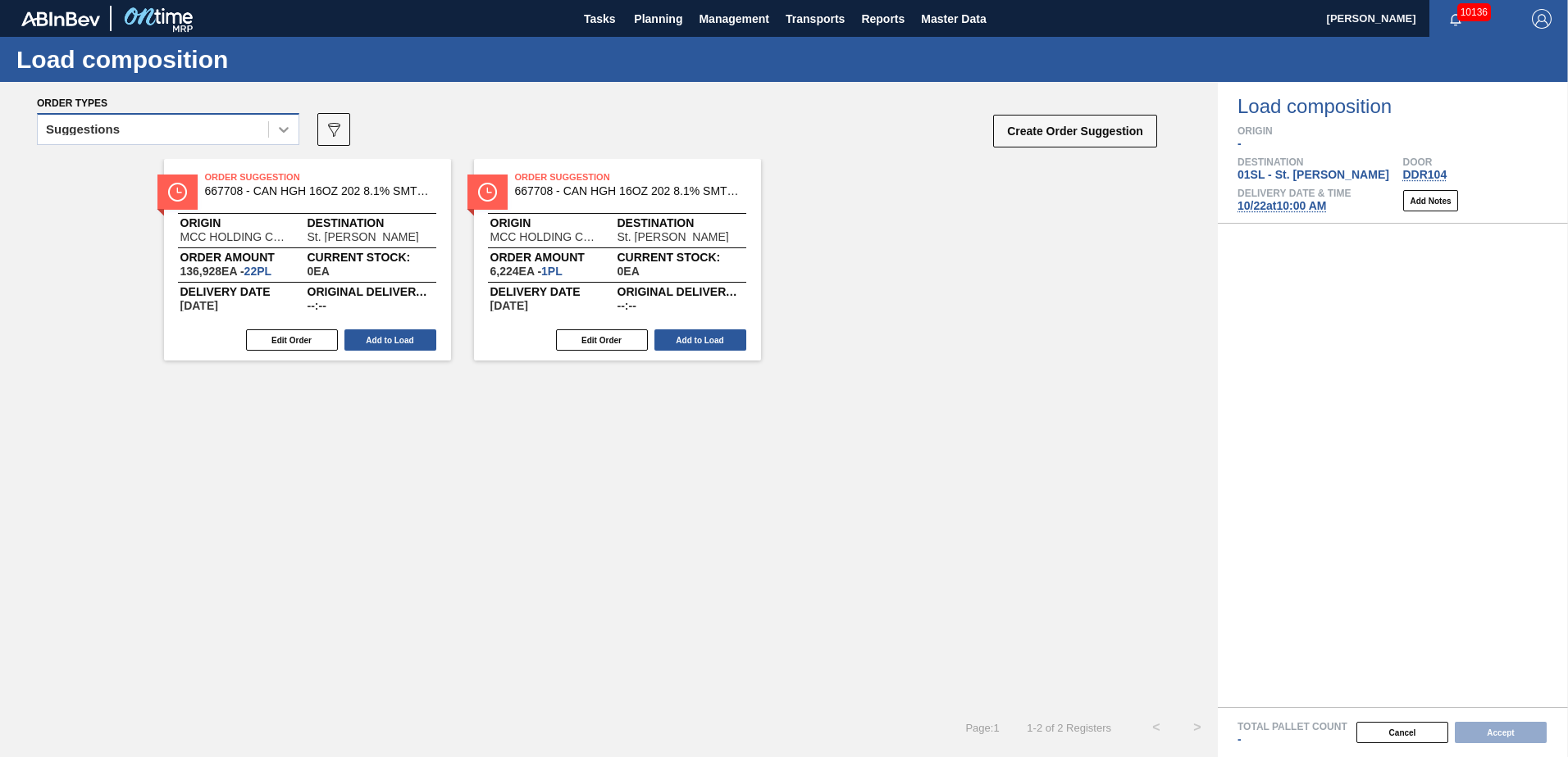
click at [275, 130] on div at bounding box center [283, 129] width 29 height 29
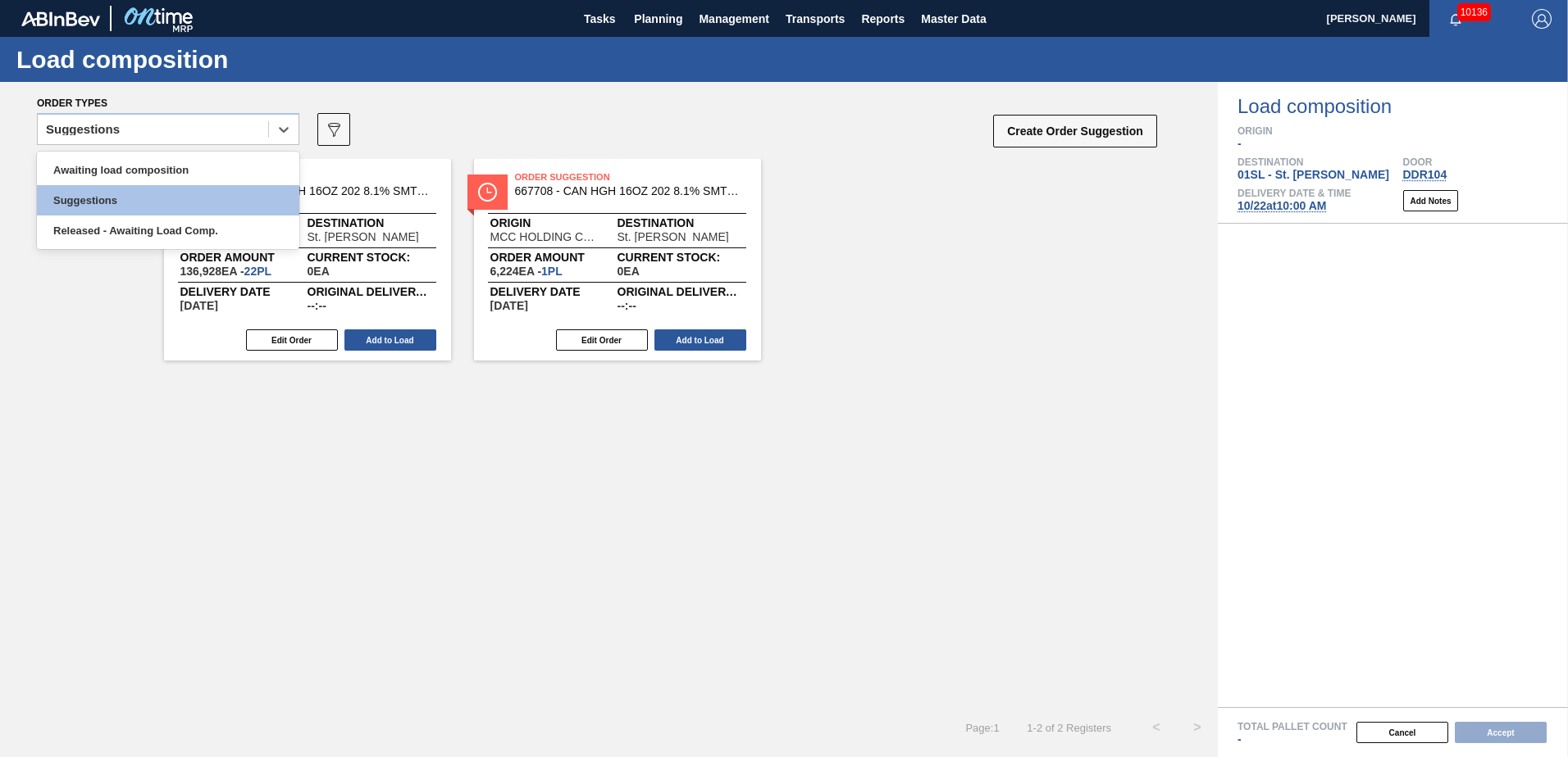
click at [211, 153] on div "Awaiting load composition Suggestions Released - Awaiting Load Comp." at bounding box center [167, 200] width 262 height 97
click at [206, 160] on div "Awaiting load composition" at bounding box center [167, 170] width 262 height 30
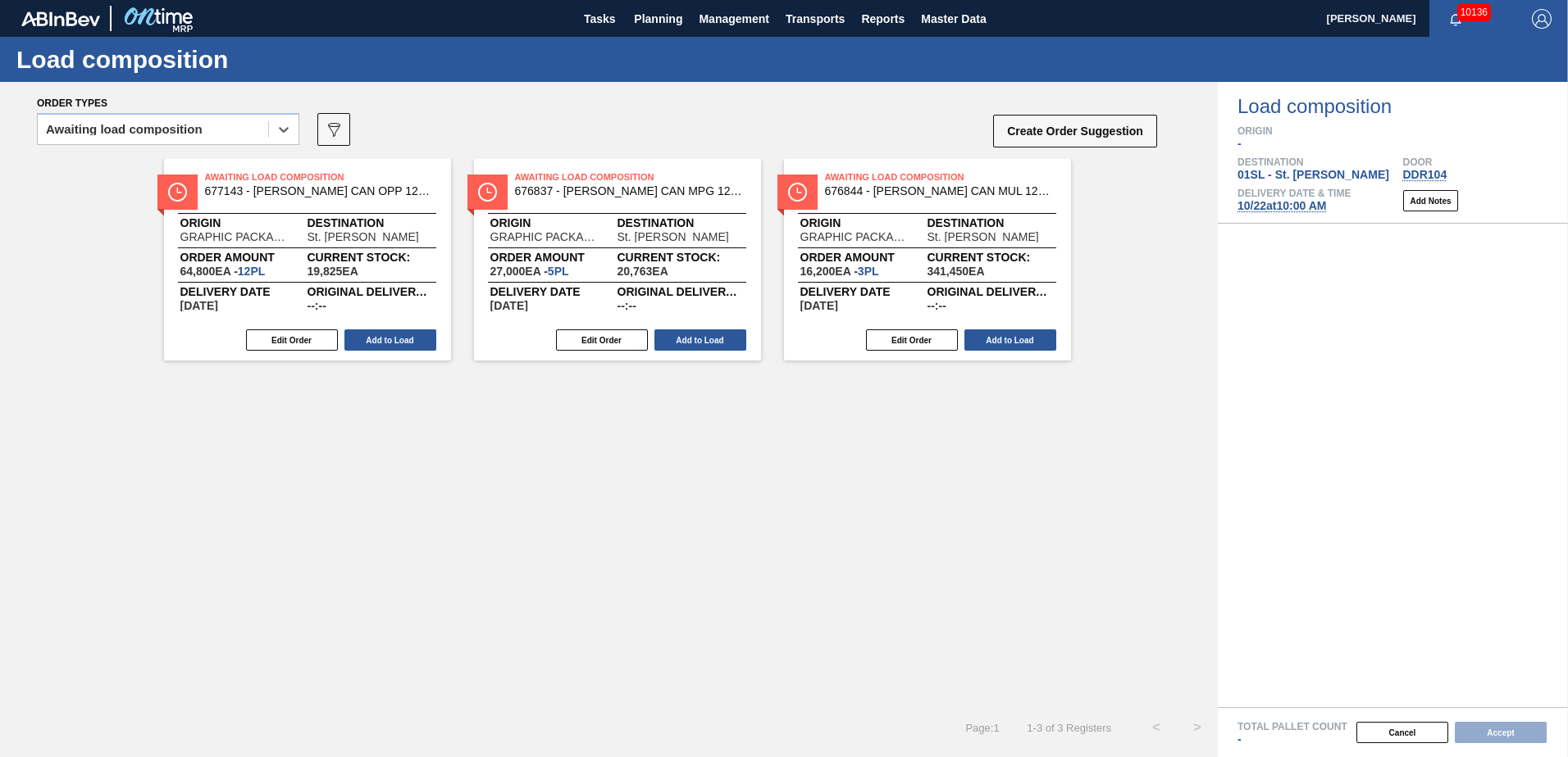
click at [358, 329] on div "Edit Order Add to Load" at bounding box center [300, 340] width 274 height 25
click at [370, 333] on button "Add to Load" at bounding box center [390, 340] width 92 height 22
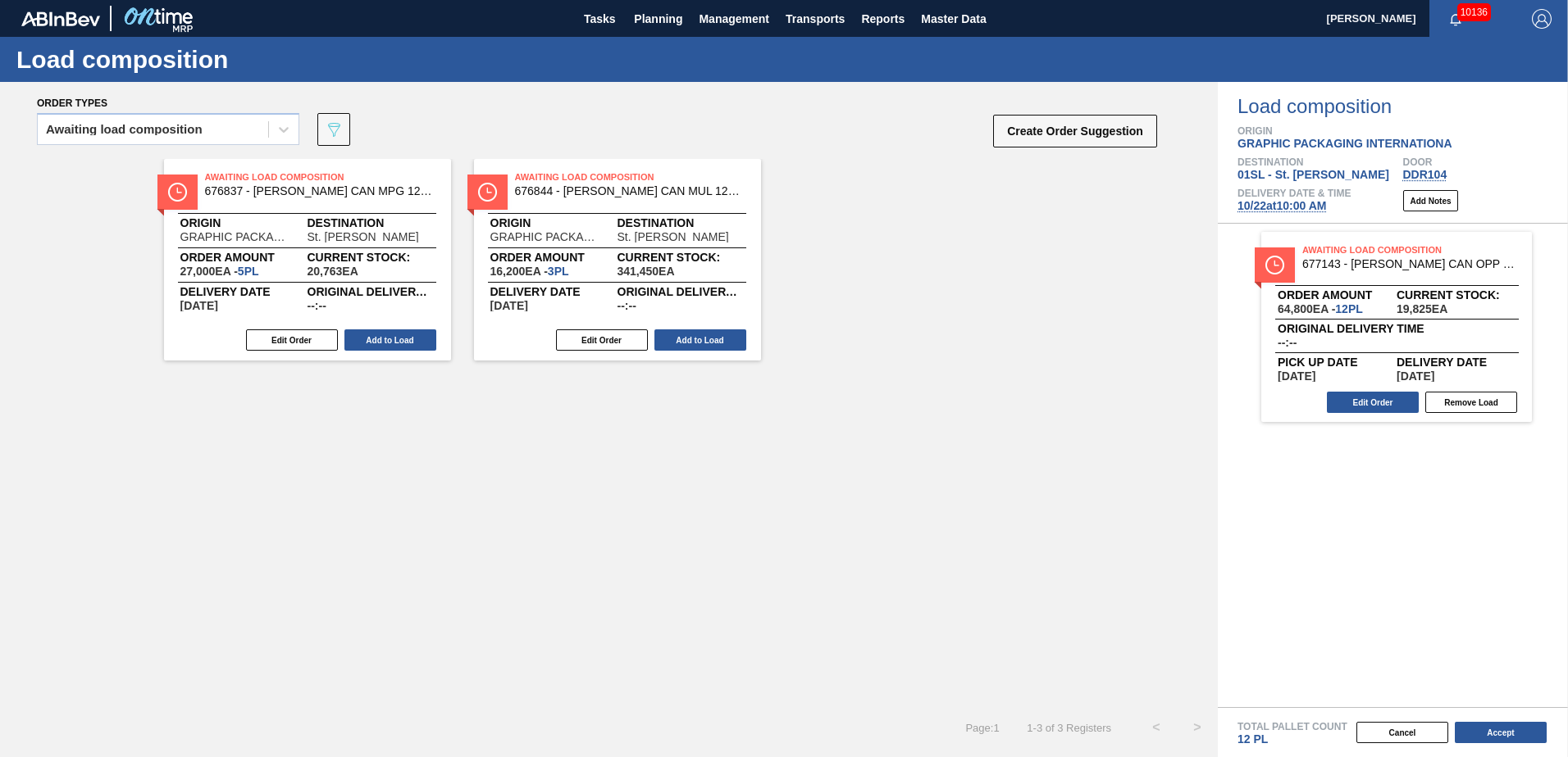
click at [372, 339] on button "Add to Load" at bounding box center [390, 340] width 92 height 22
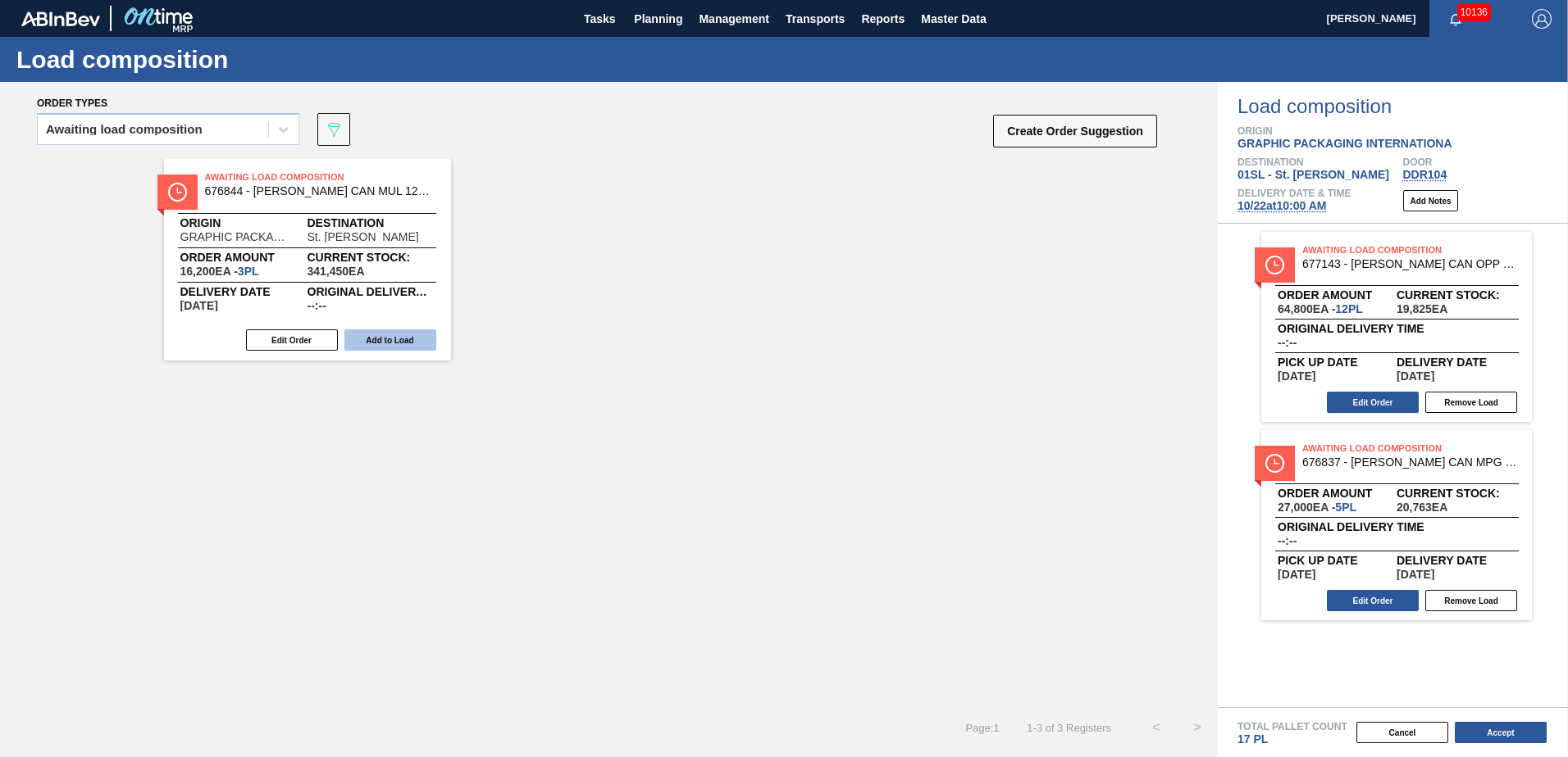
click at [375, 339] on button "Add to Load" at bounding box center [390, 340] width 92 height 22
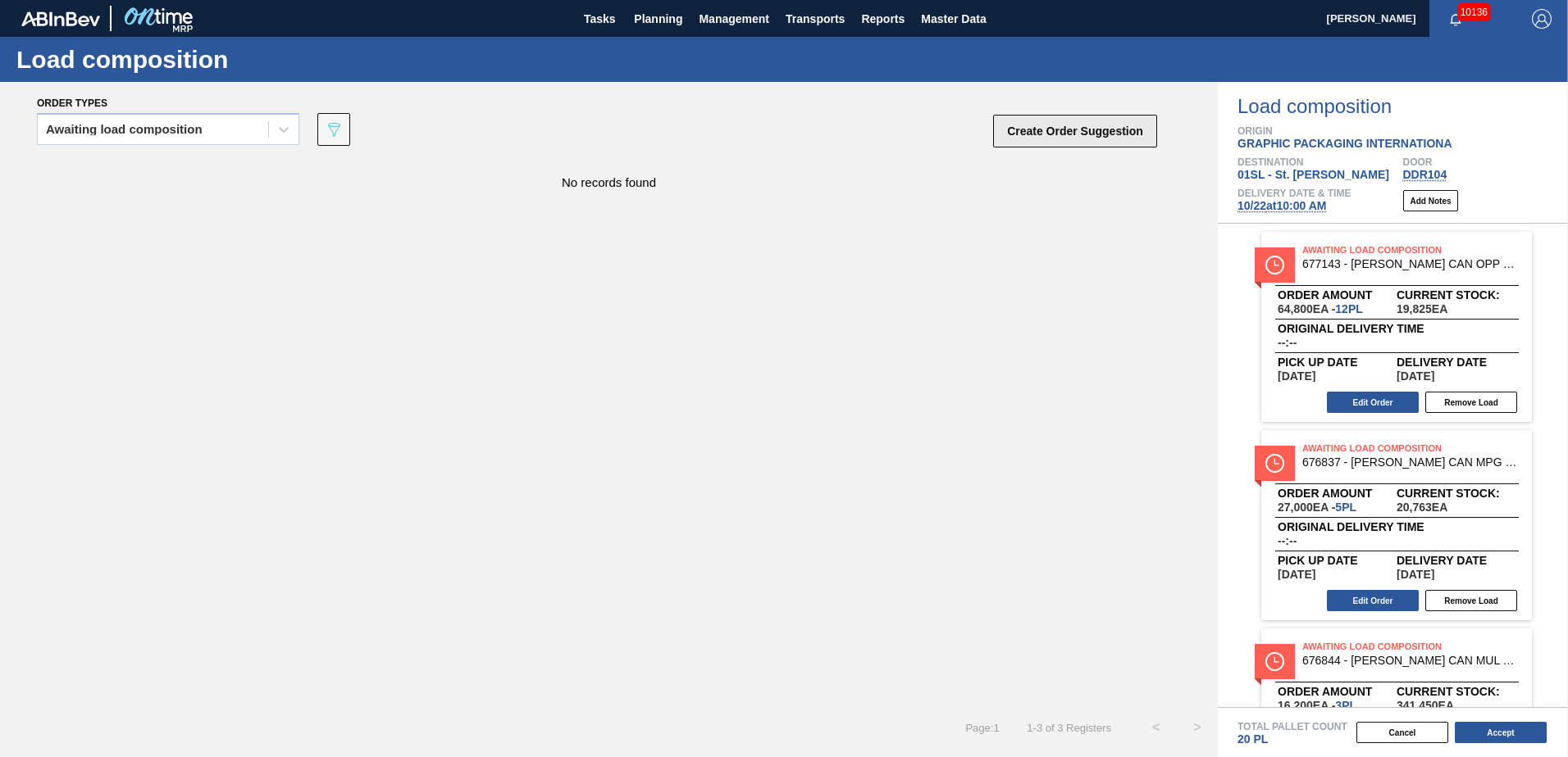
click at [1001, 131] on button "Create Order Suggestion" at bounding box center [1074, 131] width 164 height 32
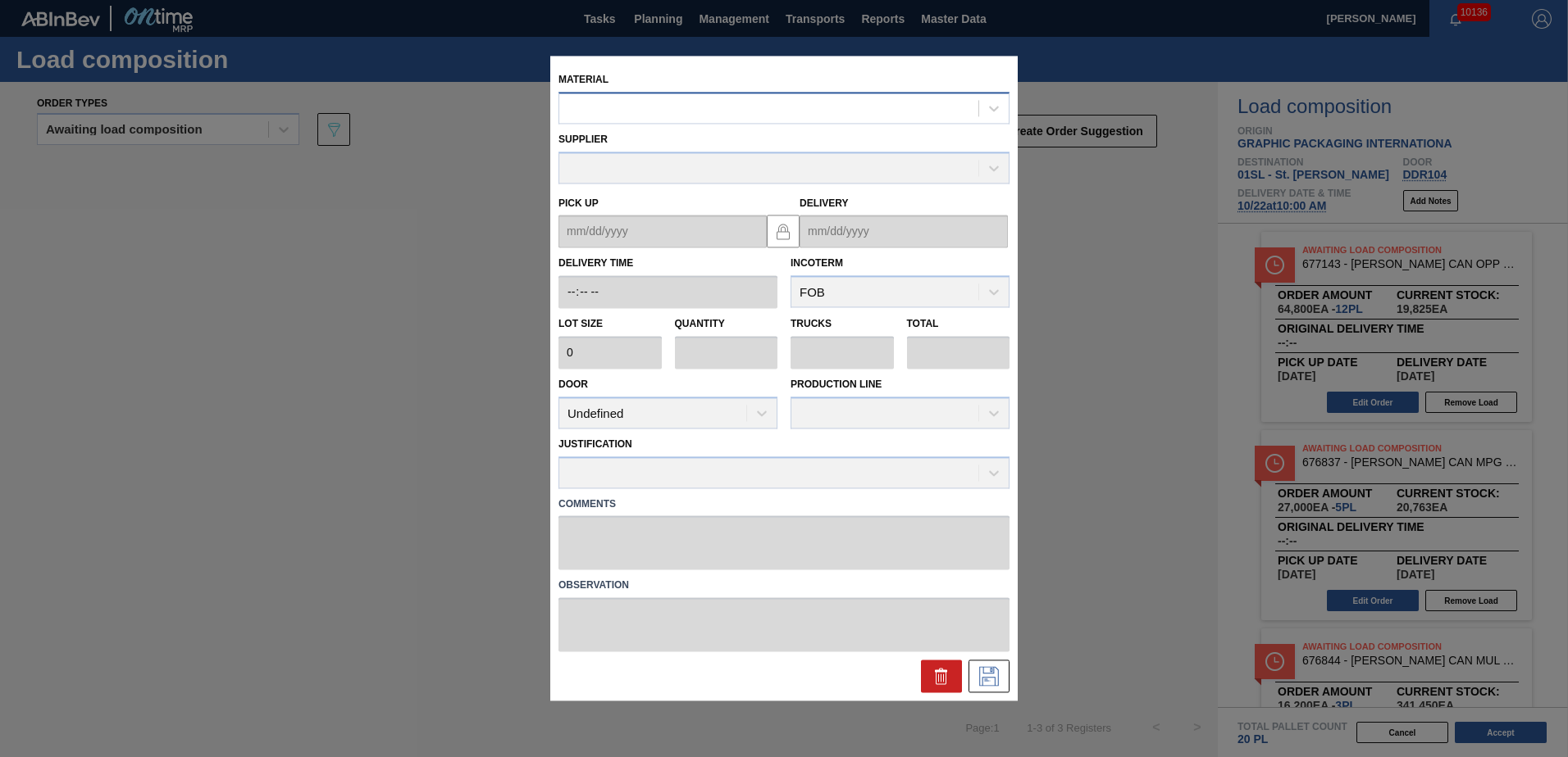
click at [768, 117] on div at bounding box center [769, 108] width 419 height 24
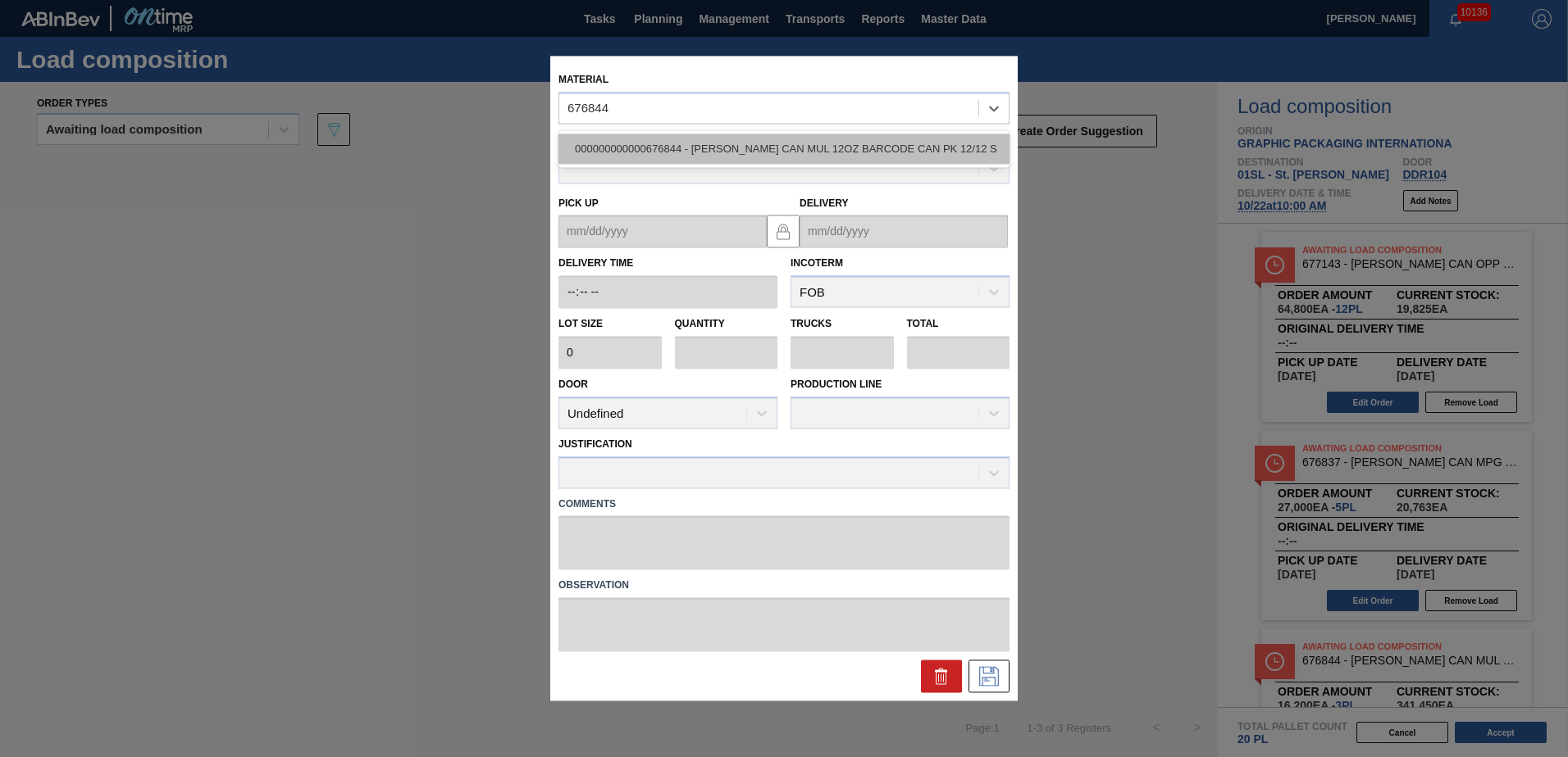
click at [786, 151] on div "000000000000676844 - [PERSON_NAME] CAN MUL 12OZ BARCODE CAN PK 12/12 S" at bounding box center [784, 149] width 451 height 30
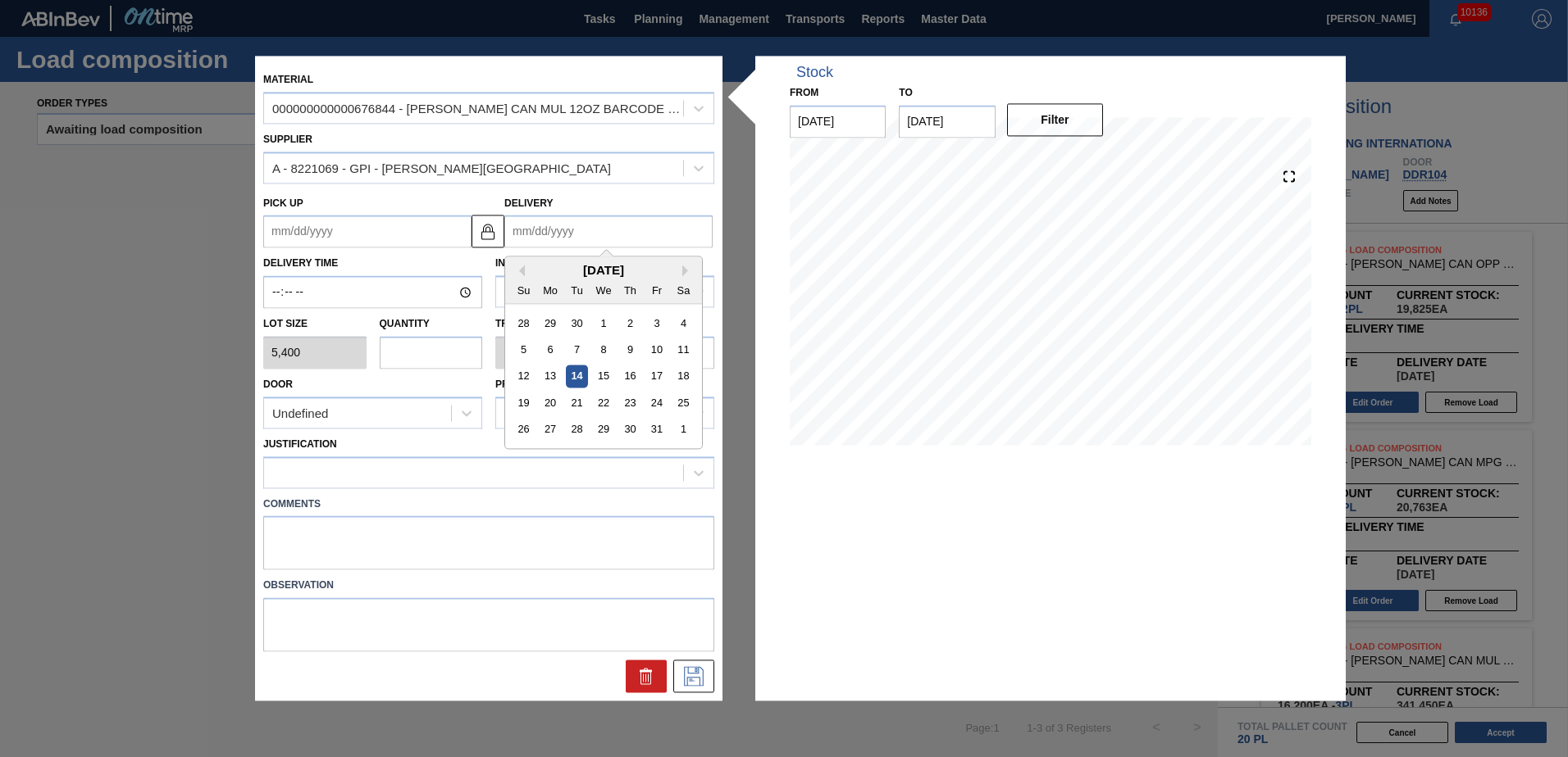
click at [630, 225] on input "Delivery" at bounding box center [608, 231] width 208 height 32
click at [653, 401] on div "24" at bounding box center [656, 403] width 22 height 22
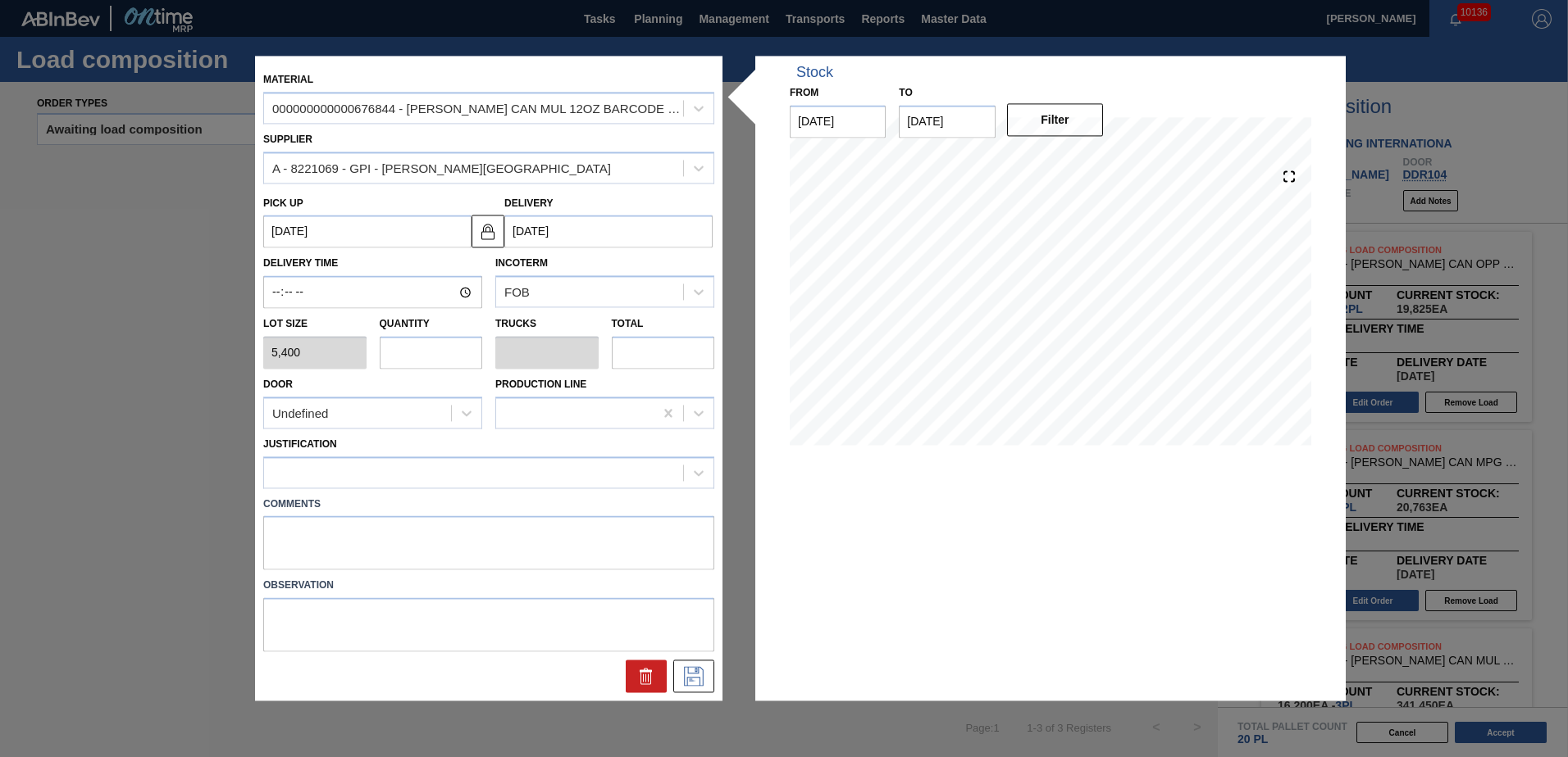
click at [438, 348] on input "text" at bounding box center [431, 352] width 103 height 32
click at [411, 415] on div "Undefined" at bounding box center [357, 413] width 187 height 24
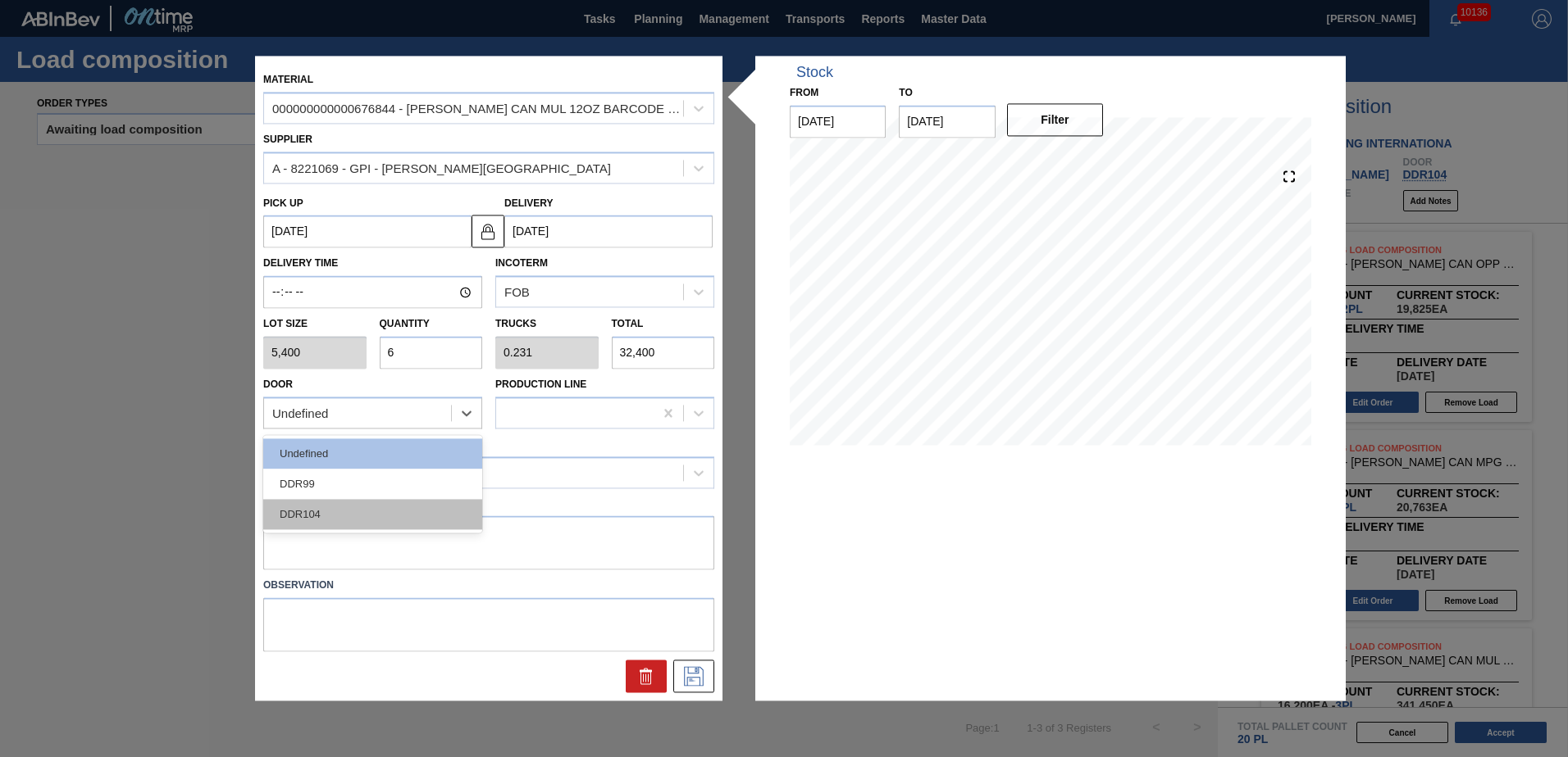
click at [346, 522] on div "DDR104" at bounding box center [372, 514] width 219 height 30
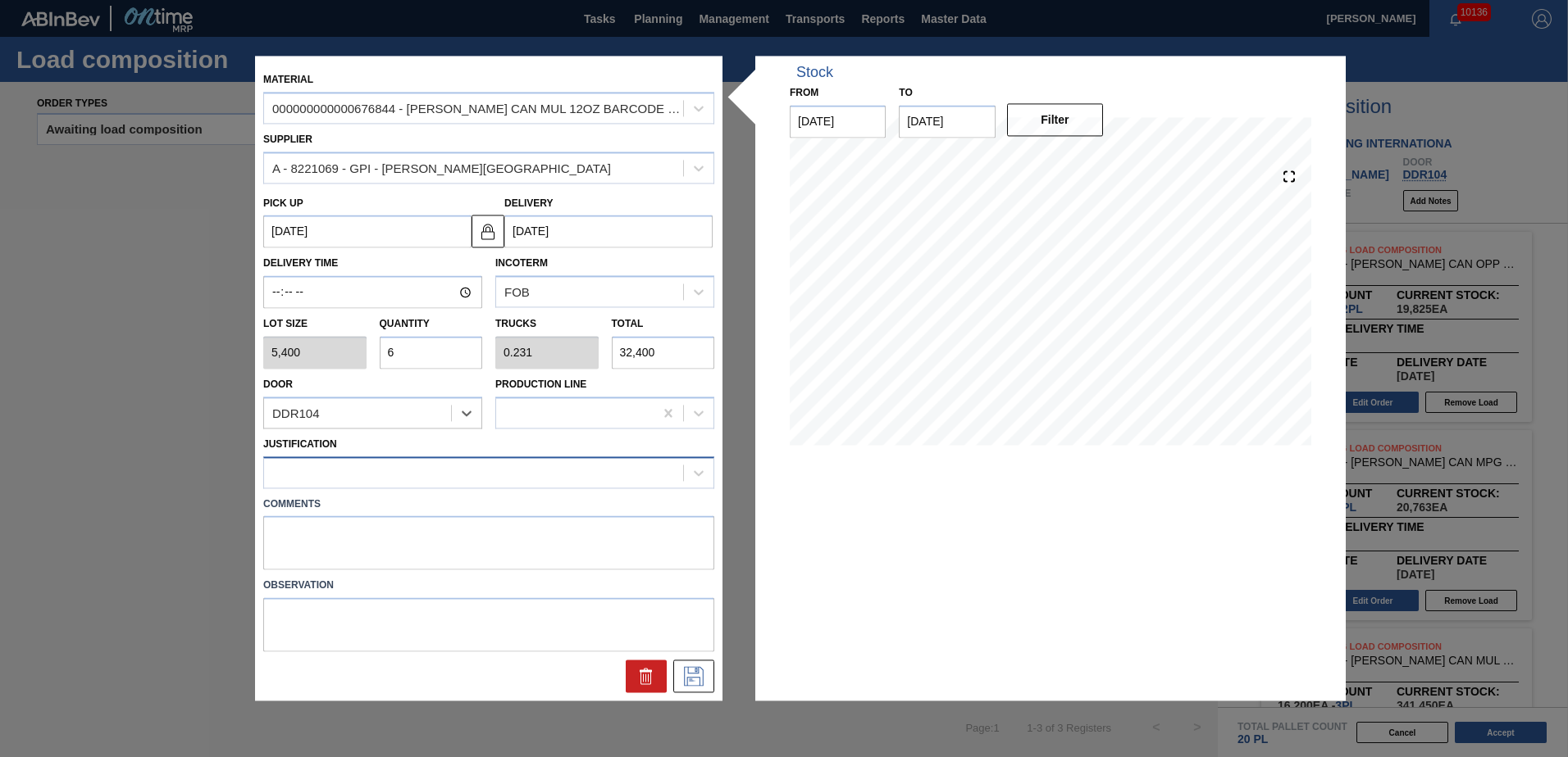
click at [360, 477] on div at bounding box center [474, 473] width 419 height 24
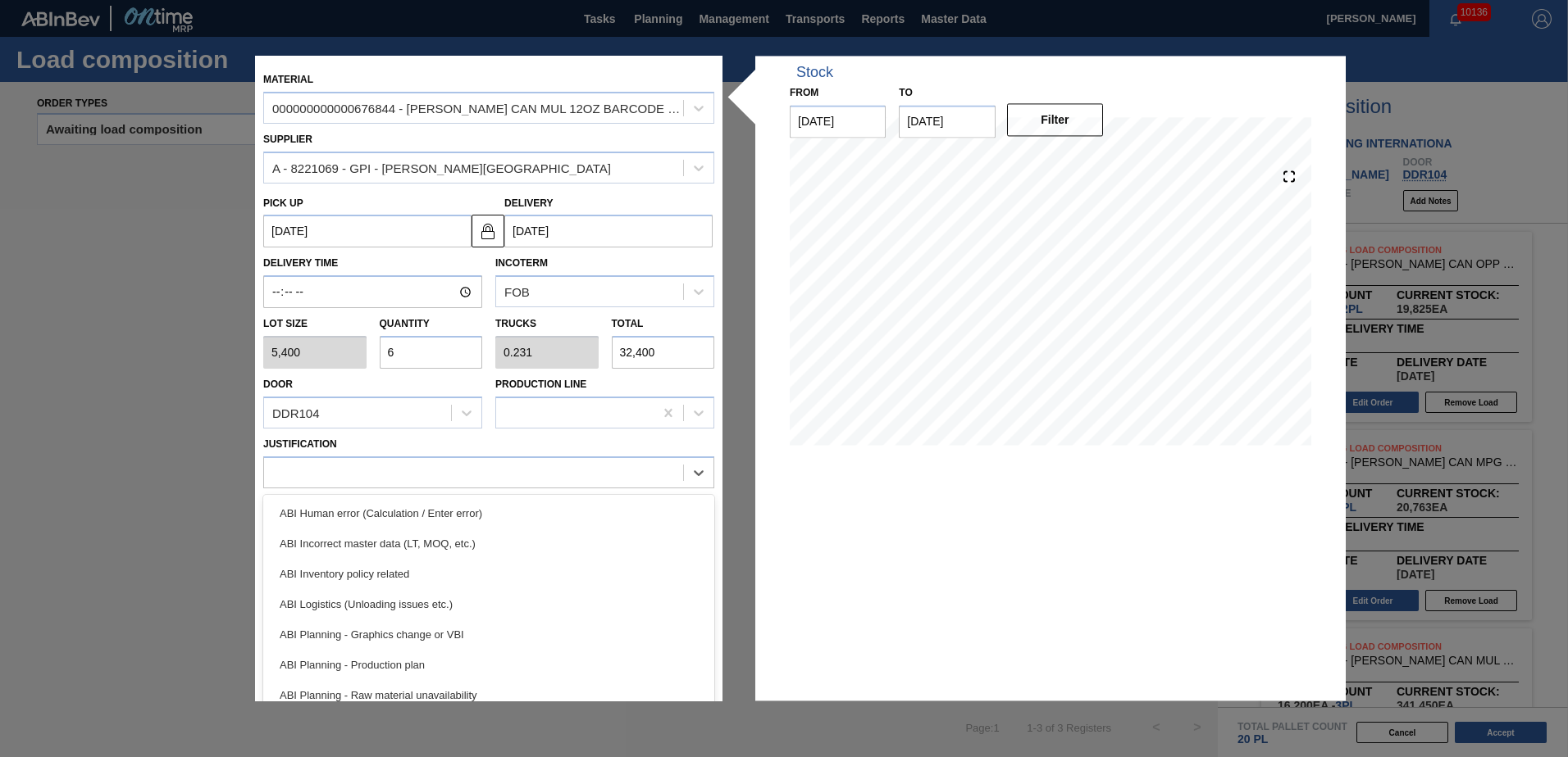
scroll to position [164, 0]
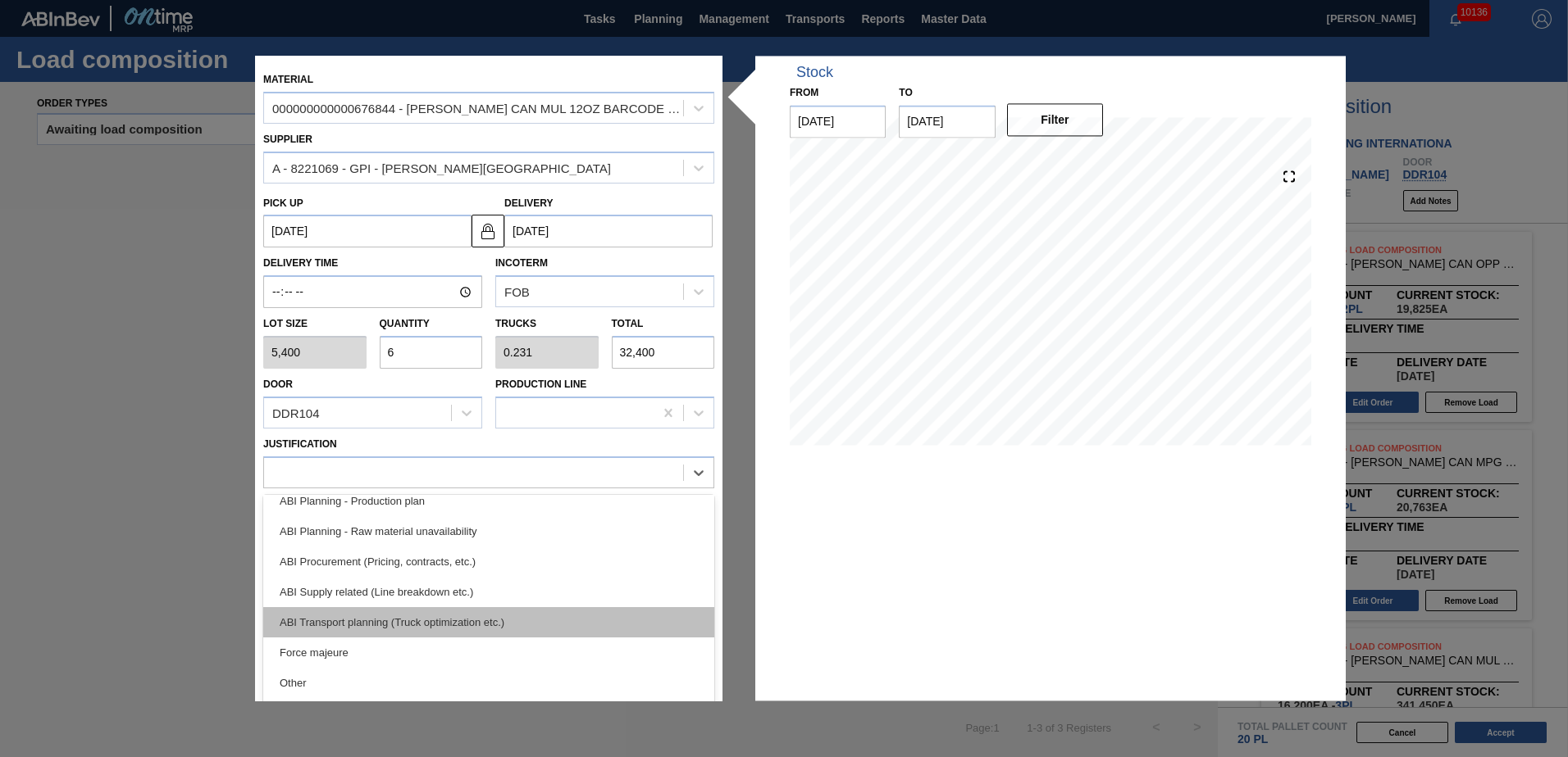
click at [405, 614] on div "ABI Transport planning (Truck optimization etc.)" at bounding box center [489, 622] width 451 height 30
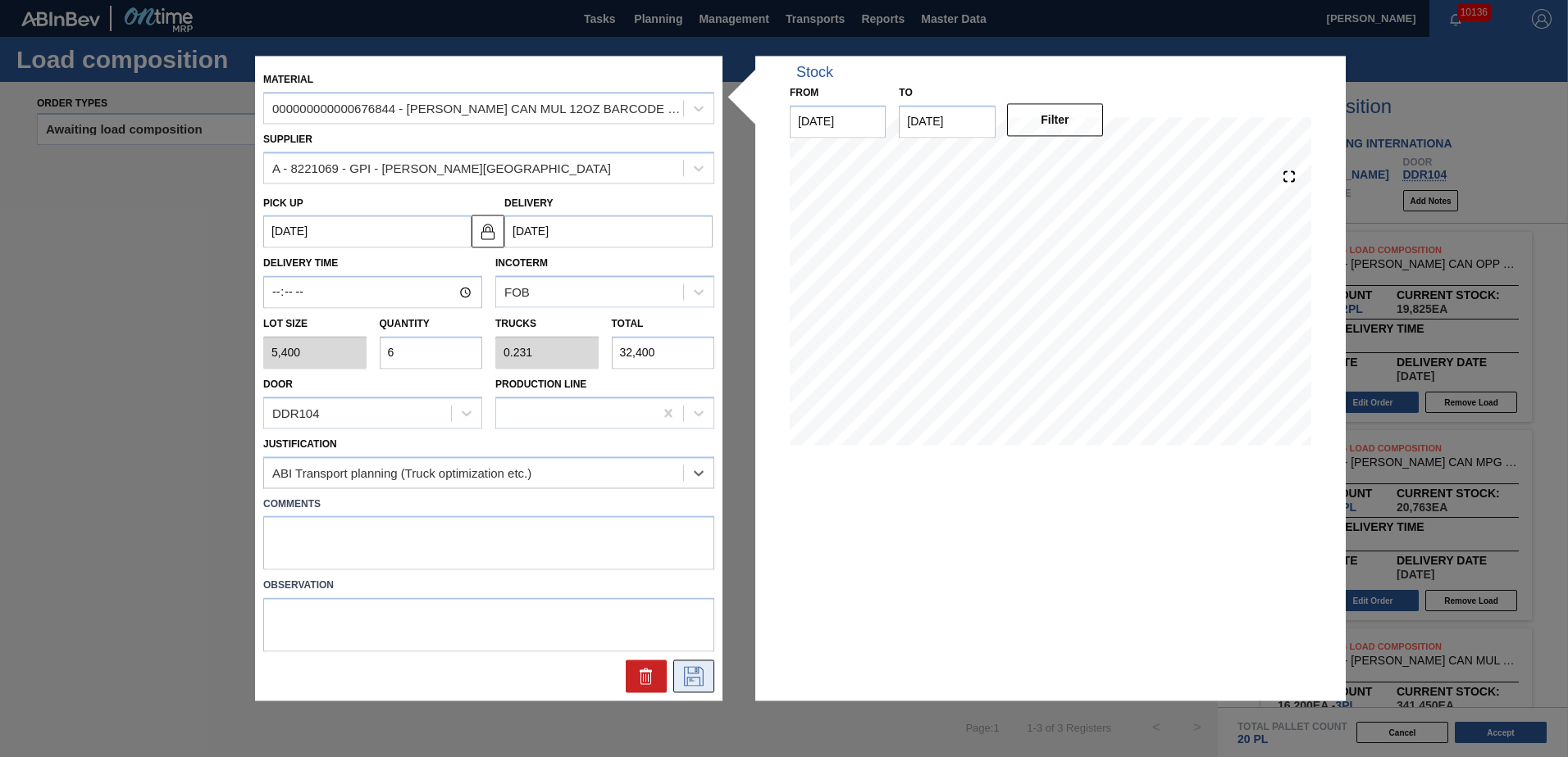
click at [695, 674] on icon at bounding box center [694, 677] width 20 height 20
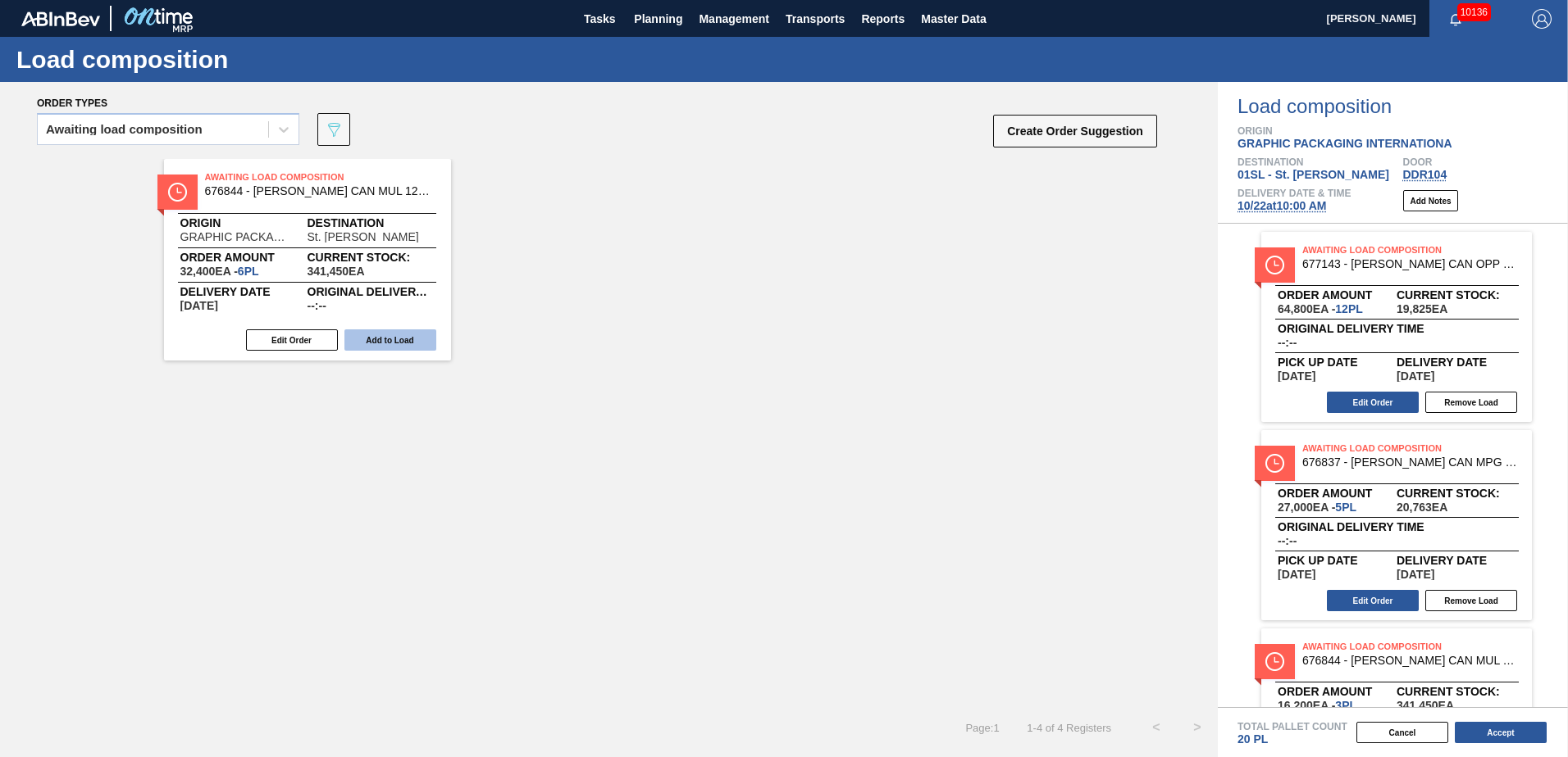
click at [396, 334] on button "Add to Load" at bounding box center [390, 340] width 92 height 22
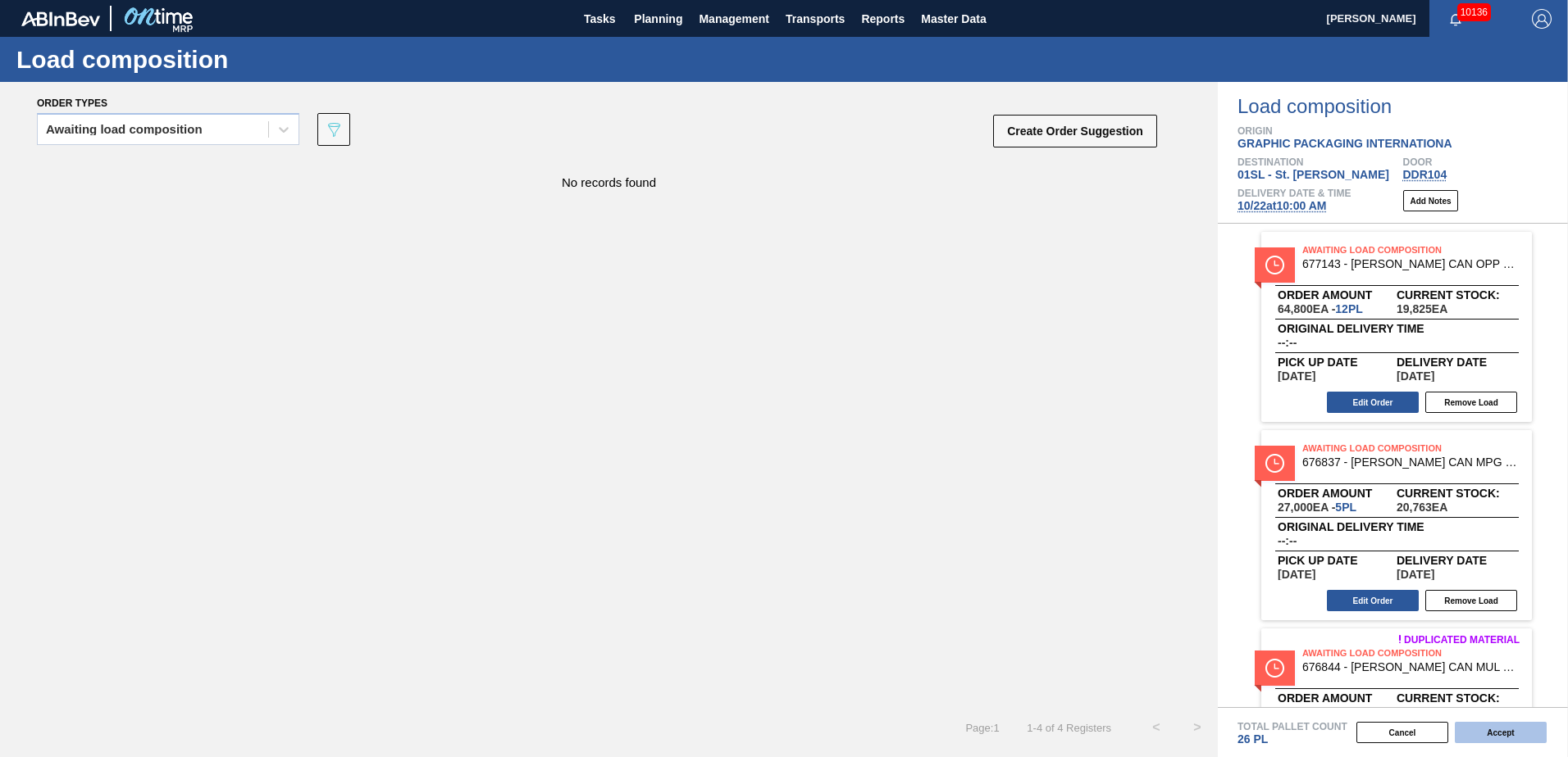
click at [1496, 733] on button "Accept" at bounding box center [1501, 733] width 92 height 22
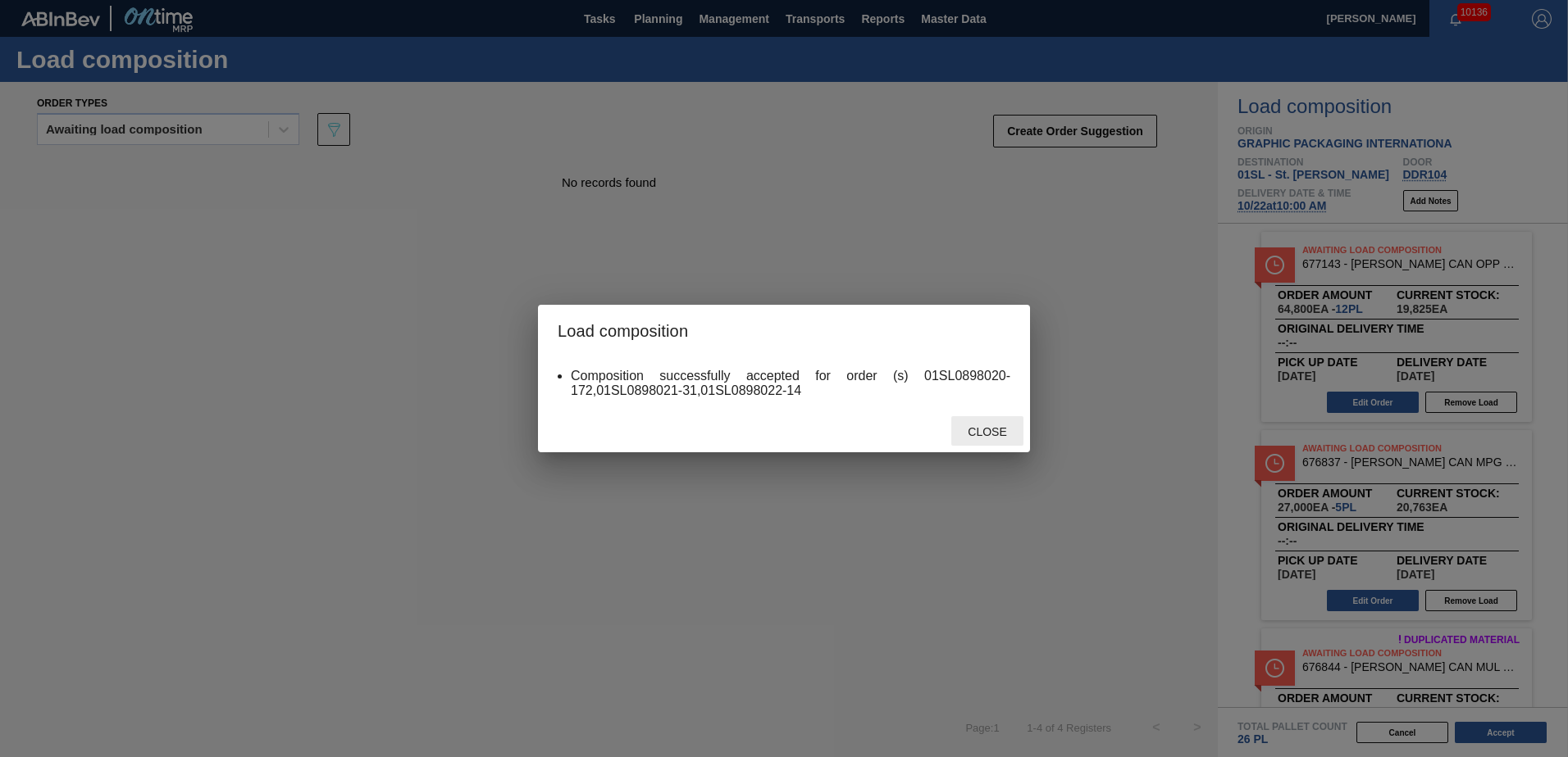
click at [982, 432] on span "Close" at bounding box center [987, 432] width 65 height 13
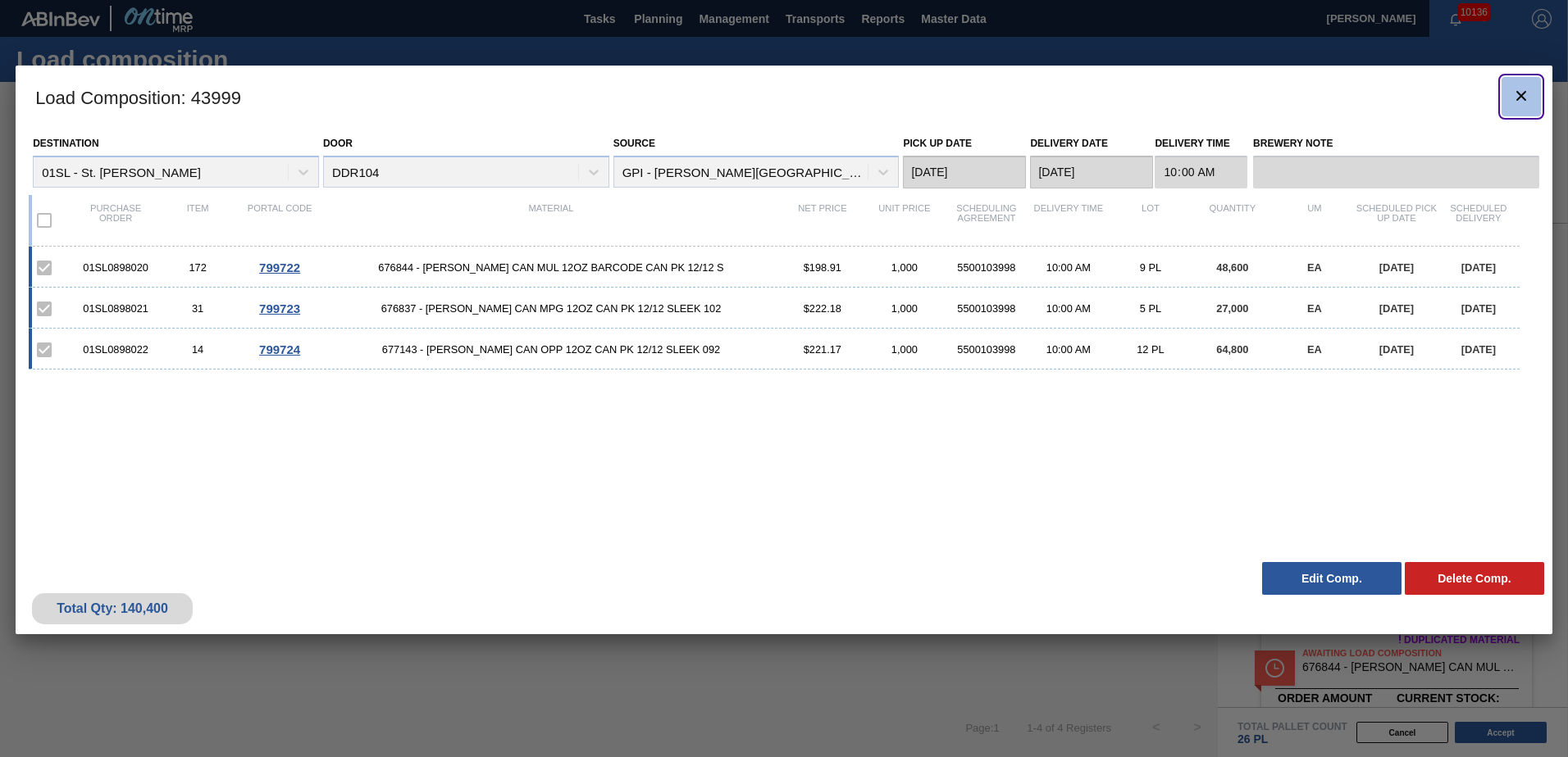
click at [1523, 97] on icon "botão de ícone" at bounding box center [1521, 96] width 10 height 10
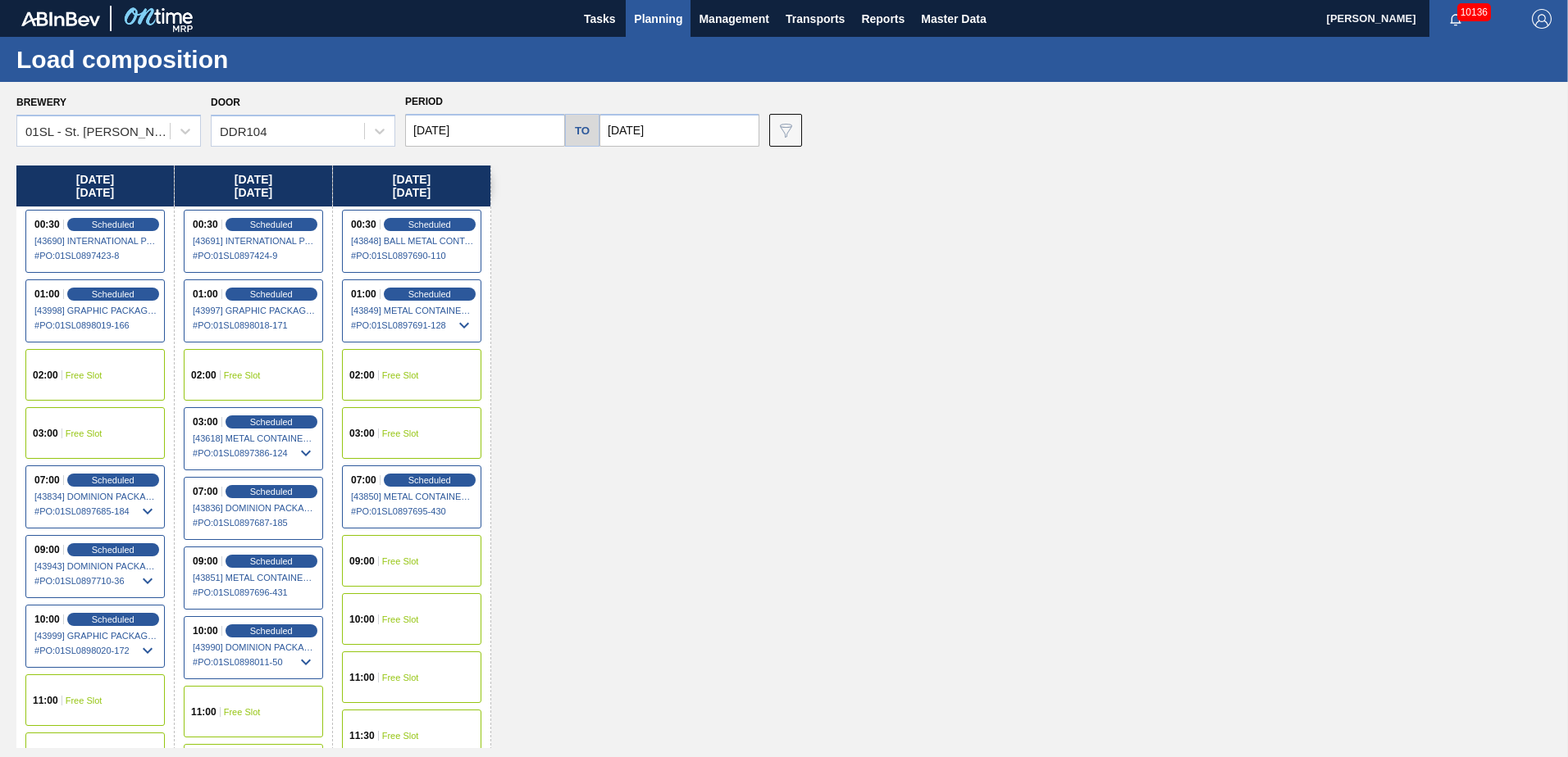
click at [645, 23] on span "Planning" at bounding box center [658, 19] width 48 height 20
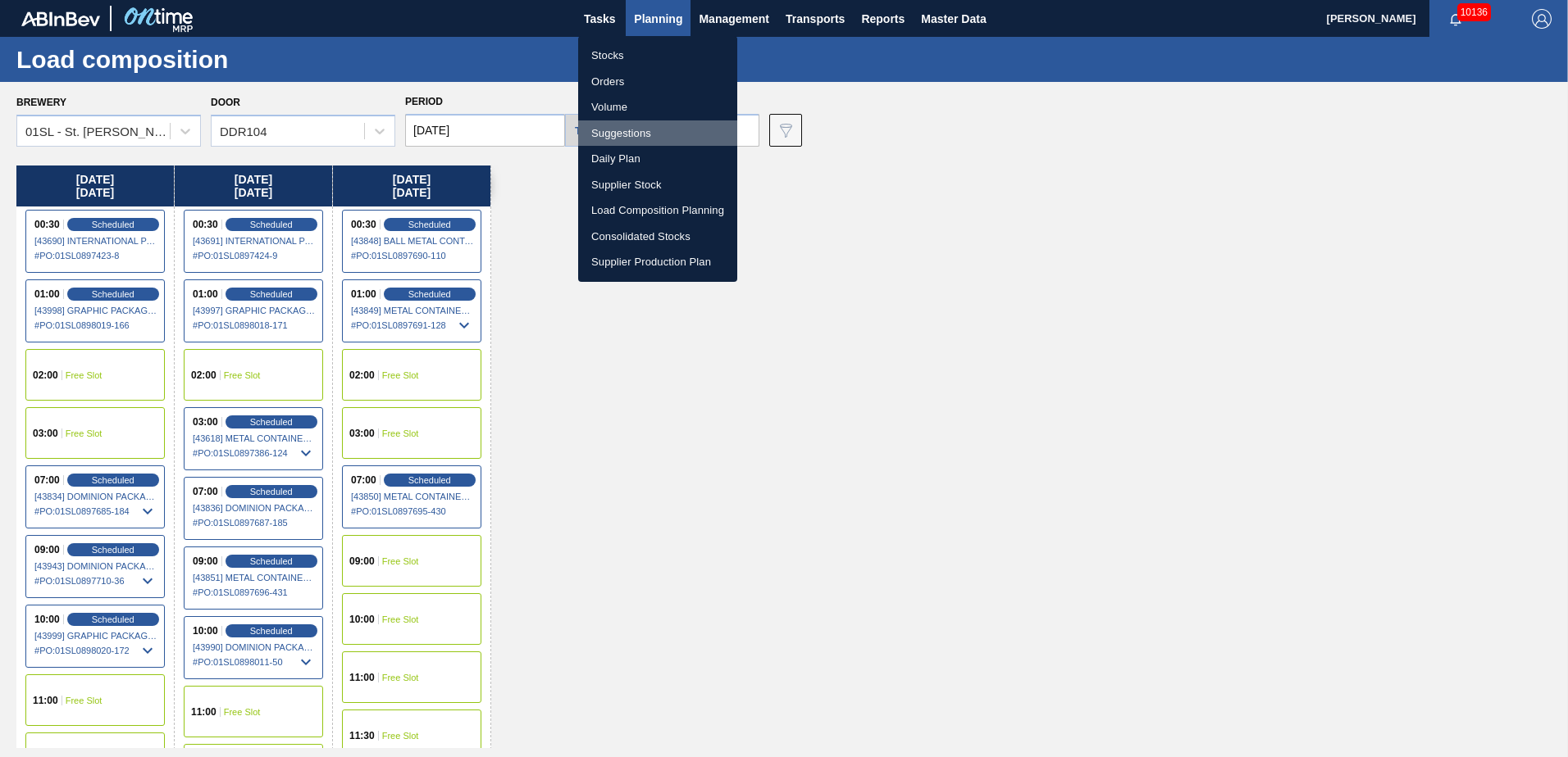
click at [640, 131] on li "Suggestions" at bounding box center [657, 134] width 159 height 27
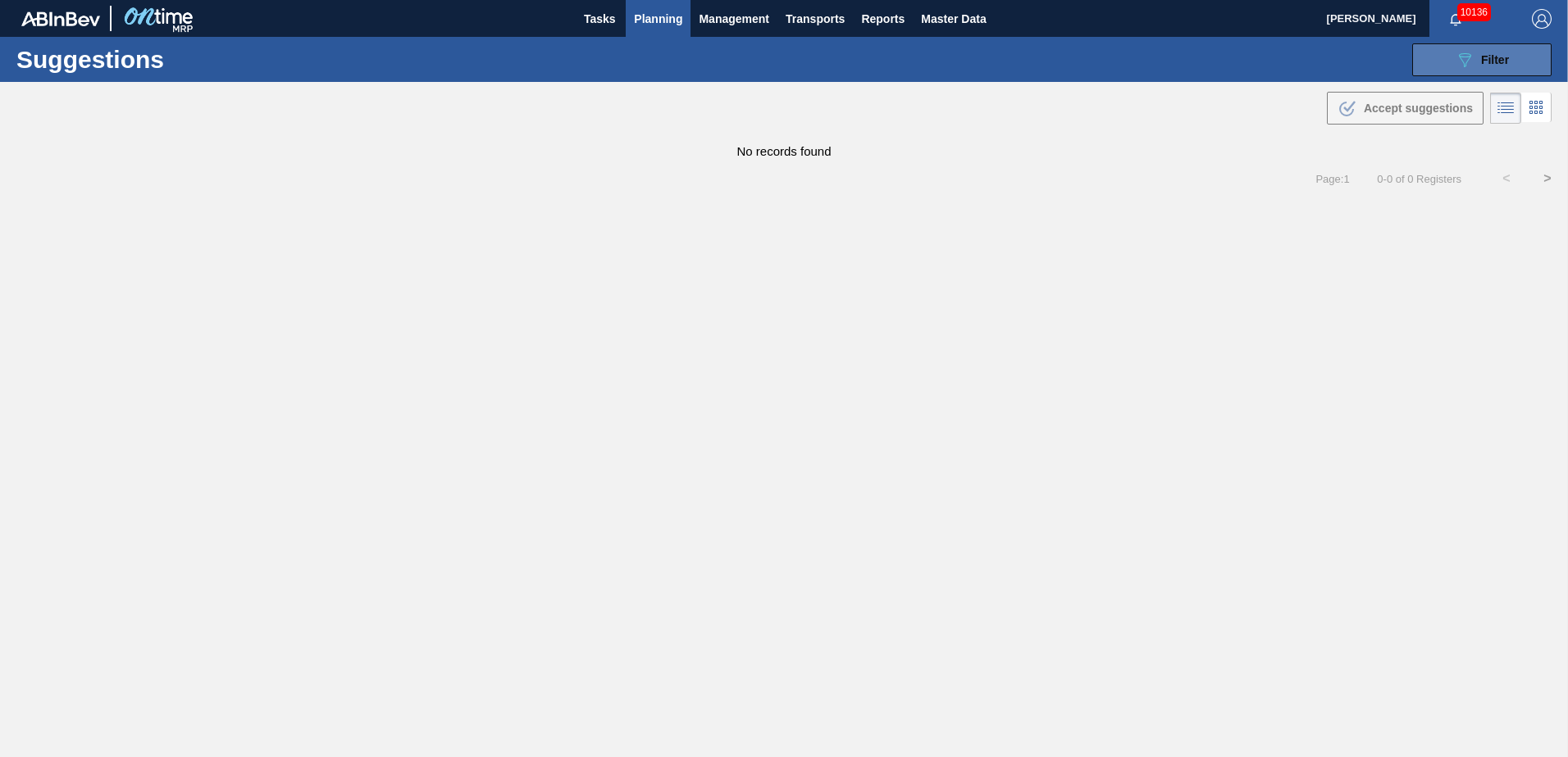
click at [1446, 62] on button "089F7B8B-B2A5-4AFE-B5C0-19BA573D28AC Filter" at bounding box center [1482, 59] width 140 height 32
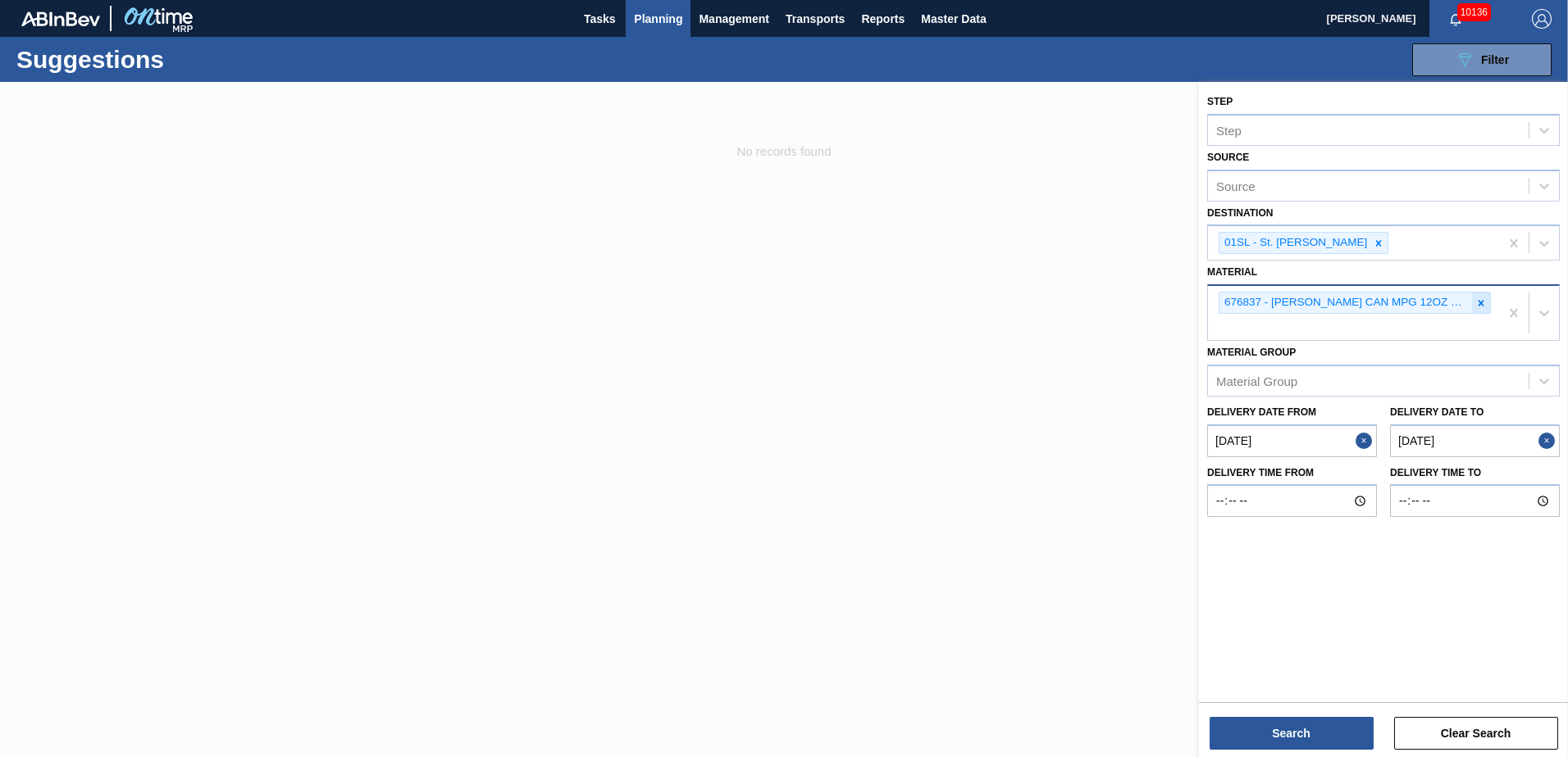
click at [1482, 307] on icon at bounding box center [1481, 304] width 12 height 12
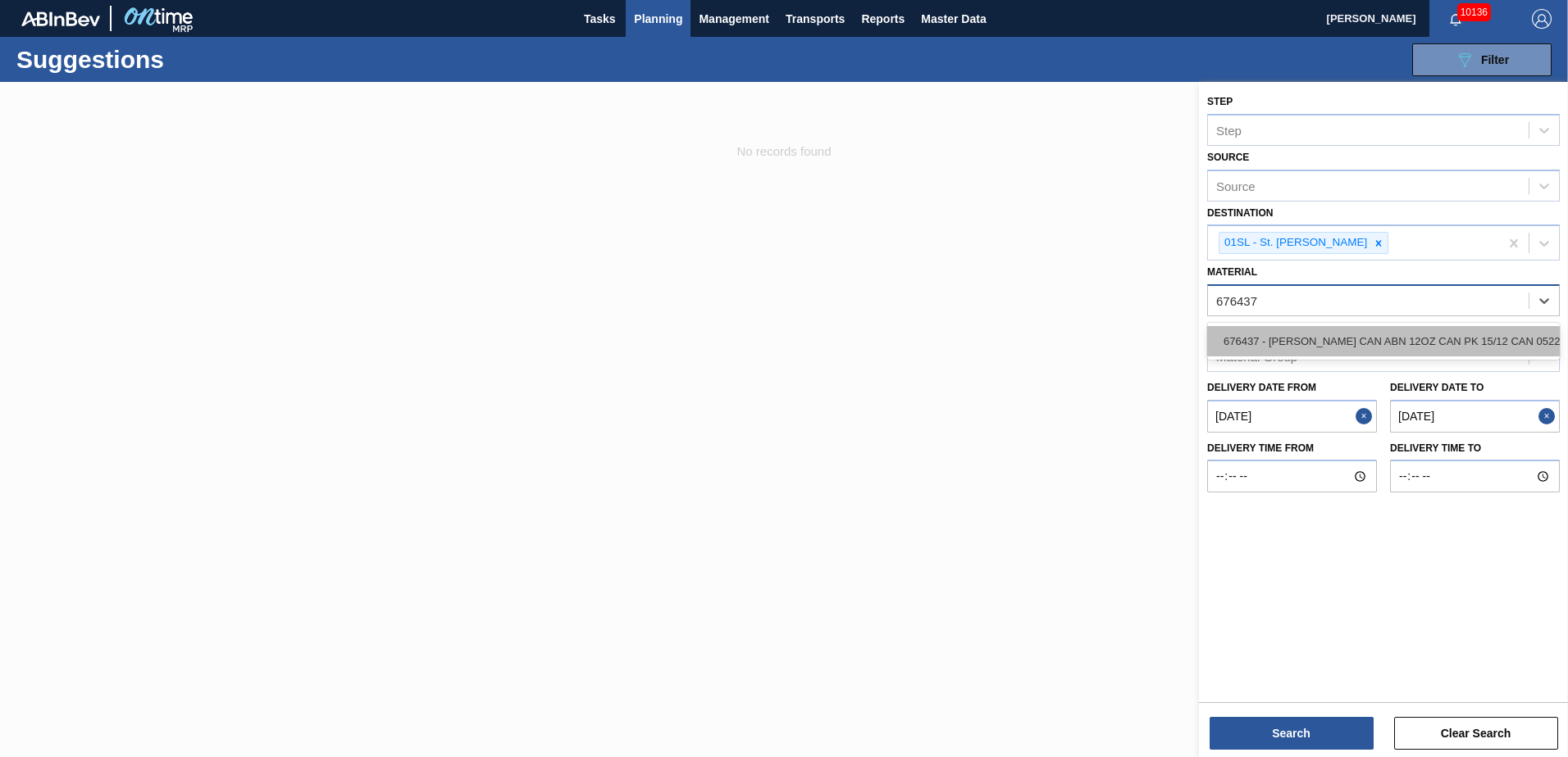
click at [1420, 329] on div "676437 - [PERSON_NAME] CAN ABN 12OZ CAN PK 15/12 CAN 0522" at bounding box center [1383, 341] width 353 height 30
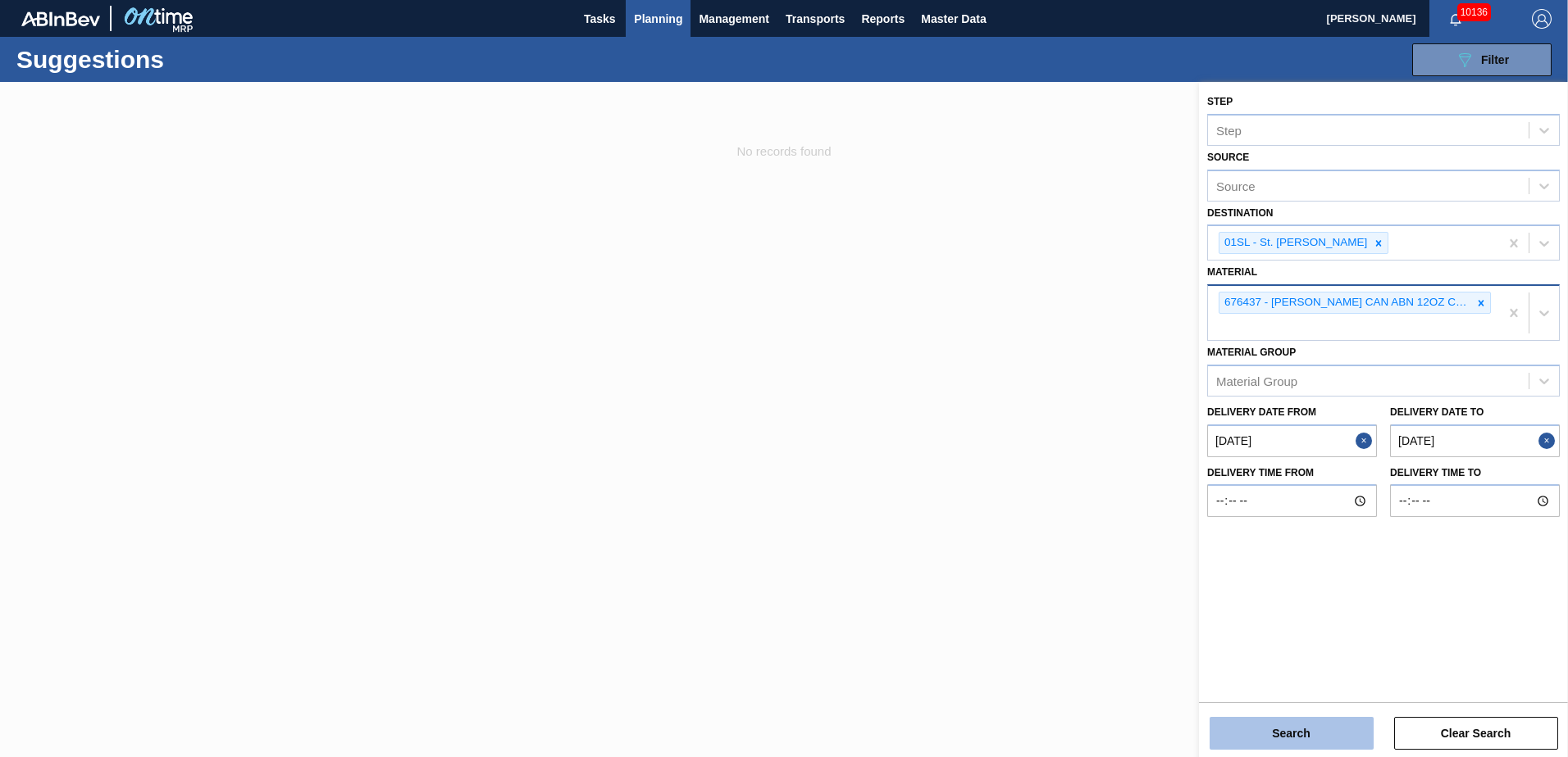
click at [1285, 734] on button "Search" at bounding box center [1291, 733] width 164 height 32
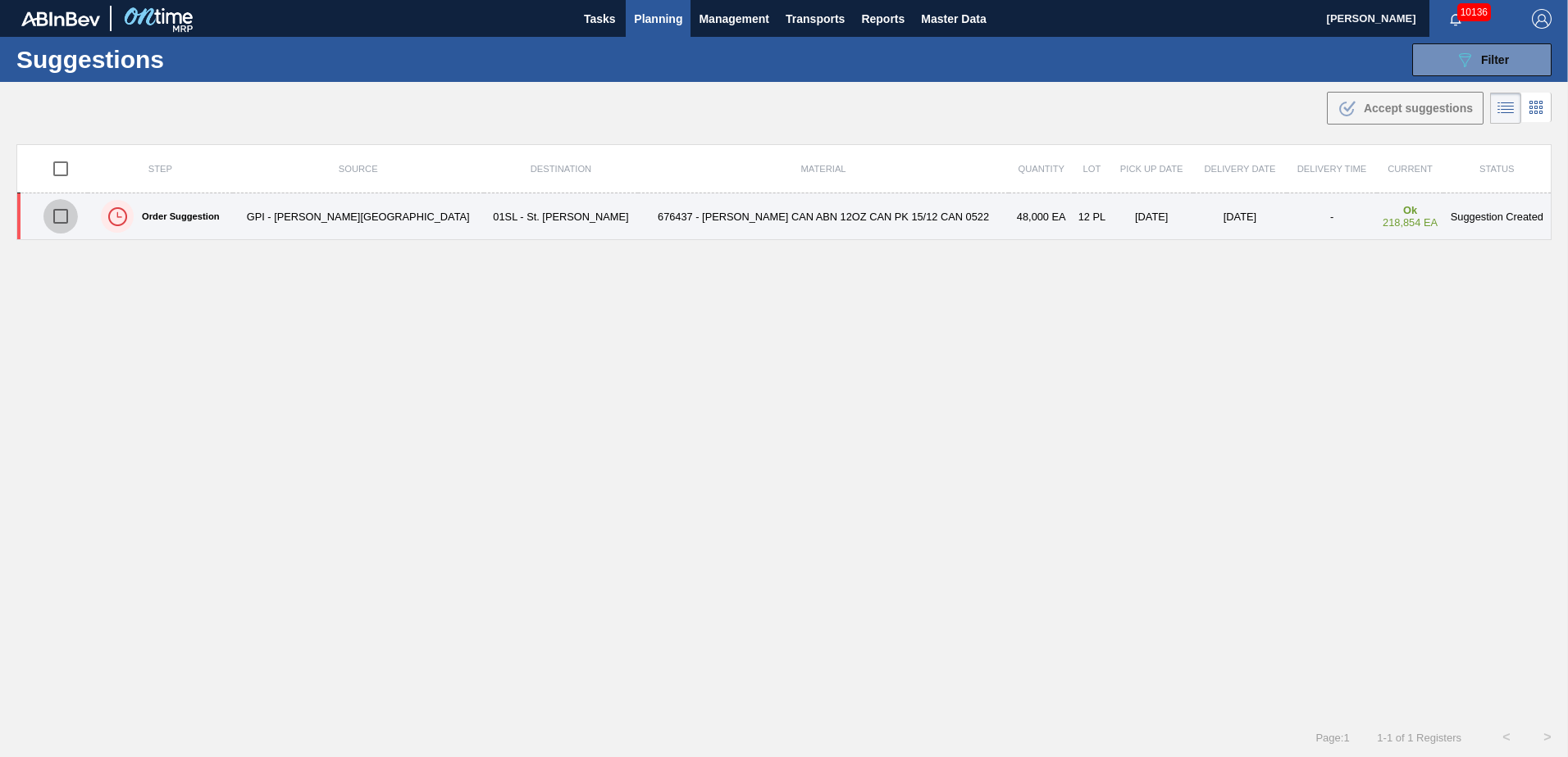
click at [61, 215] on input "checkbox" at bounding box center [60, 215] width 34 height 34
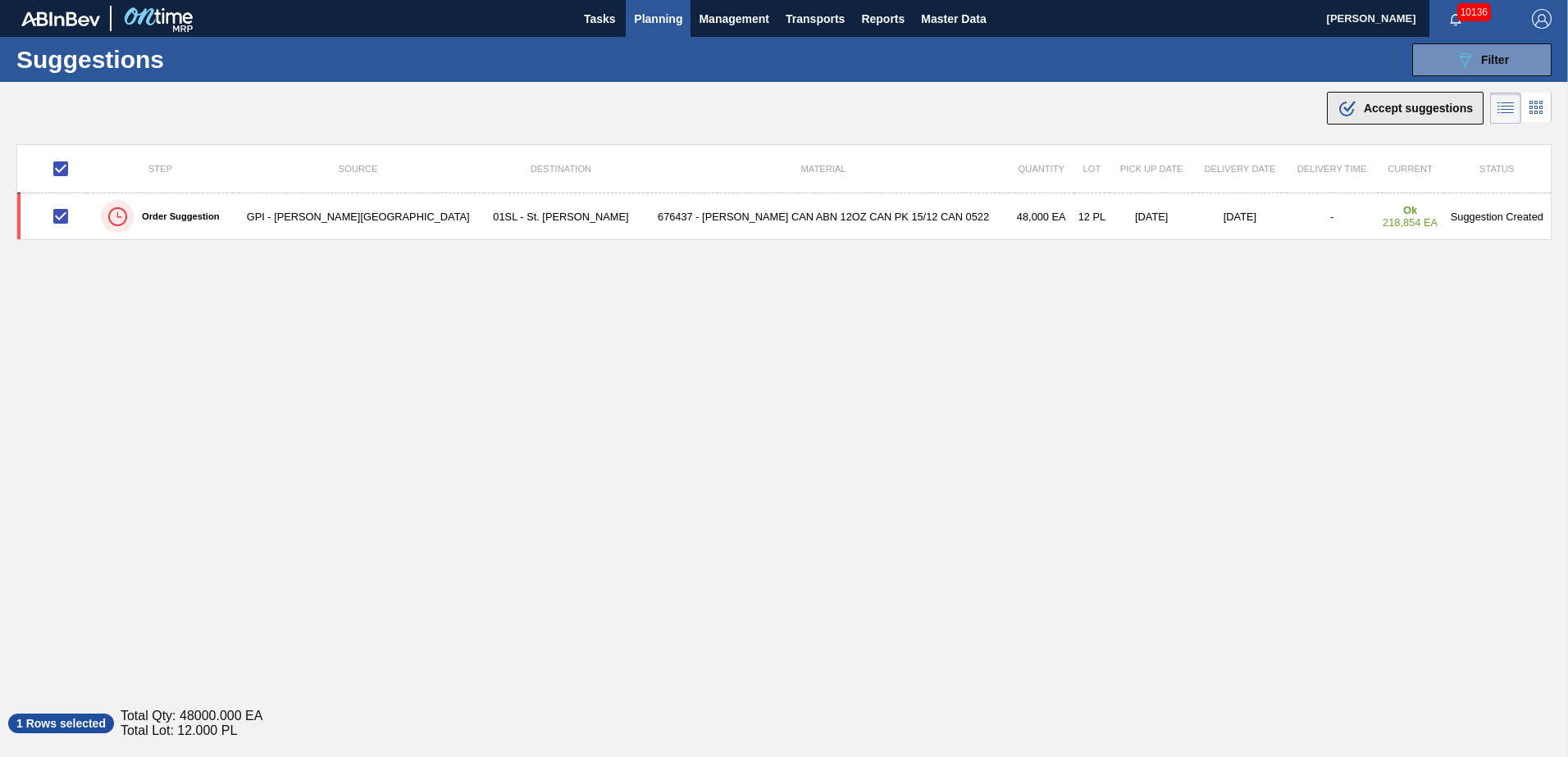
click at [1337, 115] on icon ".b{fill:var(--color-action-default)}" at bounding box center [1347, 108] width 20 height 20
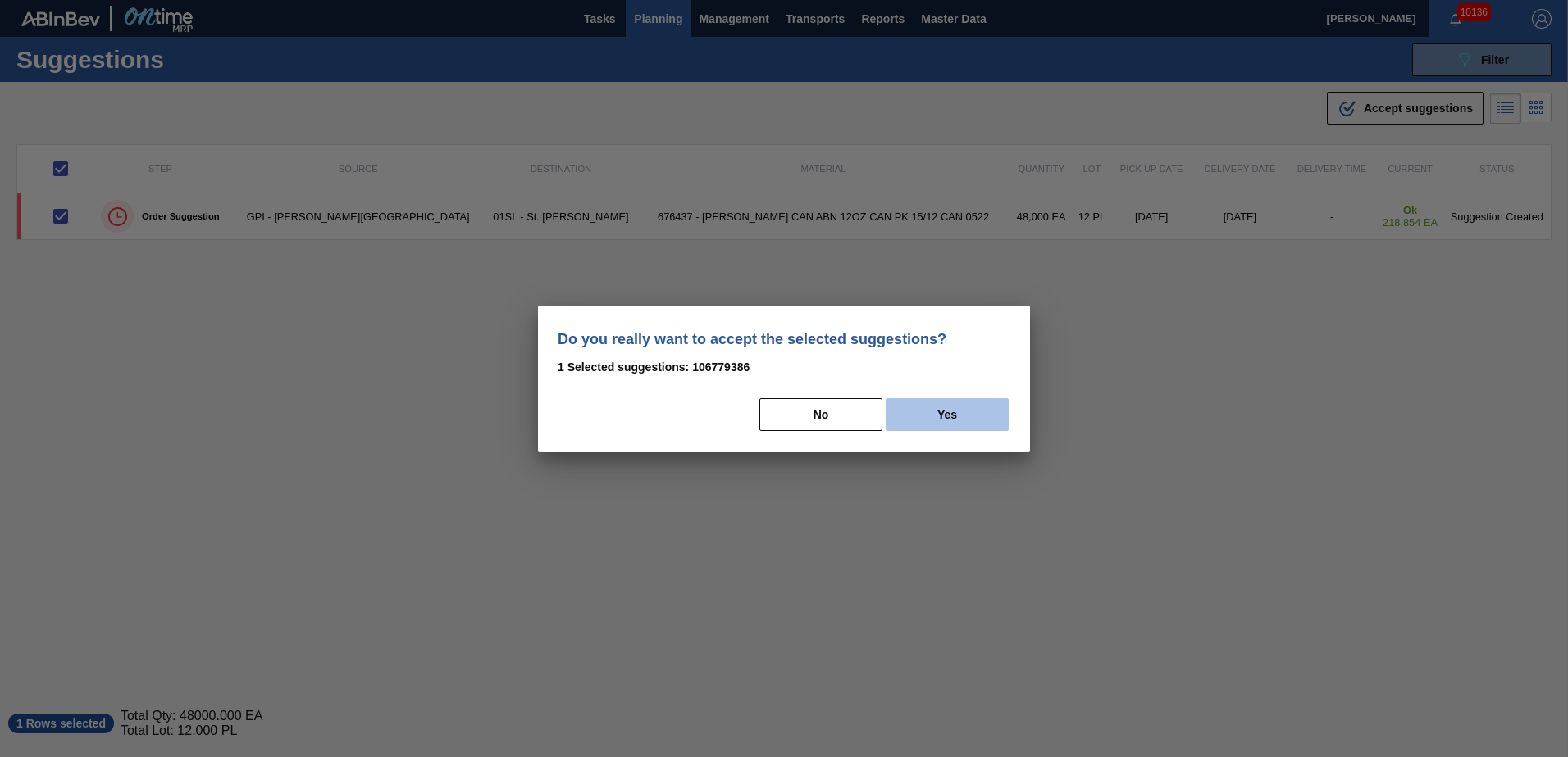
click at [965, 421] on button "Yes" at bounding box center [947, 414] width 123 height 32
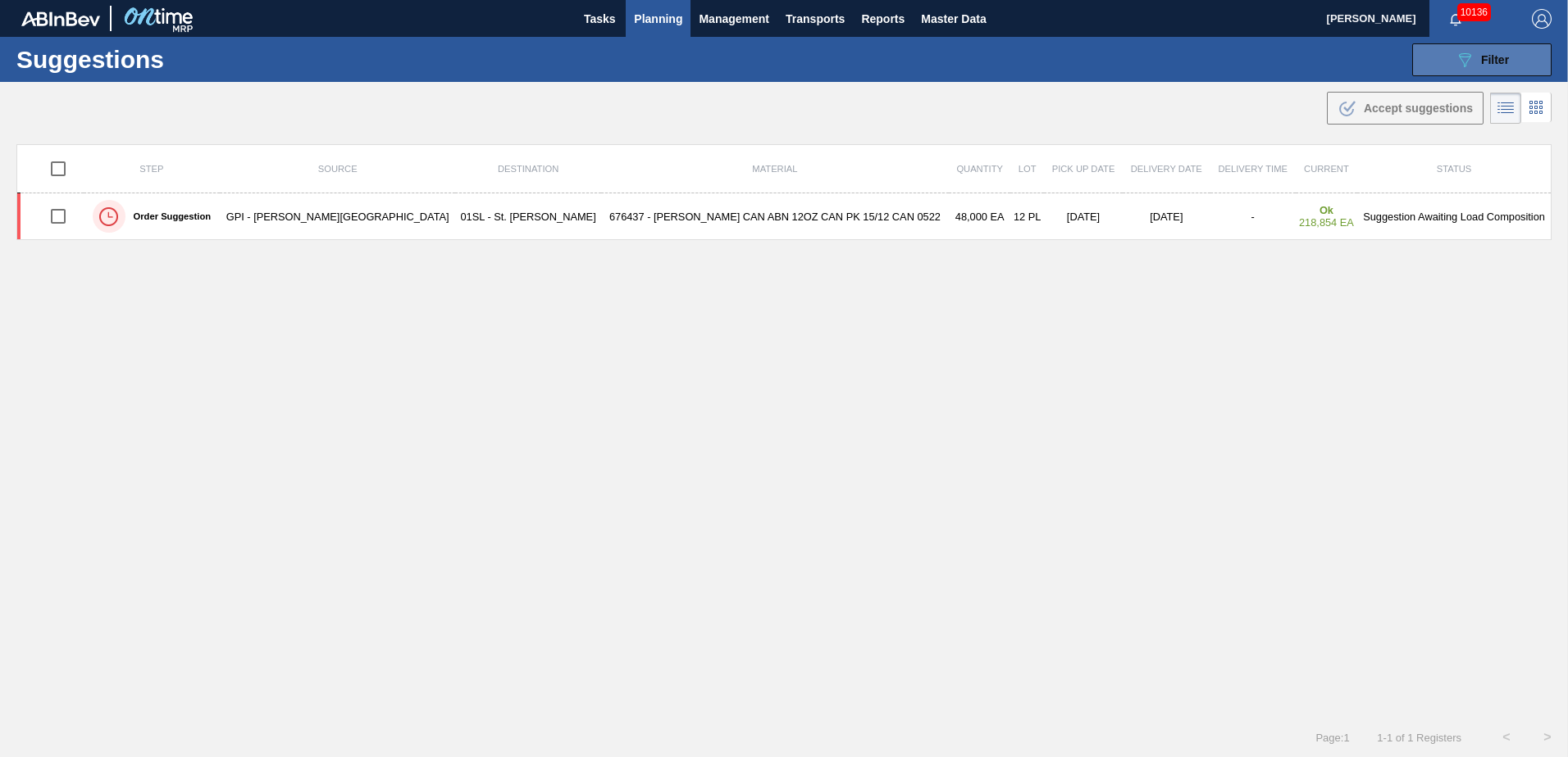
click at [1469, 57] on icon "089F7B8B-B2A5-4AFE-B5C0-19BA573D28AC" at bounding box center [1465, 60] width 20 height 20
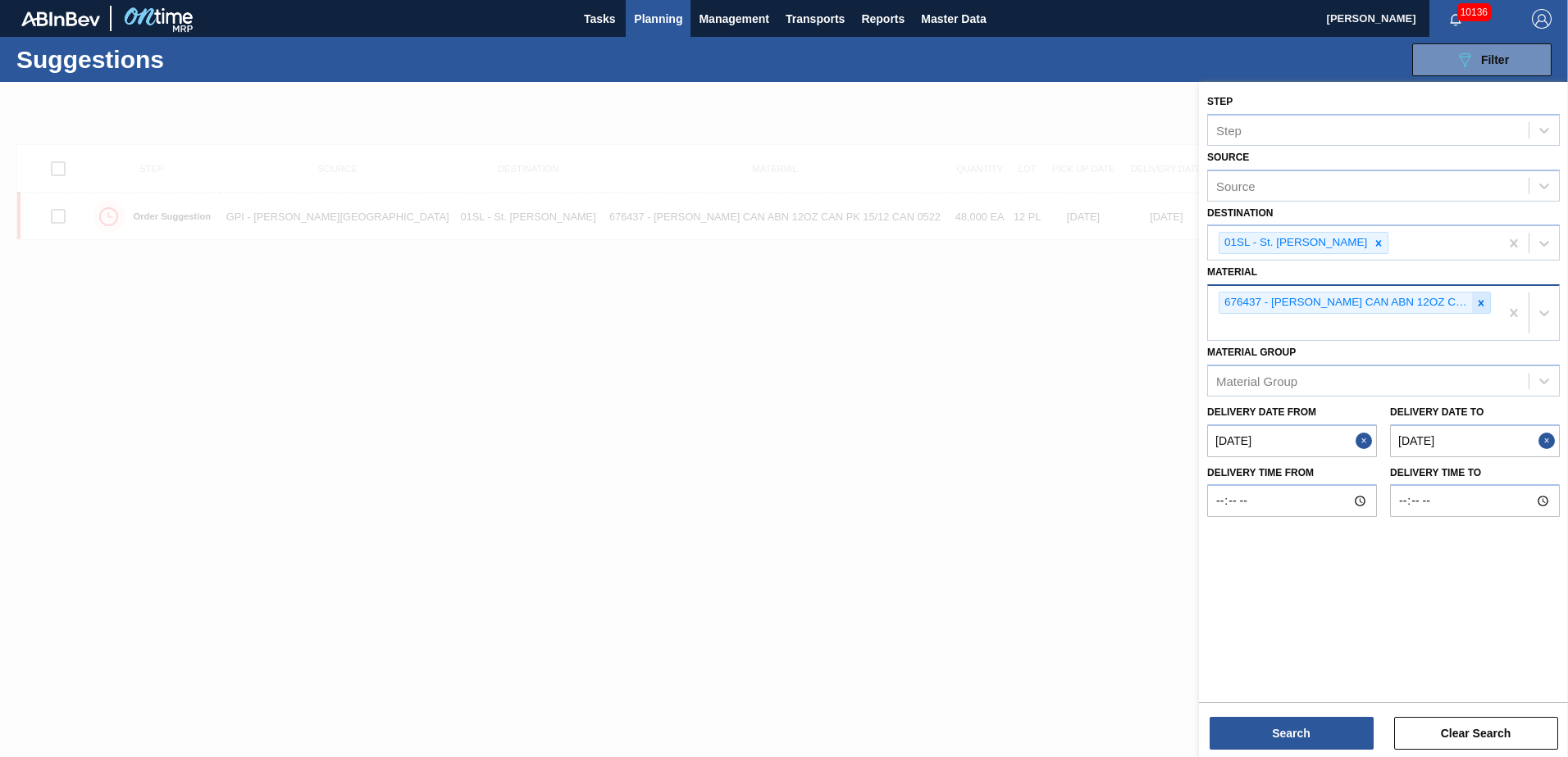
click at [1483, 305] on icon at bounding box center [1481, 303] width 6 height 6
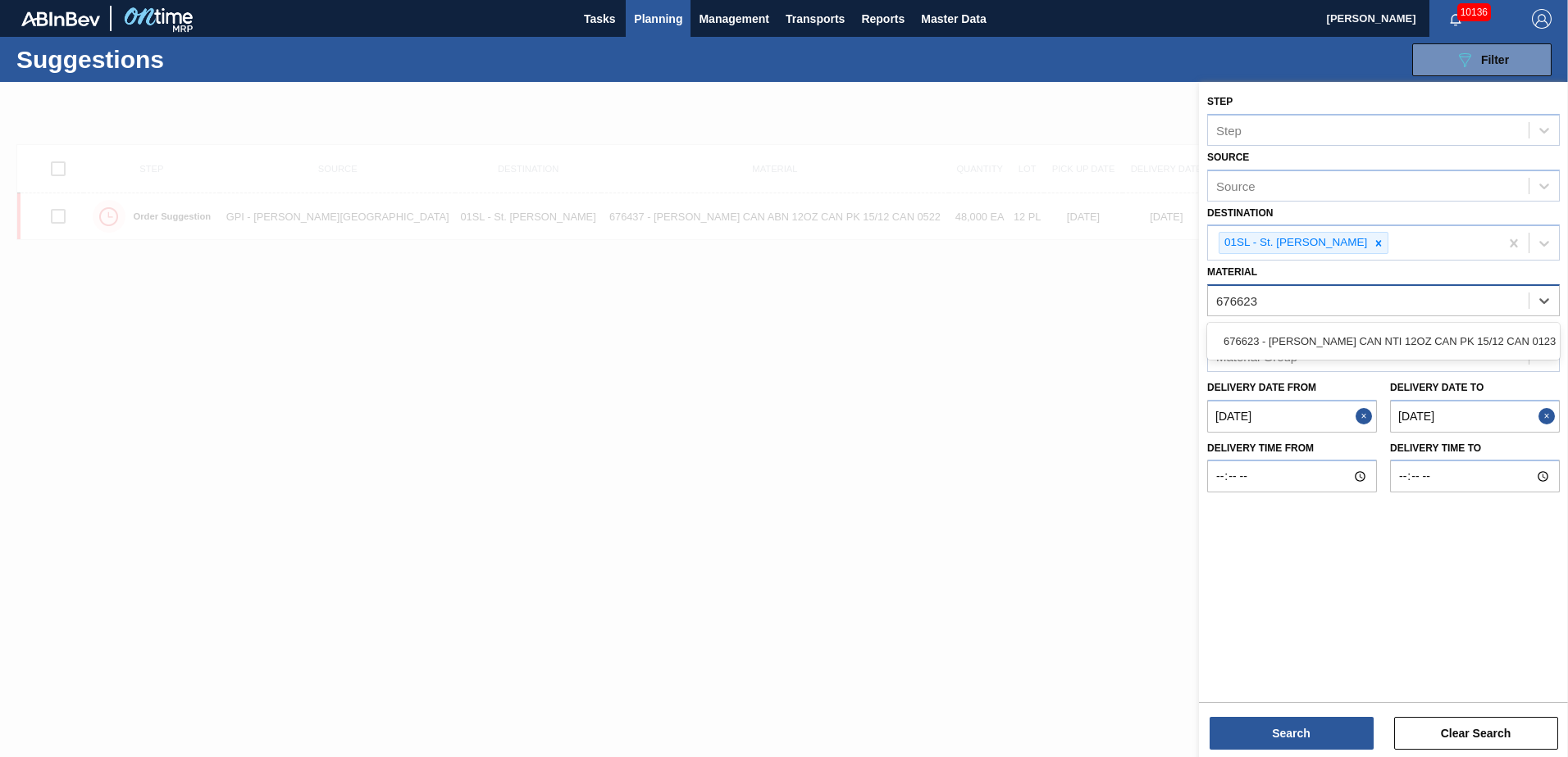
click at [1424, 324] on div "676623 - [PERSON_NAME] CAN NTI 12OZ CAN PK 15/12 CAN 0123" at bounding box center [1383, 341] width 353 height 37
click at [1423, 333] on div "676623 - [PERSON_NAME] CAN NTI 12OZ CAN PK 15/12 CAN 0123" at bounding box center [1383, 341] width 353 height 30
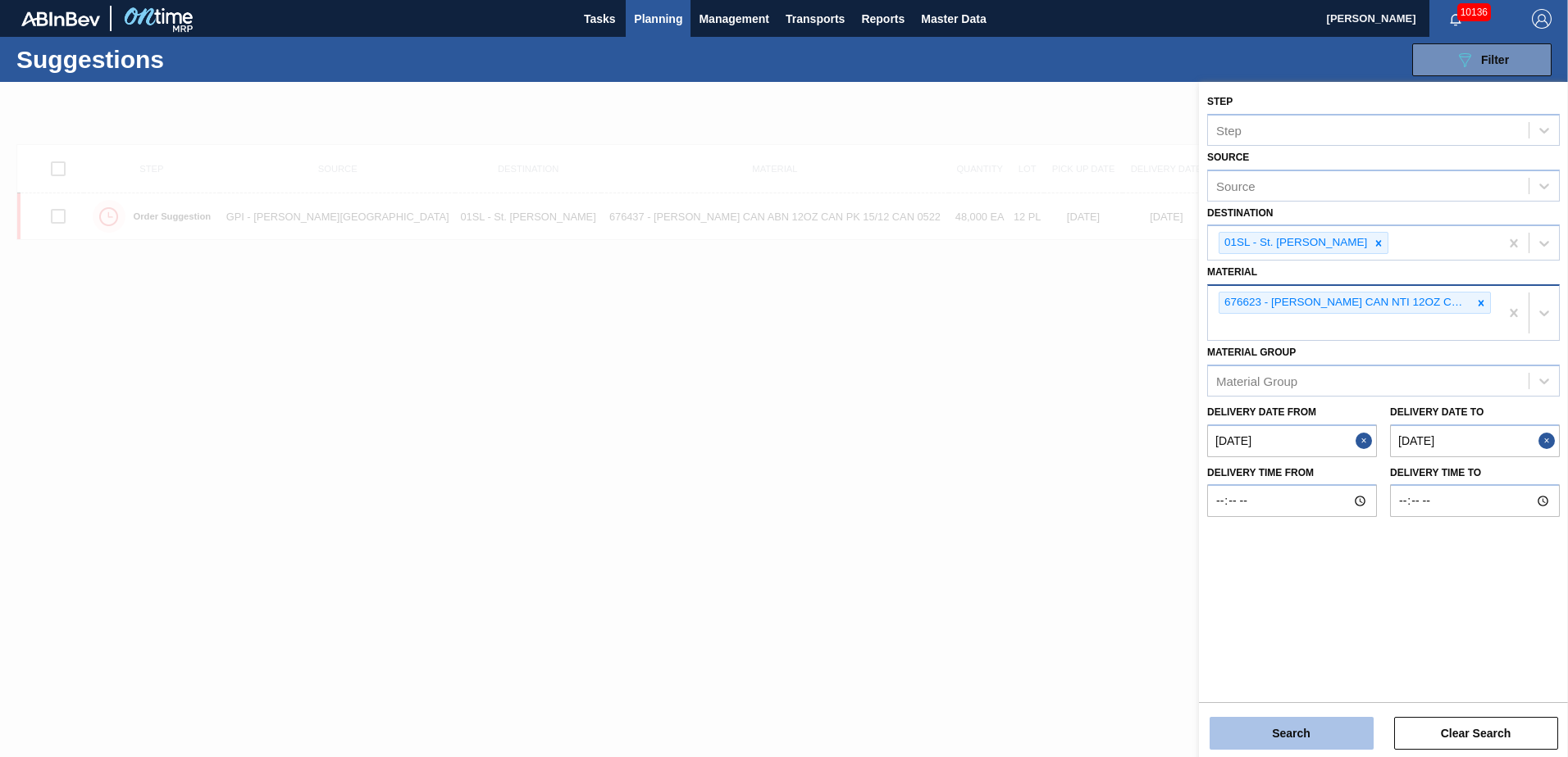
click at [1282, 722] on button "Search" at bounding box center [1291, 733] width 164 height 32
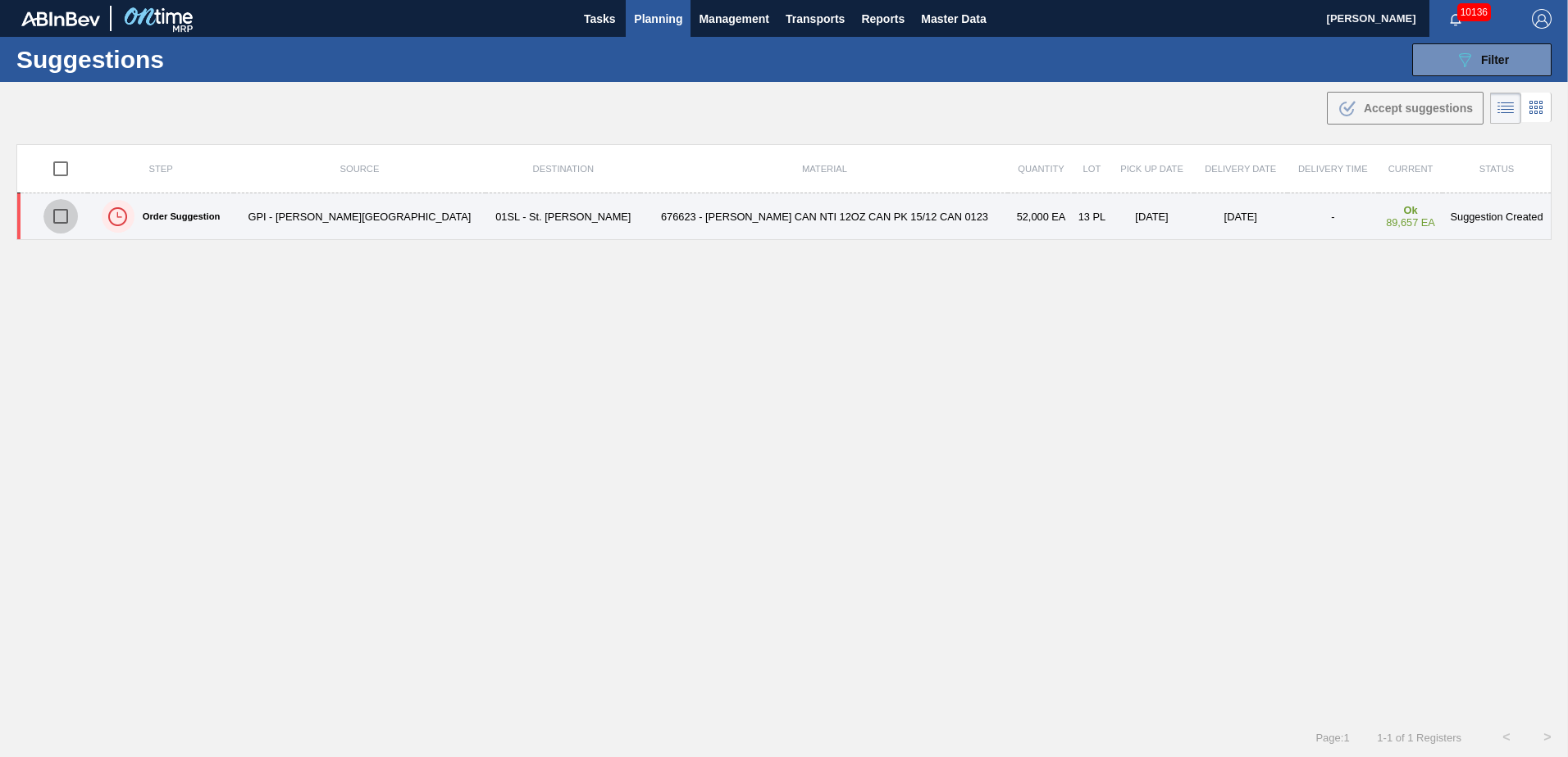
click at [73, 215] on input "checkbox" at bounding box center [60, 215] width 34 height 34
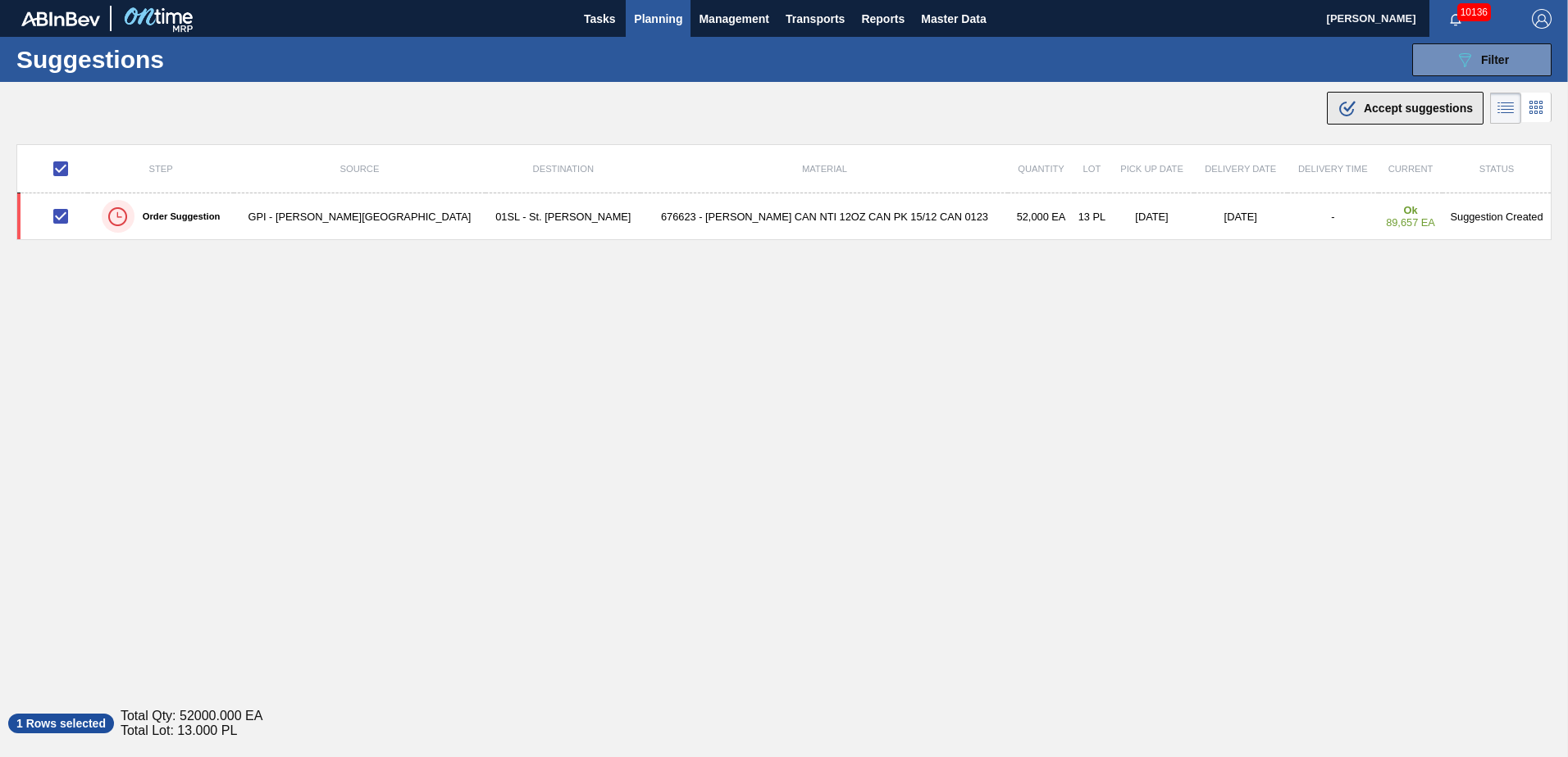
click at [1418, 111] on span "Accept suggestions" at bounding box center [1418, 108] width 109 height 13
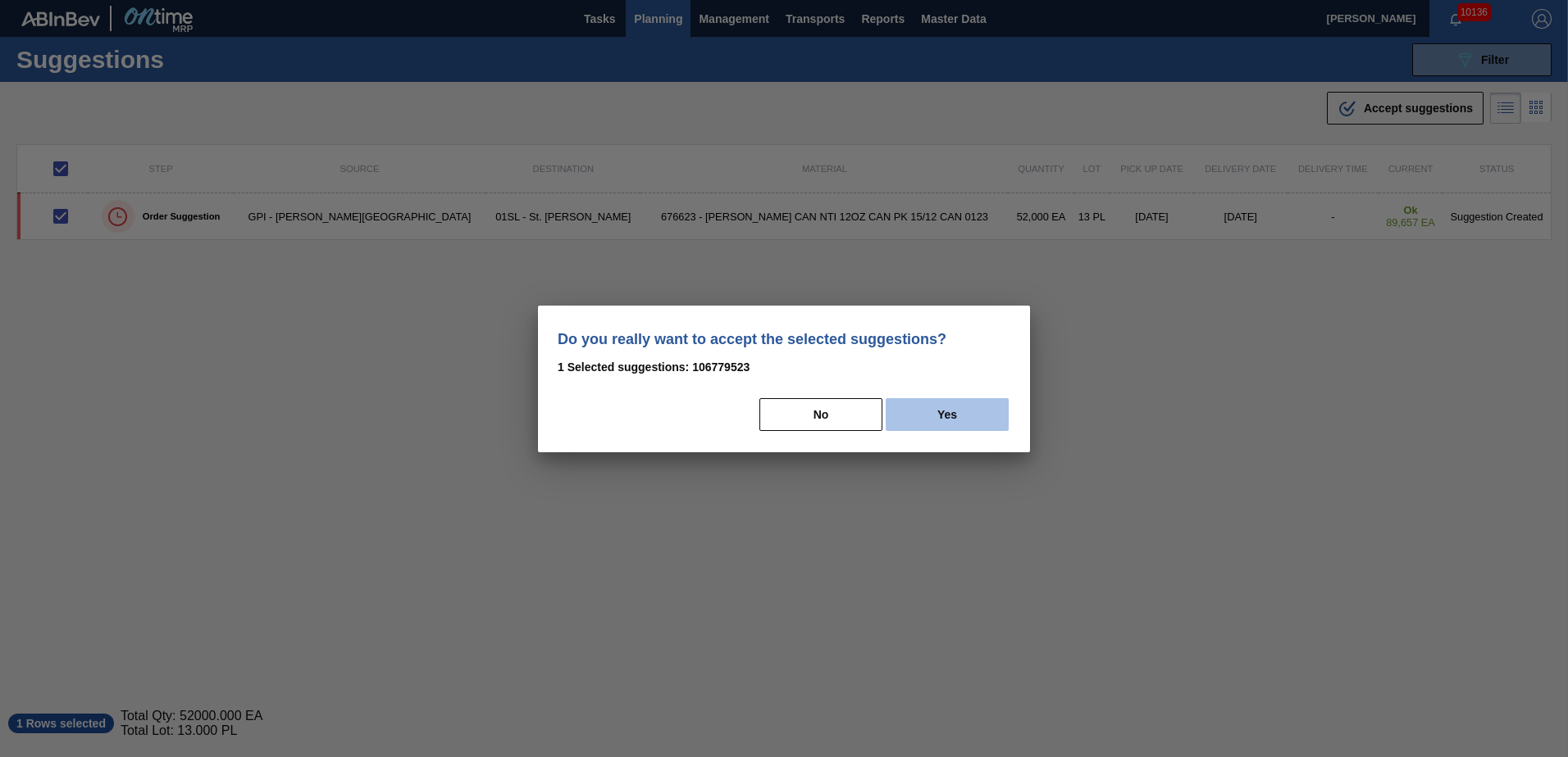
click at [971, 407] on button "Yes" at bounding box center [947, 414] width 123 height 32
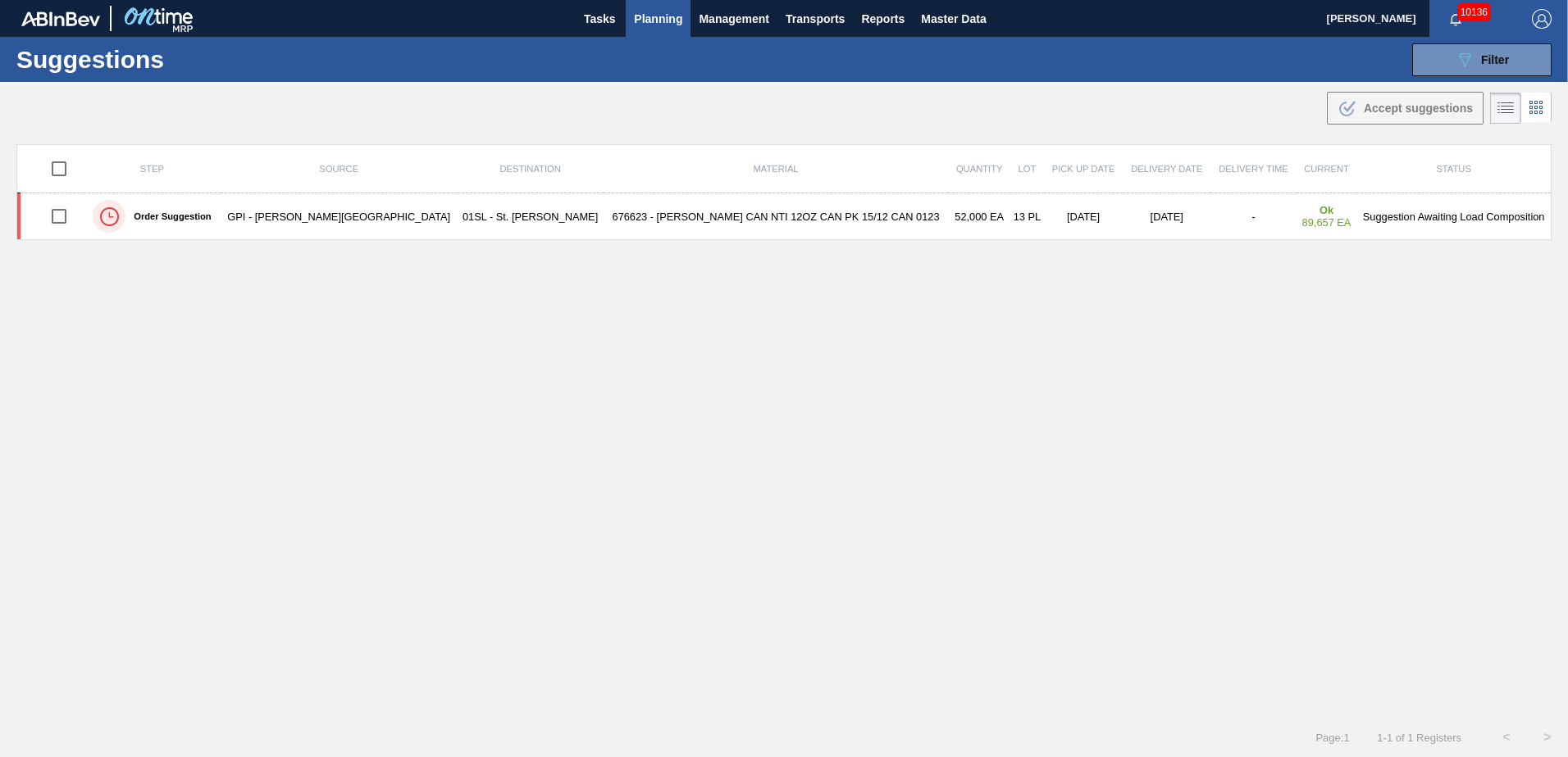
click at [638, 18] on span "Planning" at bounding box center [658, 19] width 48 height 20
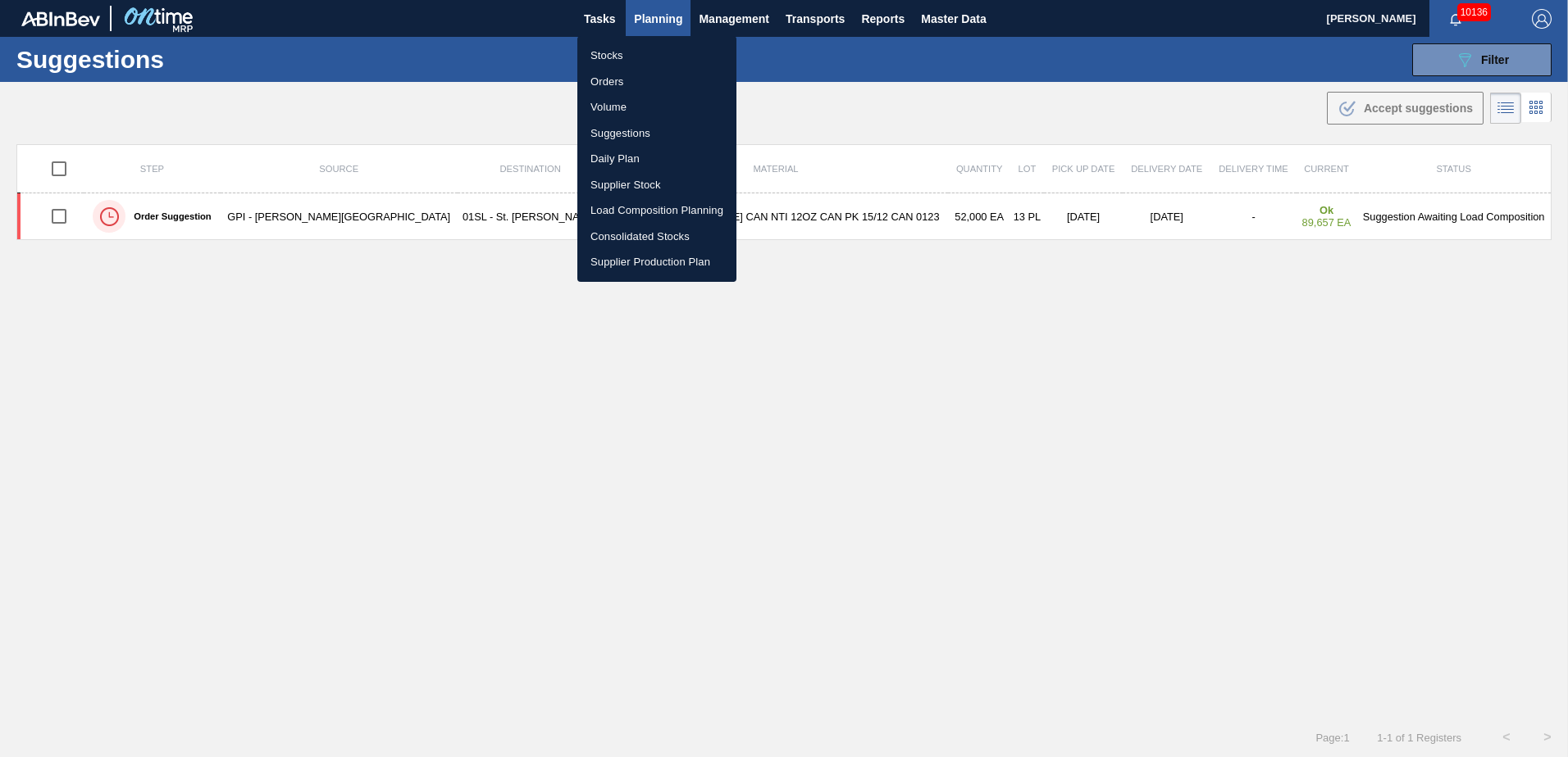
click at [628, 203] on li "Load Composition Planning" at bounding box center [657, 210] width 159 height 27
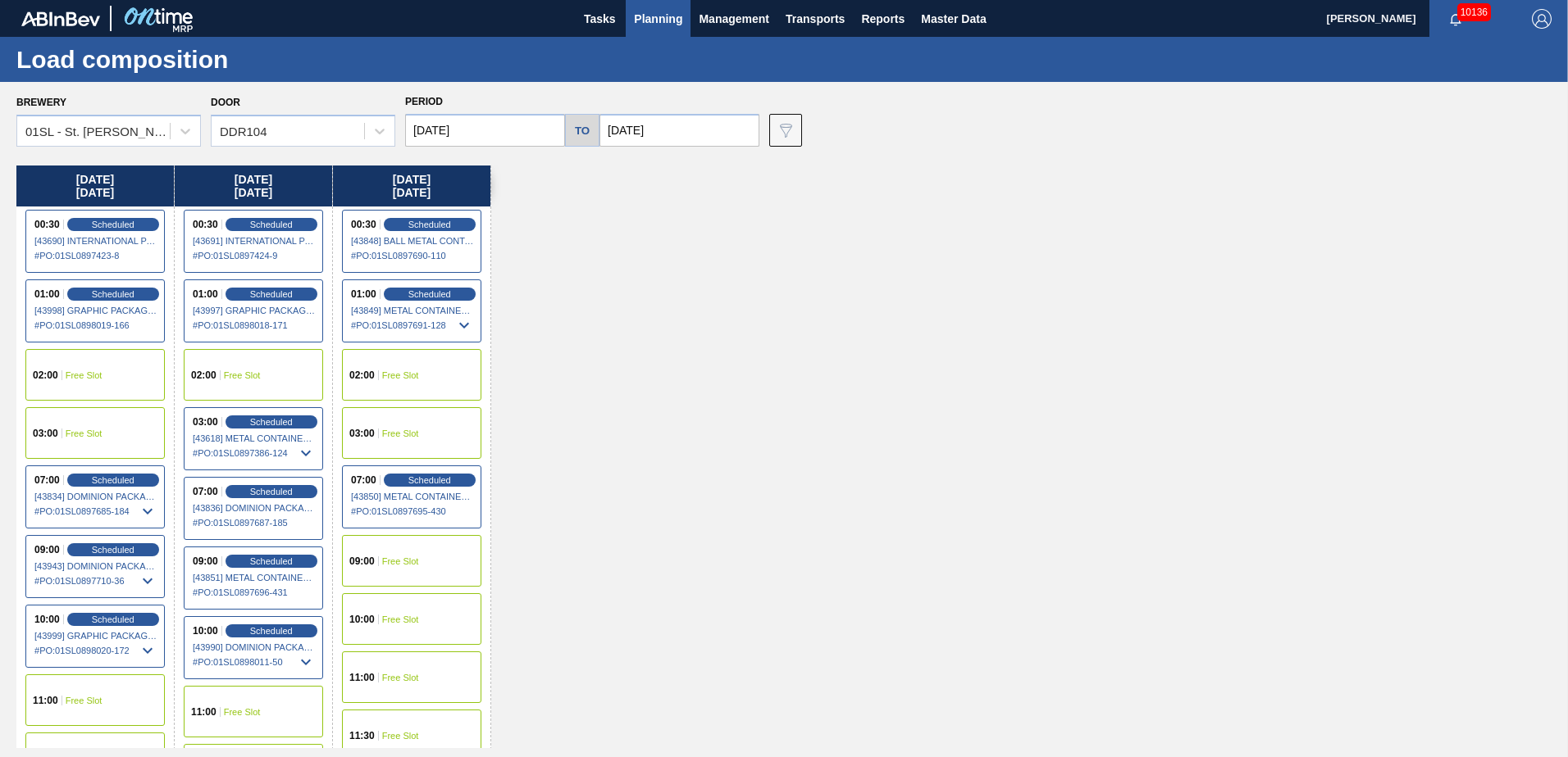
click at [423, 370] on div "02:00 Free Slot" at bounding box center [412, 375] width 140 height 52
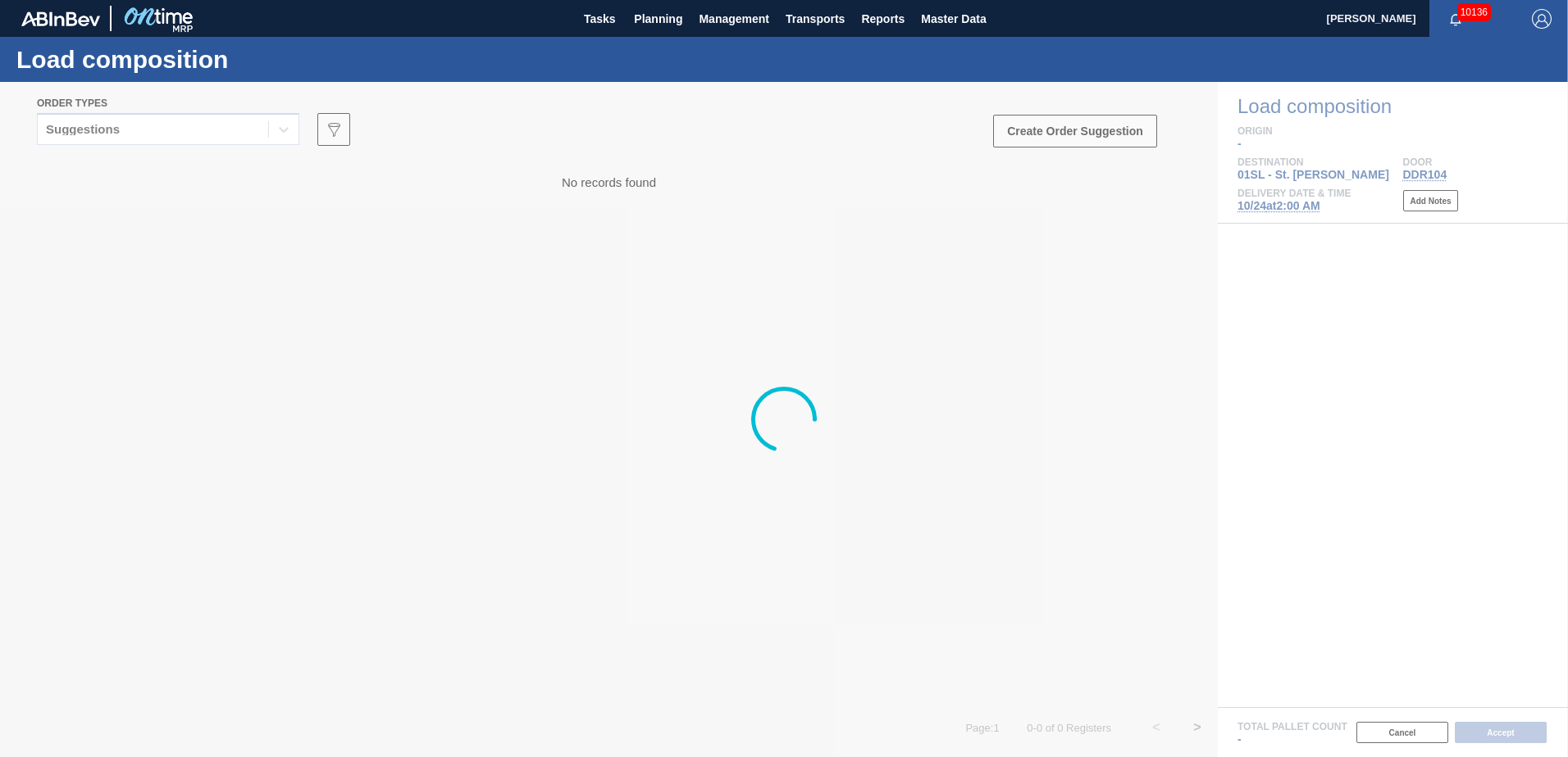
click at [280, 129] on icon at bounding box center [284, 130] width 10 height 6
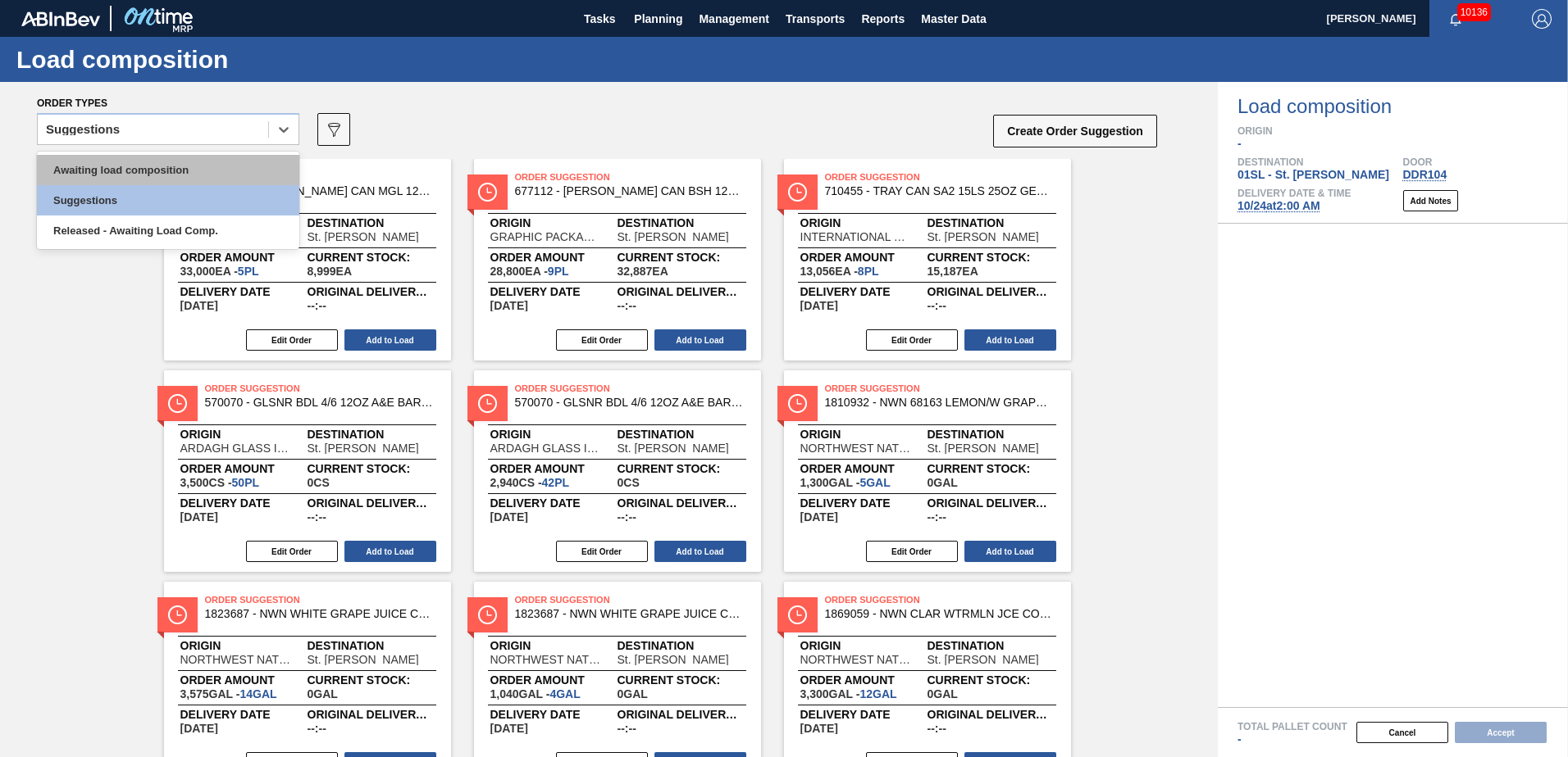
click at [162, 172] on div "Awaiting load composition" at bounding box center [167, 170] width 262 height 30
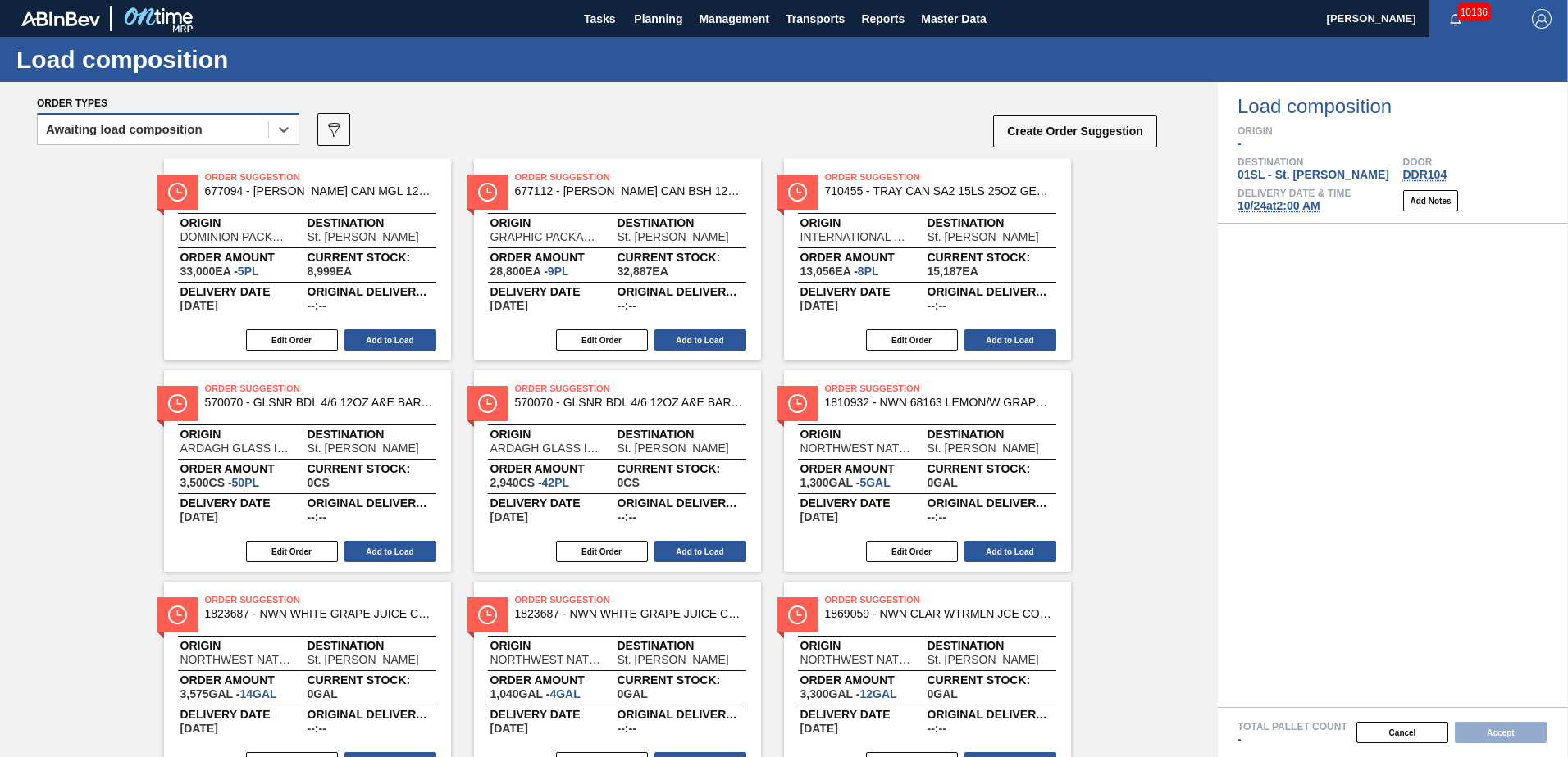
click at [229, 130] on div "Awaiting load composition" at bounding box center [152, 130] width 231 height 24
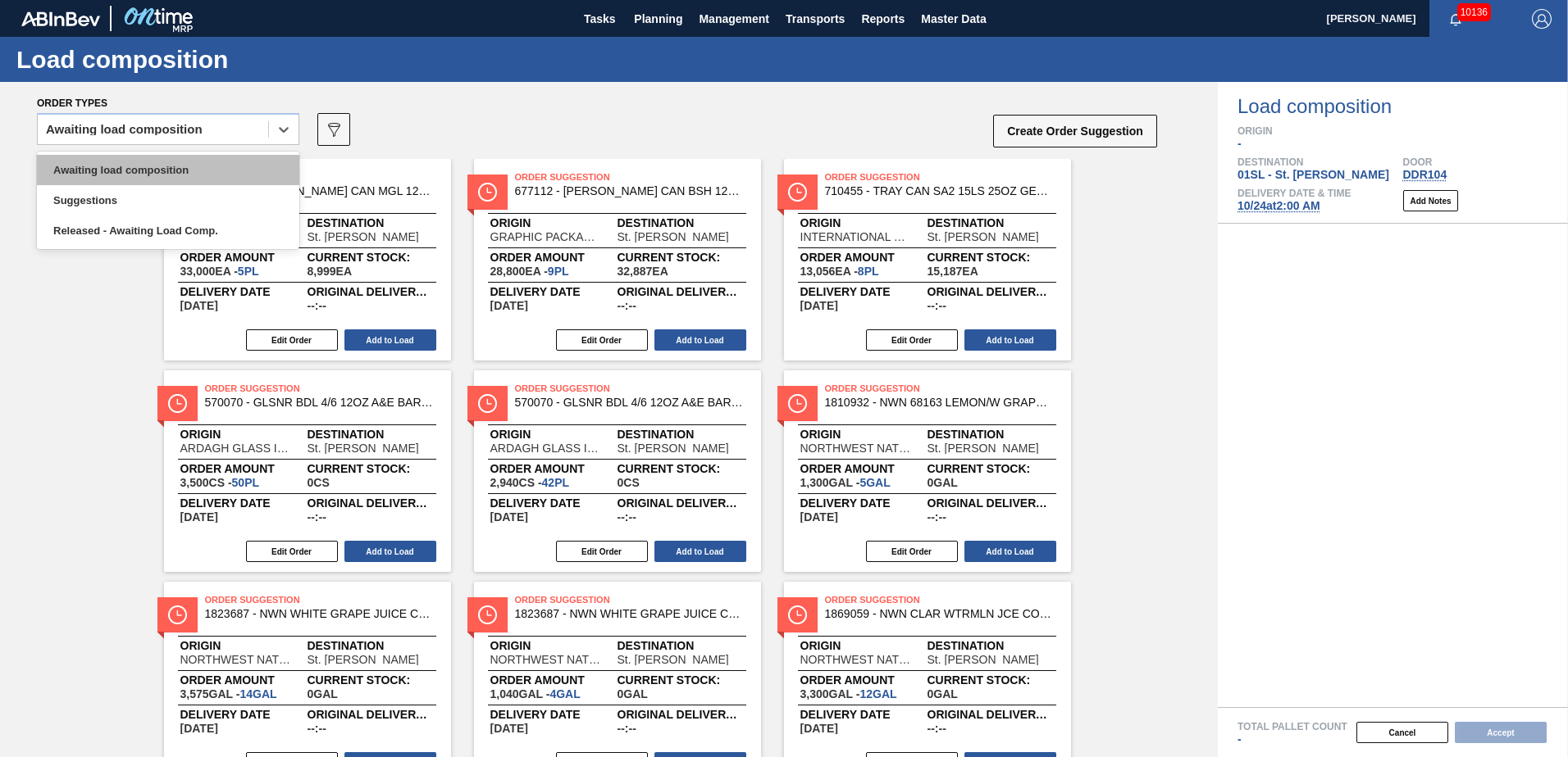
click at [196, 168] on div "Awaiting load composition" at bounding box center [167, 170] width 262 height 30
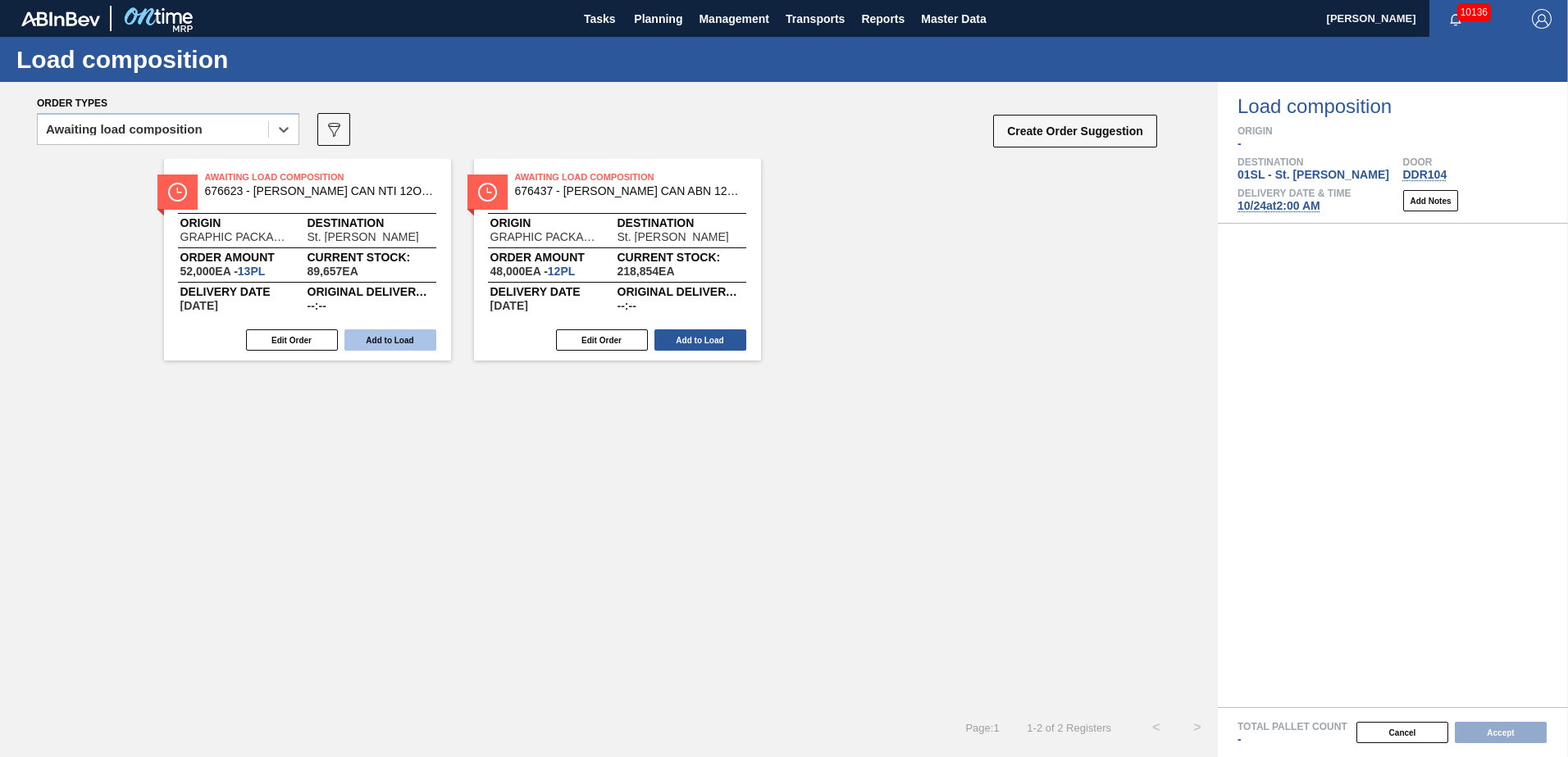
click at [394, 339] on button "Add to Load" at bounding box center [390, 340] width 92 height 22
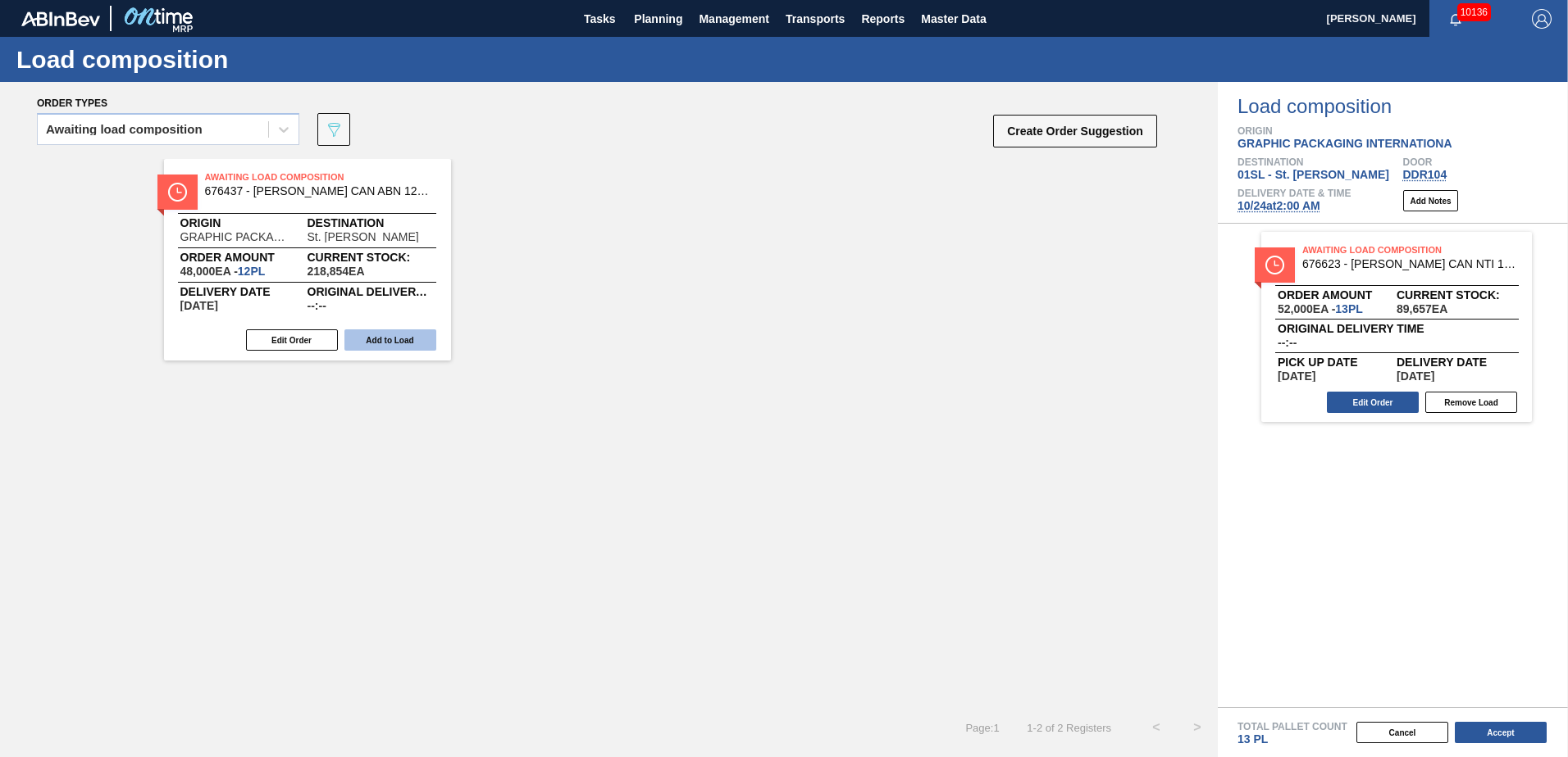
click at [375, 344] on button "Add to Load" at bounding box center [390, 340] width 92 height 22
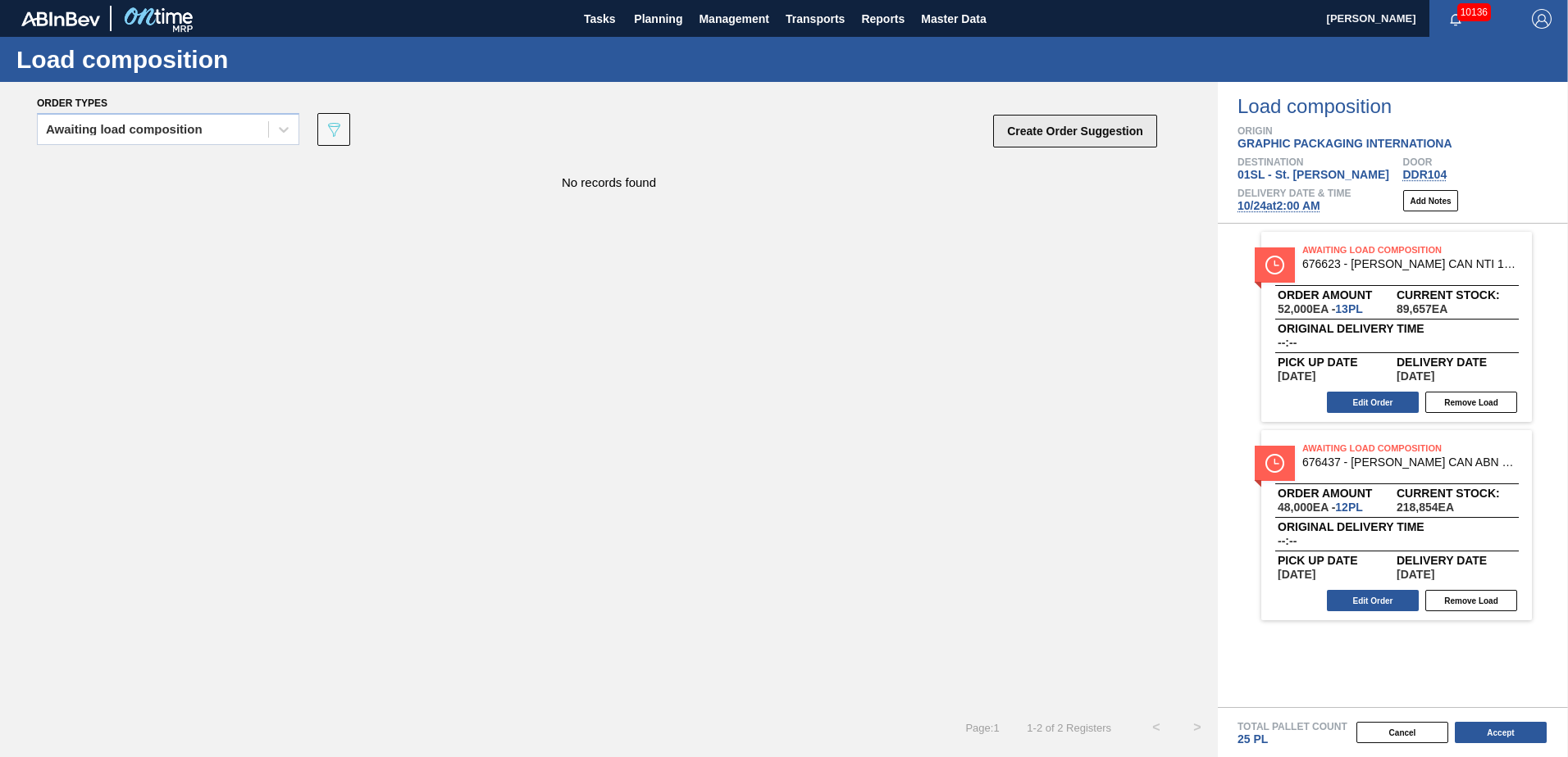
click at [1066, 123] on button "Create Order Suggestion" at bounding box center [1074, 131] width 164 height 32
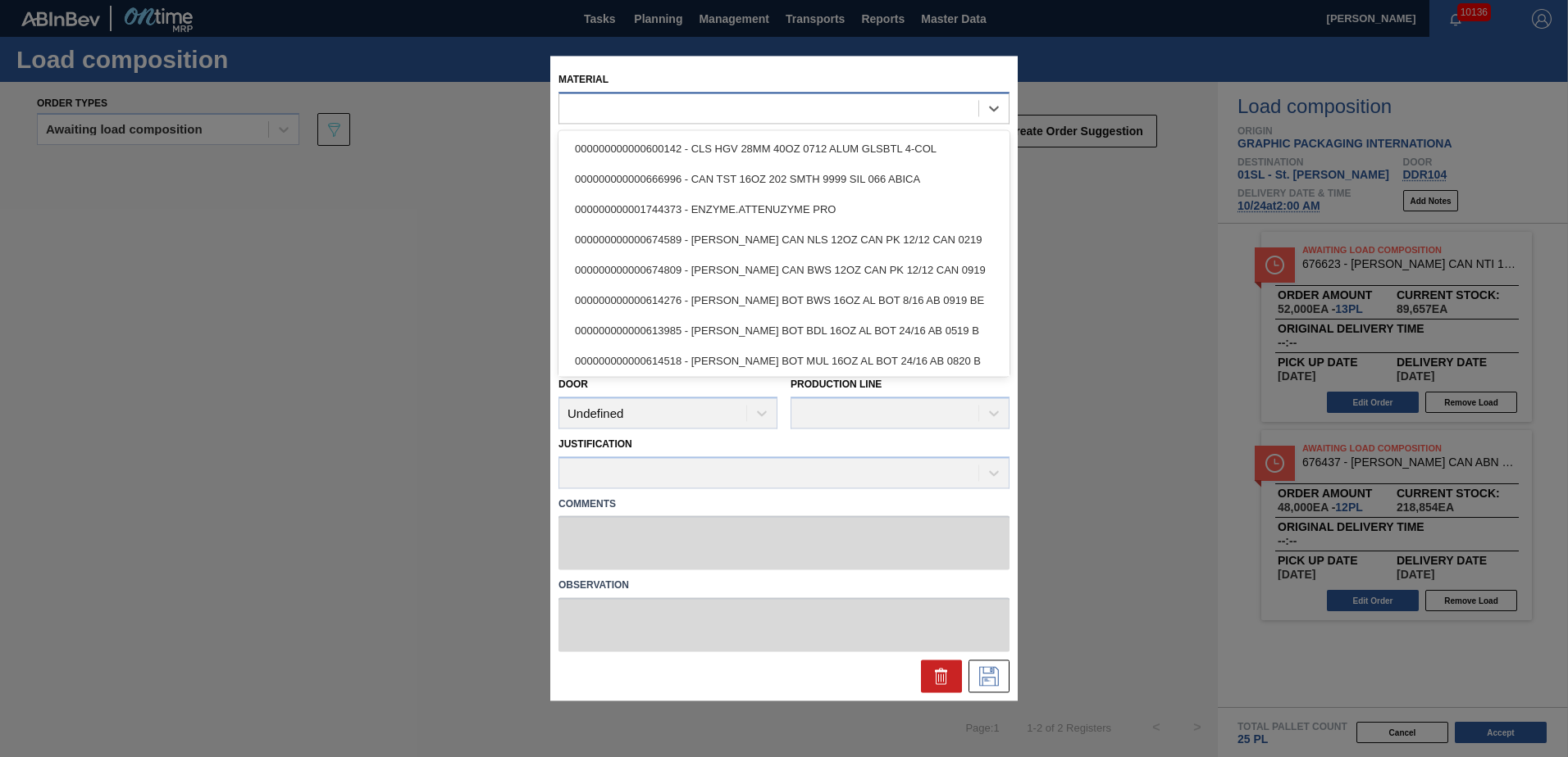
click at [828, 102] on div at bounding box center [769, 108] width 419 height 24
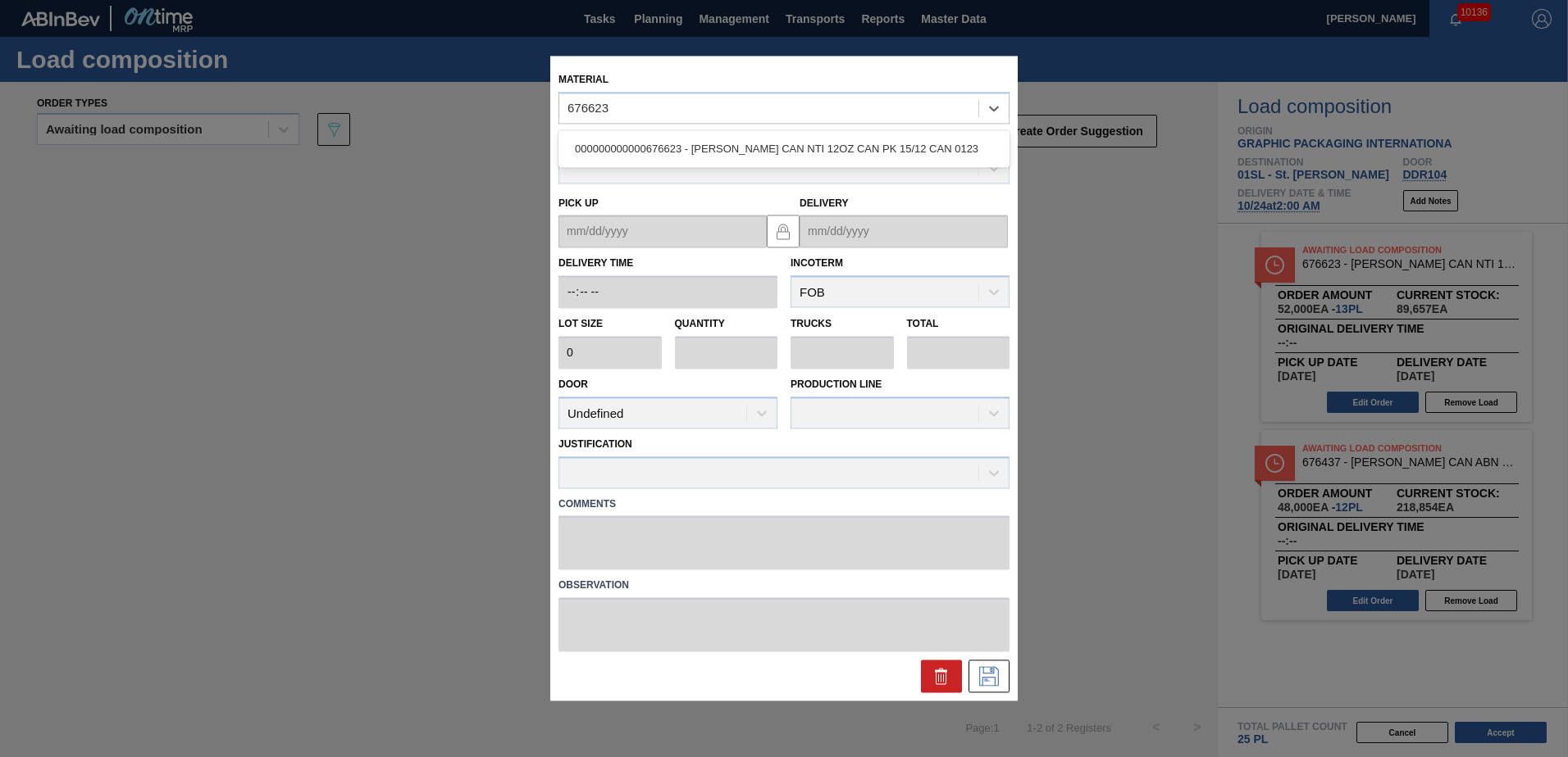
drag, startPoint x: 786, startPoint y: 149, endPoint x: 728, endPoint y: 190, distance: 71.0
click at [786, 150] on div "000000000000676623 - [PERSON_NAME] CAN NTI 12OZ CAN PK 15/12 CAN 0123" at bounding box center [784, 149] width 451 height 30
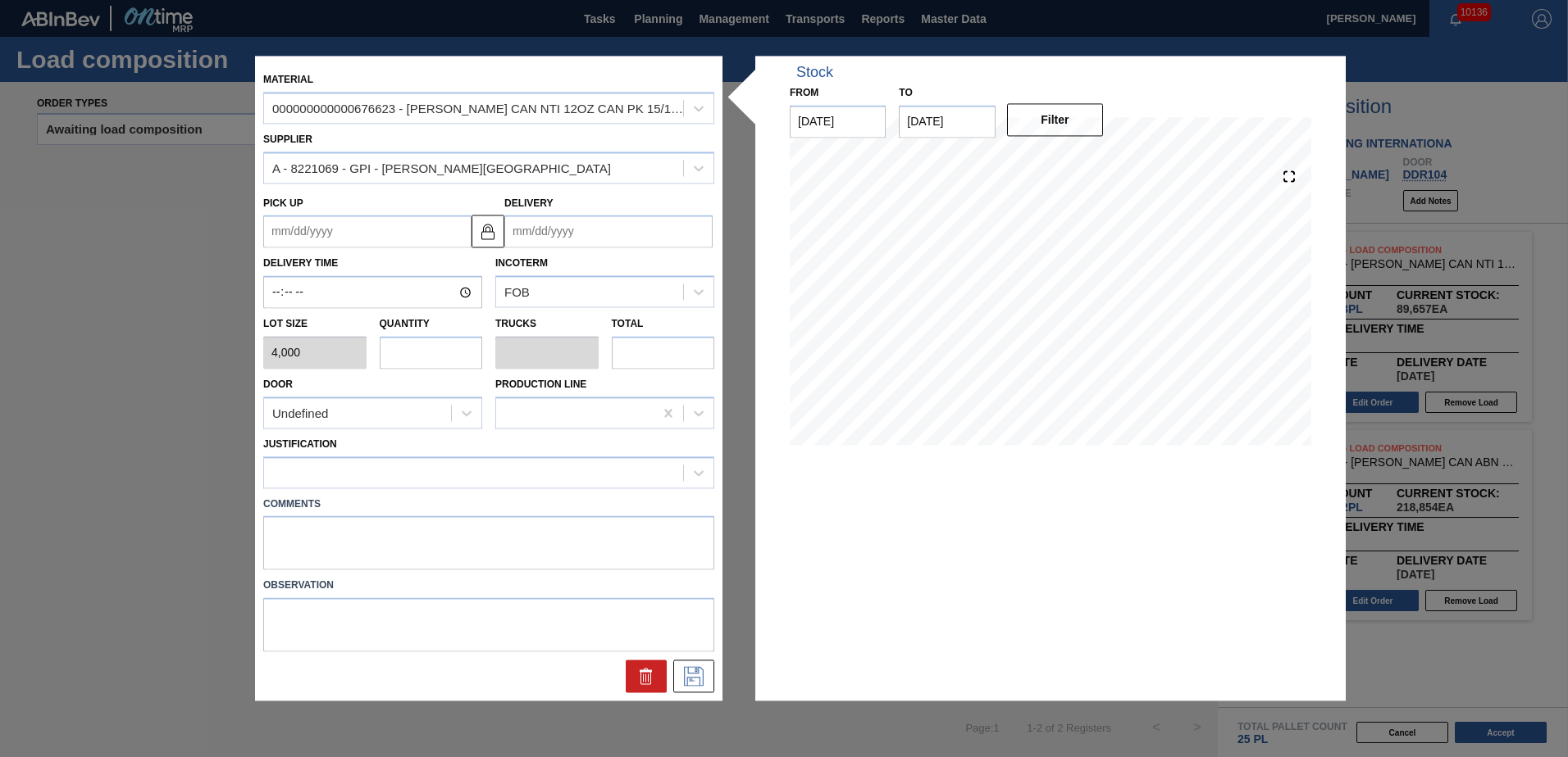
click at [588, 230] on input "Delivery" at bounding box center [608, 231] width 208 height 32
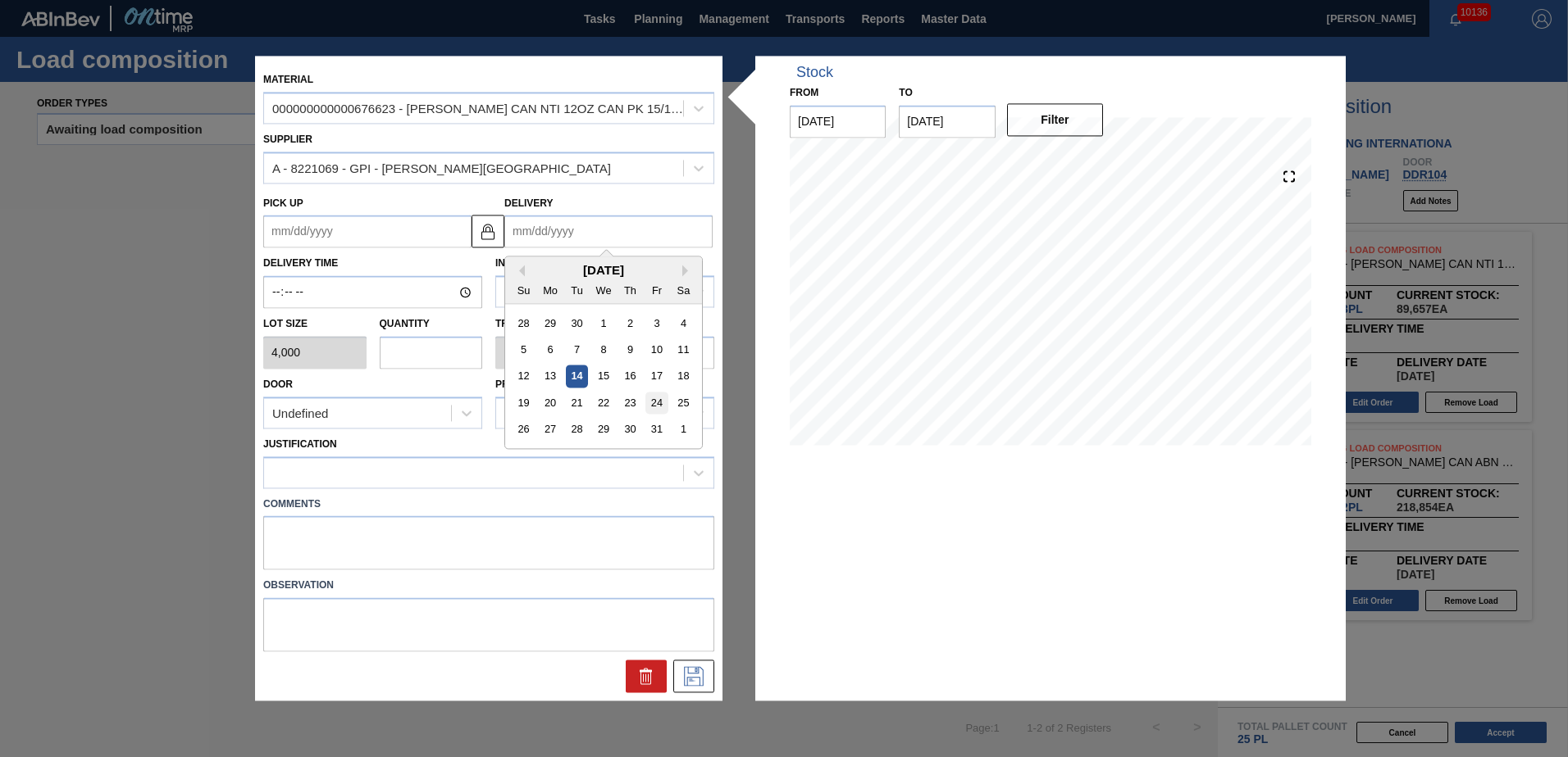
click at [656, 406] on div "24" at bounding box center [656, 403] width 22 height 22
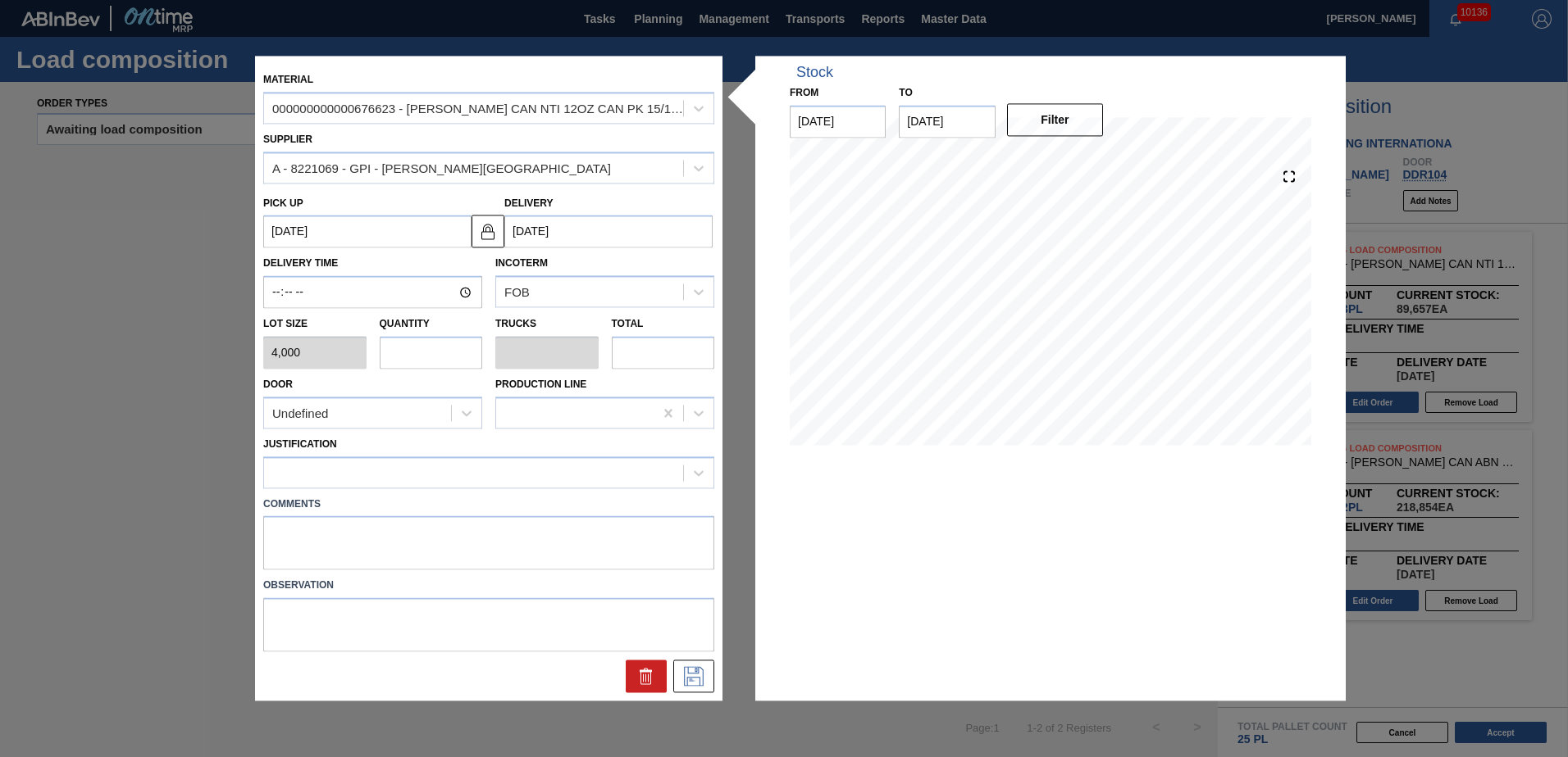
click at [429, 362] on input "text" at bounding box center [431, 352] width 103 height 32
drag, startPoint x: 385, startPoint y: 402, endPoint x: 386, endPoint y: 432, distance: 30.0
click at [386, 406] on div "Undefined" at bounding box center [357, 413] width 187 height 24
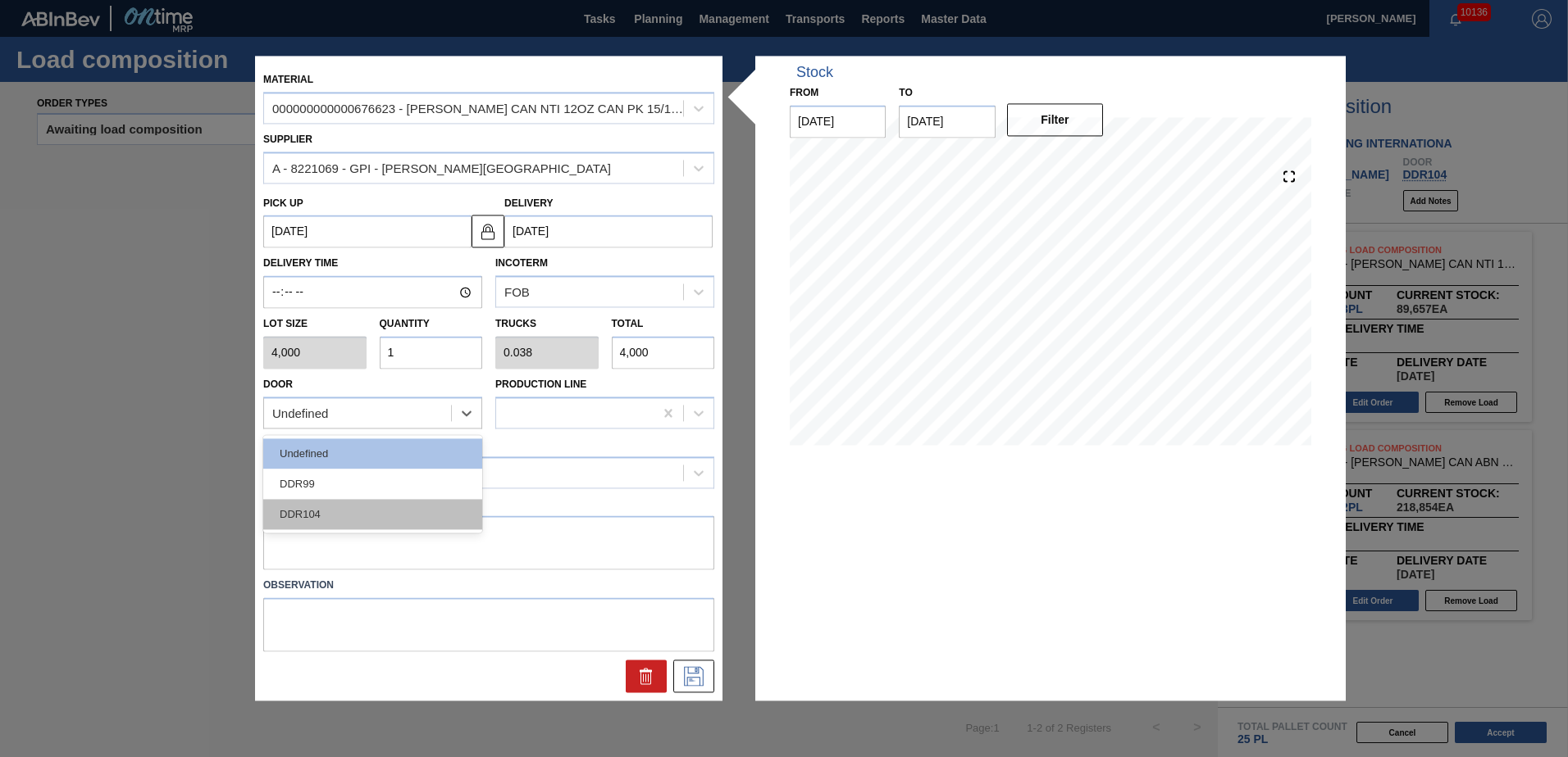
click at [362, 507] on div "DDR104" at bounding box center [372, 514] width 219 height 30
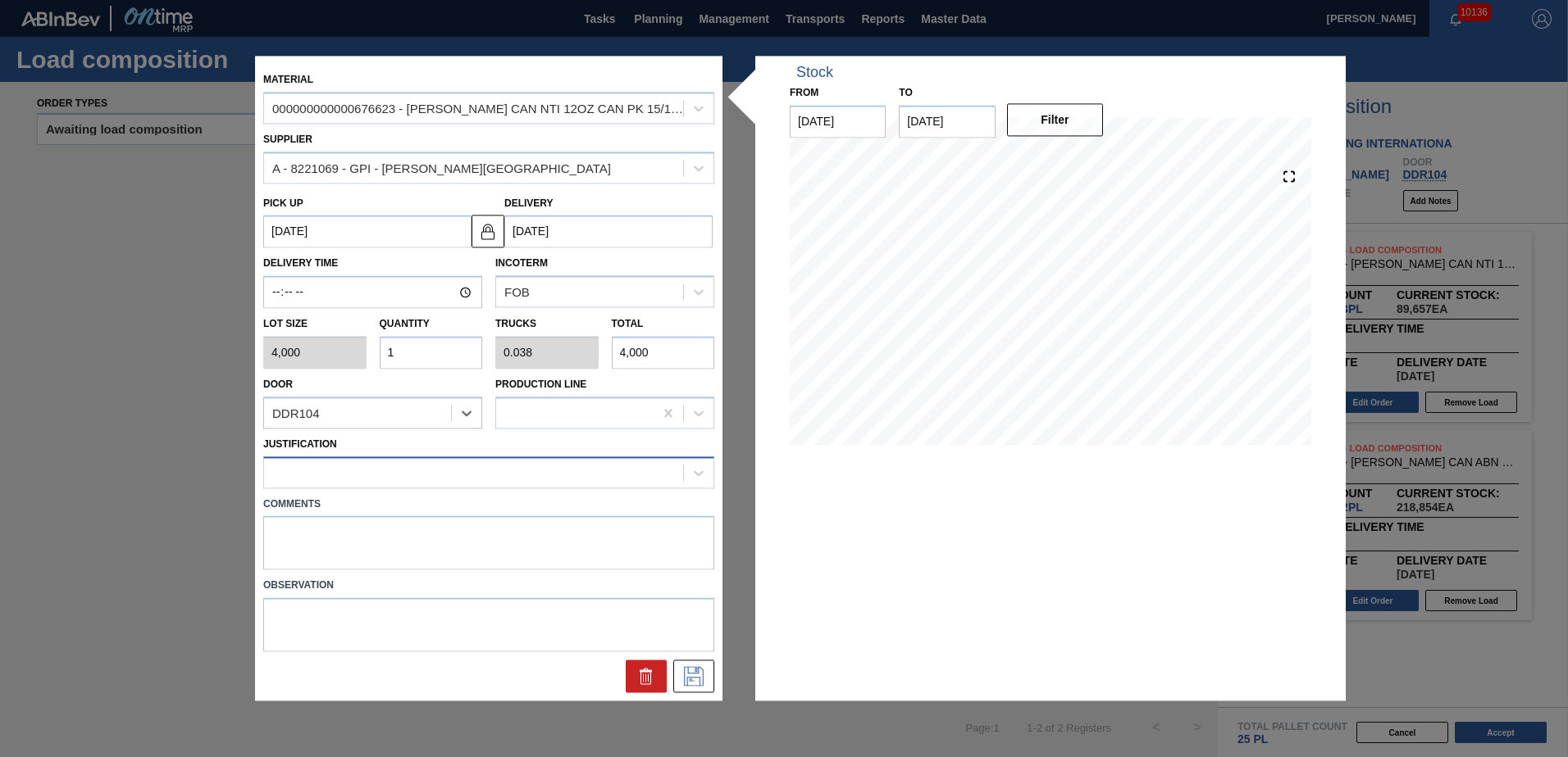
click at [364, 482] on div at bounding box center [474, 473] width 419 height 24
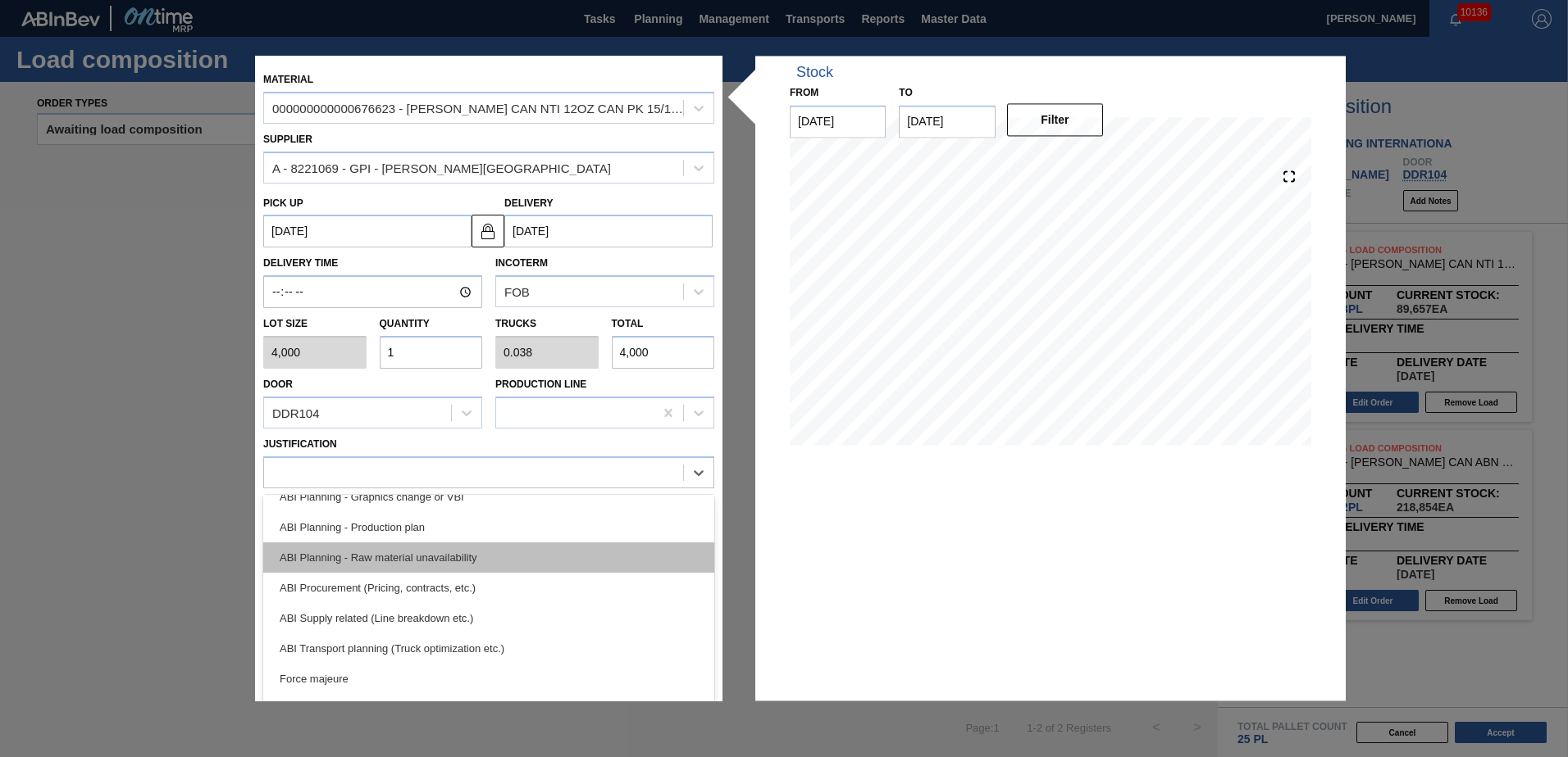
scroll to position [164, 0]
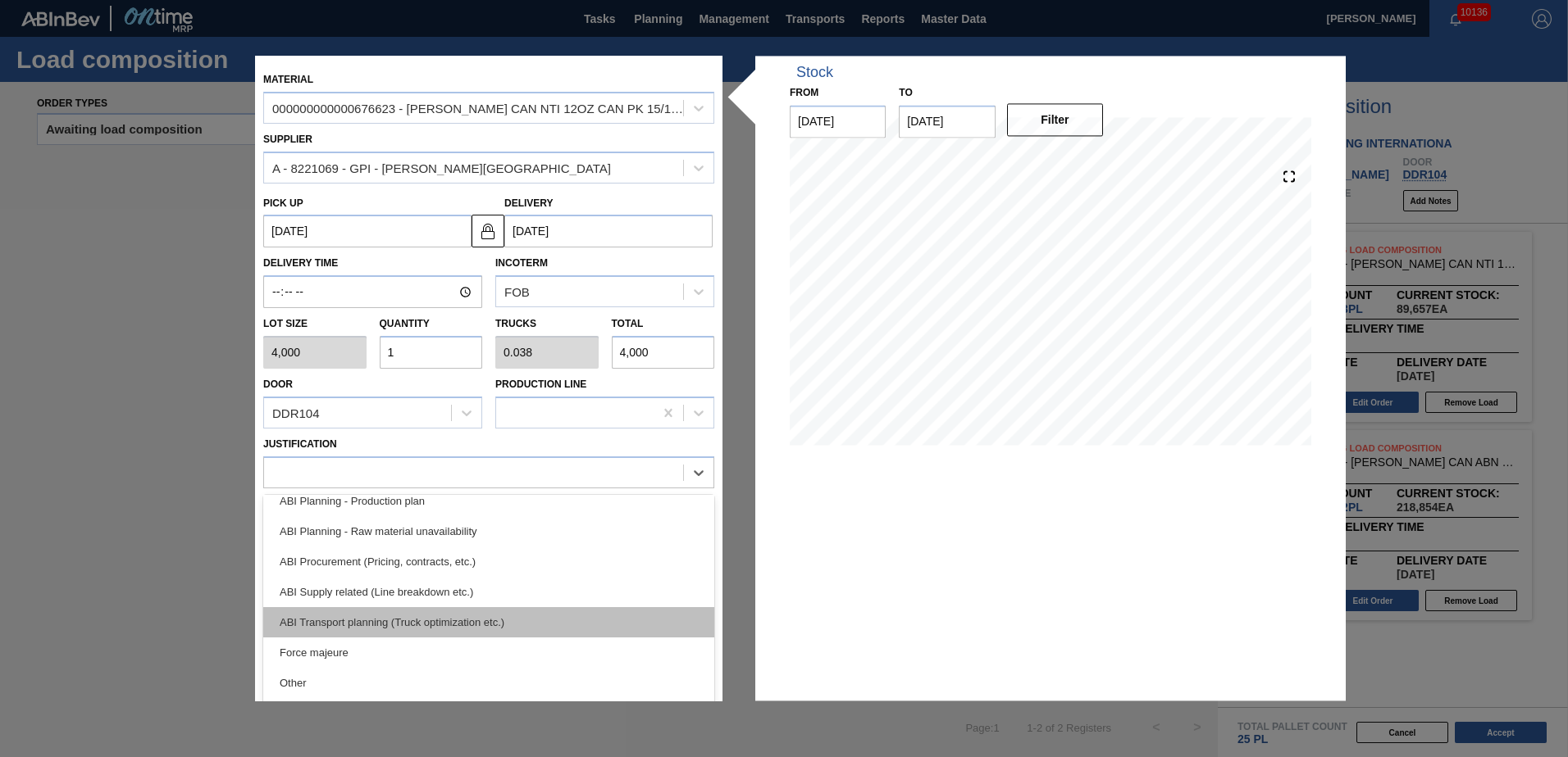
click at [407, 631] on div "ABI Transport planning (Truck optimization etc.)" at bounding box center [489, 622] width 451 height 30
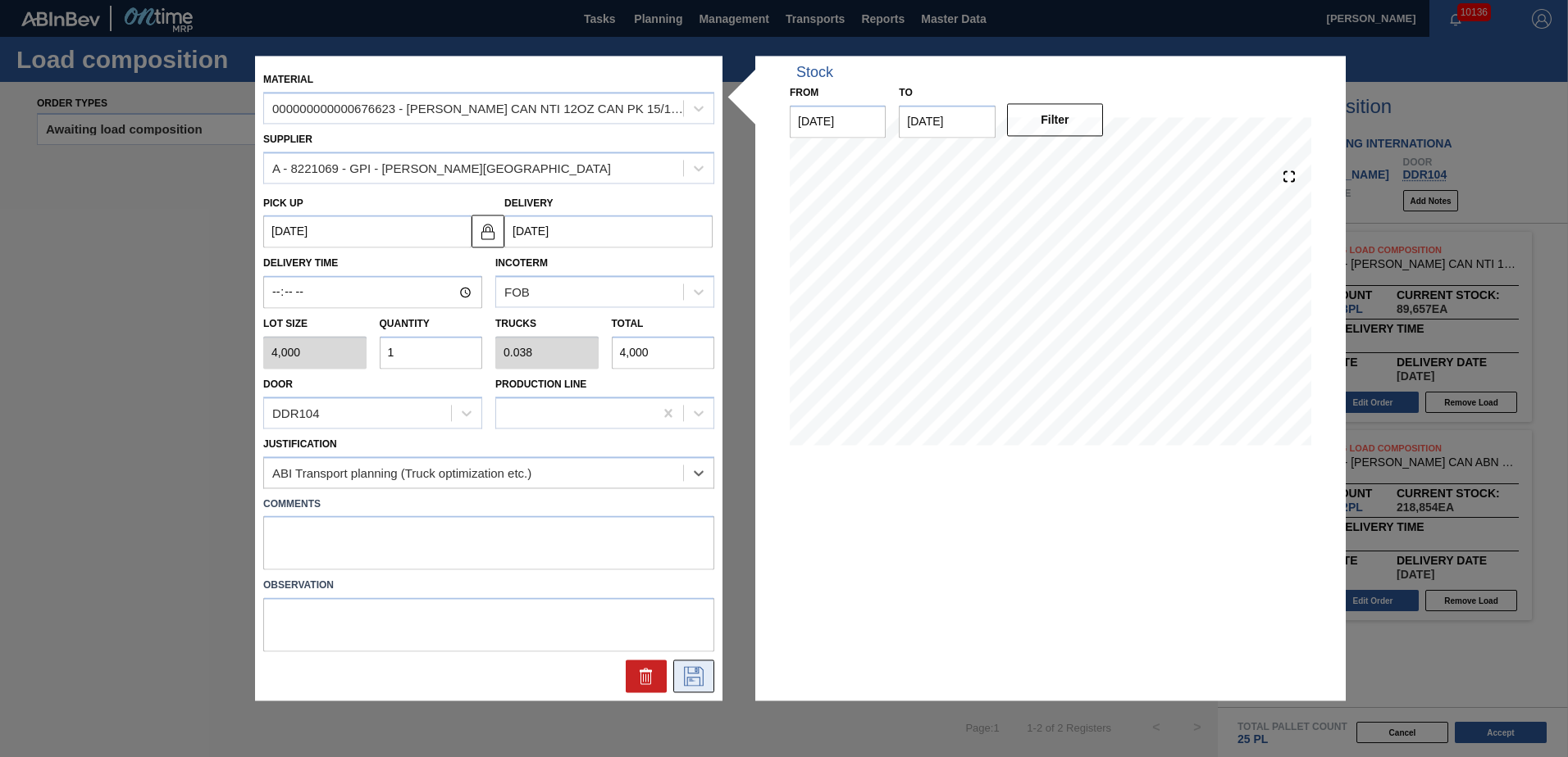
click at [712, 676] on button at bounding box center [693, 676] width 41 height 32
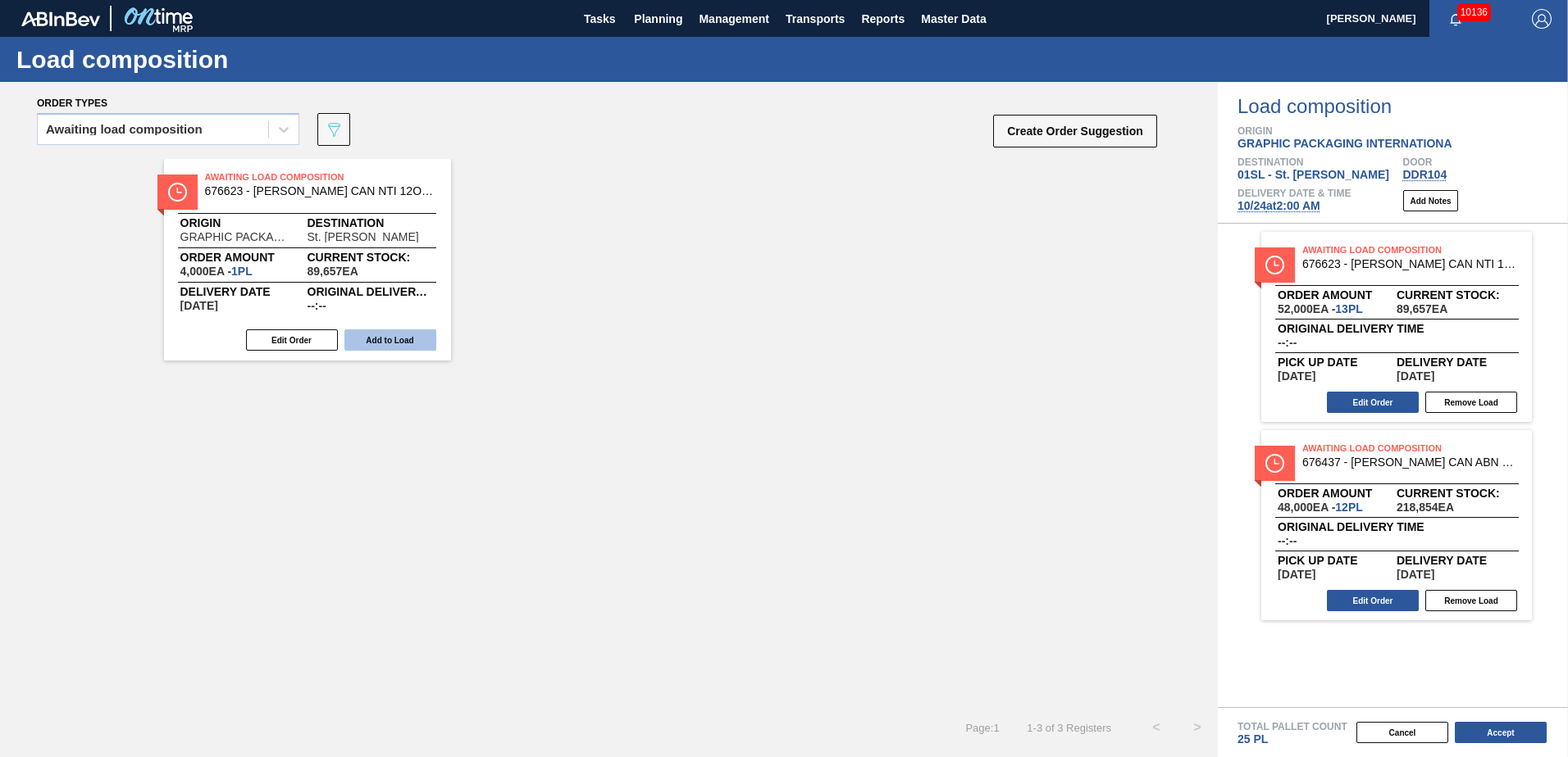
click at [402, 345] on button "Add to Load" at bounding box center [390, 340] width 92 height 22
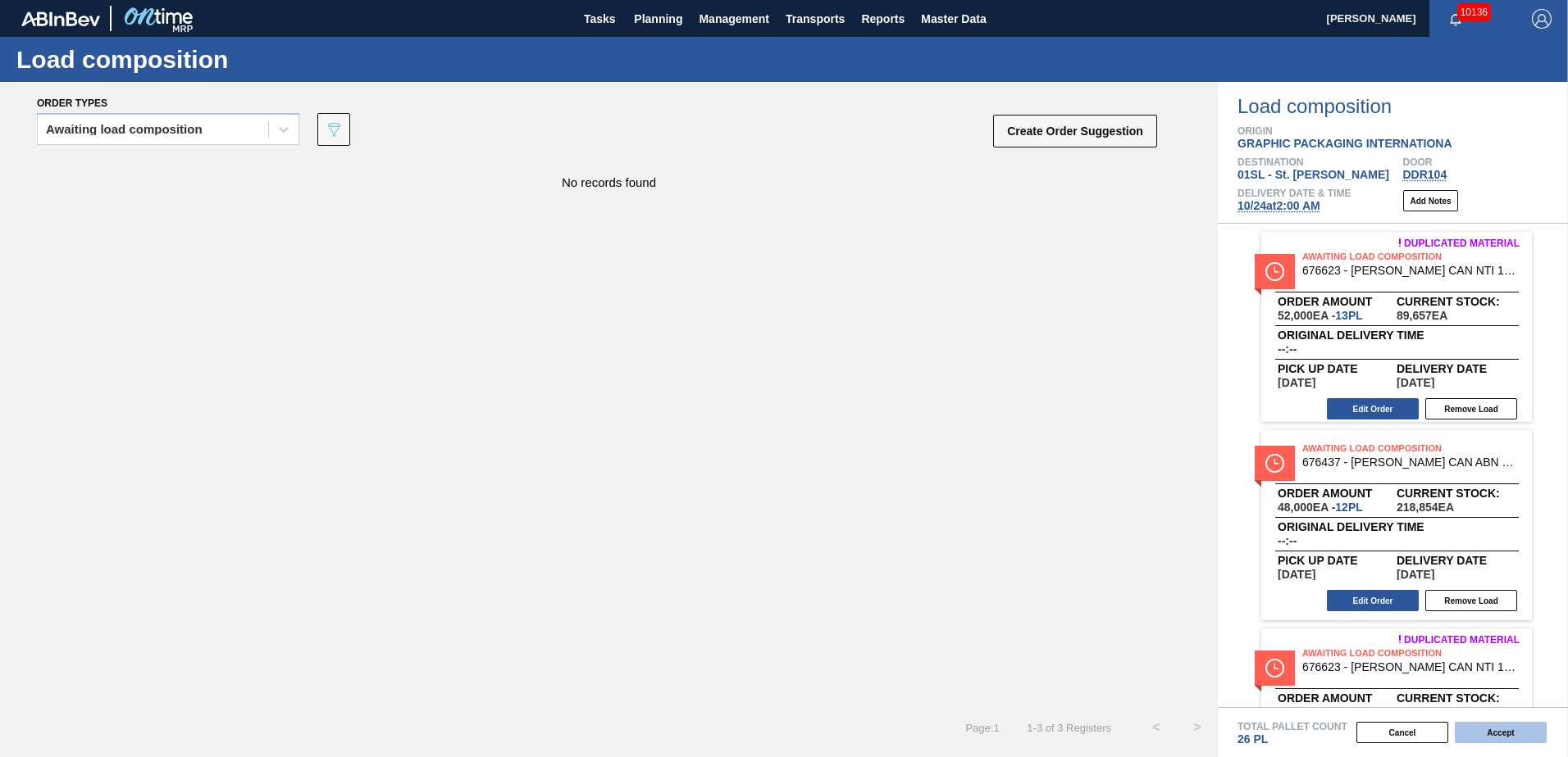
click at [1494, 725] on button "Accept" at bounding box center [1501, 733] width 92 height 22
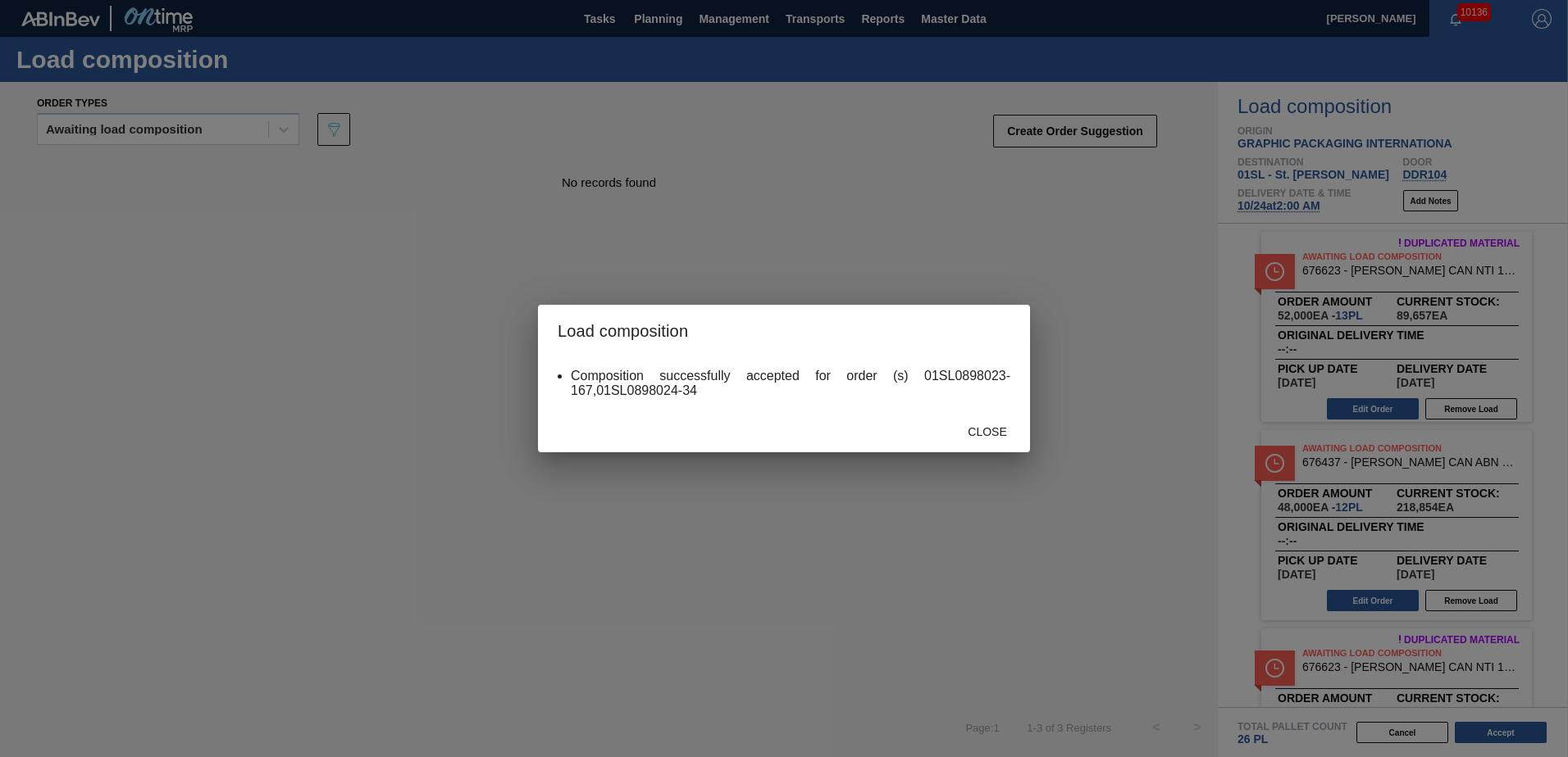
click at [997, 423] on div "Close" at bounding box center [987, 432] width 72 height 30
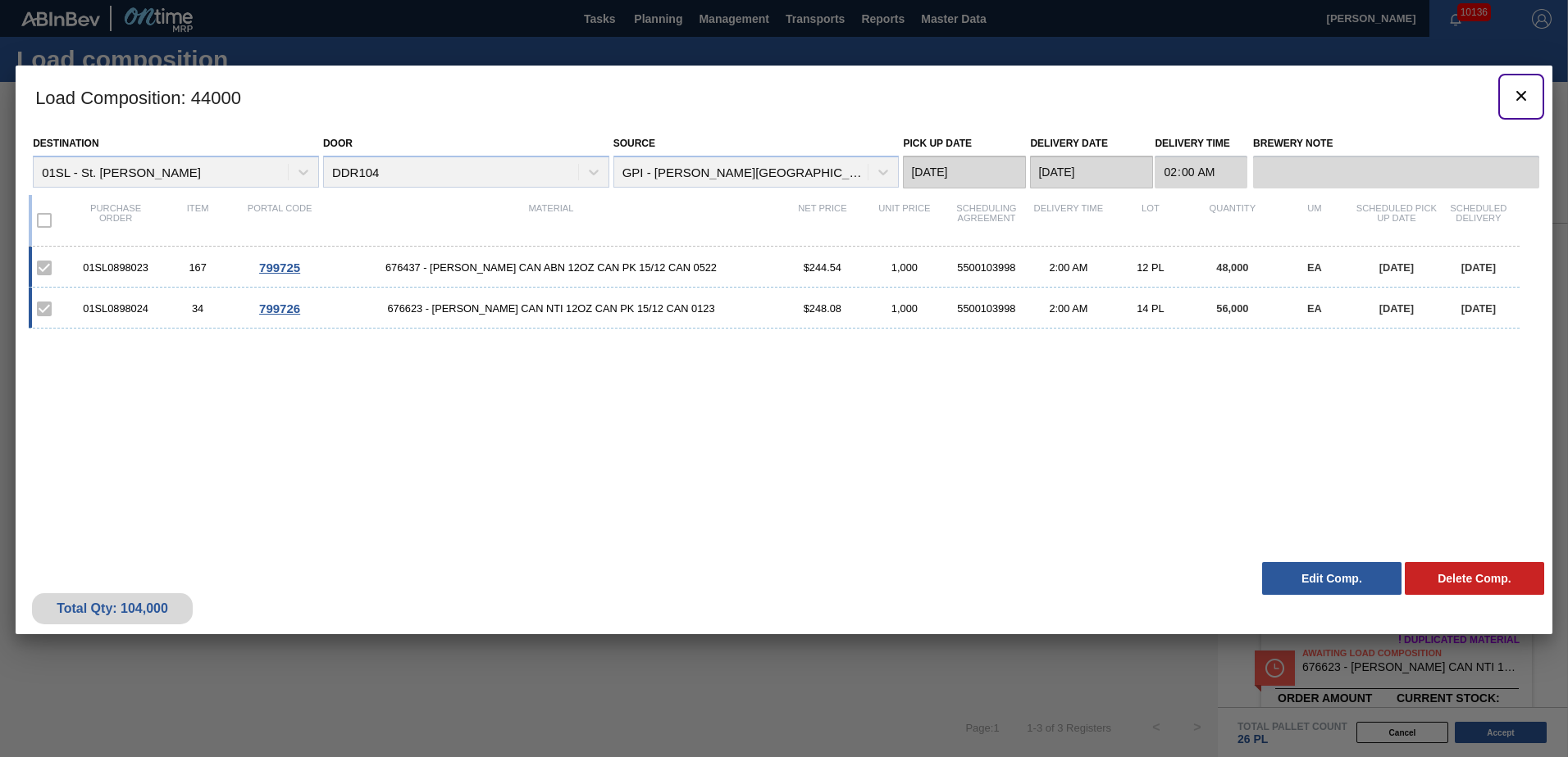
click at [1521, 96] on icon "botão de ícone" at bounding box center [1521, 96] width 10 height 10
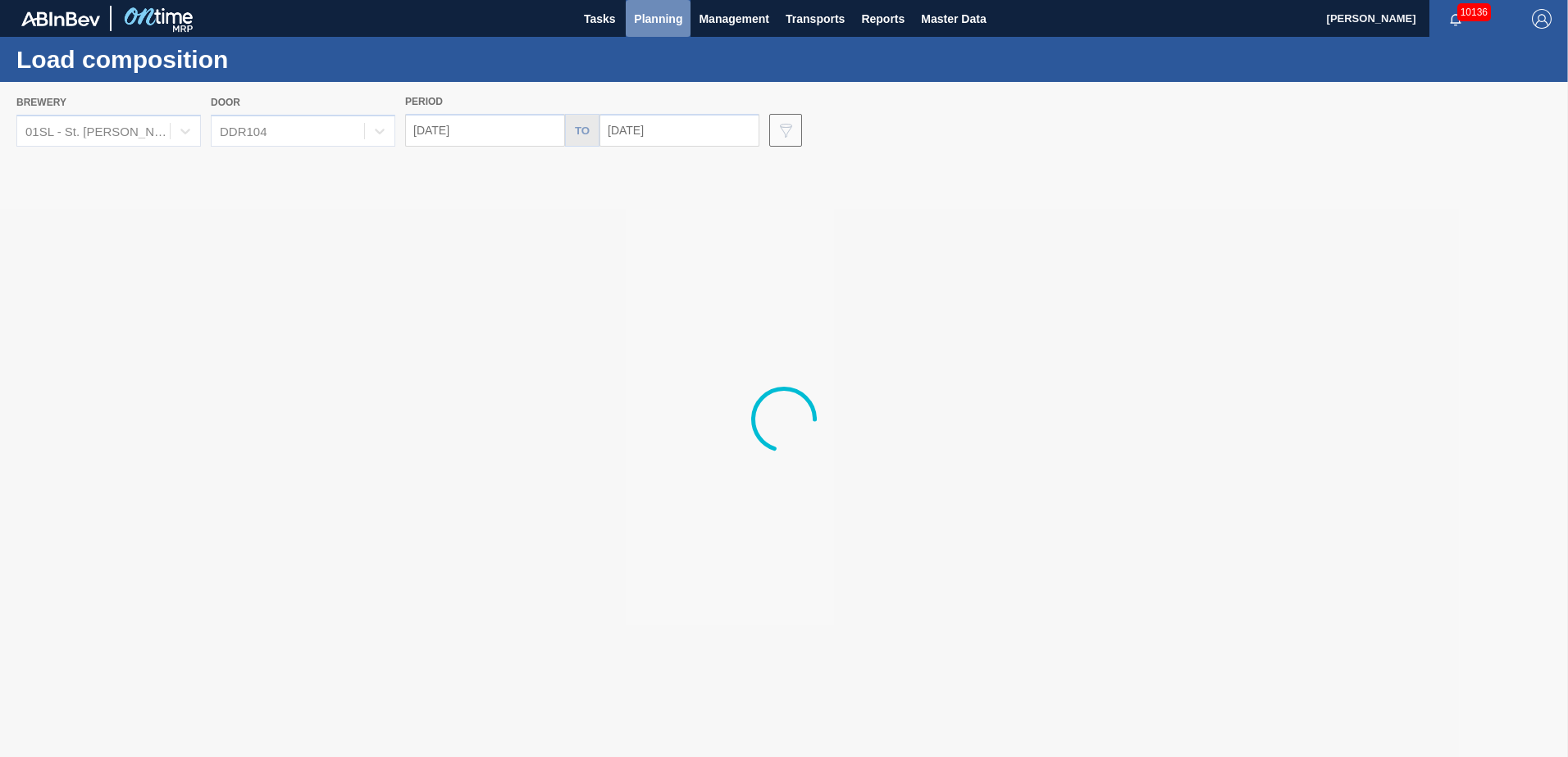
click at [660, 7] on button "Planning" at bounding box center [658, 18] width 65 height 37
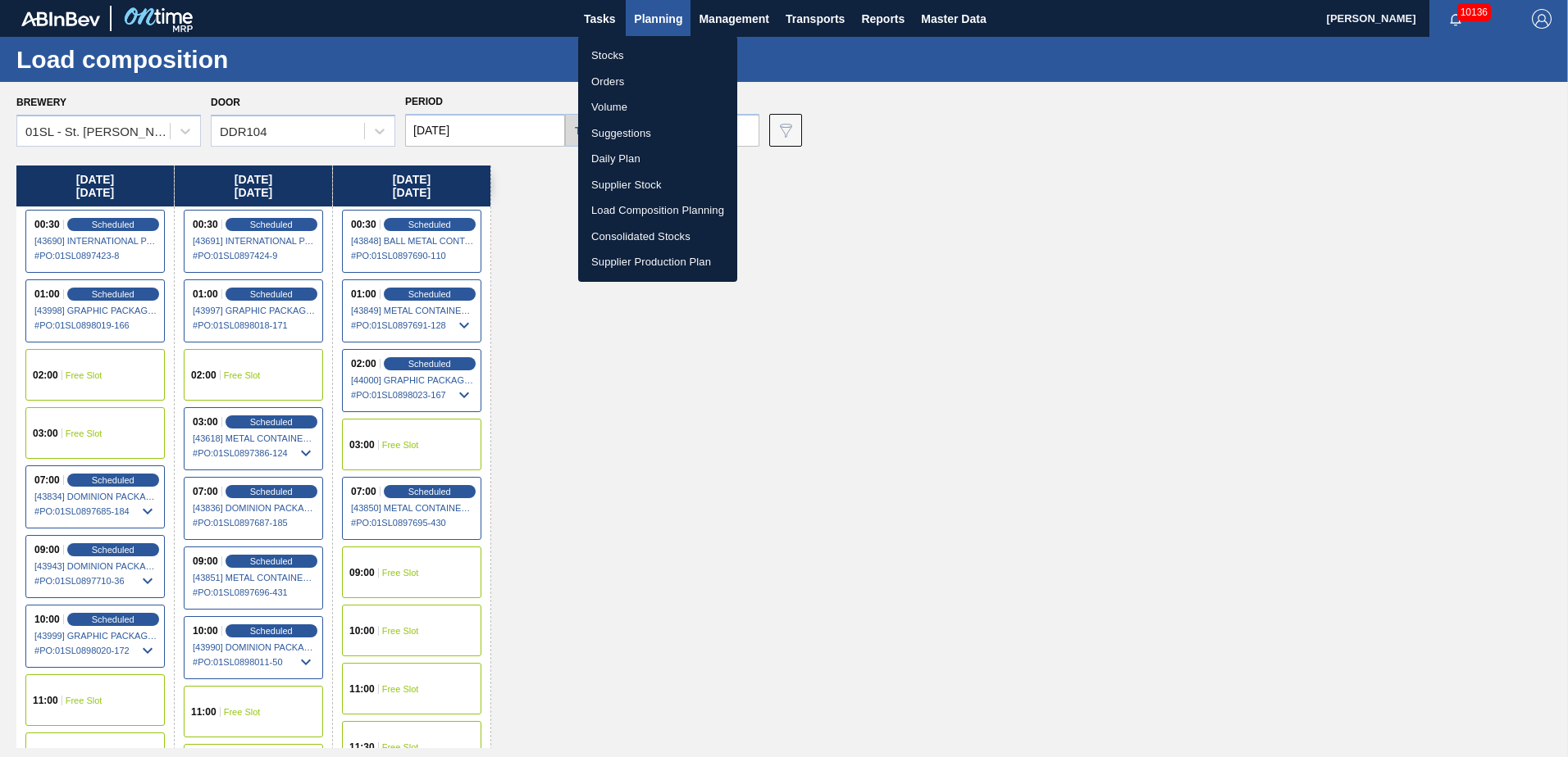
click at [633, 141] on li "Suggestions" at bounding box center [657, 134] width 159 height 27
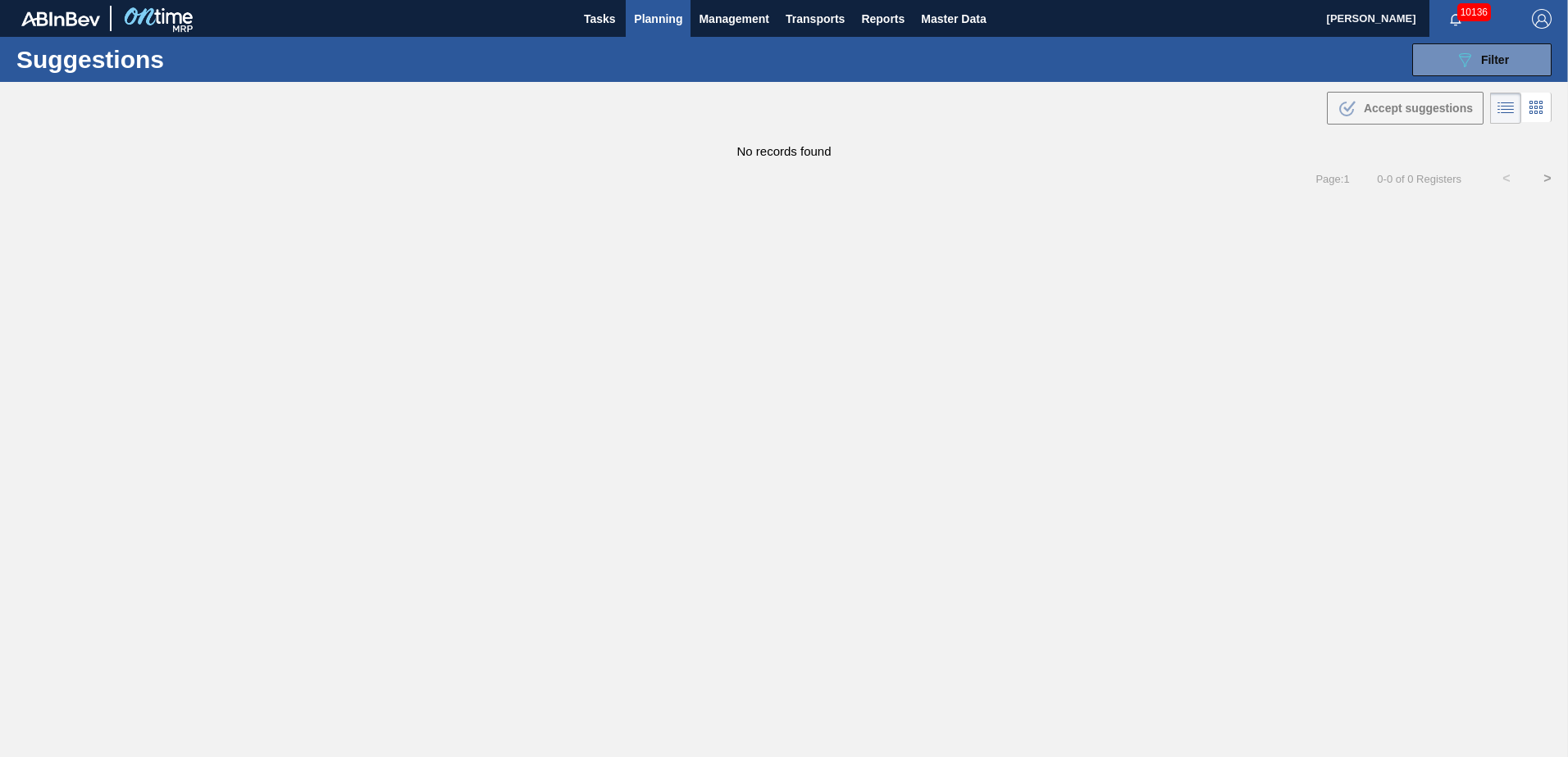
click at [1477, 87] on div ".b{fill:var(--color-action-default)} Accept suggestions" at bounding box center [784, 105] width 1568 height 46
click at [1489, 76] on button "089F7B8B-B2A5-4AFE-B5C0-19BA573D28AC Filter" at bounding box center [1482, 59] width 140 height 32
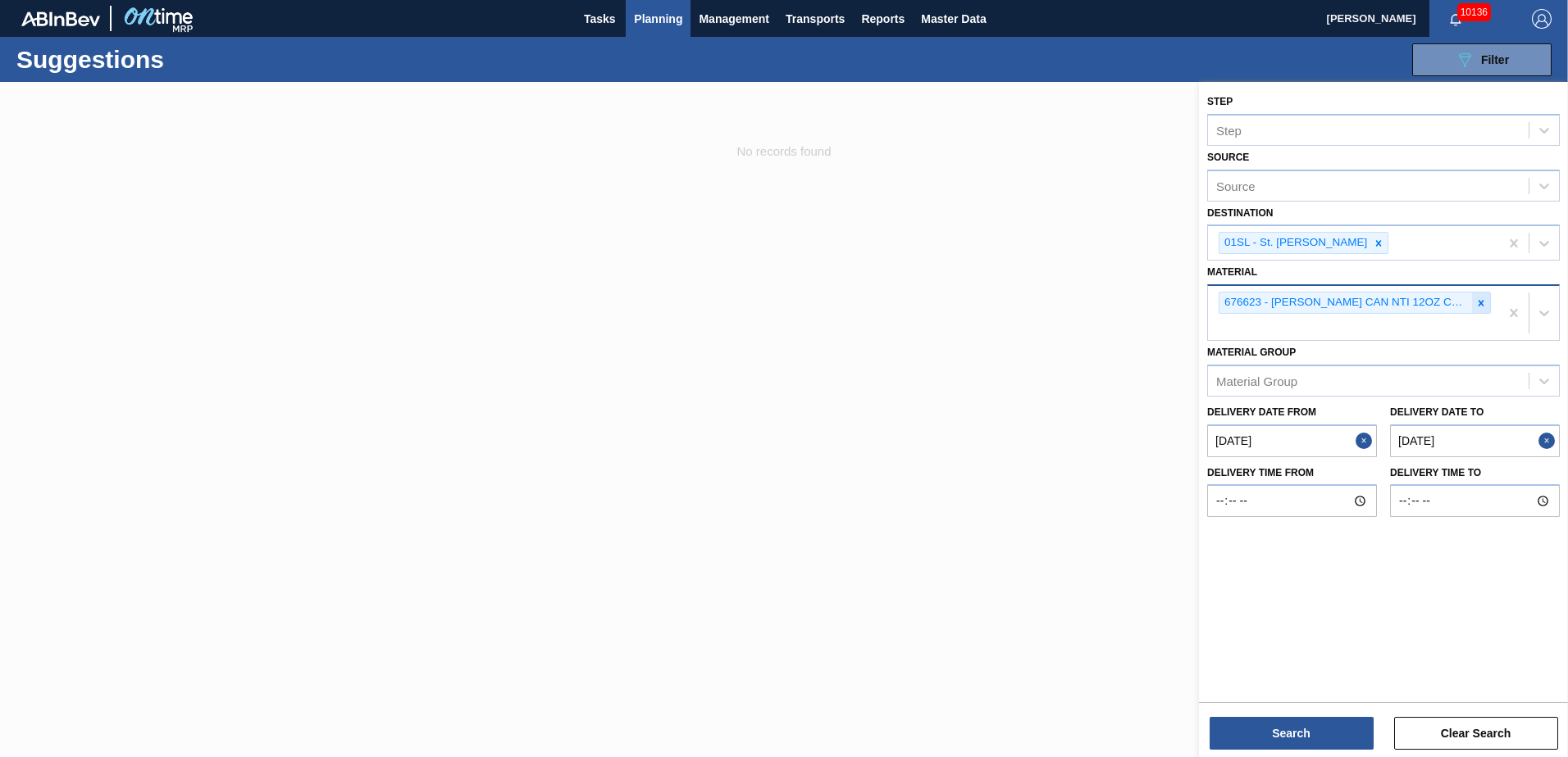
click at [1483, 311] on div at bounding box center [1481, 303] width 18 height 21
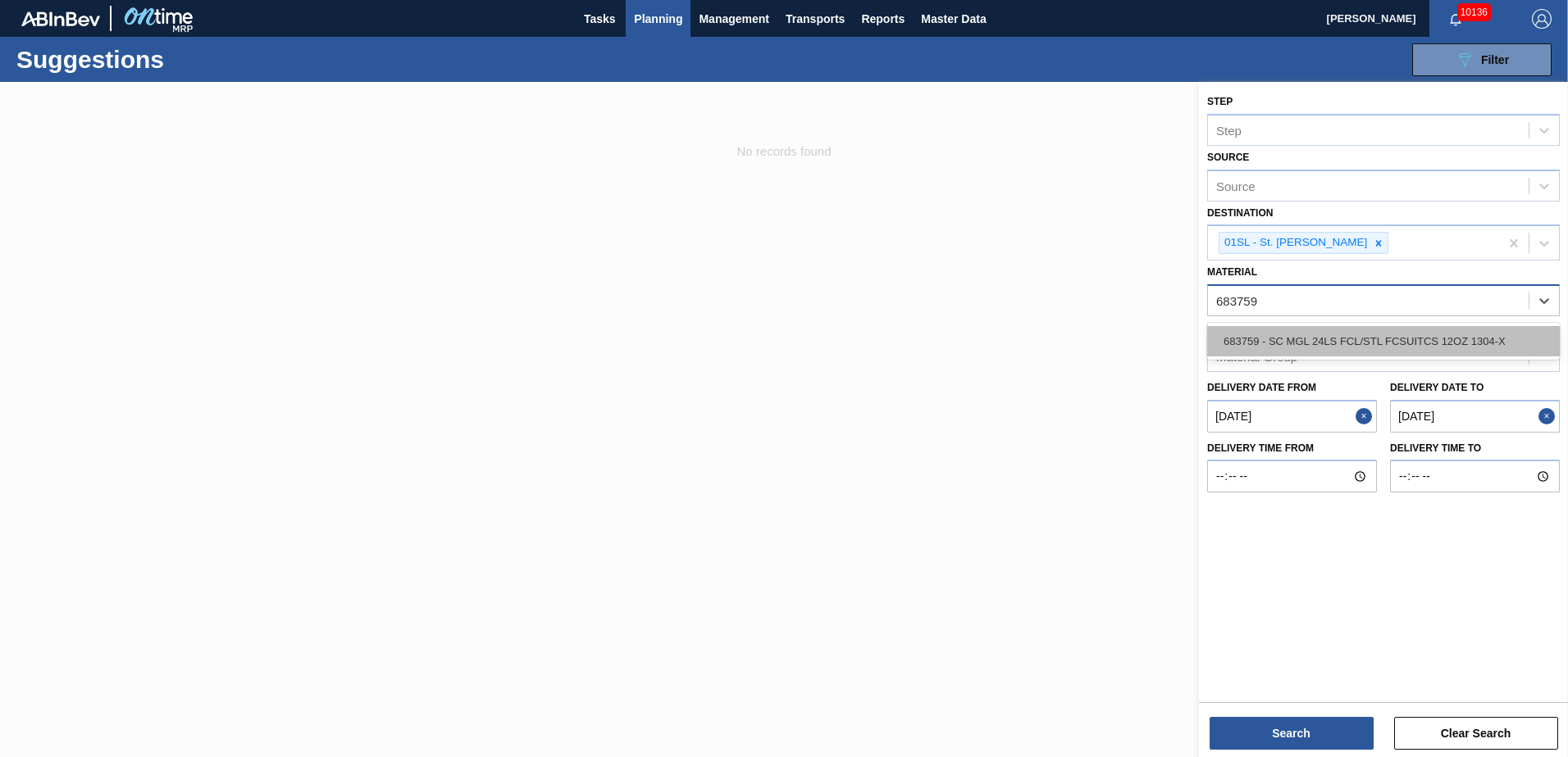
click at [1449, 337] on div "683759 - SC MGL 24LS FCL/STL FCSUITCS 12OZ 1304-X" at bounding box center [1383, 341] width 353 height 30
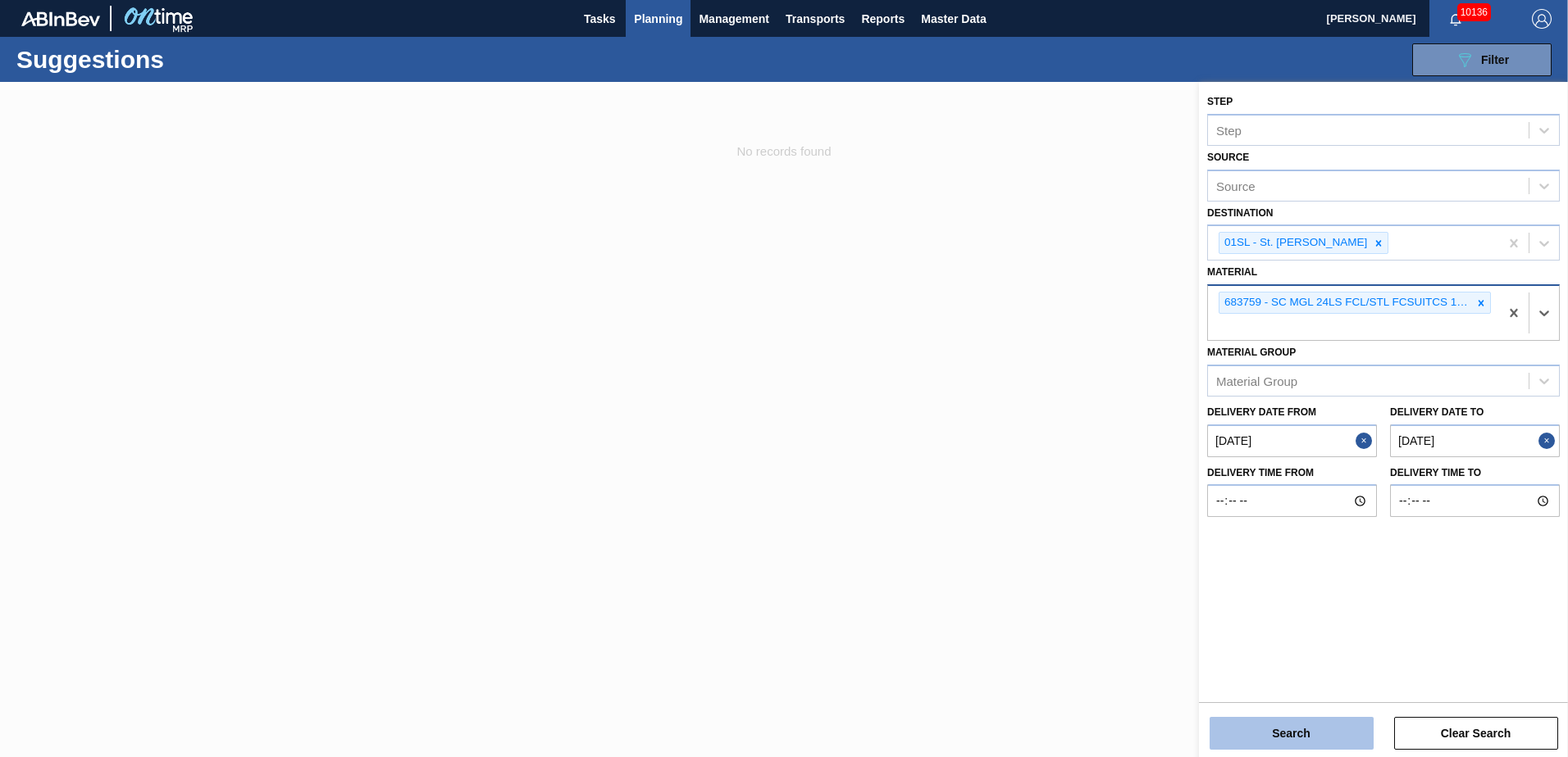
click at [1246, 725] on button "Search" at bounding box center [1291, 733] width 164 height 32
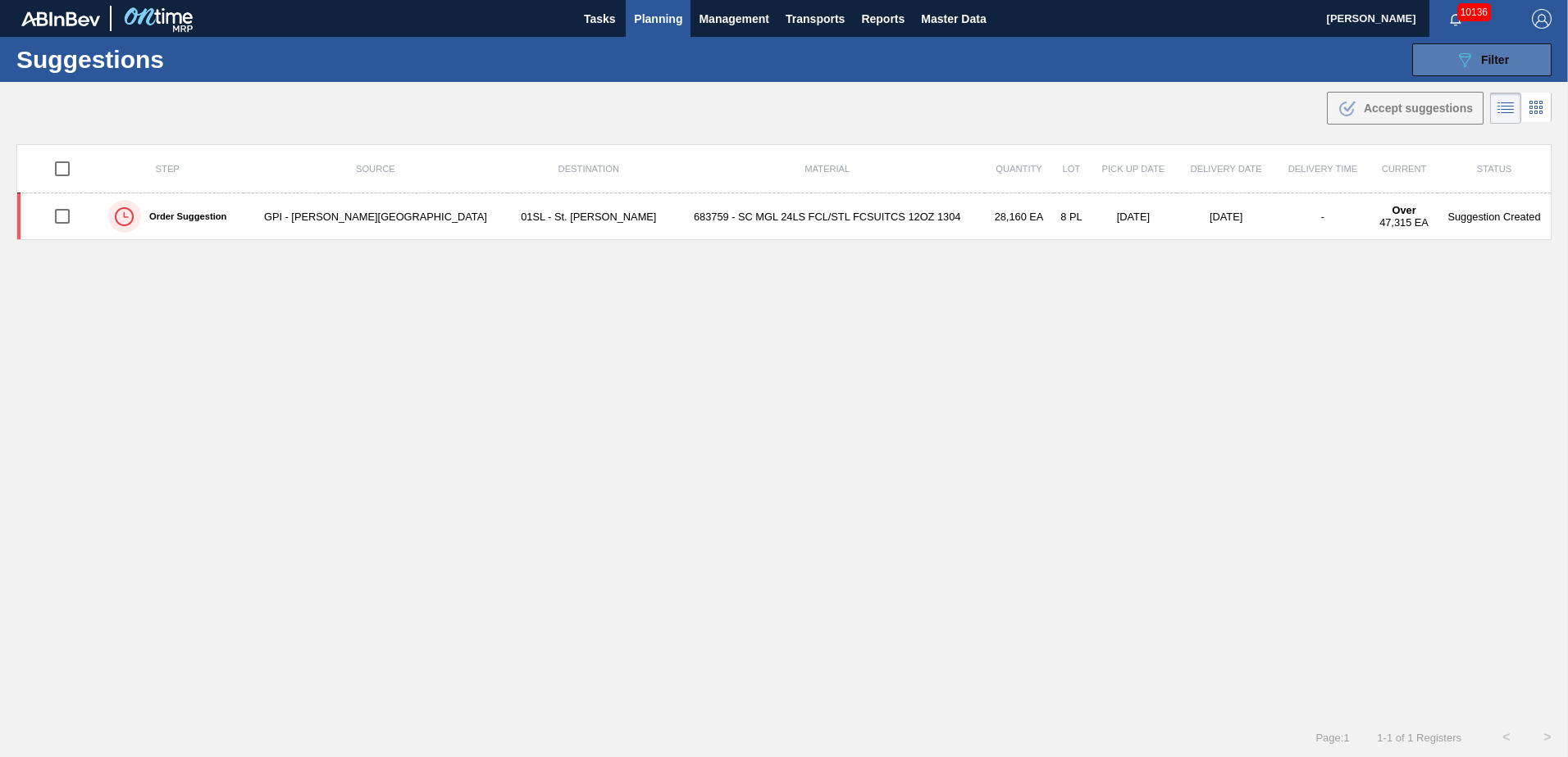
click at [1484, 61] on span "Filter" at bounding box center [1496, 60] width 28 height 13
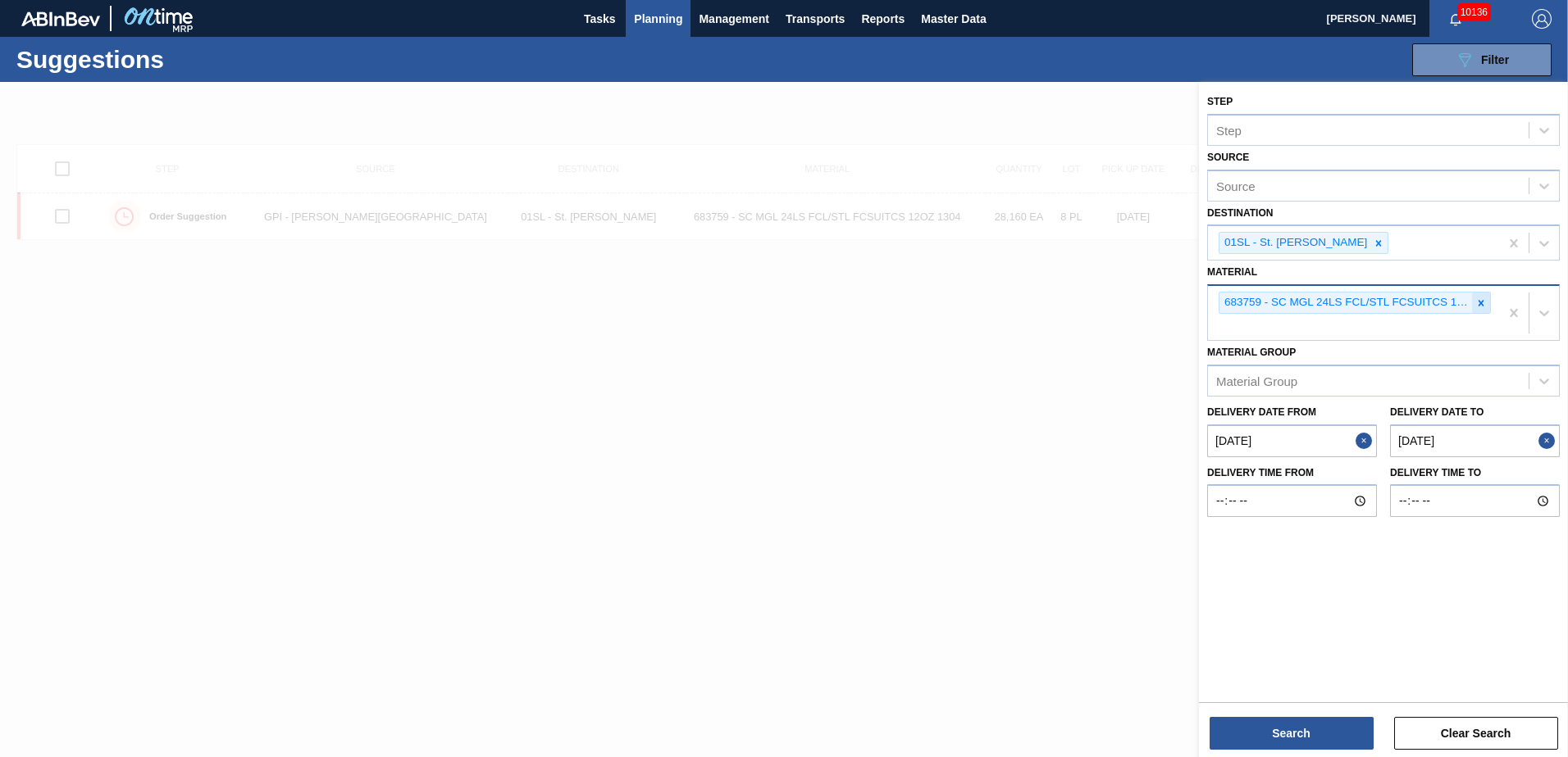
click at [1481, 305] on icon at bounding box center [1481, 304] width 12 height 12
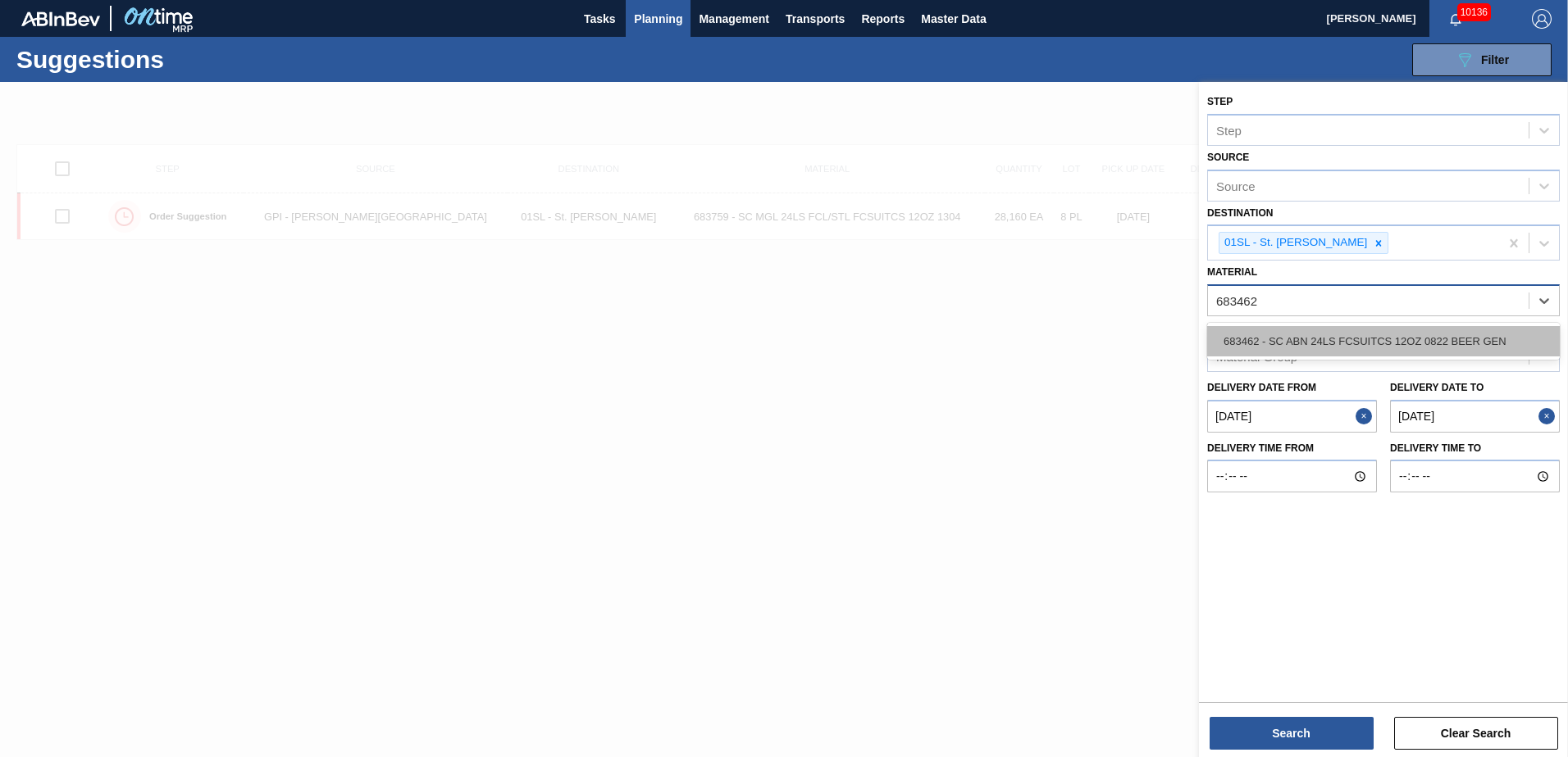
click at [1435, 330] on div "683462 - SC ABN 24LS FCSUITCS 12OZ 0822 BEER GEN" at bounding box center [1383, 341] width 353 height 30
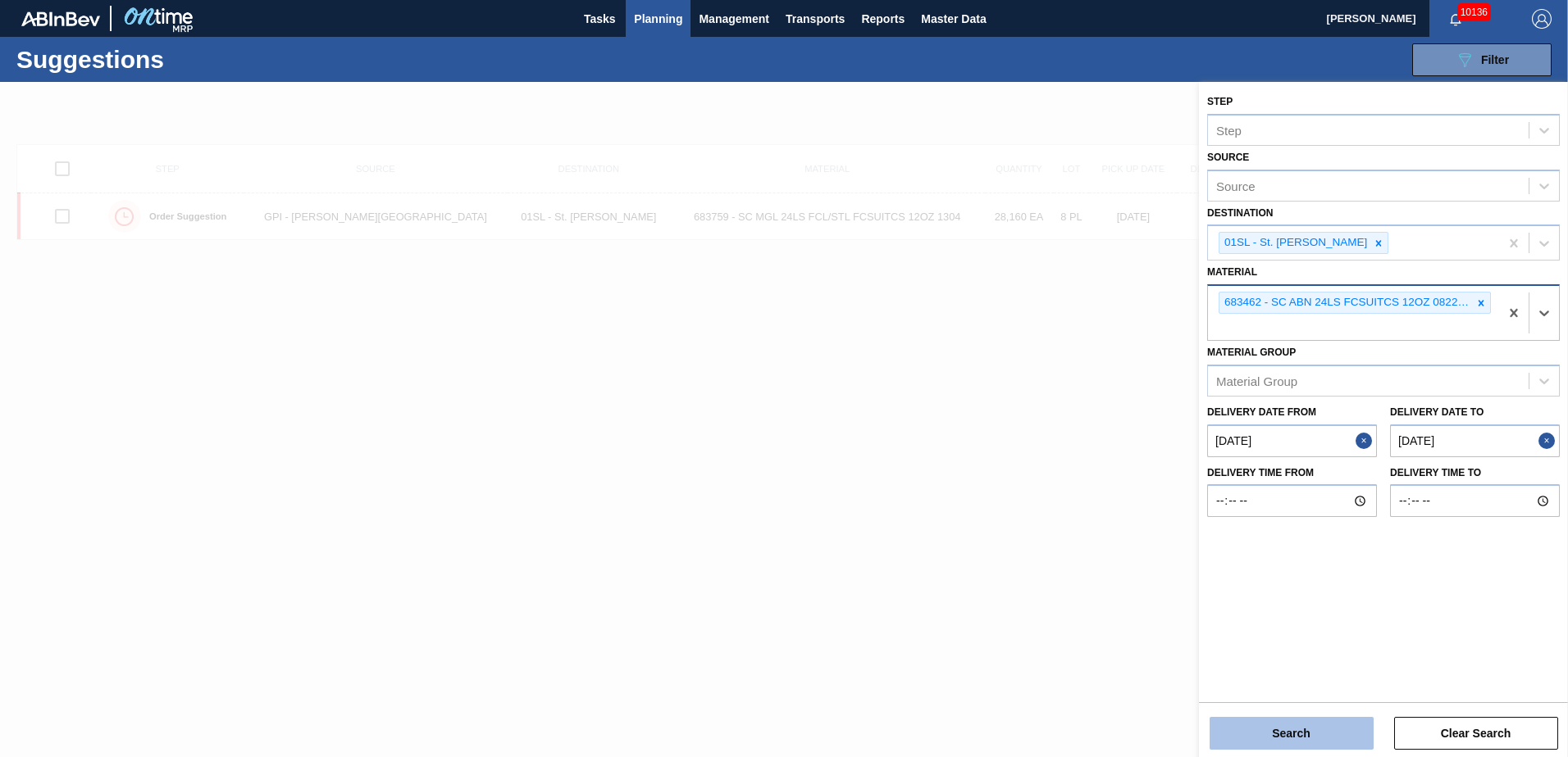
click at [1301, 724] on button "Search" at bounding box center [1291, 733] width 164 height 32
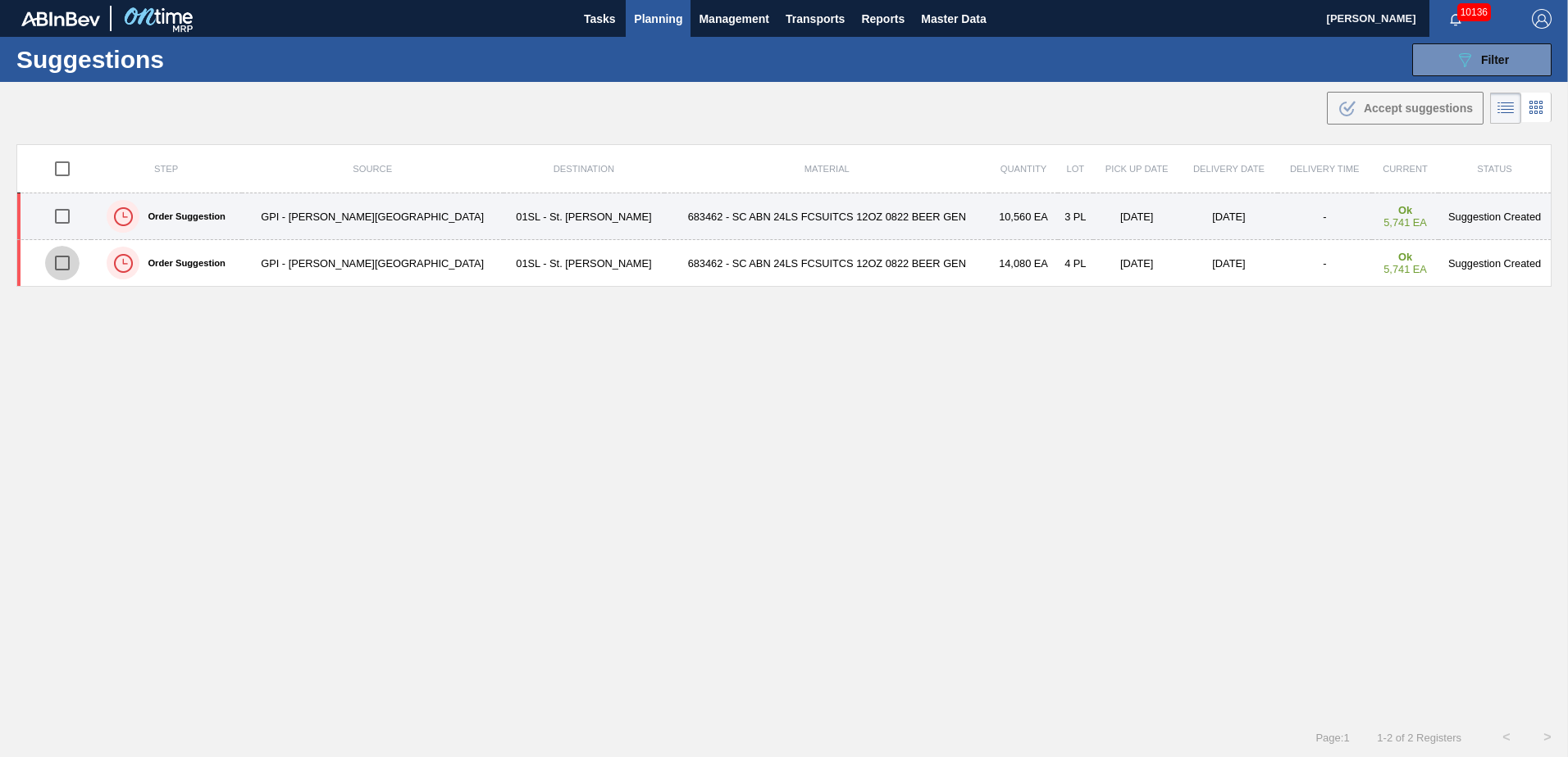
drag, startPoint x: 70, startPoint y: 268, endPoint x: 73, endPoint y: 237, distance: 31.1
click at [70, 265] on input "checkbox" at bounding box center [62, 263] width 34 height 34
click at [72, 218] on input "checkbox" at bounding box center [62, 215] width 34 height 34
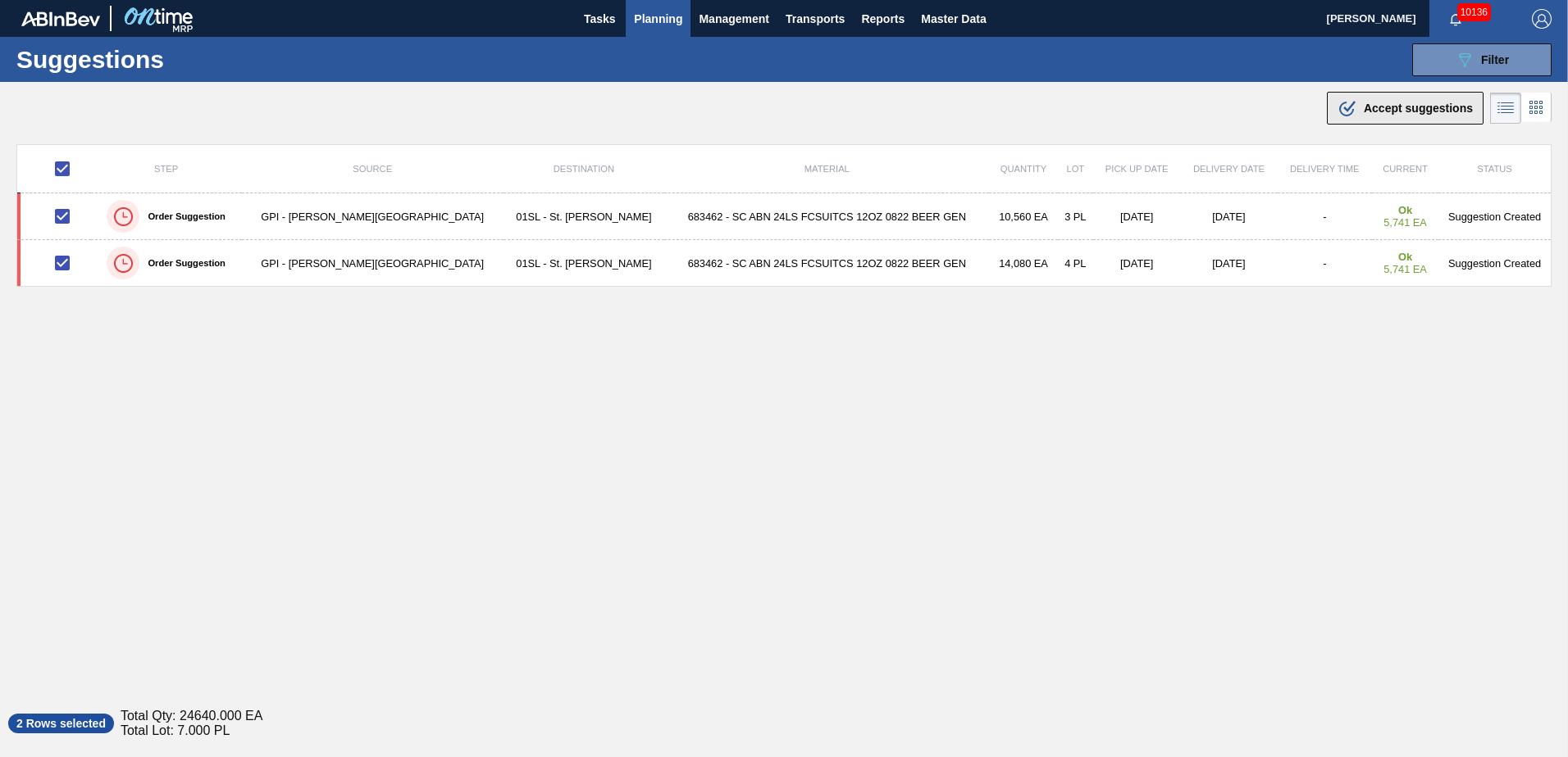
click at [1364, 106] on span "Accept suggestions" at bounding box center [1418, 108] width 109 height 13
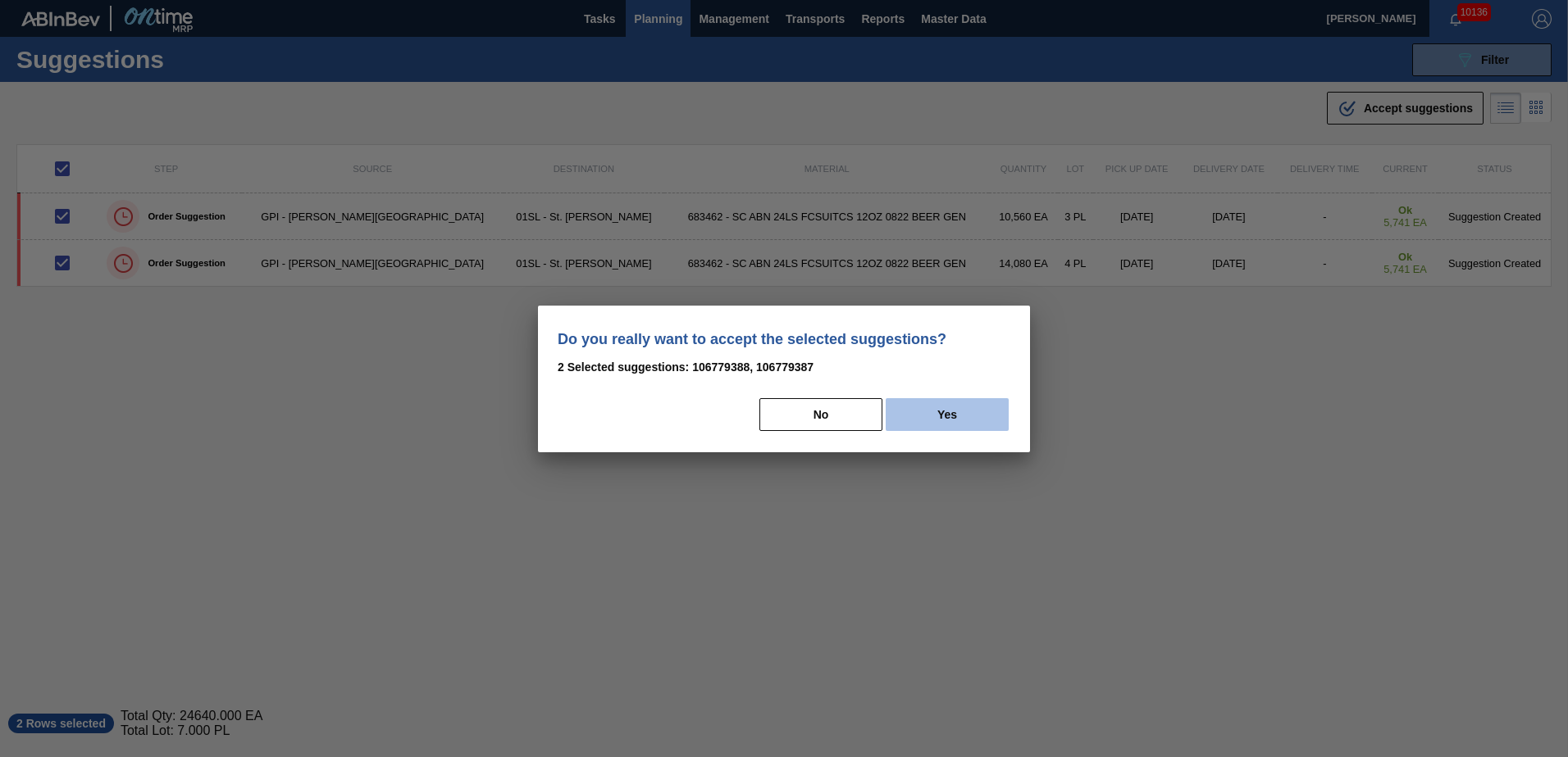
click at [982, 420] on button "Yes" at bounding box center [947, 414] width 123 height 32
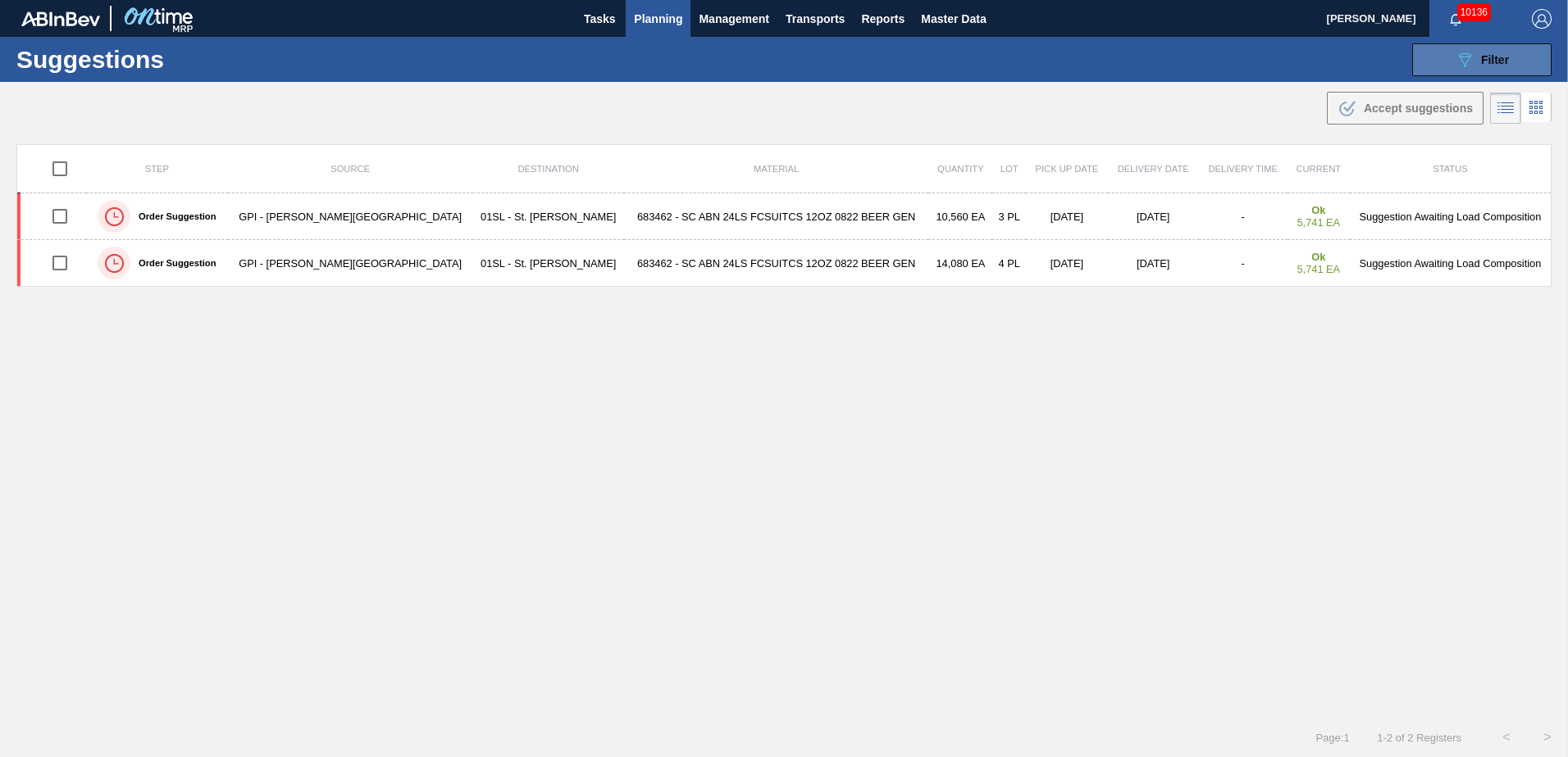
click at [1481, 60] on span "Filter" at bounding box center [1496, 60] width 28 height 13
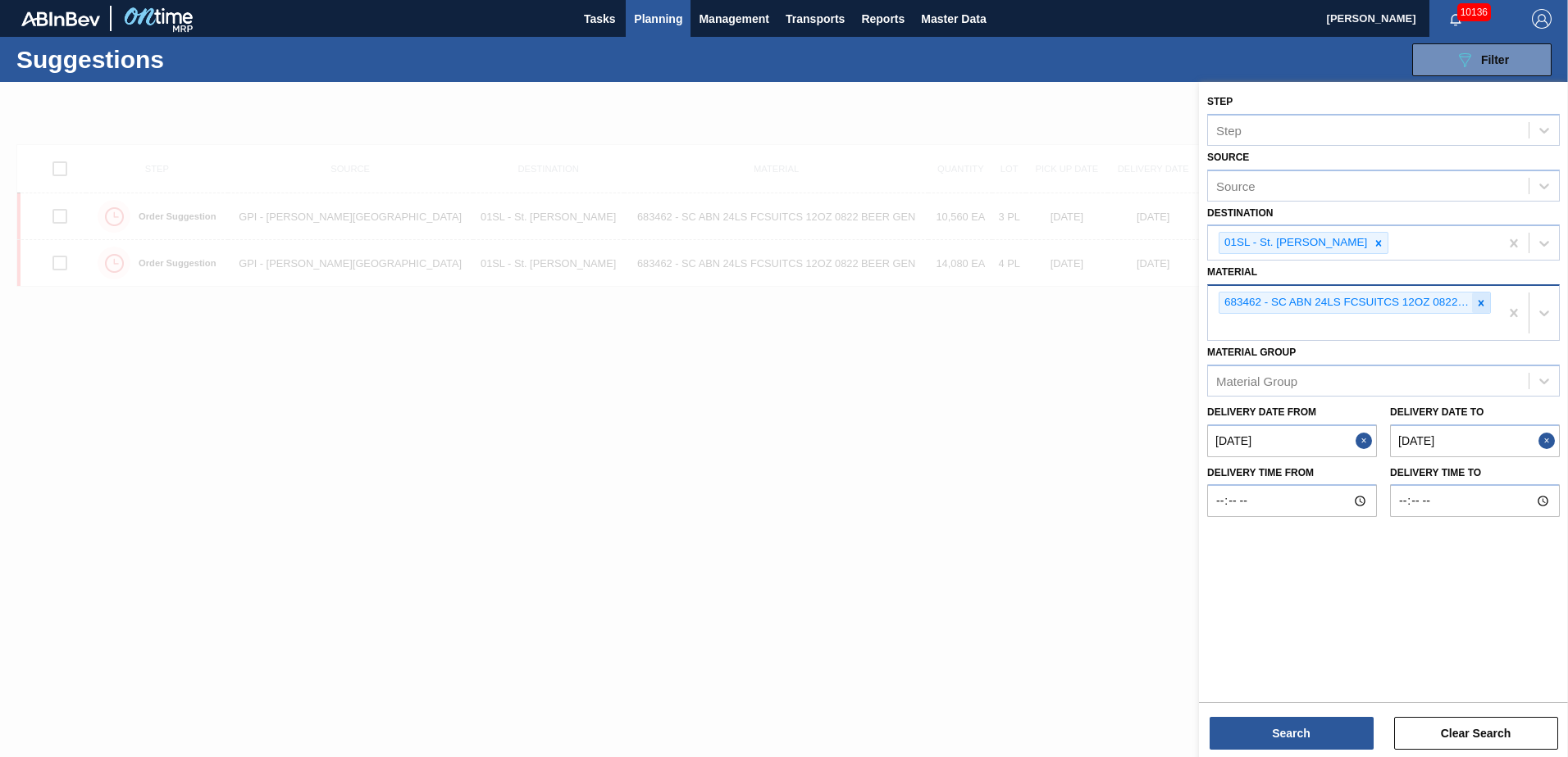
click at [1481, 299] on icon at bounding box center [1481, 304] width 12 height 12
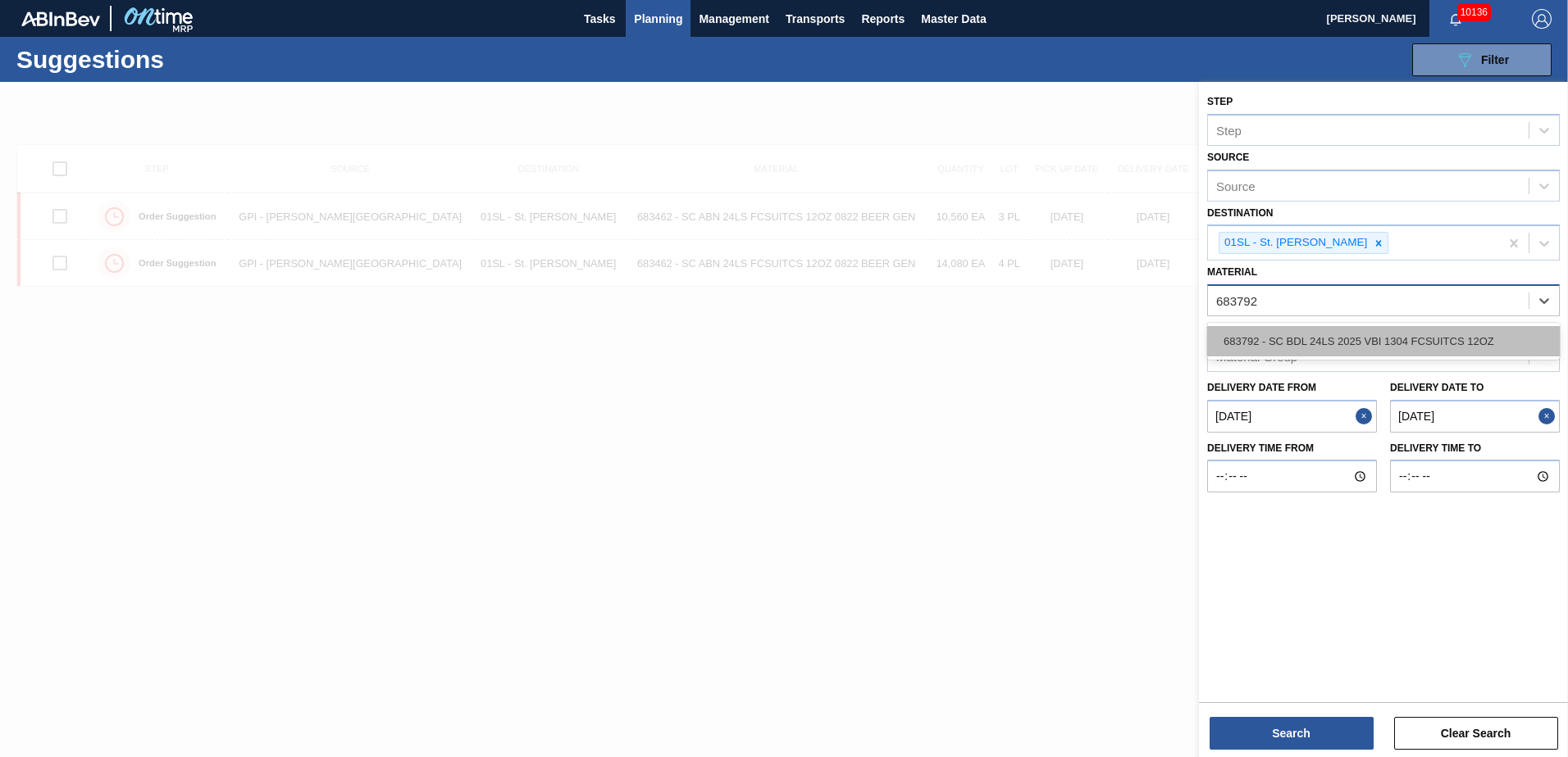
click at [1459, 337] on div "683792 - SC BDL 24LS 2025 VBI 1304 FCSUITCS 12OZ" at bounding box center [1383, 341] width 353 height 30
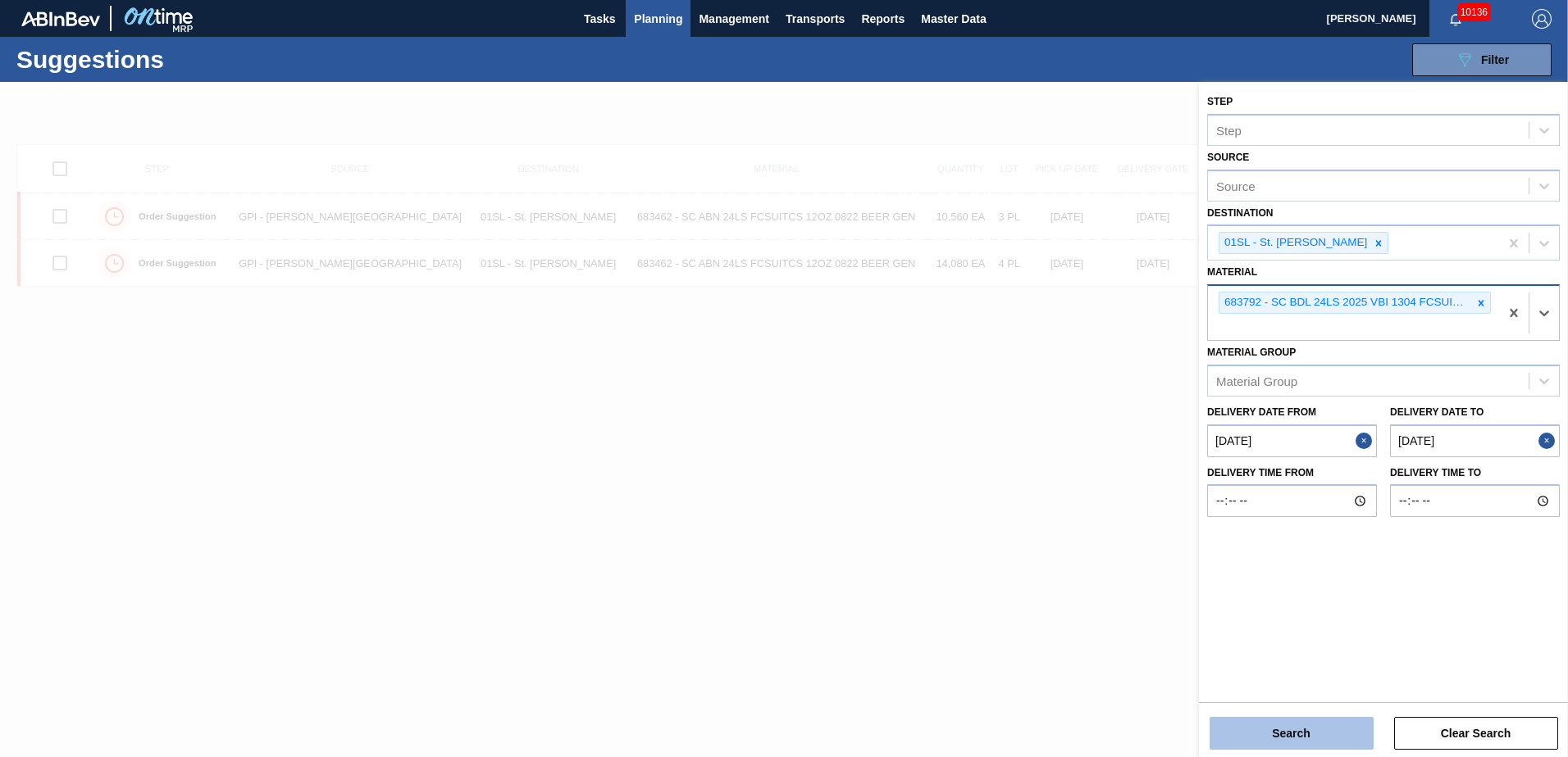
click at [1320, 725] on button "Search" at bounding box center [1291, 733] width 164 height 32
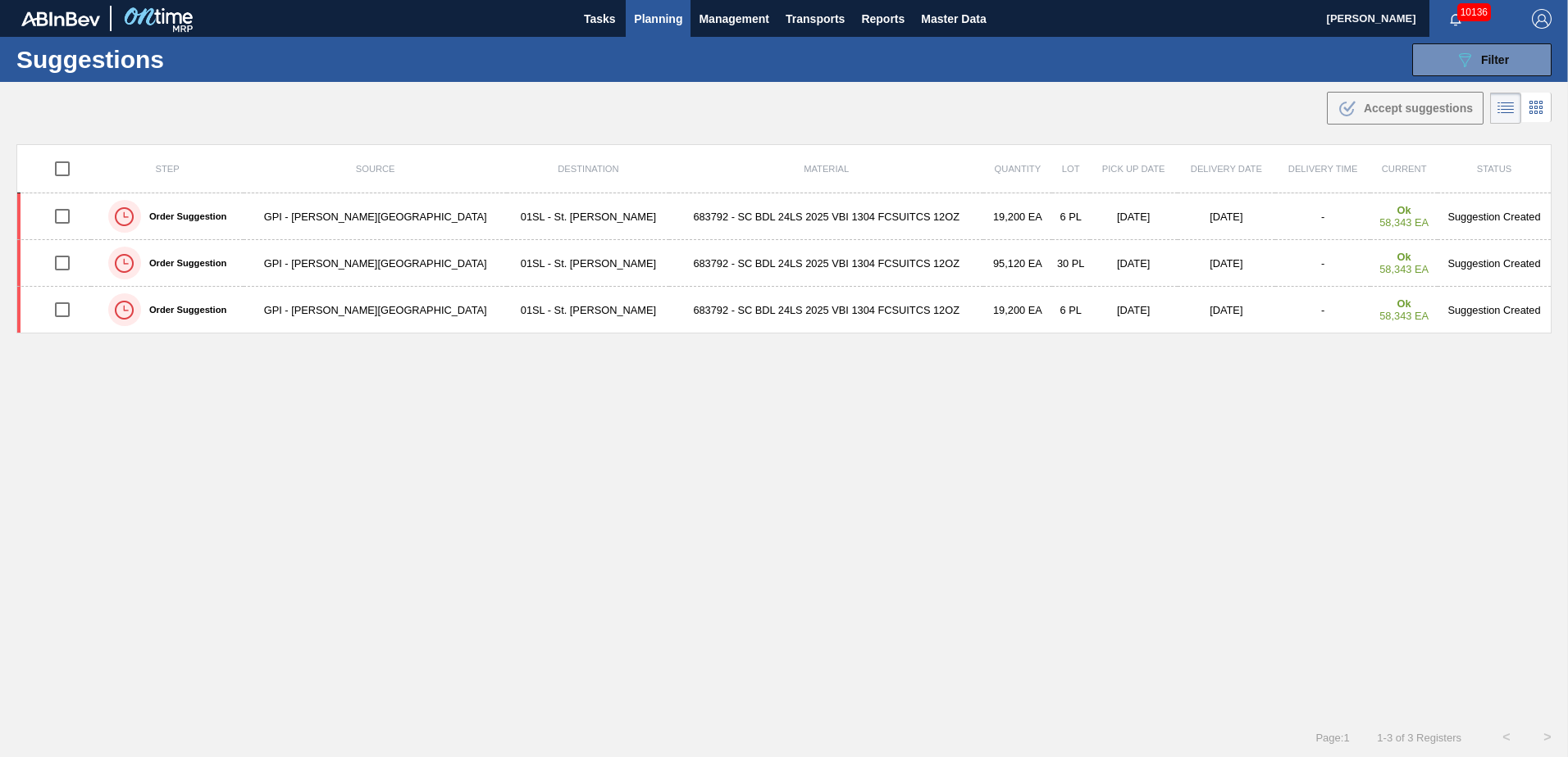
click at [648, 30] on button "Planning" at bounding box center [658, 18] width 65 height 37
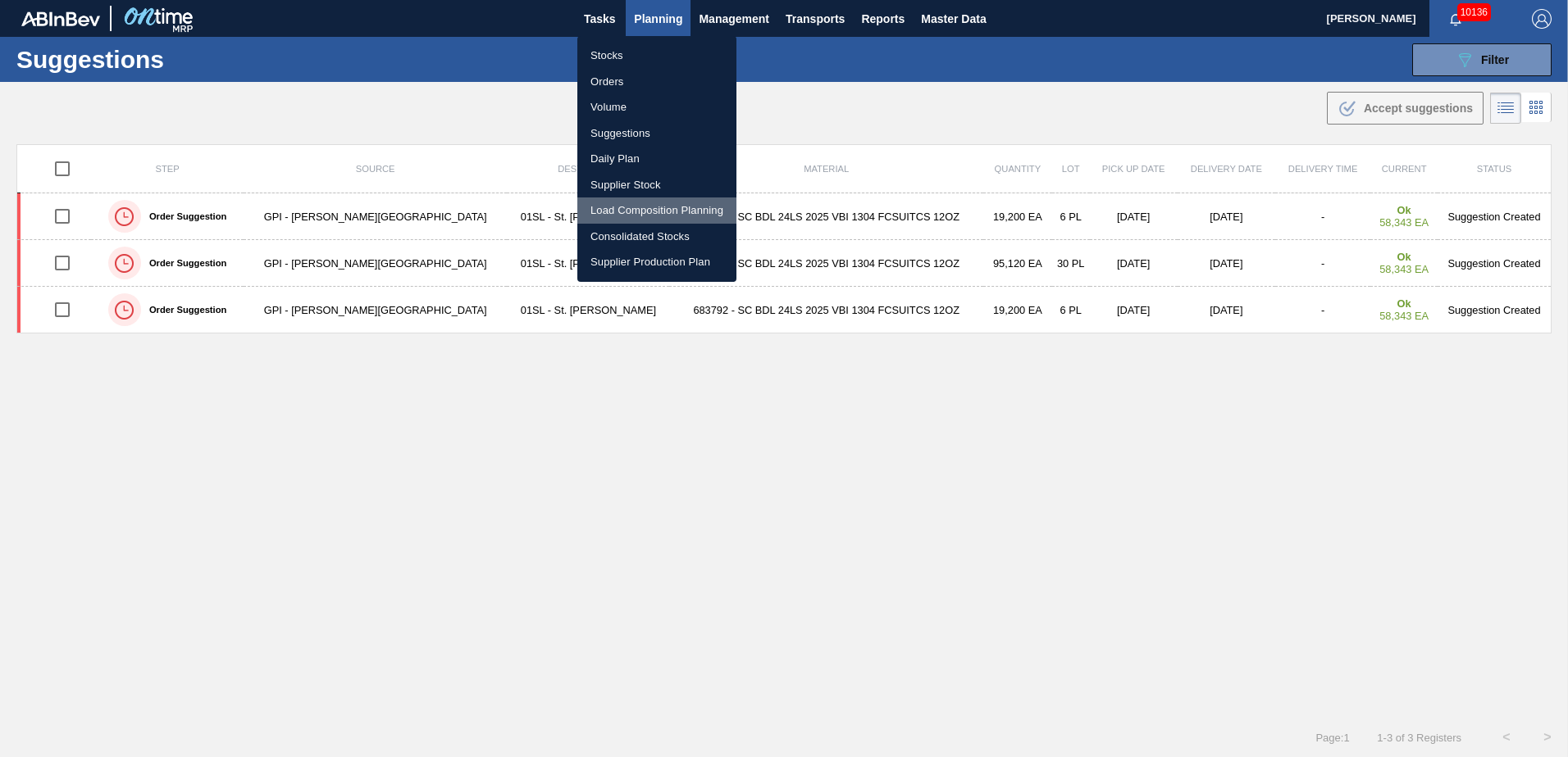
click at [613, 214] on li "Load Composition Planning" at bounding box center [657, 210] width 159 height 27
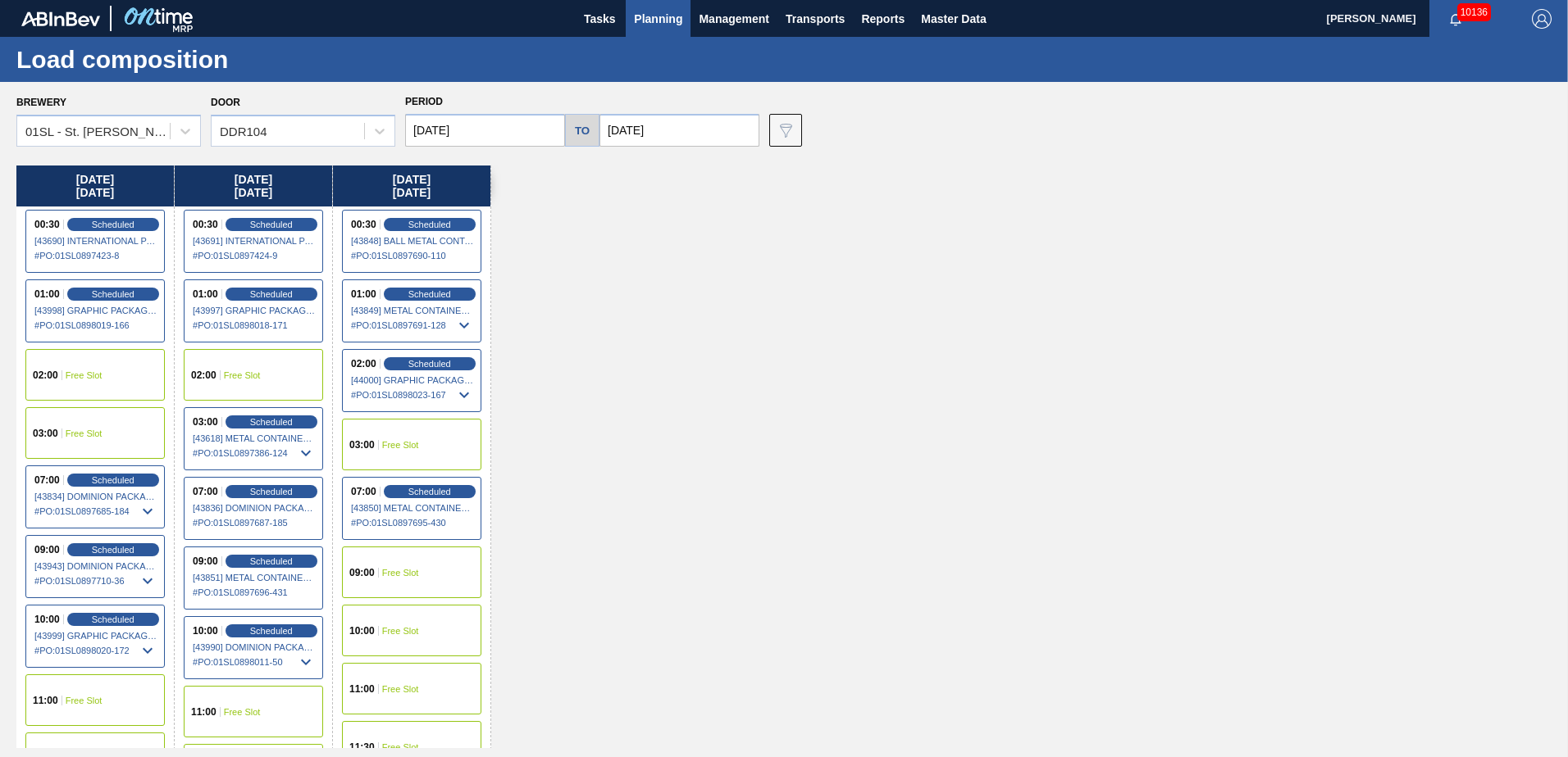
click at [275, 710] on div "11:00 Free Slot" at bounding box center [254, 712] width 140 height 52
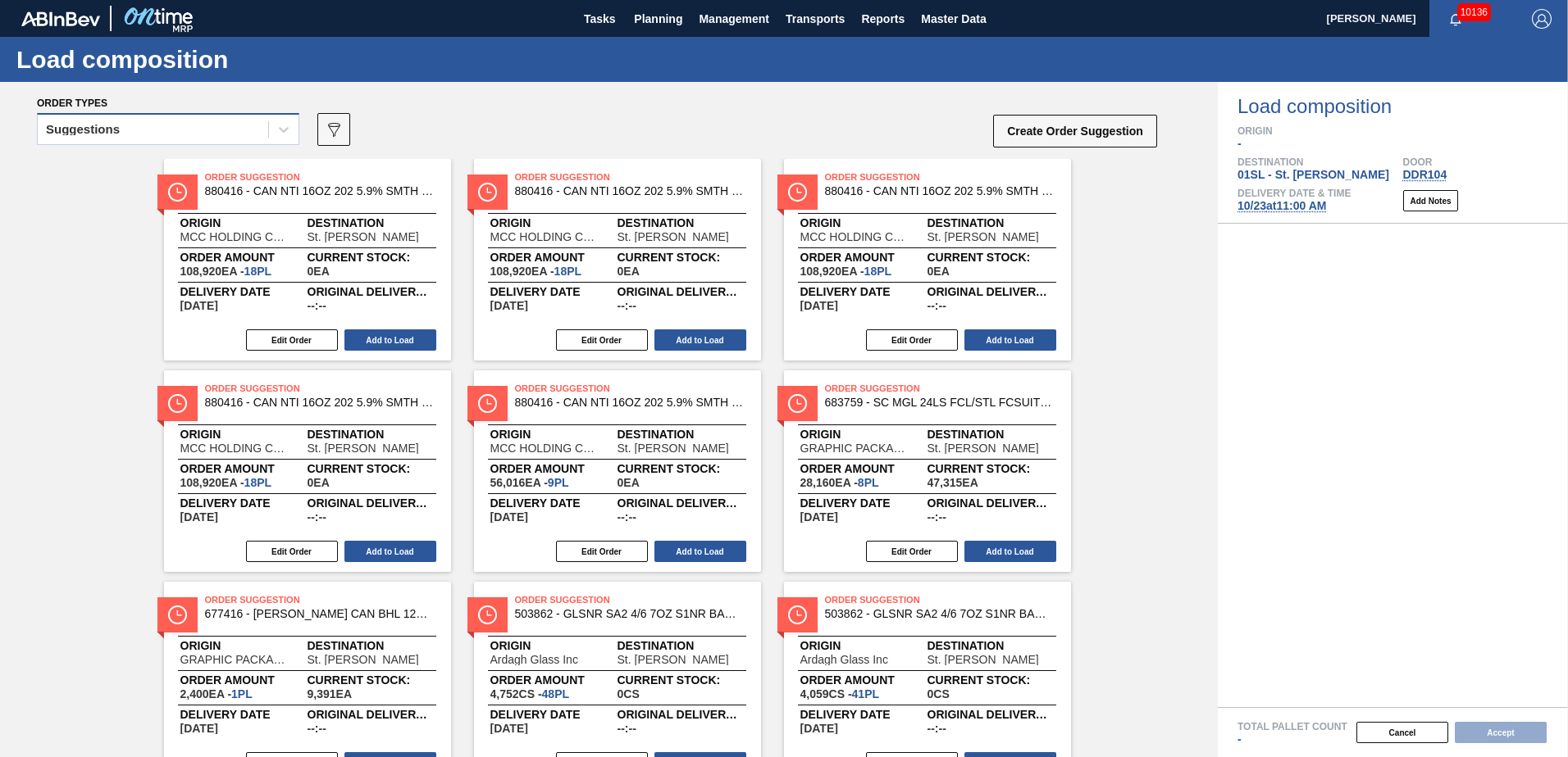
click at [264, 130] on div "Suggestions" at bounding box center [152, 130] width 231 height 24
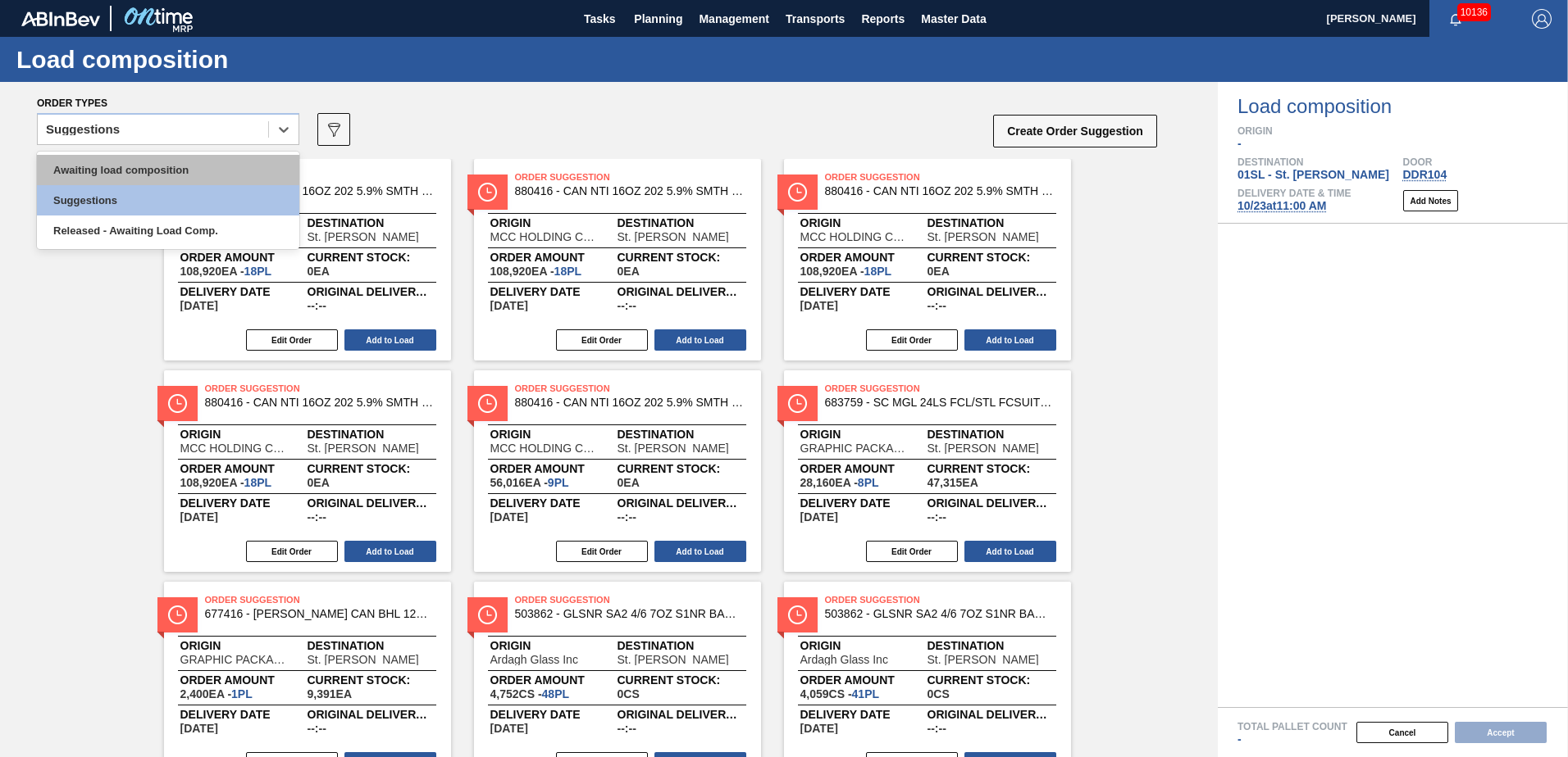
click at [180, 166] on div "Awaiting load composition" at bounding box center [167, 170] width 262 height 30
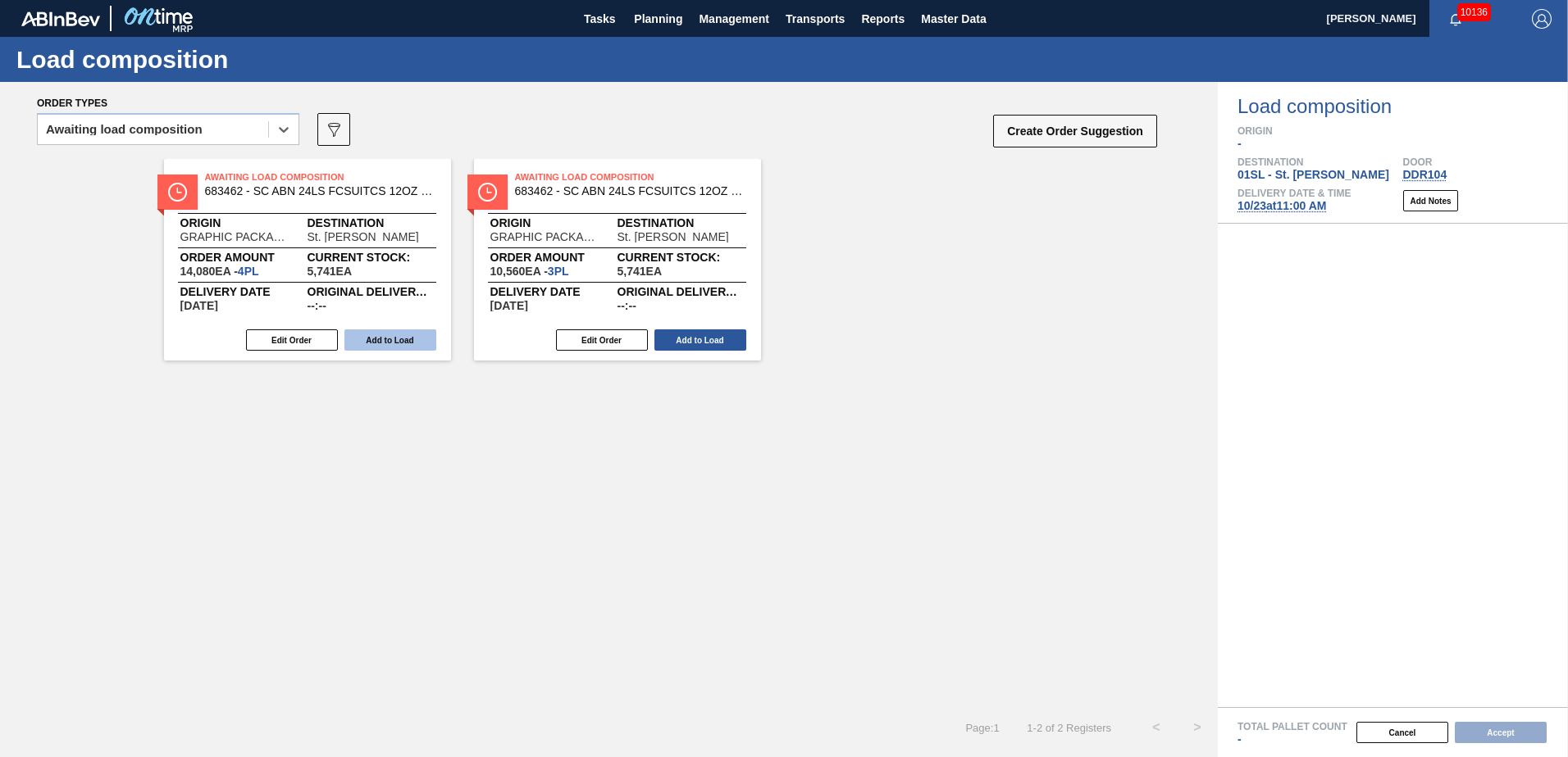
click at [376, 339] on button "Add to Load" at bounding box center [390, 340] width 92 height 22
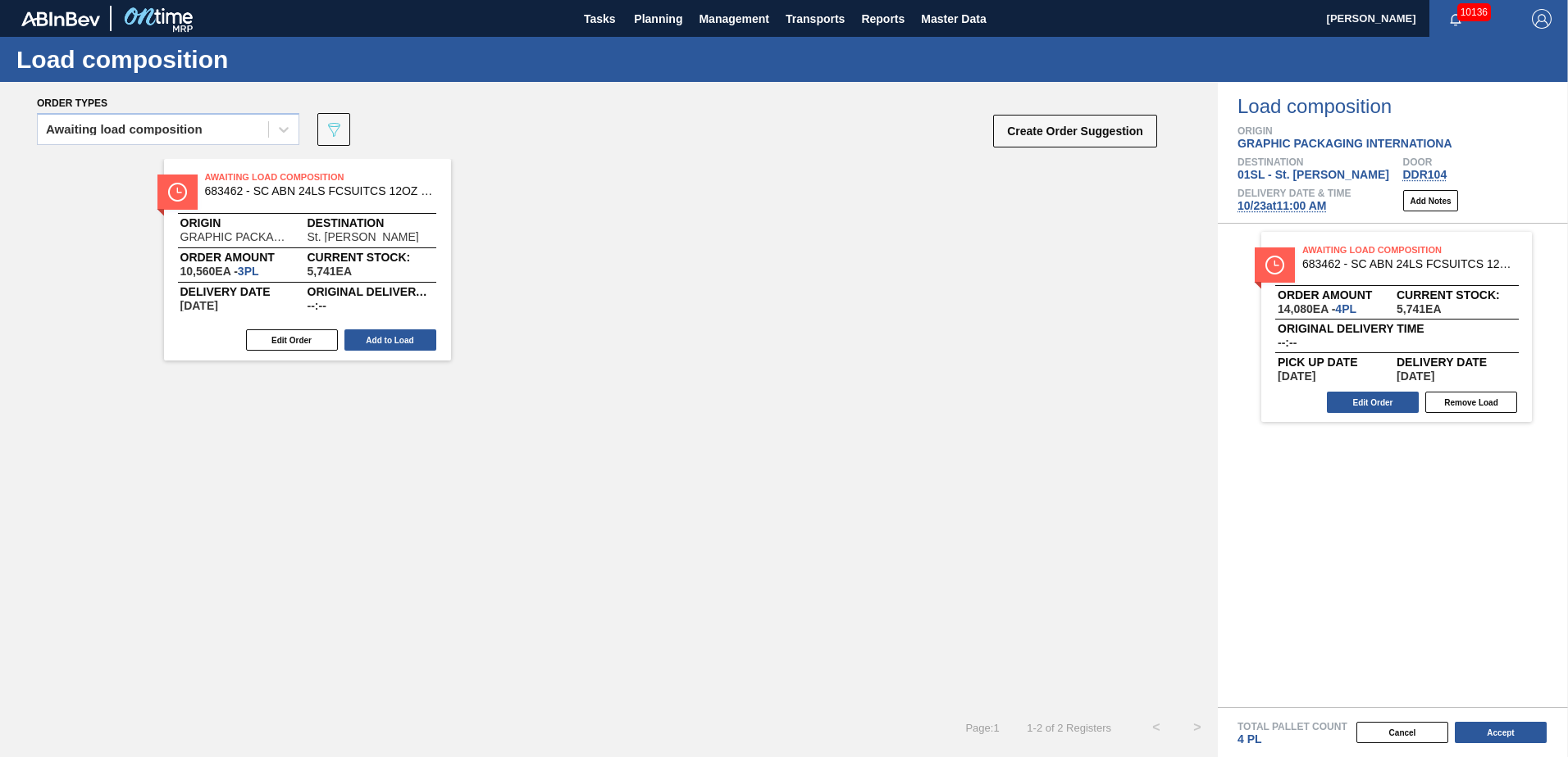
click at [377, 339] on button "Add to Load" at bounding box center [390, 340] width 92 height 22
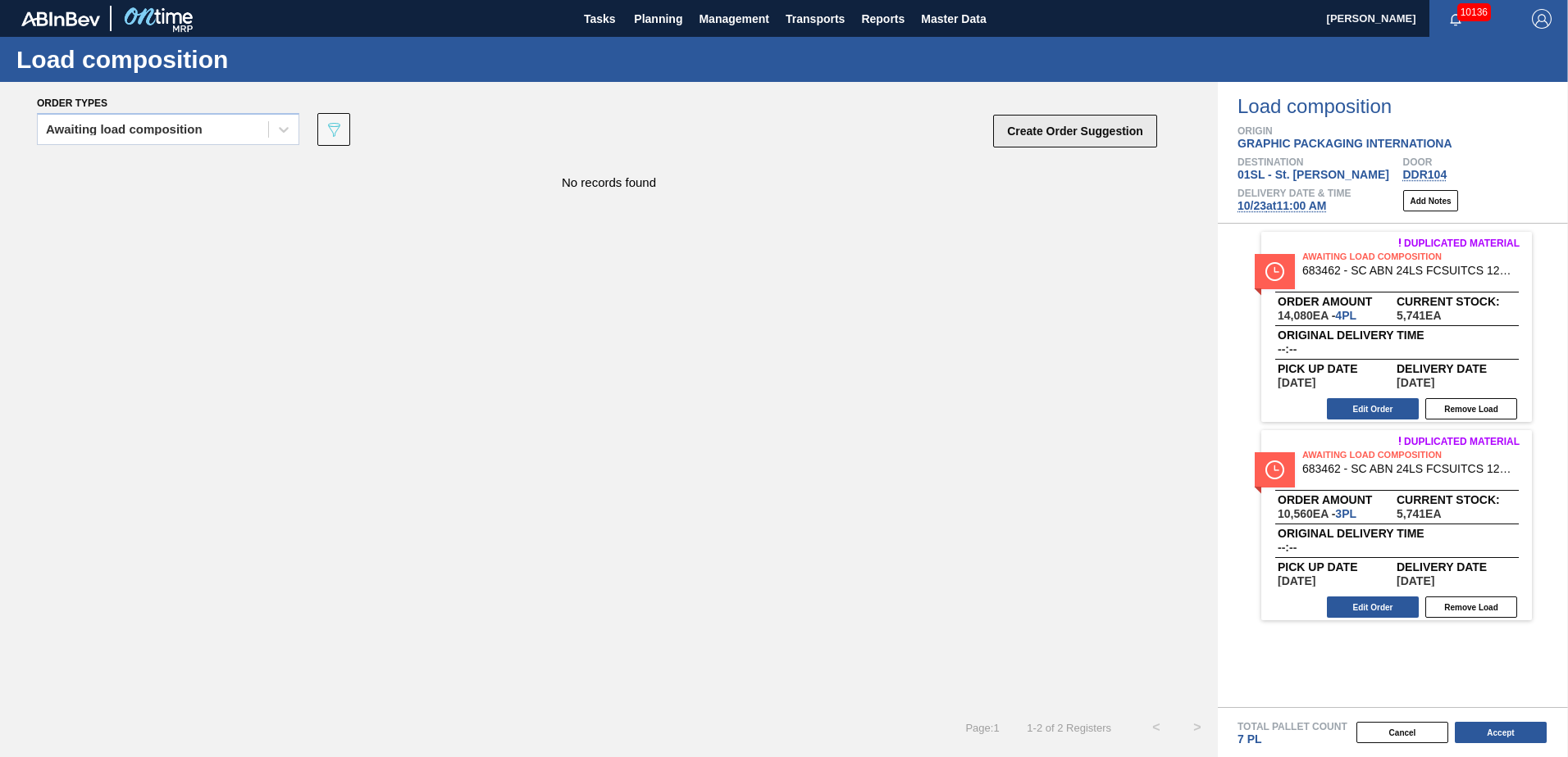
click at [1058, 136] on button "Create Order Suggestion" at bounding box center [1074, 131] width 164 height 32
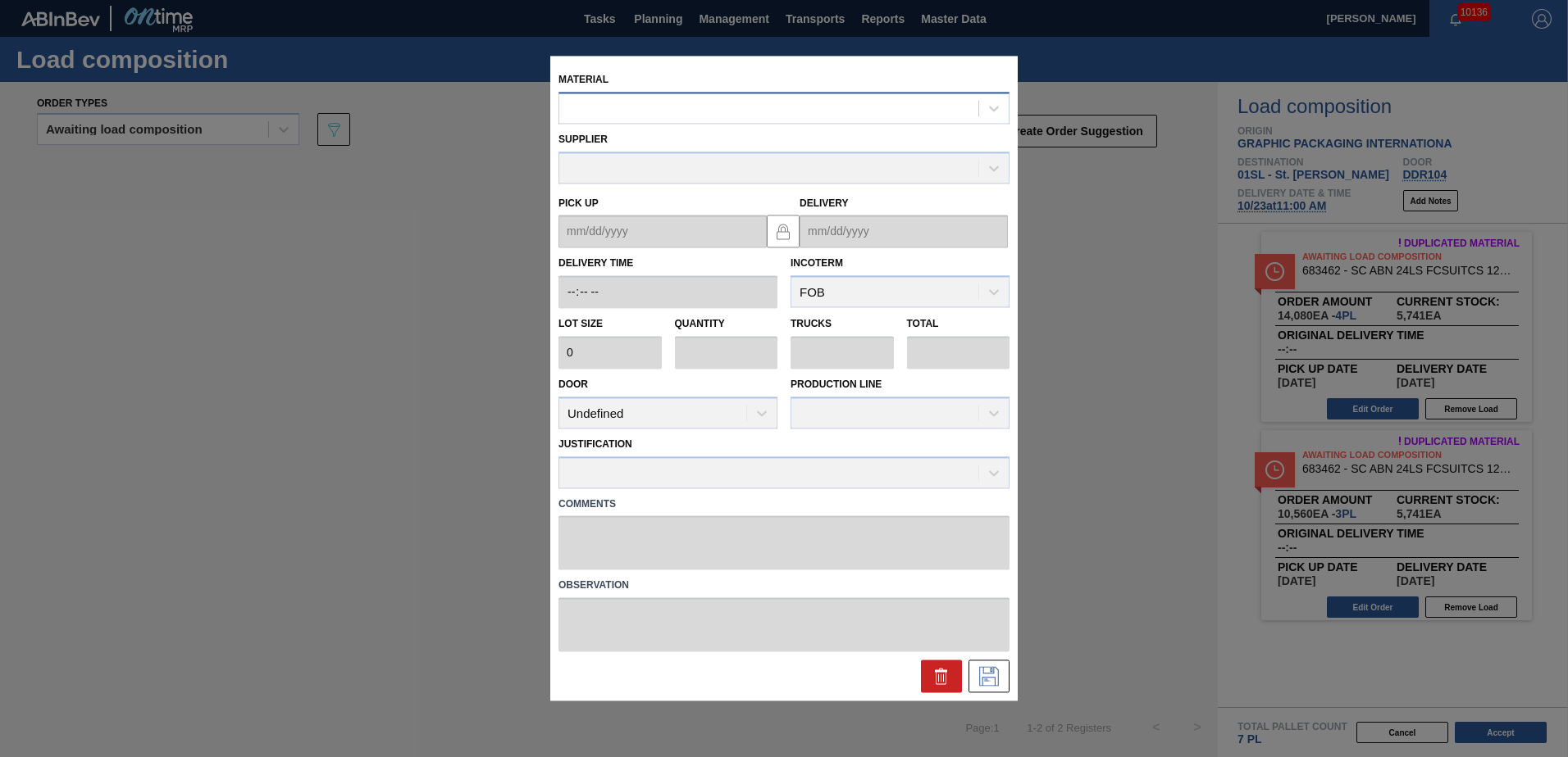
click at [666, 105] on div at bounding box center [769, 108] width 419 height 24
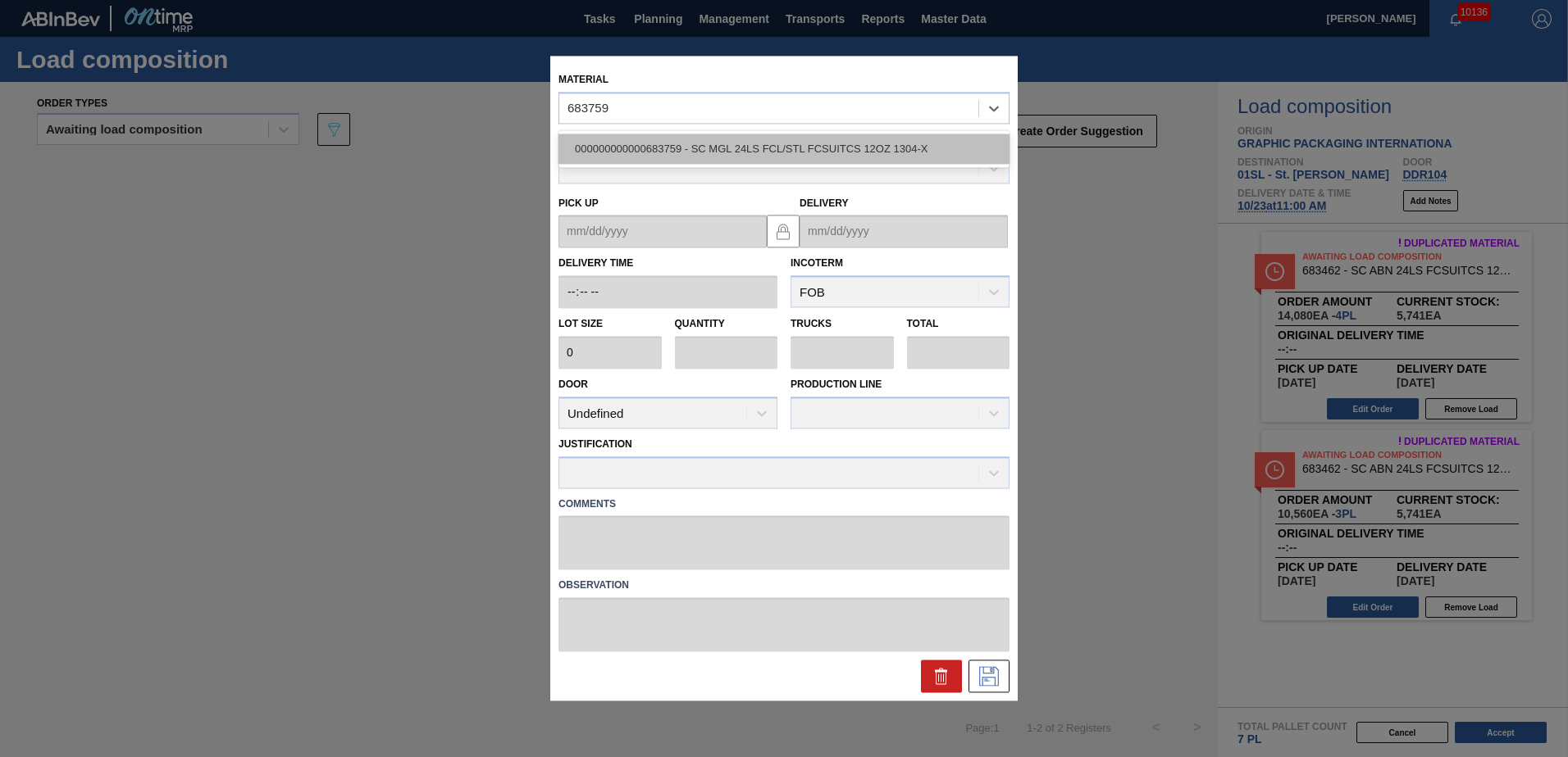
click at [694, 153] on div "000000000000683759 - SC MGL 24LS FCL/STL FCSUITCS 12OZ 1304-X" at bounding box center [784, 149] width 451 height 30
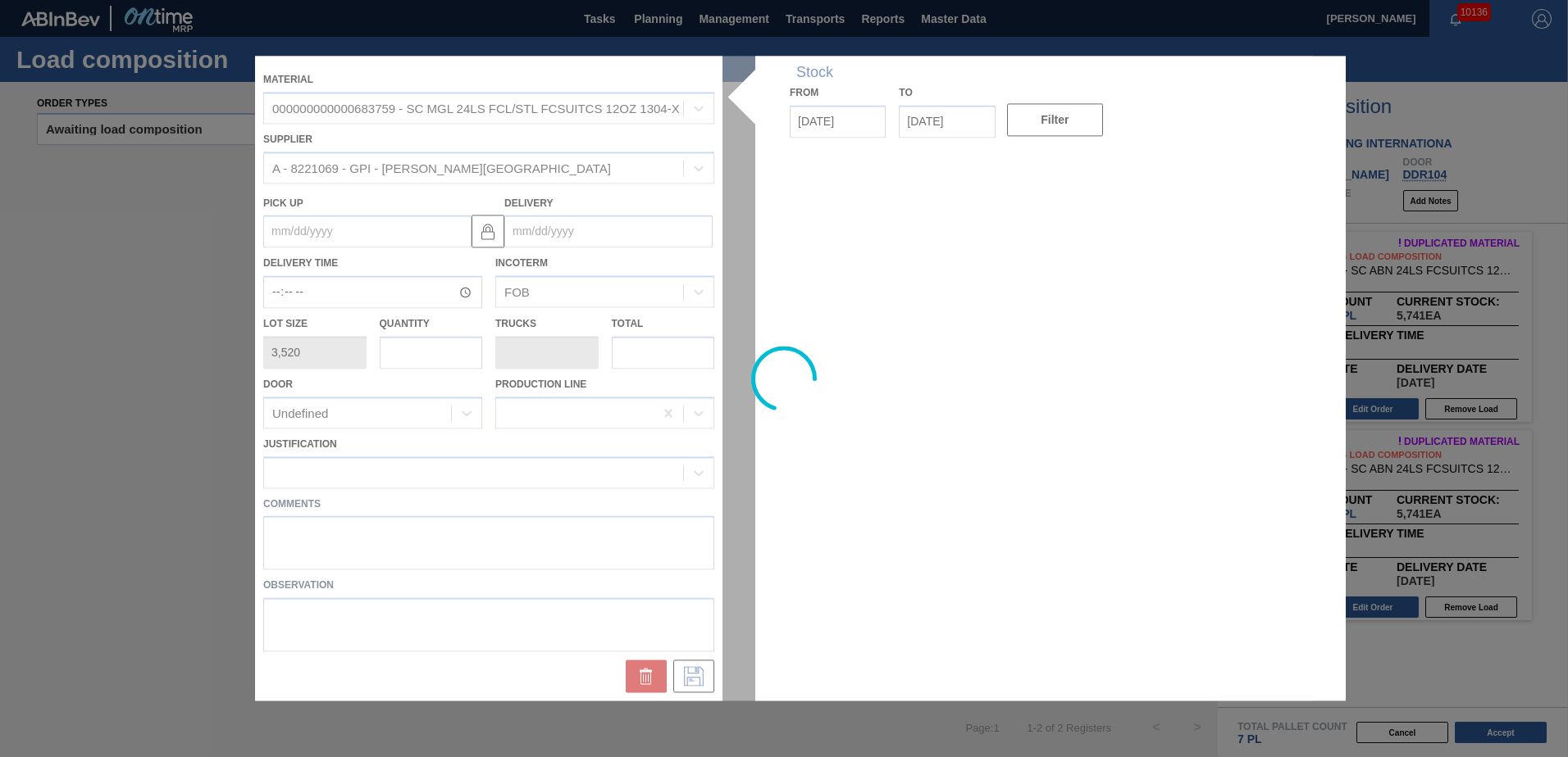
click at [545, 238] on div at bounding box center [783, 378] width 1058 height 645
click at [606, 228] on input "Delivery" at bounding box center [608, 231] width 208 height 32
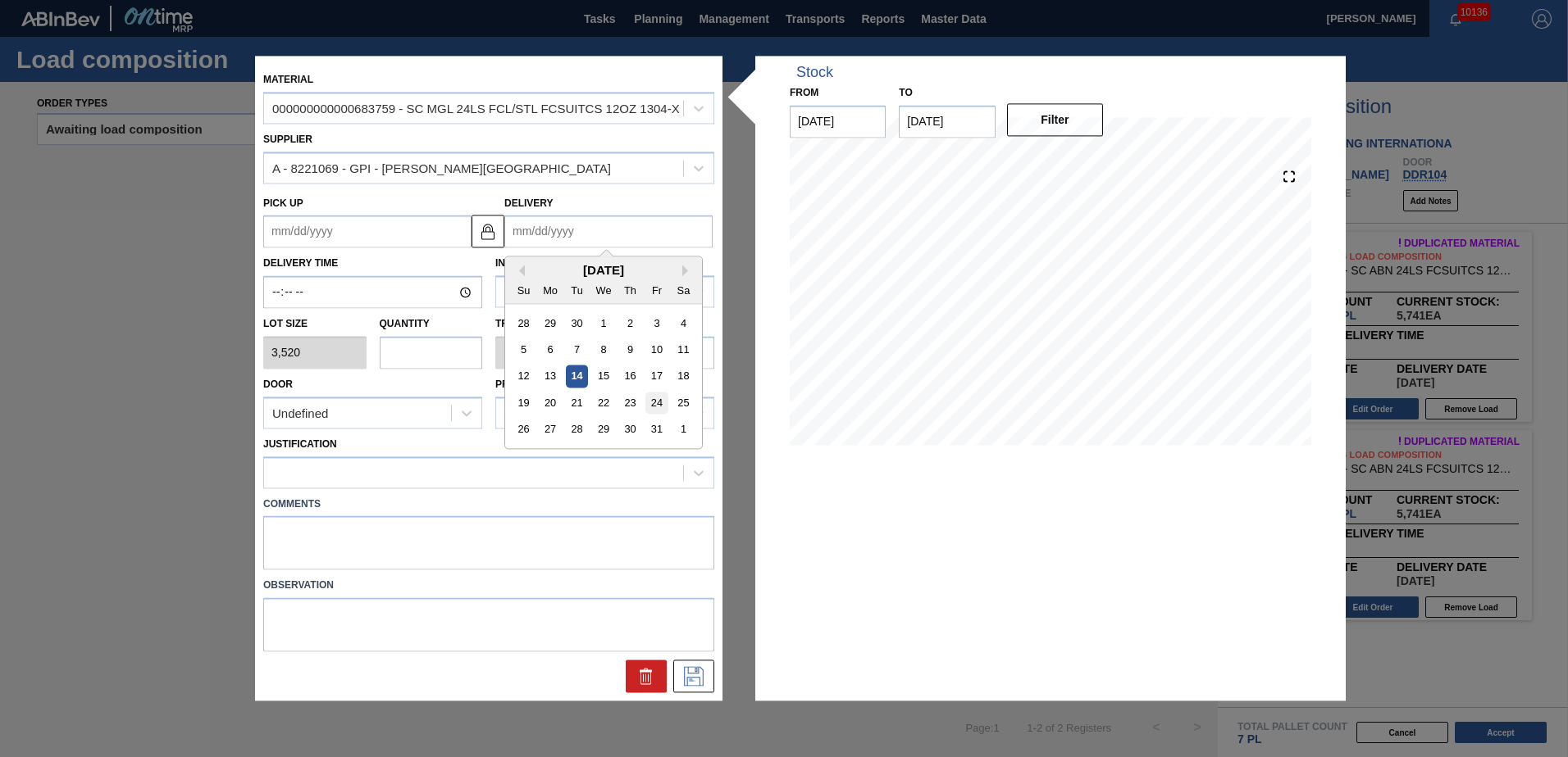
click at [653, 396] on div "24" at bounding box center [656, 403] width 22 height 22
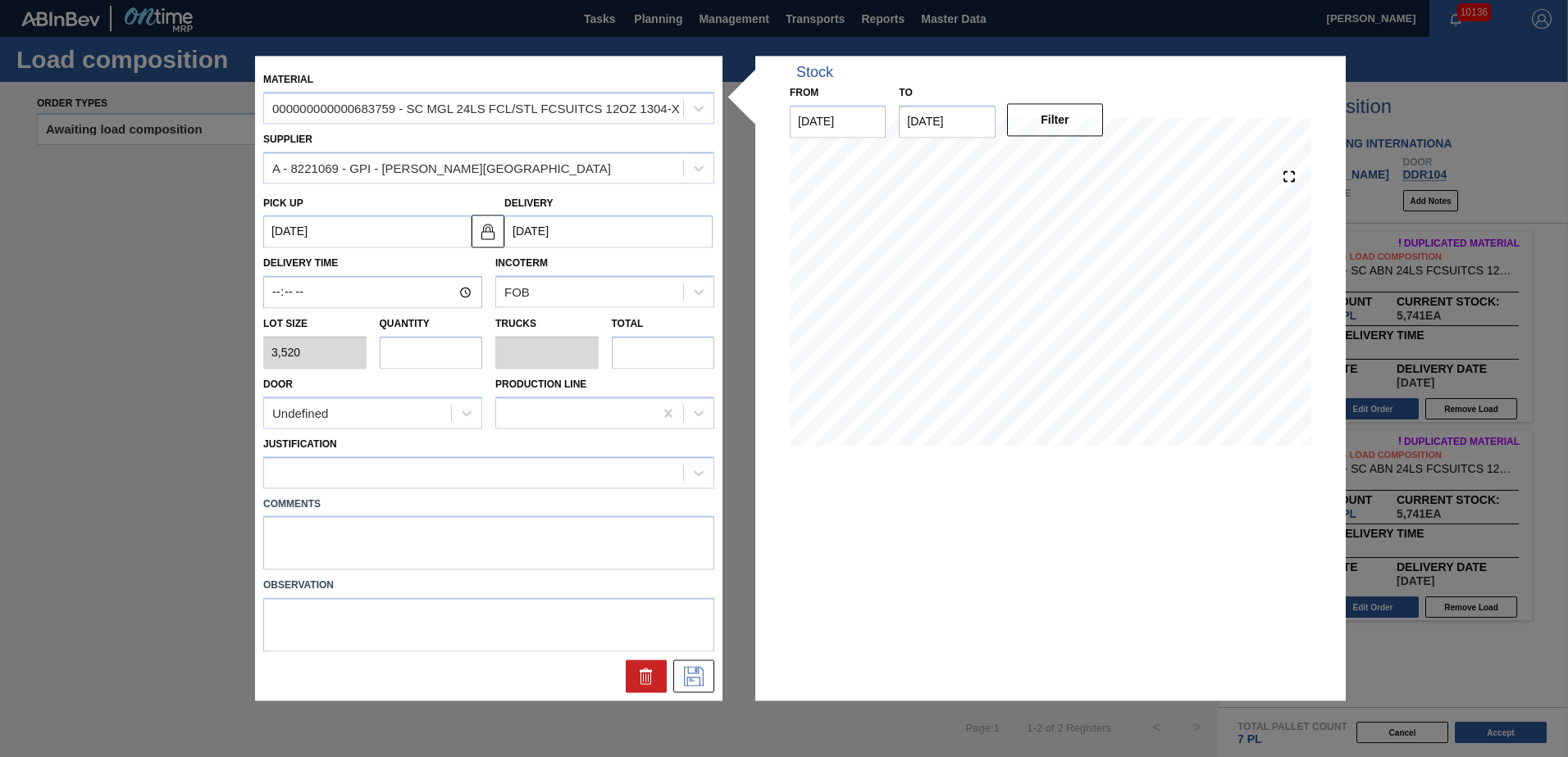
click at [582, 229] on input "[DATE]" at bounding box center [608, 231] width 208 height 32
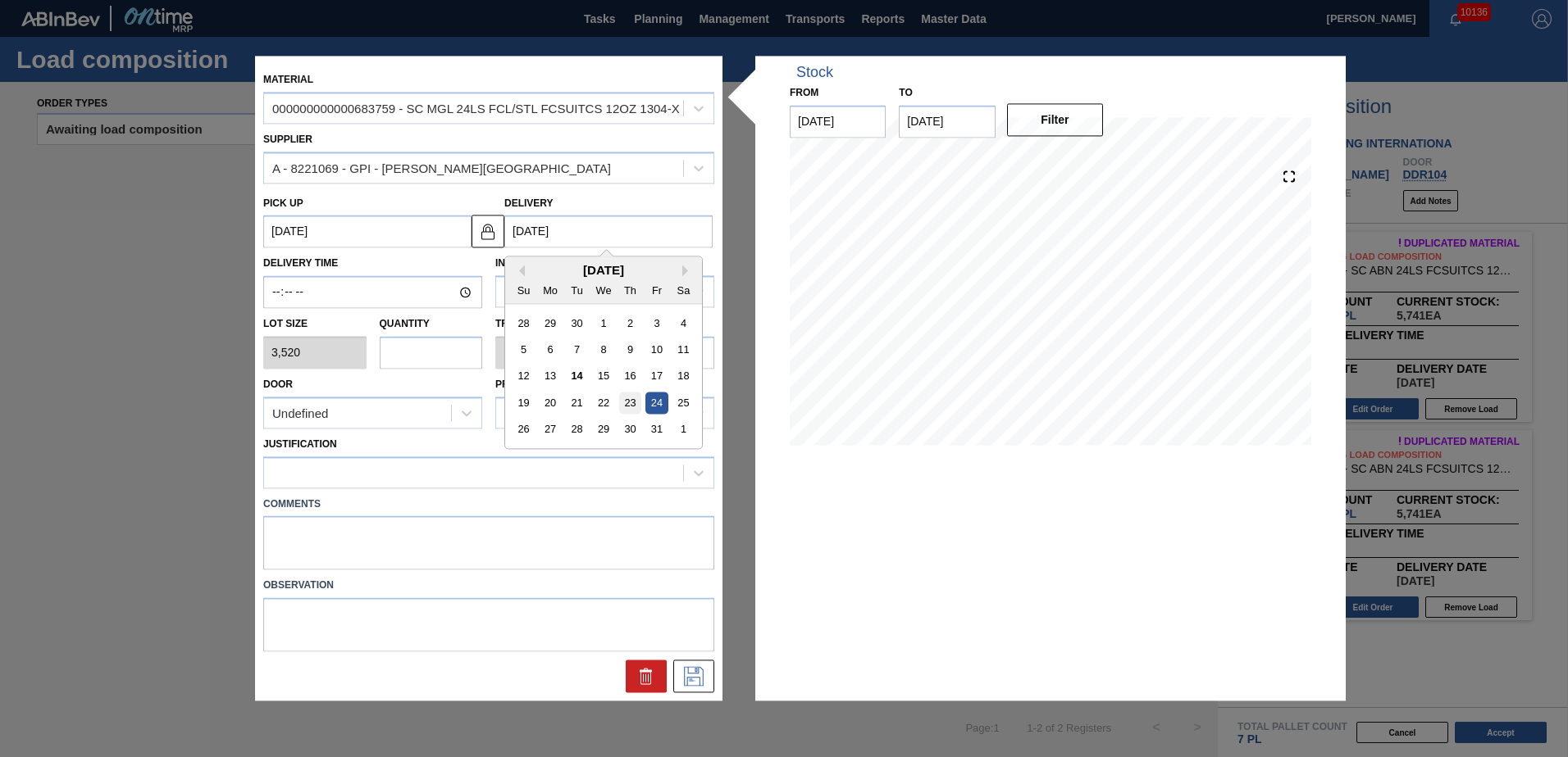
click at [629, 403] on div "23" at bounding box center [630, 403] width 22 height 22
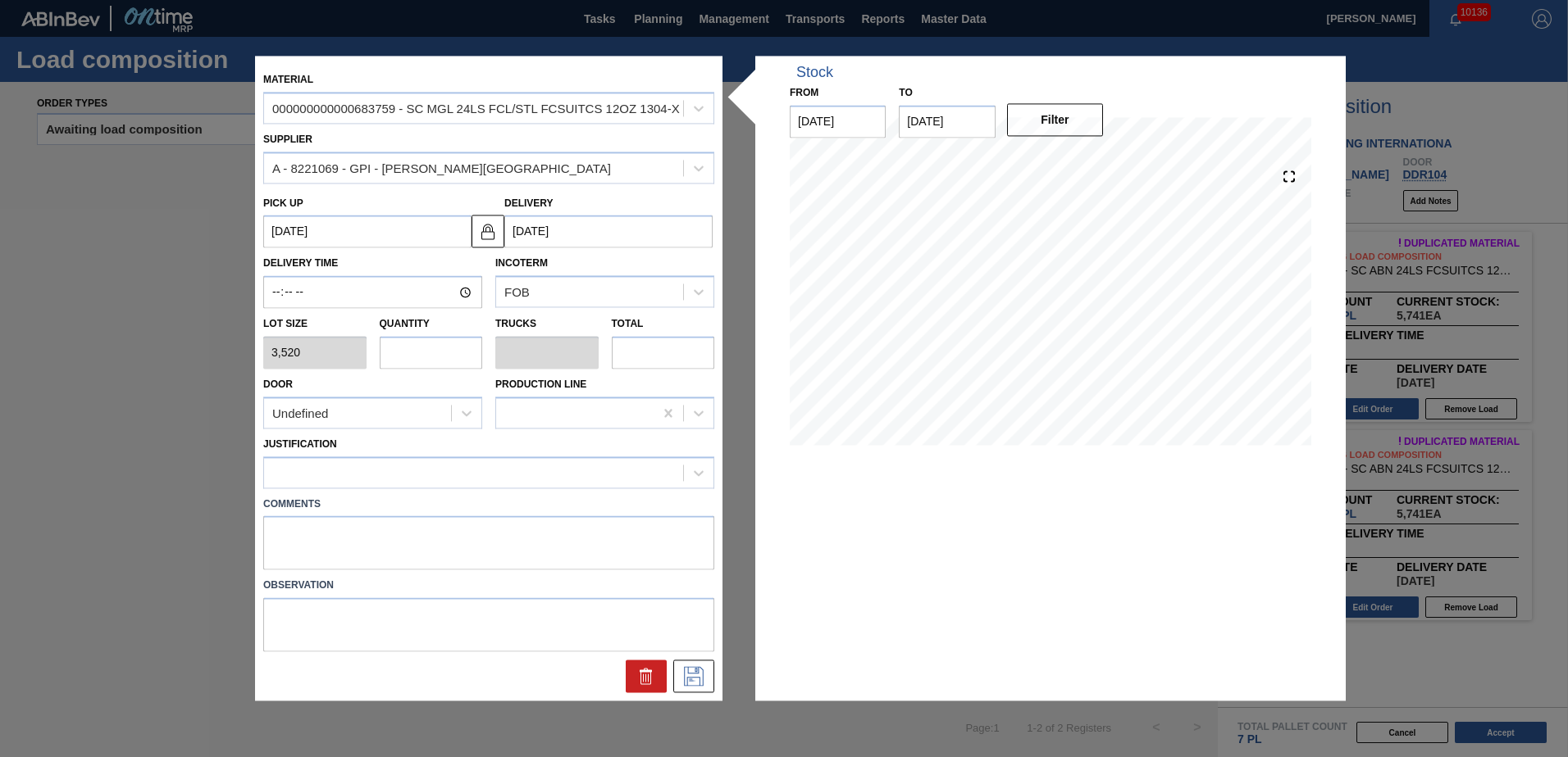
click at [439, 347] on input "text" at bounding box center [431, 352] width 103 height 32
click at [394, 421] on div "Undefined" at bounding box center [357, 413] width 187 height 24
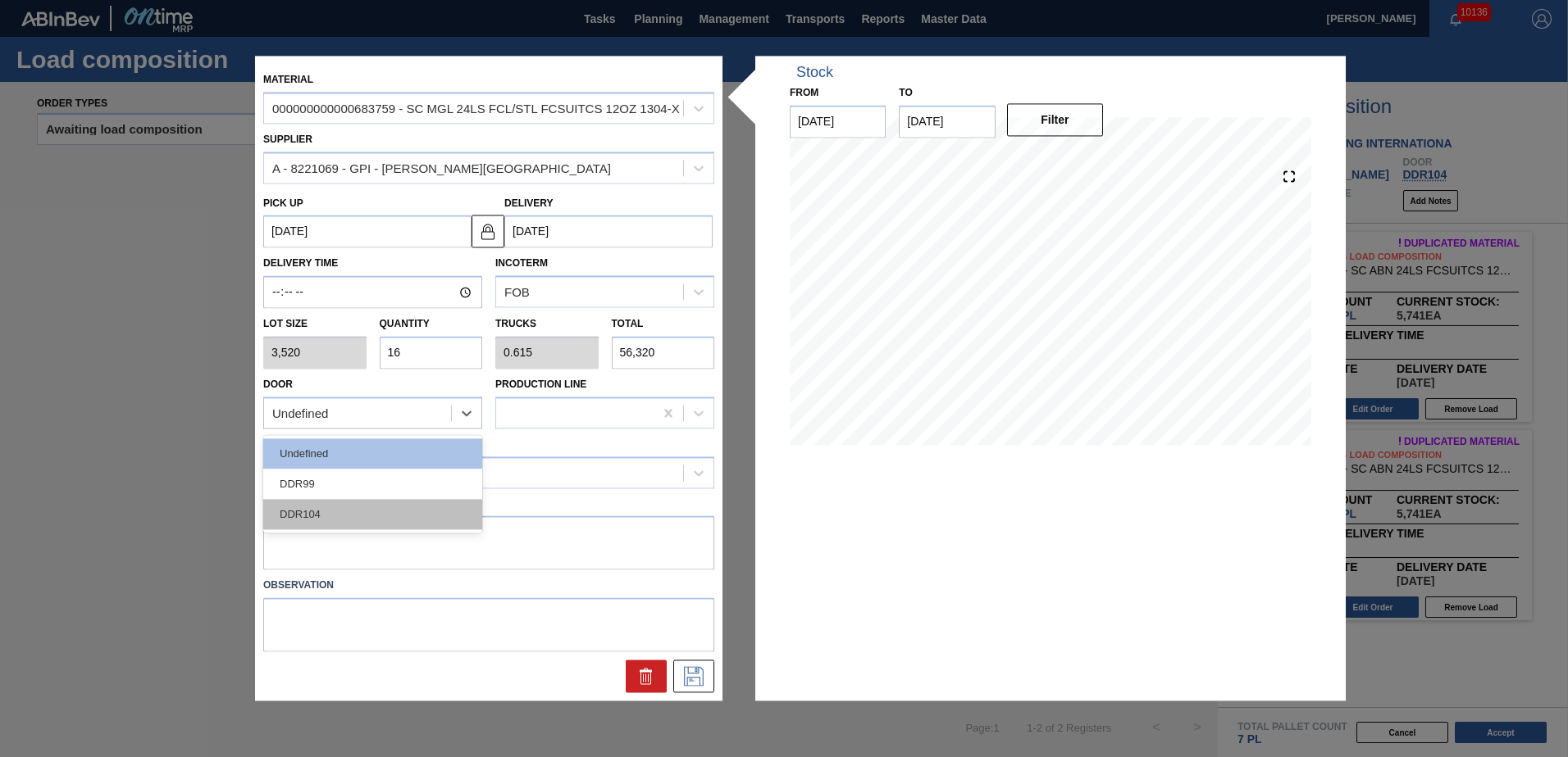
click at [385, 515] on div "DDR104" at bounding box center [372, 514] width 219 height 30
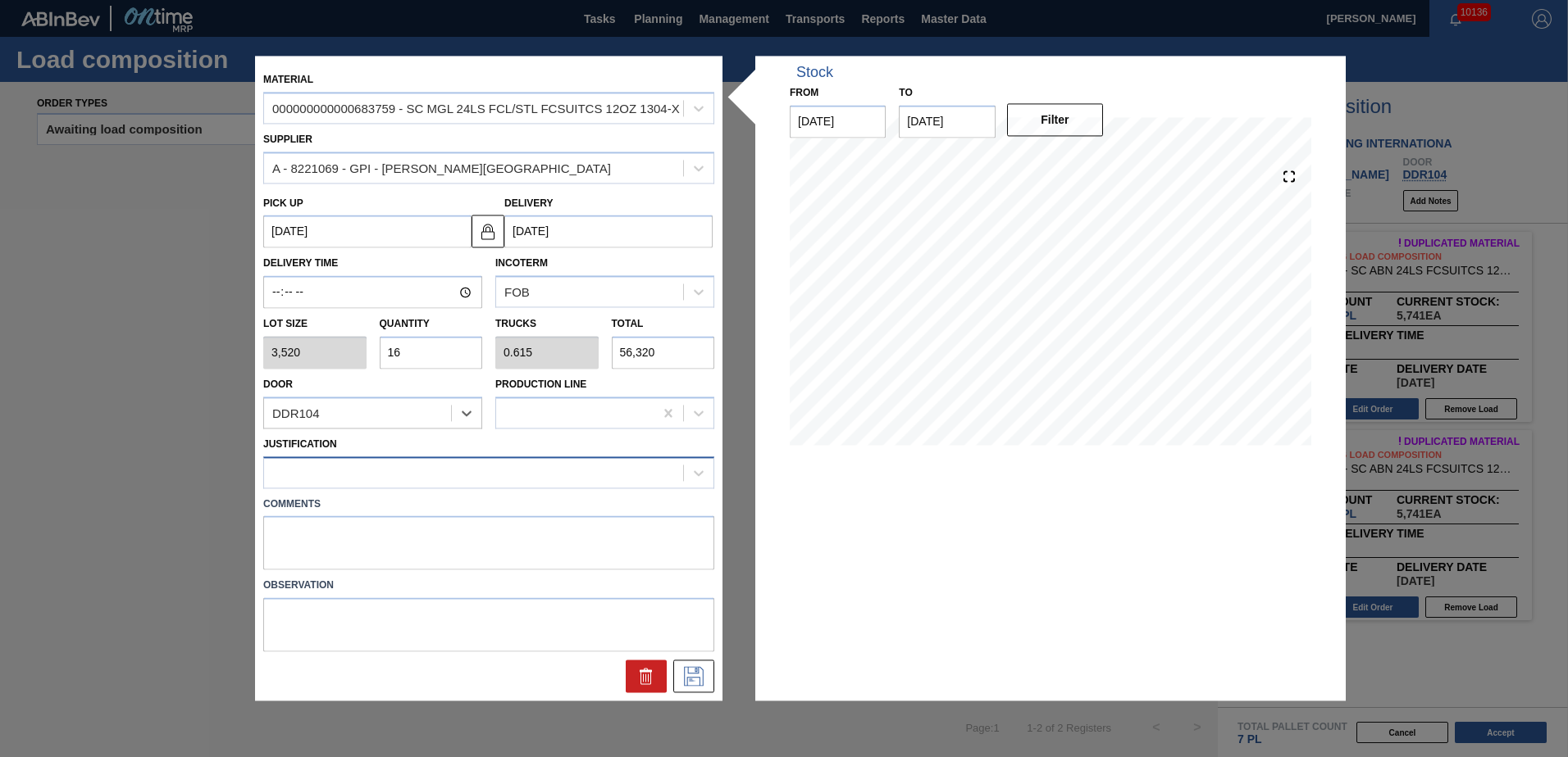
click at [397, 479] on div at bounding box center [474, 473] width 419 height 24
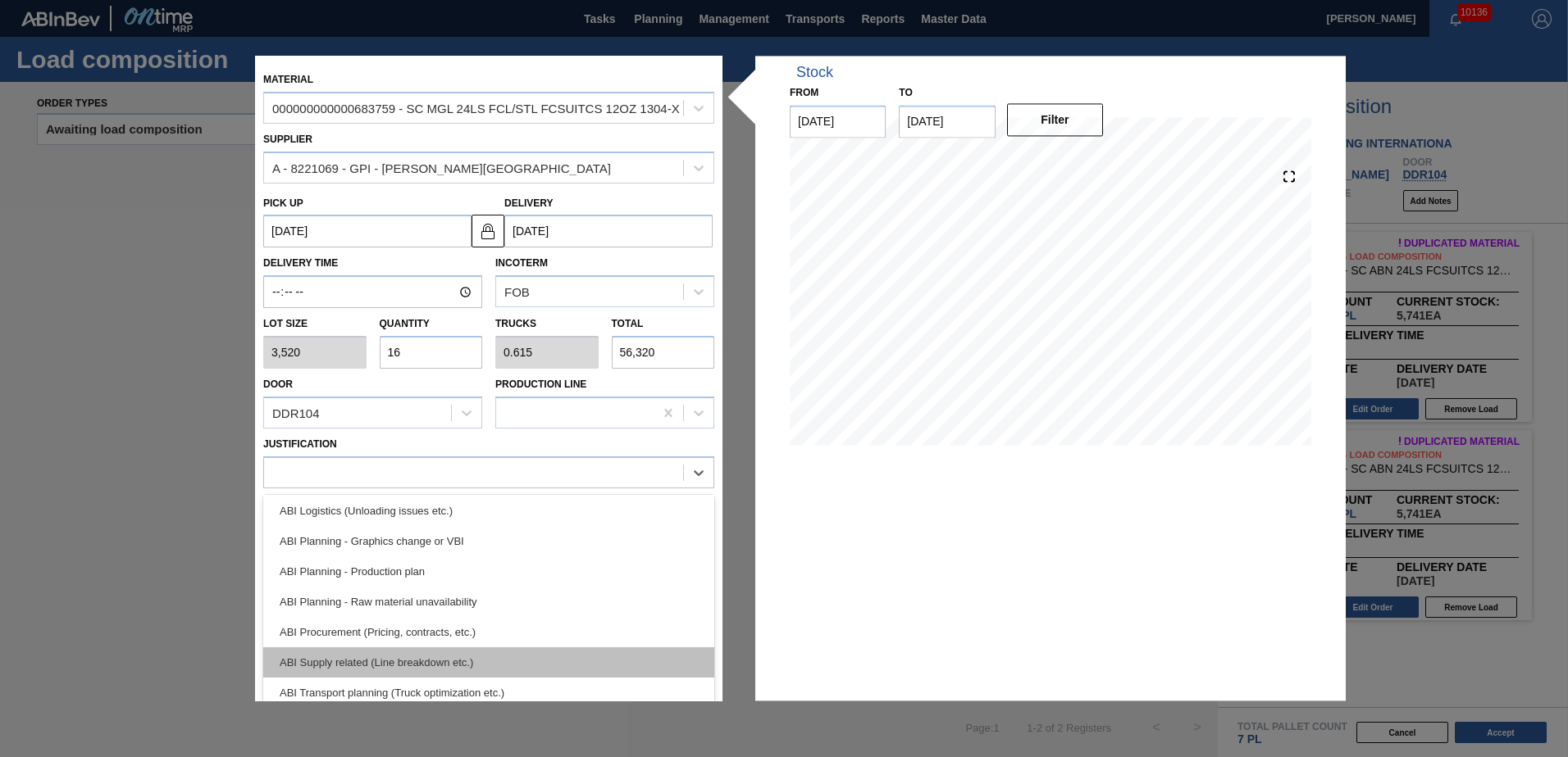
scroll to position [164, 0]
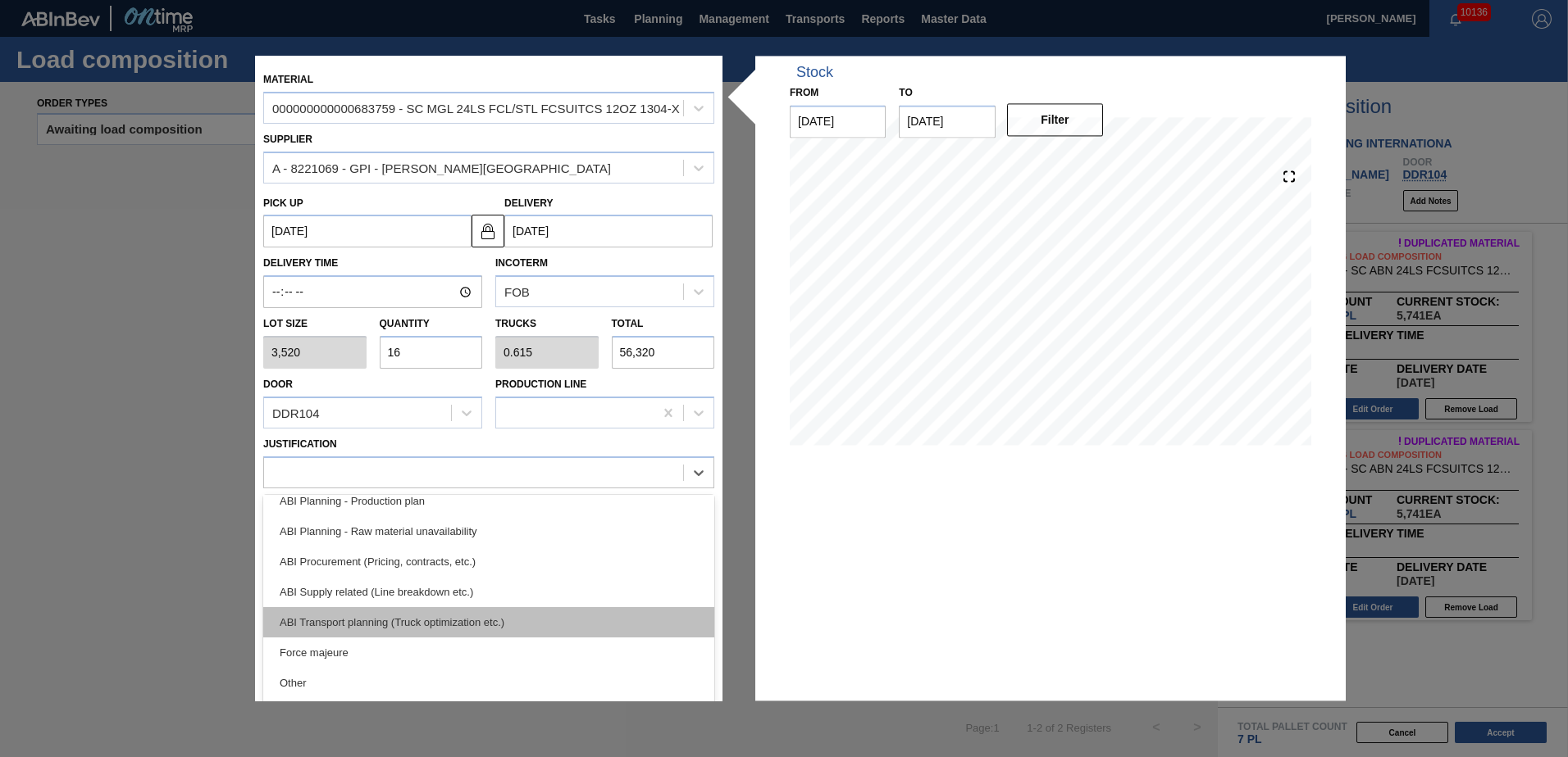
click at [429, 614] on div "ABI Transport planning (Truck optimization etc.)" at bounding box center [489, 622] width 451 height 30
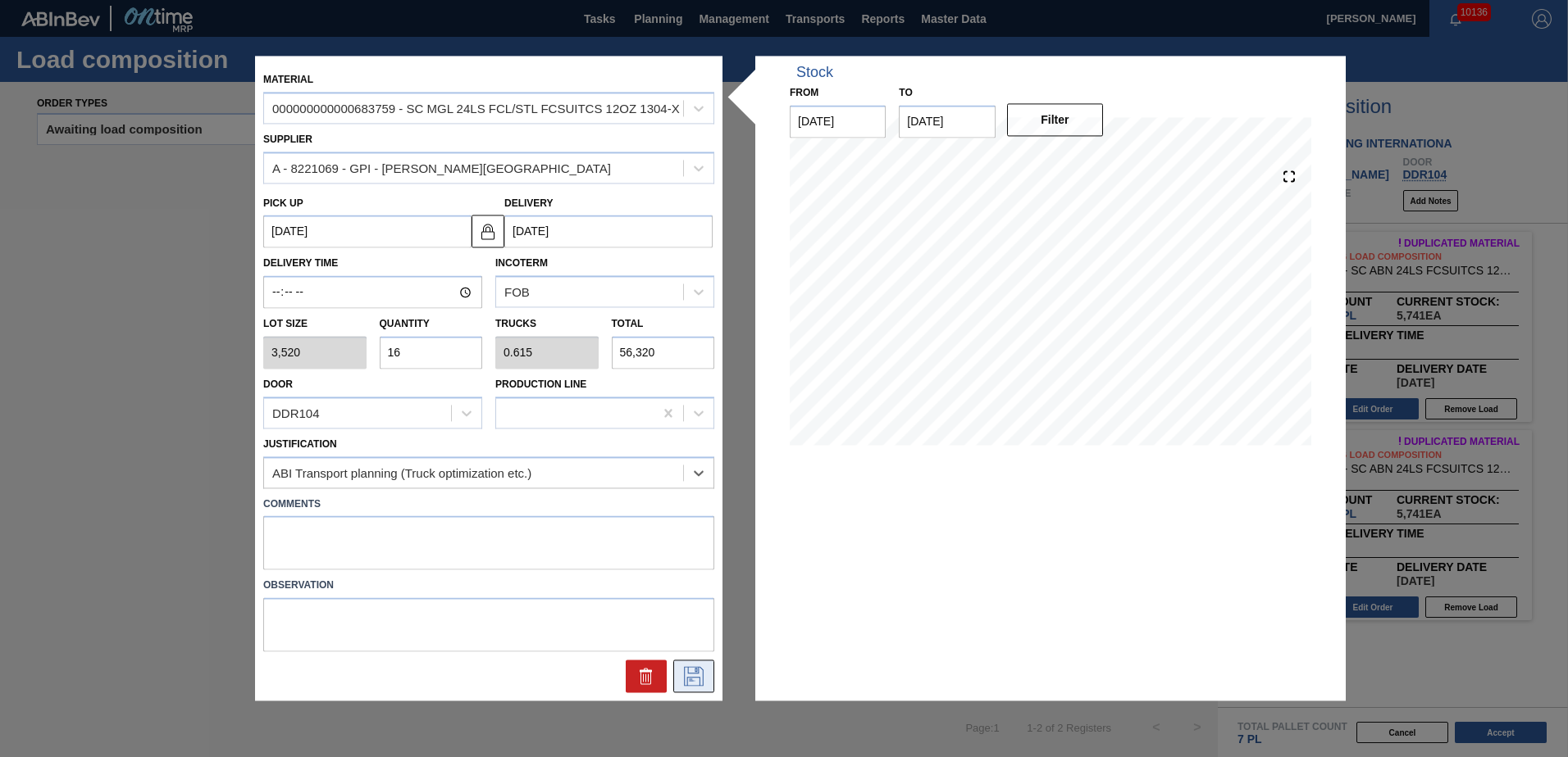
click at [702, 677] on icon at bounding box center [694, 677] width 27 height 20
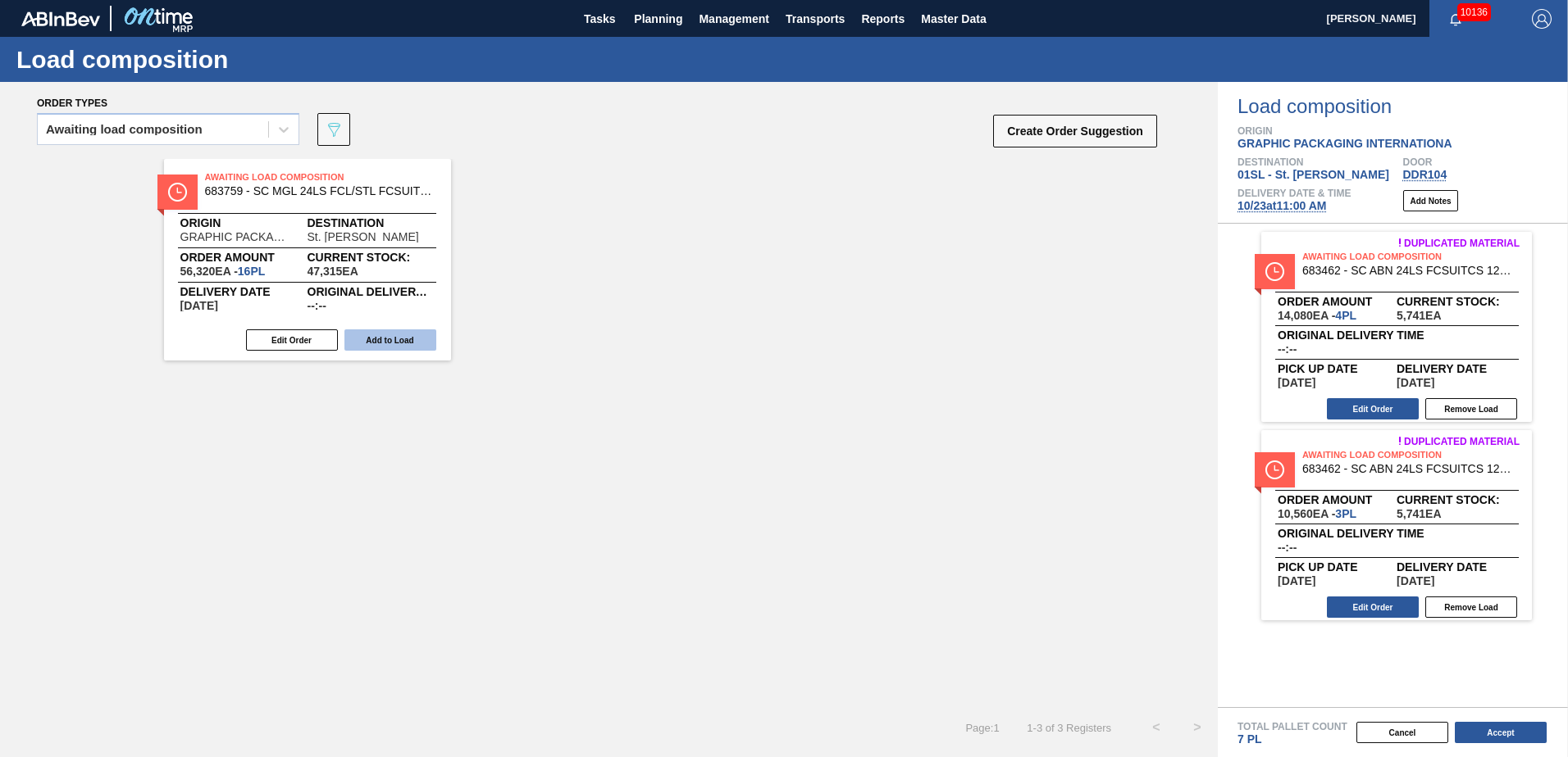
click at [390, 344] on button "Add to Load" at bounding box center [390, 340] width 92 height 22
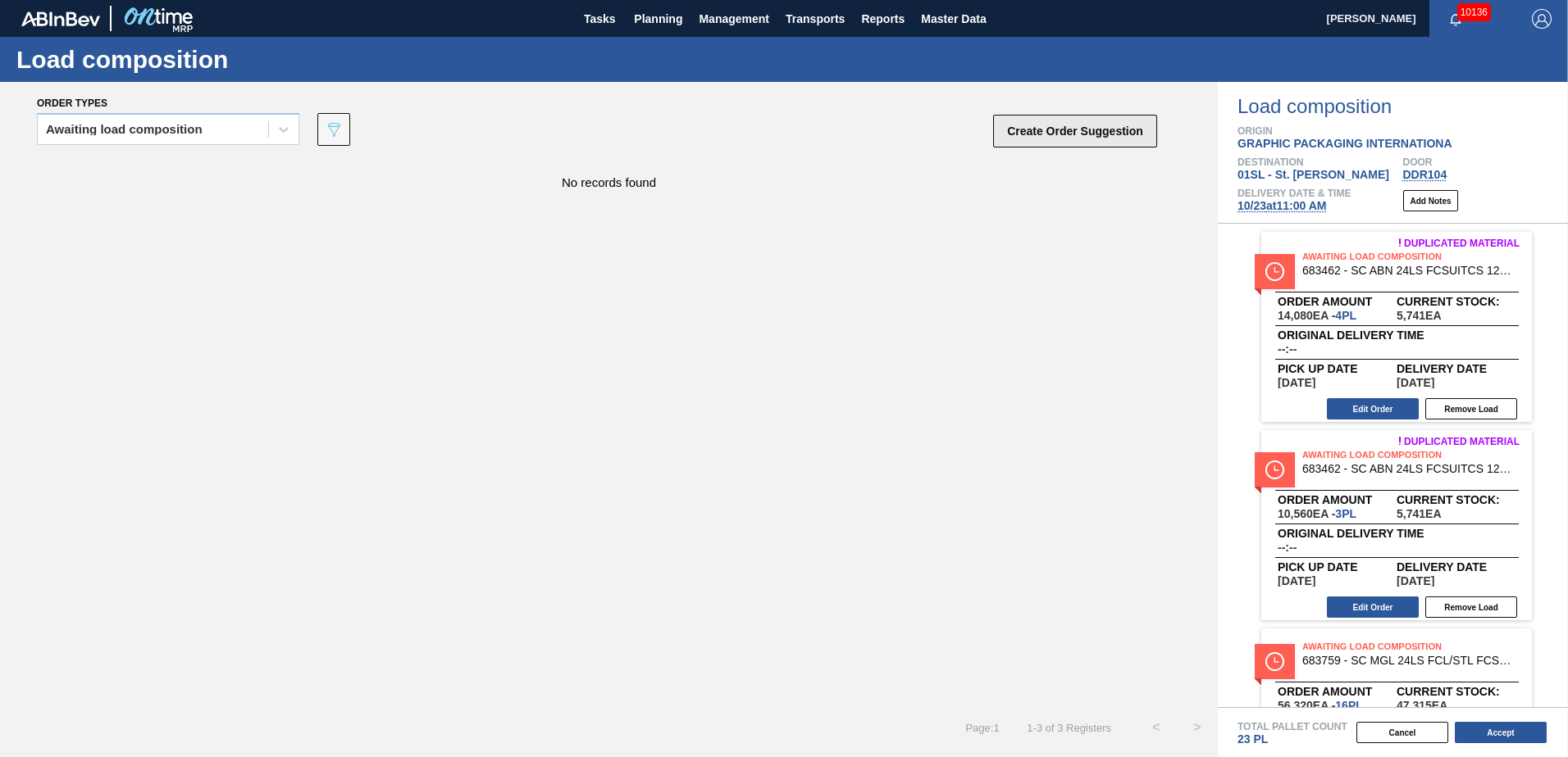
click at [1073, 143] on button "Create Order Suggestion" at bounding box center [1074, 131] width 164 height 32
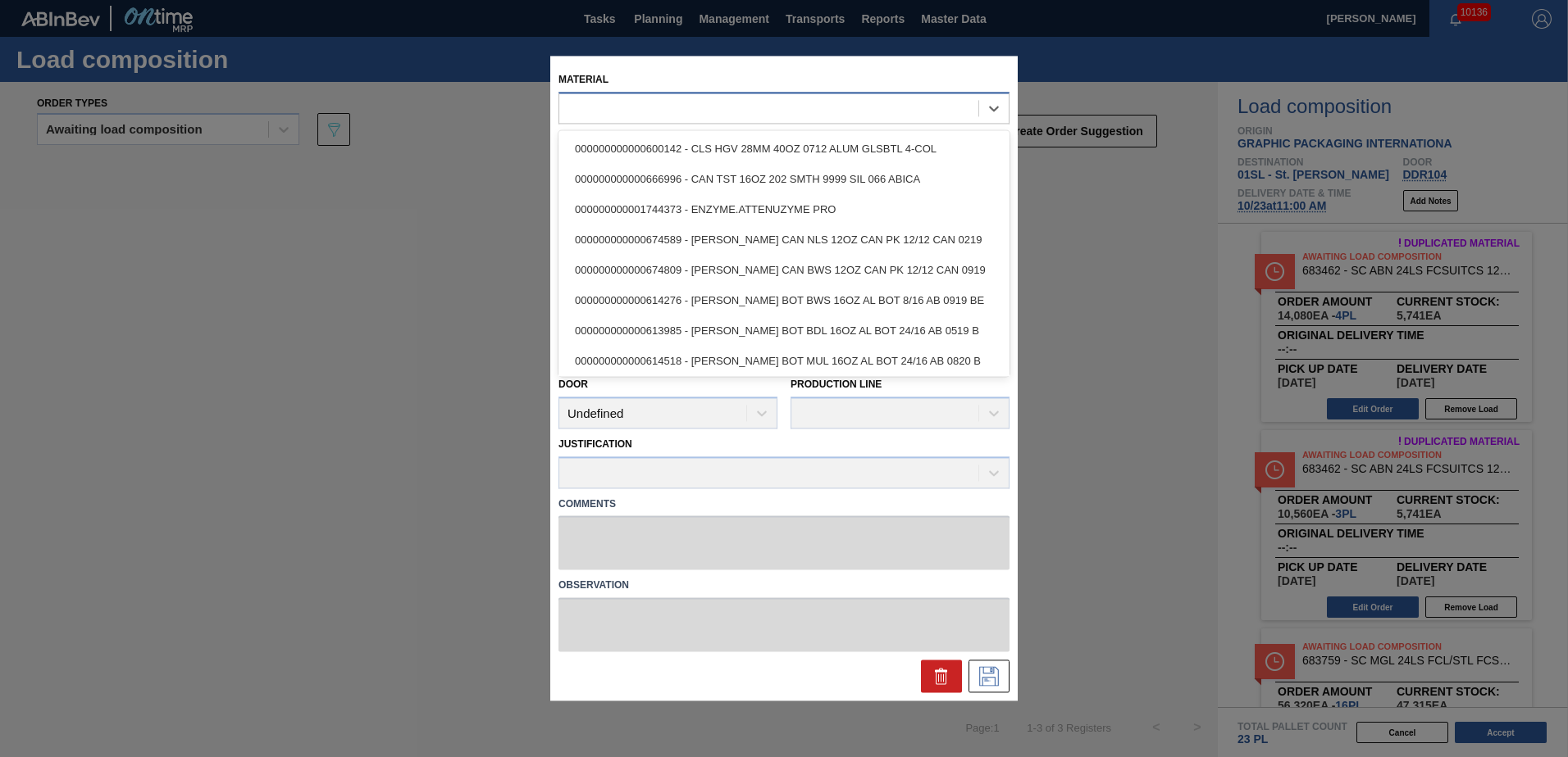
click at [830, 121] on div at bounding box center [784, 107] width 451 height 32
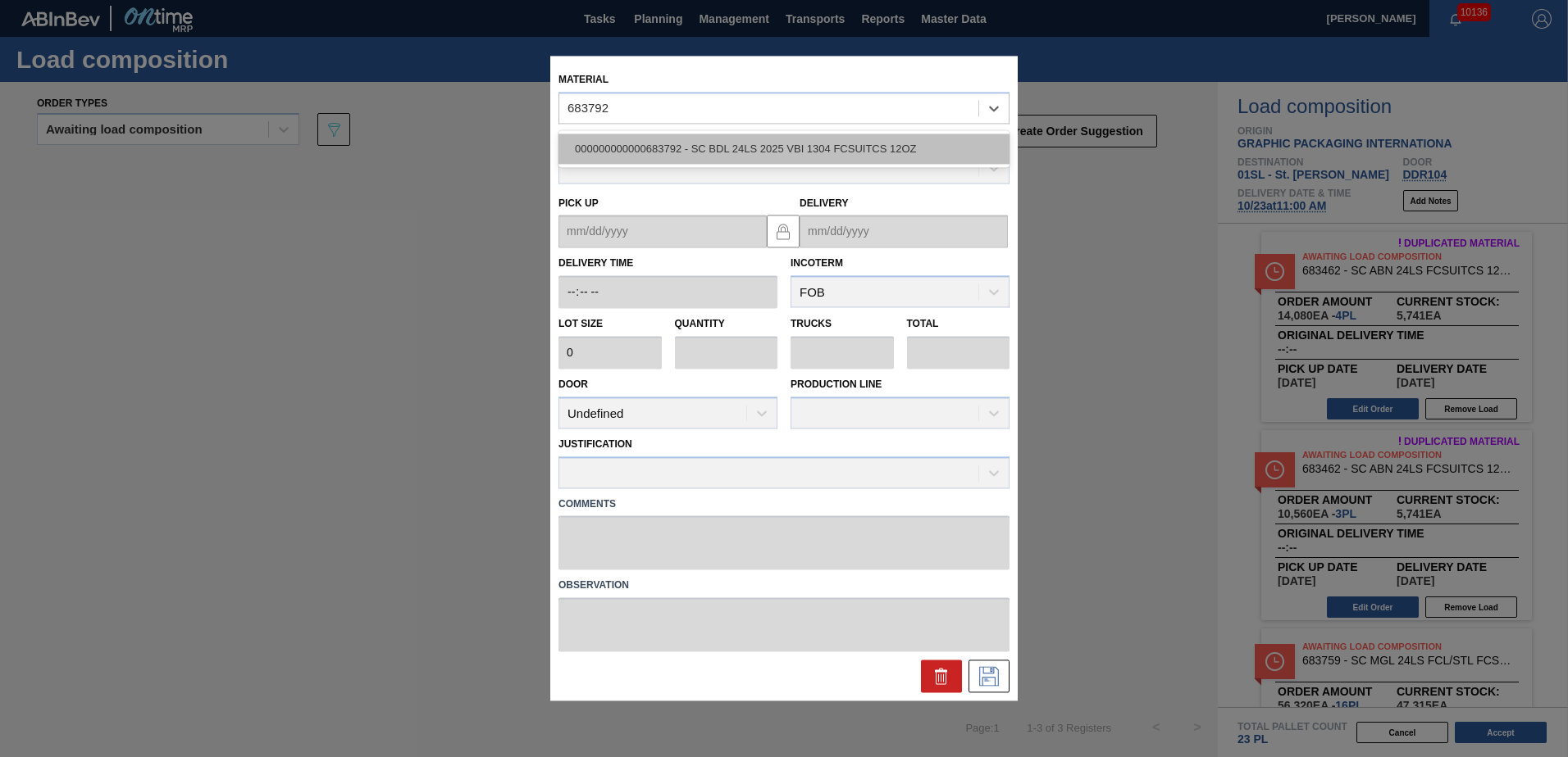
click at [826, 147] on div "000000000000683792 - SC BDL 24LS 2025 VBI 1304 FCSUITCS 12OZ" at bounding box center [784, 149] width 451 height 30
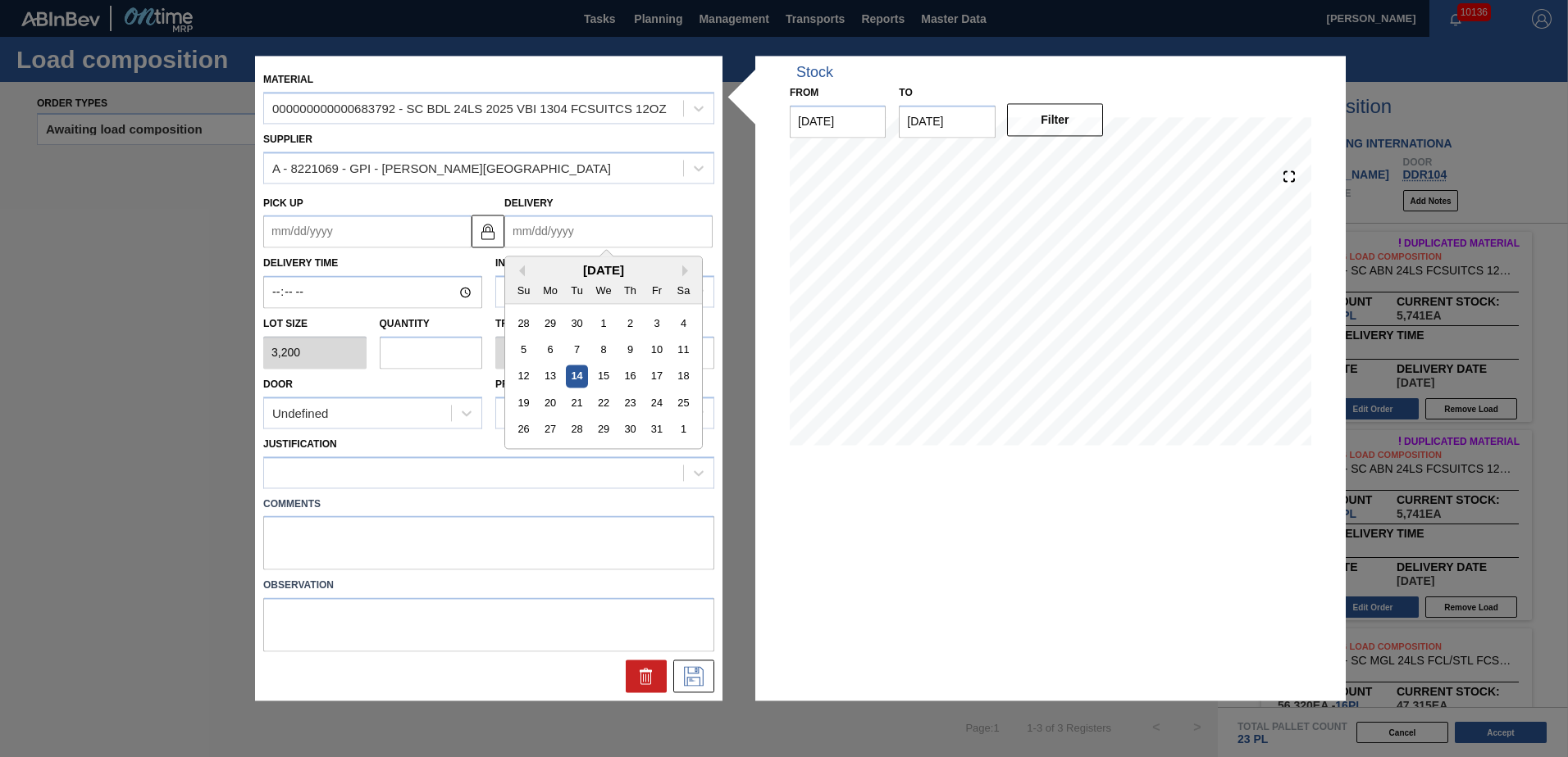
click at [638, 220] on input "Delivery" at bounding box center [608, 231] width 208 height 32
click at [633, 398] on div "23" at bounding box center [630, 403] width 22 height 22
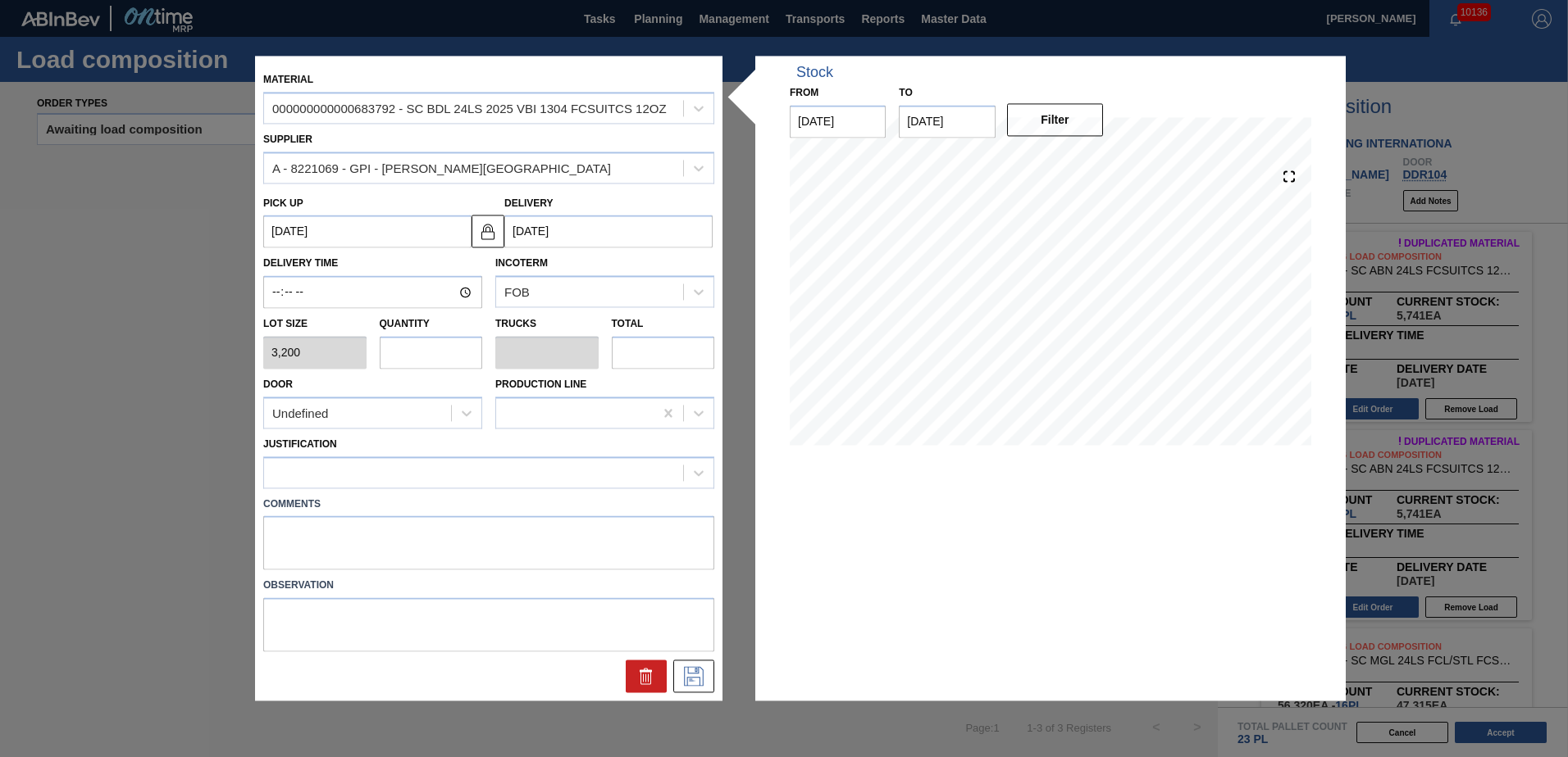
click at [454, 363] on input "text" at bounding box center [431, 352] width 103 height 32
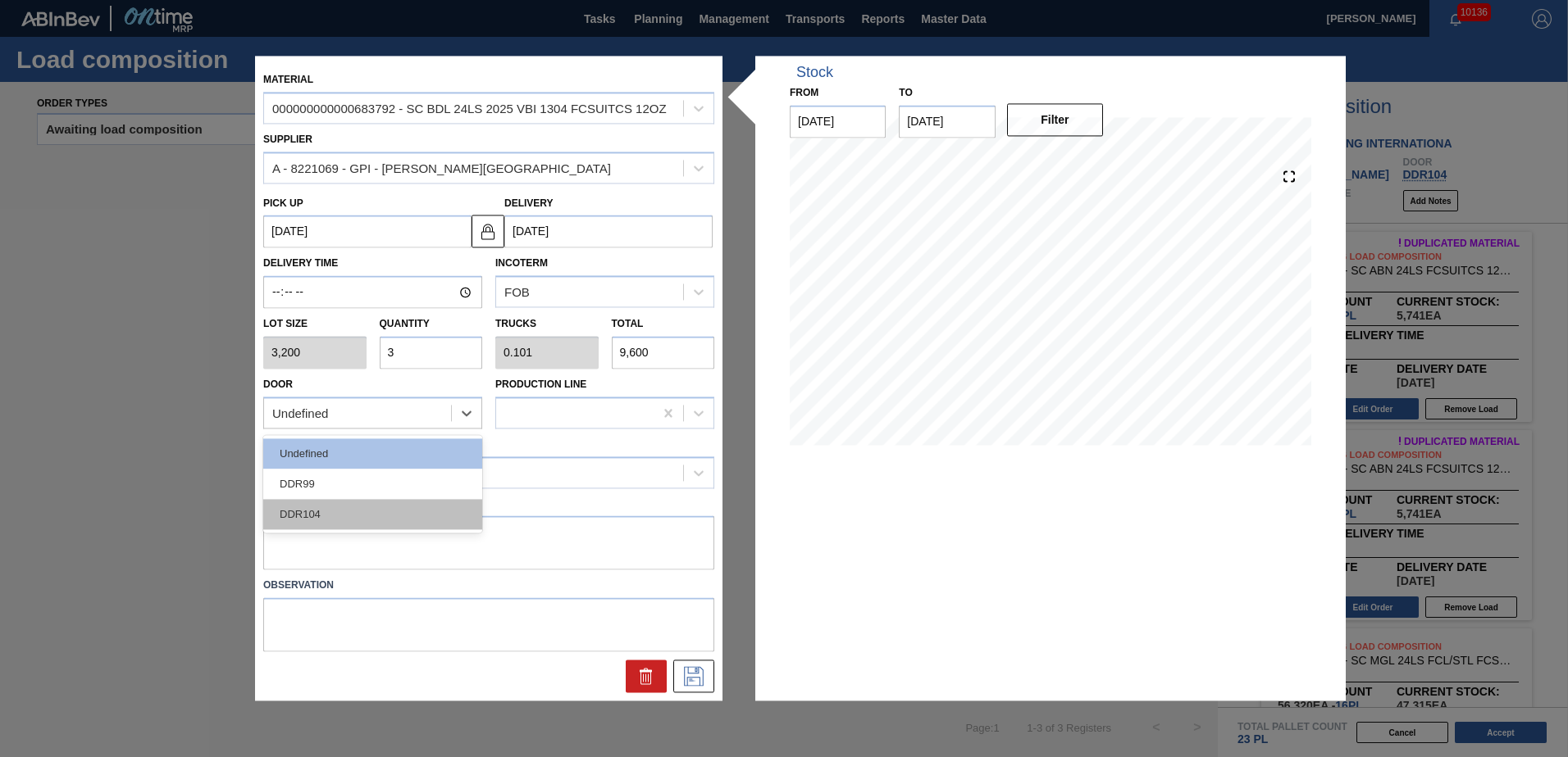
drag, startPoint x: 431, startPoint y: 408, endPoint x: 419, endPoint y: 499, distance: 91.8
click at [431, 411] on div "Undefined" at bounding box center [357, 413] width 187 height 24
click at [424, 521] on div "DDR104" at bounding box center [372, 514] width 219 height 30
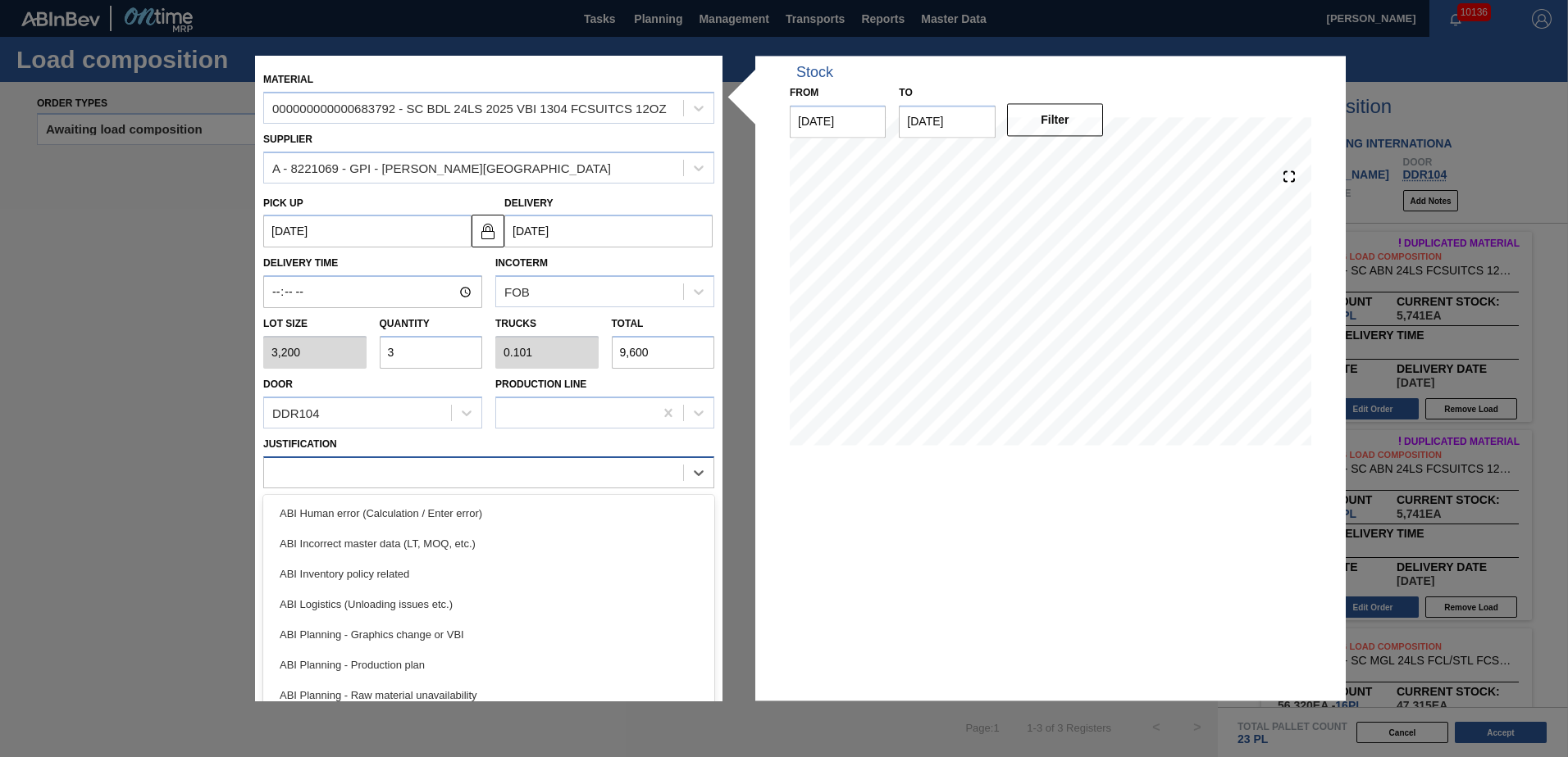
click at [399, 483] on div at bounding box center [474, 473] width 419 height 24
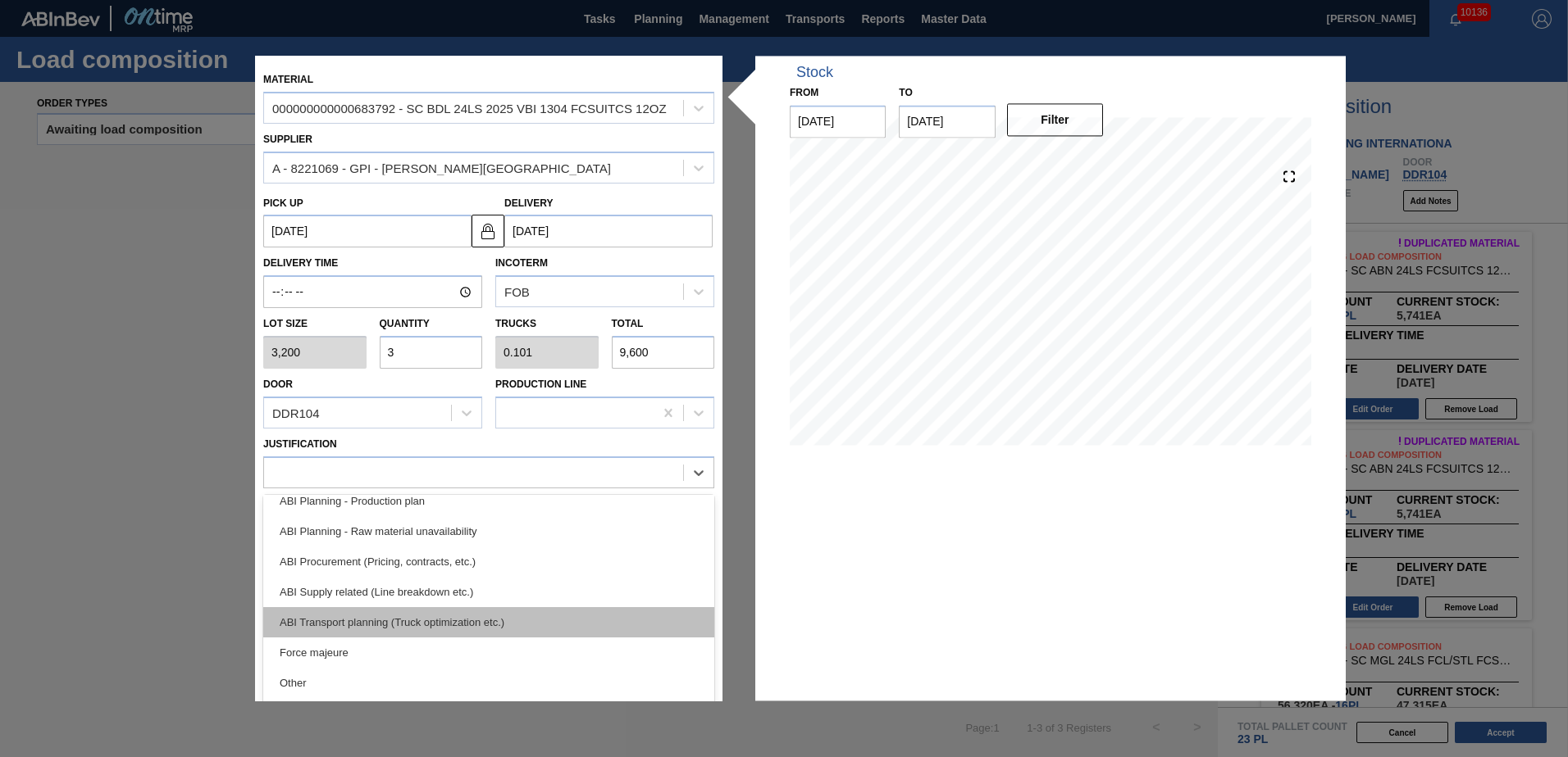
click at [418, 614] on div "ABI Transport planning (Truck optimization etc.)" at bounding box center [489, 622] width 451 height 30
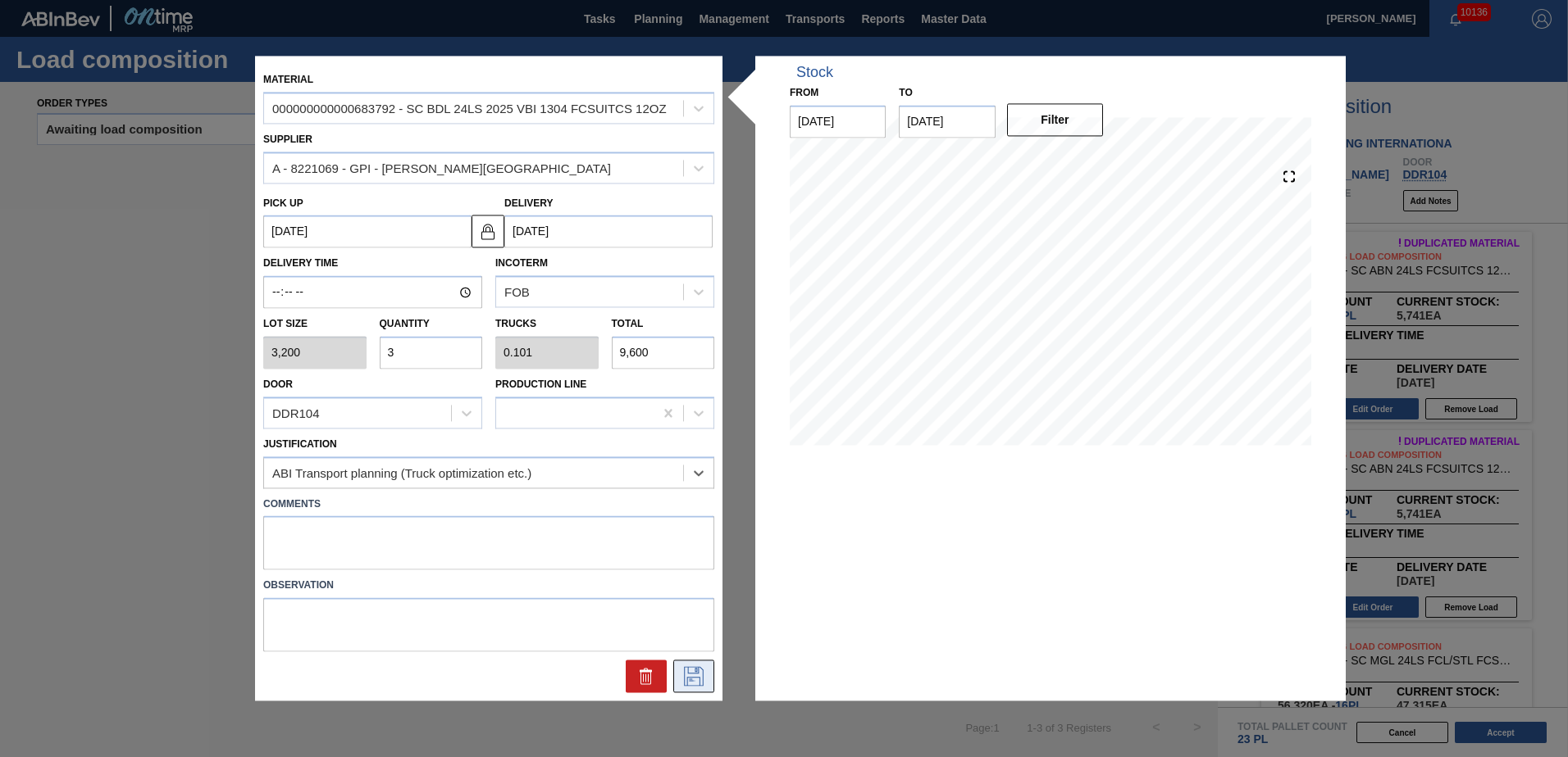
click at [697, 685] on icon at bounding box center [694, 677] width 27 height 20
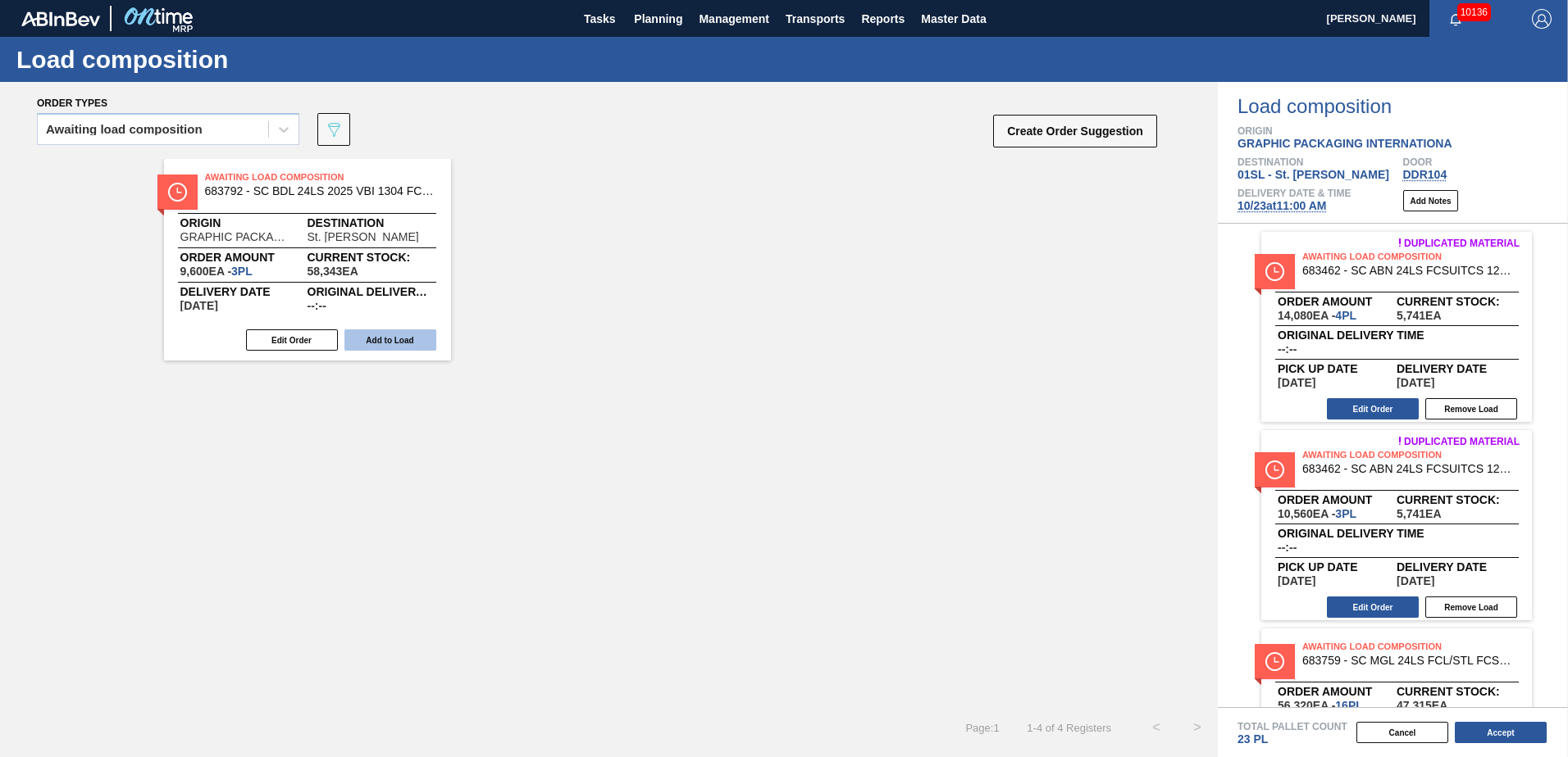
click at [394, 344] on button "Add to Load" at bounding box center [390, 340] width 92 height 22
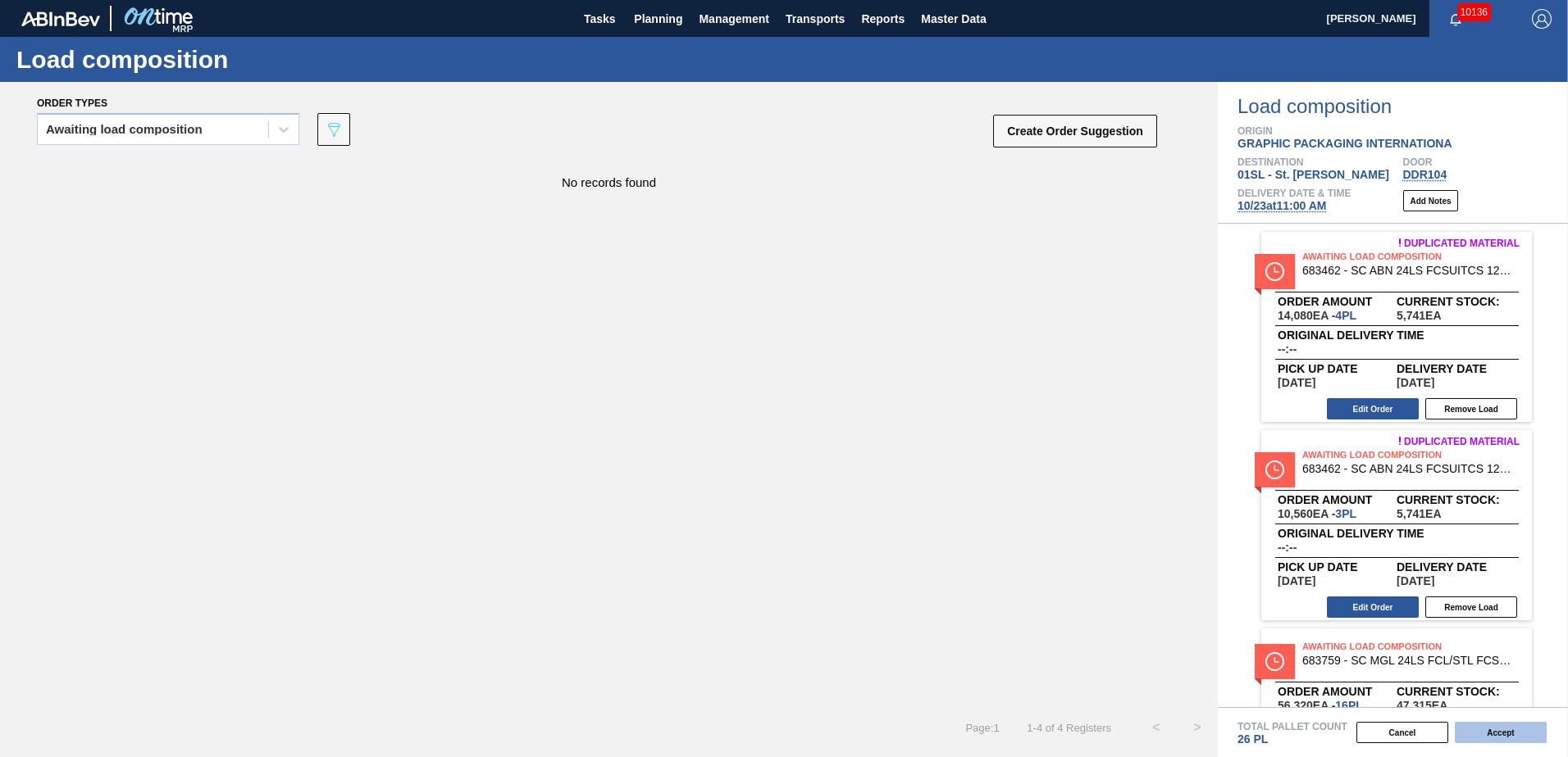
click at [1491, 729] on button "Accept" at bounding box center [1501, 733] width 92 height 22
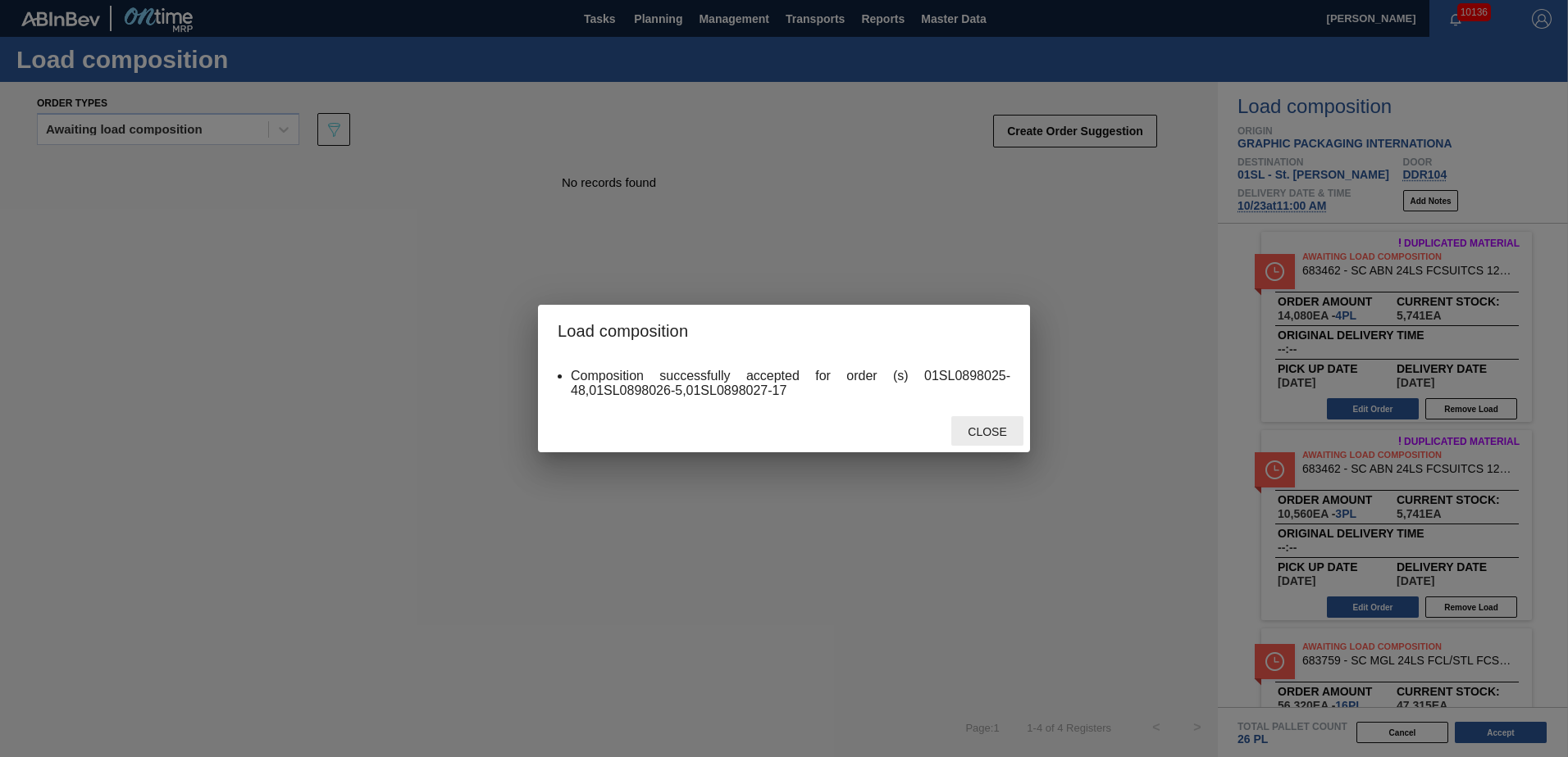
click at [973, 425] on span "Close" at bounding box center [987, 432] width 65 height 13
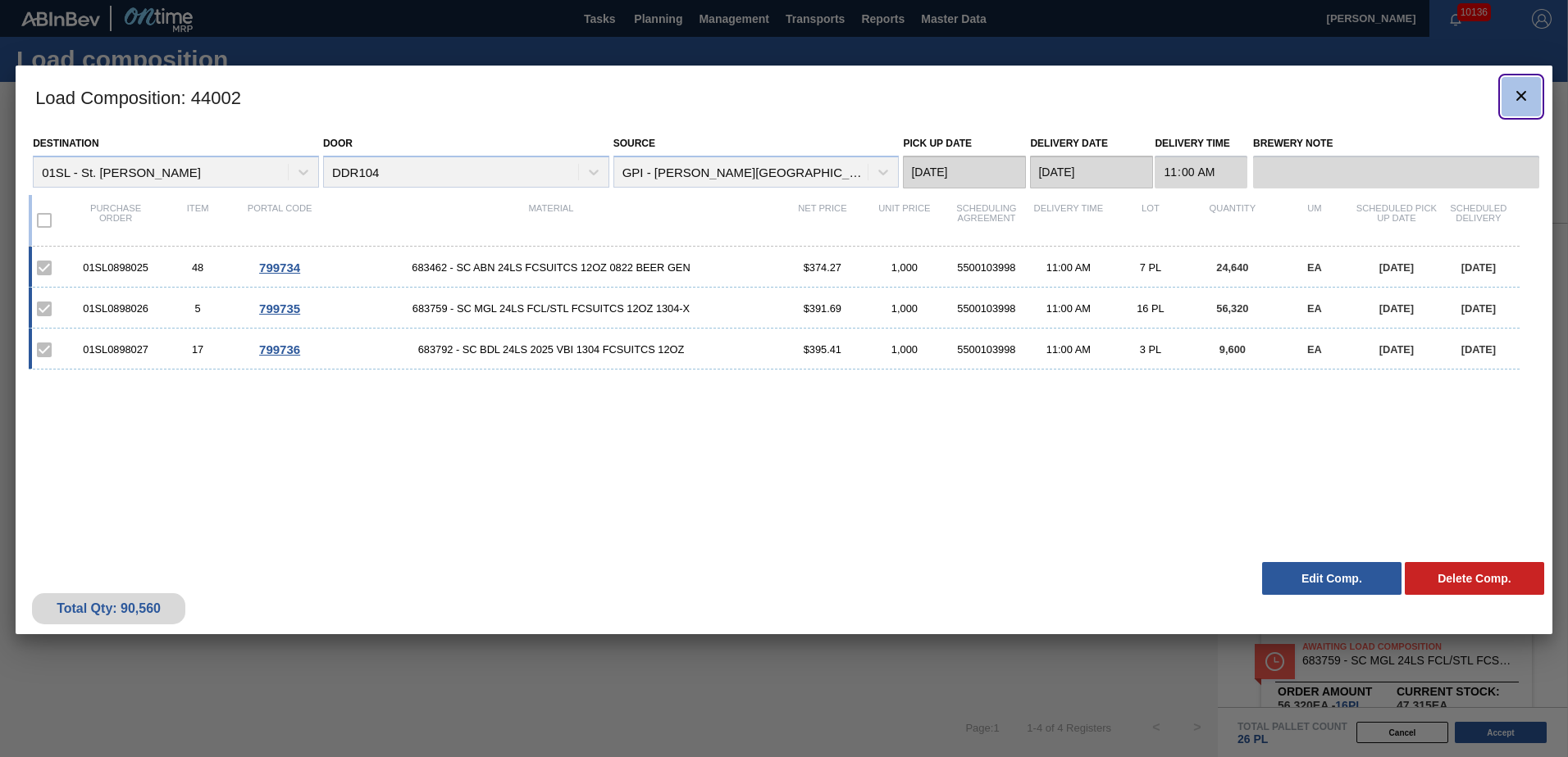
click at [1520, 97] on icon "botão de ícone" at bounding box center [1521, 96] width 10 height 10
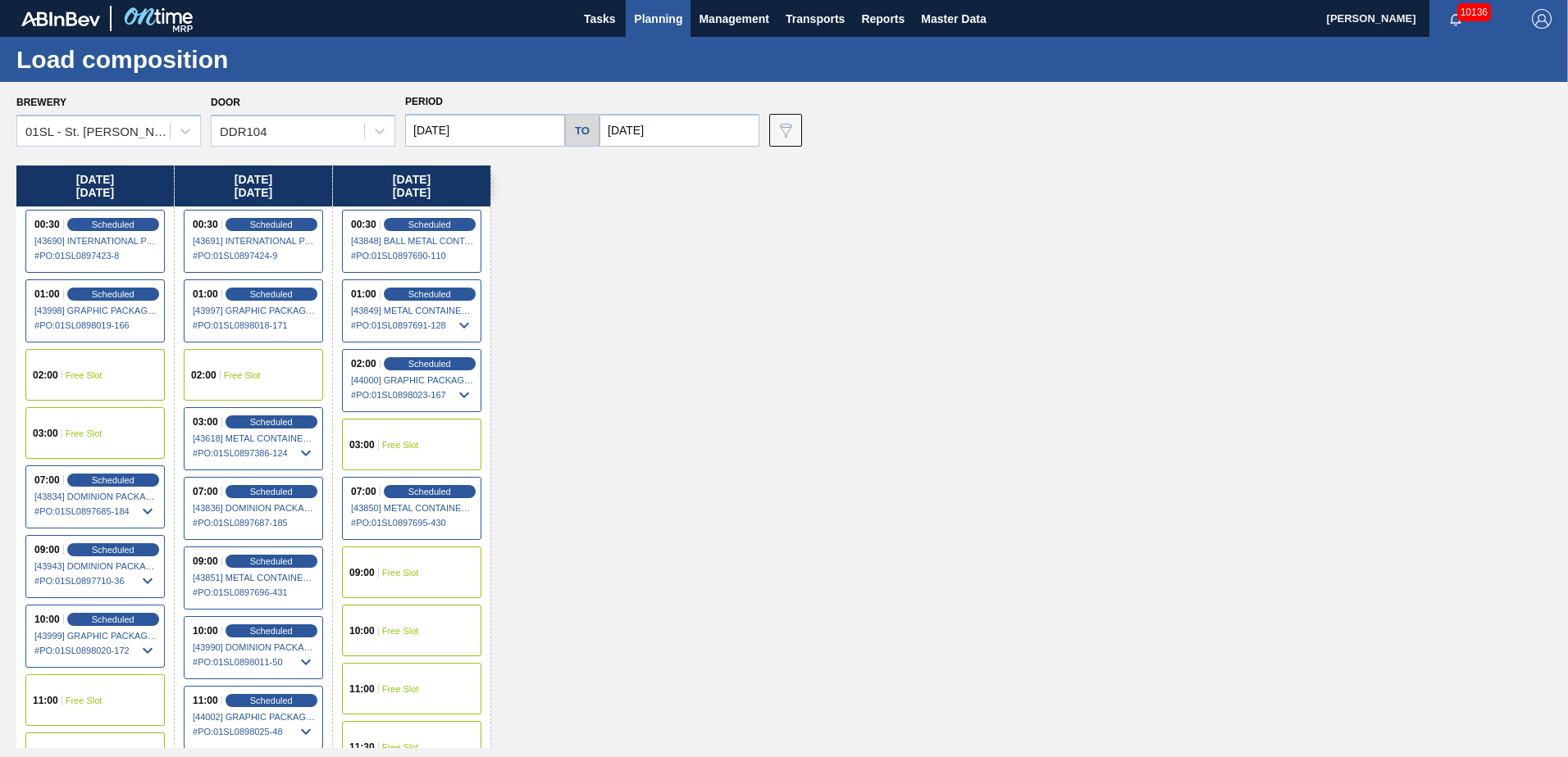
click at [669, 28] on span "Planning" at bounding box center [658, 19] width 48 height 20
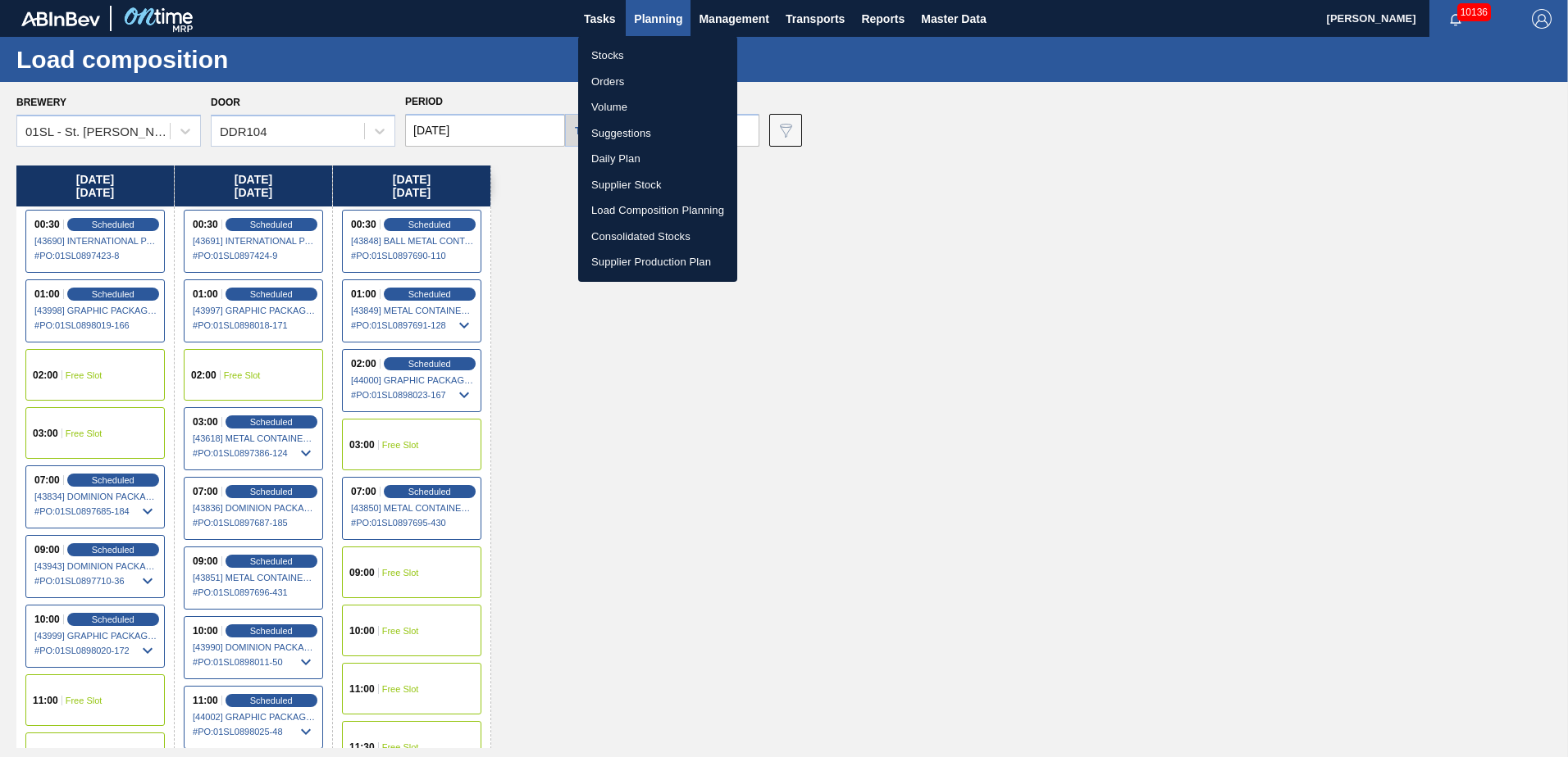
click at [646, 210] on li "Load Composition Planning" at bounding box center [657, 210] width 159 height 27
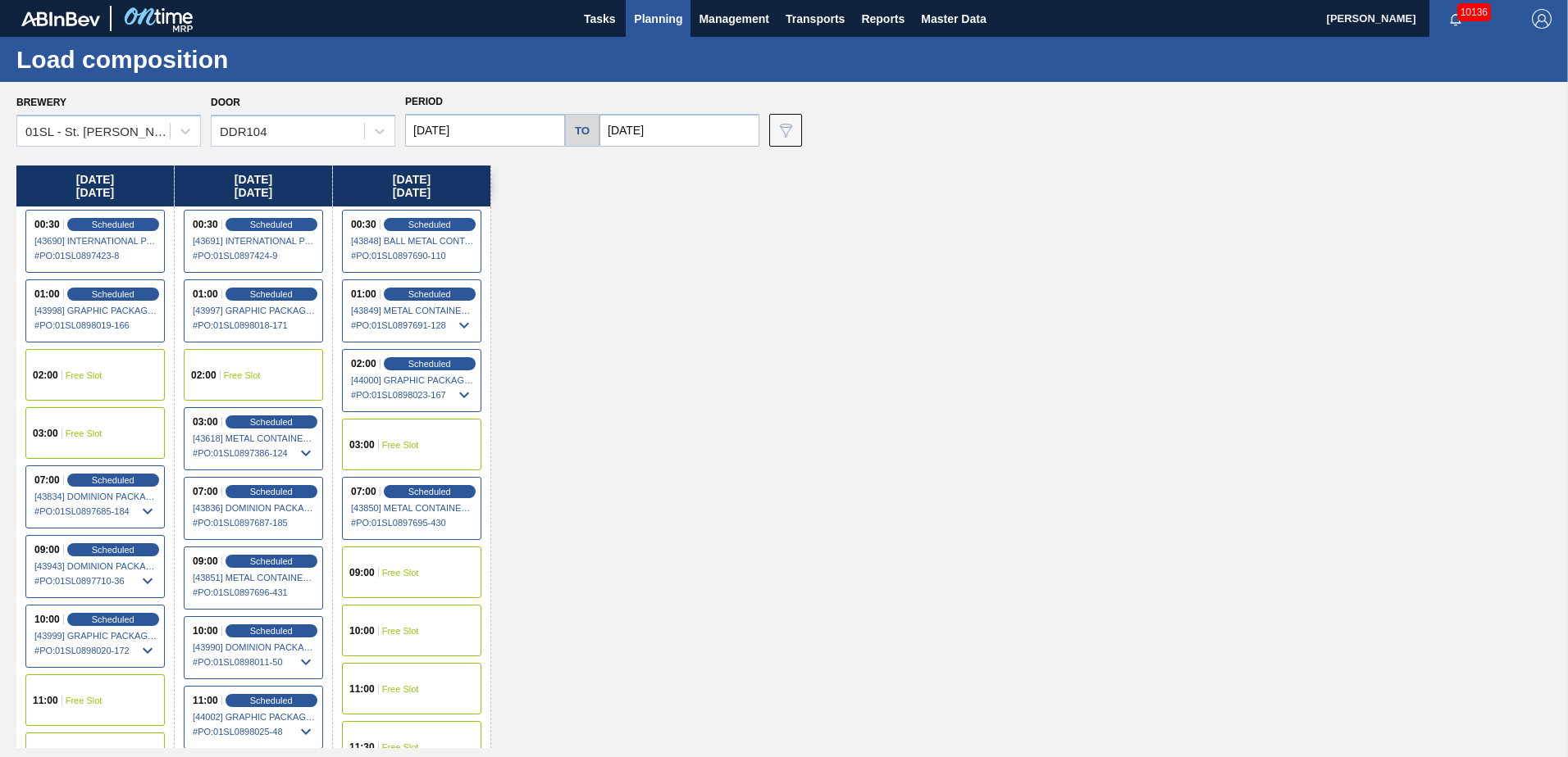
click at [659, 39] on div "Load composition" at bounding box center [784, 59] width 1568 height 45
click at [657, 26] on span "Planning" at bounding box center [658, 19] width 48 height 20
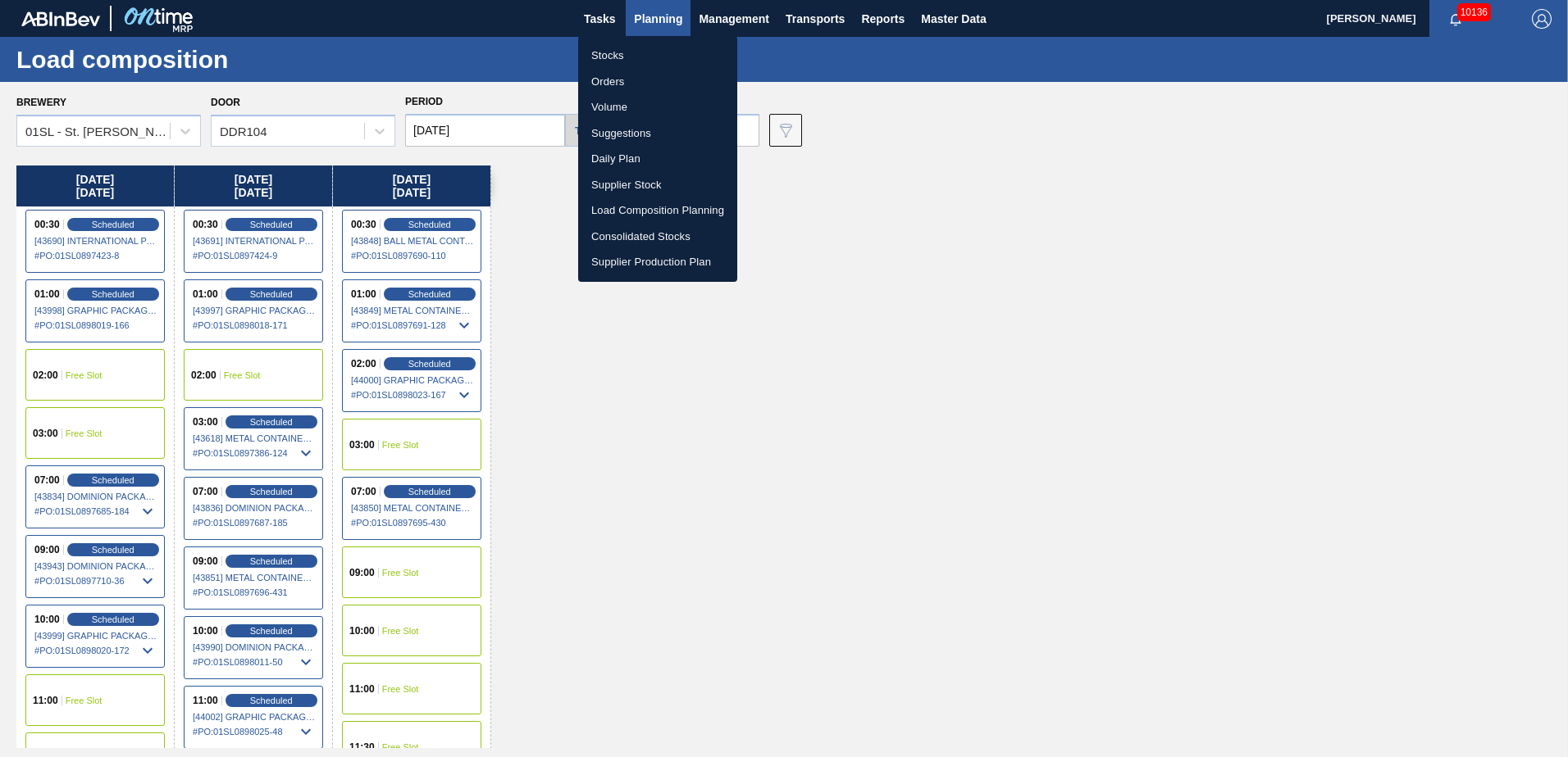
click at [643, 140] on li "Suggestions" at bounding box center [657, 134] width 159 height 27
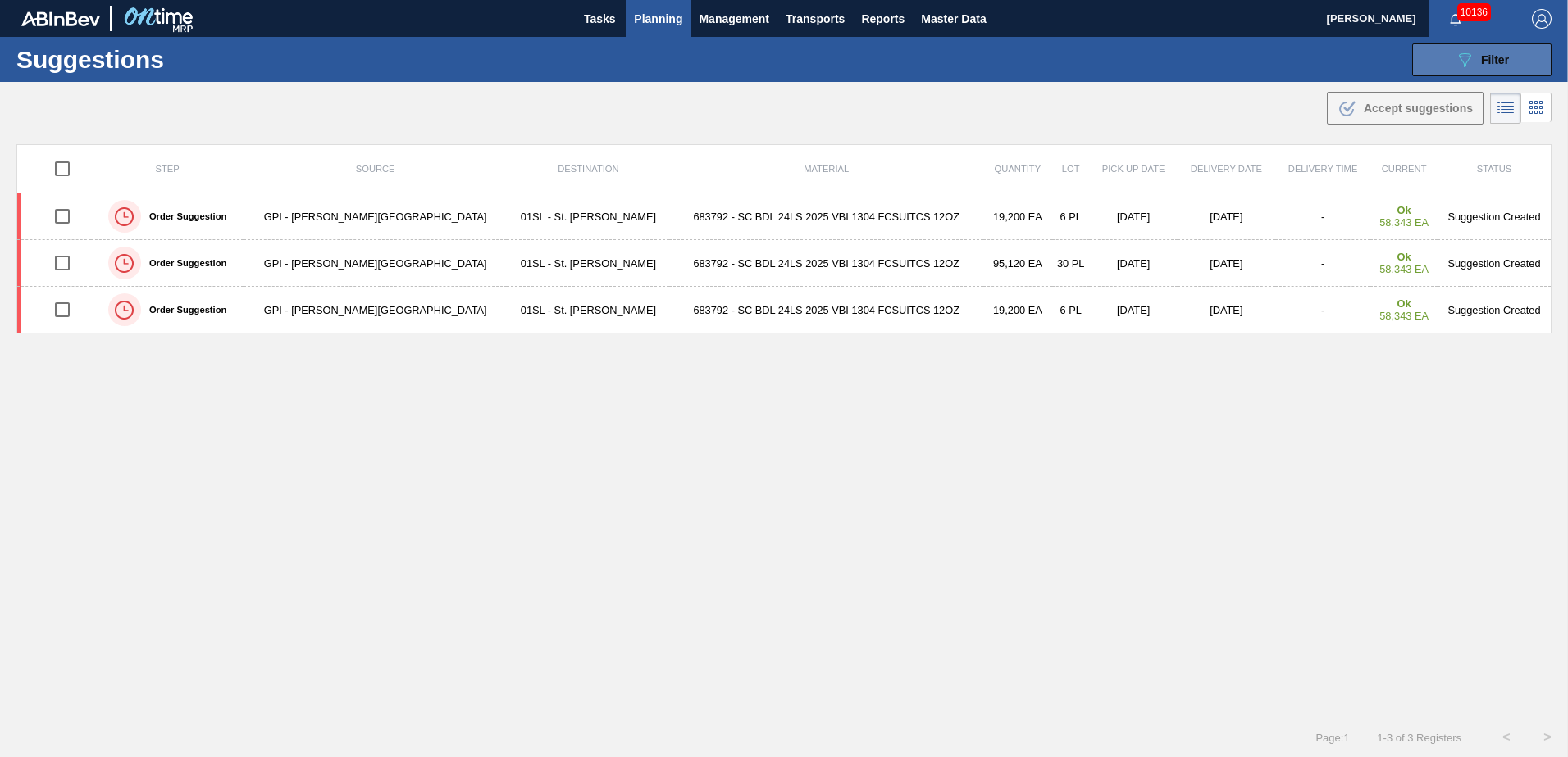
click at [1481, 51] on div "089F7B8B-B2A5-4AFE-B5C0-19BA573D28AC Filter" at bounding box center [1481, 60] width 54 height 20
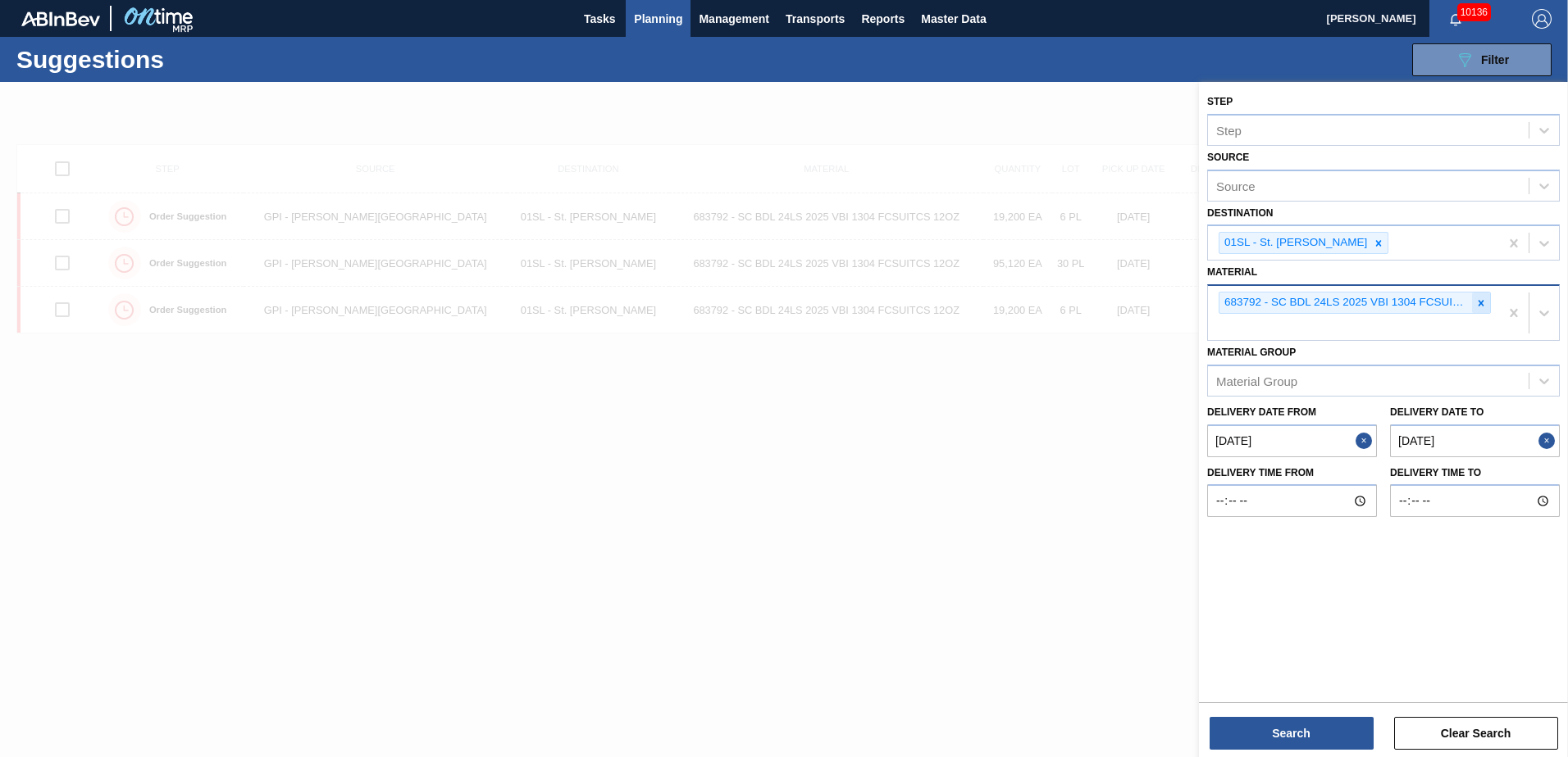
click at [1484, 304] on icon at bounding box center [1481, 304] width 12 height 12
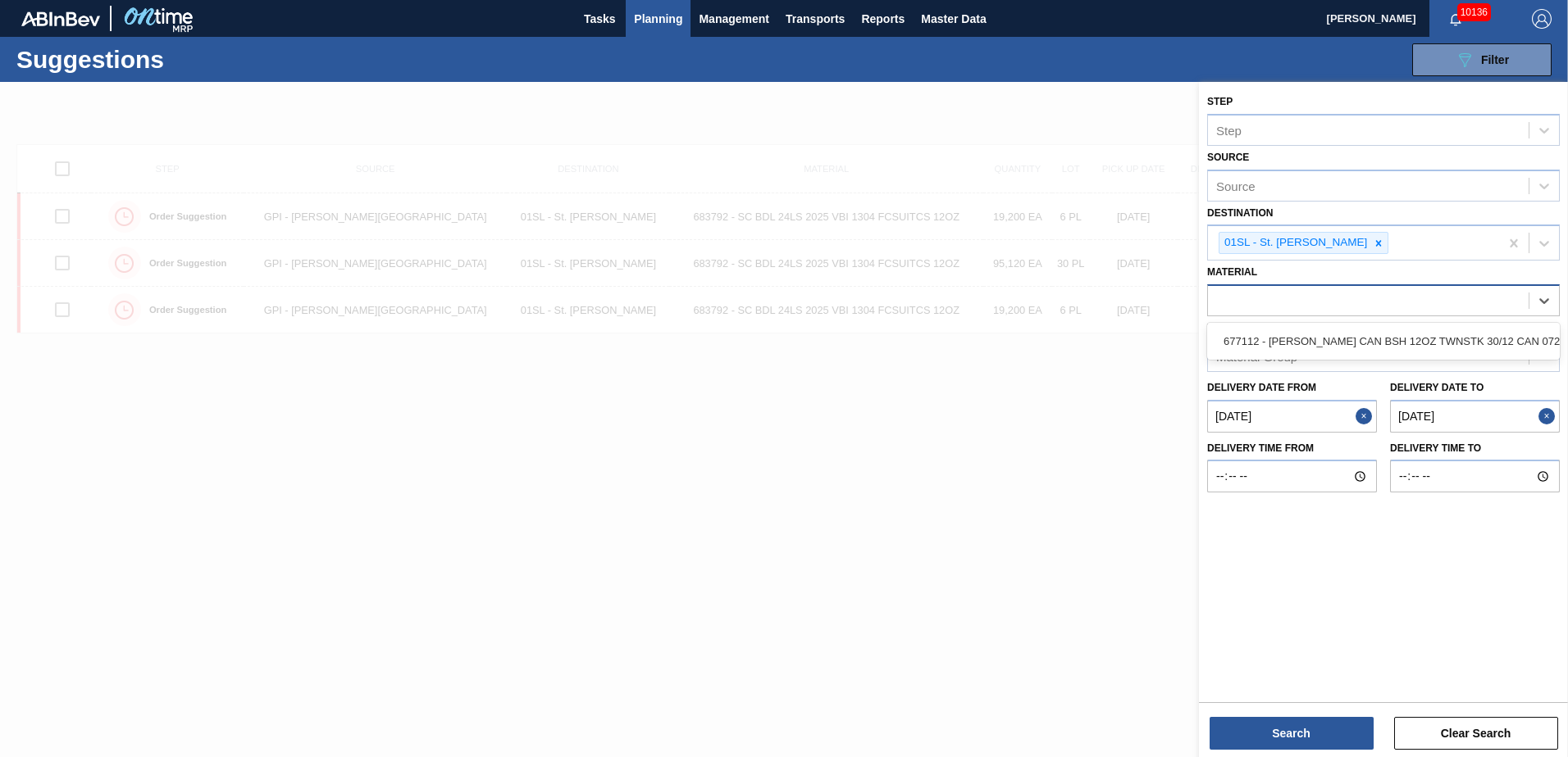
click at [1417, 364] on div "Material Group" at bounding box center [1367, 356] width 320 height 24
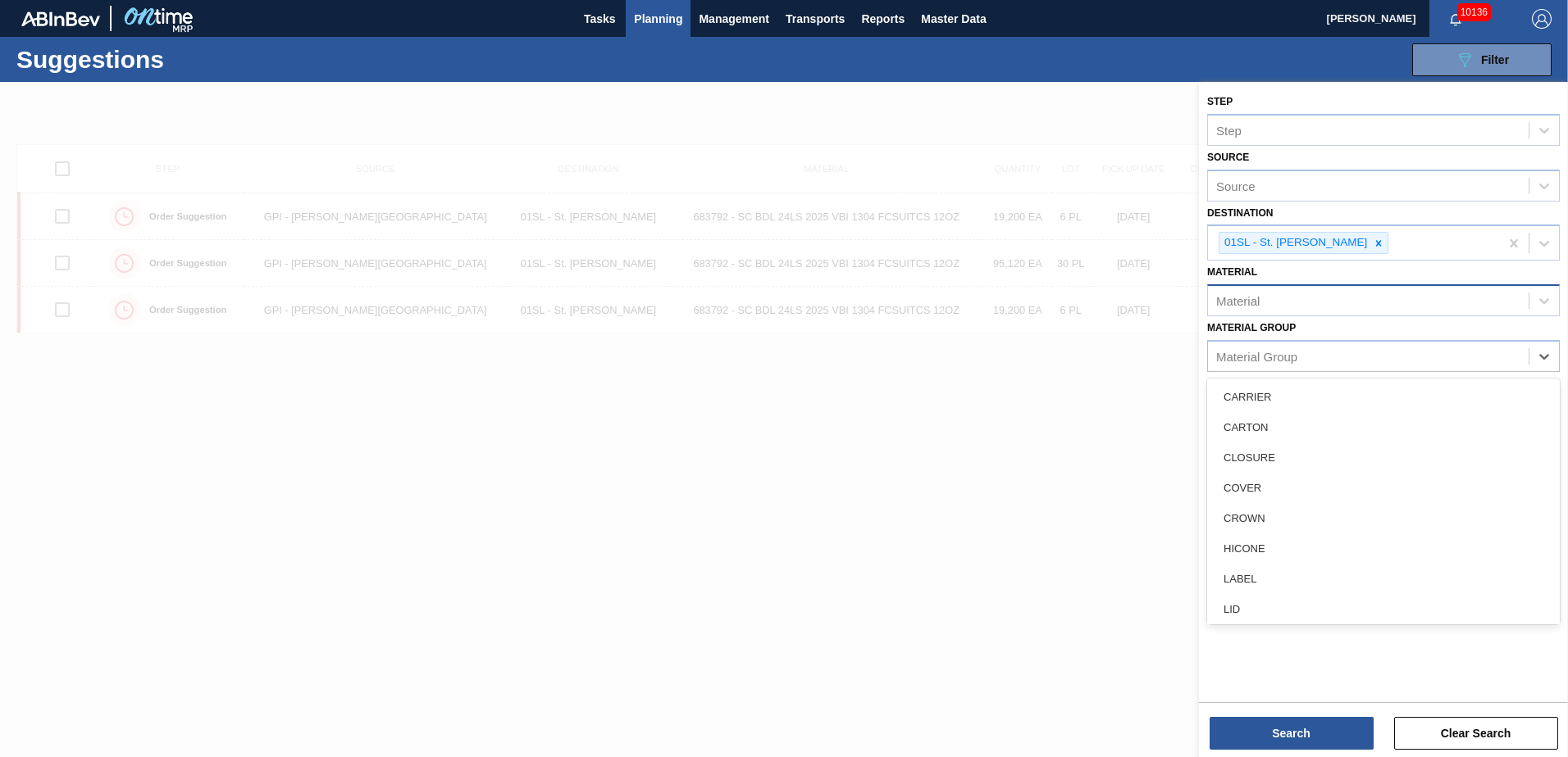
click at [1380, 294] on div "Material" at bounding box center [1367, 301] width 320 height 24
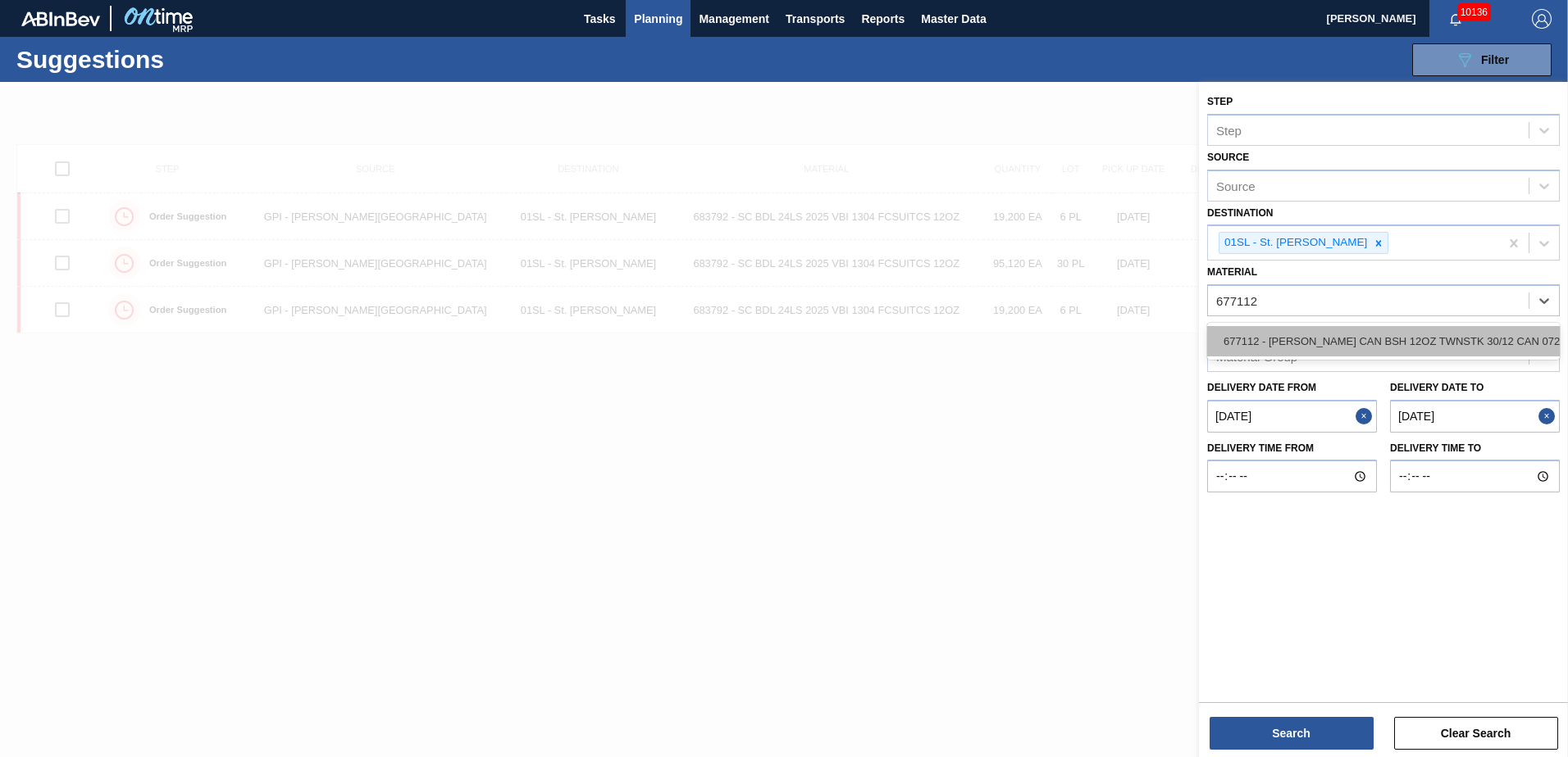
click at [1369, 339] on div "677112 - [PERSON_NAME] CAN BSH 12OZ TWNSTK 30/12 CAN 0724" at bounding box center [1383, 341] width 353 height 30
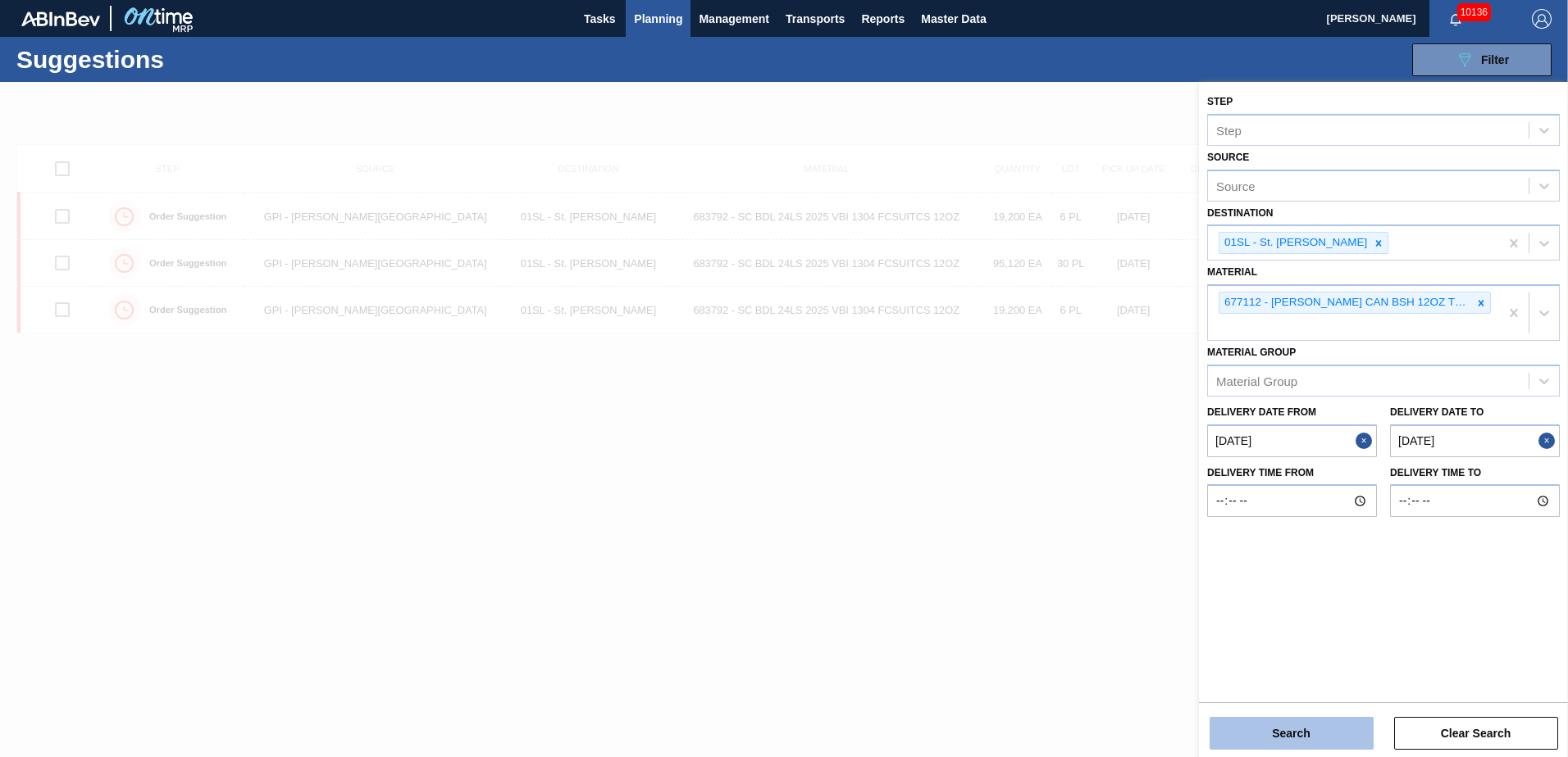
click at [1308, 726] on button "Search" at bounding box center [1291, 733] width 164 height 32
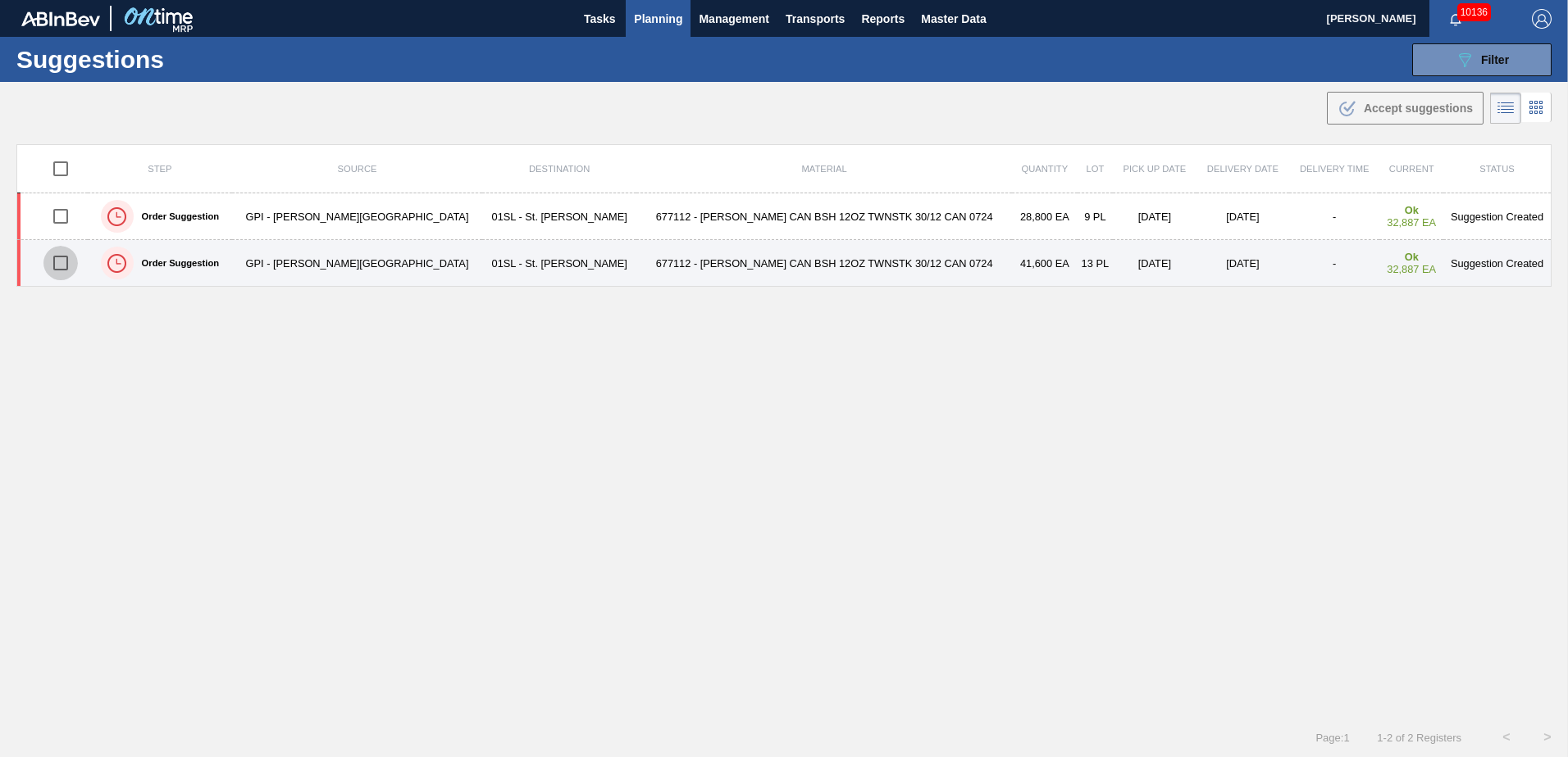
click at [70, 260] on input "checkbox" at bounding box center [60, 263] width 34 height 34
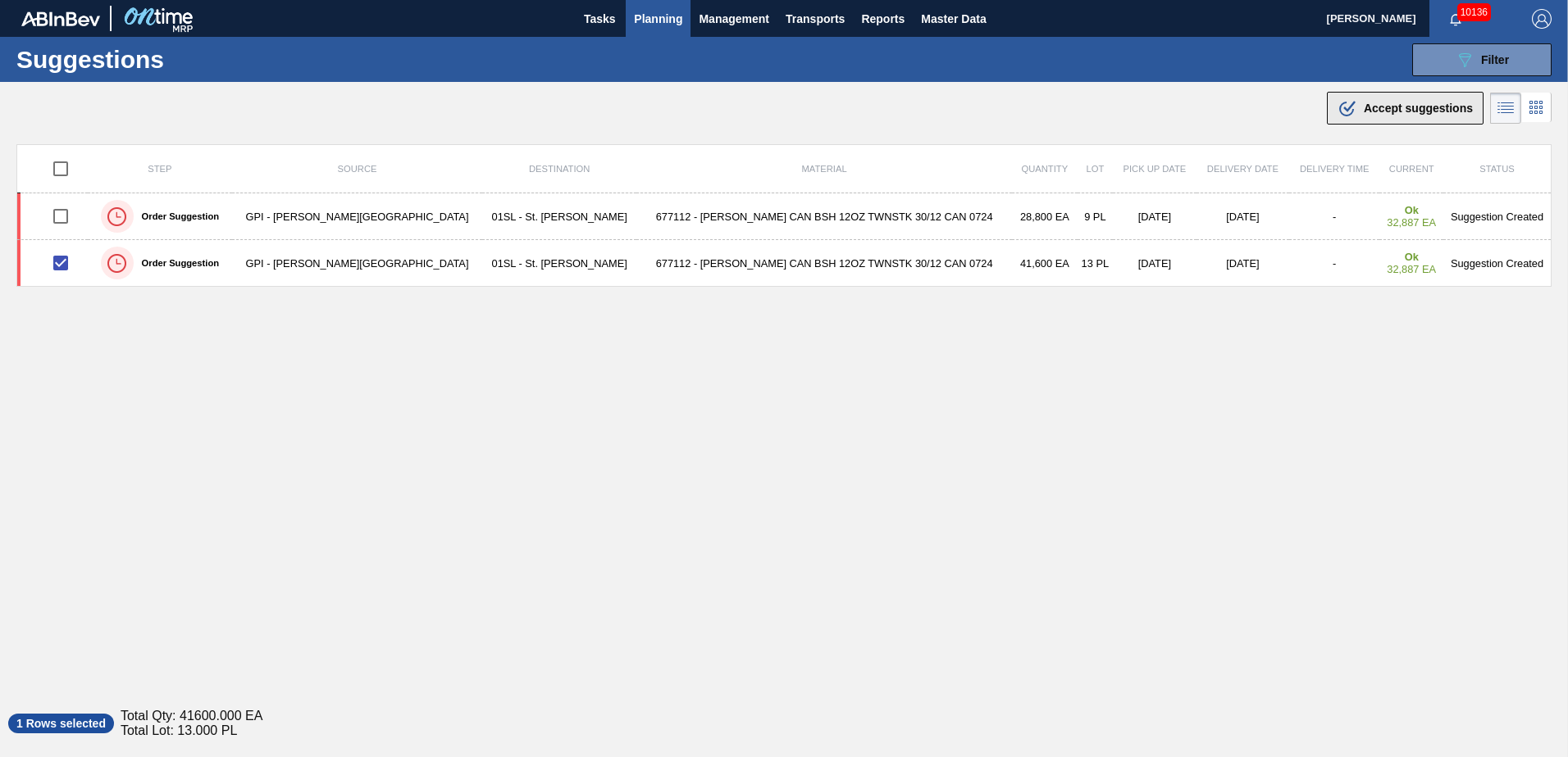
click at [1392, 106] on span "Accept suggestions" at bounding box center [1418, 108] width 109 height 13
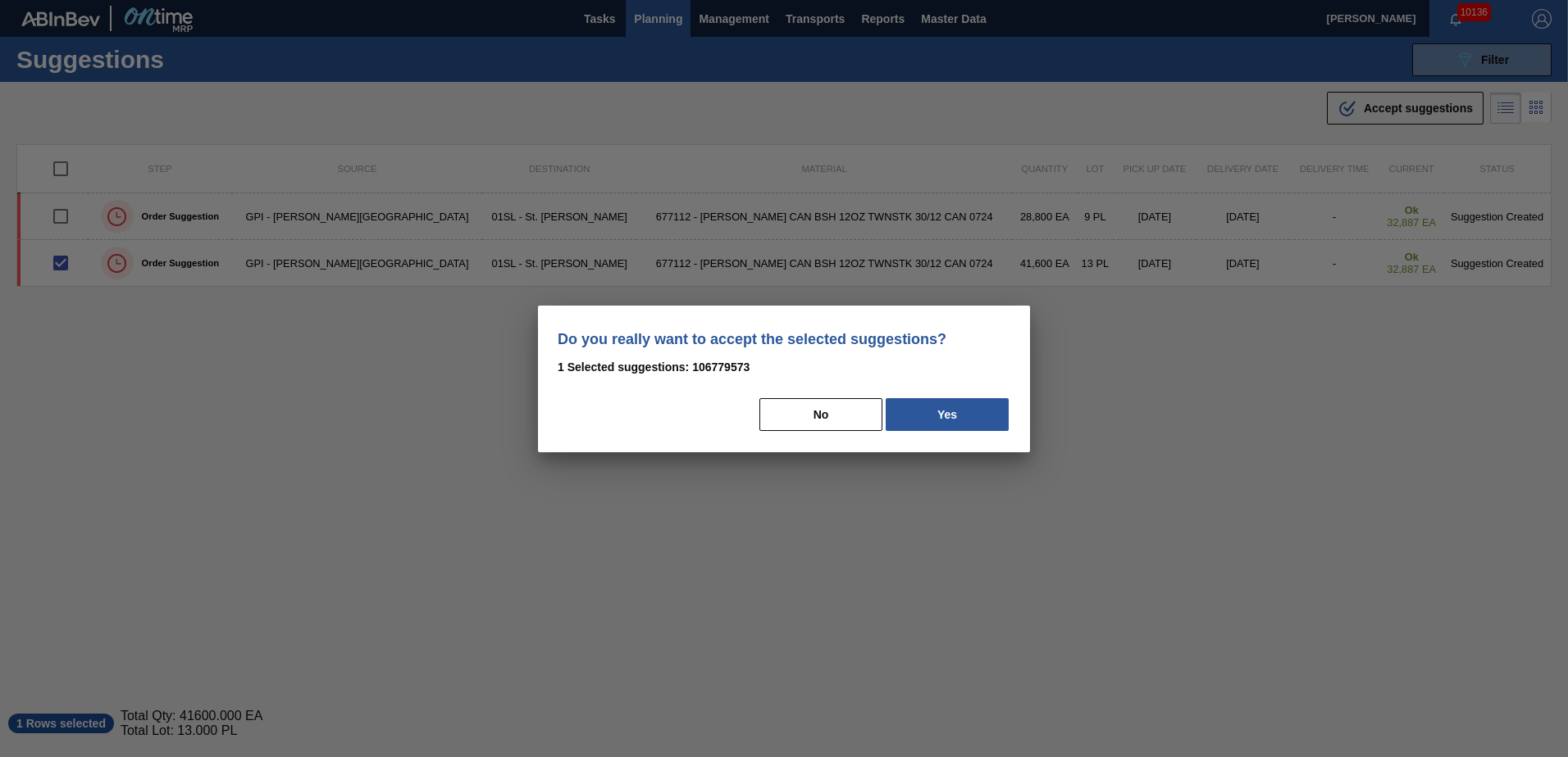
drag, startPoint x: 963, startPoint y: 418, endPoint x: 1486, endPoint y: 451, distance: 524.0
click at [967, 418] on button "Yes" at bounding box center [947, 414] width 123 height 32
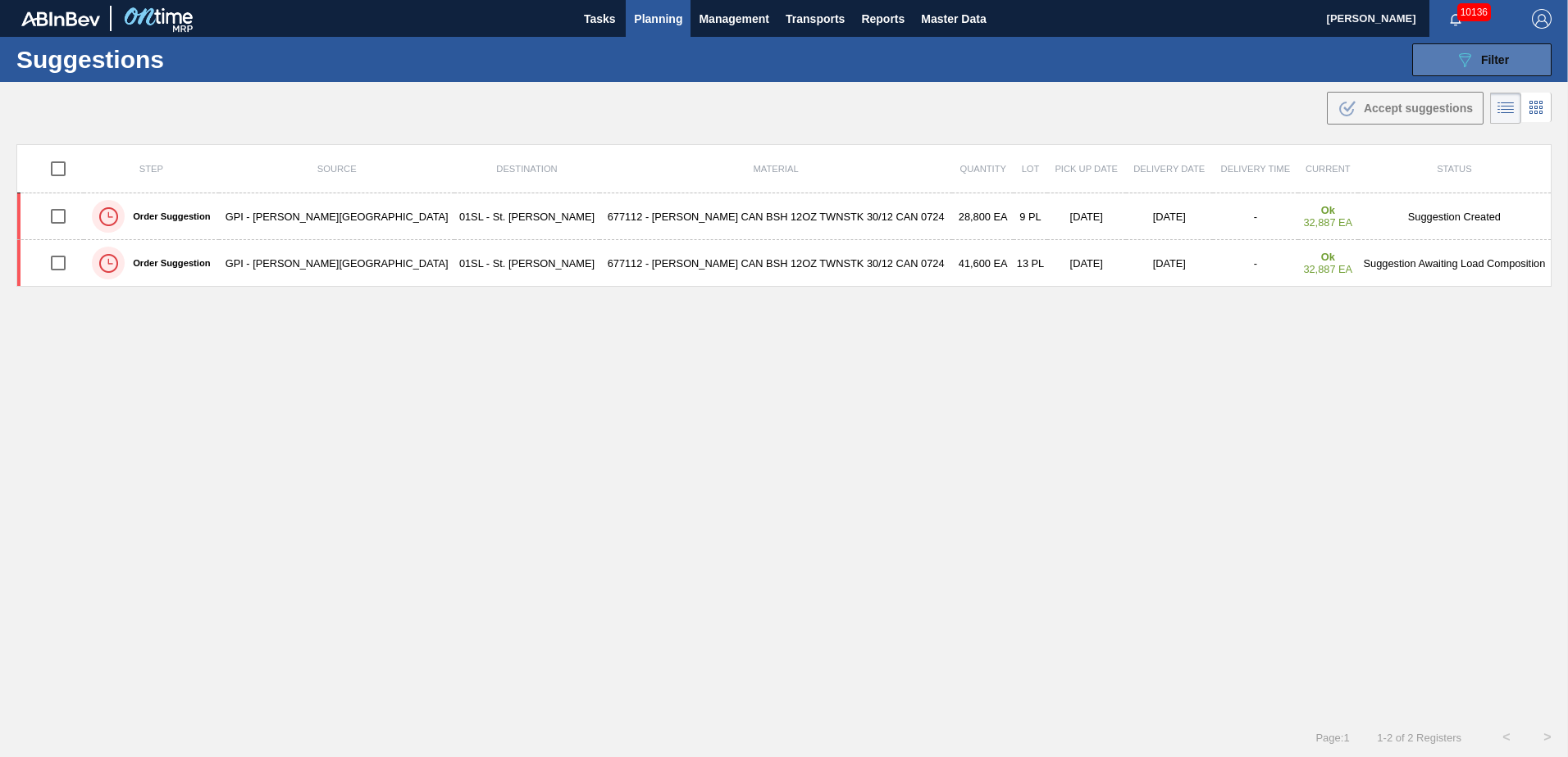
click at [1436, 69] on button "089F7B8B-B2A5-4AFE-B5C0-19BA573D28AC Filter" at bounding box center [1482, 59] width 140 height 32
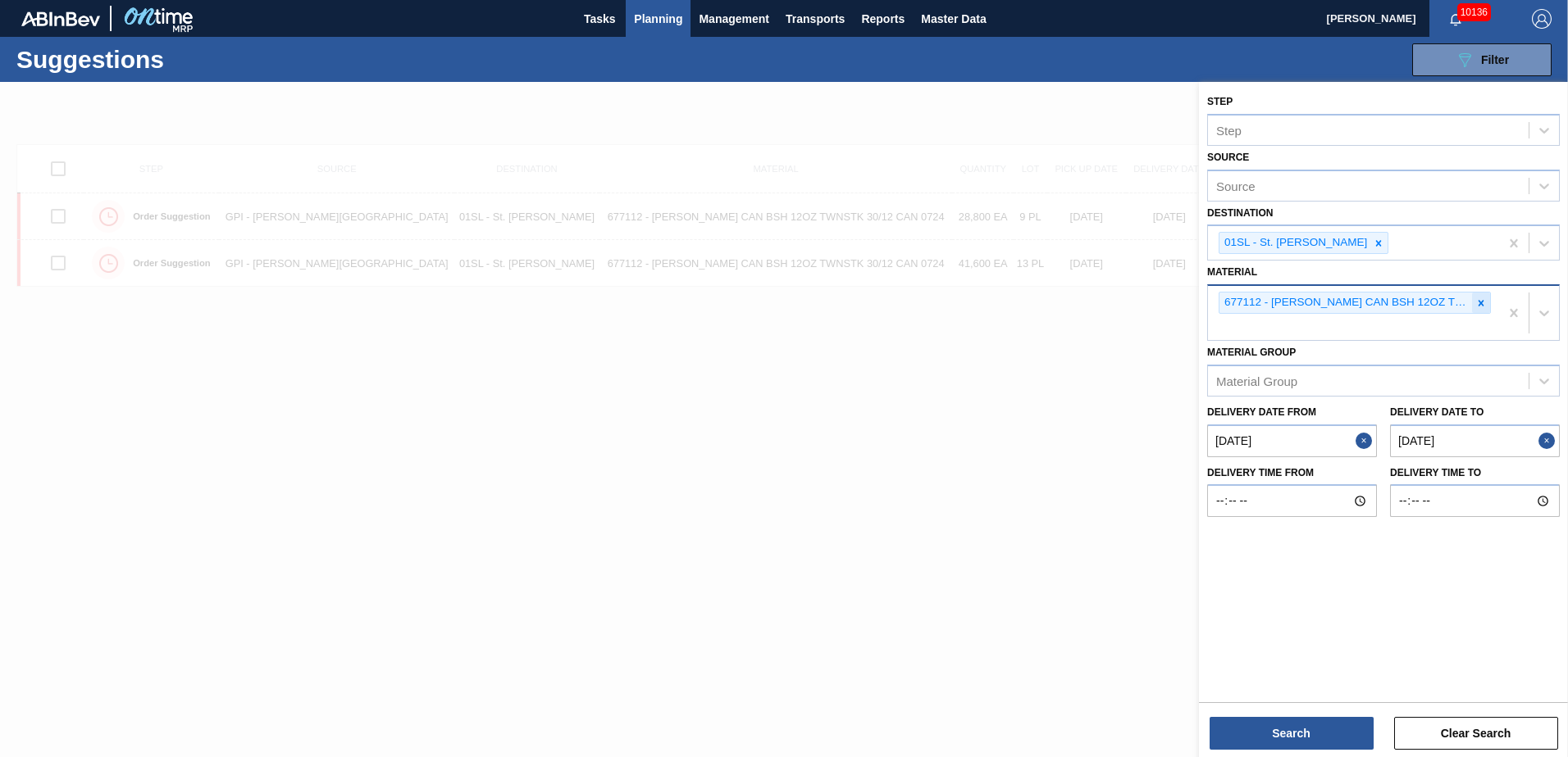
click at [1481, 304] on icon at bounding box center [1481, 303] width 6 height 6
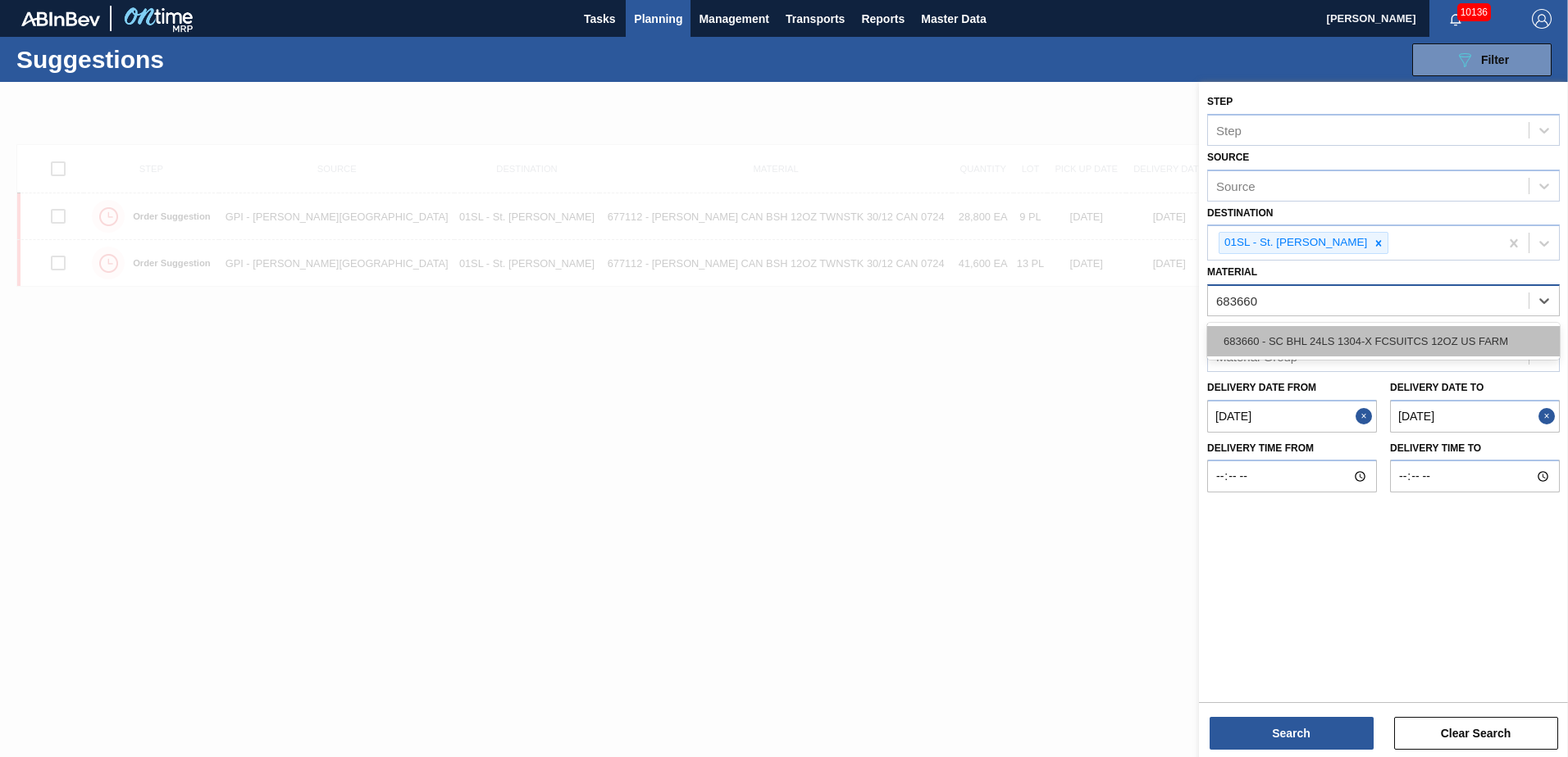
click at [1431, 335] on div "683660 - SC BHL 24LS 1304-X FCSUITCS 12OZ US FARM" at bounding box center [1383, 341] width 353 height 30
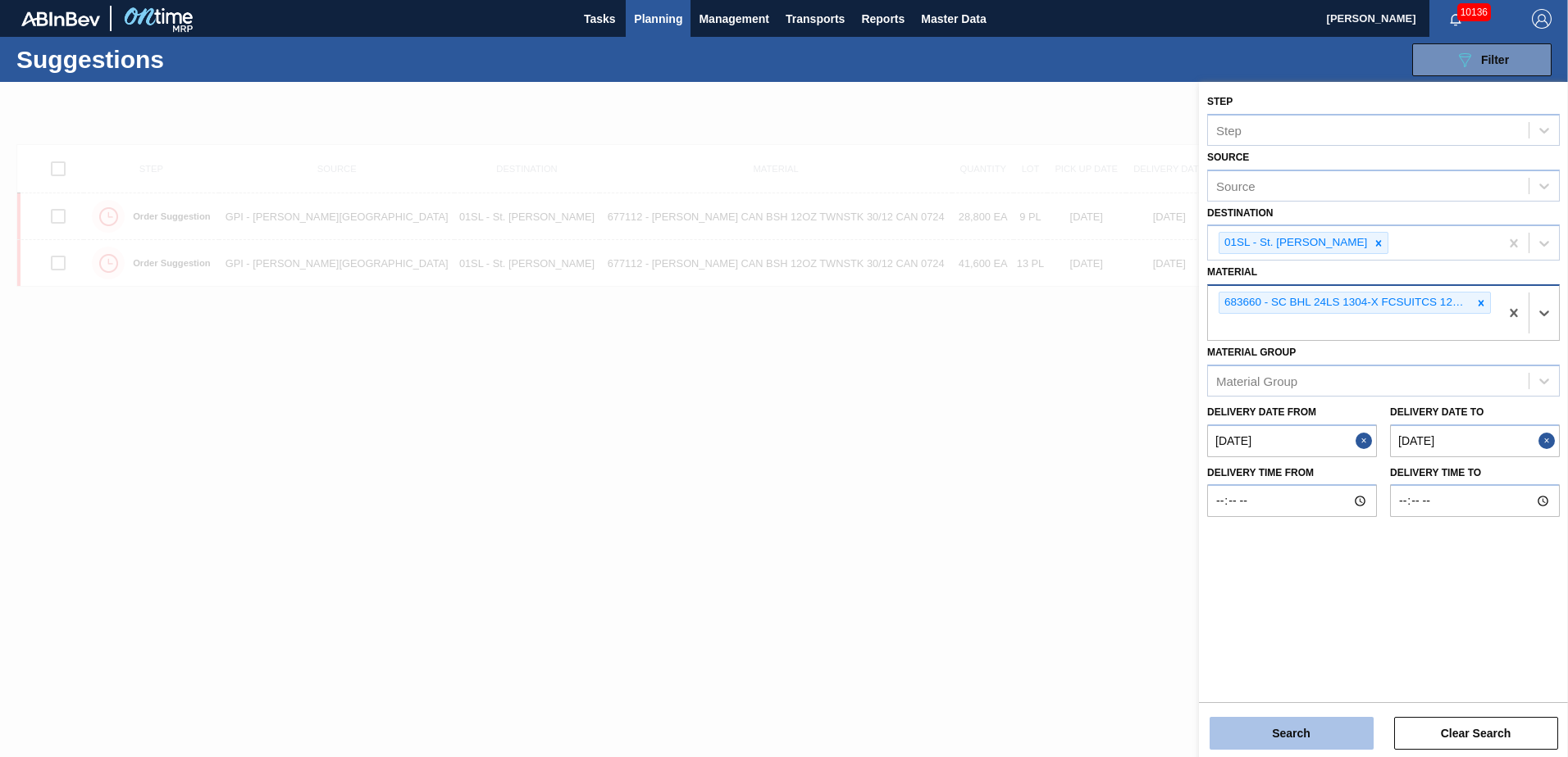
click at [1283, 726] on button "Search" at bounding box center [1291, 733] width 164 height 32
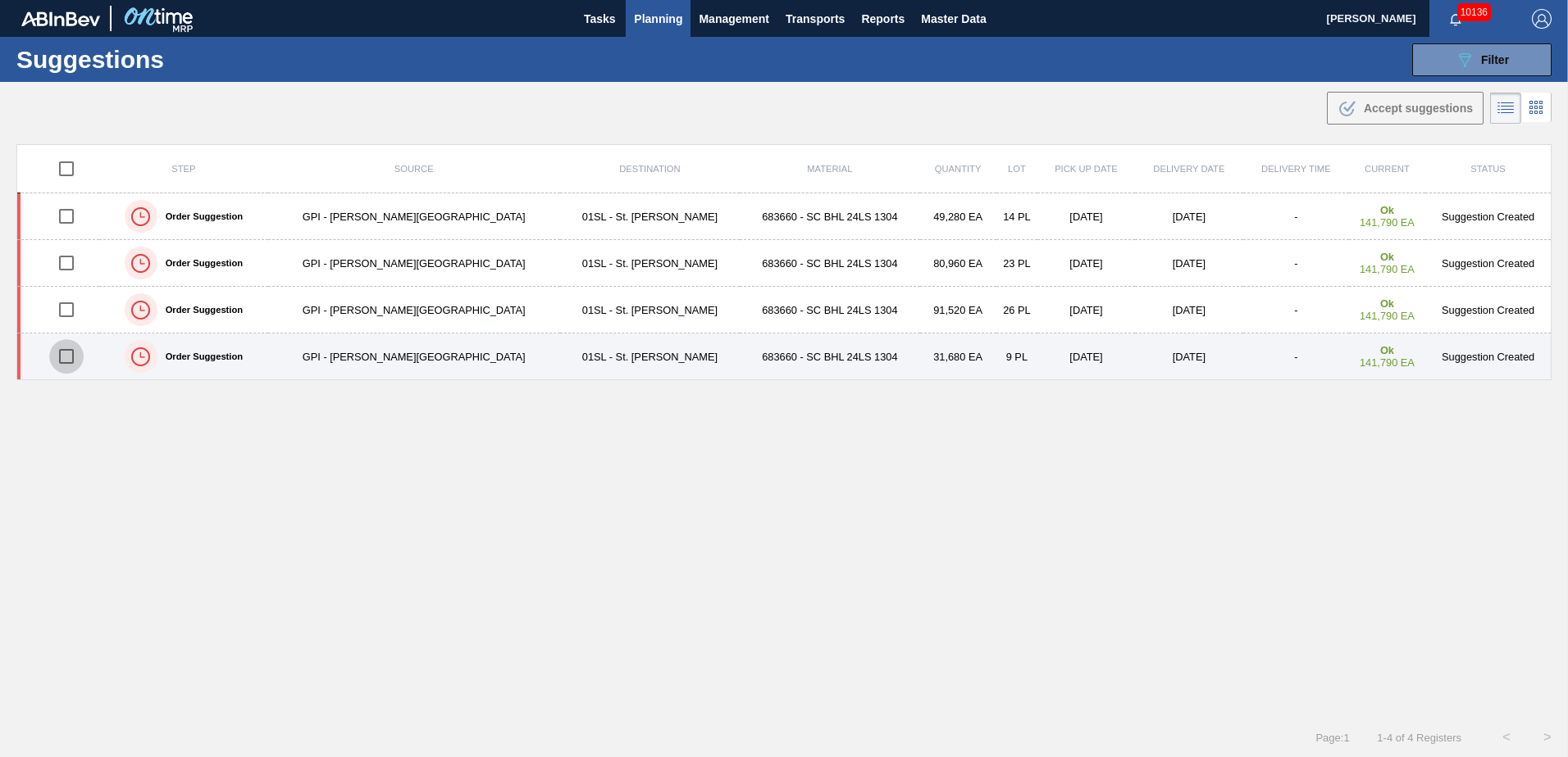
click at [72, 354] on input "checkbox" at bounding box center [66, 356] width 34 height 34
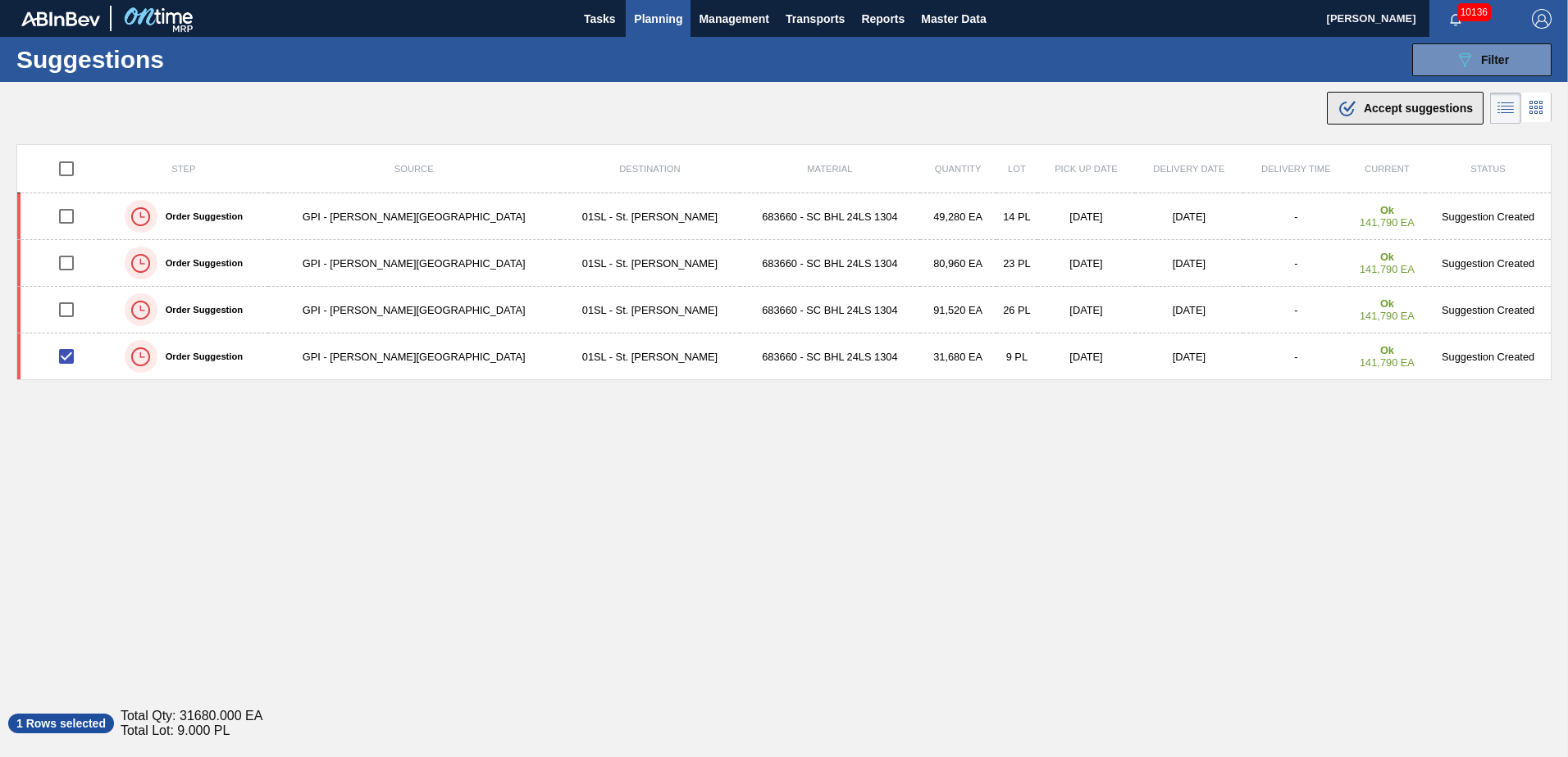
click at [1372, 96] on button ".b{fill:var(--color-action-default)} Accept suggestions" at bounding box center [1405, 107] width 156 height 32
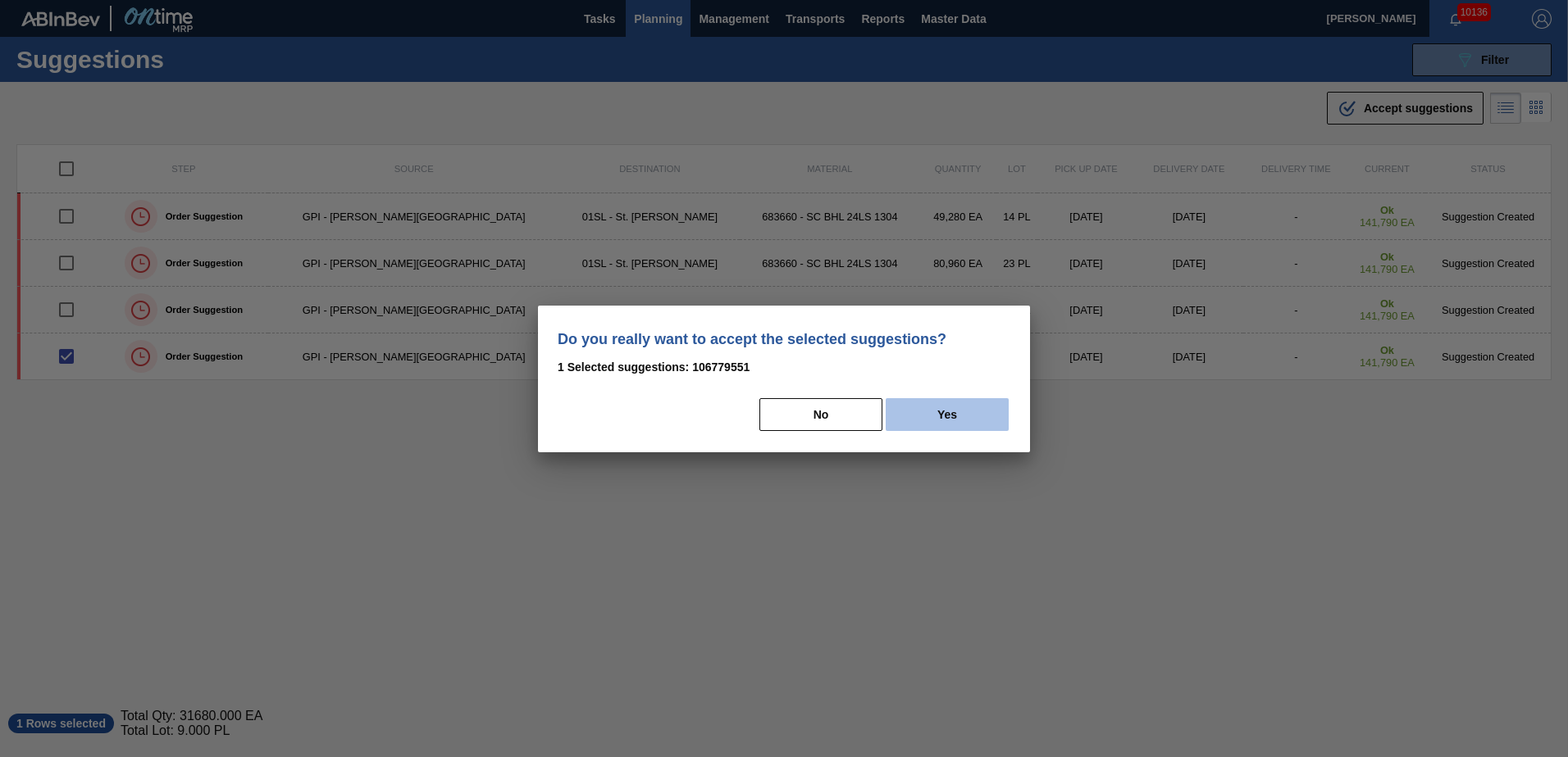
click at [972, 418] on button "Yes" at bounding box center [947, 414] width 123 height 32
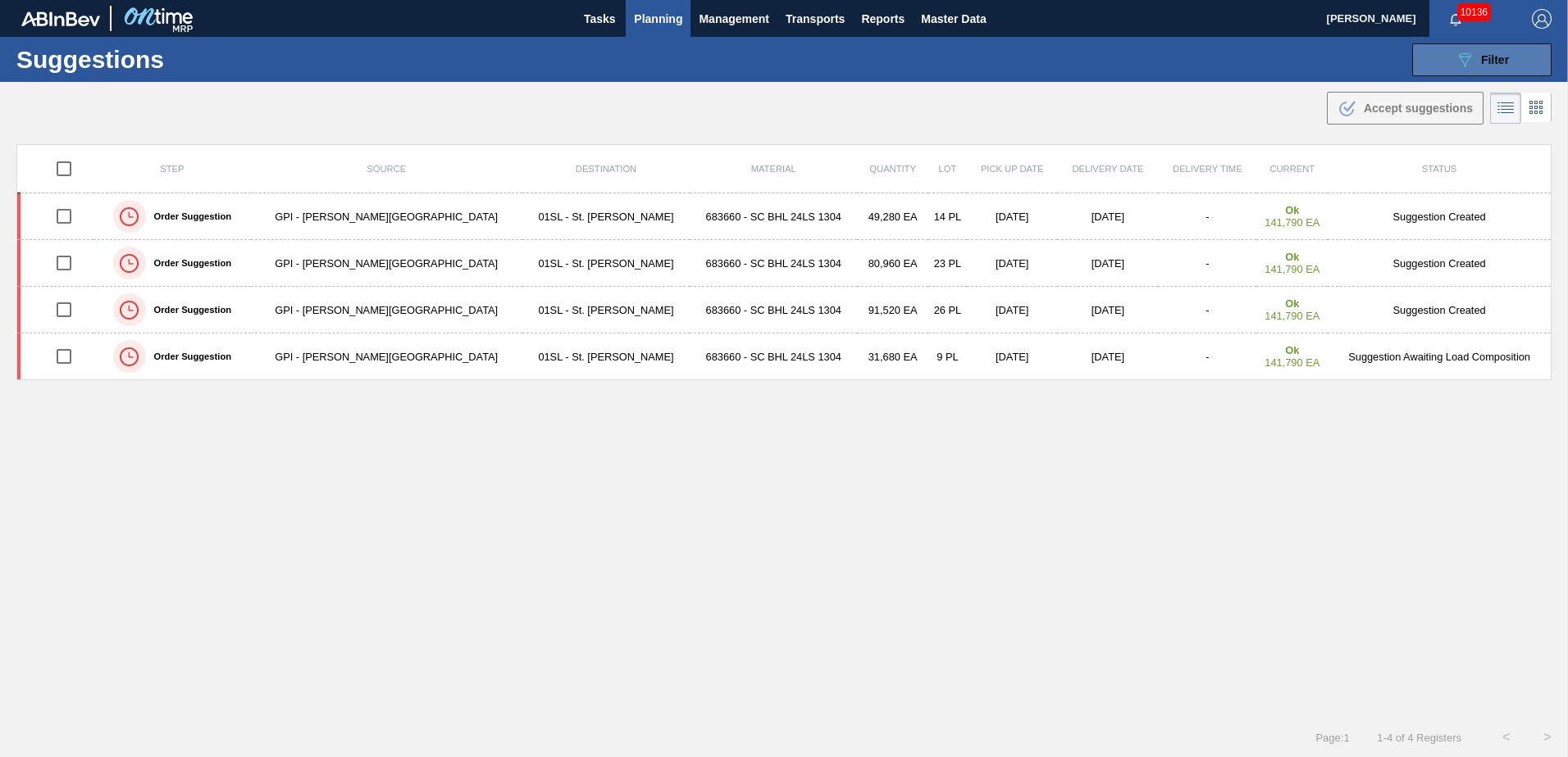
click at [1484, 52] on div "089F7B8B-B2A5-4AFE-B5C0-19BA573D28AC Filter" at bounding box center [1481, 60] width 54 height 20
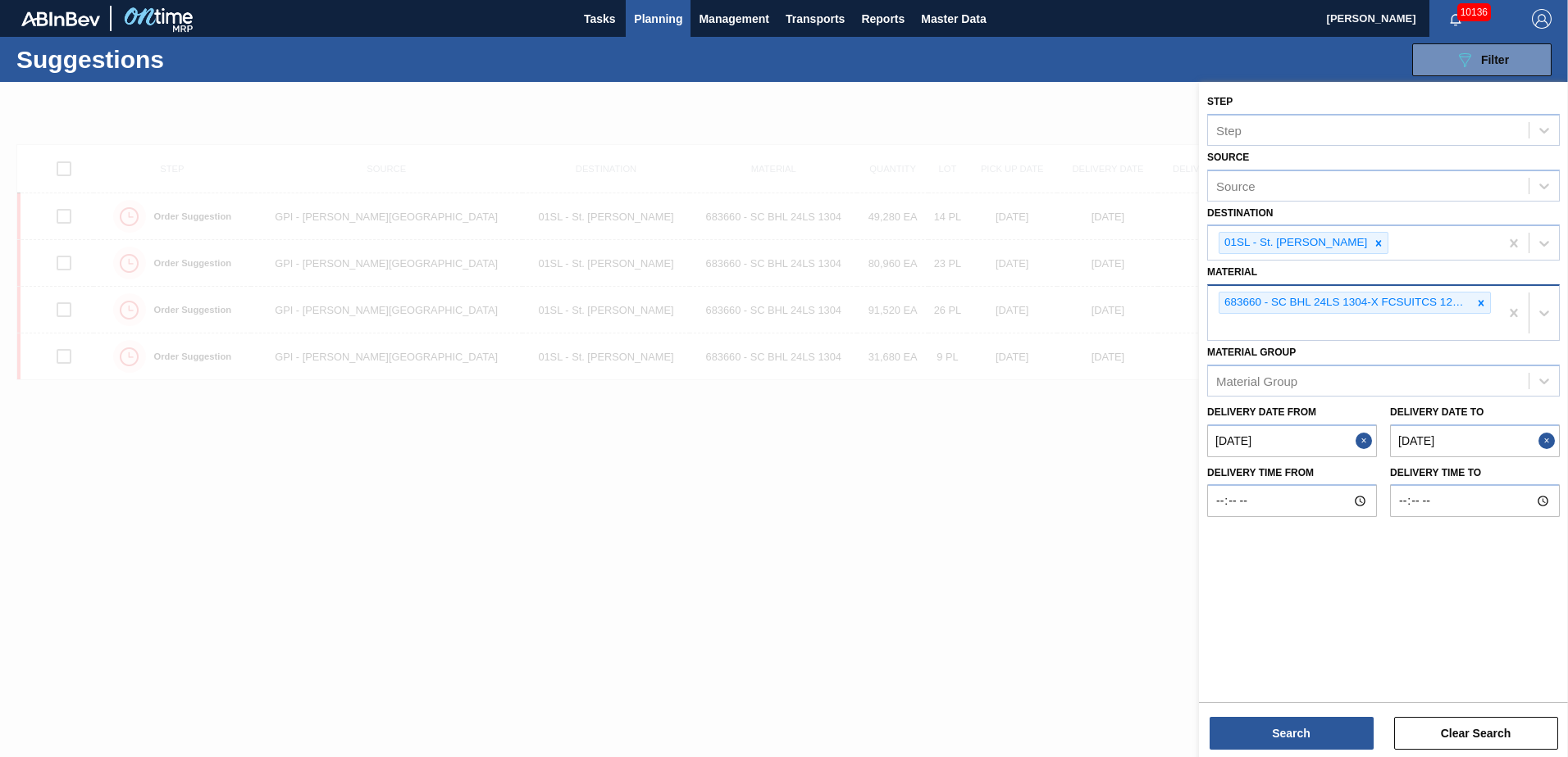
drag, startPoint x: 1481, startPoint y: 304, endPoint x: 1469, endPoint y: 286, distance: 21.6
click at [1480, 299] on icon at bounding box center [1481, 304] width 12 height 12
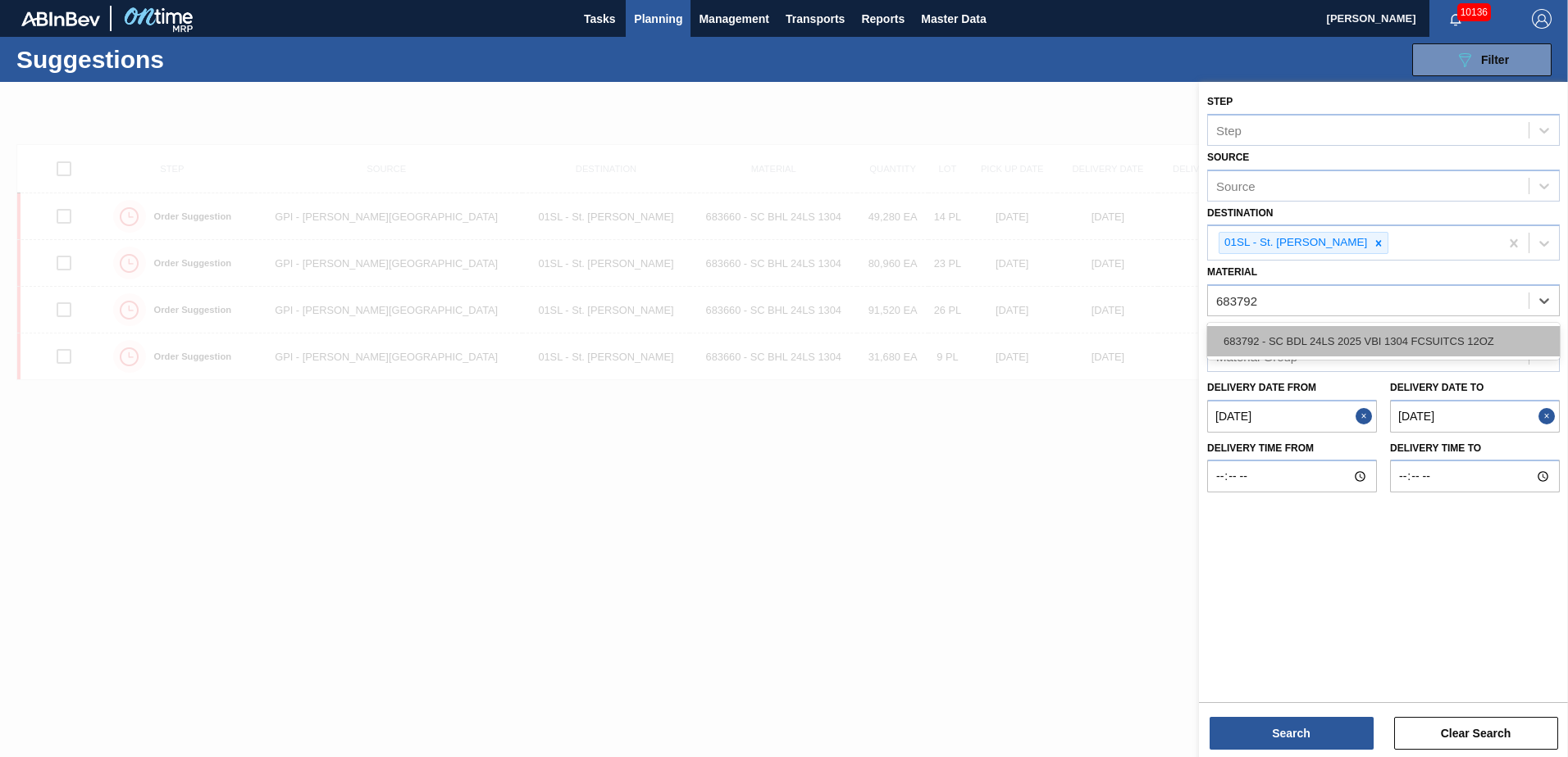
click at [1418, 340] on div "683792 - SC BDL 24LS 2025 VBI 1304 FCSUITCS 12OZ" at bounding box center [1383, 341] width 353 height 30
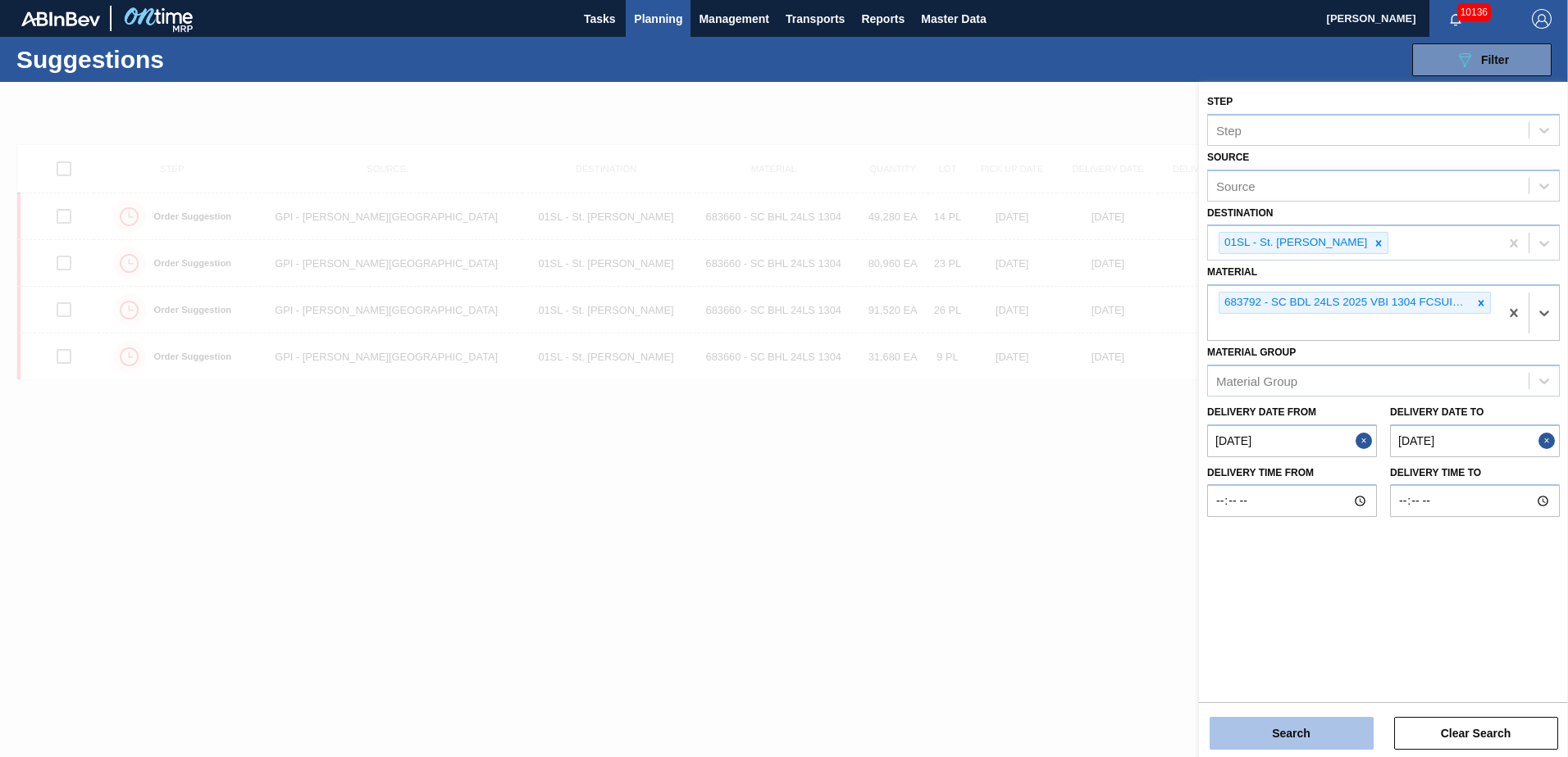
click at [1307, 742] on button "Search" at bounding box center [1291, 733] width 164 height 32
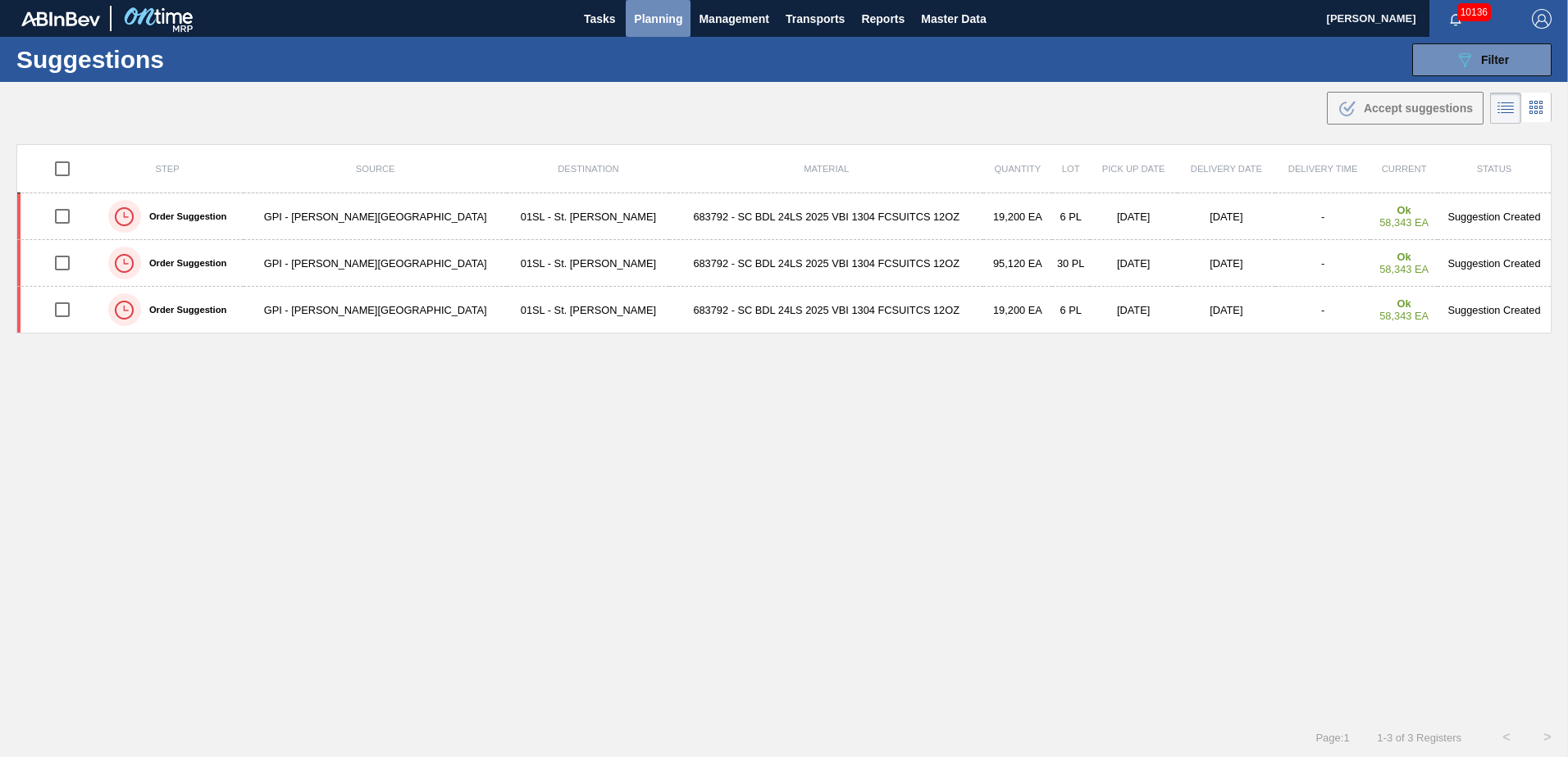
click at [657, 13] on span "Planning" at bounding box center [658, 19] width 48 height 20
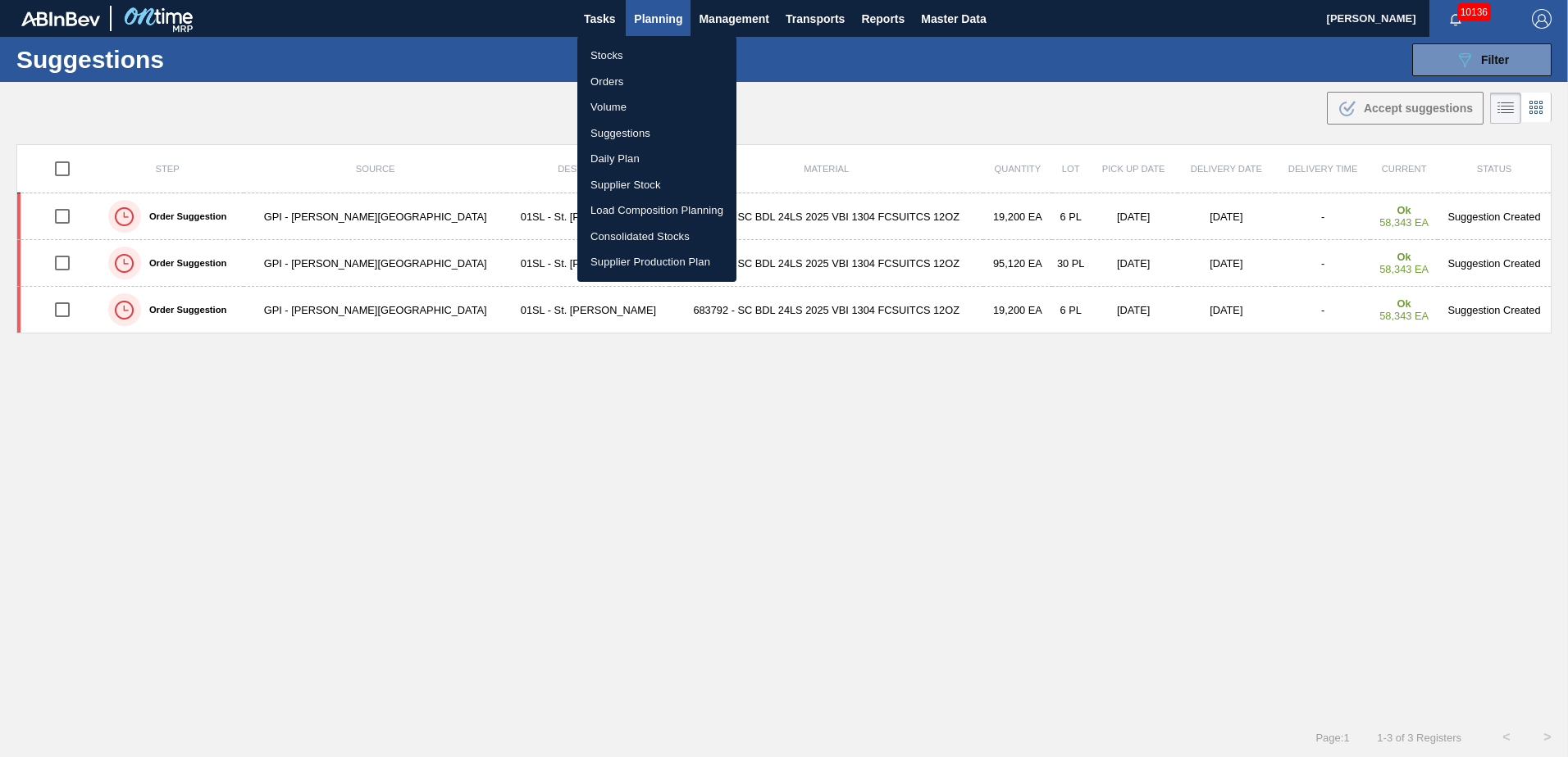
click at [643, 209] on li "Load Composition Planning" at bounding box center [657, 210] width 159 height 27
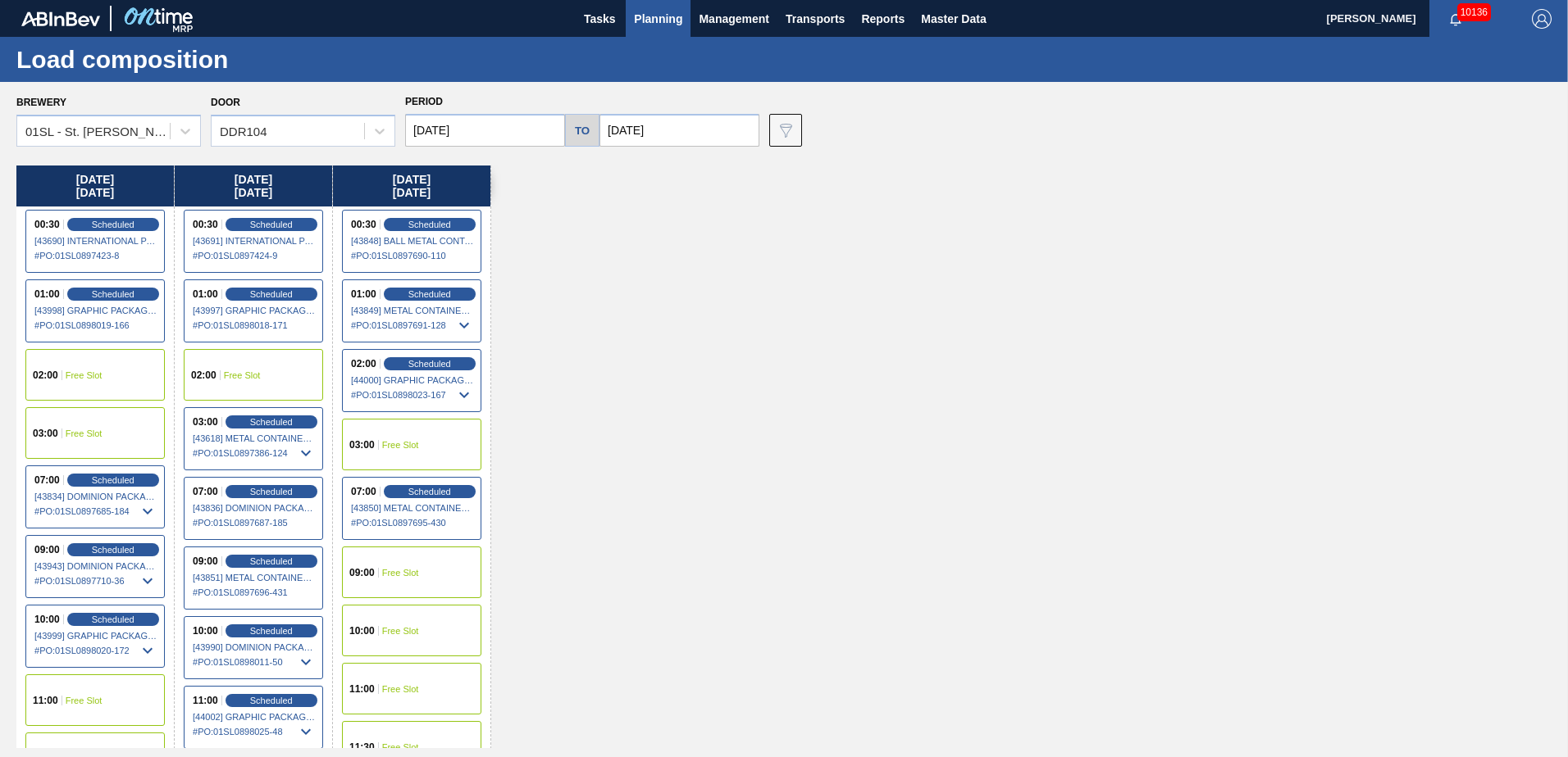
click at [127, 362] on div "02:00 Free Slot" at bounding box center [96, 375] width 140 height 52
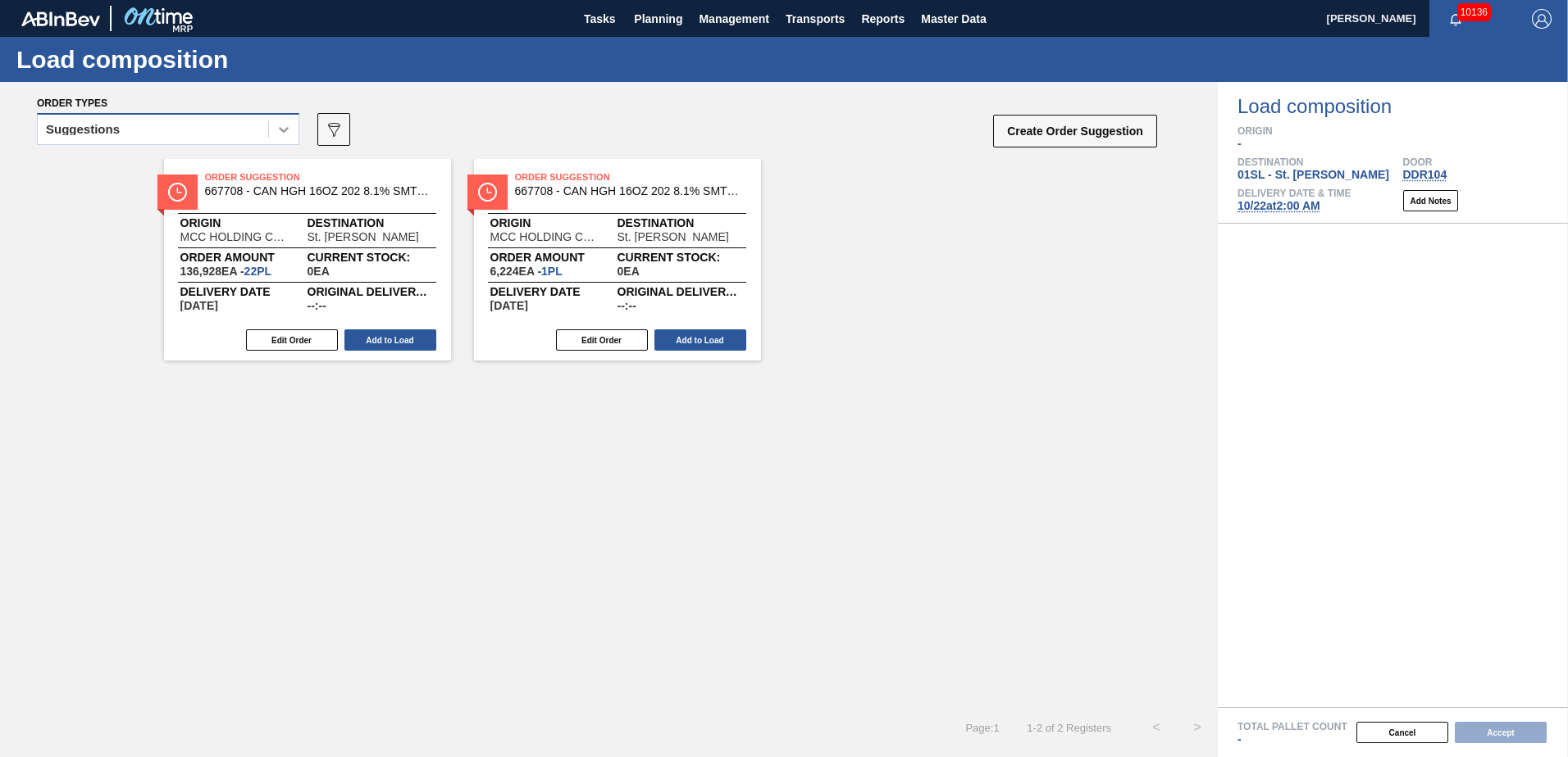
click at [280, 139] on div at bounding box center [283, 129] width 29 height 29
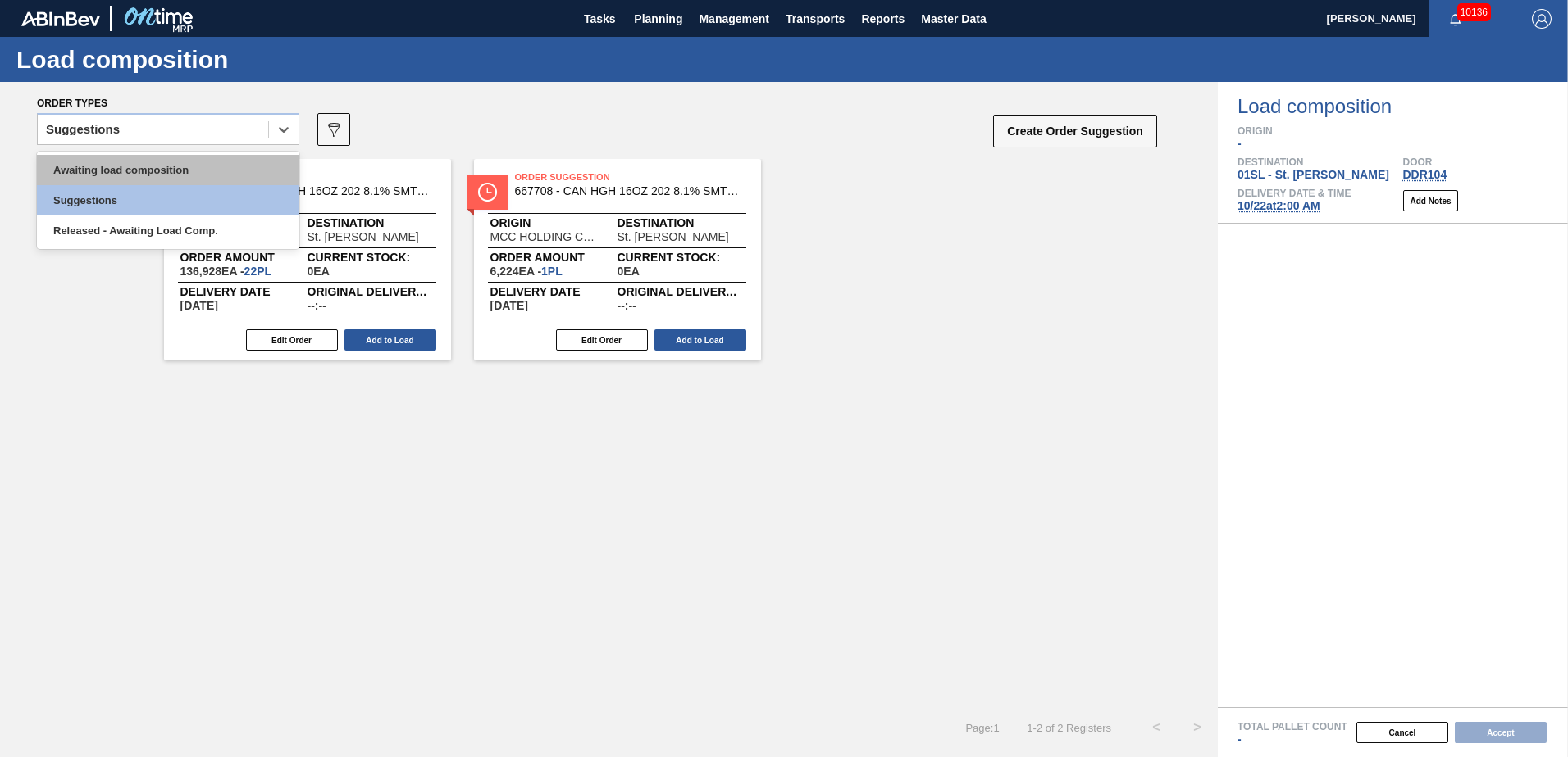
click at [165, 176] on div "Awaiting load composition" at bounding box center [167, 170] width 262 height 30
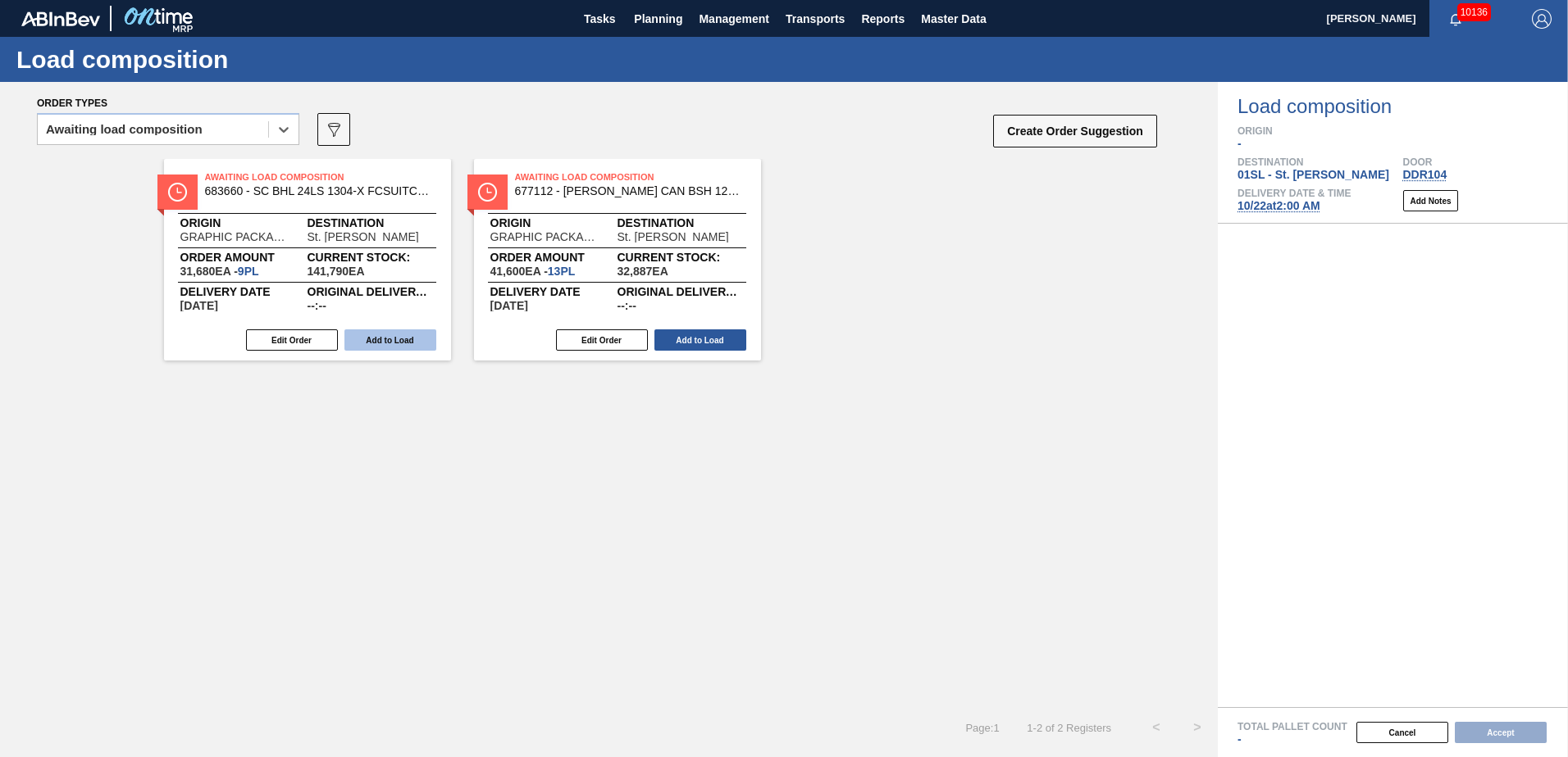
click at [381, 329] on button "Add to Load" at bounding box center [390, 340] width 92 height 22
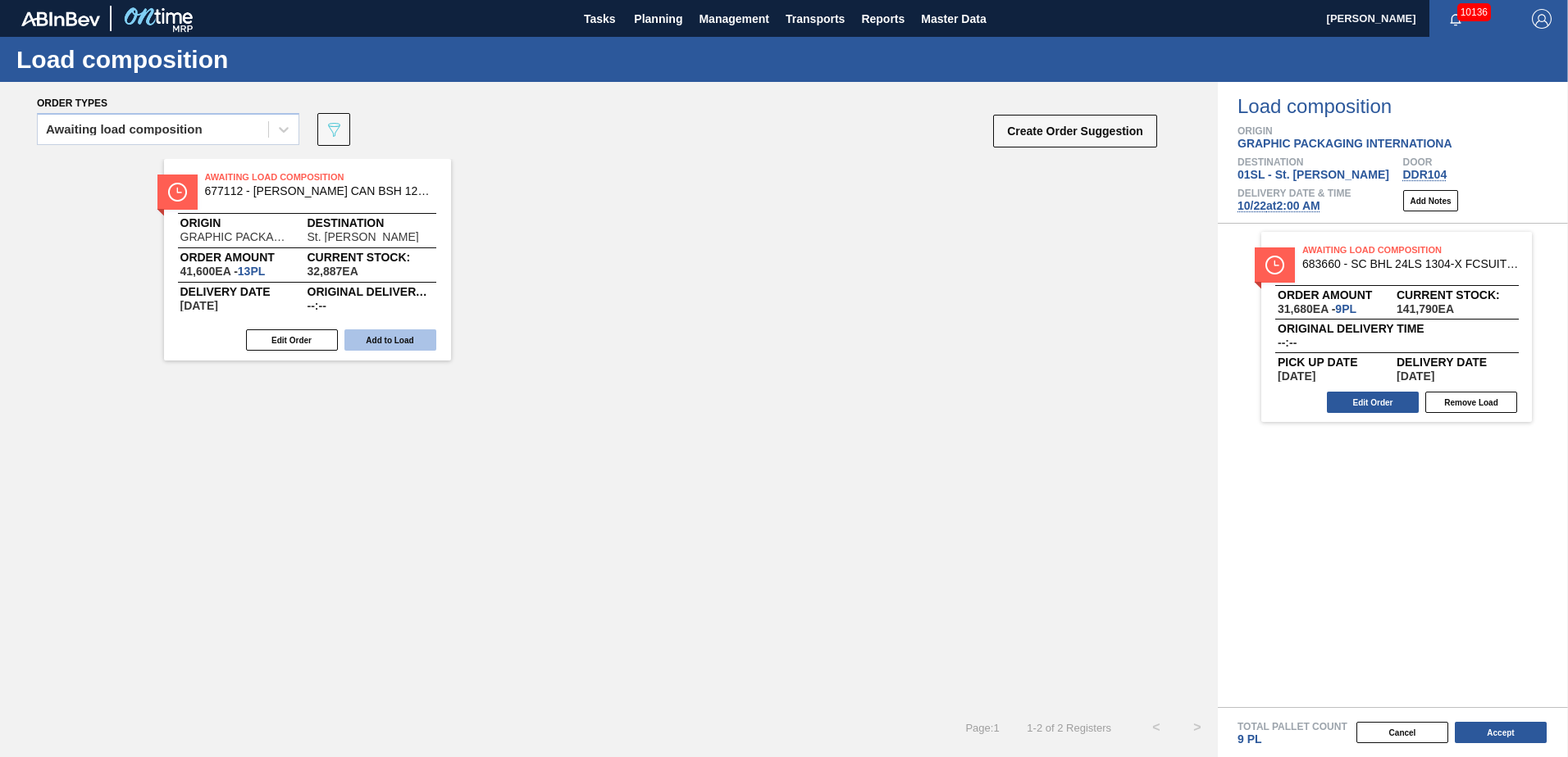
click at [363, 333] on button "Add to Load" at bounding box center [390, 340] width 92 height 22
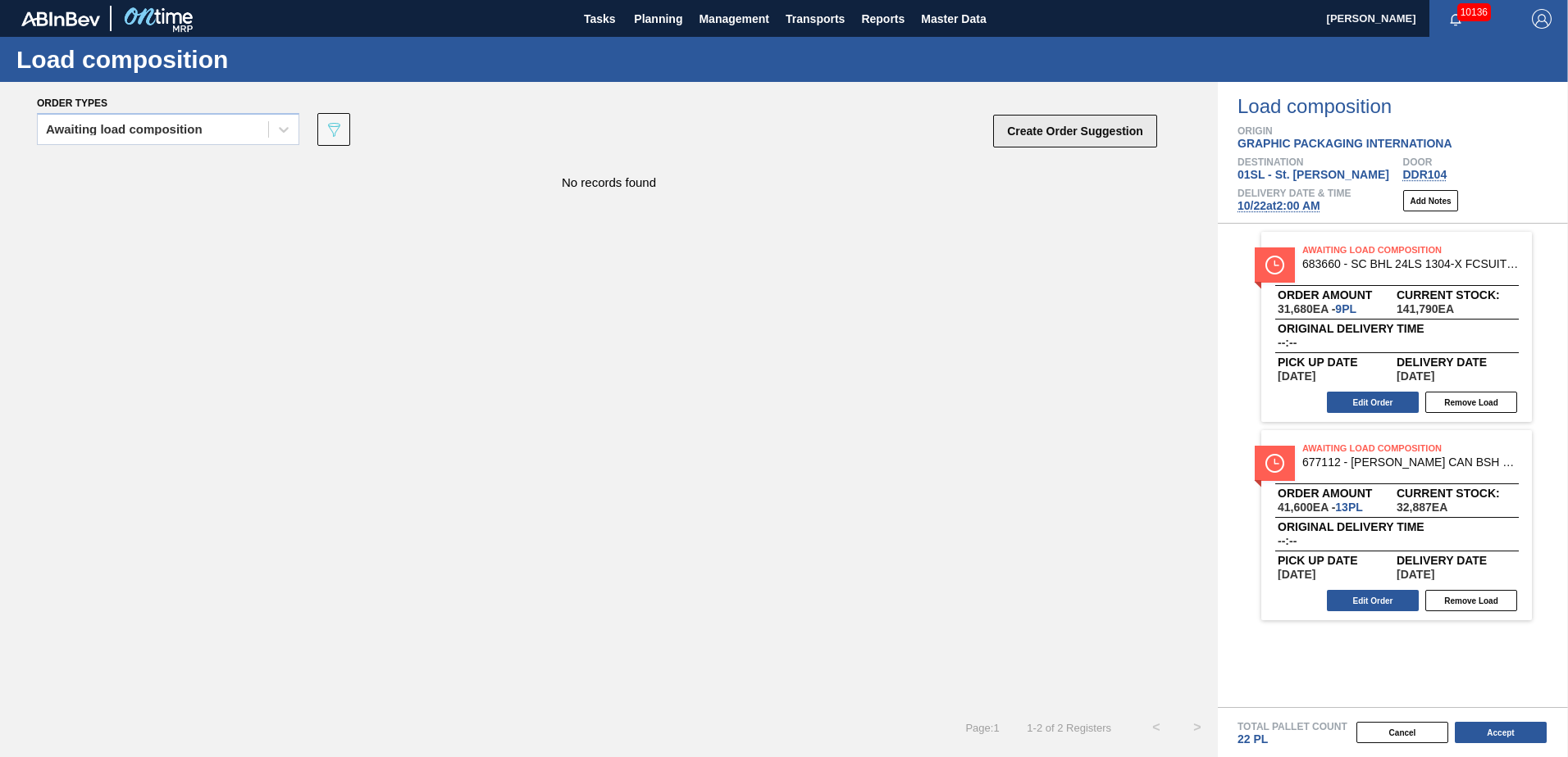
click at [1044, 135] on button "Create Order Suggestion" at bounding box center [1074, 131] width 164 height 32
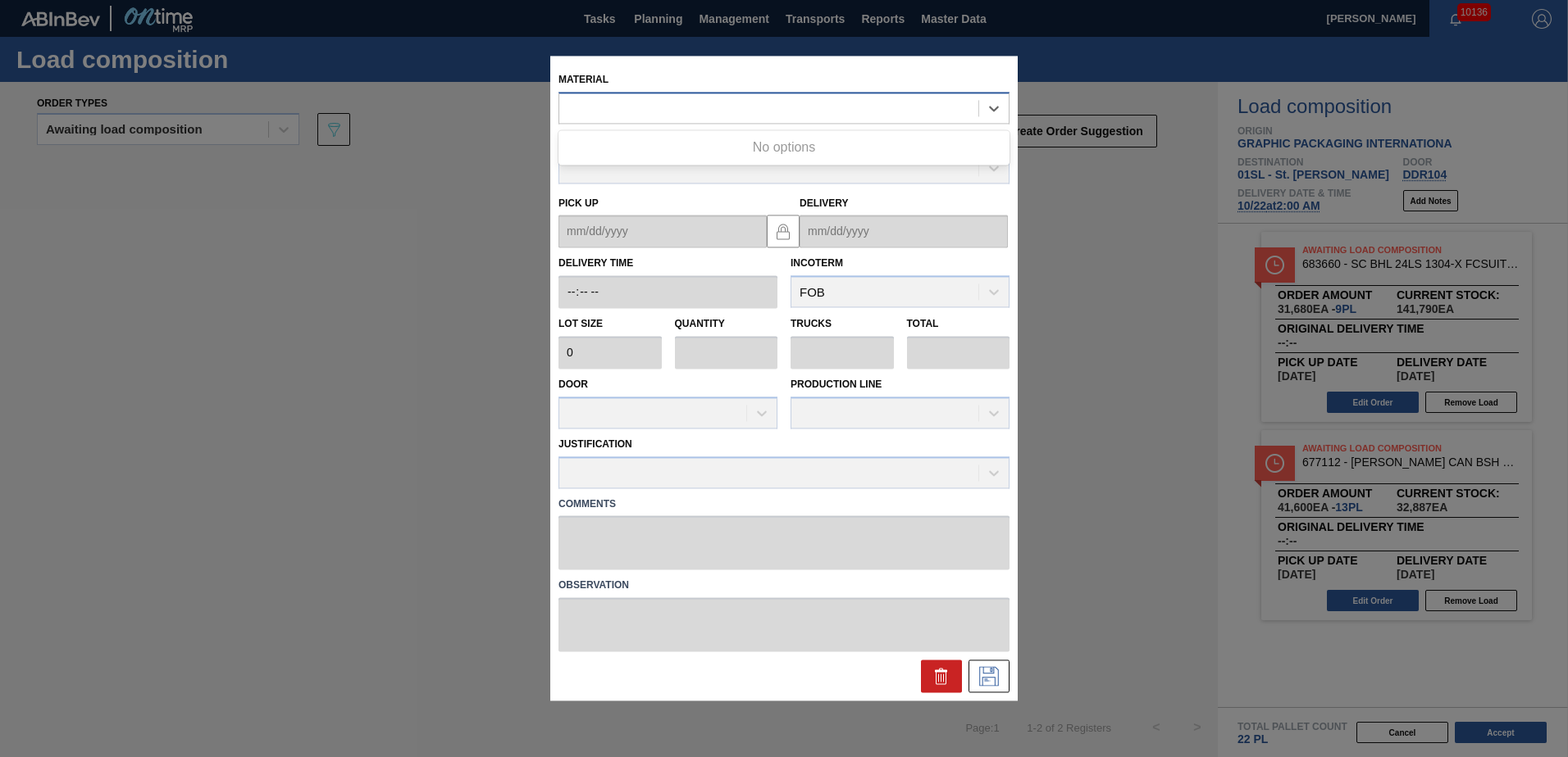
click at [832, 110] on div at bounding box center [769, 108] width 419 height 24
click at [823, 139] on div "000000000000683792 - SC BDL 24LS 2025 VBI 1304 FCSUITCS 12OZ" at bounding box center [784, 149] width 451 height 30
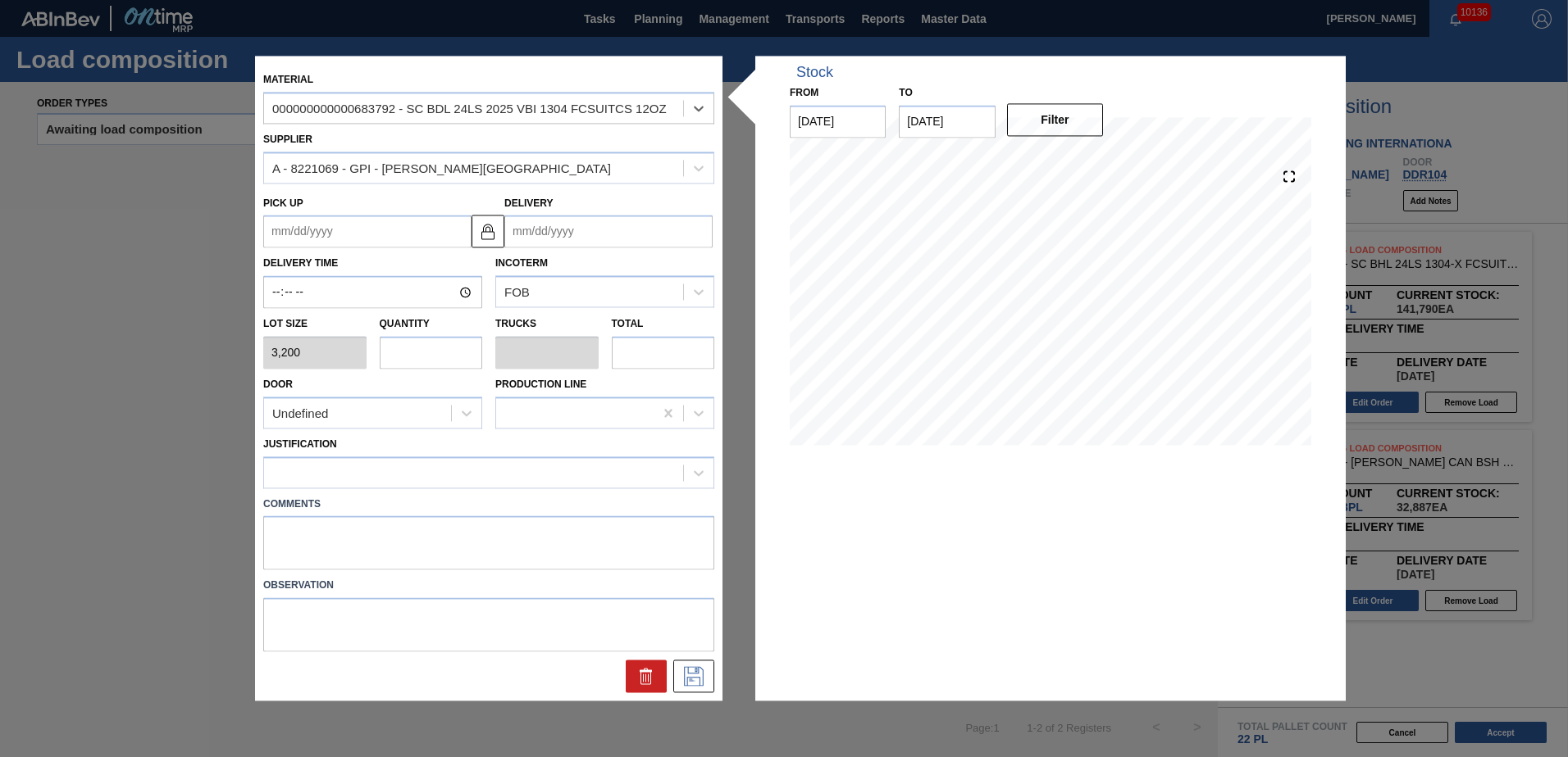
click at [590, 225] on input "Delivery" at bounding box center [608, 231] width 208 height 32
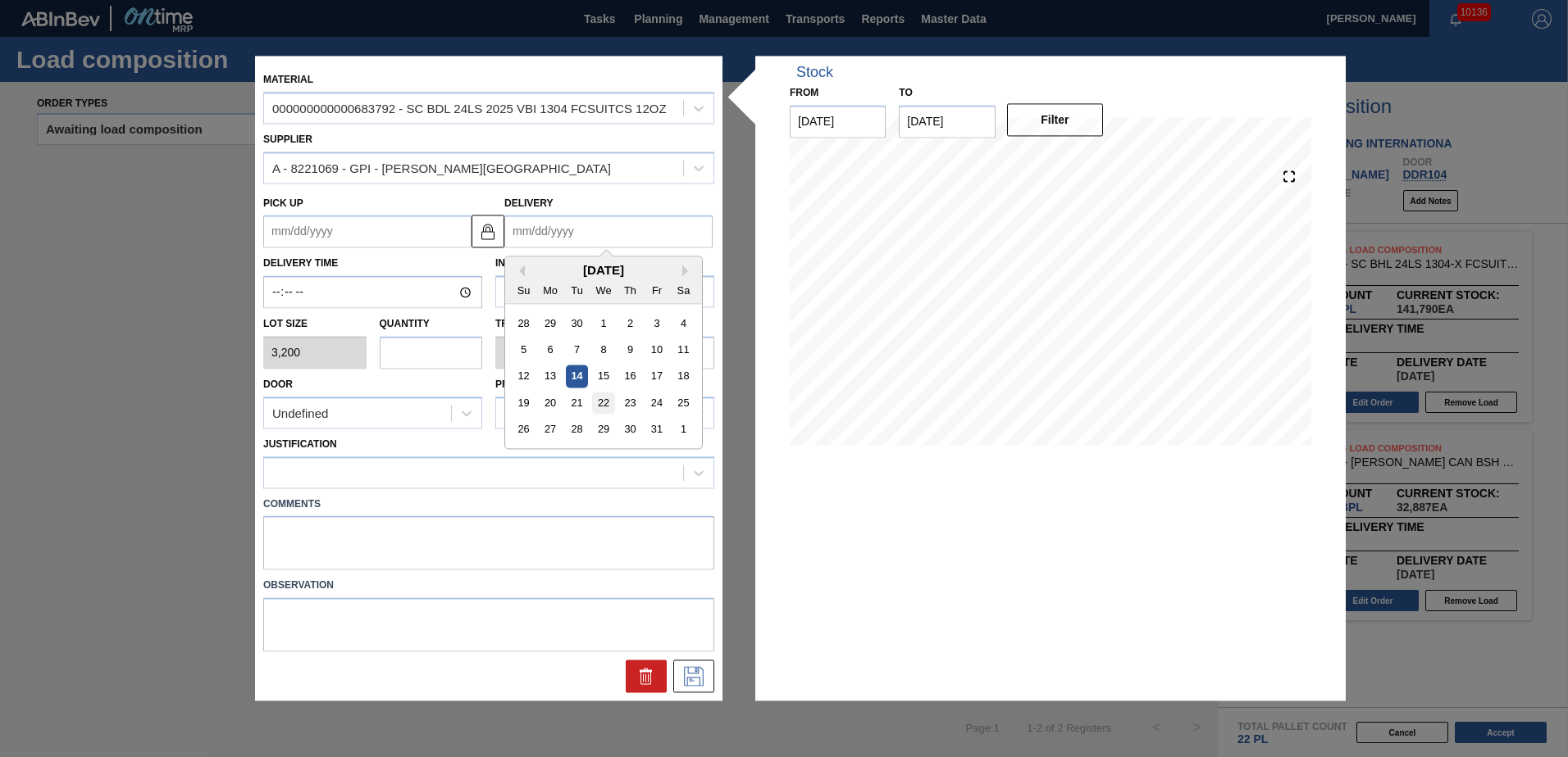
click at [609, 398] on div "22" at bounding box center [603, 403] width 22 height 22
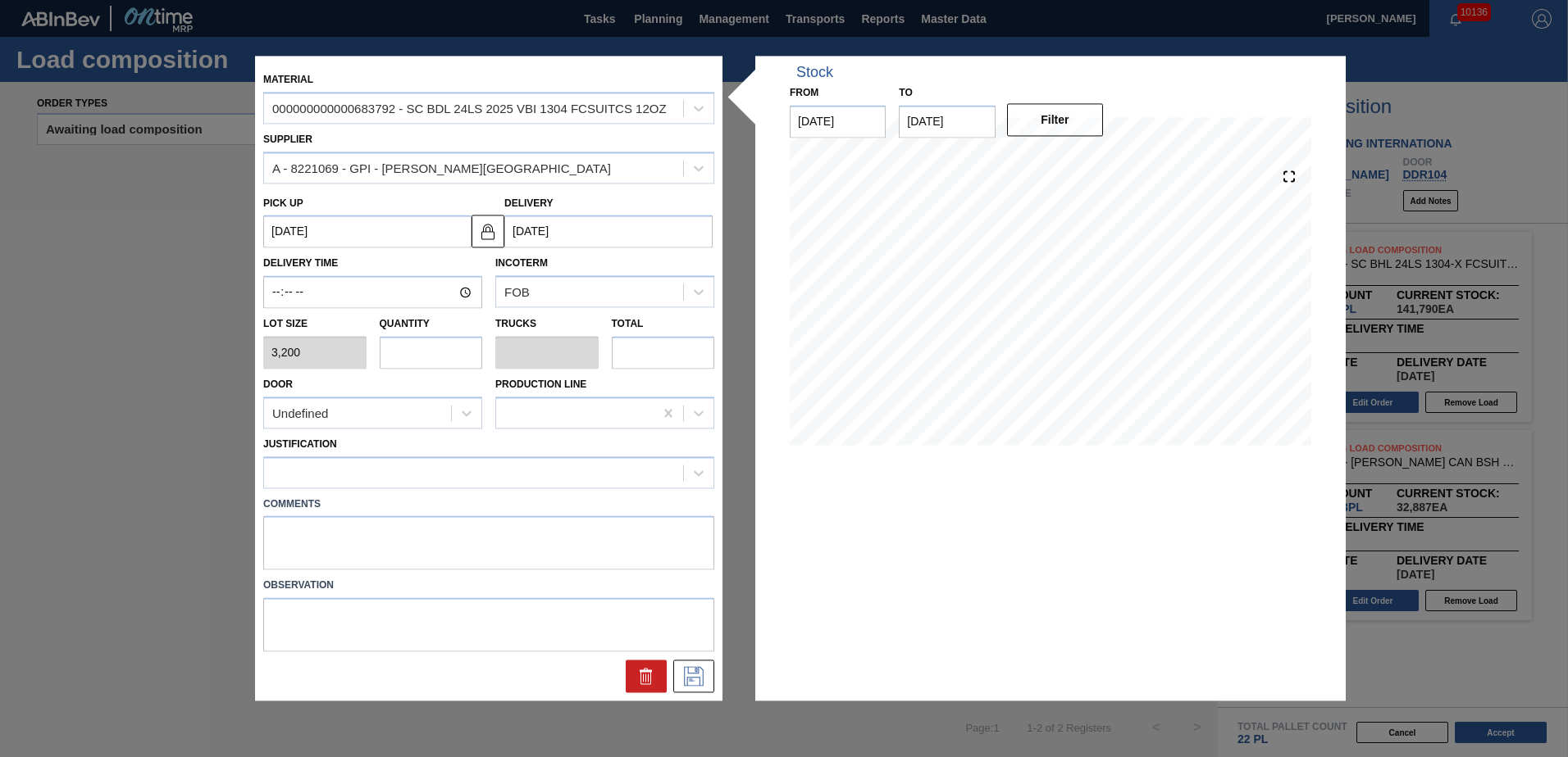
click at [459, 349] on input "text" at bounding box center [431, 352] width 103 height 32
click at [434, 409] on div "Undefined" at bounding box center [357, 413] width 187 height 24
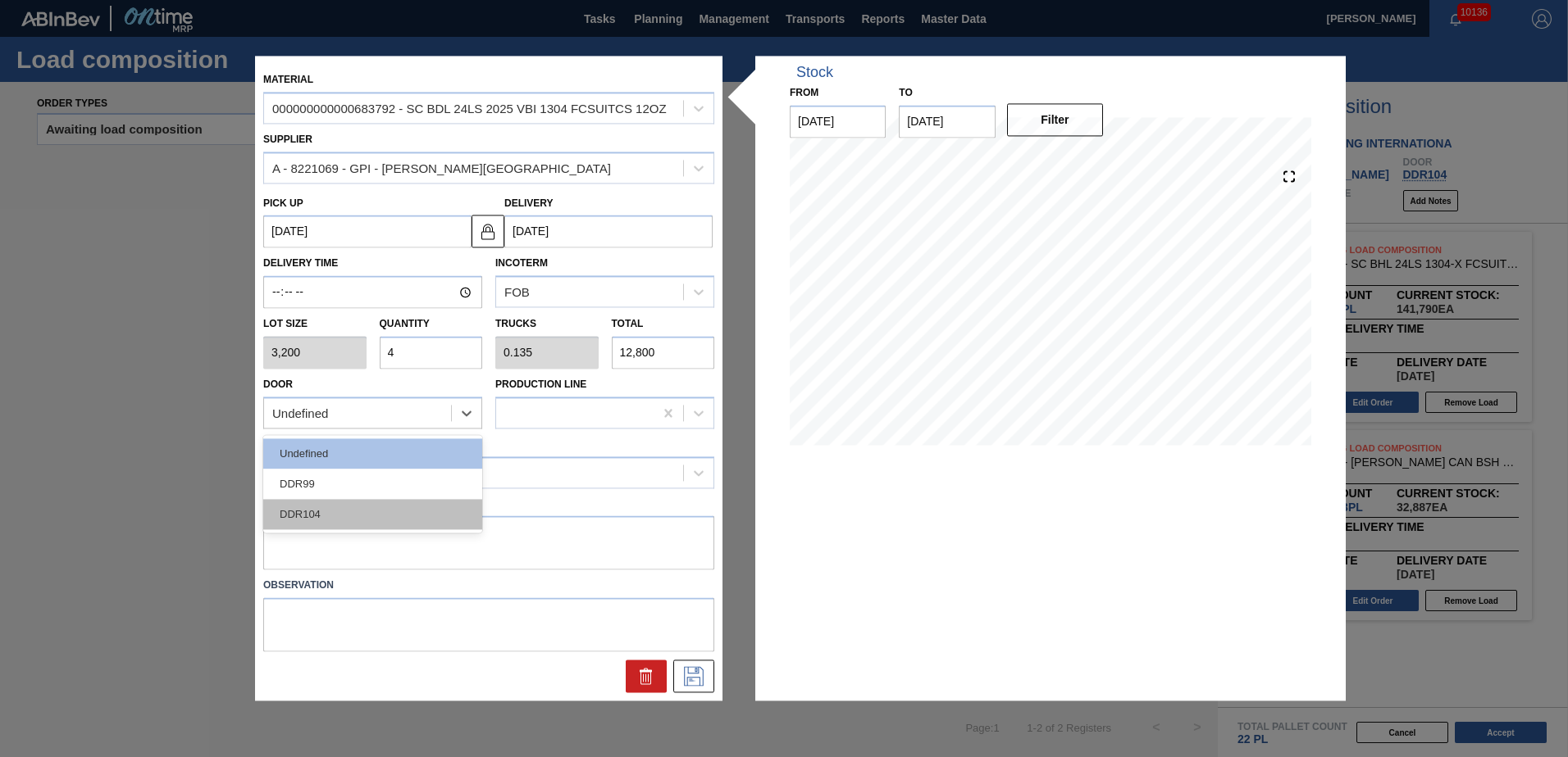
click at [429, 505] on div "DDR104" at bounding box center [372, 514] width 219 height 30
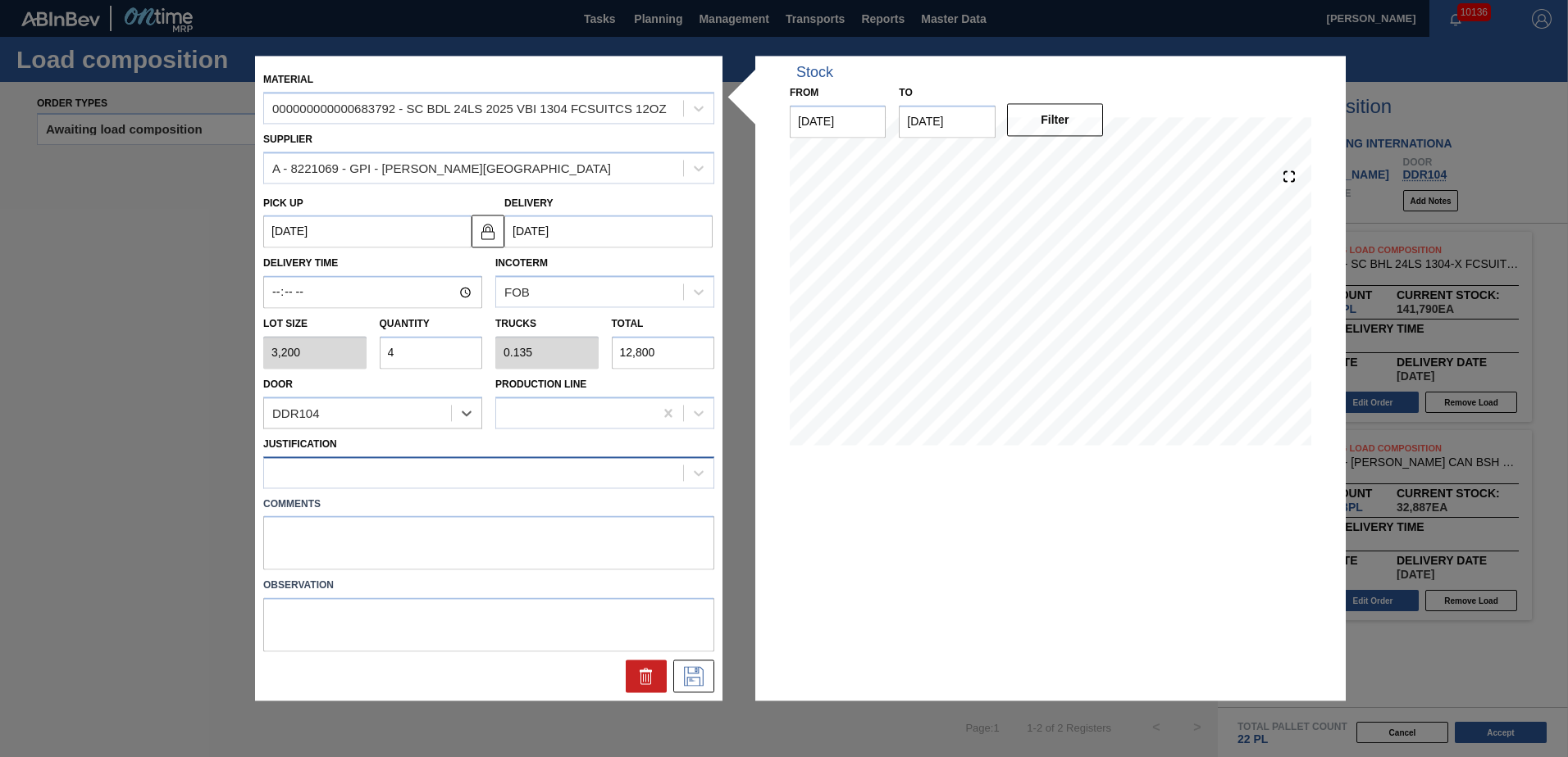
click at [417, 473] on div at bounding box center [474, 473] width 419 height 24
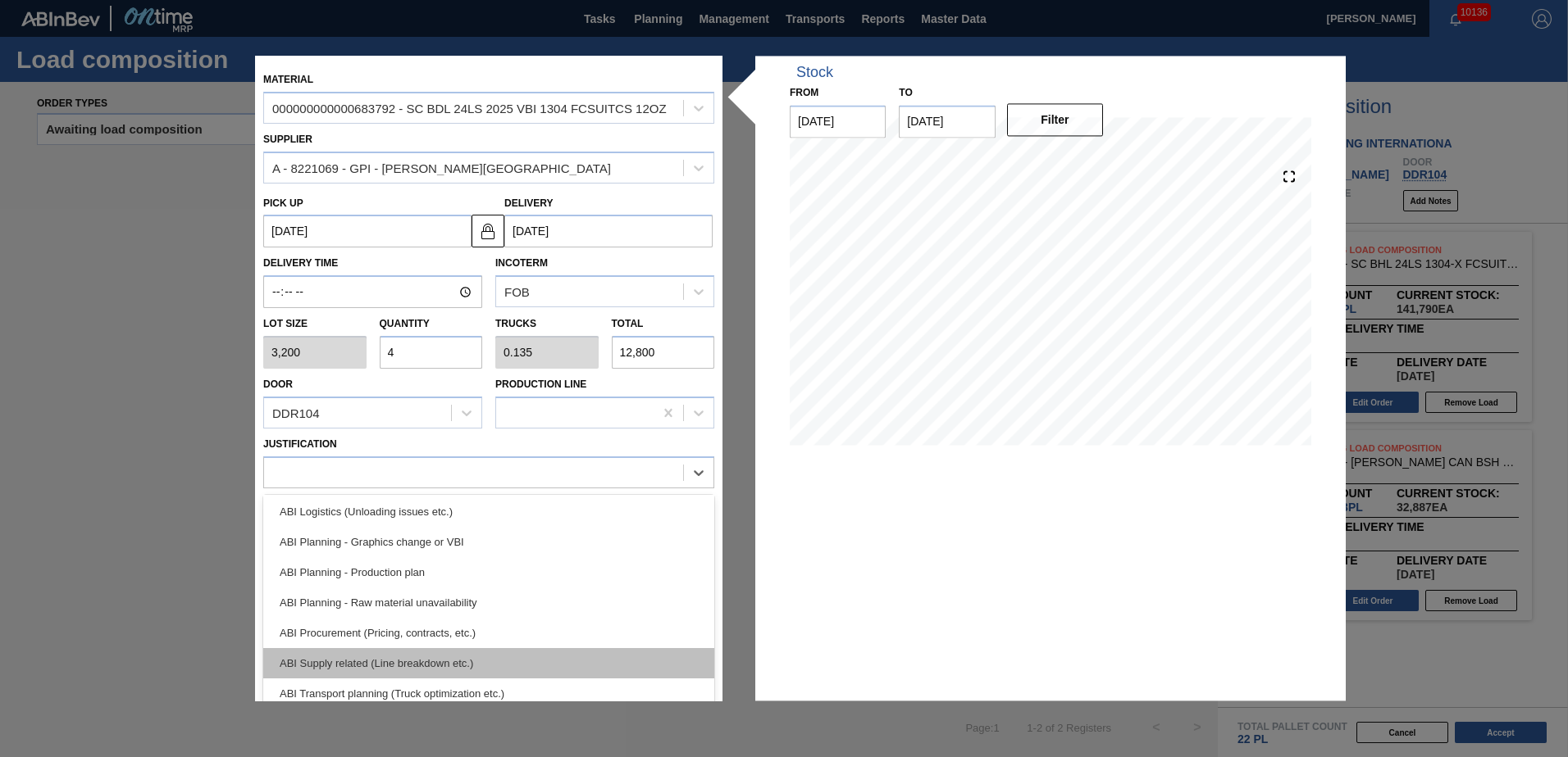
scroll to position [164, 0]
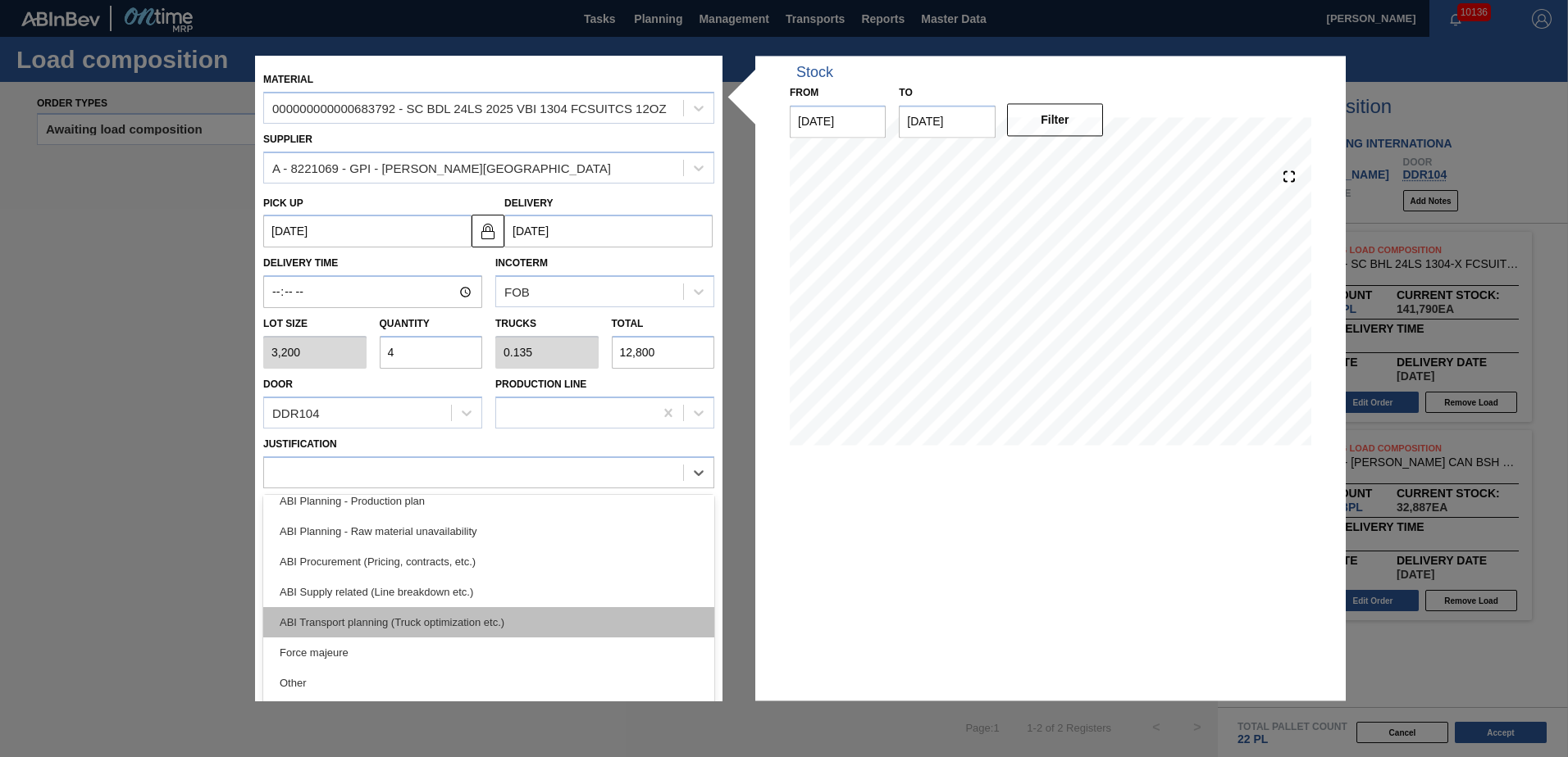
click at [469, 614] on div "ABI Transport planning (Truck optimization etc.)" at bounding box center [489, 622] width 451 height 30
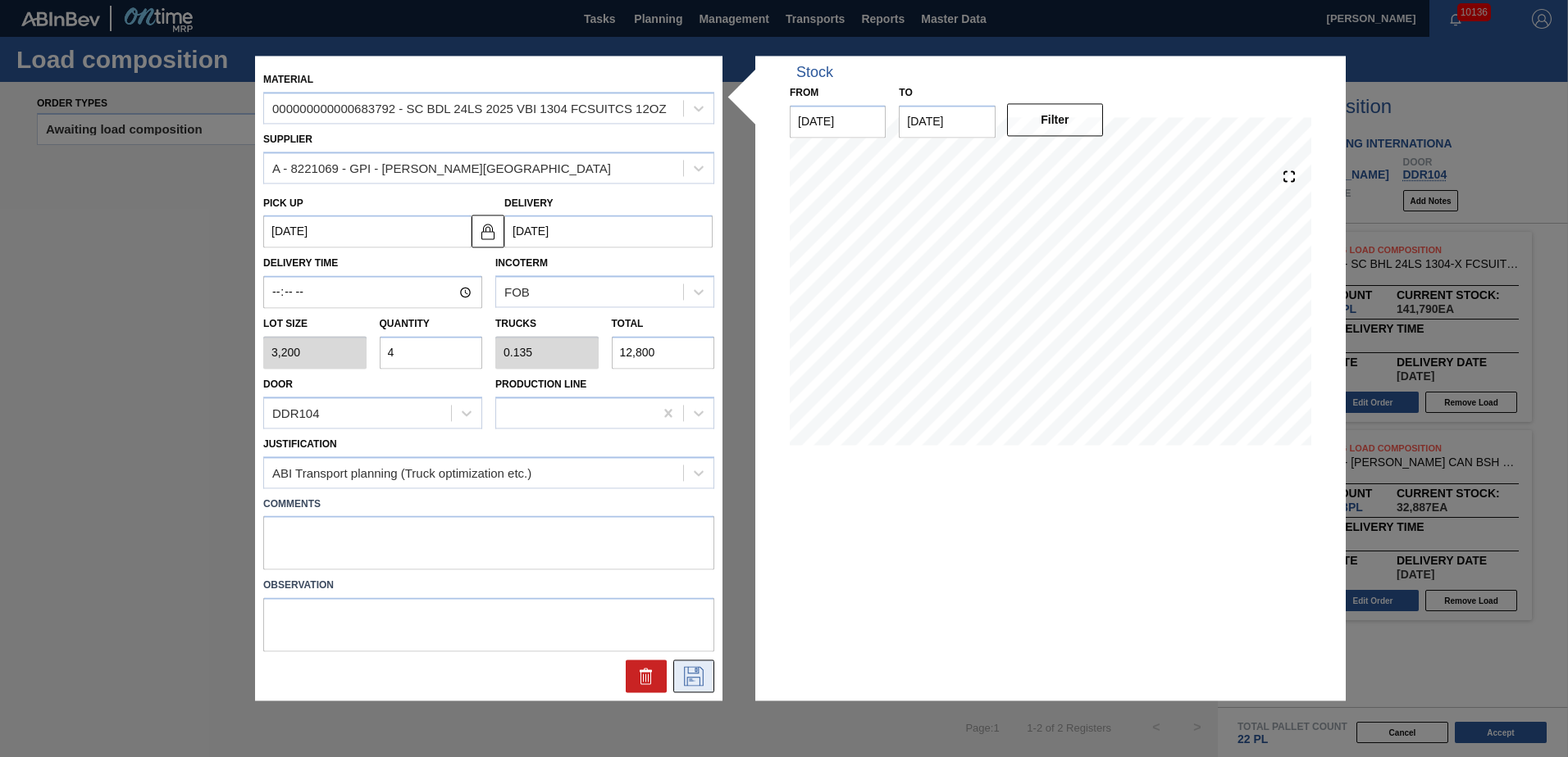
click at [688, 674] on icon at bounding box center [694, 677] width 20 height 20
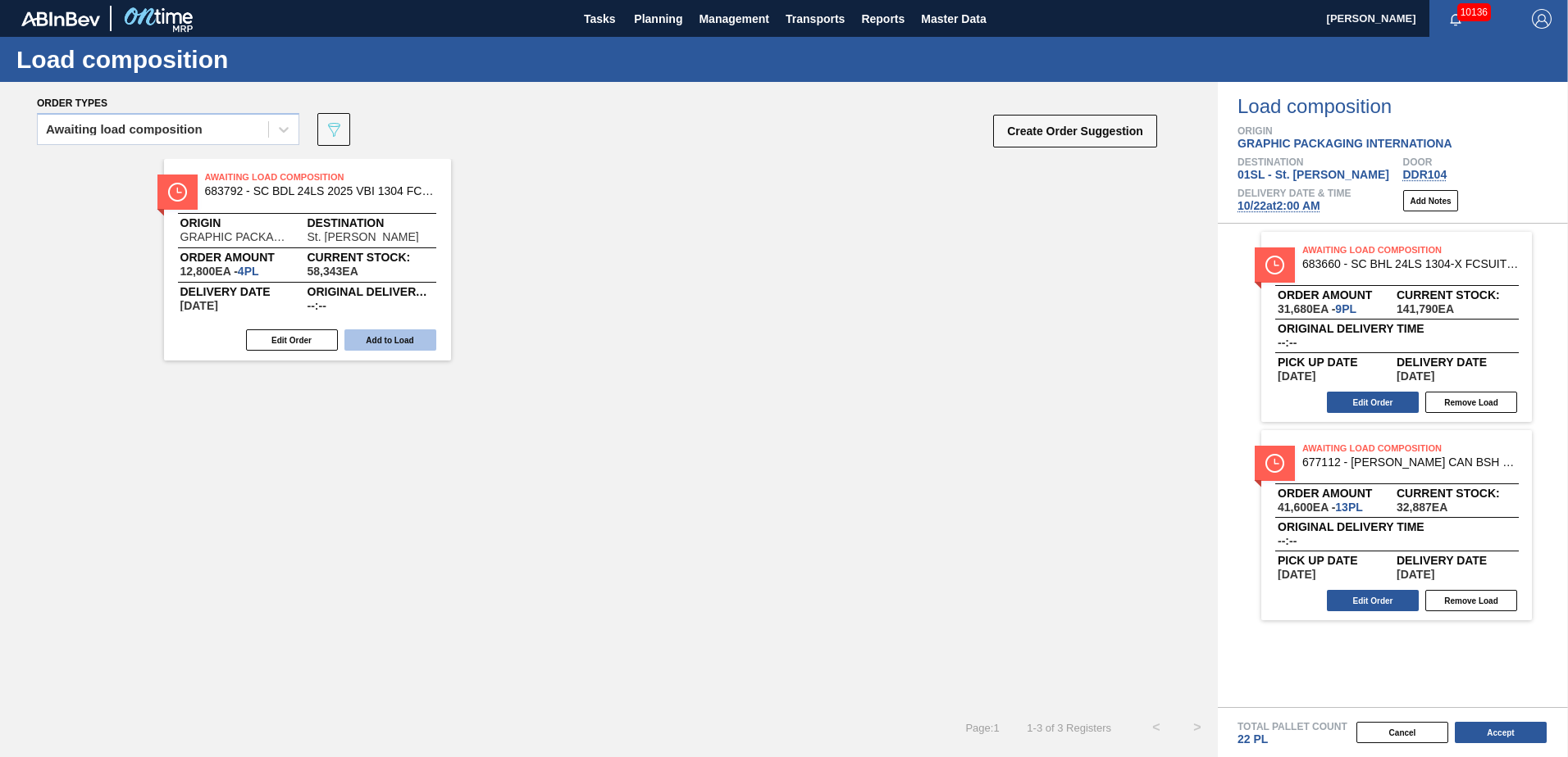
click at [422, 331] on button "Add to Load" at bounding box center [390, 340] width 92 height 22
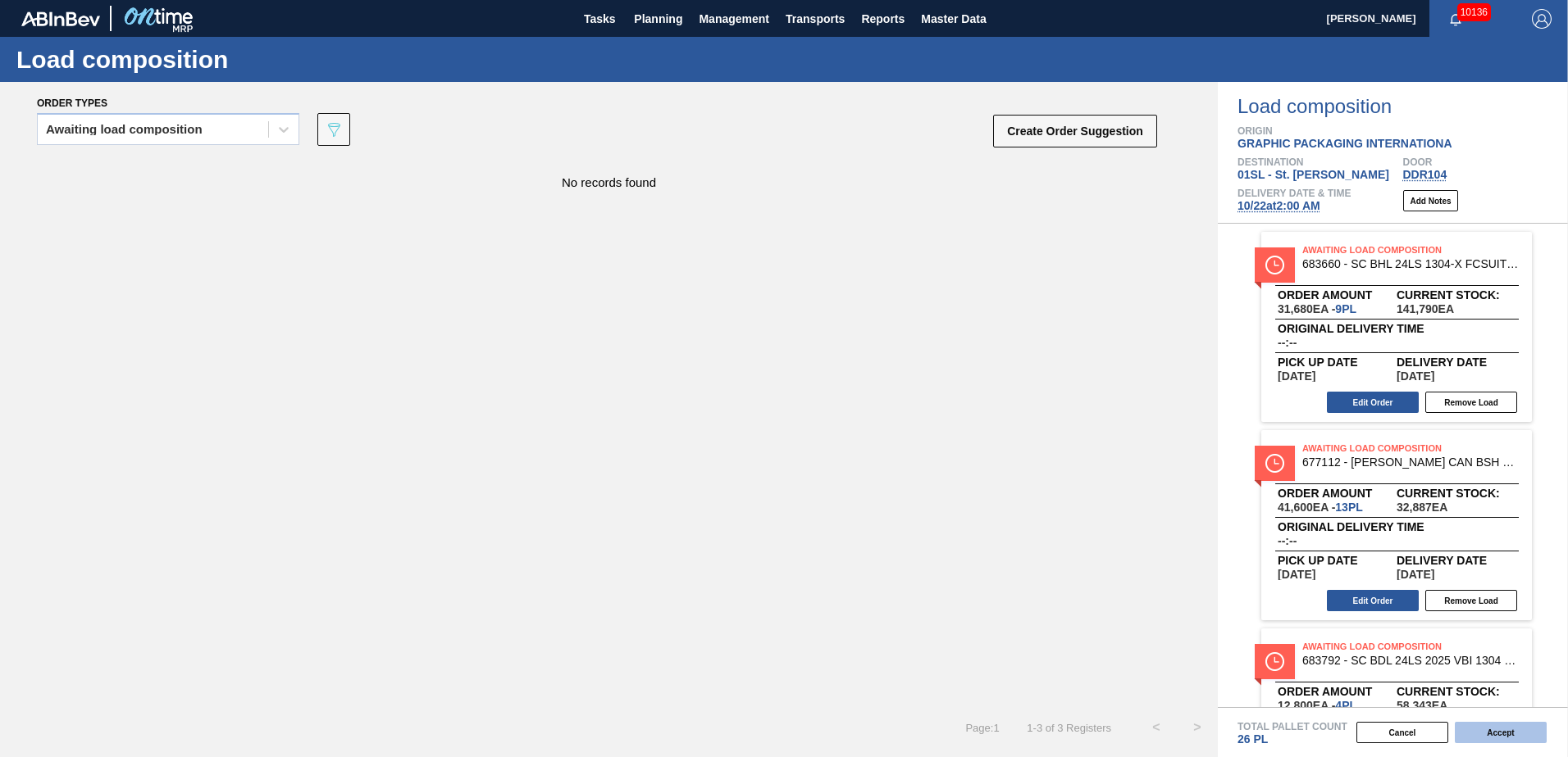
click at [1483, 736] on button "Accept" at bounding box center [1501, 733] width 92 height 22
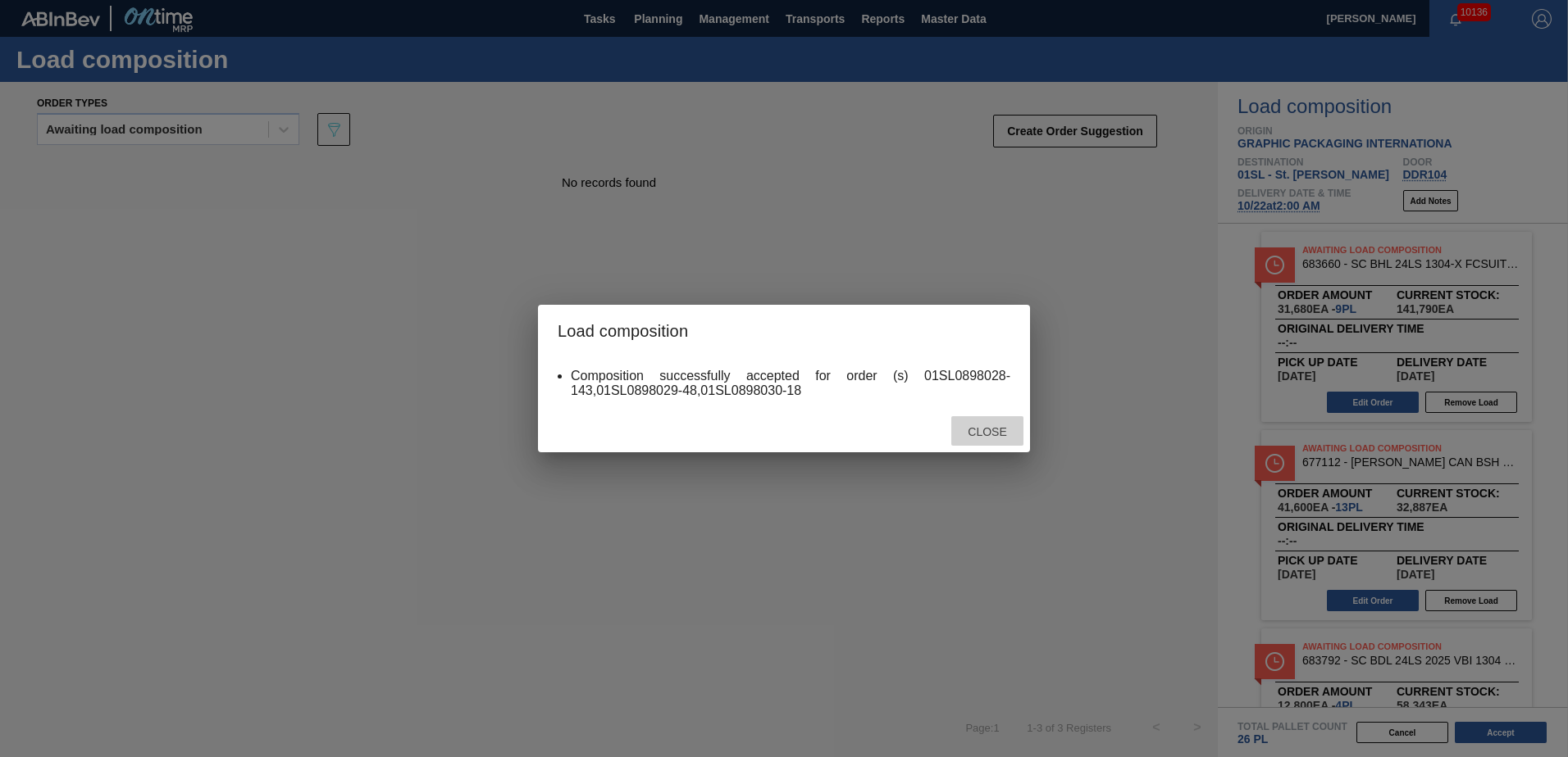
click at [1008, 424] on div "Close" at bounding box center [987, 432] width 72 height 30
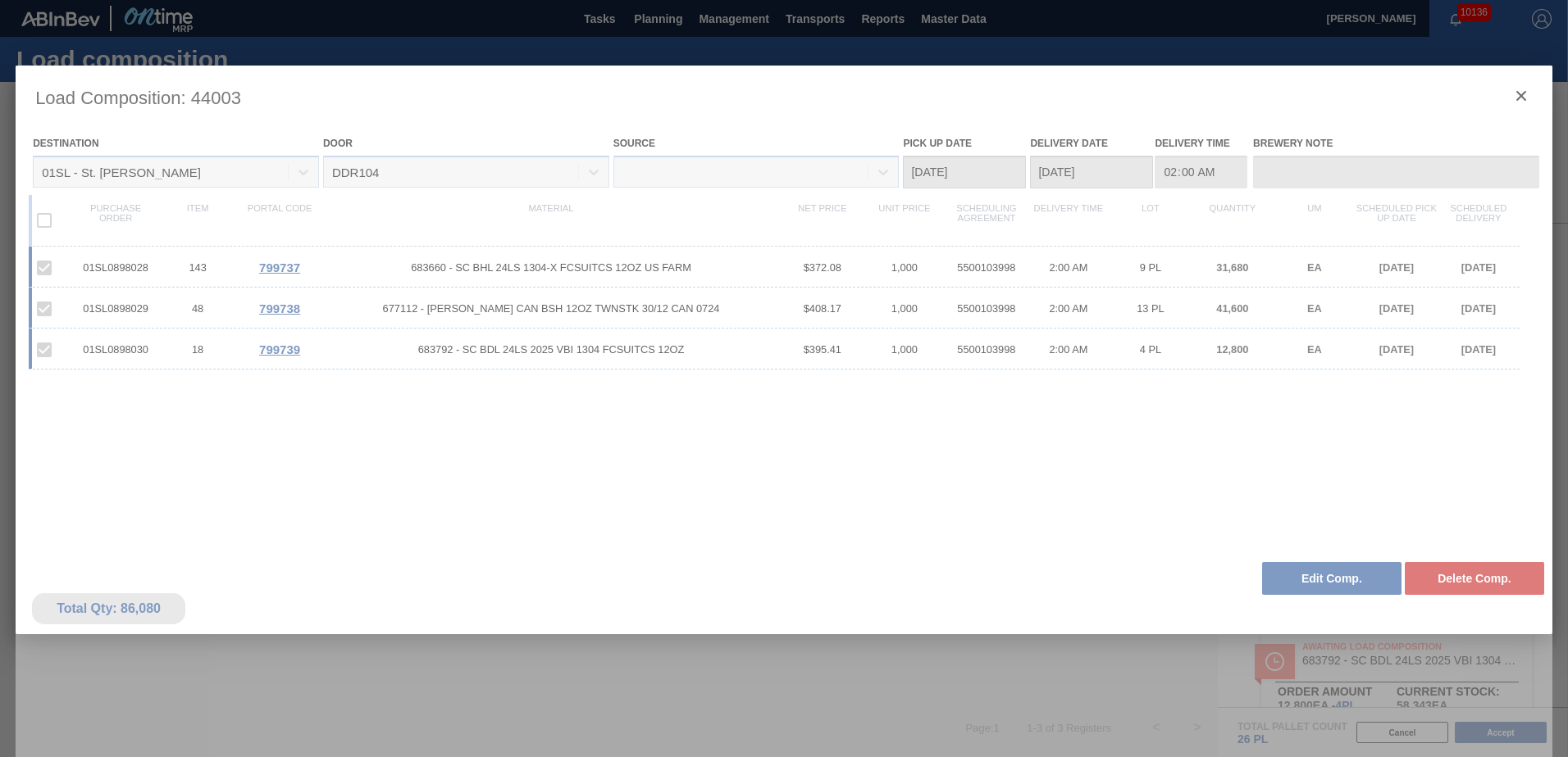
click at [1515, 100] on div at bounding box center [784, 434] width 1537 height 738
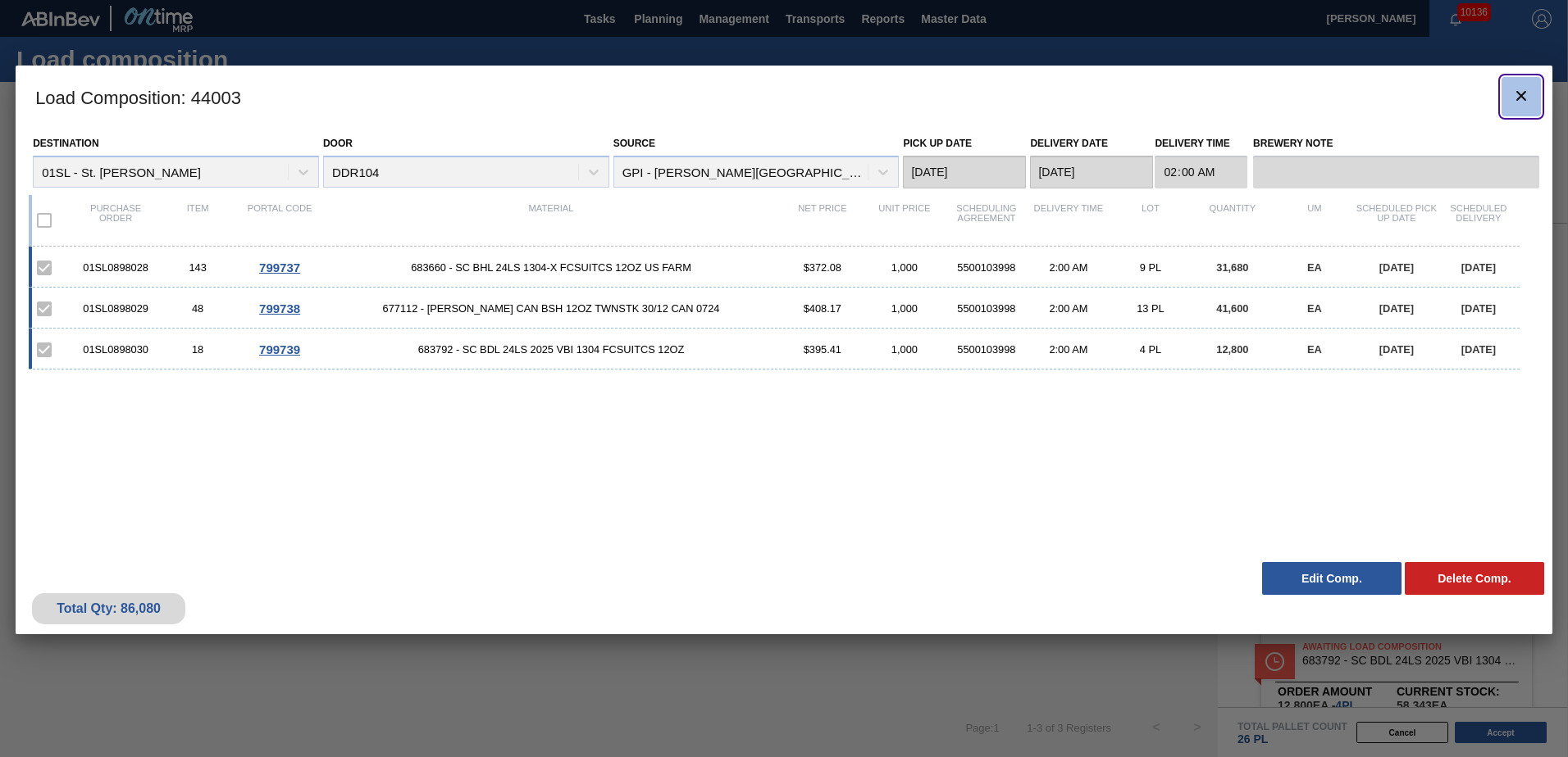
click at [1520, 111] on button "botão de ícone" at bounding box center [1521, 96] width 39 height 39
